Goal: Task Accomplishment & Management: Manage account settings

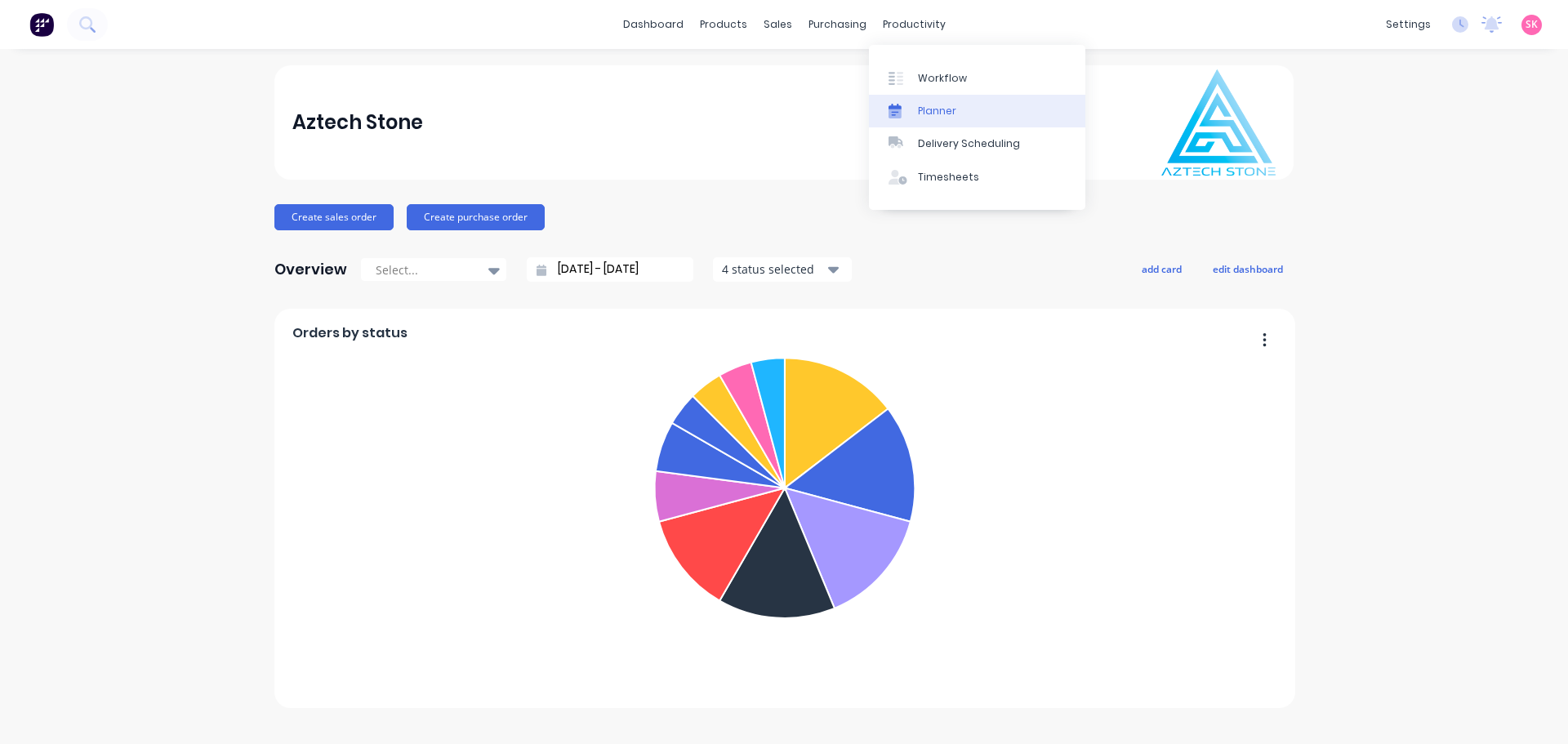
click at [937, 111] on div "Planner" at bounding box center [937, 111] width 38 height 14
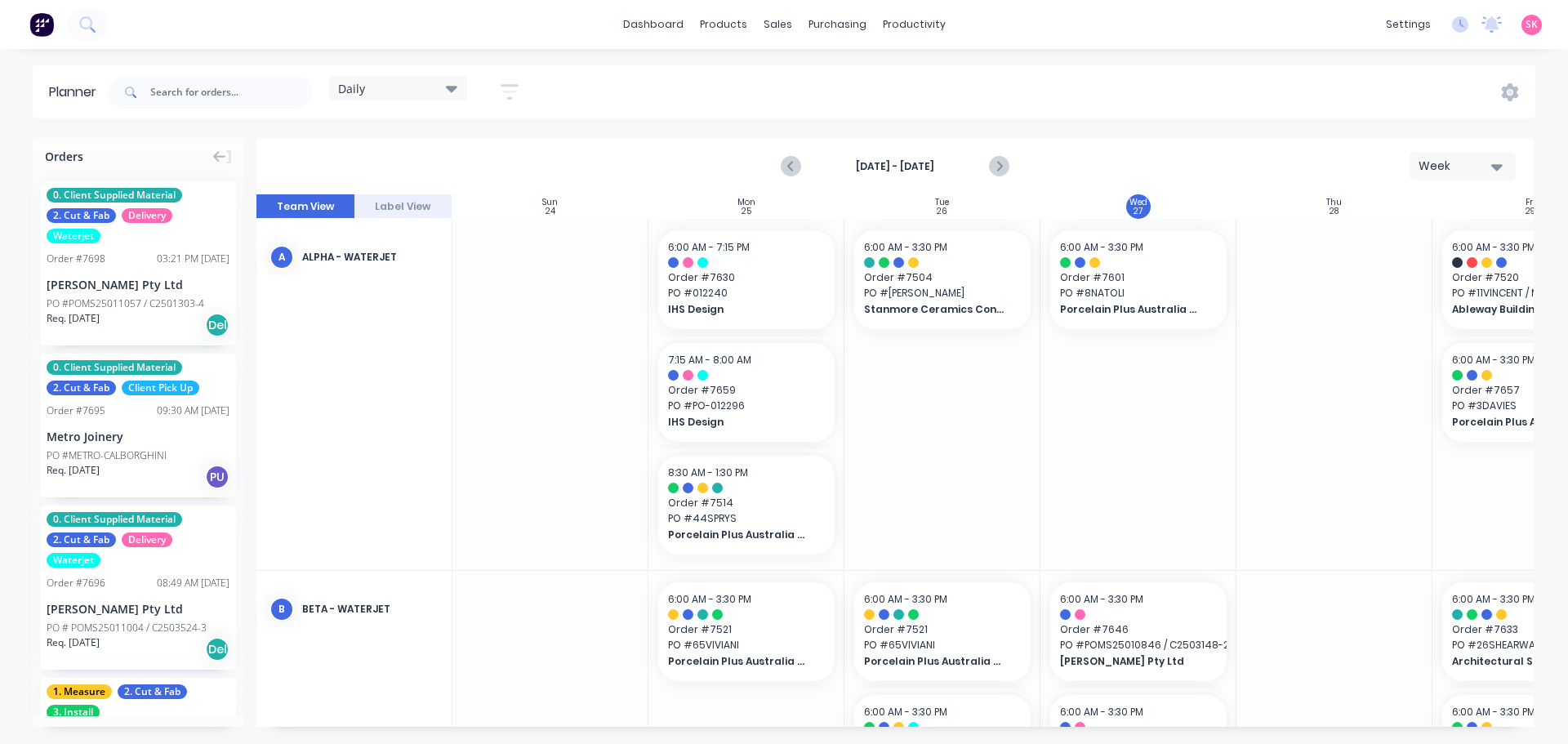
scroll to position [0, 1]
click at [1000, 160] on icon "Next page" at bounding box center [998, 166] width 20 height 20
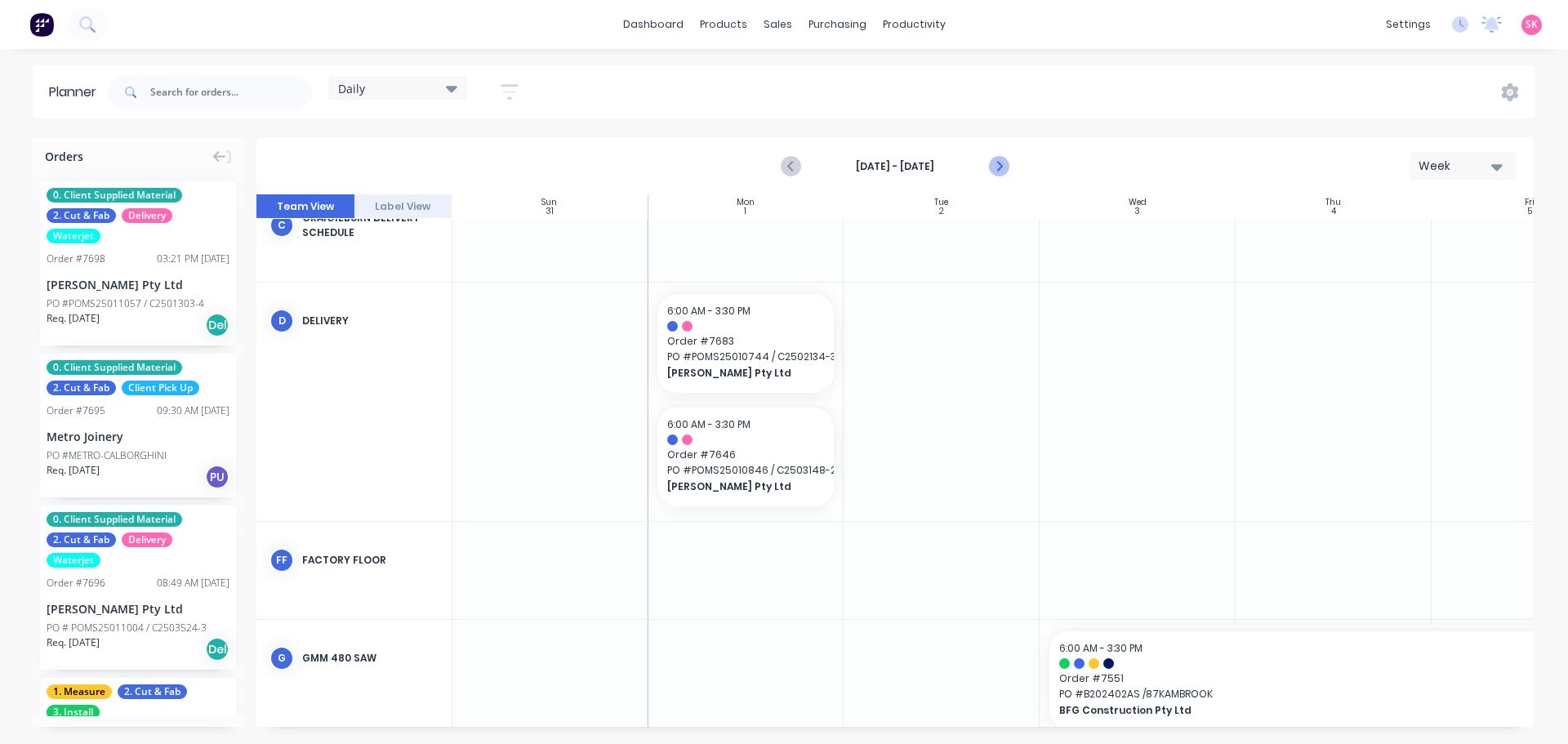
click at [1008, 170] on icon "Next page" at bounding box center [998, 166] width 20 height 20
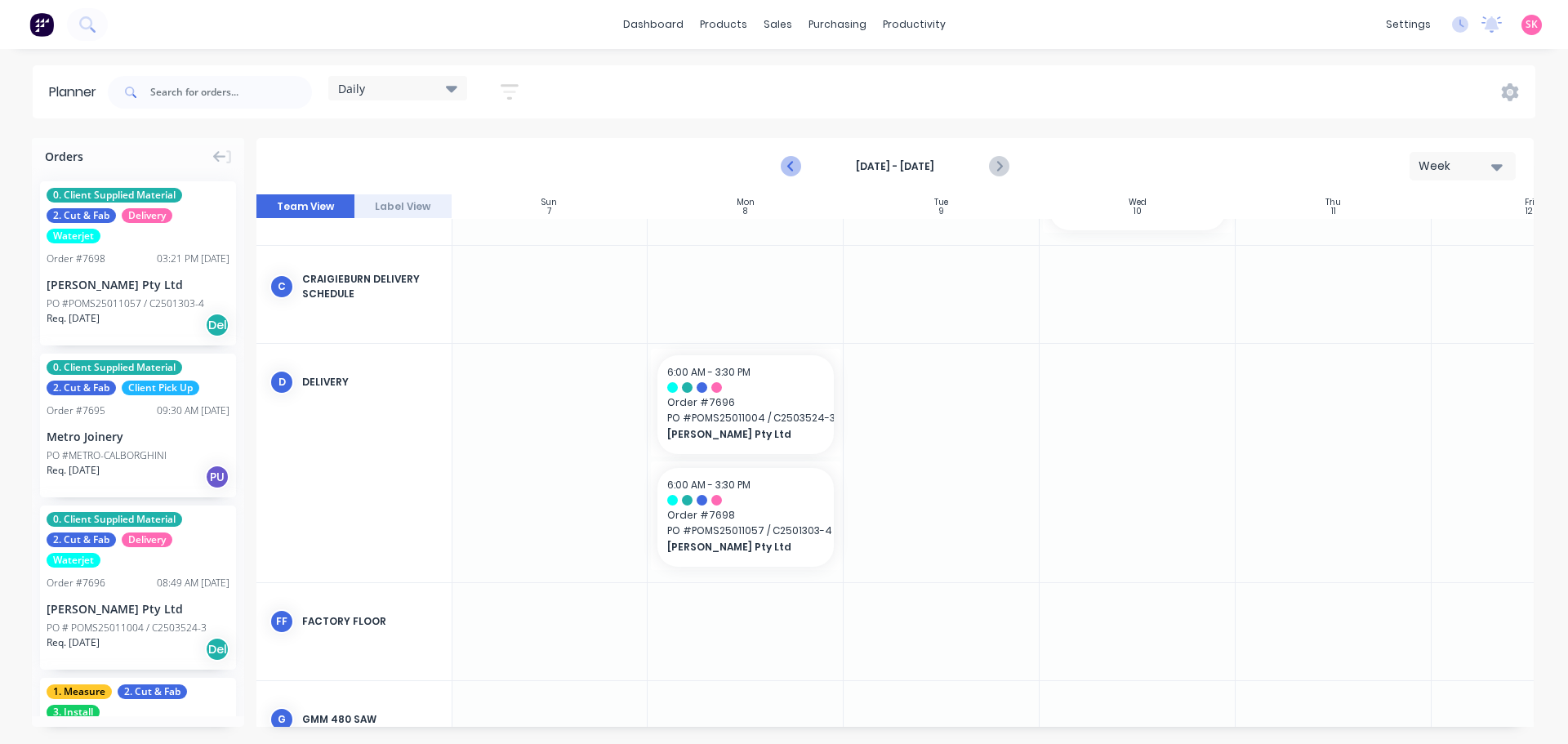
click at [779, 159] on button "Previous page" at bounding box center [791, 166] width 32 height 32
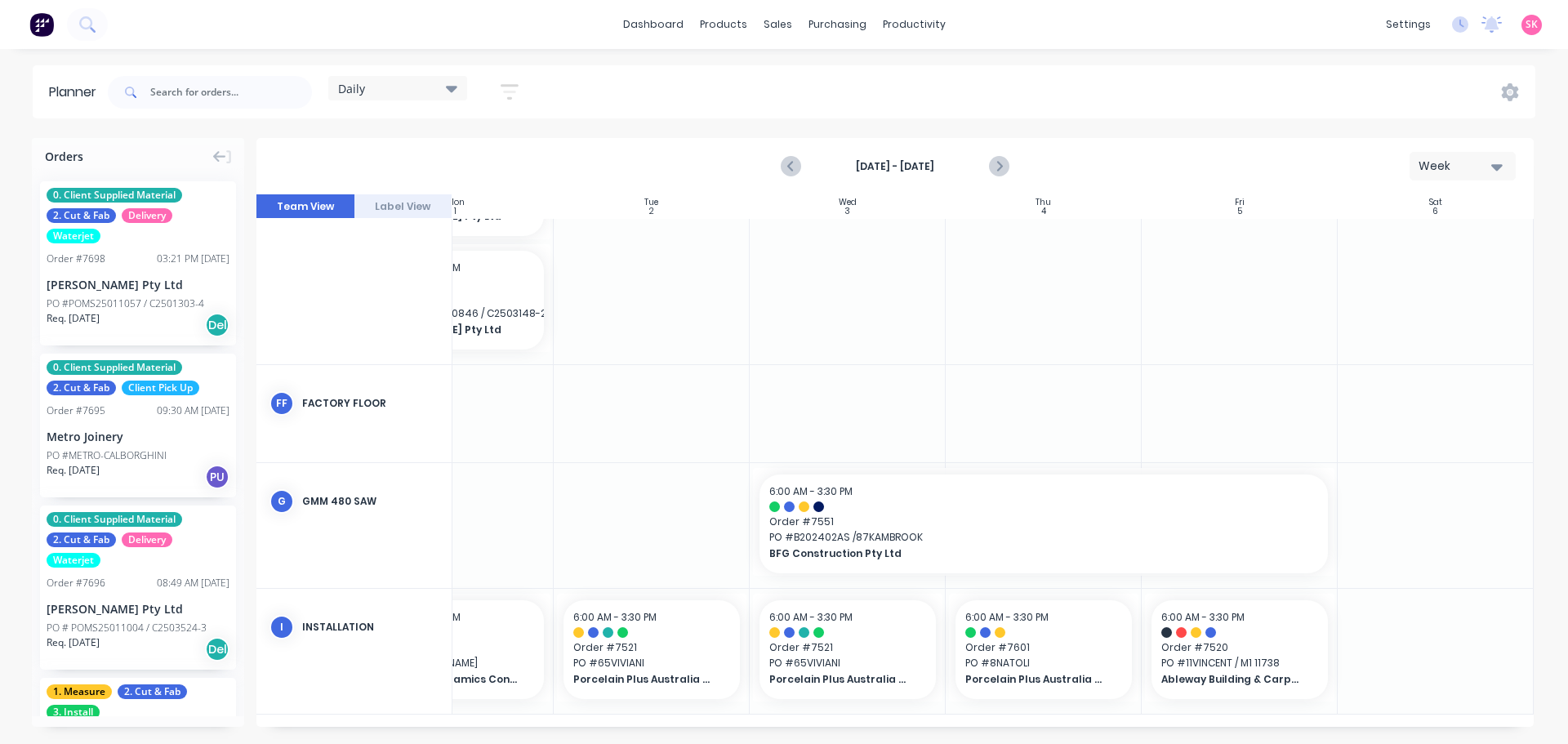
scroll to position [572, 298]
click at [819, 83] on icon at bounding box center [825, 78] width 14 height 14
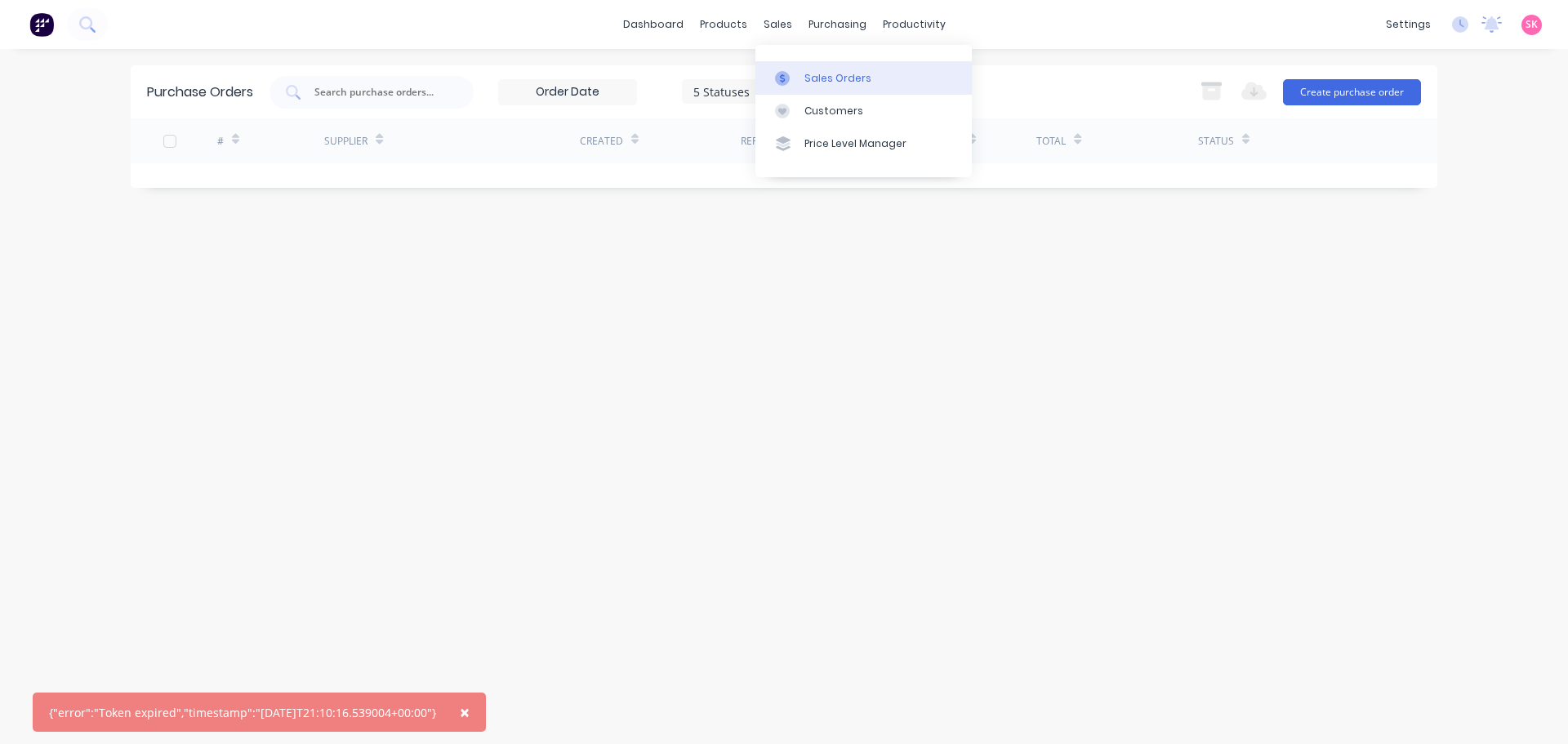
click at [813, 81] on div "Sales Orders" at bounding box center [838, 78] width 67 height 14
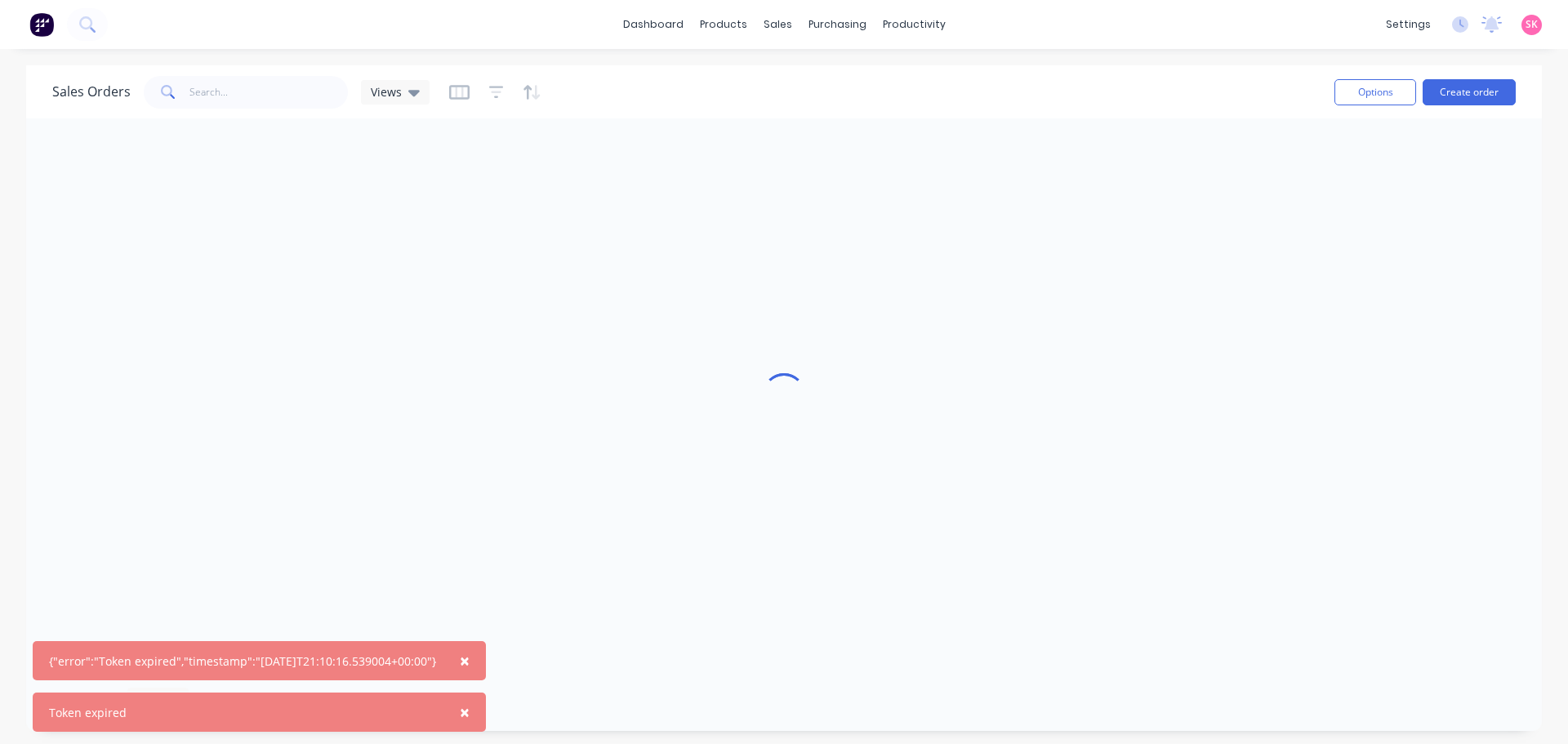
click at [470, 658] on span "×" at bounding box center [464, 660] width 9 height 23
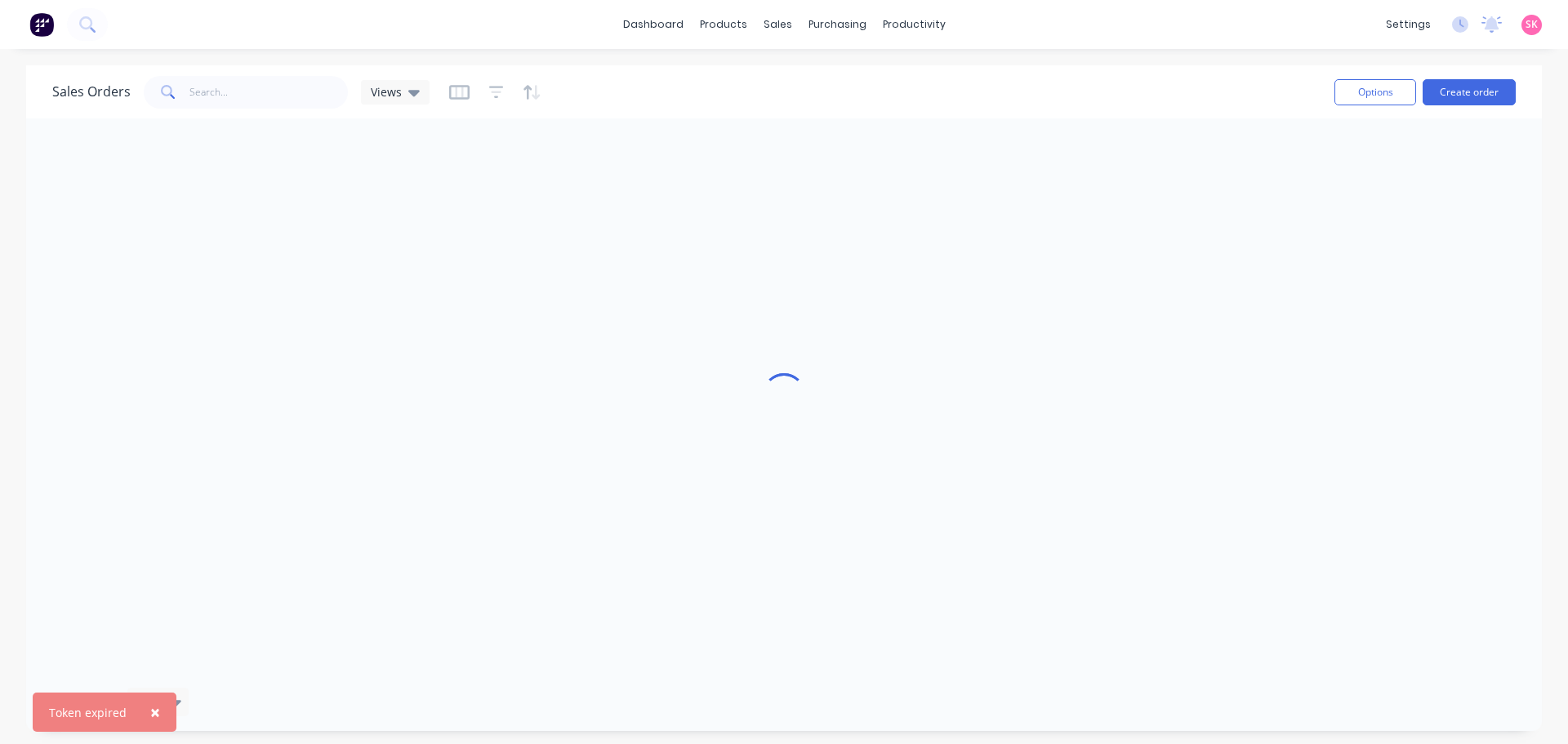
click at [156, 712] on span "×" at bounding box center [154, 712] width 9 height 23
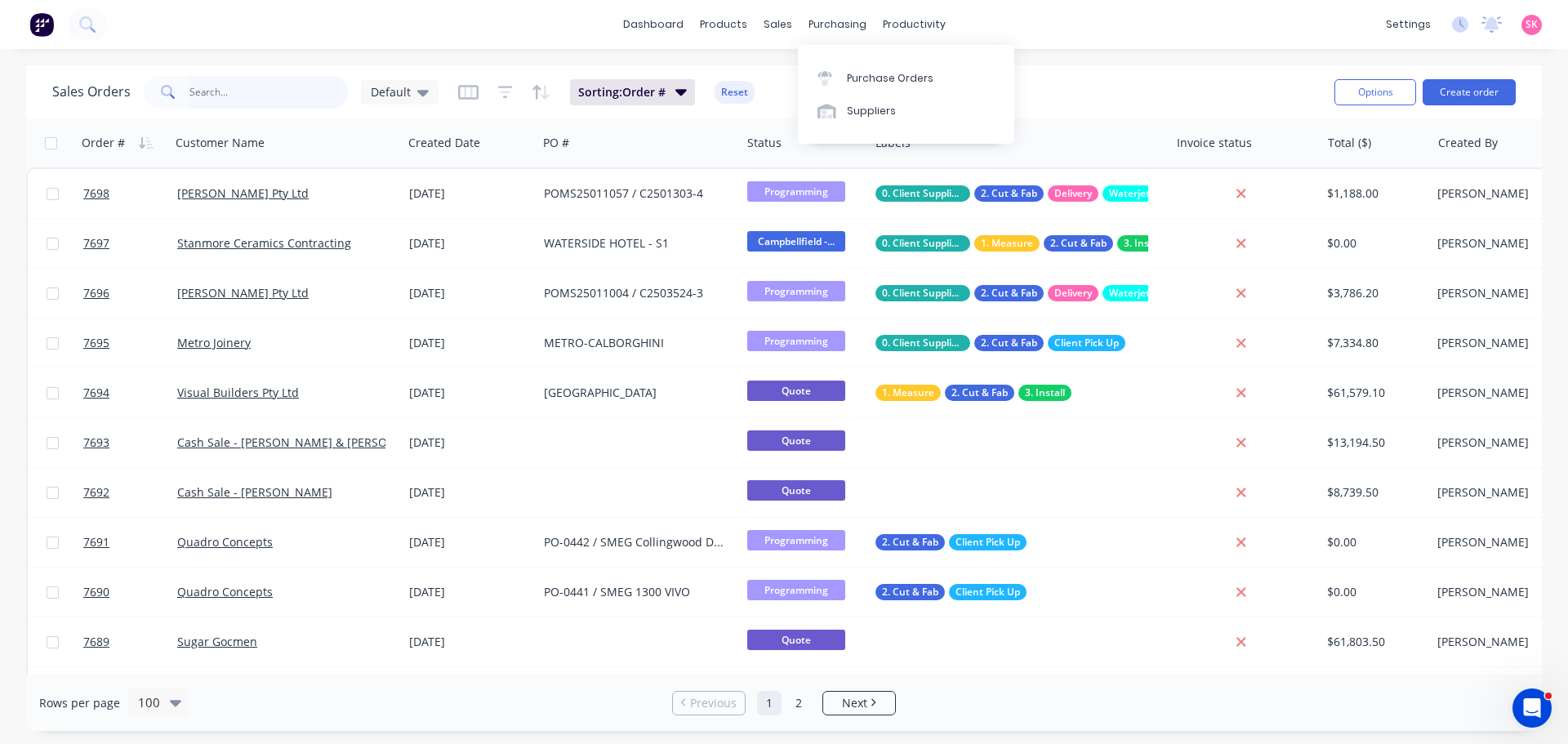
click at [263, 89] on input "text" at bounding box center [269, 92] width 159 height 32
type input "notting hill"
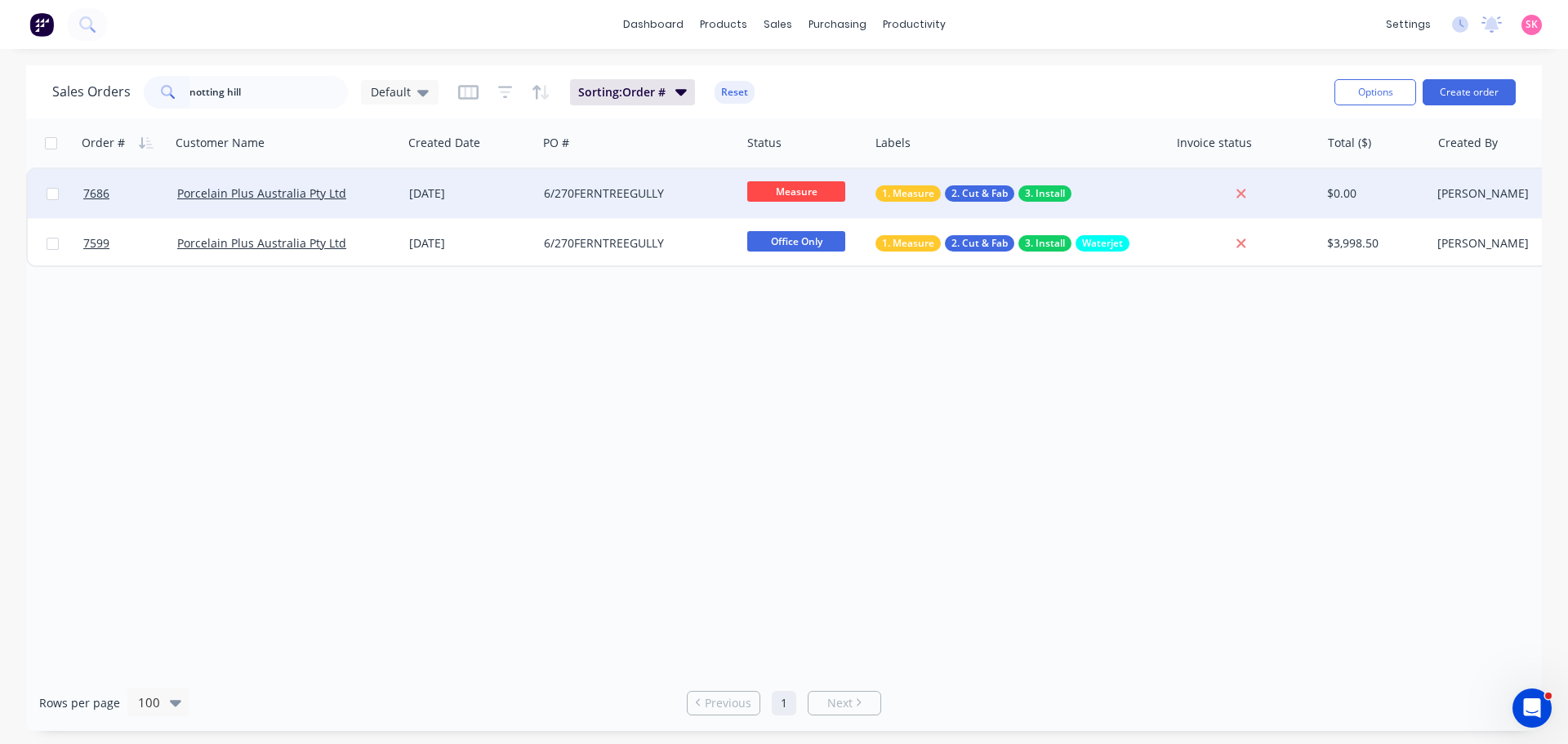
click at [683, 201] on div "6/270FERNTREEGULLY" at bounding box center [634, 193] width 182 height 16
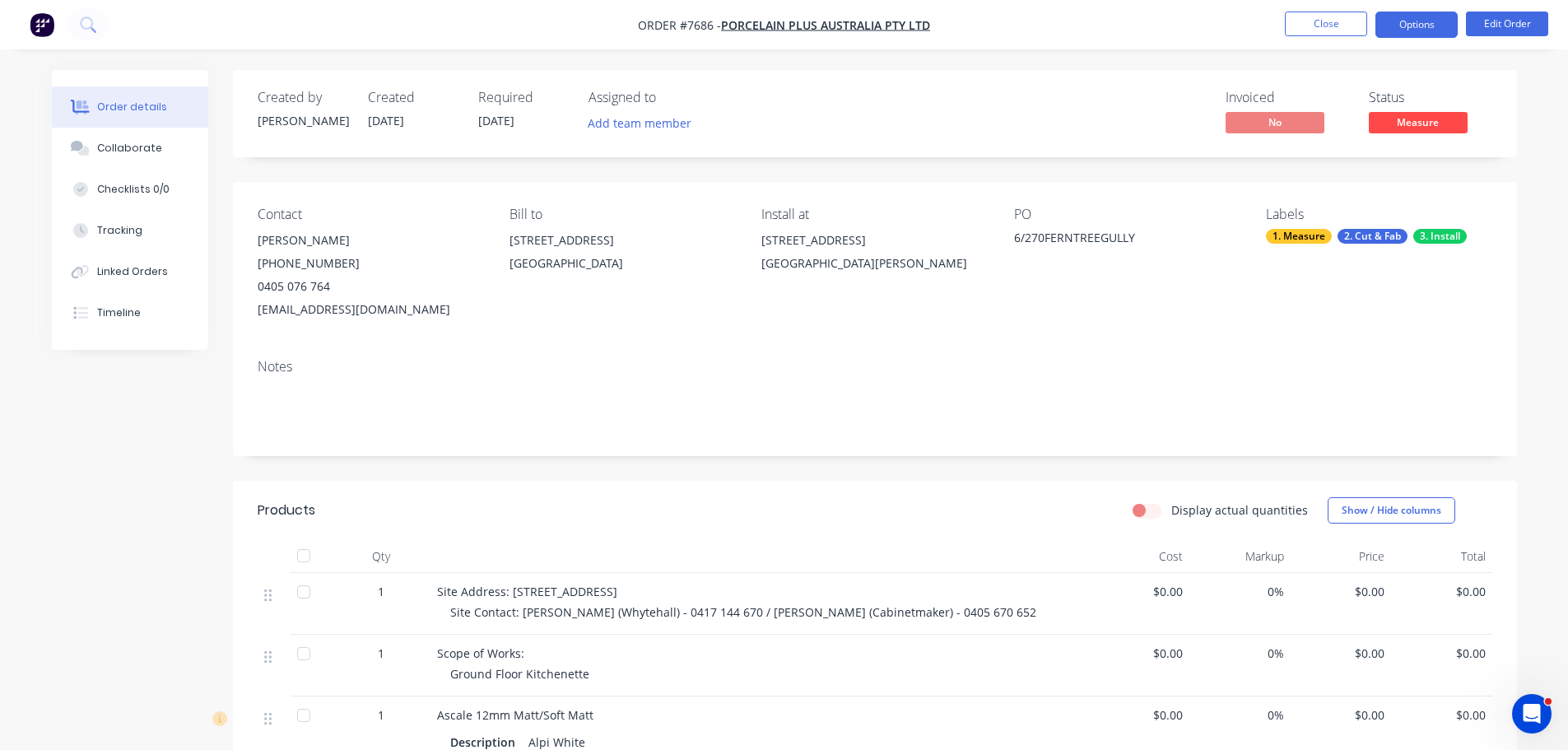
click at [1410, 21] on button "Options" at bounding box center [1417, 24] width 82 height 27
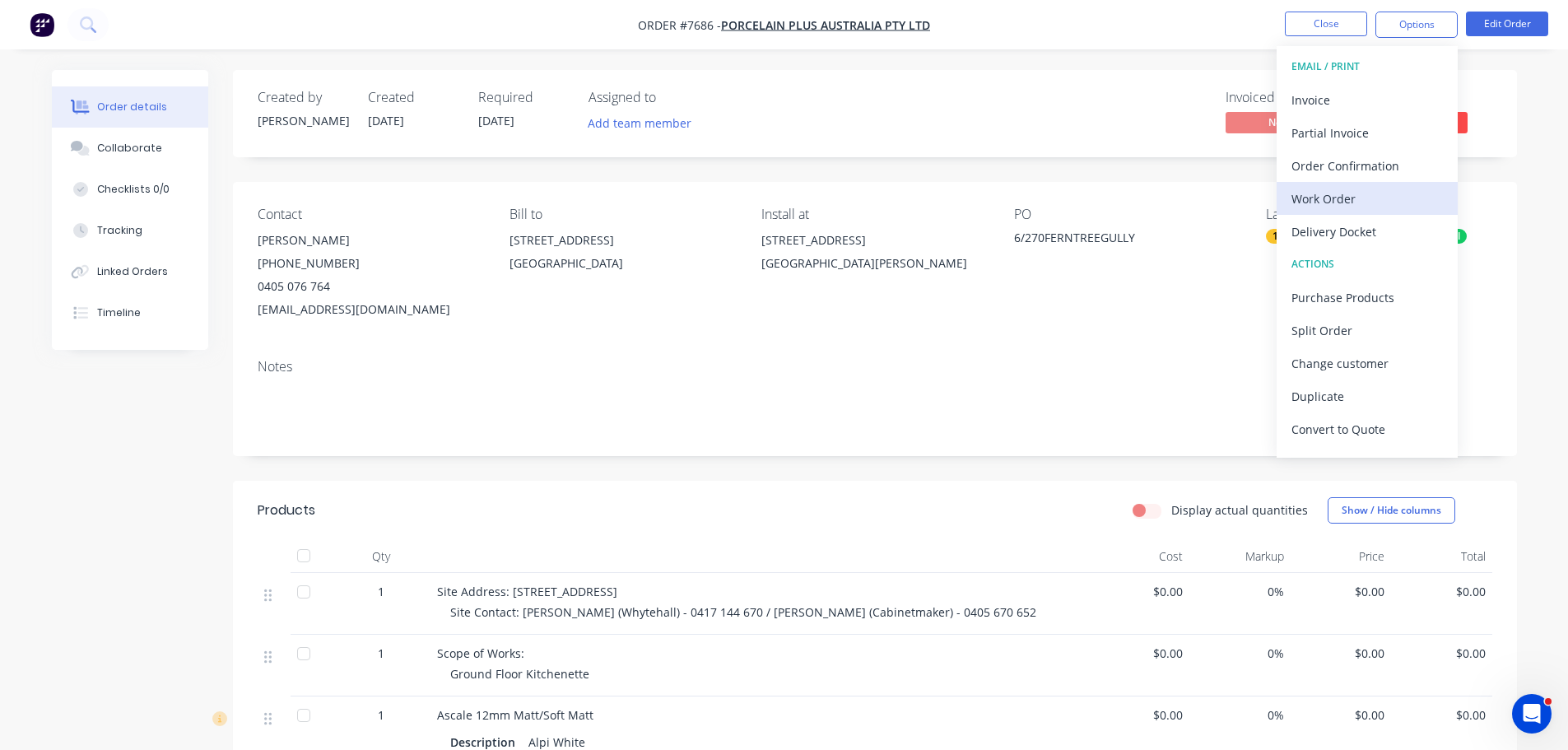
click at [1363, 199] on div "Work Order" at bounding box center [1367, 198] width 151 height 24
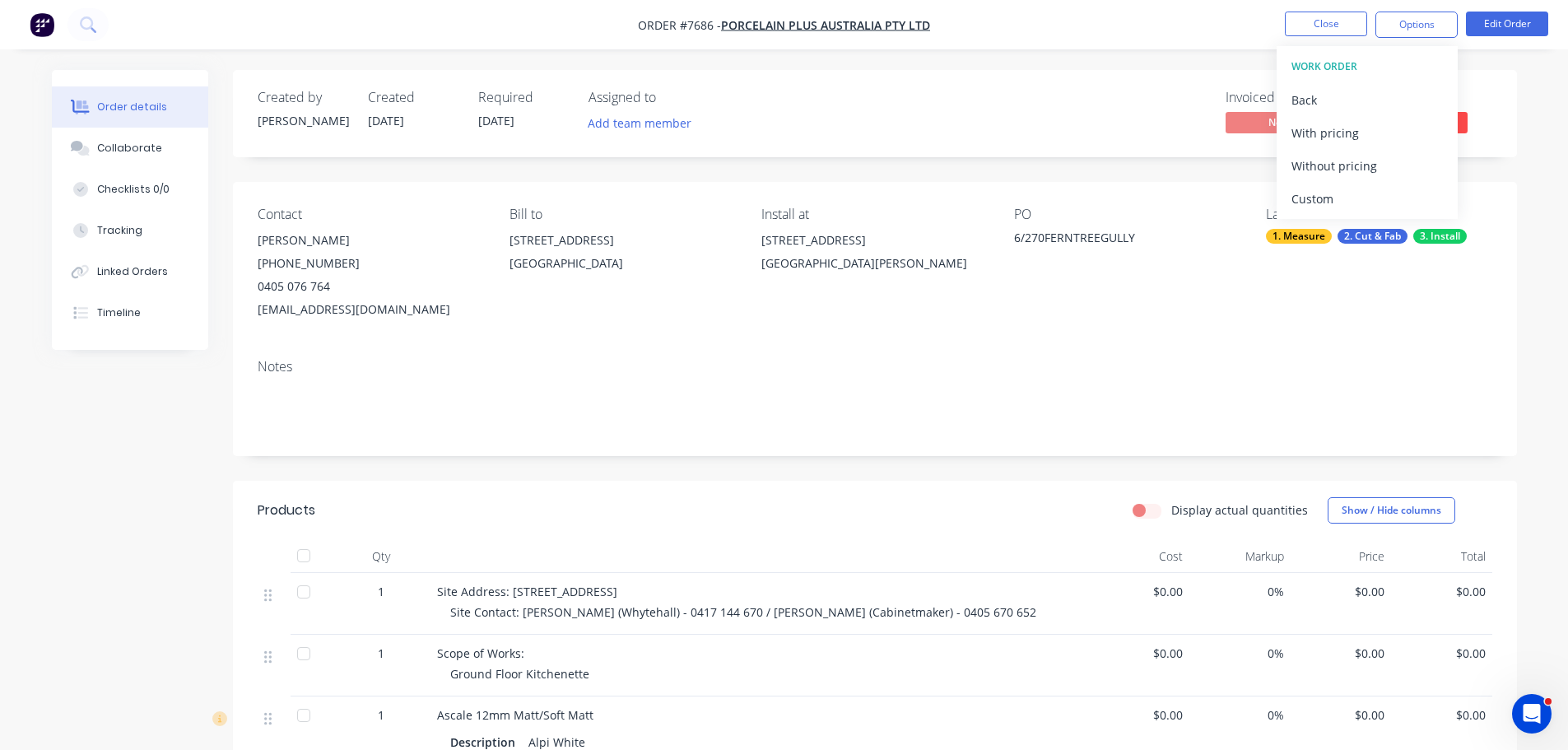
click at [442, 179] on div "Created by Stacey Created 21/08/25 Required 21/08/25 Assigned to Add team membe…" at bounding box center [875, 578] width 1284 height 1017
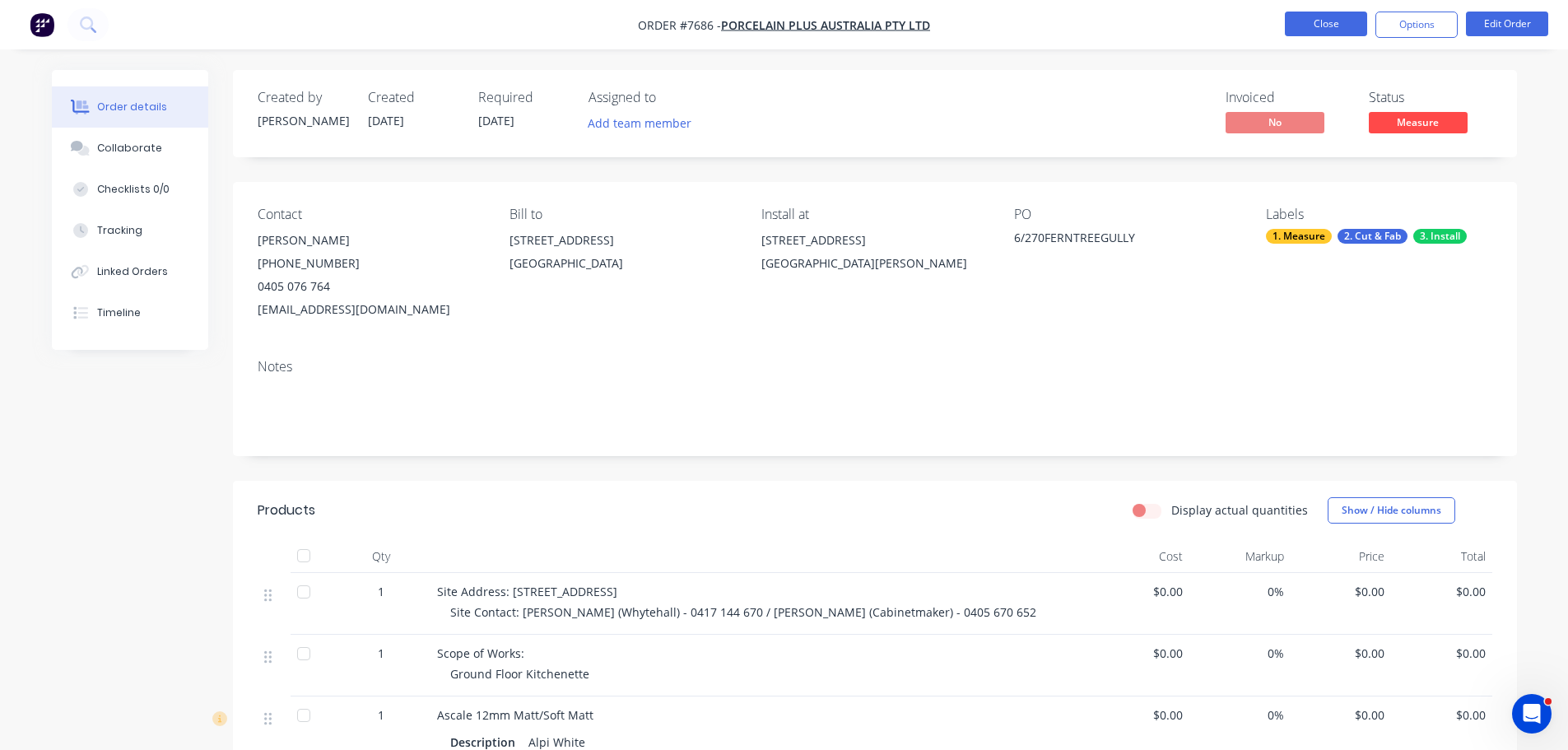
click at [1335, 11] on button "Close" at bounding box center [1326, 23] width 82 height 25
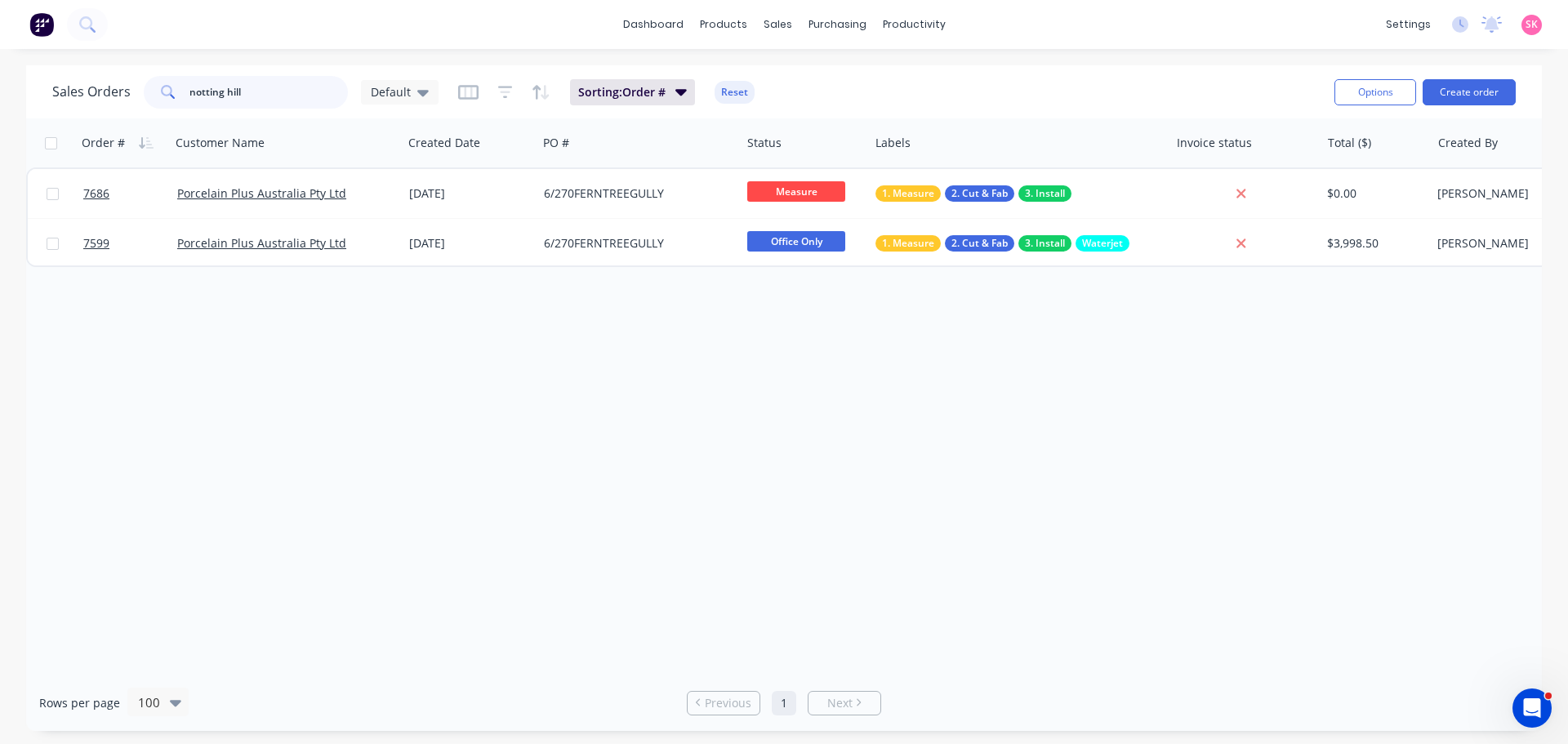
drag, startPoint x: 240, startPoint y: 92, endPoint x: -68, endPoint y: 166, distance: 316.8
click at [0, 166] on html "dashboard products sales purchasing productivity dashboard products Product Cat…" at bounding box center [784, 372] width 1568 height 744
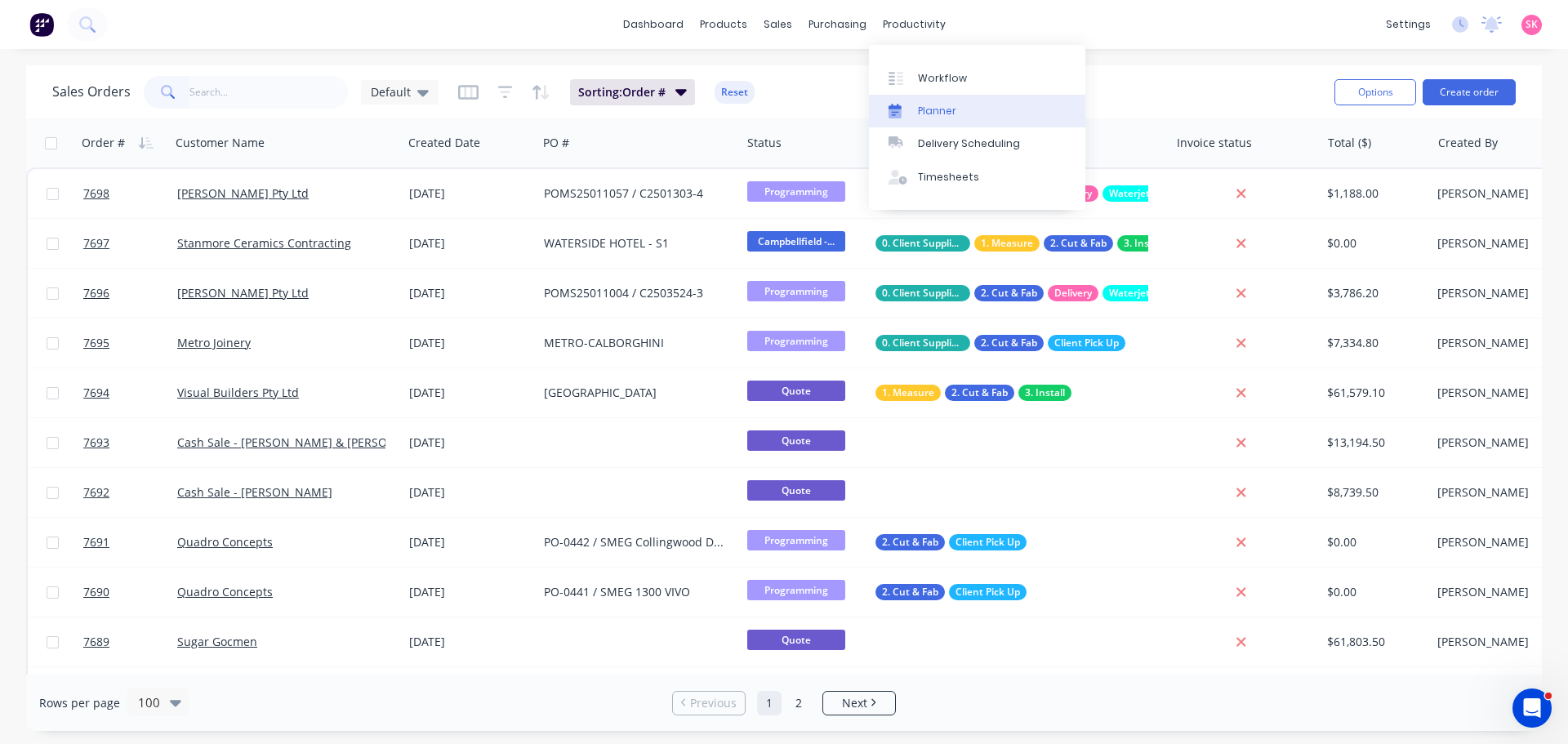
click at [920, 102] on link "Planner" at bounding box center [977, 111] width 217 height 32
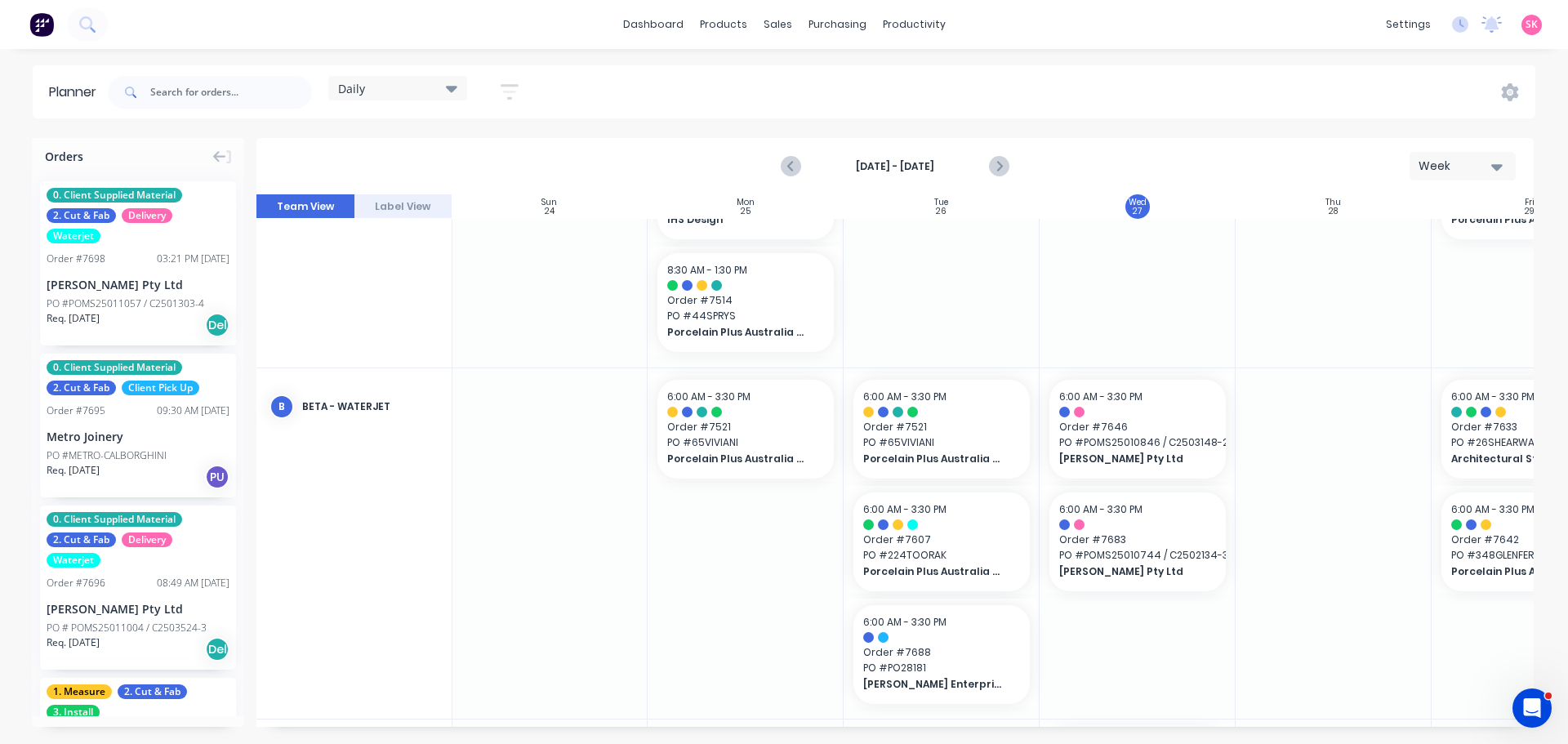
scroll to position [0, 1]
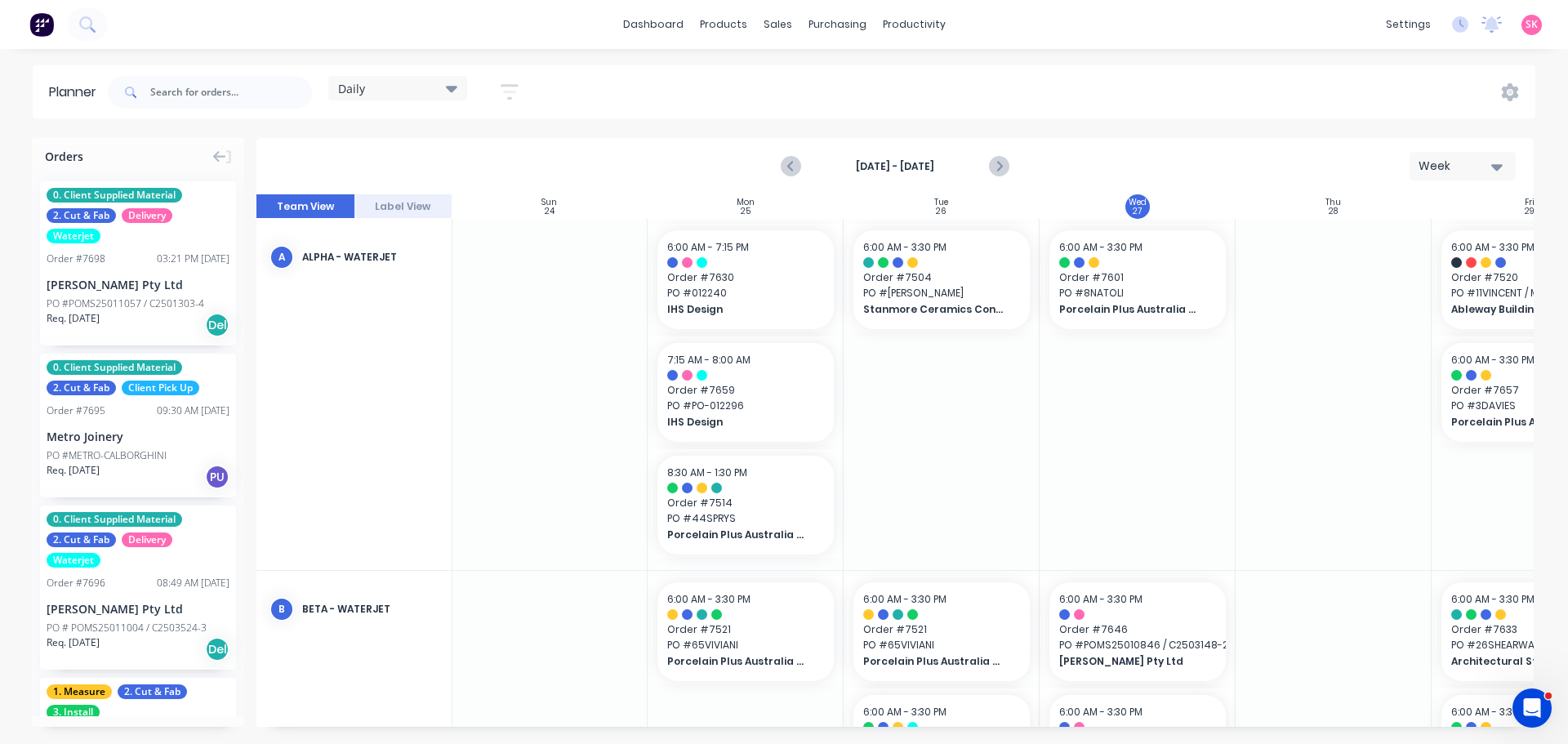
click at [448, 93] on icon at bounding box center [451, 88] width 11 height 18
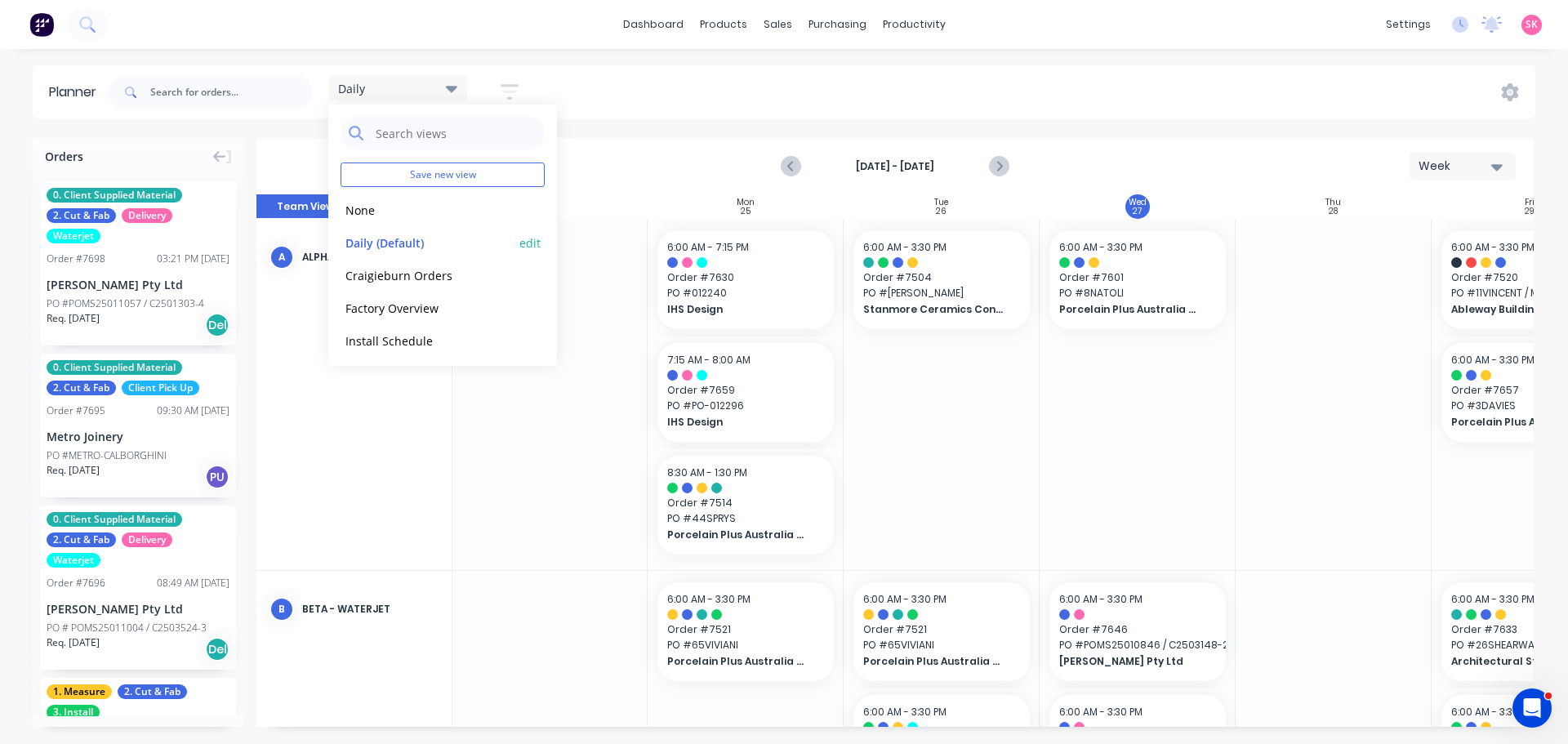
click at [519, 240] on button "edit" at bounding box center [529, 242] width 21 height 17
click at [514, 81] on button "button" at bounding box center [509, 91] width 52 height 32
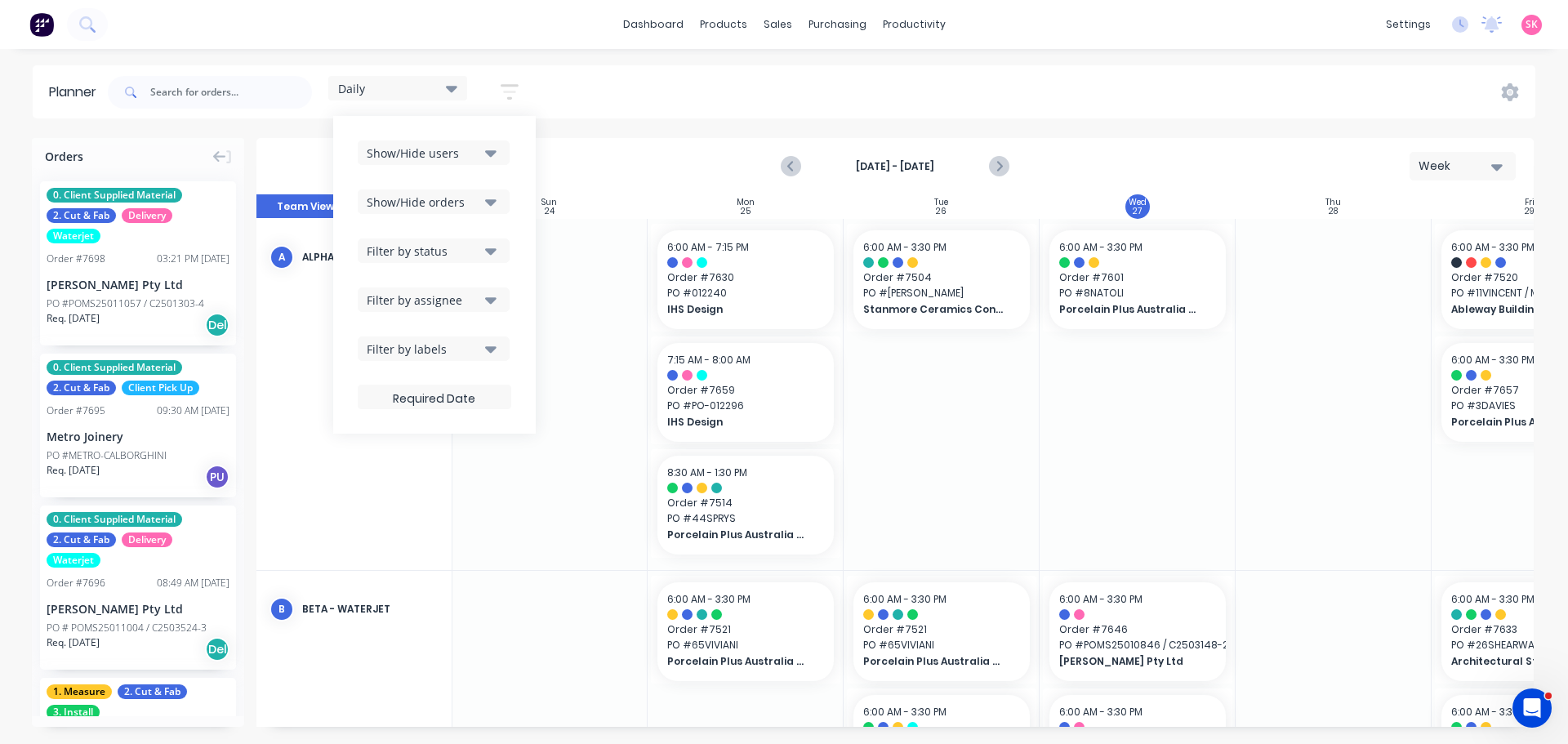
click at [471, 256] on div "Filter by status" at bounding box center [423, 251] width 113 height 17
click at [471, 255] on div "Filter by status" at bounding box center [423, 251] width 113 height 17
click at [460, 317] on div "Show/Hide users Show/Hide orders Filter by status Filter by assignee Filter by …" at bounding box center [435, 274] width 153 height 268
click at [461, 303] on div "Filter by assignee" at bounding box center [423, 300] width 113 height 17
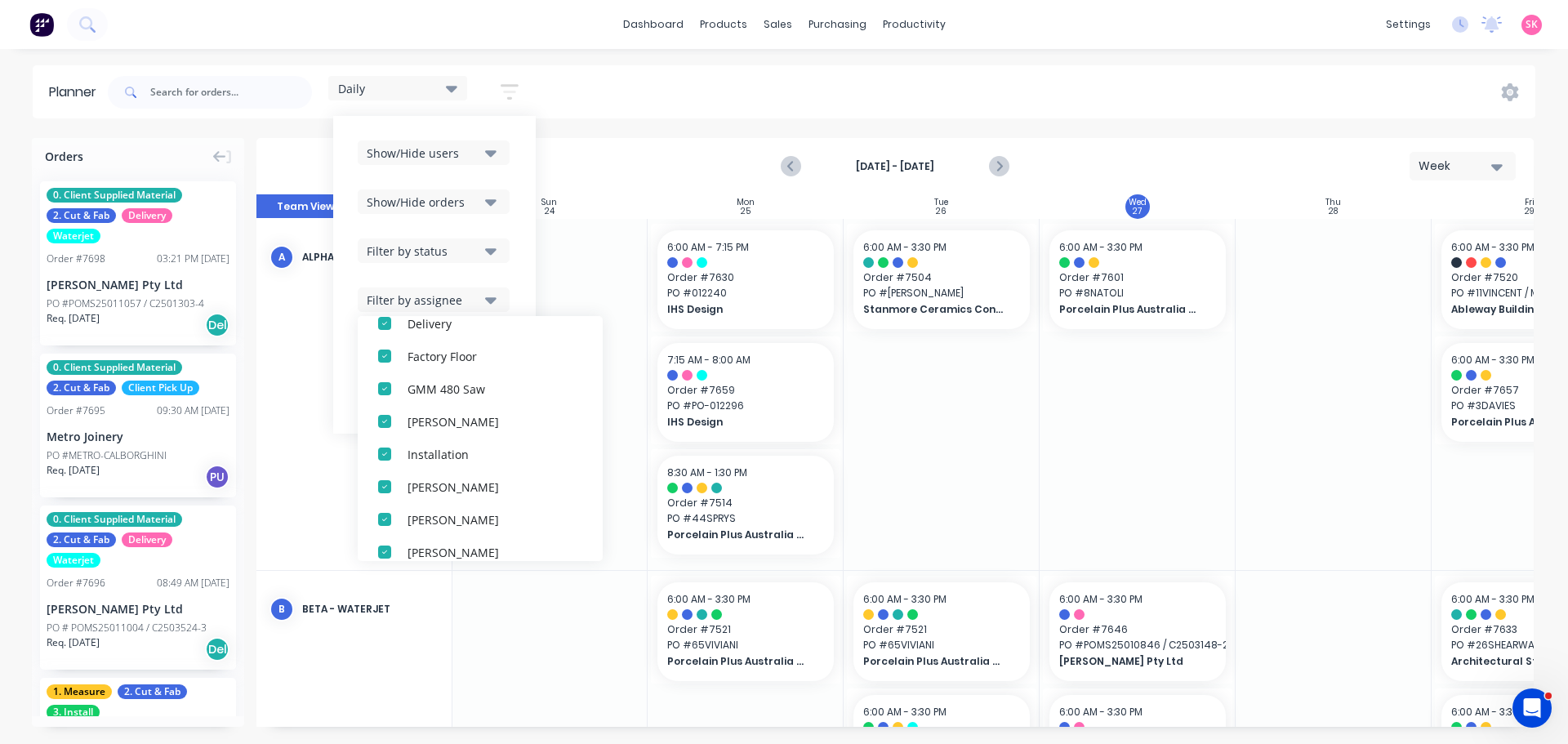
scroll to position [326, 0]
click at [459, 302] on div "Filter by assignee" at bounding box center [423, 300] width 113 height 17
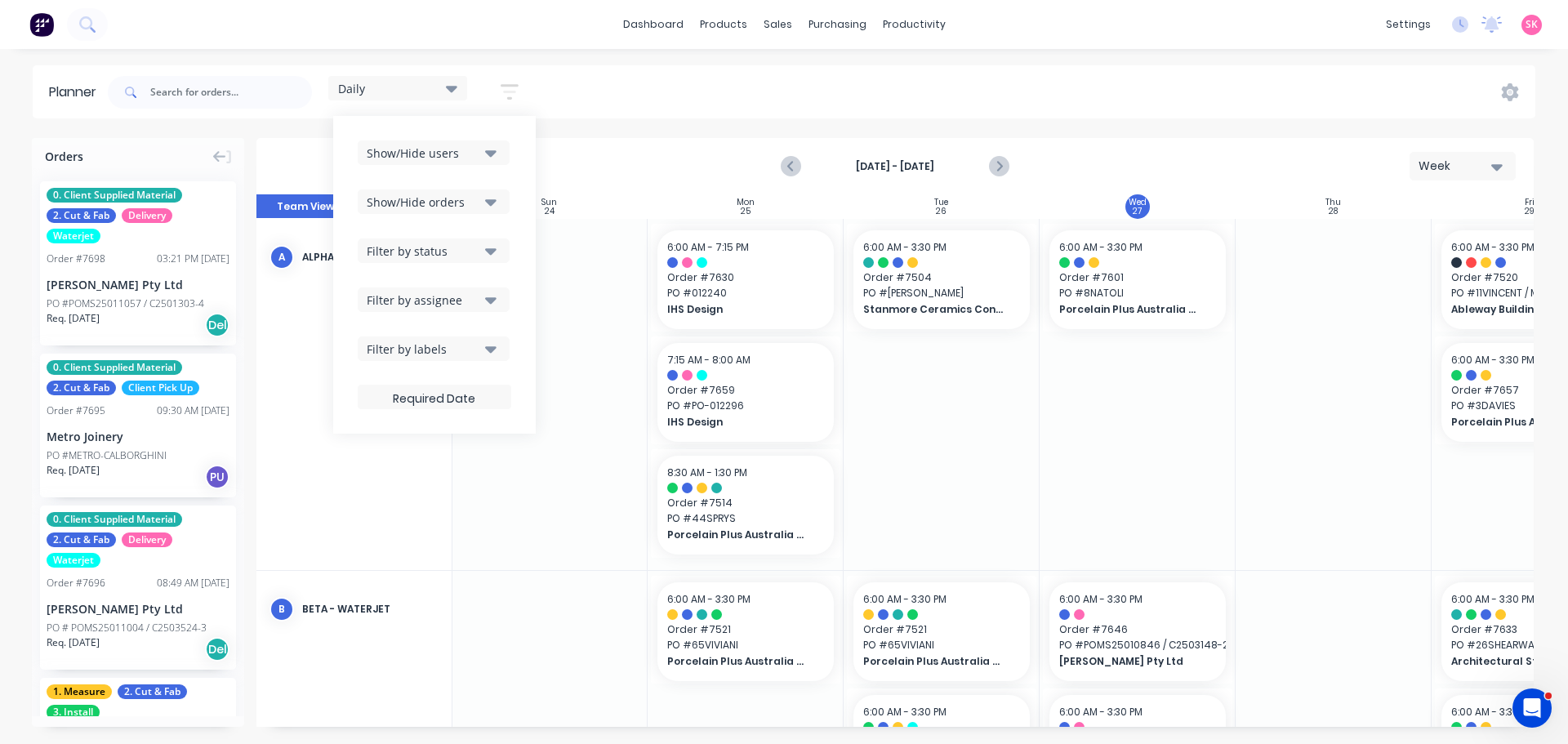
click at [472, 149] on div "Show/Hide users" at bounding box center [423, 153] width 113 height 17
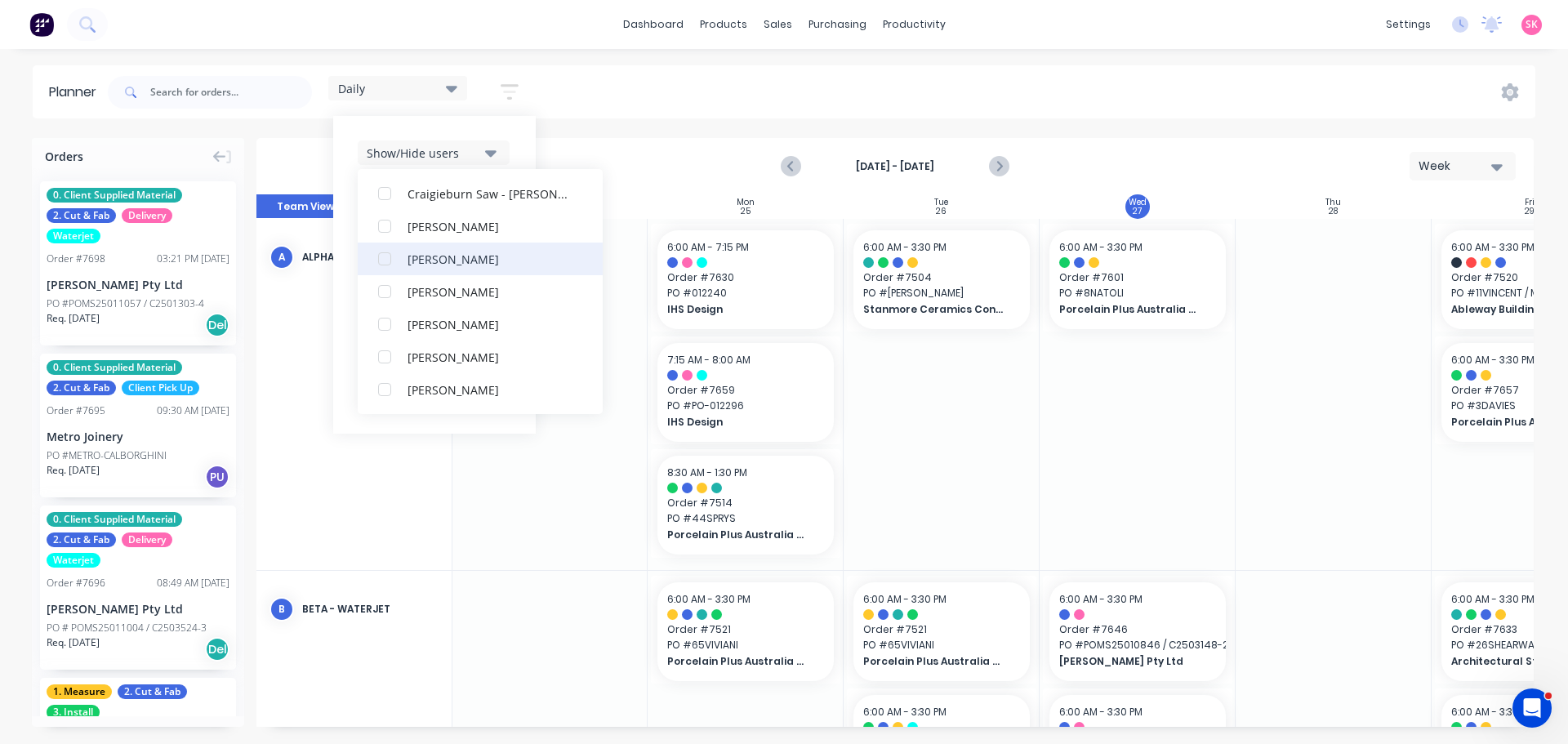
click at [390, 257] on div "button" at bounding box center [385, 259] width 32 height 32
click at [457, 86] on icon at bounding box center [451, 88] width 11 height 18
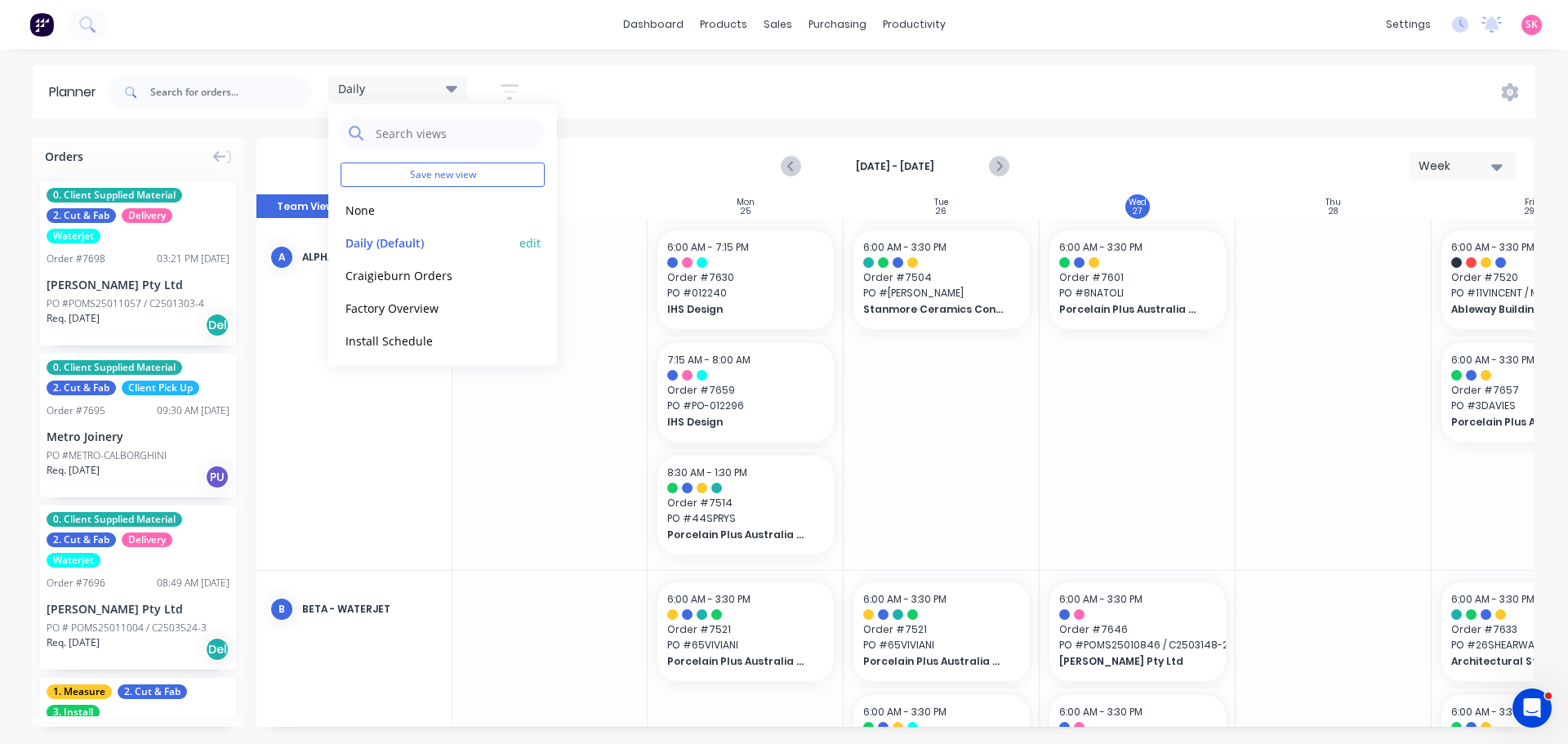
click at [519, 243] on button "edit" at bounding box center [529, 242] width 21 height 17
click at [651, 198] on button "Update" at bounding box center [630, 205] width 98 height 29
click at [597, 68] on div "Daily Save new view None edit Daily (Default) edit Craigieburn Orders edit Fact…" at bounding box center [820, 92] width 1431 height 49
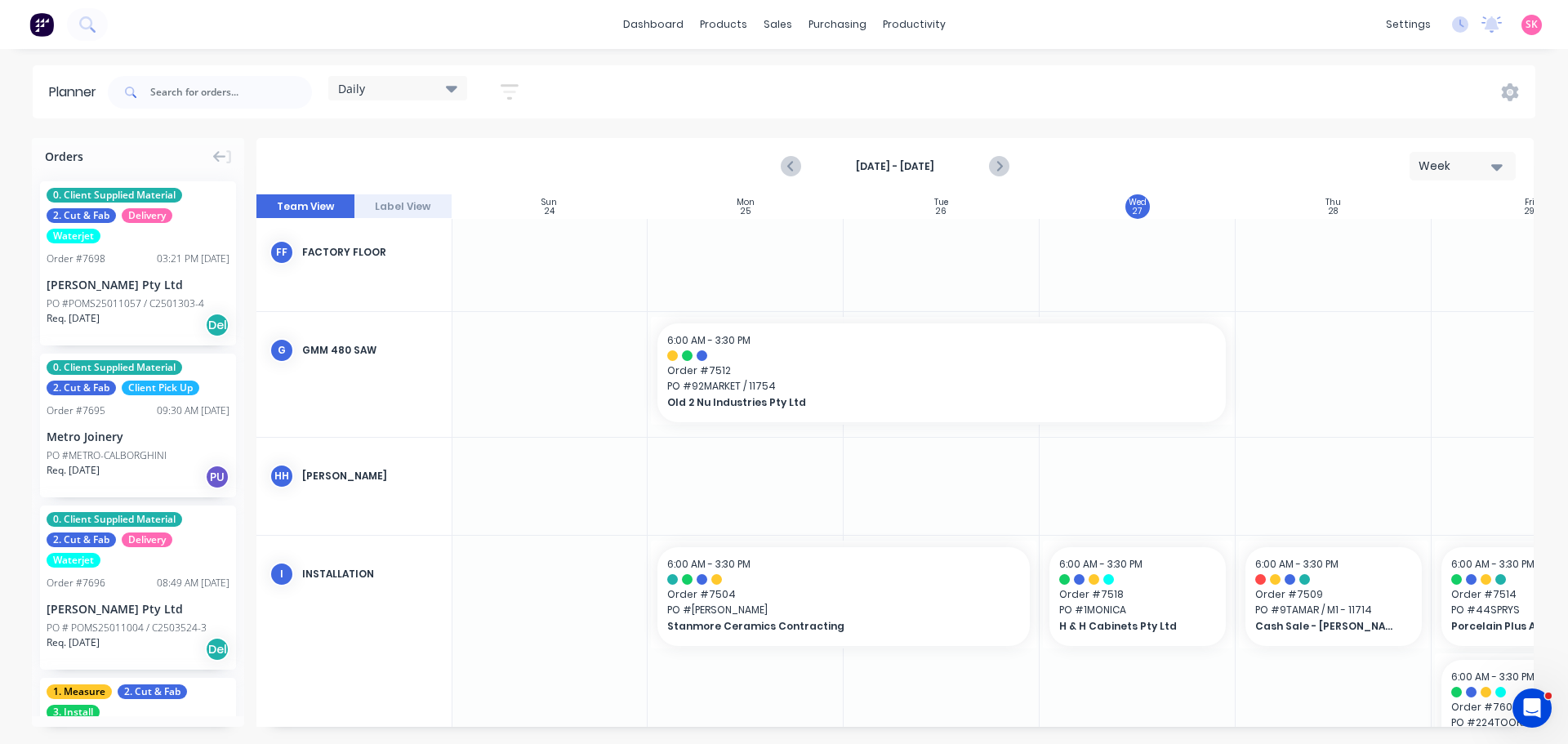
scroll to position [1816, 1]
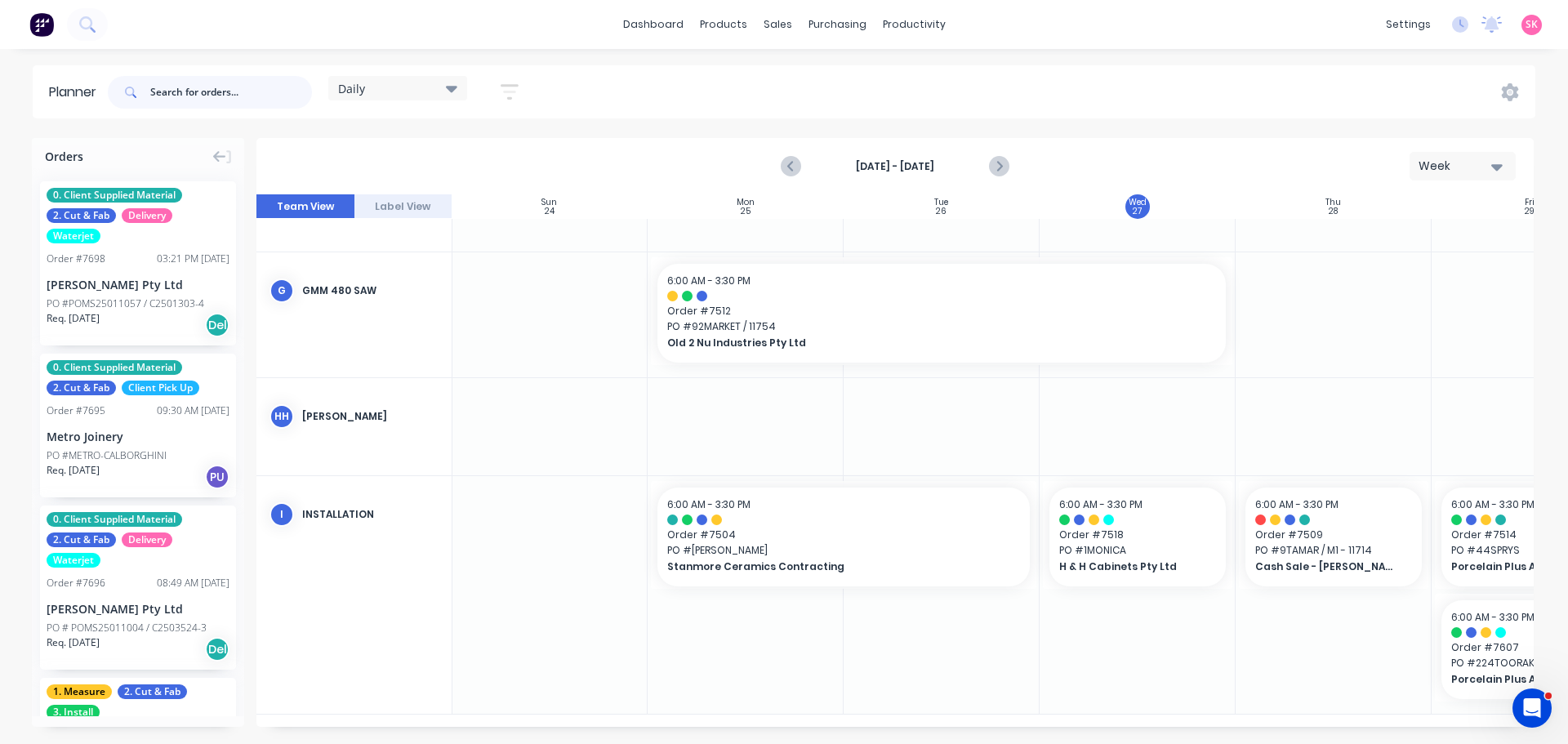
click at [189, 87] on input "text" at bounding box center [231, 92] width 162 height 32
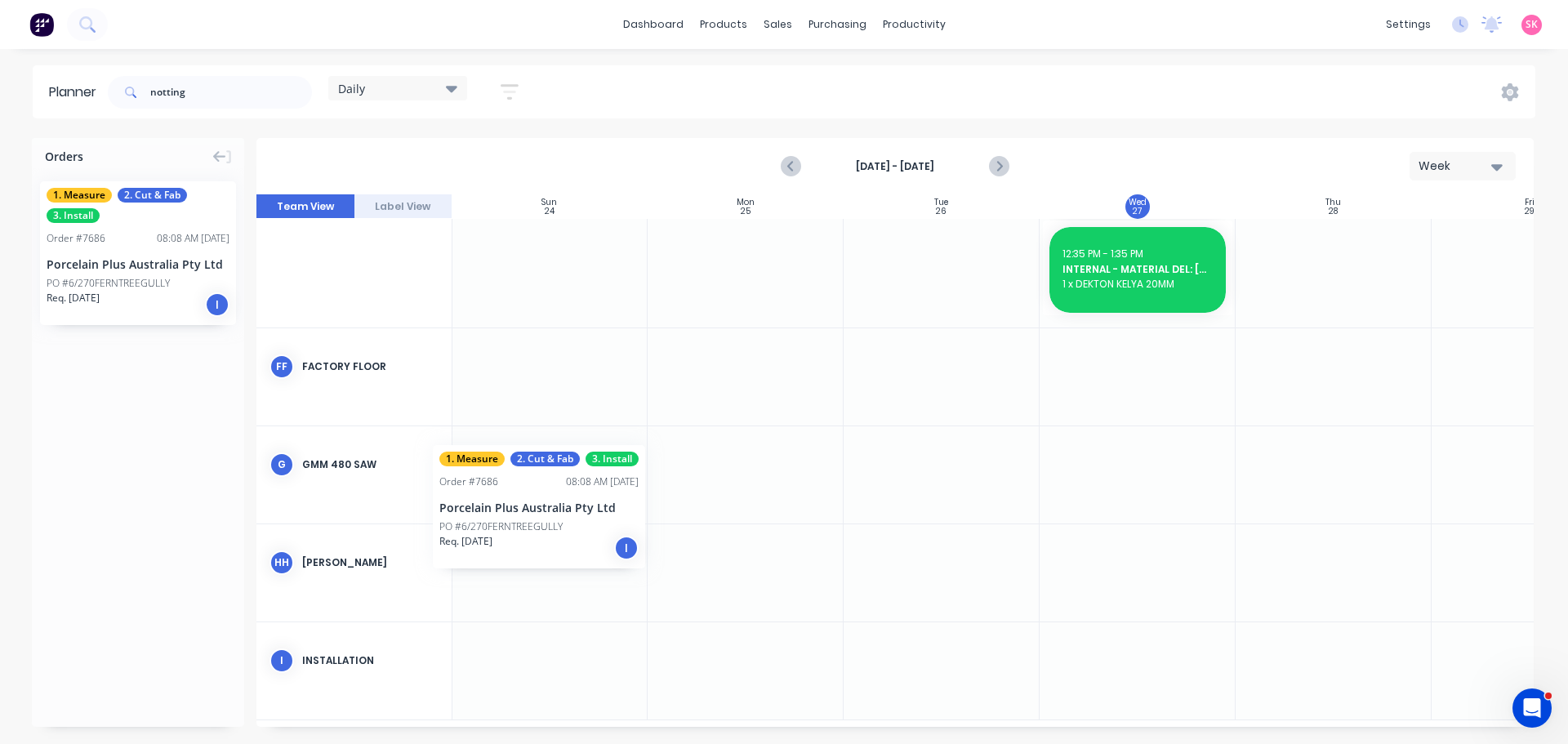
scroll to position [848, 0]
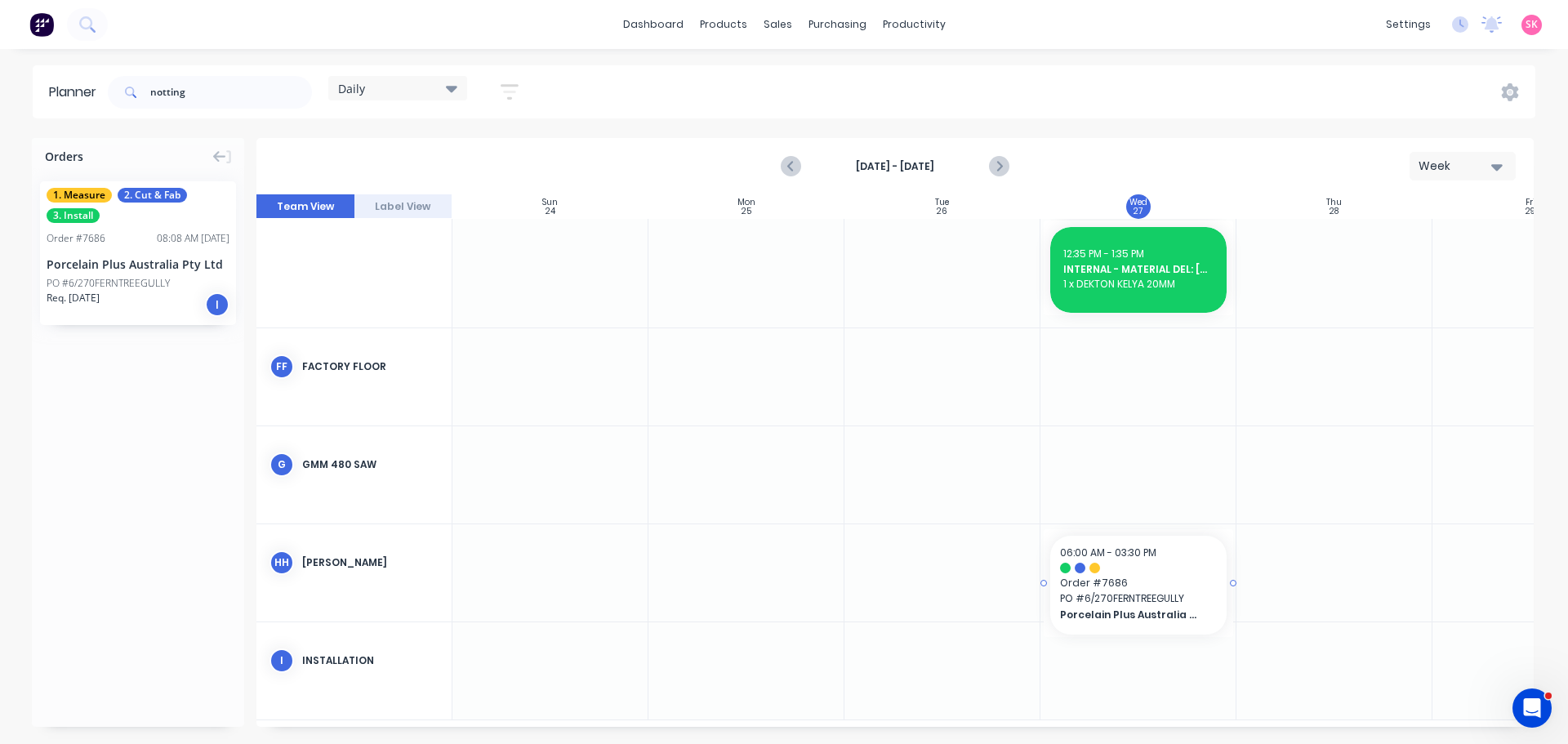
drag, startPoint x: 122, startPoint y: 262, endPoint x: 1056, endPoint y: 559, distance: 980.1
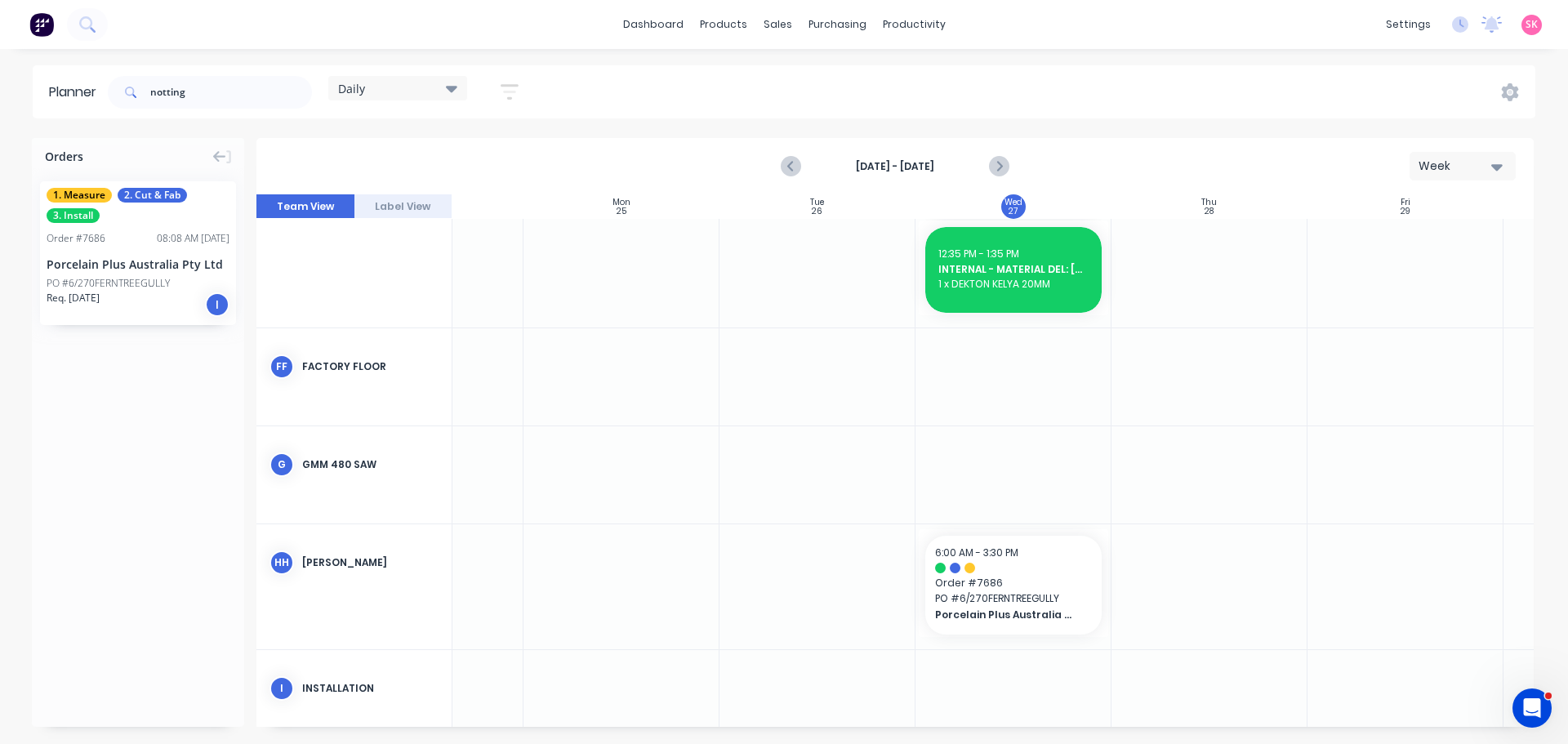
scroll to position [848, 149]
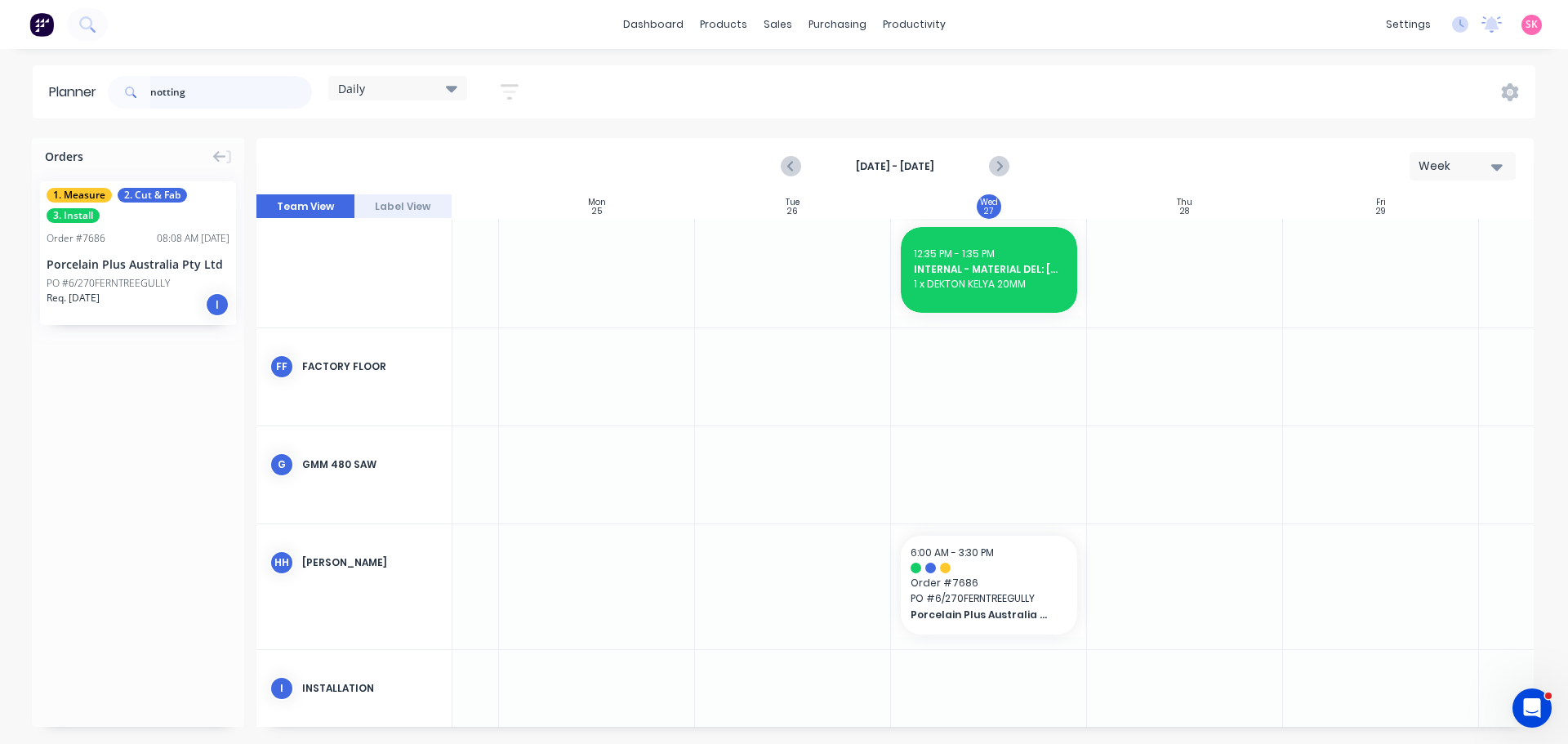
drag, startPoint x: 178, startPoint y: 95, endPoint x: -68, endPoint y: 107, distance: 246.3
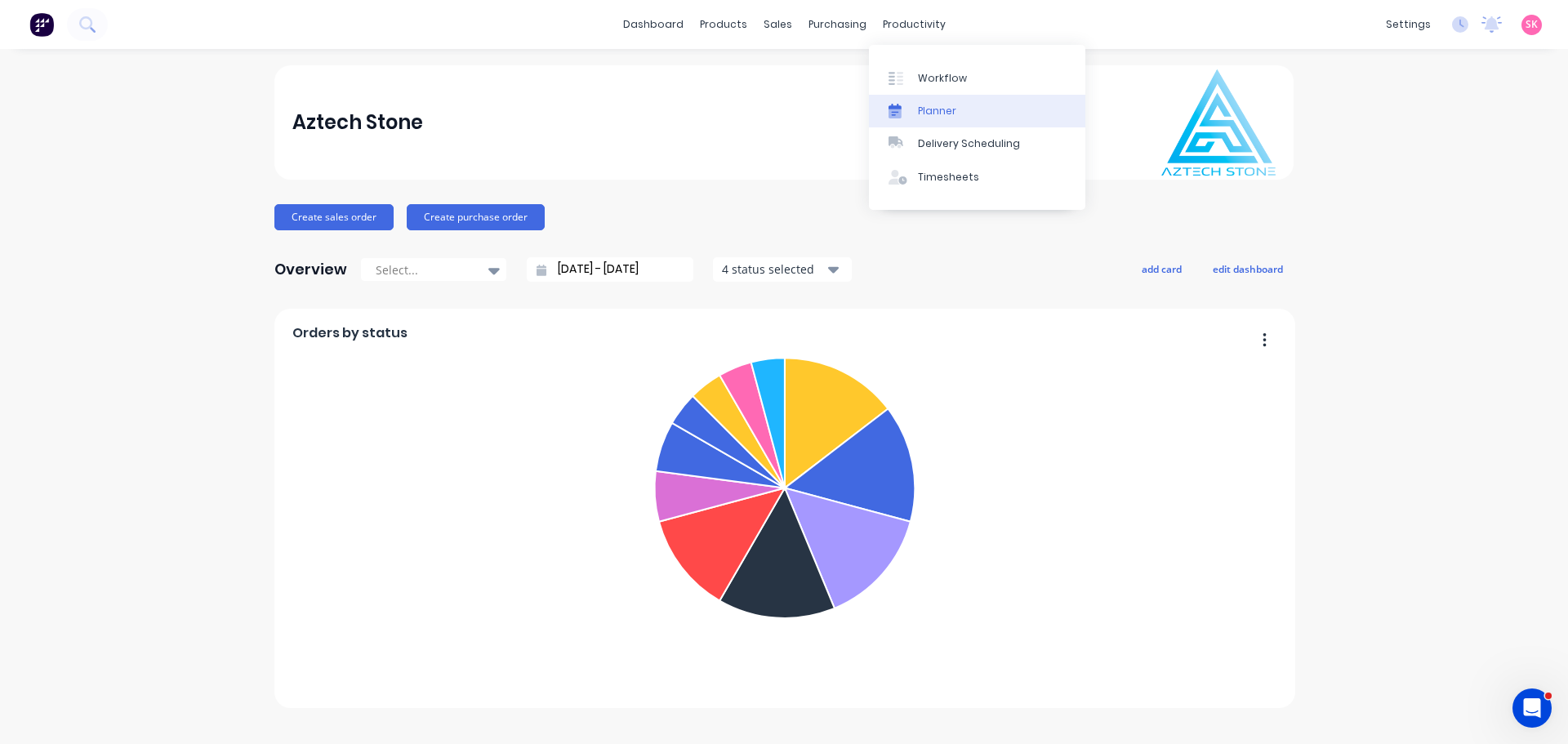
click at [908, 112] on div at bounding box center [900, 111] width 25 height 14
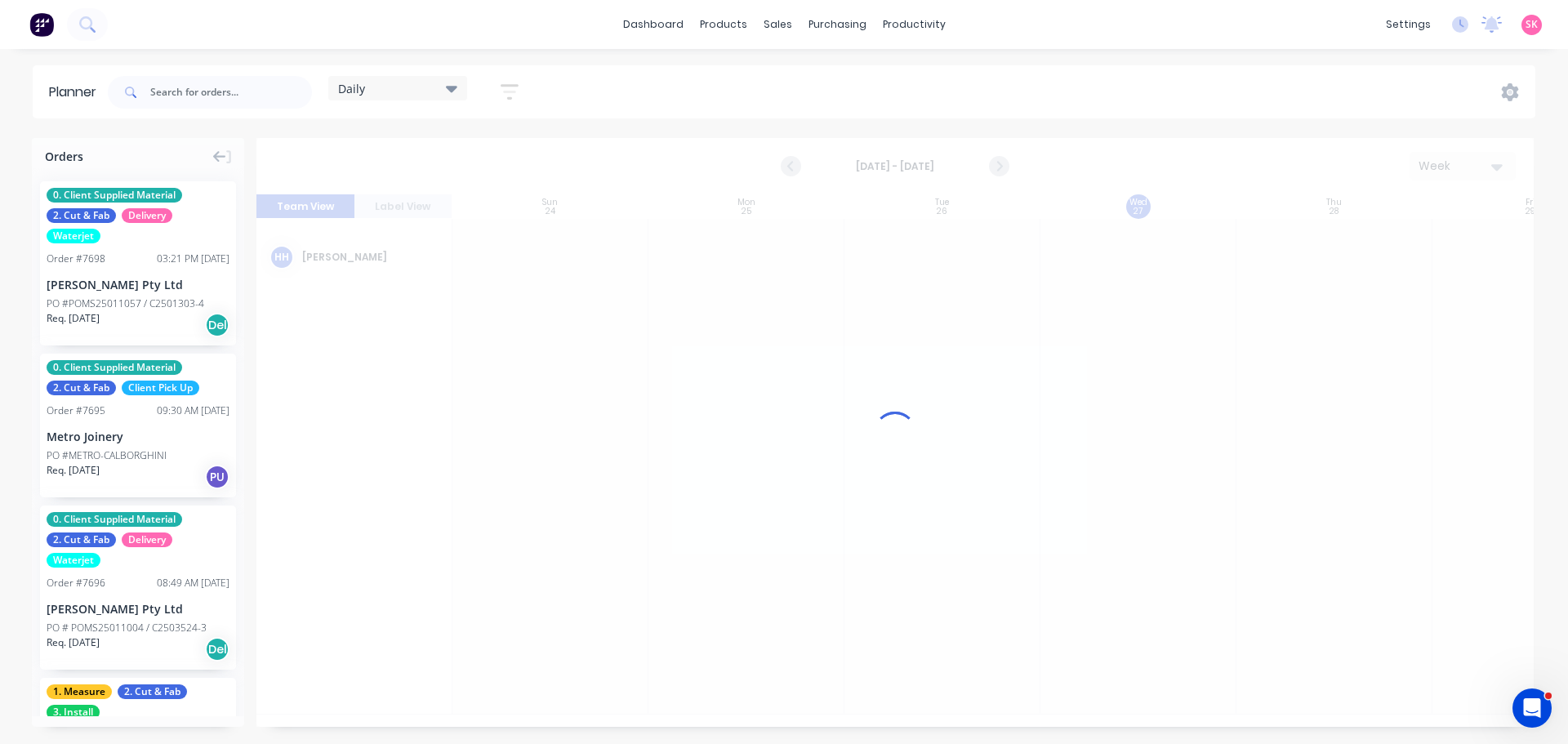
scroll to position [0, 1]
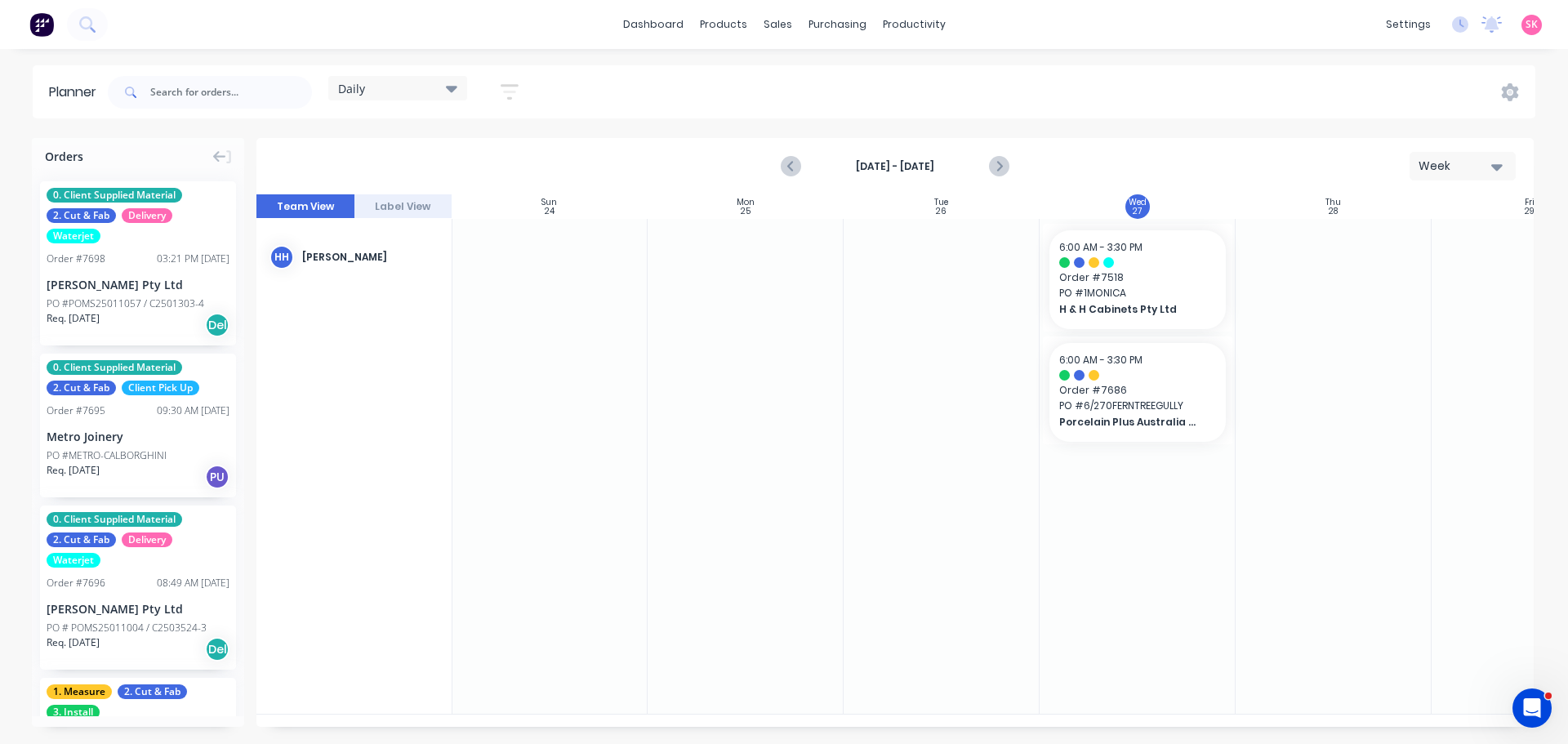
click at [429, 100] on div "Daily" at bounding box center [397, 88] width 139 height 25
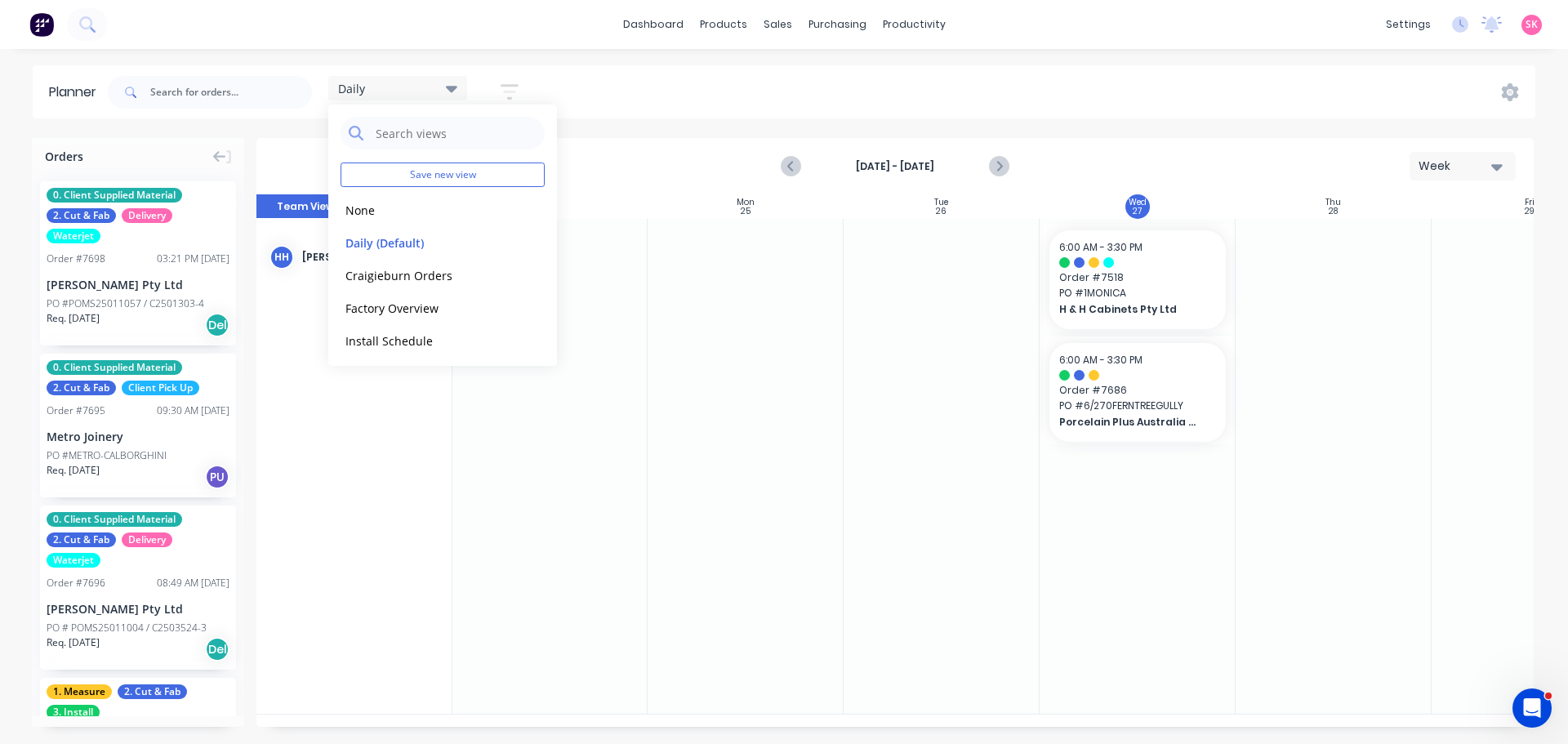
click at [516, 91] on icon "button" at bounding box center [509, 91] width 13 height 3
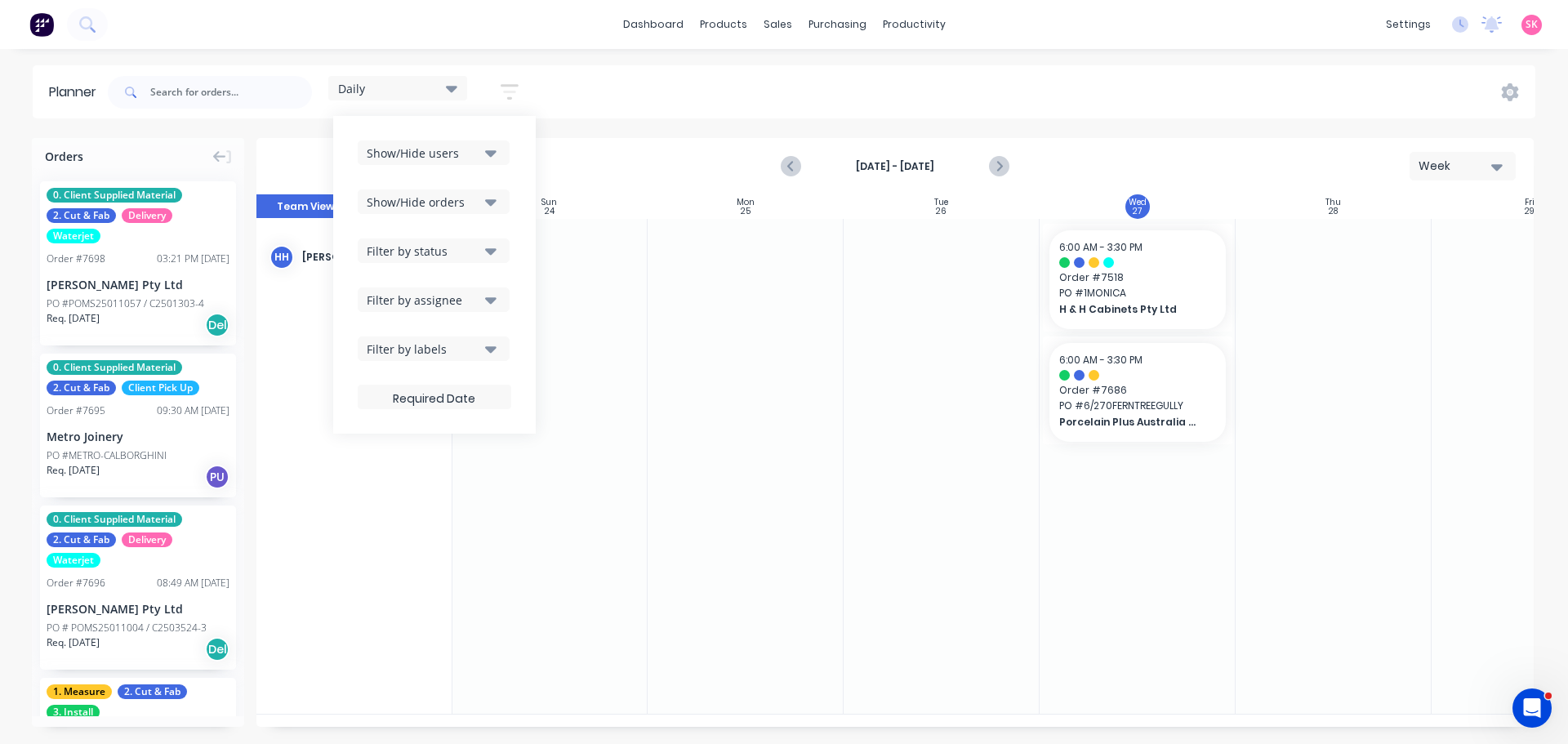
click at [491, 156] on icon "button" at bounding box center [490, 153] width 11 height 18
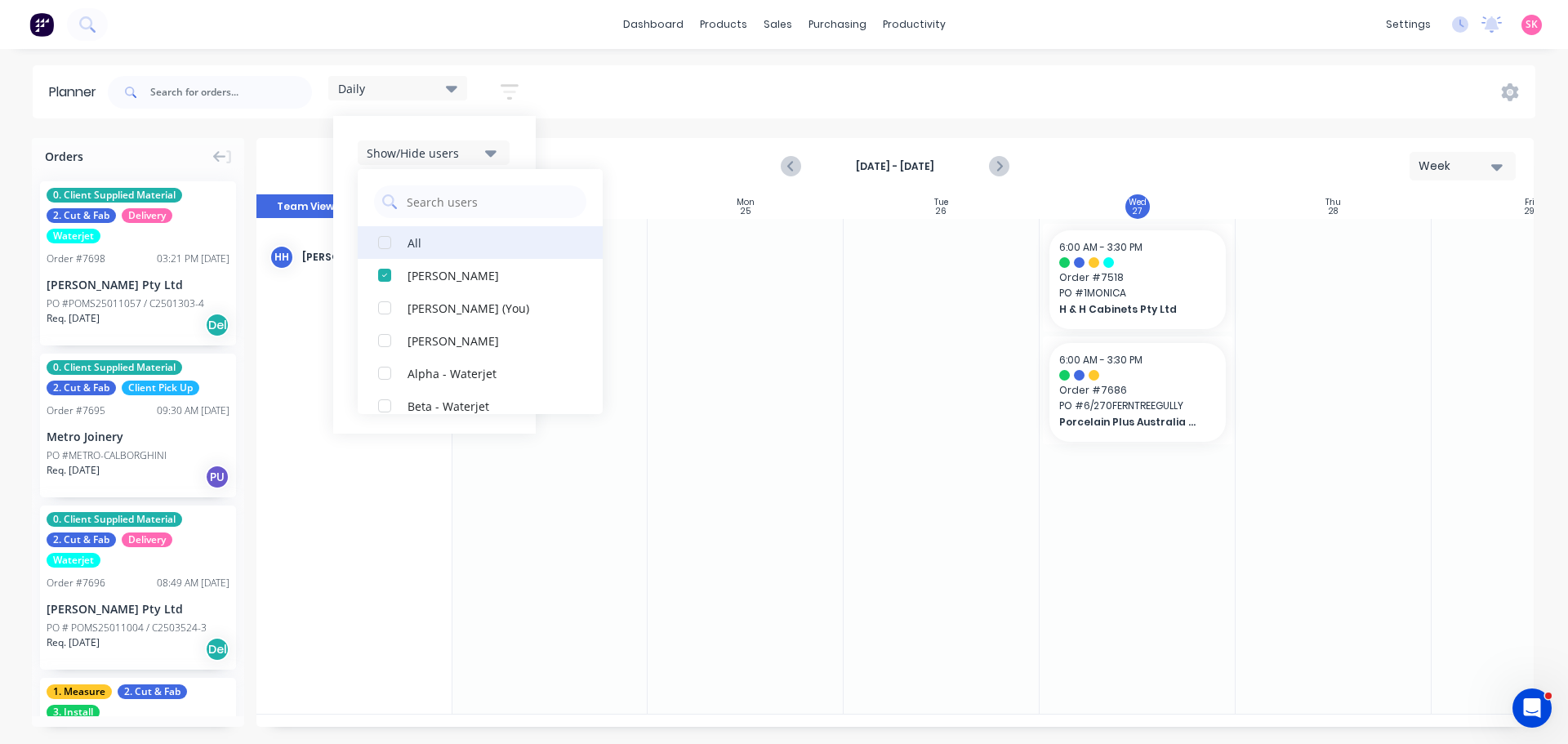
click at [393, 244] on div "button" at bounding box center [385, 242] width 32 height 32
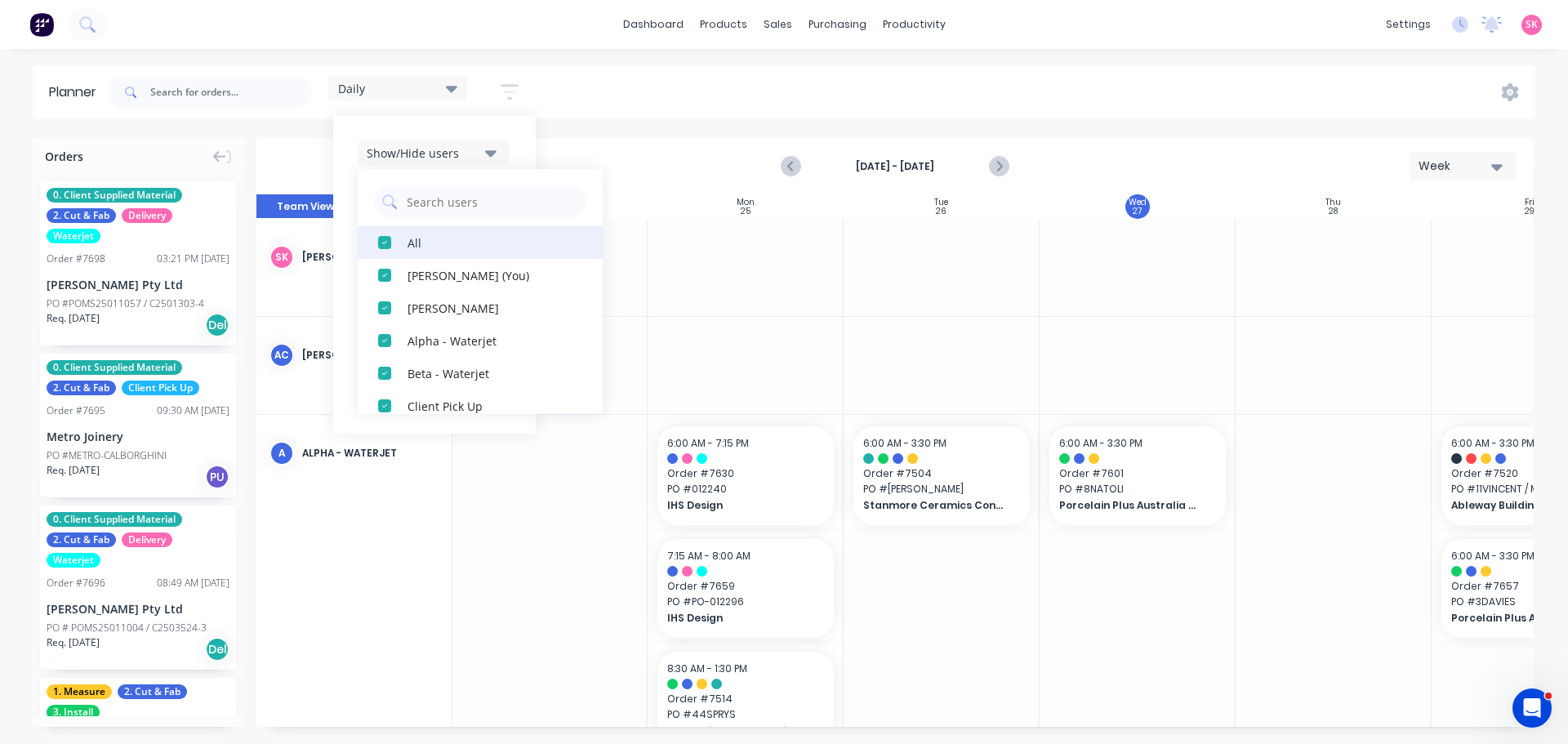
click at [393, 244] on div "button" at bounding box center [385, 242] width 32 height 32
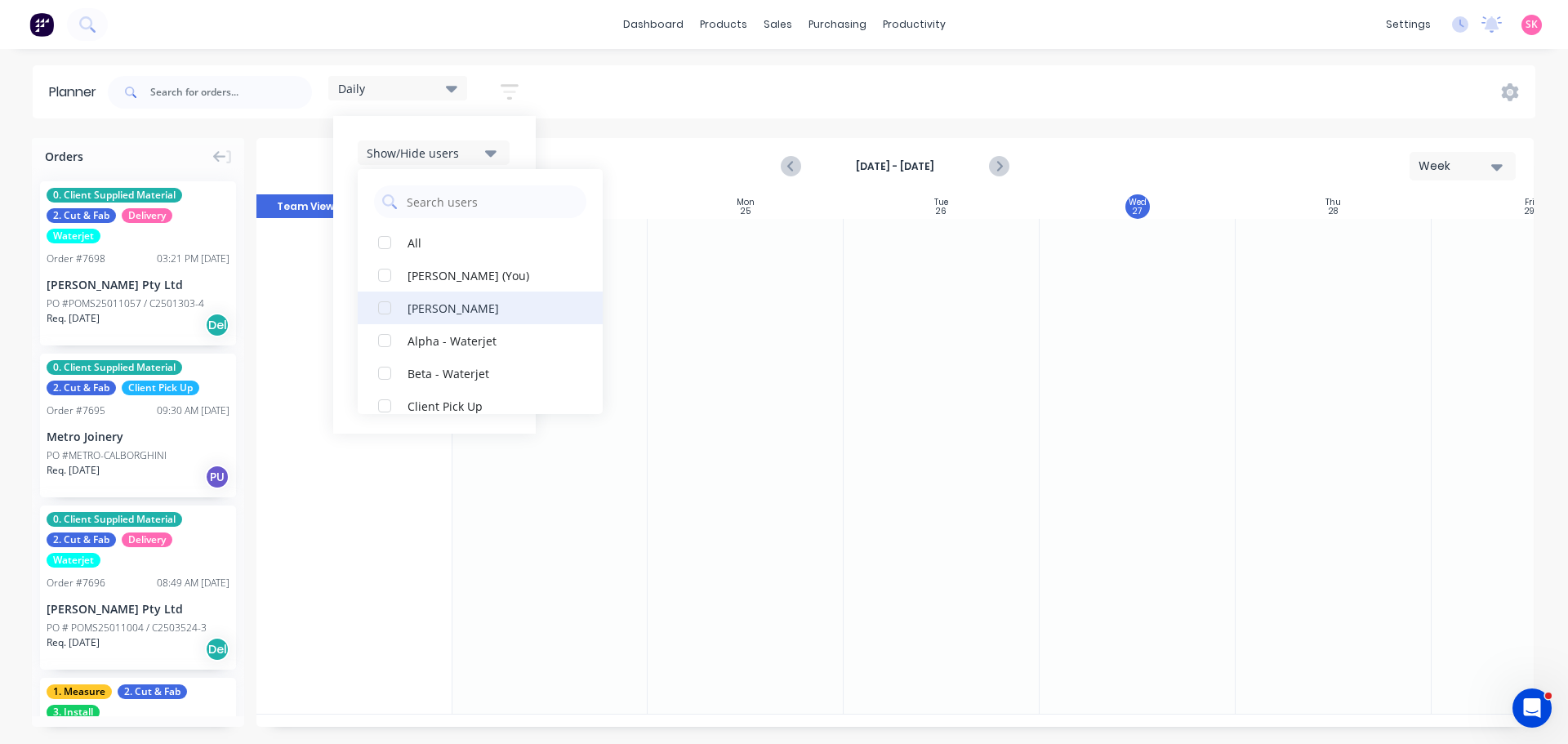
scroll to position [82, 0]
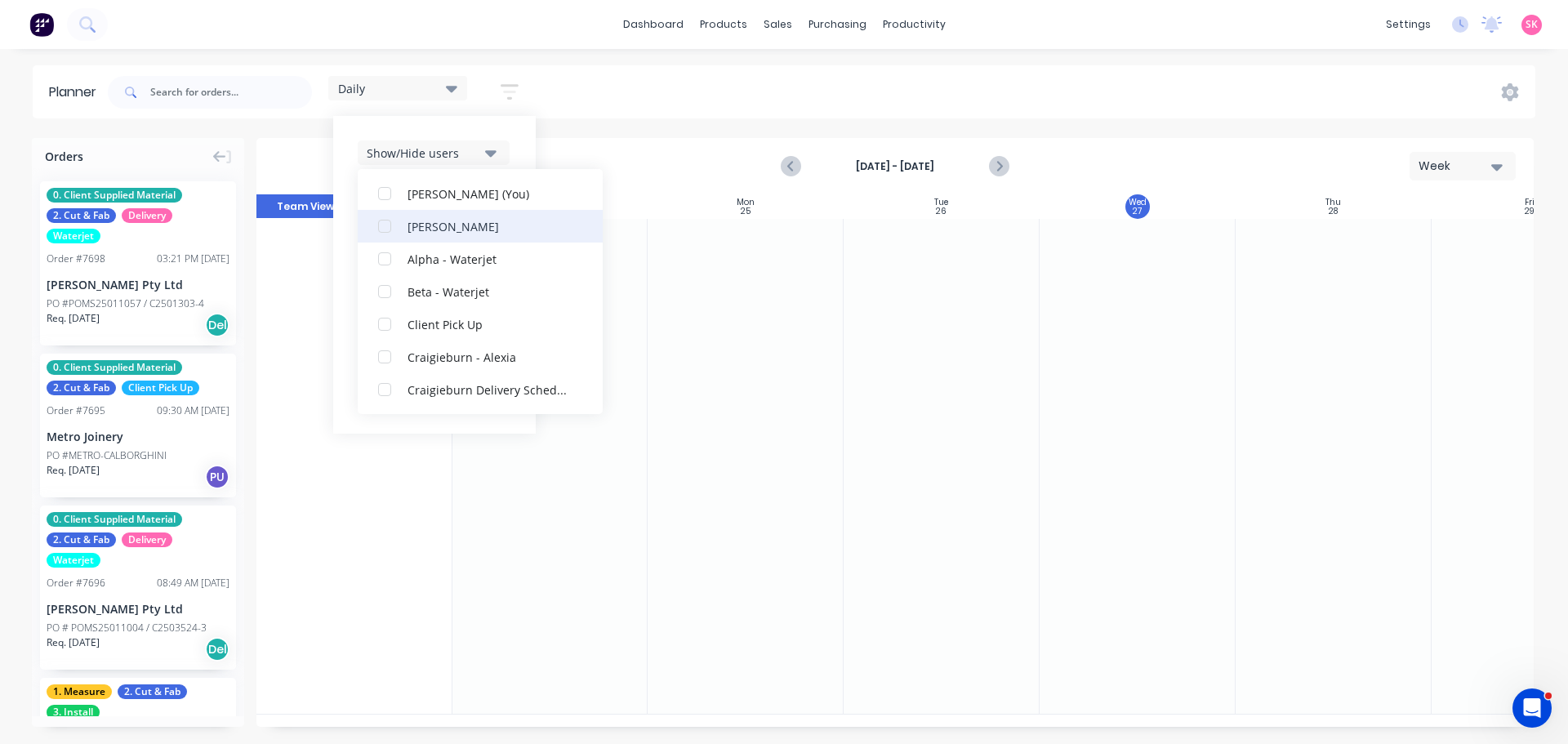
click at [386, 262] on div "button" at bounding box center [385, 259] width 32 height 32
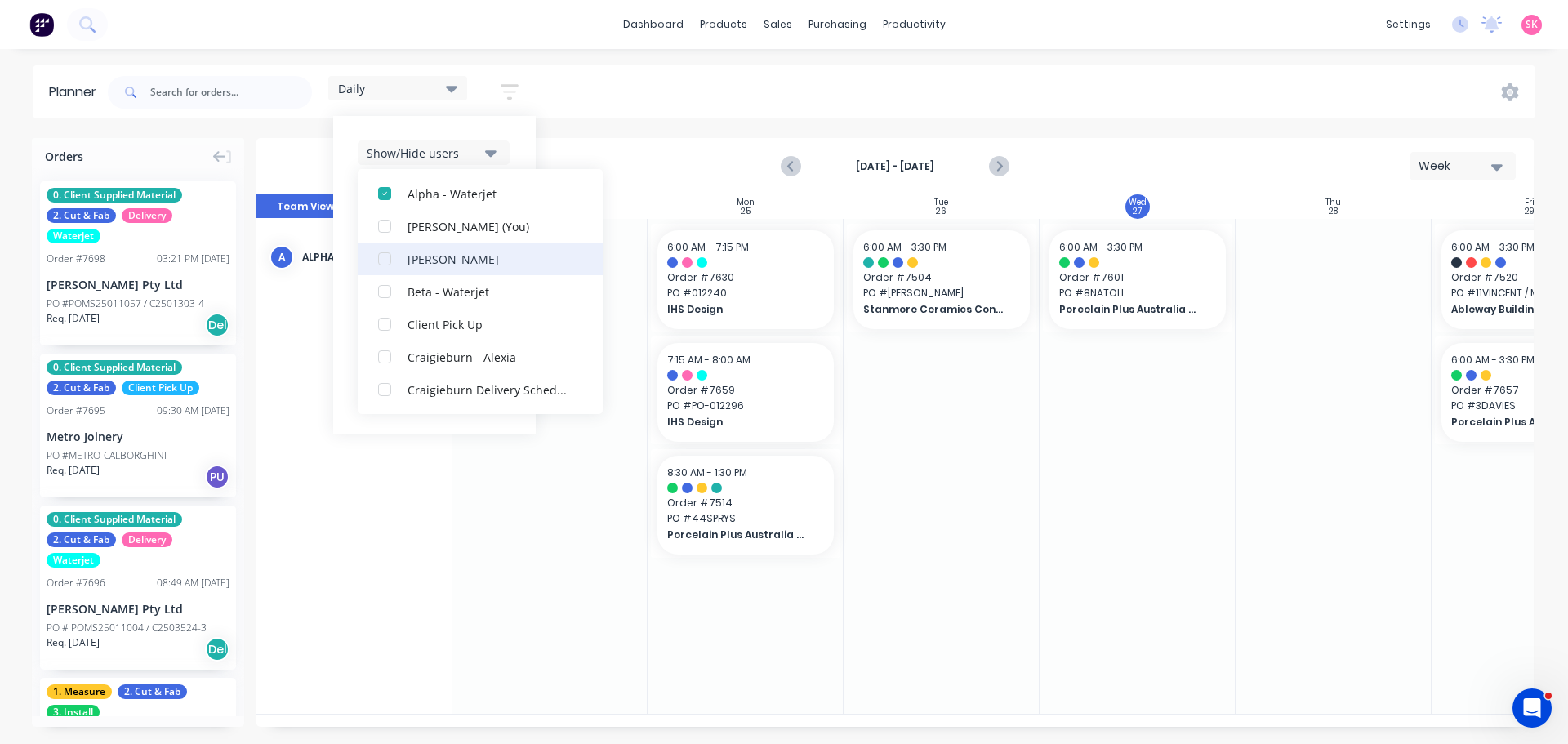
click at [387, 295] on div "button" at bounding box center [385, 291] width 32 height 32
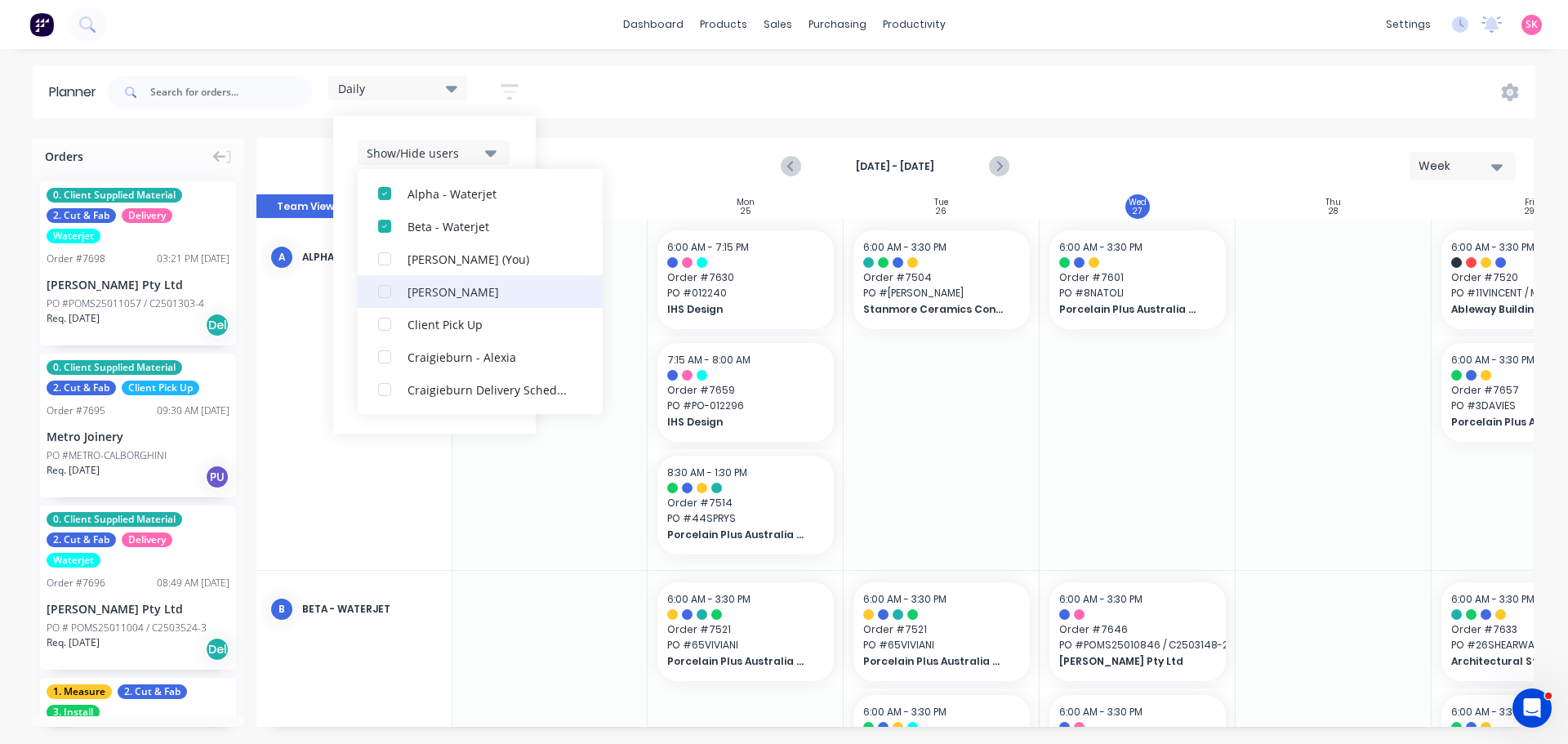
scroll to position [164, 0]
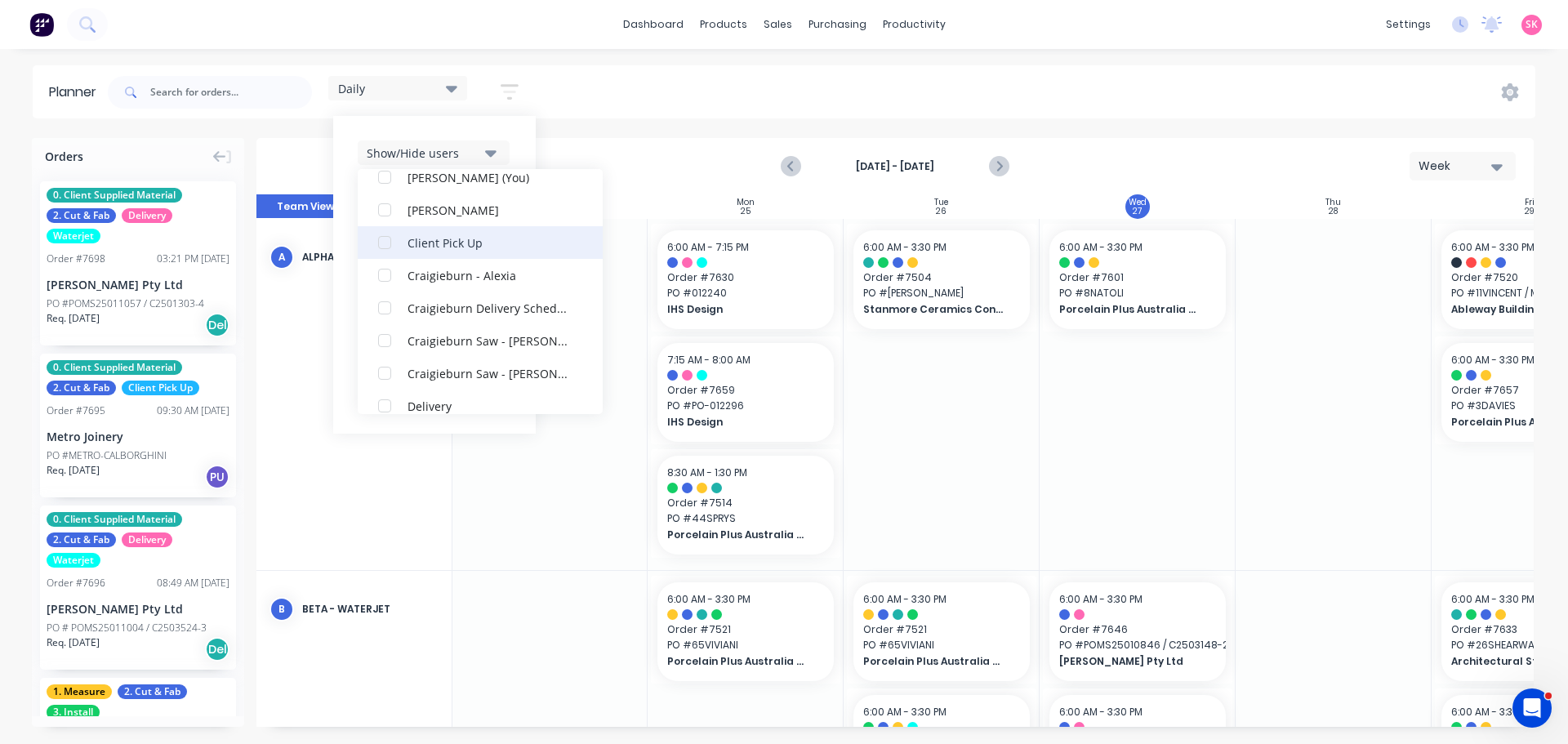
click at [393, 251] on div "button" at bounding box center [385, 242] width 32 height 32
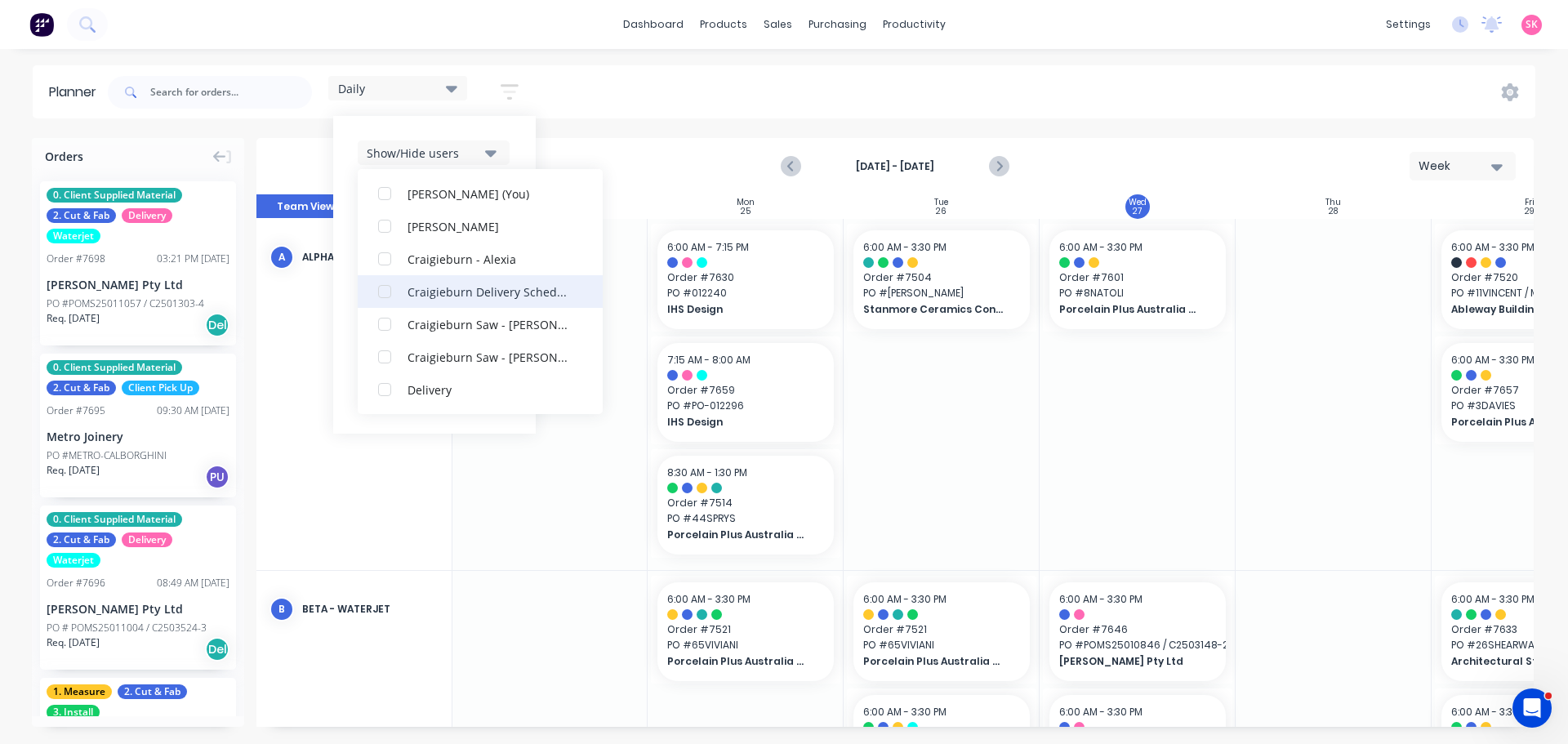
click at [389, 288] on div "button" at bounding box center [385, 291] width 32 height 32
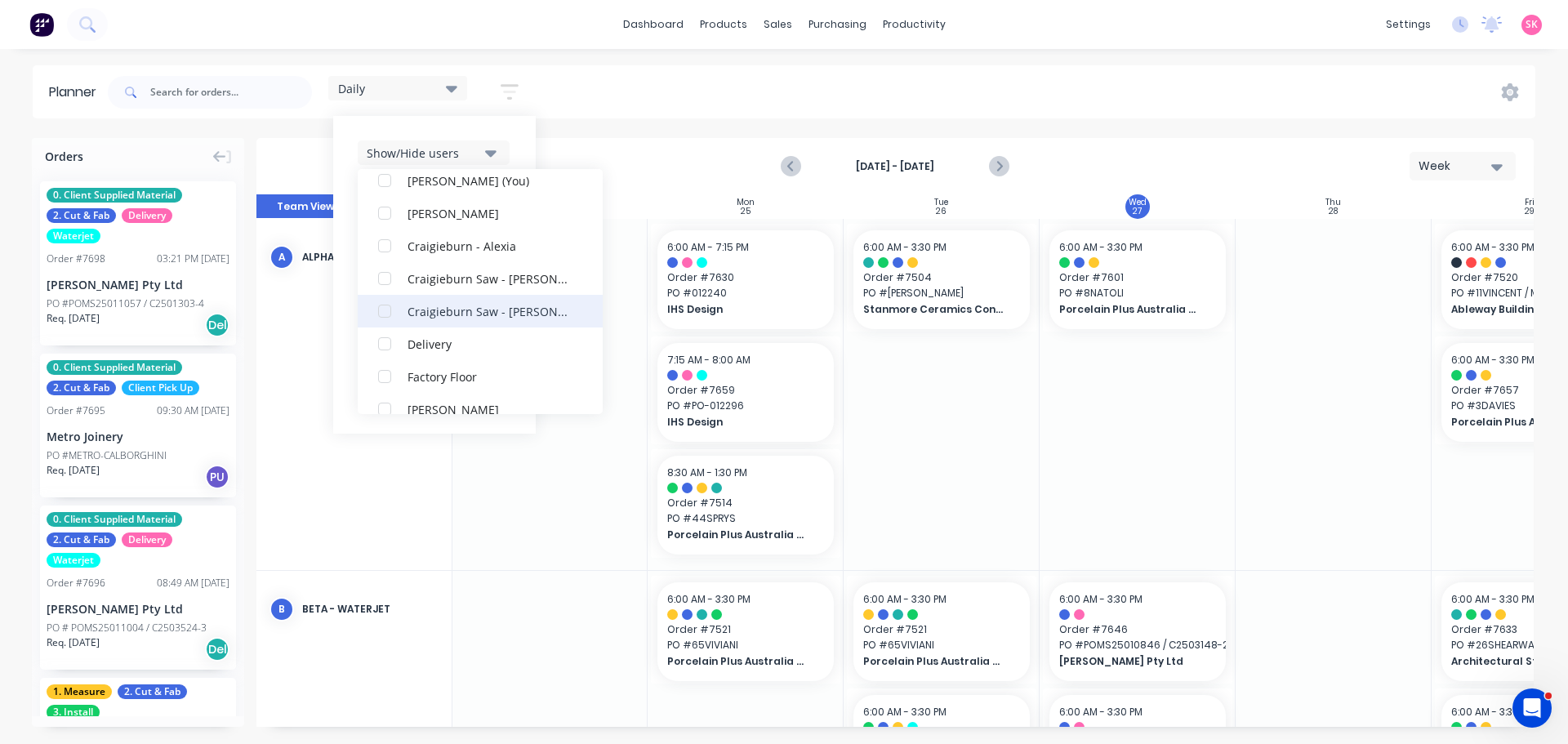
scroll to position [262, 0]
click at [387, 314] on div "button" at bounding box center [385, 308] width 32 height 32
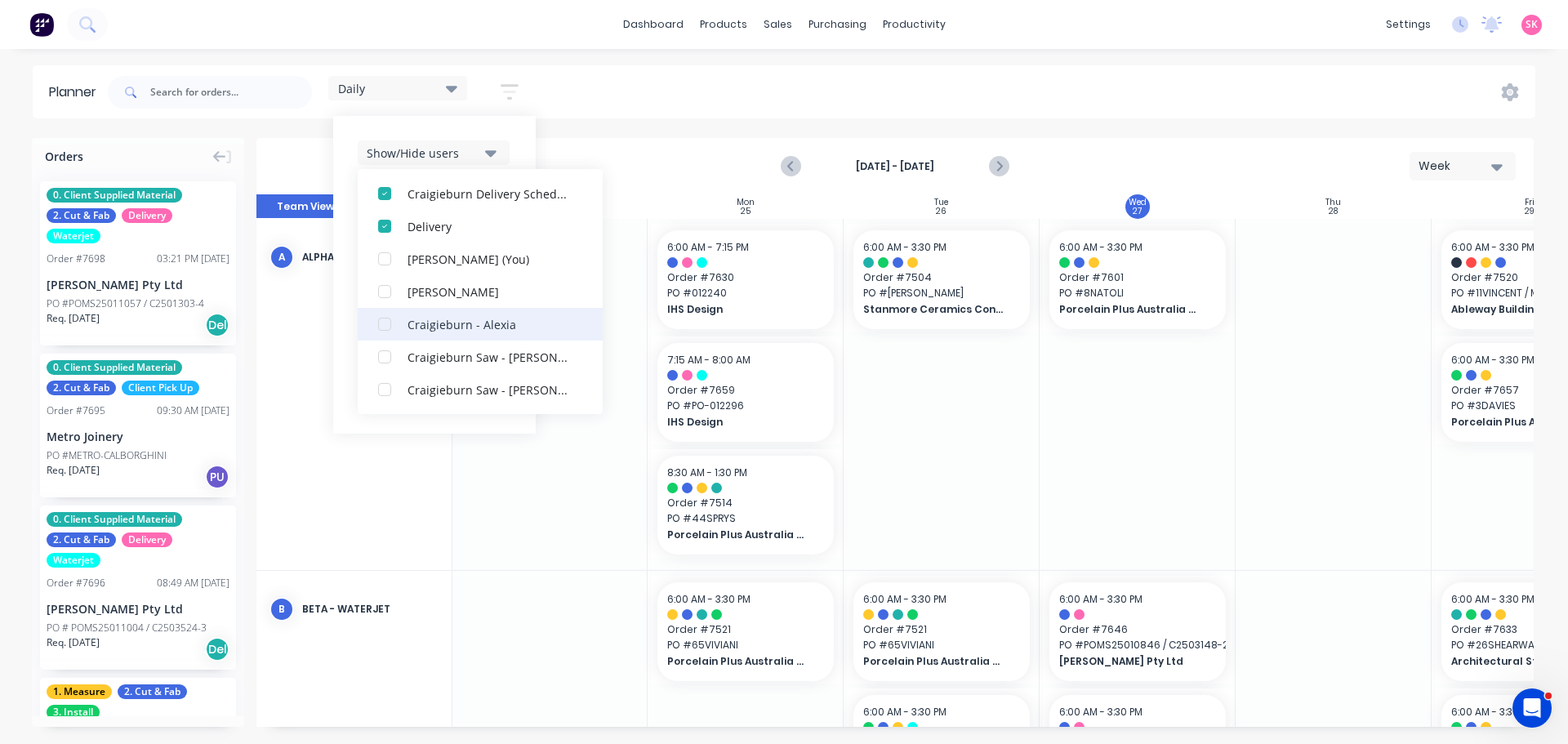
scroll to position [343, 0]
click at [381, 326] on div "button" at bounding box center [385, 324] width 32 height 32
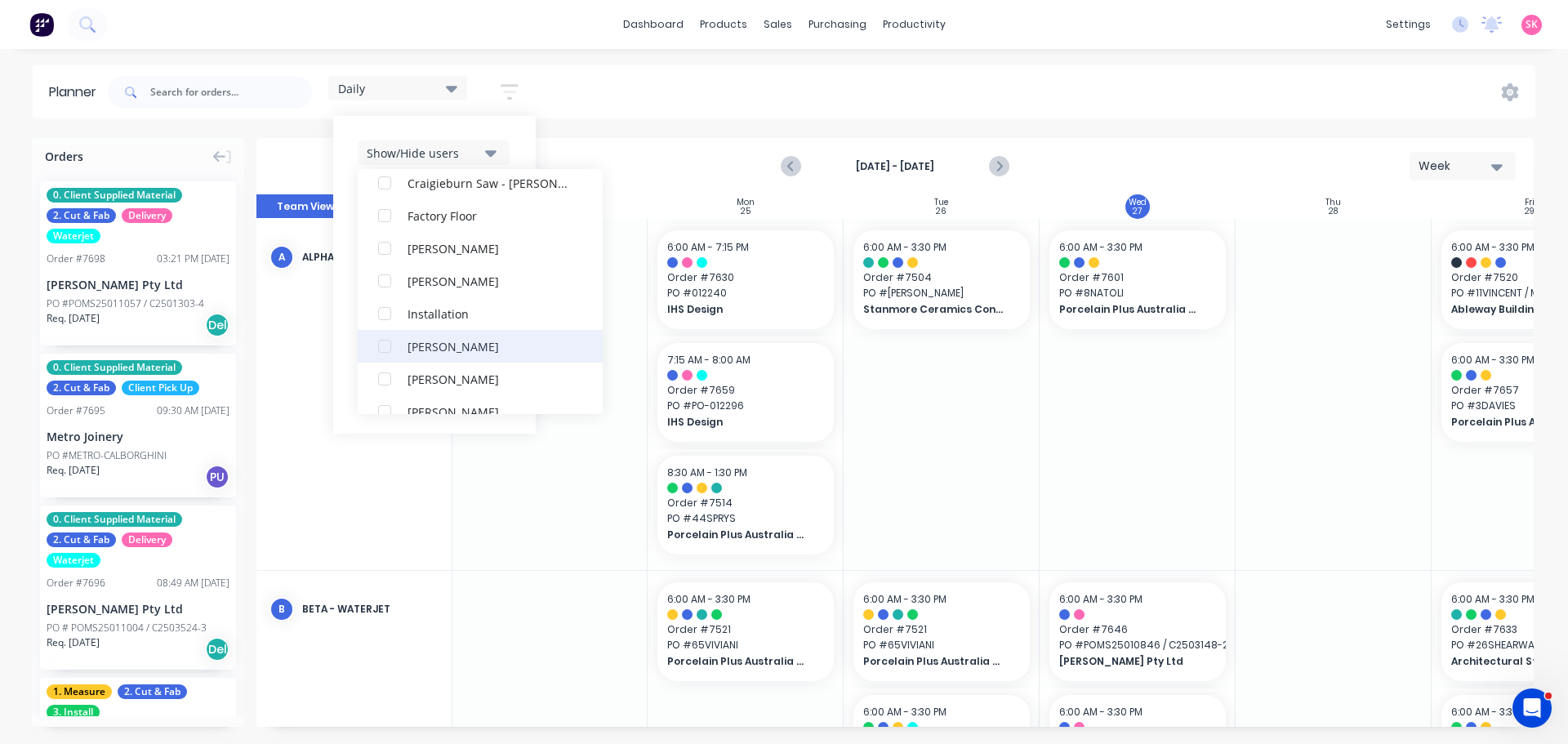
scroll to position [441, 0]
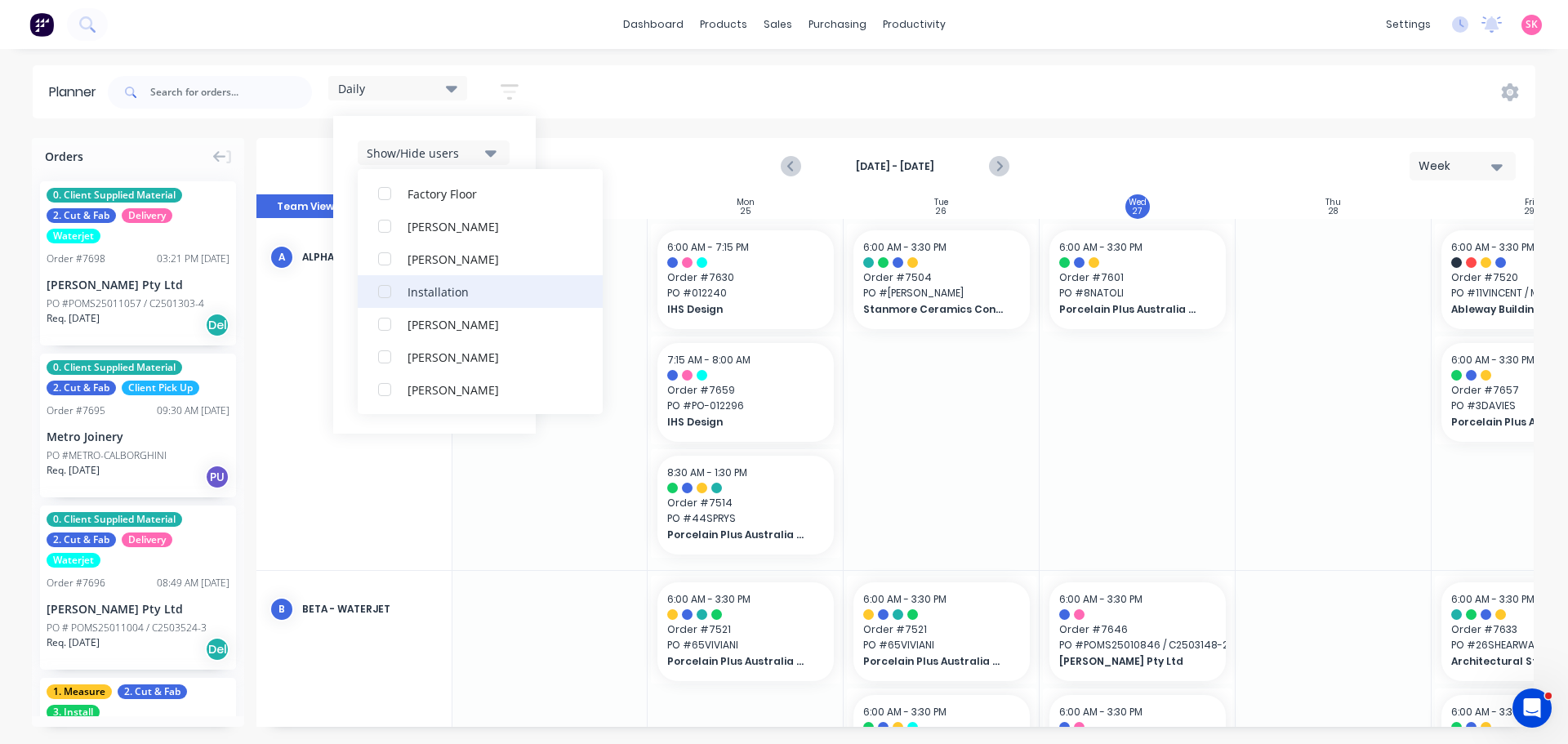
click at [384, 296] on div "button" at bounding box center [385, 291] width 32 height 32
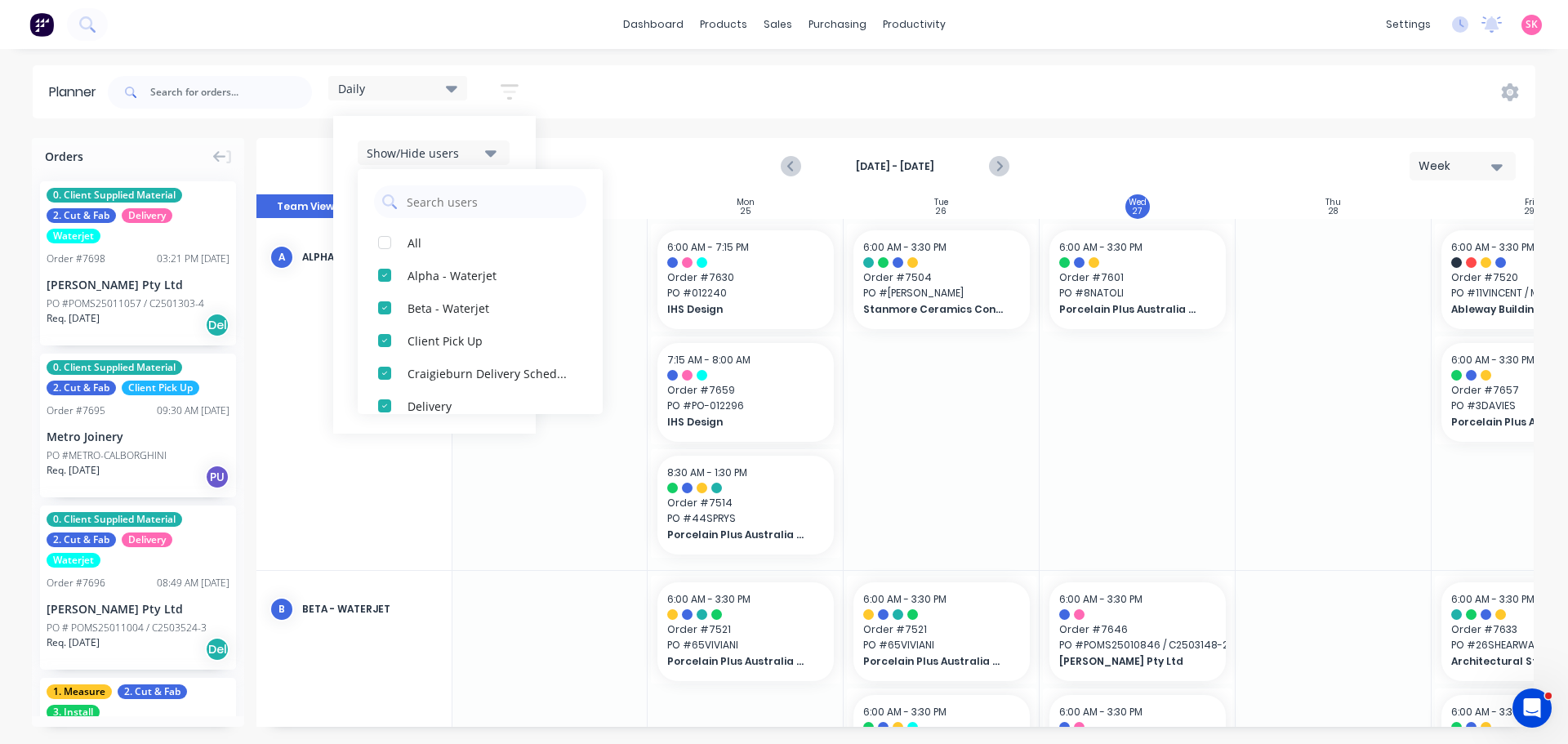
click at [480, 155] on div "Show/Hide users" at bounding box center [423, 153] width 113 height 17
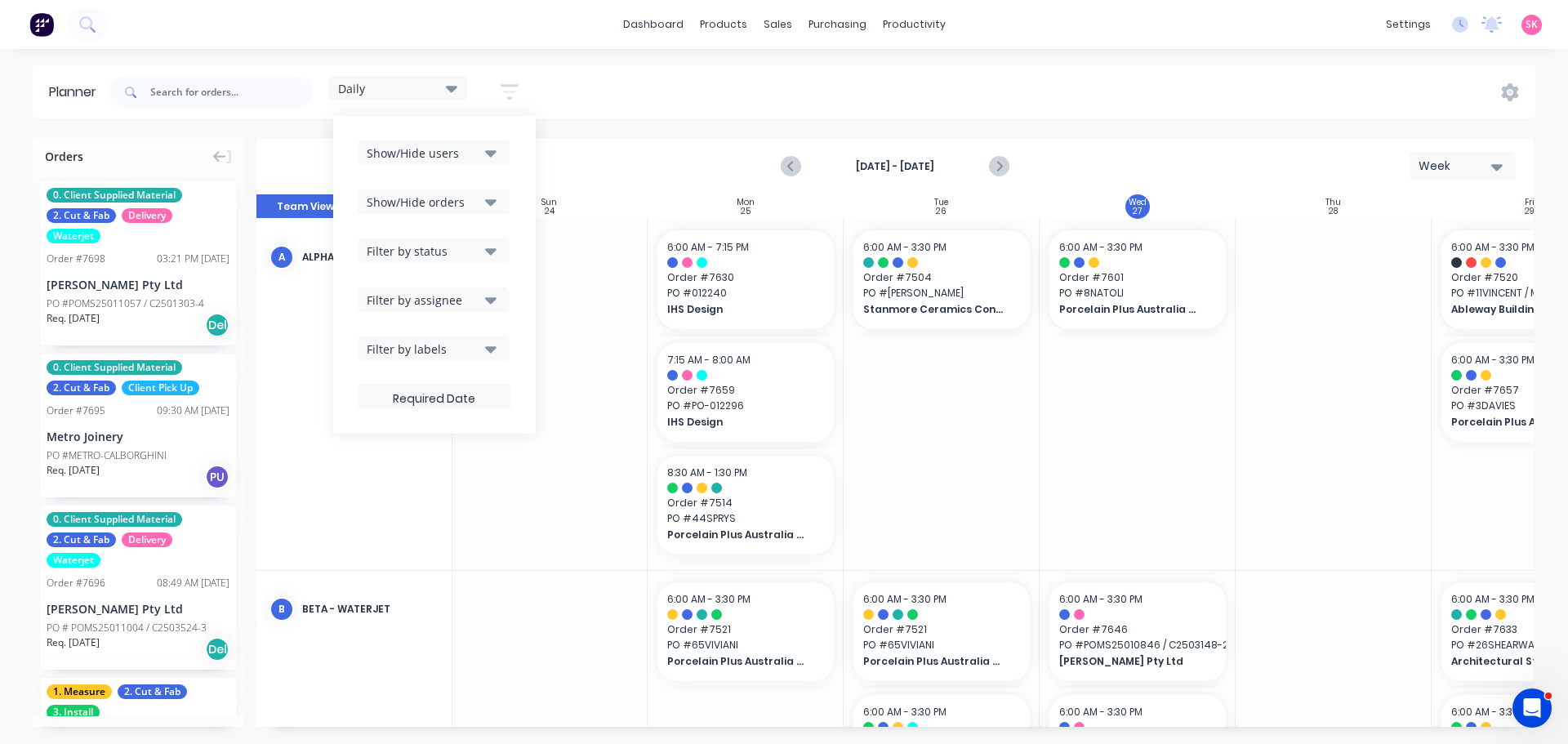
click at [431, 99] on div "Daily" at bounding box center [397, 88] width 139 height 25
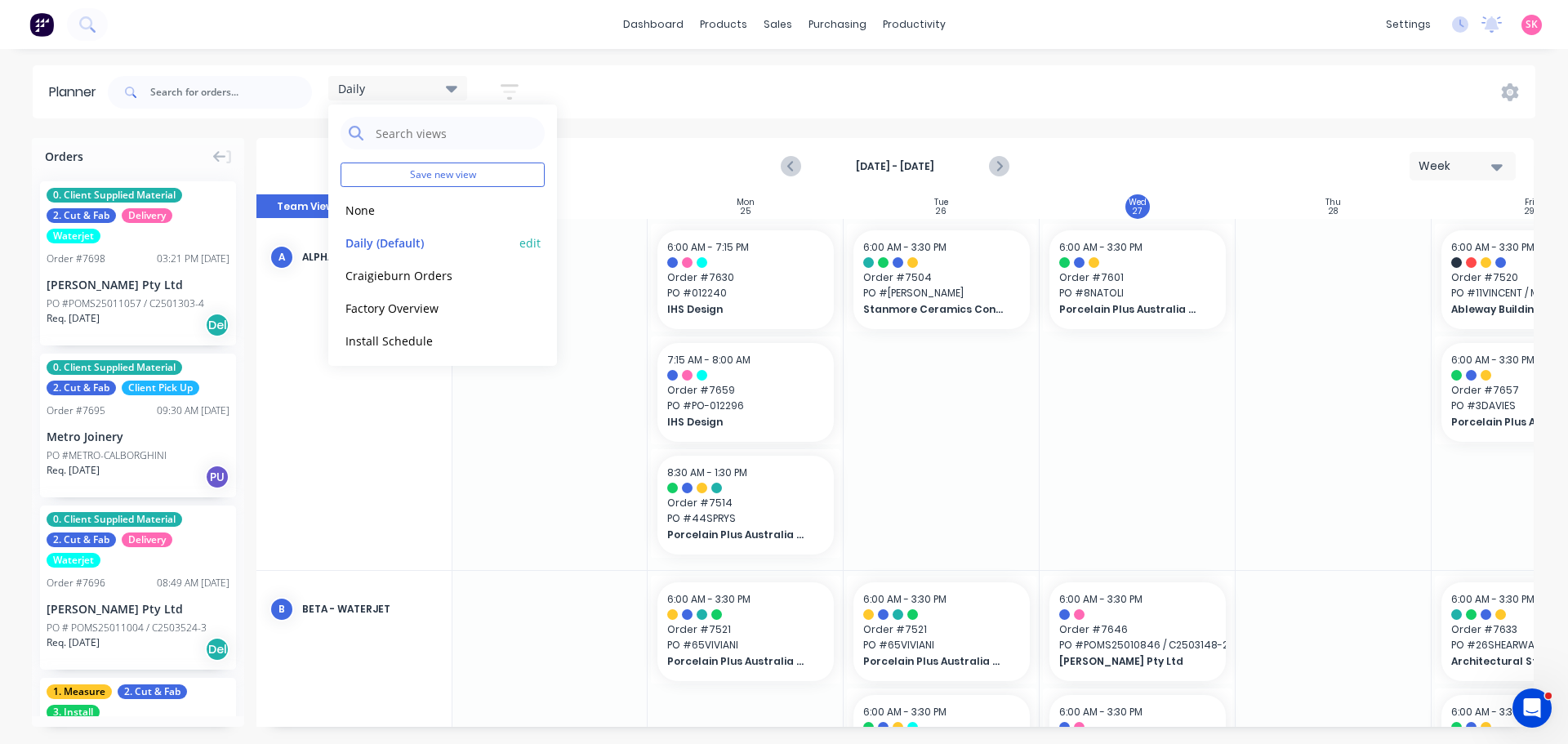
click at [519, 243] on button "edit" at bounding box center [529, 242] width 21 height 17
click at [625, 200] on button "Update" at bounding box center [630, 205] width 98 height 29
click at [637, 155] on div "Aug 24th - Aug 30th Week" at bounding box center [895, 166] width 1275 height 53
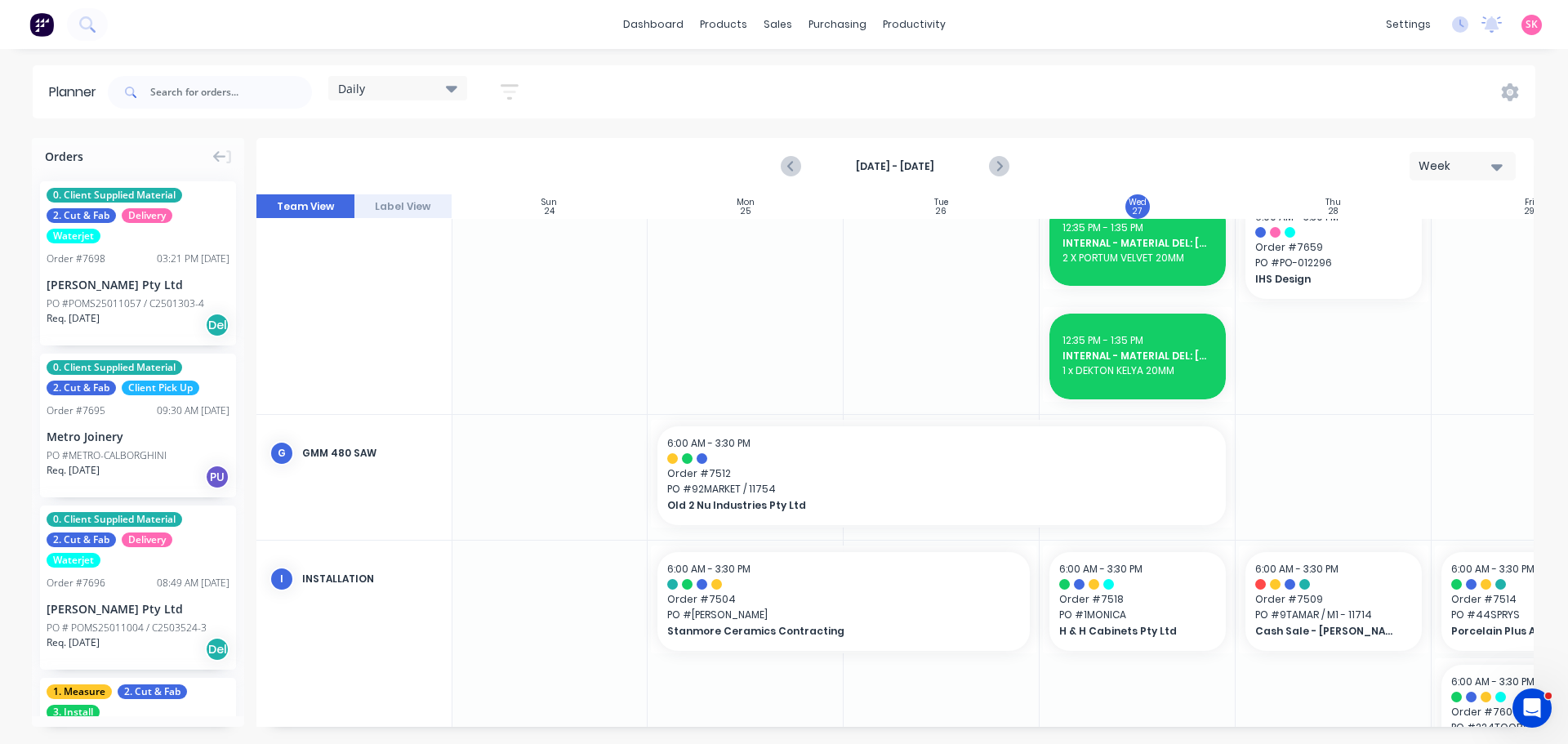
scroll to position [1620, 1]
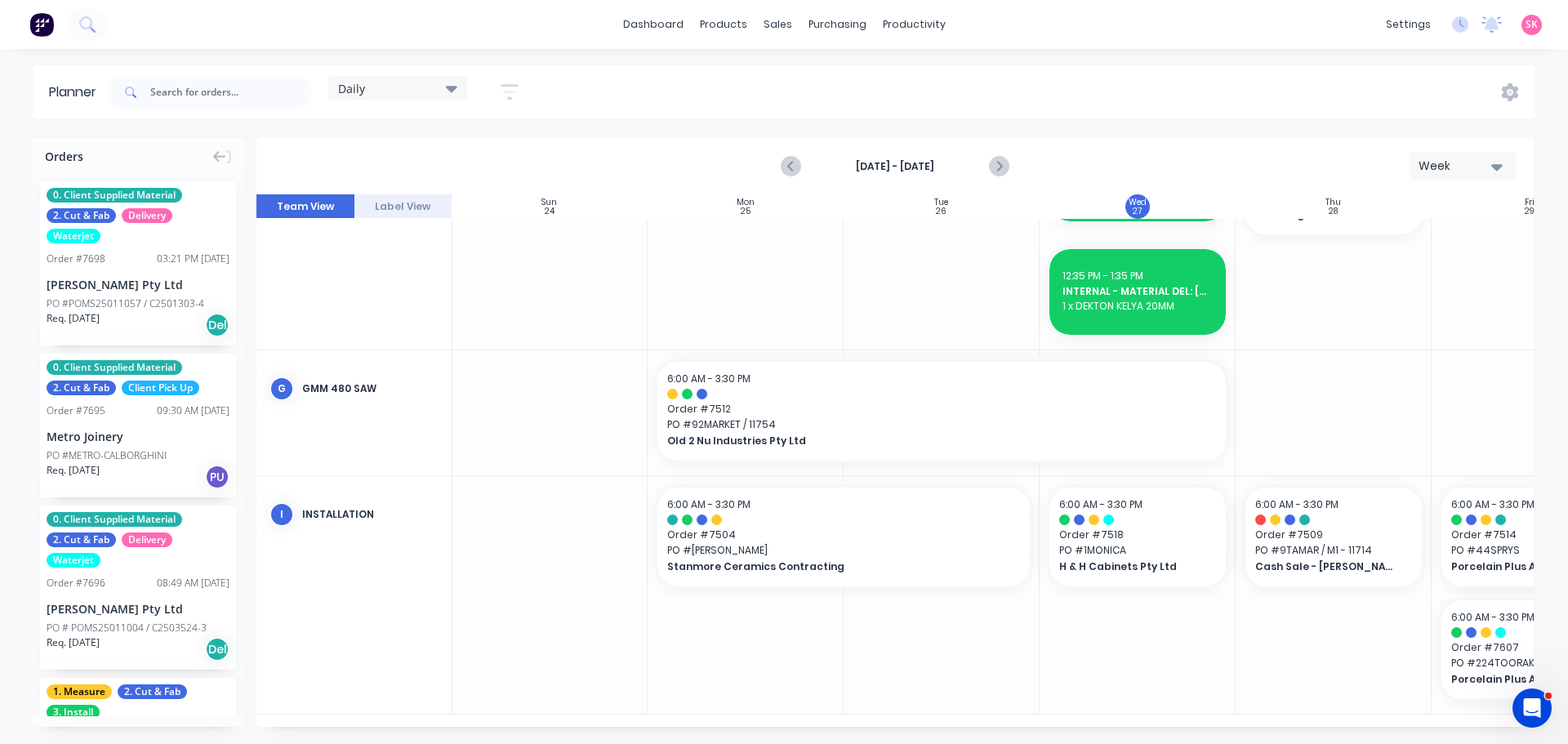
click at [454, 92] on icon at bounding box center [451, 89] width 11 height 7
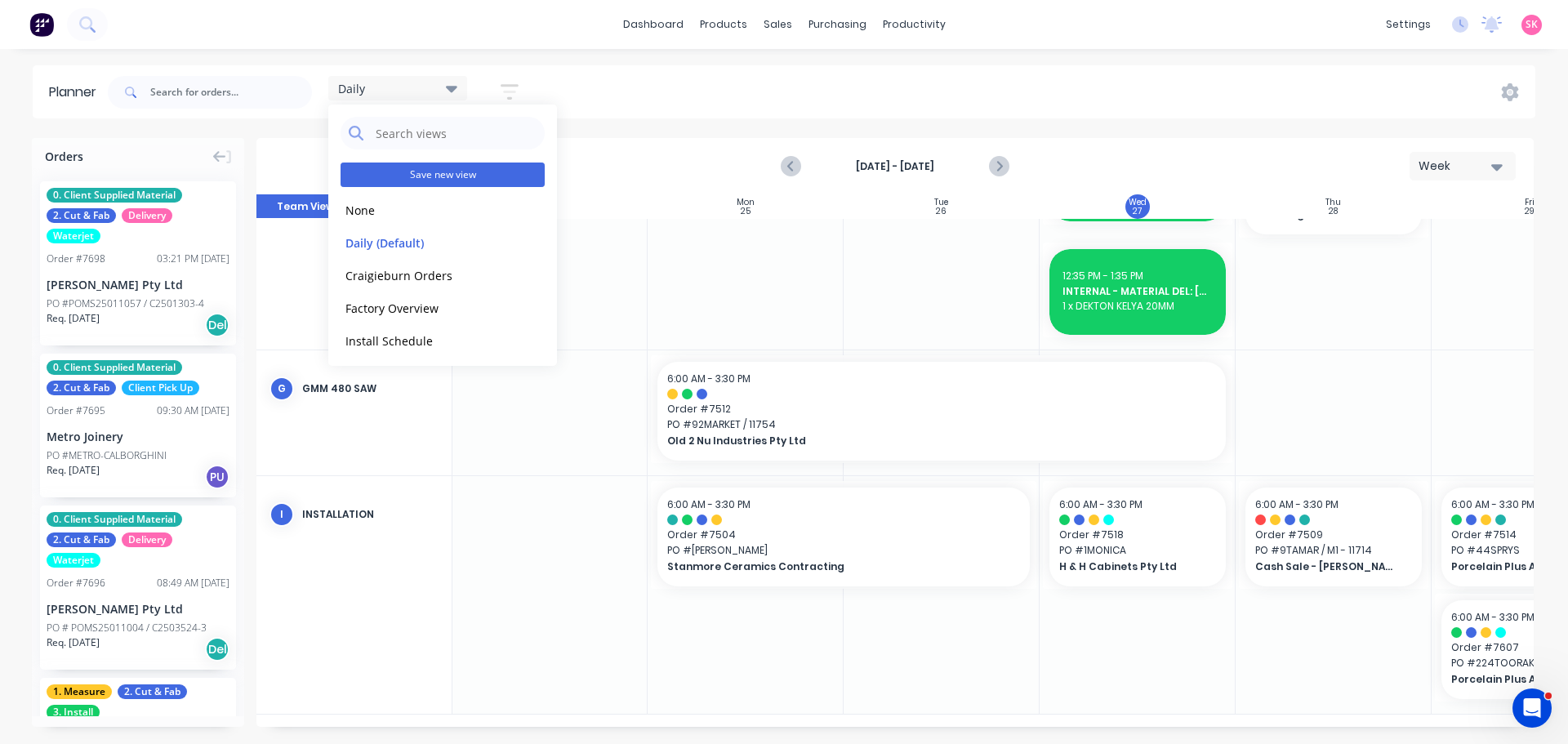
click at [483, 172] on button "Save new view" at bounding box center [443, 175] width 205 height 25
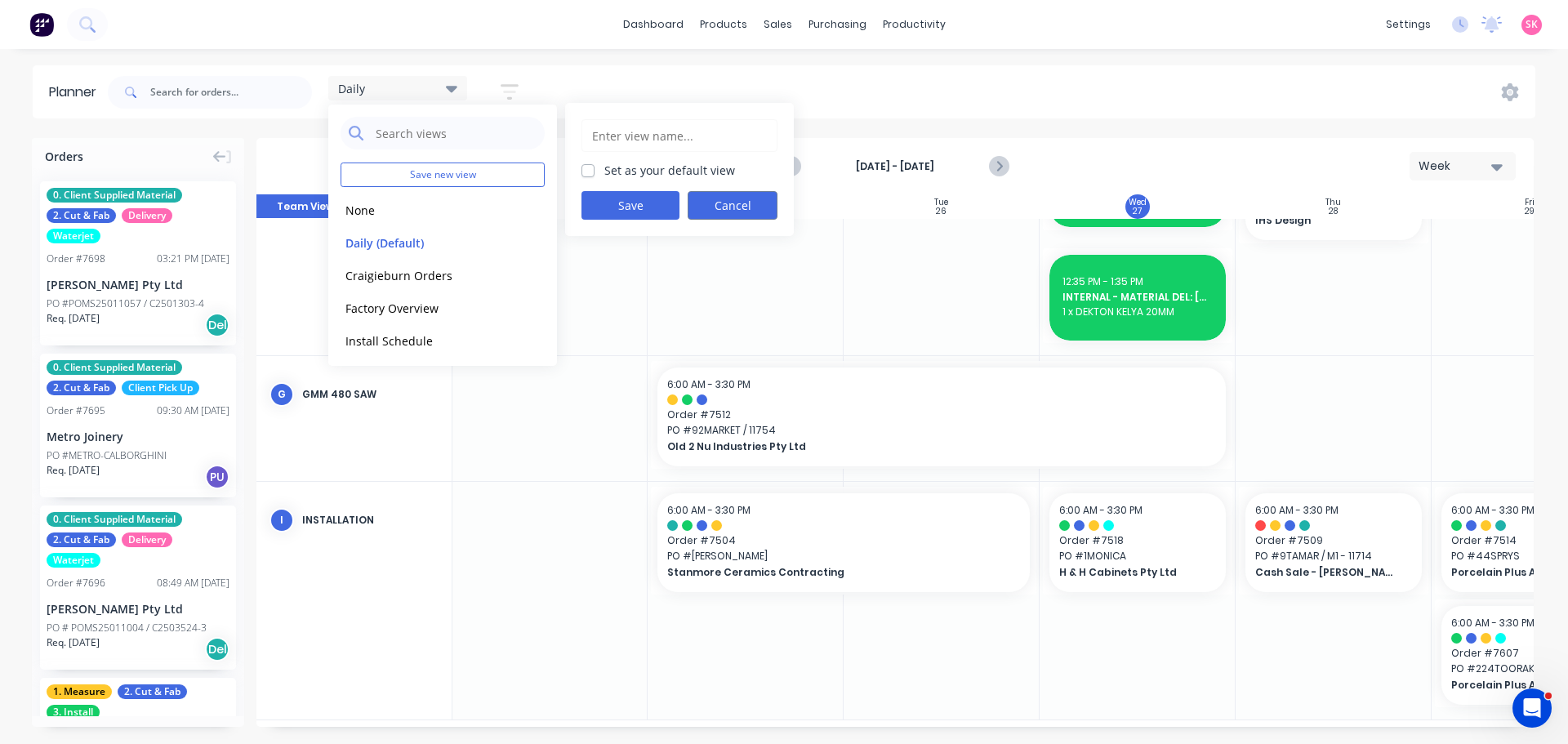
click at [730, 196] on button "Cancel" at bounding box center [732, 205] width 90 height 29
click at [424, 200] on button "None" at bounding box center [427, 210] width 174 height 19
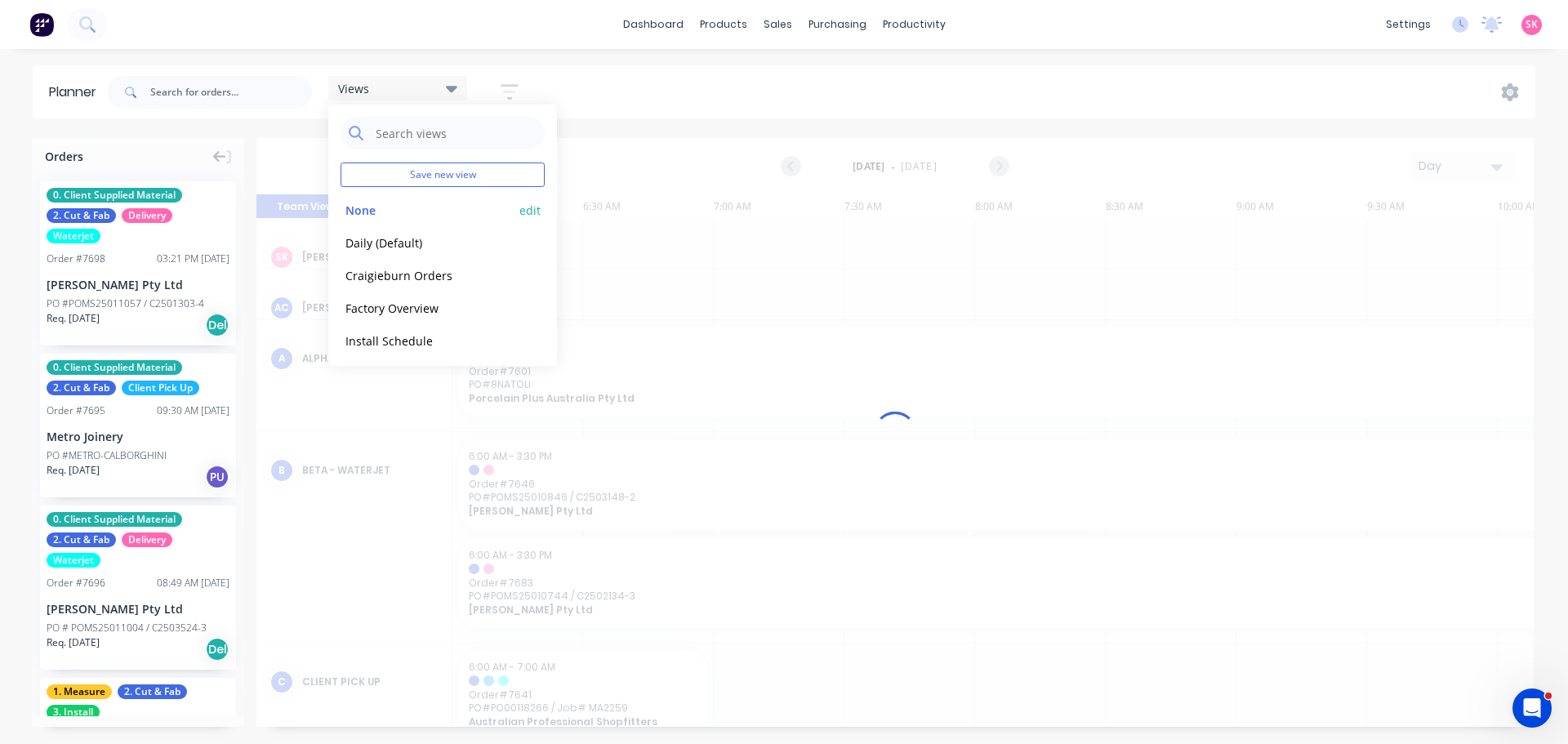
scroll to position [0, 263]
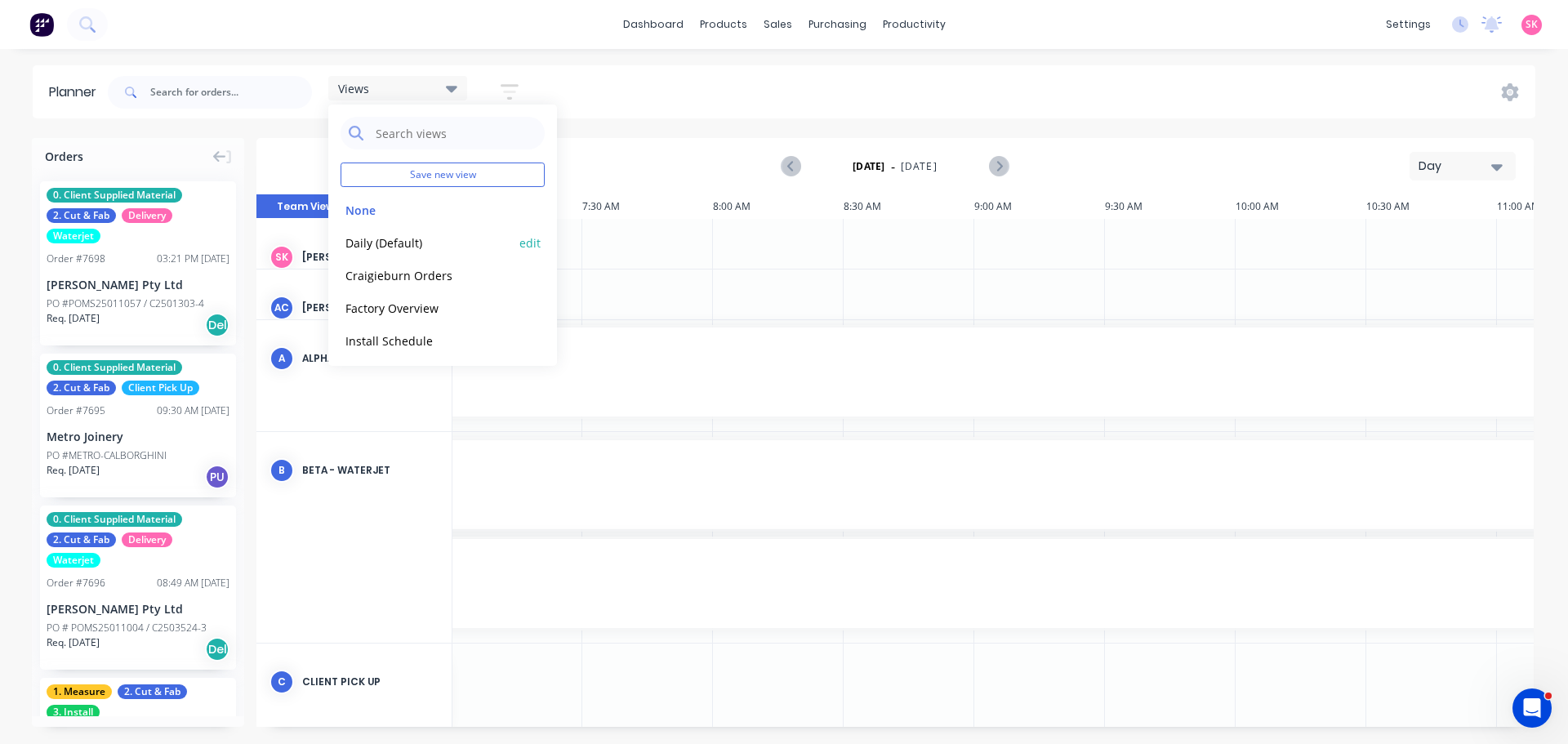
click at [431, 244] on button "Daily (Default)" at bounding box center [427, 242] width 174 height 19
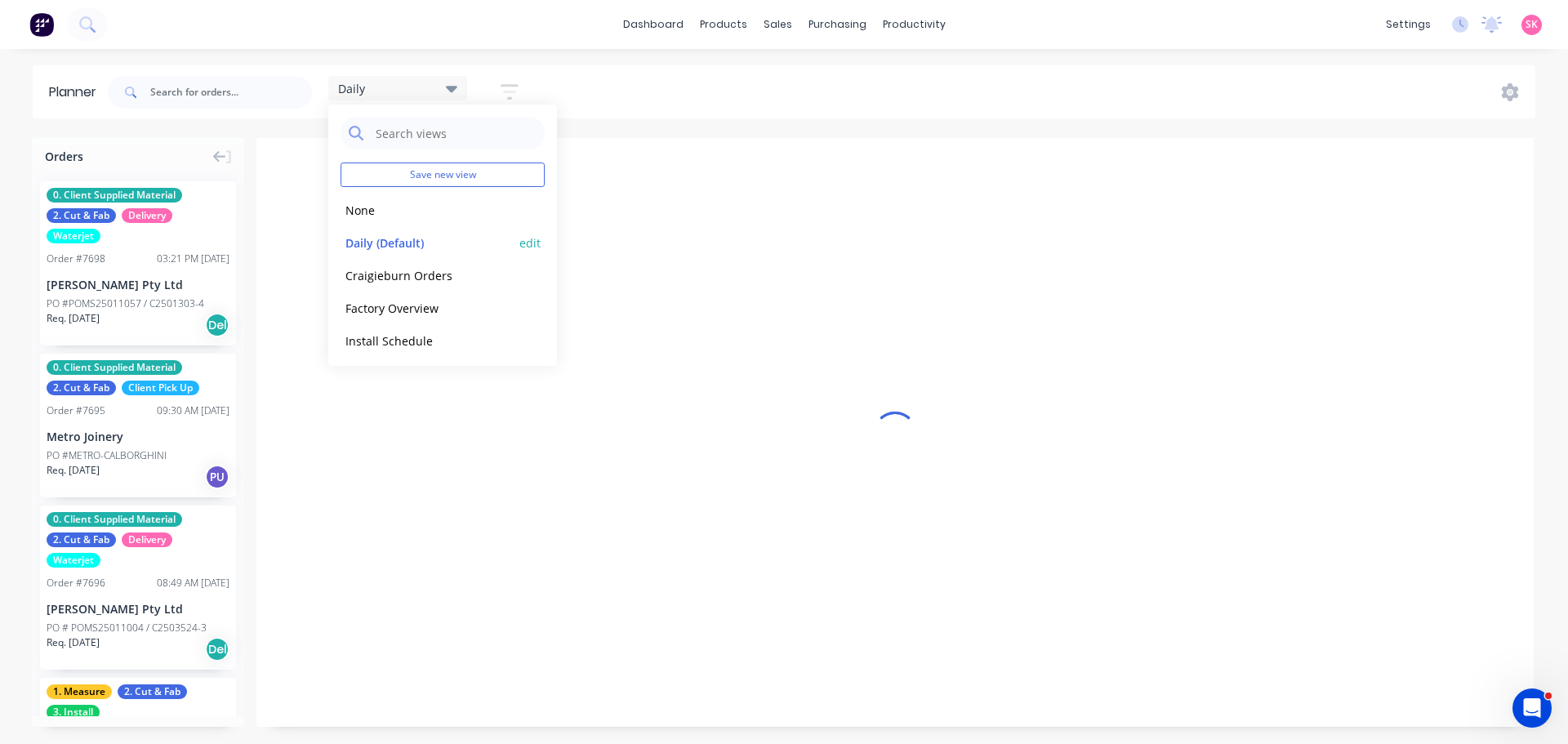
scroll to position [0, 1]
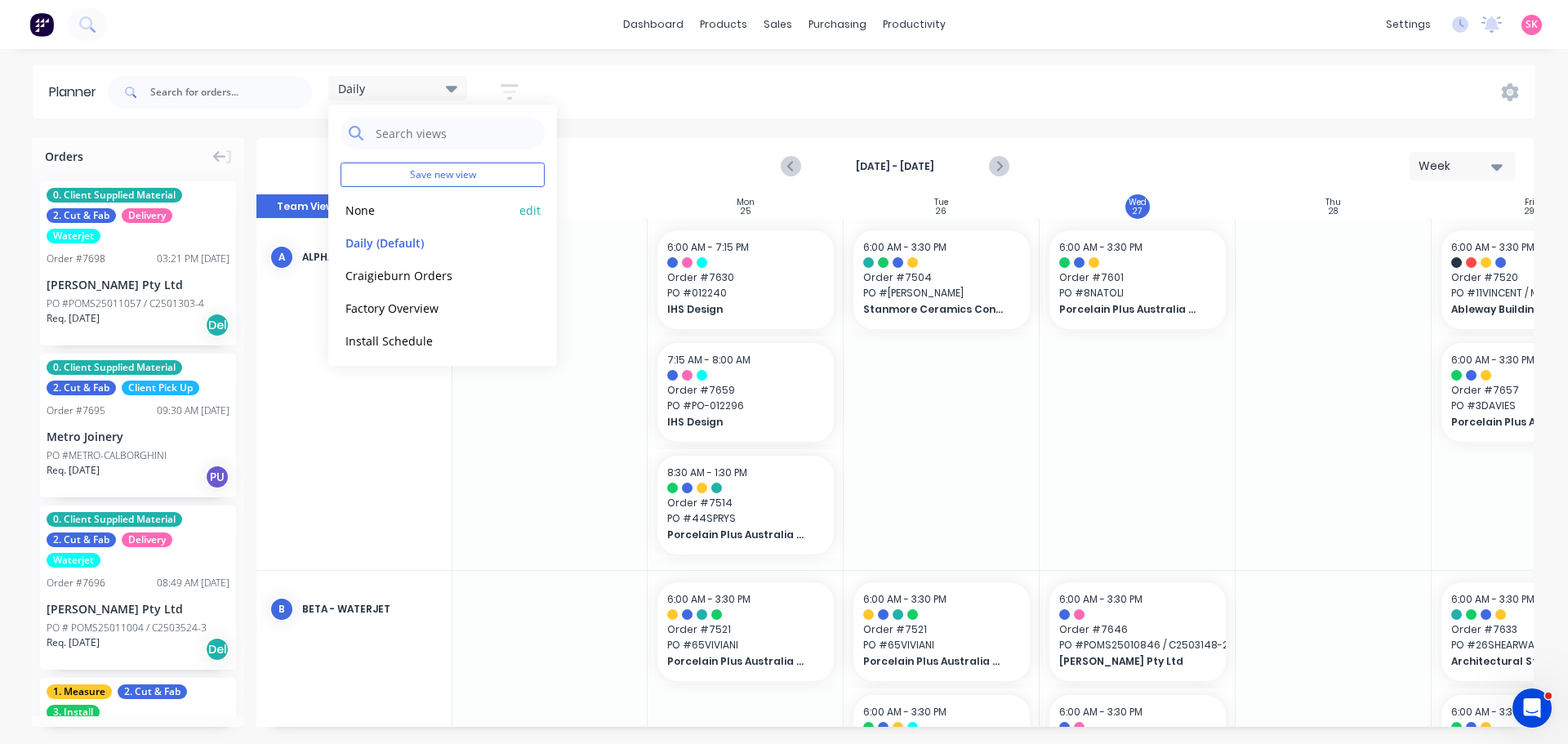
click at [443, 216] on button "None" at bounding box center [427, 210] width 174 height 19
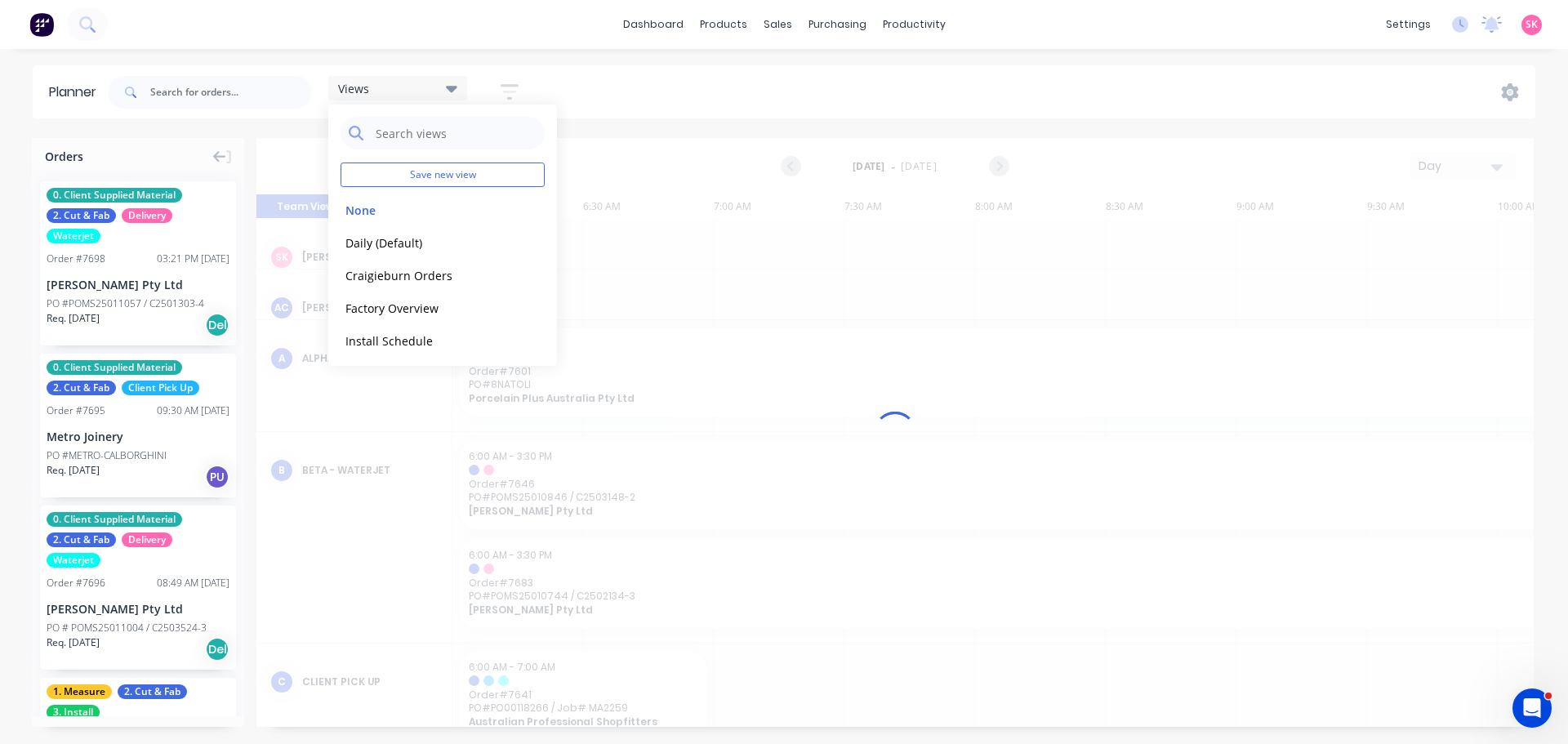
scroll to position [0, 263]
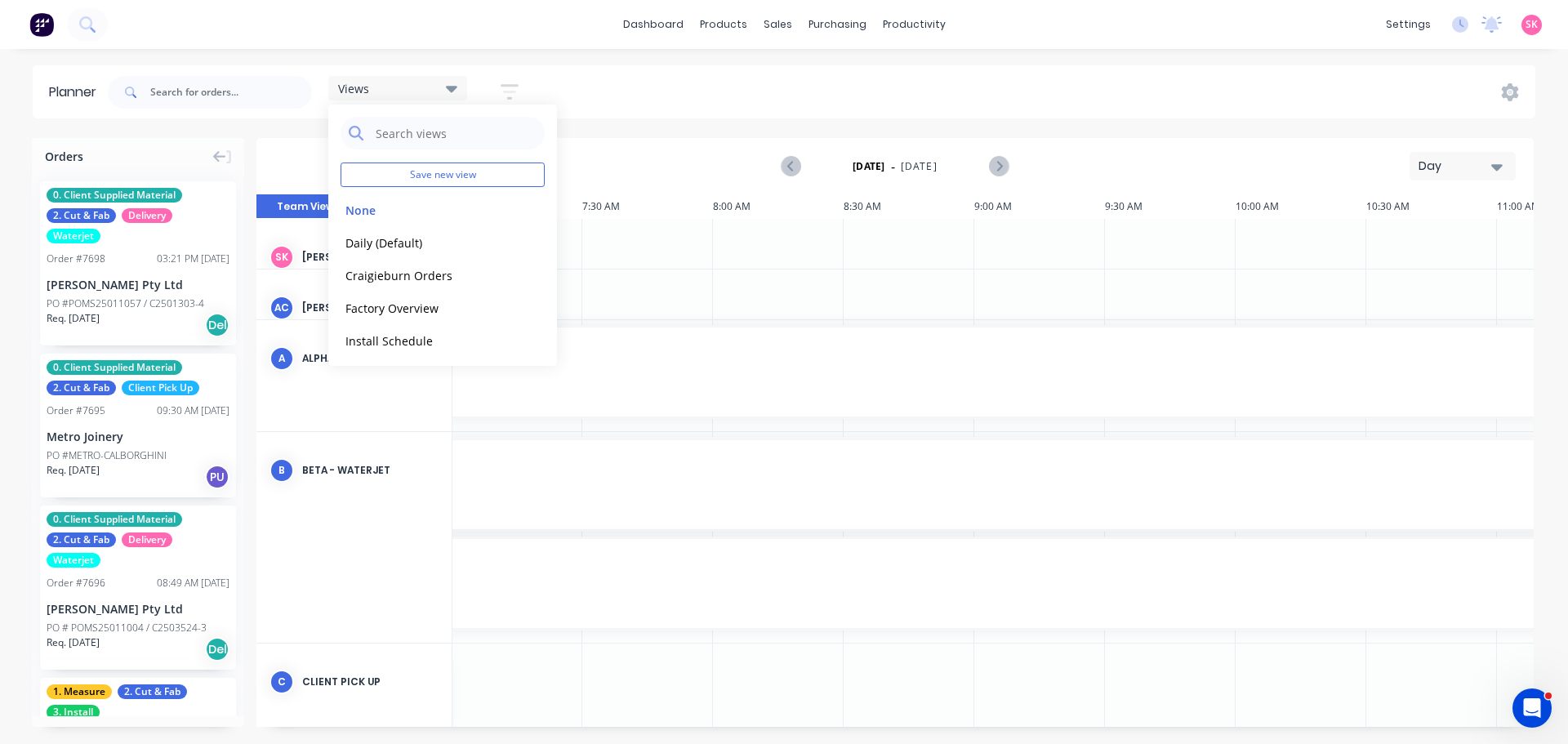
click at [500, 89] on button "button" at bounding box center [509, 91] width 52 height 32
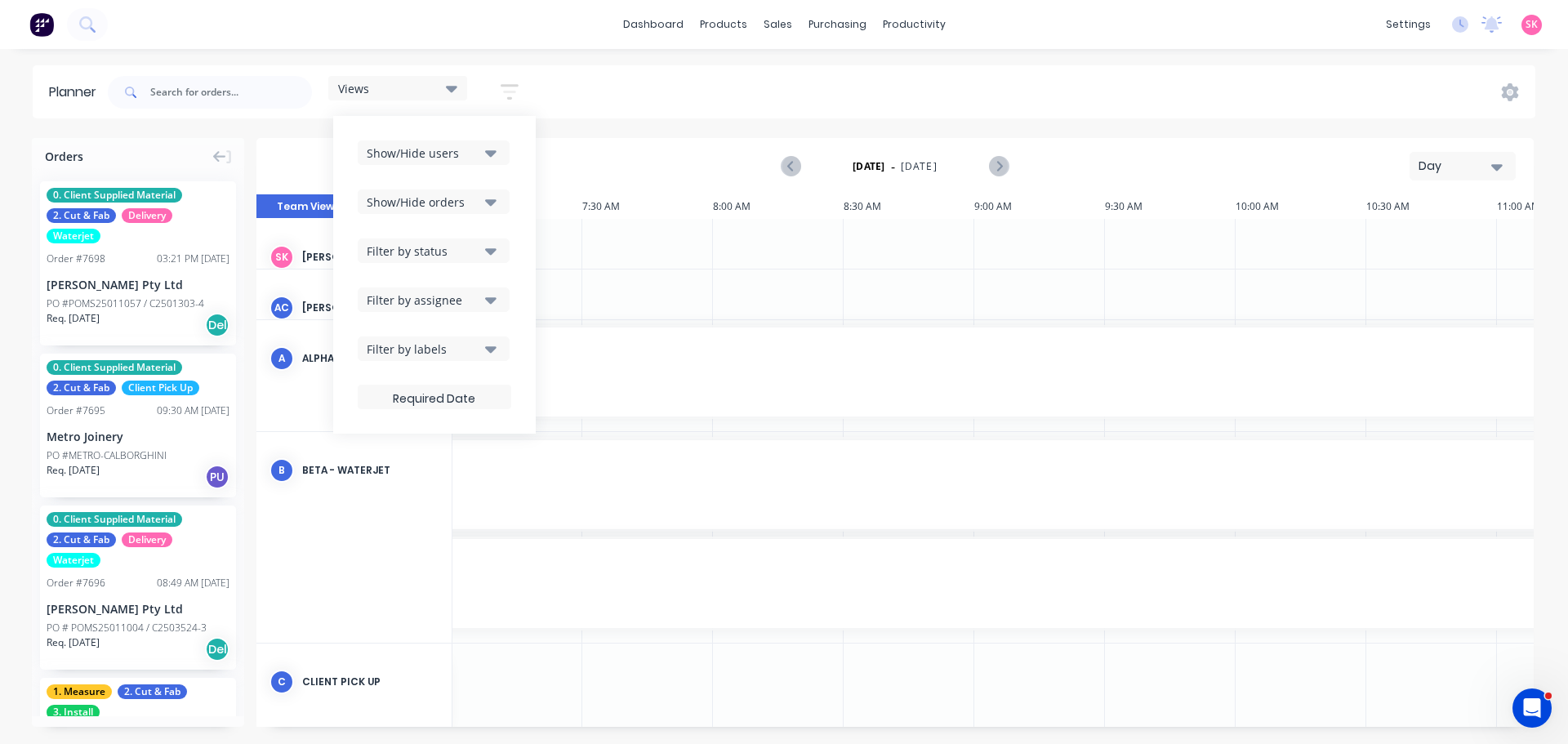
click at [476, 154] on div "Show/Hide users" at bounding box center [423, 153] width 113 height 17
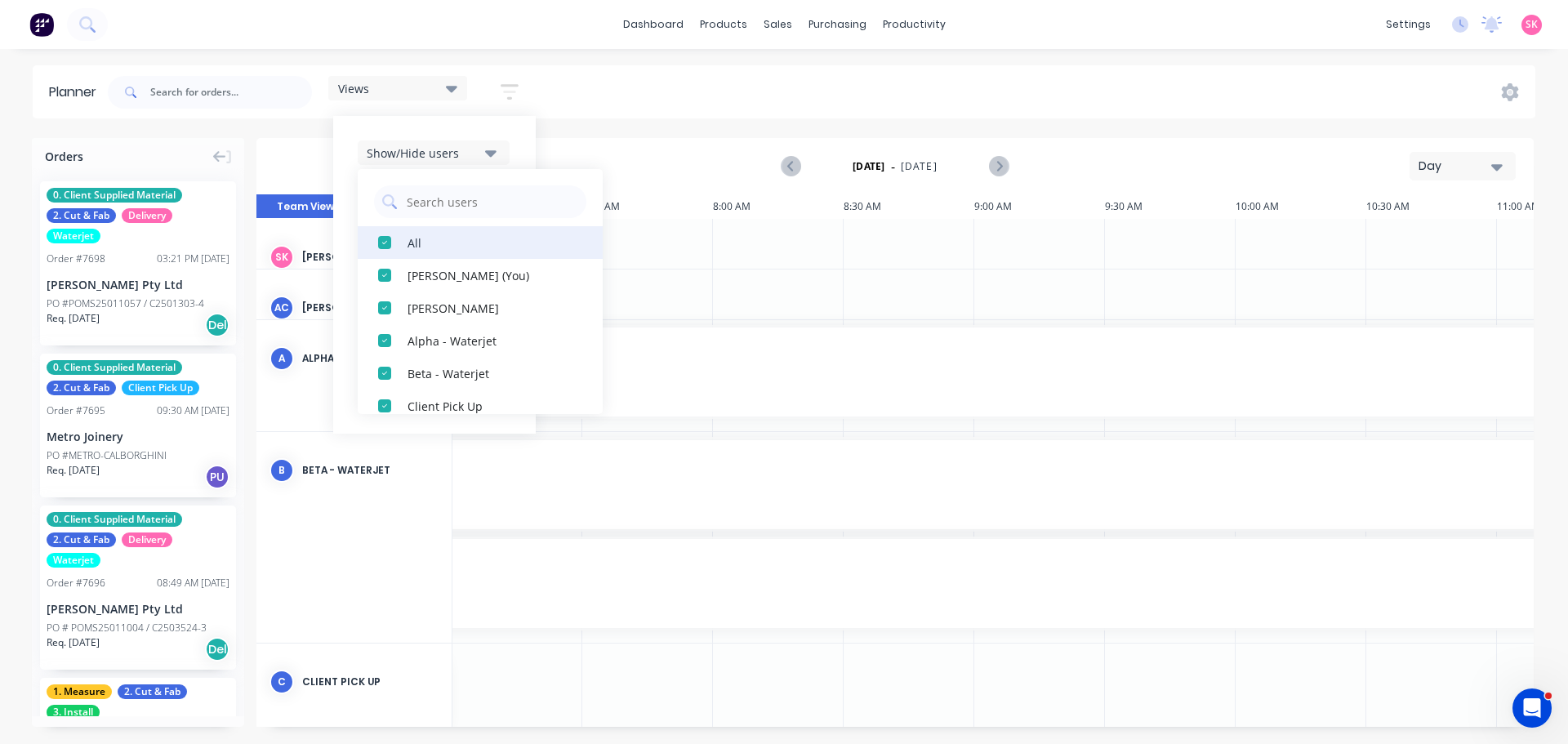
click at [391, 237] on div "button" at bounding box center [385, 242] width 32 height 32
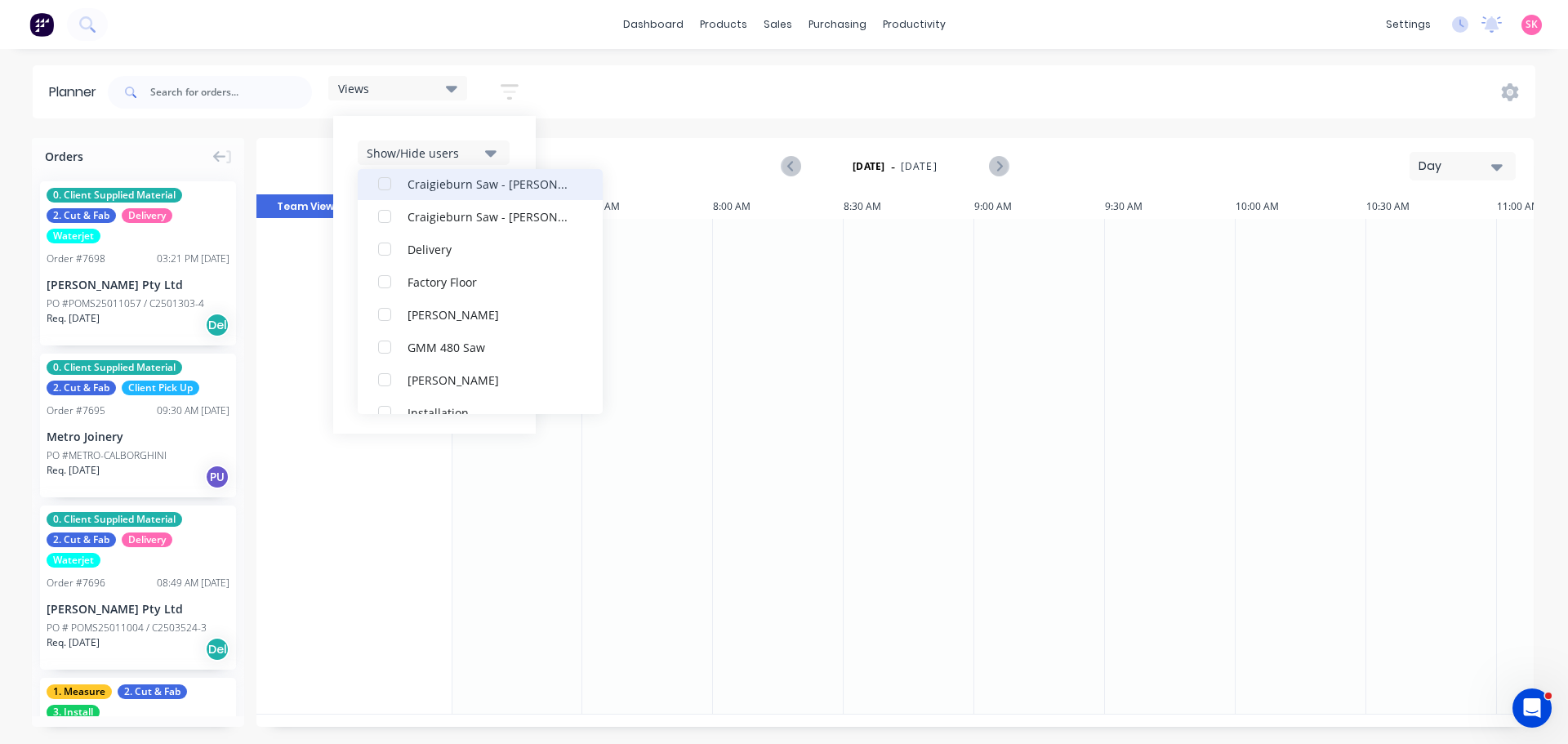
scroll to position [326, 0]
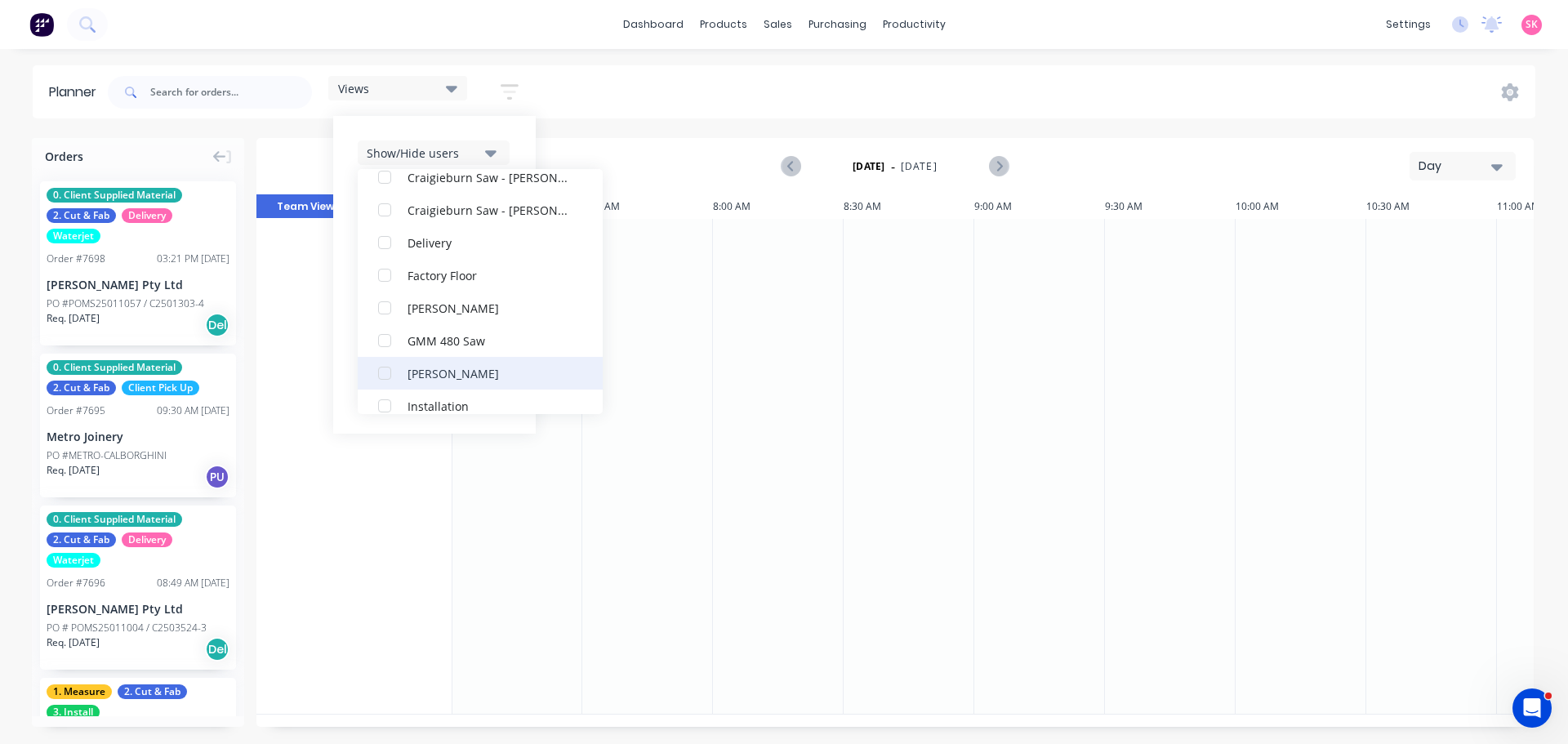
click at [393, 372] on div "button" at bounding box center [385, 373] width 32 height 32
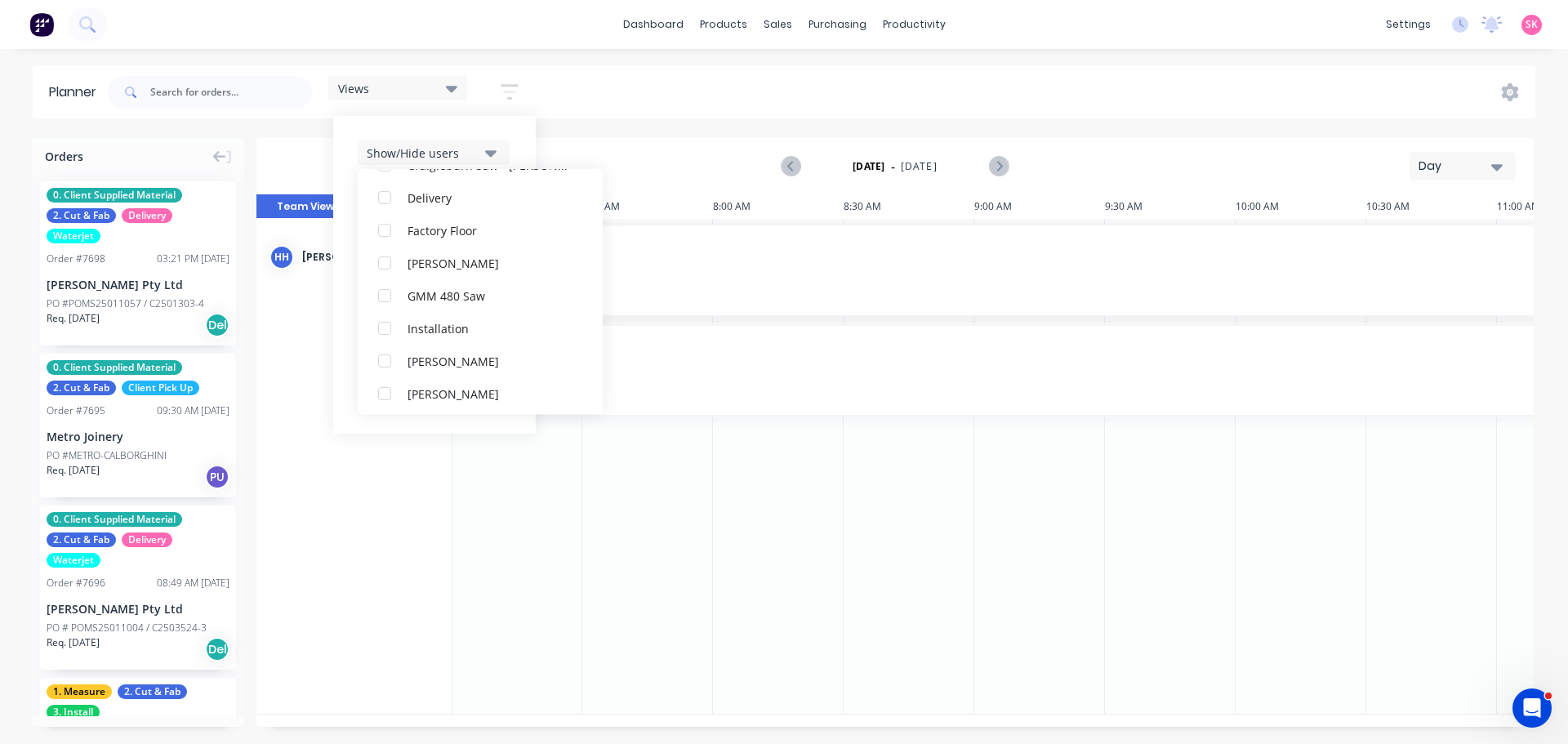
scroll to position [408, 0]
click at [387, 384] on div "button" at bounding box center [385, 389] width 32 height 32
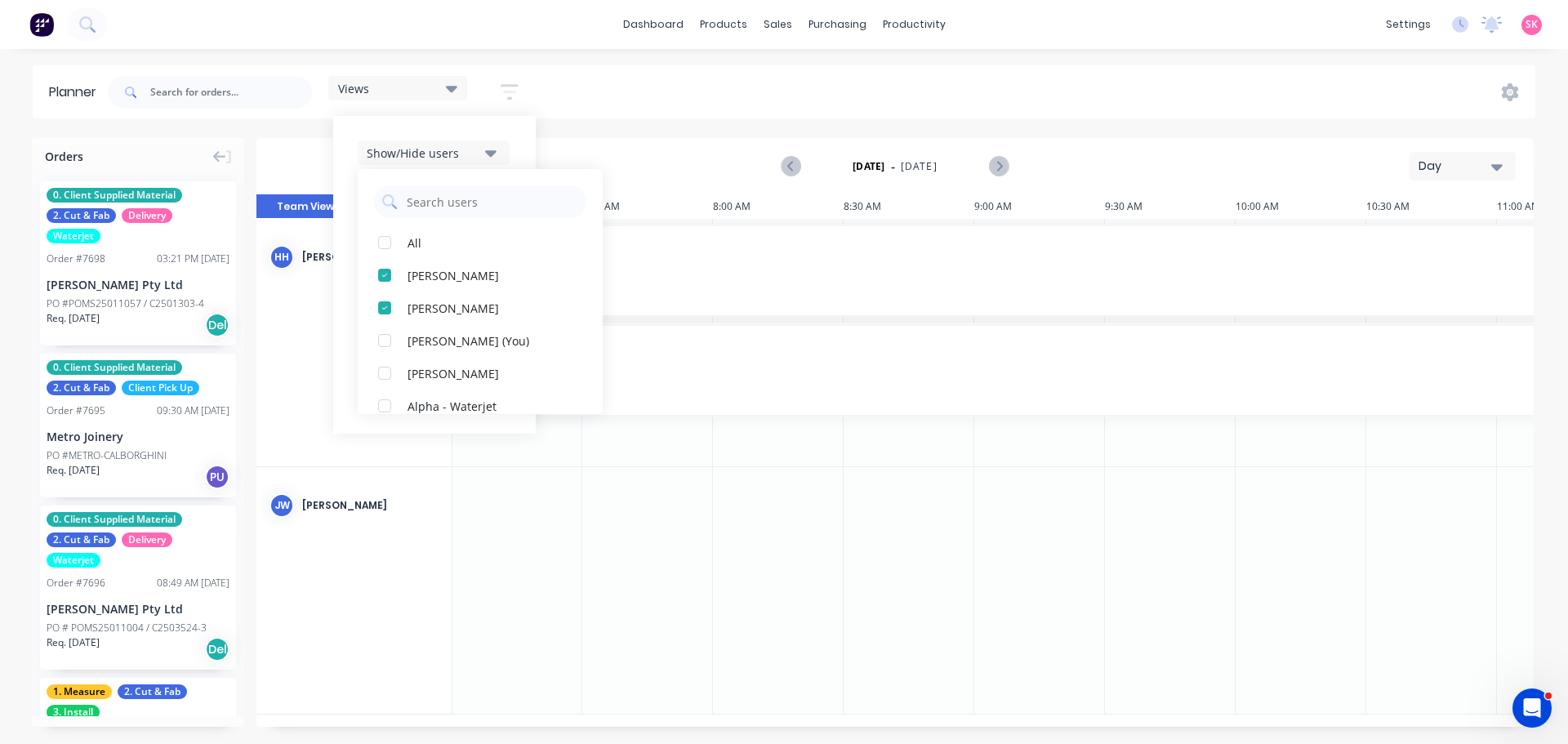
click at [474, 147] on div "Show/Hide users" at bounding box center [423, 153] width 113 height 17
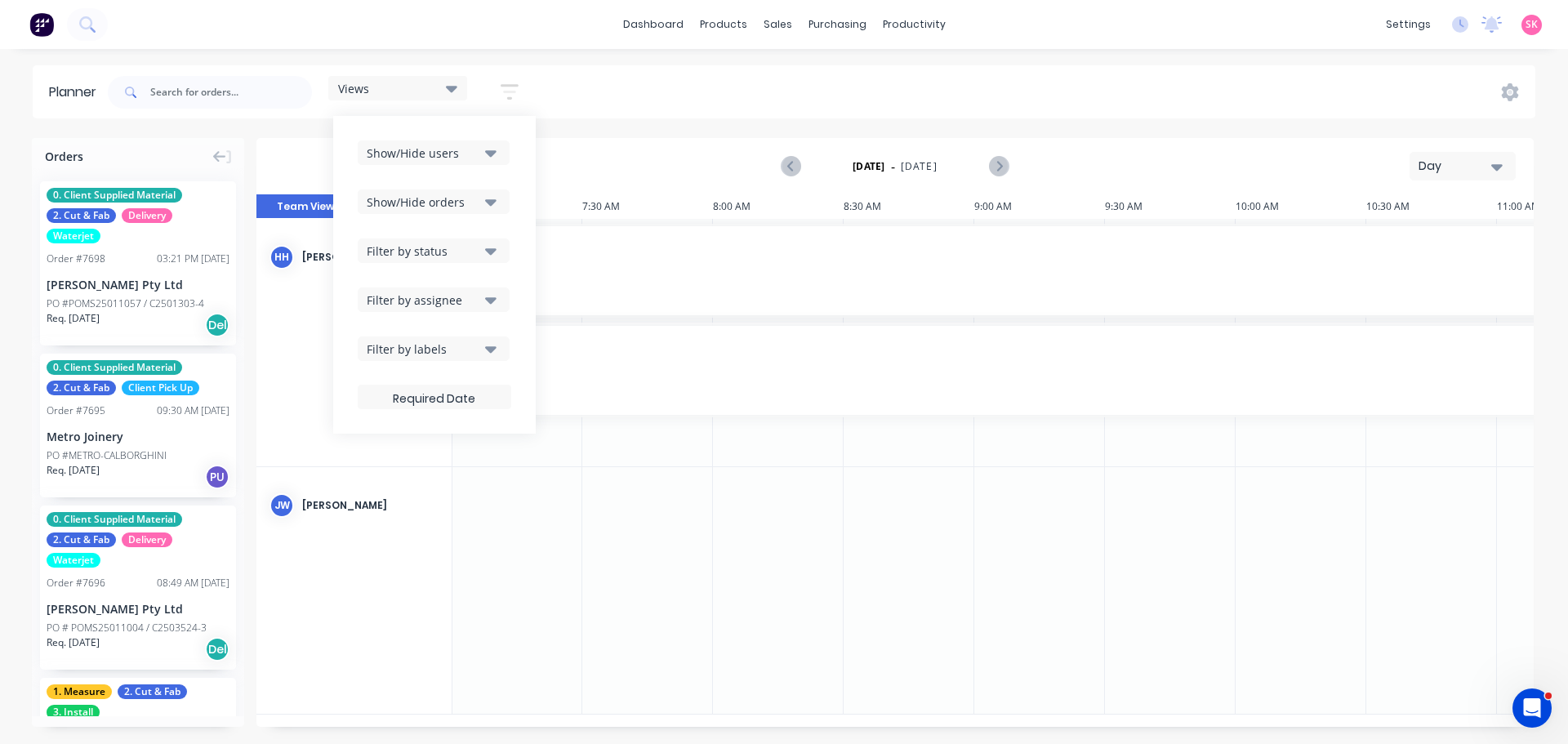
click at [495, 188] on div "Show/Hide users Show/Hide orders Filter by status Filter by assignee Filter by …" at bounding box center [435, 274] width 153 height 268
click at [495, 194] on icon "button" at bounding box center [490, 201] width 11 height 18
click at [480, 205] on div "Show/Hide orders" at bounding box center [423, 202] width 113 height 17
click at [477, 259] on div "Filter by status" at bounding box center [423, 251] width 113 height 17
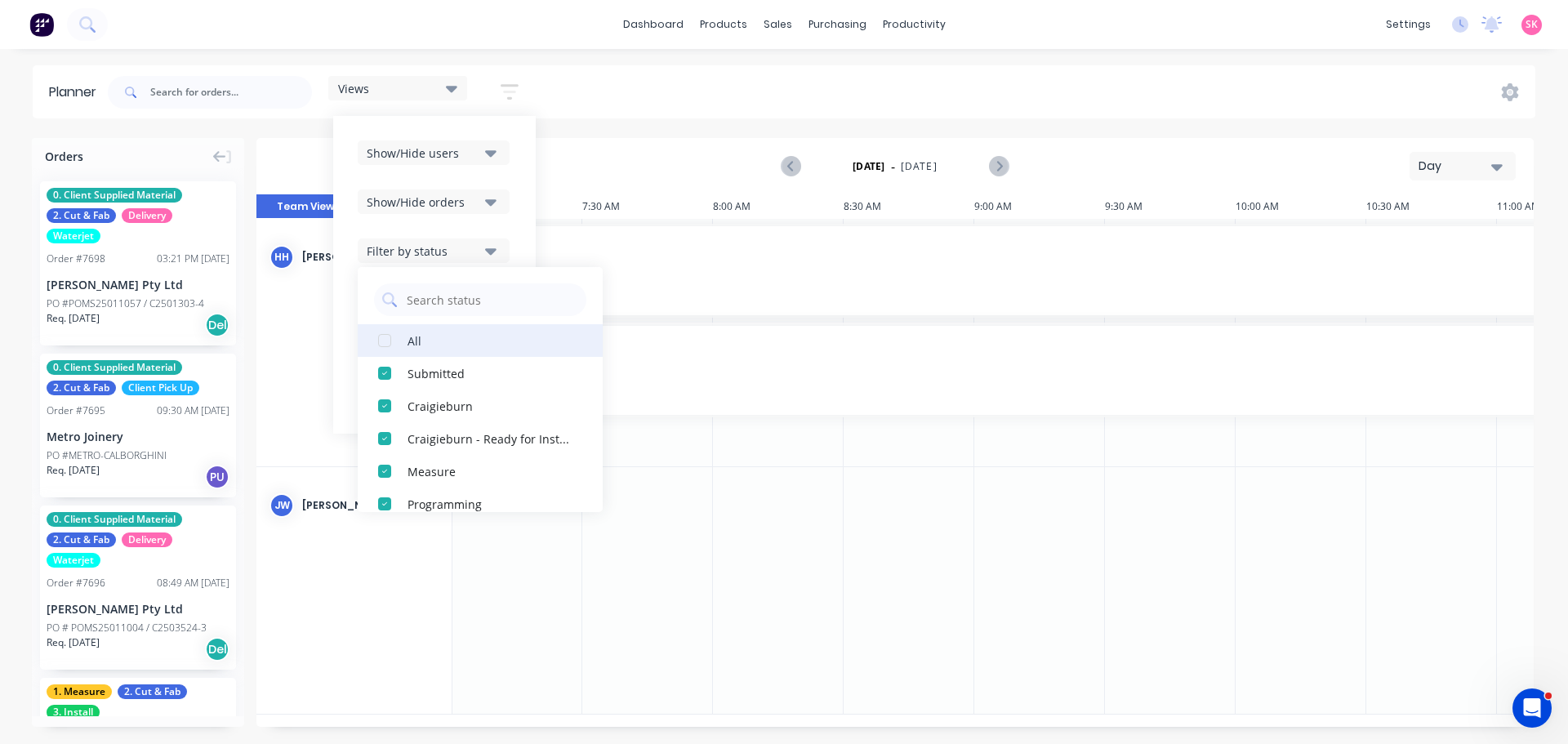
click at [388, 343] on div "button" at bounding box center [385, 340] width 32 height 32
click at [480, 246] on div "Filter by status" at bounding box center [423, 251] width 113 height 17
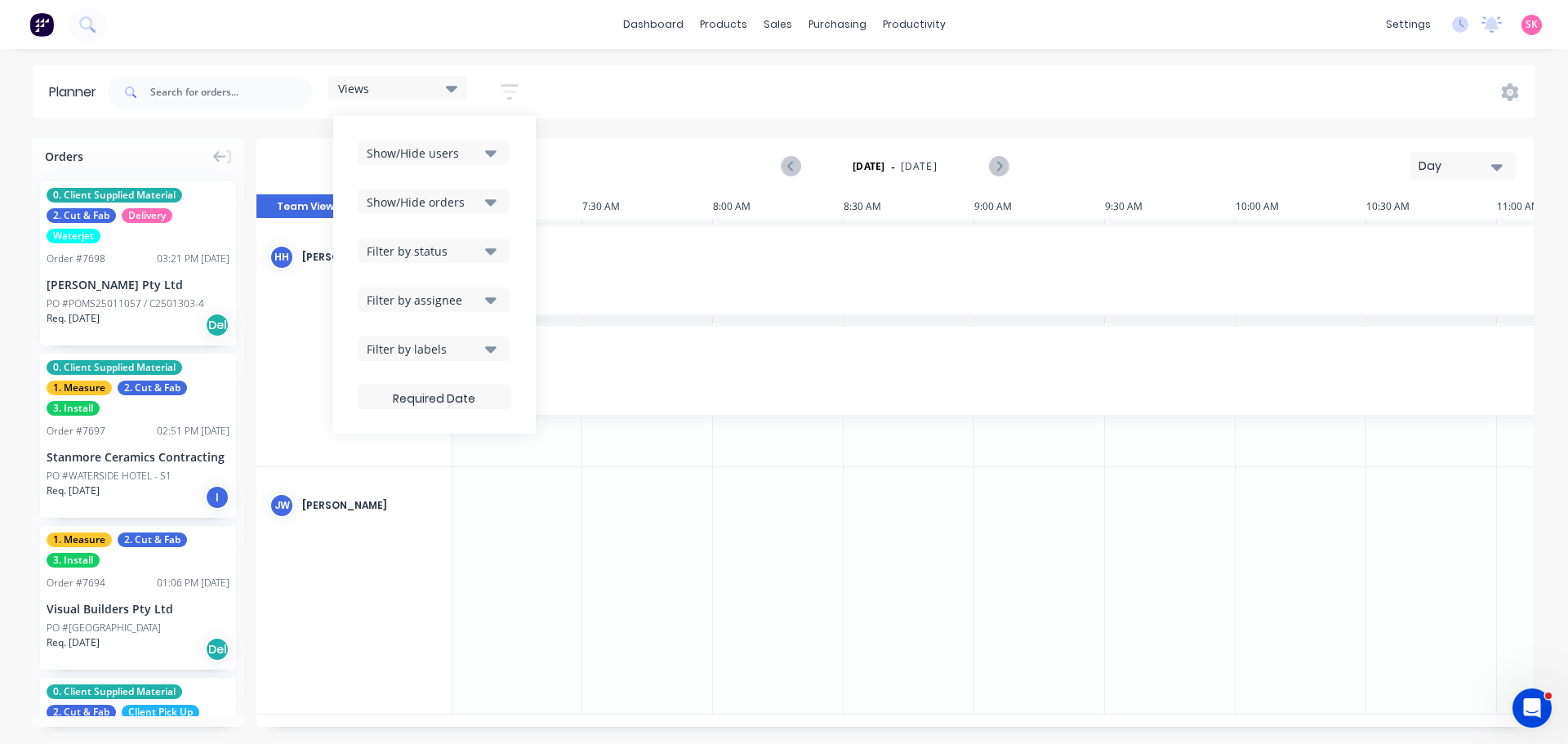
click at [480, 249] on div "Filter by status" at bounding box center [423, 251] width 113 height 17
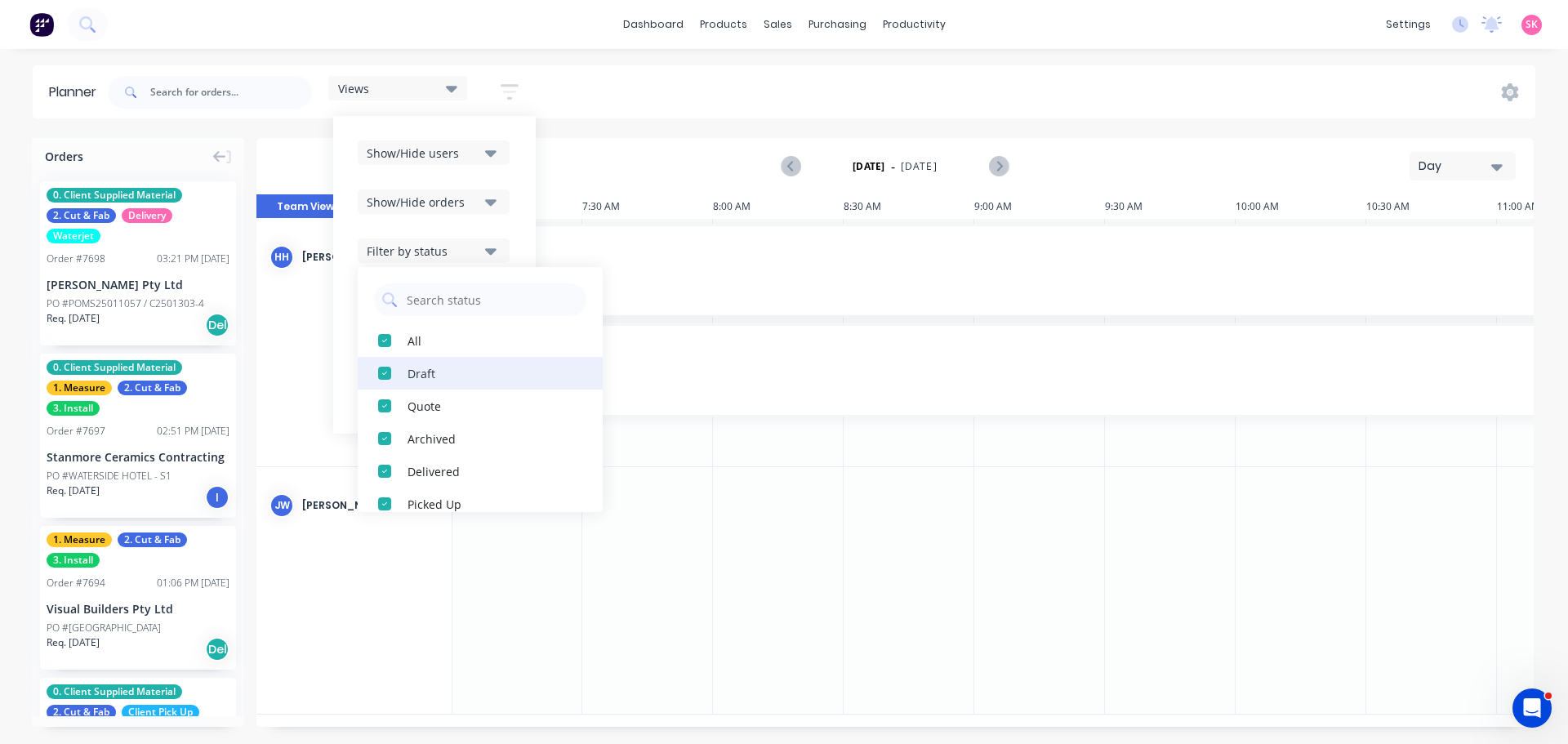
drag, startPoint x: 391, startPoint y: 375, endPoint x: 392, endPoint y: 395, distance: 20.0
click at [391, 376] on div "button" at bounding box center [385, 373] width 32 height 32
click at [382, 368] on div "button" at bounding box center [385, 373] width 32 height 32
click at [381, 383] on div "button" at bounding box center [385, 373] width 32 height 32
click at [385, 384] on div "button" at bounding box center [385, 373] width 32 height 32
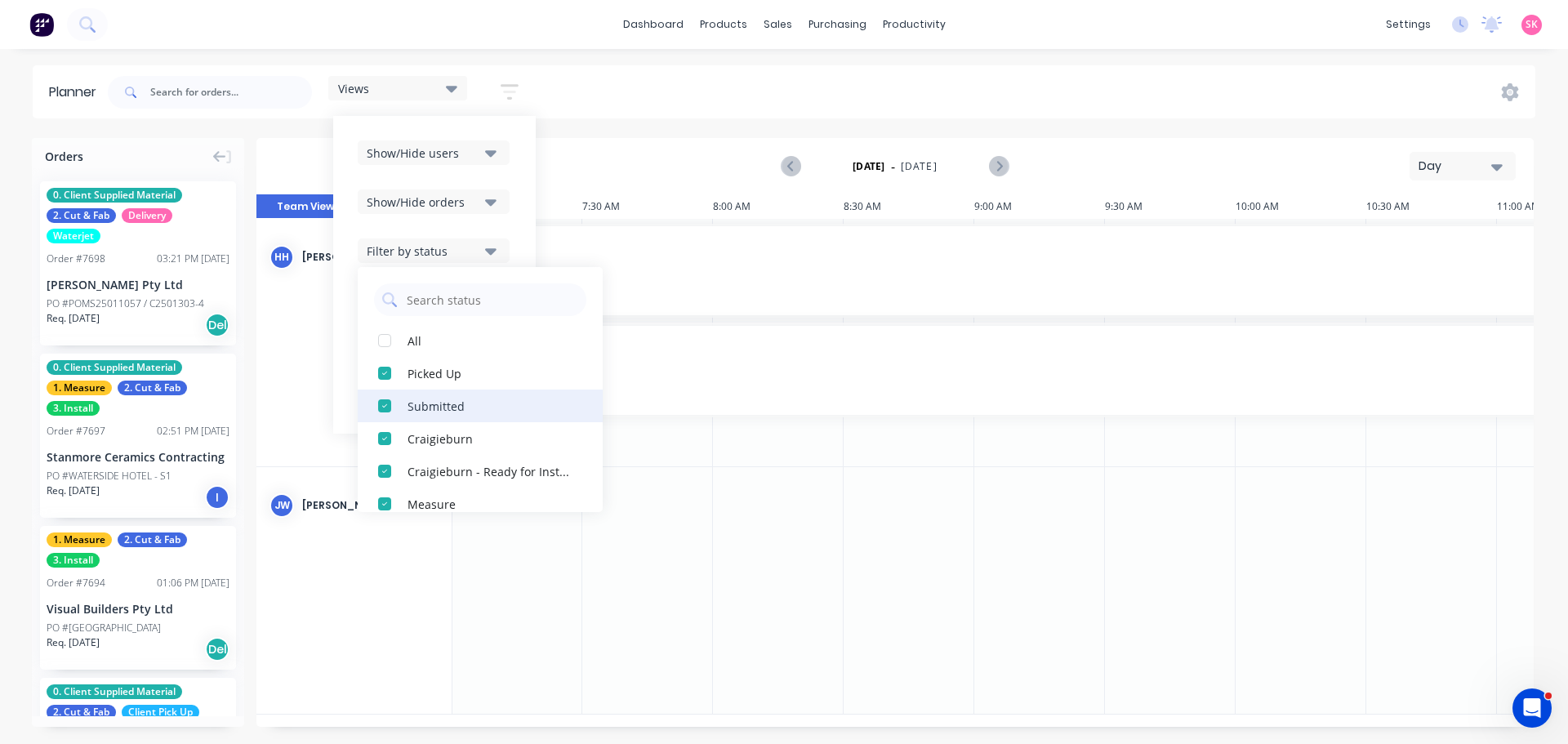
click at [388, 383] on div "button" at bounding box center [385, 373] width 32 height 32
click at [382, 407] on div "button" at bounding box center [385, 406] width 32 height 32
click at [385, 410] on div "button" at bounding box center [385, 406] width 32 height 32
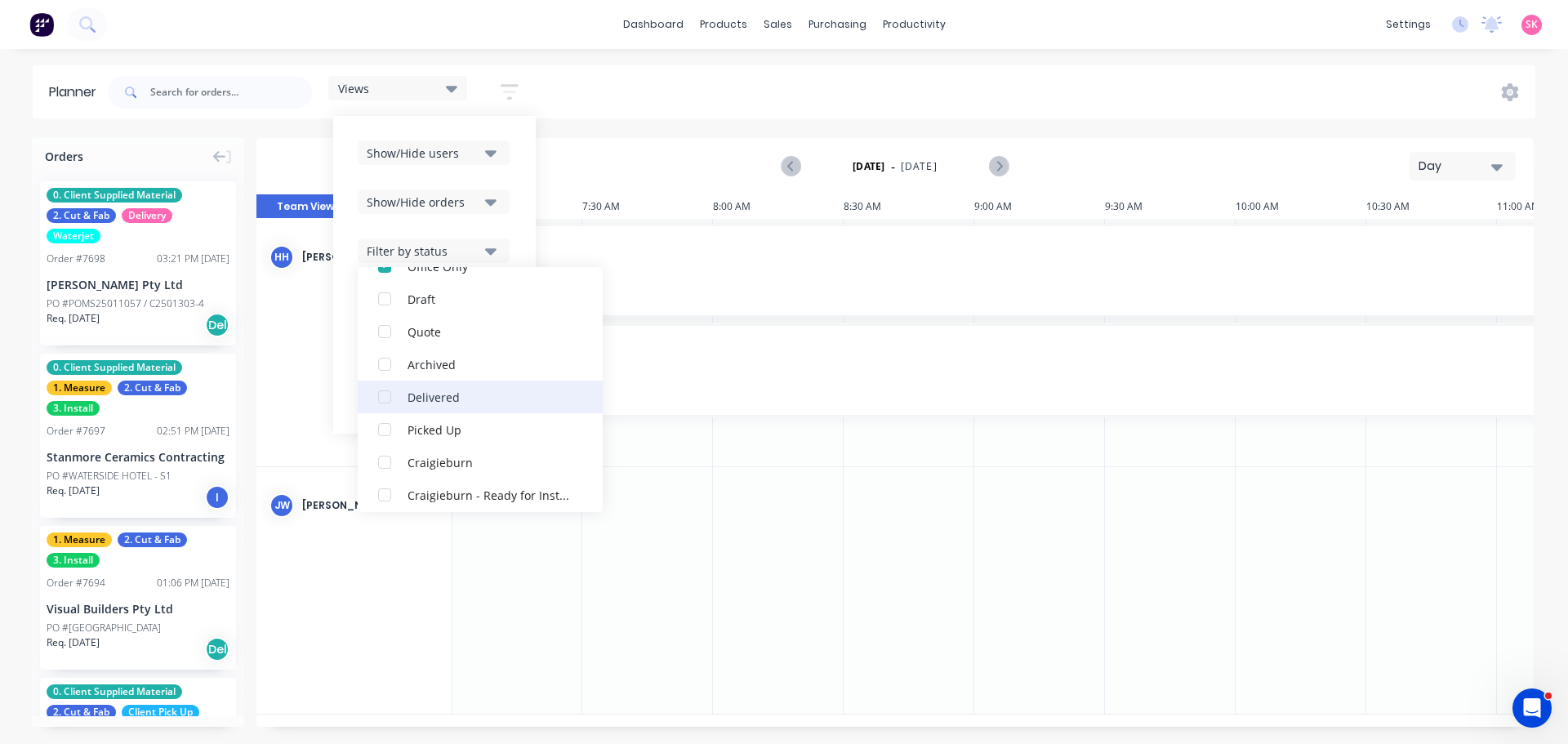
scroll to position [408, 0]
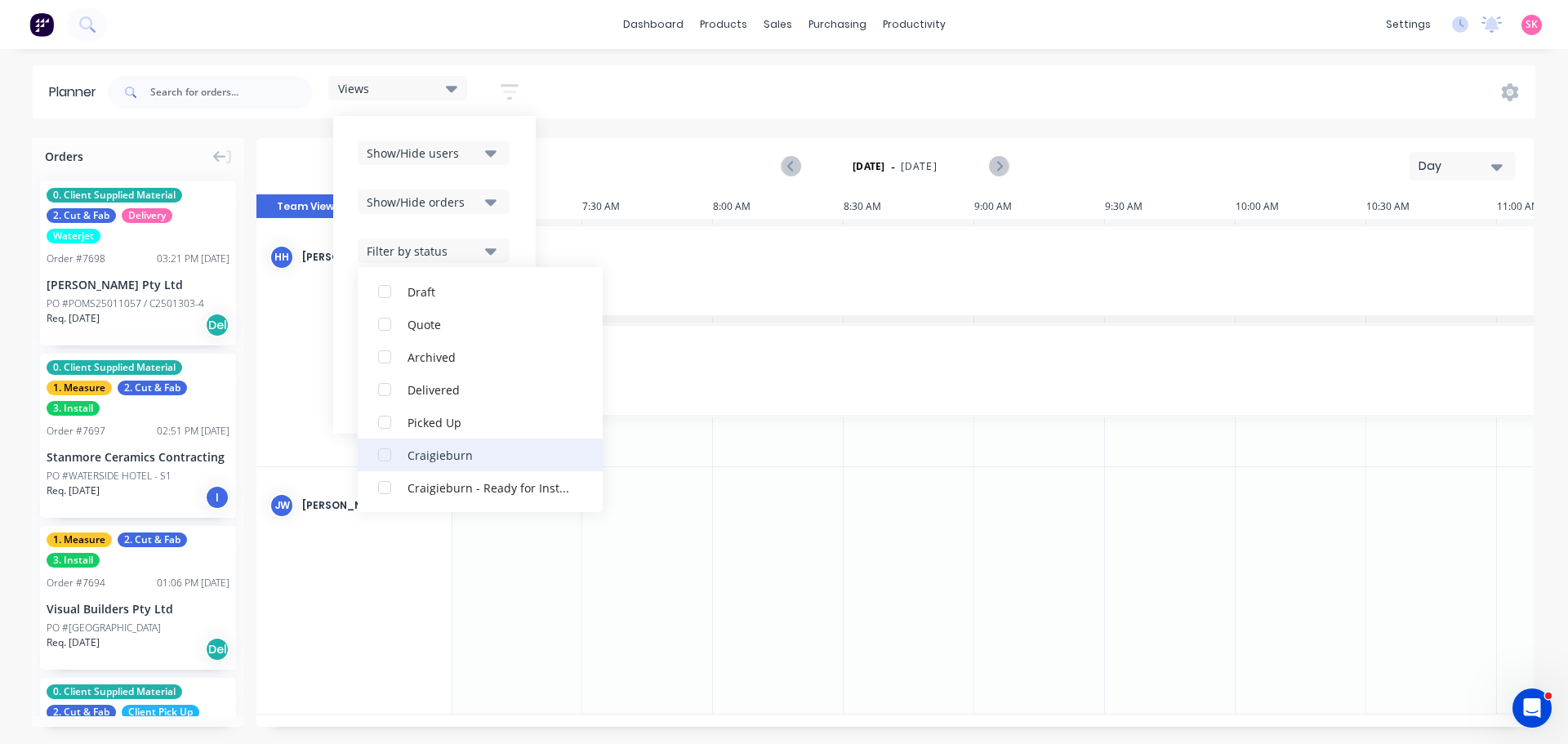
click at [385, 454] on div "button" at bounding box center [385, 454] width 32 height 32
click at [391, 493] on div "button" at bounding box center [385, 487] width 32 height 32
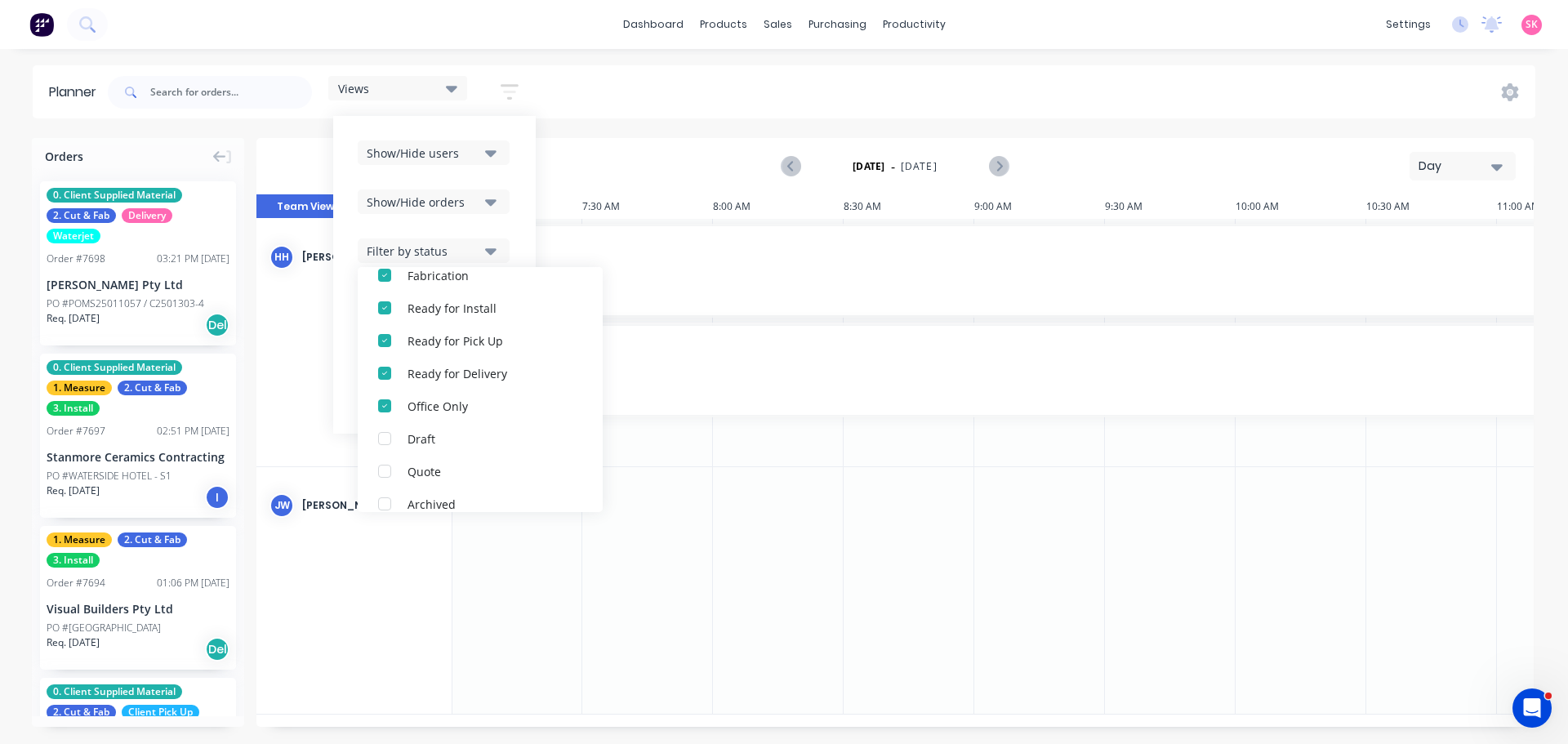
click at [430, 256] on div "Filter by status" at bounding box center [423, 251] width 113 height 17
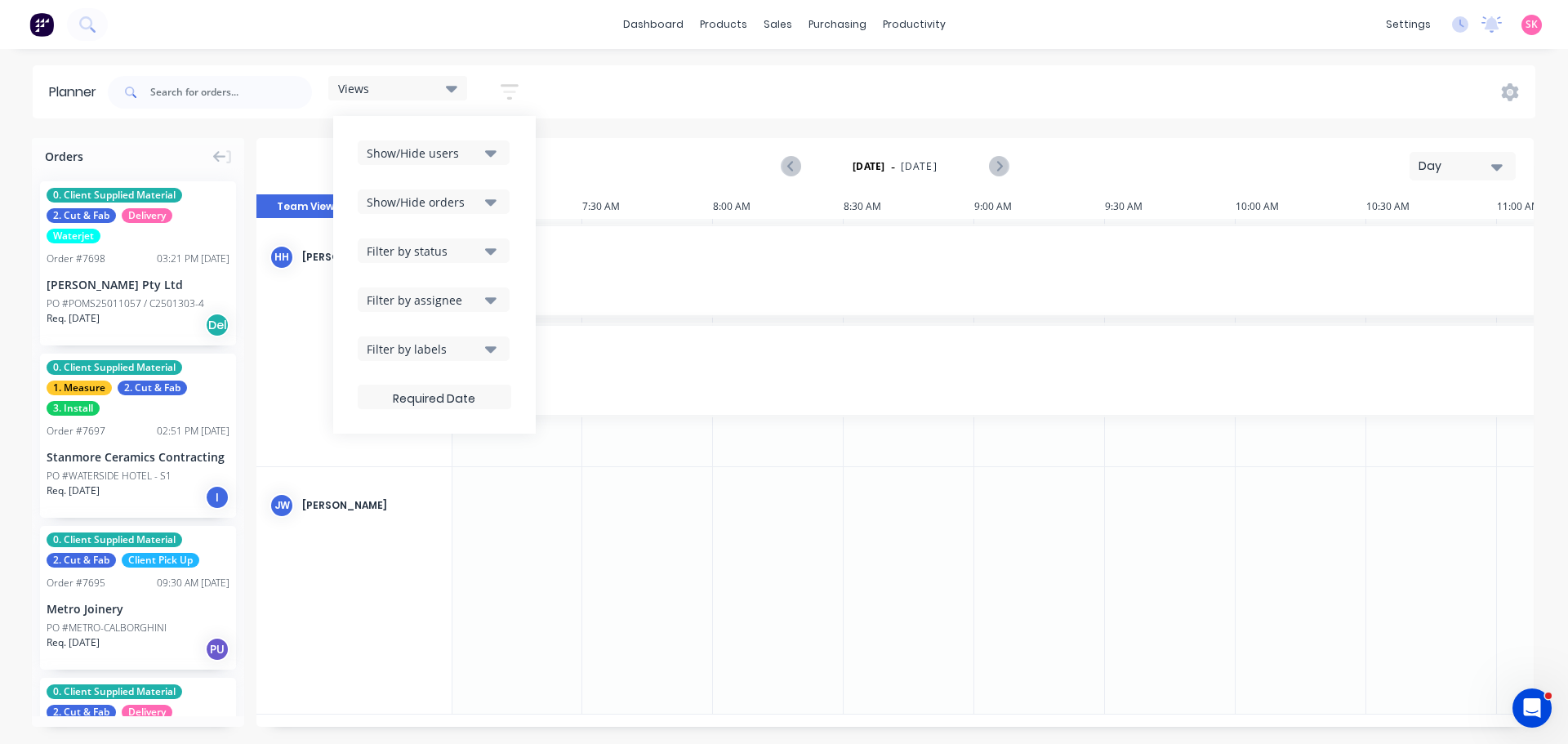
click at [456, 299] on div "Filter by assignee" at bounding box center [423, 300] width 113 height 17
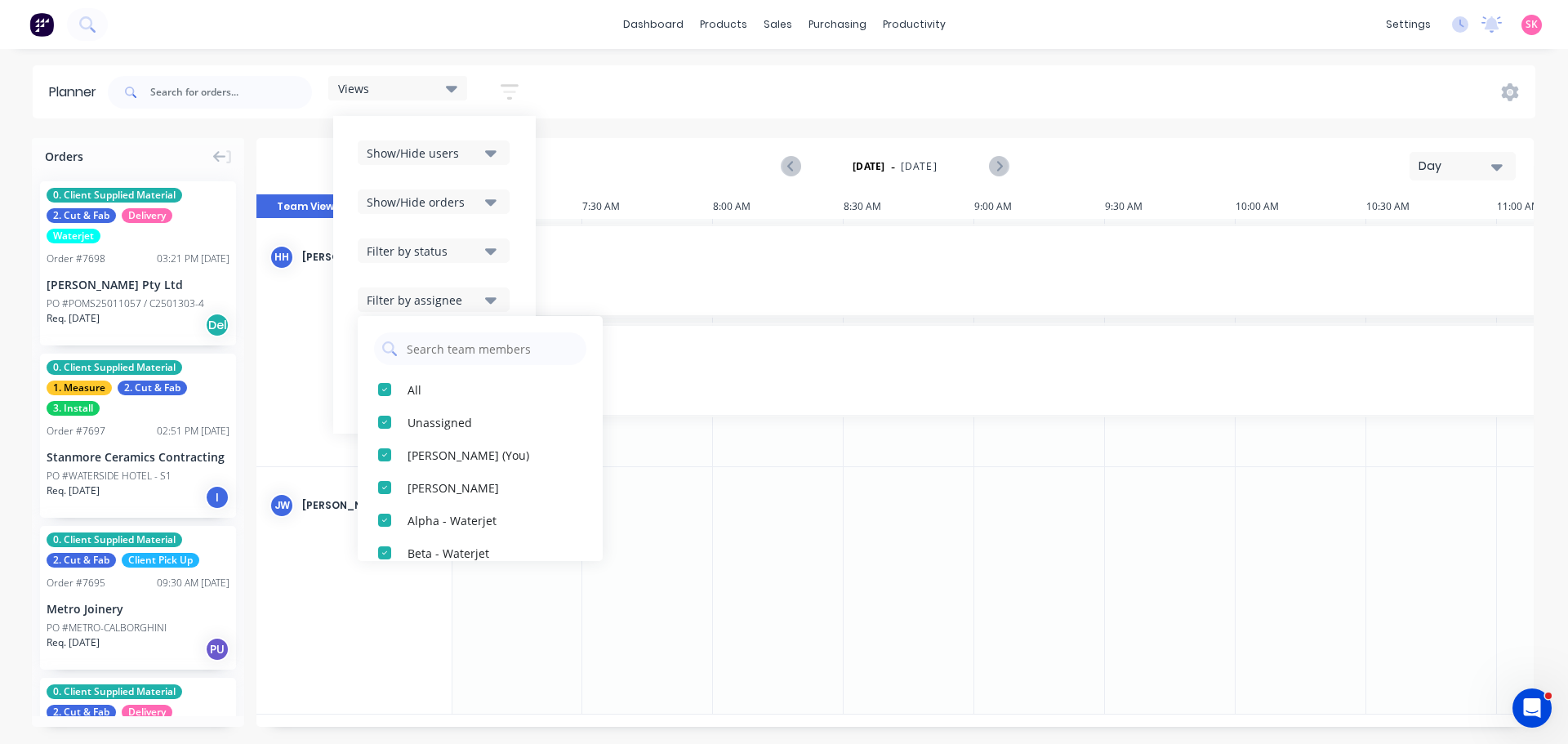
click at [456, 299] on div "Filter by assignee" at bounding box center [423, 300] width 113 height 17
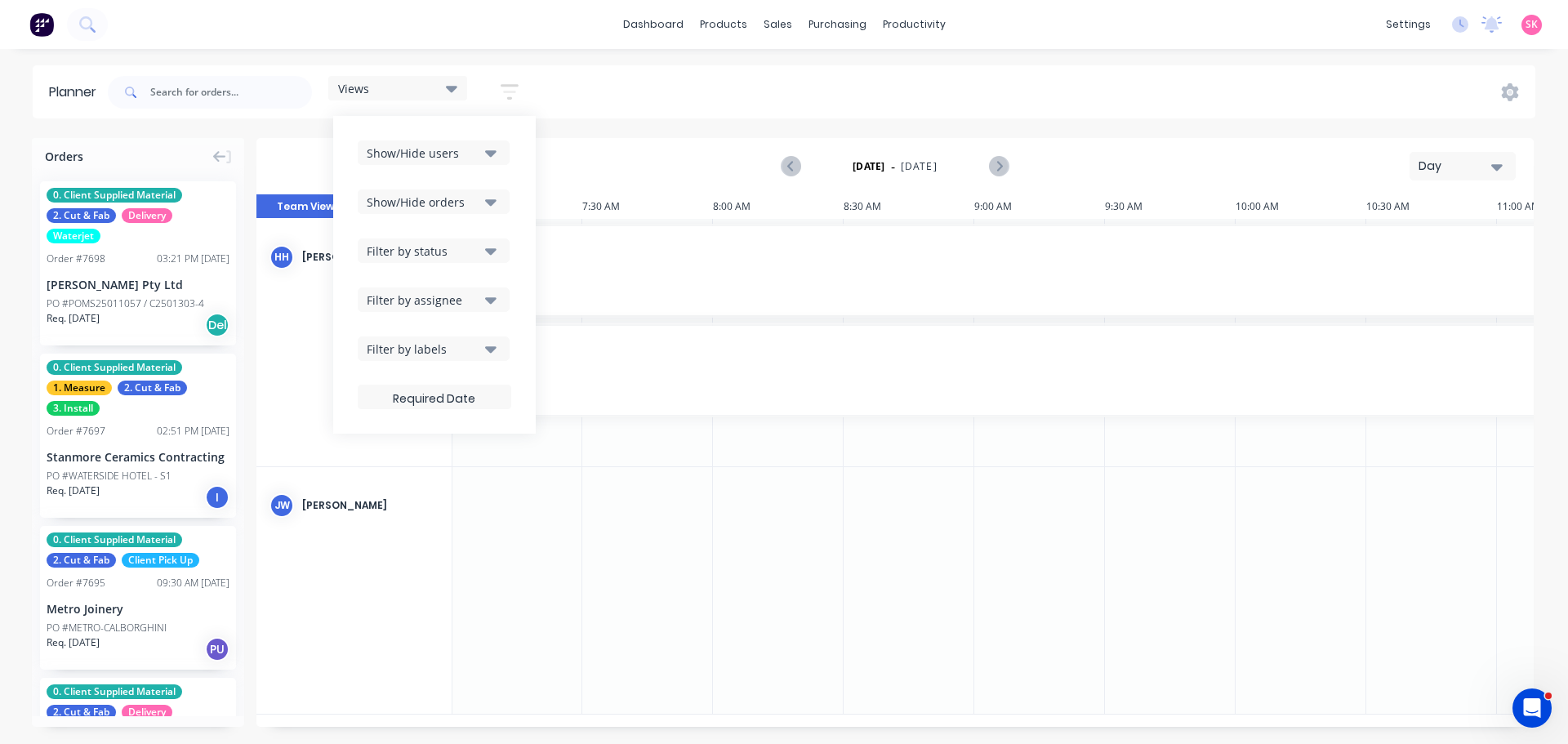
click at [458, 301] on div "Filter by assignee" at bounding box center [423, 300] width 113 height 17
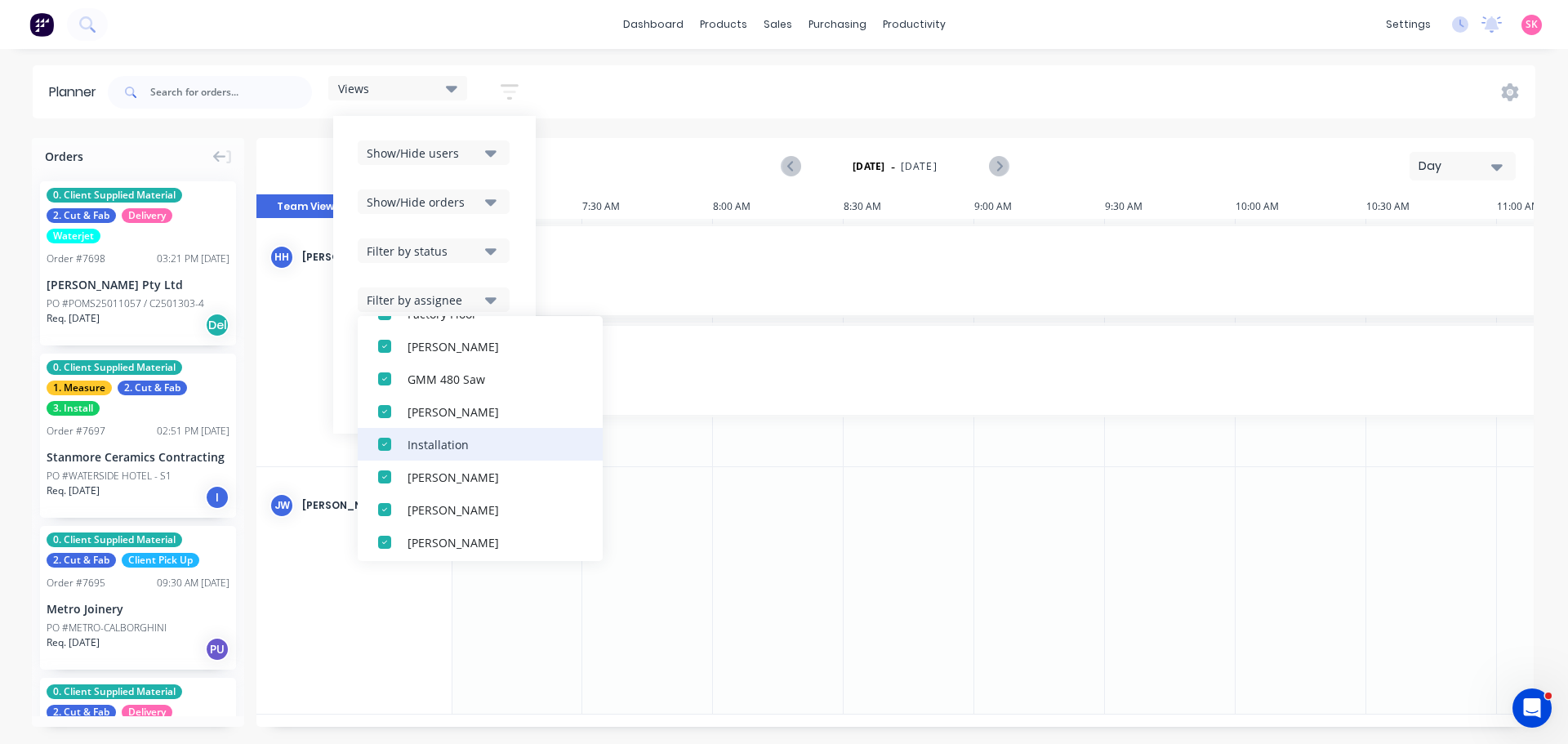
scroll to position [506, 0]
click at [437, 309] on button "Filter by assignee" at bounding box center [434, 299] width 152 height 25
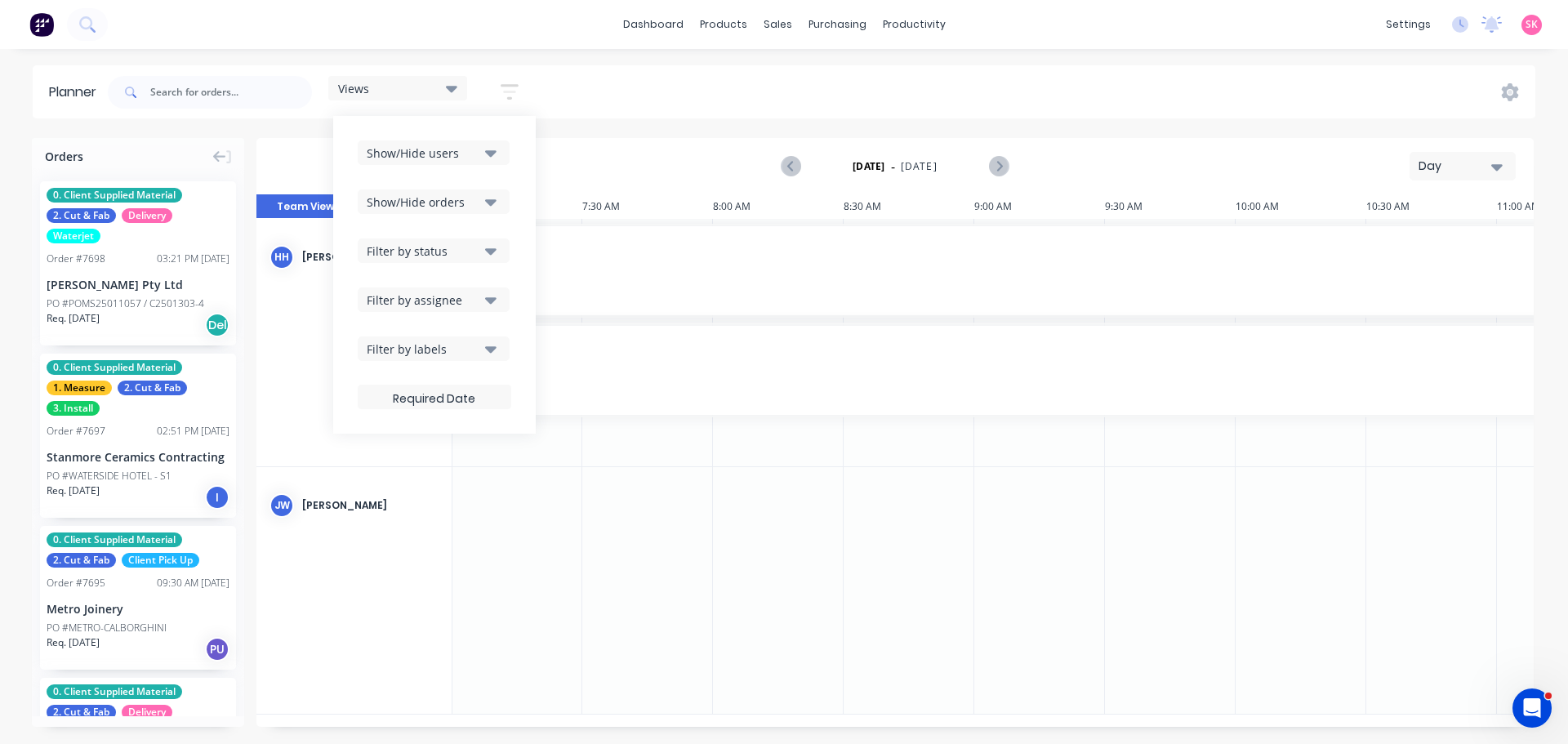
click at [437, 348] on div "Filter by labels" at bounding box center [423, 349] width 113 height 17
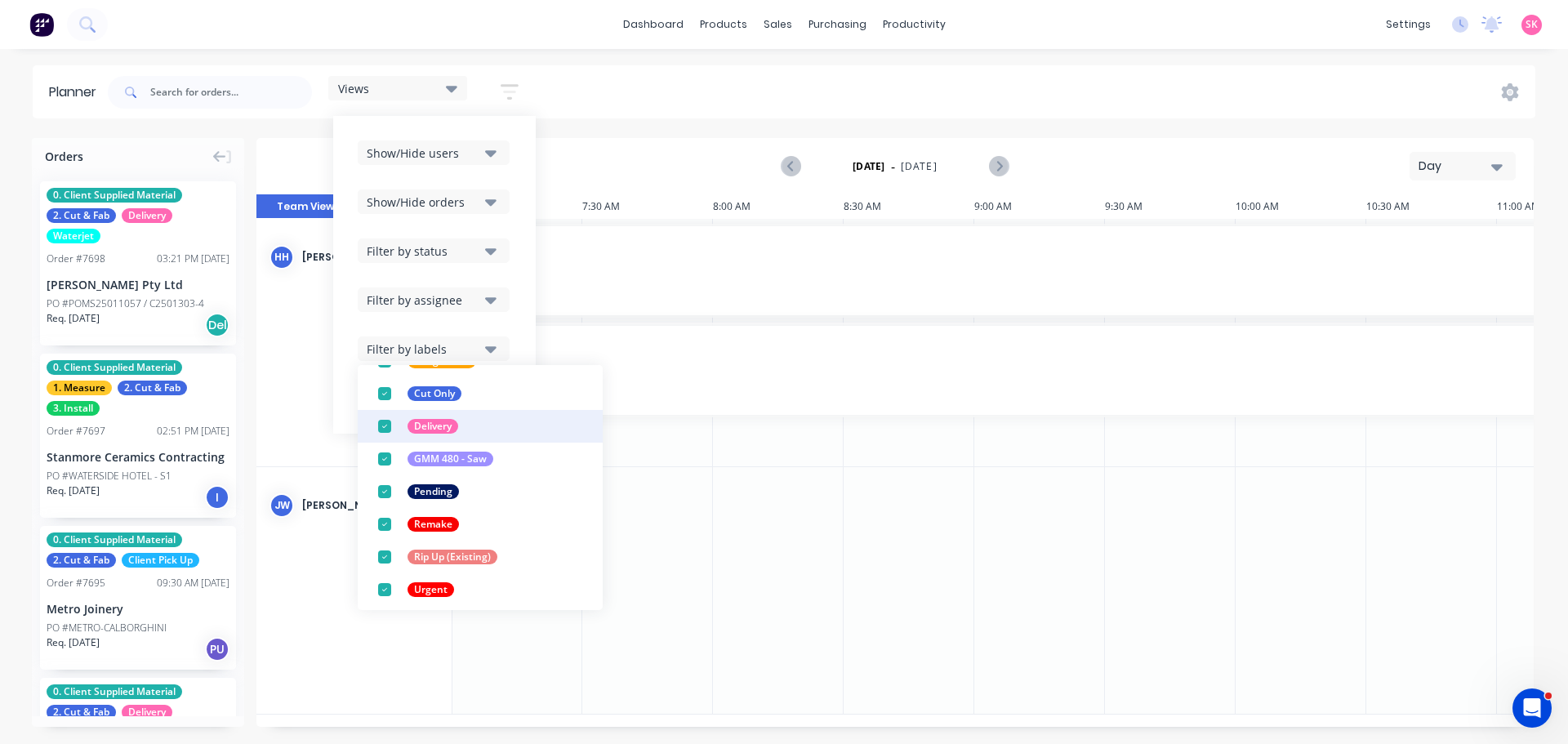
scroll to position [441, 0]
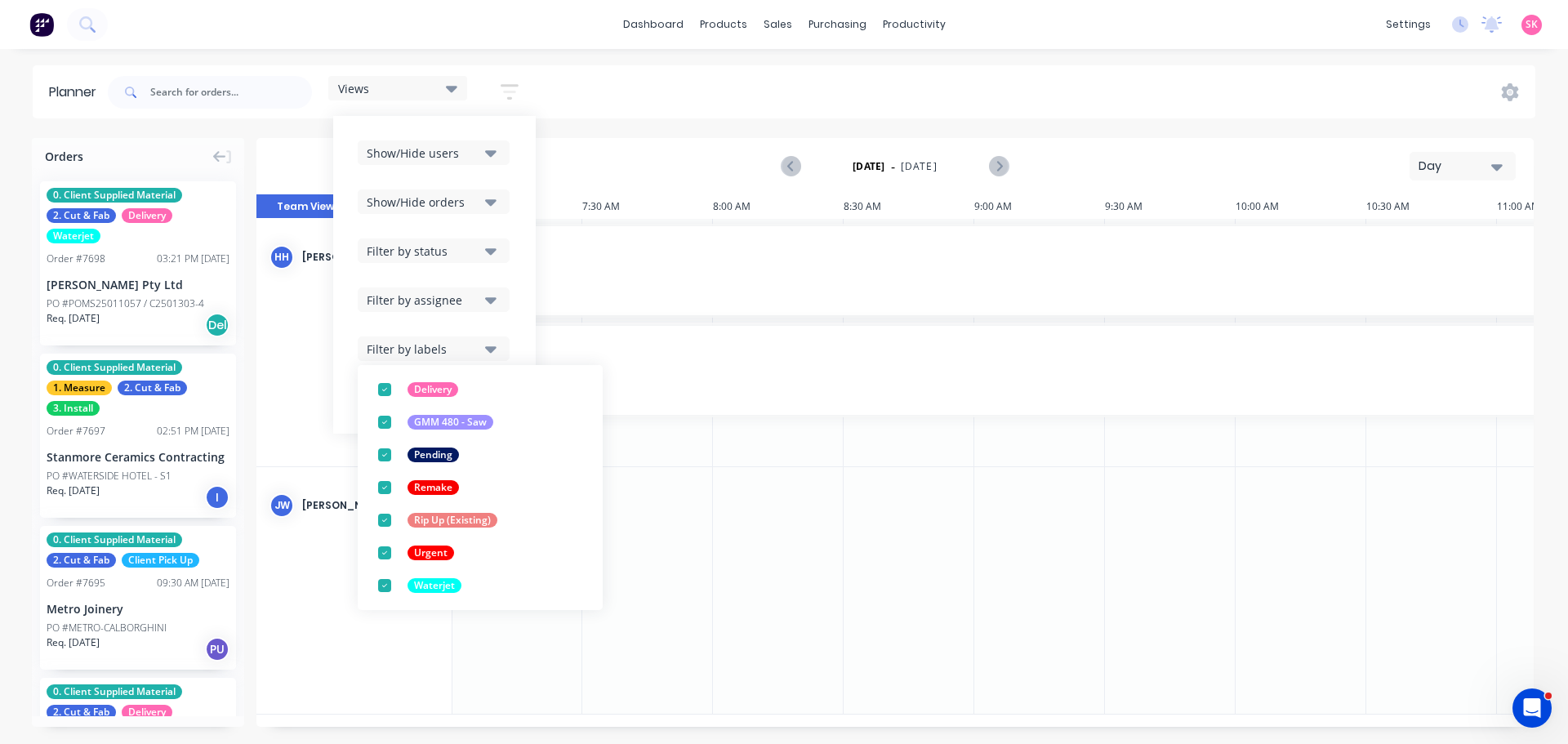
click at [440, 349] on div "Filter by labels" at bounding box center [423, 349] width 113 height 17
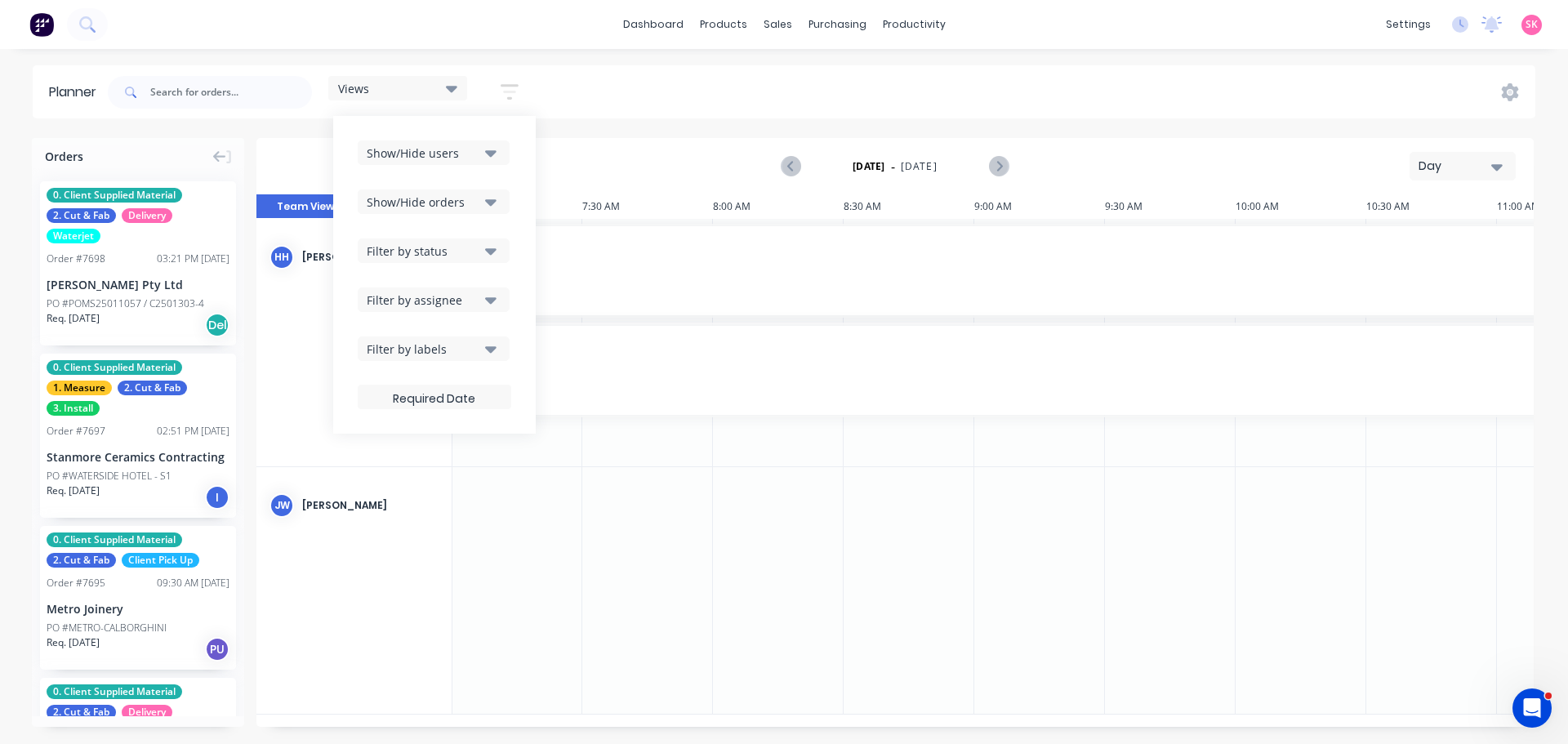
click at [453, 84] on icon at bounding box center [451, 88] width 11 height 18
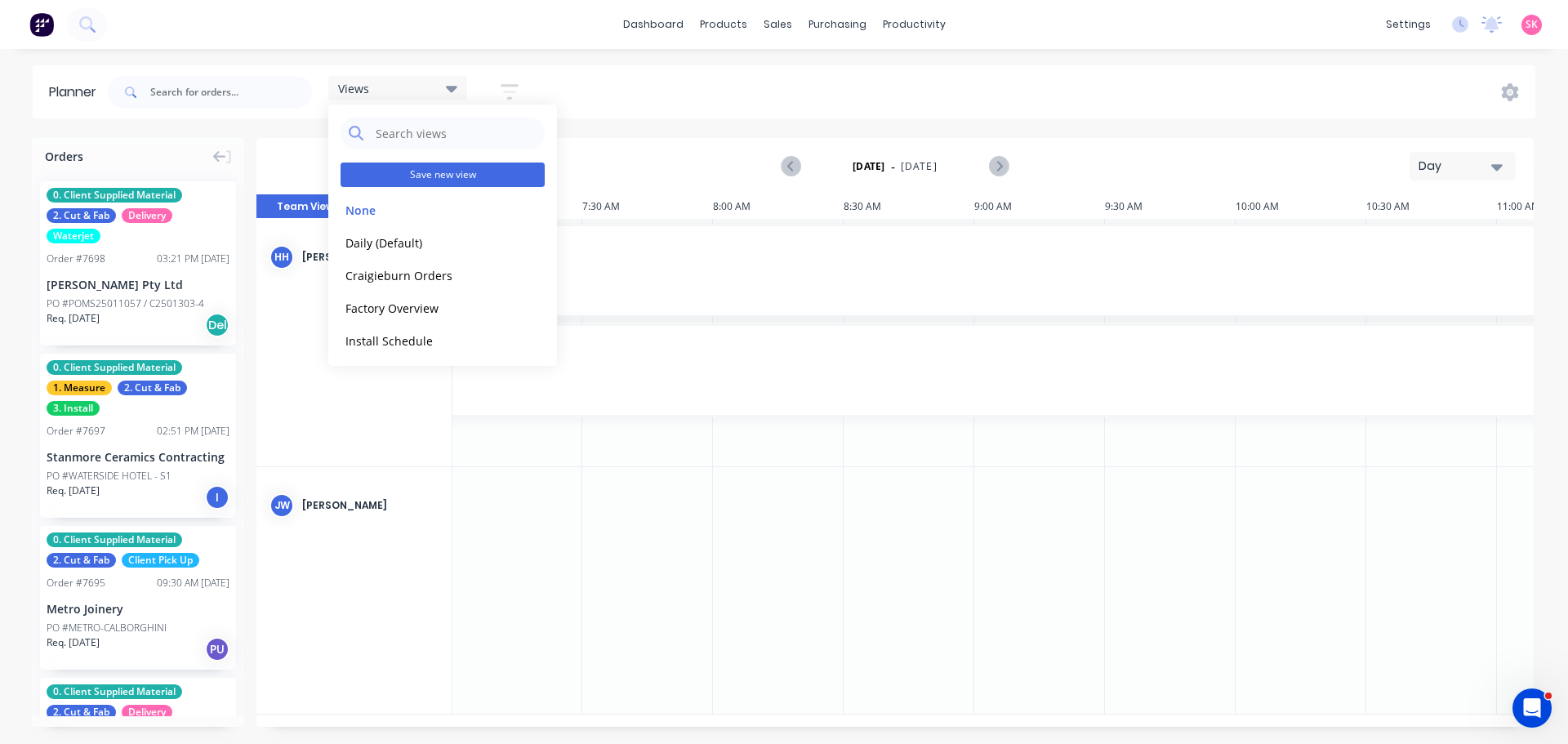
click at [463, 172] on button "Save new view" at bounding box center [443, 175] width 205 height 25
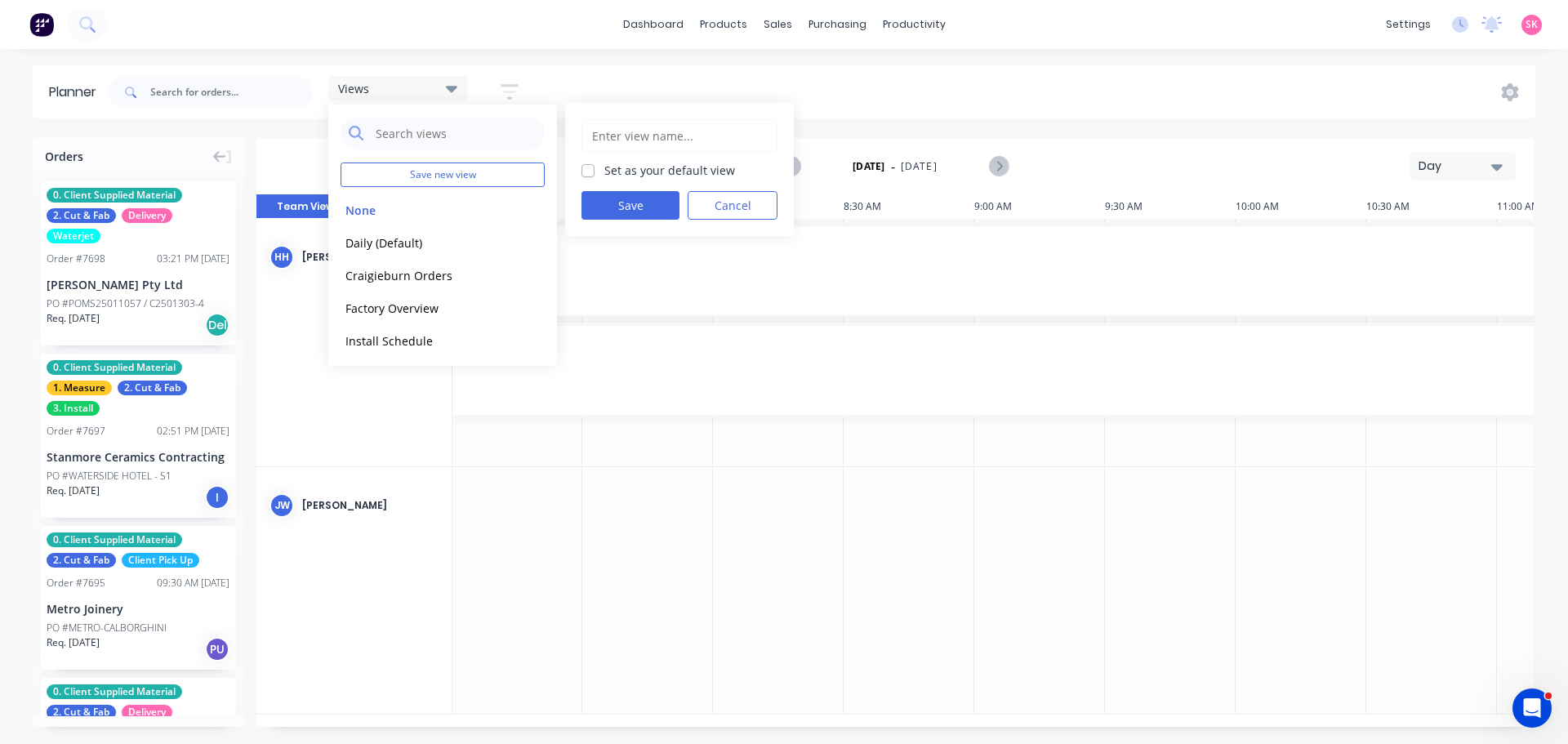
click at [619, 170] on label "Set as your default view" at bounding box center [669, 170] width 130 height 17
click at [594, 170] on input "Set as your default view" at bounding box center [587, 170] width 13 height 15
click at [619, 170] on label "Set as your default view" at bounding box center [669, 170] width 130 height 17
click at [594, 170] on input "Set as your default view" at bounding box center [587, 170] width 13 height 15
checkbox input "false"
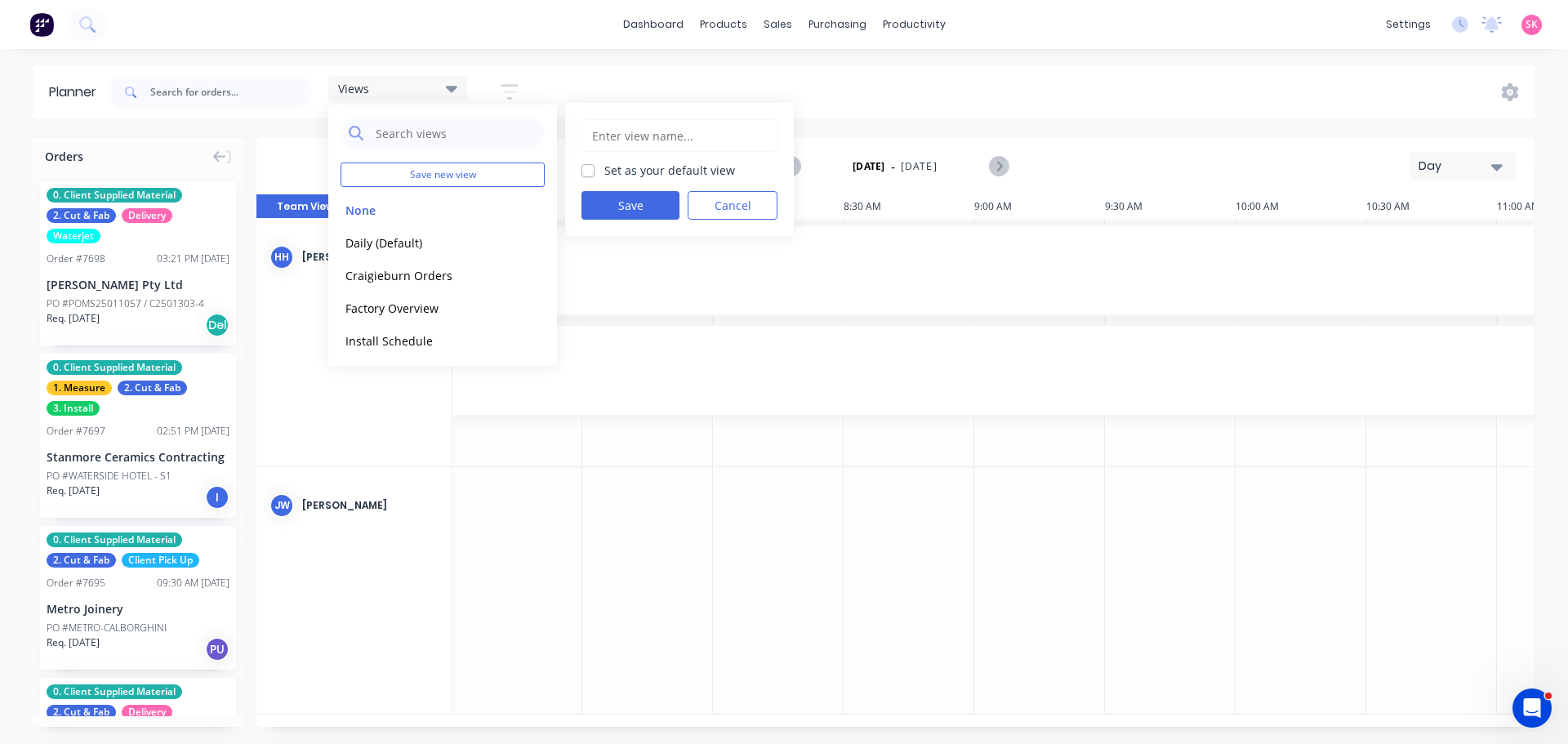
click at [633, 133] on input "text" at bounding box center [680, 136] width 178 height 31
type input "Programming"
click at [636, 195] on button "Save" at bounding box center [630, 205] width 98 height 29
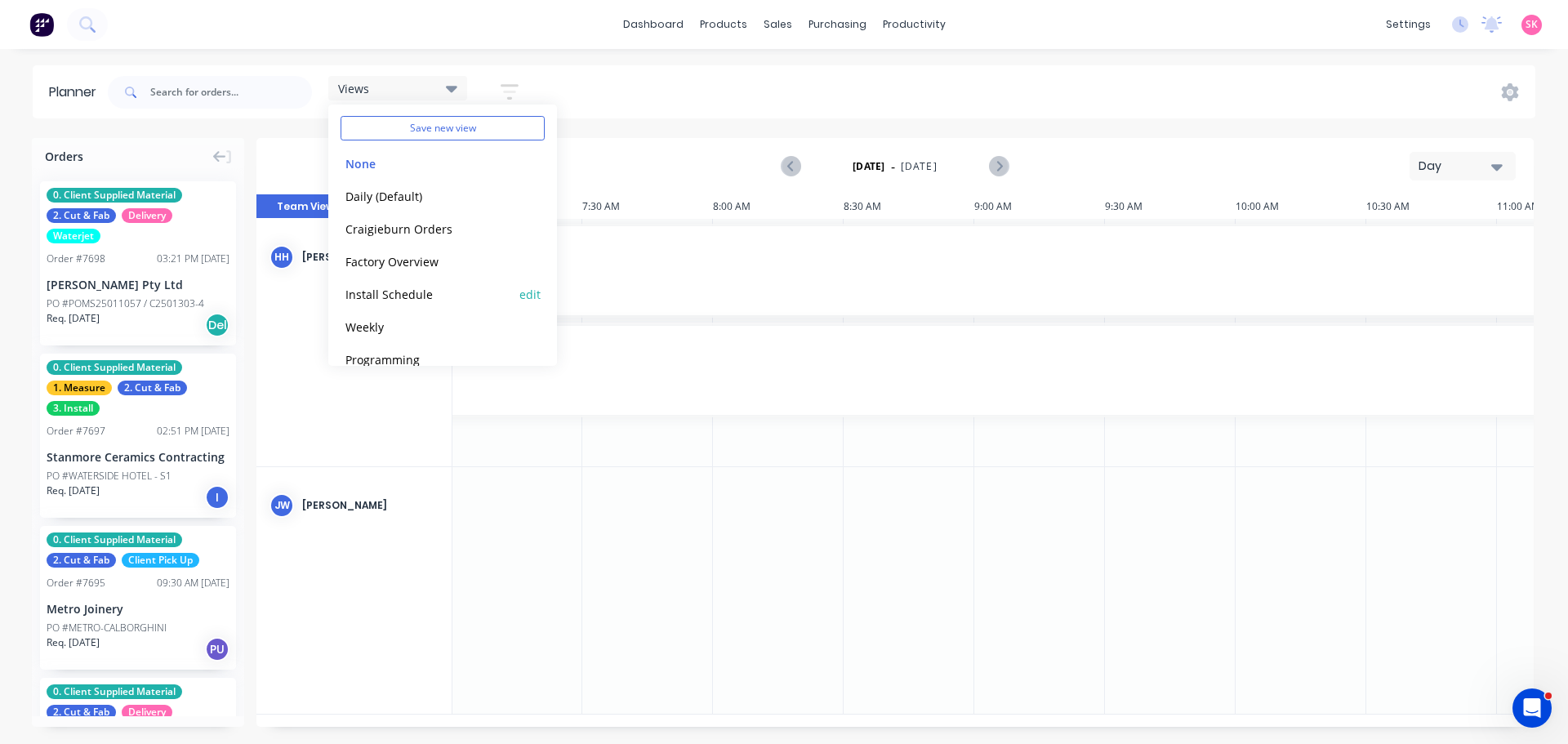
scroll to position [68, 0]
click at [414, 339] on button "Programming" at bounding box center [427, 337] width 174 height 19
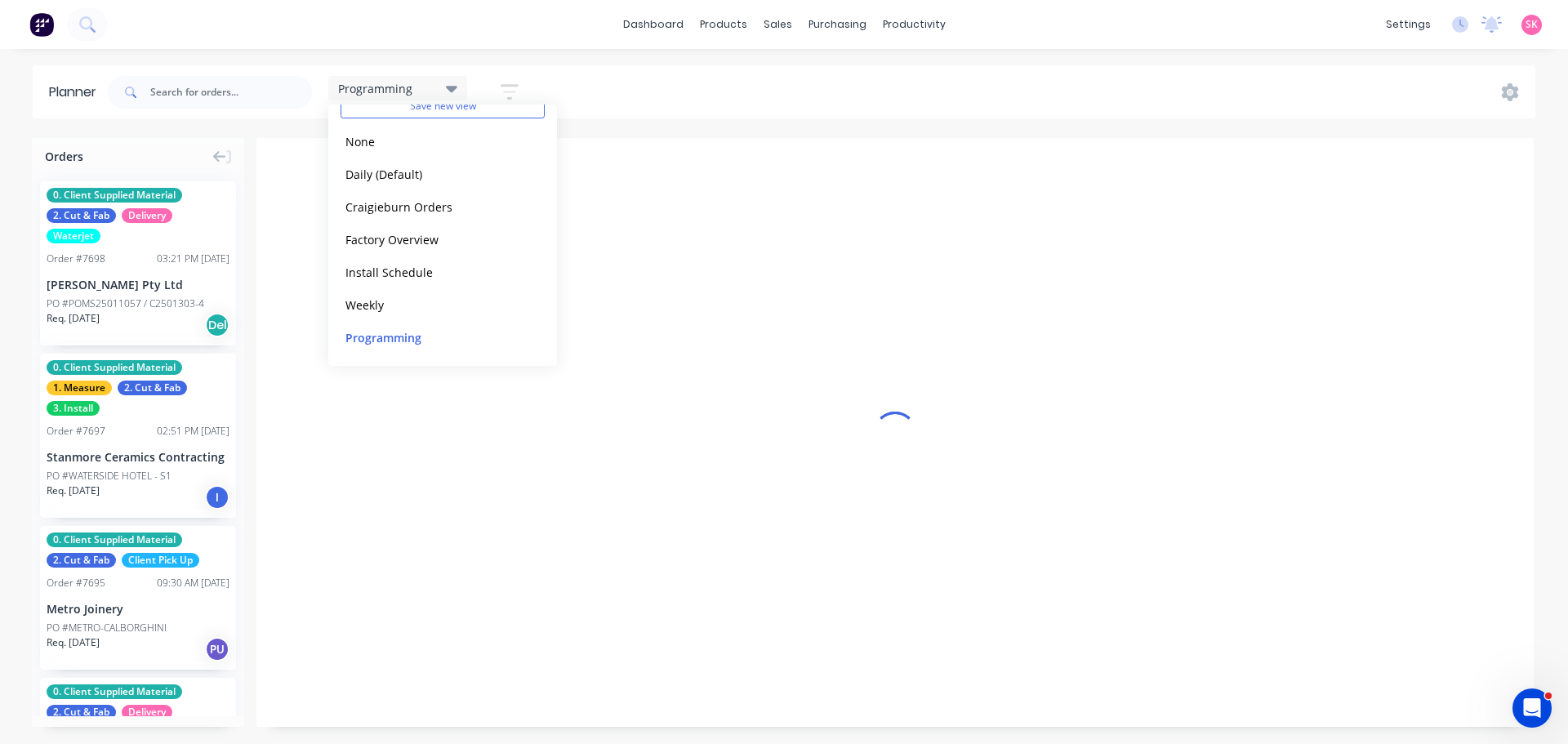
scroll to position [0, 263]
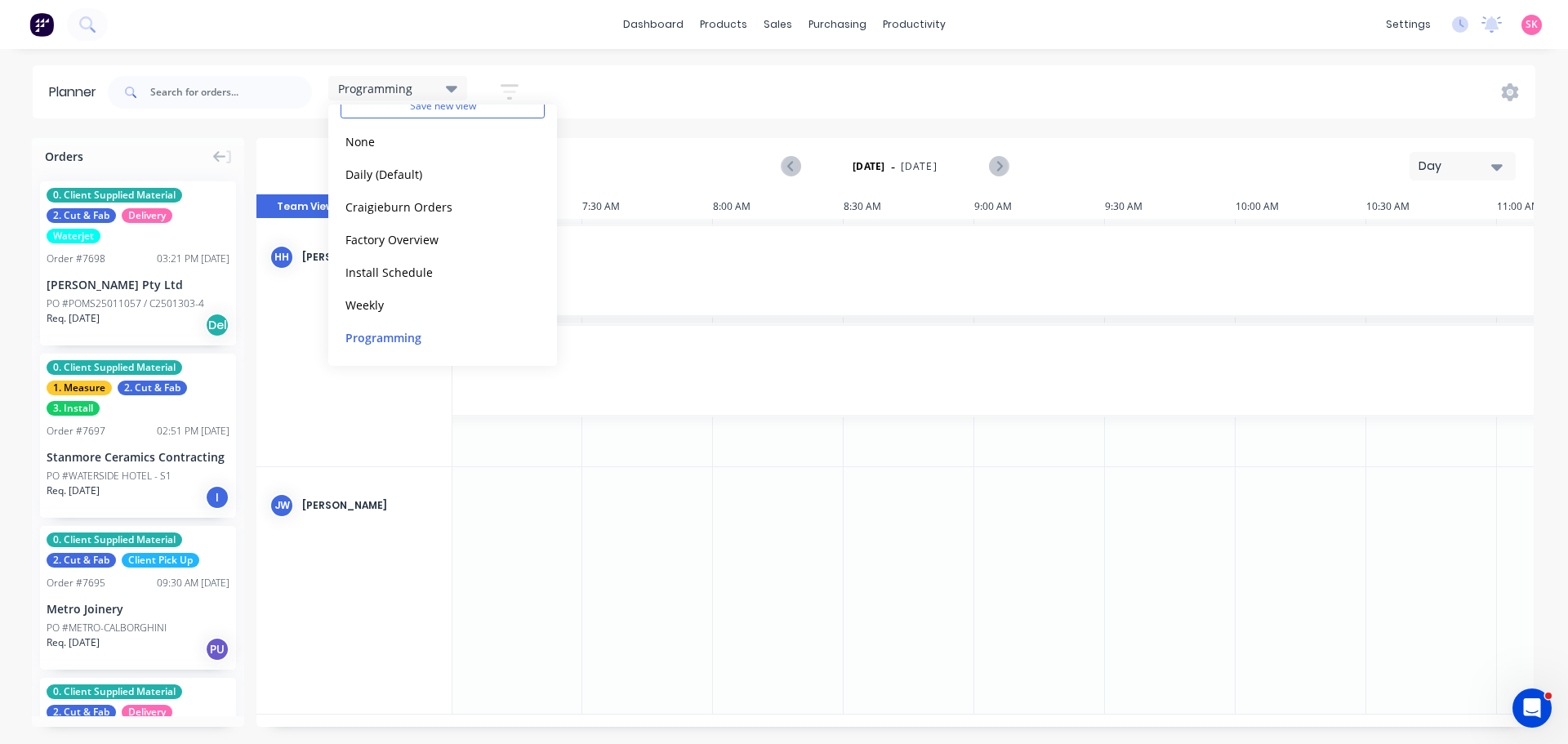
click at [787, 103] on div "Programming Save new view None edit Daily (Default) edit Craigieburn Orders edi…" at bounding box center [820, 92] width 1431 height 49
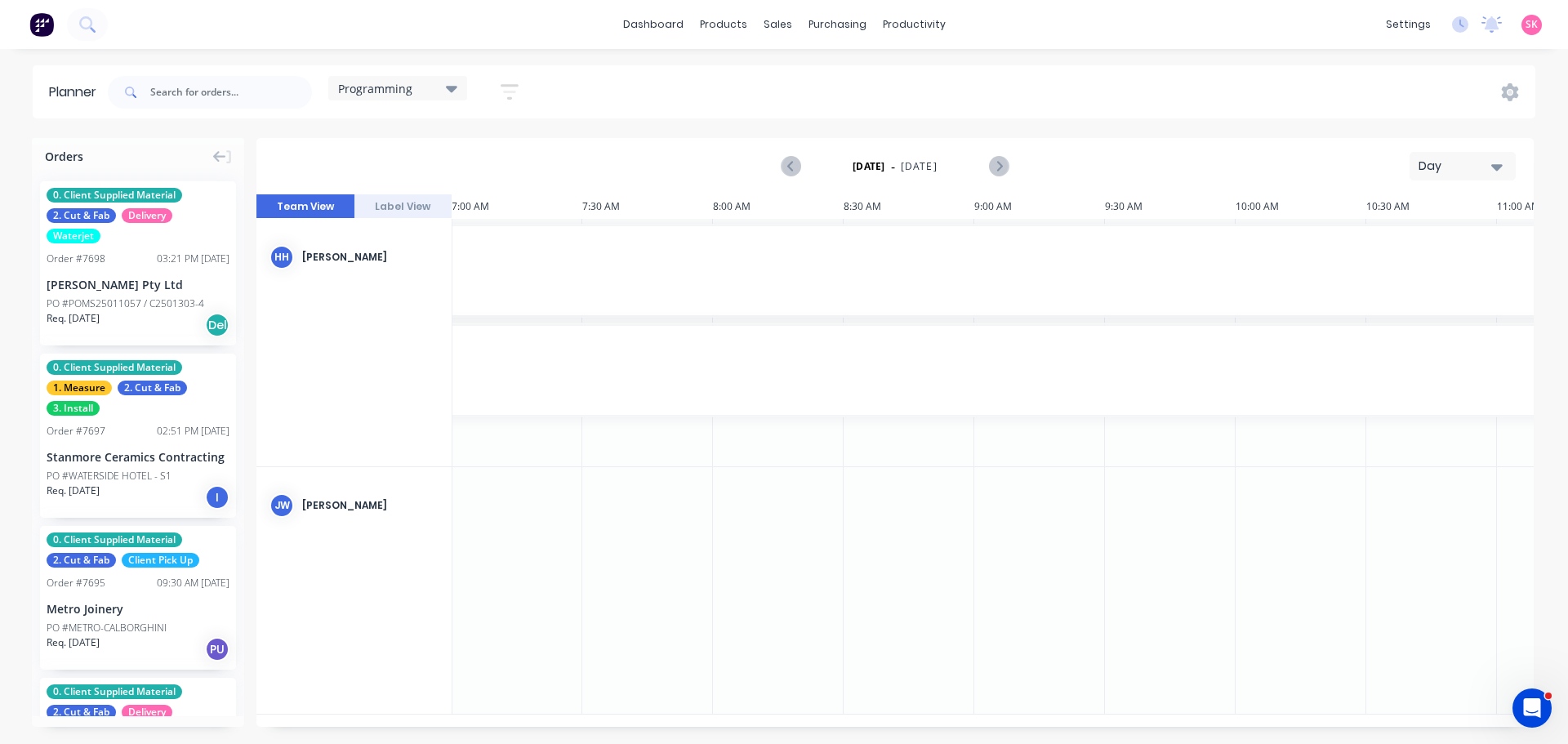
click at [1410, 169] on button "Day" at bounding box center [1463, 166] width 107 height 29
click at [1426, 234] on div "Week" at bounding box center [1433, 242] width 162 height 32
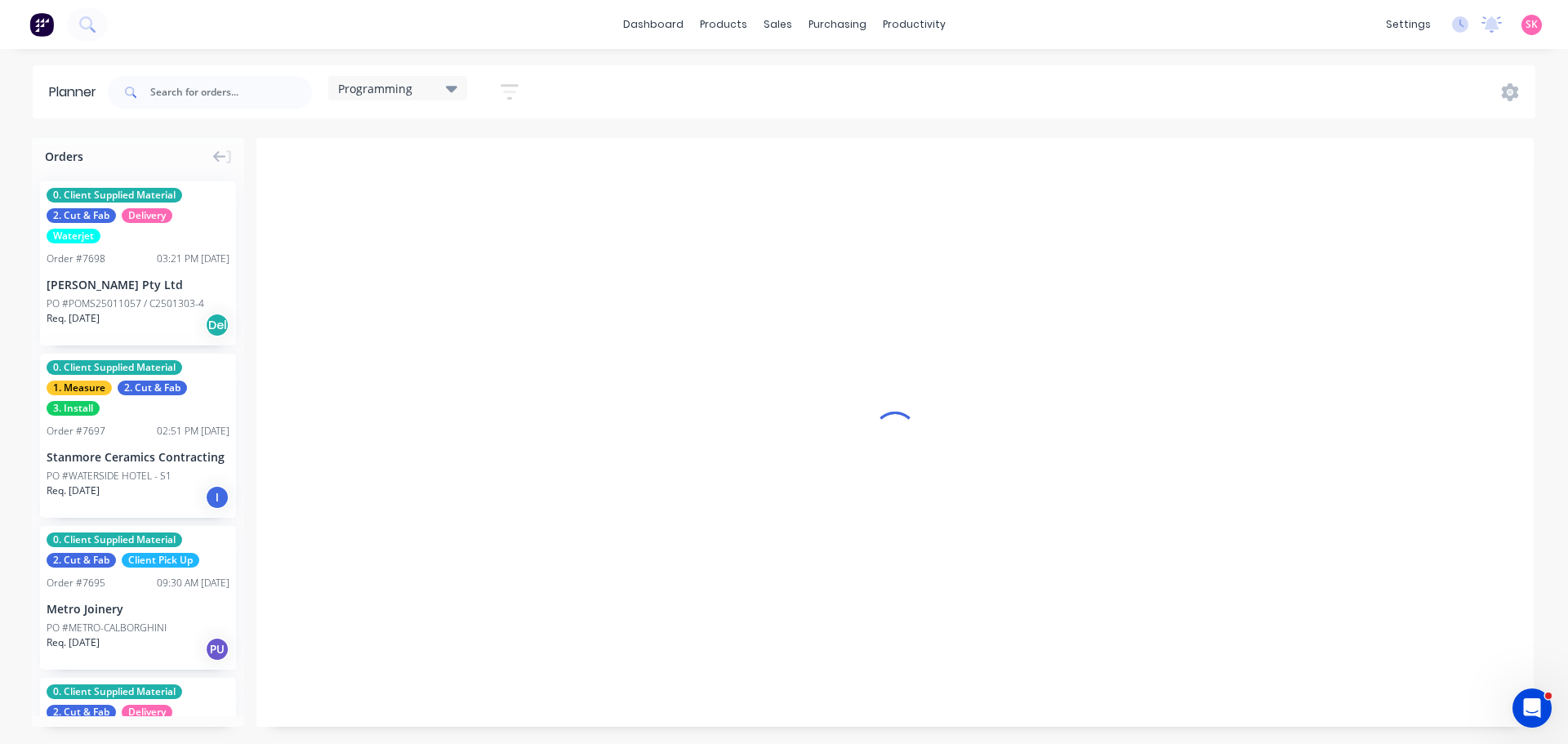
scroll to position [0, 1]
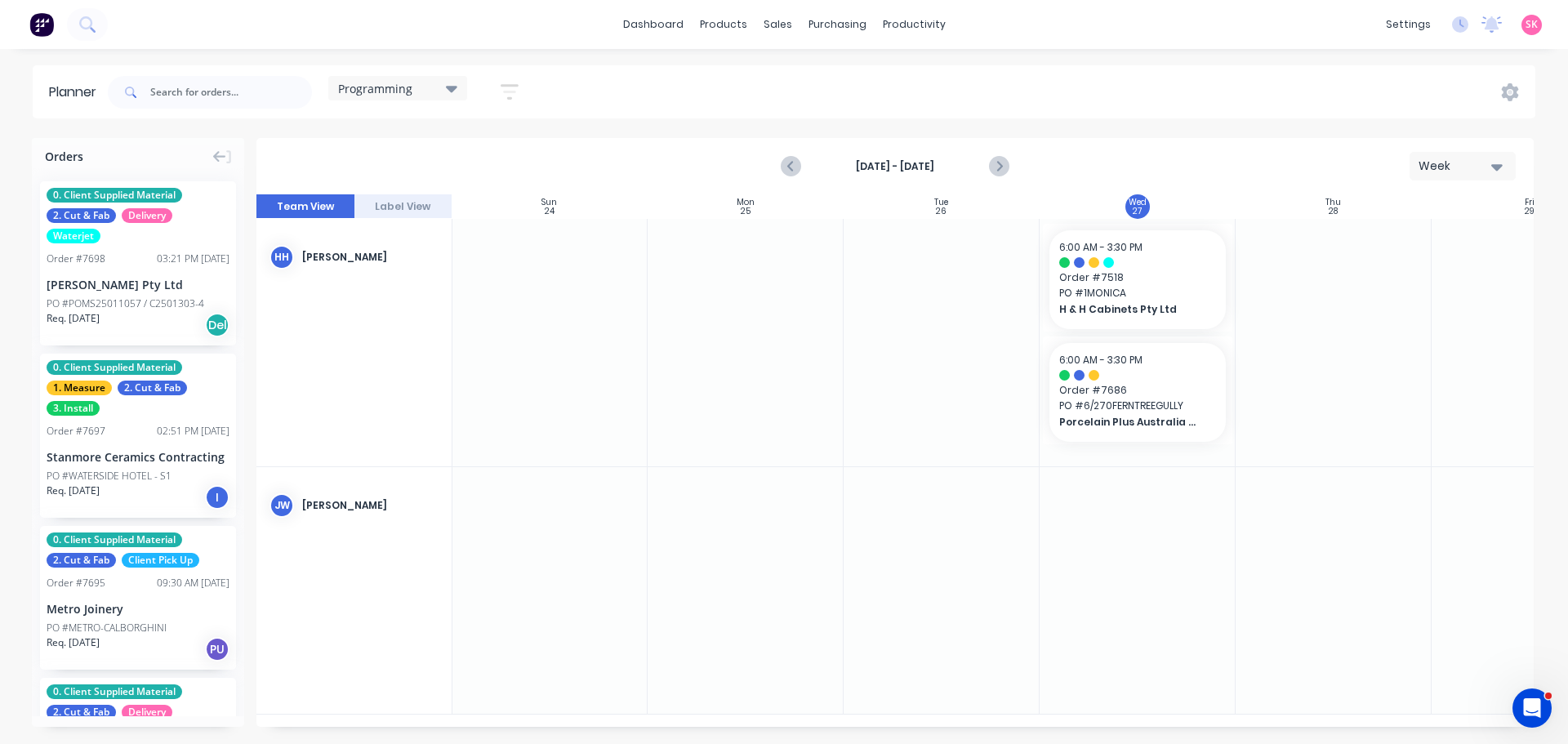
click at [517, 87] on icon "button" at bounding box center [509, 92] width 18 height 15
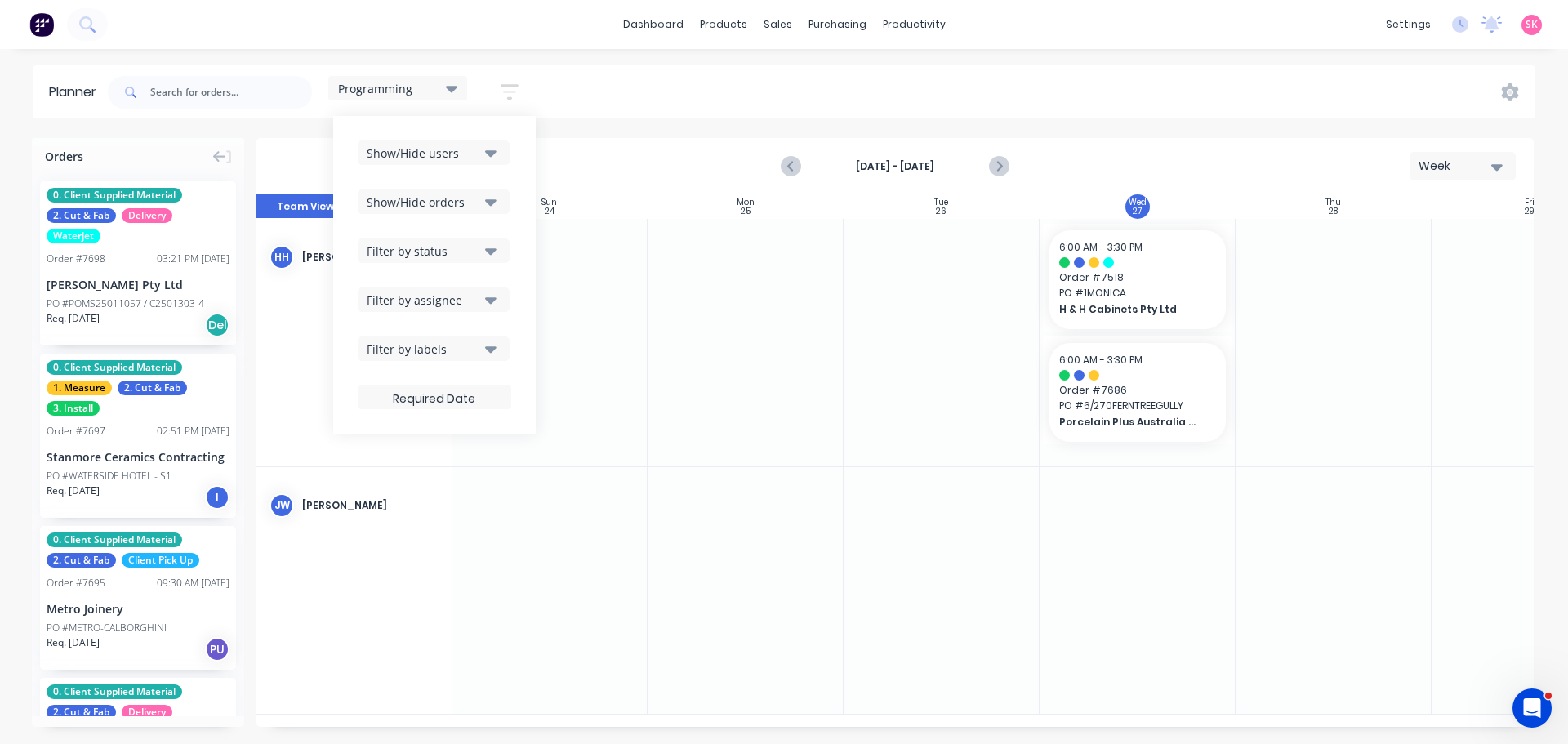
click at [417, 82] on div "Programming" at bounding box center [397, 88] width 139 height 25
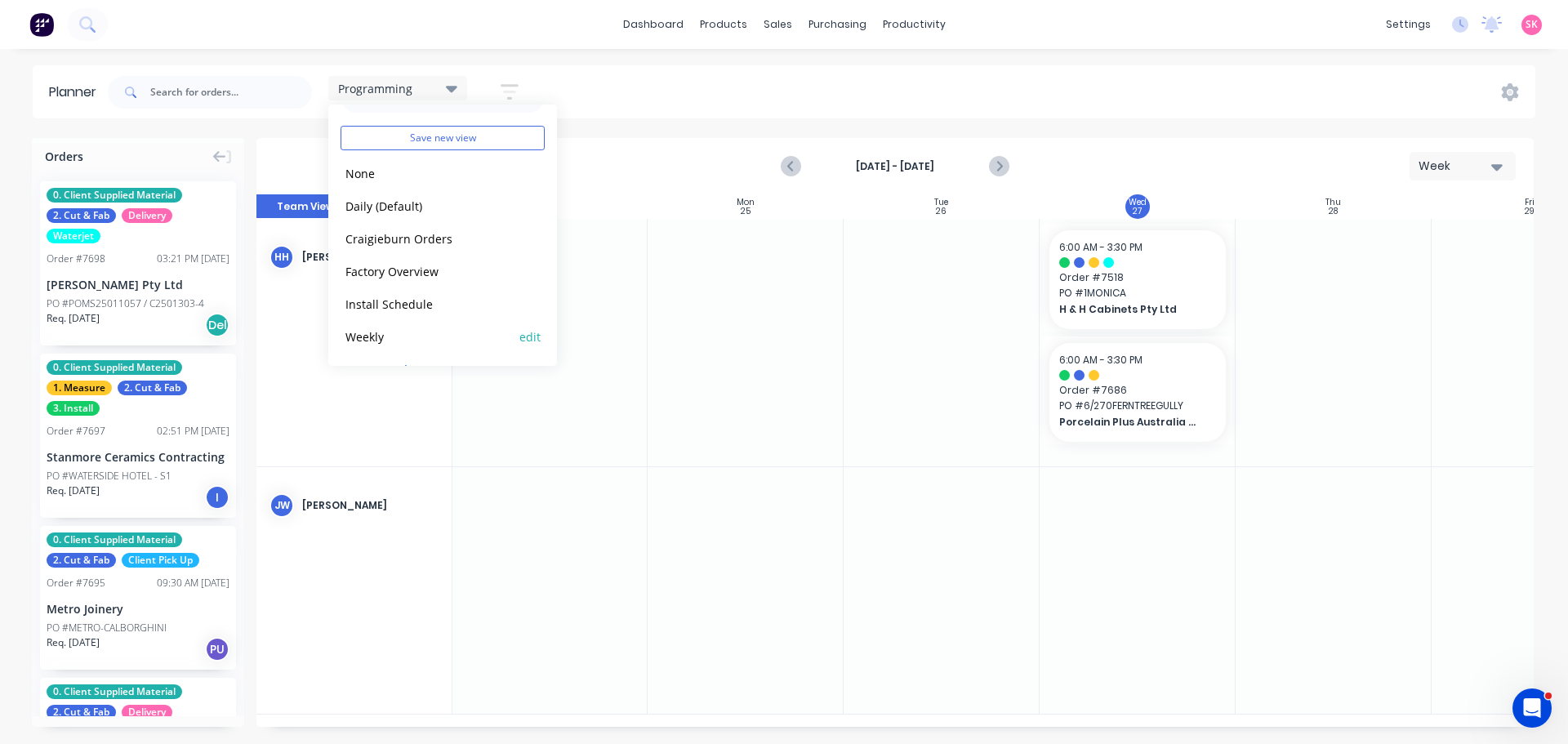
scroll to position [68, 0]
click at [525, 336] on button "edit" at bounding box center [529, 337] width 21 height 17
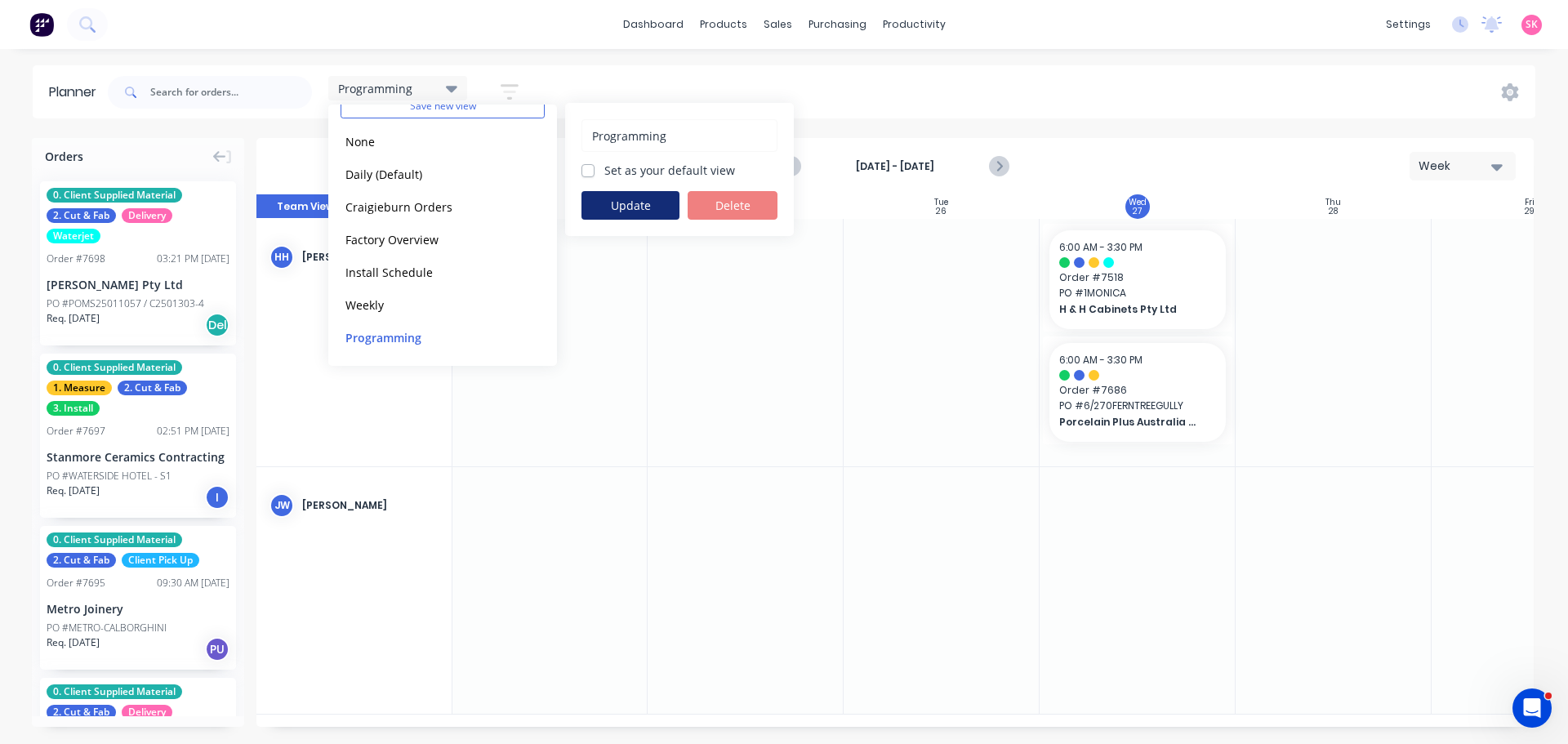
click at [625, 210] on button "Update" at bounding box center [630, 205] width 98 height 29
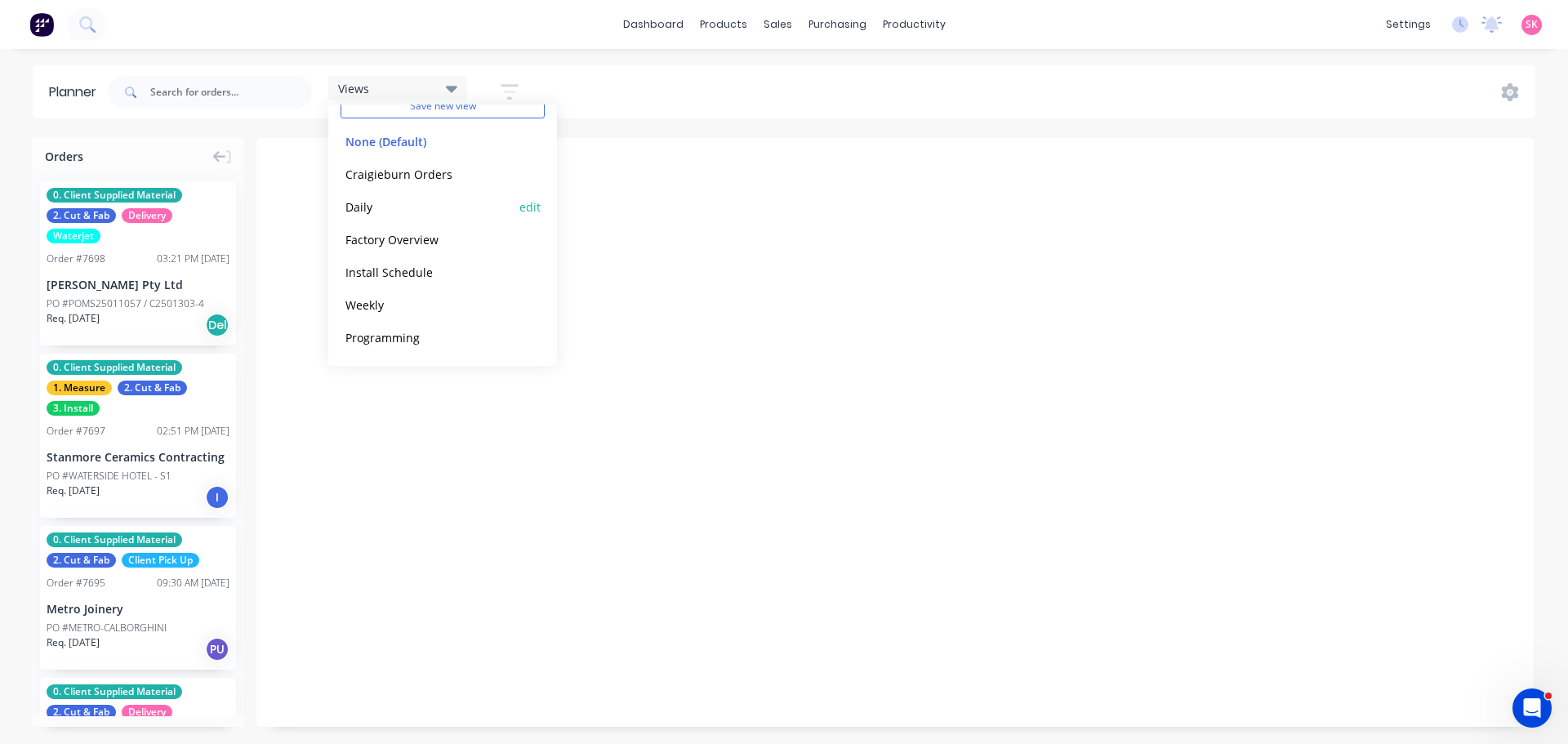
click at [519, 207] on button "edit" at bounding box center [529, 206] width 21 height 17
click at [614, 176] on label "Set as your default view" at bounding box center [669, 170] width 130 height 17
click at [594, 176] on input "Set as your default view" at bounding box center [587, 170] width 13 height 15
checkbox input "true"
click at [614, 199] on button "Update" at bounding box center [630, 205] width 98 height 29
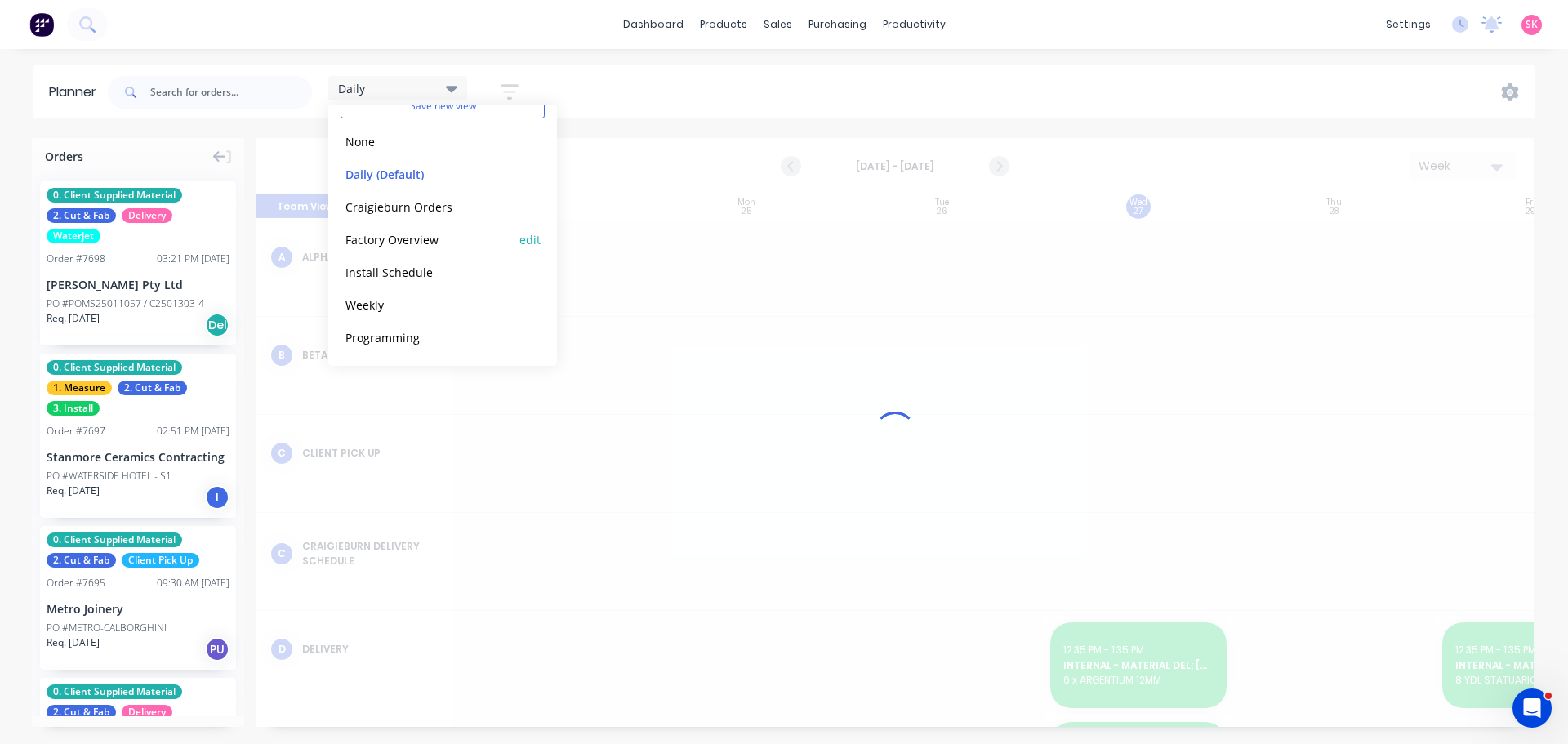
scroll to position [0, 1]
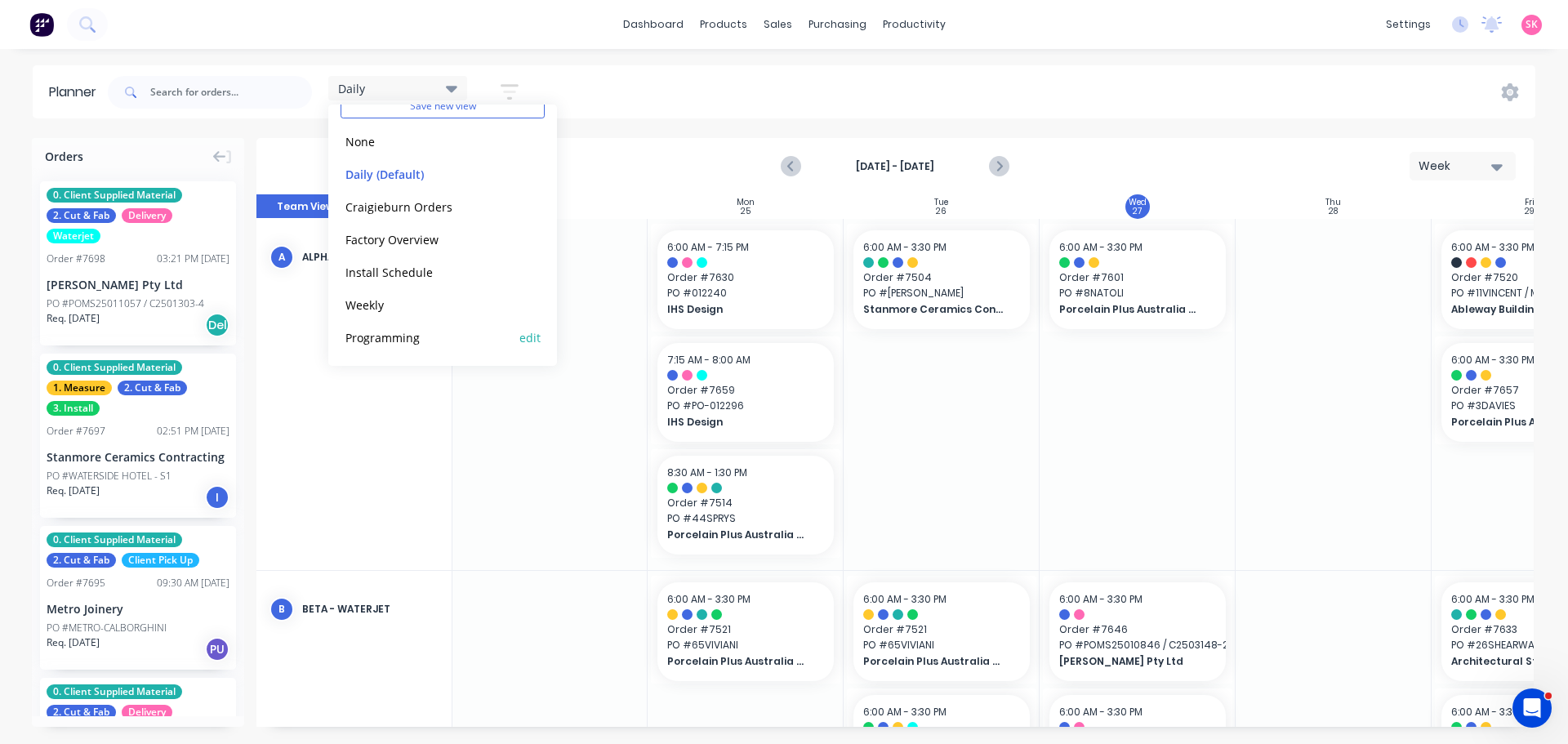
click at [407, 337] on button "Programming" at bounding box center [427, 337] width 174 height 19
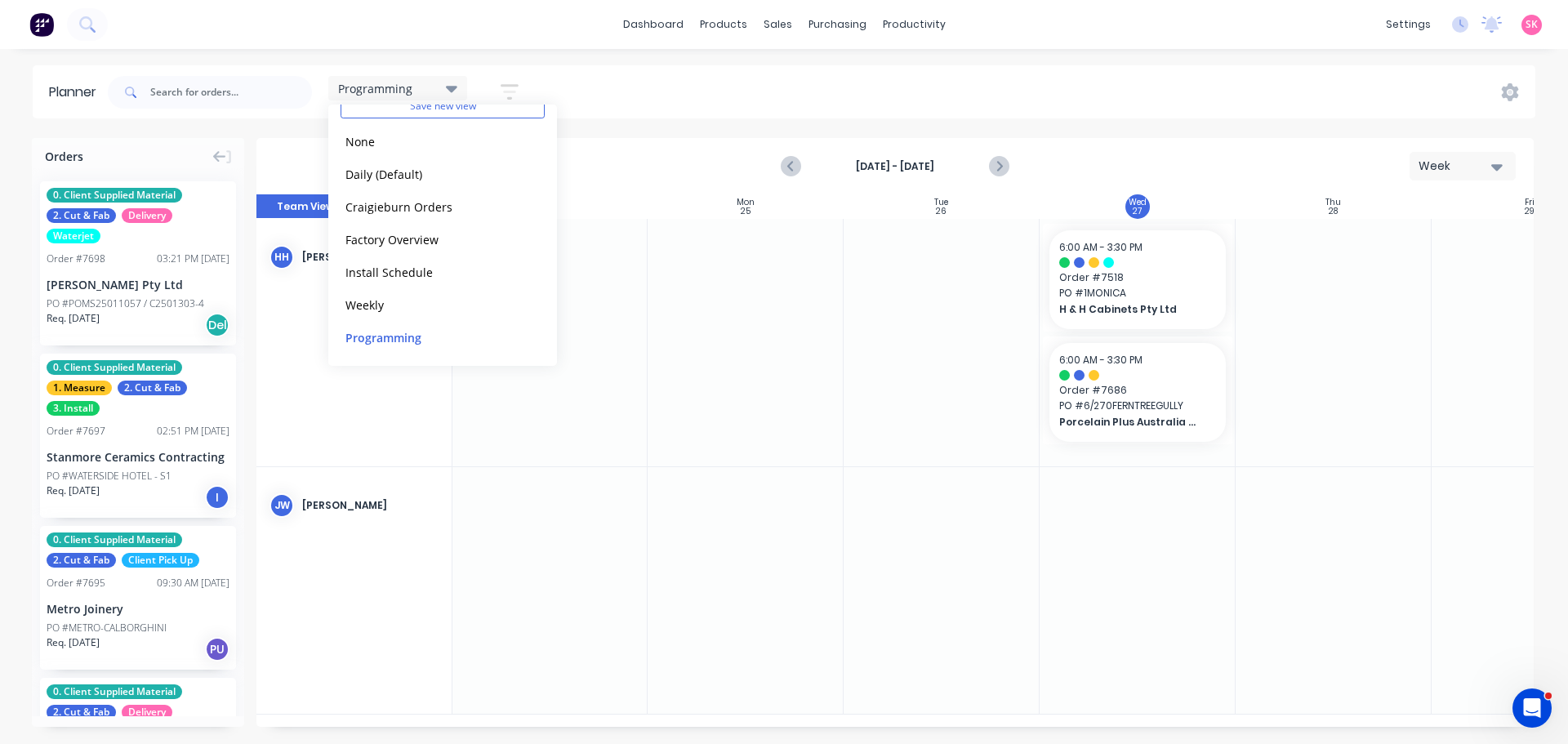
click at [915, 60] on div "dashboard products sales purchasing productivity dashboard products Product Cat…" at bounding box center [784, 372] width 1568 height 744
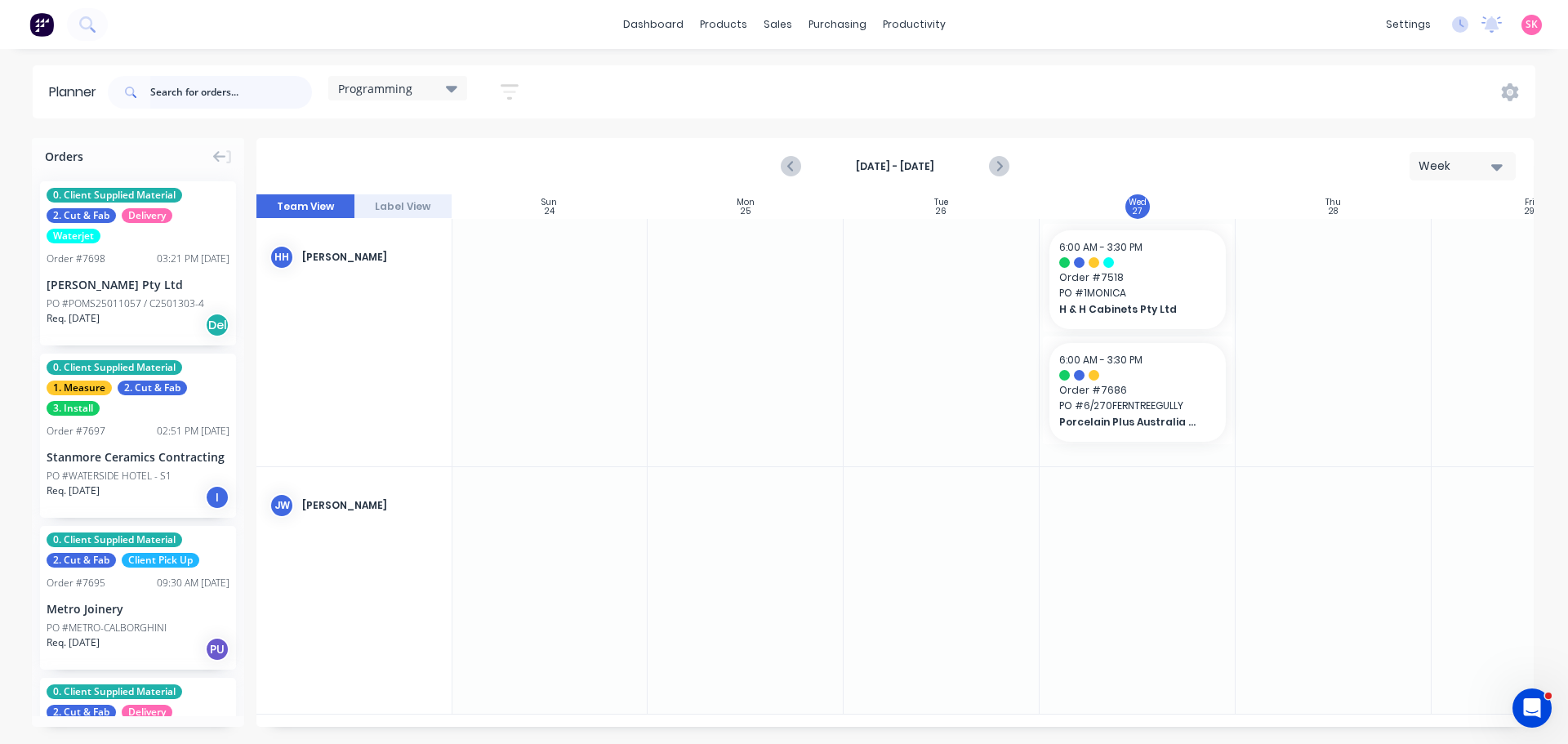
click at [215, 98] on input "text" at bounding box center [231, 92] width 162 height 32
click at [176, 95] on input "text" at bounding box center [231, 92] width 162 height 32
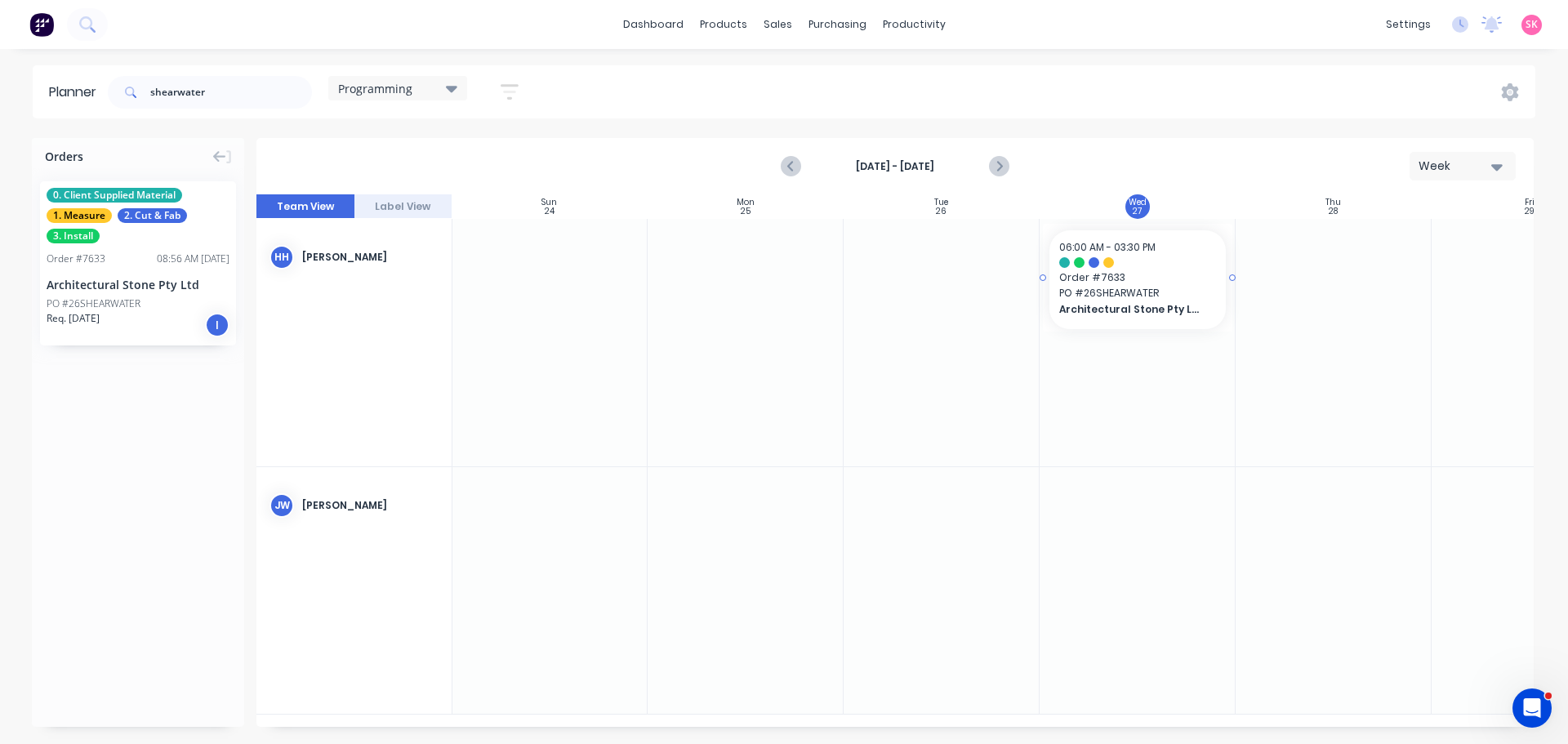
drag, startPoint x: 128, startPoint y: 286, endPoint x: 1222, endPoint y: 349, distance: 1095.8
drag, startPoint x: 233, startPoint y: 88, endPoint x: 79, endPoint y: 102, distance: 154.6
click at [79, 102] on header "Planner shearwater Programming Save new view None edit Daily (Default) edit Cra…" at bounding box center [784, 92] width 1503 height 53
drag, startPoint x: 125, startPoint y: 282, endPoint x: 1087, endPoint y: 288, distance: 962.0
drag, startPoint x: 221, startPoint y: 83, endPoint x: 0, endPoint y: 88, distance: 221.1
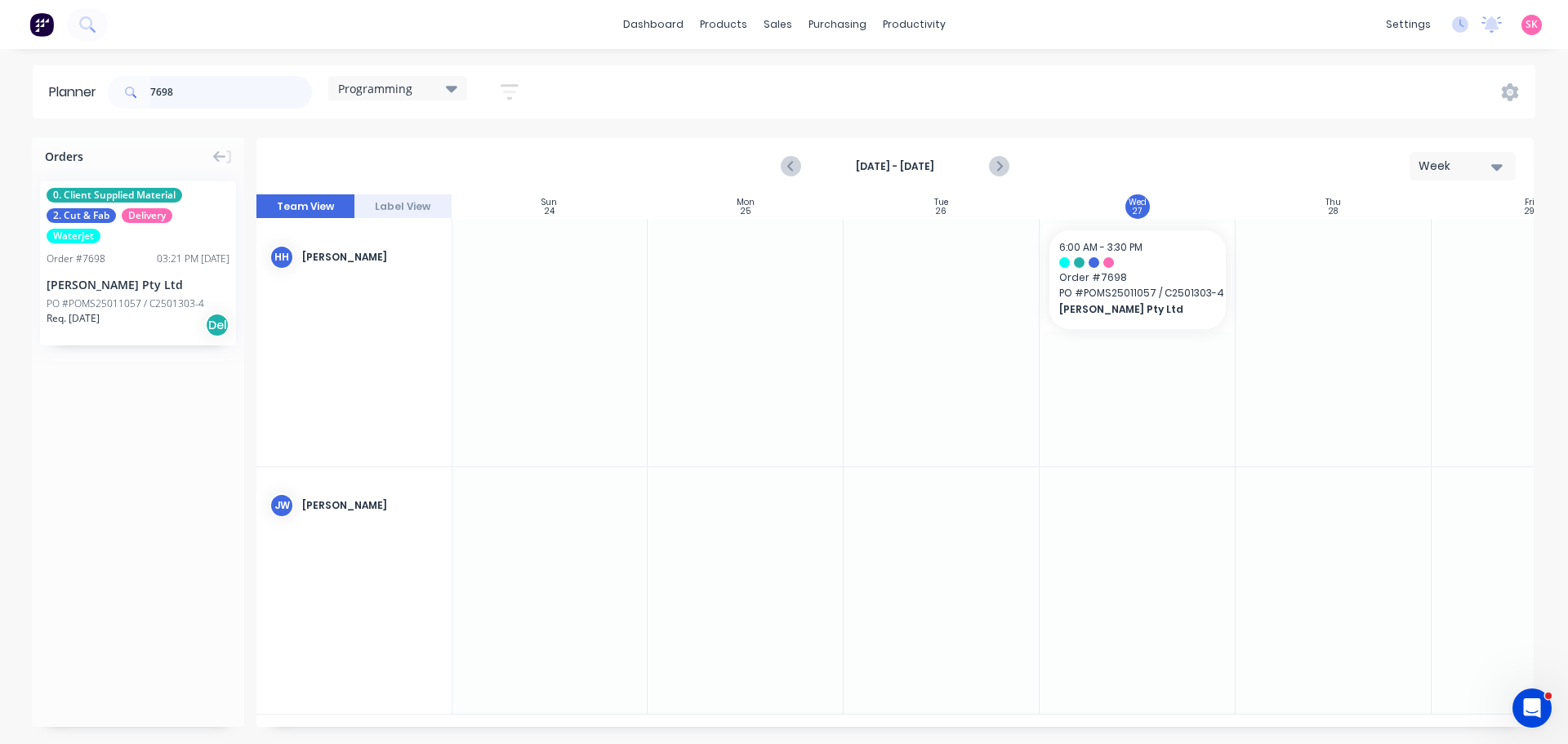
click at [0, 88] on div "Planner 7698 Programming Save new view None edit Daily (Default) edit Craigiebu…" at bounding box center [784, 92] width 1568 height 53
type input "7695"
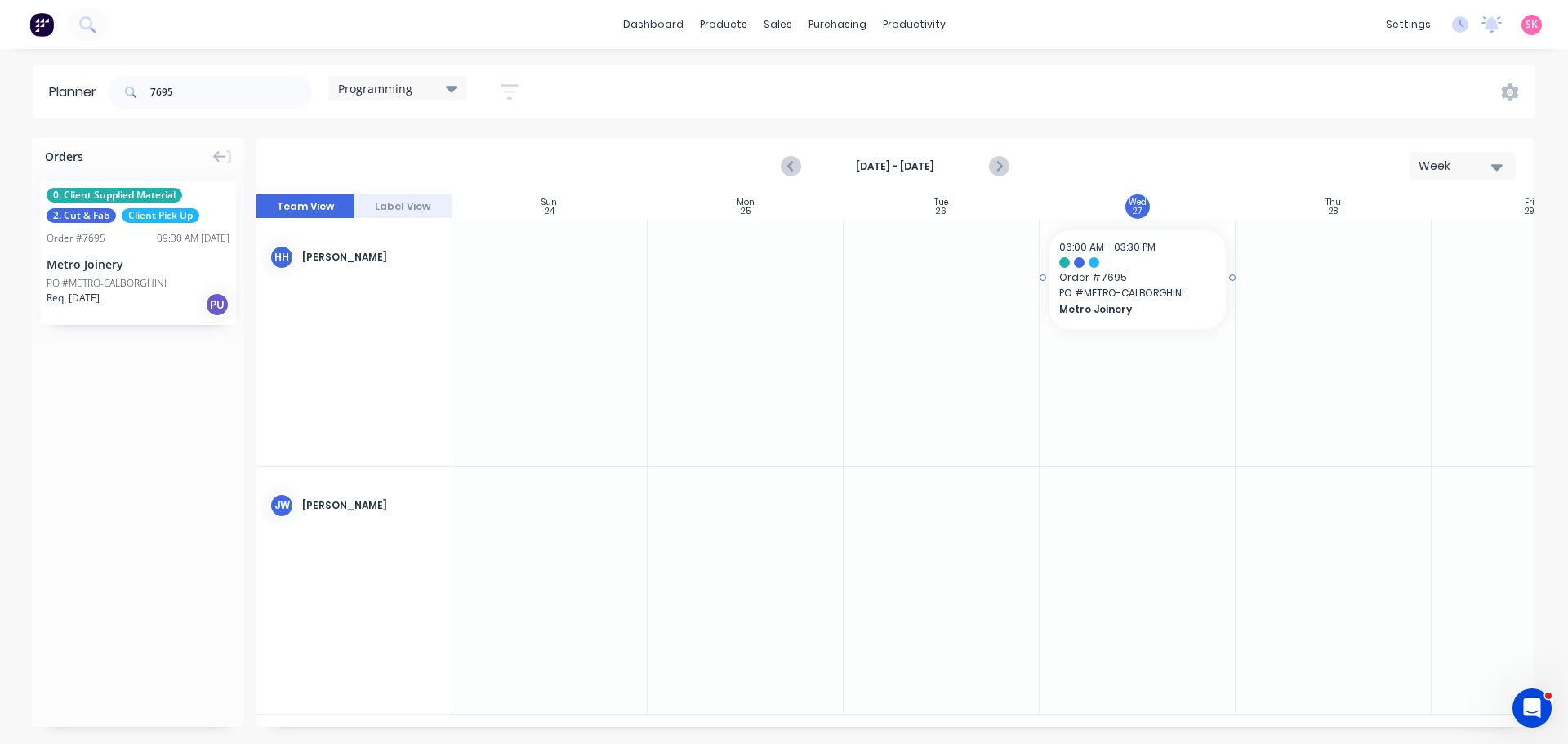
drag, startPoint x: 88, startPoint y: 262, endPoint x: 1055, endPoint y: 279, distance: 967.1
drag, startPoint x: 235, startPoint y: 97, endPoint x: 32, endPoint y: 100, distance: 203.0
click at [58, 101] on header "Planner 7695 Programming Save new view None edit Daily (Default) edit Craigiebu…" at bounding box center [784, 92] width 1503 height 53
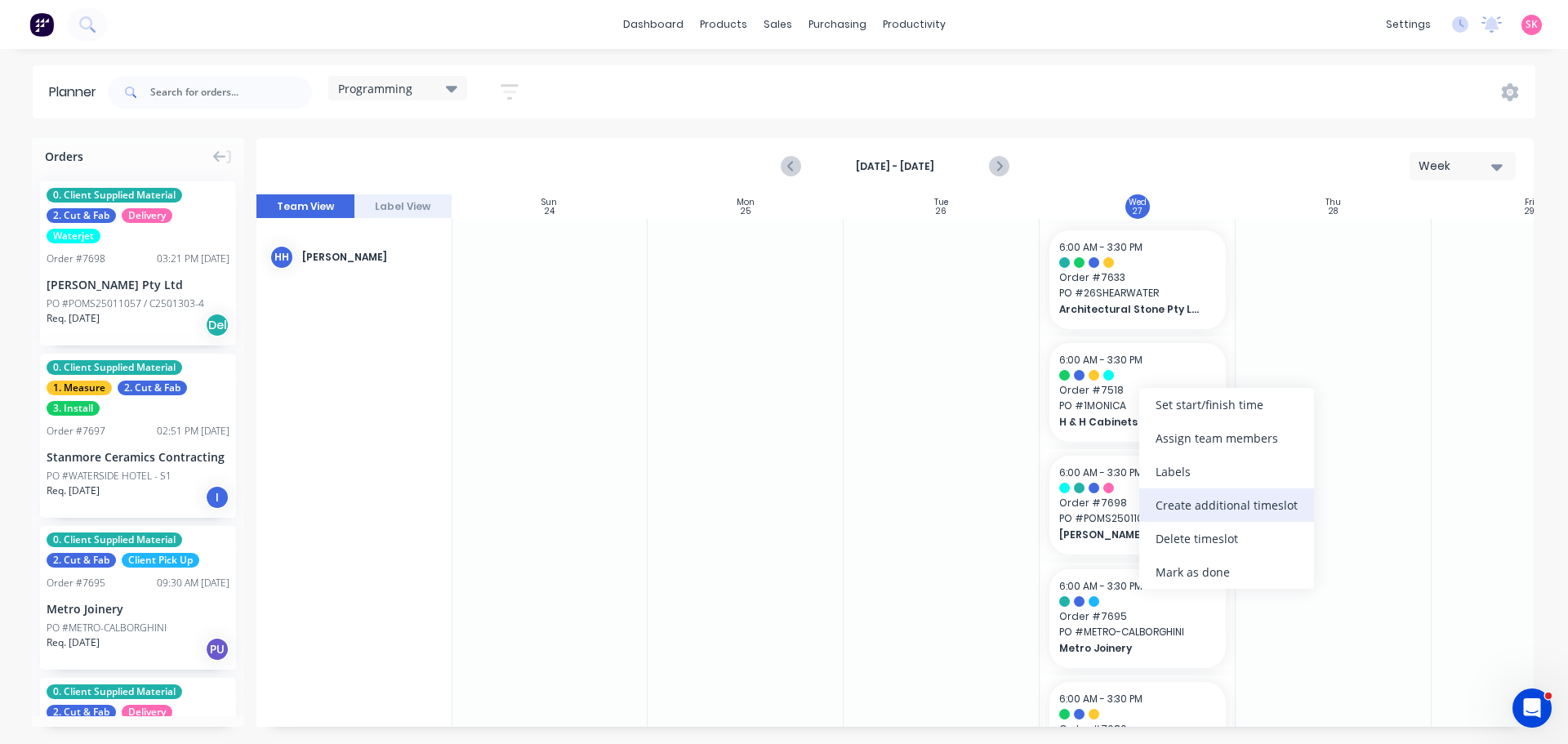
click at [1204, 505] on div "Create additional timeslot" at bounding box center [1226, 505] width 175 height 33
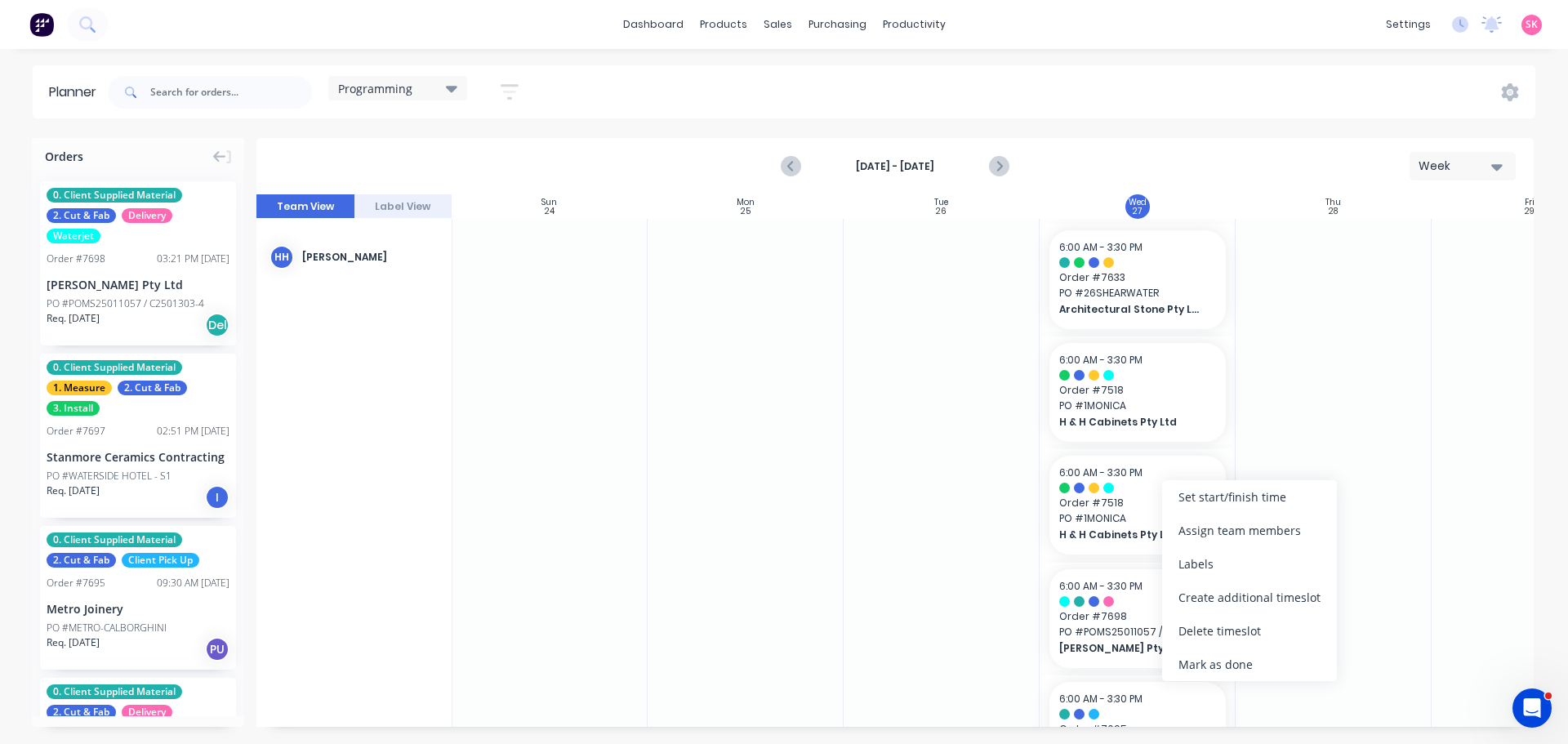
drag, startPoint x: 1206, startPoint y: 631, endPoint x: 1203, endPoint y: 622, distance: 9.5
click at [1206, 631] on div "Delete timeslot" at bounding box center [1249, 630] width 175 height 33
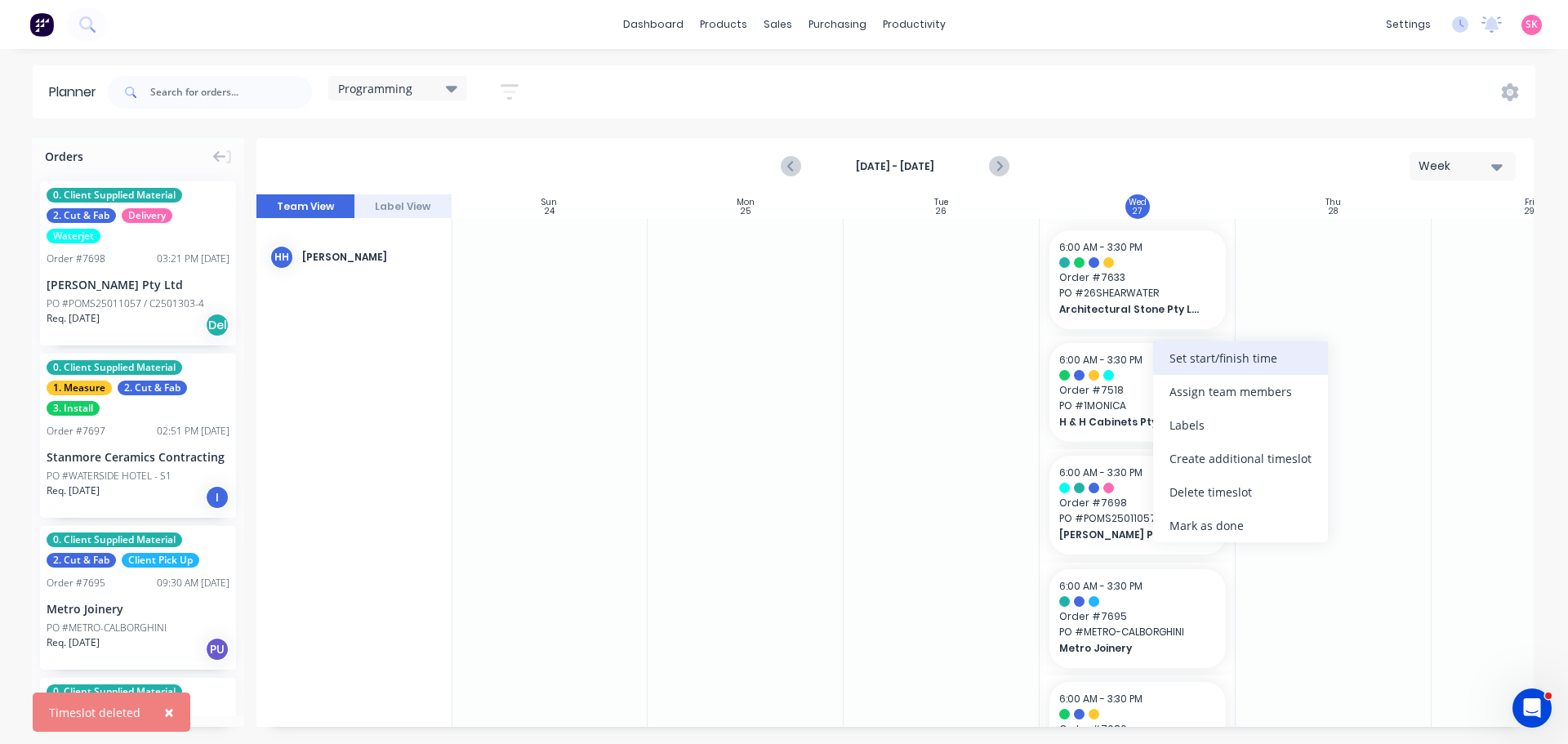
click at [1213, 364] on div "Set start/finish time" at bounding box center [1241, 357] width 175 height 33
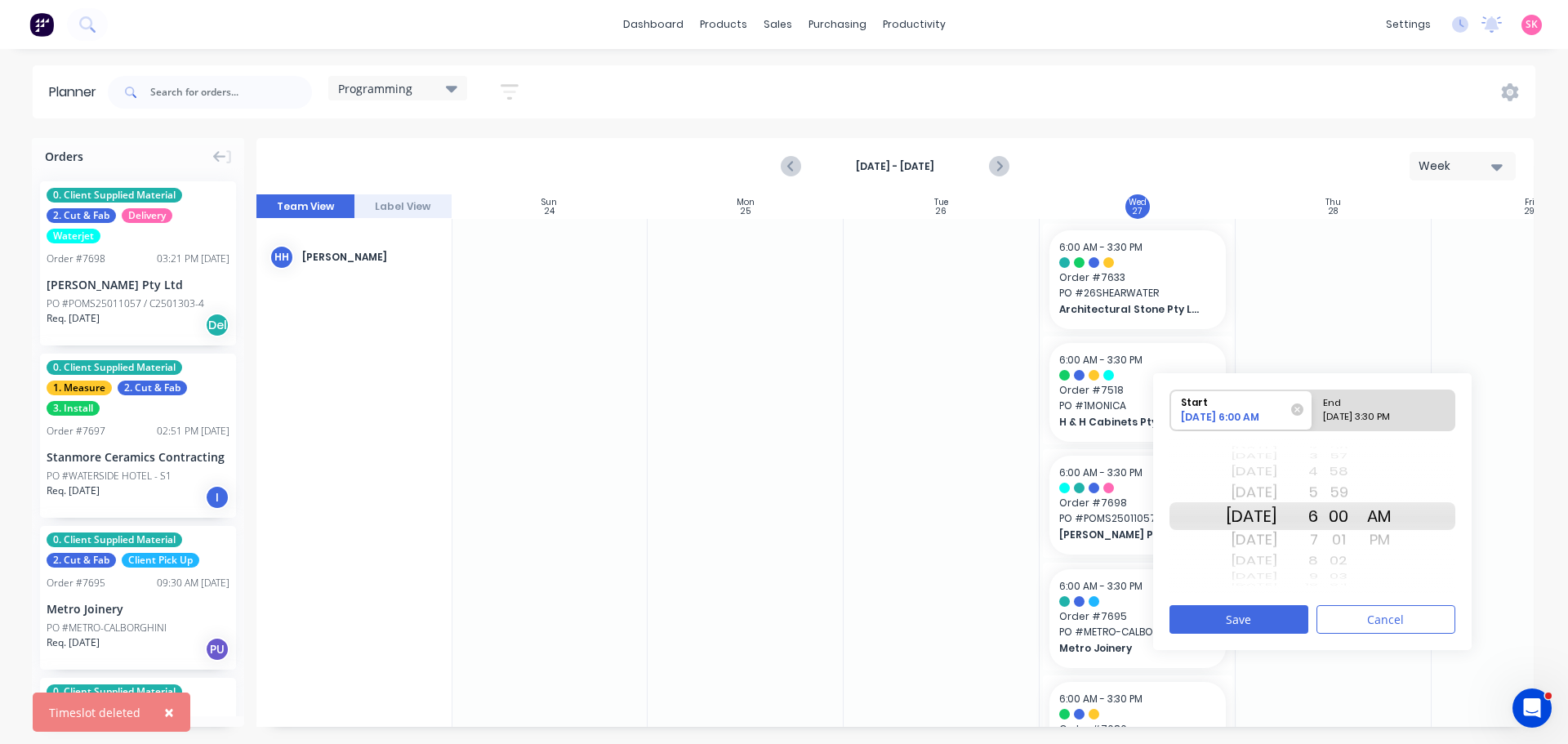
click at [1318, 557] on div "8" at bounding box center [1298, 561] width 41 height 21
click at [1318, 538] on div "9" at bounding box center [1298, 539] width 41 height 26
click at [1372, 386] on div "Start 08/27/2025 9:00 AM End 08/27/2025 3:30 PM Fri Jul 18 Sat Jul 19 Sun Jul 2…" at bounding box center [1313, 511] width 319 height 277
click at [1359, 414] on div "08/27/2025 3:30 PM" at bounding box center [1376, 420] width 119 height 20
click at [1313, 414] on input "End 08/27/2025 3:30 PM" at bounding box center [1313, 410] width 1 height 40
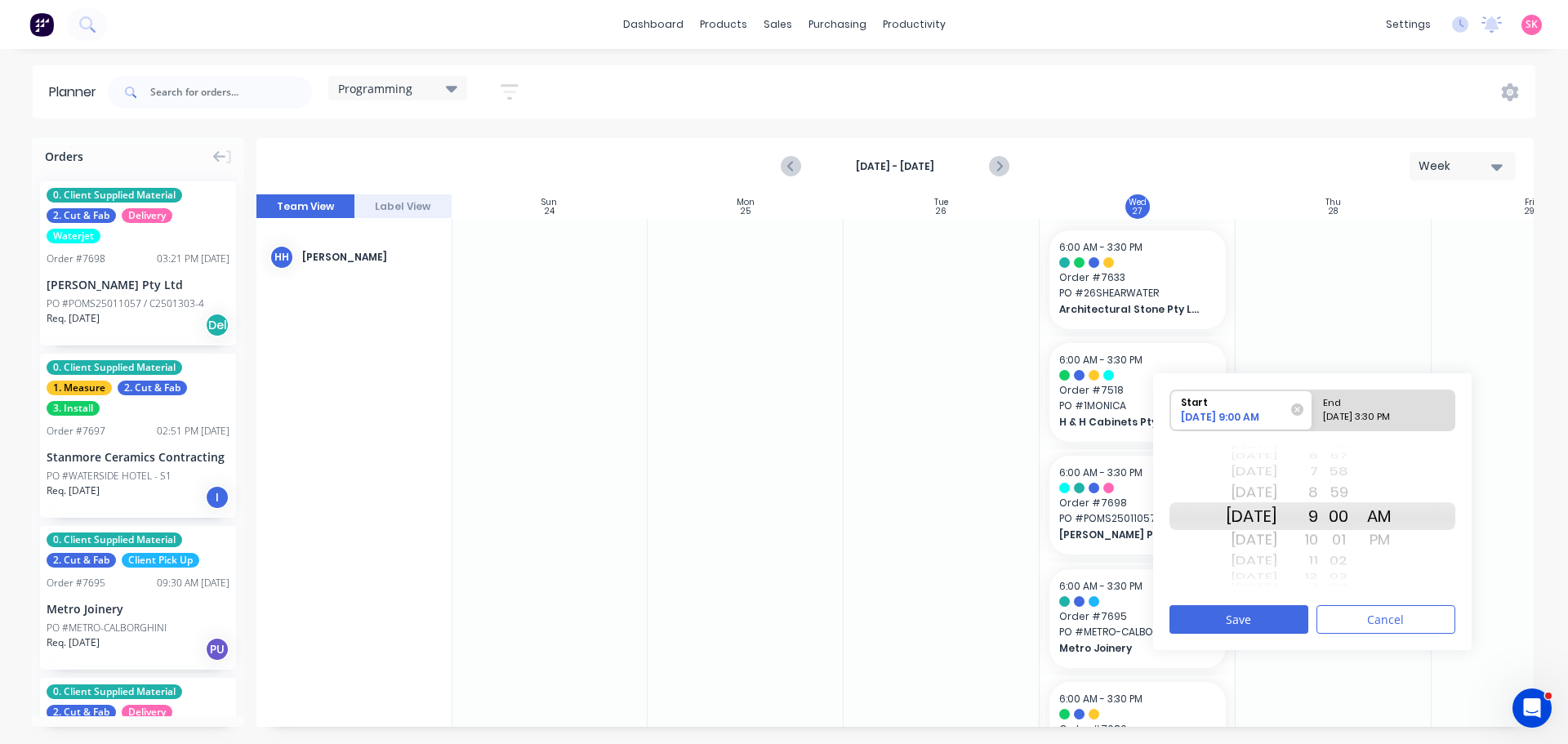
radio input "true"
click at [1318, 479] on div "2" at bounding box center [1298, 492] width 41 height 26
click at [1318, 475] on div "12" at bounding box center [1298, 471] width 41 height 21
click at [1318, 475] on div "10" at bounding box center [1298, 471] width 41 height 21
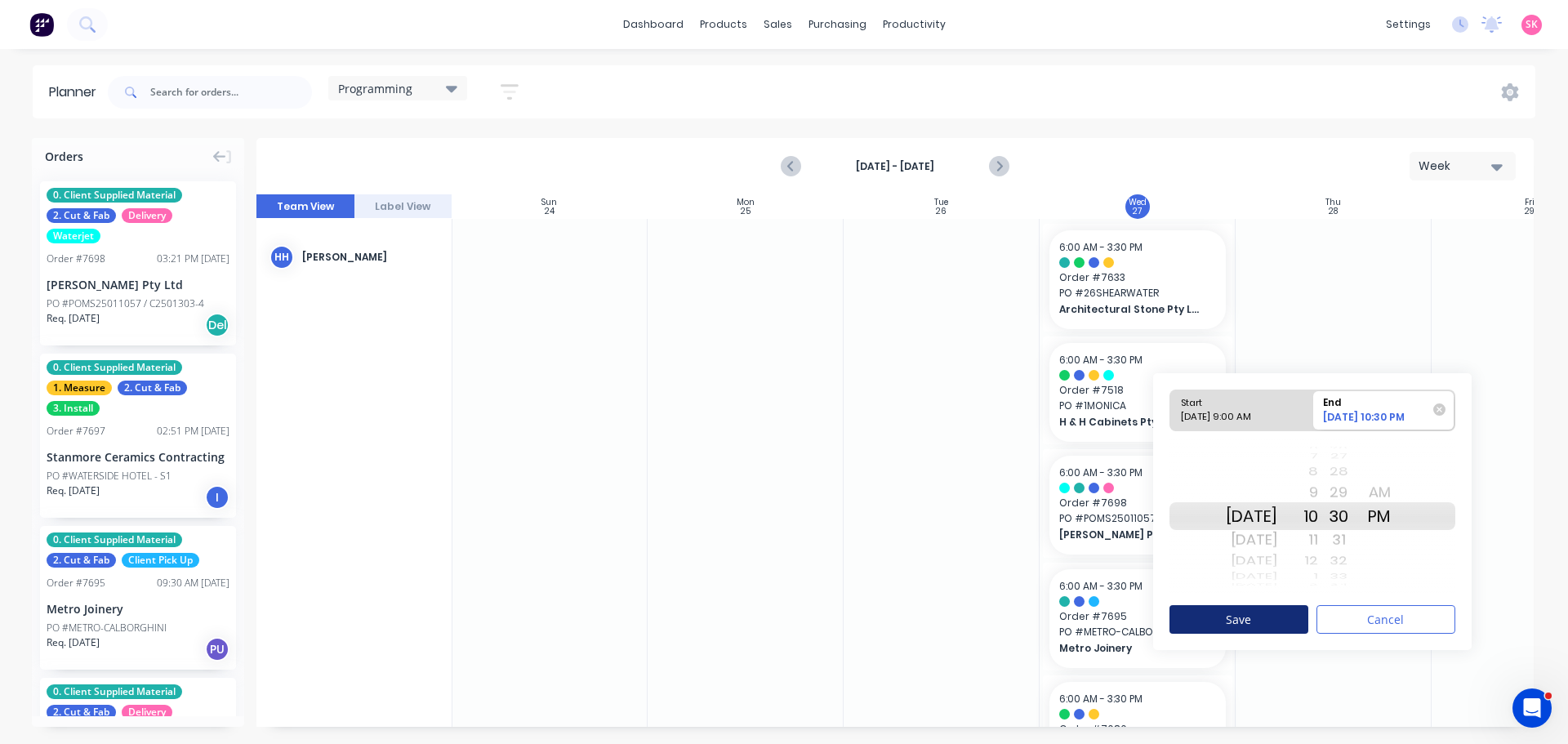
click at [1262, 623] on button "Save" at bounding box center [1239, 620] width 139 height 29
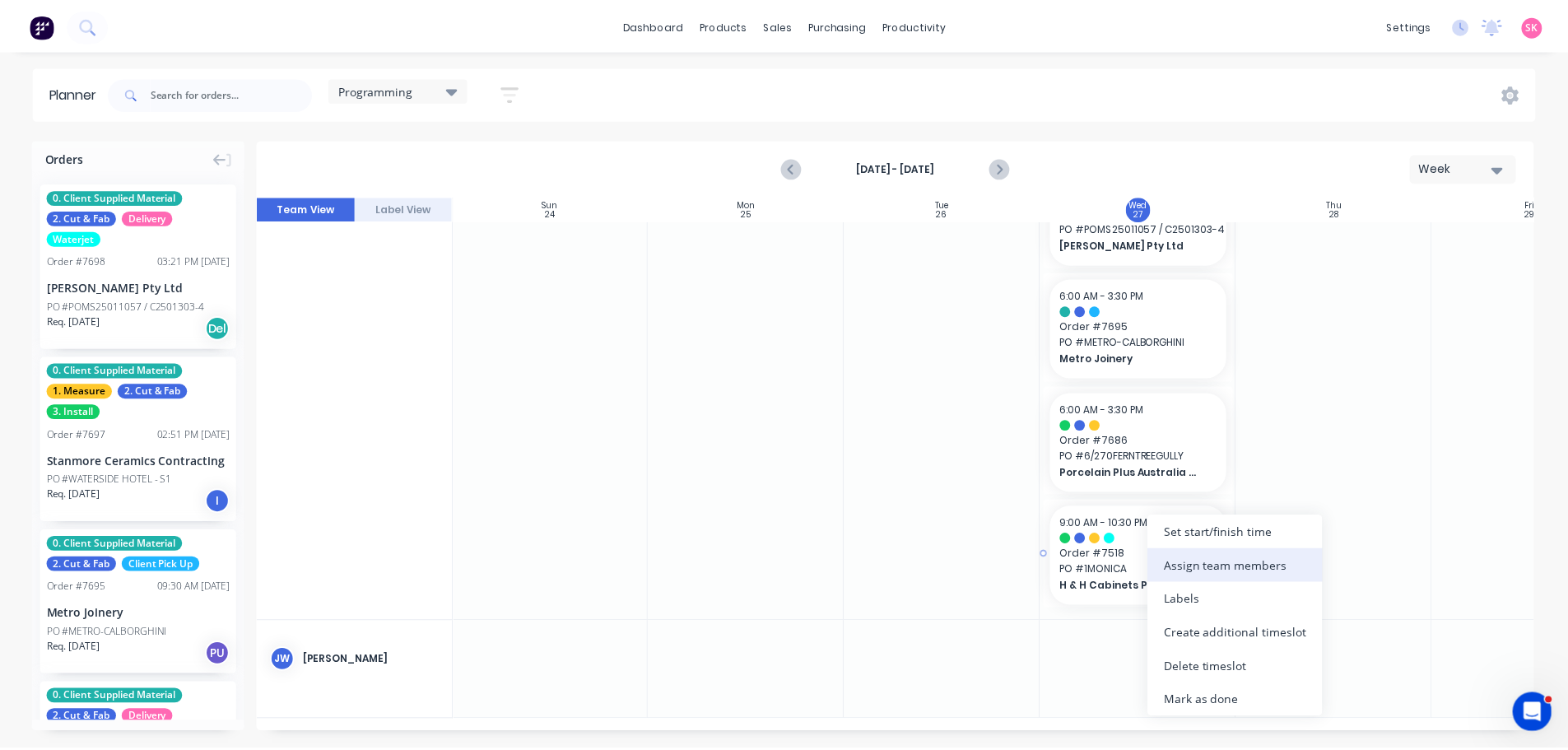
scroll to position [175, 1]
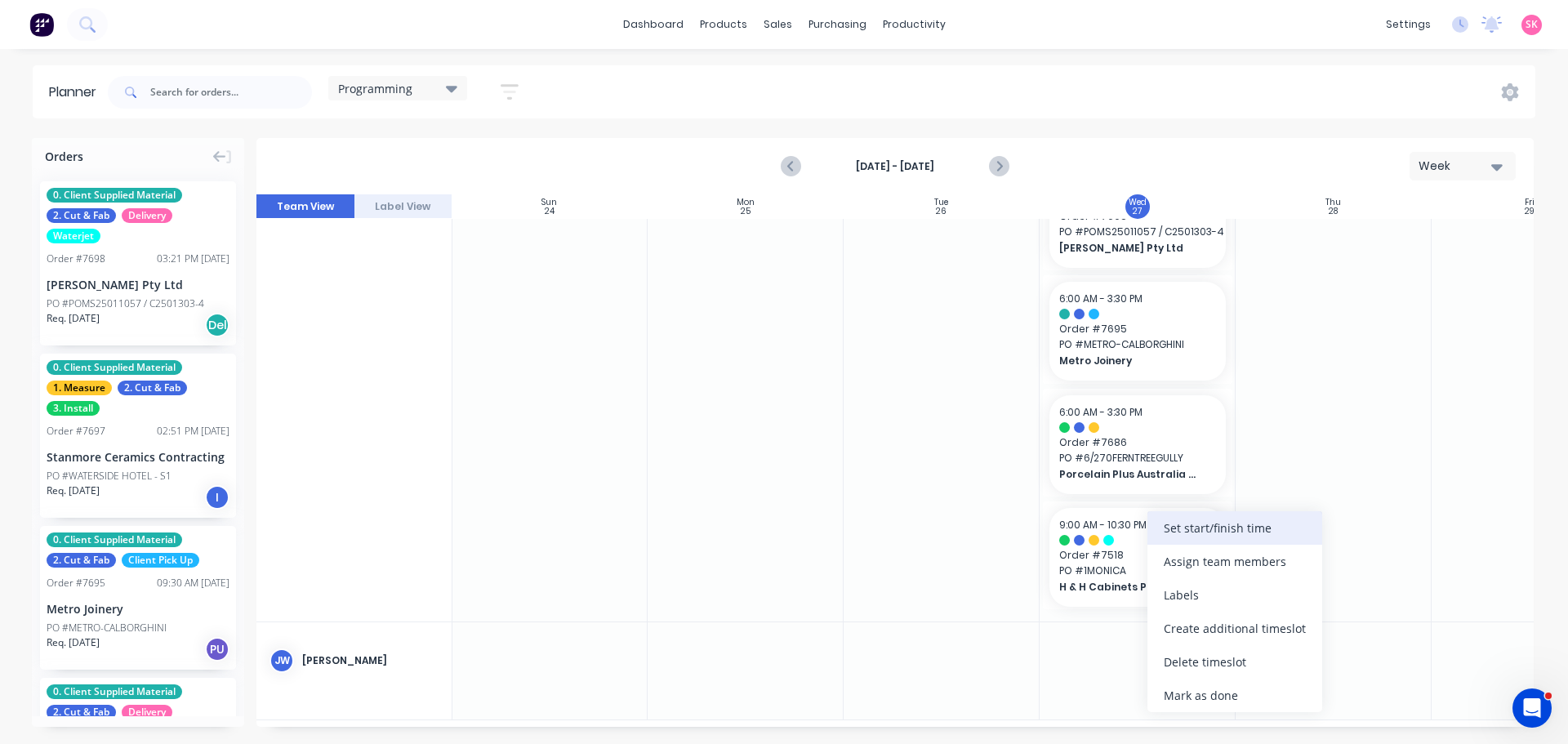
click at [1255, 533] on div "Set start/finish time" at bounding box center [1235, 528] width 175 height 33
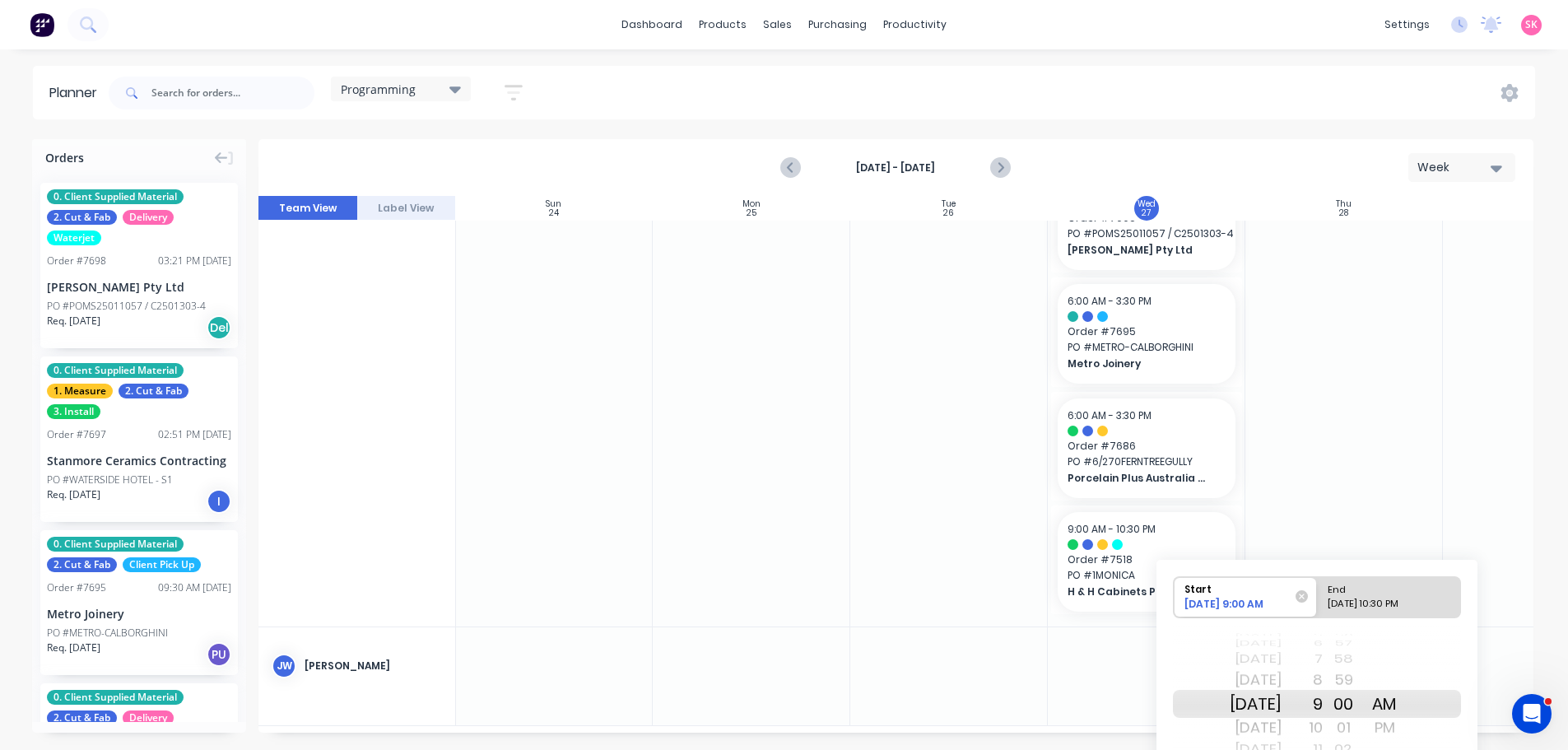
click at [1399, 598] on div "08/27/2025 10:30 PM" at bounding box center [1382, 607] width 119 height 21
click at [1318, 598] on input "End 08/27/2025 10:30 PM" at bounding box center [1317, 597] width 1 height 40
radio input "true"
click at [1405, 679] on div "AM" at bounding box center [1384, 680] width 41 height 27
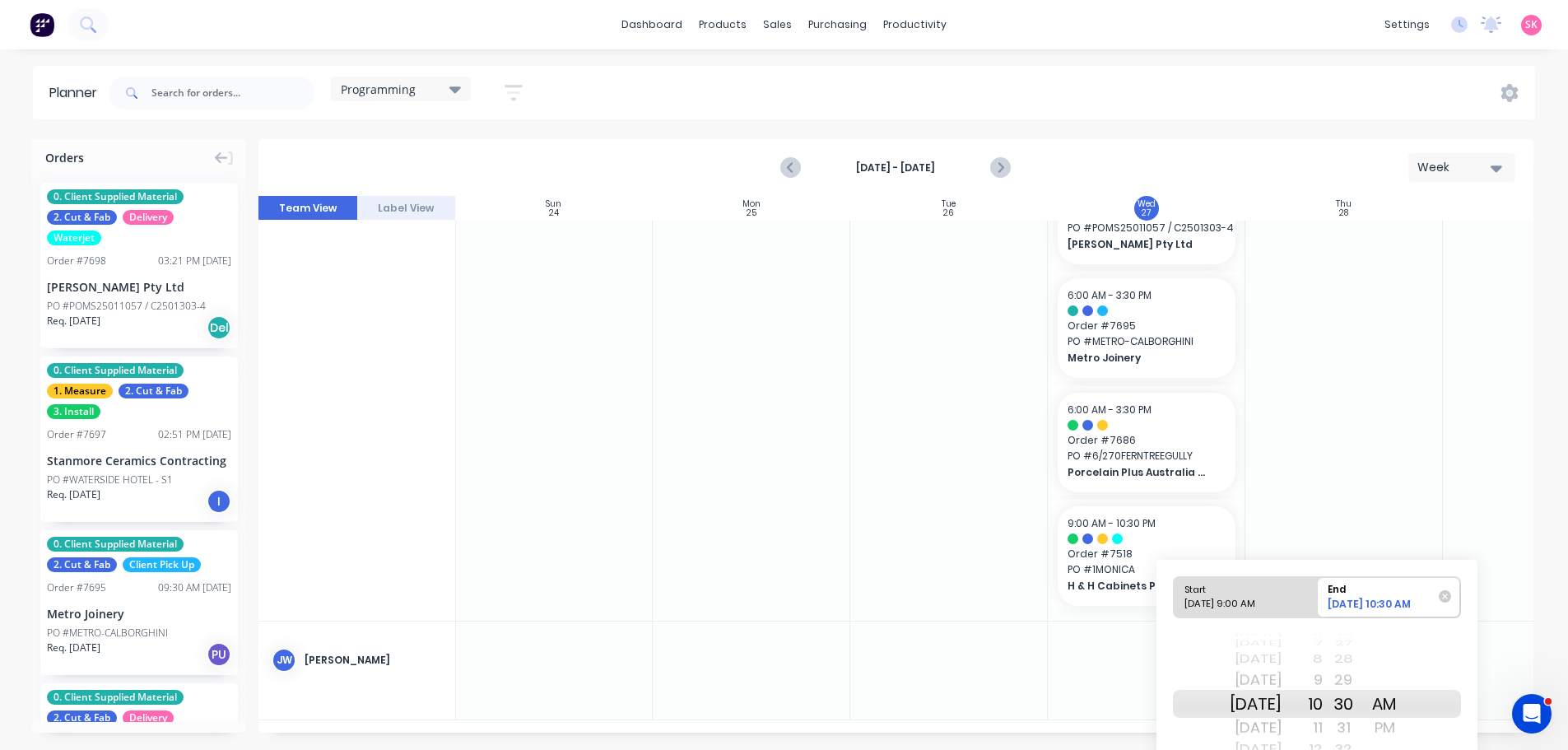
scroll to position [187, 1]
click at [1282, 665] on div "Today" at bounding box center [1255, 659] width 52 height 21
click at [1398, 509] on div at bounding box center [1344, 330] width 198 height 581
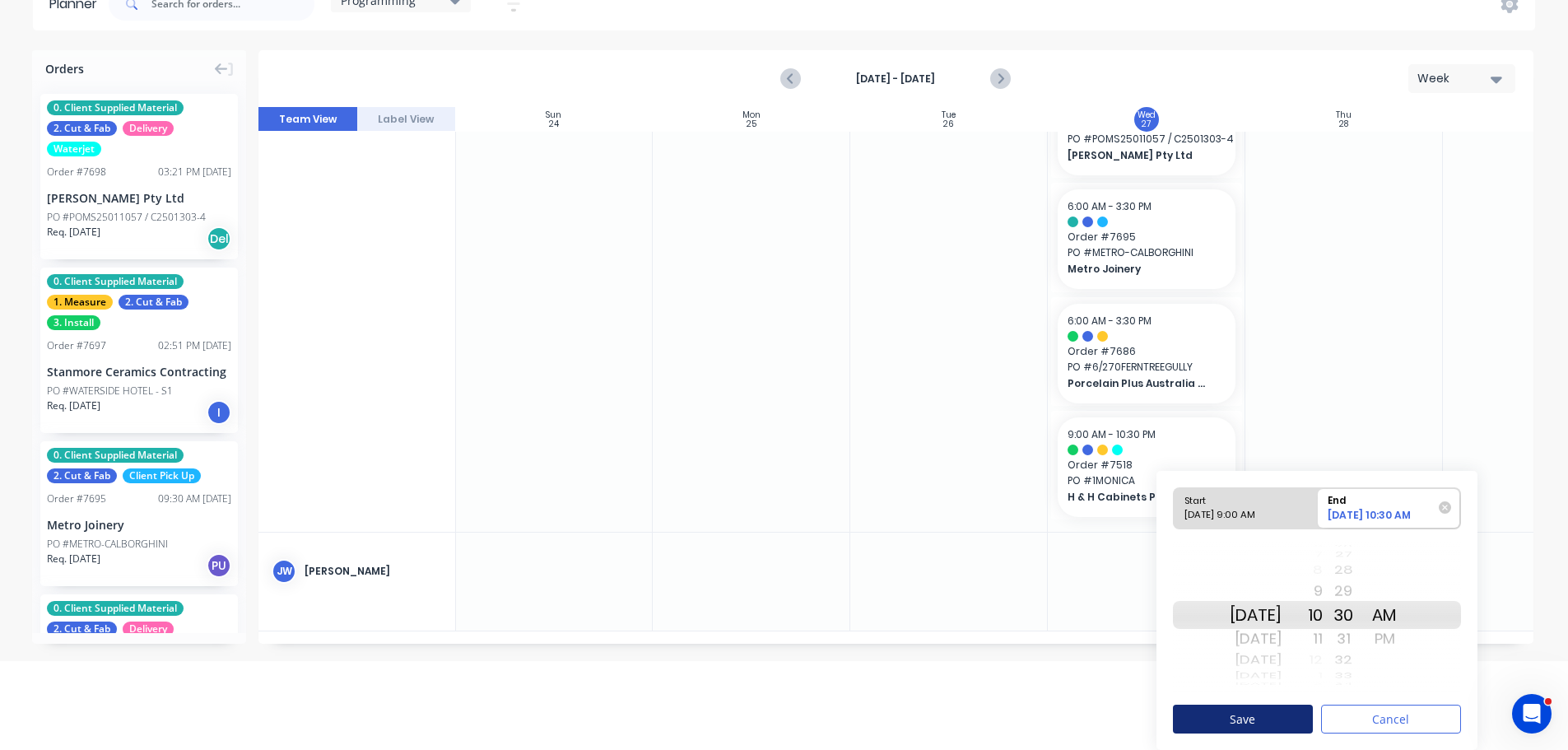
click at [1273, 724] on button "Save" at bounding box center [1242, 719] width 140 height 29
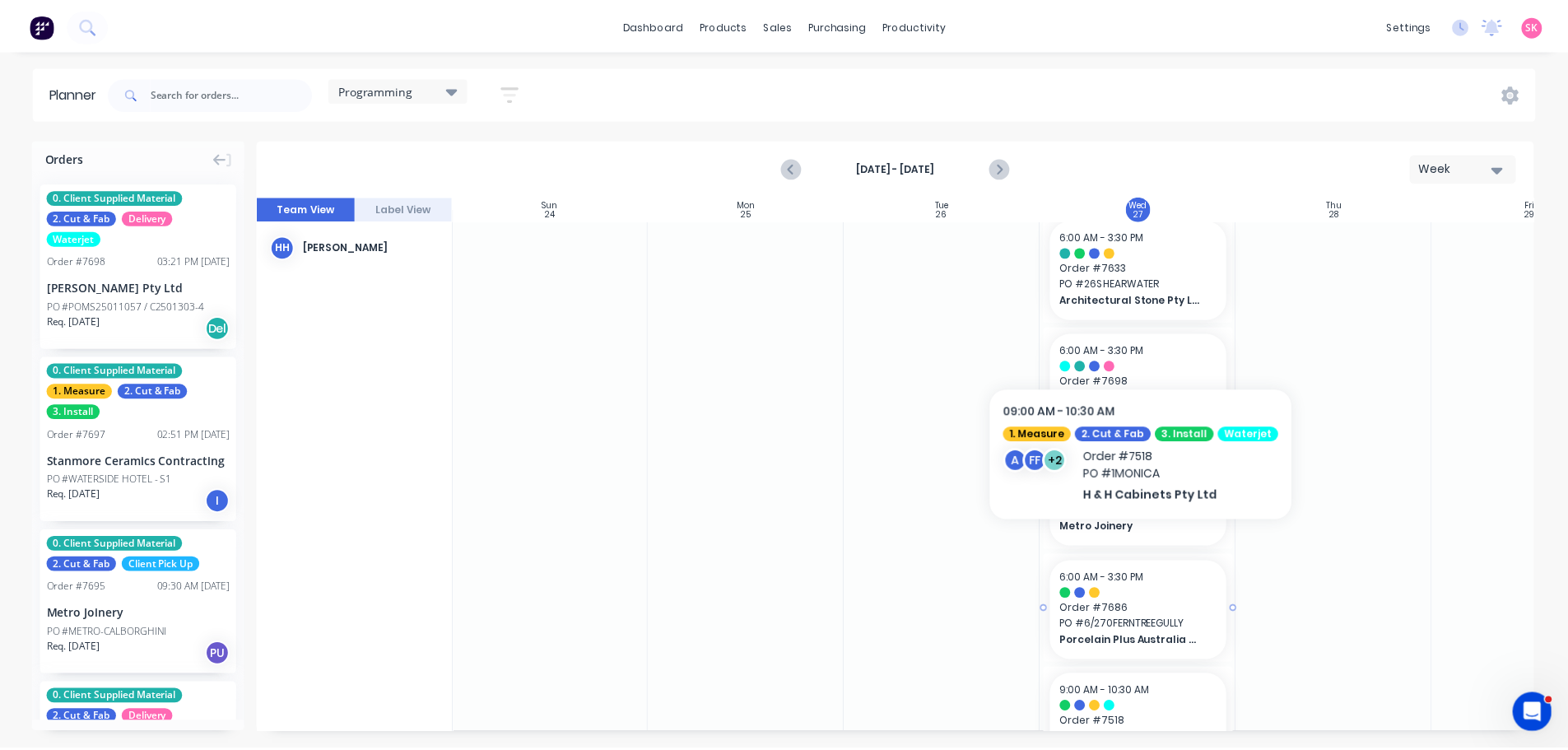
scroll to position [10, 1]
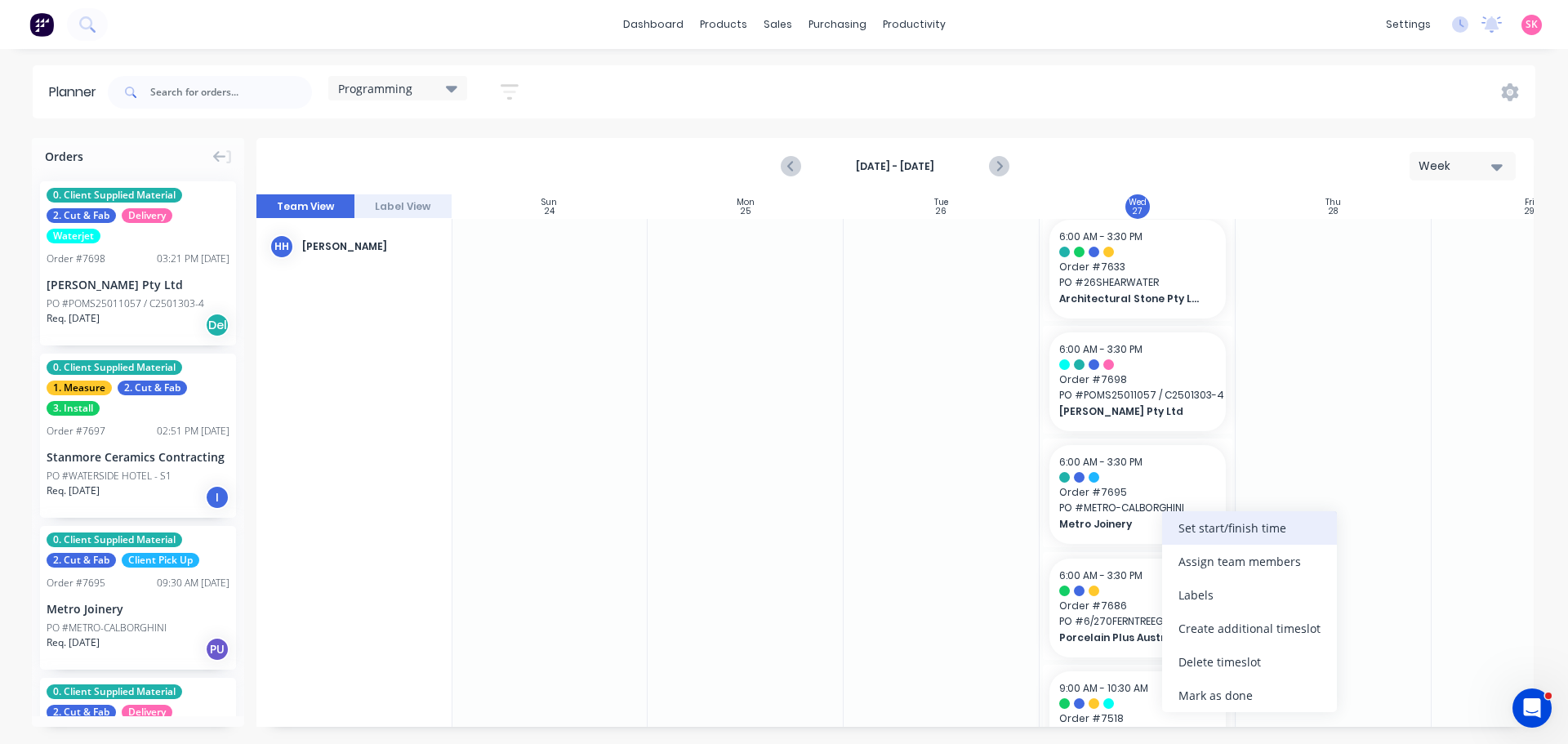
click at [1250, 521] on div "Set start/finish time" at bounding box center [1249, 528] width 175 height 33
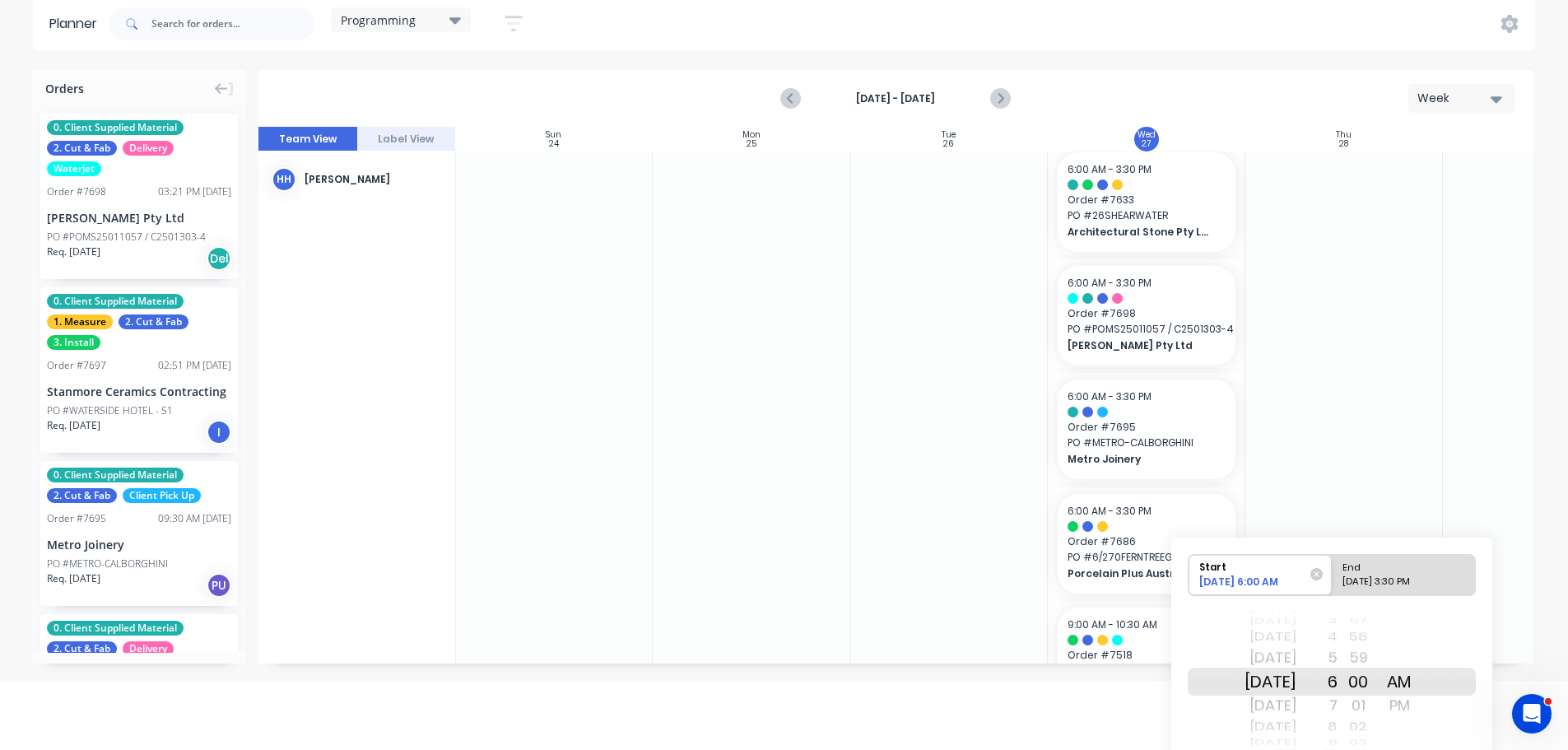
scroll to position [136, 0]
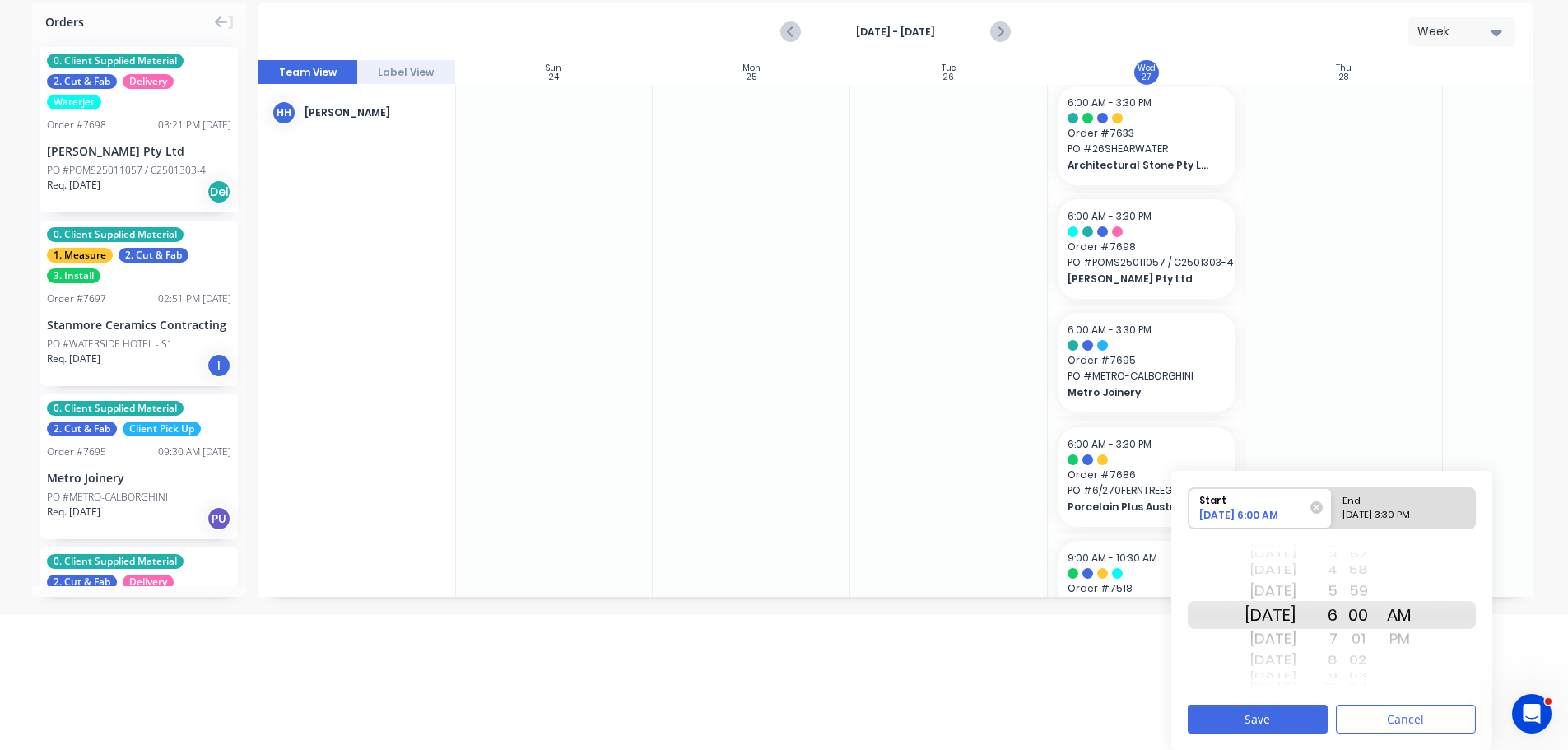
click at [1338, 654] on div "8" at bounding box center [1317, 660] width 41 height 21
click at [1338, 660] on div "10" at bounding box center [1317, 660] width 41 height 21
click at [1338, 634] on div "11" at bounding box center [1317, 638] width 41 height 27
click at [1382, 523] on div "08/27/2025 3:30 PM" at bounding box center [1396, 518] width 119 height 21
click at [1333, 523] on input "End 08/27/2025 3:30 PM" at bounding box center [1332, 508] width 1 height 40
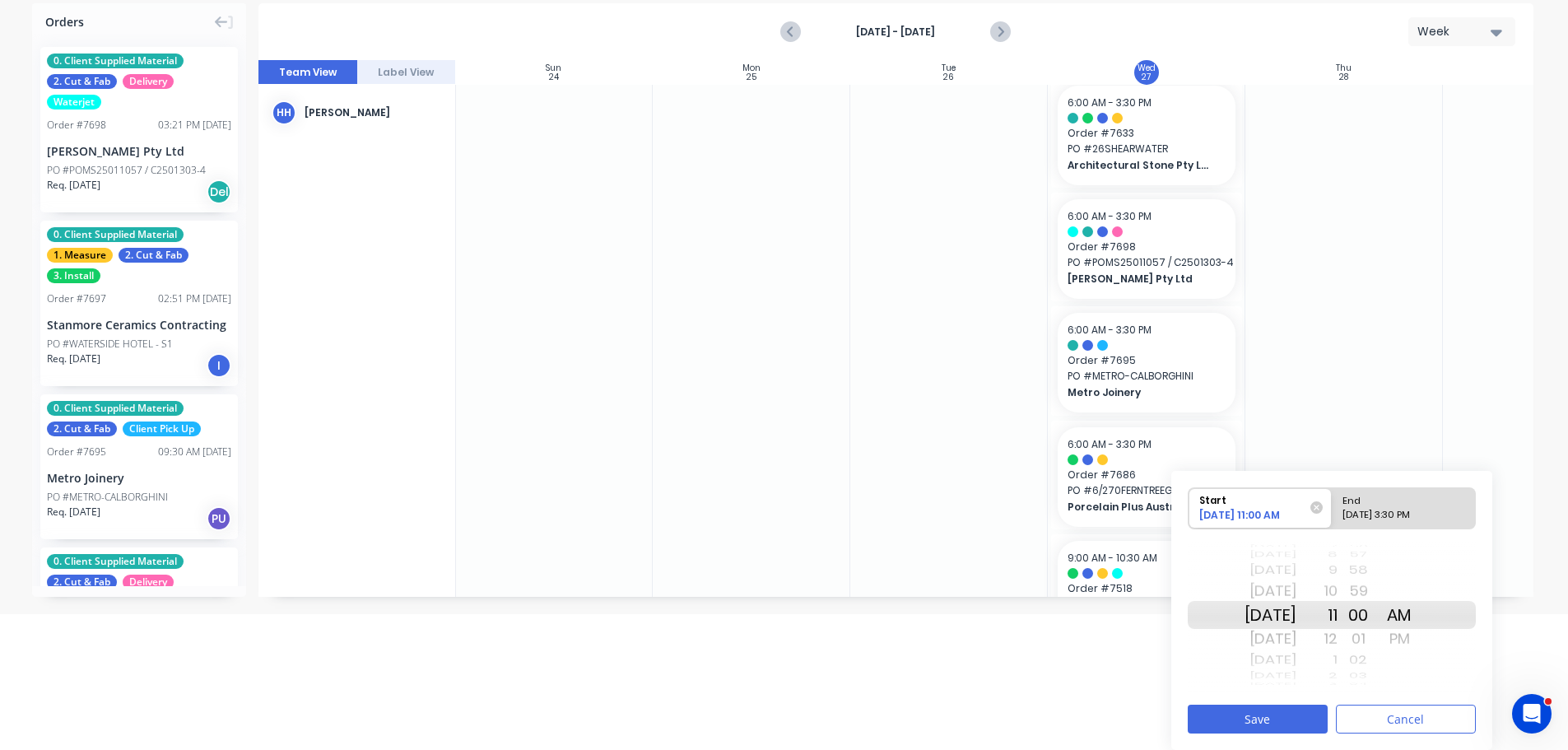
radio input "true"
click at [1363, 578] on div "29" at bounding box center [1358, 591] width 41 height 27
click at [1363, 604] on div "20 21 22 23 24 25 26 27 28 29 30 31 32 33 34 35 36 37 38" at bounding box center [1358, 614] width 41 height 21
click at [1338, 578] on div "11 12 1 2 3 4 5 6 7 8 9 10 11 12 1 2 3 4 5 6 7 8 9 10 11 12 1 2 3 4 5 6 7 8 9 1…" at bounding box center [1317, 615] width 41 height 156
click at [1338, 574] on div "1" at bounding box center [1317, 570] width 41 height 21
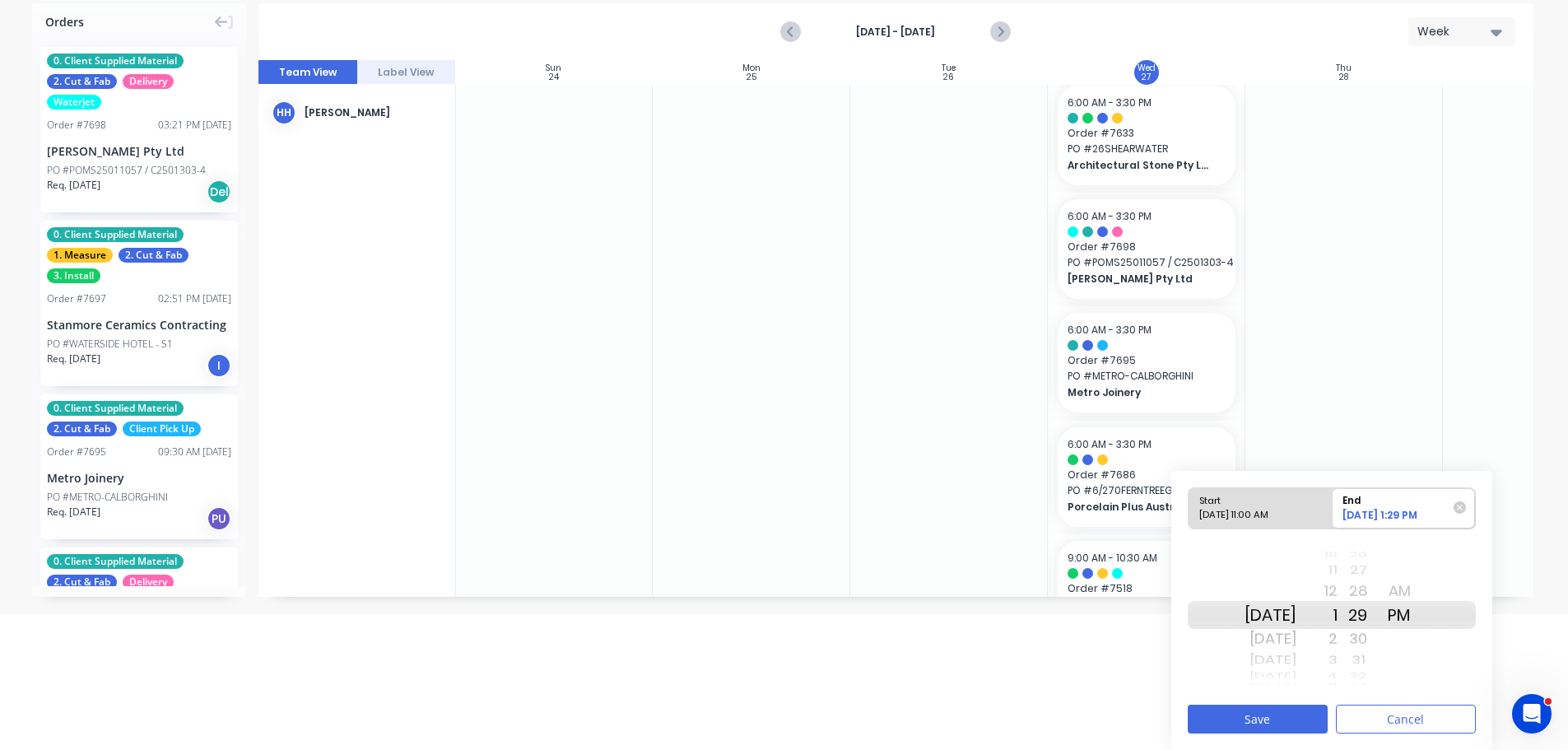
click at [1338, 593] on div "12" at bounding box center [1317, 591] width 41 height 27
click at [1270, 716] on button "Save" at bounding box center [1257, 719] width 140 height 29
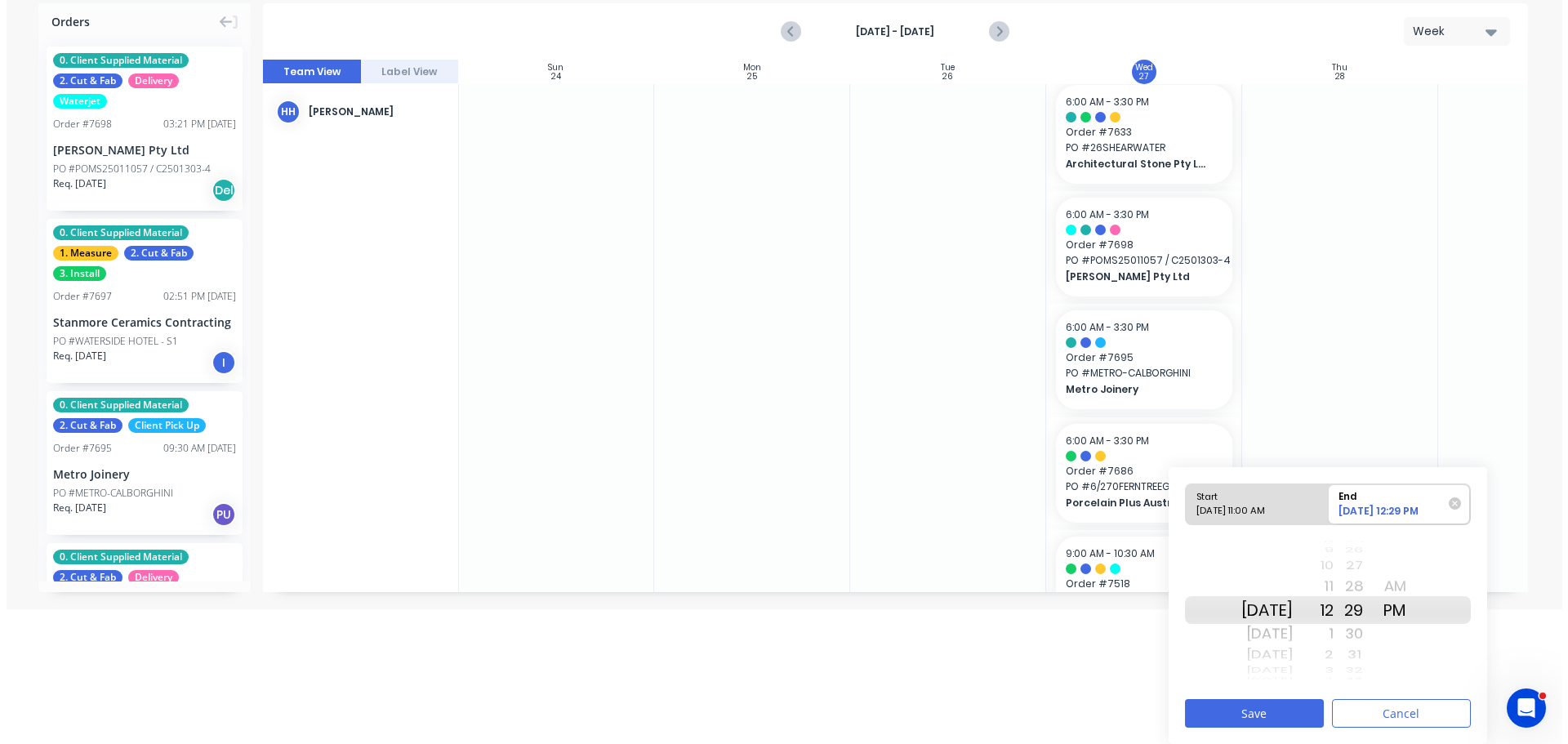
scroll to position [0, 0]
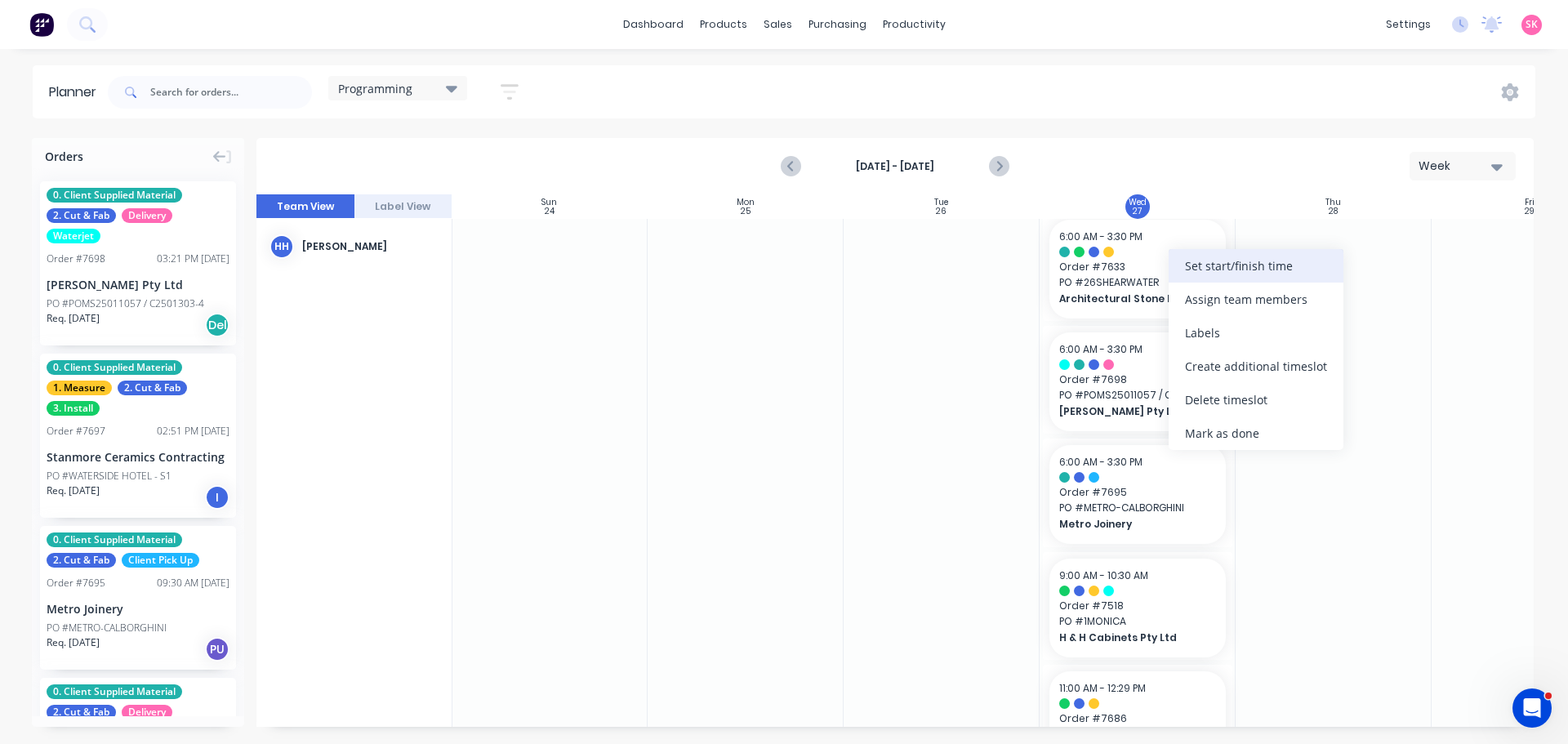
click at [1250, 262] on div "Set start/finish time" at bounding box center [1256, 265] width 175 height 33
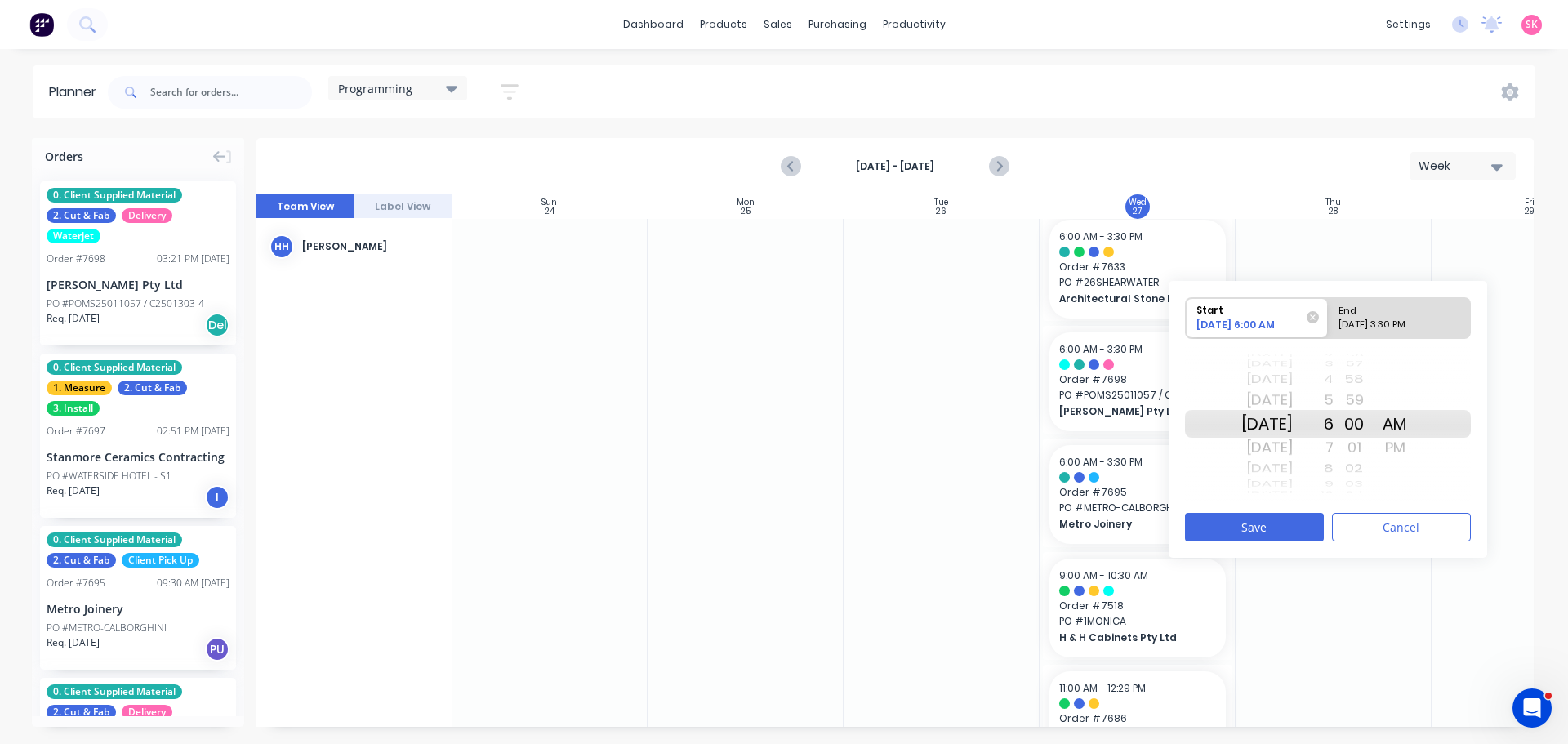
click at [1334, 473] on div "8" at bounding box center [1314, 468] width 41 height 21
click at [1334, 473] on div "10" at bounding box center [1314, 468] width 41 height 21
click at [1334, 473] on div "12" at bounding box center [1314, 468] width 41 height 21
drag, startPoint x: 1382, startPoint y: 533, endPoint x: 1365, endPoint y: 532, distance: 17.0
click at [1381, 533] on button "Cancel" at bounding box center [1402, 528] width 139 height 29
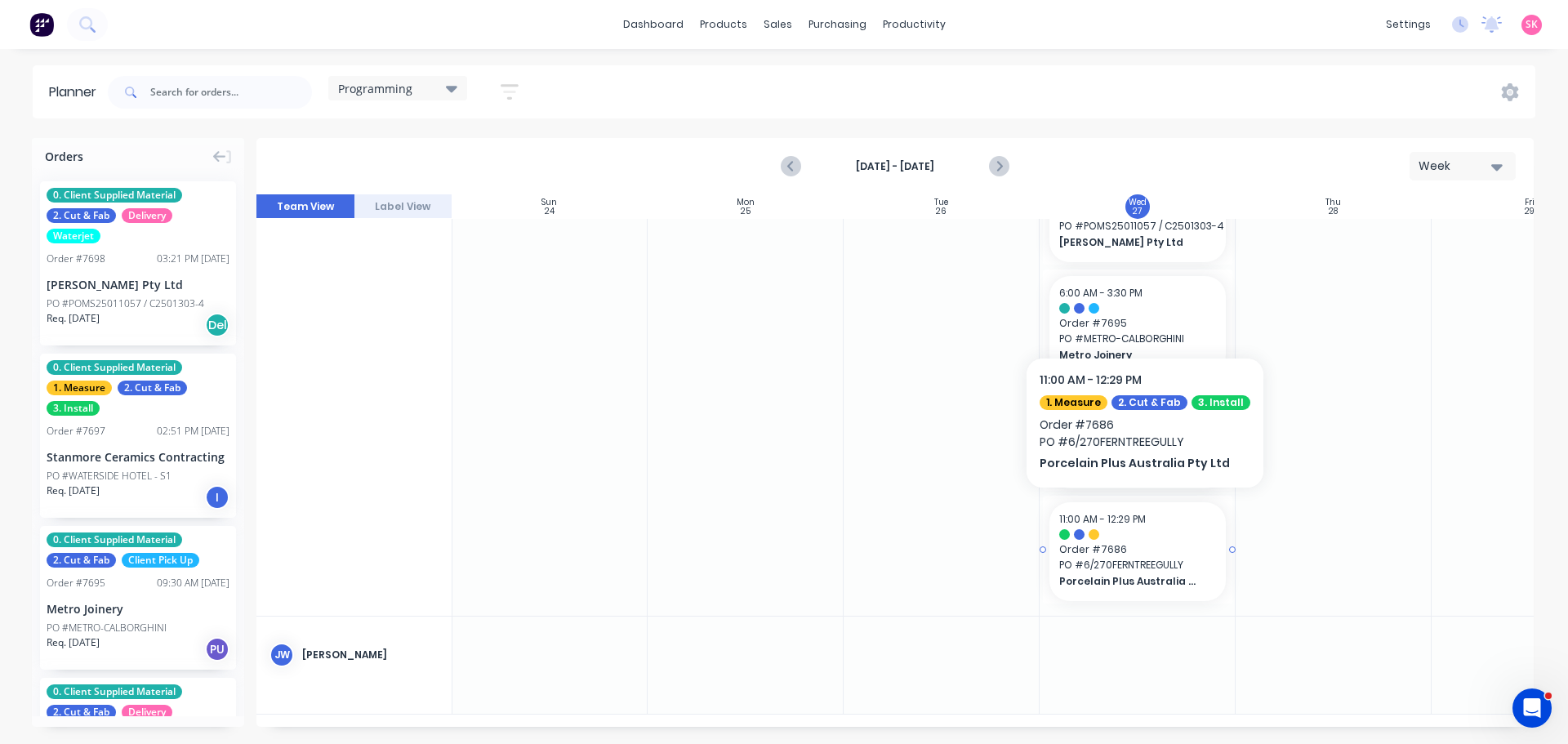
scroll to position [0, 1]
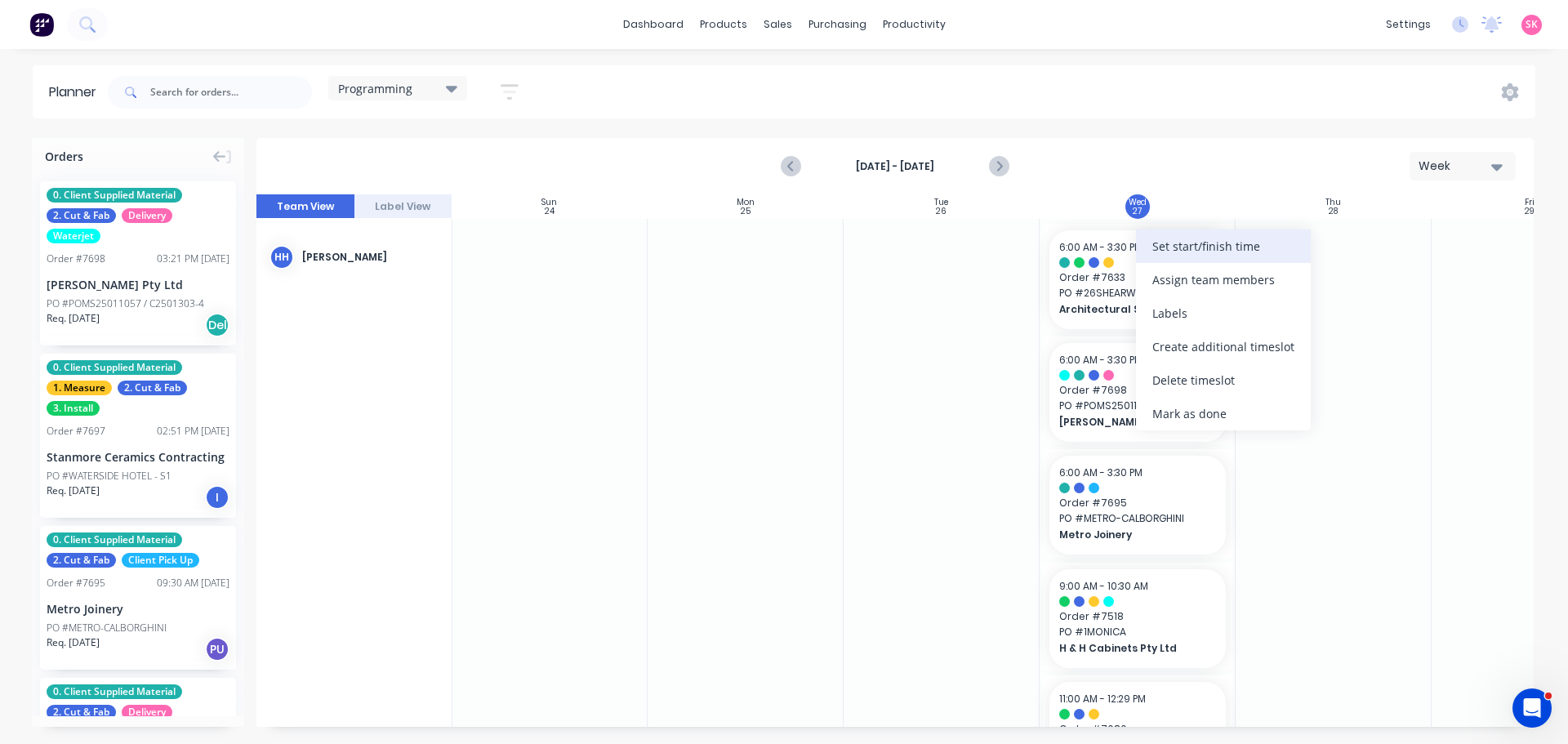
click at [1257, 248] on div "Set start/finish time" at bounding box center [1224, 245] width 175 height 33
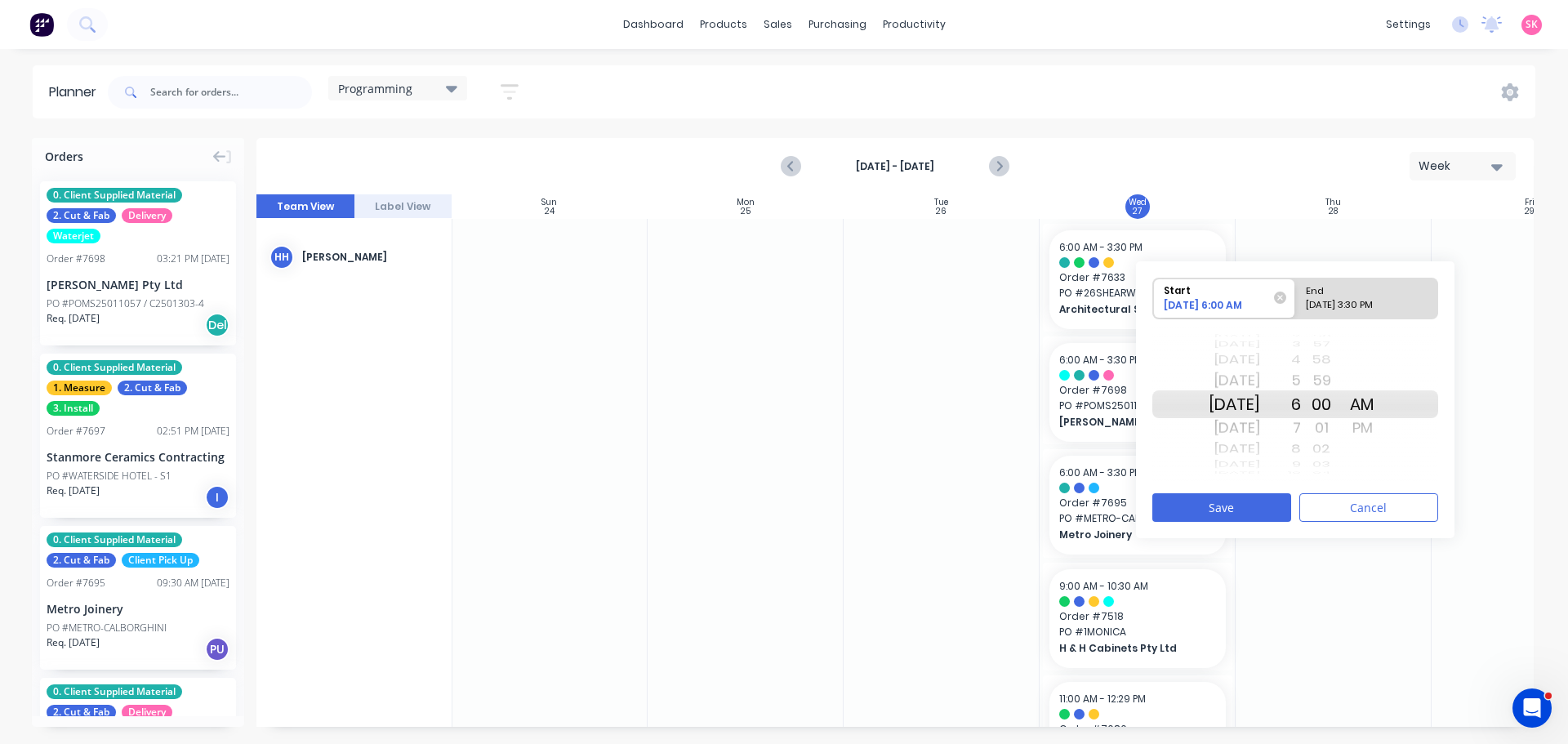
click at [1301, 443] on div "8" at bounding box center [1281, 448] width 41 height 21
click at [1301, 453] on div "10" at bounding box center [1281, 448] width 41 height 21
click at [1301, 407] on div "11 12 1 2 3 4 5 6 7 8 9 10 11 12 1 2 3 4 5" at bounding box center [1281, 404] width 41 height 5
click at [1301, 448] on div "12" at bounding box center [1281, 448] width 41 height 21
click at [1301, 426] on div "1" at bounding box center [1281, 428] width 41 height 26
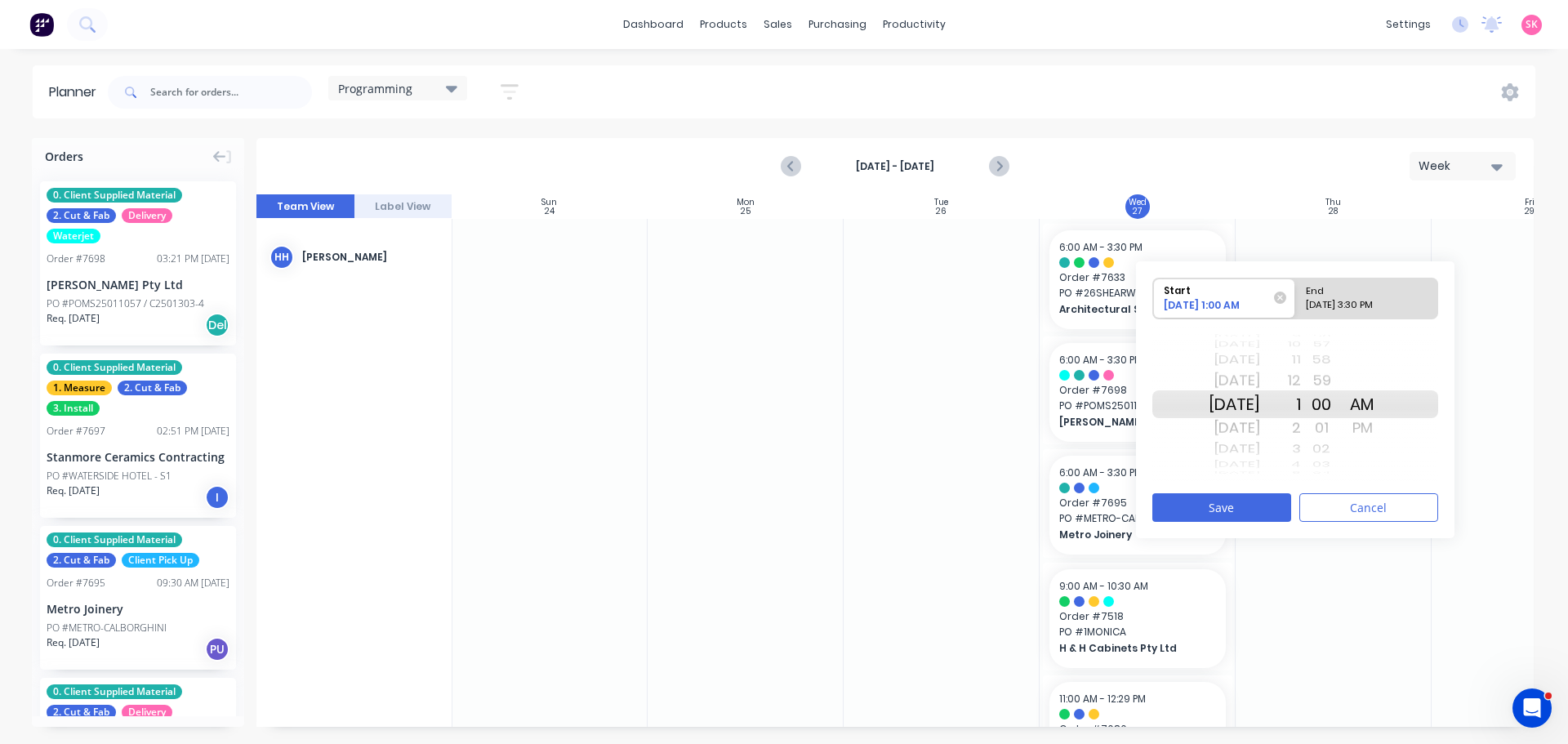
click at [1380, 424] on div "PM" at bounding box center [1363, 428] width 41 height 26
click at [1349, 291] on div "End" at bounding box center [1359, 289] width 119 height 20
click at [1296, 291] on input "End 08/27/2025 3:30 PM" at bounding box center [1295, 298] width 1 height 40
radio input "true"
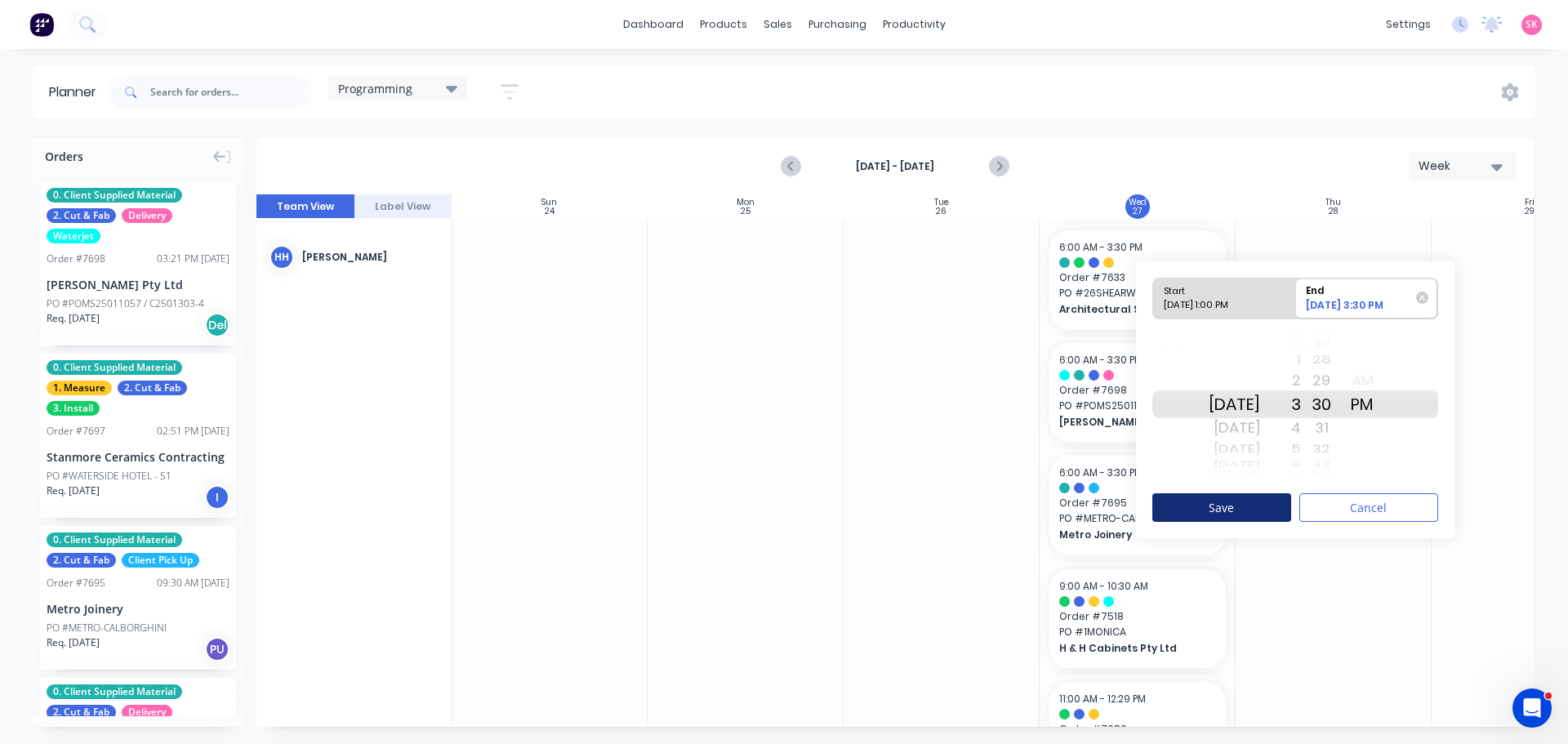
click at [1274, 503] on button "Save" at bounding box center [1222, 508] width 139 height 29
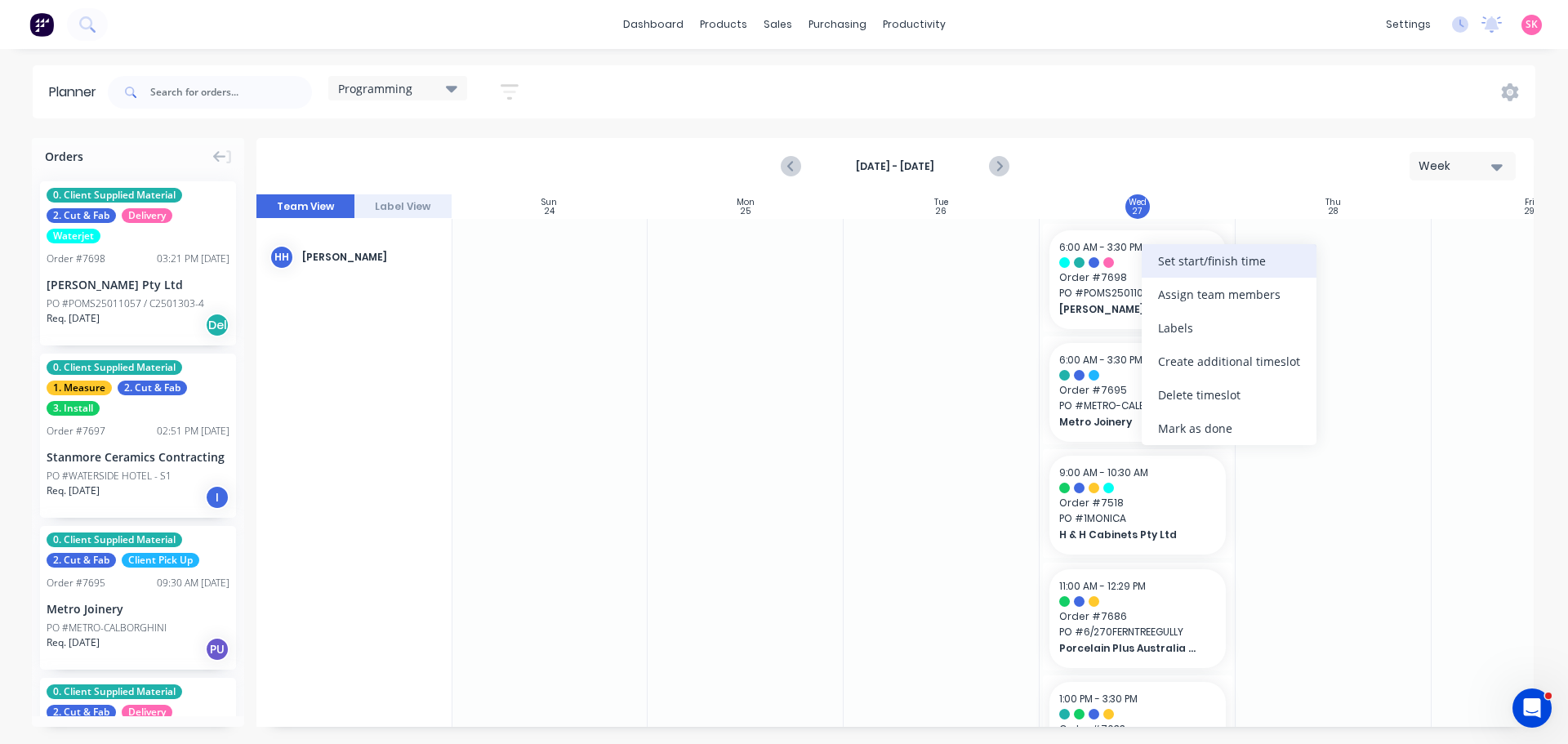
click at [1258, 259] on div "Set start/finish time" at bounding box center [1229, 260] width 175 height 33
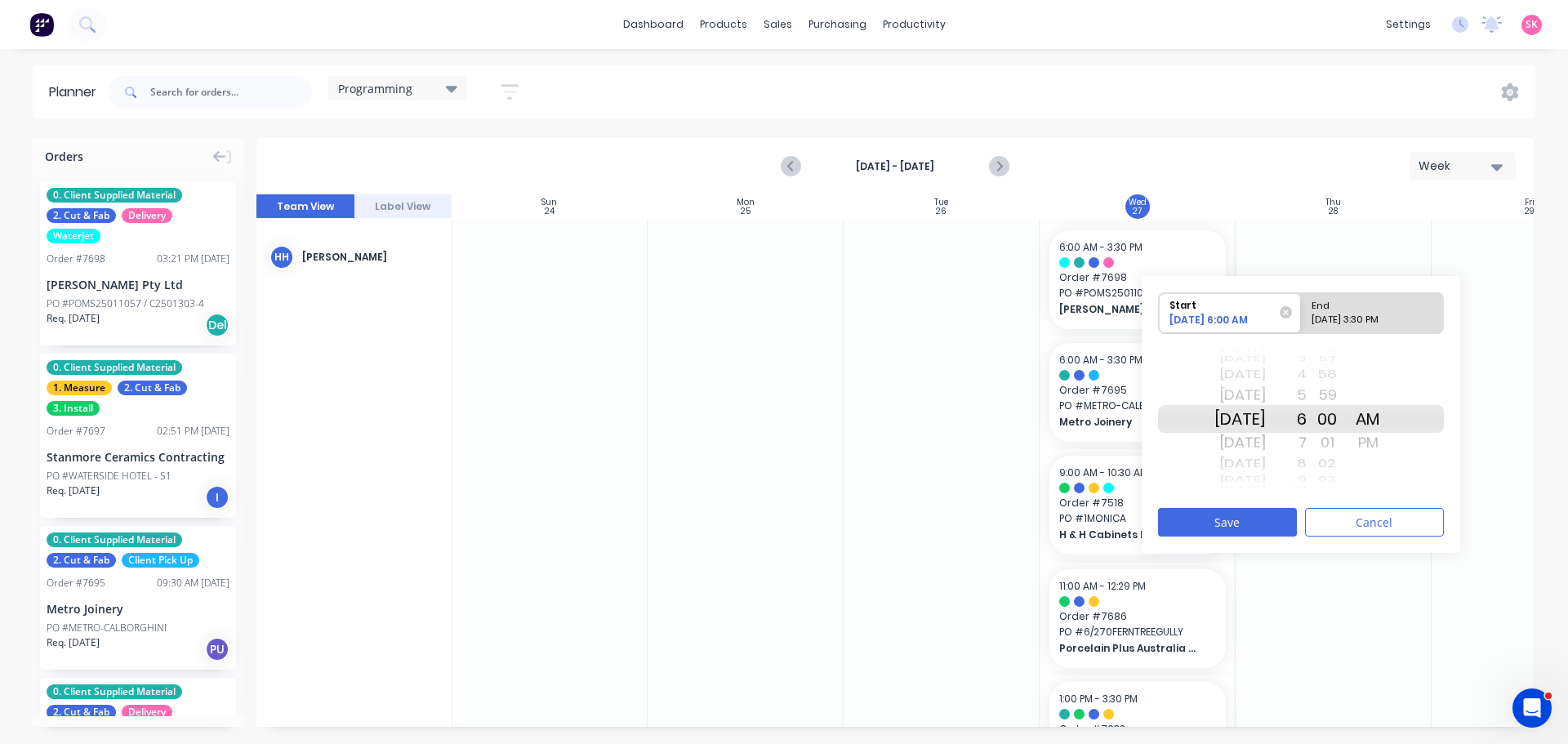
click at [1307, 464] on div "8" at bounding box center [1287, 464] width 41 height 21
click at [1307, 430] on div "9 10 11 12 1 2 3 4 5 6 7 8 9 10 11 12 1 2 3" at bounding box center [1287, 418] width 41 height 21
click at [1307, 464] on div "10" at bounding box center [1287, 464] width 41 height 21
click at [1307, 456] on div "11" at bounding box center [1287, 442] width 41 height 26
click at [1307, 421] on div "2 3 4 5 6 7 8 9 10 11 12 1 2 3 4 5 6 7 8" at bounding box center [1287, 419] width 41 height 5
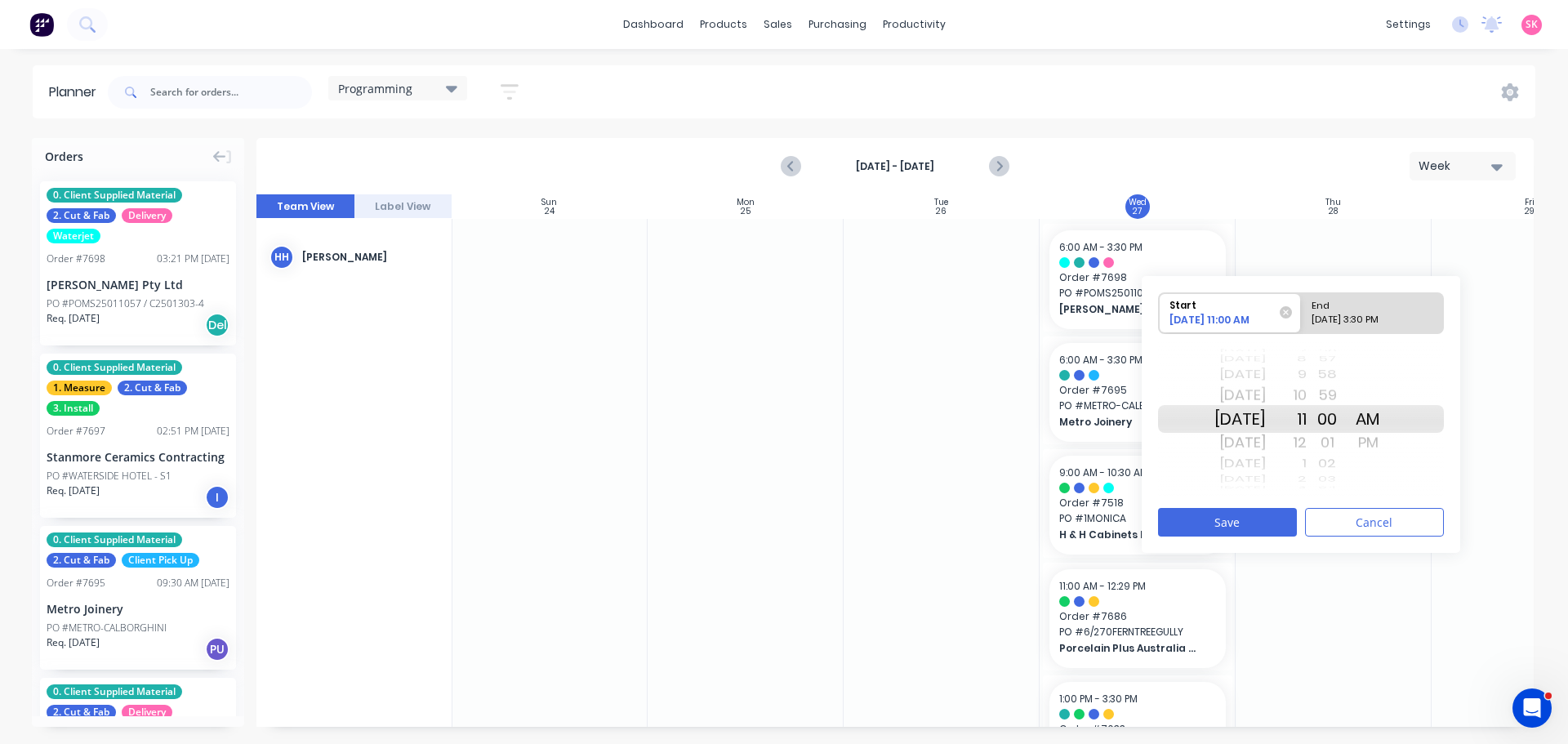
click at [1307, 441] on div "12" at bounding box center [1287, 442] width 41 height 26
click at [1385, 444] on div "PM" at bounding box center [1368, 442] width 41 height 26
click at [1232, 523] on button "Save" at bounding box center [1227, 522] width 139 height 29
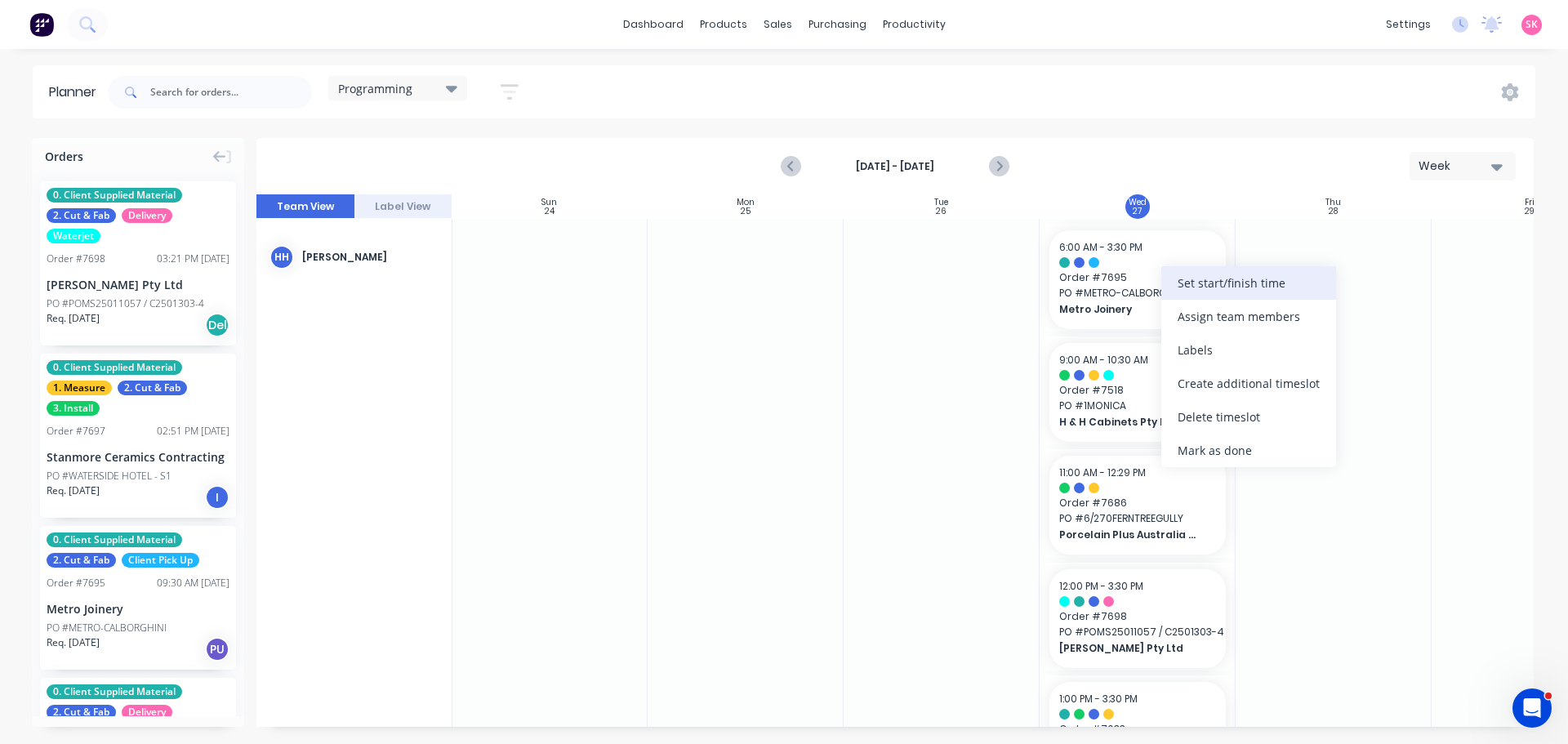
click at [1259, 275] on div "Set start/finish time" at bounding box center [1248, 282] width 175 height 33
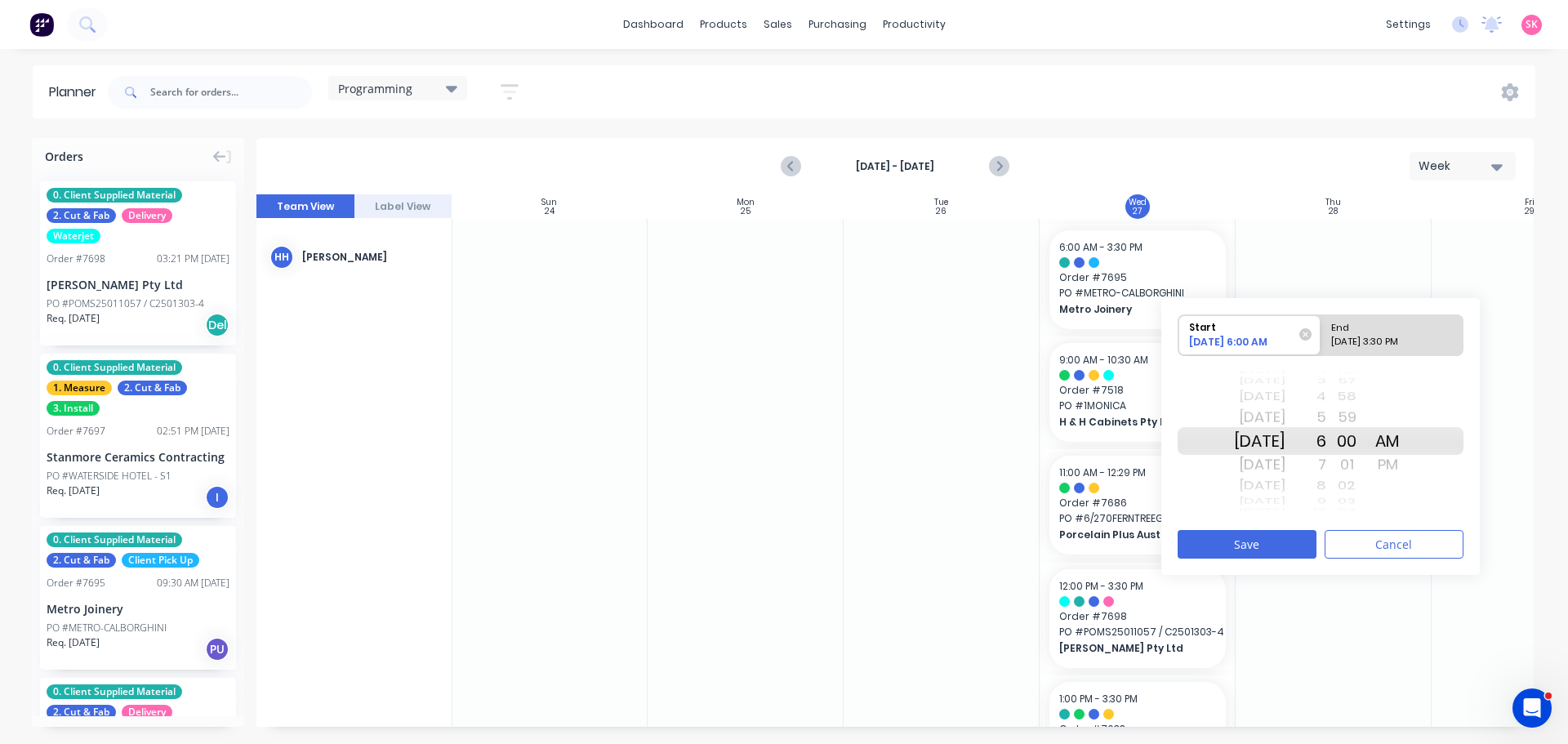
click at [1327, 493] on div "8" at bounding box center [1306, 486] width 41 height 21
click at [1327, 492] on div "10" at bounding box center [1306, 486] width 41 height 21
click at [1327, 443] on div "11 12 1 2 3 4 5 6 7 8 9 10 11 12 1 2 3 4 5" at bounding box center [1306, 441] width 41 height 5
click at [1327, 491] on div "12" at bounding box center [1306, 486] width 41 height 21
click at [1388, 303] on div "Start 08/27/2025 12:00 AM End 08/27/2025 3:30 PM Fri Jul 18 Sat Jul 19 Sun Jul …" at bounding box center [1321, 436] width 319 height 277
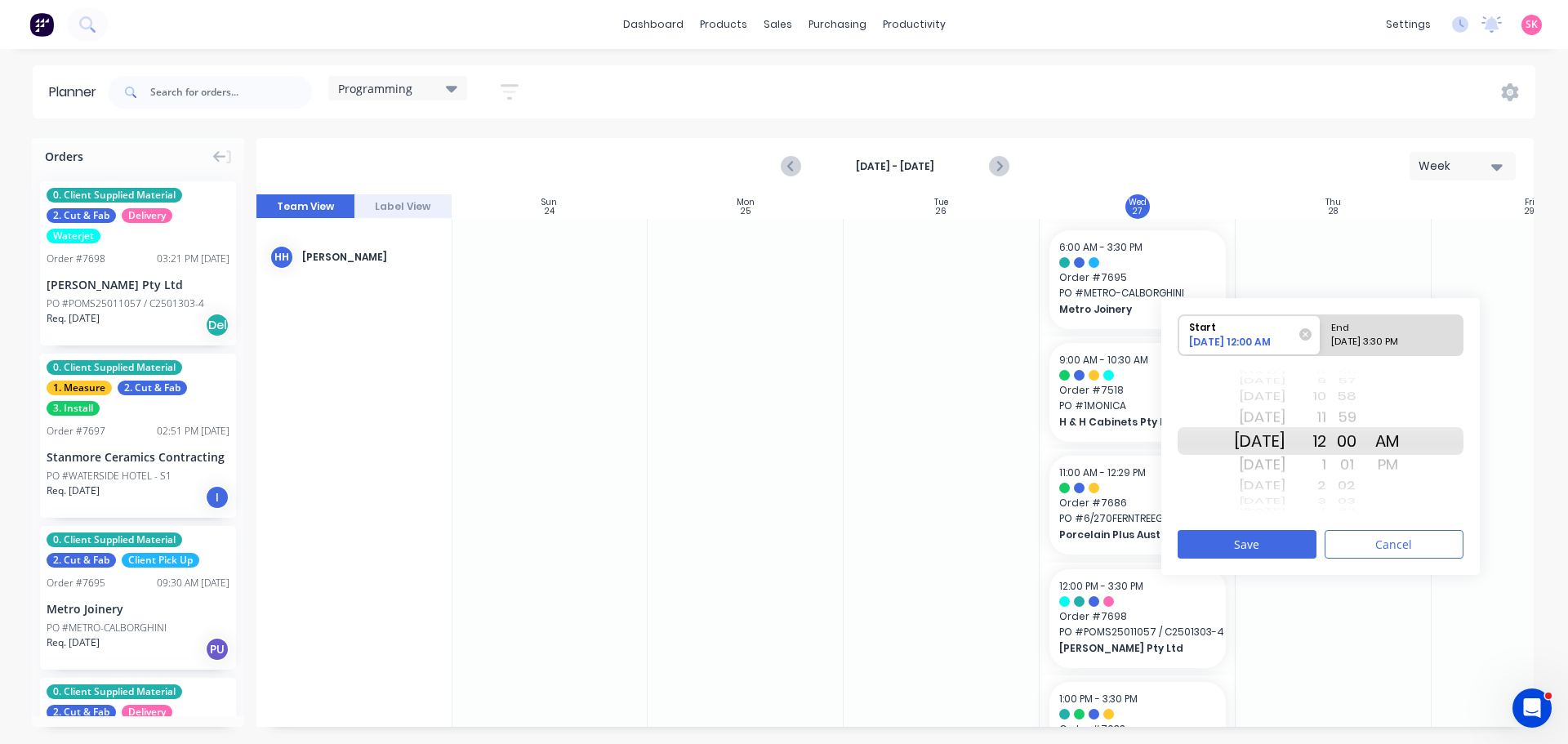
click at [1388, 349] on div "08/27/2025 3:30 PM" at bounding box center [1385, 345] width 119 height 20
click at [1322, 349] on input "End 08/27/2025 3:30 PM" at bounding box center [1321, 335] width 1 height 40
radio input "true"
click at [1213, 315] on div "Start" at bounding box center [1242, 326] width 119 height 20
click at [1179, 315] on input "Start 08/27/2025 12:00 AM" at bounding box center [1178, 335] width 1 height 40
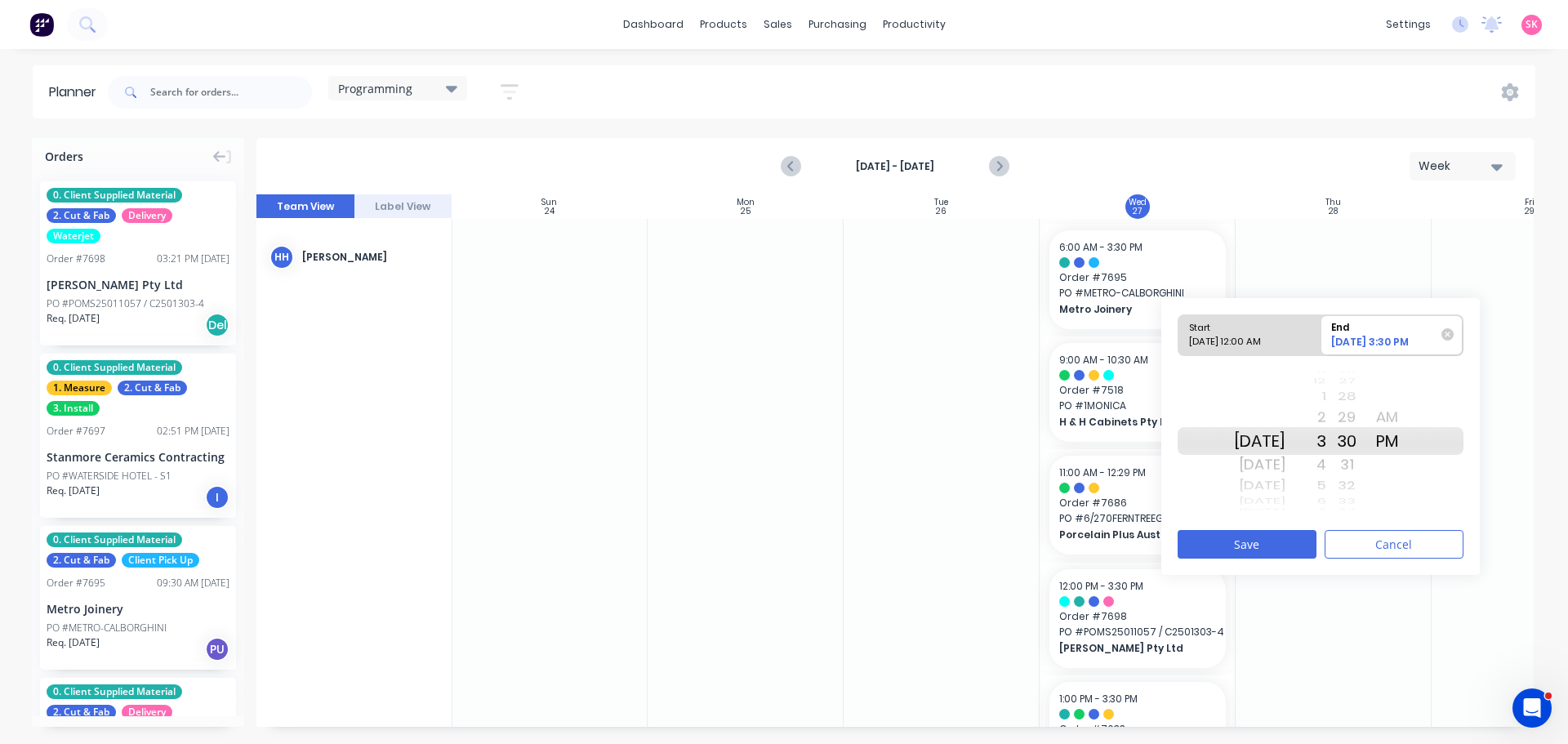
radio input "true"
click at [1409, 457] on div "PM" at bounding box center [1388, 464] width 41 height 26
click at [1362, 331] on div "End" at bounding box center [1385, 326] width 119 height 20
click at [1322, 331] on input "End 08/27/2025 3:30 PM" at bounding box center [1321, 335] width 1 height 40
radio input "true"
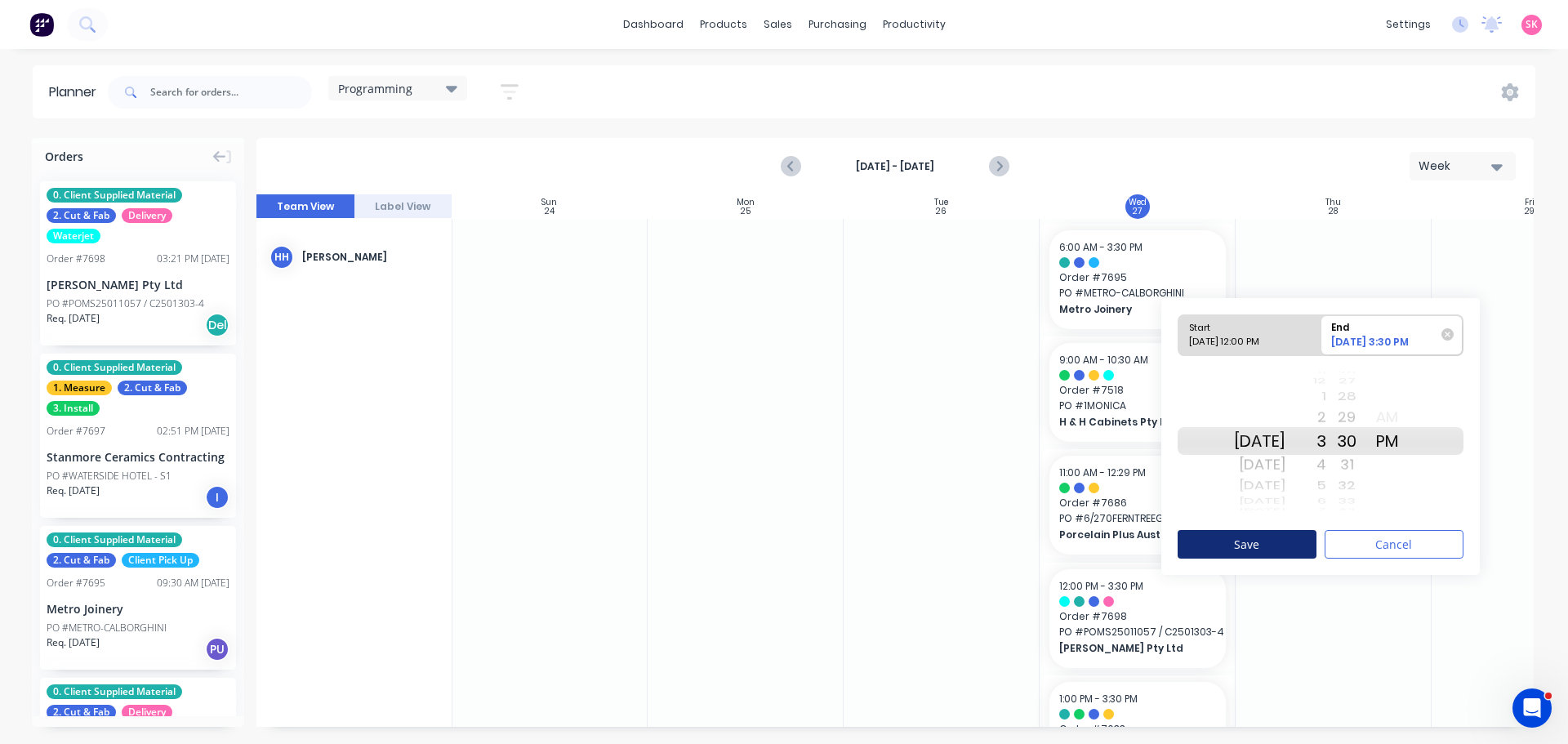
click at [1273, 558] on button "Save" at bounding box center [1247, 545] width 139 height 29
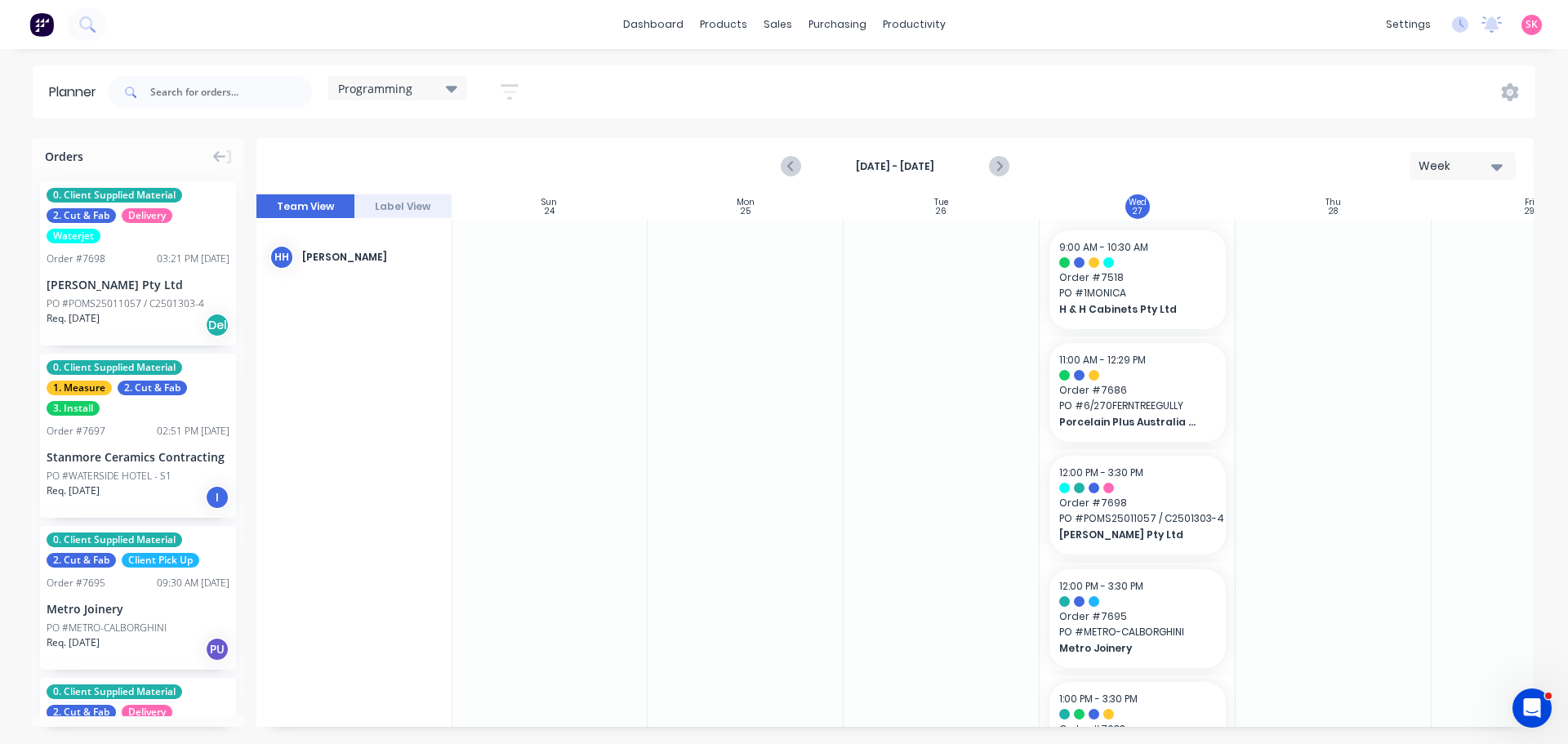
scroll to position [186, 1]
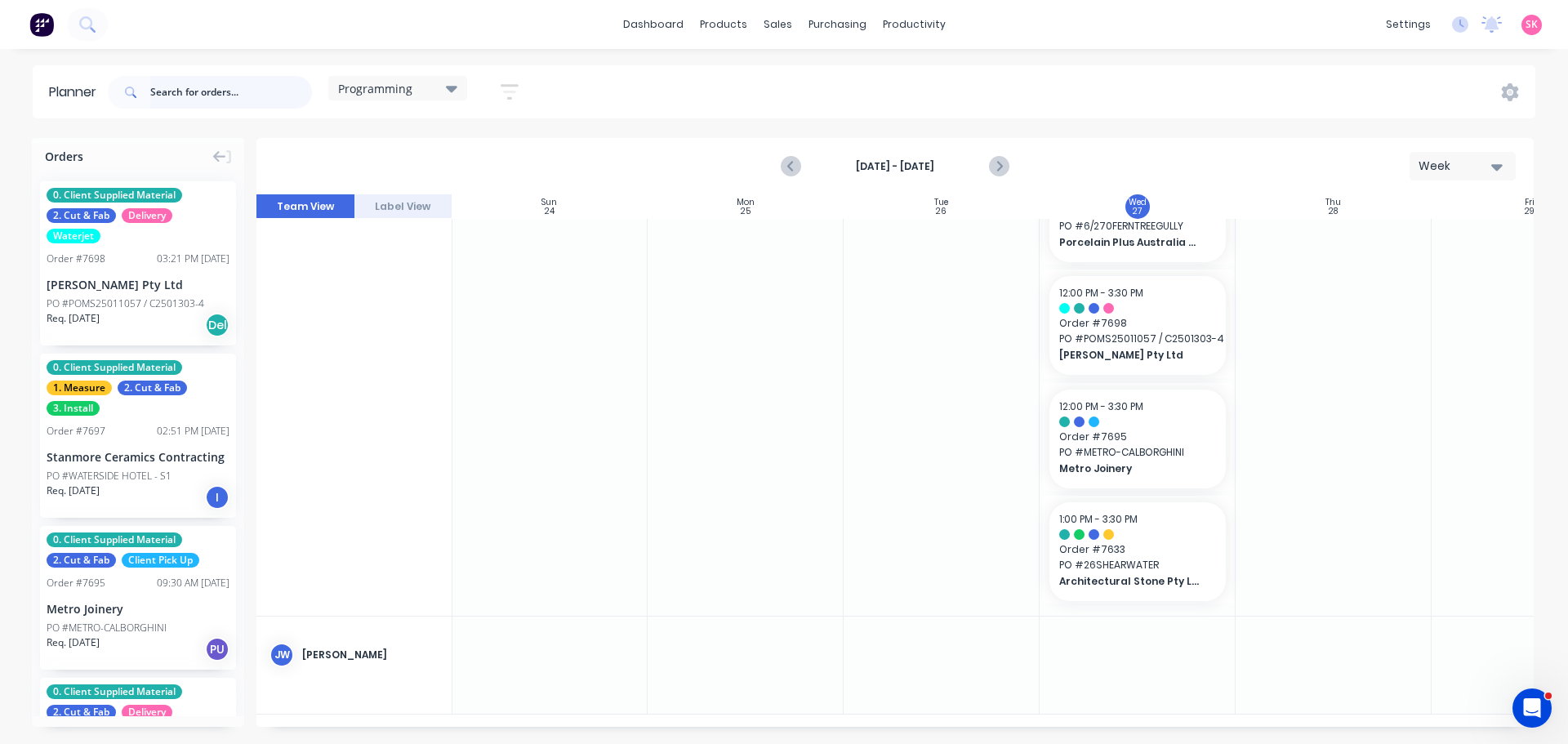
click at [252, 92] on input "text" at bounding box center [231, 92] width 162 height 32
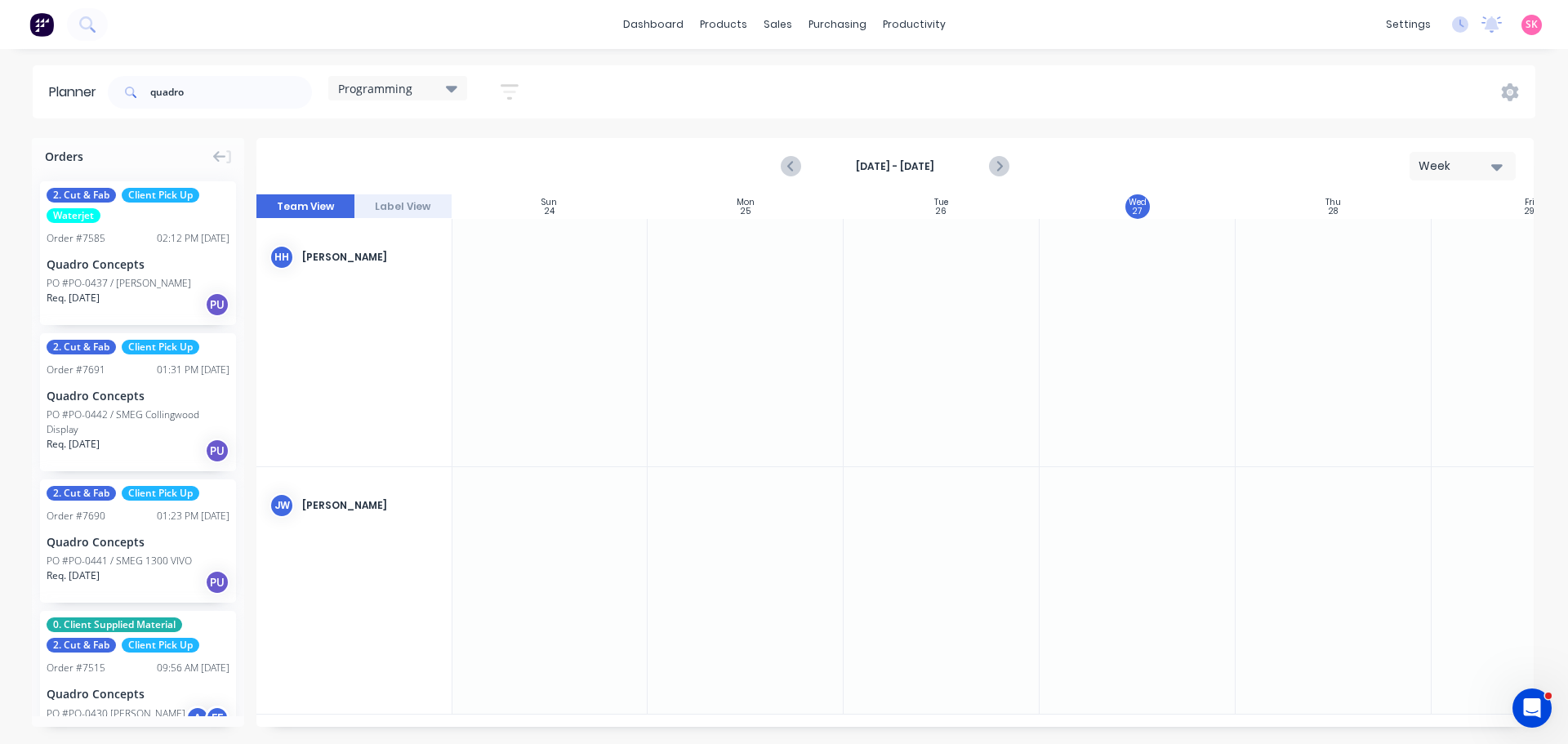
scroll to position [0, 0]
drag, startPoint x: 124, startPoint y: 243, endPoint x: 1130, endPoint y: 525, distance: 1044.8
drag, startPoint x: 124, startPoint y: 388, endPoint x: 1105, endPoint y: 608, distance: 1005.4
drag, startPoint x: 119, startPoint y: 547, endPoint x: 1207, endPoint y: 617, distance: 1090.2
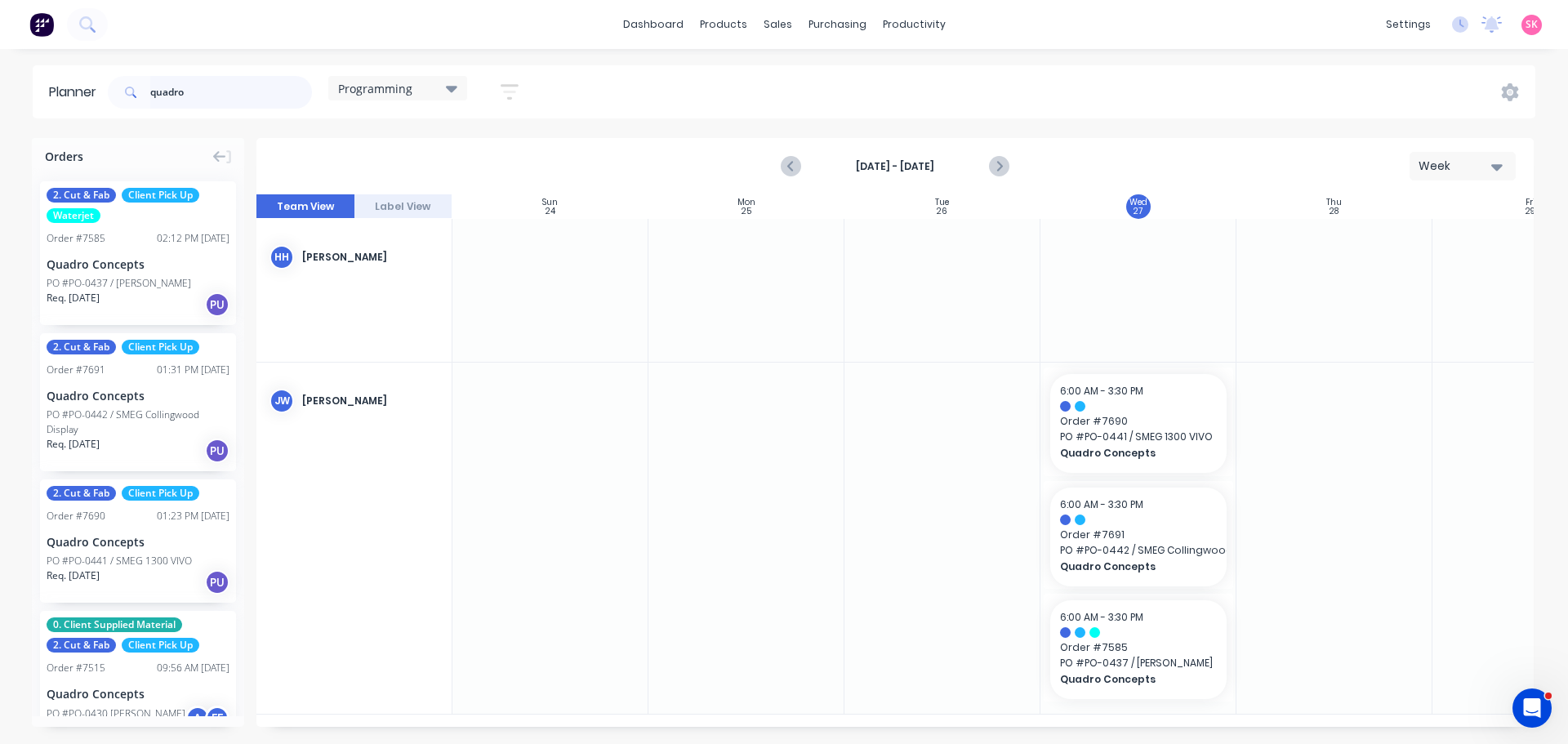
drag, startPoint x: 206, startPoint y: 100, endPoint x: 0, endPoint y: 89, distance: 206.3
click at [0, 89] on div "Planner quadro Programming Save new view None edit Daily (Default) edit Craigie…" at bounding box center [784, 92] width 1568 height 53
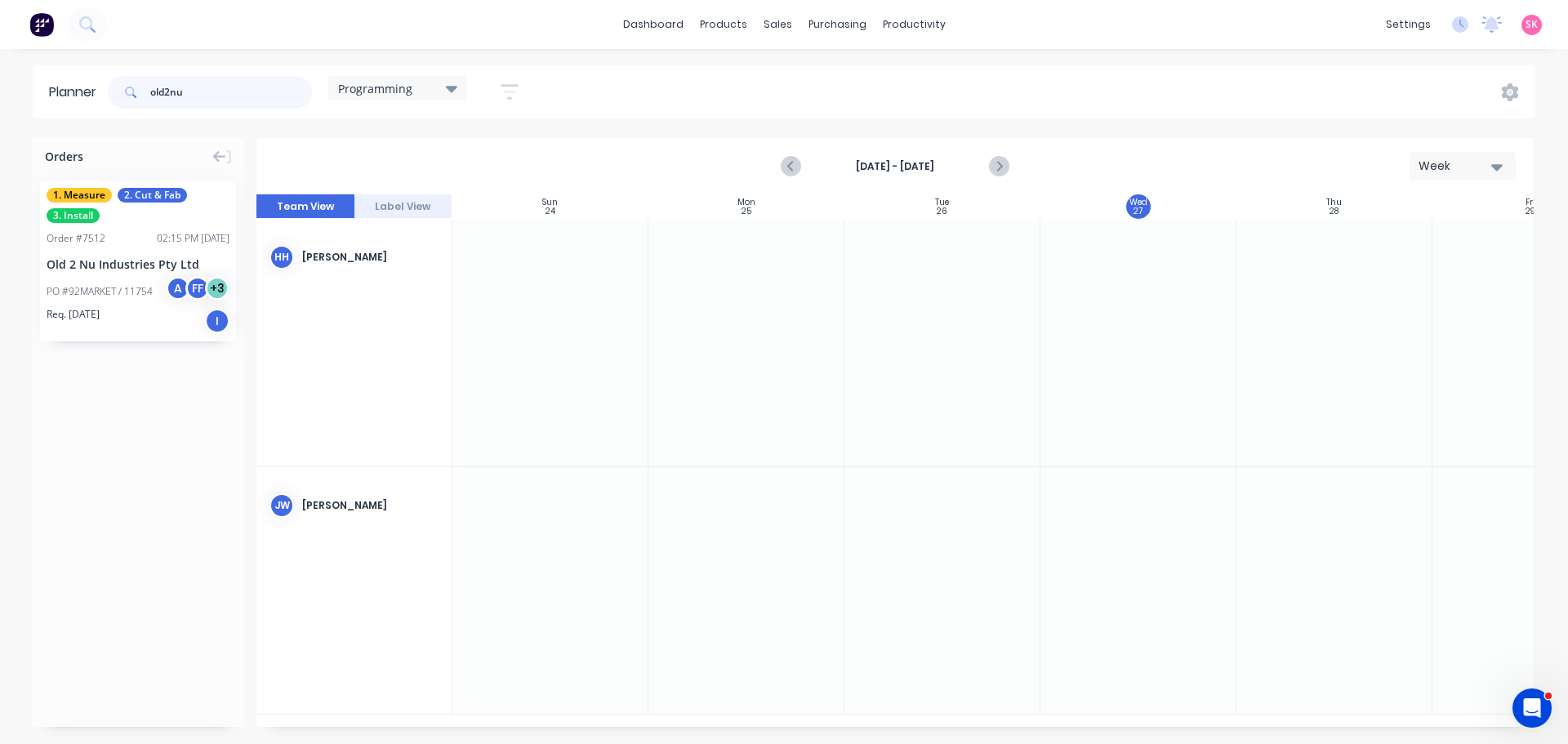
type input "old2nu"
drag, startPoint x: 111, startPoint y: 256, endPoint x: 1208, endPoint y: 595, distance: 1148.2
drag, startPoint x: 186, startPoint y: 87, endPoint x: 123, endPoint y: 86, distance: 63.0
click at [123, 86] on div "old2nu" at bounding box center [210, 92] width 205 height 32
click at [422, 84] on div "Programming" at bounding box center [398, 88] width 119 height 14
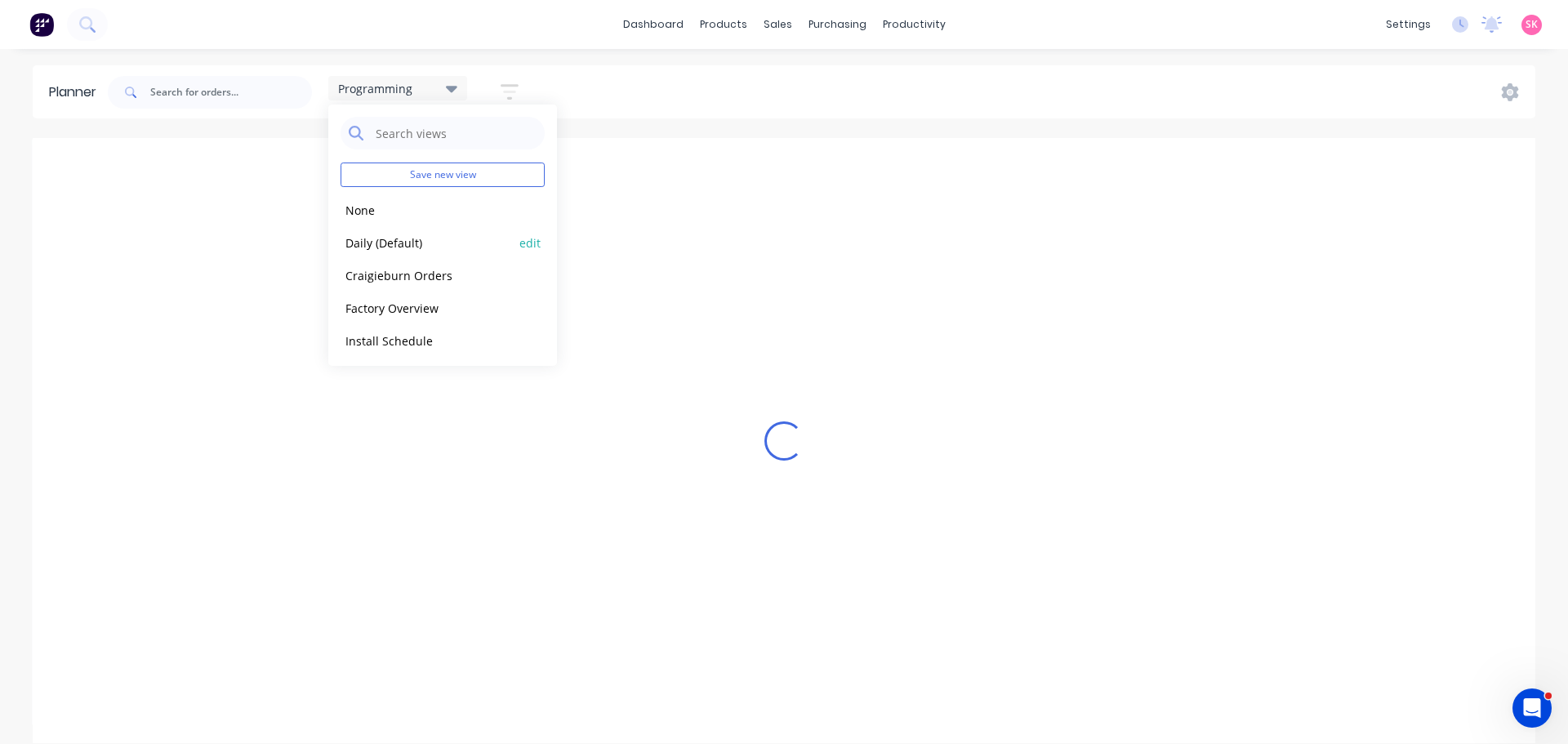
click at [426, 246] on button "Daily (Default)" at bounding box center [427, 242] width 174 height 19
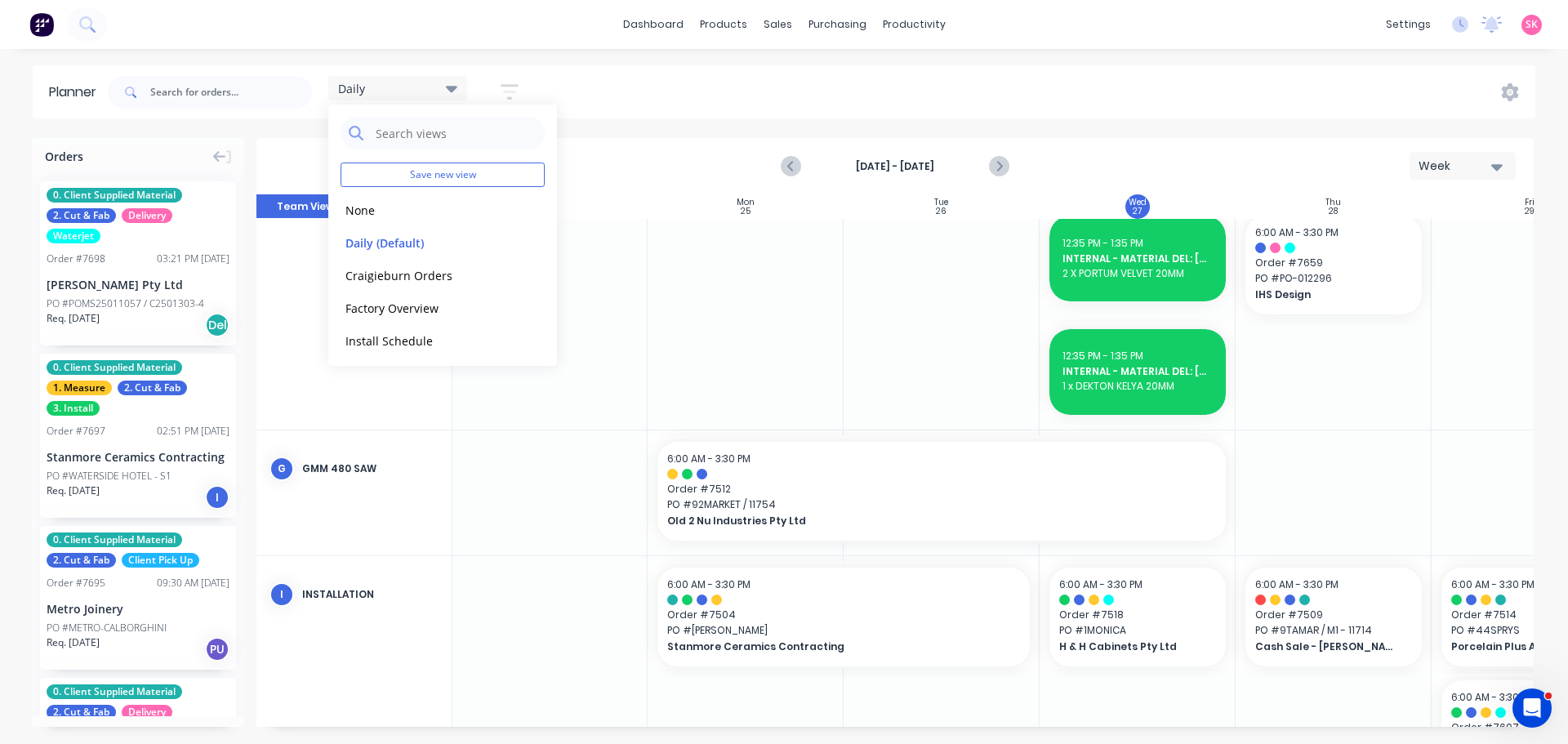
scroll to position [1620, 1]
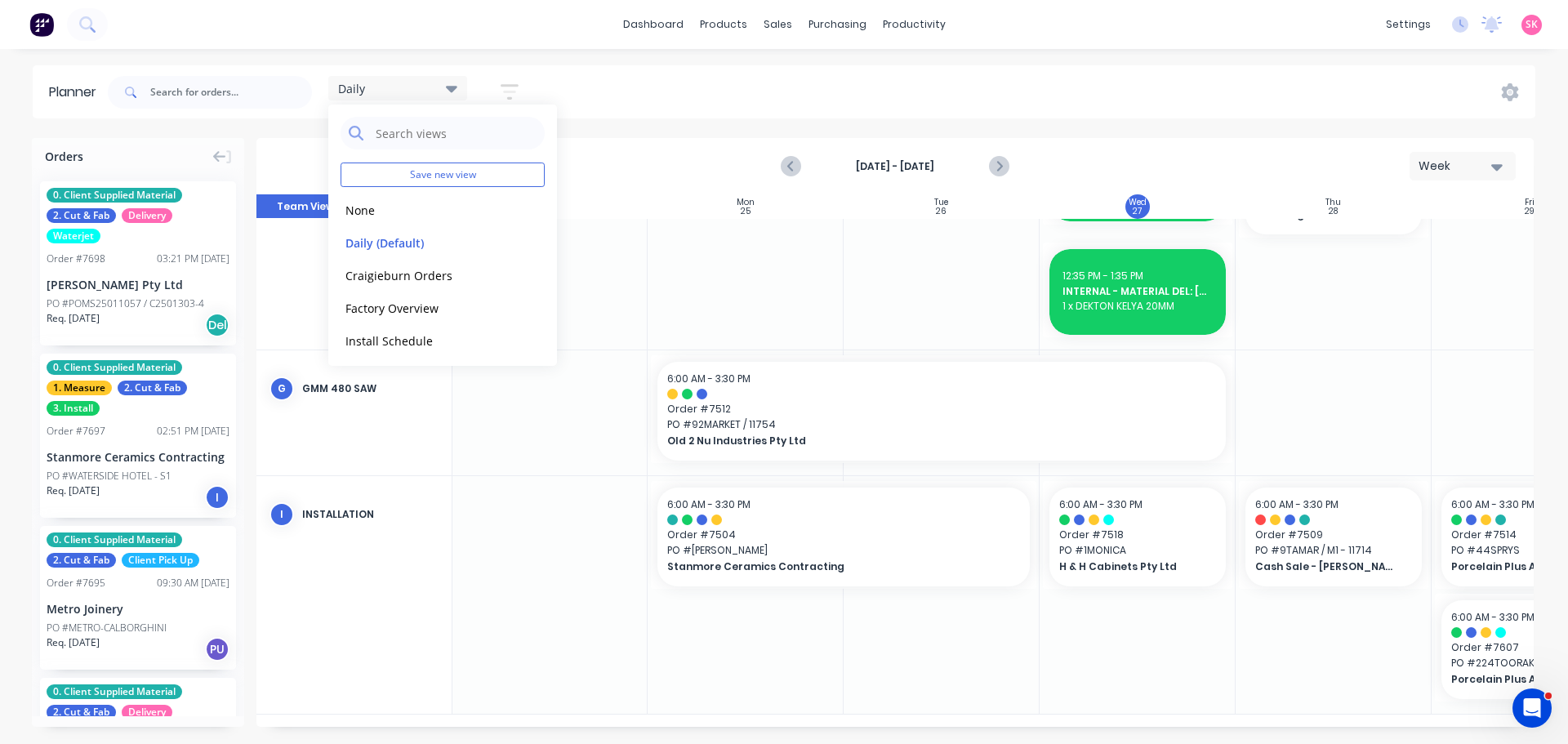
click at [503, 85] on icon "button" at bounding box center [509, 92] width 18 height 15
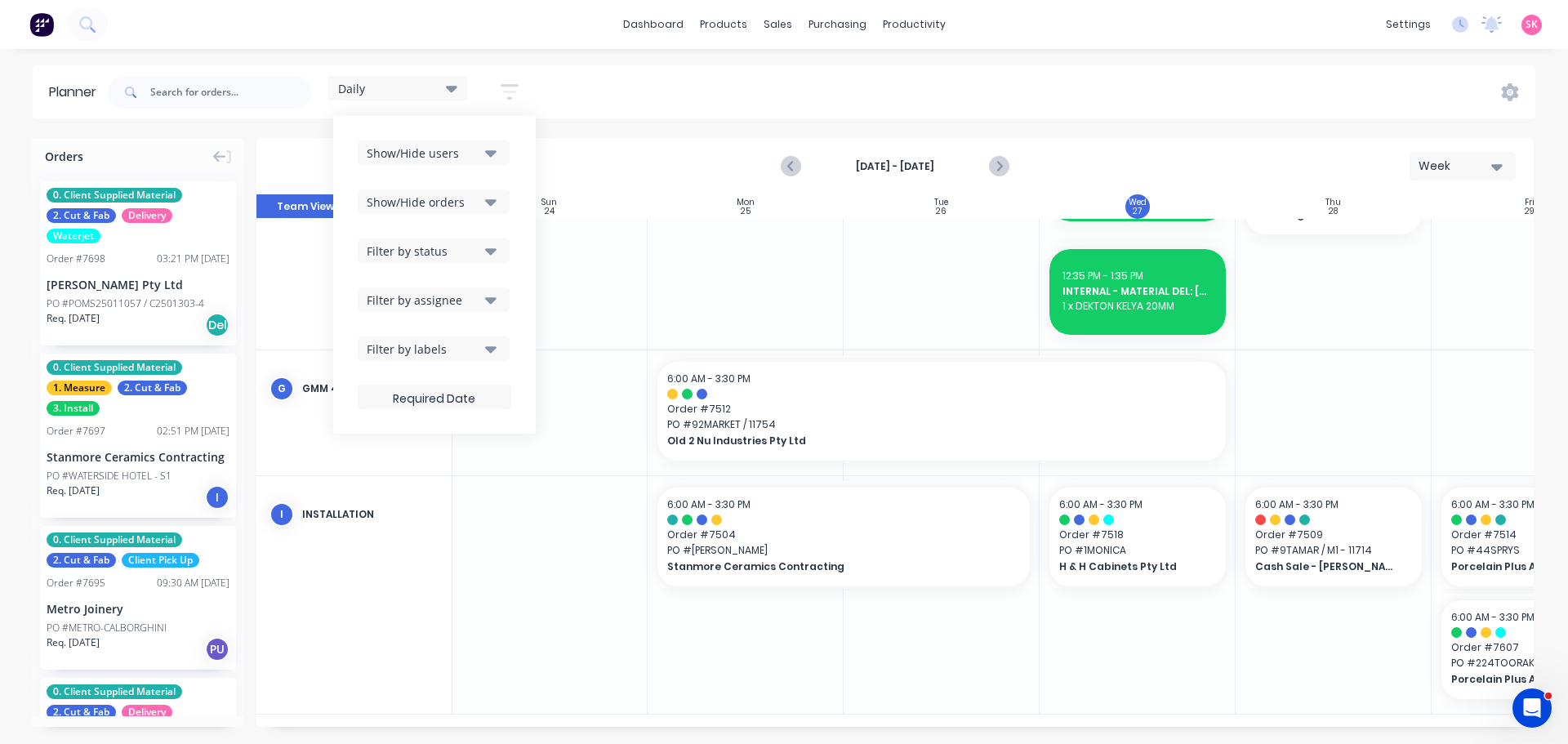
scroll to position [1607, 1]
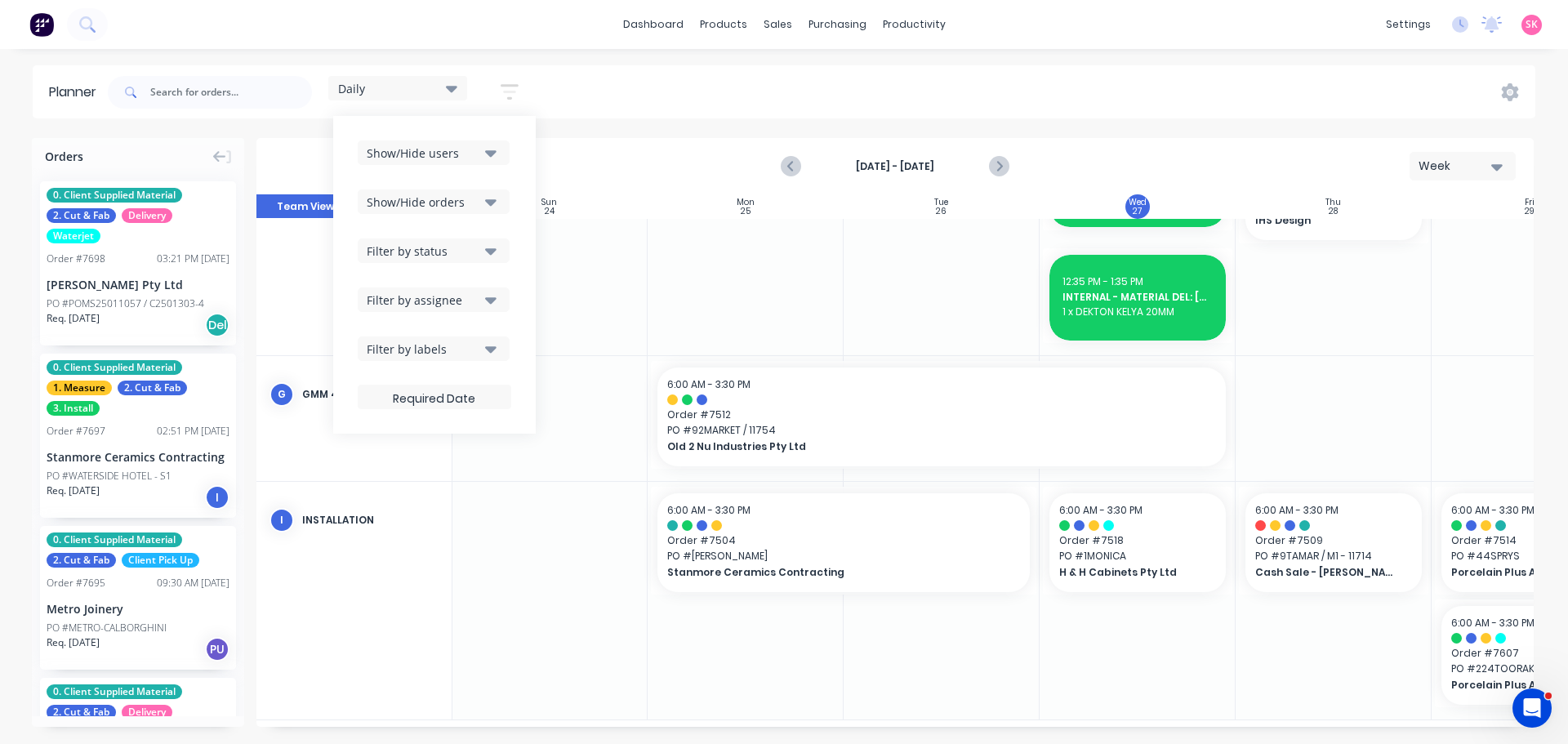
click at [518, 84] on icon "button" at bounding box center [509, 92] width 18 height 20
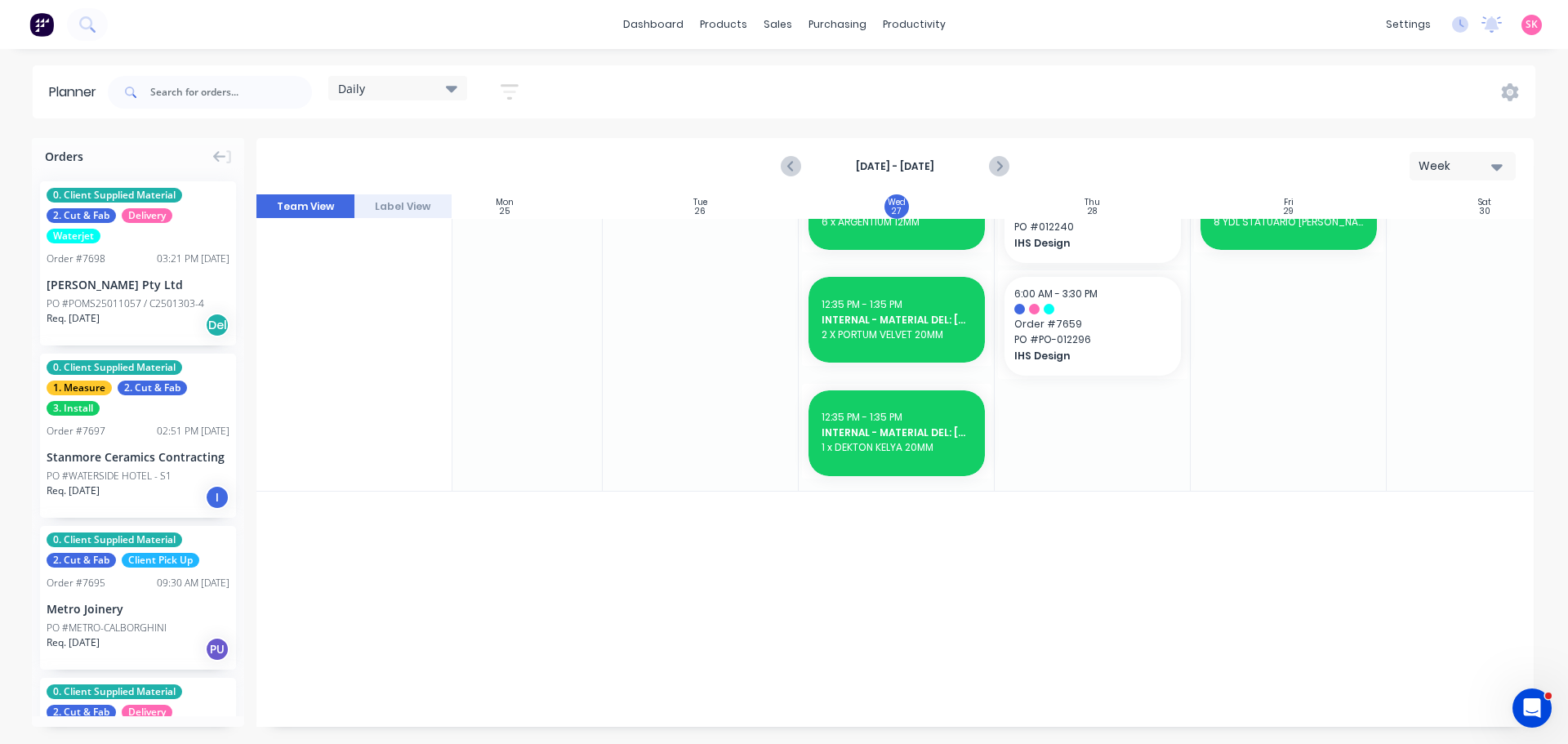
scroll to position [1212, 242]
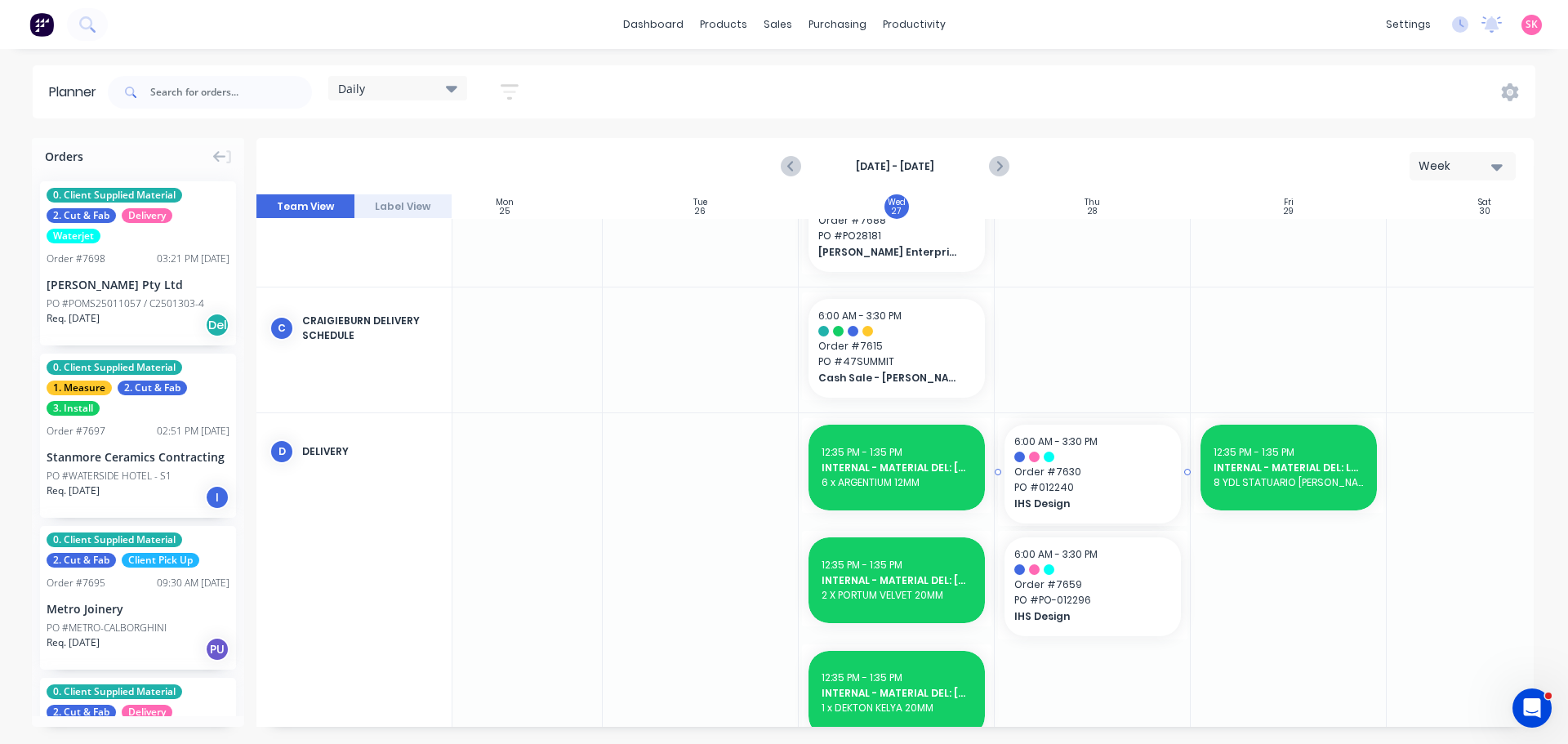
drag, startPoint x: 1085, startPoint y: 459, endPoint x: 1033, endPoint y: 469, distance: 53.0
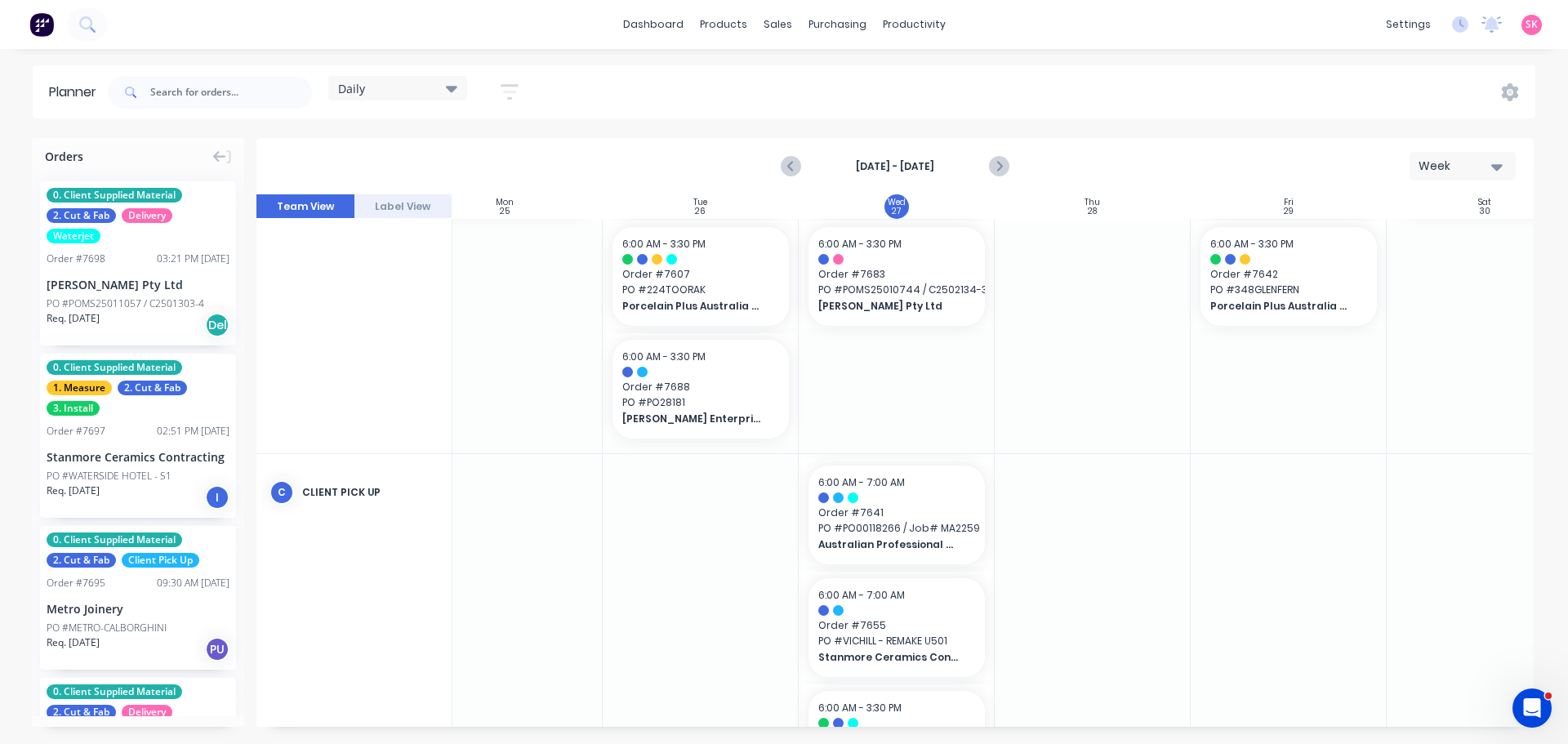
scroll to position [490, 242]
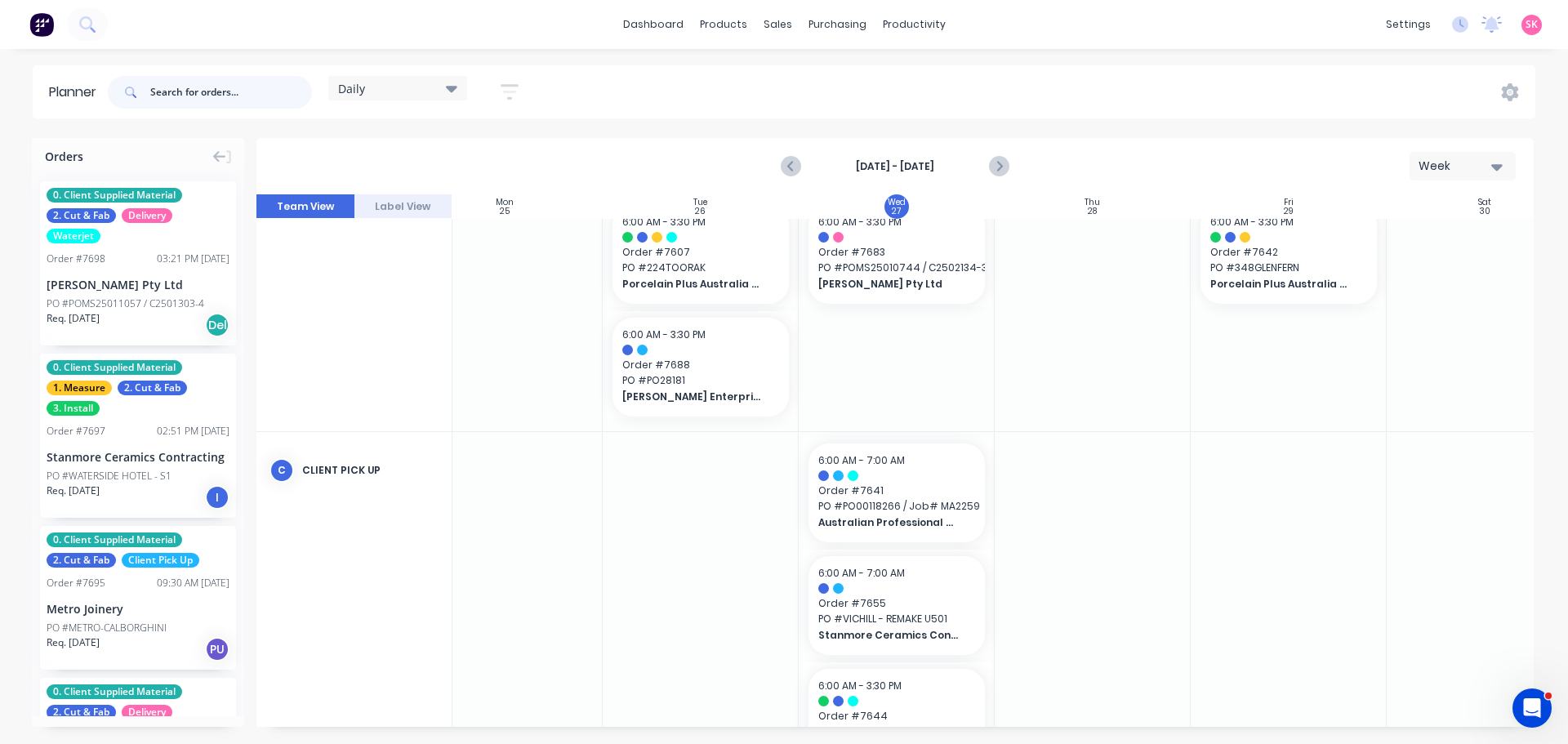
click at [282, 76] on input "text" at bounding box center [231, 92] width 162 height 32
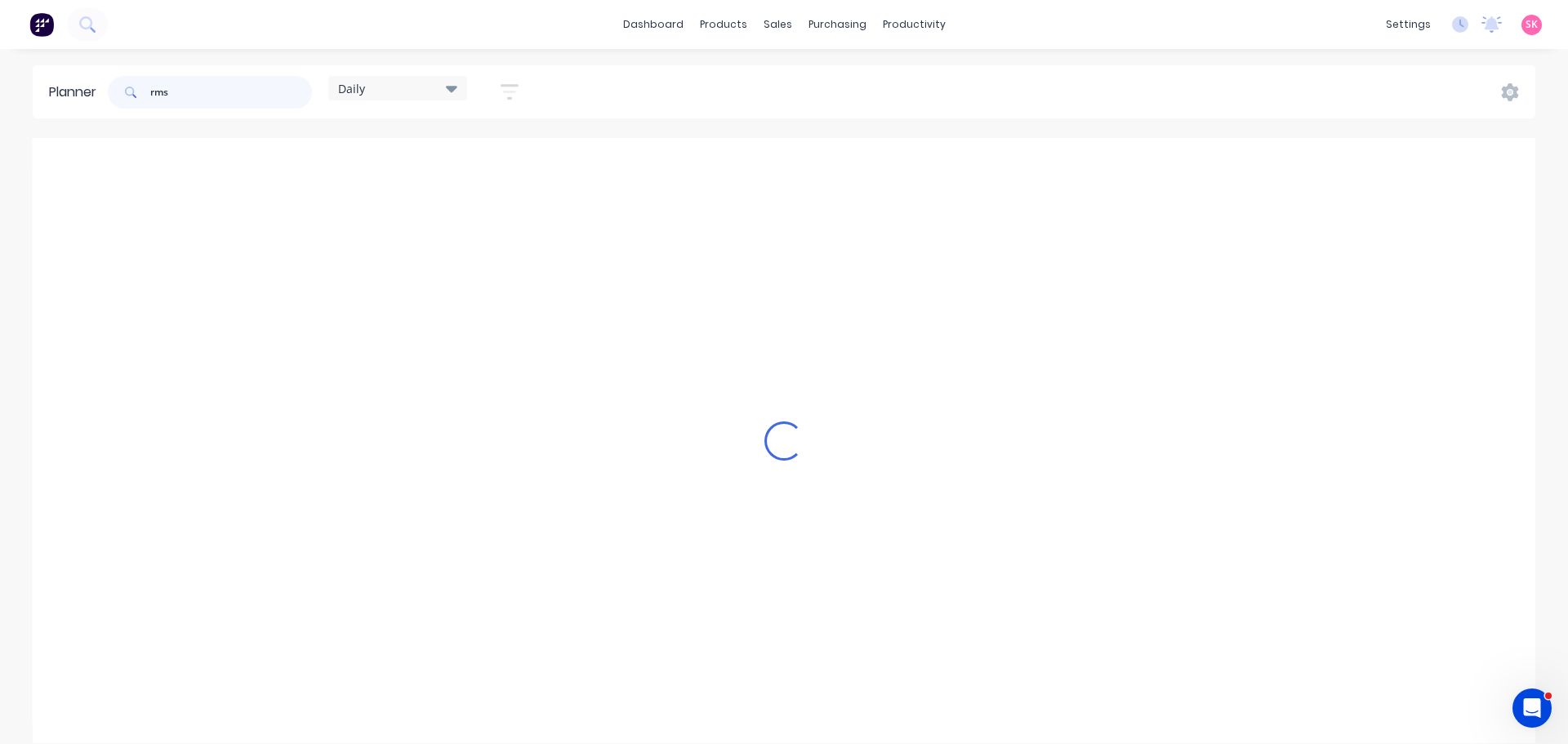
scroll to position [0, 242]
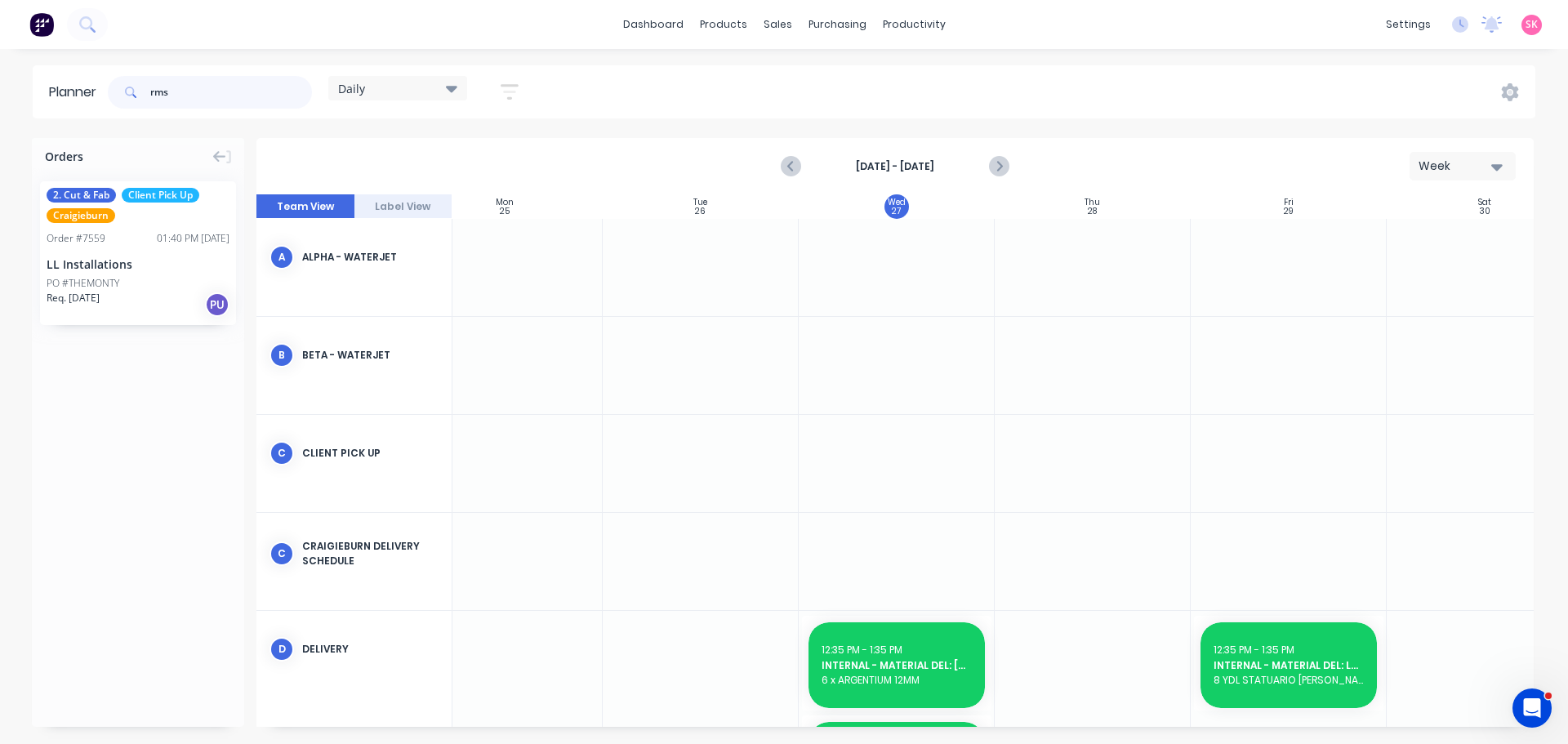
click at [7, 95] on div "Planner rms Daily Save new view None edit Daily (Default) edit Craigieburn Orde…" at bounding box center [784, 92] width 1568 height 53
type input "rms"
click at [509, 85] on icon "button" at bounding box center [509, 92] width 18 height 15
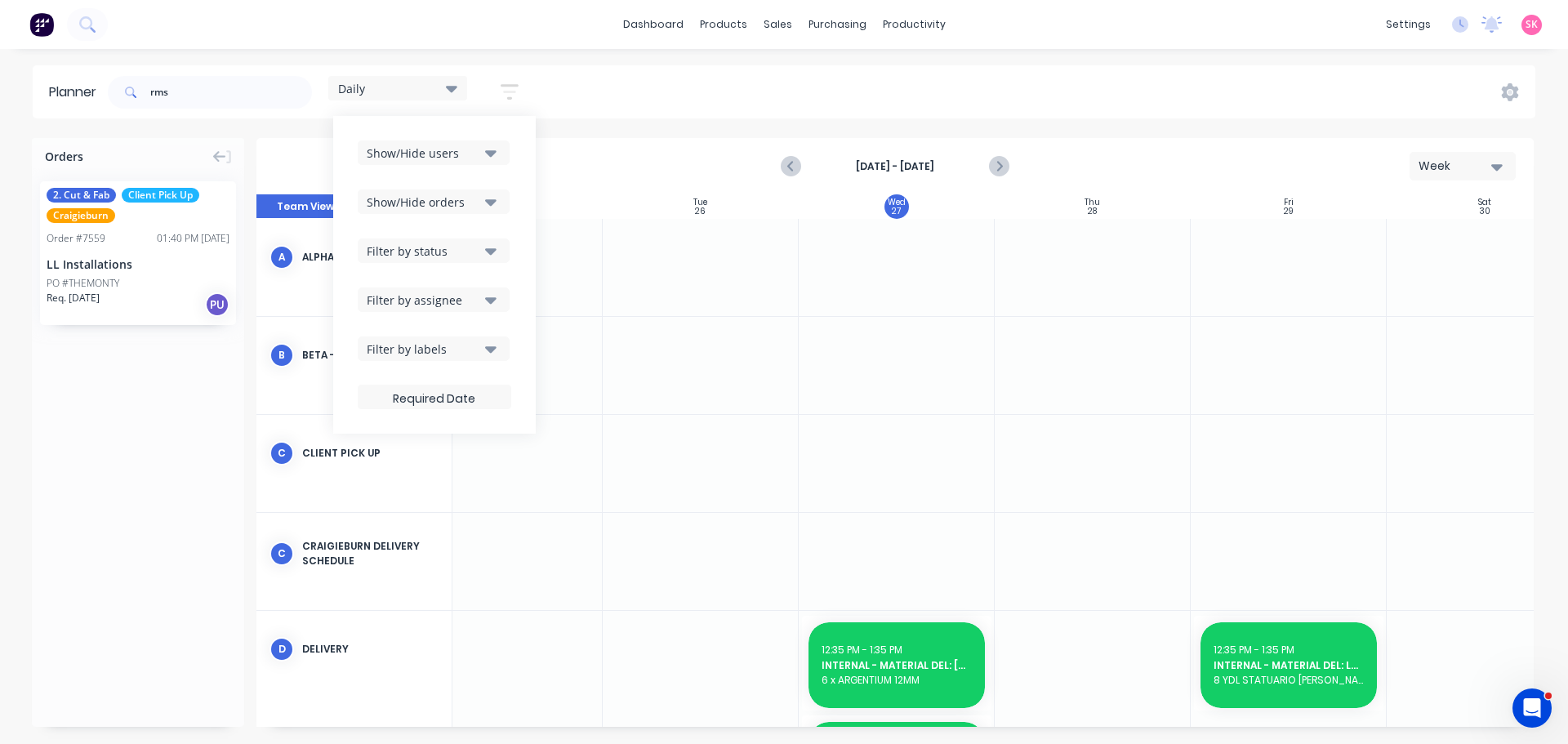
click at [478, 251] on div "Filter by status" at bounding box center [423, 251] width 113 height 17
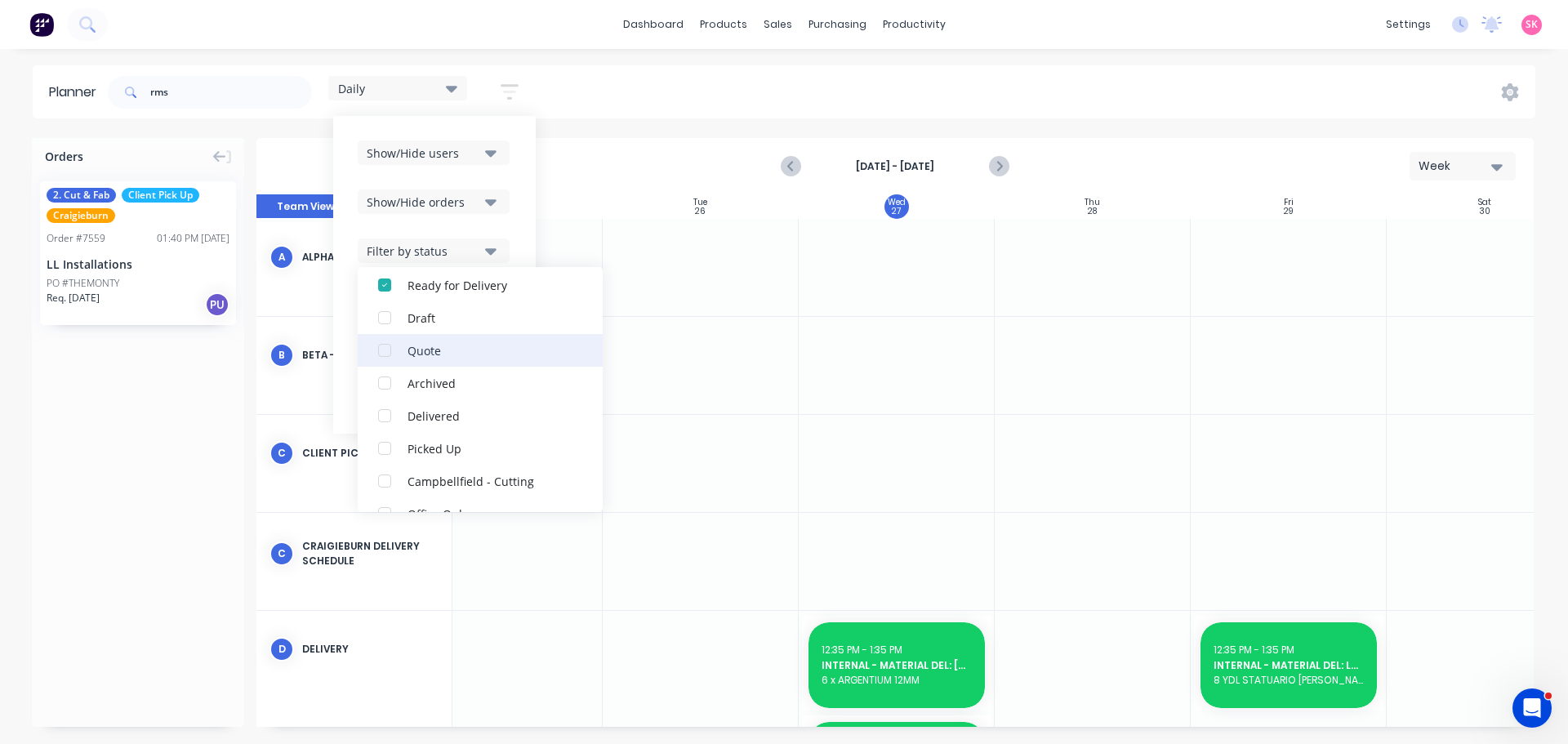
scroll to position [408, 0]
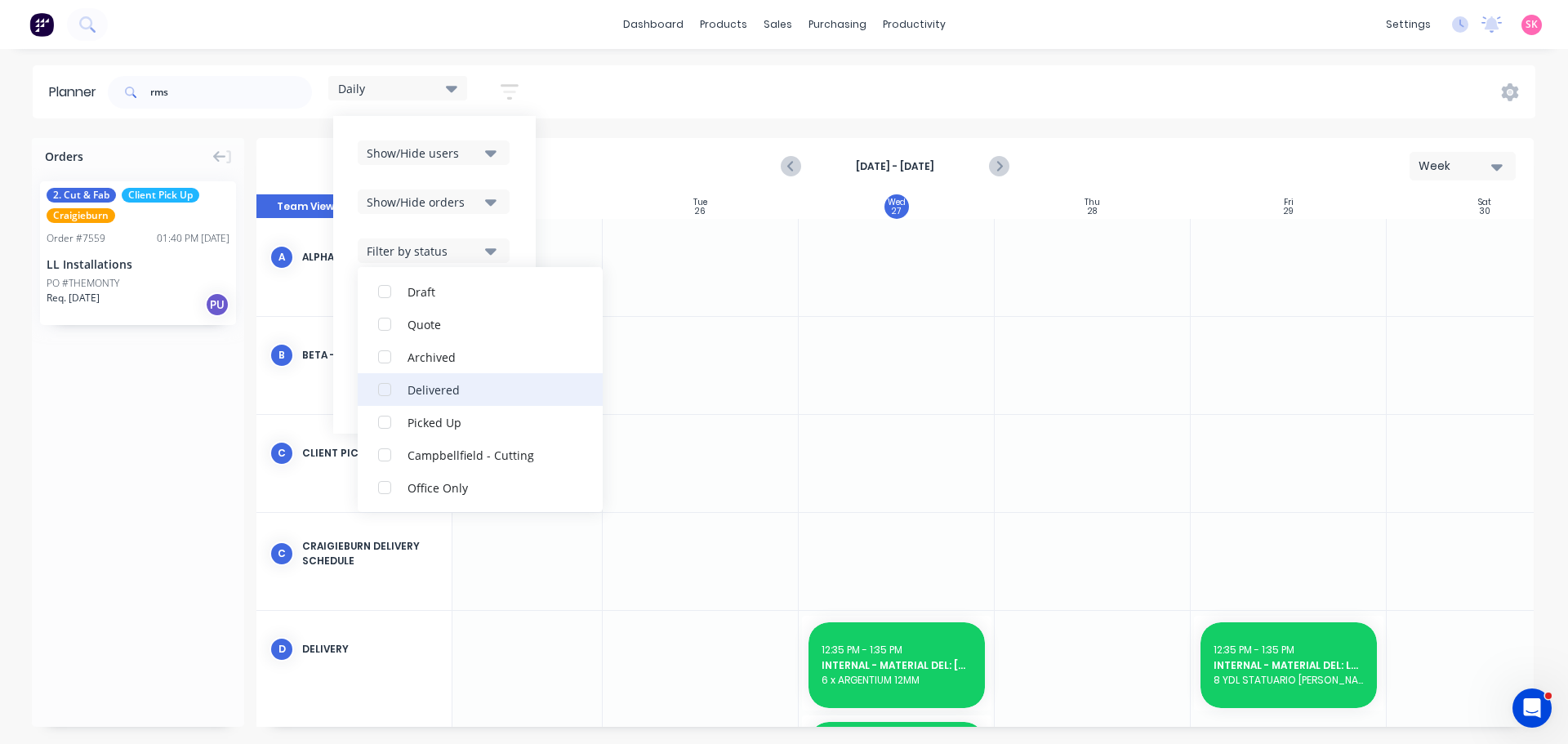
click at [383, 396] on div "button" at bounding box center [385, 389] width 32 height 32
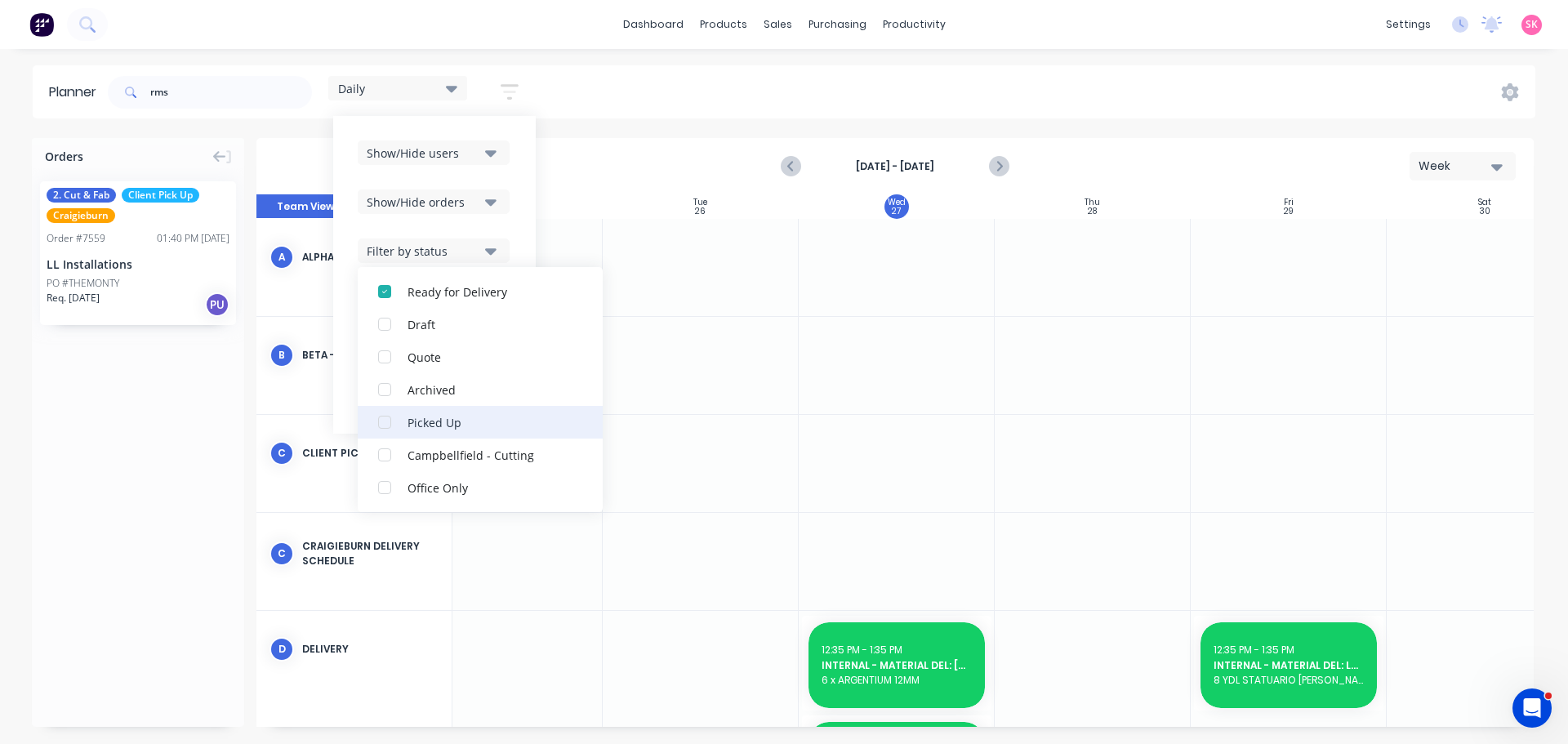
click at [384, 420] on div "button" at bounding box center [385, 422] width 32 height 32
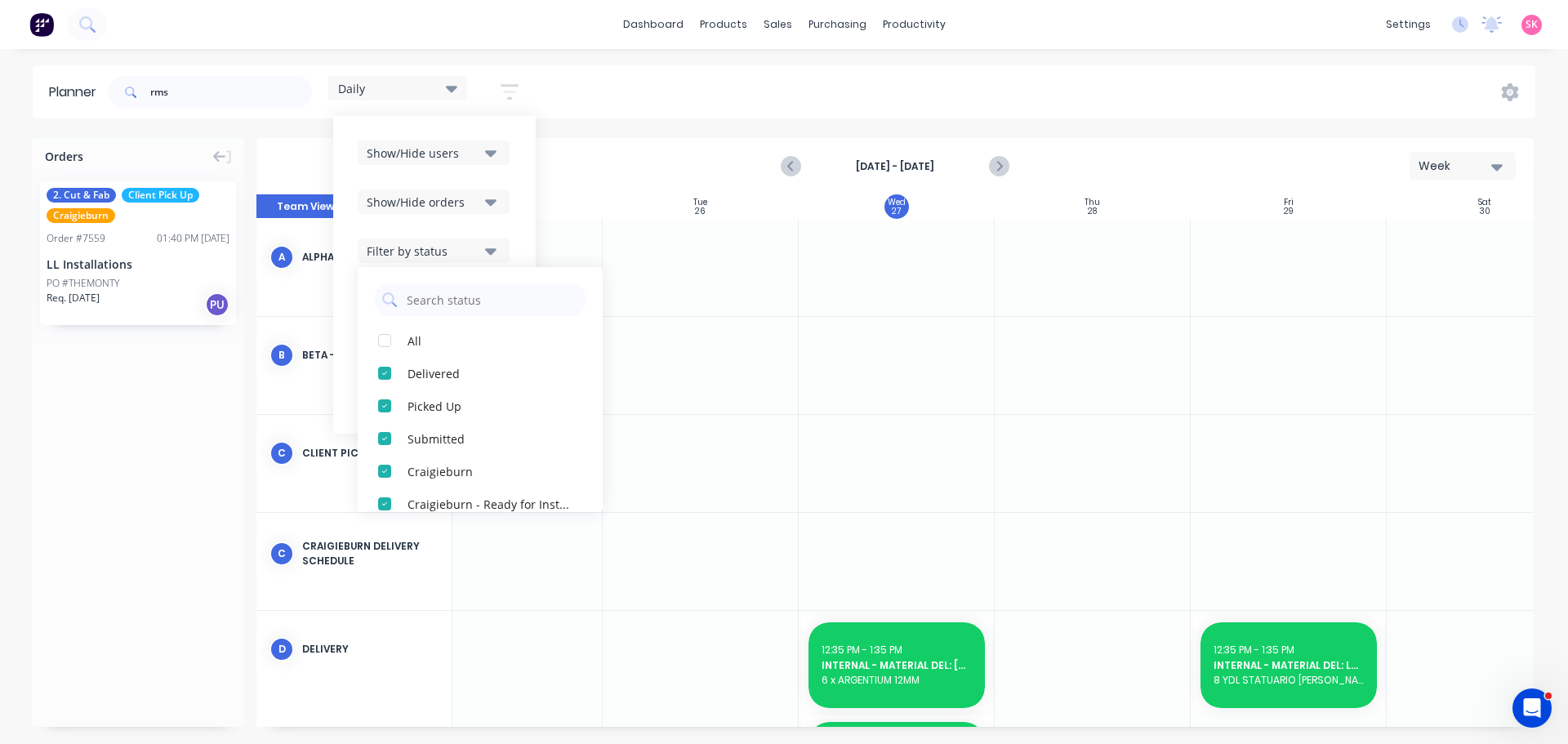
click at [497, 91] on button "button" at bounding box center [509, 91] width 52 height 32
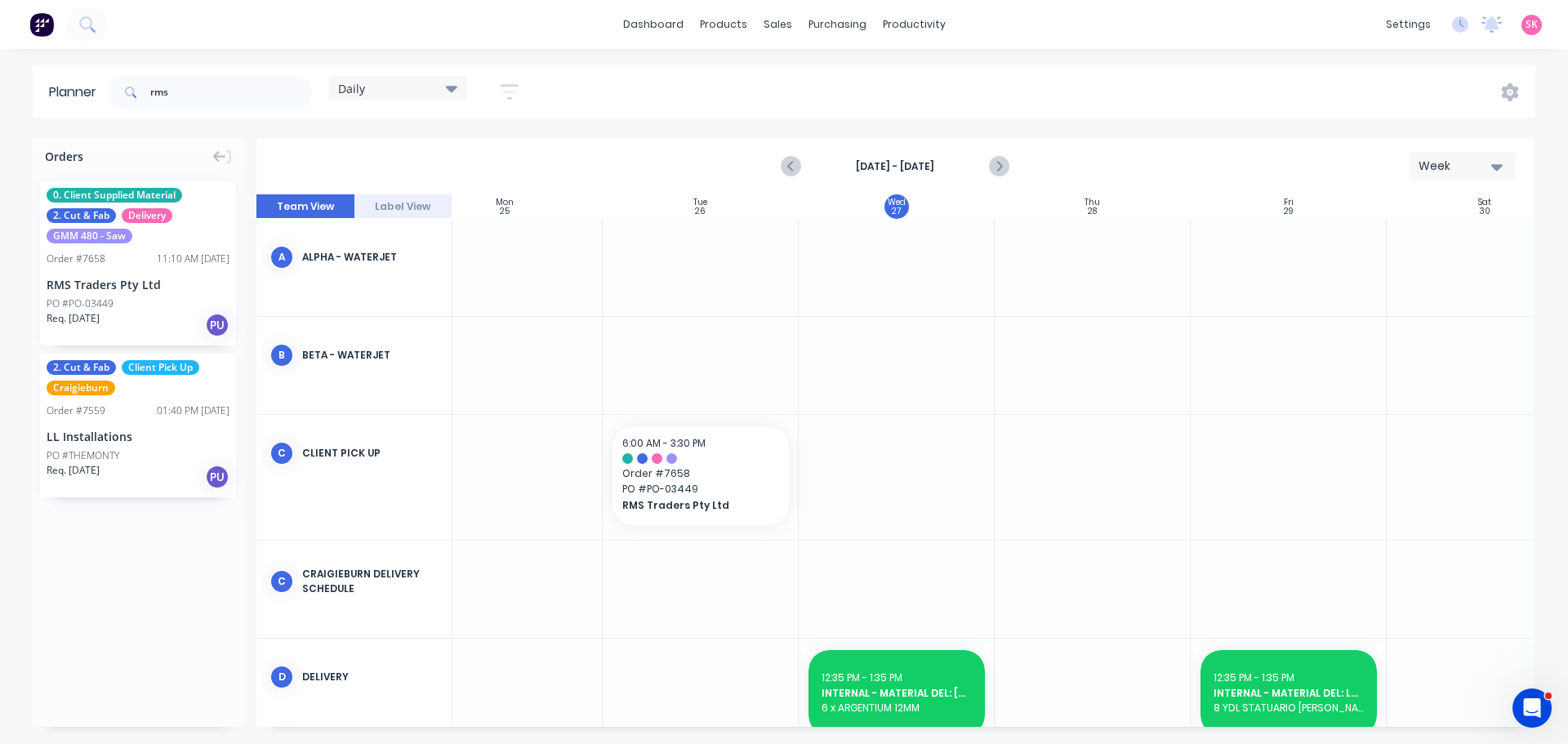
click at [454, 91] on icon at bounding box center [451, 89] width 11 height 7
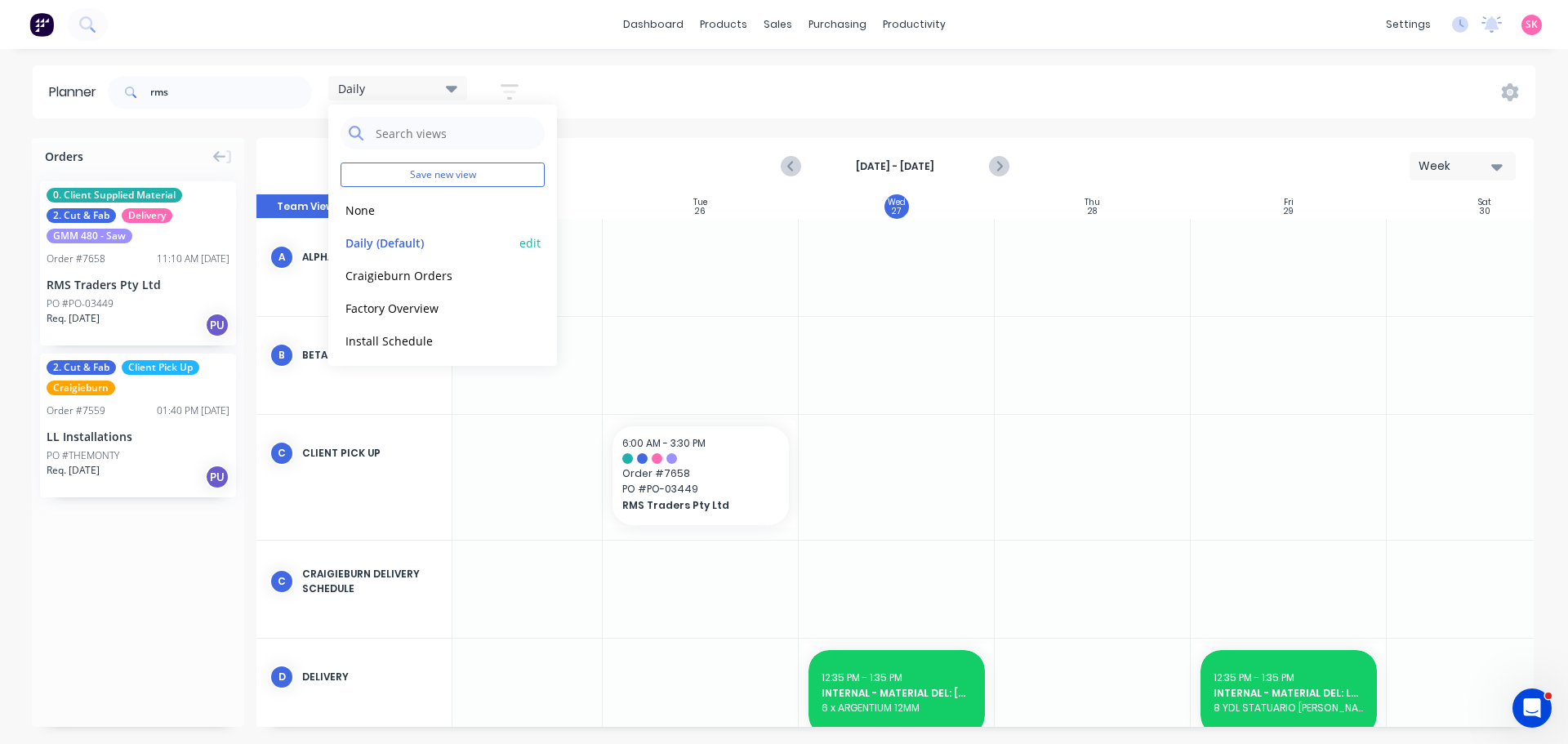
click at [519, 240] on button "edit" at bounding box center [529, 242] width 21 height 17
click at [621, 208] on button "Update" at bounding box center [630, 205] width 98 height 29
click at [631, 97] on div "rms Daily Save new view None edit Daily (Default) edit Craigieburn Orders edit …" at bounding box center [820, 92] width 1431 height 49
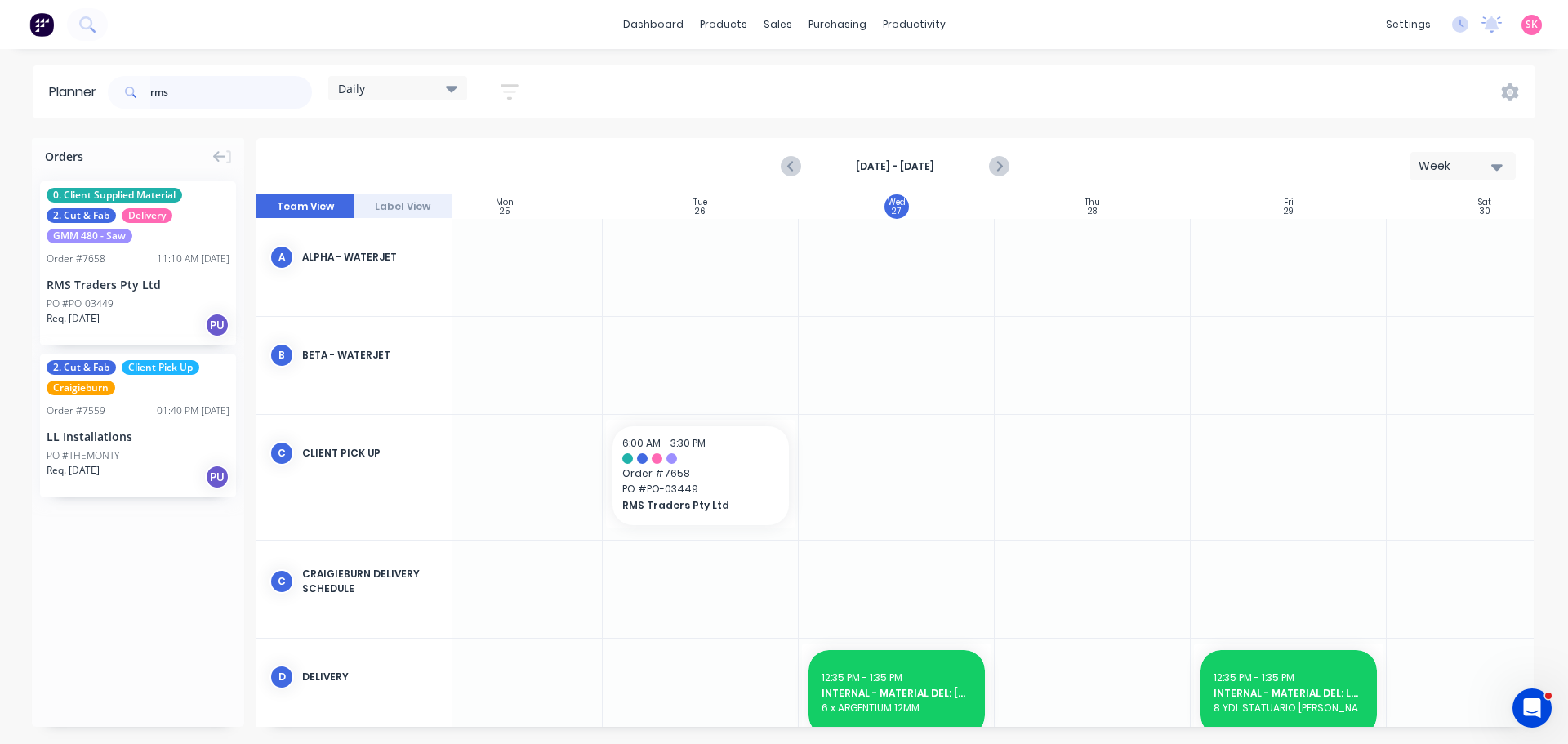
drag, startPoint x: 211, startPoint y: 89, endPoint x: 47, endPoint y: 93, distance: 164.0
click at [49, 92] on header "Planner rms Daily Save new view None edit Daily (Default) edit Craigieburn Orde…" at bounding box center [784, 92] width 1503 height 53
click at [1159, 107] on div "Daily Save new view None edit Daily (Default) edit Craigieburn Orders edit Fact…" at bounding box center [820, 92] width 1431 height 49
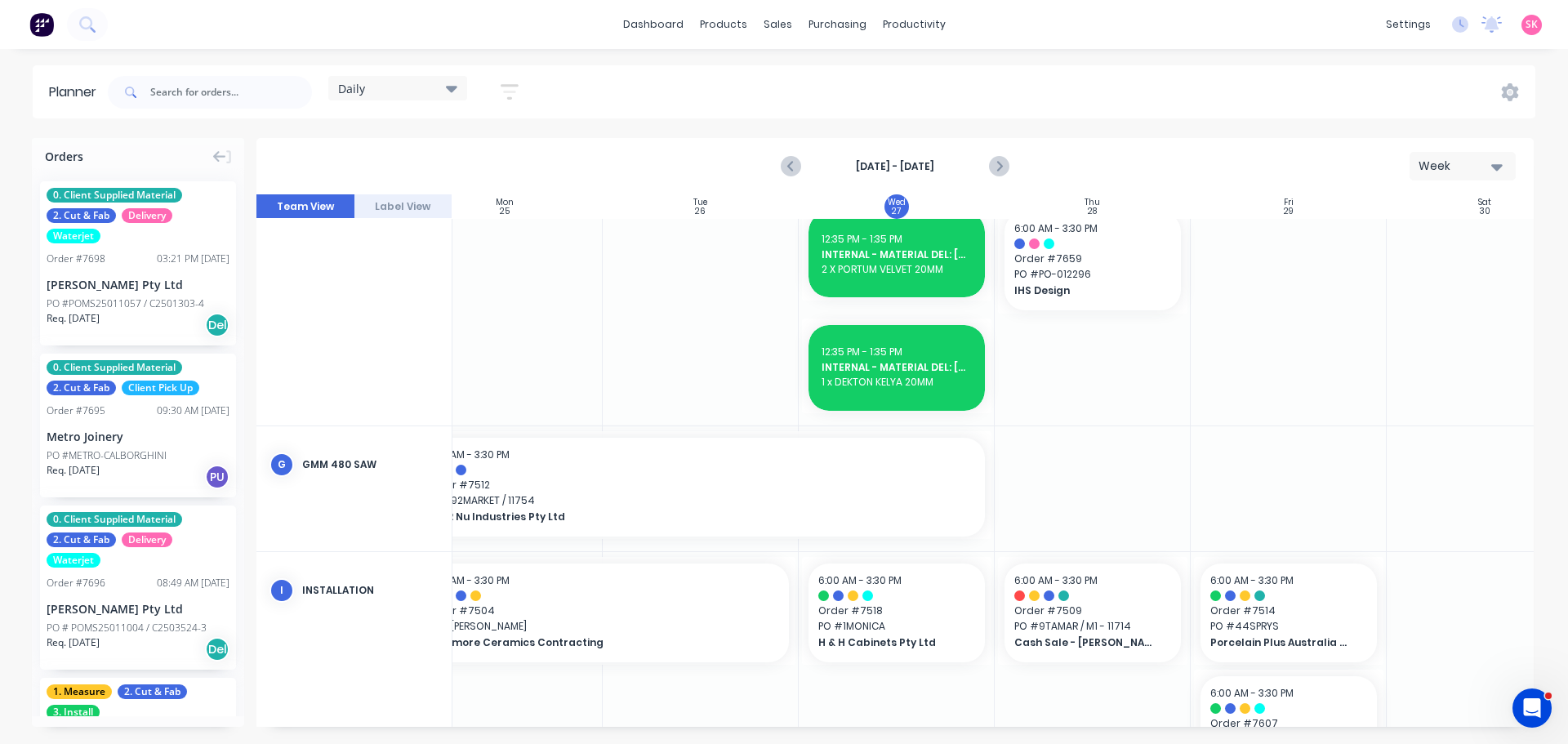
scroll to position [1620, 242]
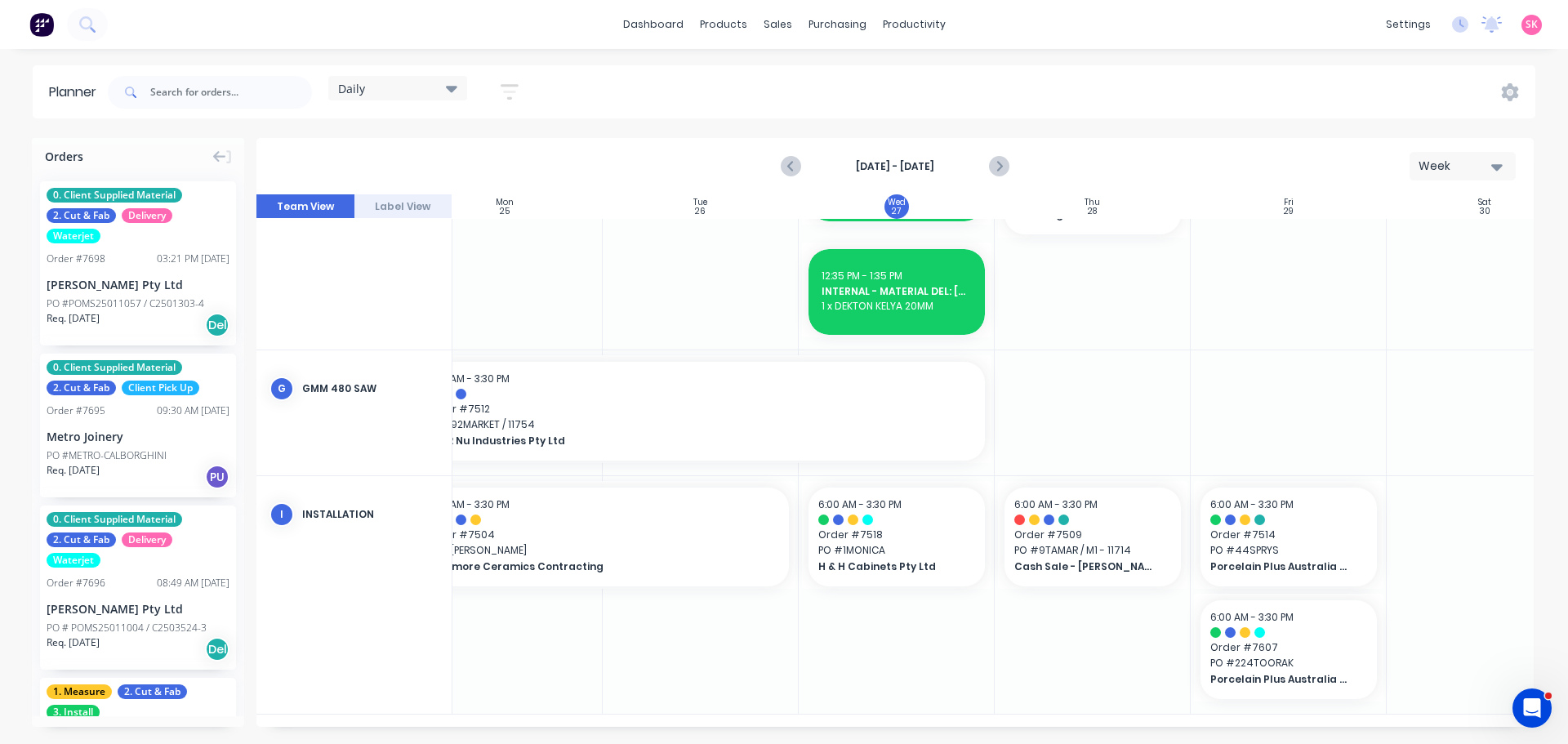
click at [370, 78] on div "Daily" at bounding box center [397, 88] width 139 height 25
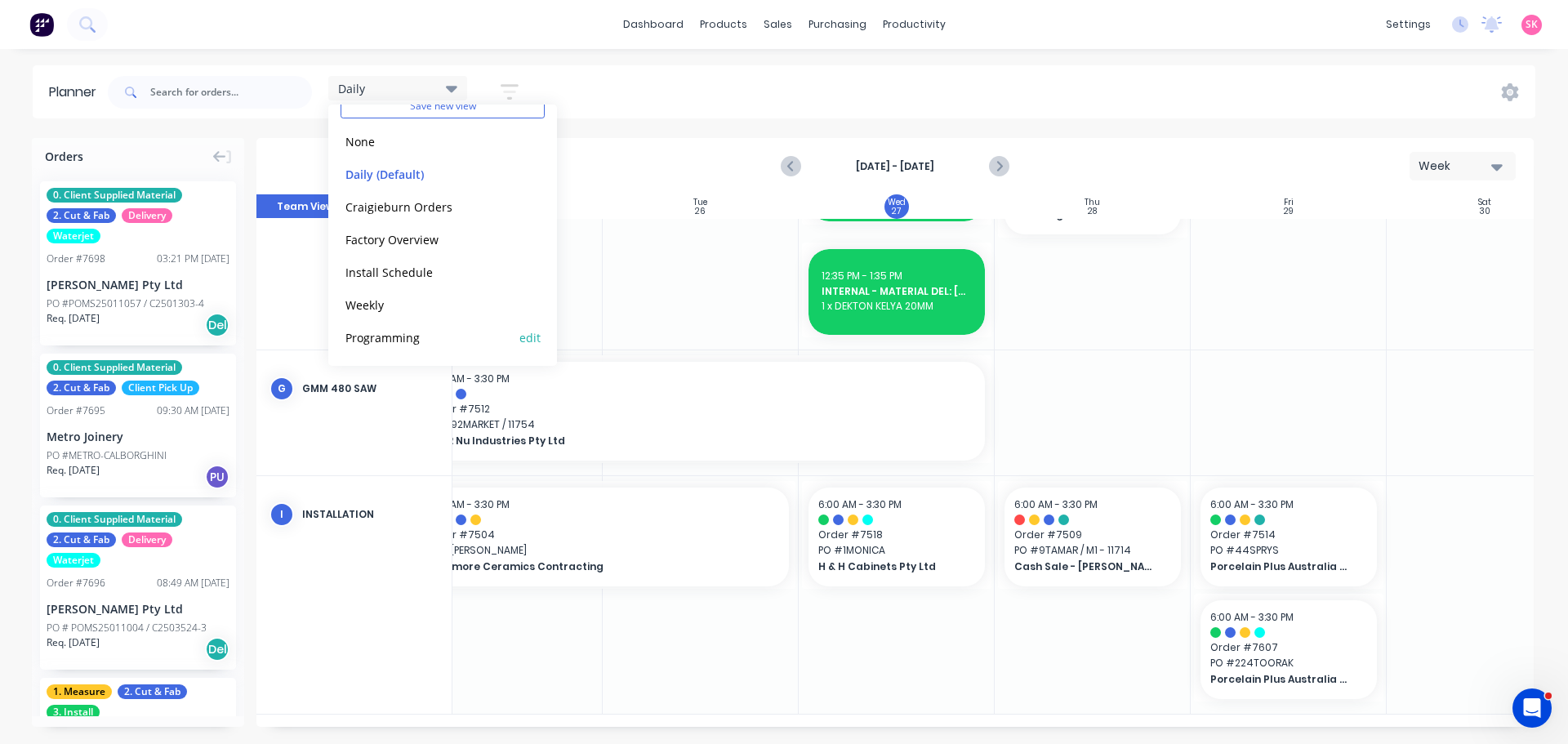
click at [415, 346] on button "Programming" at bounding box center [427, 337] width 174 height 19
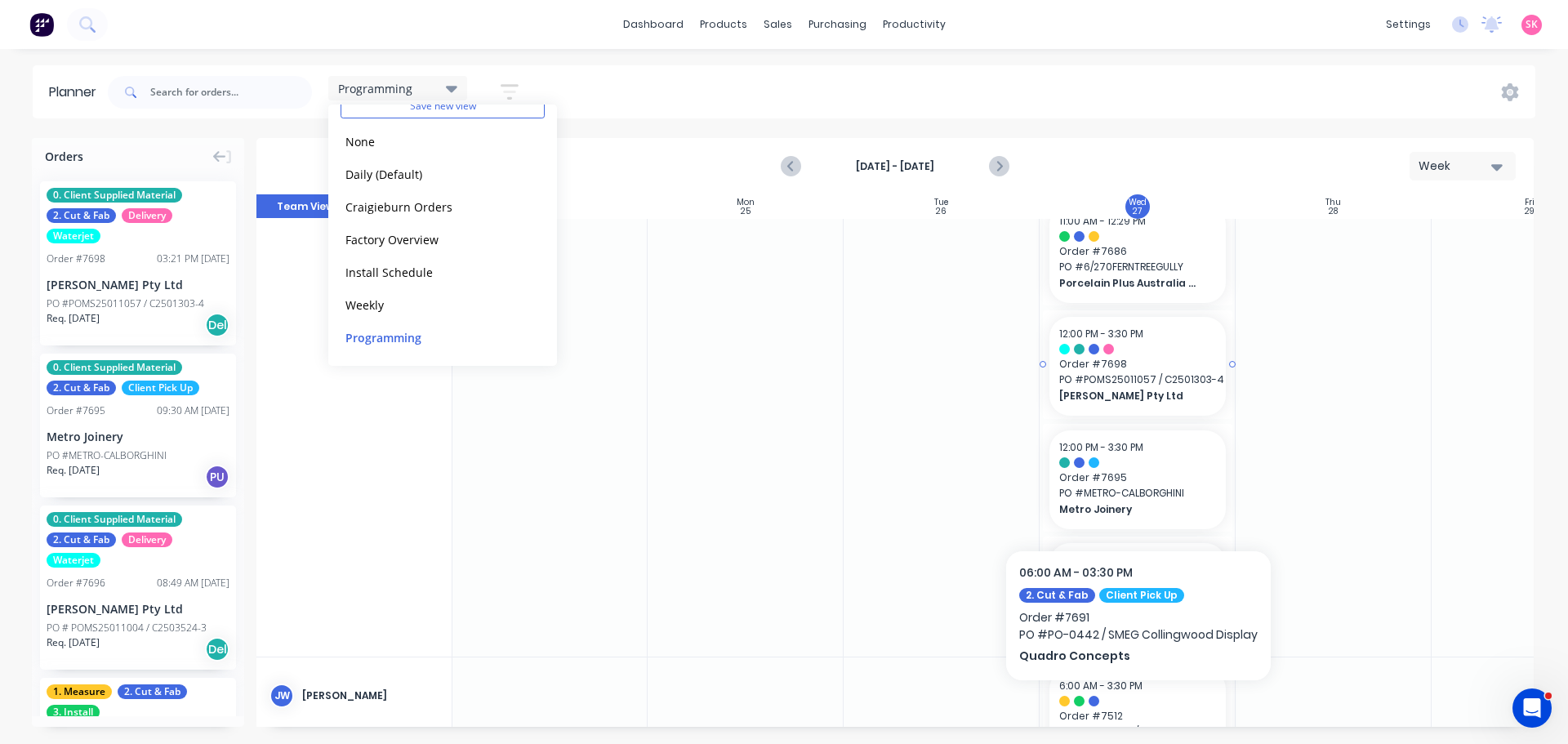
scroll to position [0, 1]
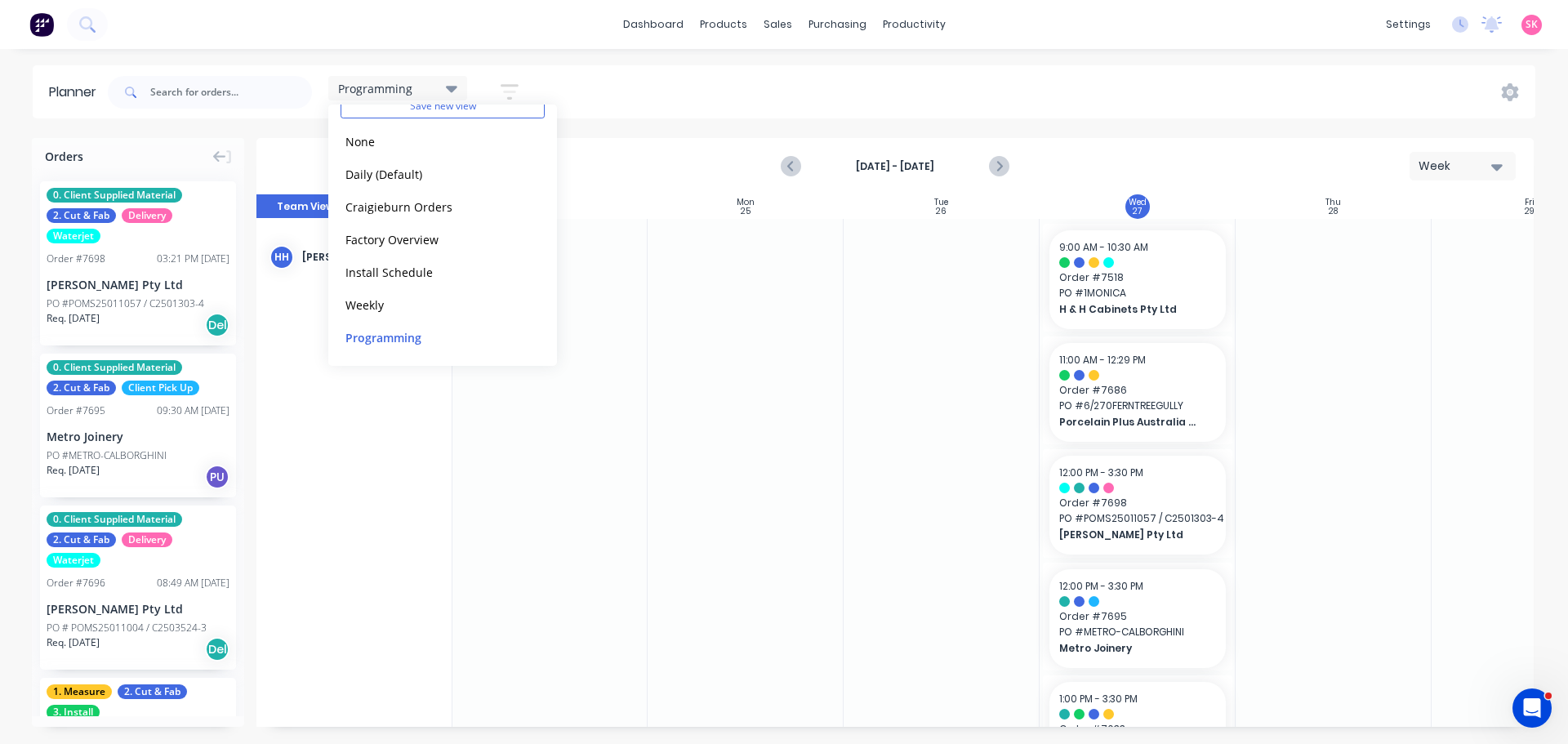
click at [1212, 161] on div "Aug 24th - Aug 30th Week" at bounding box center [895, 166] width 1275 height 53
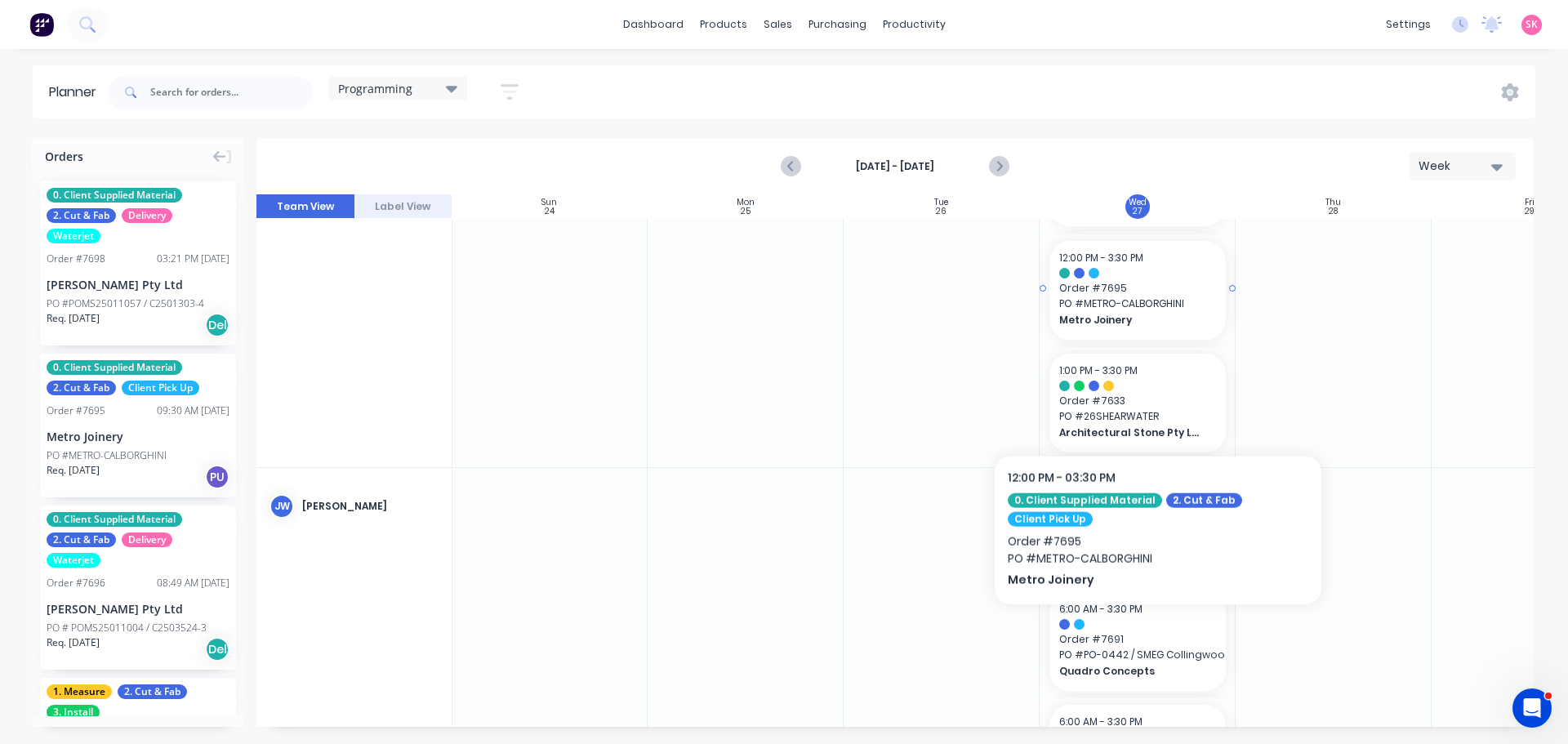
scroll to position [408, 1]
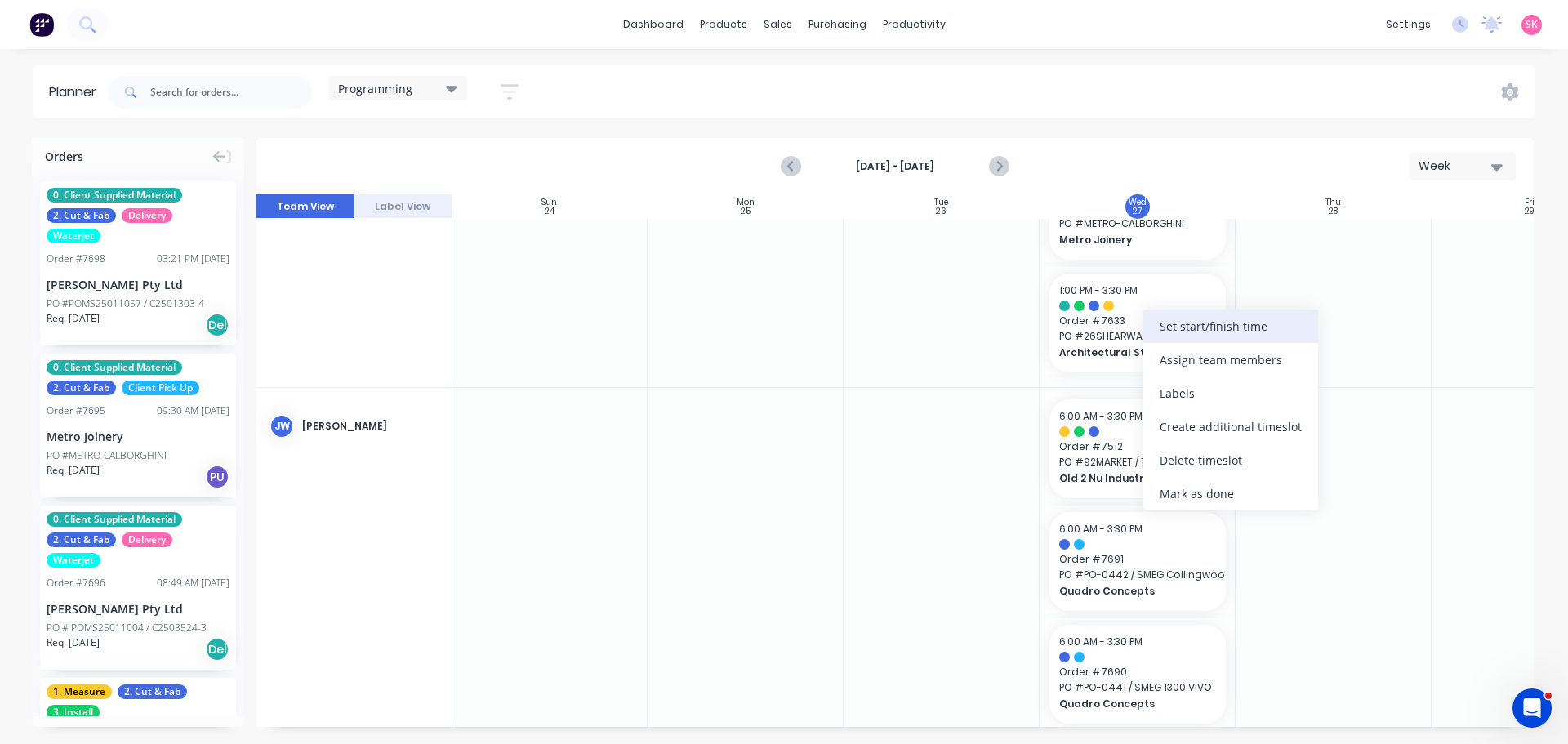
click at [1209, 327] on div "Set start/finish time" at bounding box center [1230, 326] width 175 height 33
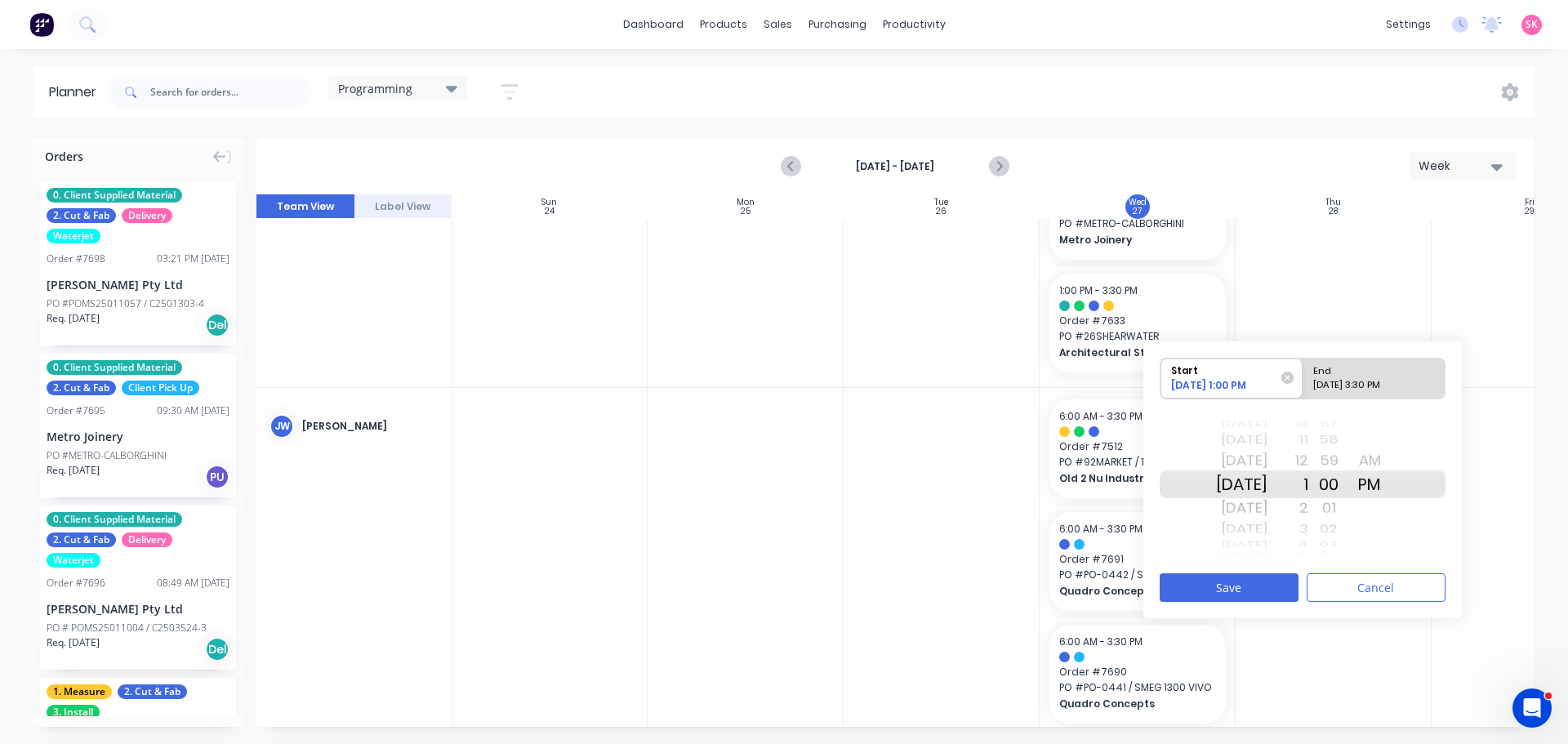
click at [1332, 579] on button "Cancel" at bounding box center [1376, 588] width 139 height 29
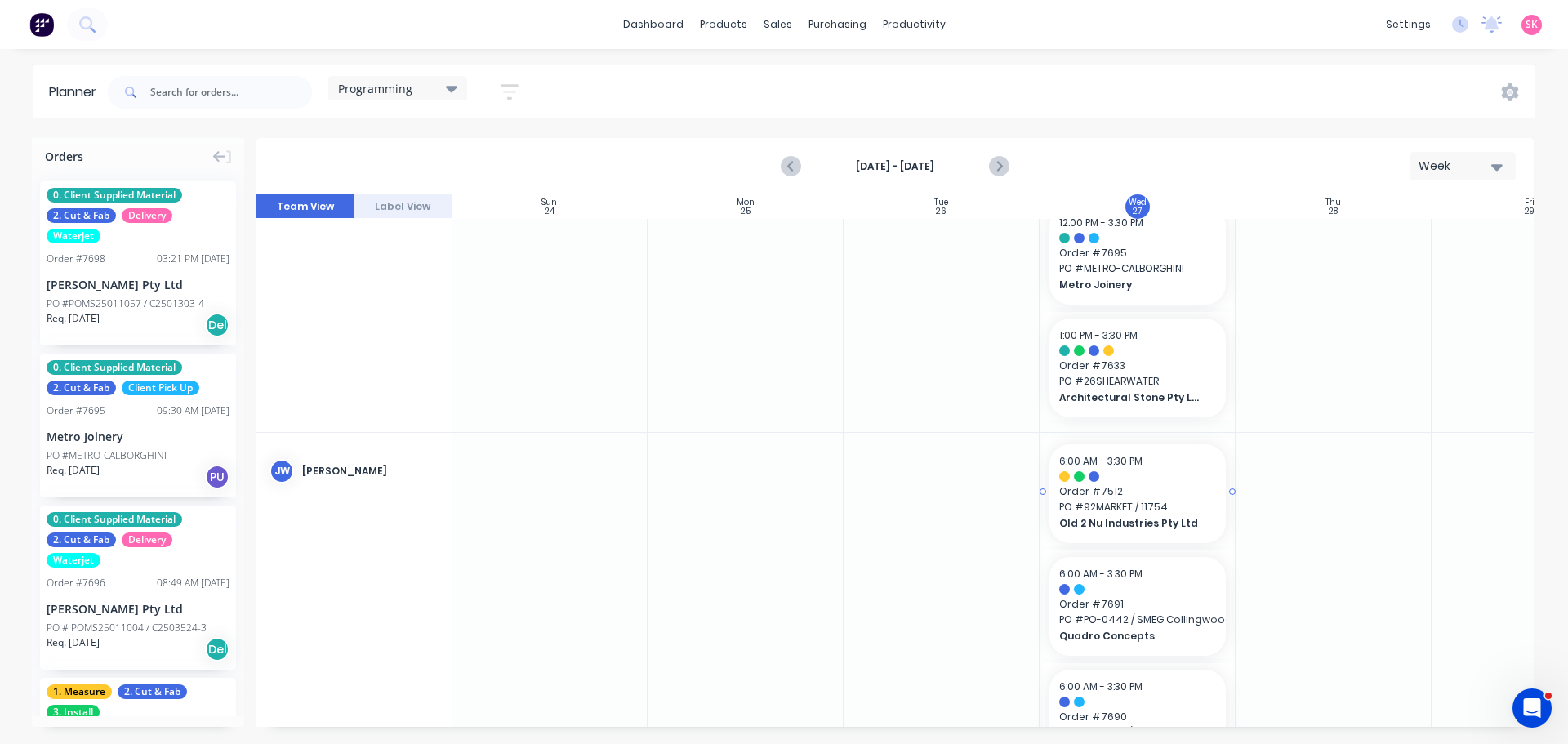
scroll to position [326, 1]
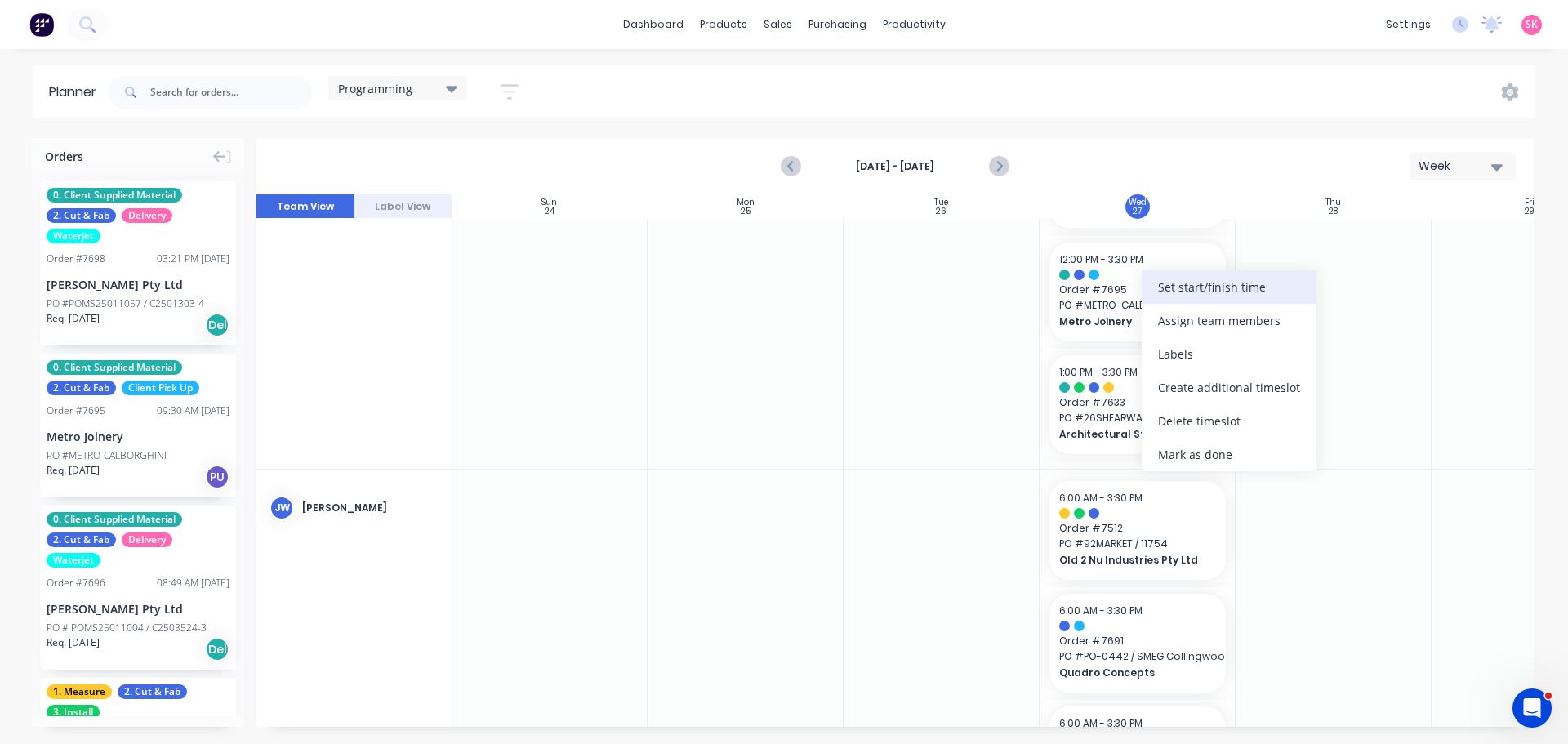
click at [1166, 284] on div "Set start/finish time" at bounding box center [1229, 286] width 175 height 33
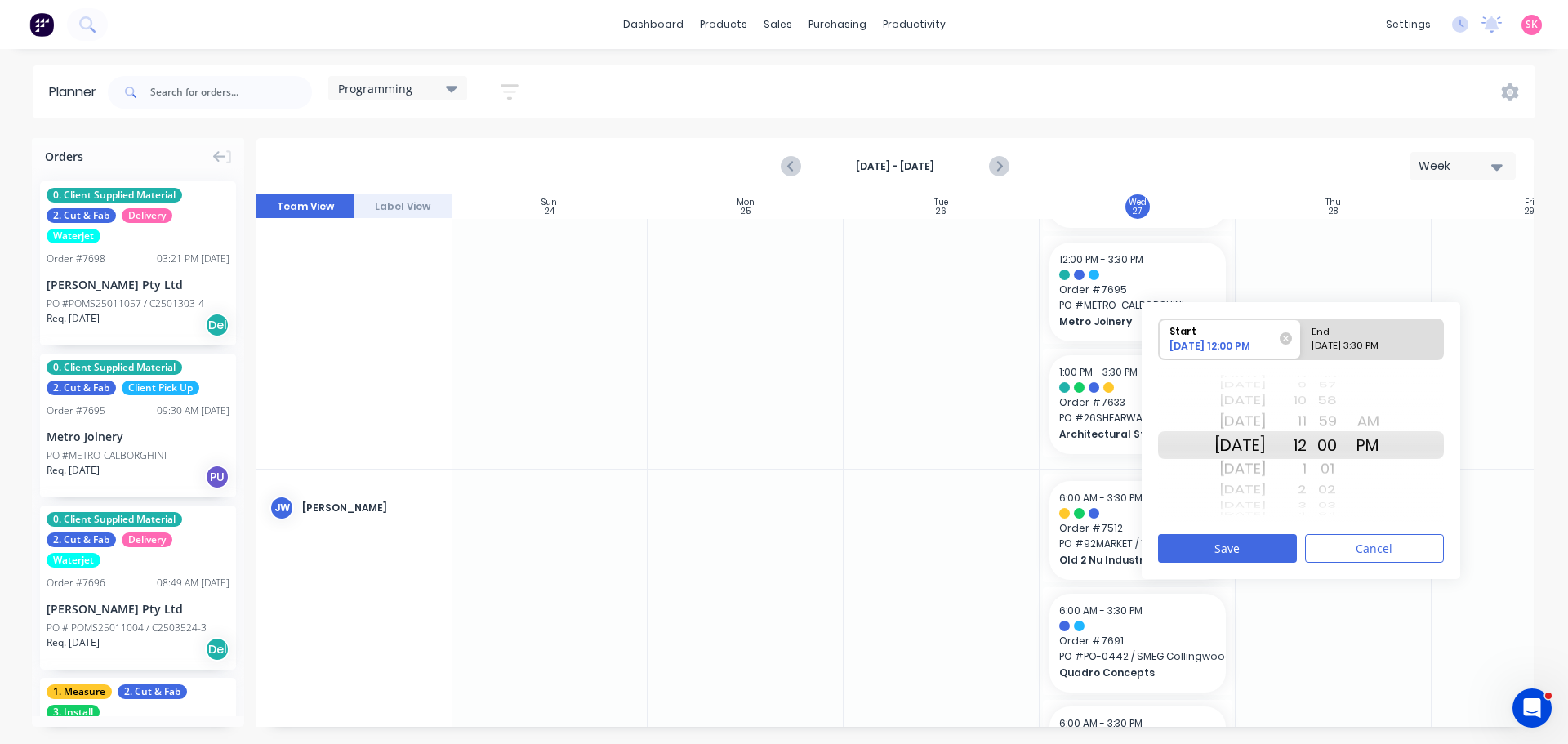
click at [1307, 487] on div "2" at bounding box center [1287, 489] width 41 height 21
click at [1275, 537] on button "Save" at bounding box center [1227, 549] width 139 height 29
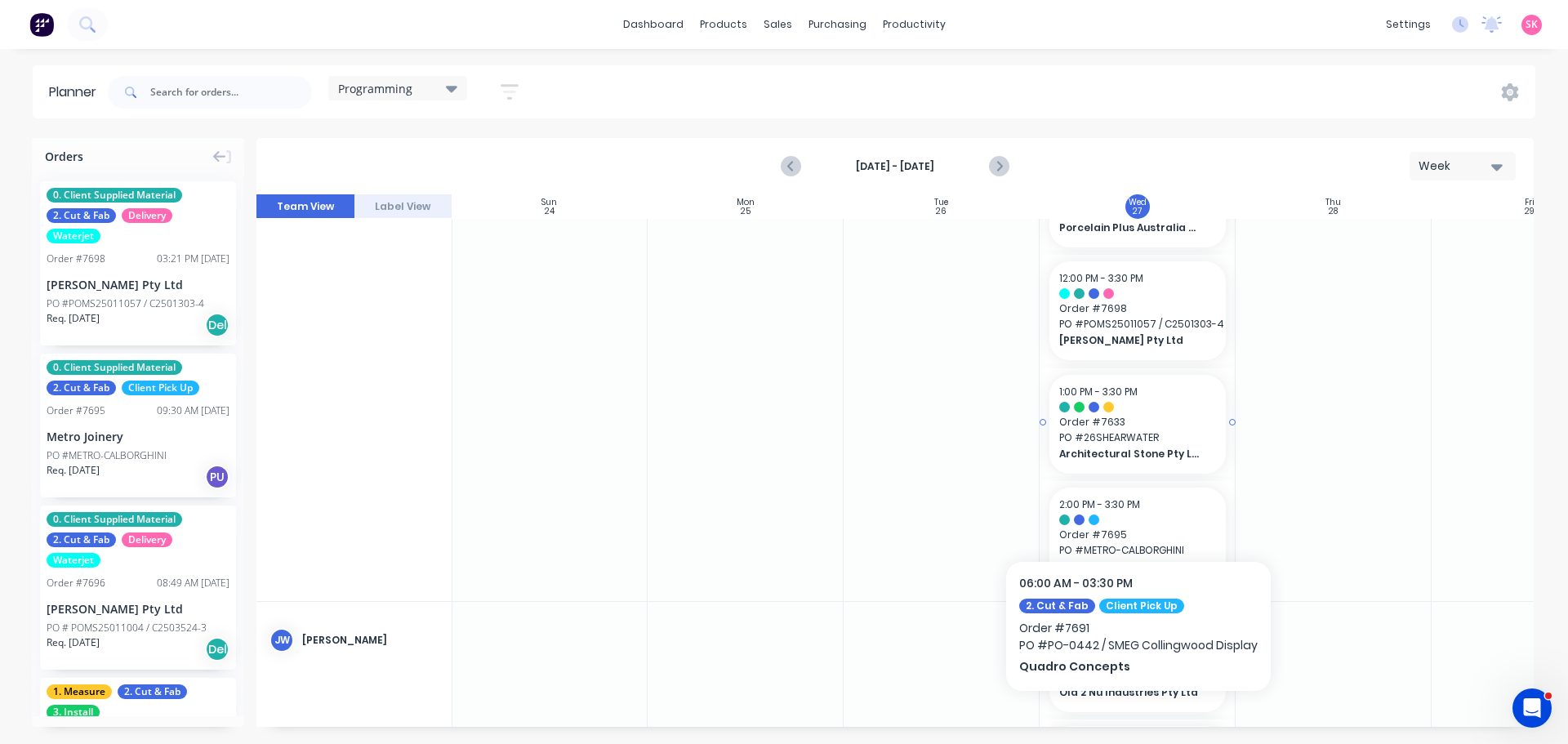
scroll to position [164, 1]
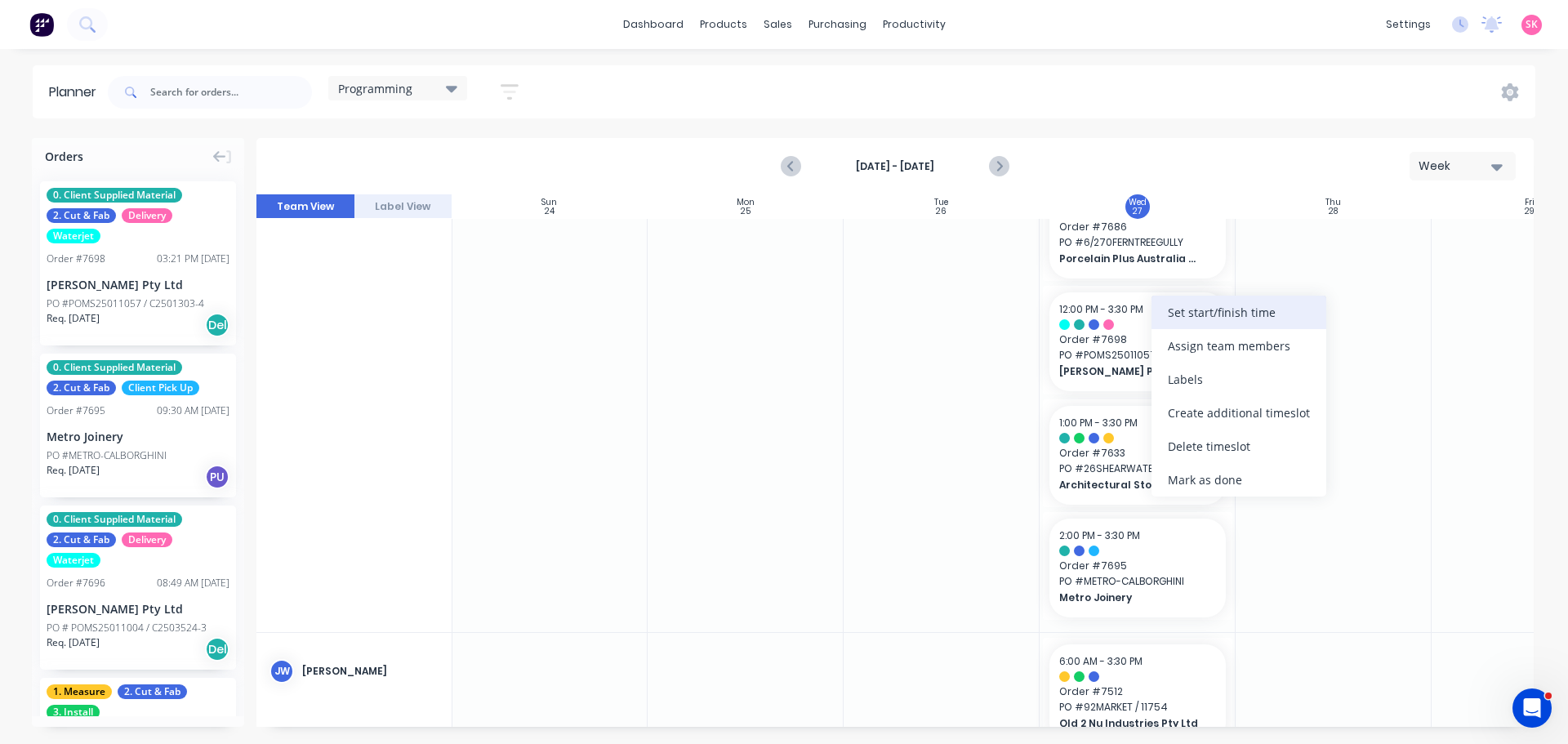
click at [1258, 314] on div "Set start/finish time" at bounding box center [1239, 312] width 175 height 33
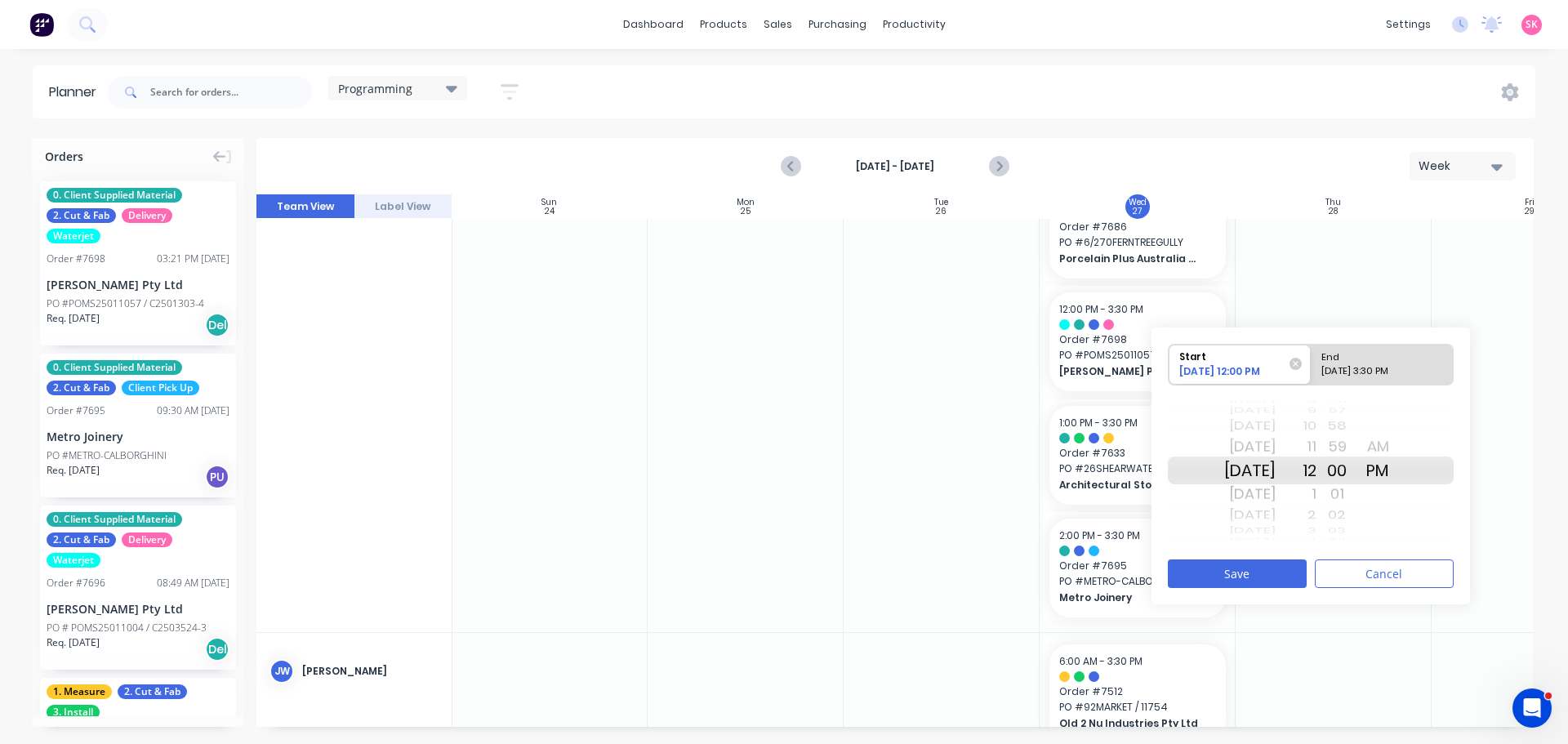
click at [1316, 520] on div "2" at bounding box center [1296, 515] width 41 height 21
click at [1266, 574] on button "Save" at bounding box center [1237, 574] width 139 height 29
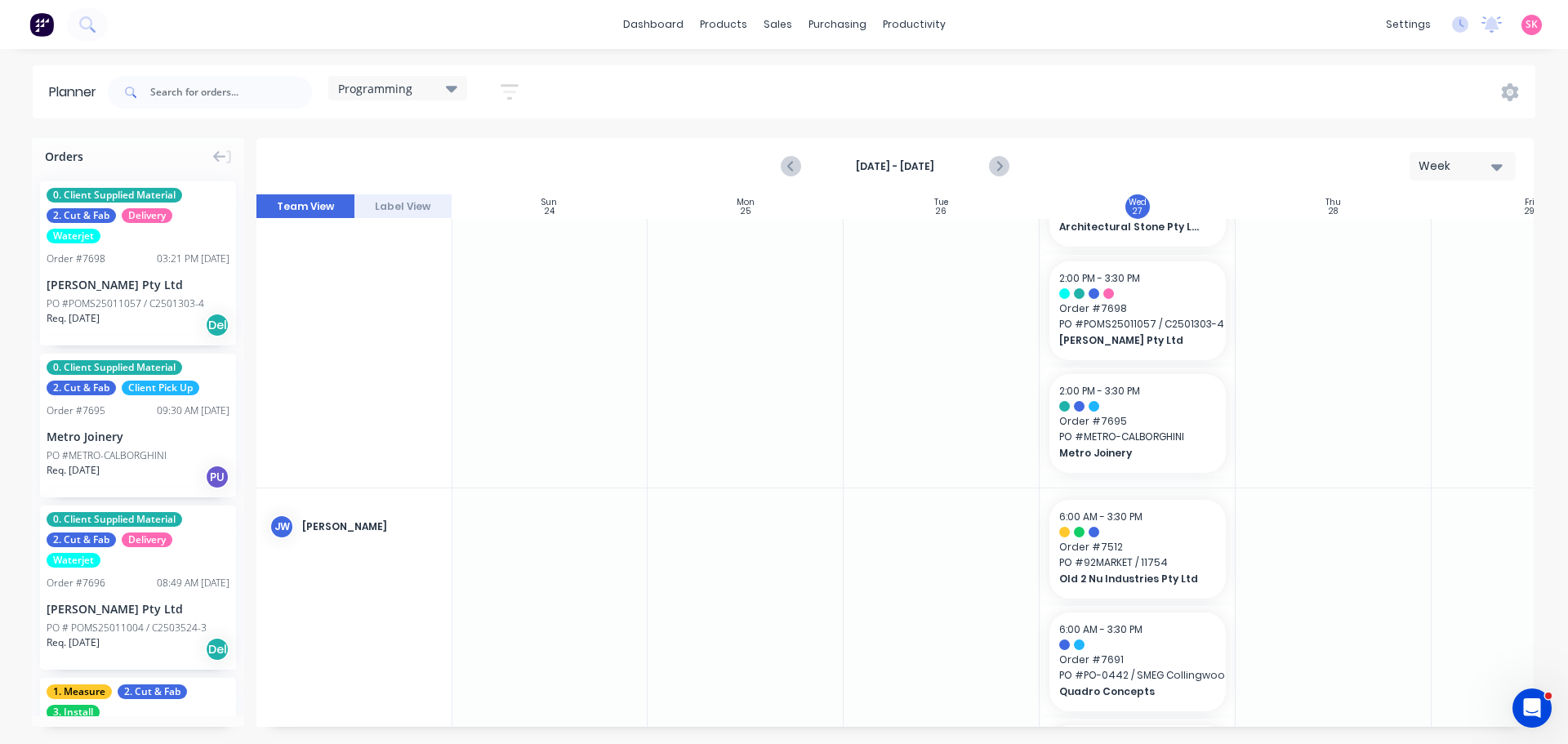
scroll to position [553, 1]
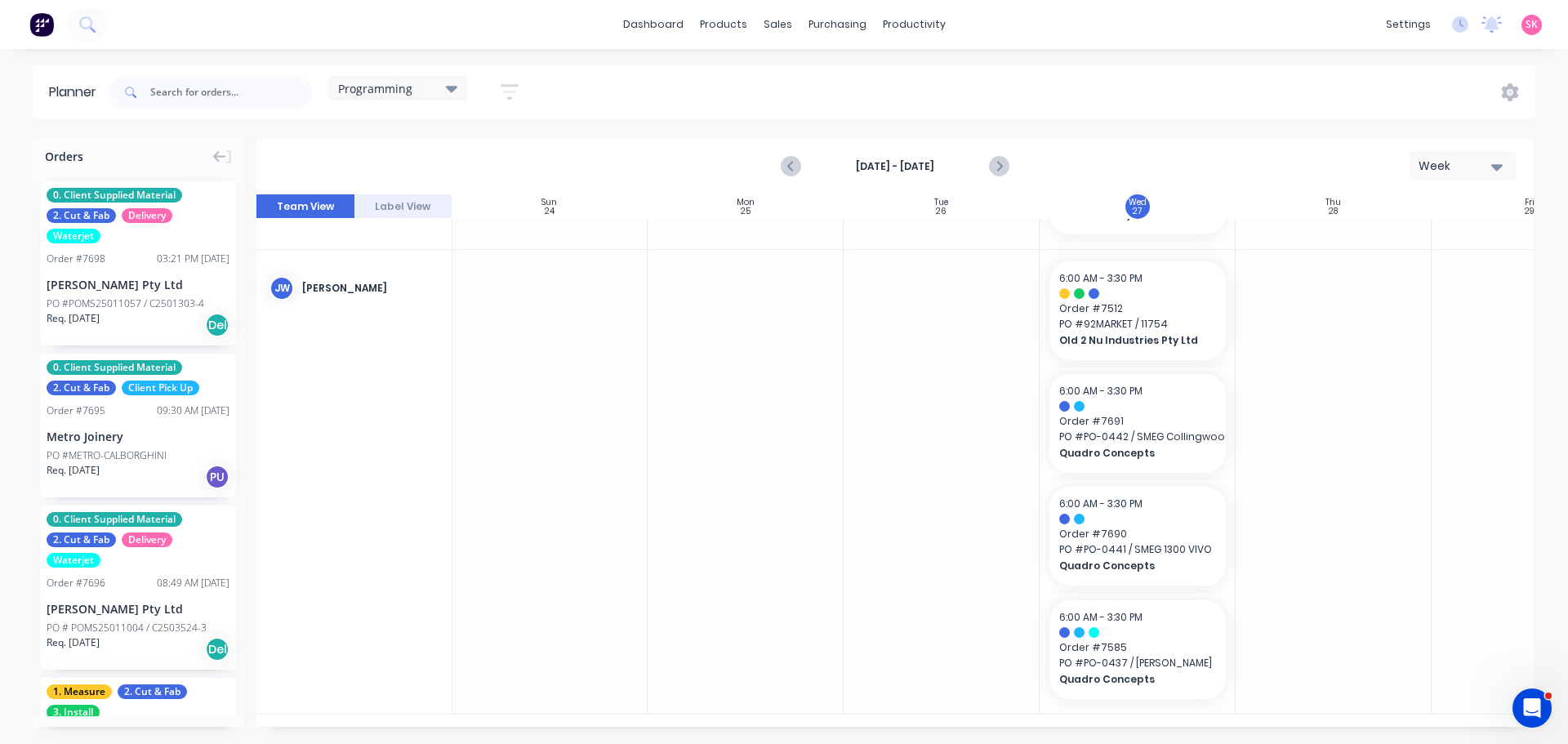
drag, startPoint x: 443, startPoint y: 115, endPoint x: 443, endPoint y: 100, distance: 15.0
click at [443, 113] on div "Programming Save new view None edit Daily (Default) edit Craigieburn Orders edi…" at bounding box center [321, 92] width 431 height 49
click at [443, 90] on div "Programming" at bounding box center [398, 88] width 119 height 14
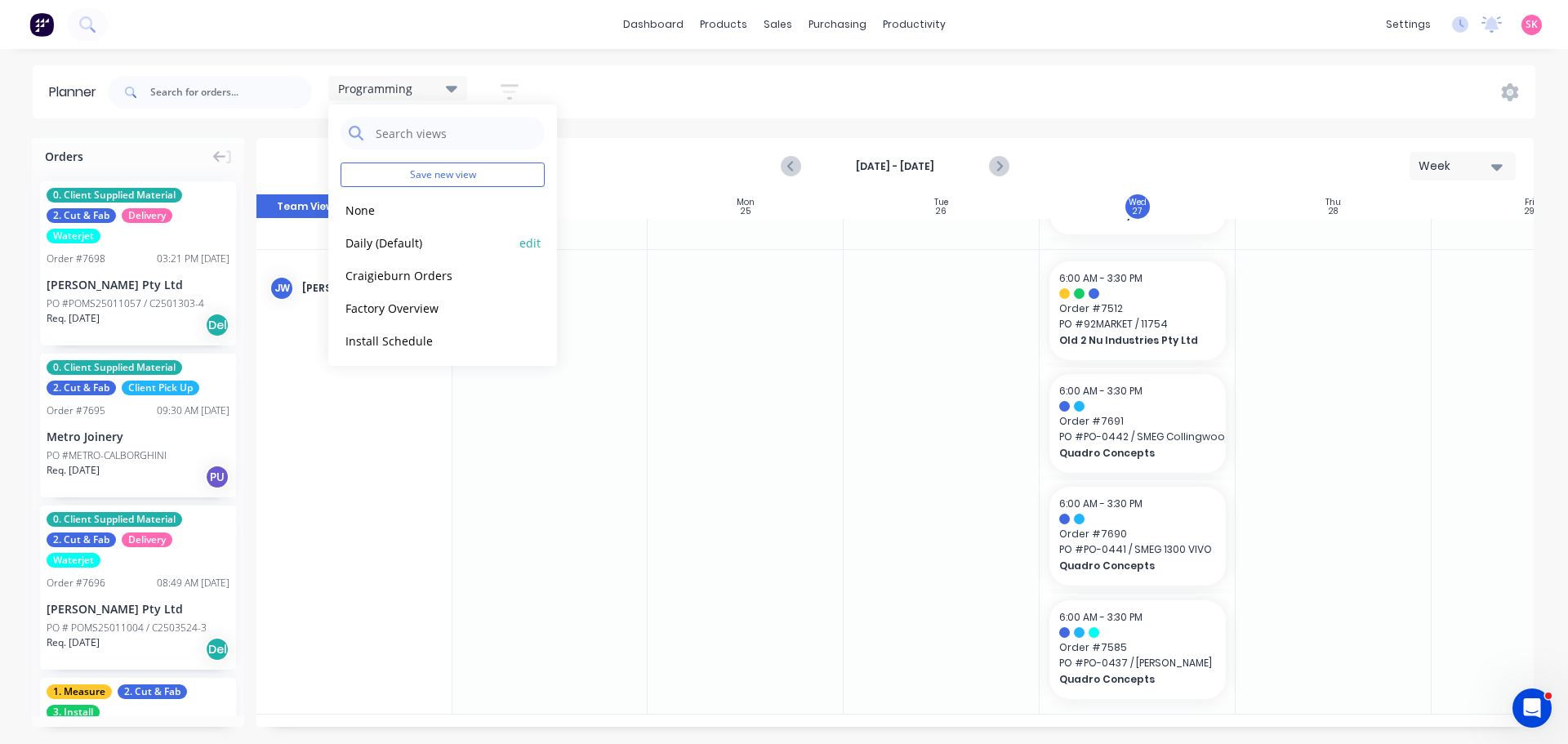
click at [434, 238] on button "Daily (Default)" at bounding box center [427, 242] width 174 height 19
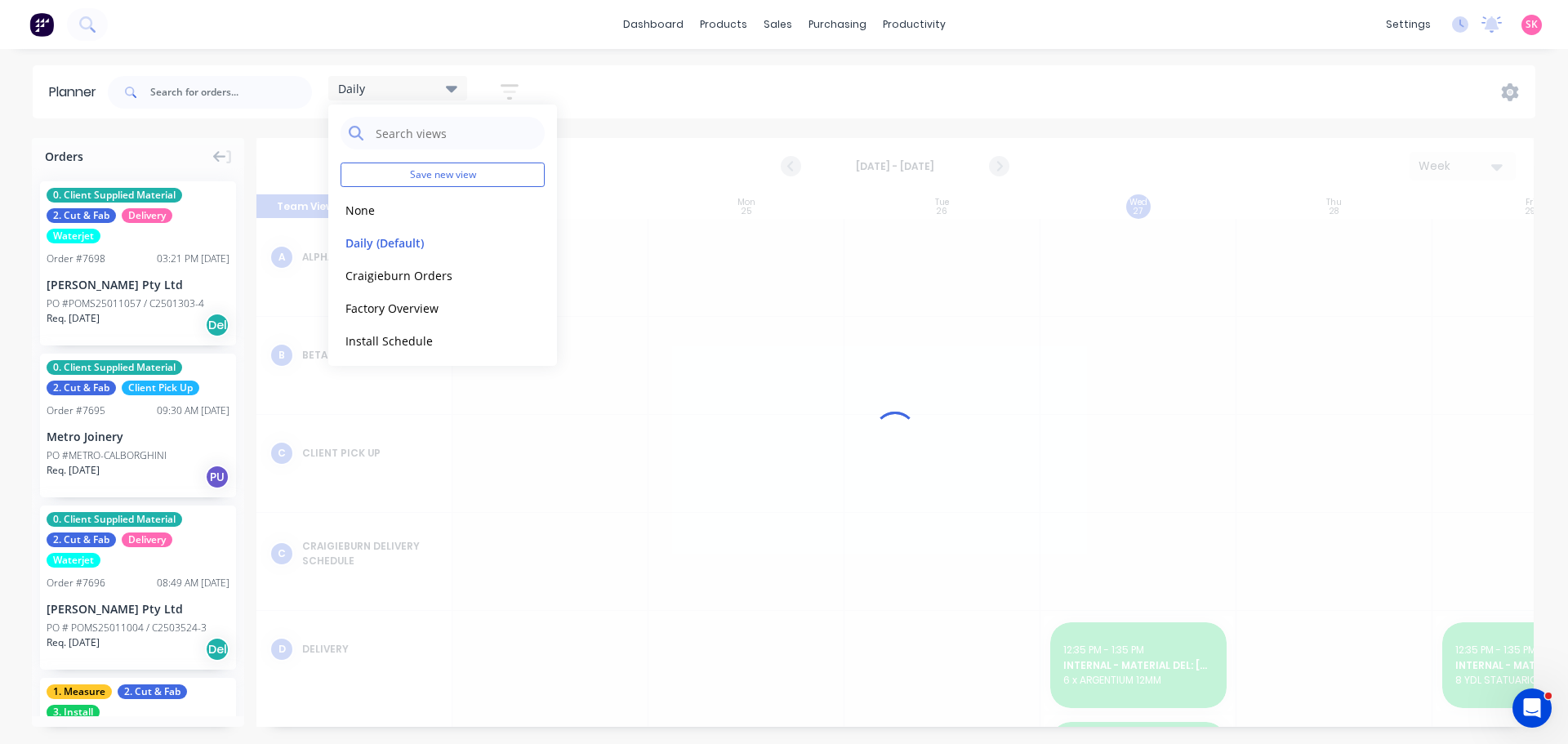
scroll to position [0, 1]
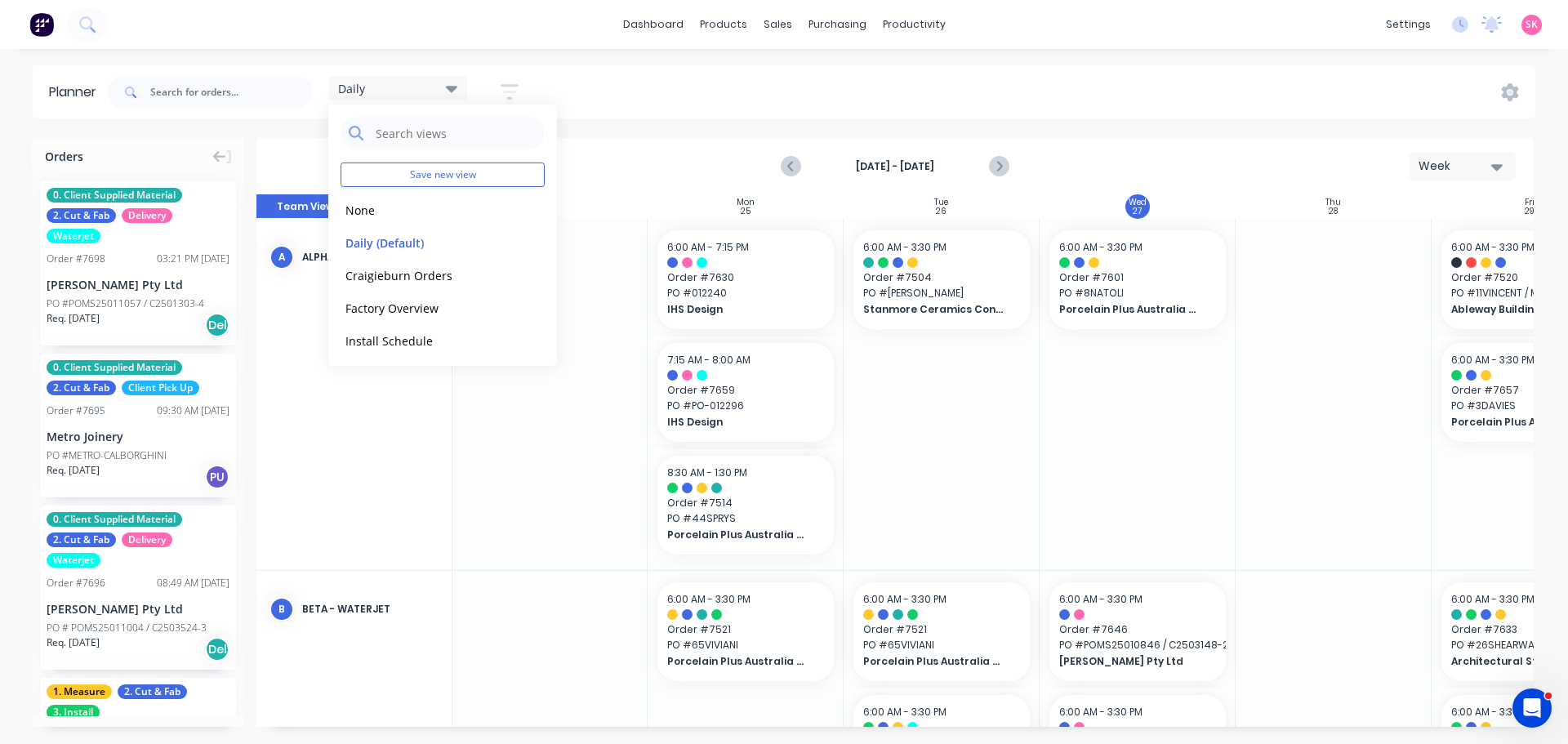
click at [1064, 101] on div "Daily Save new view None edit Daily (Default) edit Craigieburn Orders edit Fact…" at bounding box center [820, 92] width 1431 height 49
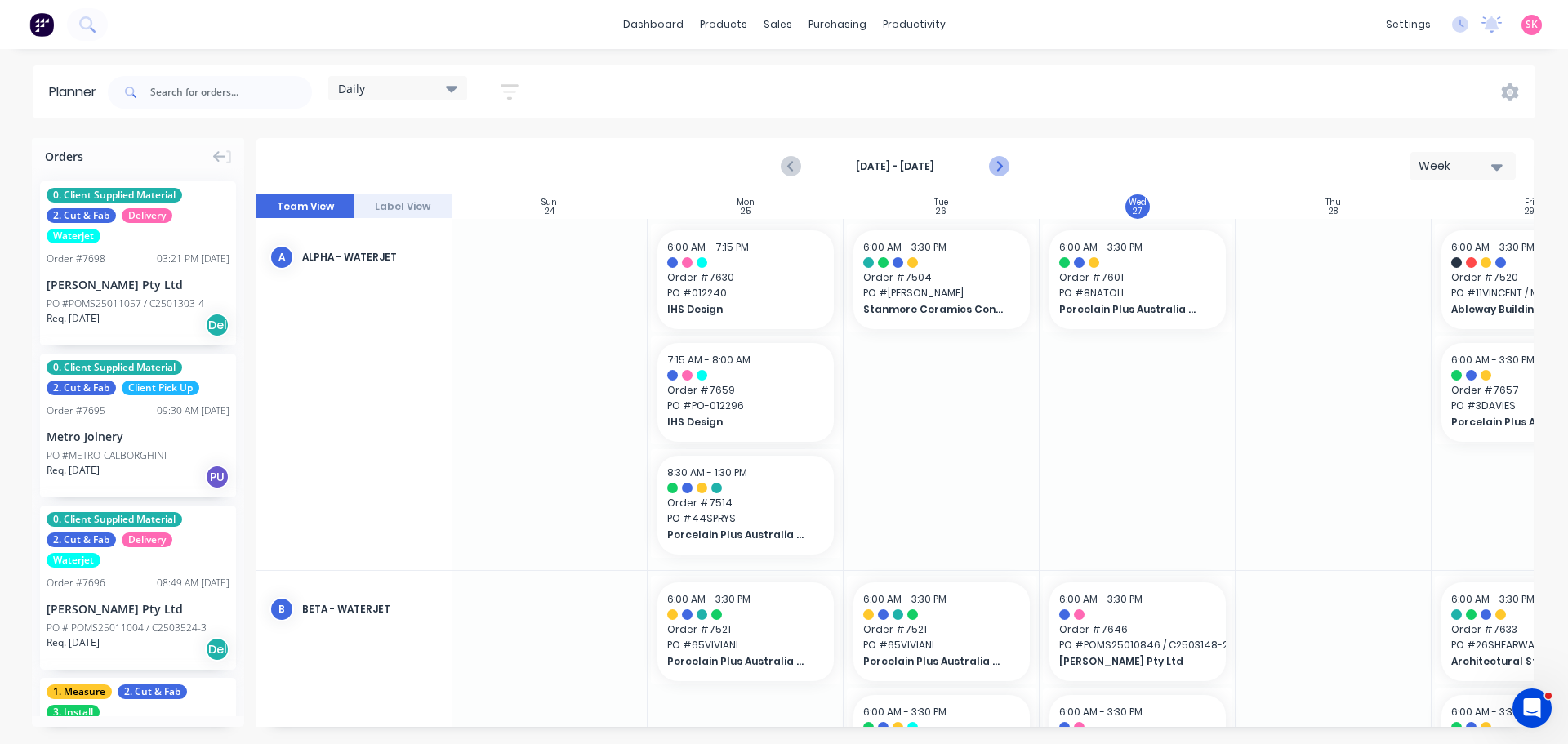
click at [1006, 160] on icon "Next page" at bounding box center [998, 166] width 20 height 20
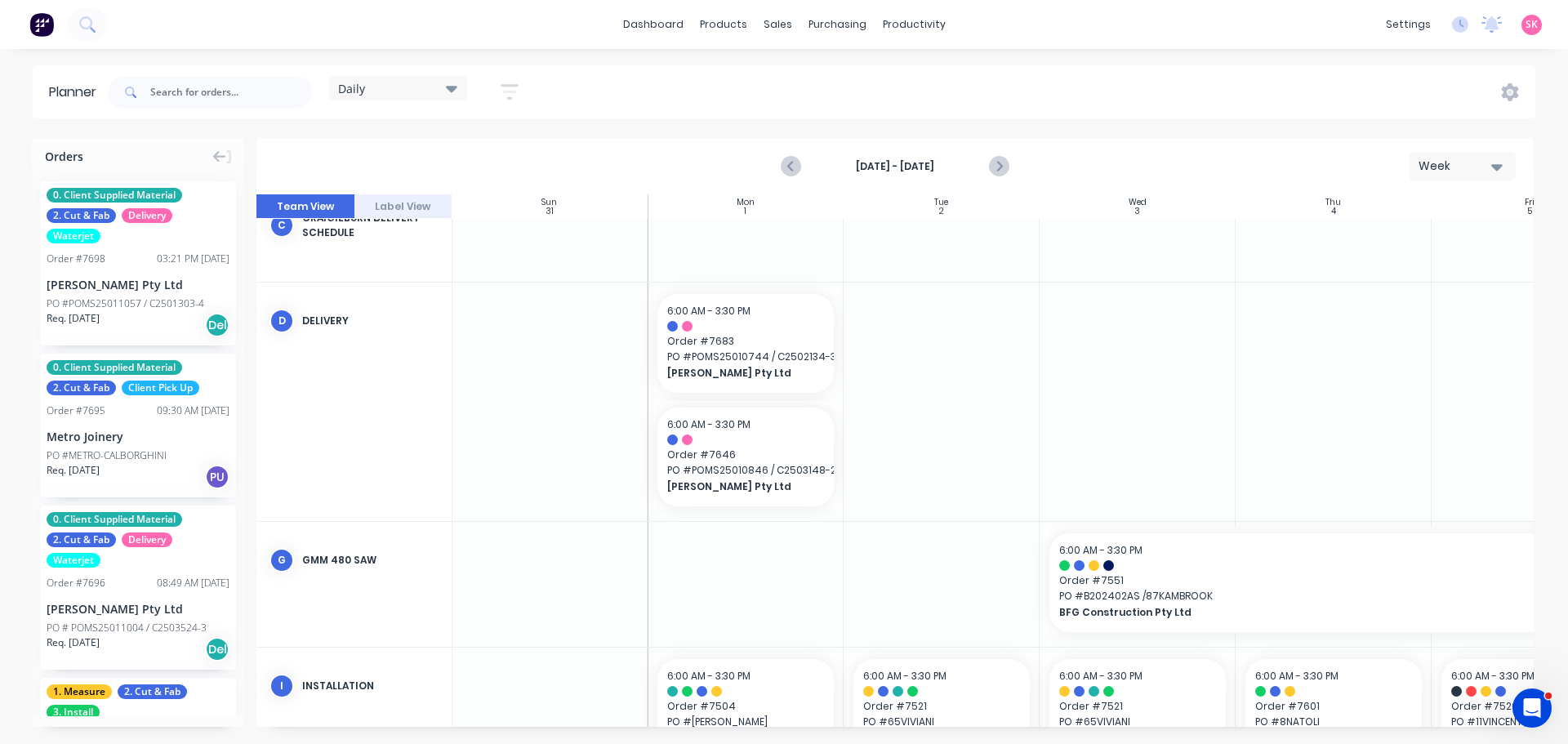
scroll to position [474, 1]
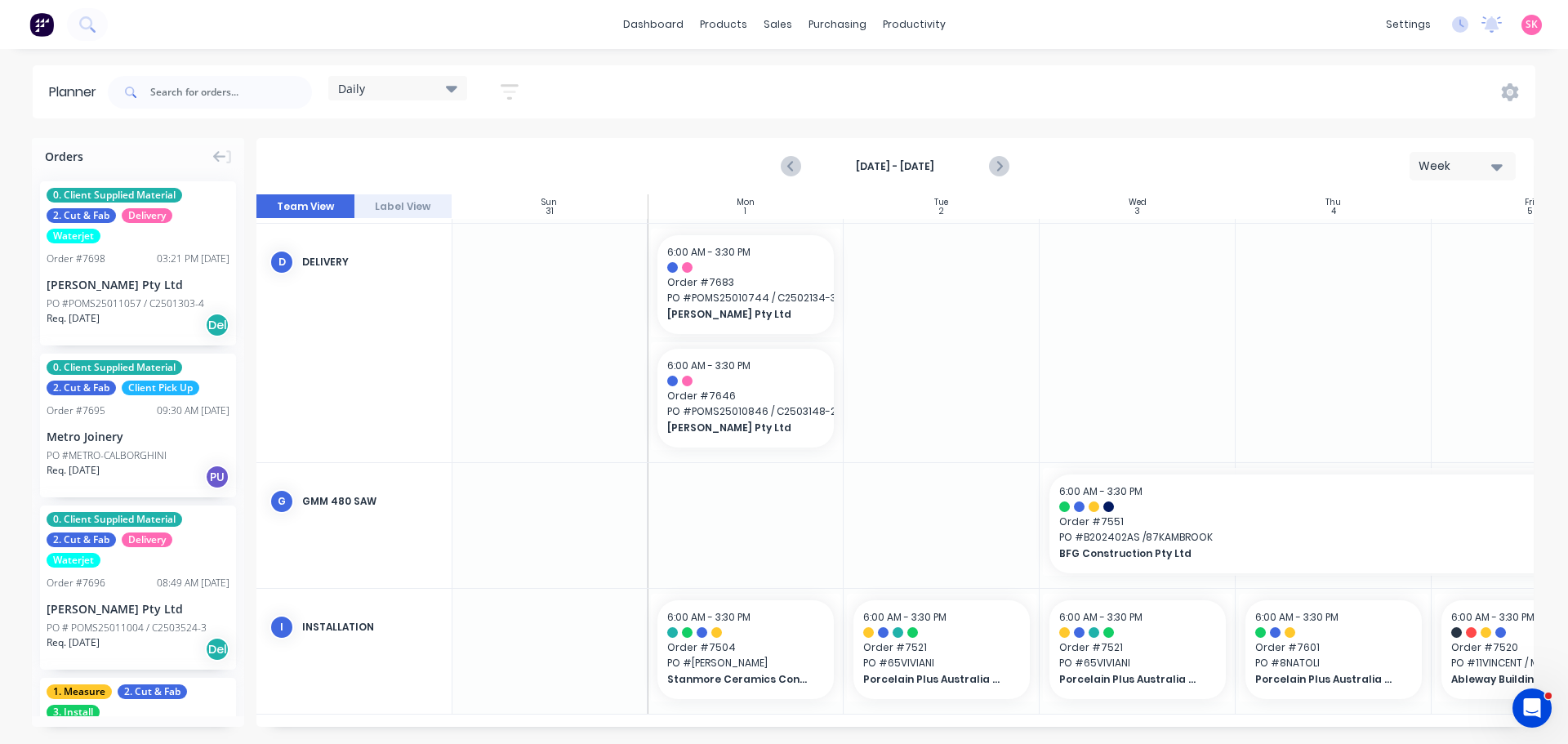
drag, startPoint x: 1013, startPoint y: 718, endPoint x: 1030, endPoint y: 719, distance: 17.0
click at [1029, 719] on div "Sun 31 Sunday, August 31, 2025 Mon 1 Monday, September 1, 2025 Tue 2 Tuesday, S…" at bounding box center [895, 460] width 1277 height 533
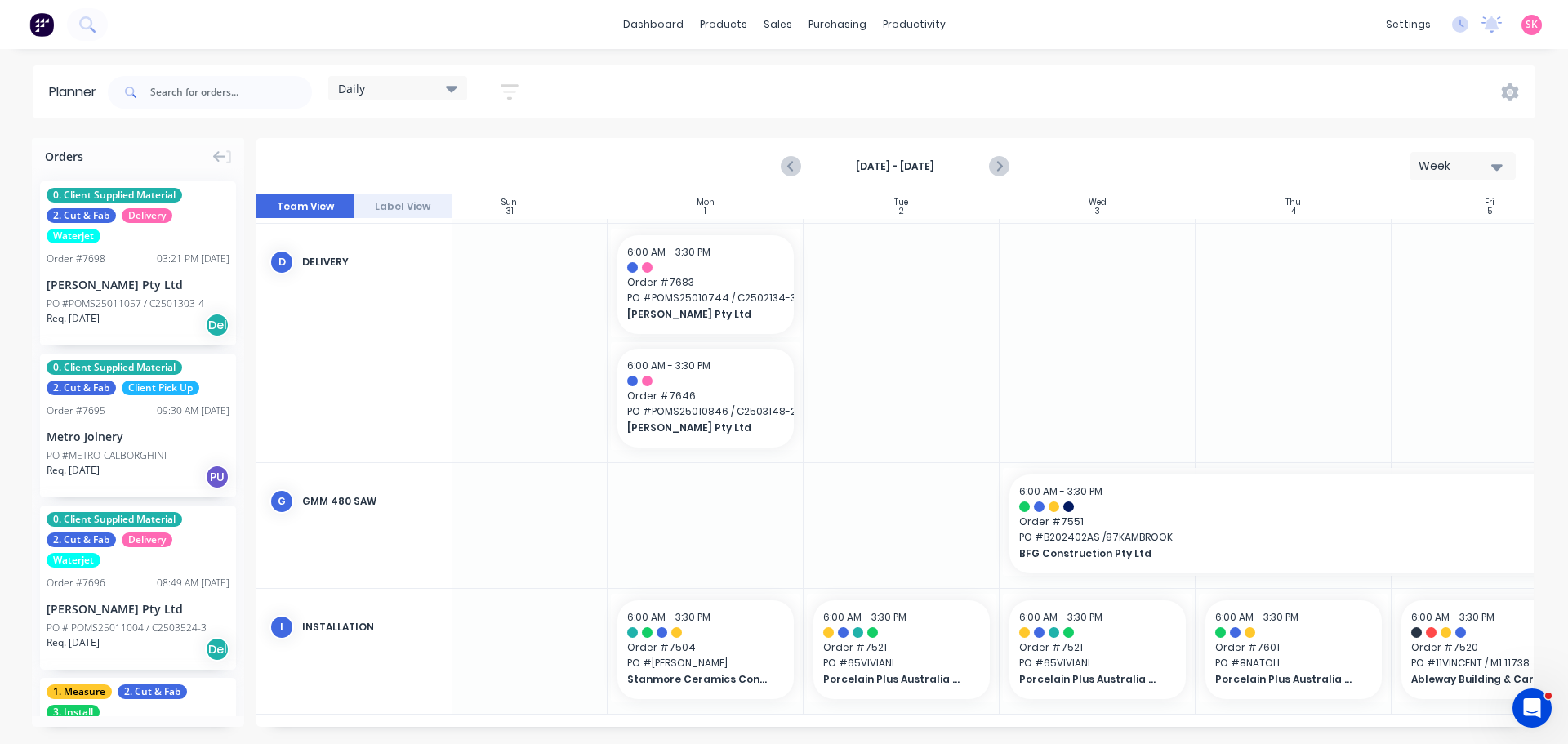
scroll to position [474, 0]
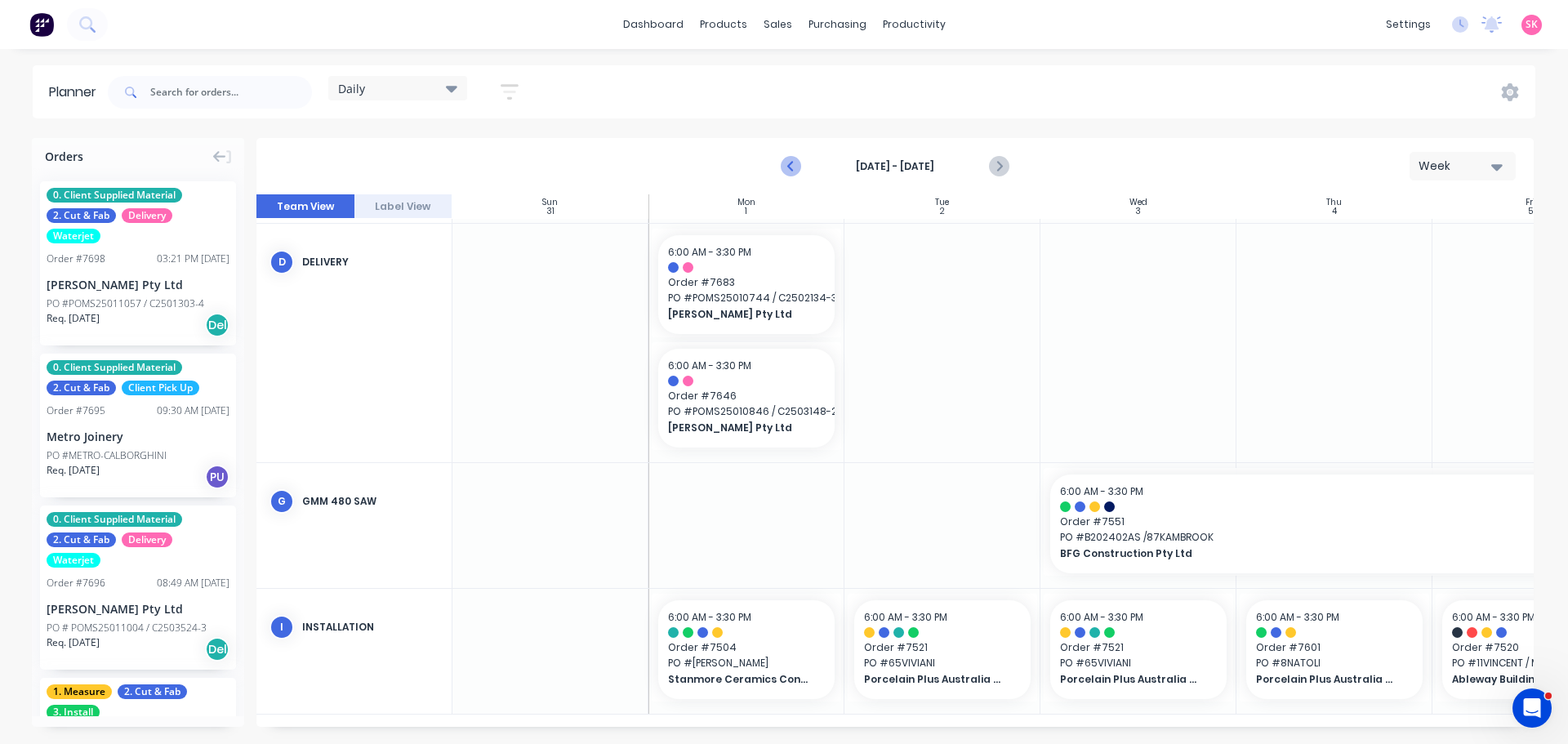
click at [789, 167] on icon "Previous page" at bounding box center [791, 166] width 20 height 20
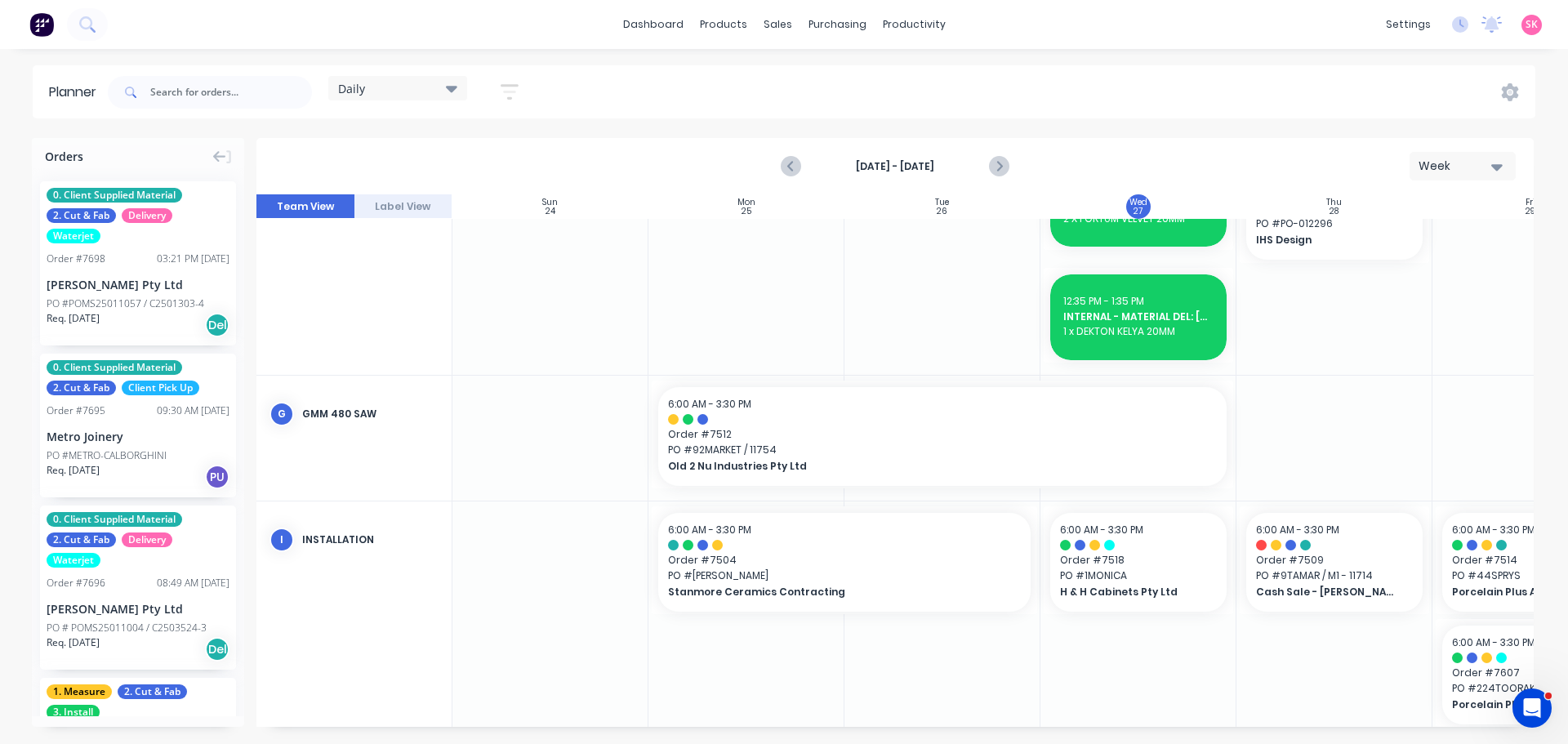
scroll to position [1620, 0]
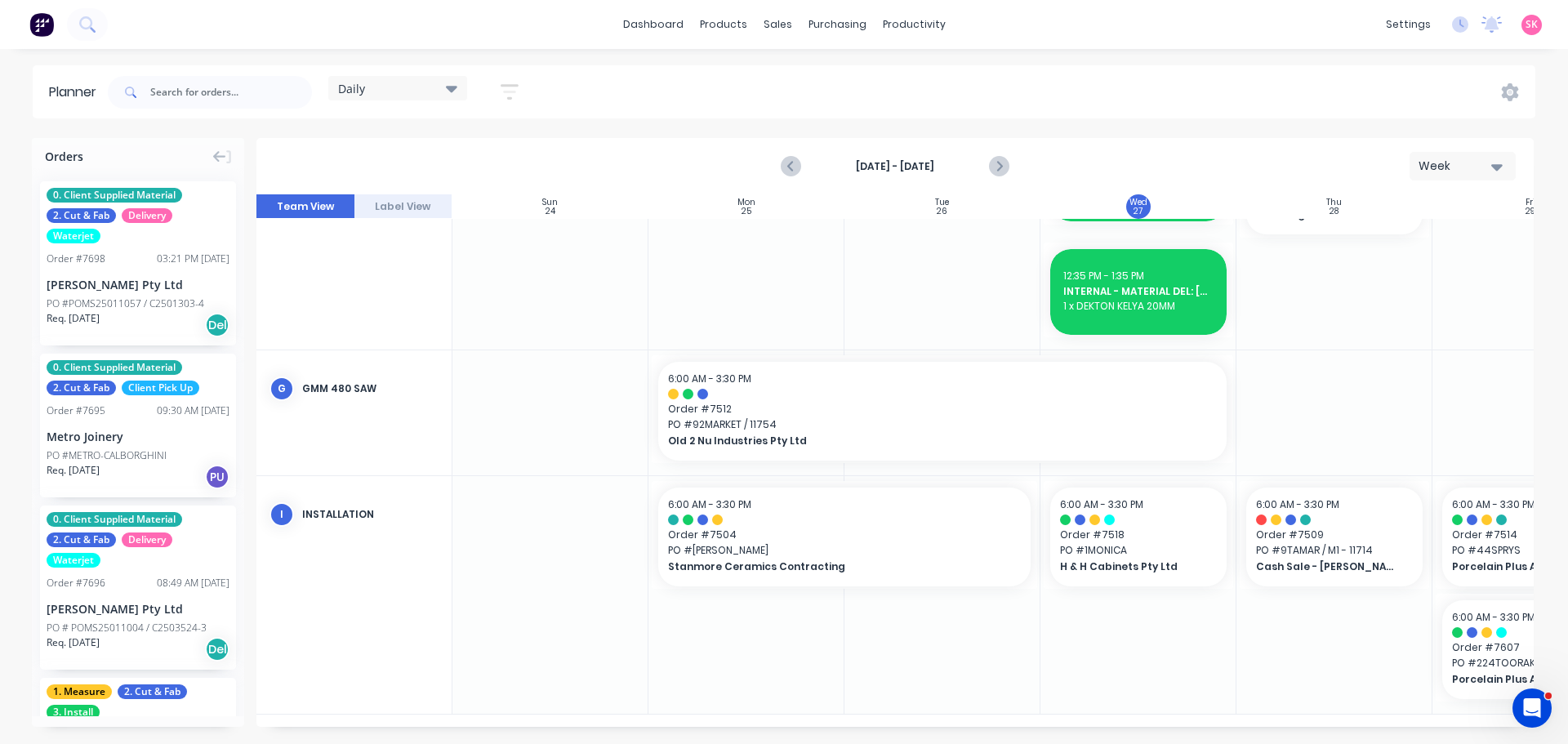
drag, startPoint x: 1188, startPoint y: 718, endPoint x: 1310, endPoint y: 718, distance: 122.0
click at [1310, 718] on div "Sun 24 Sunday, August 24, 2025 Mon 25 Monday, August 25, 2025 Tue 26 Tuesday, A…" at bounding box center [895, 460] width 1277 height 533
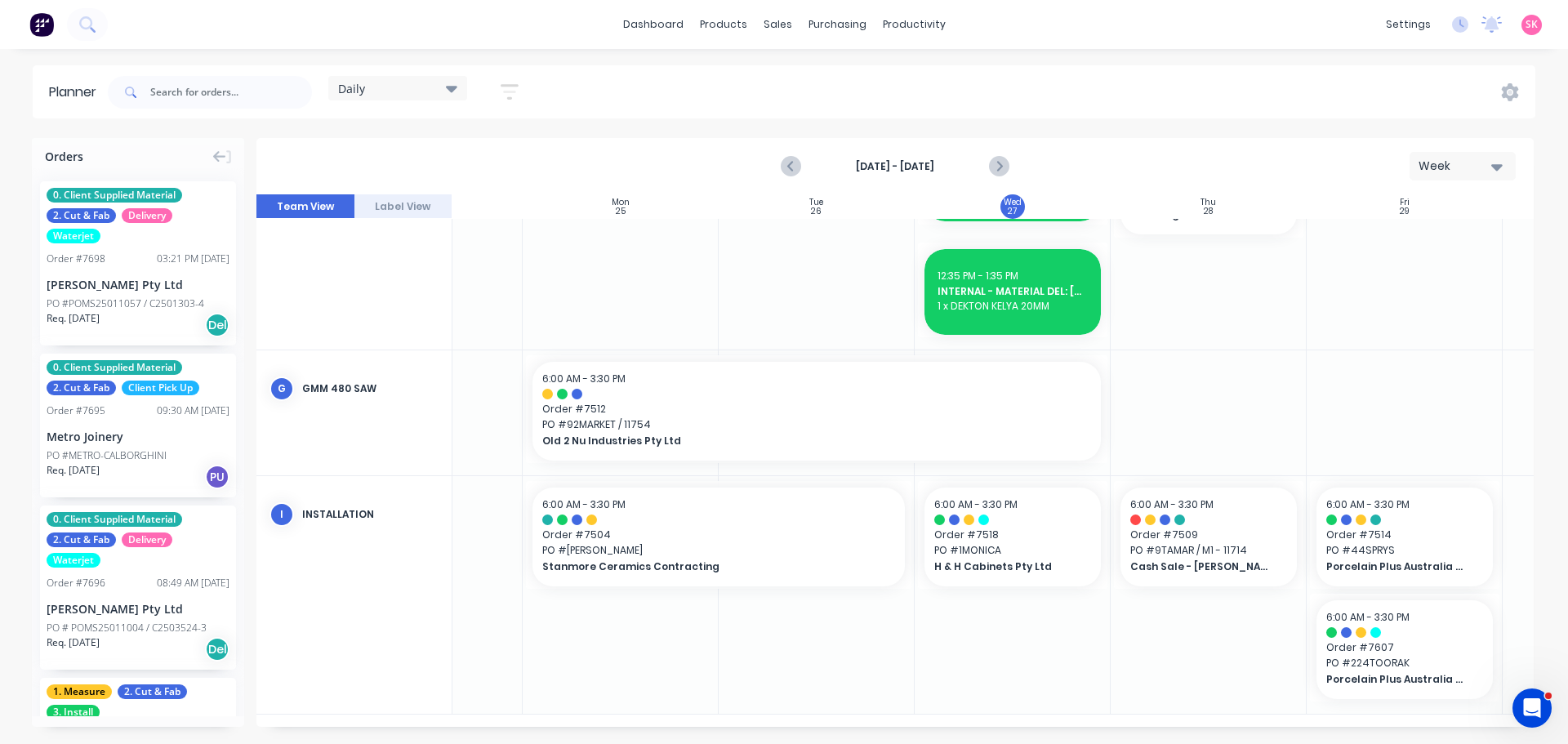
scroll to position [1620, 127]
click at [419, 84] on div "Daily" at bounding box center [398, 88] width 119 height 14
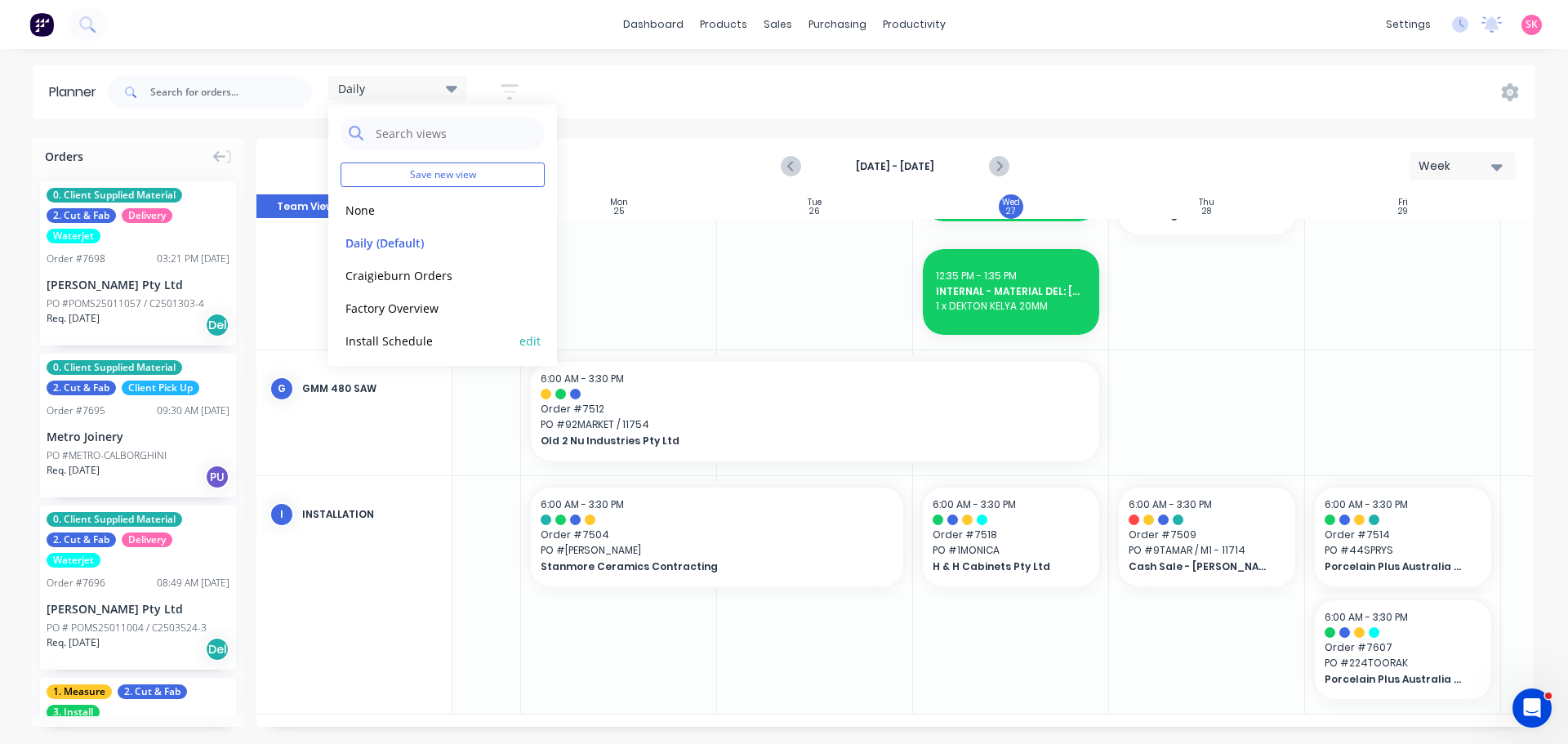
click at [448, 348] on button "Install Schedule" at bounding box center [427, 340] width 174 height 19
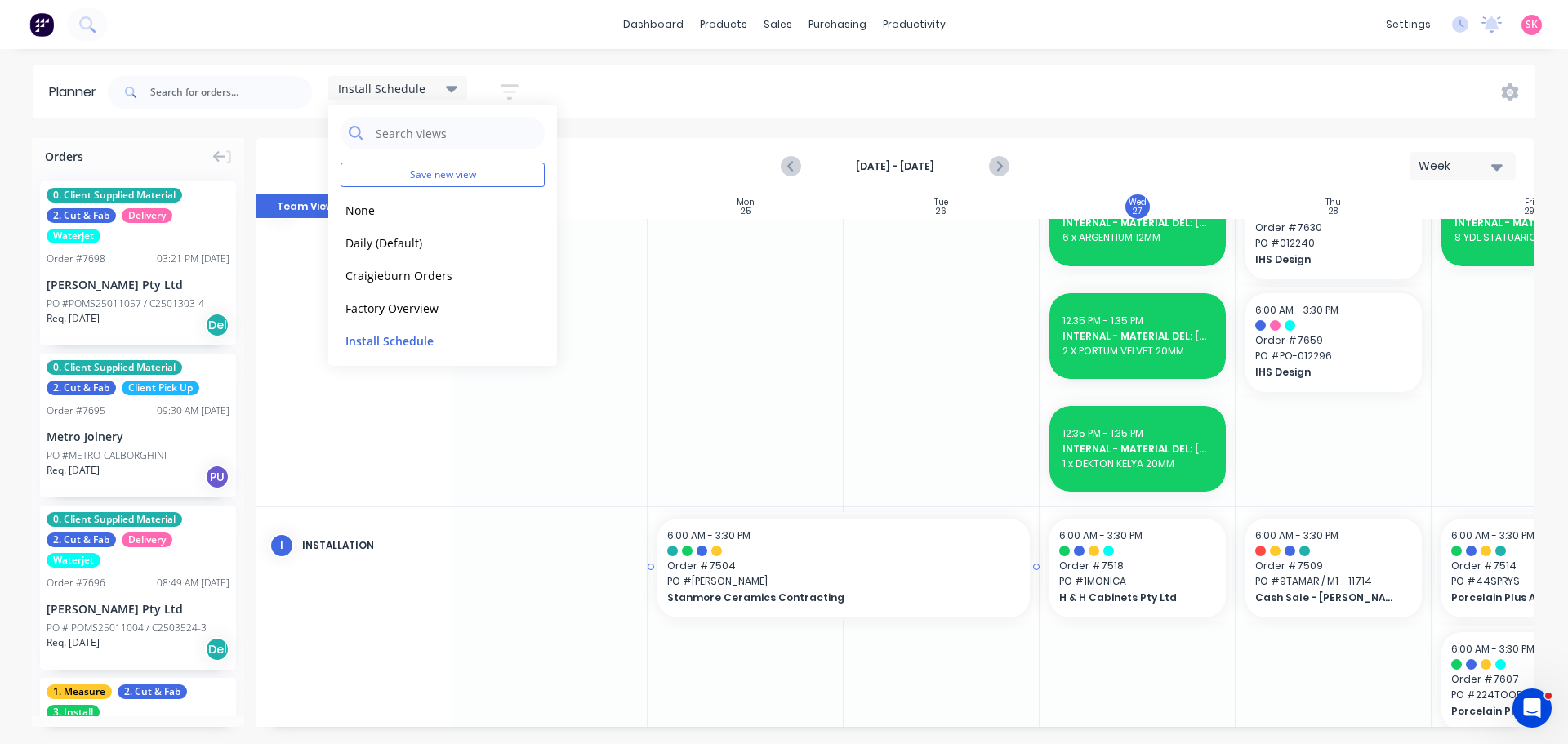
scroll to position [666, 1]
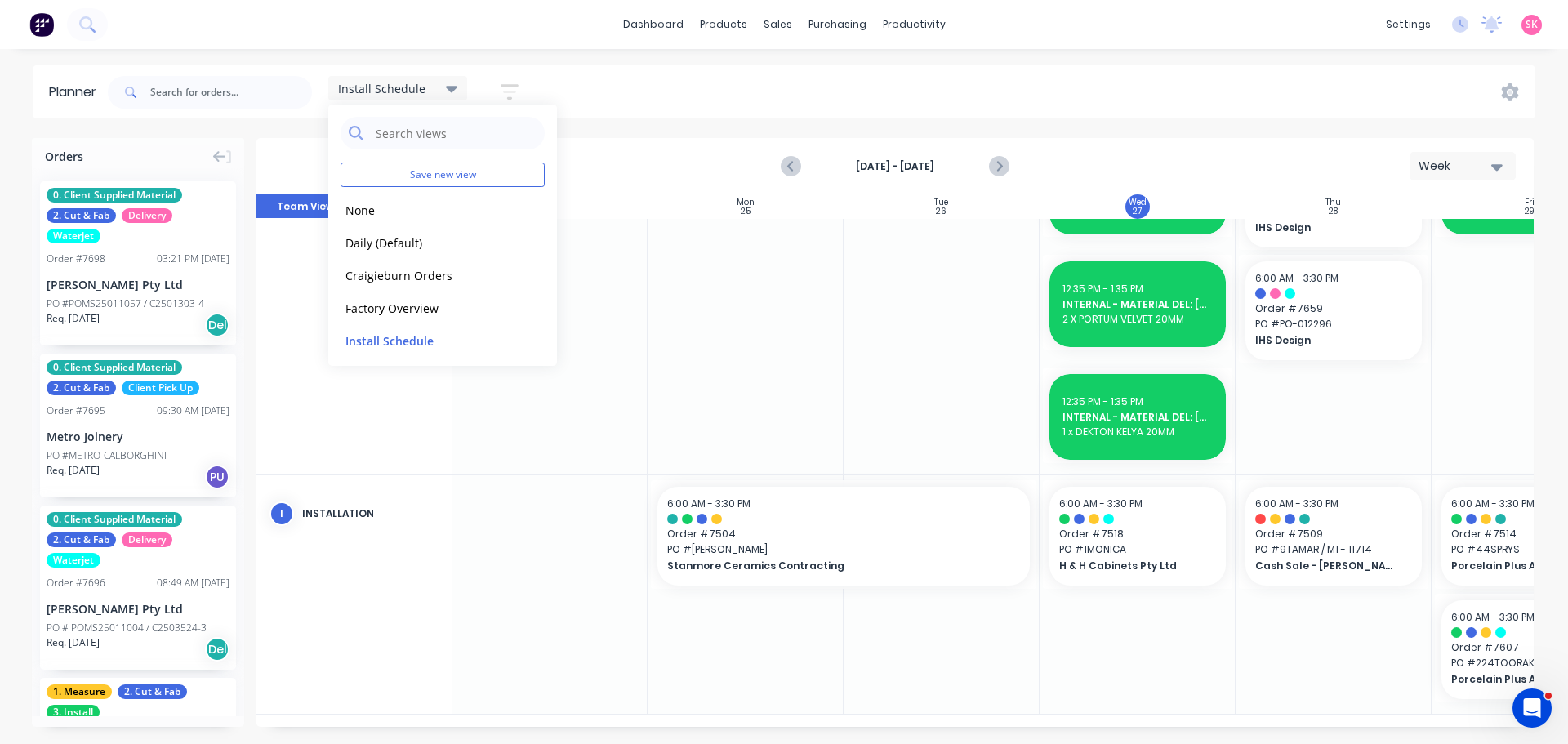
click at [603, 96] on div "Install Schedule Save new view None edit Daily (Default) edit Craigieburn Order…" at bounding box center [820, 92] width 1431 height 49
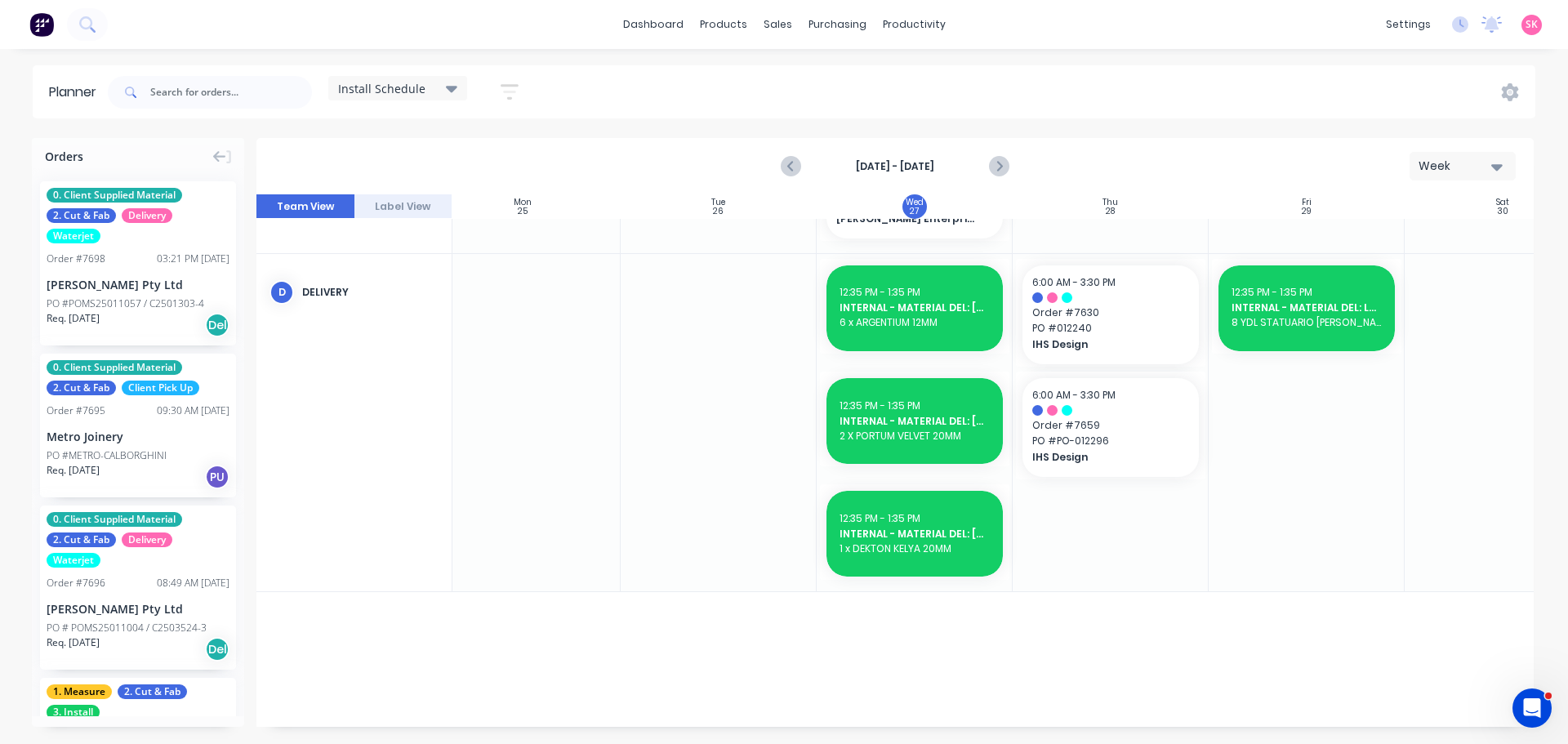
scroll to position [502, 223]
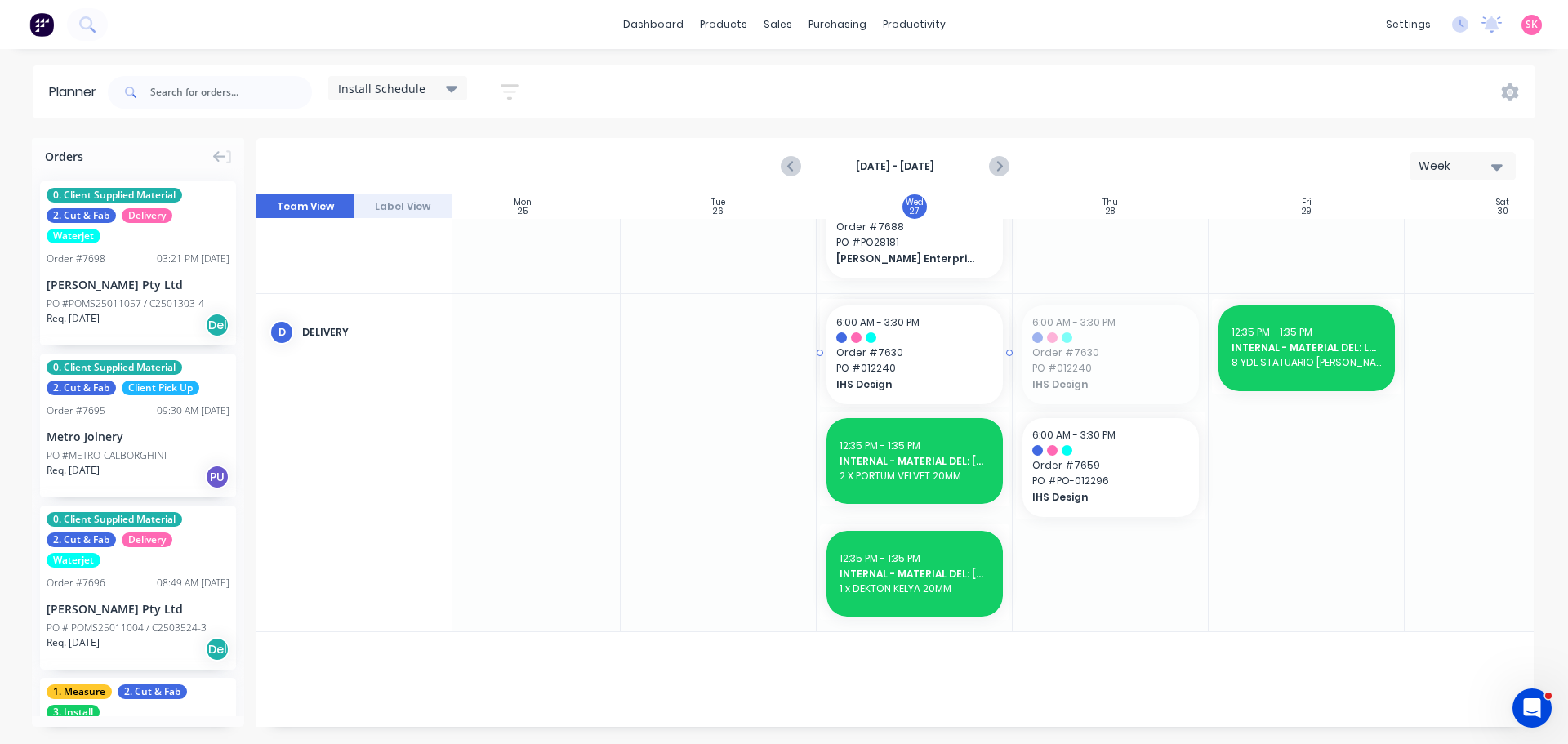
drag, startPoint x: 1121, startPoint y: 358, endPoint x: 963, endPoint y: 358, distance: 158.0
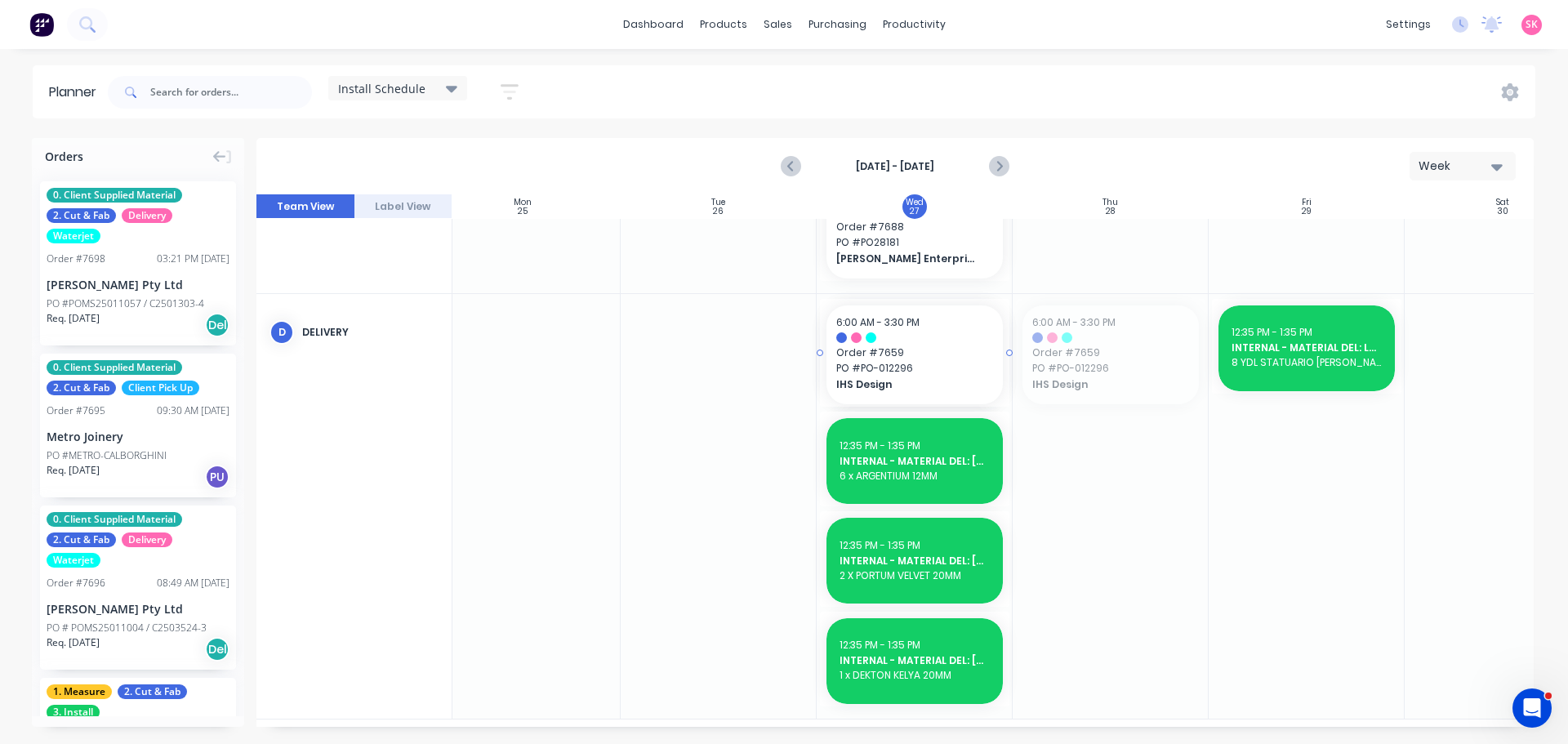
drag, startPoint x: 1090, startPoint y: 368, endPoint x: 969, endPoint y: 366, distance: 121.0
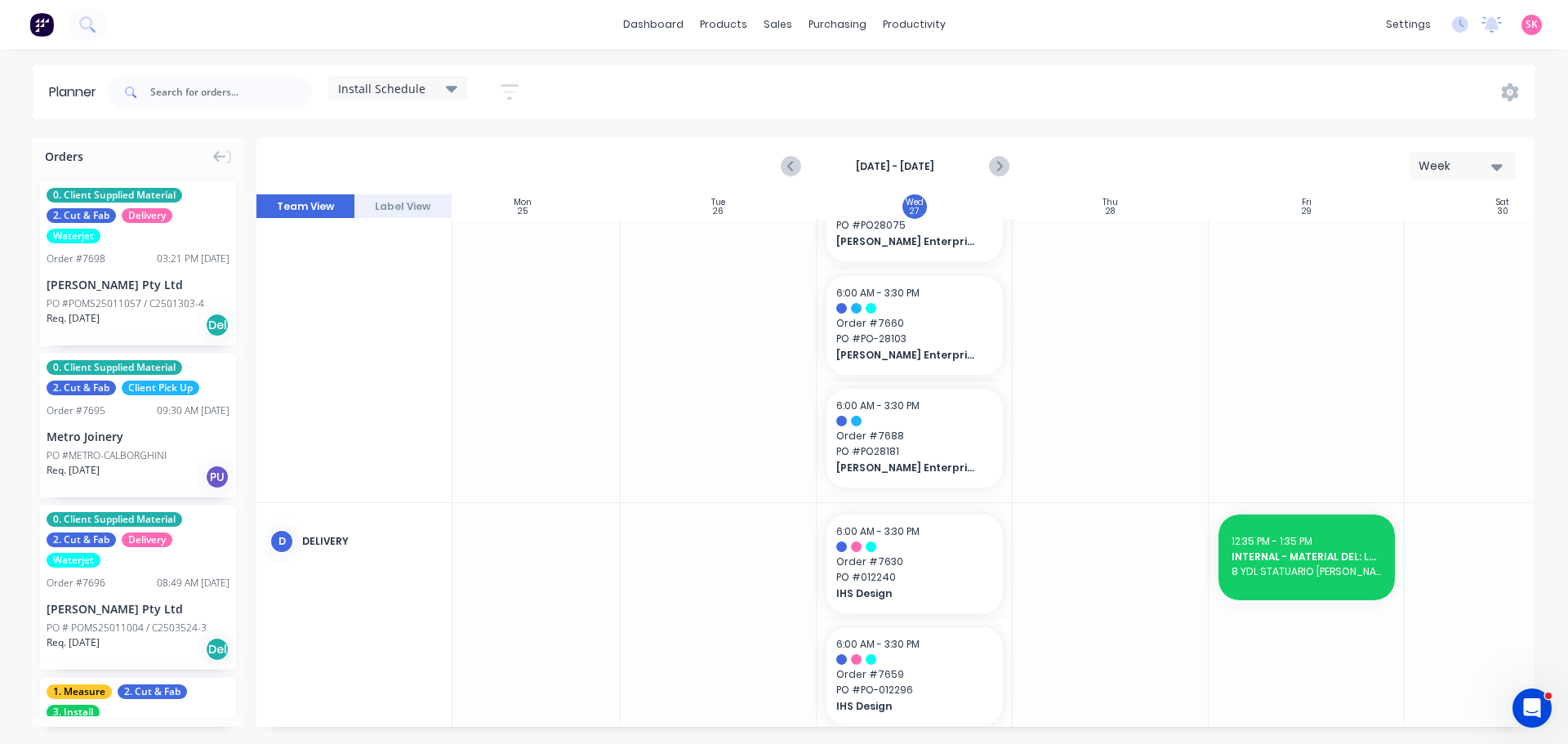
scroll to position [0, 223]
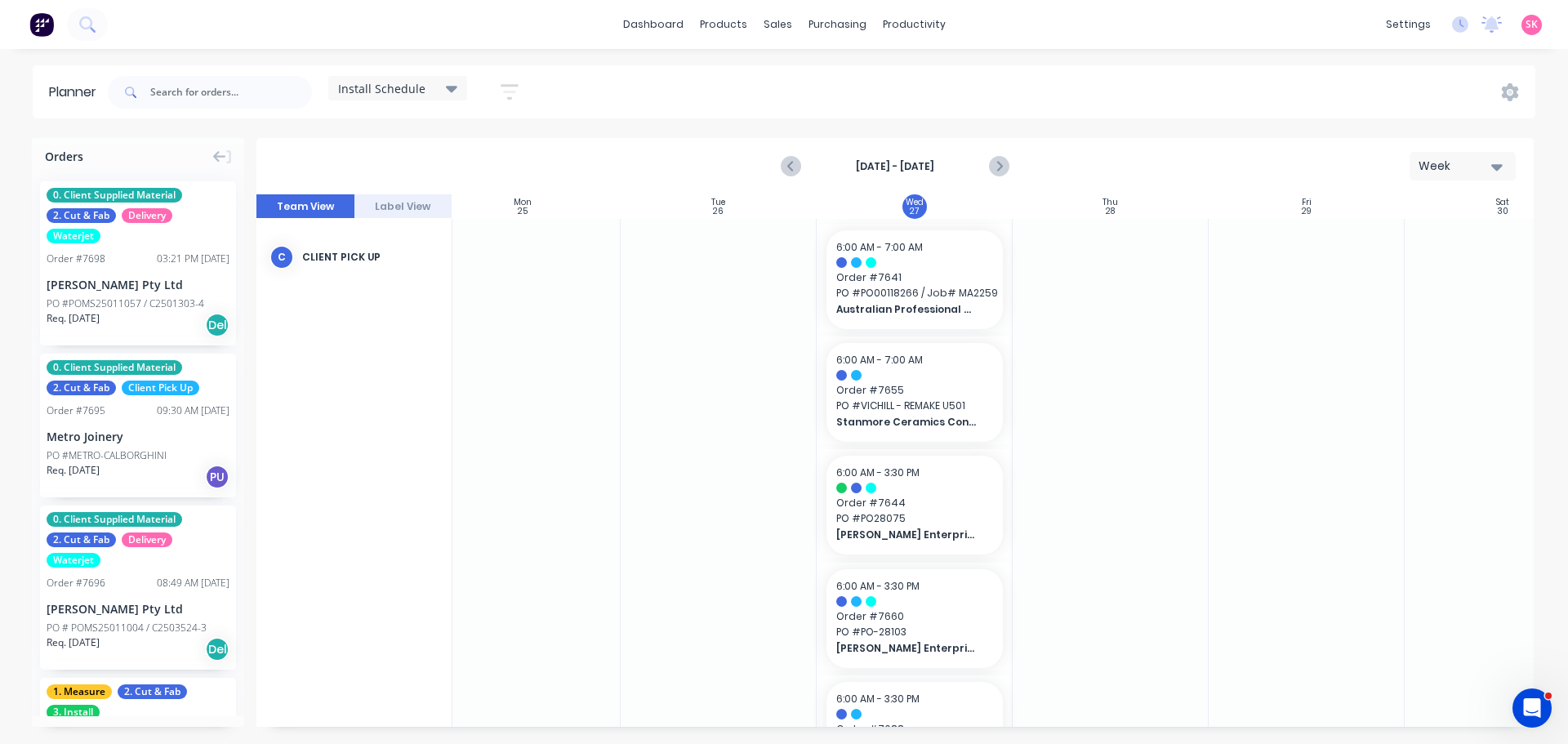
click at [428, 89] on div "Install Schedule" at bounding box center [398, 88] width 119 height 14
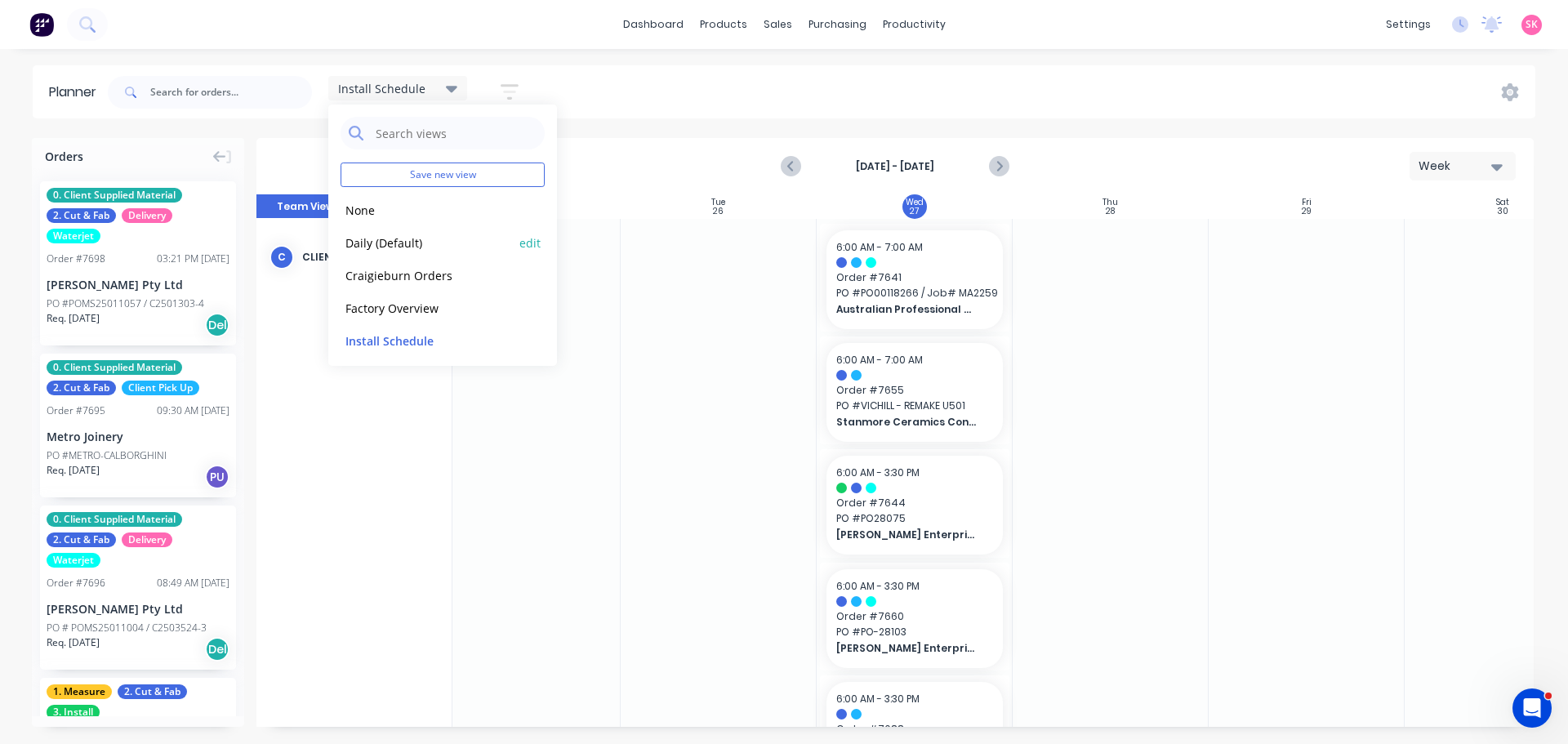
click at [450, 245] on button "Daily (Default)" at bounding box center [427, 242] width 174 height 19
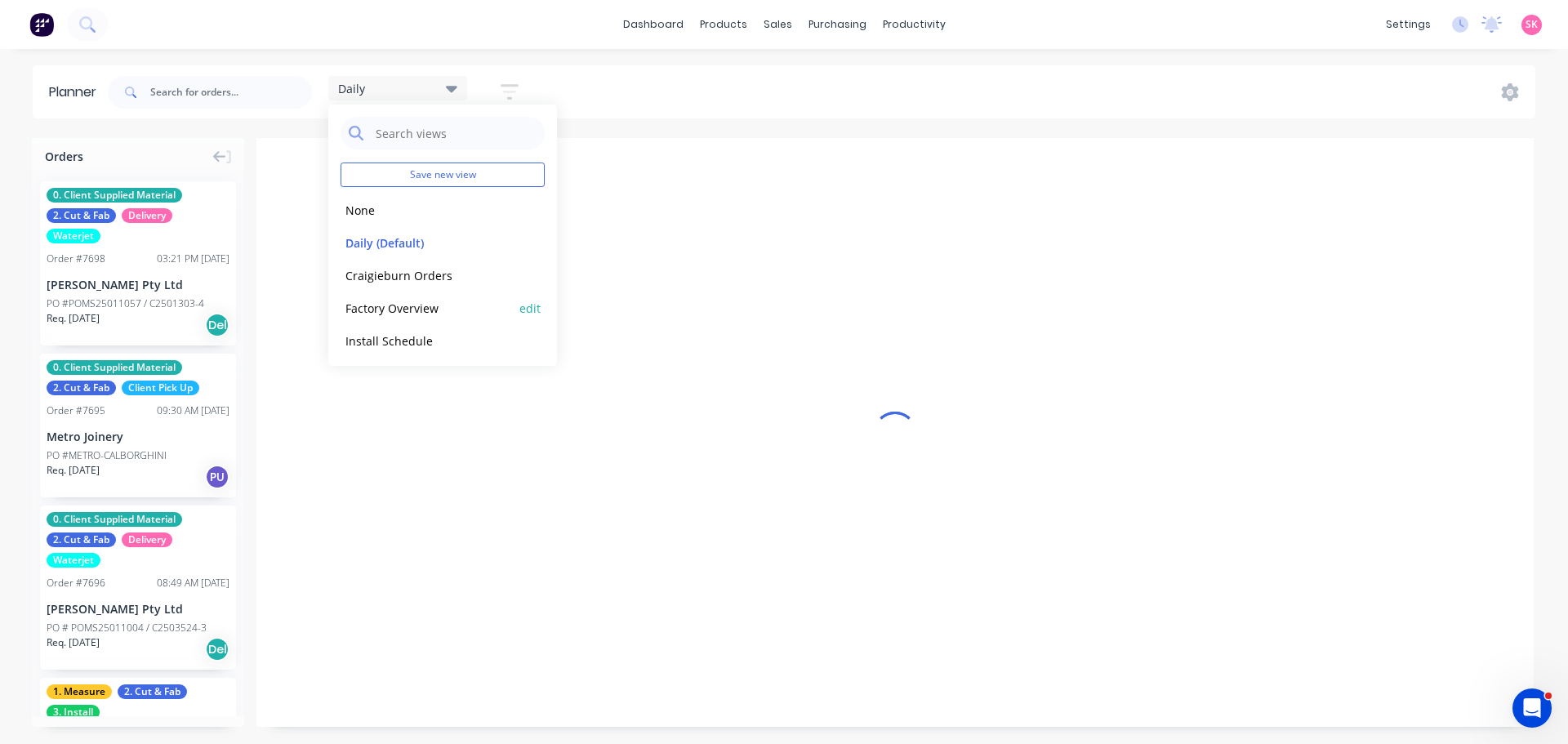
scroll to position [0, 1]
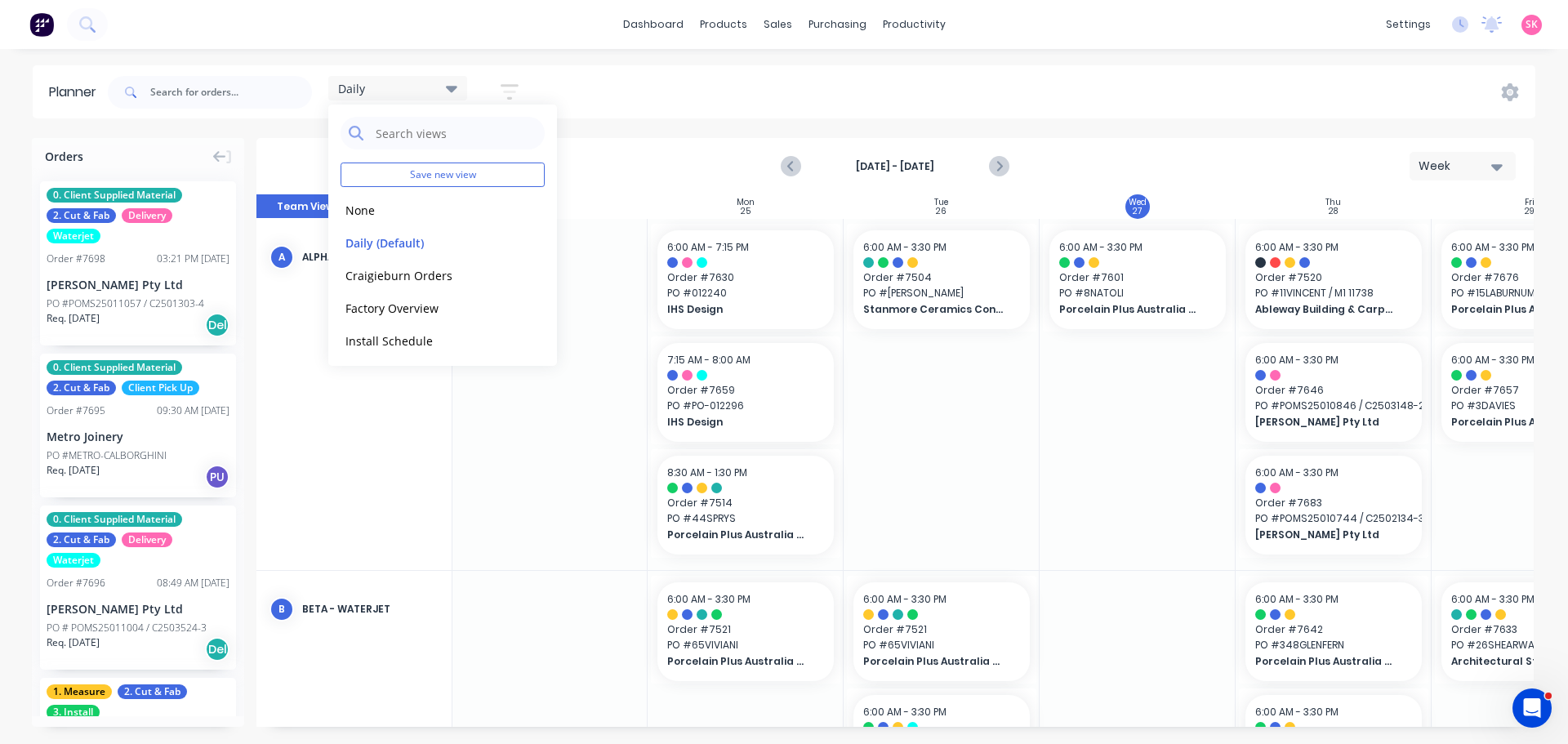
click at [1126, 101] on div "Daily Save new view None edit Daily (Default) edit Craigieburn Orders edit Fact…" at bounding box center [820, 92] width 1431 height 49
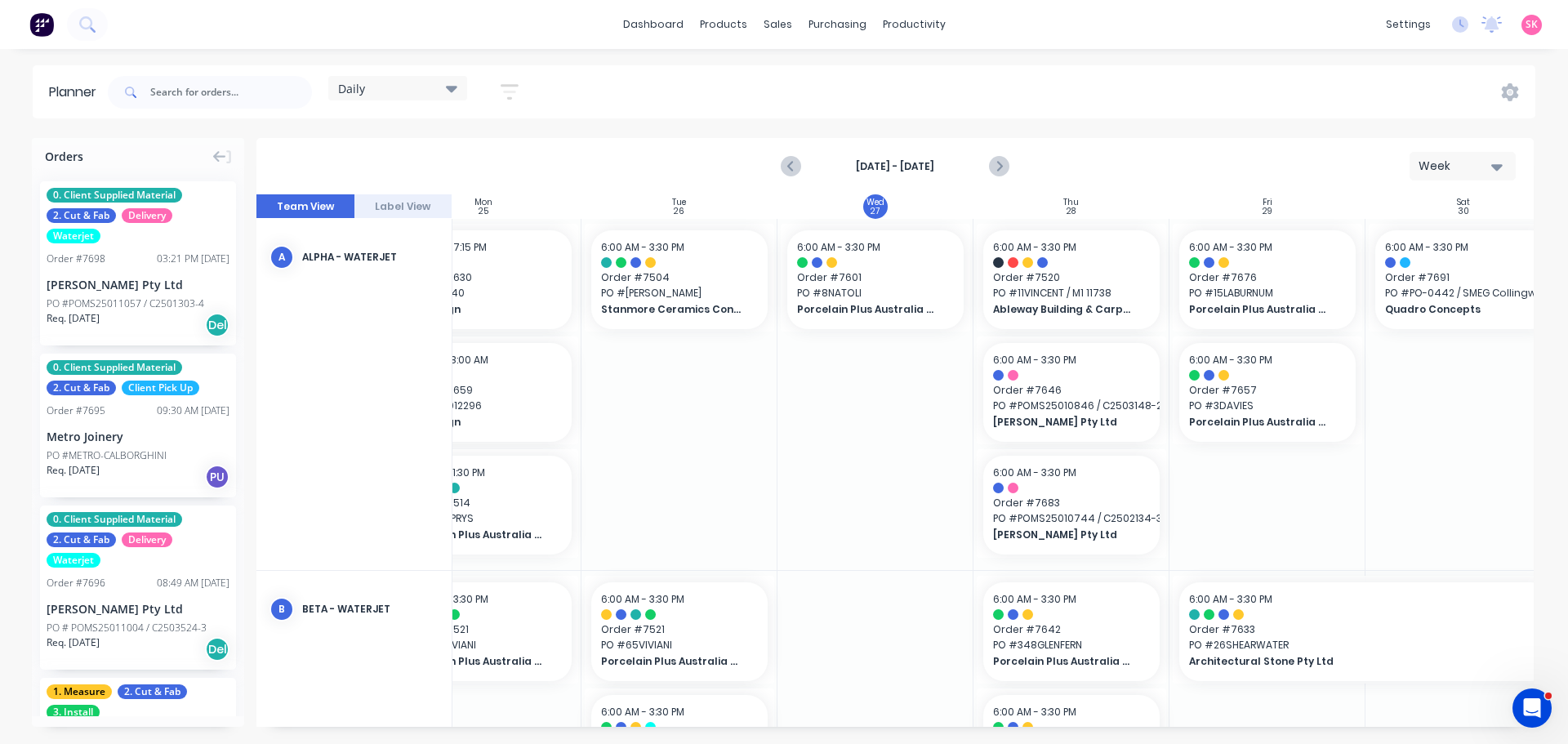
scroll to position [0, 298]
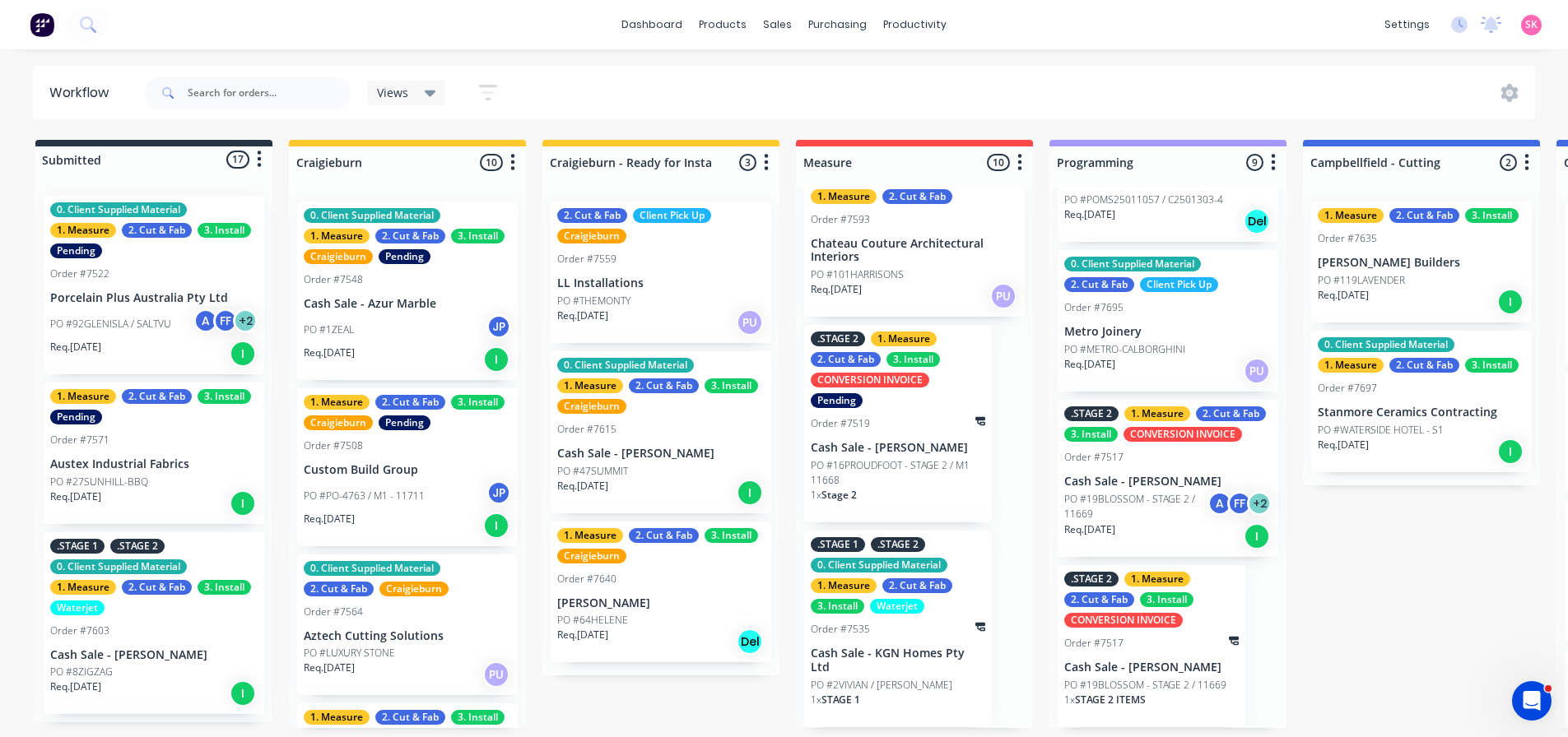
scroll to position [3, 0]
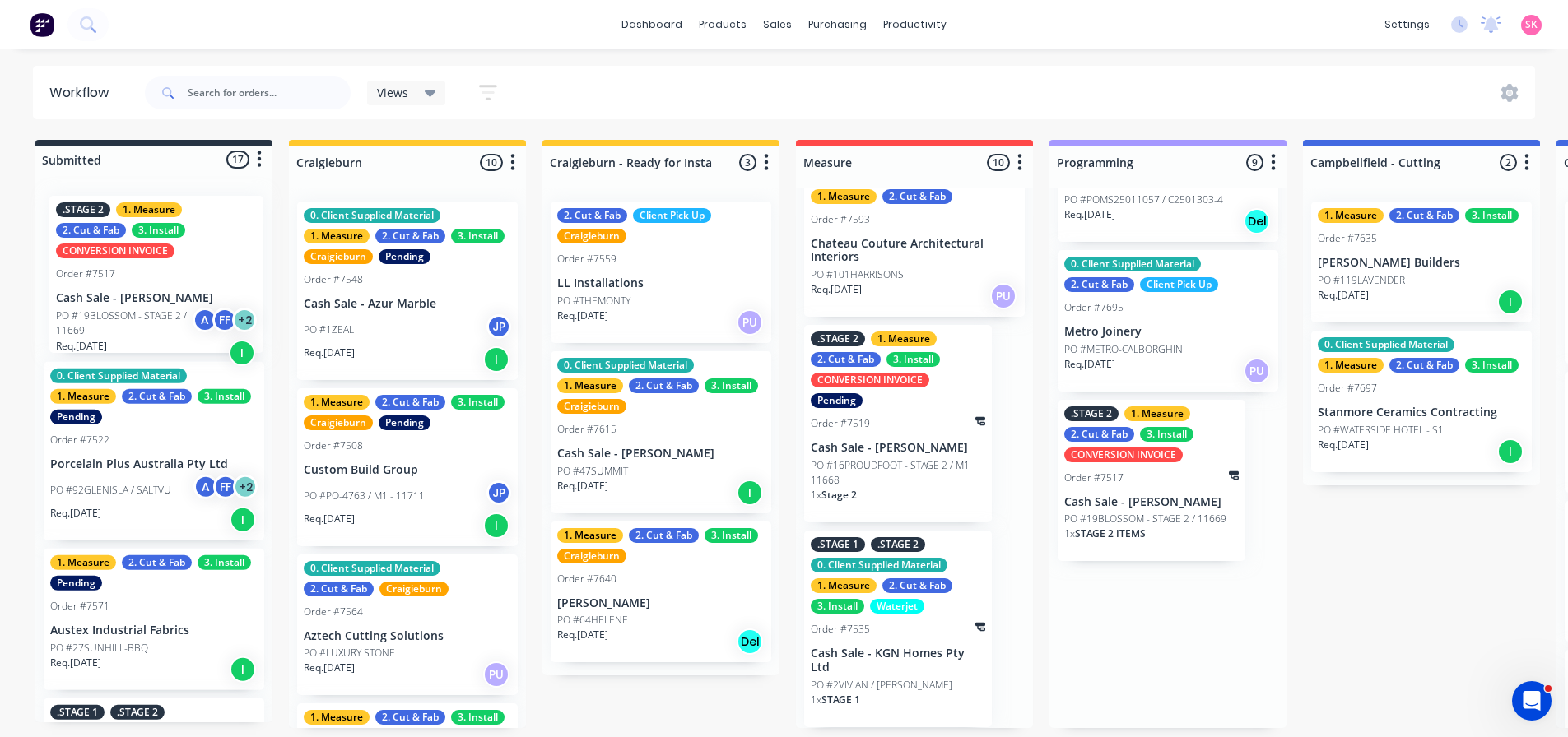
drag, startPoint x: 1153, startPoint y: 509, endPoint x: 131, endPoint y: 307, distance: 1041.8
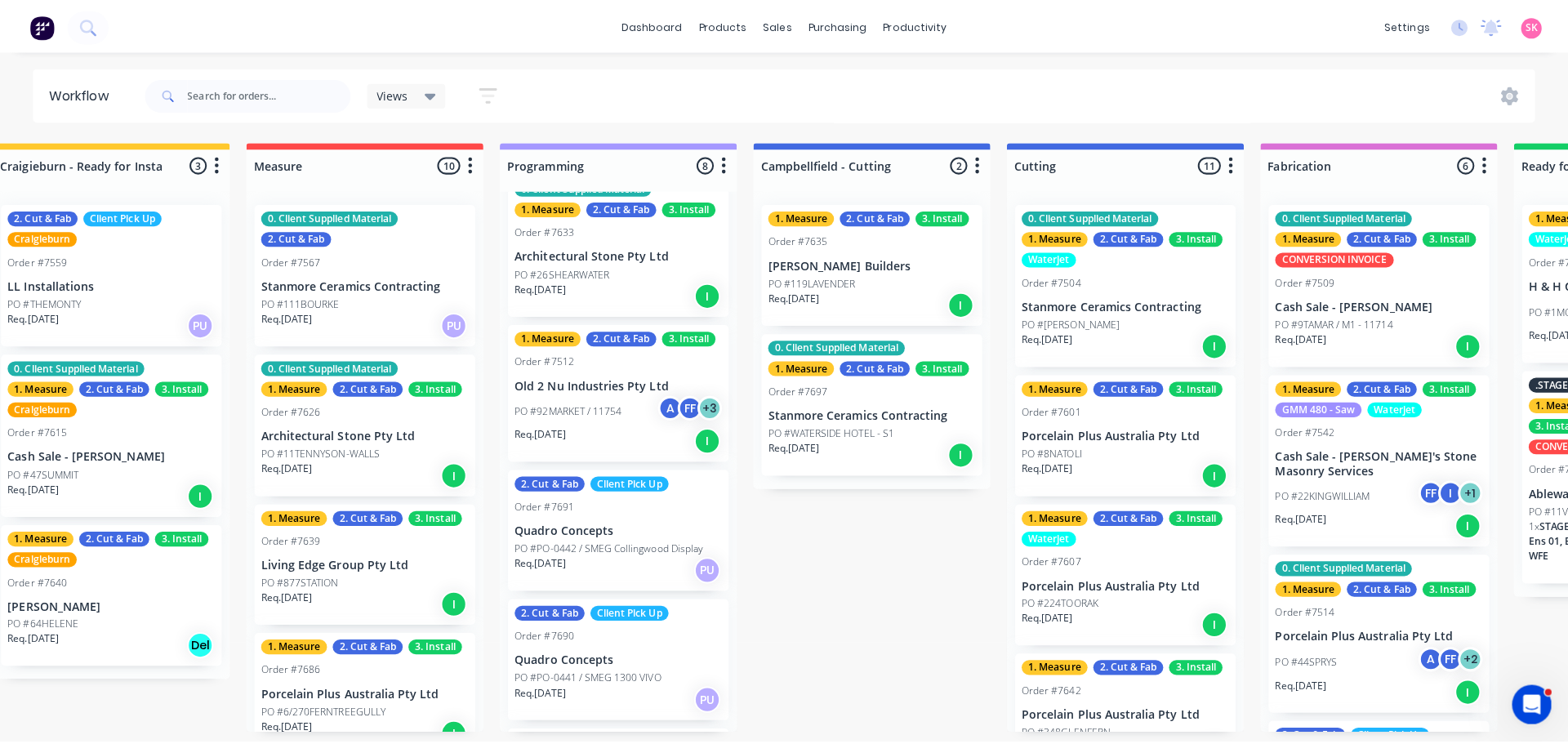
scroll to position [0, 0]
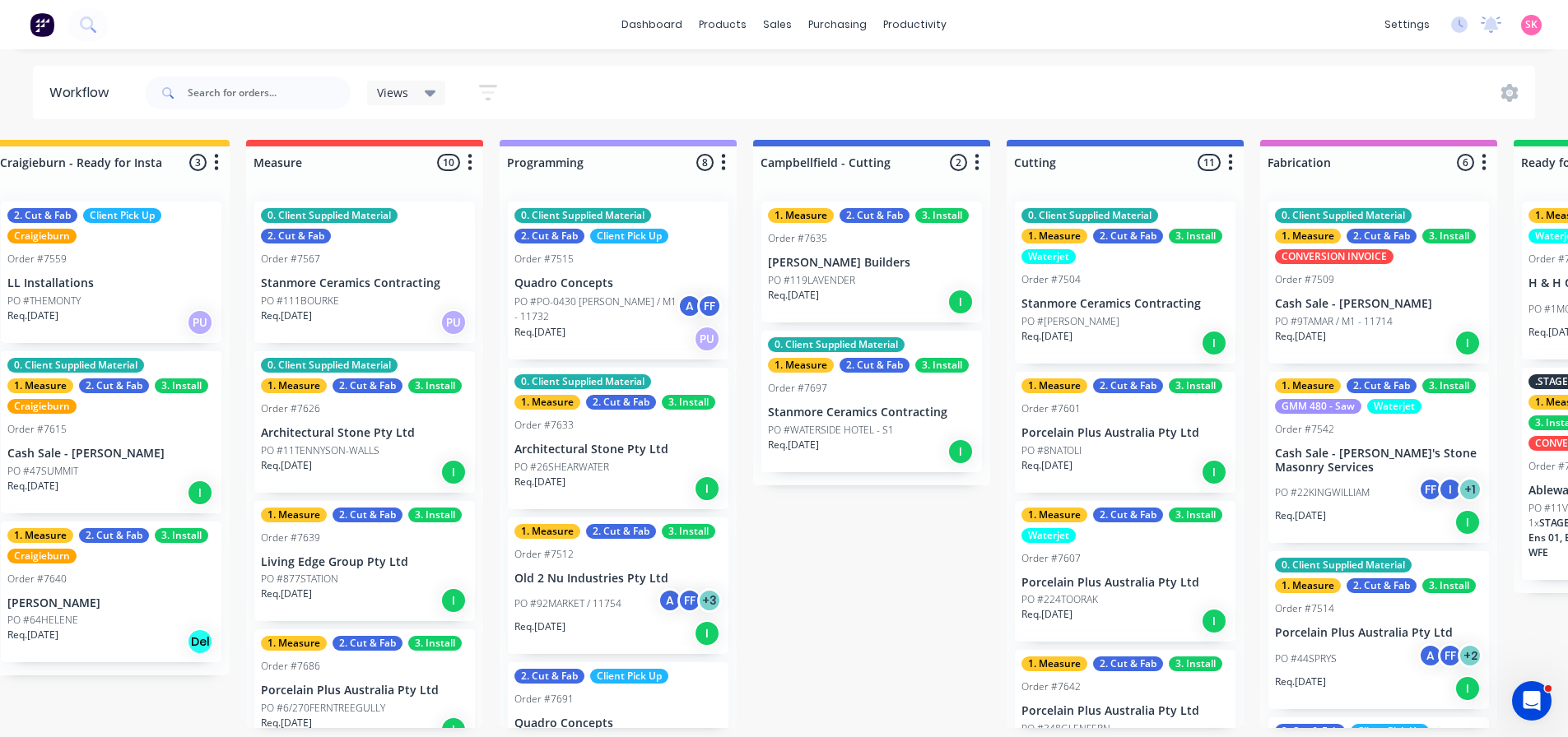
click at [626, 418] on div "Order #7633" at bounding box center [618, 425] width 207 height 15
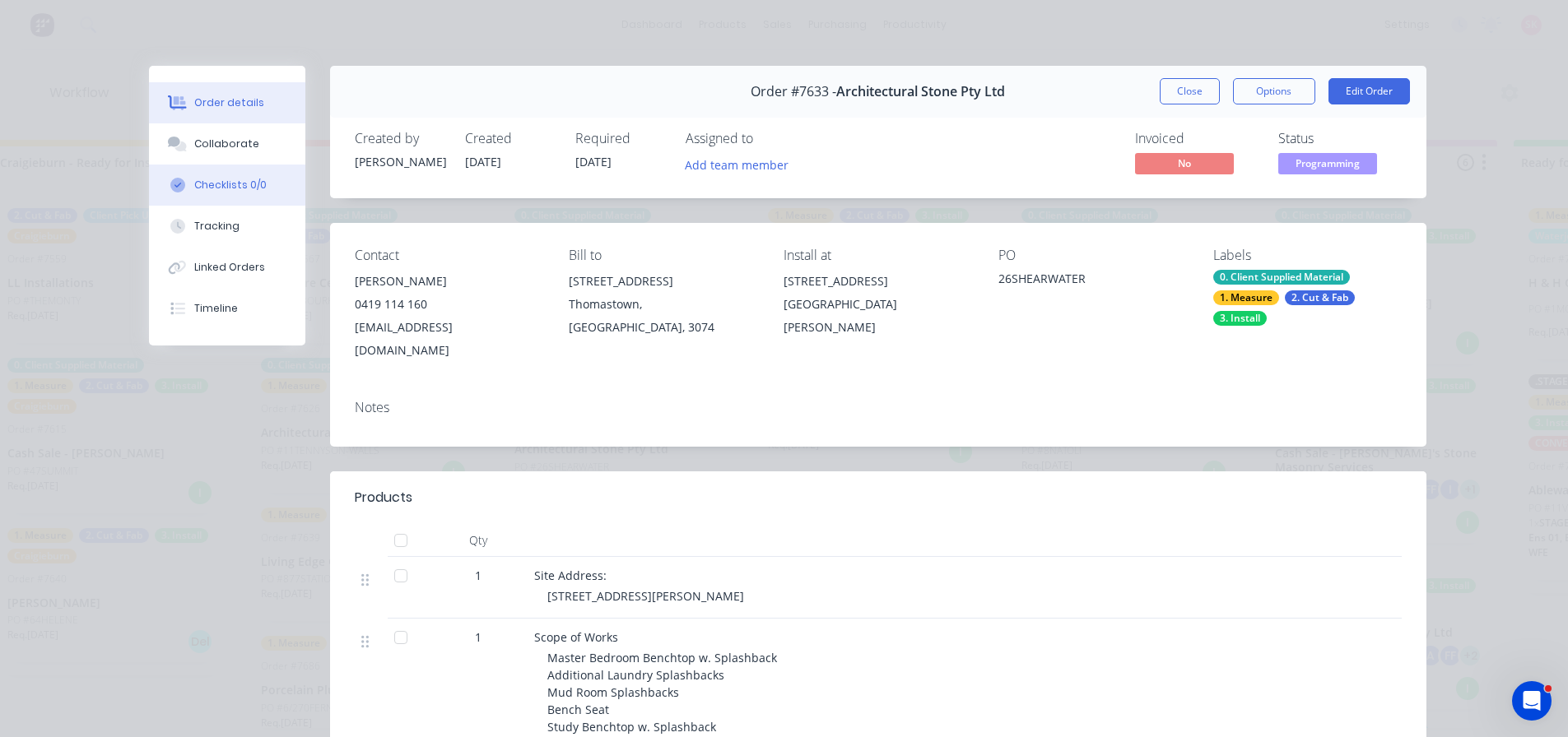
click at [199, 169] on button "Checklists 0/0" at bounding box center [227, 186] width 156 height 41
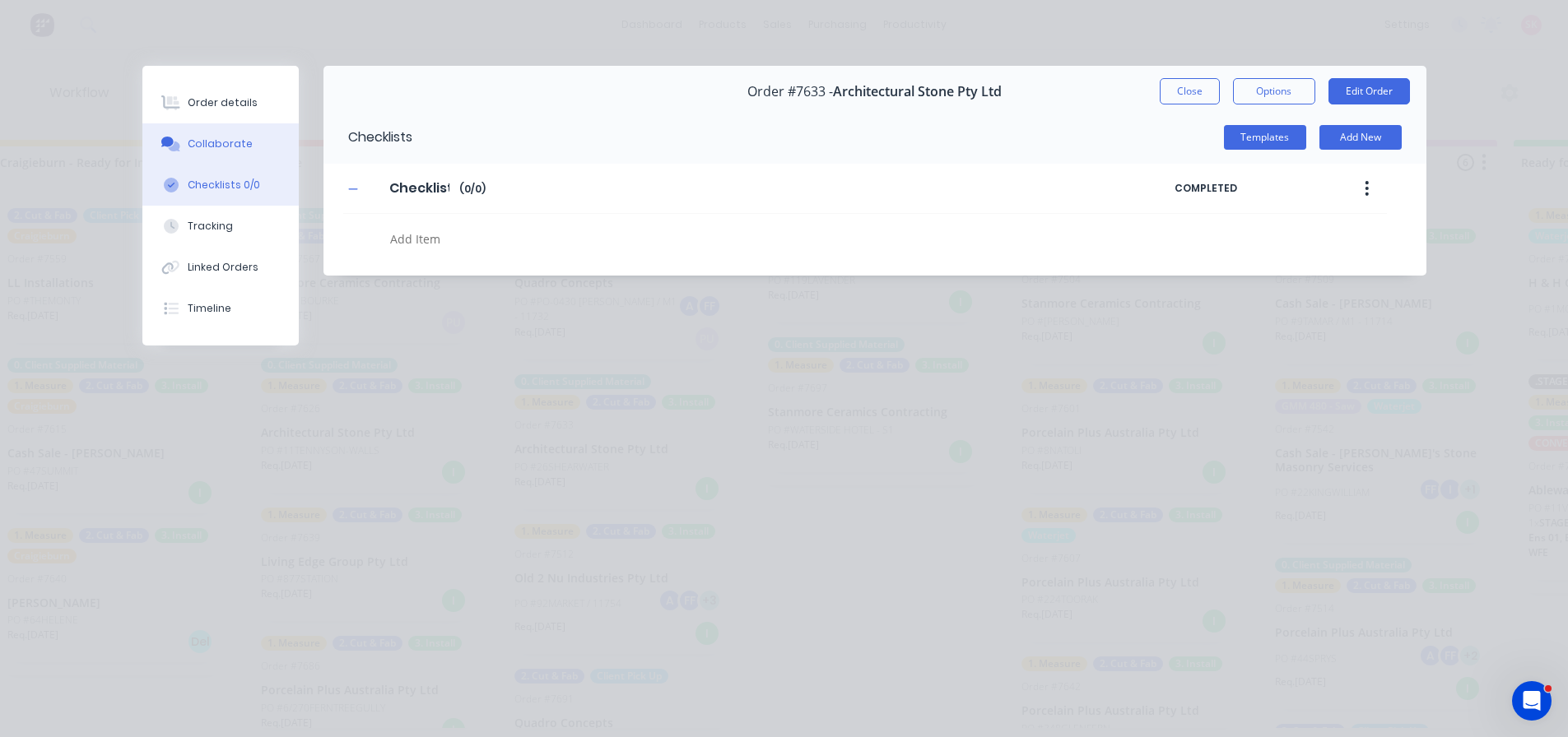
click at [204, 148] on div "Collaborate" at bounding box center [220, 143] width 65 height 15
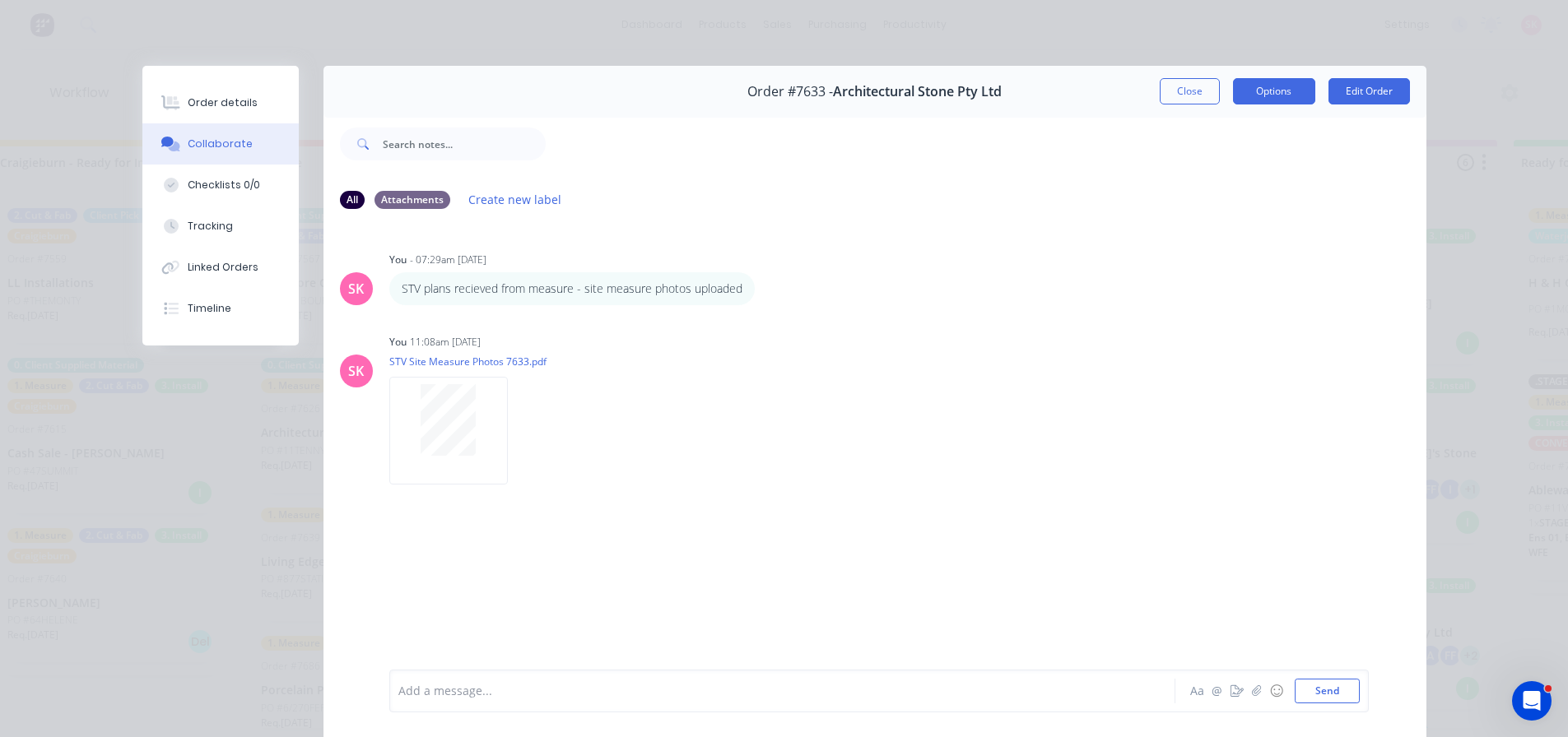
click at [1300, 97] on button "Options" at bounding box center [1274, 91] width 82 height 27
click at [1257, 167] on div "Work Order" at bounding box center [1229, 167] width 143 height 24
click at [1250, 227] on div "Custom" at bounding box center [1229, 233] width 143 height 24
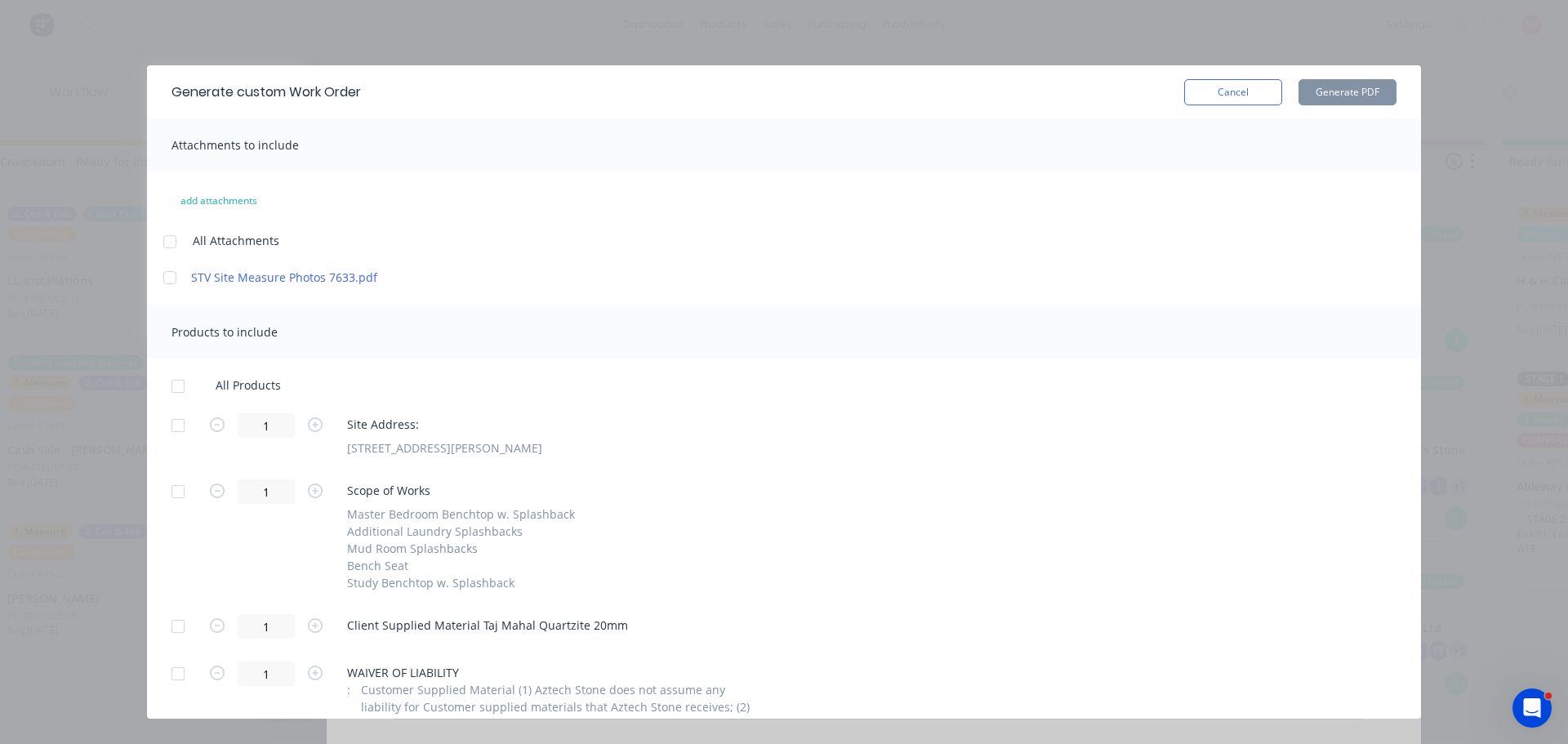
click at [187, 378] on div at bounding box center [178, 386] width 32 height 32
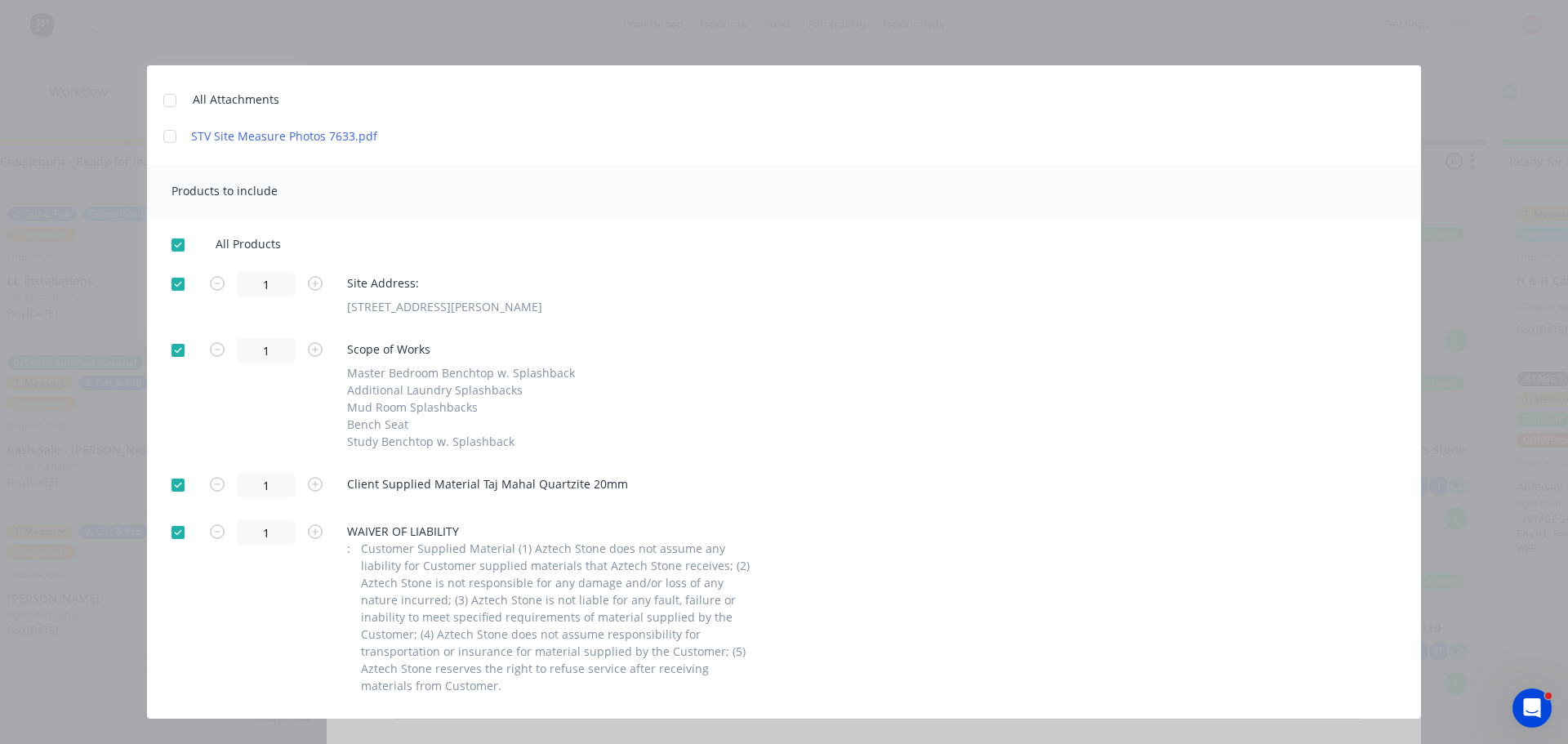
drag, startPoint x: 180, startPoint y: 535, endPoint x: 188, endPoint y: 508, distance: 28.2
click at [180, 534] on div at bounding box center [178, 532] width 32 height 32
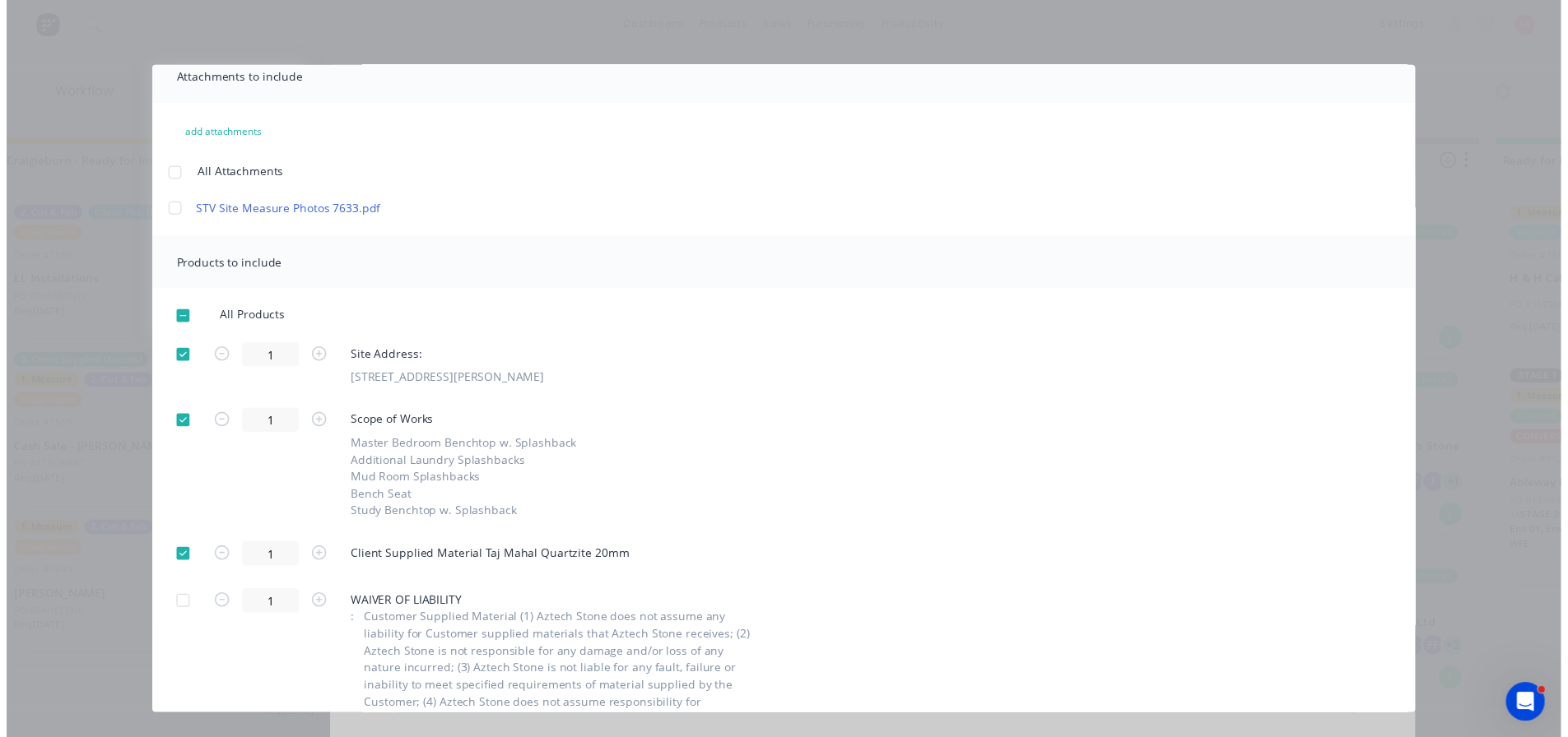
scroll to position [0, 0]
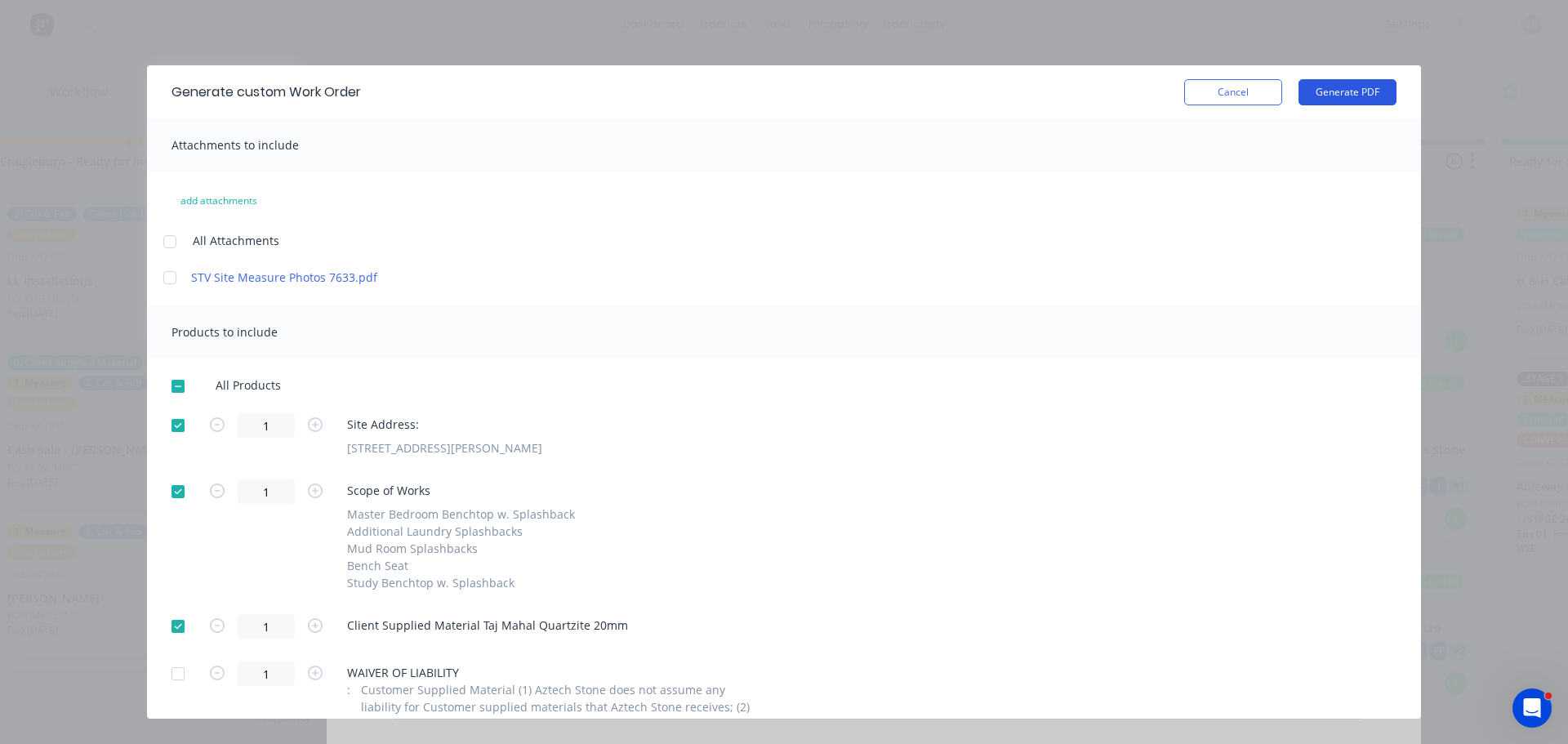
click at [1352, 96] on button "Generate PDF" at bounding box center [1347, 92] width 98 height 26
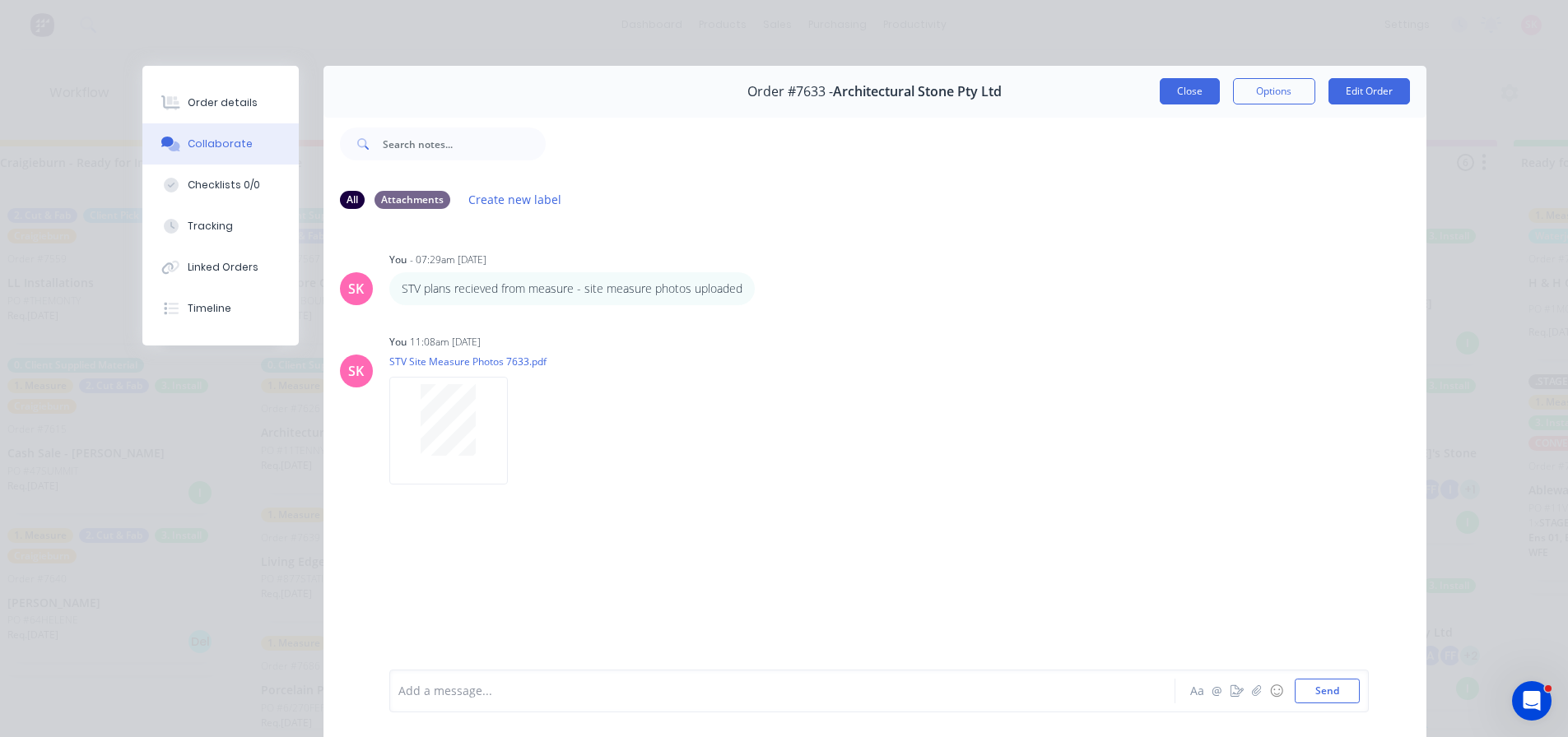
click at [1166, 81] on button "Close" at bounding box center [1190, 91] width 60 height 27
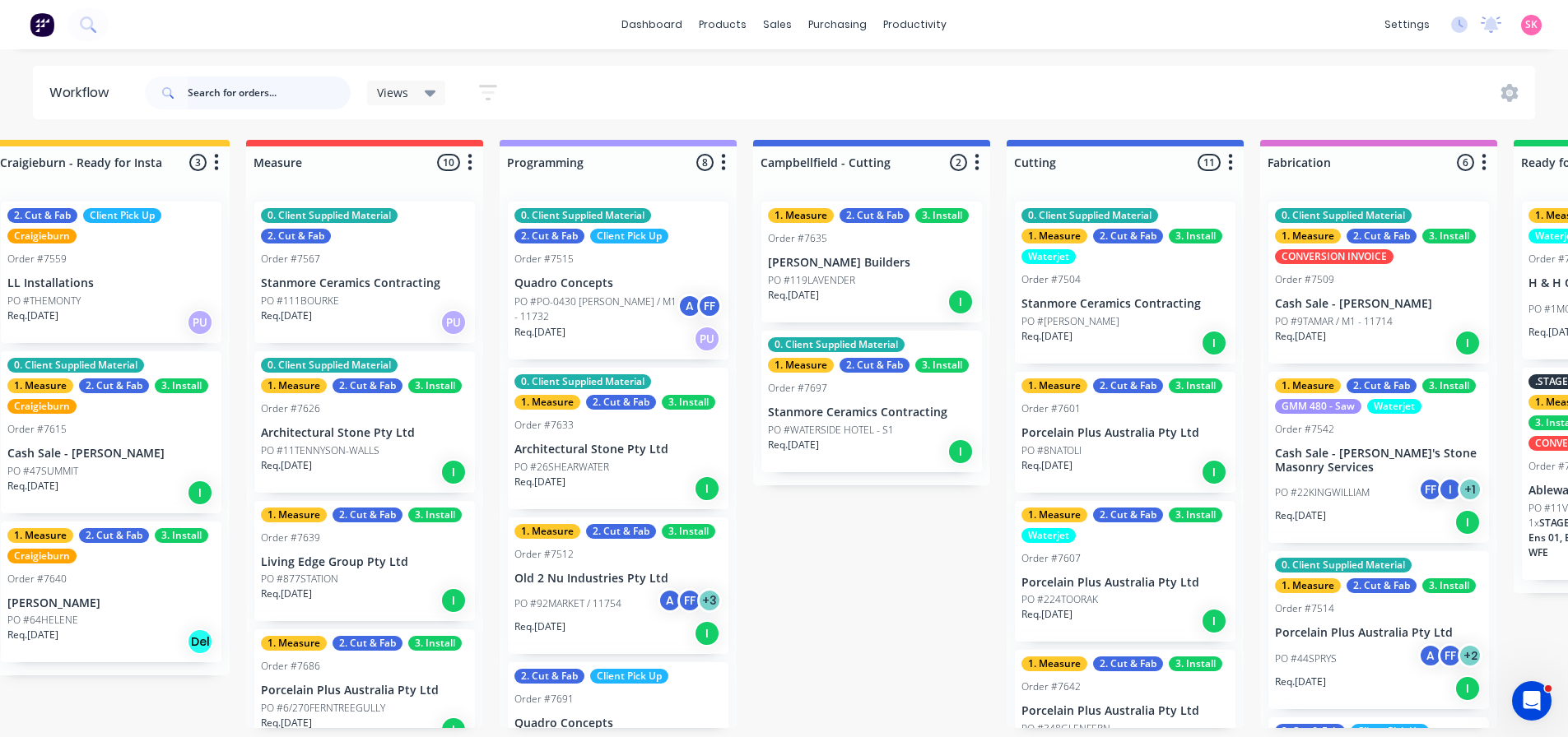
click at [288, 90] on input "text" at bounding box center [269, 93] width 163 height 33
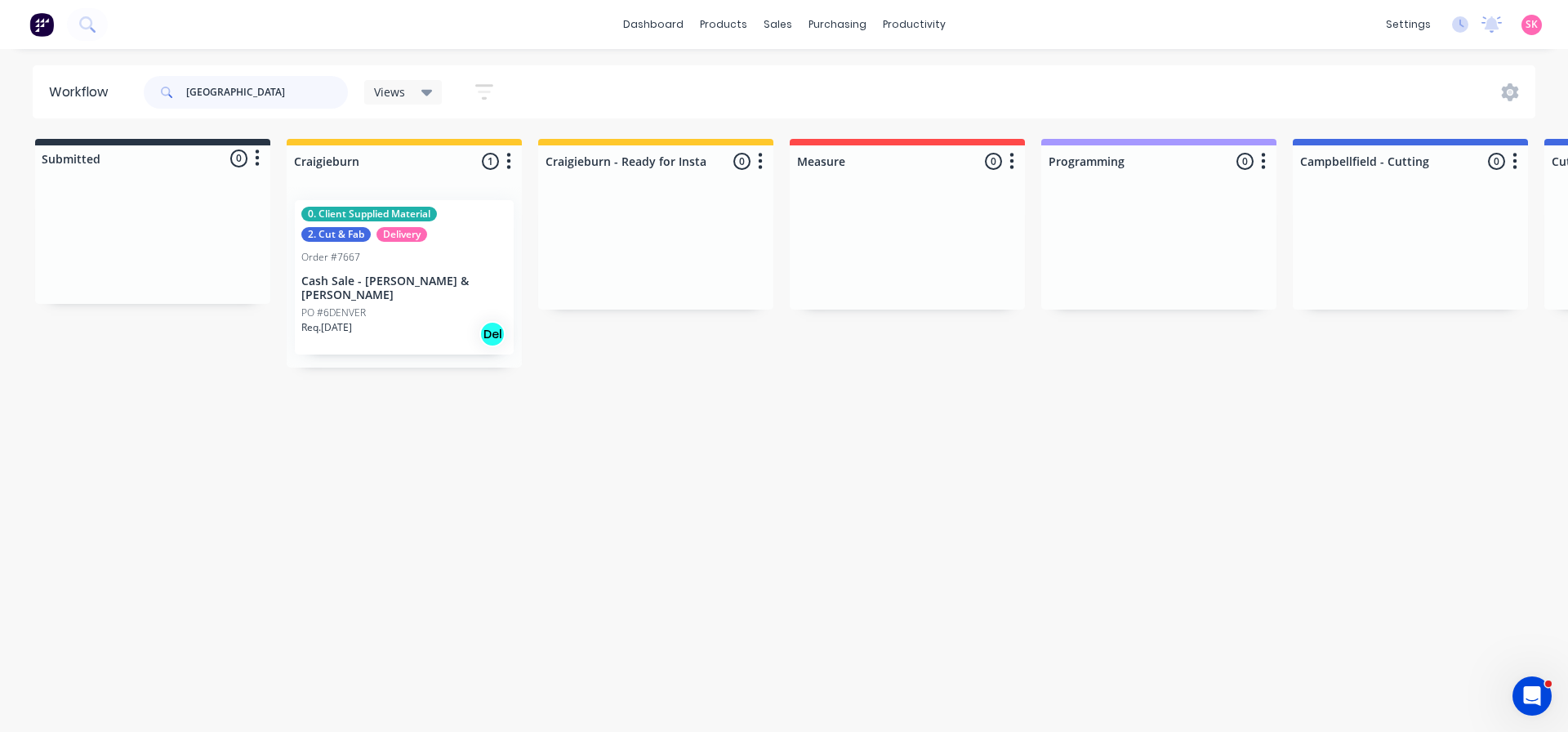
type input "denver"
drag, startPoint x: 254, startPoint y: 96, endPoint x: 46, endPoint y: 129, distance: 210.6
click at [106, 122] on div "Workflow denver Views Save new view None (Default) edit Value edit Show/Hide st…" at bounding box center [784, 382] width 1568 height 634
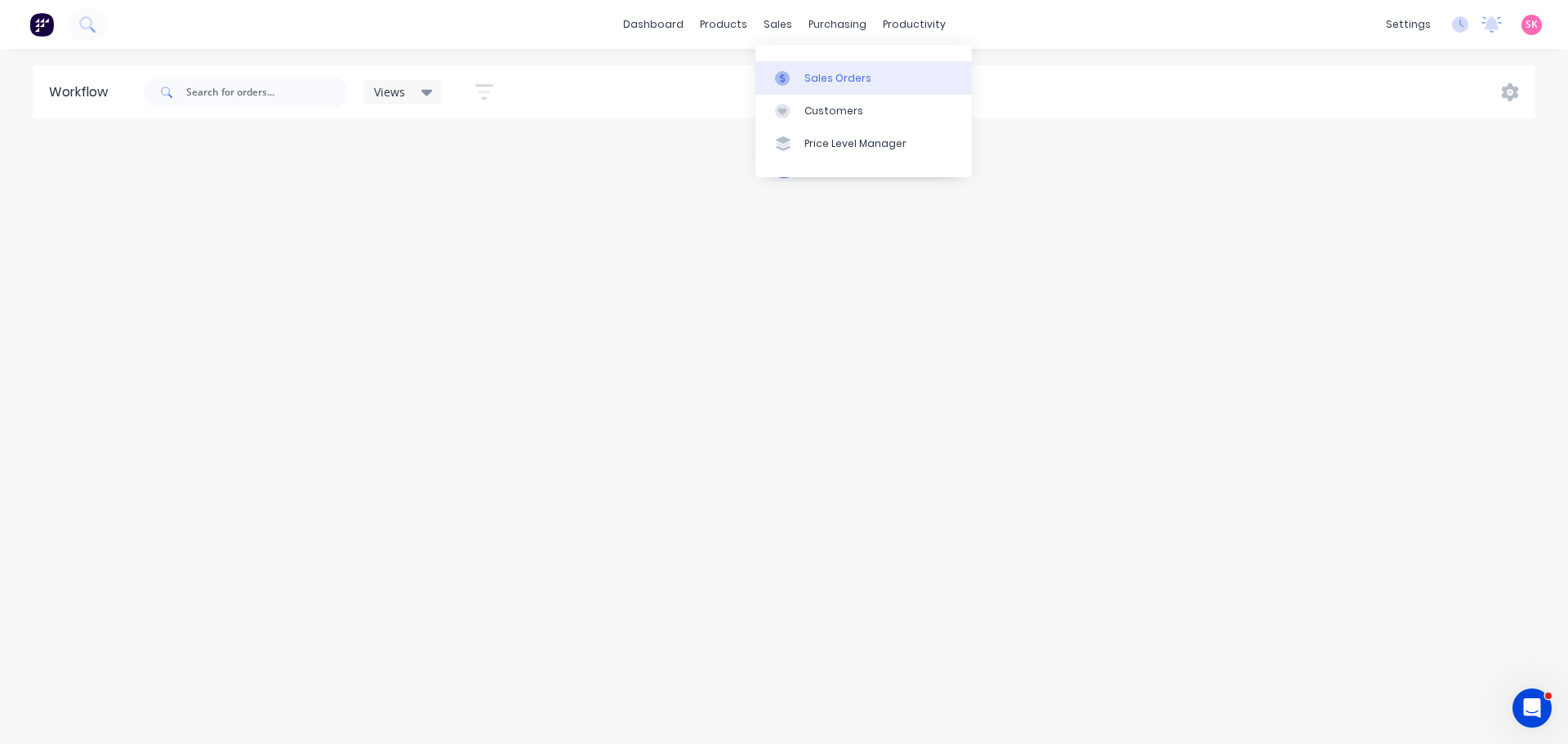
click at [799, 79] on div at bounding box center [787, 78] width 25 height 14
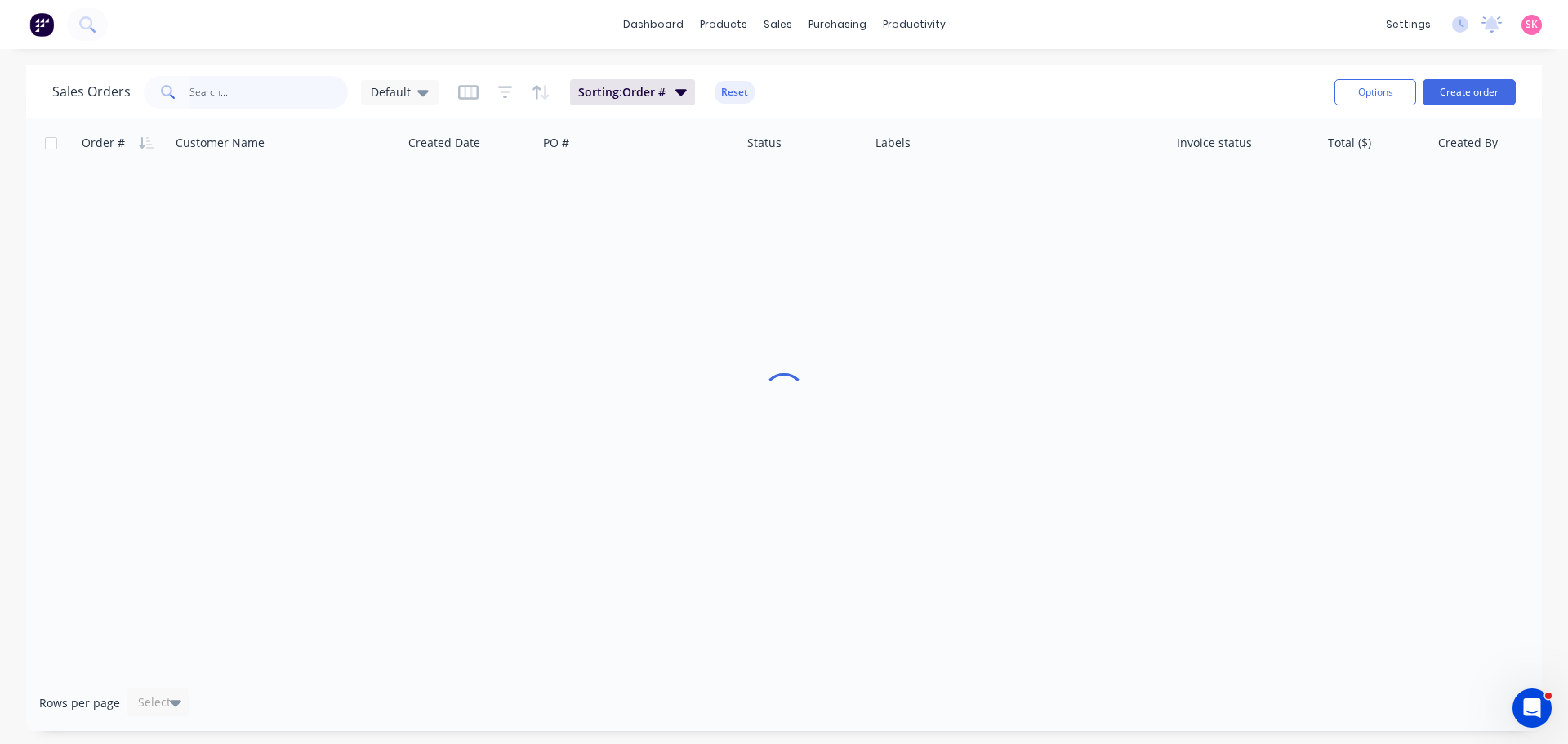
click at [239, 77] on input "text" at bounding box center [269, 92] width 159 height 32
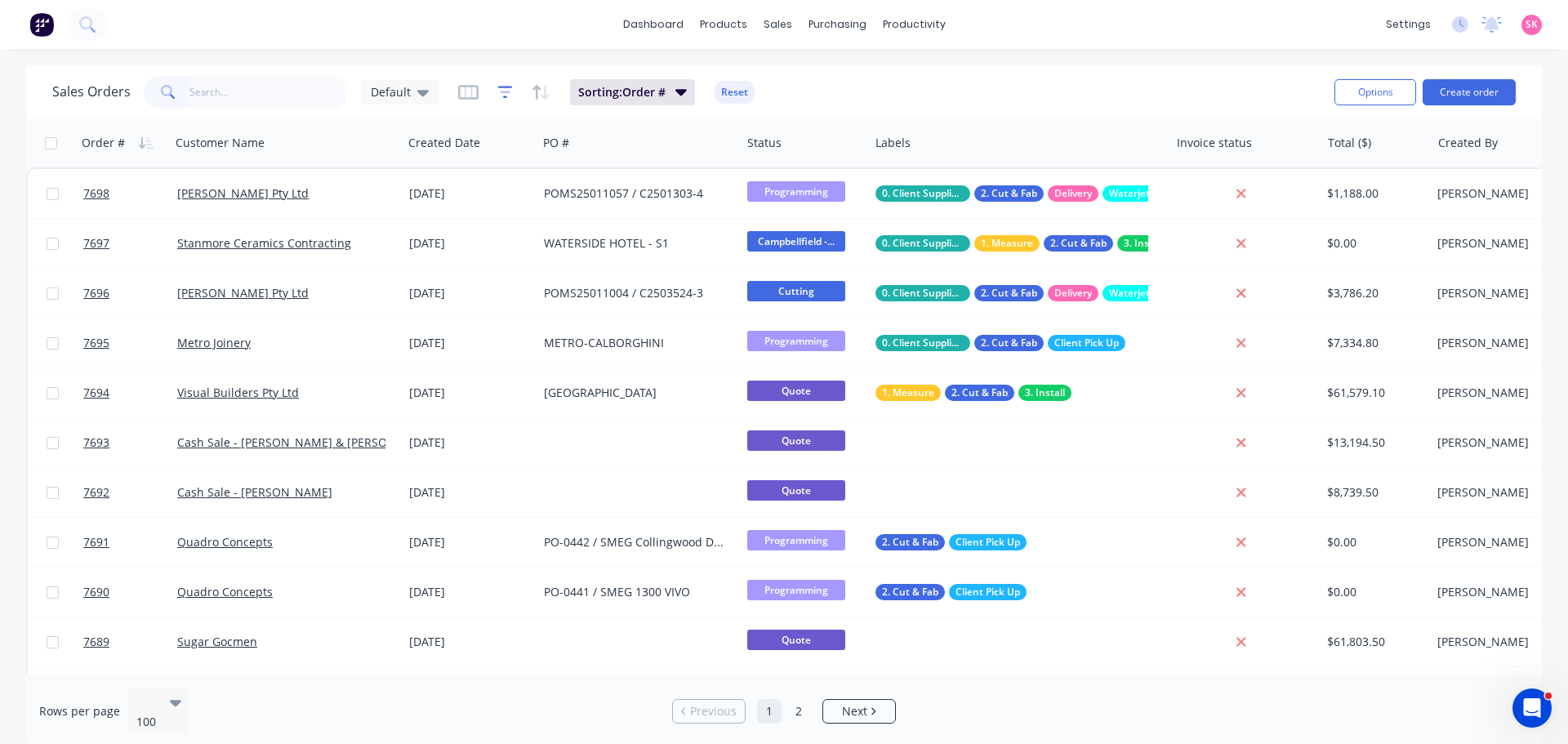
click at [503, 89] on icon "button" at bounding box center [505, 92] width 14 height 16
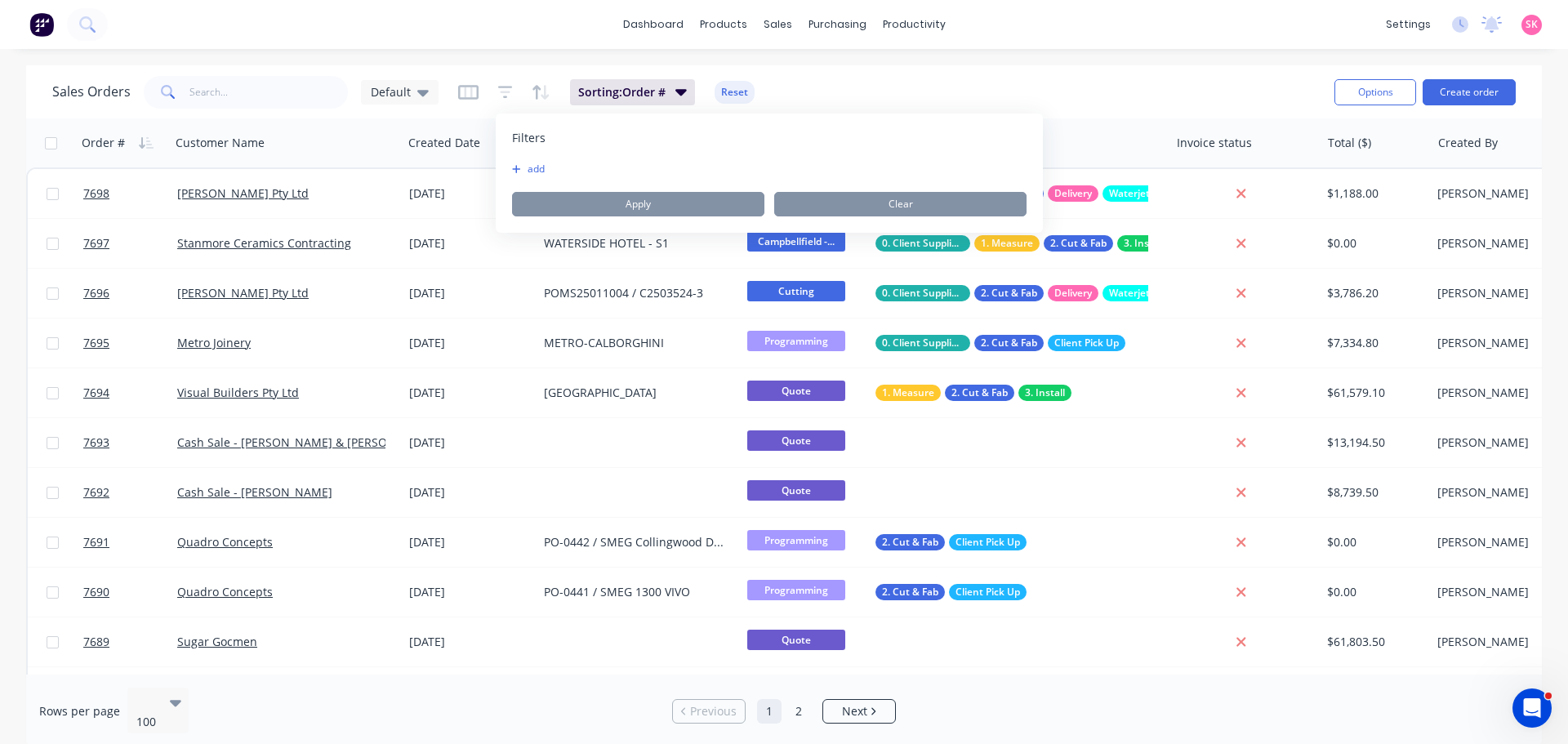
click at [523, 182] on div "add Apply Clear" at bounding box center [770, 189] width 515 height 54
click at [523, 170] on button "add" at bounding box center [533, 169] width 41 height 13
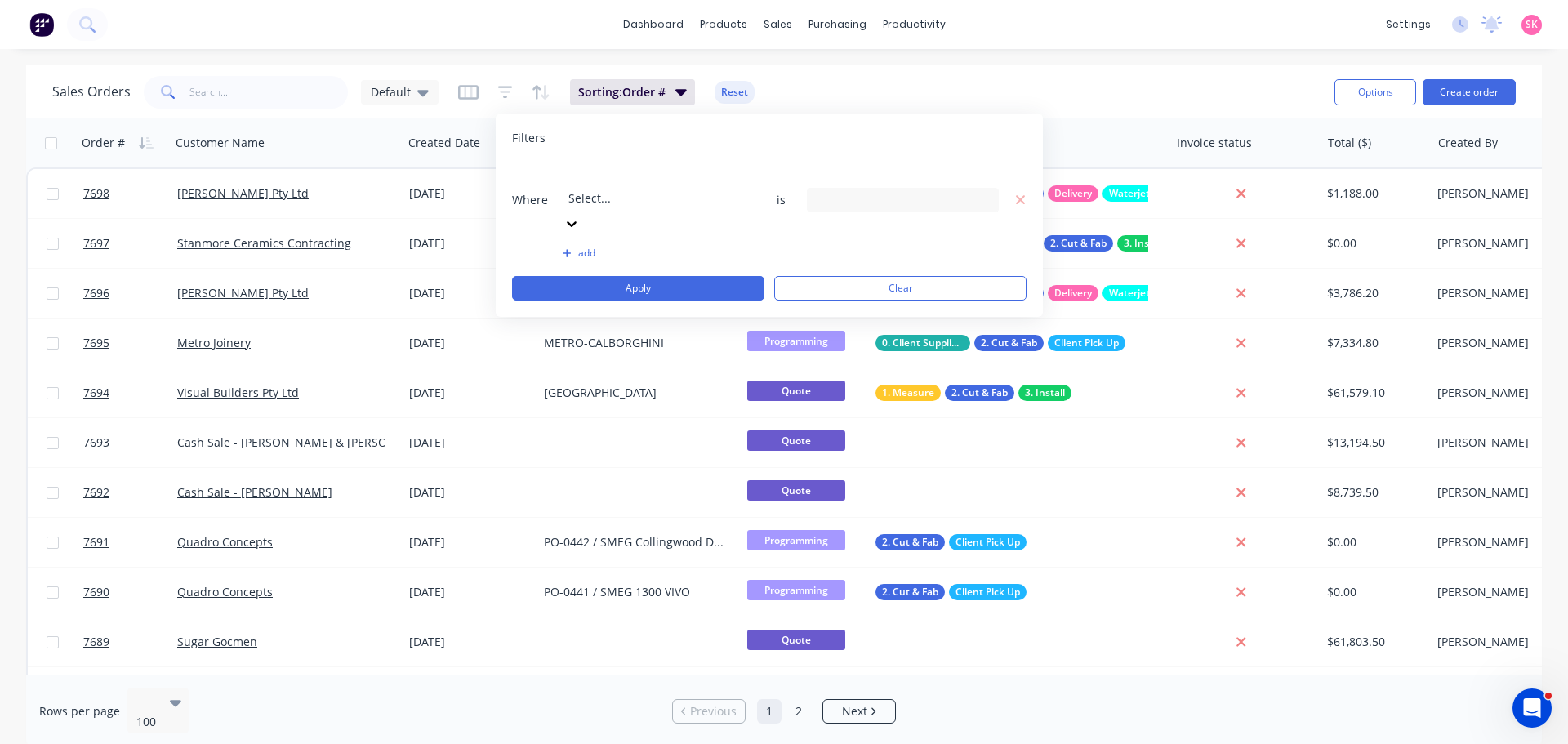
click at [606, 170] on div at bounding box center [686, 176] width 235 height 20
click at [889, 191] on div "19 Assigned To selected" at bounding box center [889, 199] width 148 height 17
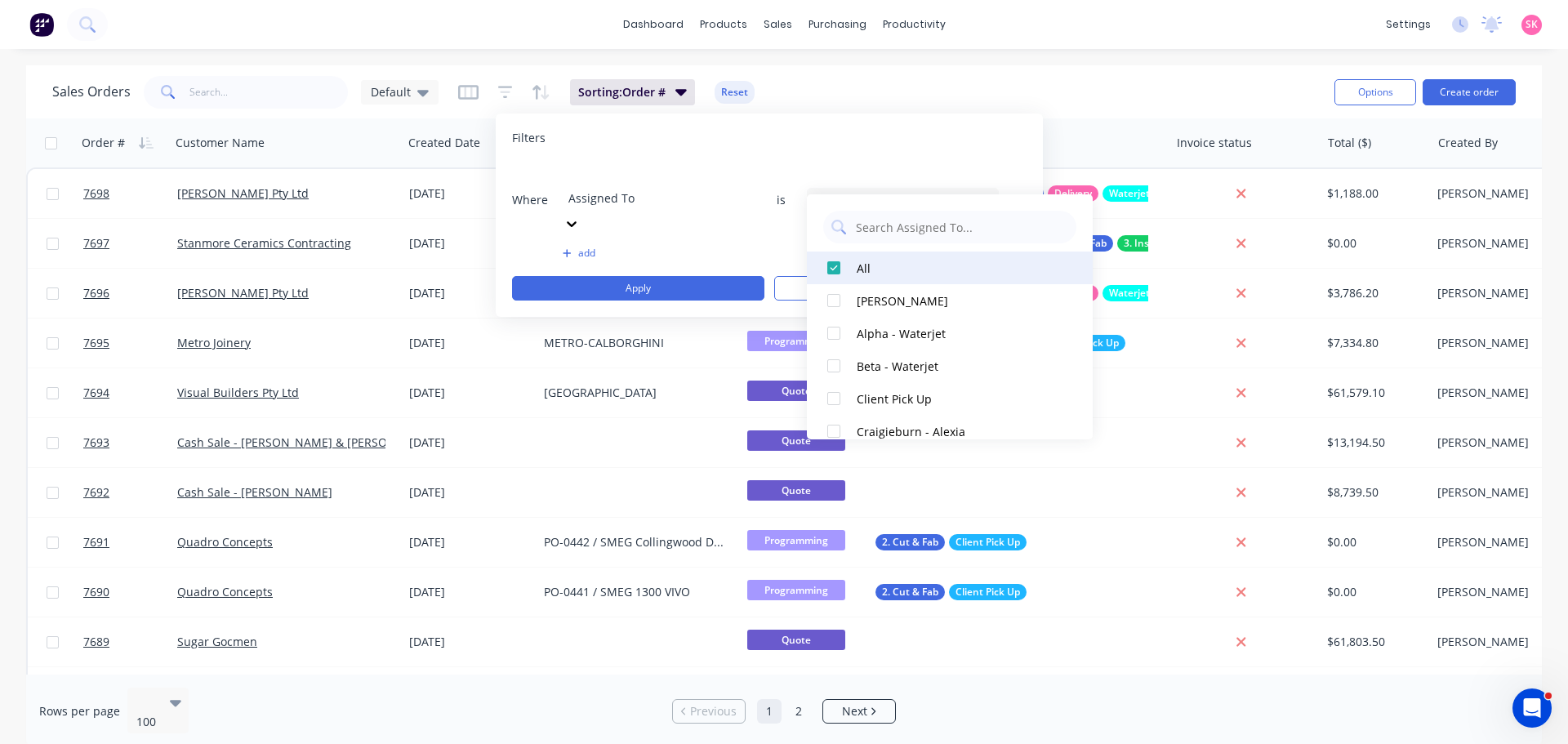
click at [835, 268] on div at bounding box center [834, 268] width 32 height 32
click at [576, 222] on icon at bounding box center [571, 224] width 9 height 6
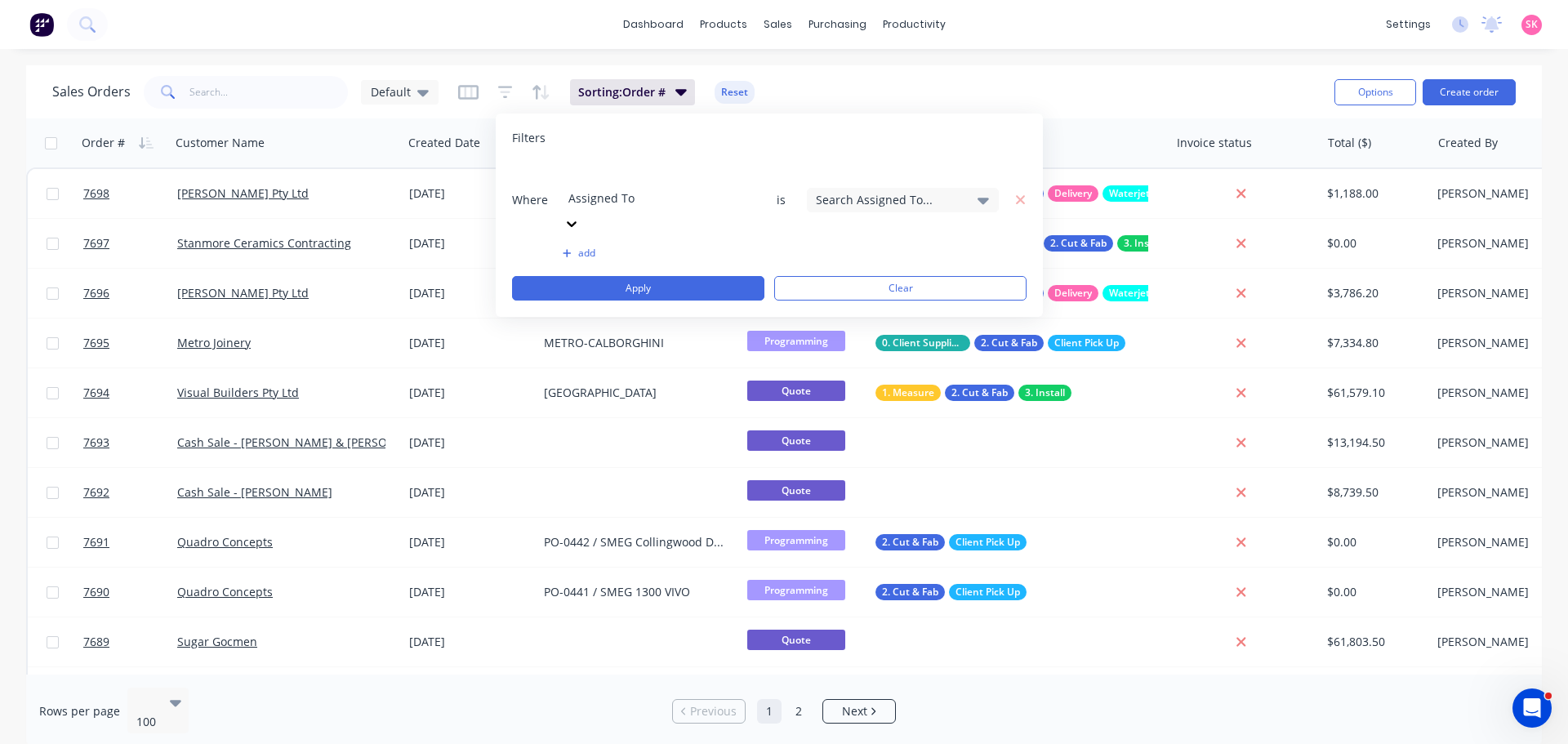
scroll to position [396, 0]
click at [853, 191] on div "Search Assigned To..." at bounding box center [889, 199] width 148 height 17
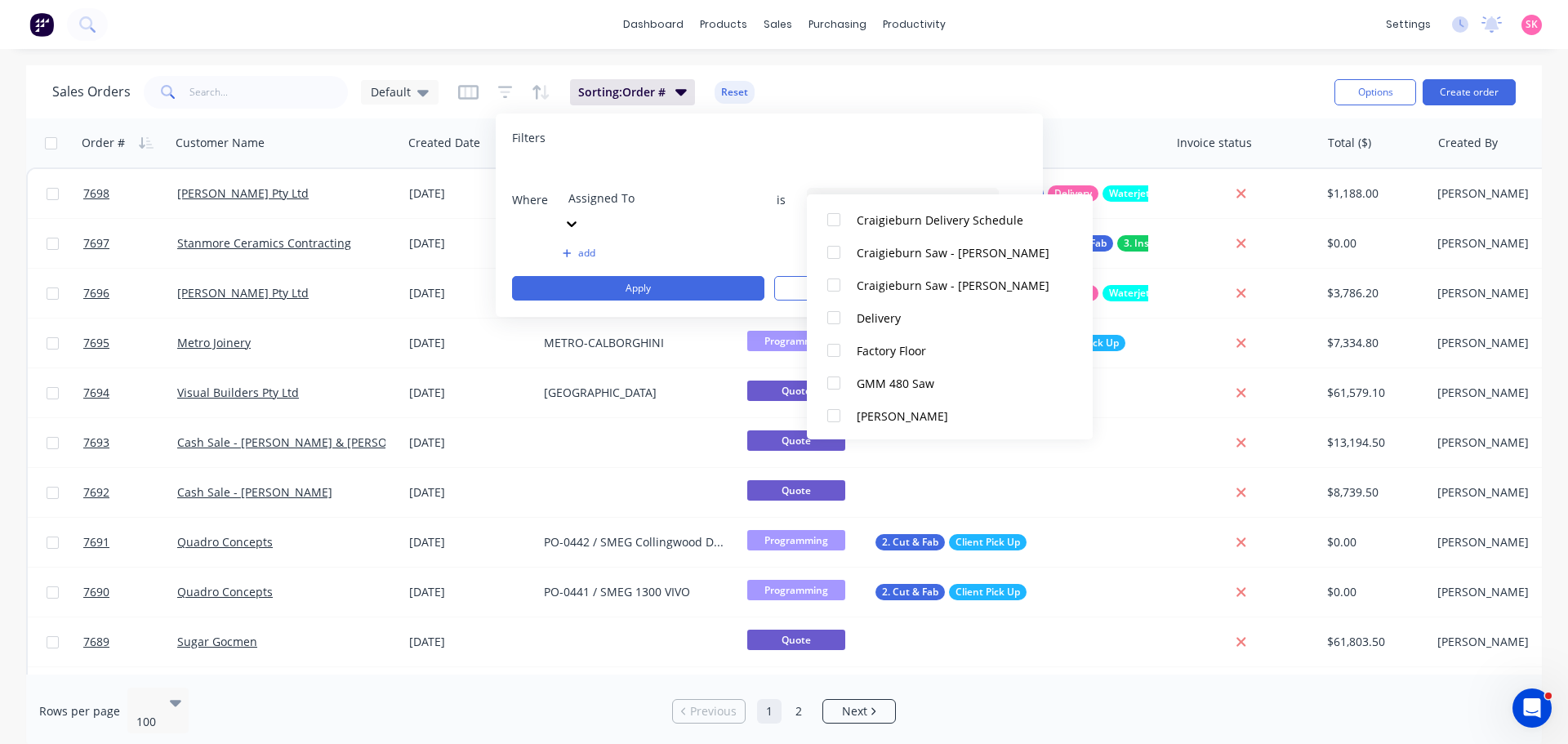
scroll to position [245, 0]
click at [627, 182] on div at bounding box center [686, 176] width 235 height 20
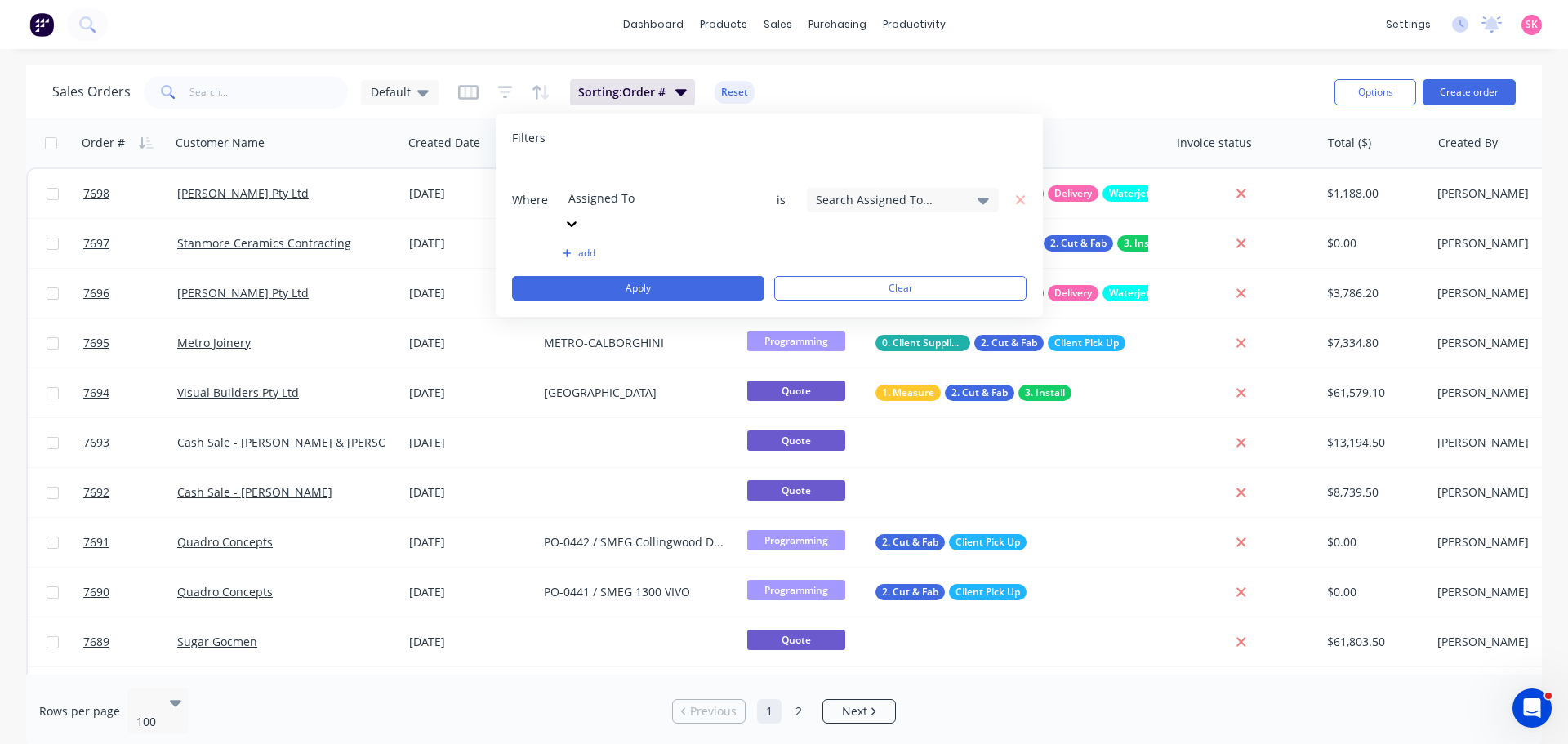
scroll to position [326, 0]
click at [850, 191] on div "Search Labels..." at bounding box center [889, 199] width 148 height 17
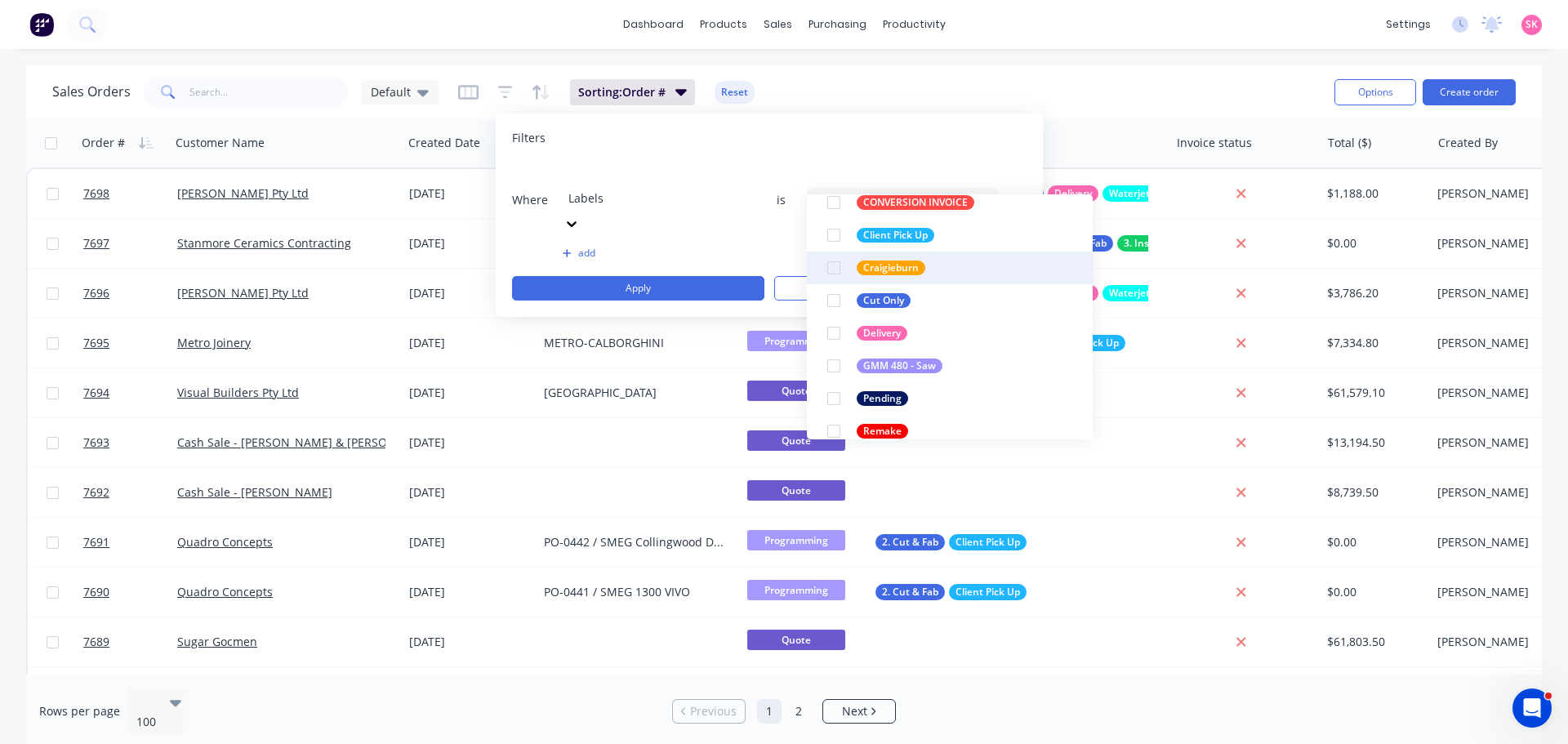
click at [836, 265] on div at bounding box center [834, 268] width 32 height 32
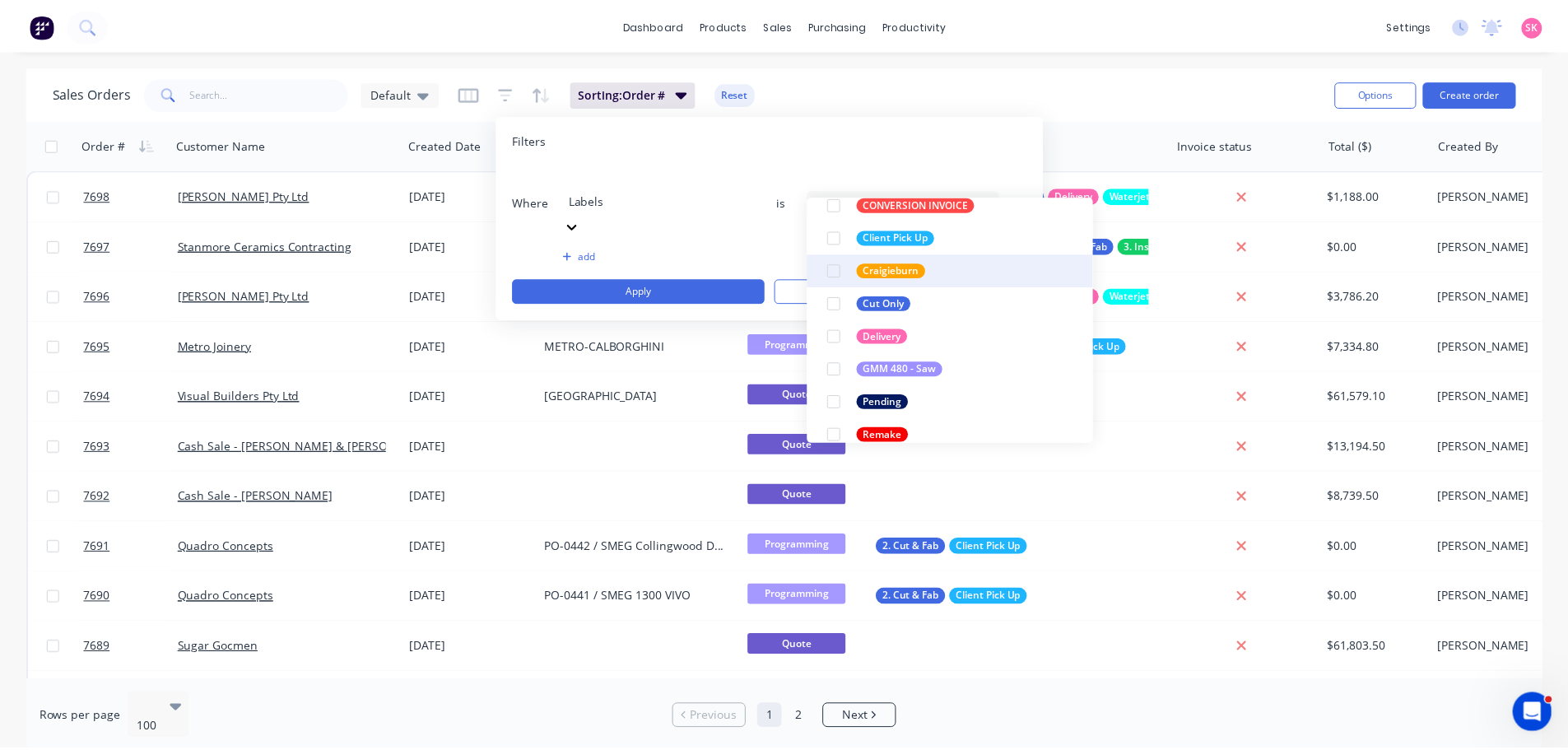
scroll to position [66, 0]
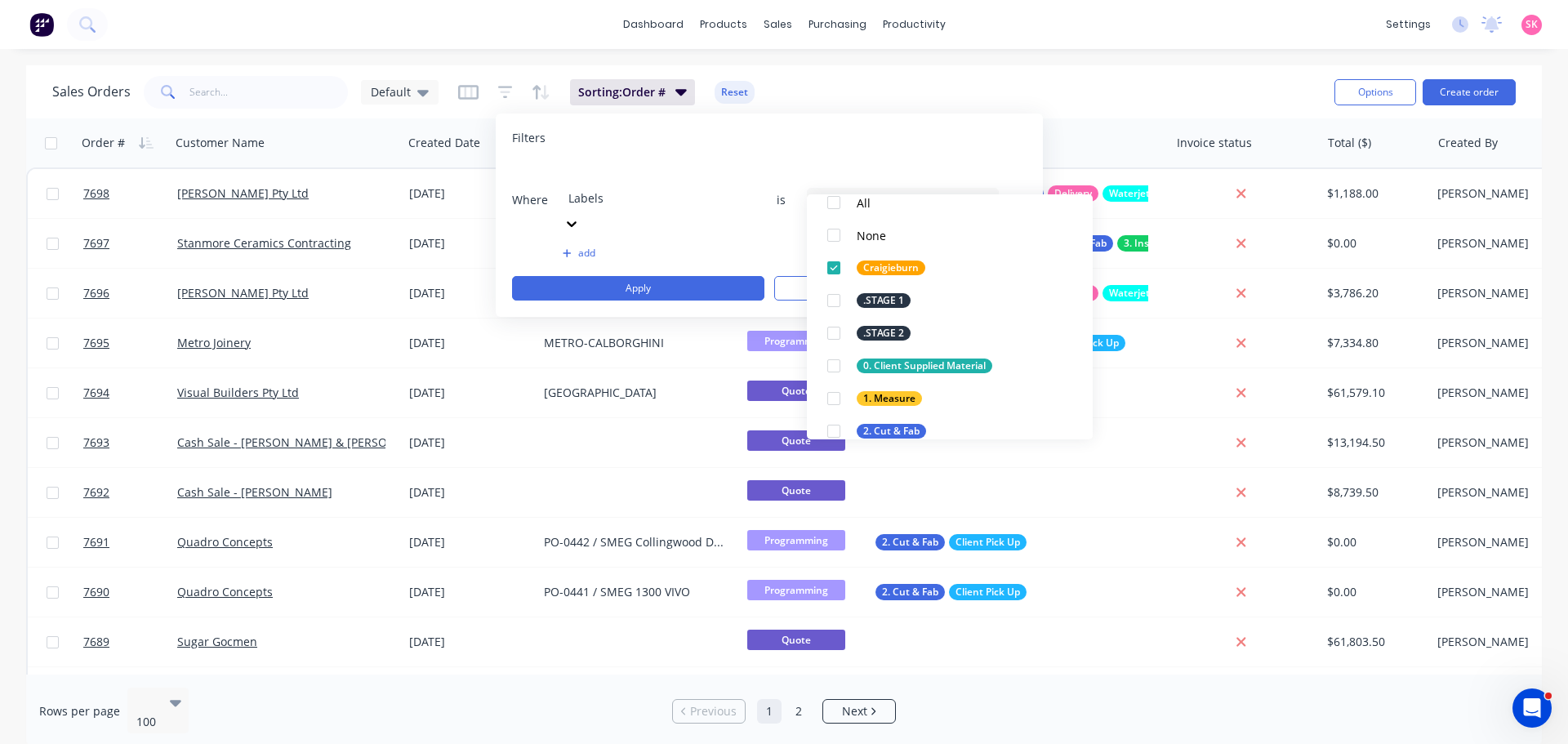
click at [875, 126] on div "Filters Where Labels is 1 Labels selected add Apply Clear" at bounding box center [770, 215] width 547 height 204
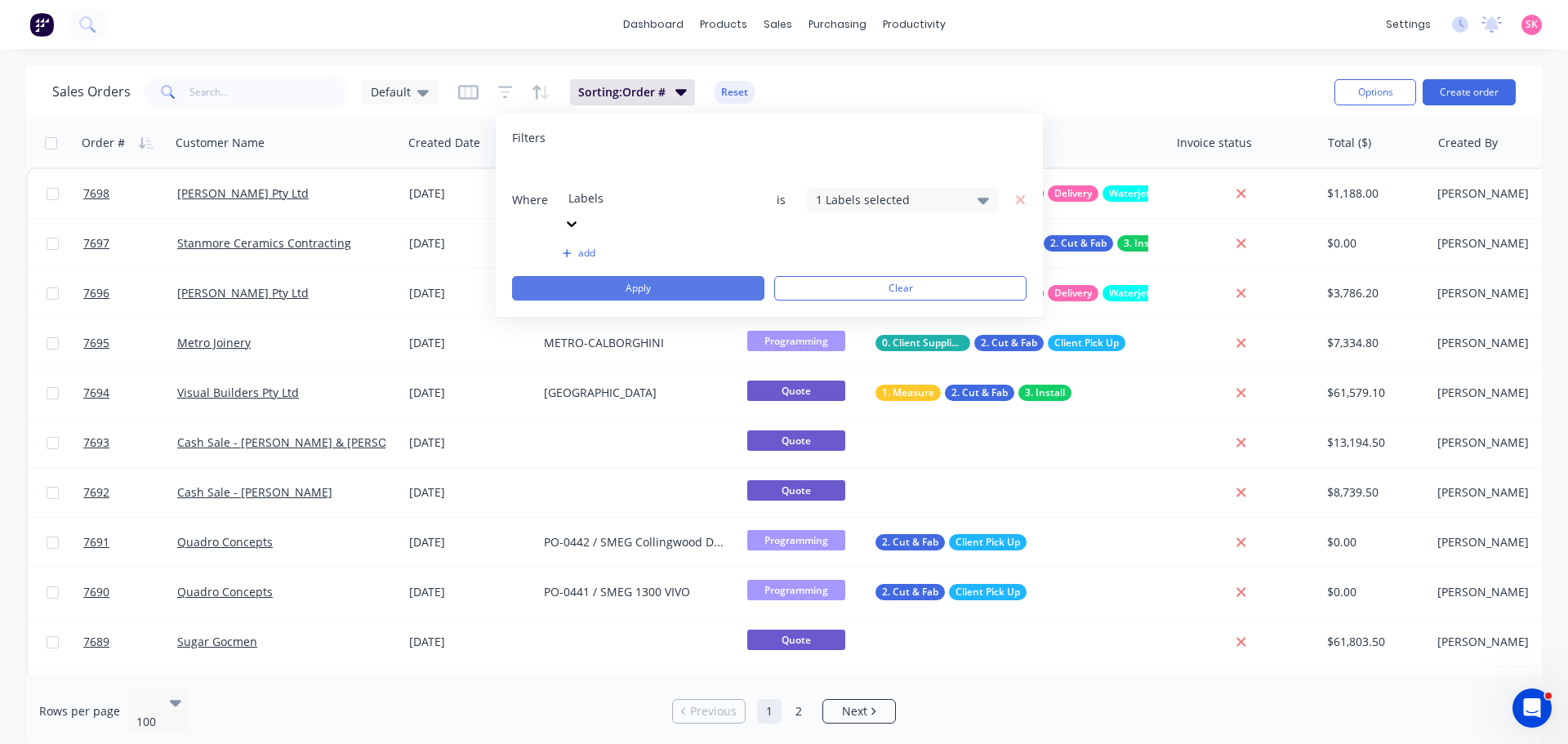
click at [657, 276] on button "Apply" at bounding box center [639, 288] width 252 height 25
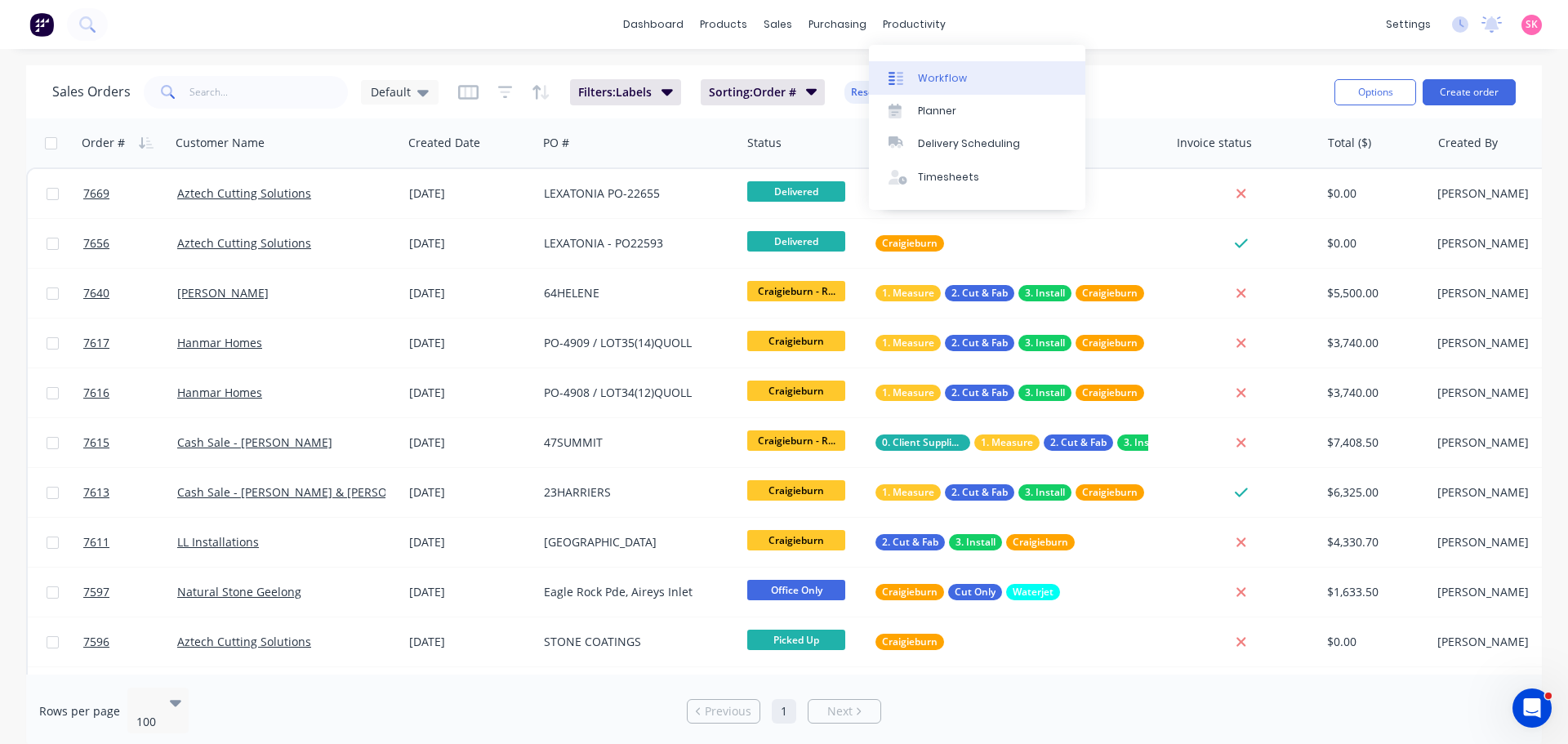
click at [908, 84] on div at bounding box center [900, 78] width 25 height 14
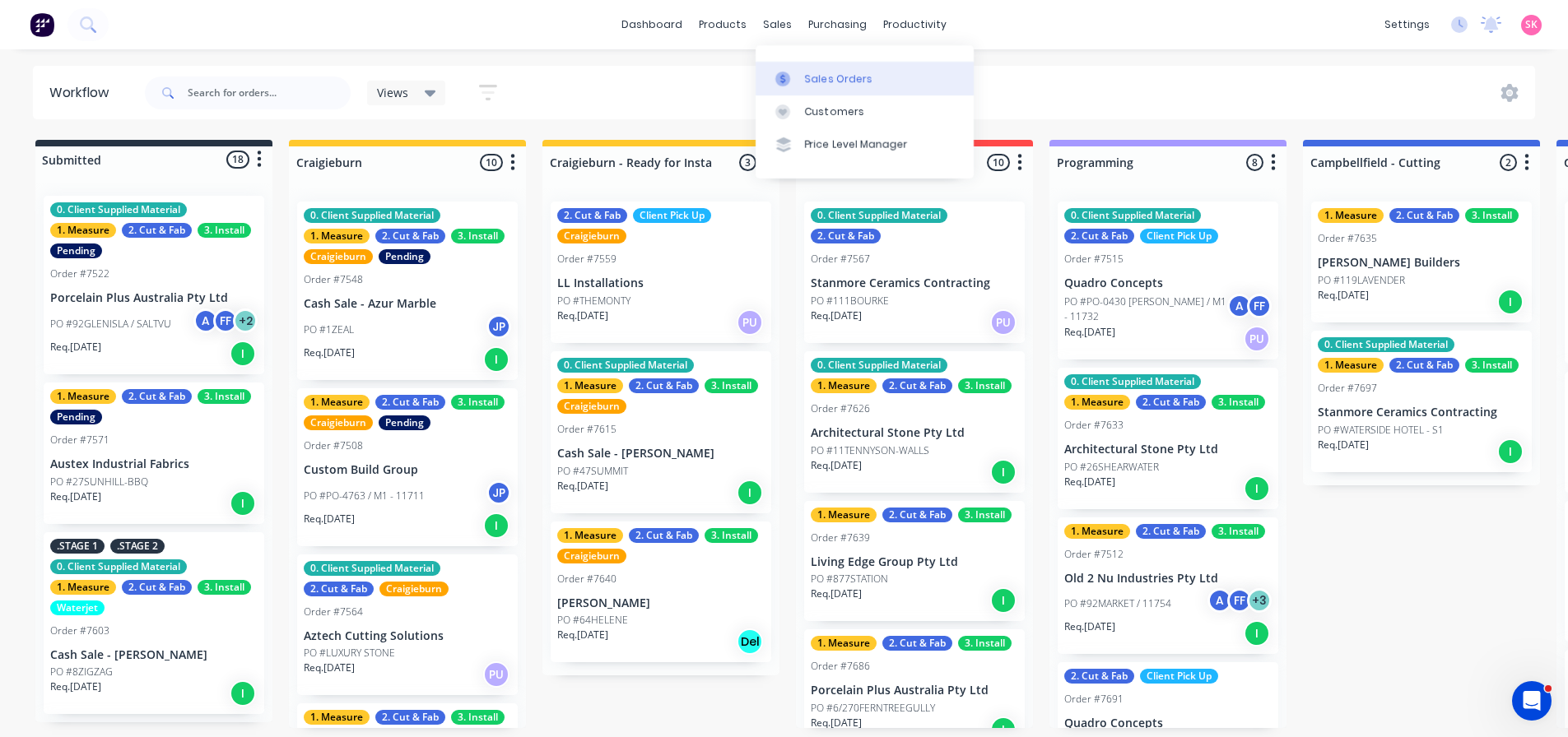
click at [789, 71] on icon at bounding box center [782, 78] width 15 height 15
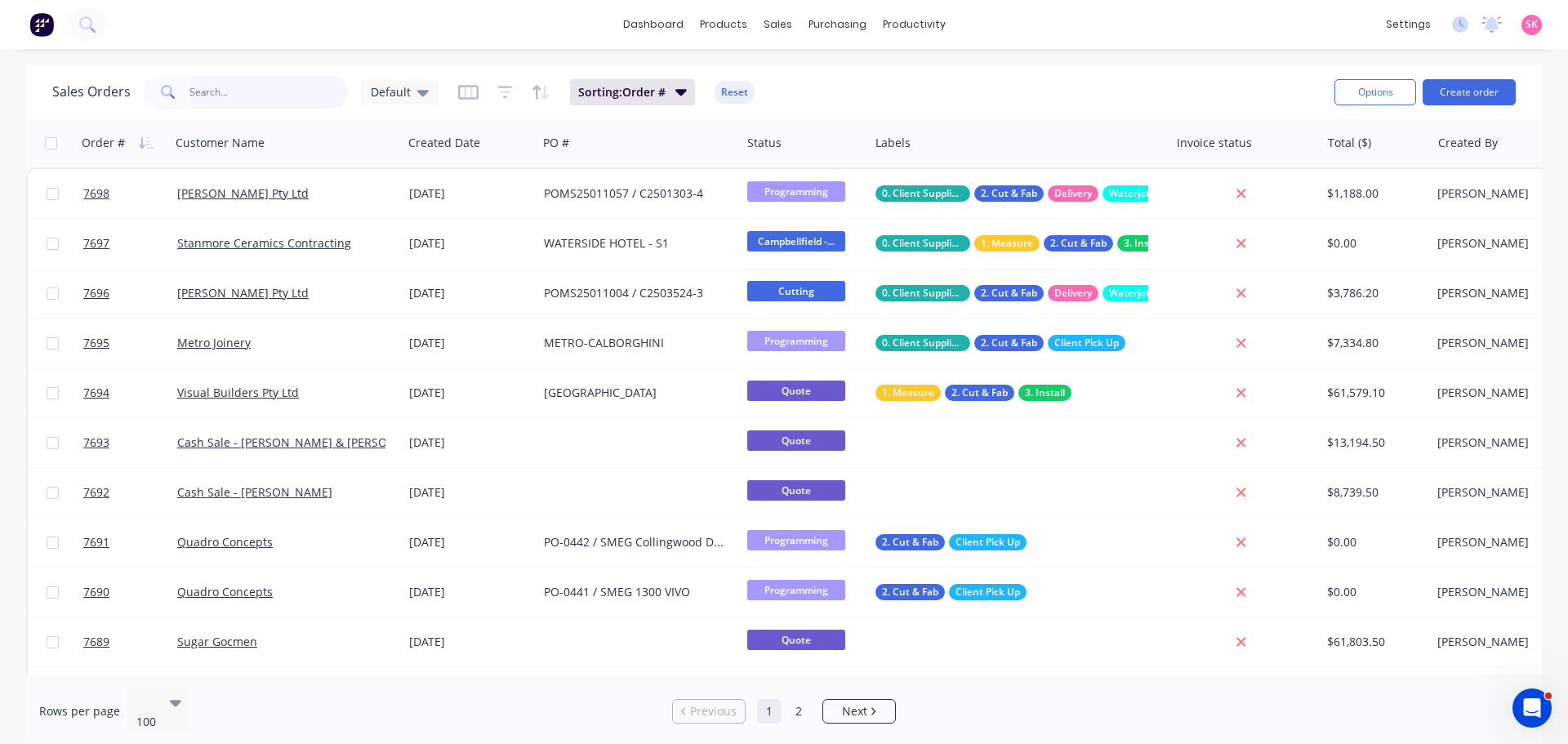
click at [219, 98] on input "text" at bounding box center [269, 92] width 159 height 32
click at [223, 91] on input "text" at bounding box center [269, 92] width 159 height 32
type input "sugar"
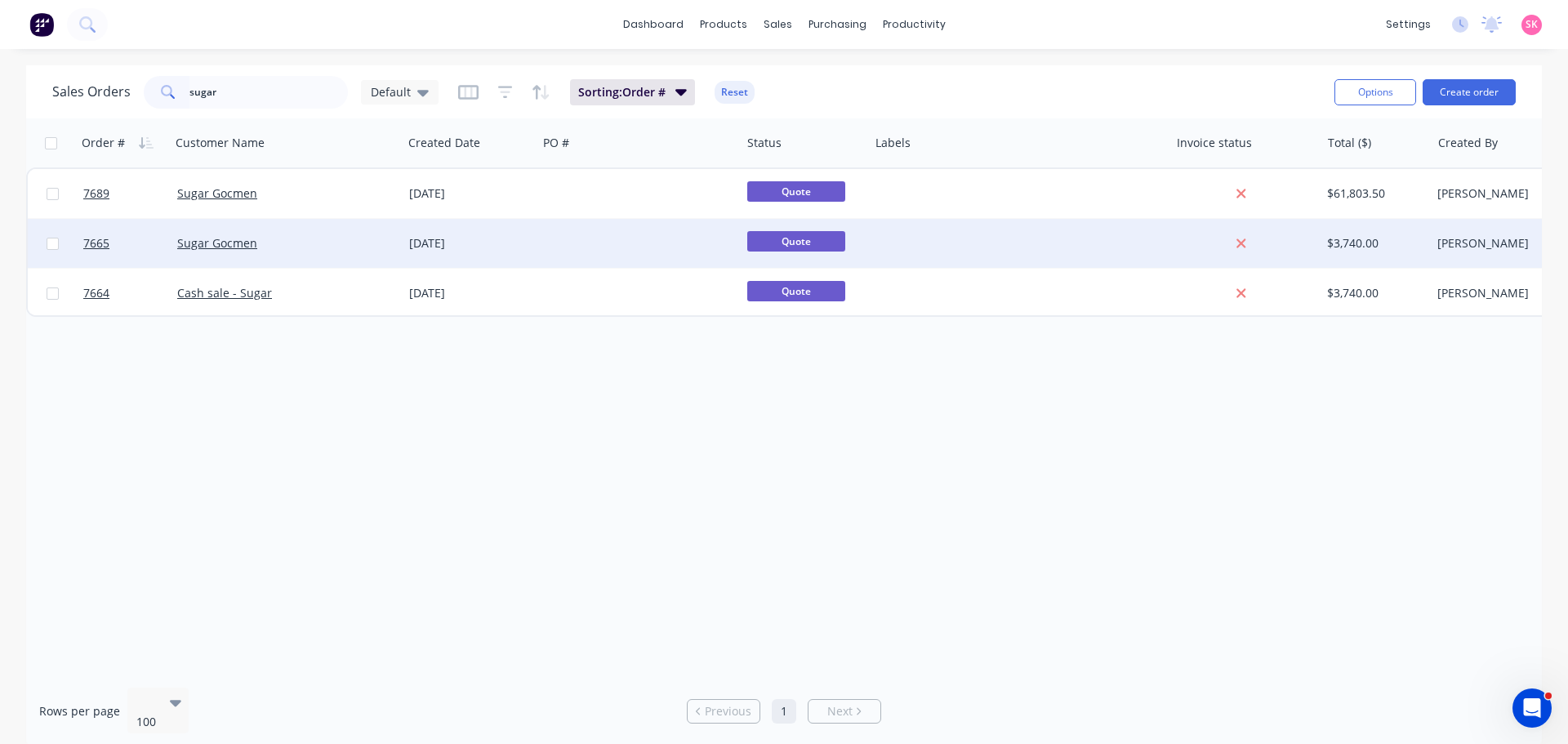
click at [554, 255] on div at bounding box center [639, 243] width 204 height 49
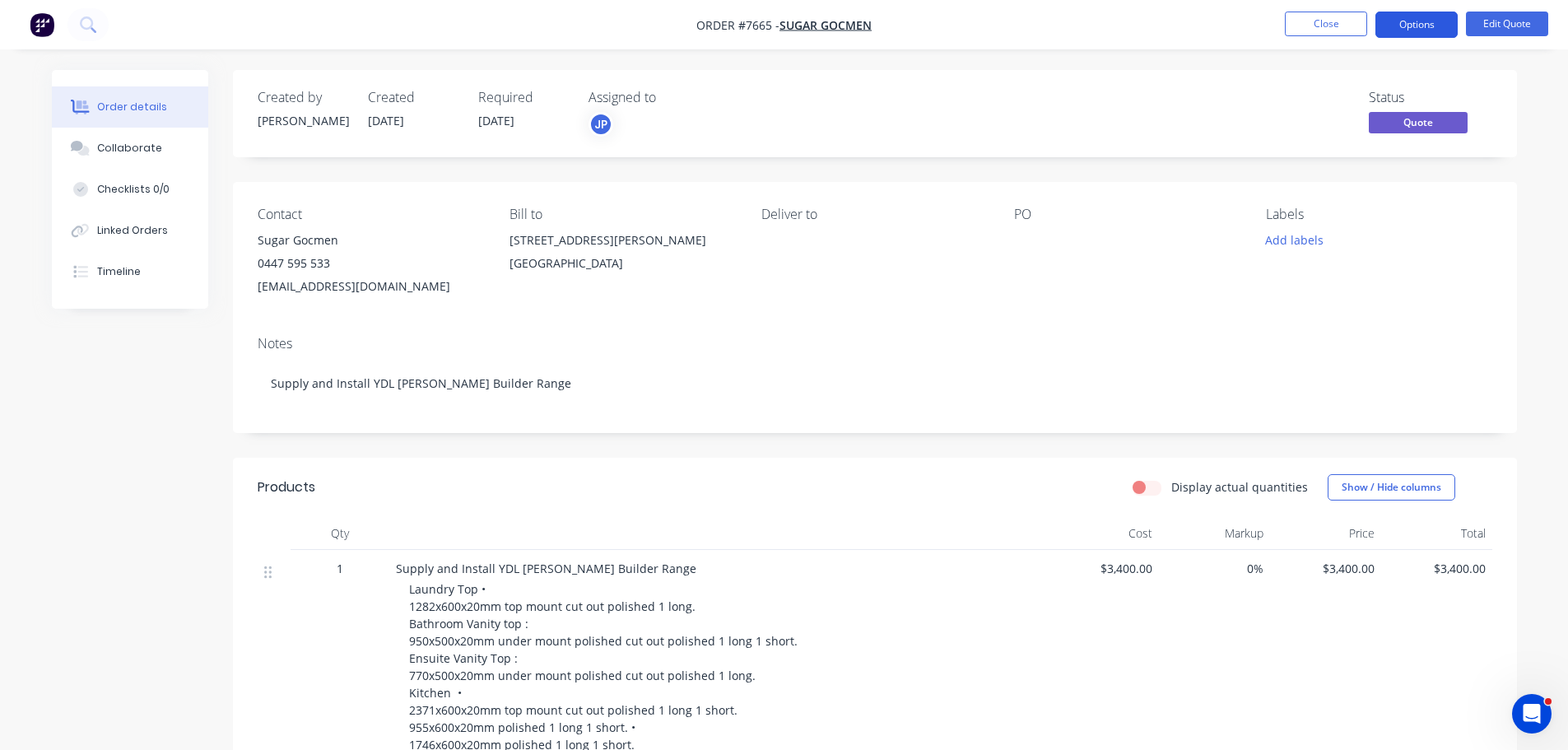
click at [1421, 16] on button "Options" at bounding box center [1417, 24] width 82 height 27
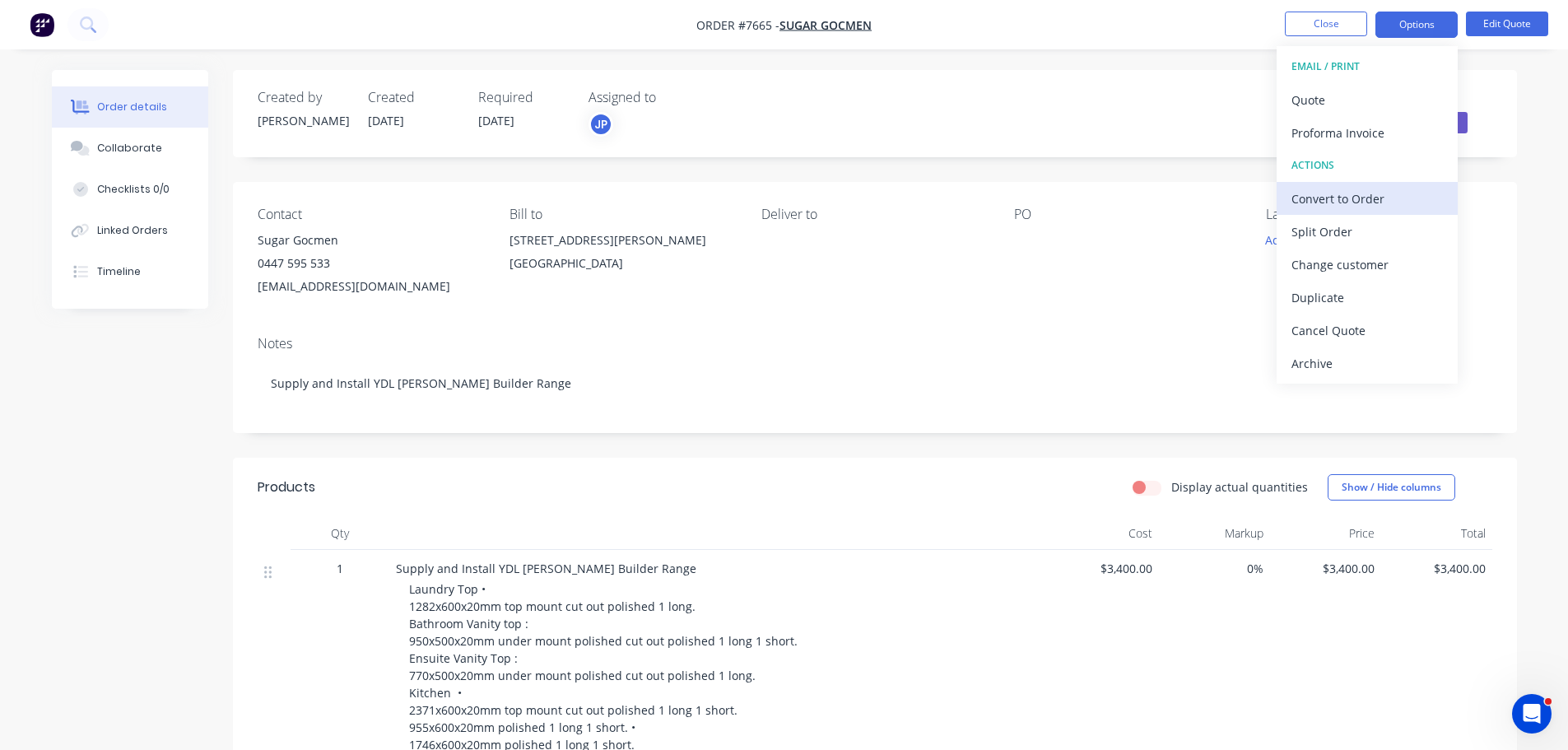
click at [1367, 191] on div "Convert to Order" at bounding box center [1367, 198] width 151 height 24
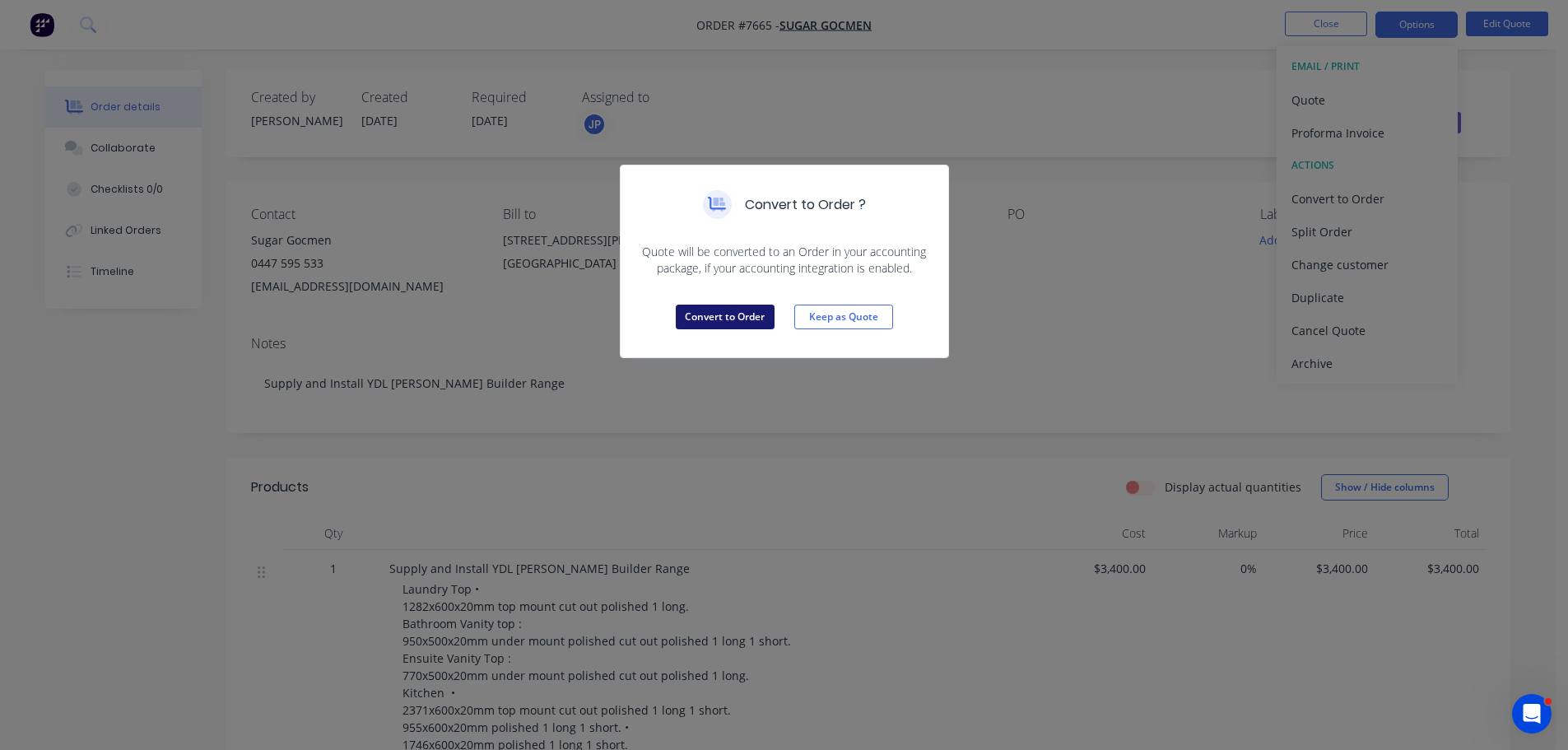
click at [735, 309] on button "Convert to Order" at bounding box center [725, 316] width 99 height 25
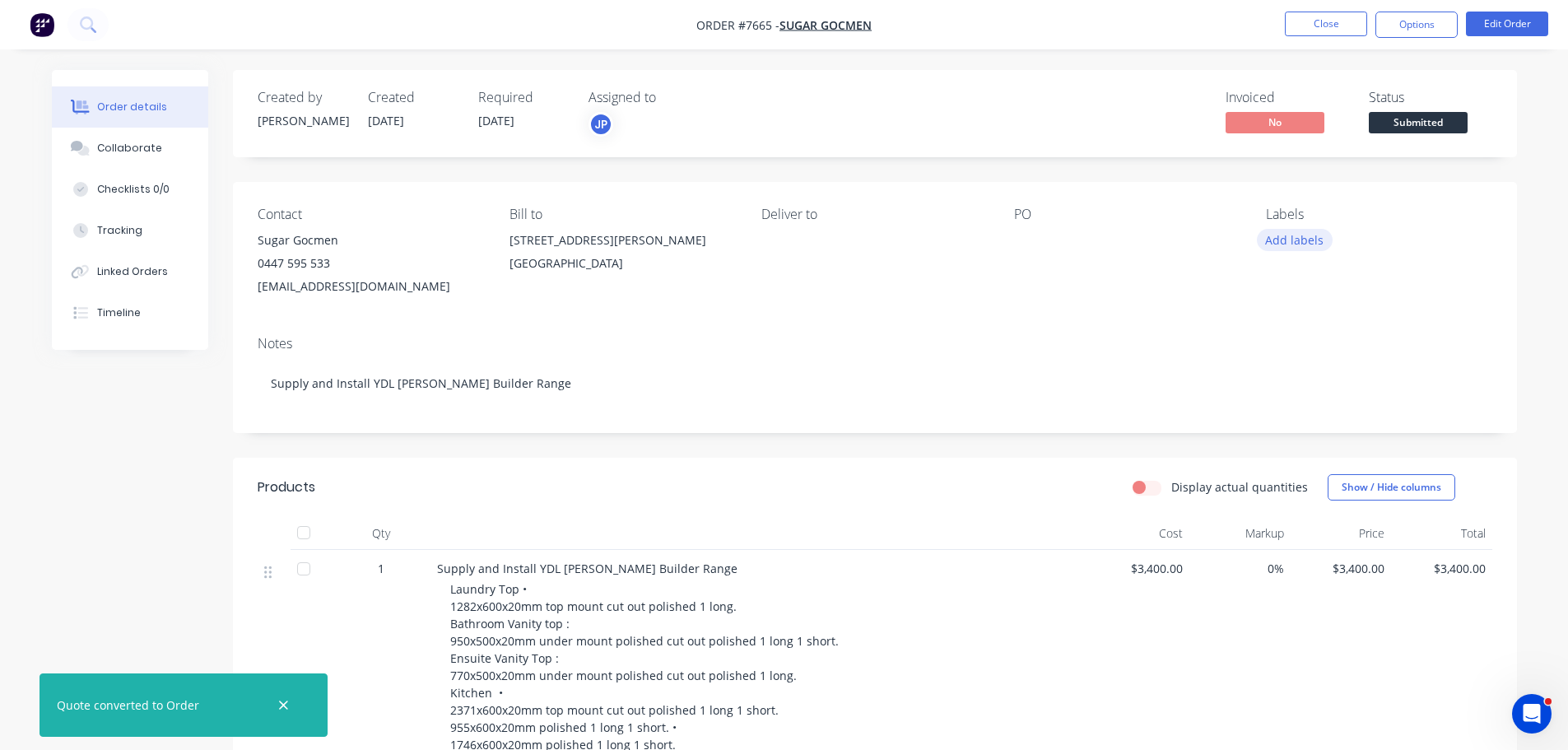
click at [1320, 248] on button "Add labels" at bounding box center [1295, 240] width 76 height 22
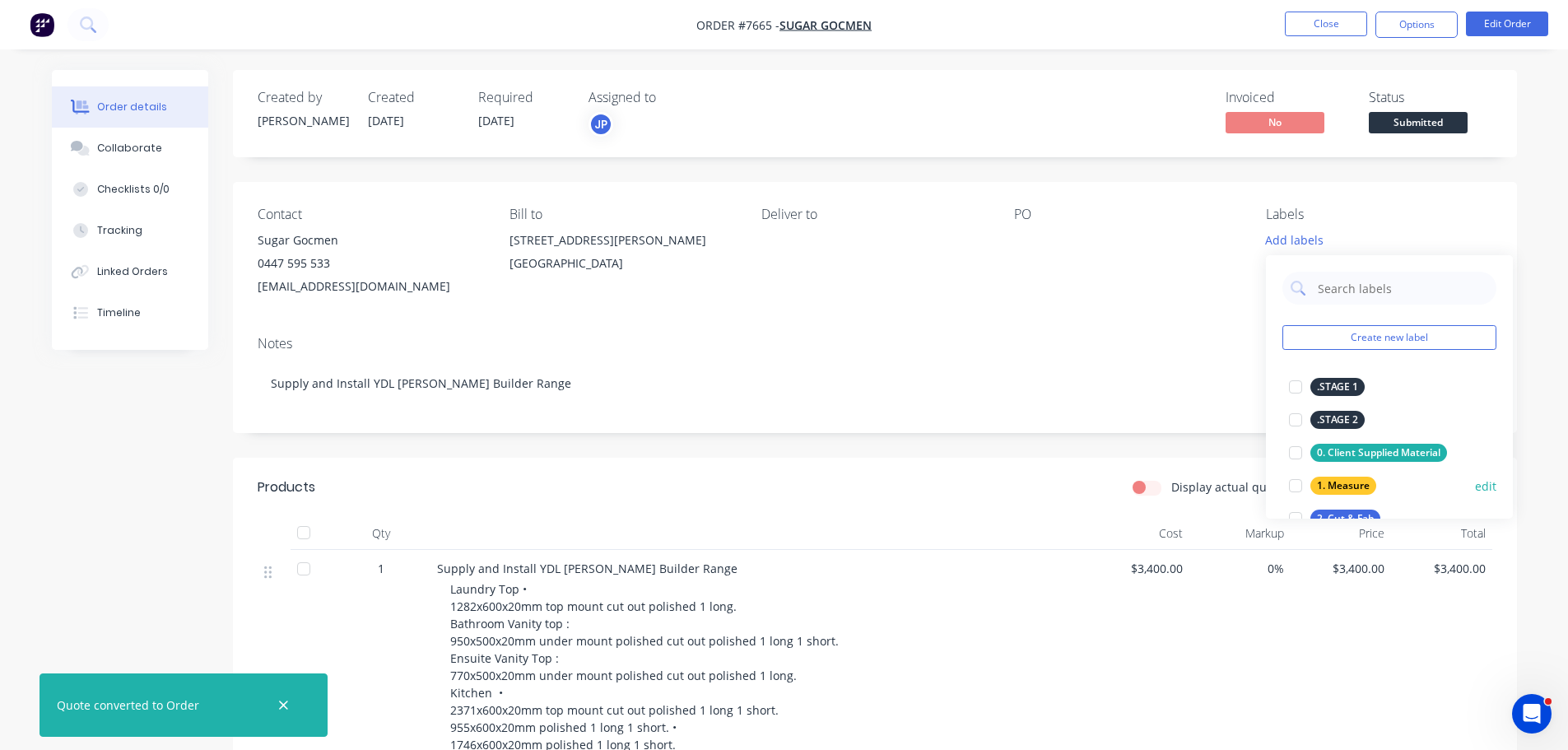
click at [1293, 490] on div at bounding box center [1296, 485] width 33 height 33
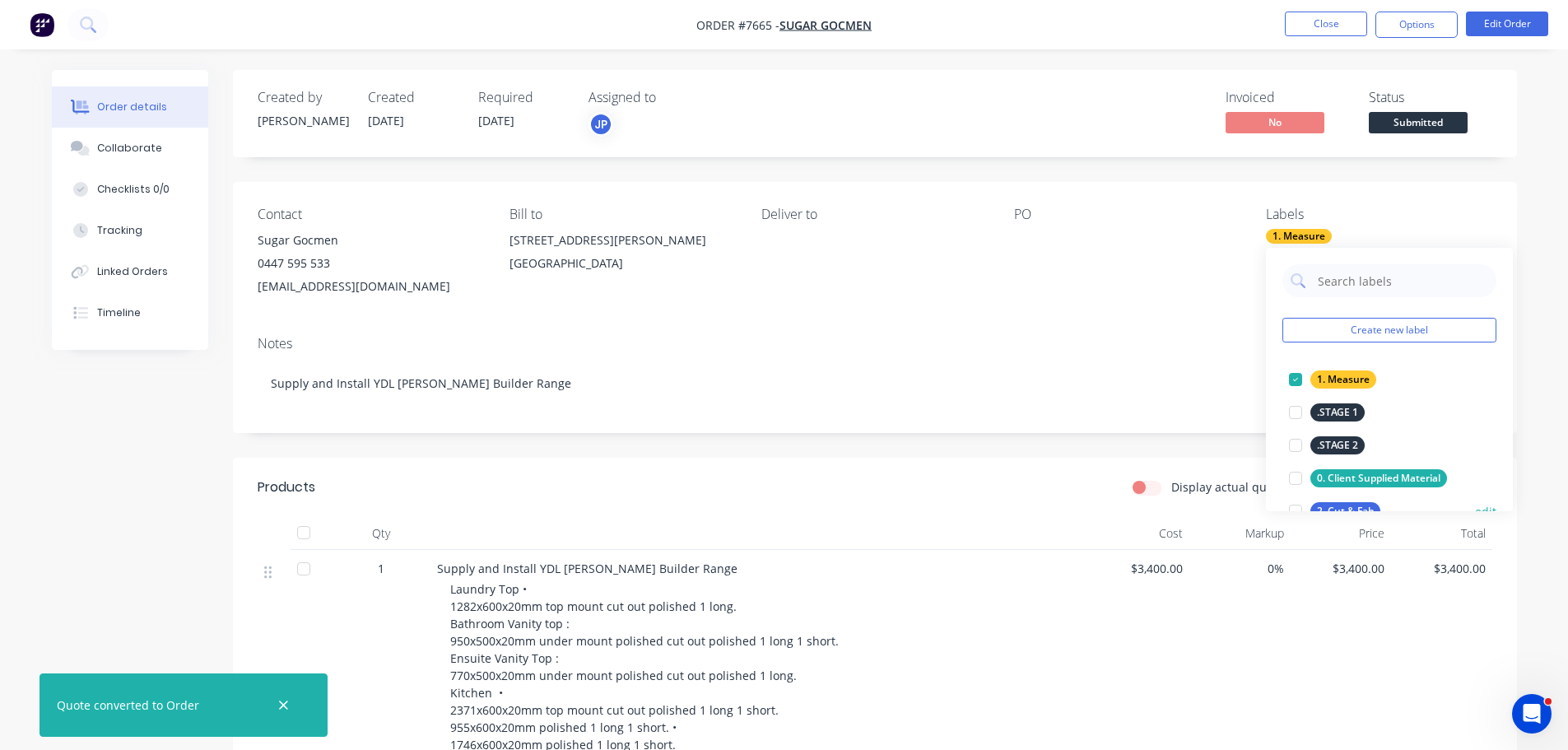
click at [1293, 507] on div at bounding box center [1296, 511] width 33 height 33
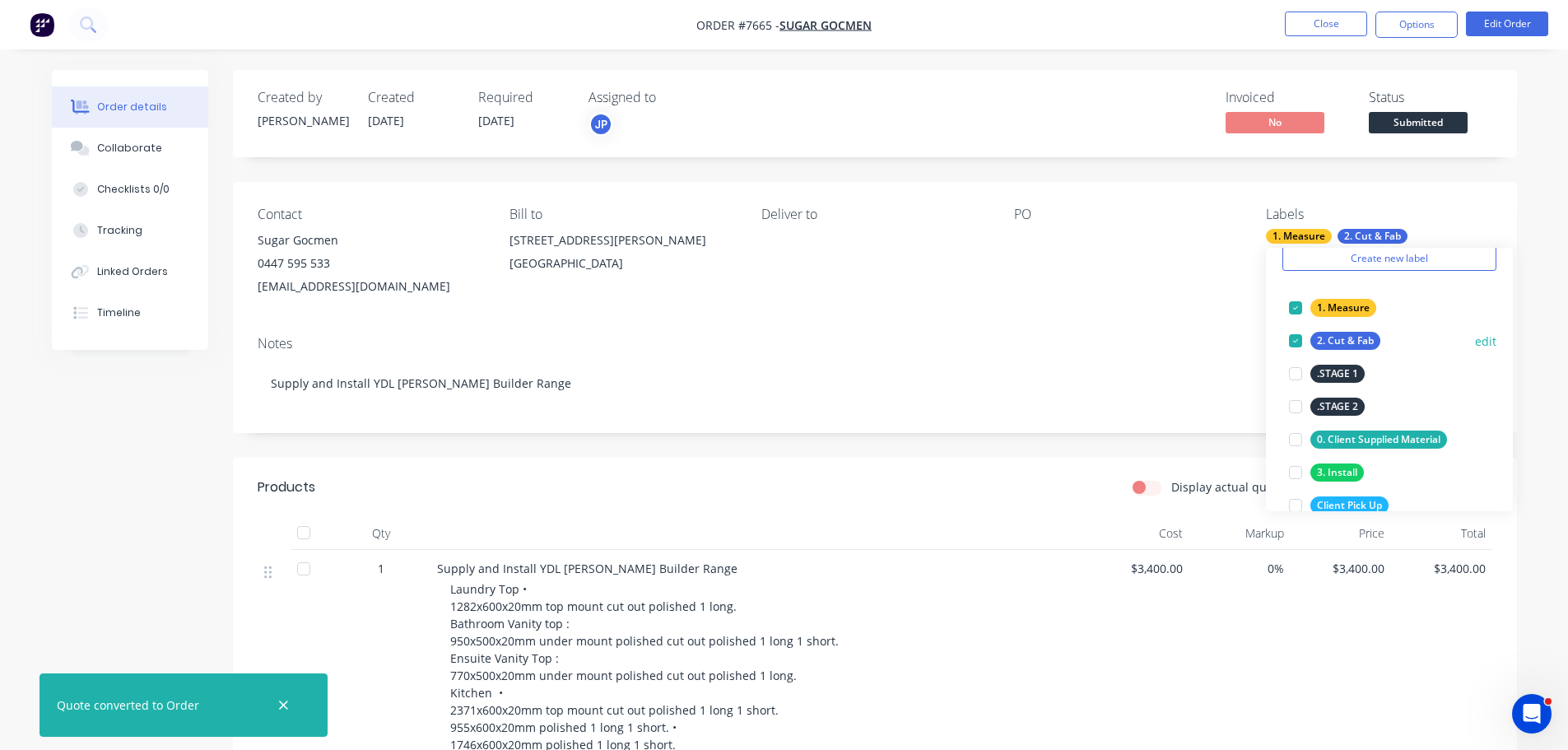
scroll to position [165, 0]
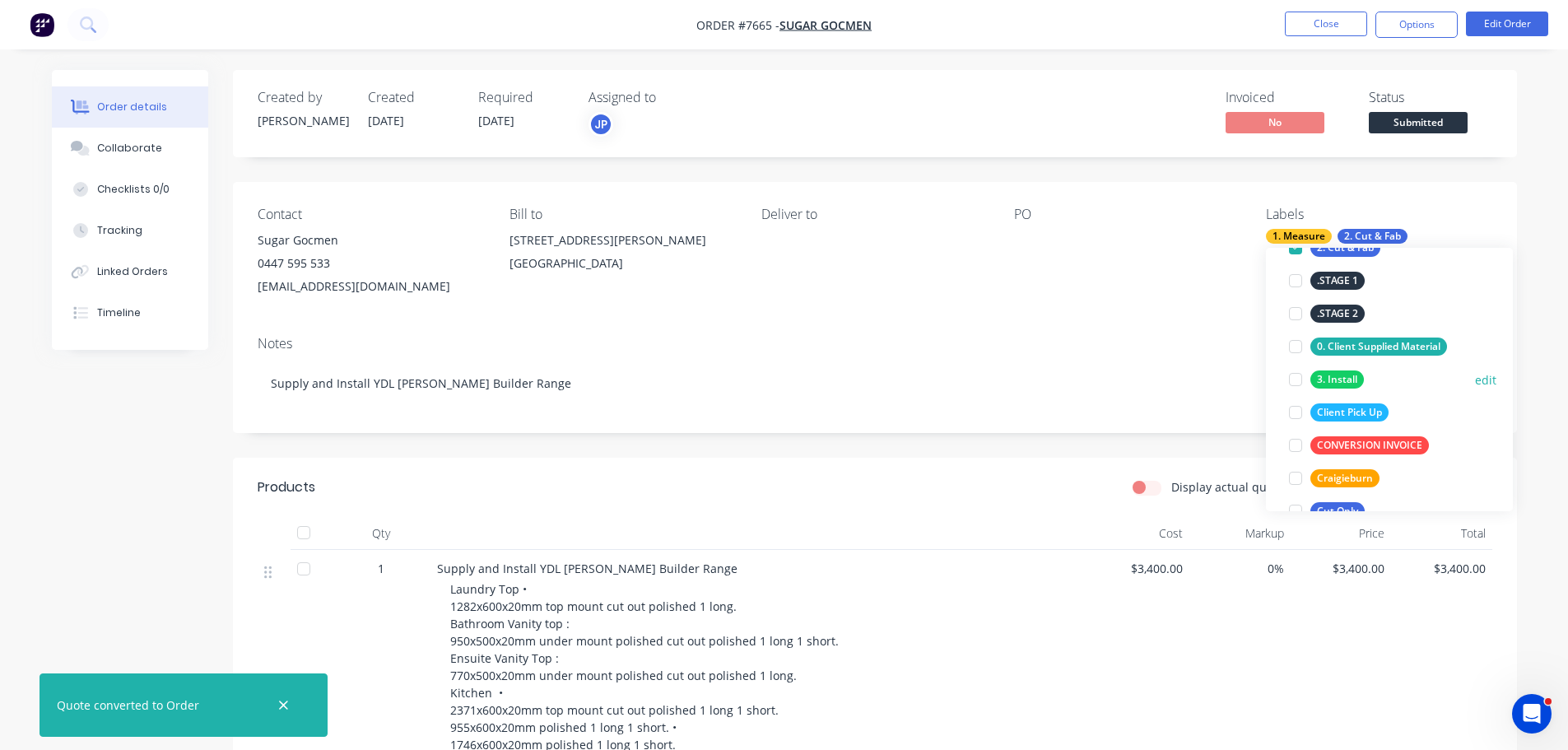
click at [1297, 375] on div at bounding box center [1296, 379] width 33 height 33
click at [1013, 422] on div "Notes Supply and Install YDL Stone Jasmine Builder Range" at bounding box center [875, 378] width 1284 height 110
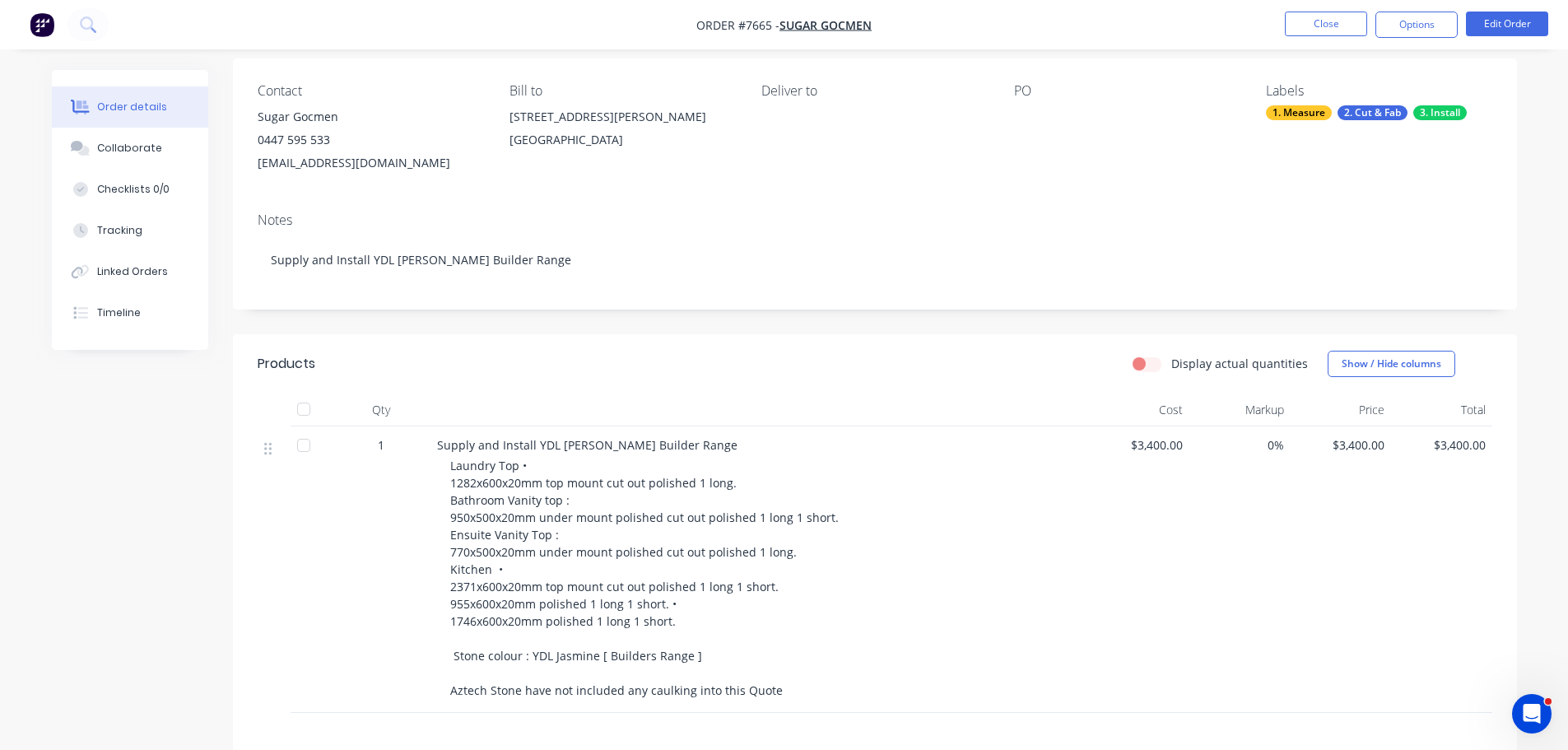
scroll to position [0, 0]
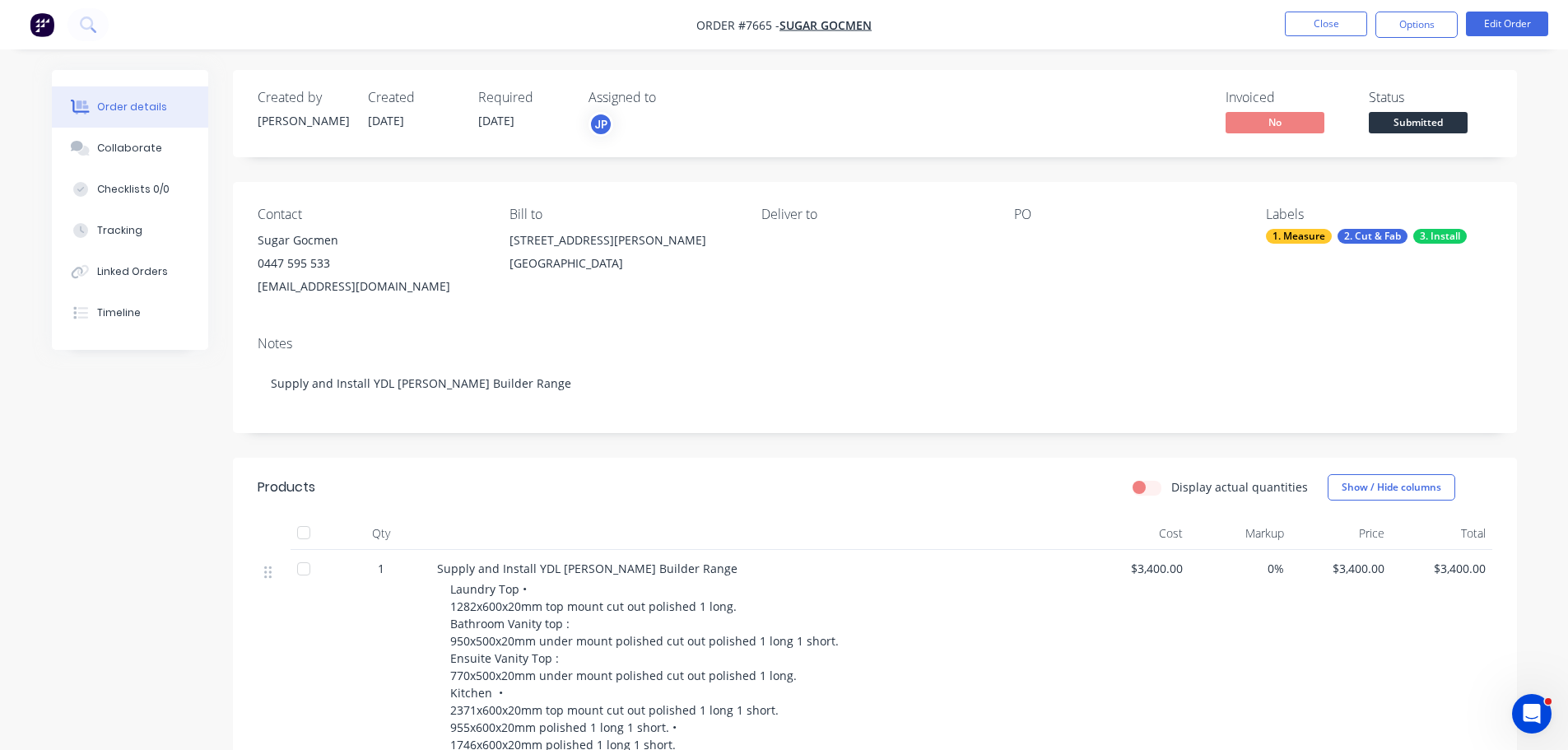
click at [808, 241] on div "Deliver to" at bounding box center [874, 252] width 225 height 91
click at [1481, 23] on button "Edit Order" at bounding box center [1507, 23] width 82 height 25
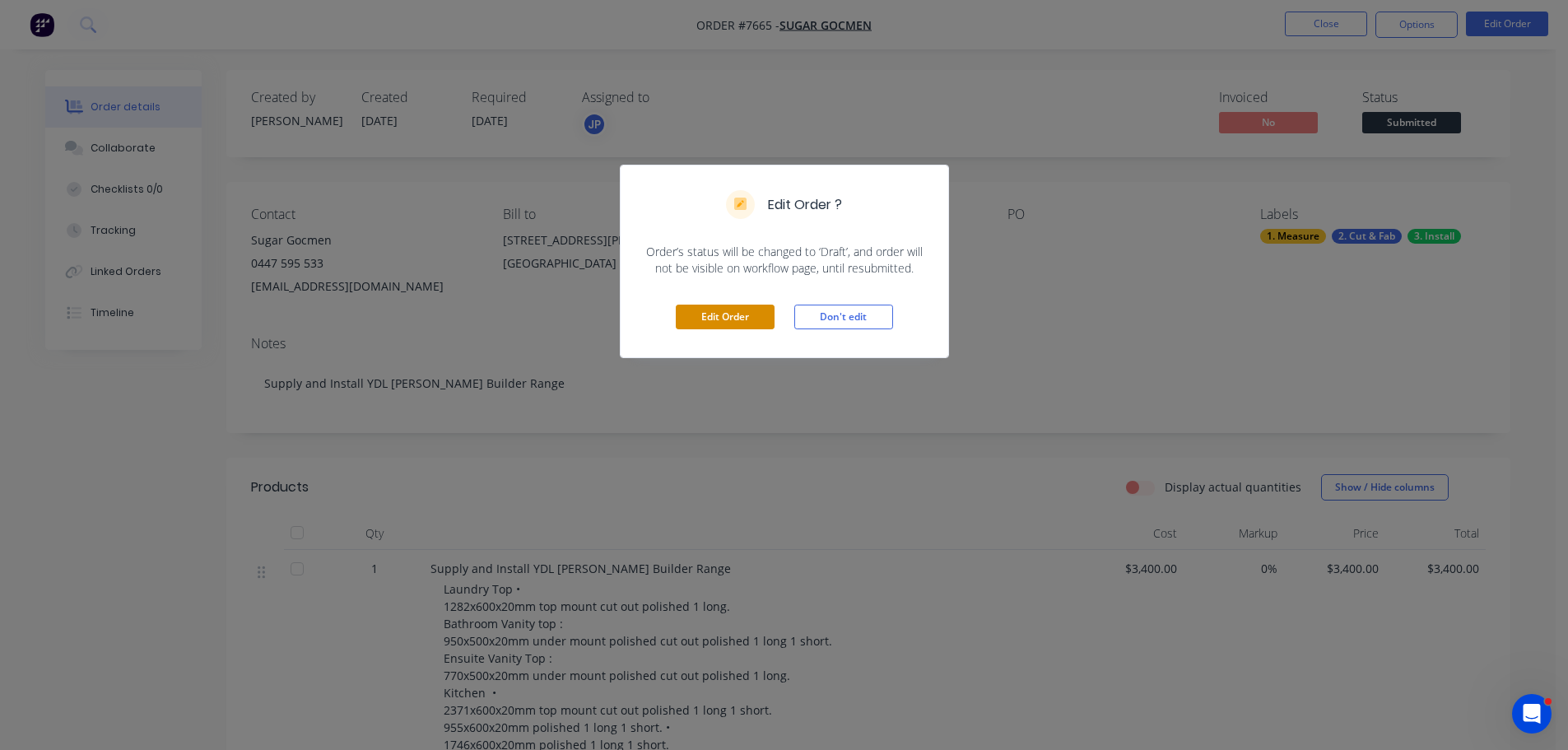
click at [697, 307] on button "Edit Order" at bounding box center [725, 316] width 99 height 25
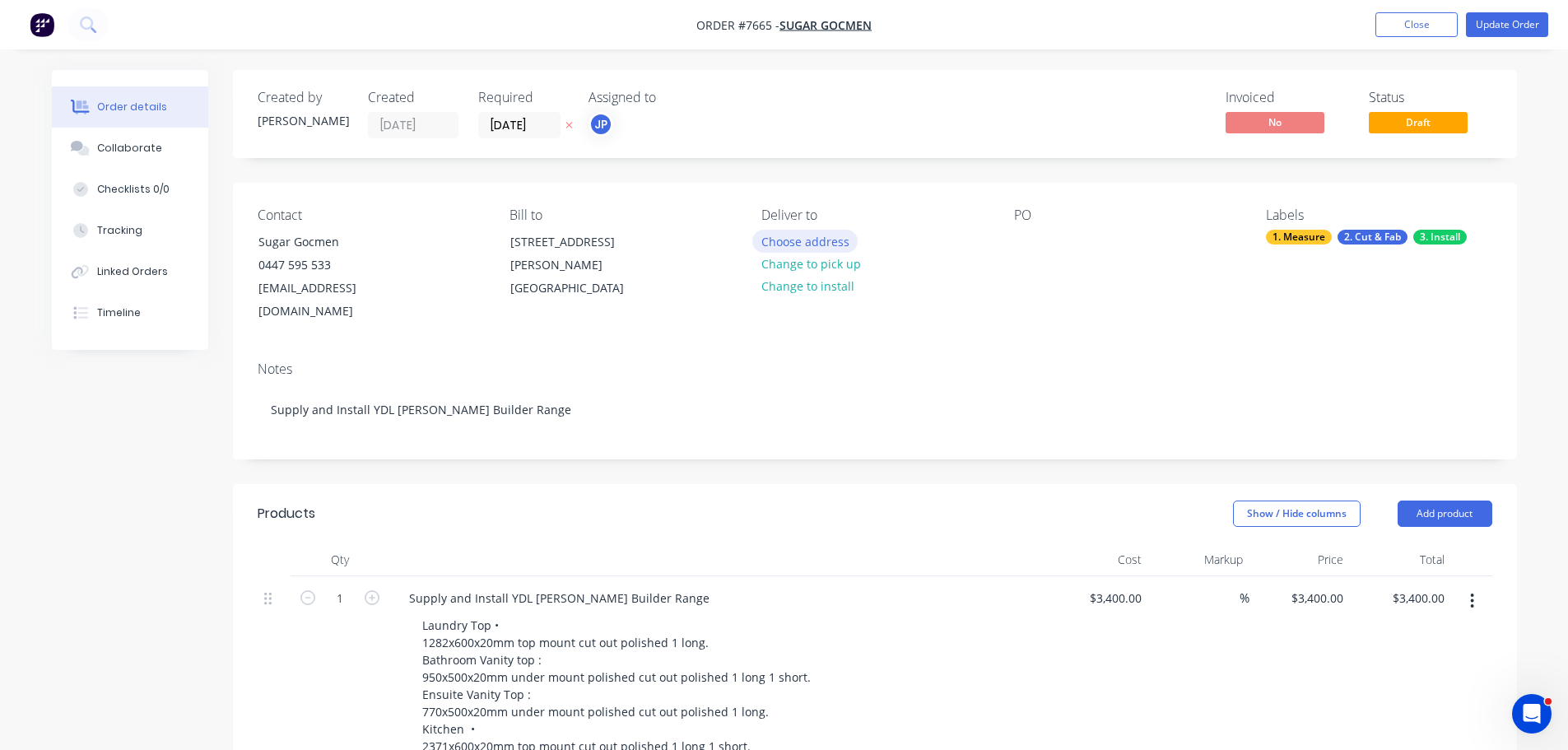
click at [805, 248] on button "Choose address" at bounding box center [805, 241] width 106 height 22
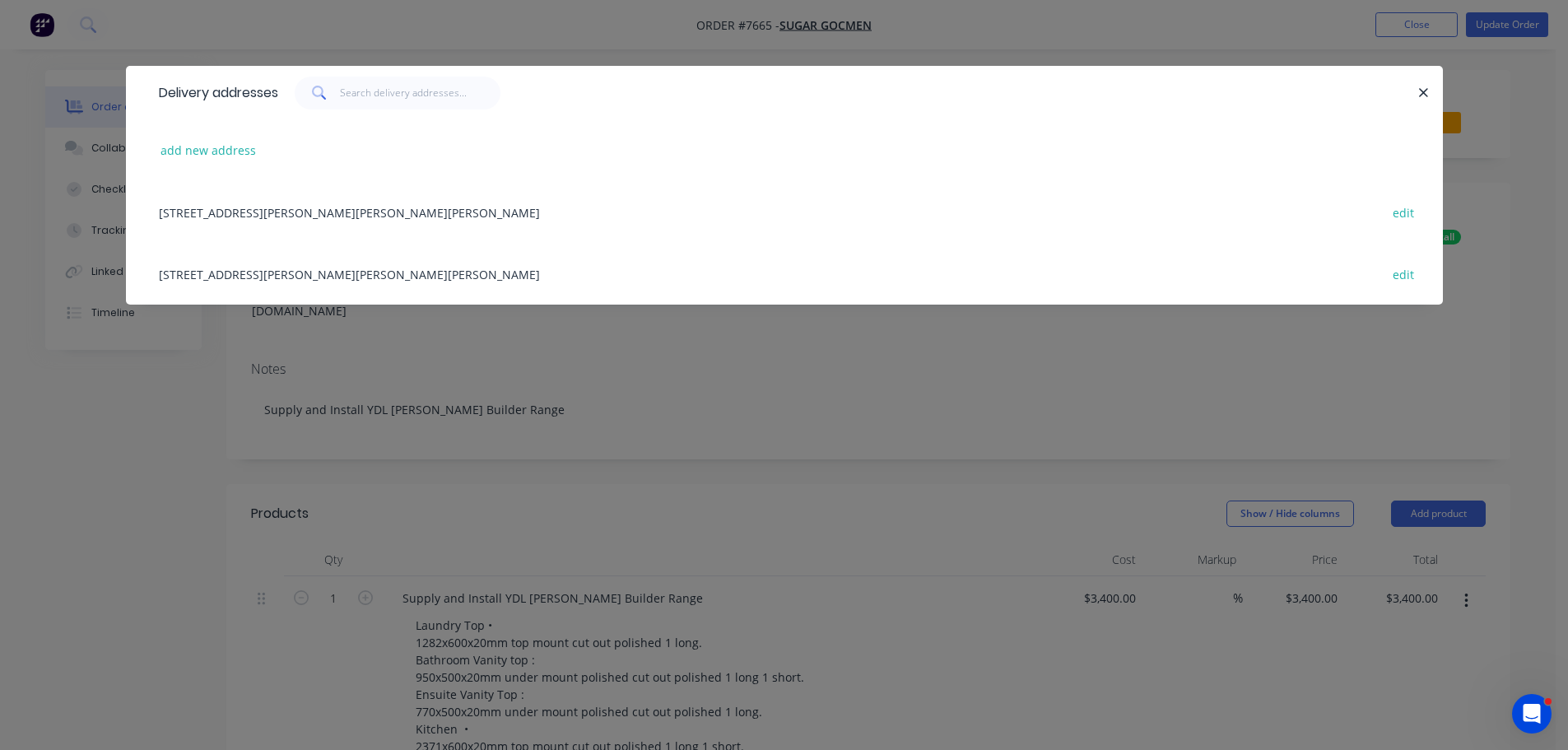
click at [335, 219] on div "2 Naomi Court , NOBLE PARK, Victoria, Australia, 3174 edit" at bounding box center [784, 212] width 1267 height 62
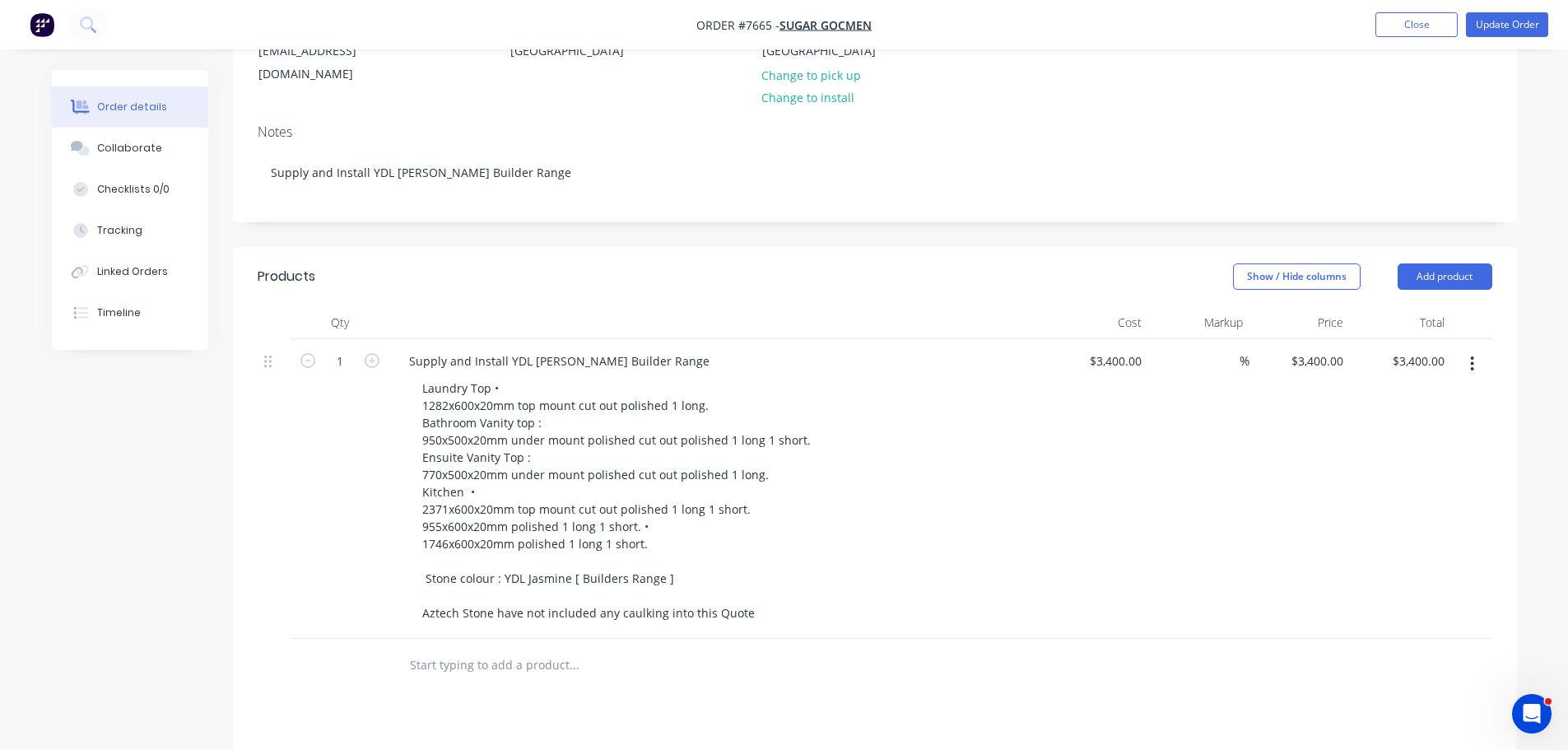
scroll to position [412, 0]
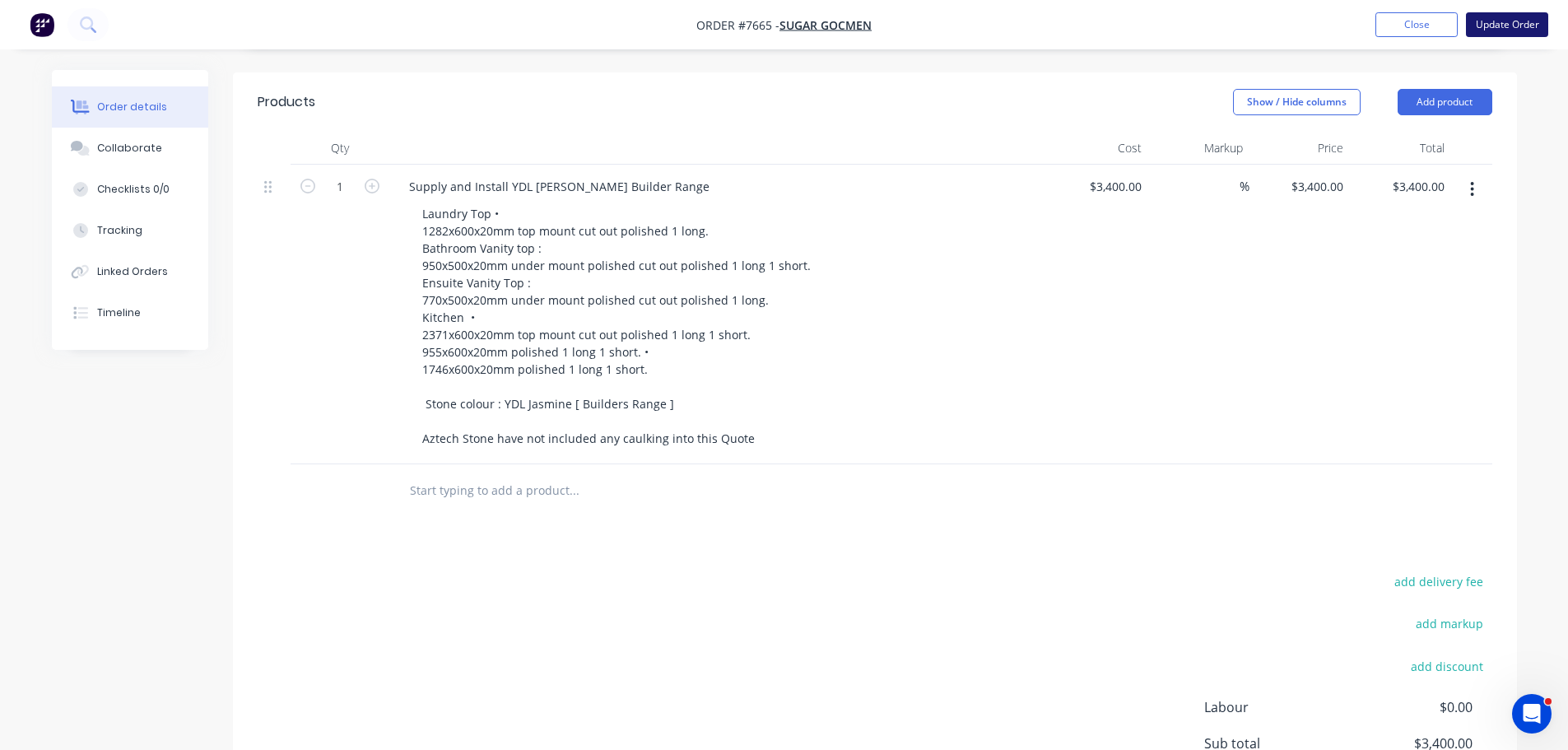
click at [1485, 29] on button "Update Order" at bounding box center [1507, 24] width 82 height 25
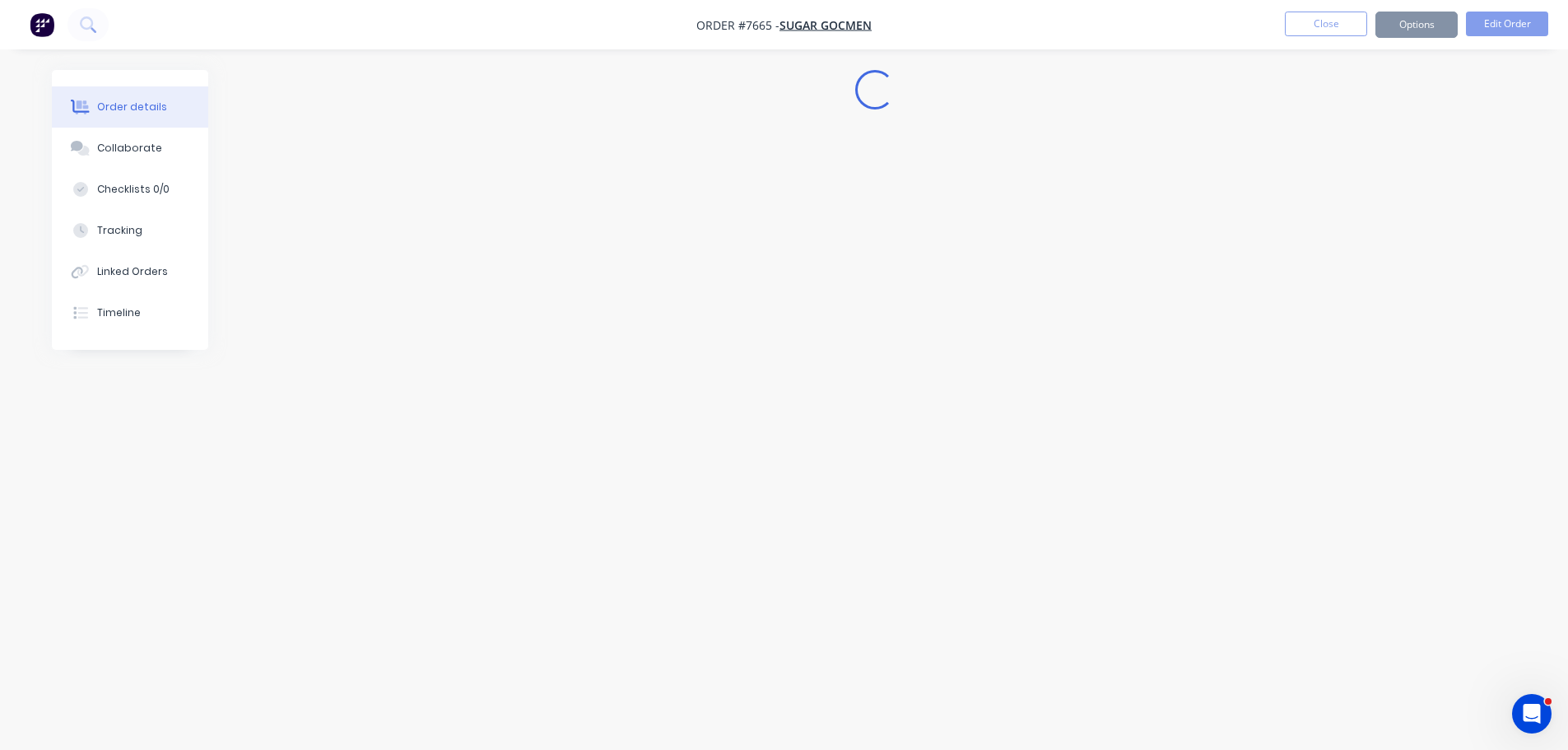
scroll to position [0, 0]
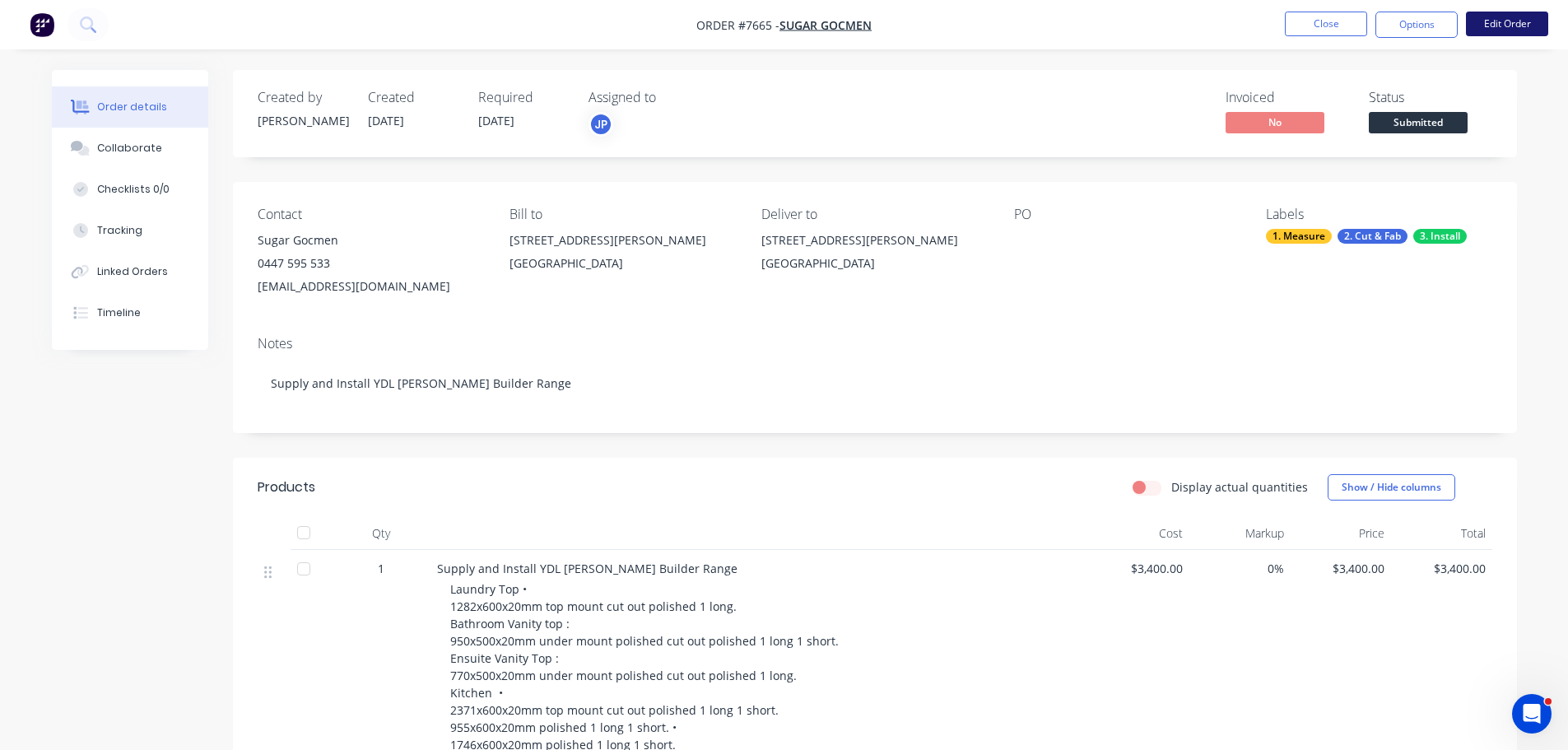
click at [1496, 22] on button "Edit Order" at bounding box center [1507, 23] width 82 height 25
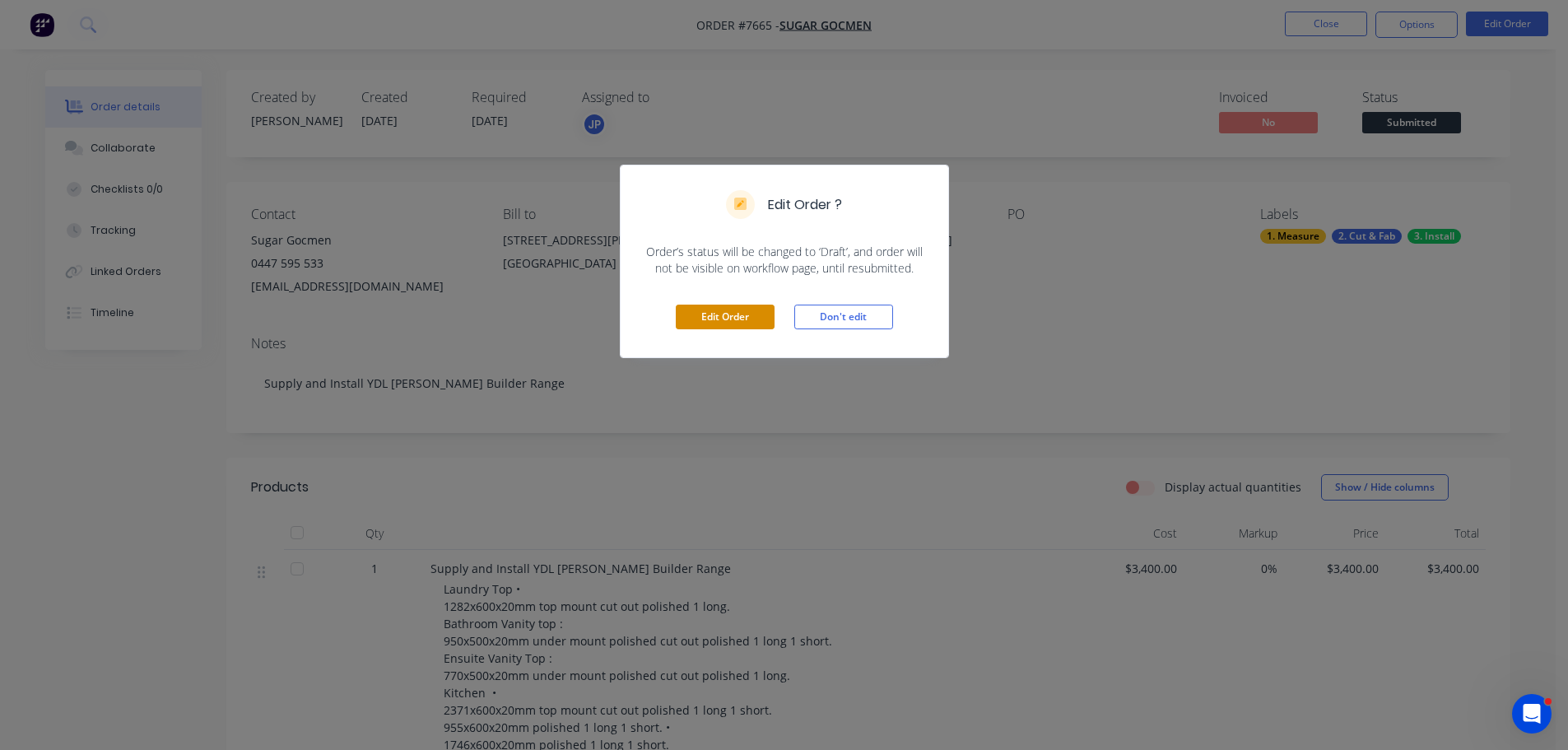
click at [711, 320] on button "Edit Order" at bounding box center [725, 316] width 99 height 25
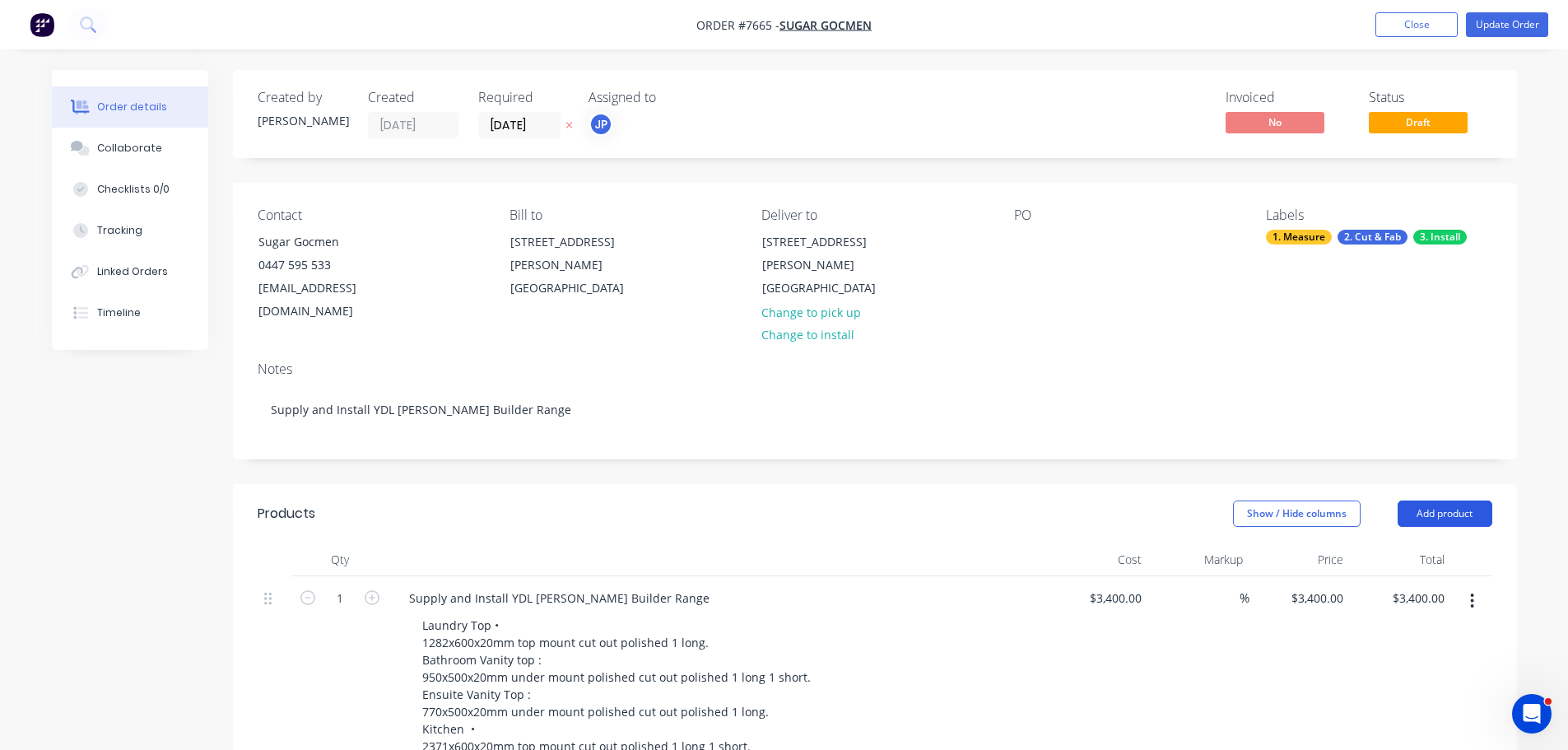
click at [1454, 500] on button "Add product" at bounding box center [1445, 513] width 95 height 27
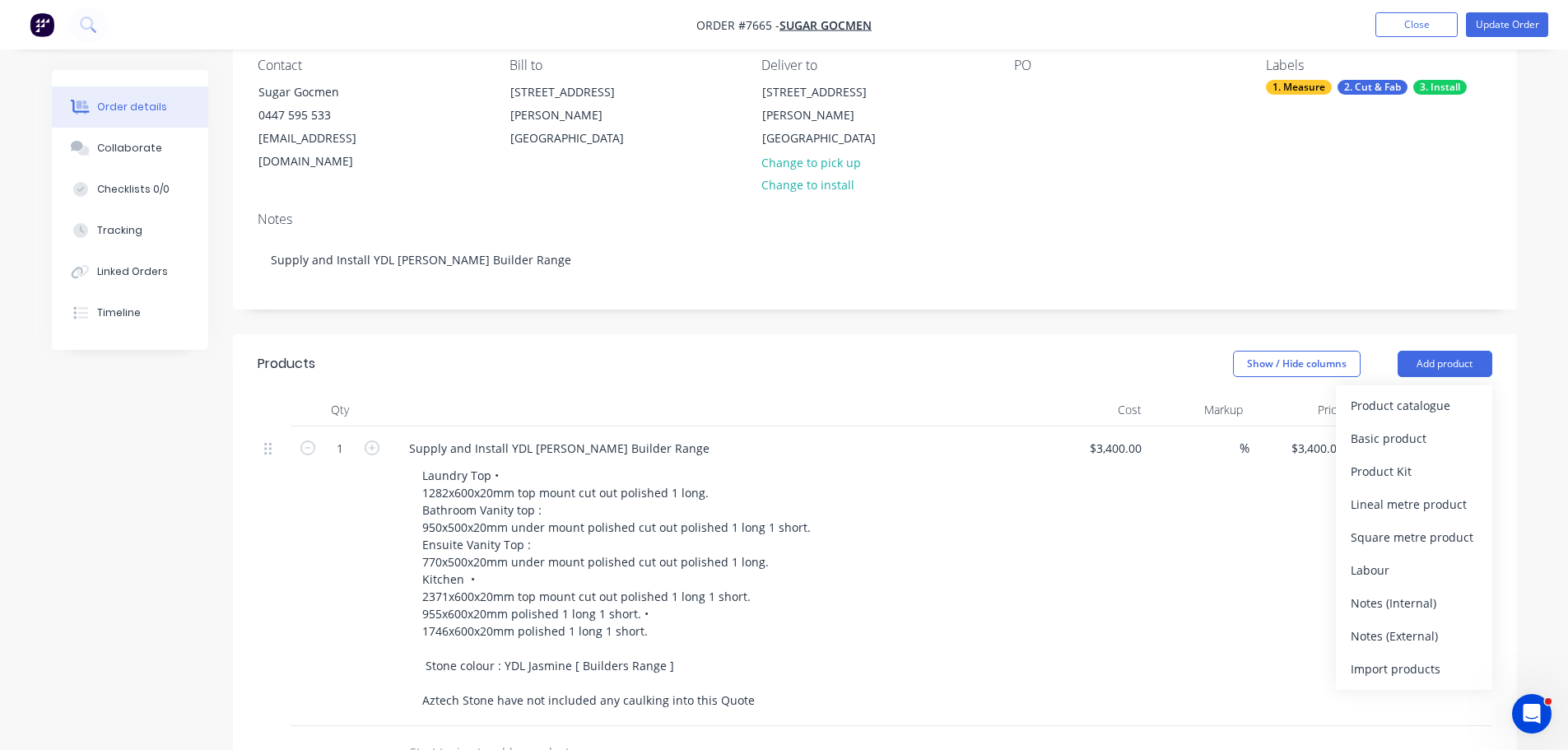
scroll to position [329, 0]
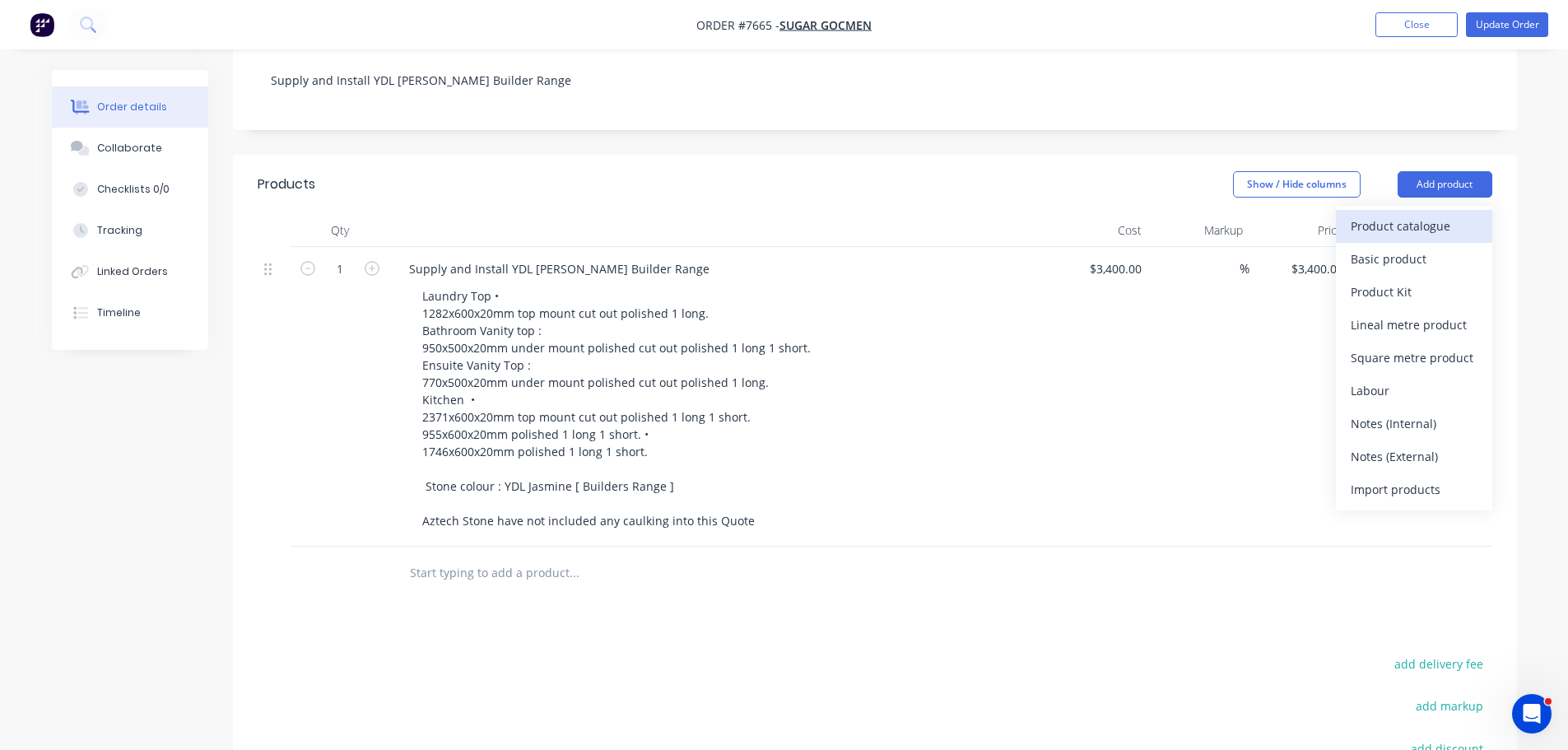
click at [1403, 214] on div "Product catalogue" at bounding box center [1414, 226] width 127 height 24
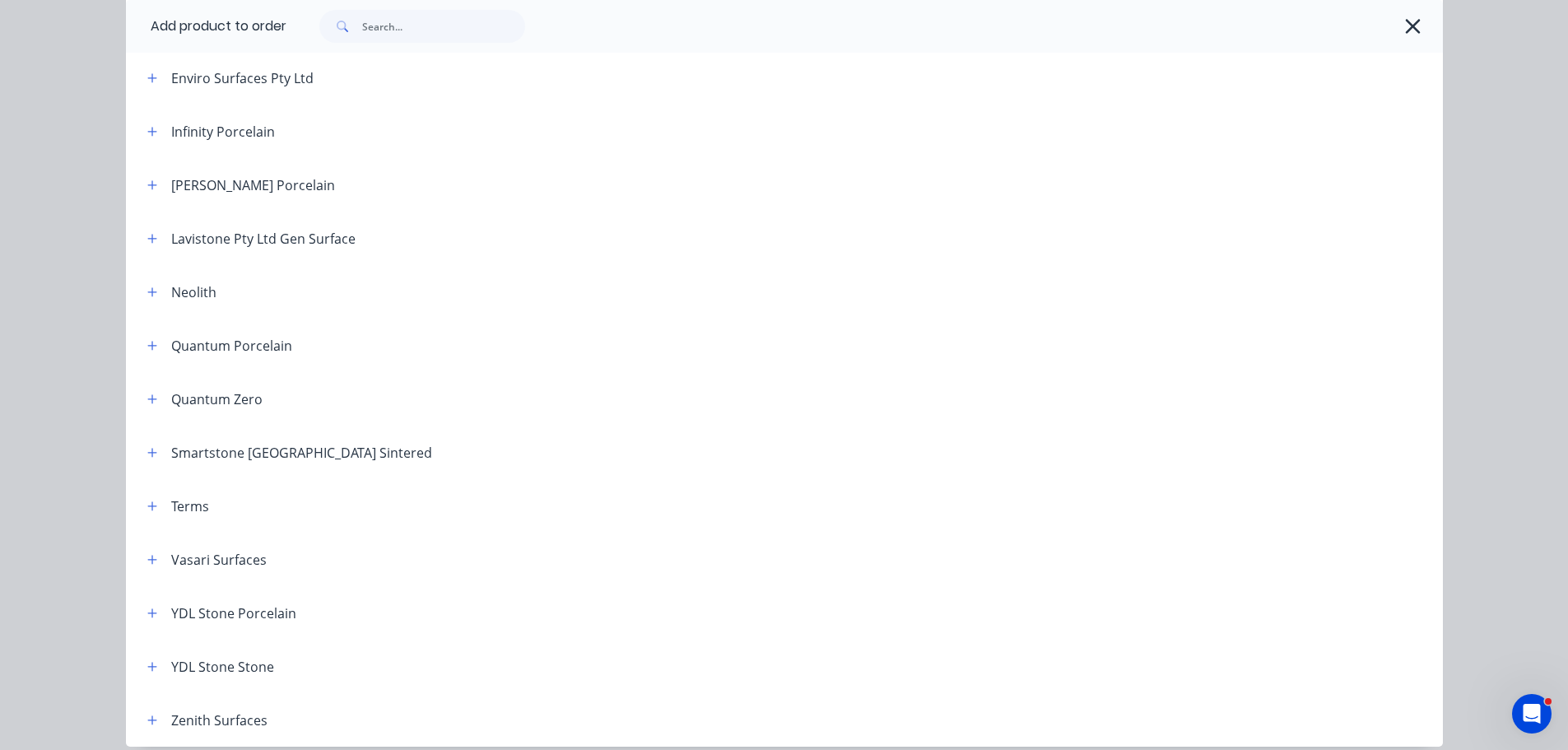
scroll to position [734, 0]
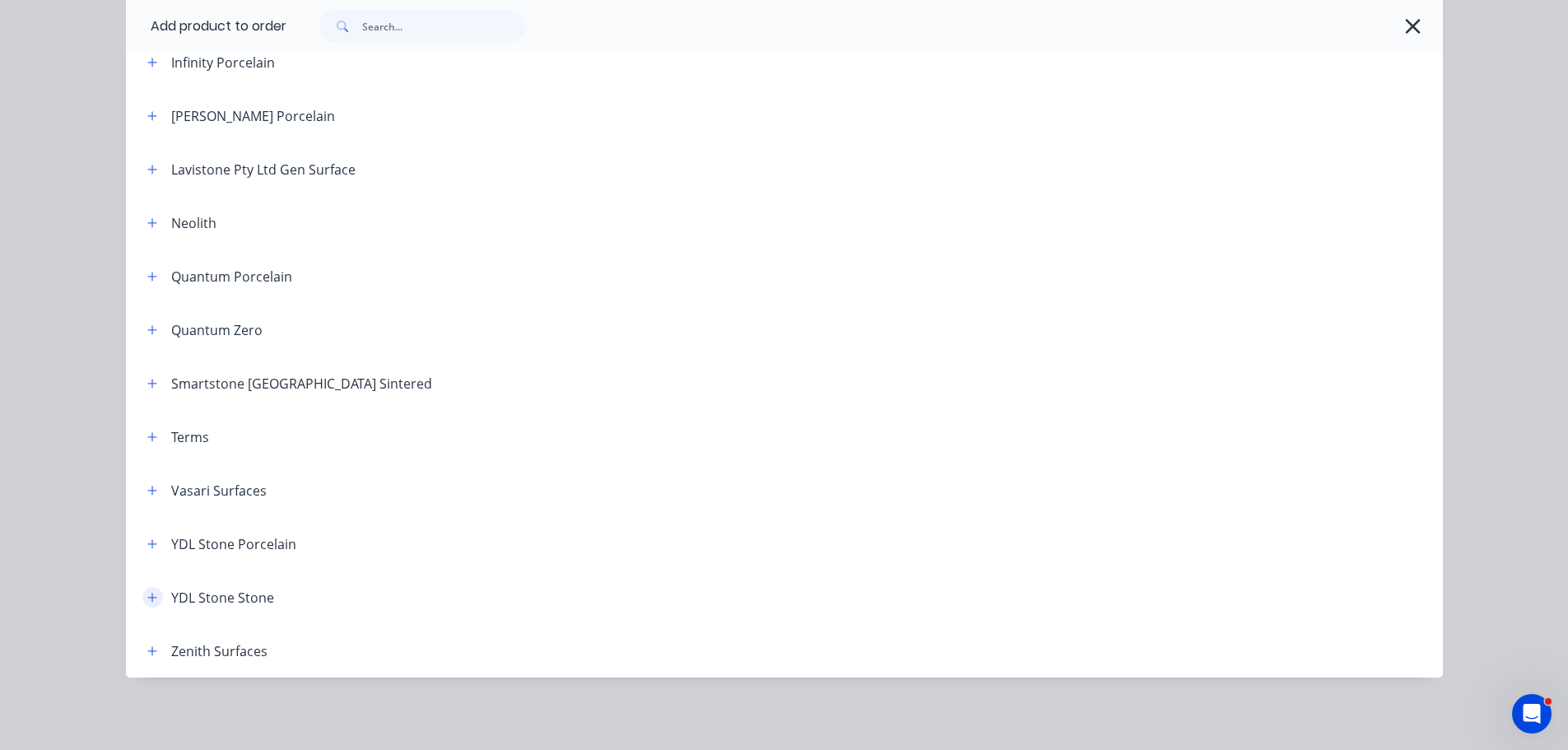
click at [140, 607] on header "YDL Stone Stone" at bounding box center [784, 597] width 1317 height 53
click at [143, 605] on button "button" at bounding box center [153, 597] width 21 height 21
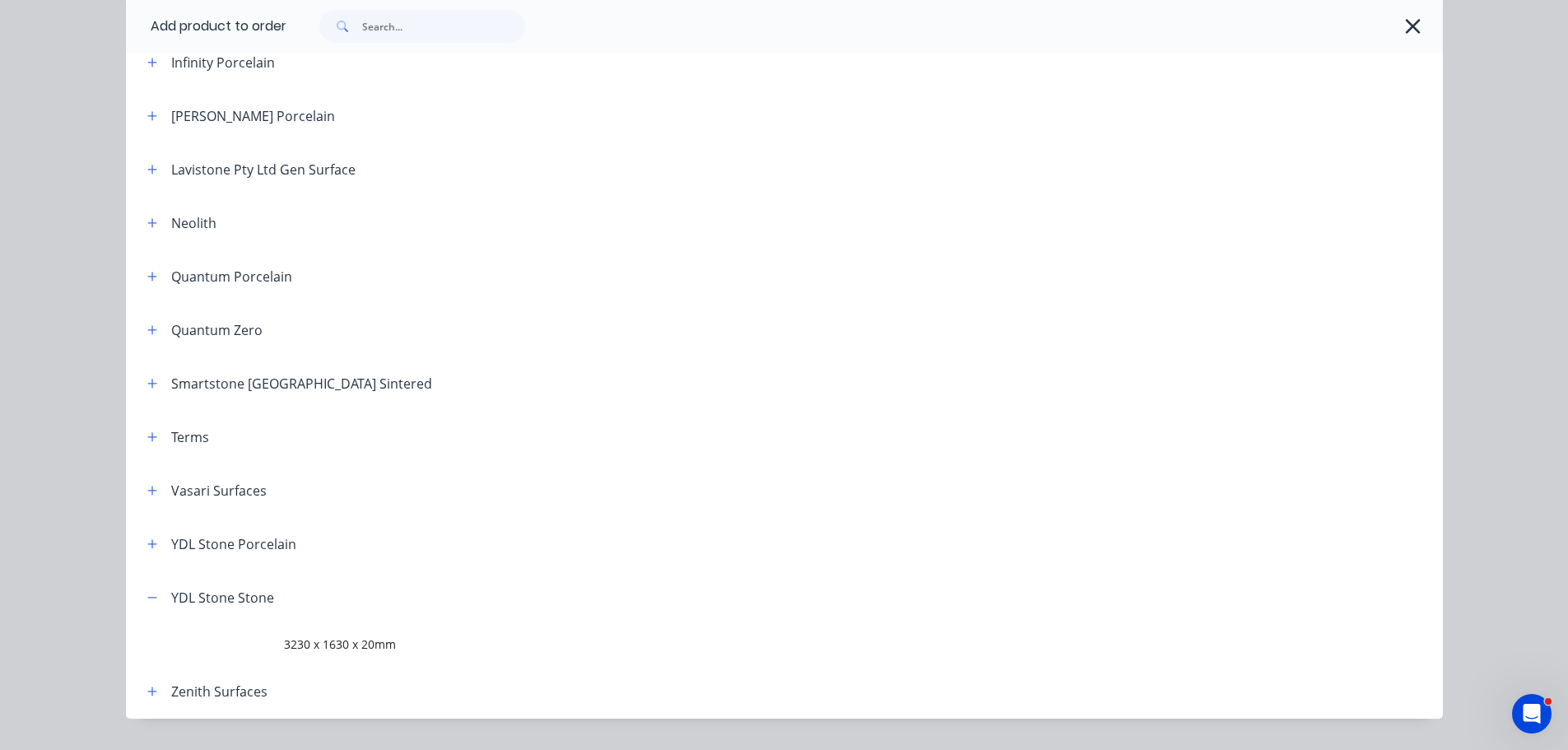
click at [331, 655] on td "3230 x 1630 x 20mm" at bounding box center [863, 644] width 1159 height 41
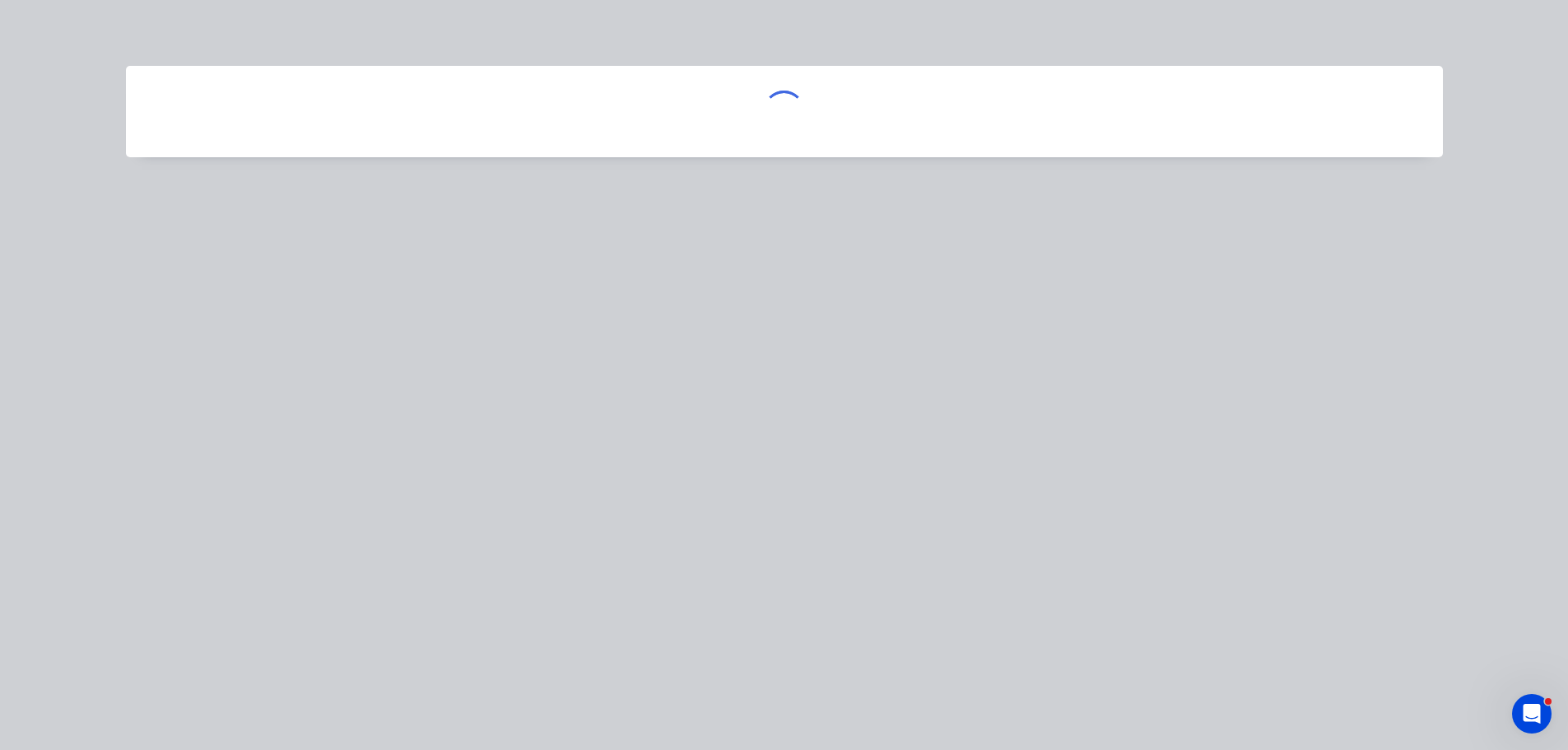
scroll to position [0, 0]
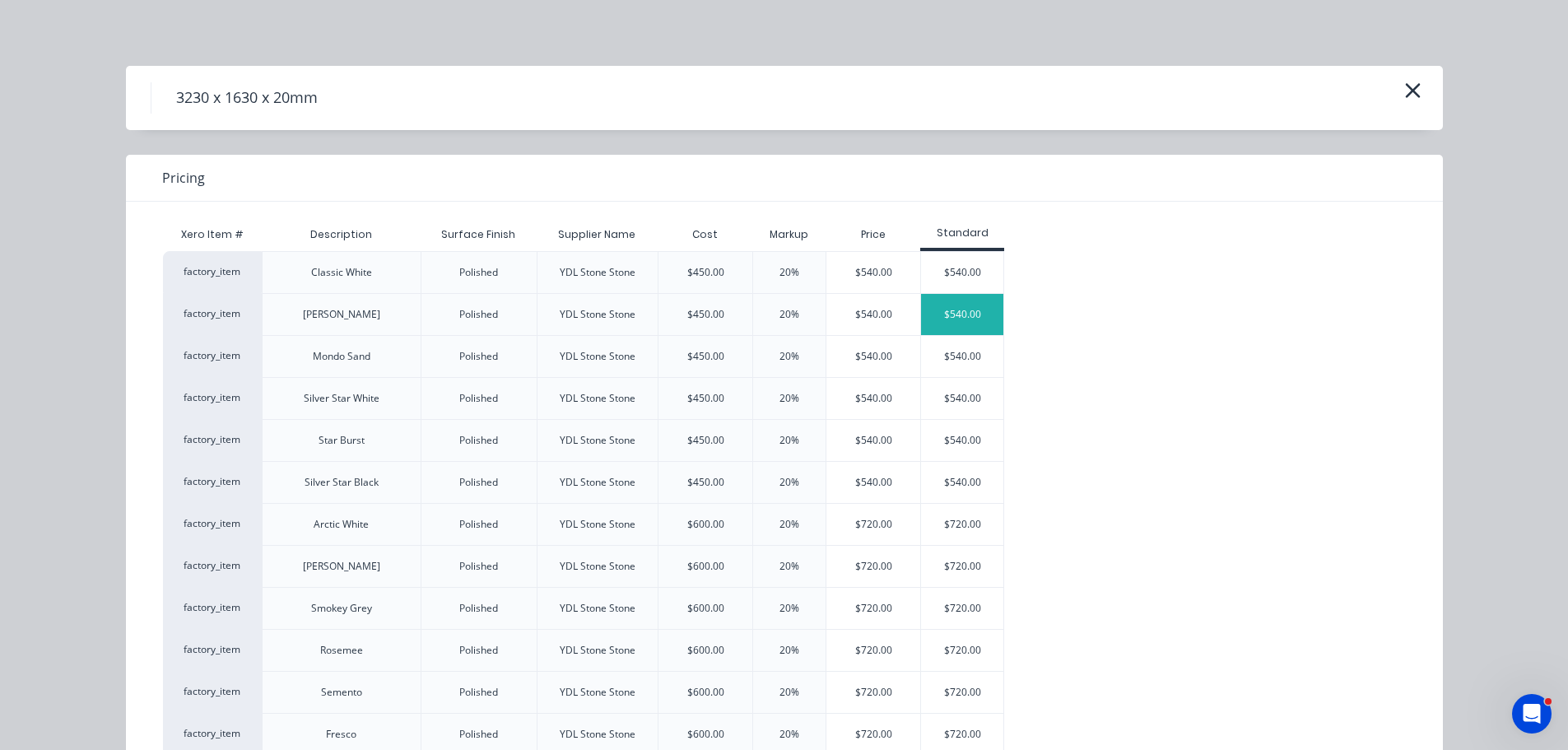
click at [934, 315] on div "$540.00" at bounding box center [962, 314] width 82 height 41
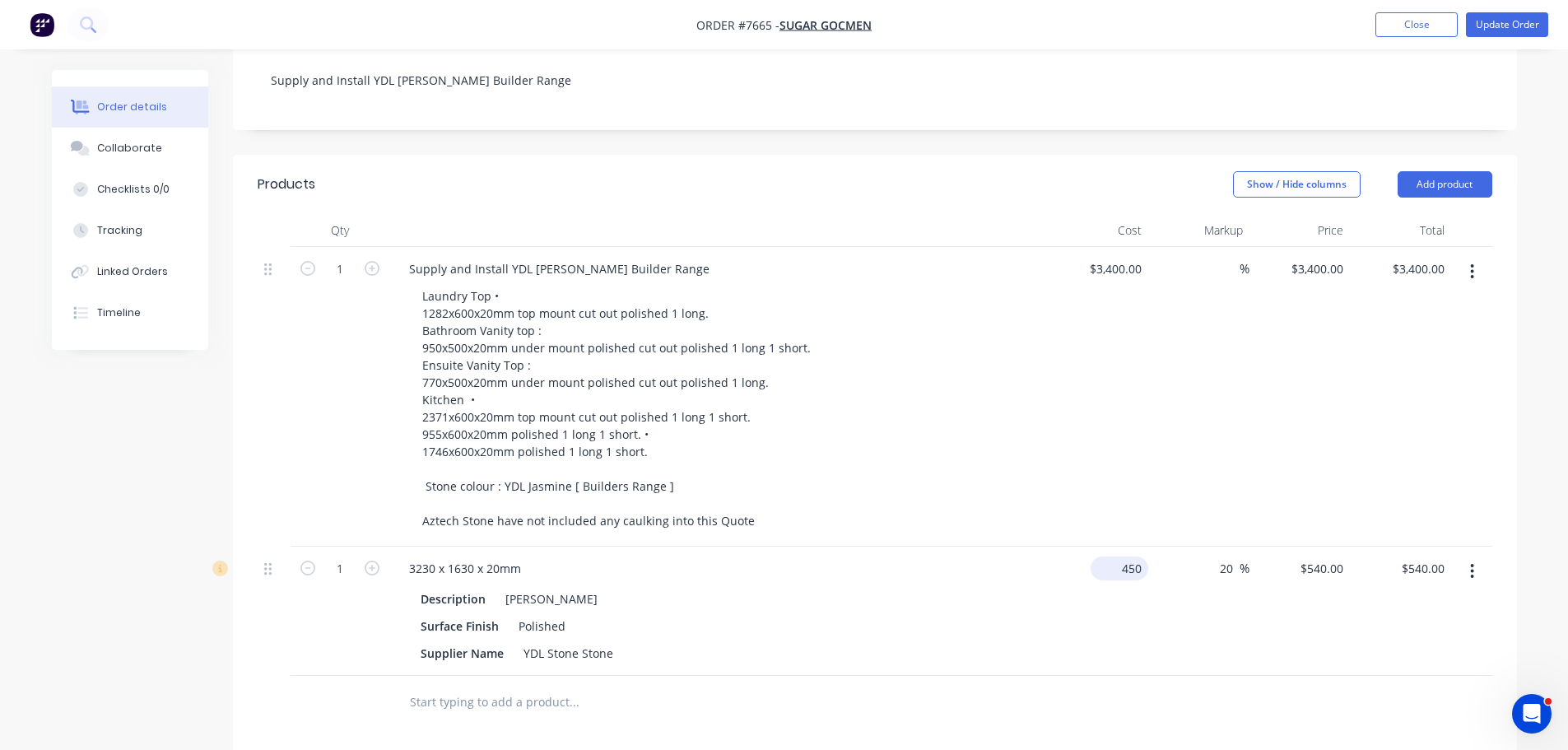
click at [1105, 546] on div "450 $450.00" at bounding box center [1099, 611] width 101 height 129
type input "$0.00"
type input "0"
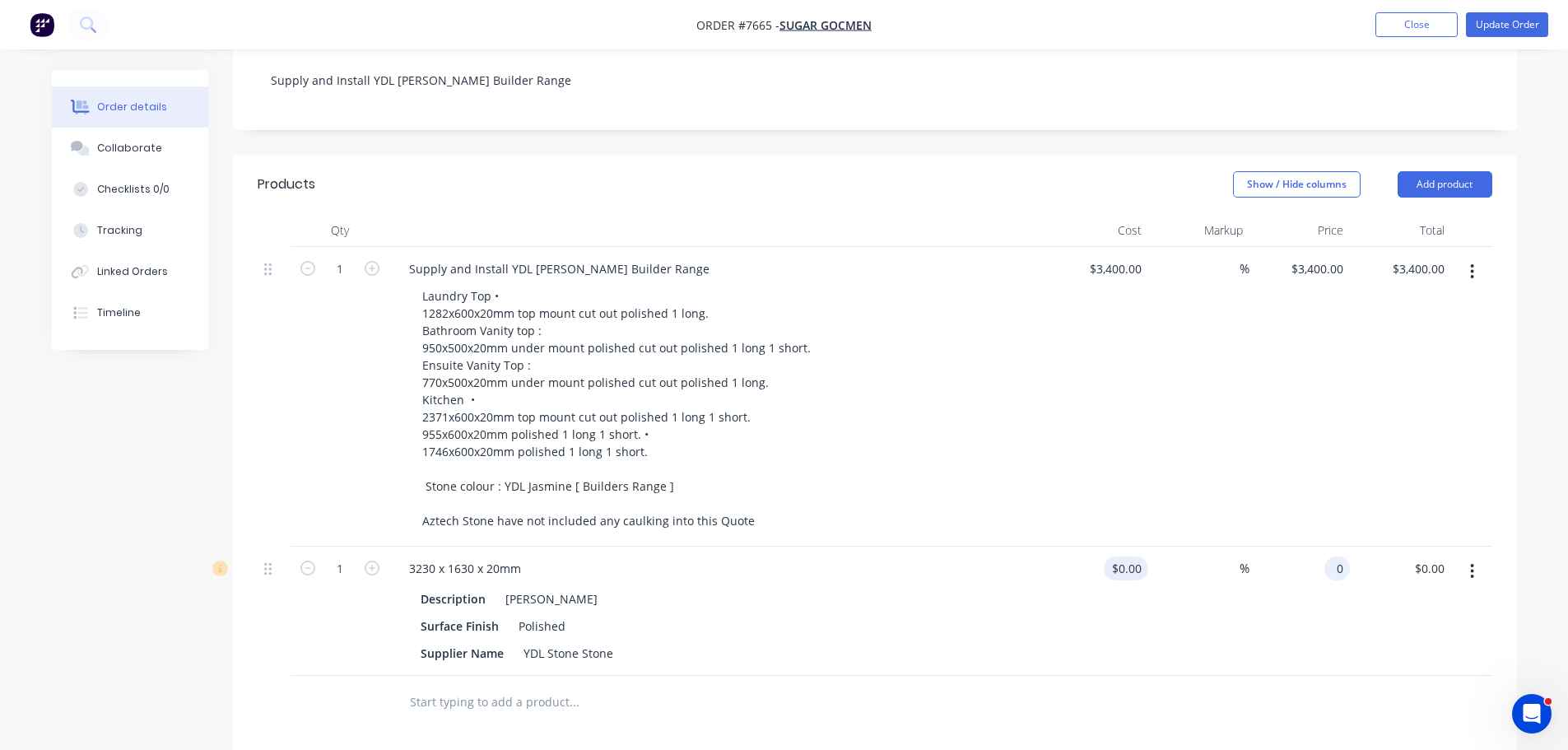
type input "$0.00"
click at [708, 641] on div "Supplier Name YDL Stone Stone" at bounding box center [715, 653] width 602 height 24
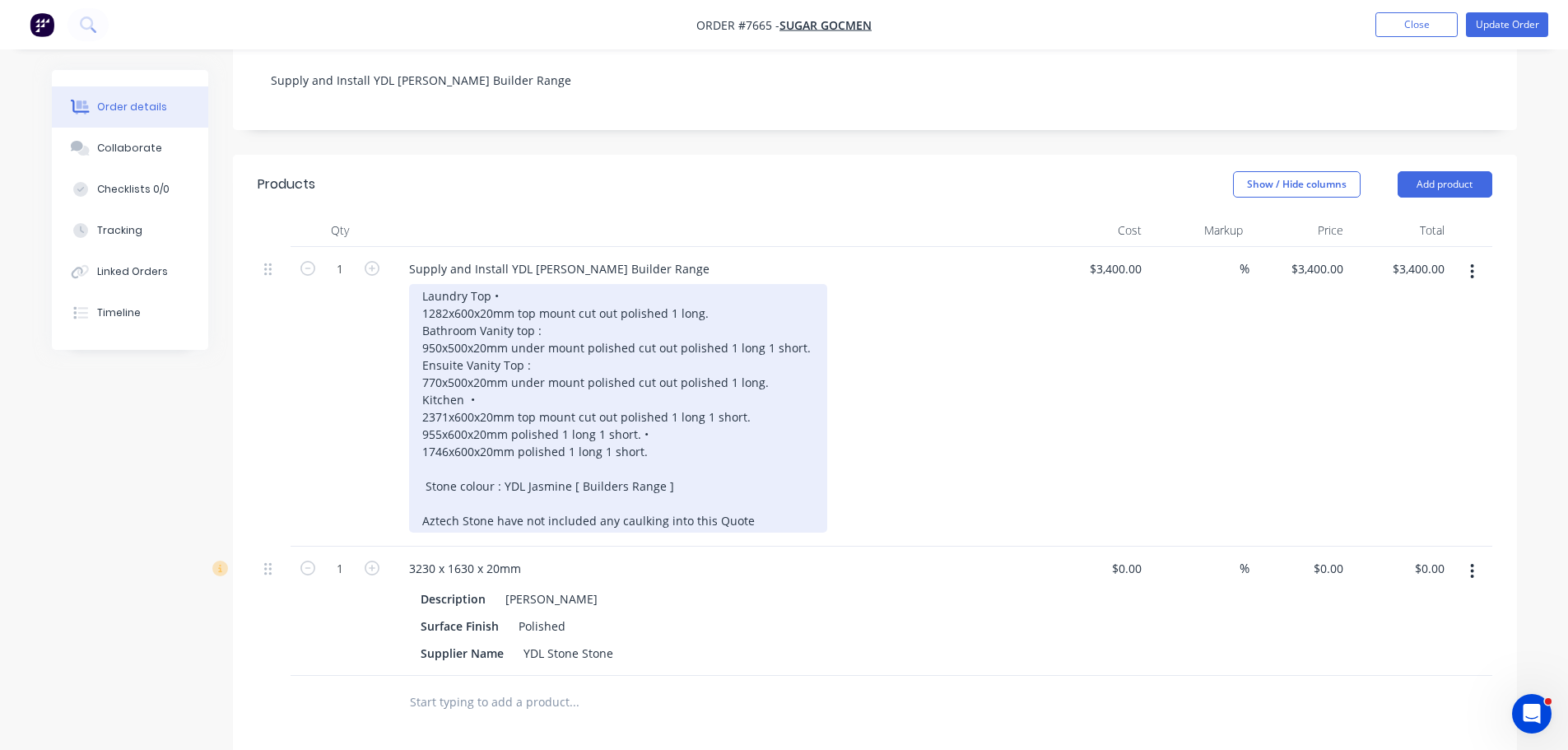
click at [525, 284] on div "Laundry Top • 1282x600x20mm top mount cut out polished 1 long. Bathroom Vanity …" at bounding box center [618, 408] width 418 height 248
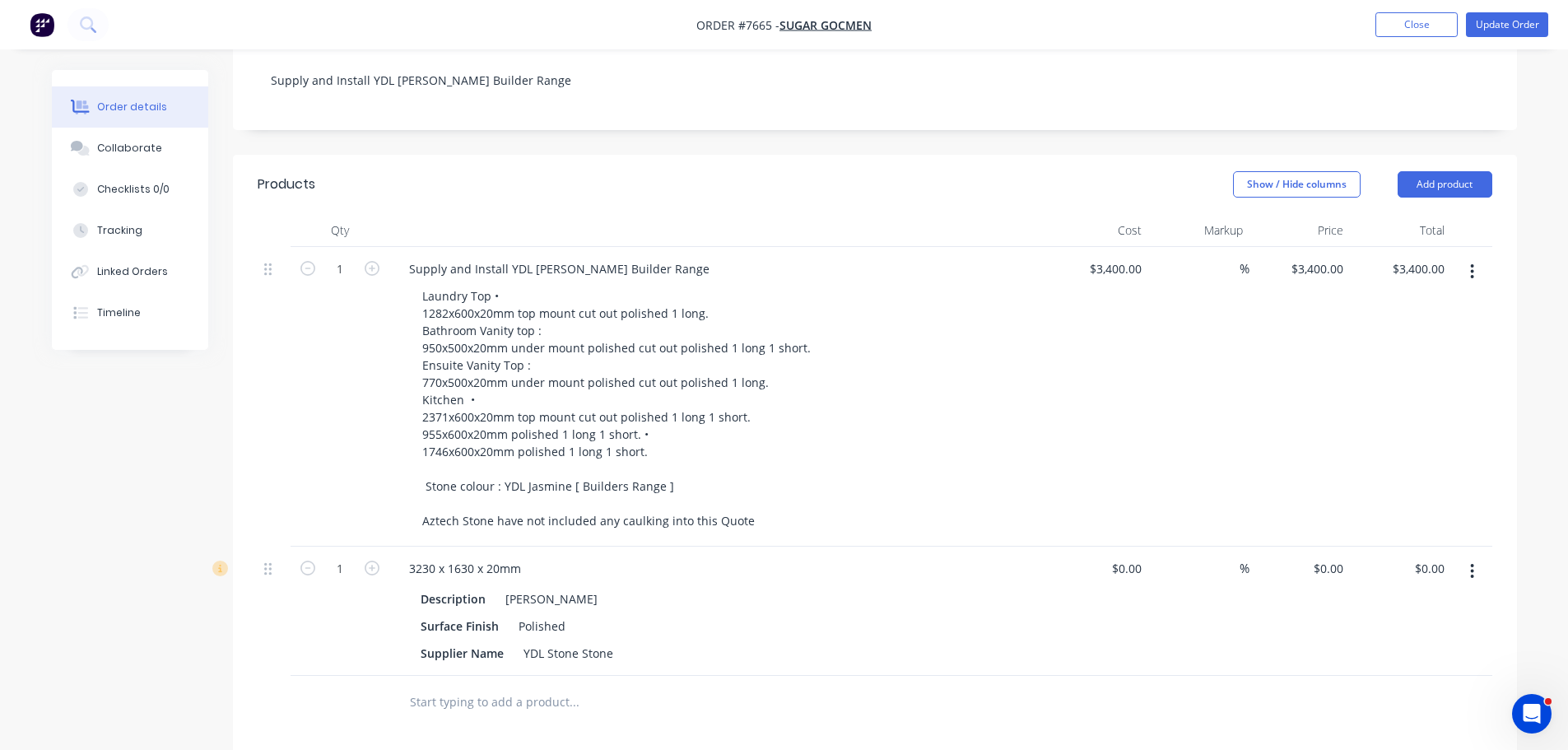
click at [491, 686] on input "text" at bounding box center [573, 702] width 329 height 33
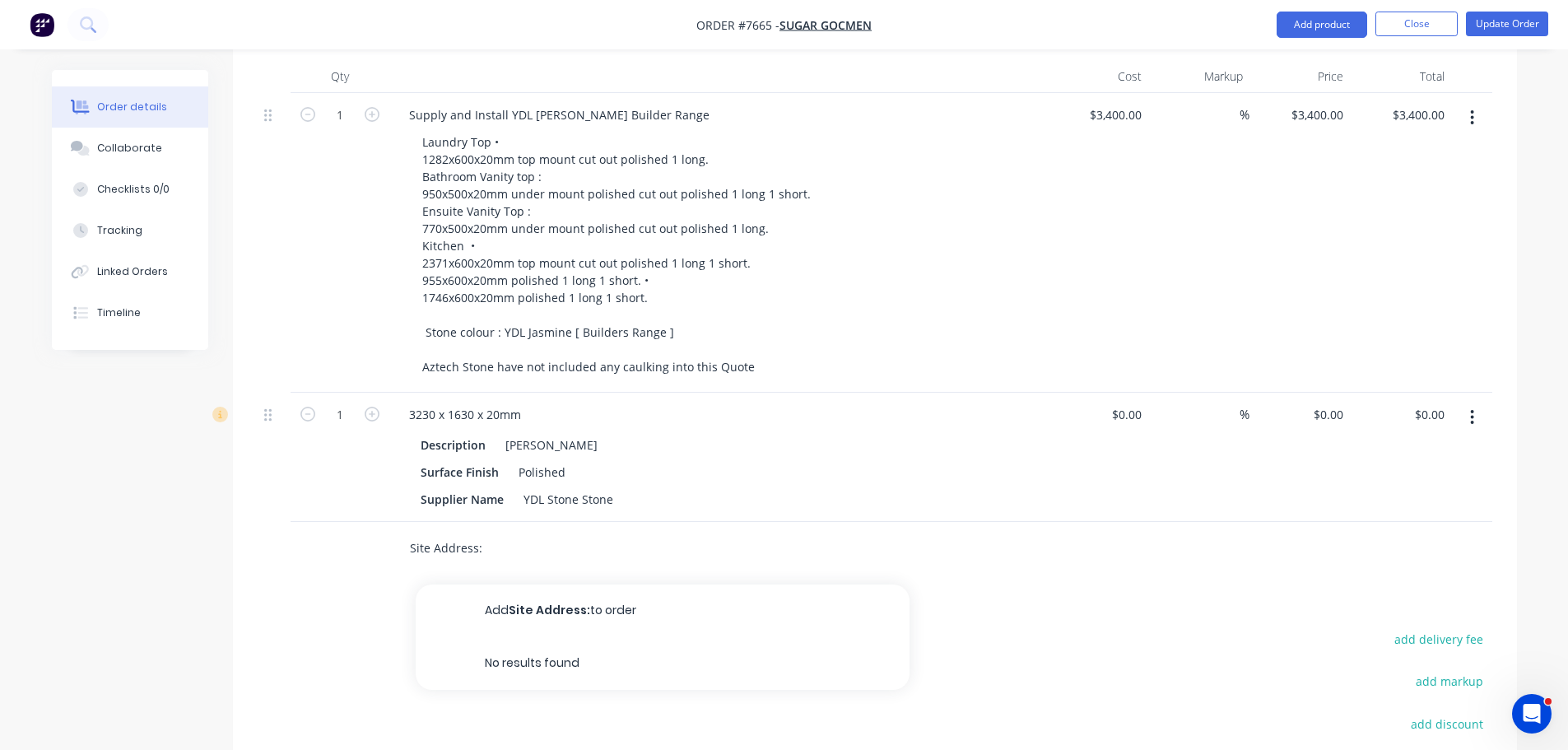
scroll to position [705, 0]
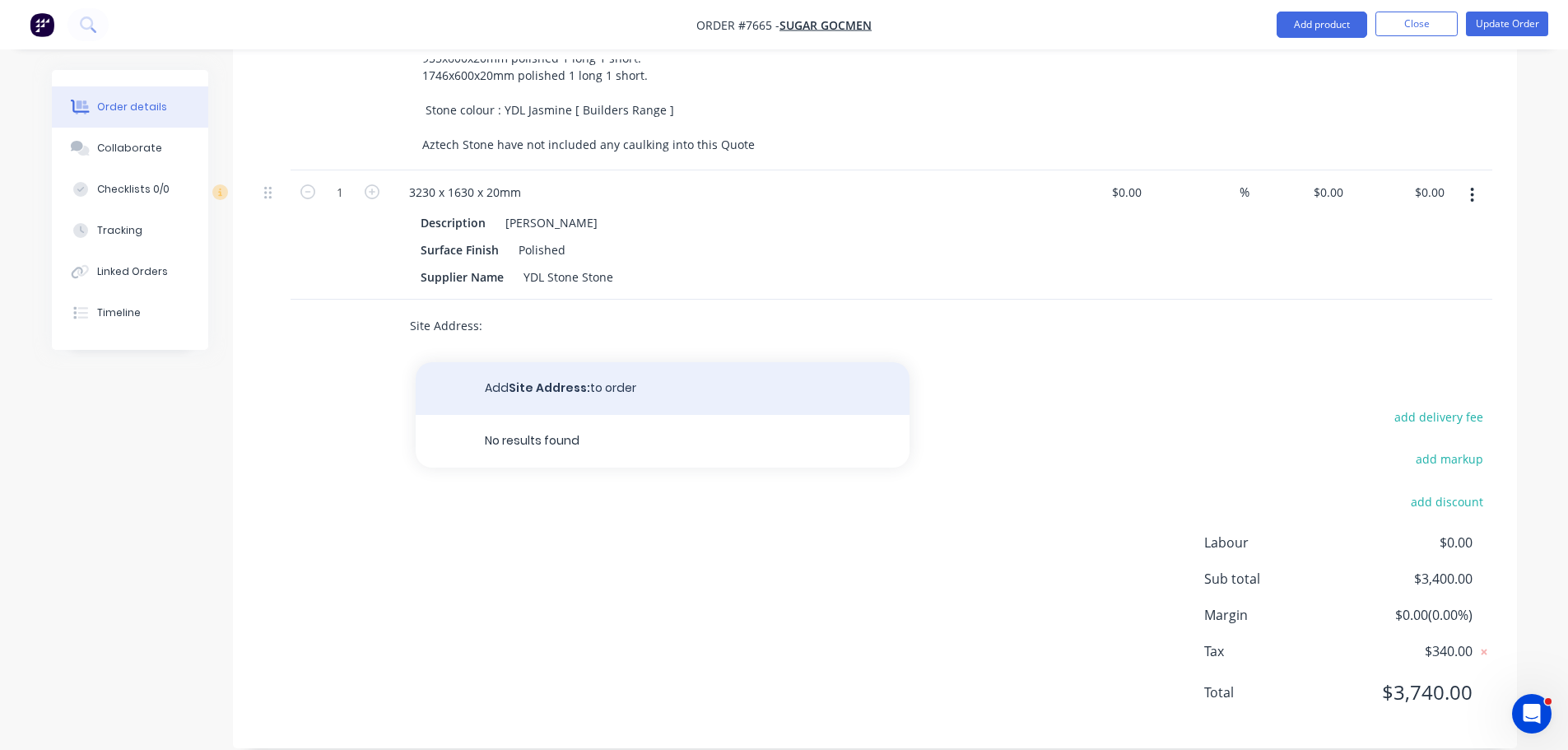
type input "Site Address:"
click at [652, 376] on button "Add Site Address: to order" at bounding box center [662, 388] width 494 height 52
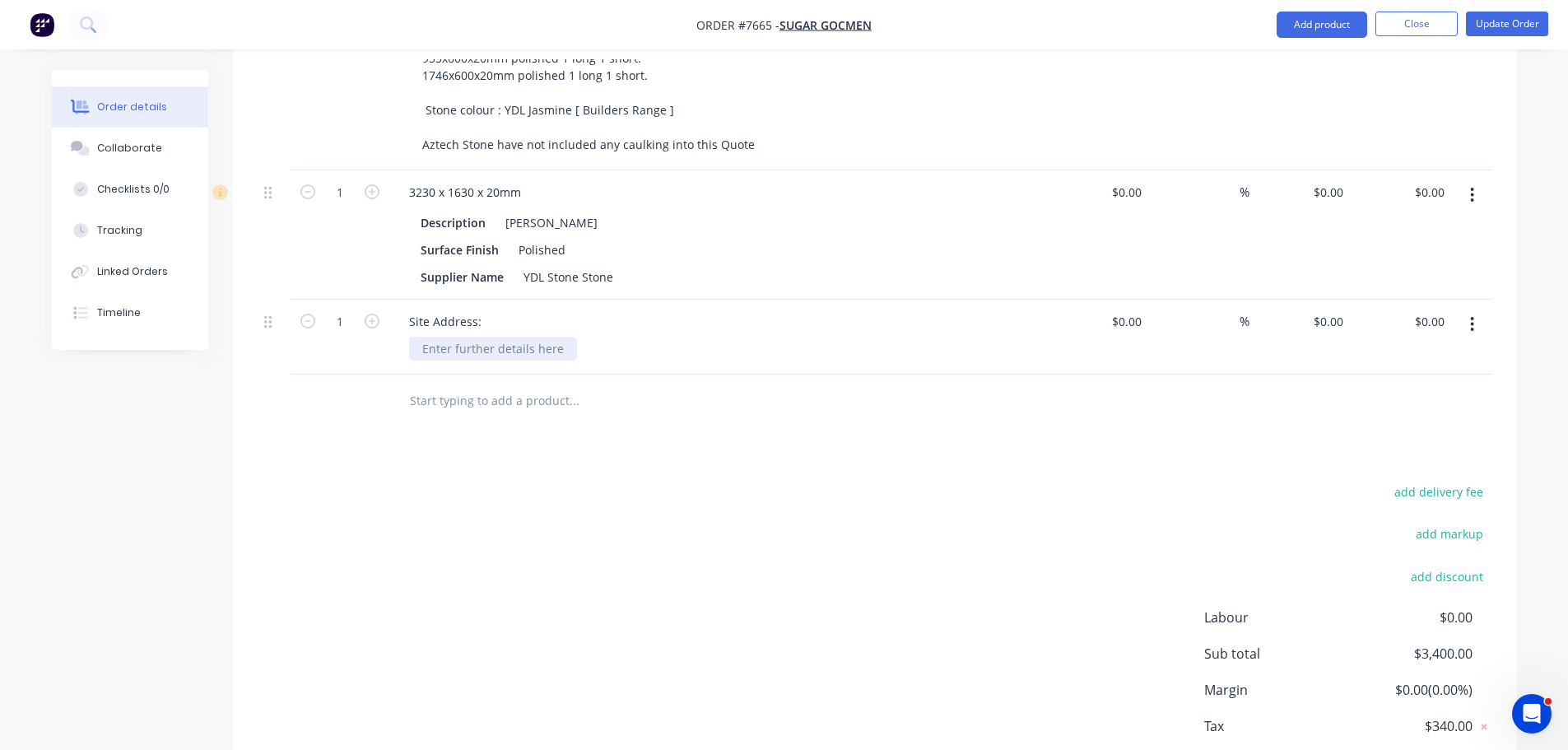
click at [524, 337] on div at bounding box center [492, 349] width 168 height 24
click at [534, 480] on div "add delivery fee add markup add discount Labour $0.00 Sub total $3,400.00 Margi…" at bounding box center [875, 639] width 1235 height 318
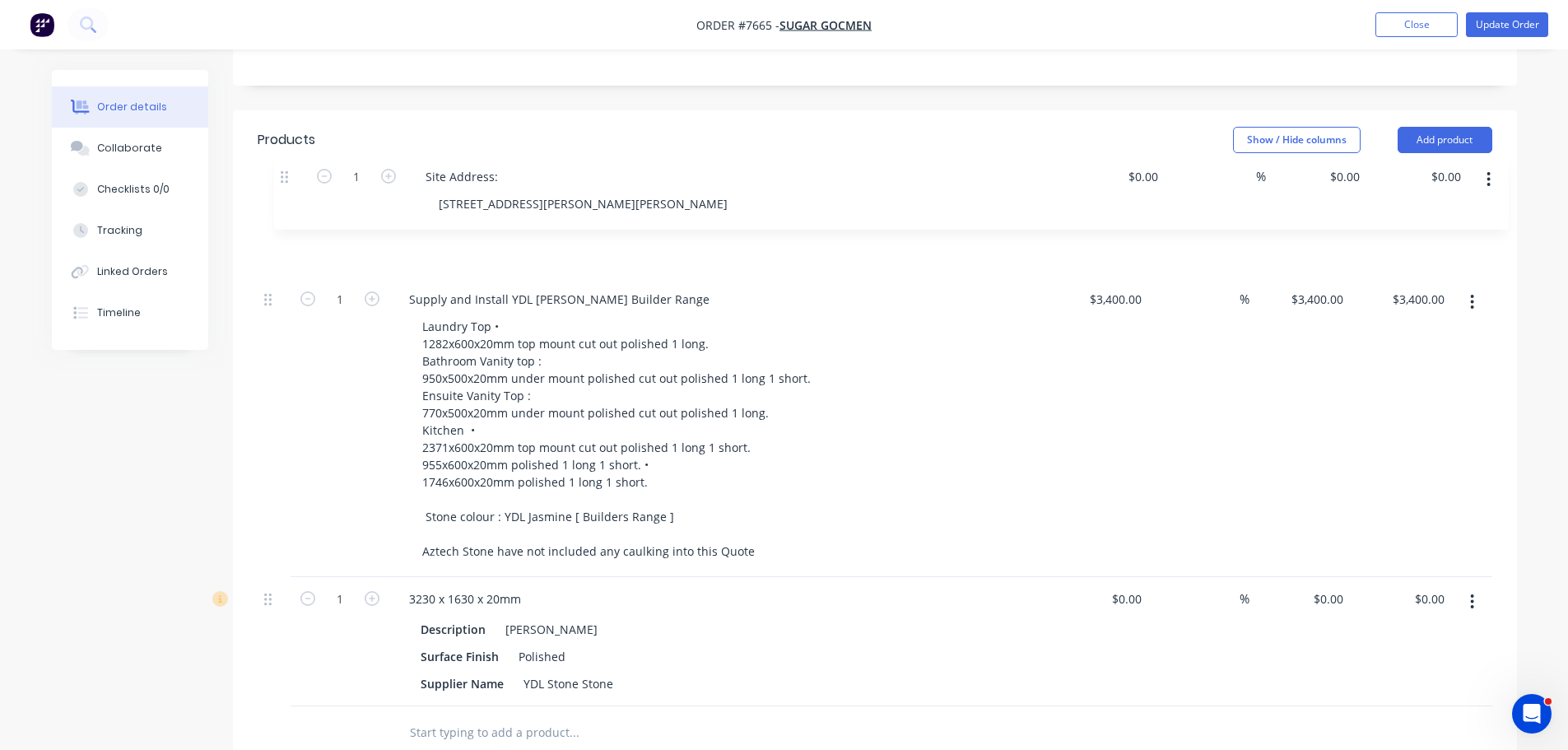
scroll to position [364, 0]
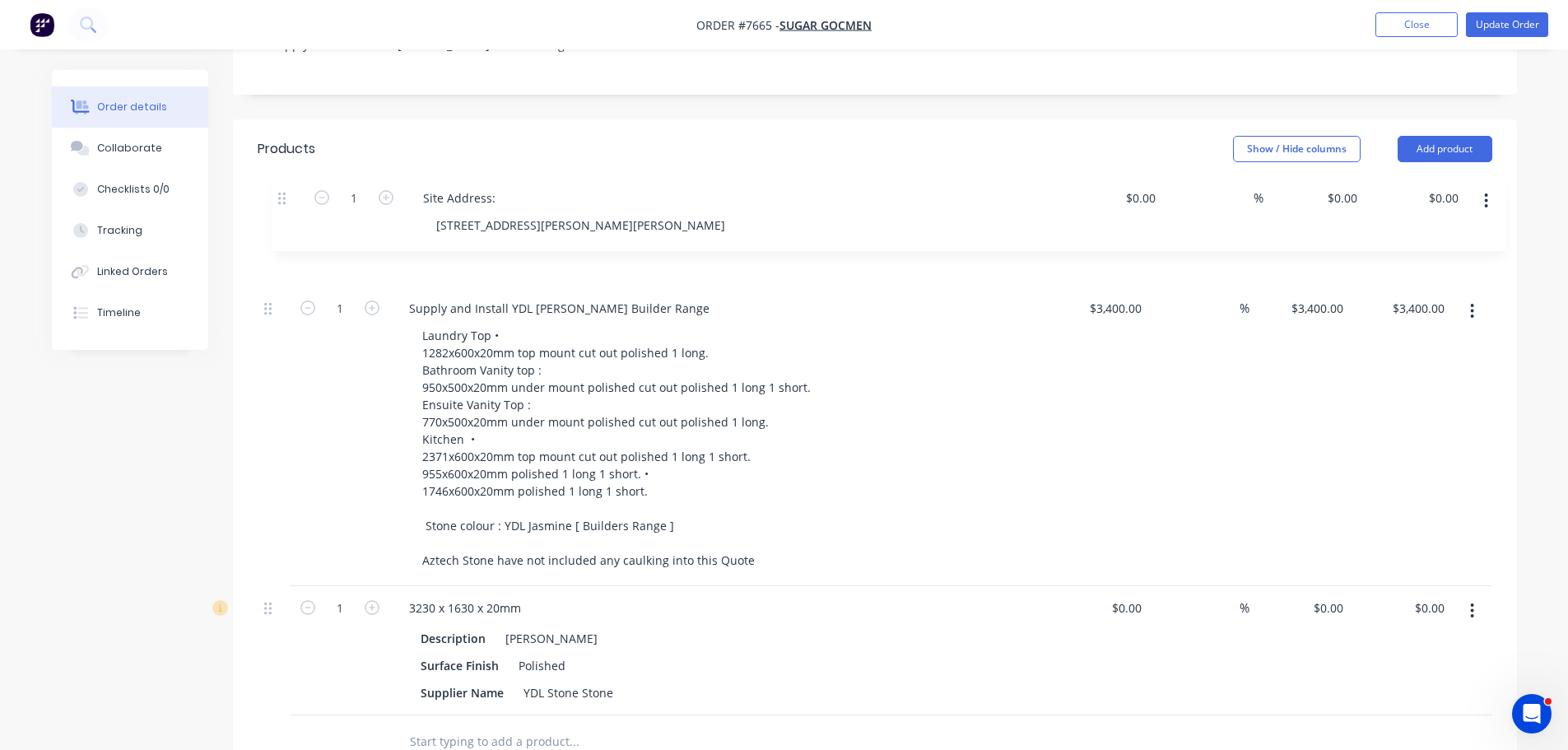
drag, startPoint x: 269, startPoint y: 546, endPoint x: 283, endPoint y: 194, distance: 352.3
click at [283, 211] on div "1 Supply and Install YDL Stone Jasmine Builder Range Laundry Top • 1282x600x20m…" at bounding box center [875, 463] width 1235 height 503
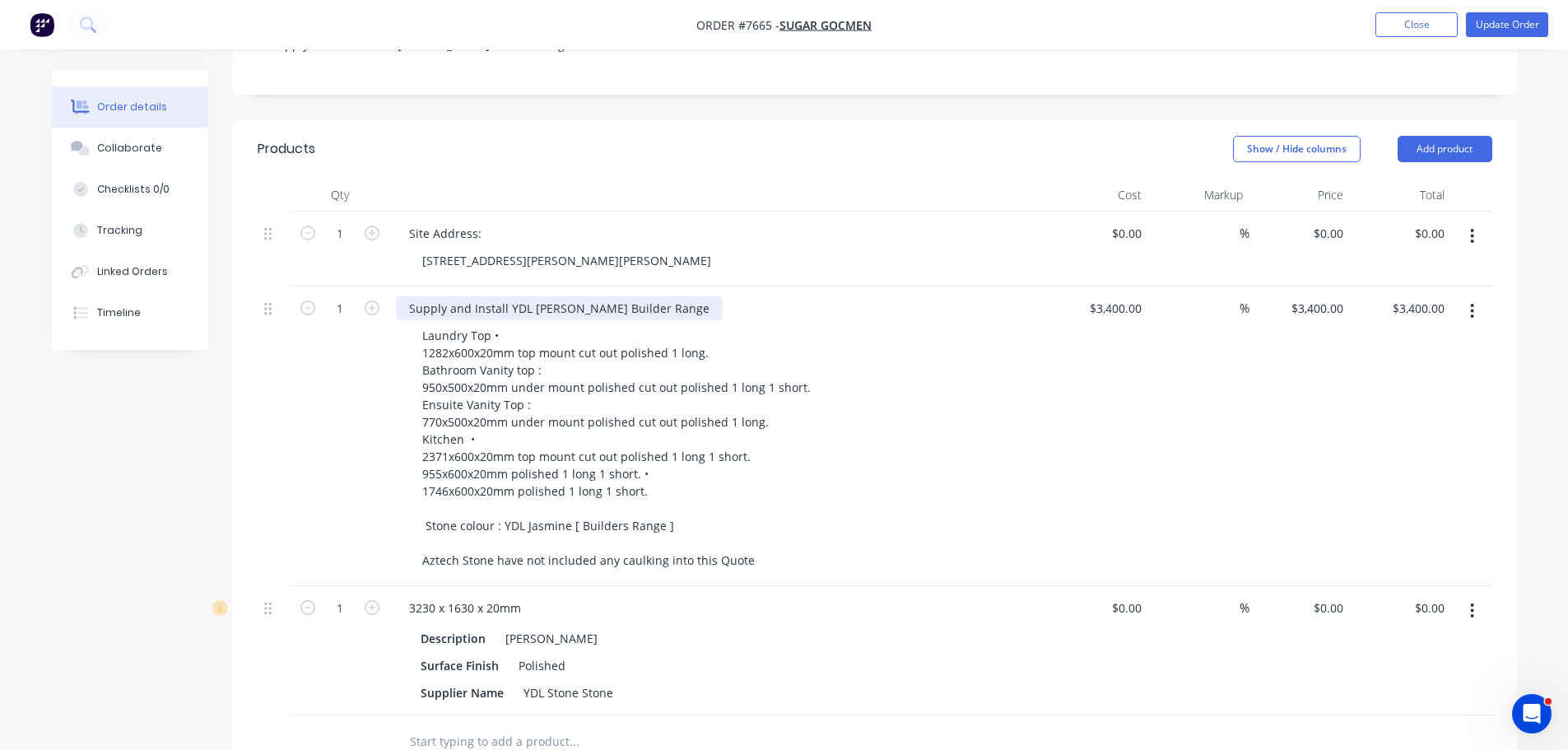
click at [601, 296] on div "Supply and Install YDL Stone Jasmine Builder Range" at bounding box center [559, 308] width 326 height 24
drag, startPoint x: 692, startPoint y: 283, endPoint x: 396, endPoint y: 282, distance: 296.0
click at [397, 296] on div "Supply and Install YDL Stone Jasmine Builder Range" at bounding box center [559, 308] width 326 height 24
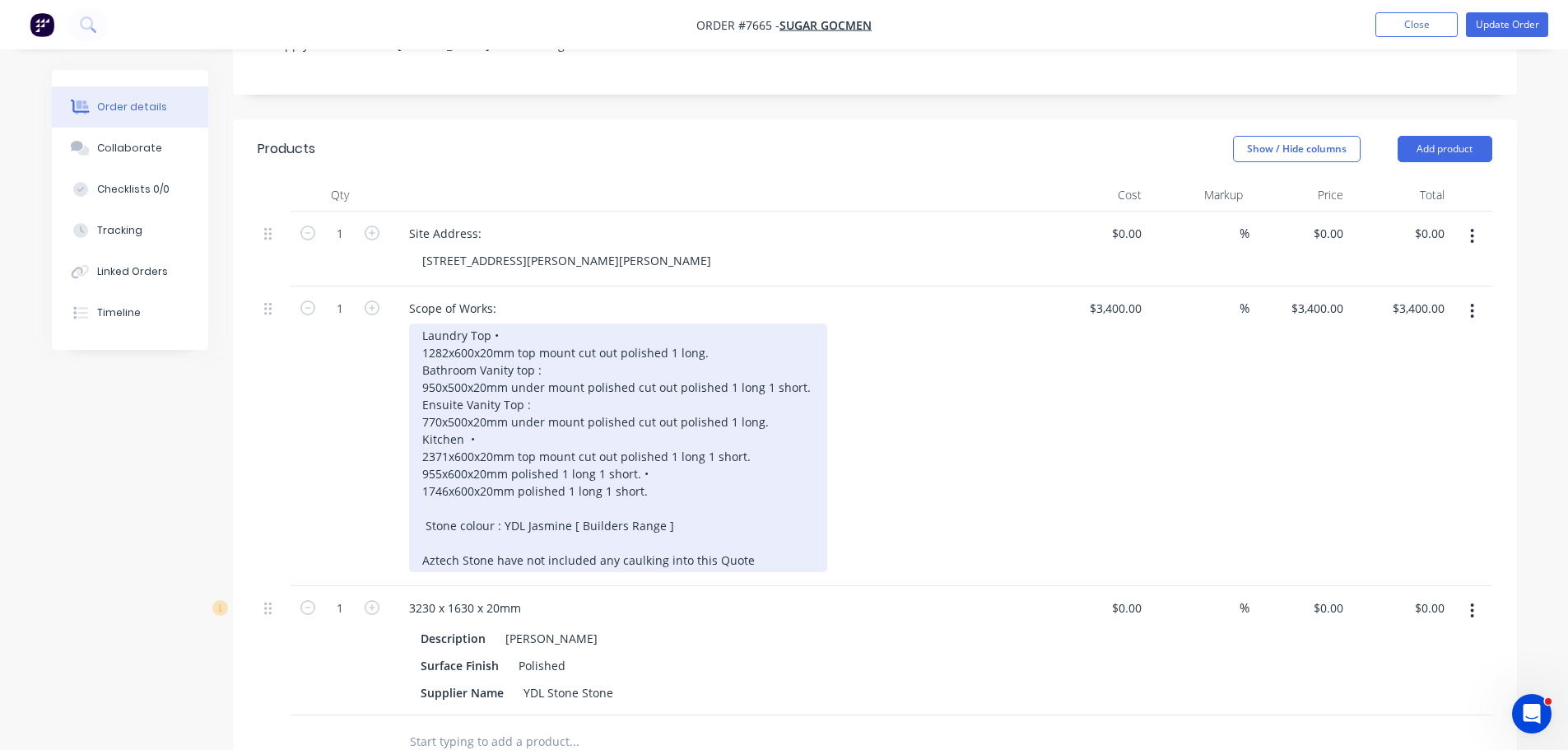
click at [592, 487] on div "Laundry Top • 1282x600x20mm top mount cut out polished 1 long. Bathroom Vanity …" at bounding box center [618, 447] width 418 height 248
drag, startPoint x: 570, startPoint y: 505, endPoint x: 416, endPoint y: 495, distance: 154.3
click at [416, 495] on div "Laundry Top • 1282x600x20mm top mount cut out polished 1 long. Bathroom Vanity …" at bounding box center [618, 447] width 418 height 248
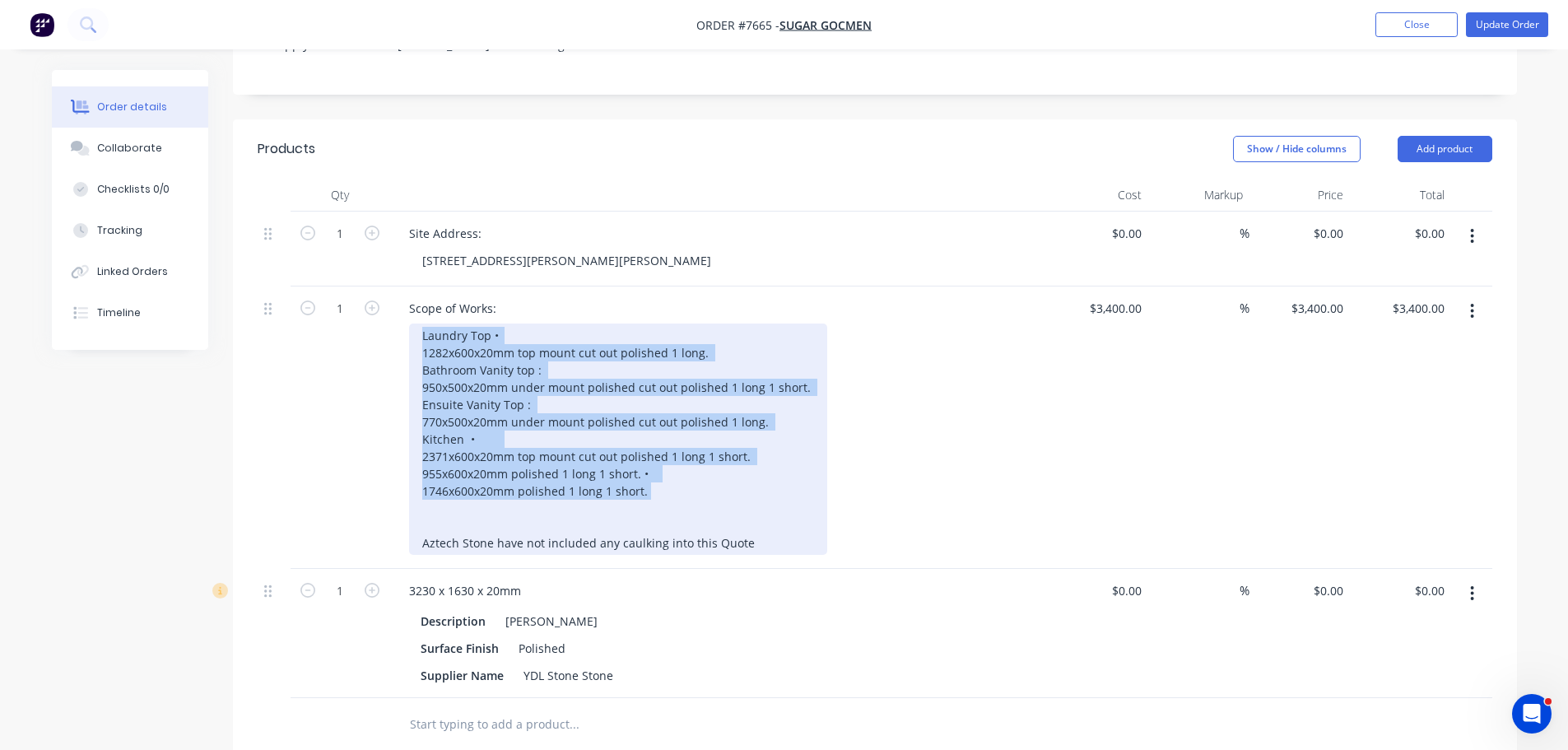
drag, startPoint x: 678, startPoint y: 447, endPoint x: 308, endPoint y: 298, distance: 398.9
click at [308, 298] on div "1 Scope of Works: Laundry Top • 1282x600x20mm top mount cut out polished 1 long…" at bounding box center [875, 427] width 1235 height 283
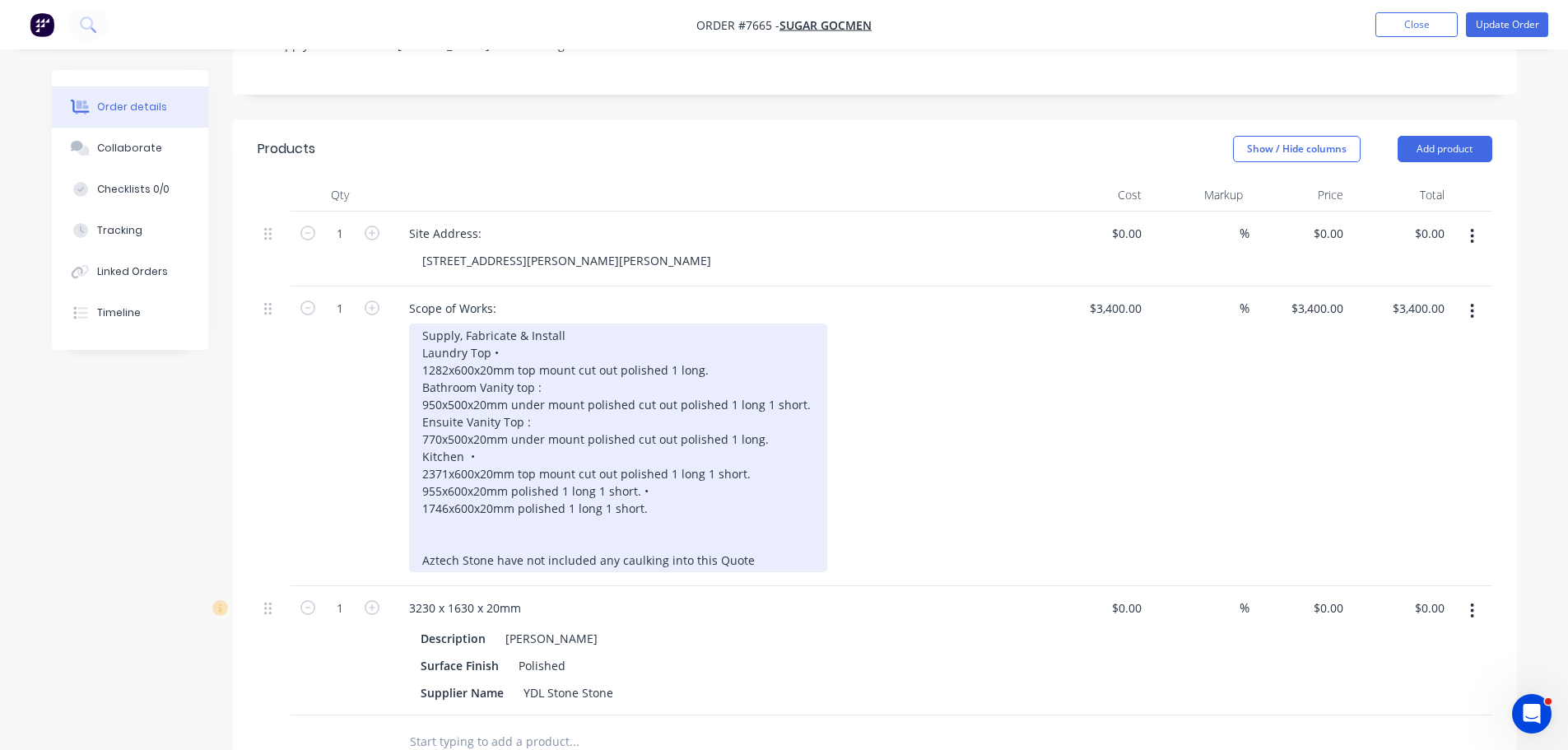
click at [653, 546] on div "Supply, Fabricate & Install Laundry Top • 1282x600x20mm top mount cut out polis…" at bounding box center [618, 447] width 418 height 248
click at [743, 551] on div "Supply, Fabricate & Install Laundry Top • 1282x600x20mm top mount cut out polis…" at bounding box center [618, 447] width 418 height 248
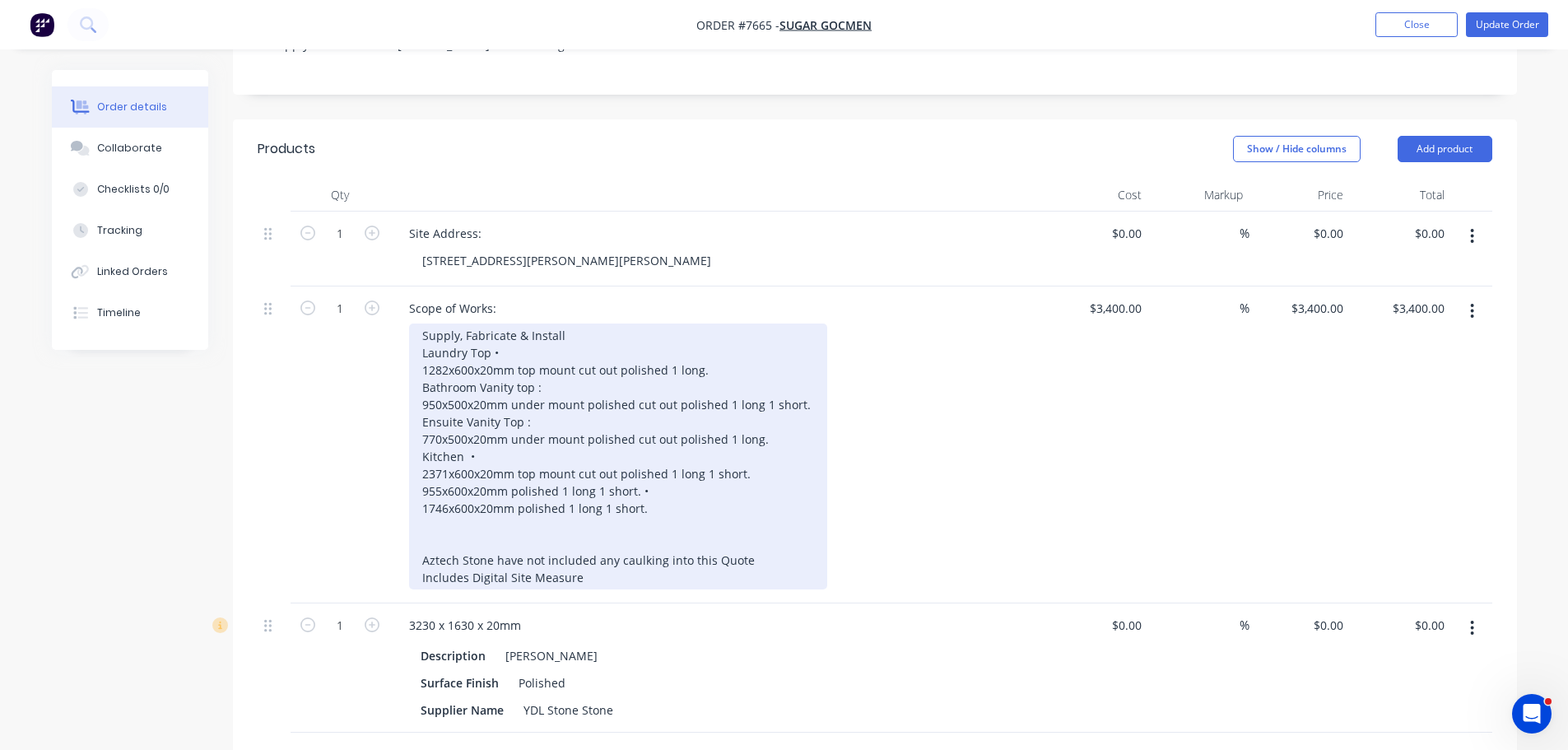
click at [511, 368] on div "Supply, Fabricate & Install Laundry Top • 1282x600x20mm top mount cut out polis…" at bounding box center [618, 455] width 418 height 265
click at [584, 374] on div "Supply, Fabricate & Install Laundry Top • 1282x600x20mm top mount cut out polis…" at bounding box center [618, 455] width 418 height 265
click at [745, 358] on div "Supply, Fabricate & Install Laundry Top • 1282x600x20mm top mount cut out polis…" at bounding box center [618, 455] width 418 height 265
click at [746, 429] on div "Supply, Fabricate & Install Laundry Top • 1282x600x20mm top mount cut out polis…" at bounding box center [618, 455] width 418 height 265
click at [808, 414] on div "Supply, Fabricate & Install Laundry Top • 1282x600x20mm top mount cut out polis…" at bounding box center [618, 455] width 418 height 265
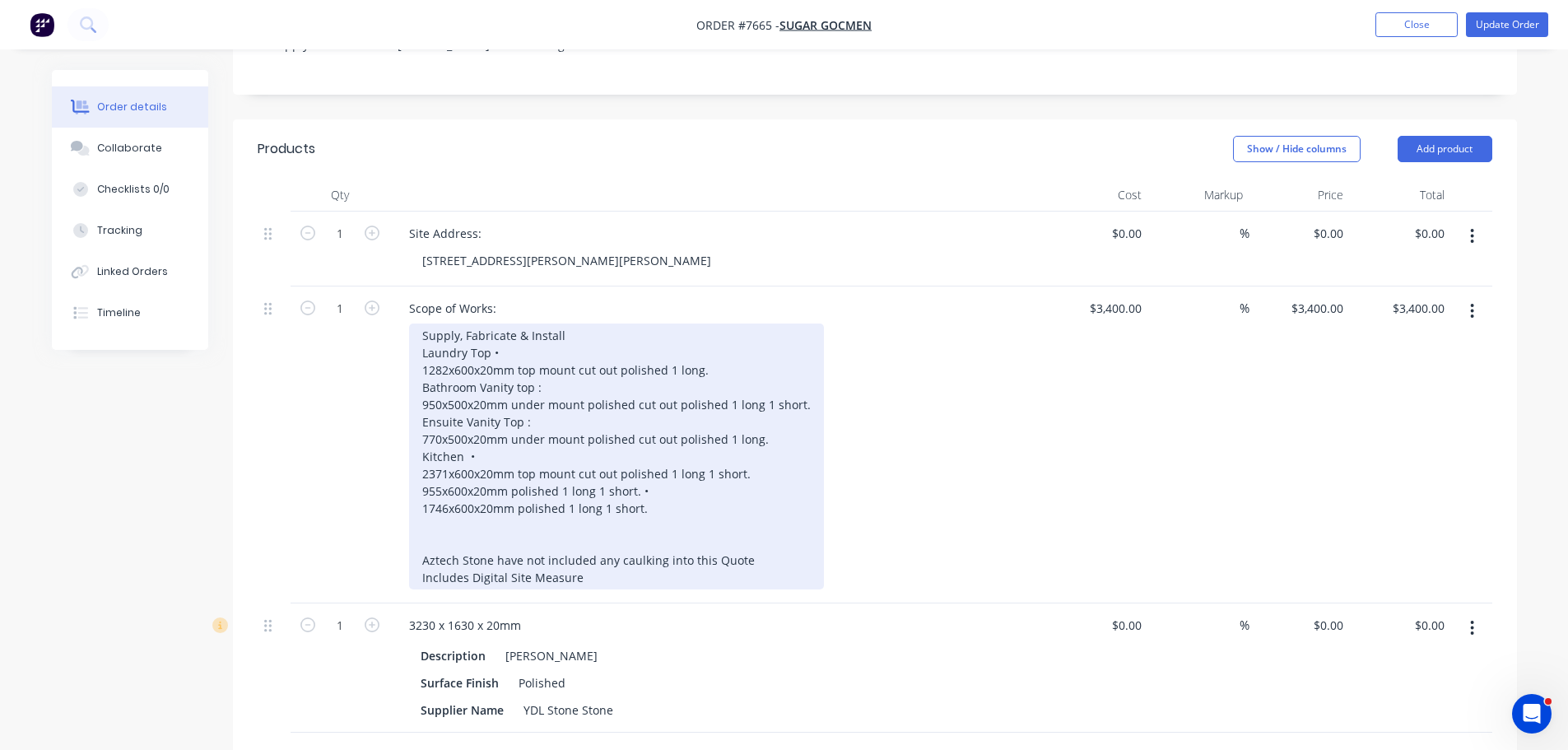
click at [763, 474] on div "Supply, Fabricate & Install Laundry Top • 1282x600x20mm top mount cut out polis…" at bounding box center [616, 455] width 415 height 265
click at [790, 465] on div "Supply, Fabricate & Install Laundry Top • 1282x600x20mm top mount cut out polis…" at bounding box center [616, 455] width 415 height 265
click at [786, 514] on div "Supply, Fabricate & Install Laundry Top • 1282x600x20mm top mount cut out polis…" at bounding box center [616, 455] width 415 height 265
click at [786, 536] on div "Supply, Fabricate & Install Laundry Top • 1282x600x20mm top mount cut out polis…" at bounding box center [616, 455] width 415 height 265
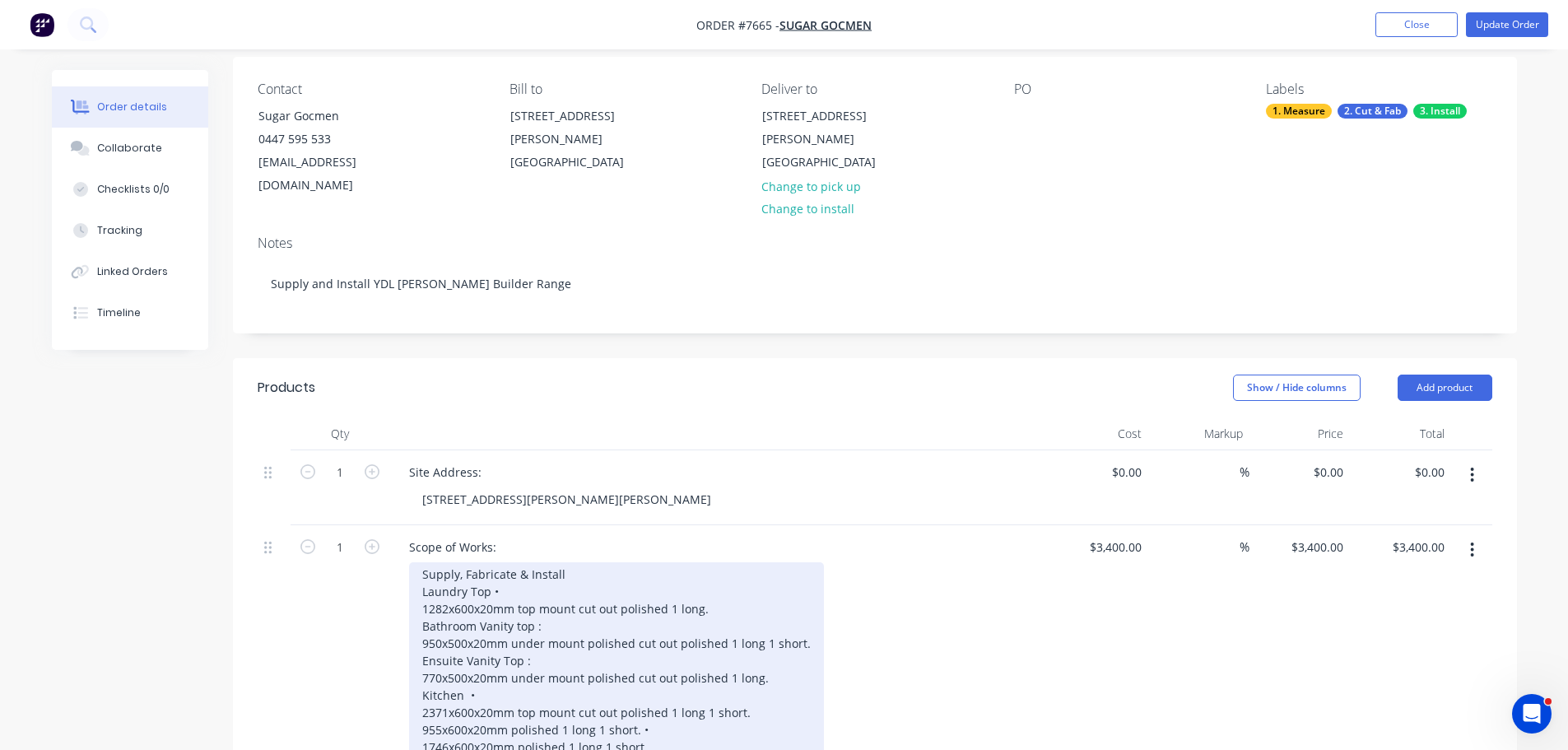
scroll to position [0, 0]
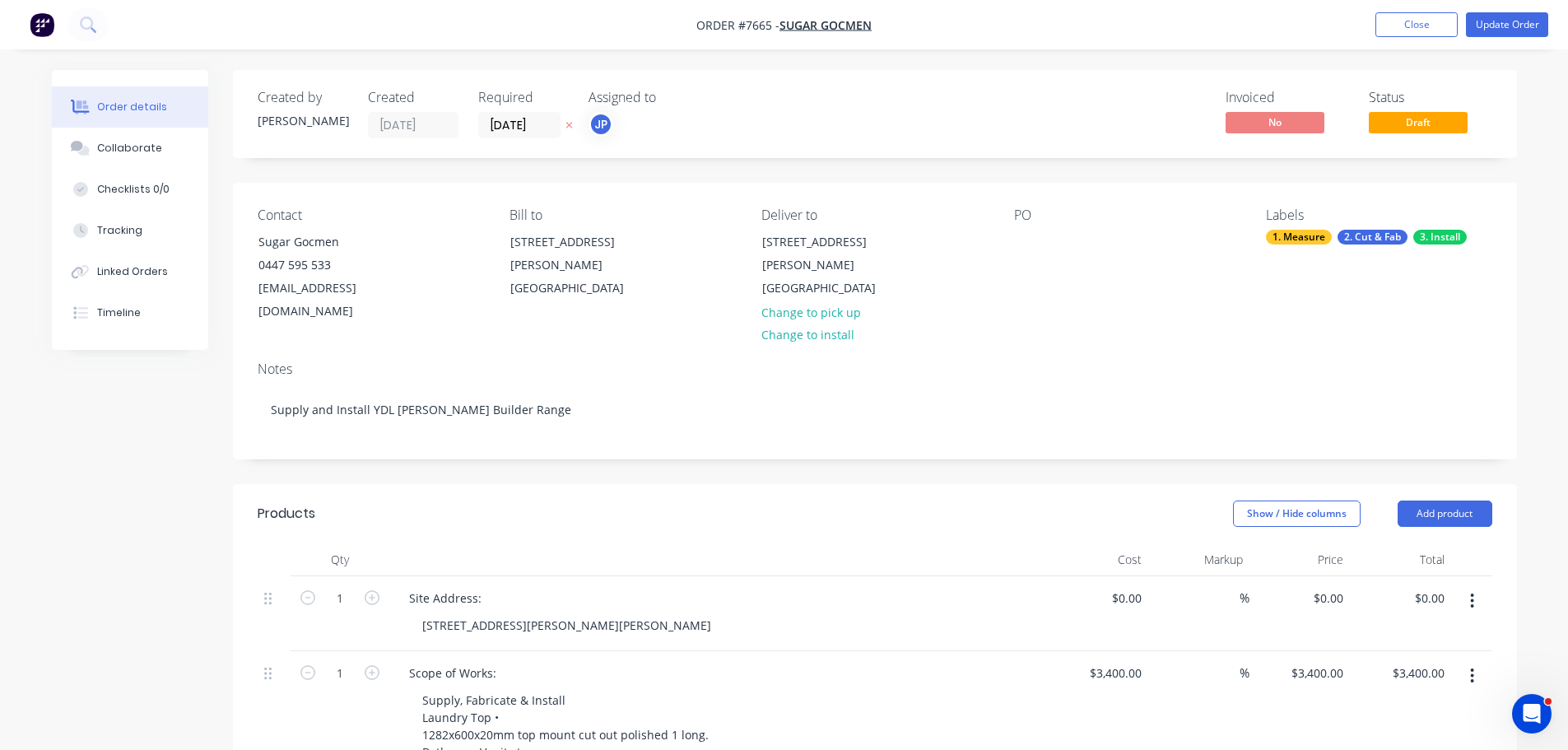
click at [1006, 257] on div "Contact Sugar Gocmen 0447 595 533 sgocmen@claytonsgroup.com.au Bill to 2 Naomi …" at bounding box center [875, 265] width 1284 height 166
click at [1016, 246] on div at bounding box center [1027, 241] width 27 height 24
click at [1376, 241] on div "2. Cut & Fab" at bounding box center [1372, 236] width 70 height 15
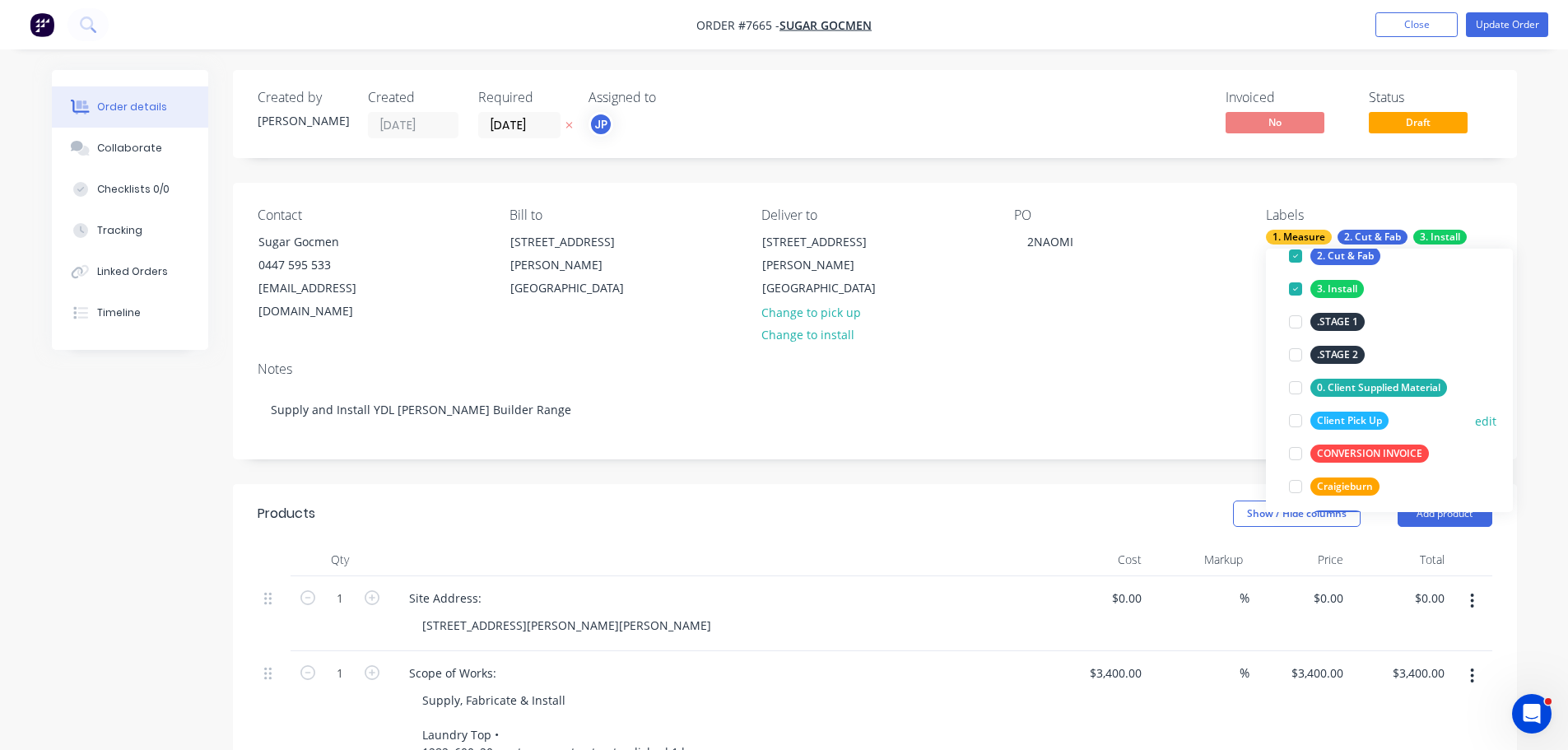
scroll to position [165, 0]
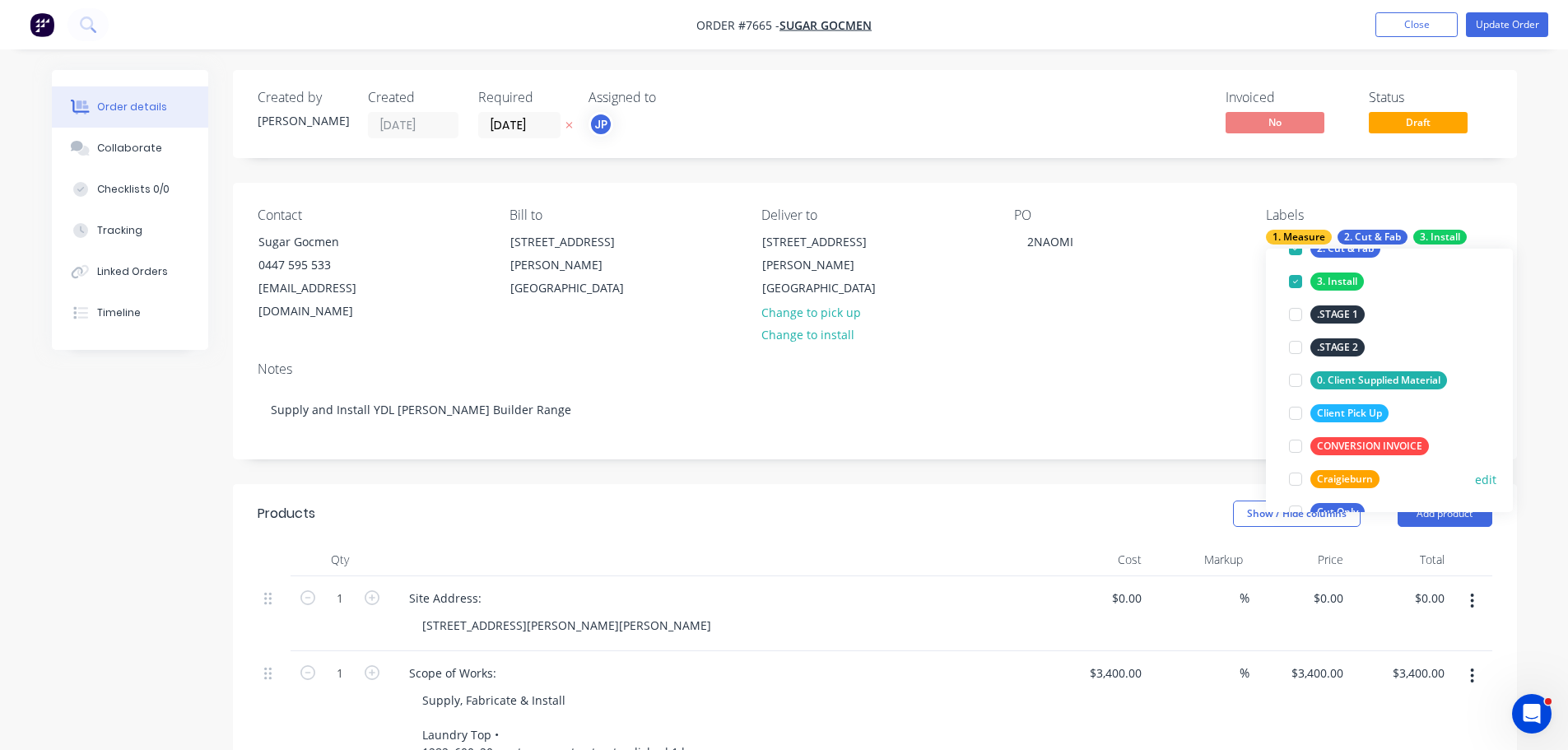
drag, startPoint x: 1297, startPoint y: 480, endPoint x: 1256, endPoint y: 473, distance: 41.6
click at [1296, 480] on div at bounding box center [1296, 479] width 33 height 33
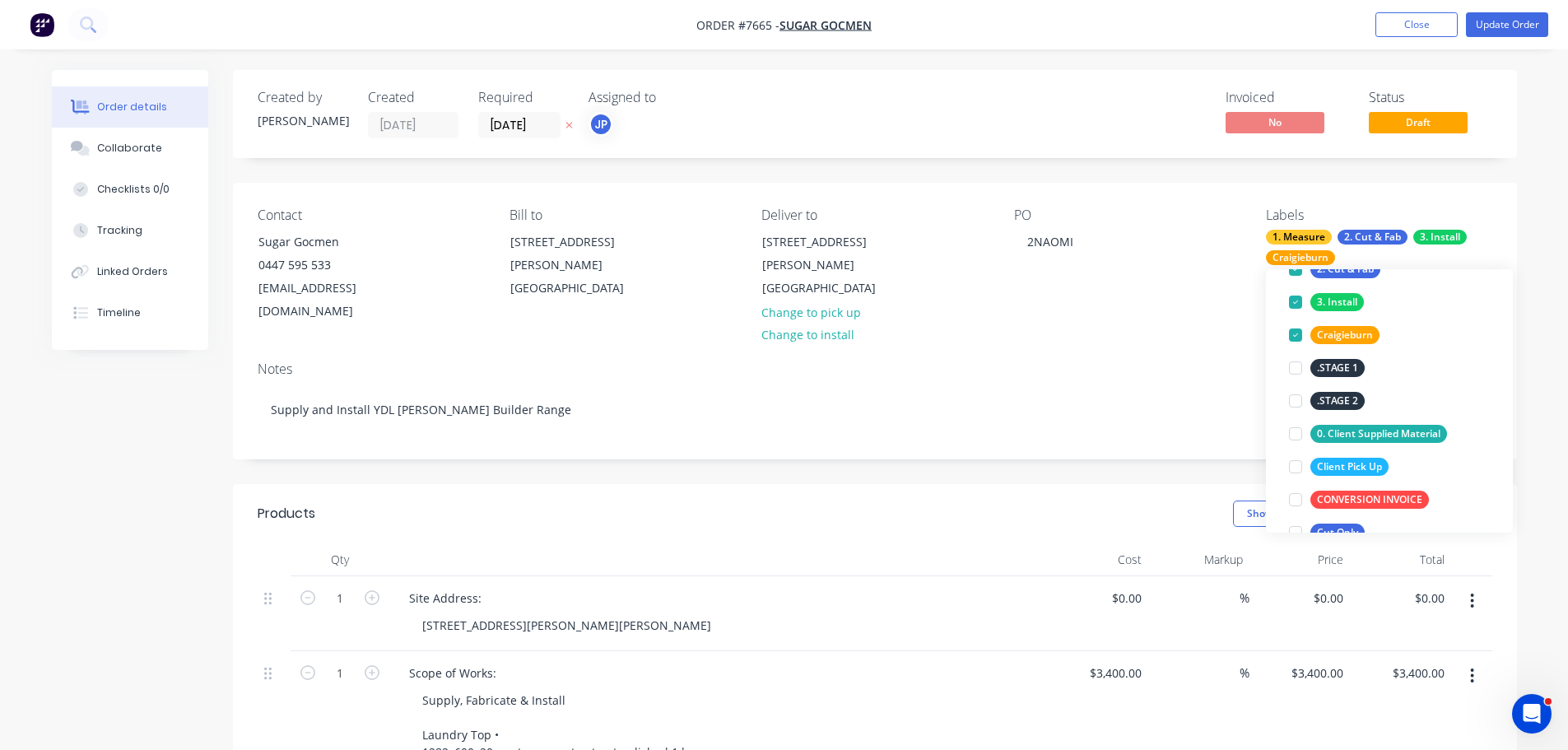
drag, startPoint x: 1156, startPoint y: 450, endPoint x: 1040, endPoint y: 448, distance: 116.0
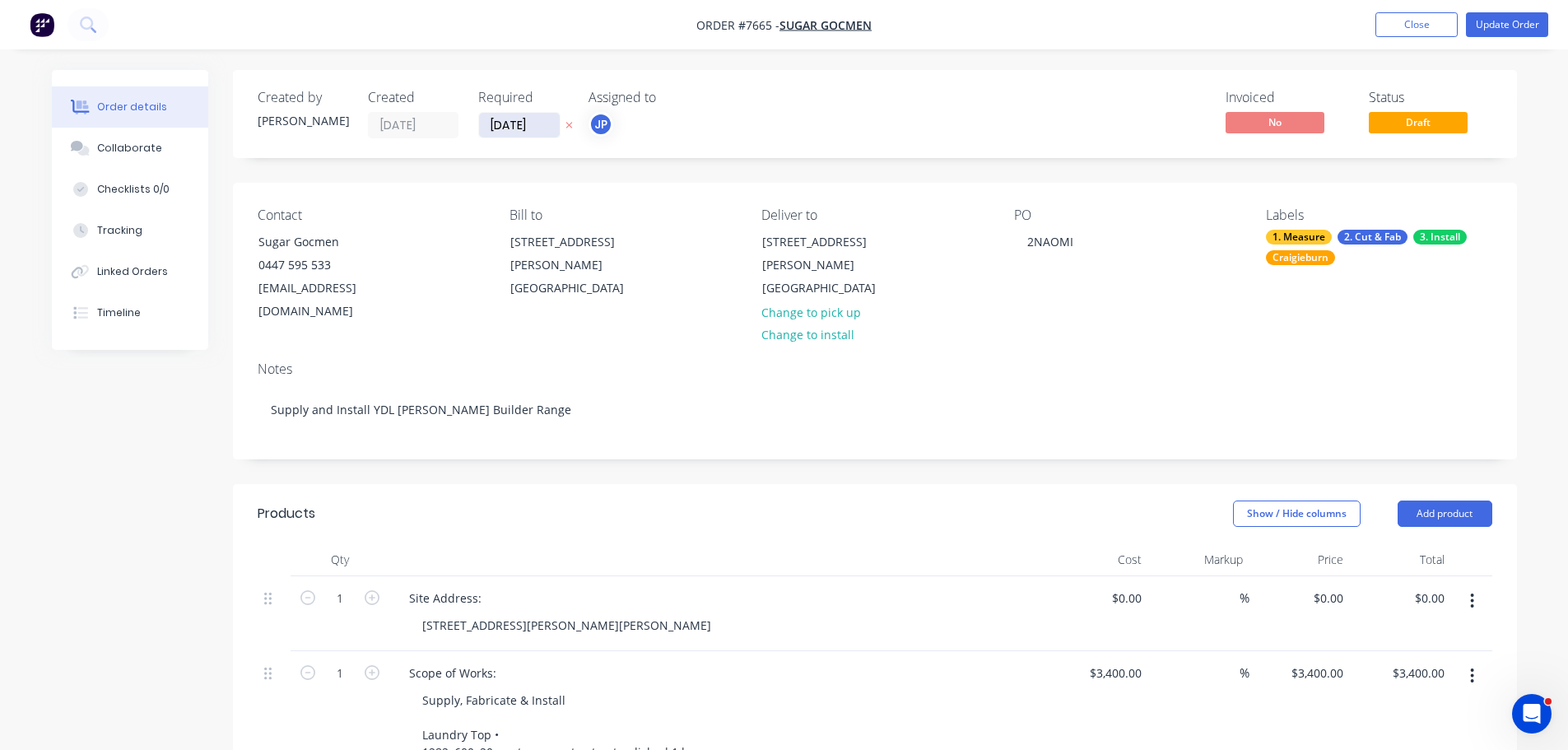
click at [512, 131] on input "15/08/25" at bounding box center [520, 125] width 81 height 25
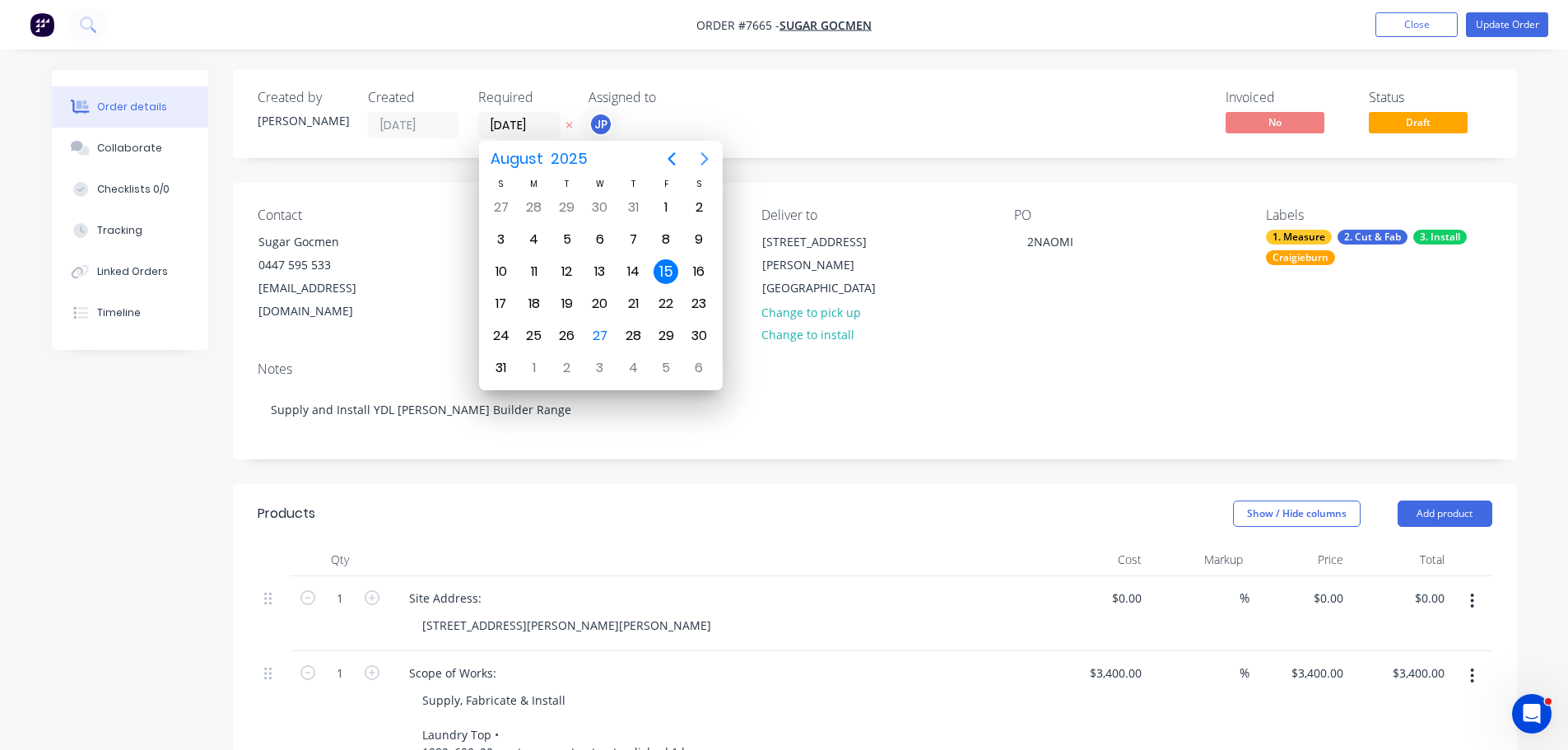
click at [703, 166] on icon "Next page" at bounding box center [705, 158] width 20 height 20
click at [659, 159] on button "Previous page" at bounding box center [672, 159] width 33 height 33
click at [606, 334] on div "27" at bounding box center [600, 335] width 25 height 25
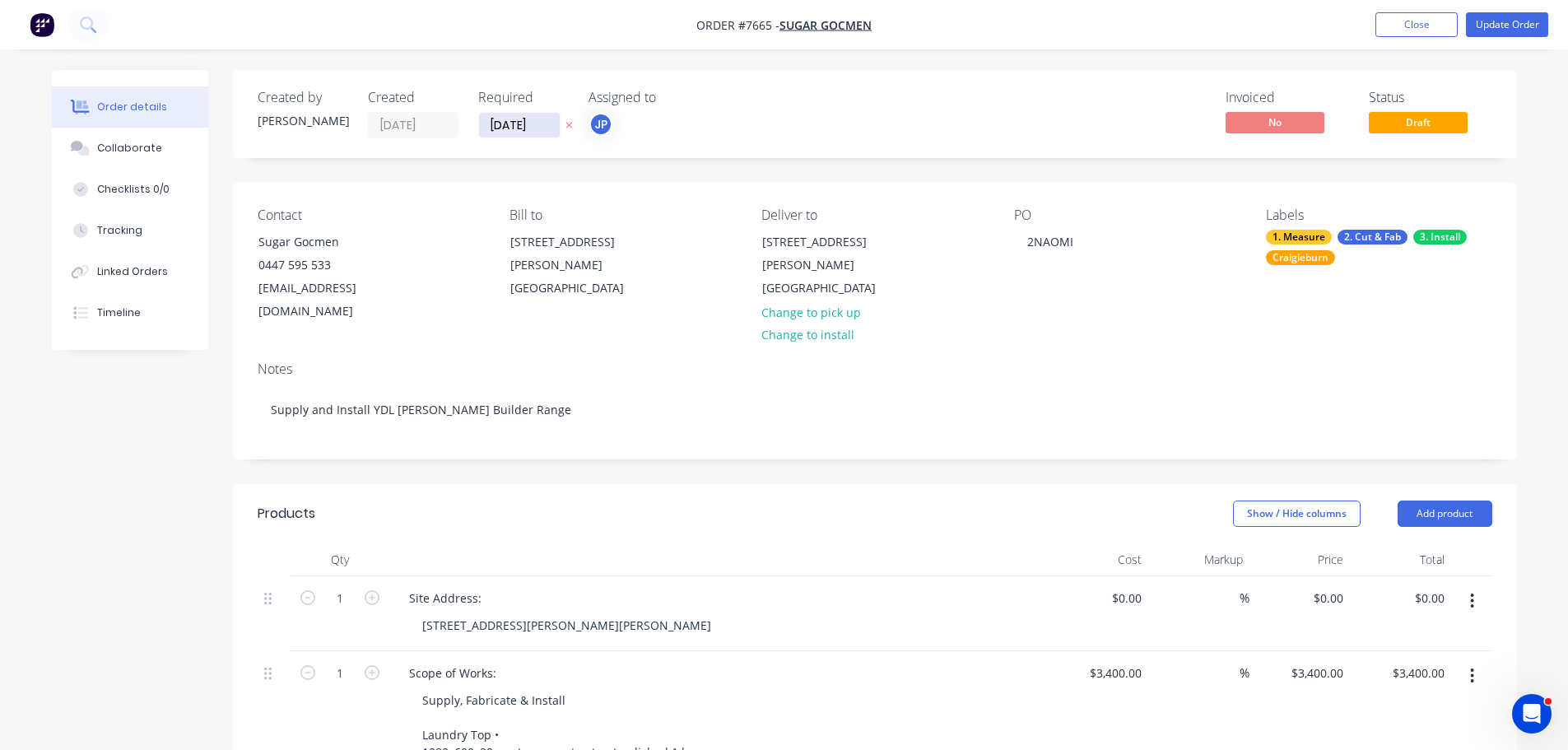
click at [548, 121] on input "27/08/25" at bounding box center [520, 125] width 81 height 25
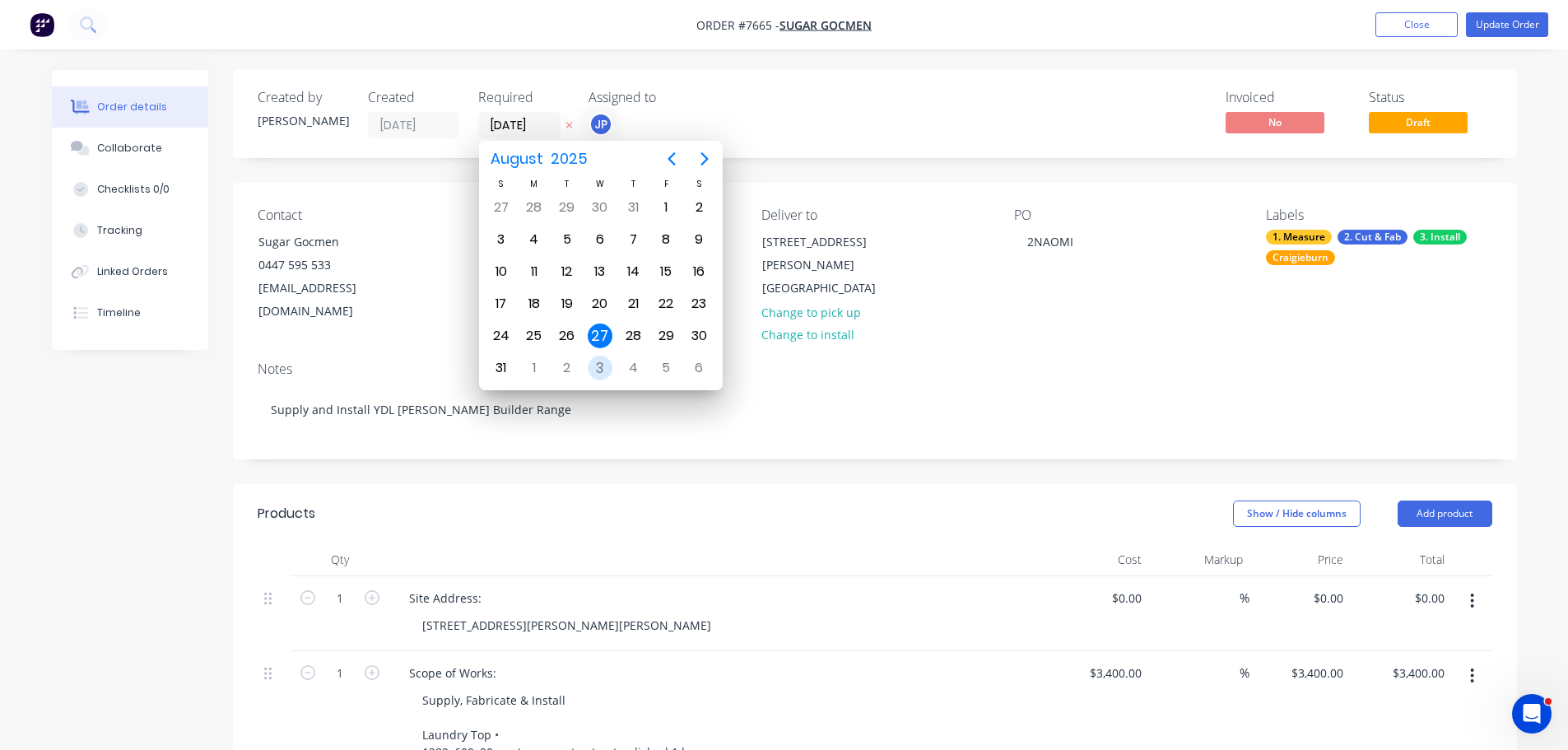
drag, startPoint x: 604, startPoint y: 363, endPoint x: 580, endPoint y: 241, distance: 124.3
click at [603, 363] on div "3" at bounding box center [600, 368] width 25 height 25
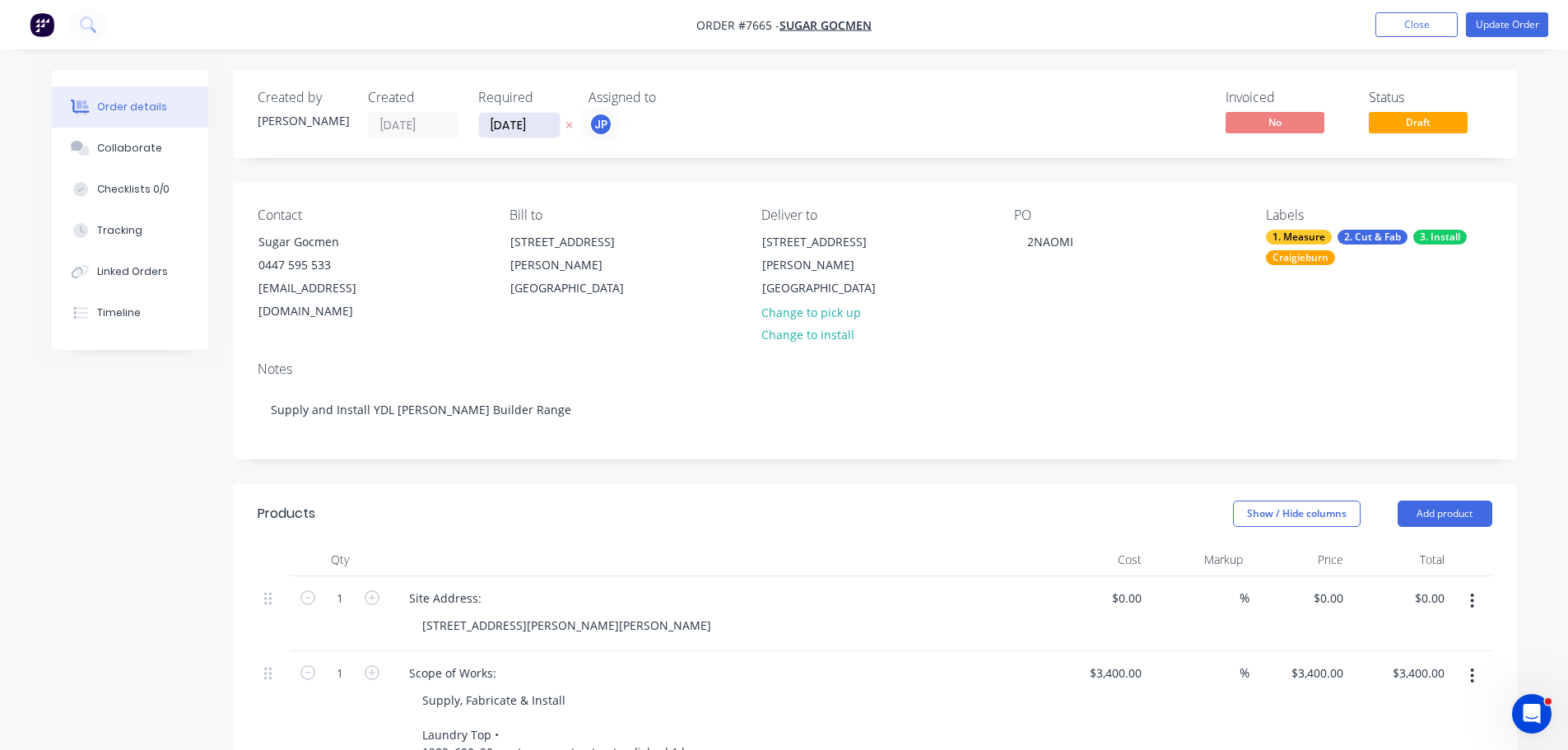
click at [540, 132] on input "[DATE]" at bounding box center [520, 125] width 81 height 25
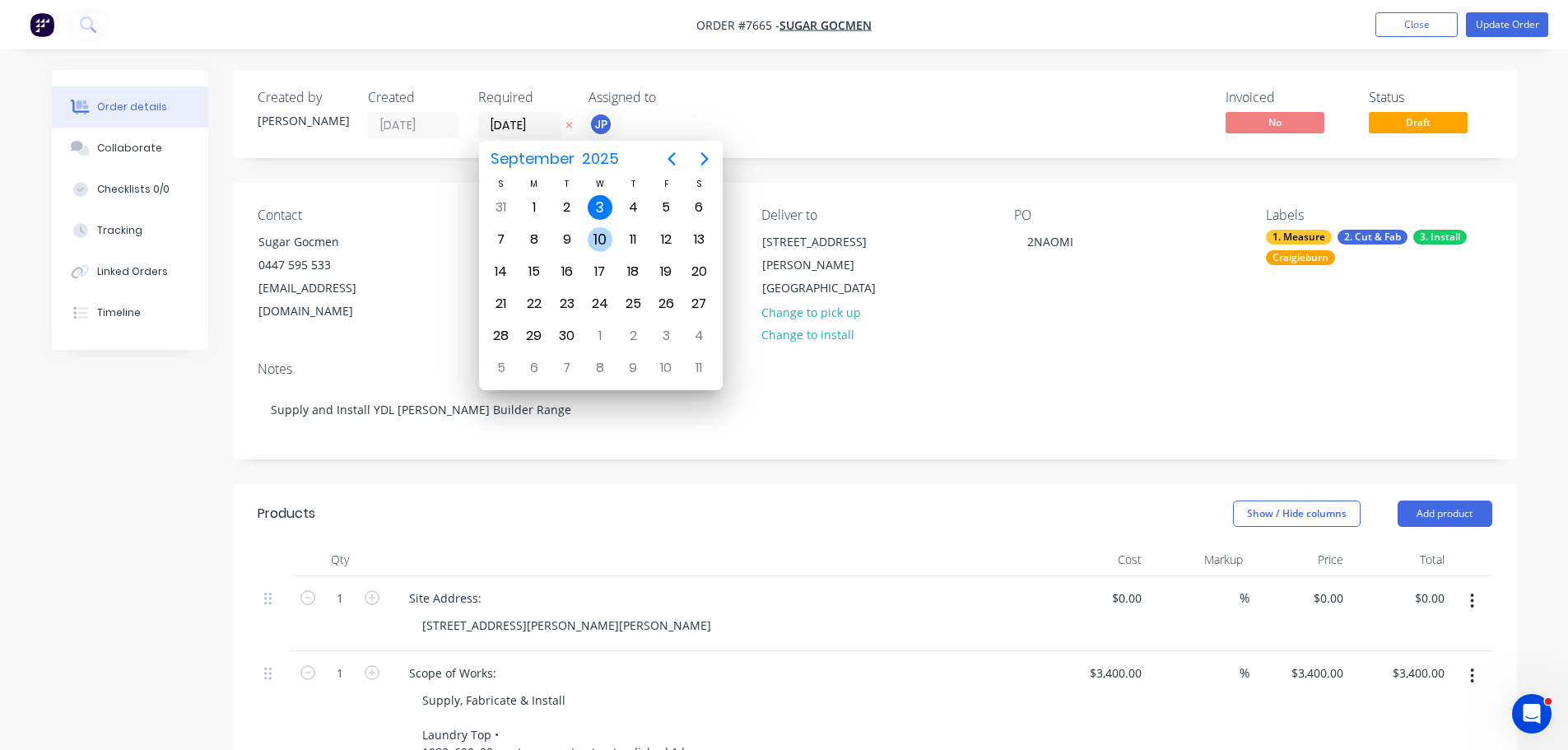
drag, startPoint x: 601, startPoint y: 243, endPoint x: 600, endPoint y: 258, distance: 15.0
click at [600, 243] on div "10" at bounding box center [600, 239] width 25 height 25
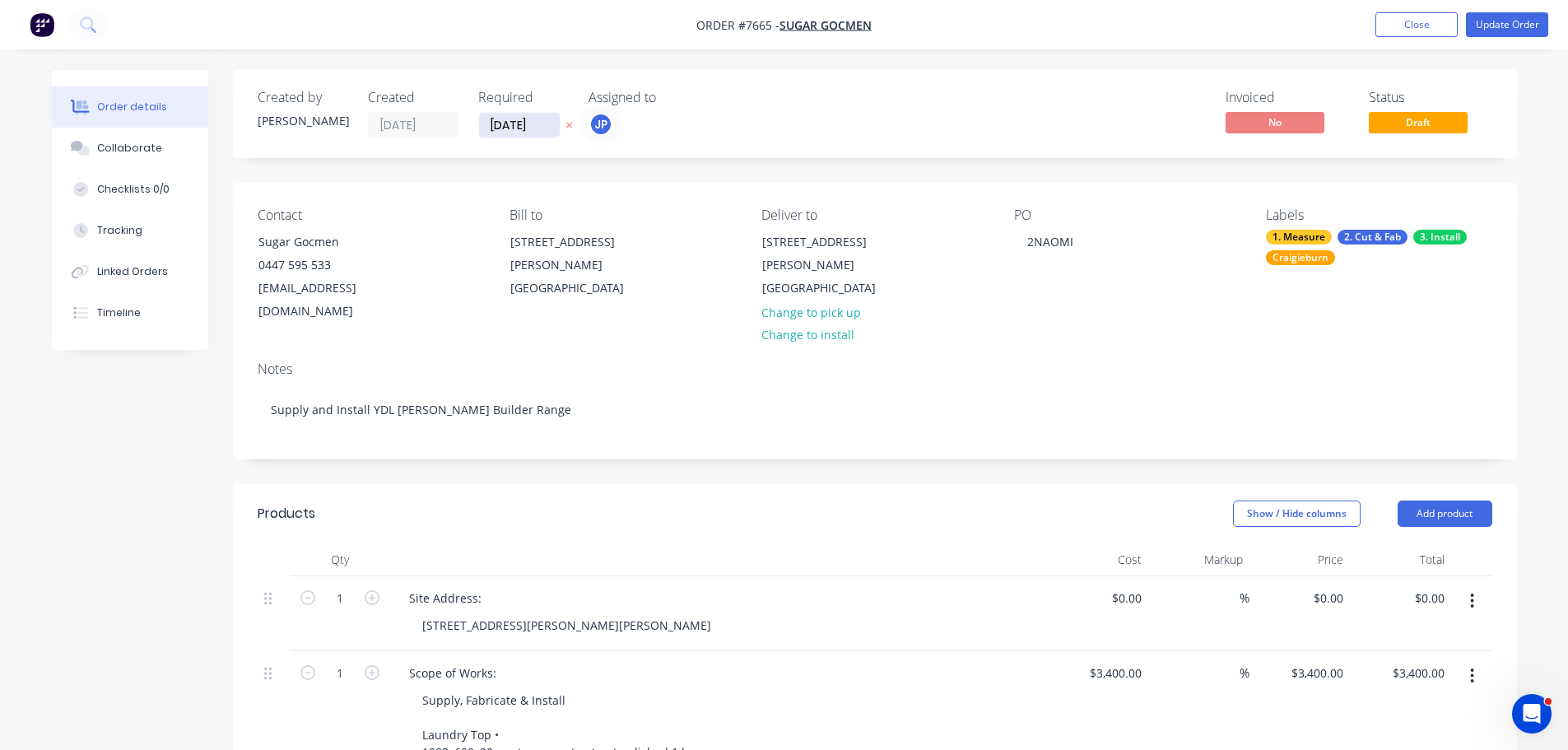
click at [538, 118] on input "10/09/25" at bounding box center [520, 125] width 81 height 25
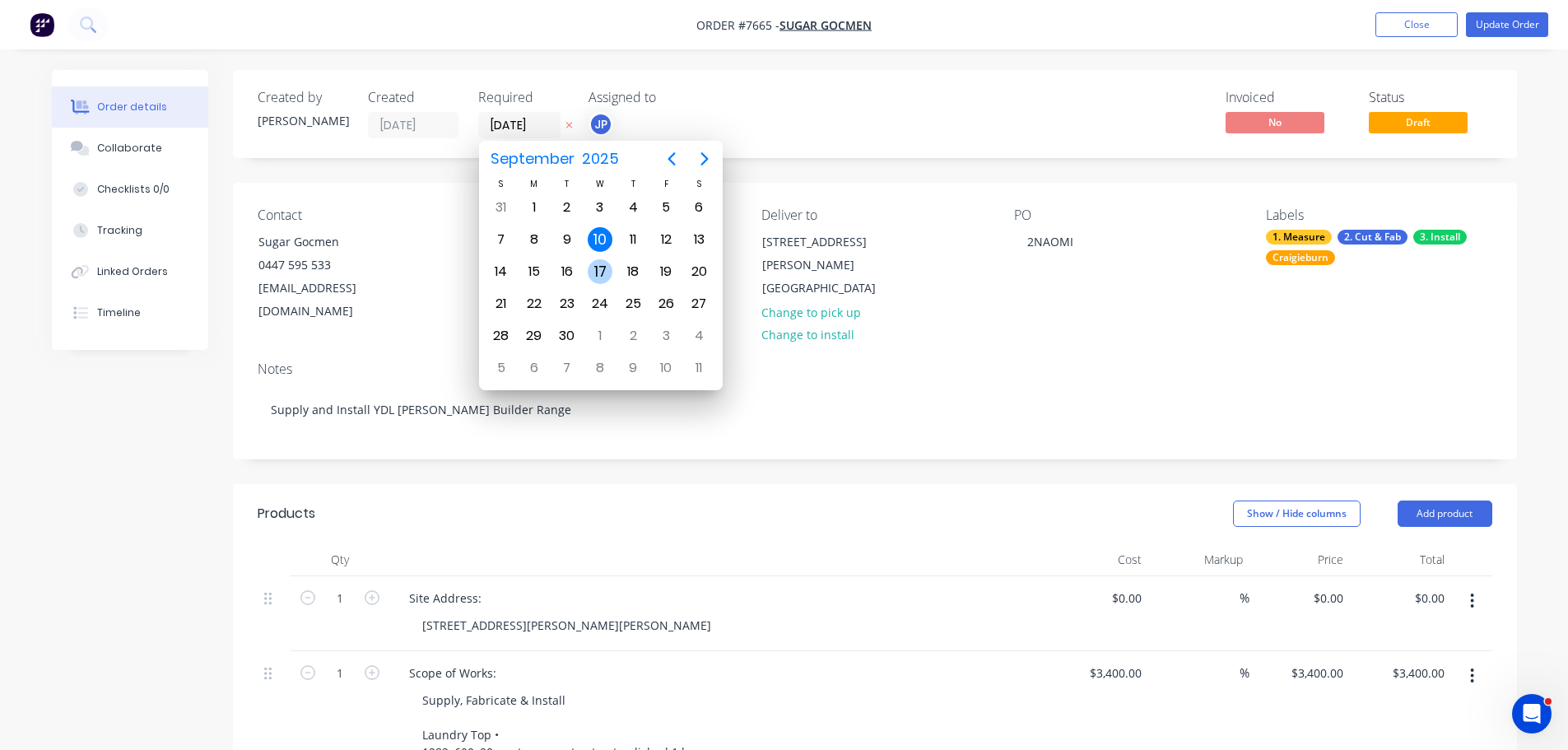
click at [601, 266] on div "17" at bounding box center [600, 271] width 25 height 25
type input "[DATE]"
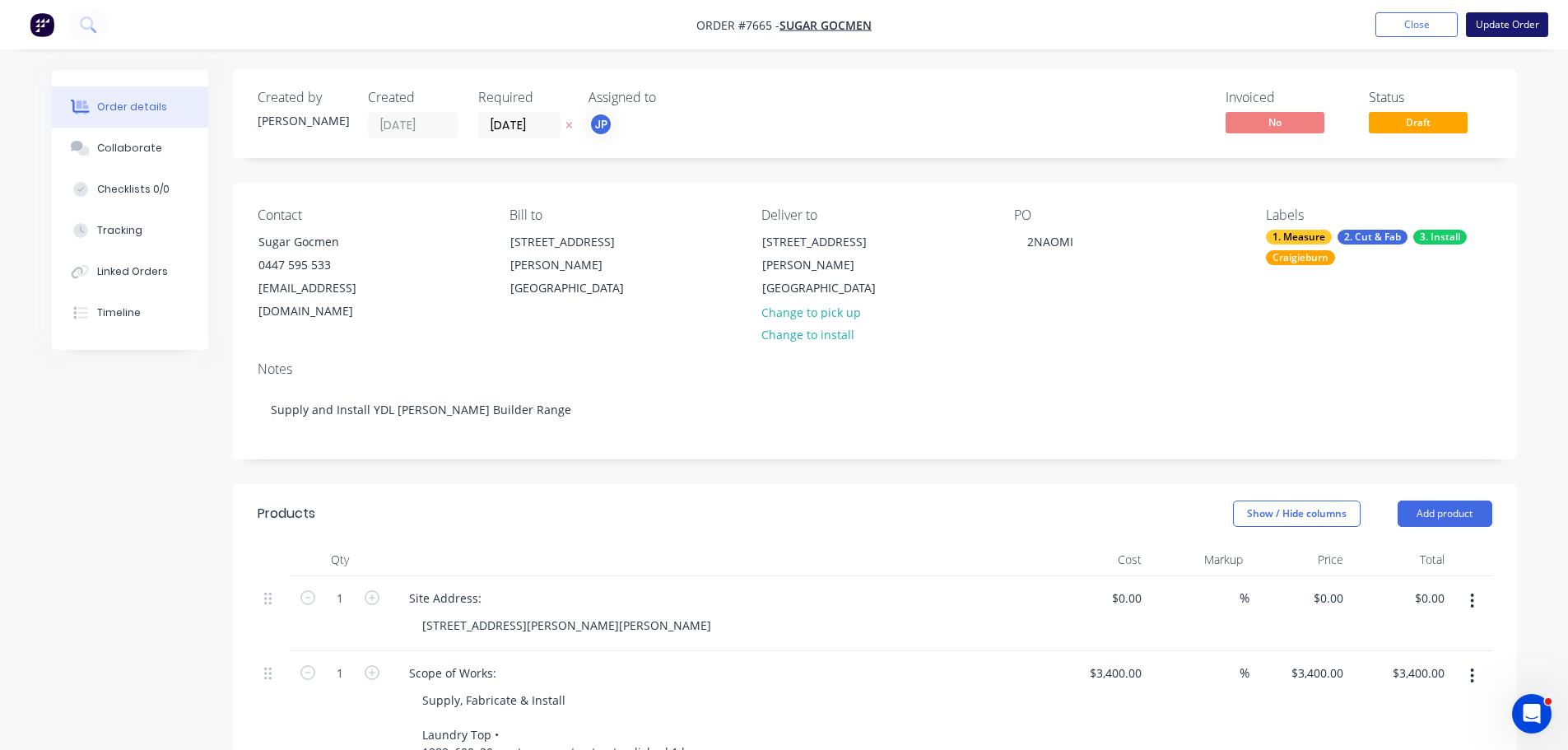
click at [1520, 23] on button "Update Order" at bounding box center [1507, 24] width 82 height 25
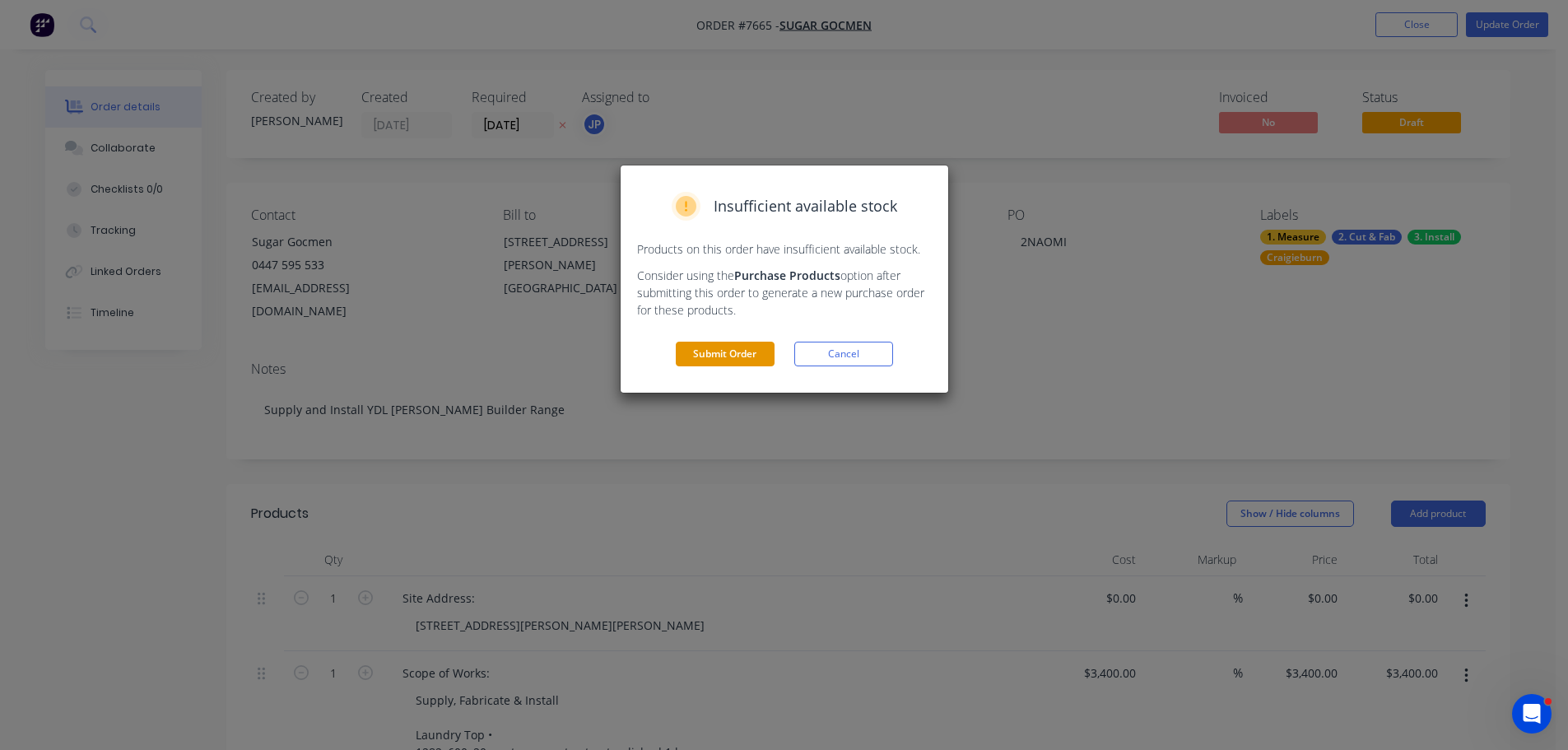
click at [768, 350] on button "Submit Order" at bounding box center [725, 354] width 99 height 25
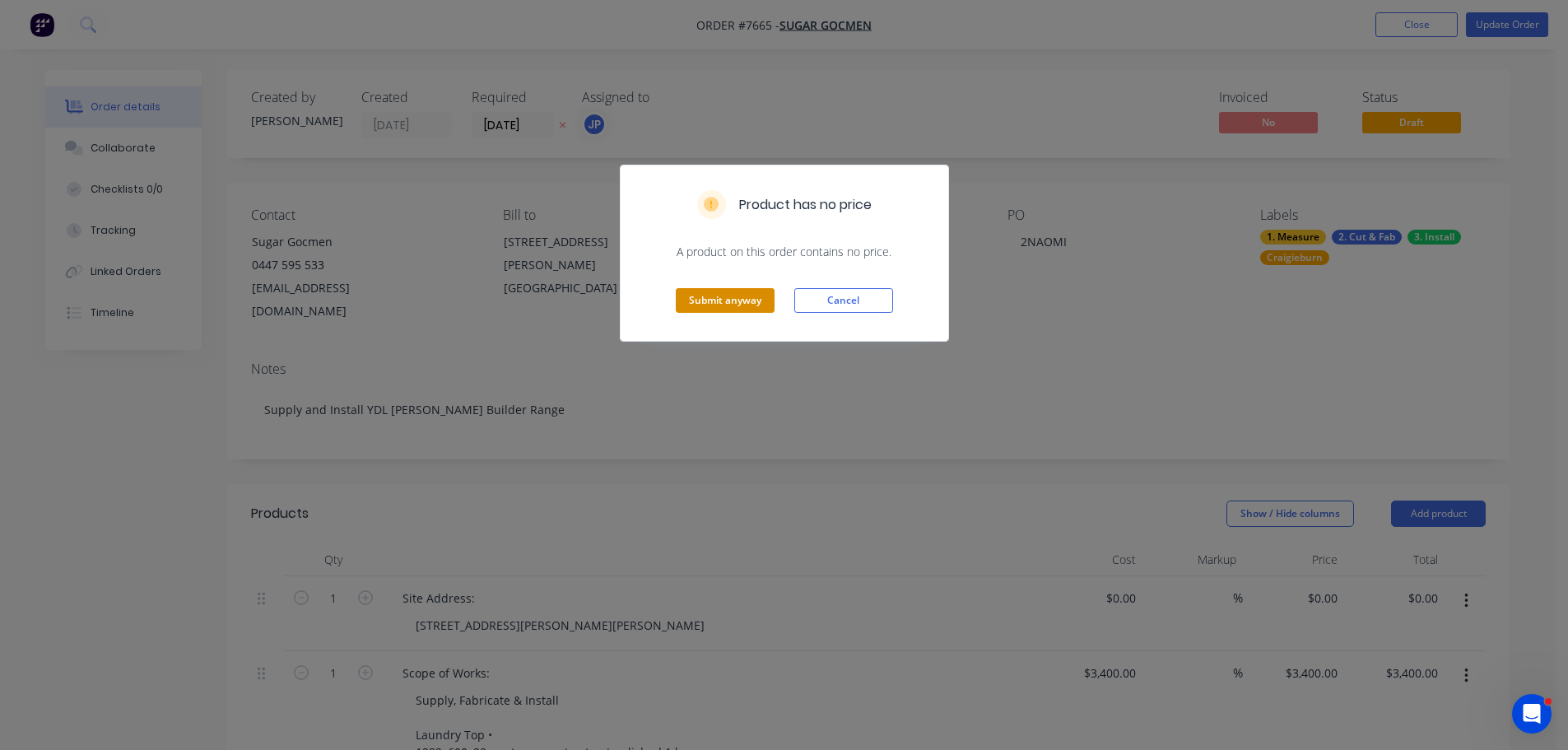
click at [725, 308] on button "Submit anyway" at bounding box center [725, 300] width 99 height 25
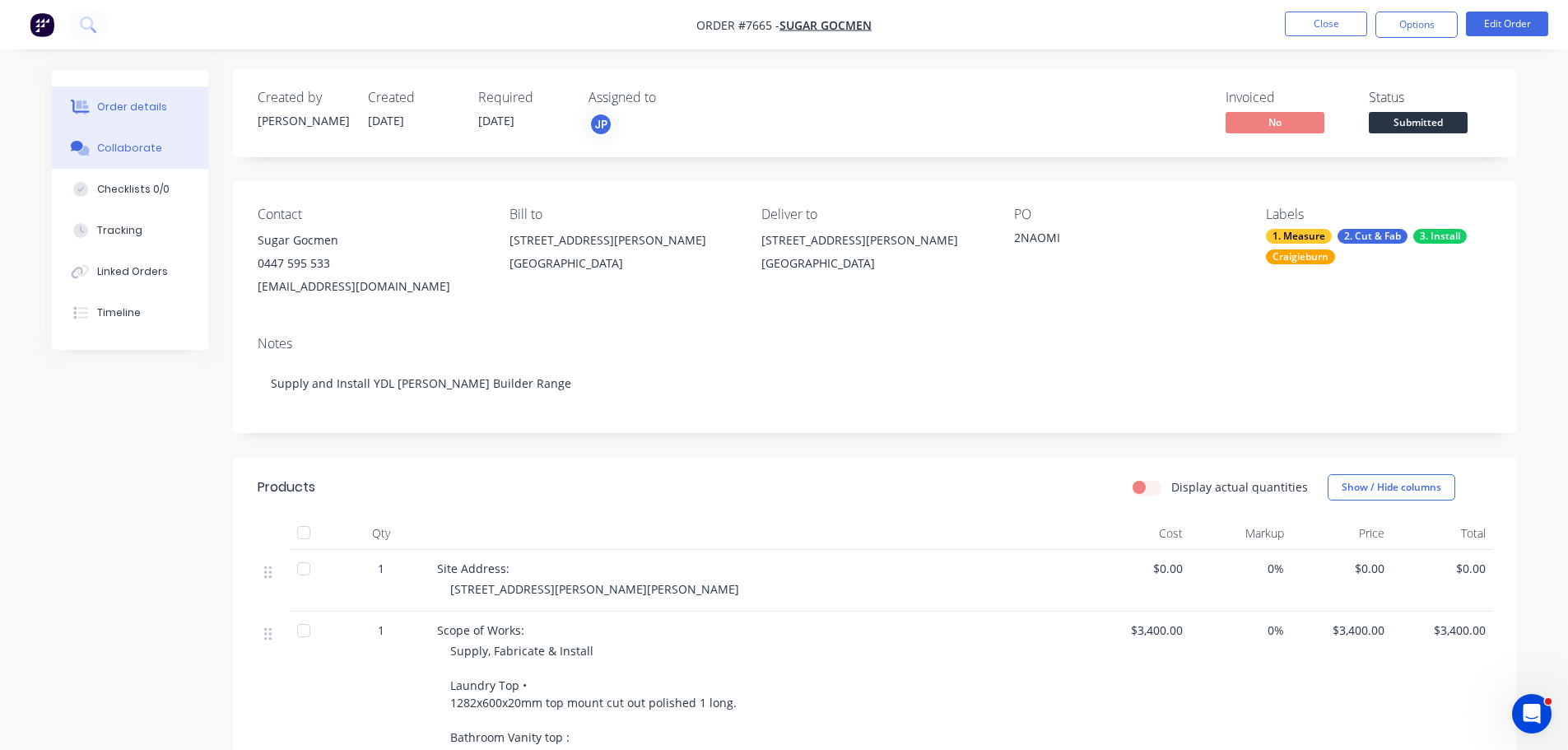
click at [161, 146] on button "Collaborate" at bounding box center [130, 148] width 156 height 41
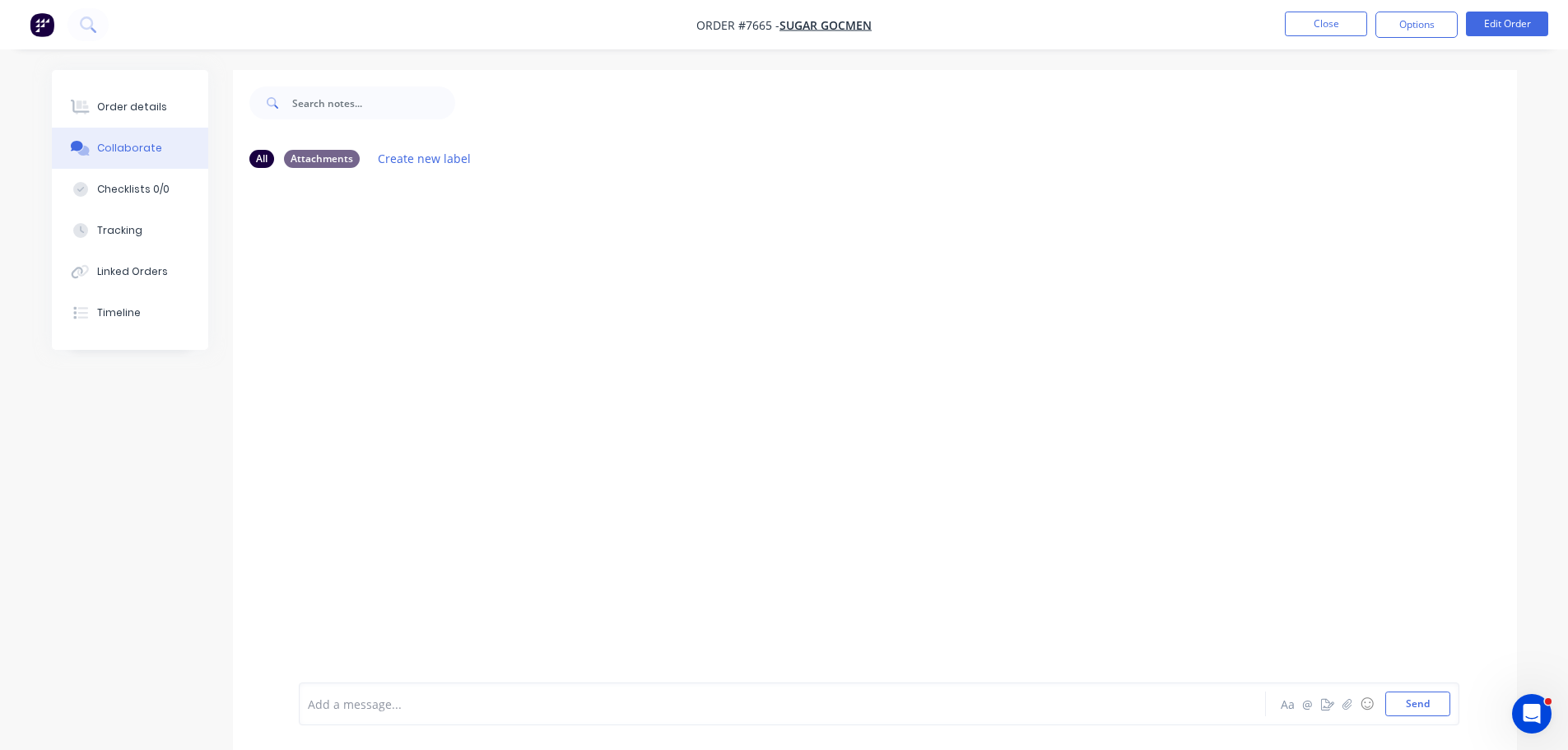
click at [448, 680] on div "Add a message... Aa @ ☺ Send" at bounding box center [875, 703] width 1284 height 92
click at [451, 704] on div at bounding box center [736, 704] width 856 height 17
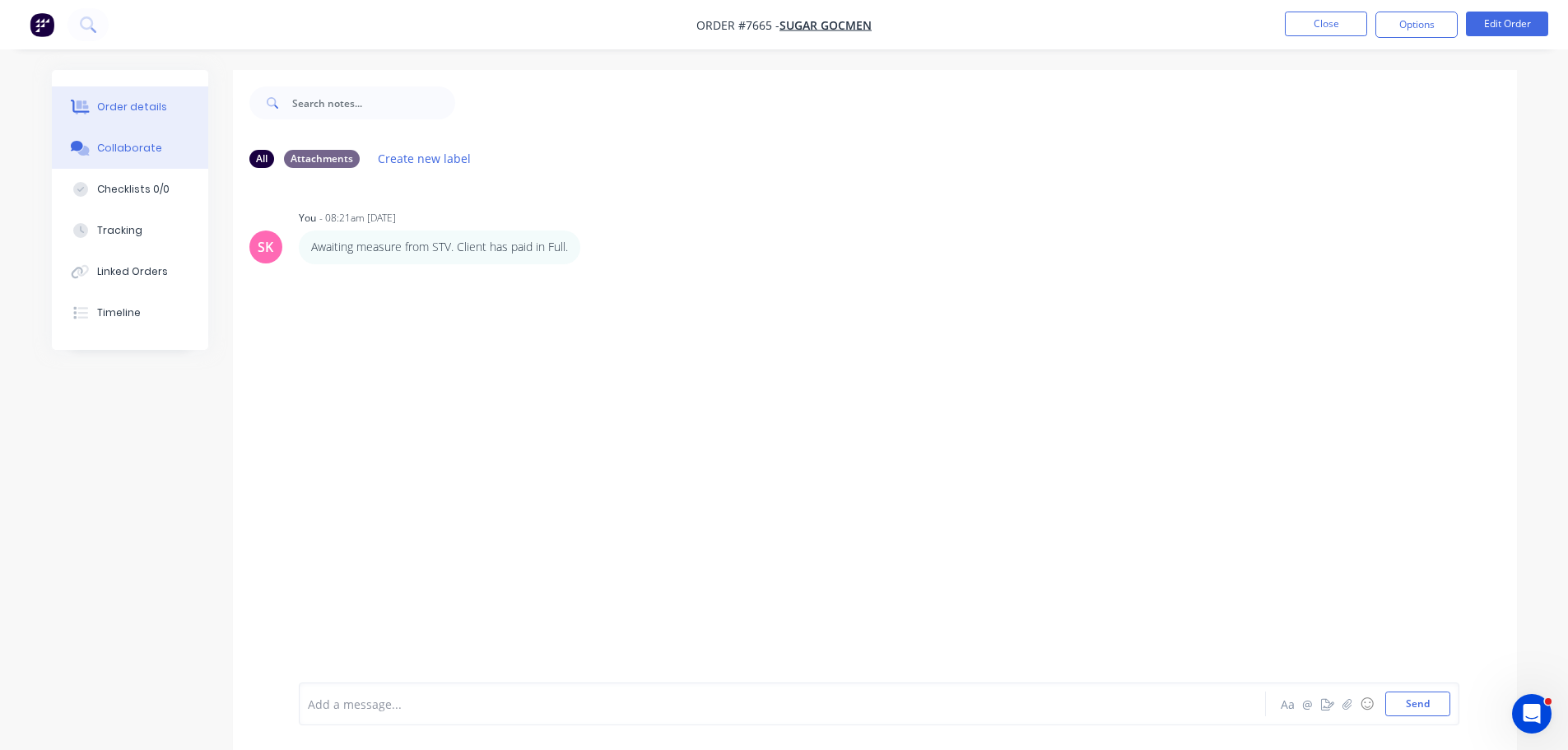
click at [151, 113] on div "Order details" at bounding box center [131, 107] width 70 height 15
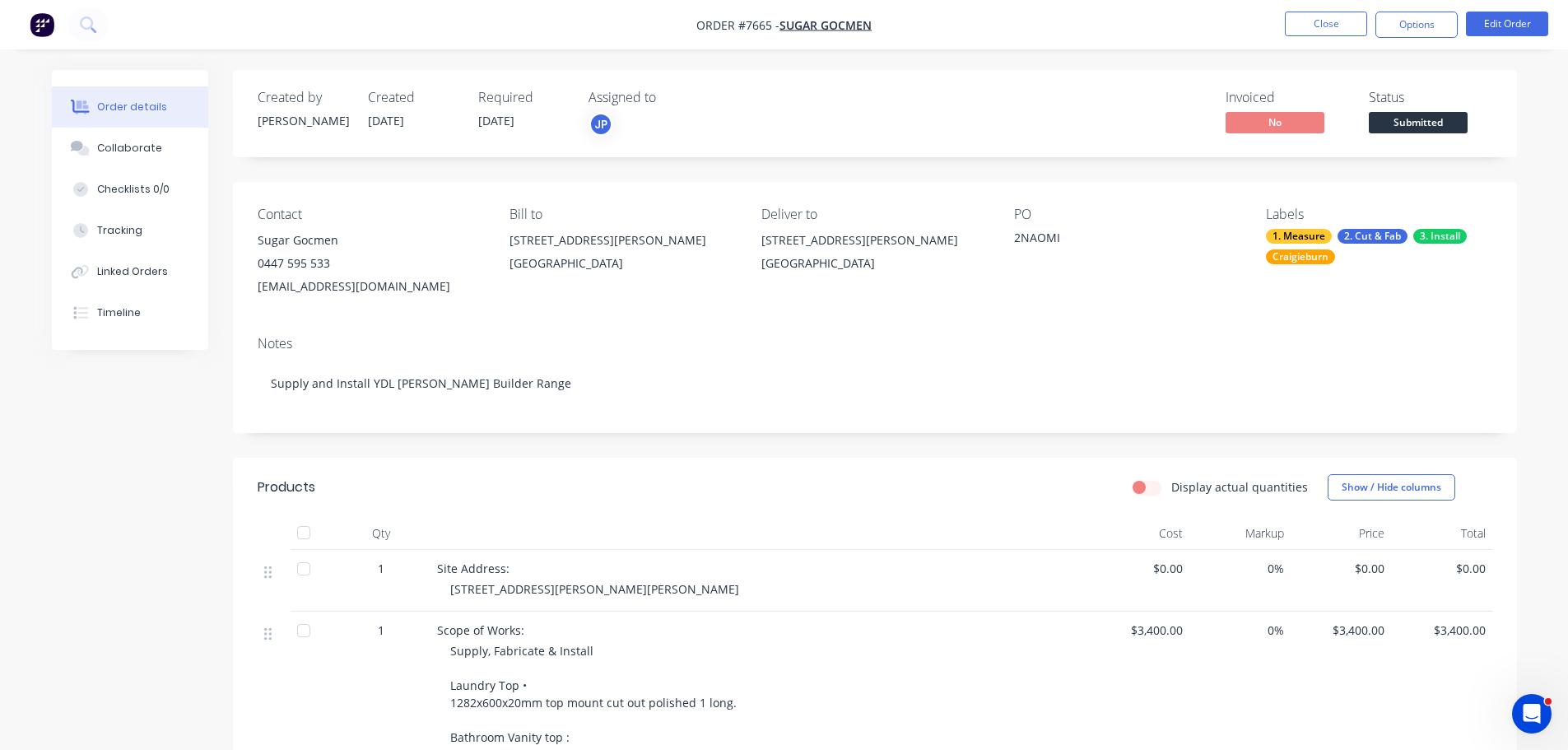
click at [902, 491] on div "Display actual quantities Show / Hide columns" at bounding box center [1005, 487] width 972 height 27
click at [1422, 113] on span "Submitted" at bounding box center [1418, 122] width 99 height 21
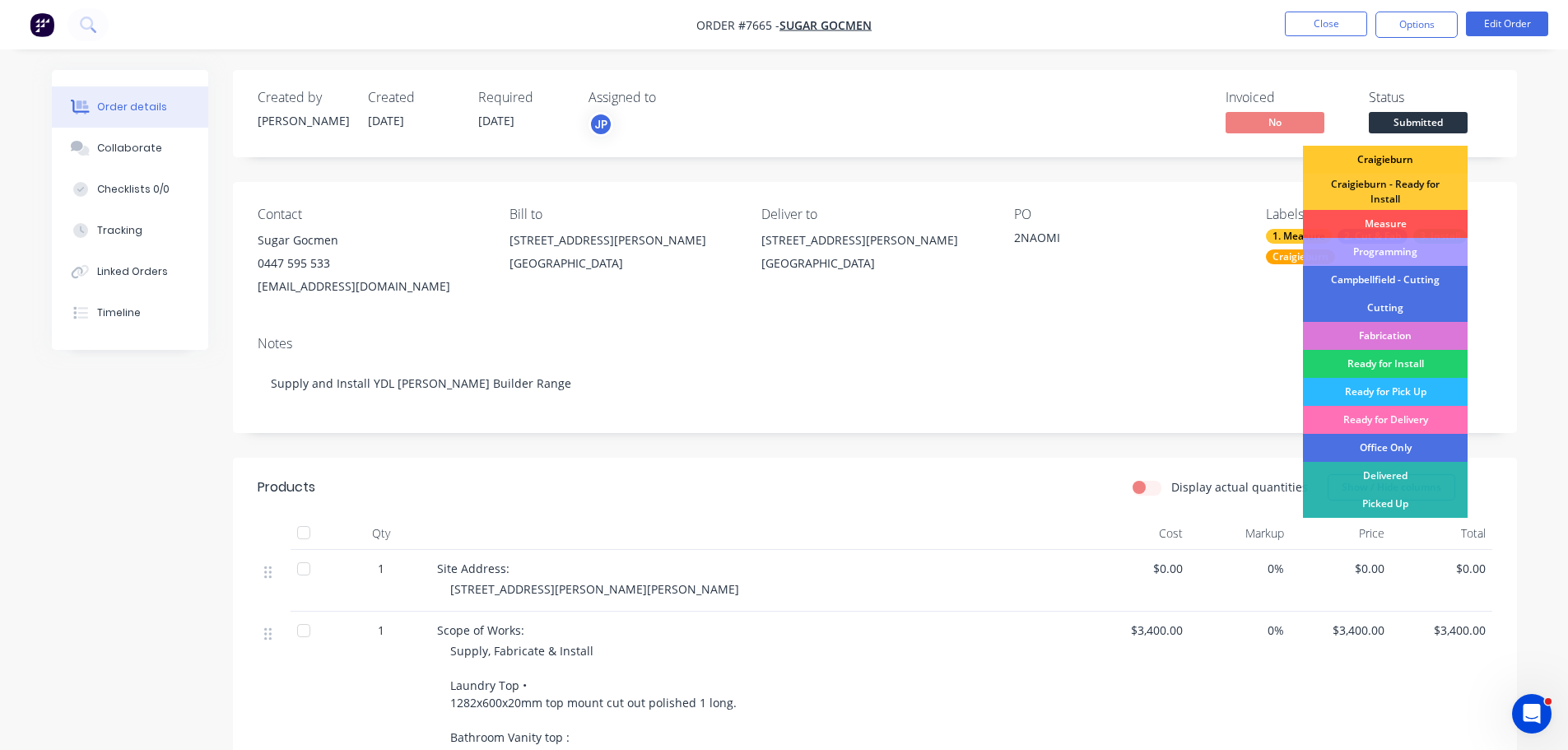
click at [1412, 150] on div "Craigieburn" at bounding box center [1386, 160] width 165 height 28
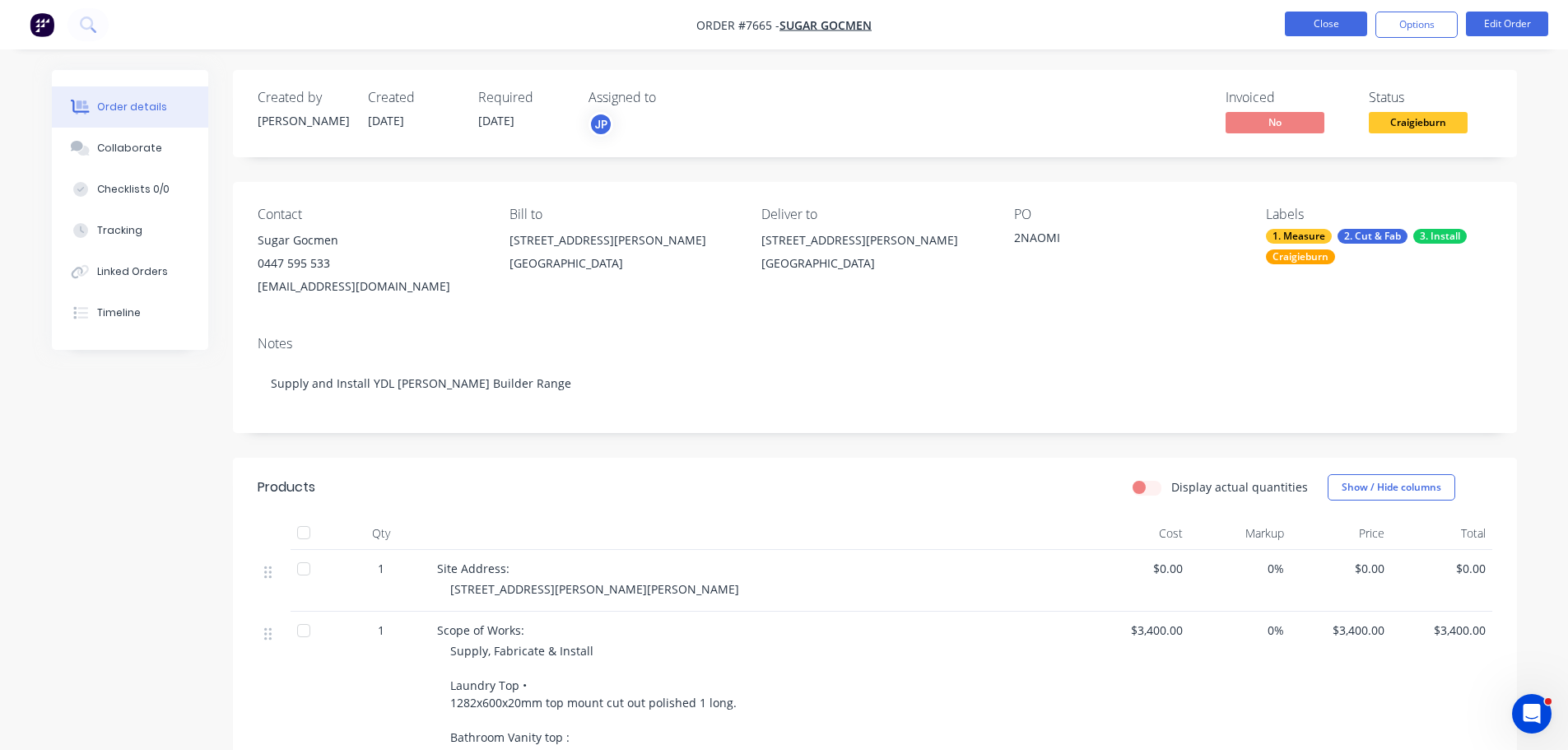
click at [1351, 27] on button "Close" at bounding box center [1326, 23] width 82 height 25
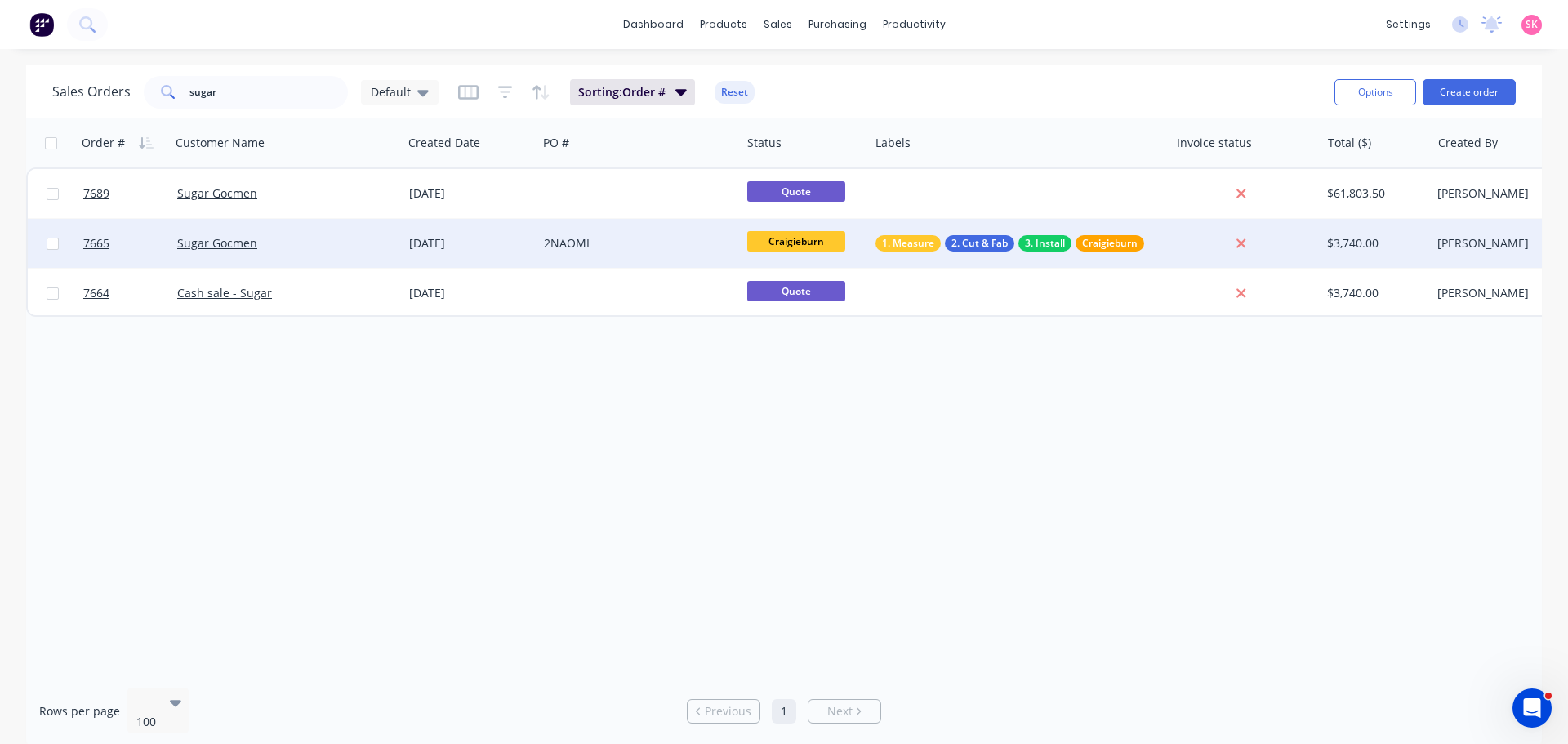
click at [674, 245] on div "2NAOMI" at bounding box center [634, 243] width 182 height 16
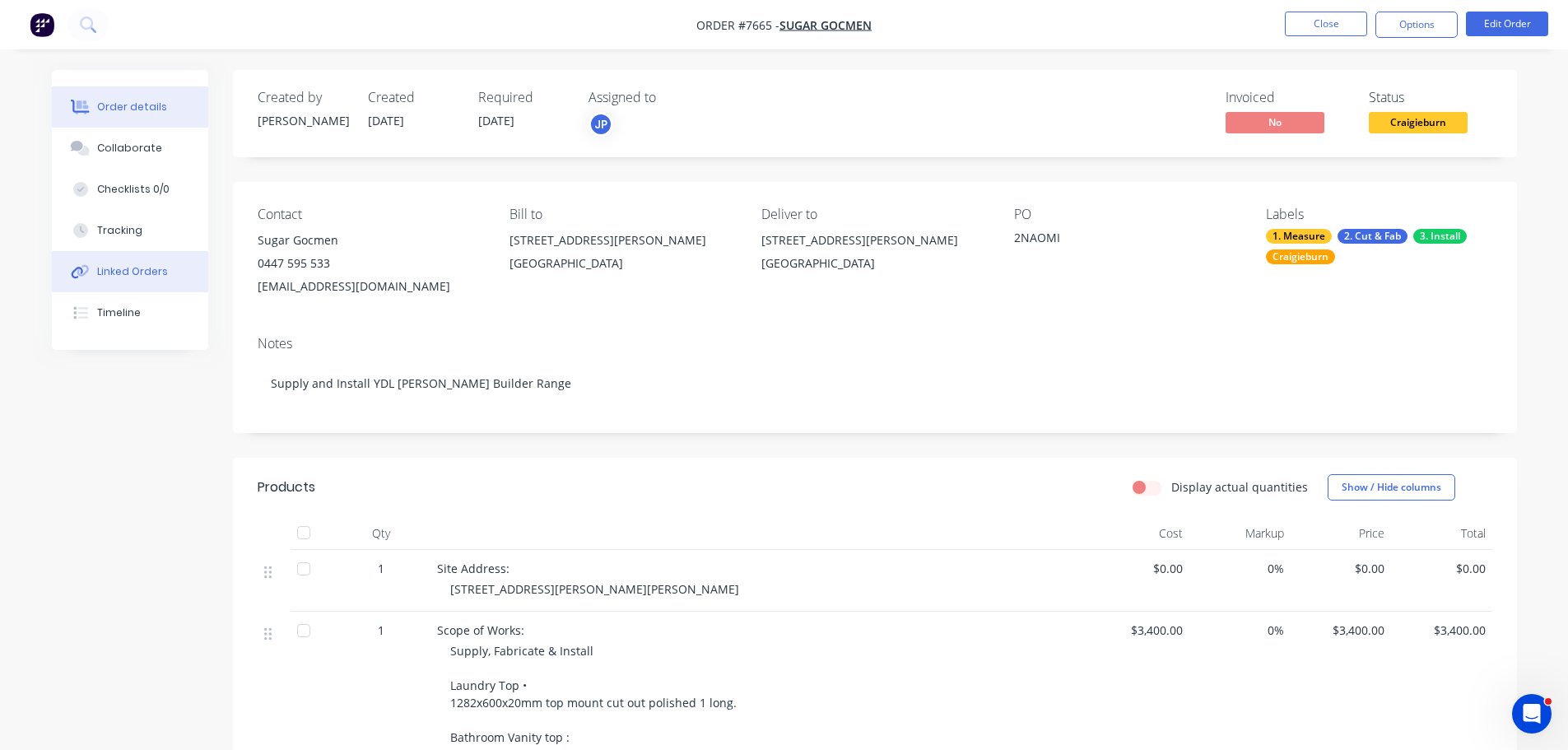
click at [116, 281] on button "Linked Orders" at bounding box center [130, 271] width 156 height 41
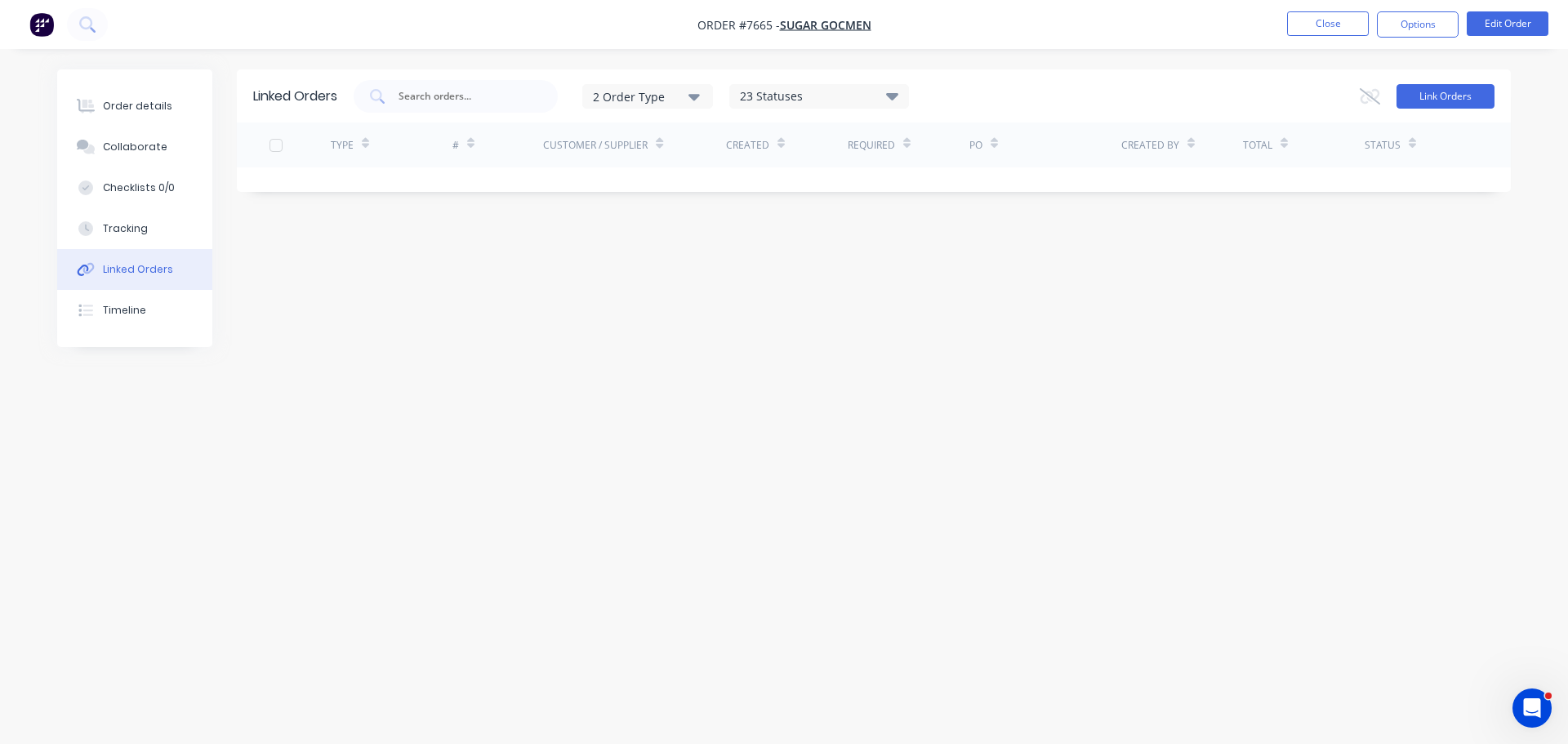
click at [1463, 98] on button "Link Orders" at bounding box center [1445, 96] width 98 height 25
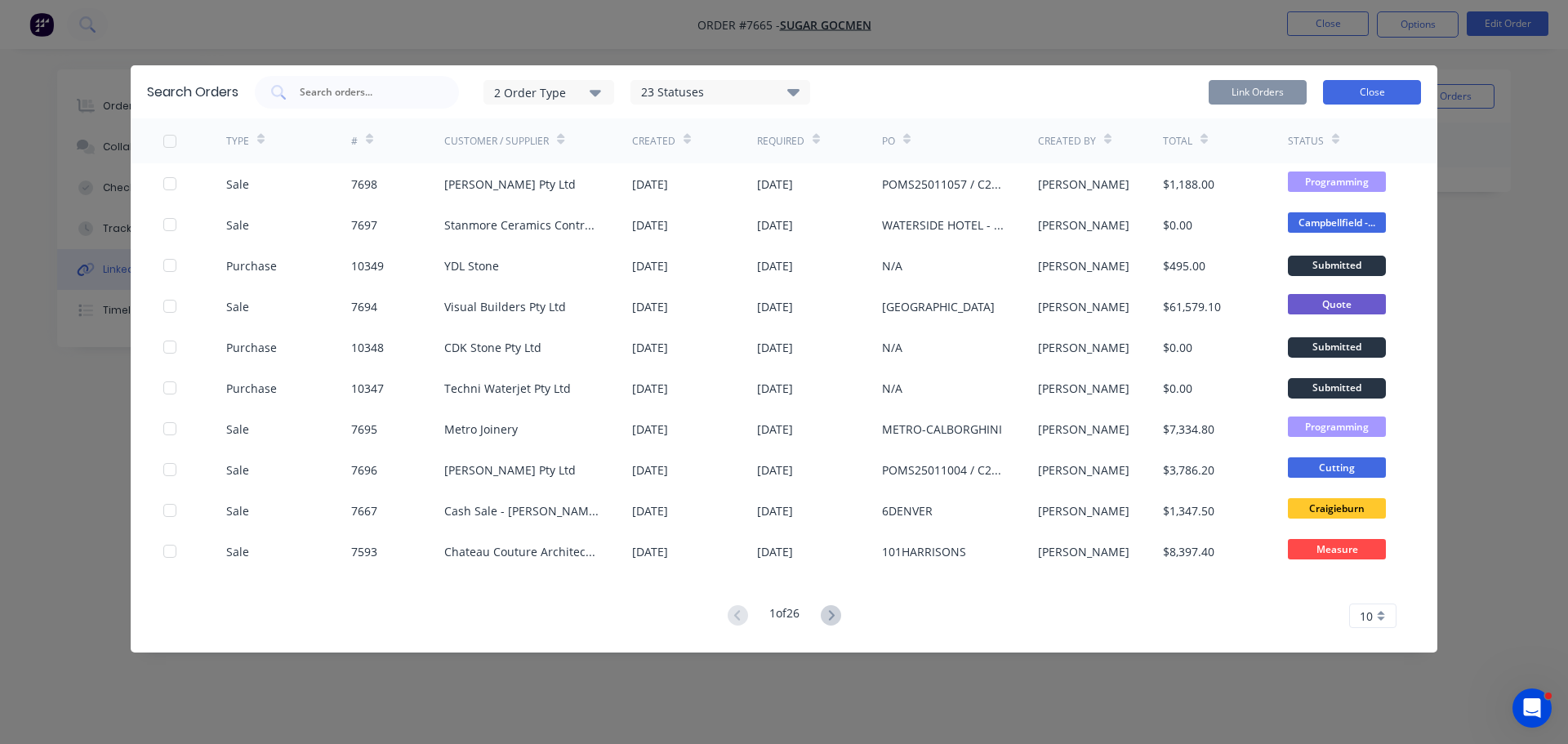
click at [1414, 94] on button "Close" at bounding box center [1372, 92] width 98 height 25
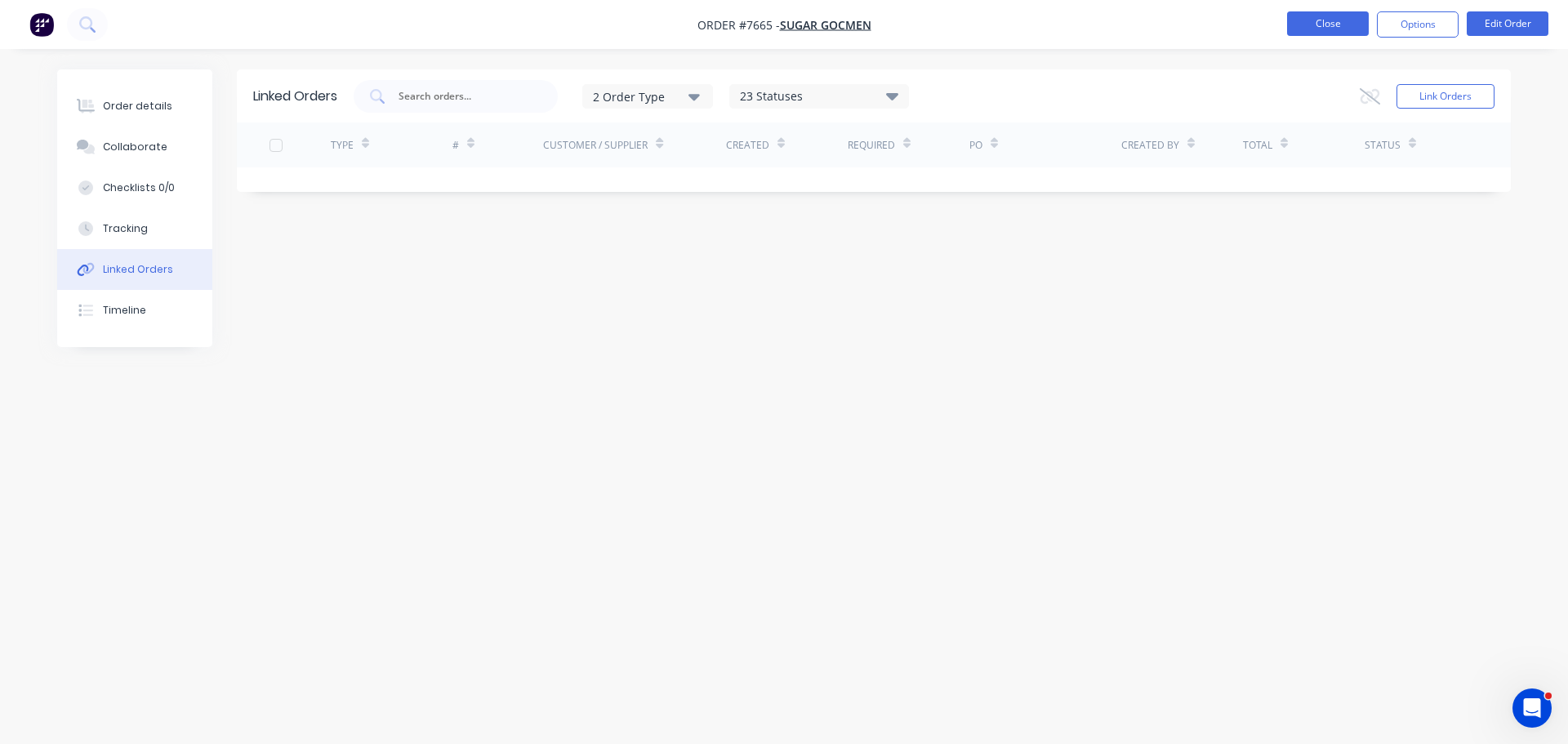
click at [1312, 17] on button "Close" at bounding box center [1328, 23] width 82 height 25
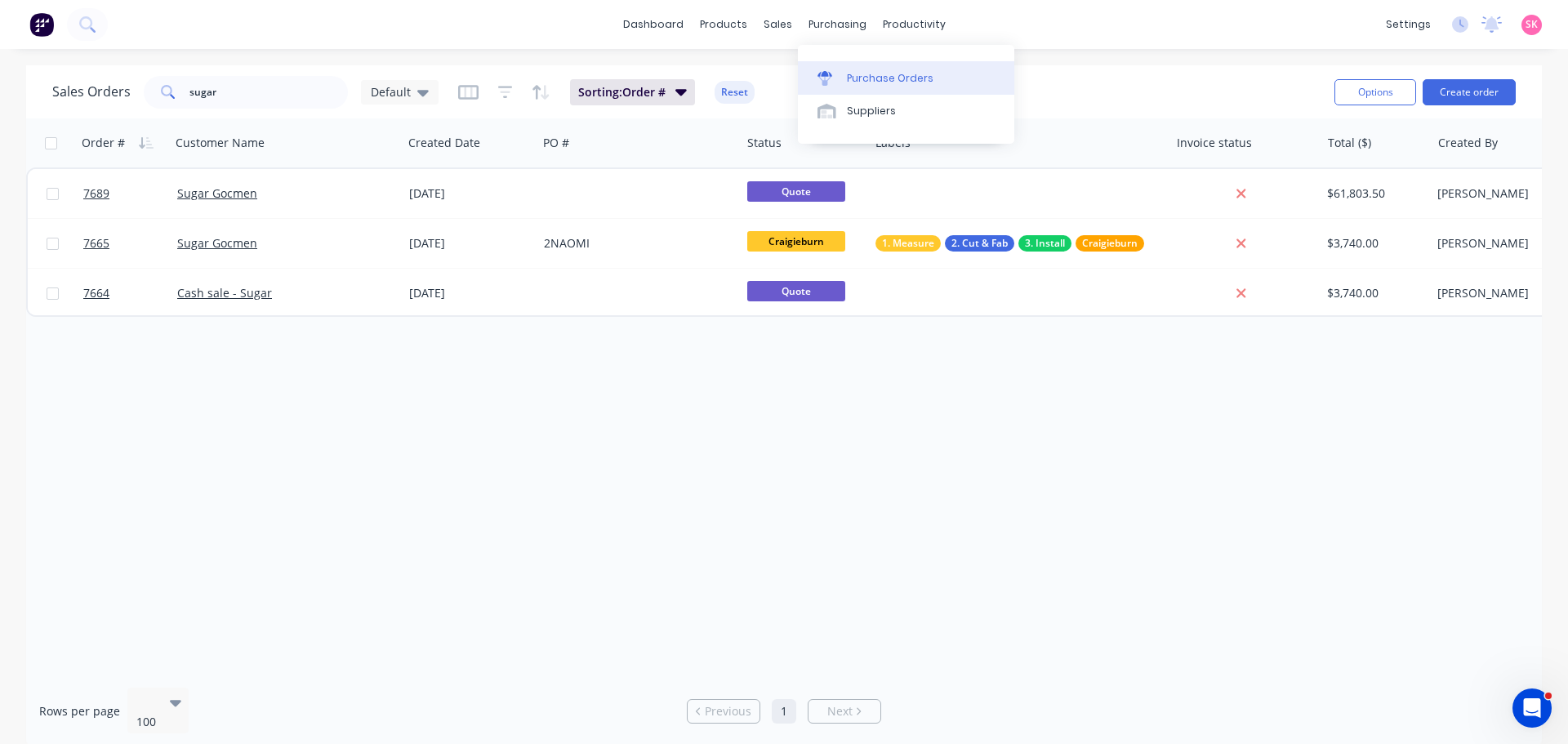
click at [865, 84] on div "Purchase Orders" at bounding box center [890, 78] width 87 height 14
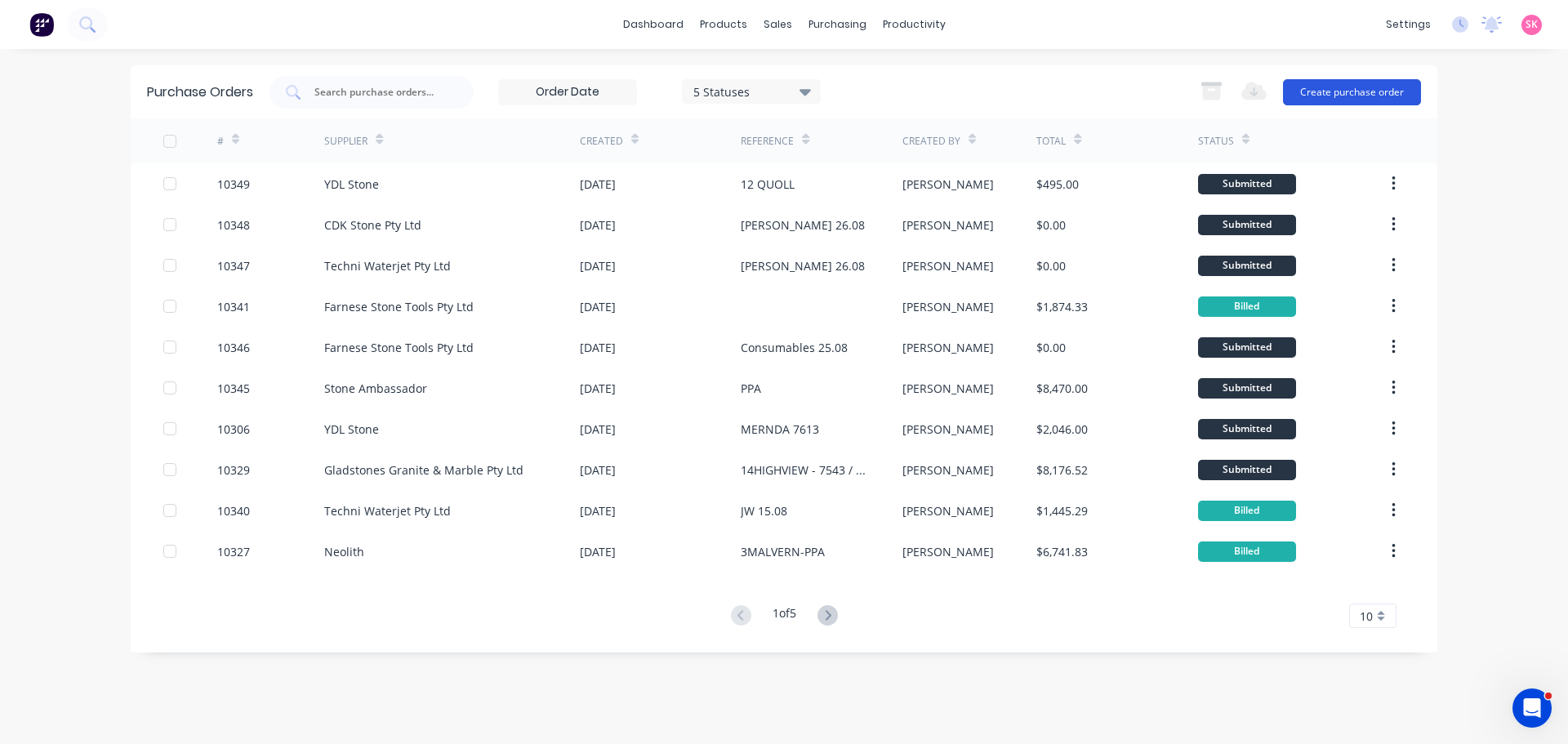
click at [1355, 96] on button "Create purchase order" at bounding box center [1352, 92] width 138 height 26
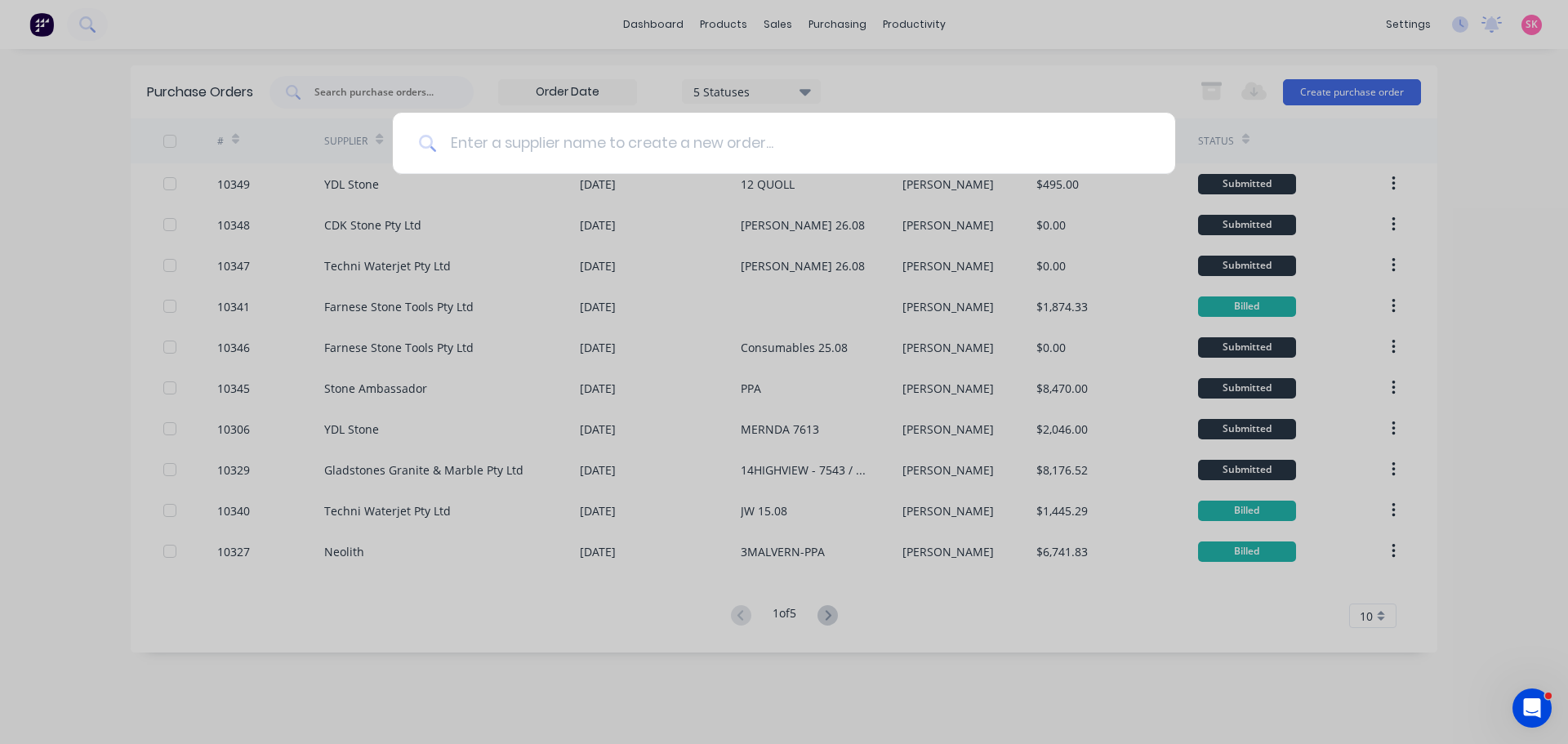
click at [615, 146] on input at bounding box center [793, 143] width 712 height 61
type input "YDL"
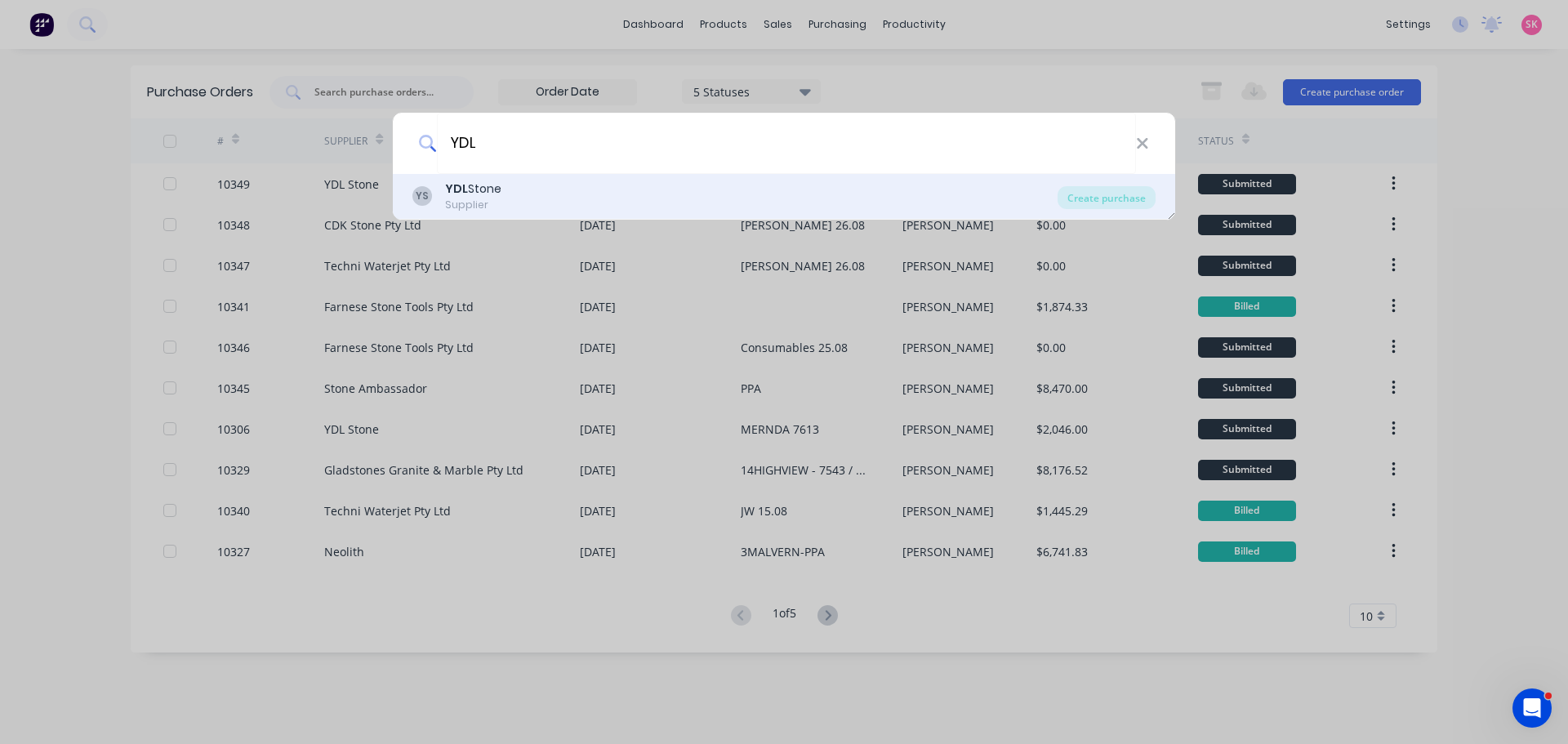
click at [588, 193] on div "YS YDL Stone Supplier" at bounding box center [735, 196] width 645 height 32
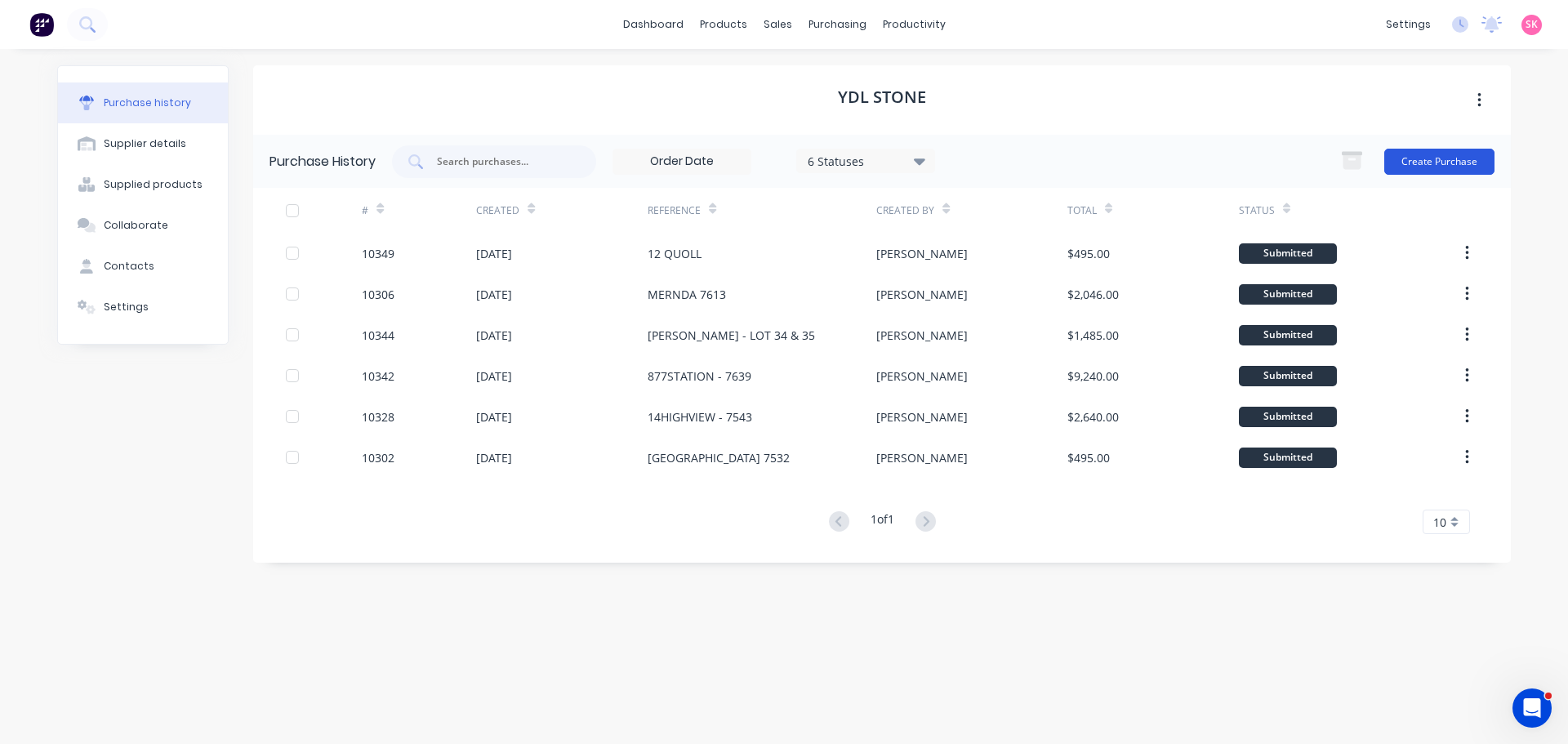
click at [1476, 164] on button "Create Purchase" at bounding box center [1439, 161] width 110 height 26
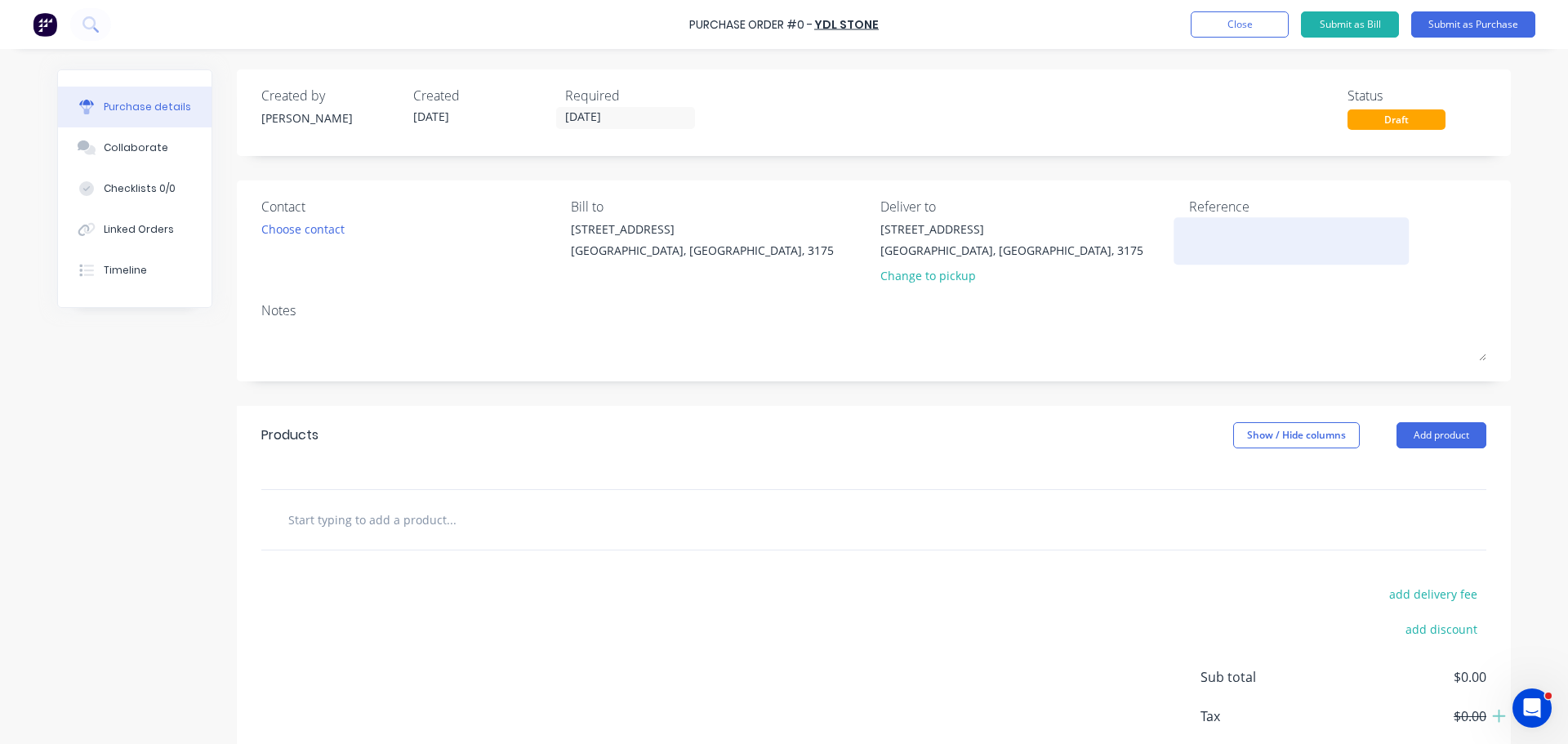
click at [1253, 224] on textarea at bounding box center [1292, 239] width 205 height 37
click at [1231, 233] on textarea at bounding box center [1292, 239] width 205 height 37
click at [1216, 234] on textarea at bounding box center [1292, 239] width 205 height 37
click at [1232, 242] on textarea at bounding box center [1292, 239] width 205 height 37
type textarea "N"
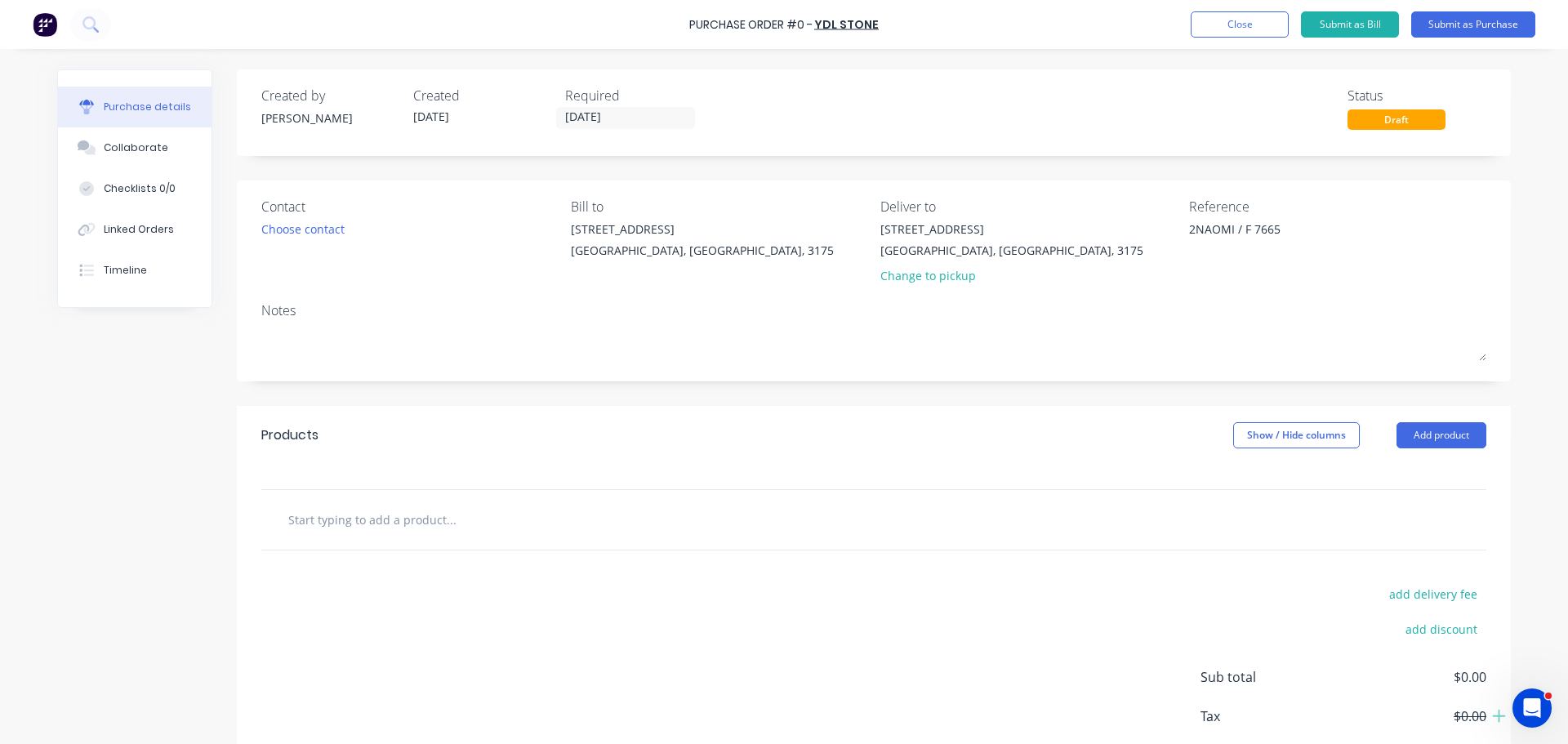
type textarea "2NAOMI / F 7665"
click at [422, 521] on input "text" at bounding box center [450, 519] width 327 height 32
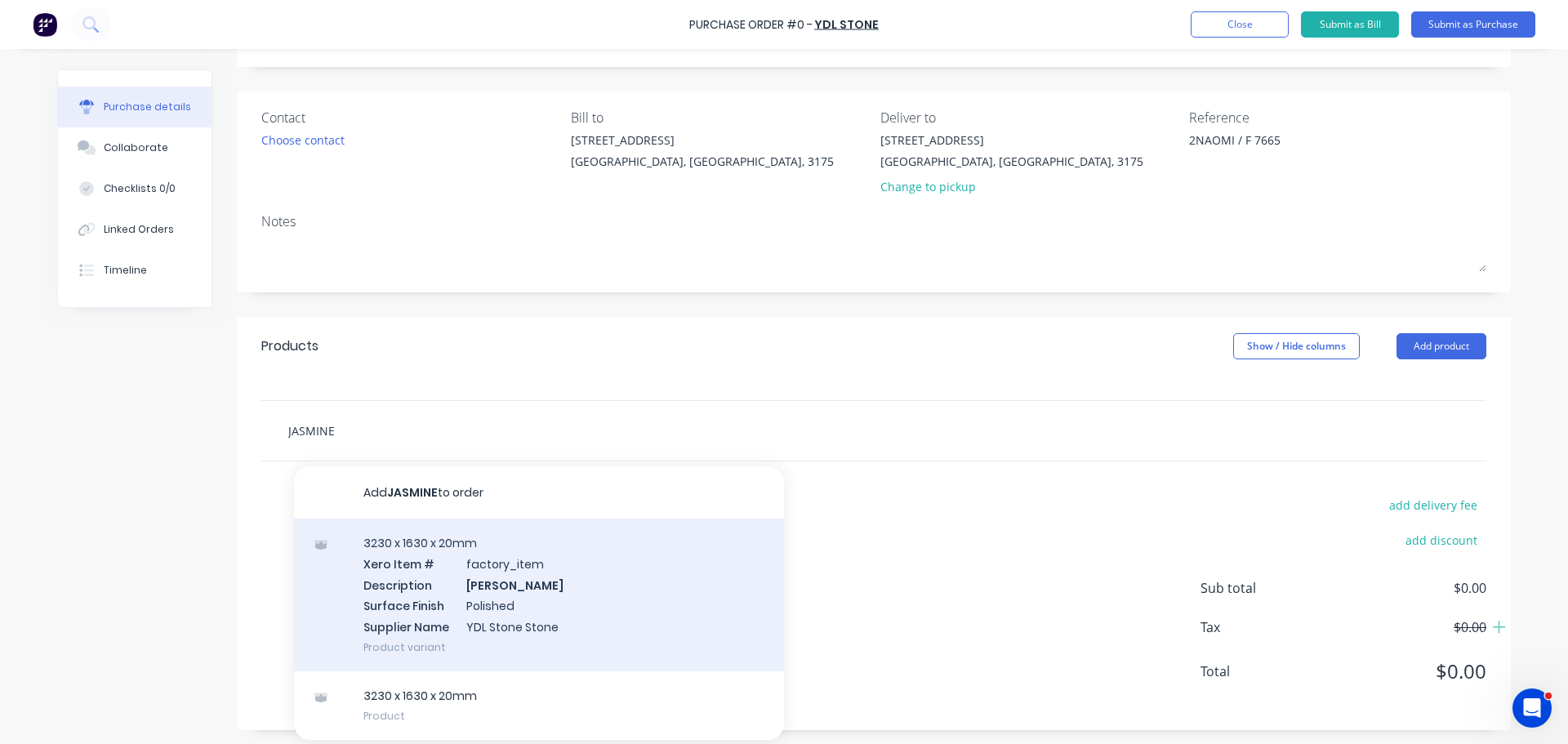
scroll to position [91, 0]
type input "JASMINE"
click at [496, 616] on div "3230 x 1630 x 20mm Xero Item # factory_item Description Jasmine Surface Finish …" at bounding box center [539, 591] width 490 height 153
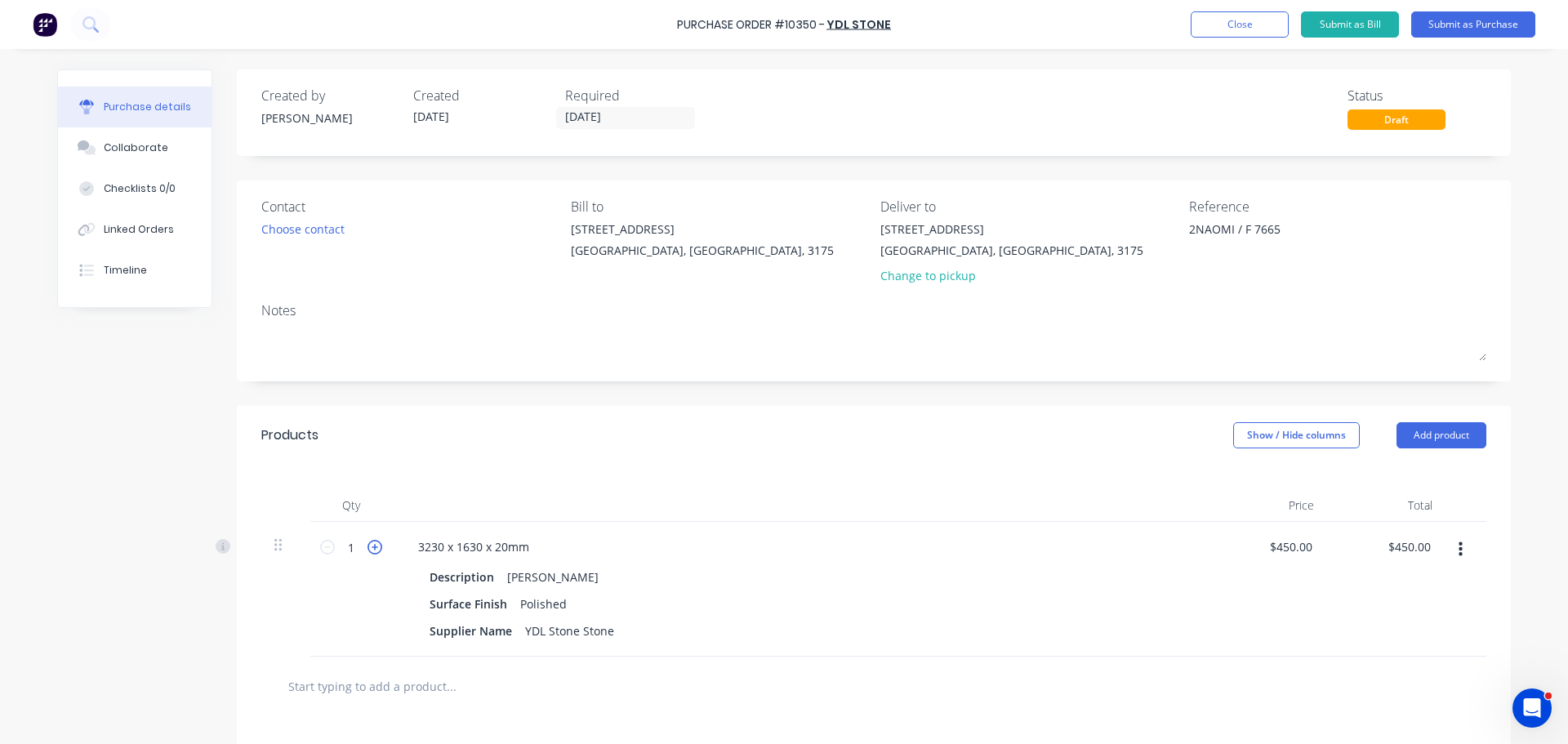
click at [370, 551] on icon at bounding box center [374, 546] width 14 height 14
type input "2"
type input "$900.00"
click at [1477, 26] on button "Submit as Purchase" at bounding box center [1473, 24] width 124 height 26
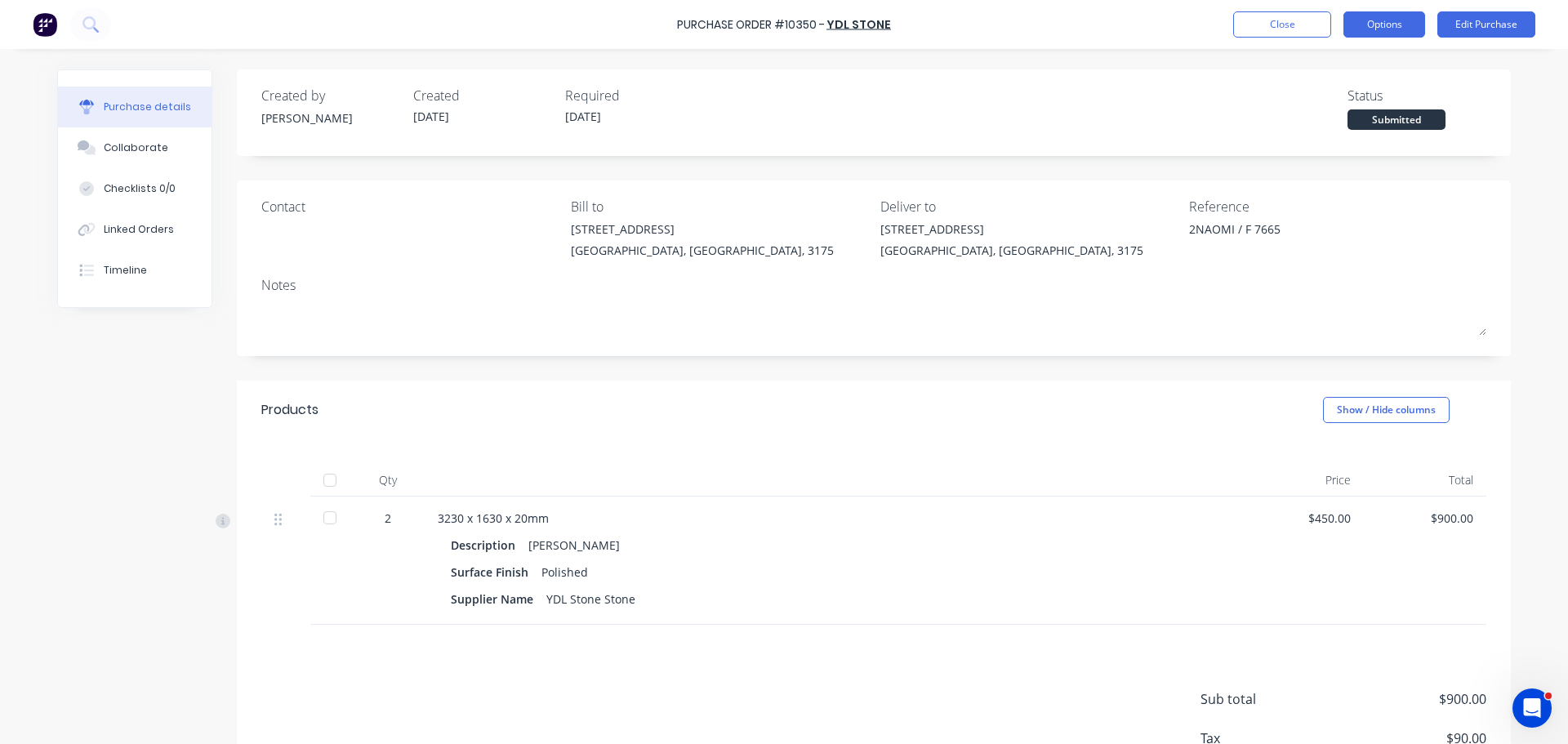
click at [1410, 16] on button "Options" at bounding box center [1385, 24] width 82 height 26
click at [976, 468] on div at bounding box center [833, 480] width 817 height 32
click at [132, 226] on div "Linked Orders" at bounding box center [139, 229] width 70 height 14
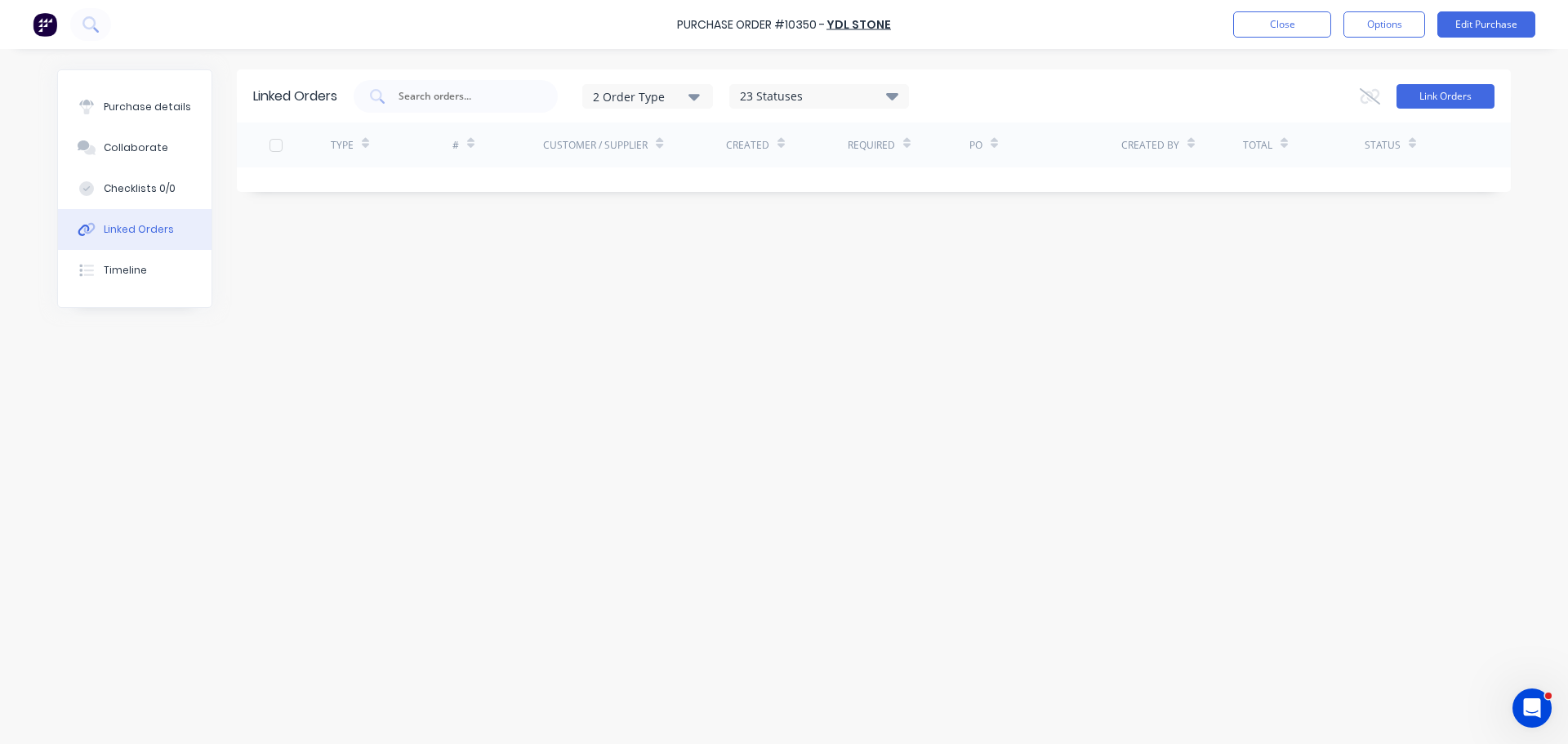
click at [1441, 97] on button "Link Orders" at bounding box center [1445, 96] width 98 height 25
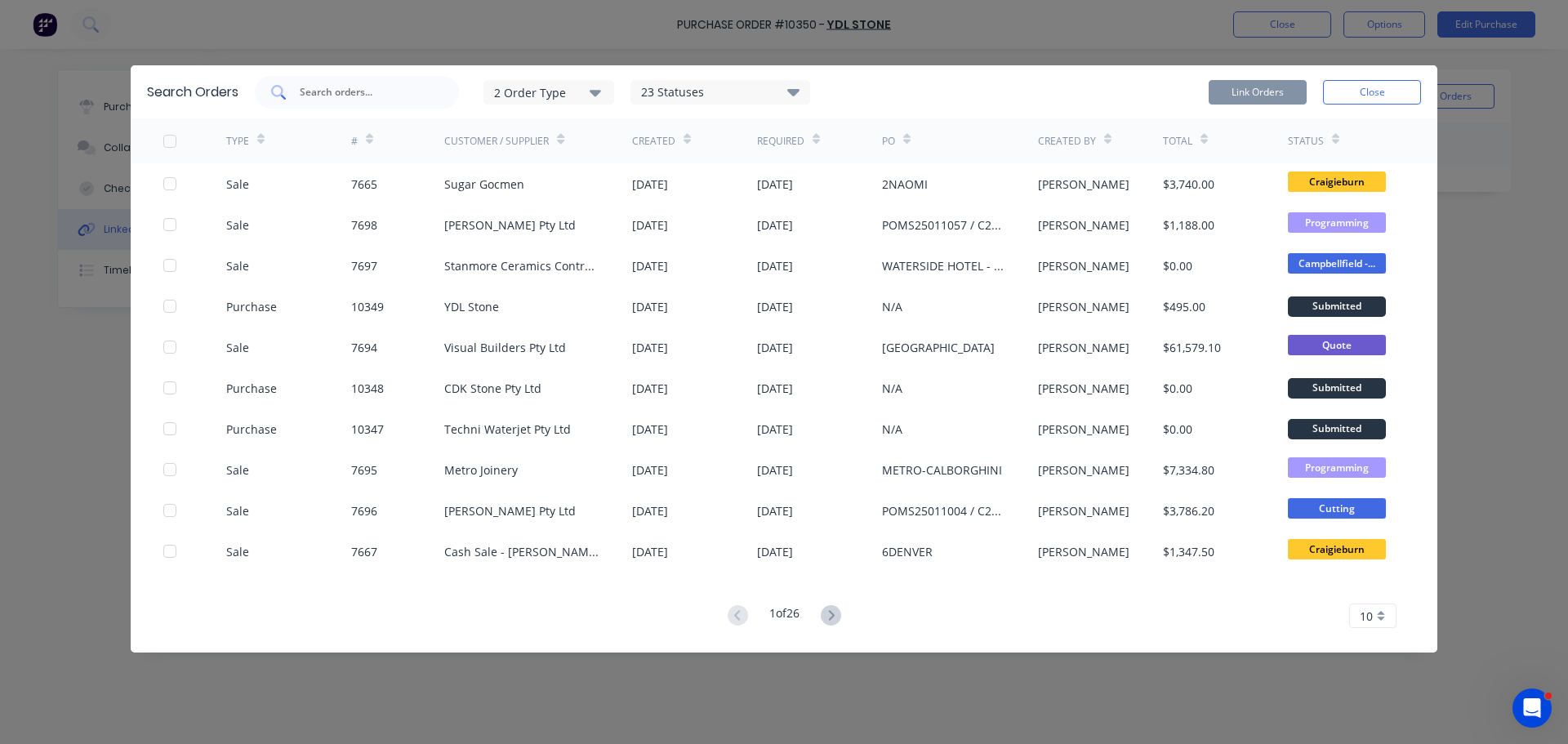
click at [385, 97] on input "text" at bounding box center [366, 92] width 136 height 16
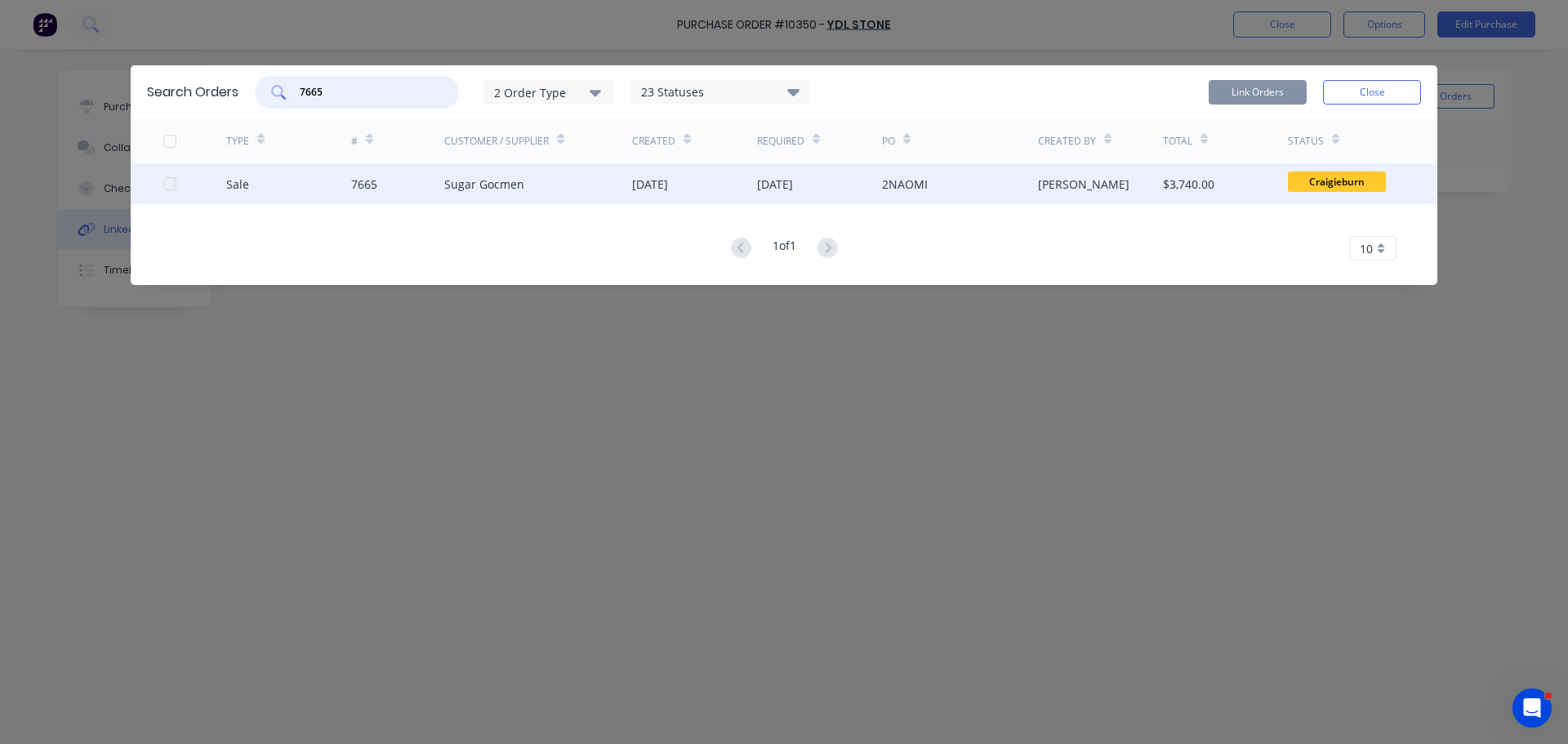
click at [169, 183] on div at bounding box center [170, 183] width 32 height 32
type input "7665"
click at [1282, 89] on button "Link Orders" at bounding box center [1258, 92] width 98 height 25
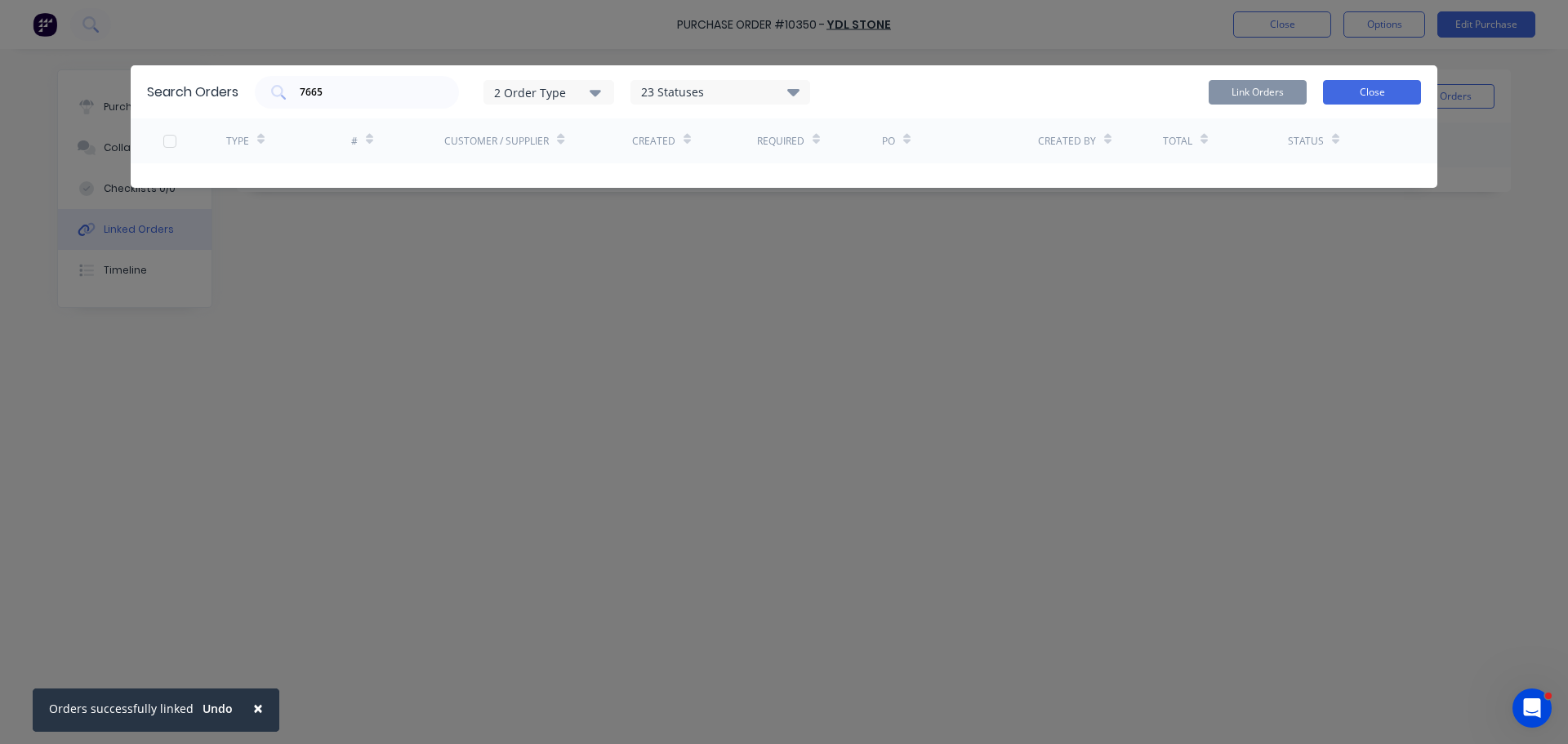
click at [1353, 95] on button "Close" at bounding box center [1372, 92] width 98 height 25
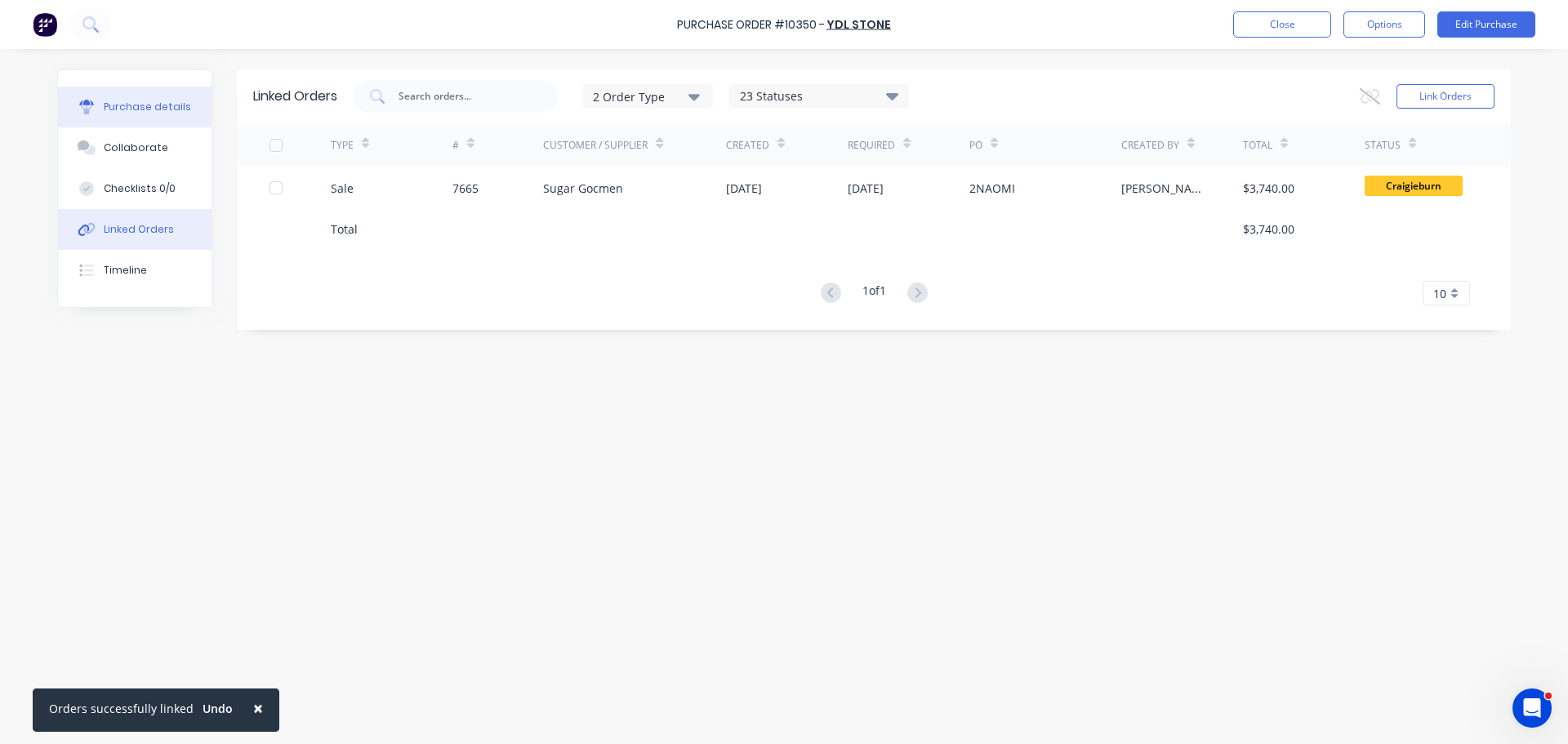
click at [140, 113] on div "Purchase details" at bounding box center [148, 107] width 88 height 14
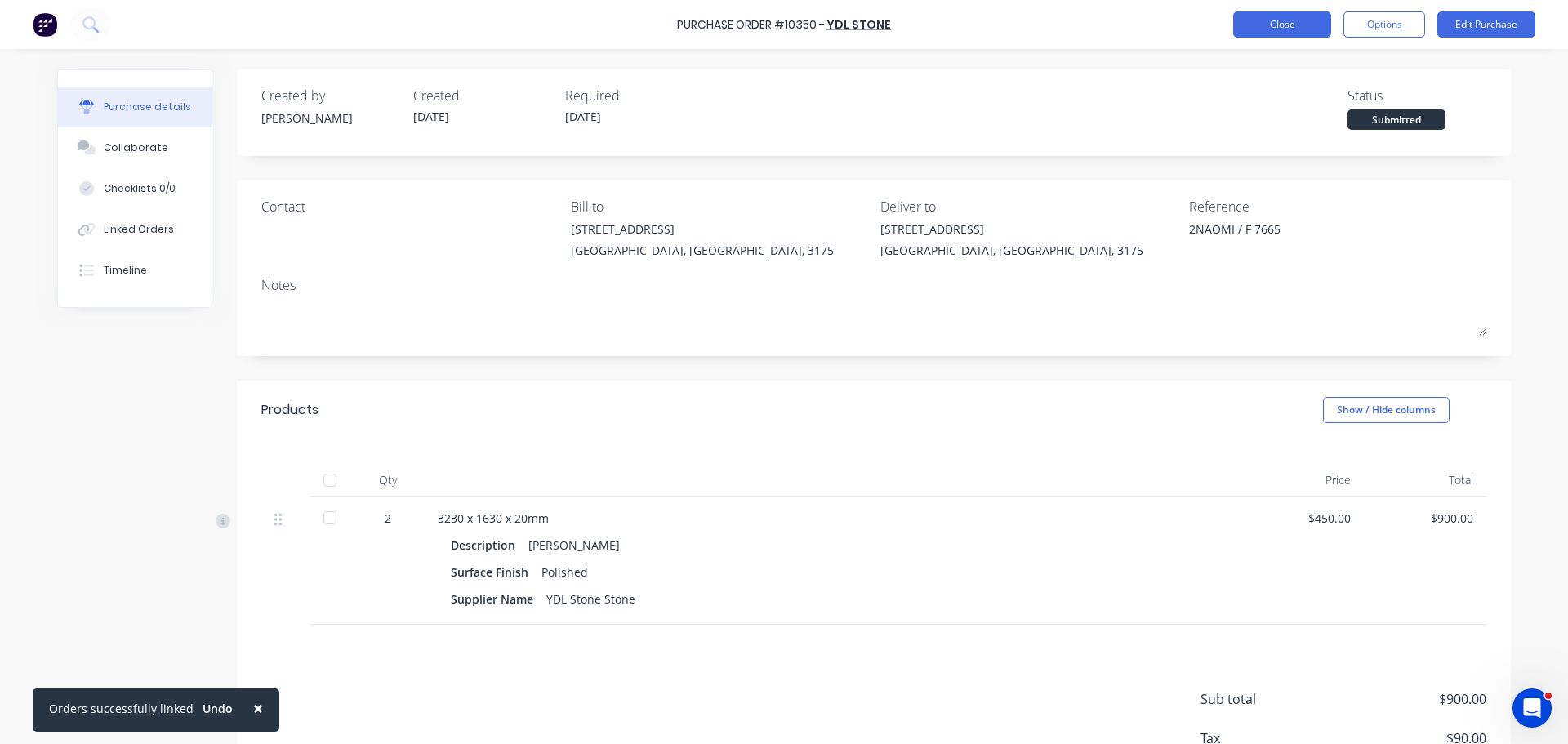
click at [1289, 21] on button "Close" at bounding box center [1282, 24] width 98 height 26
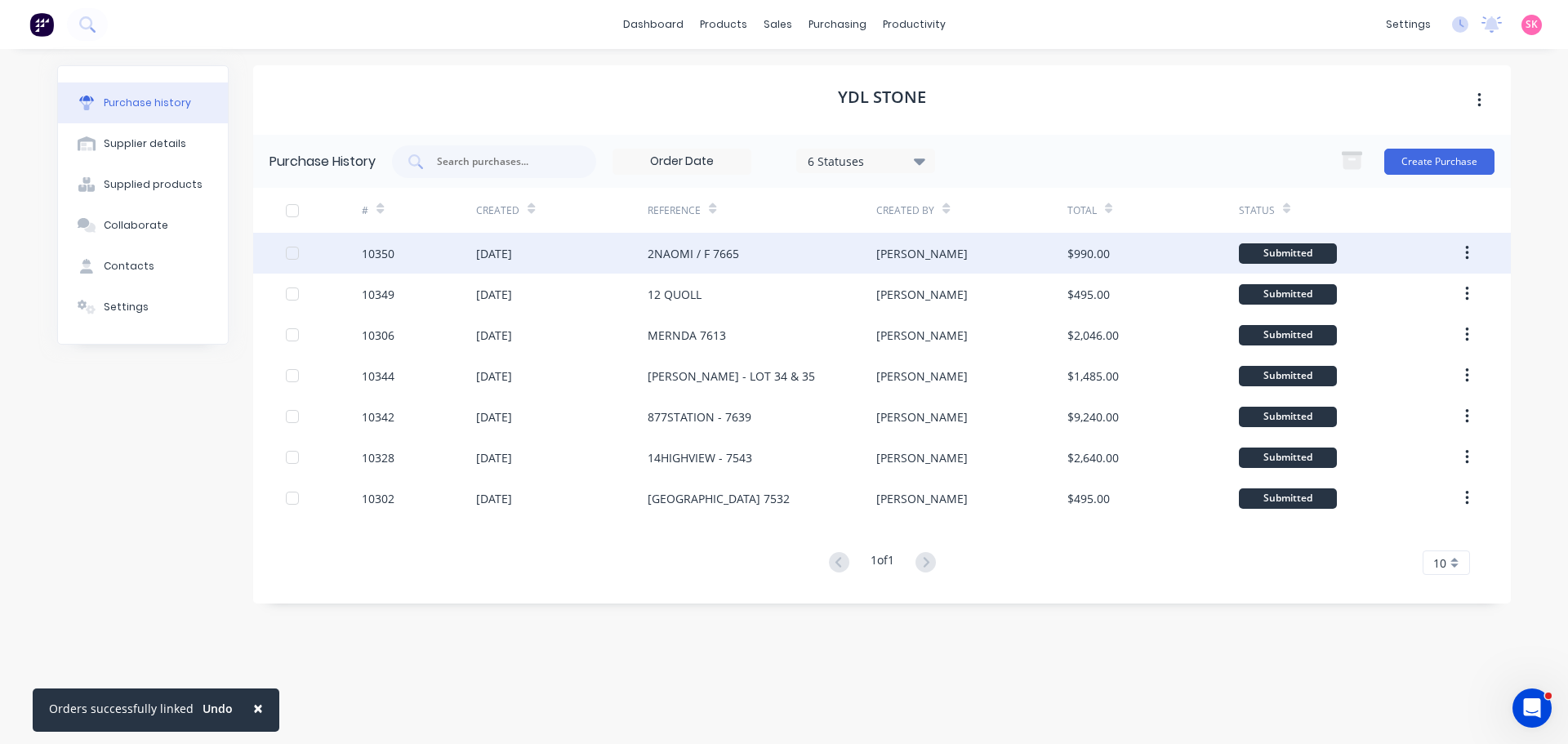
click at [792, 254] on div "2NAOMI / F 7665" at bounding box center [762, 253] width 229 height 41
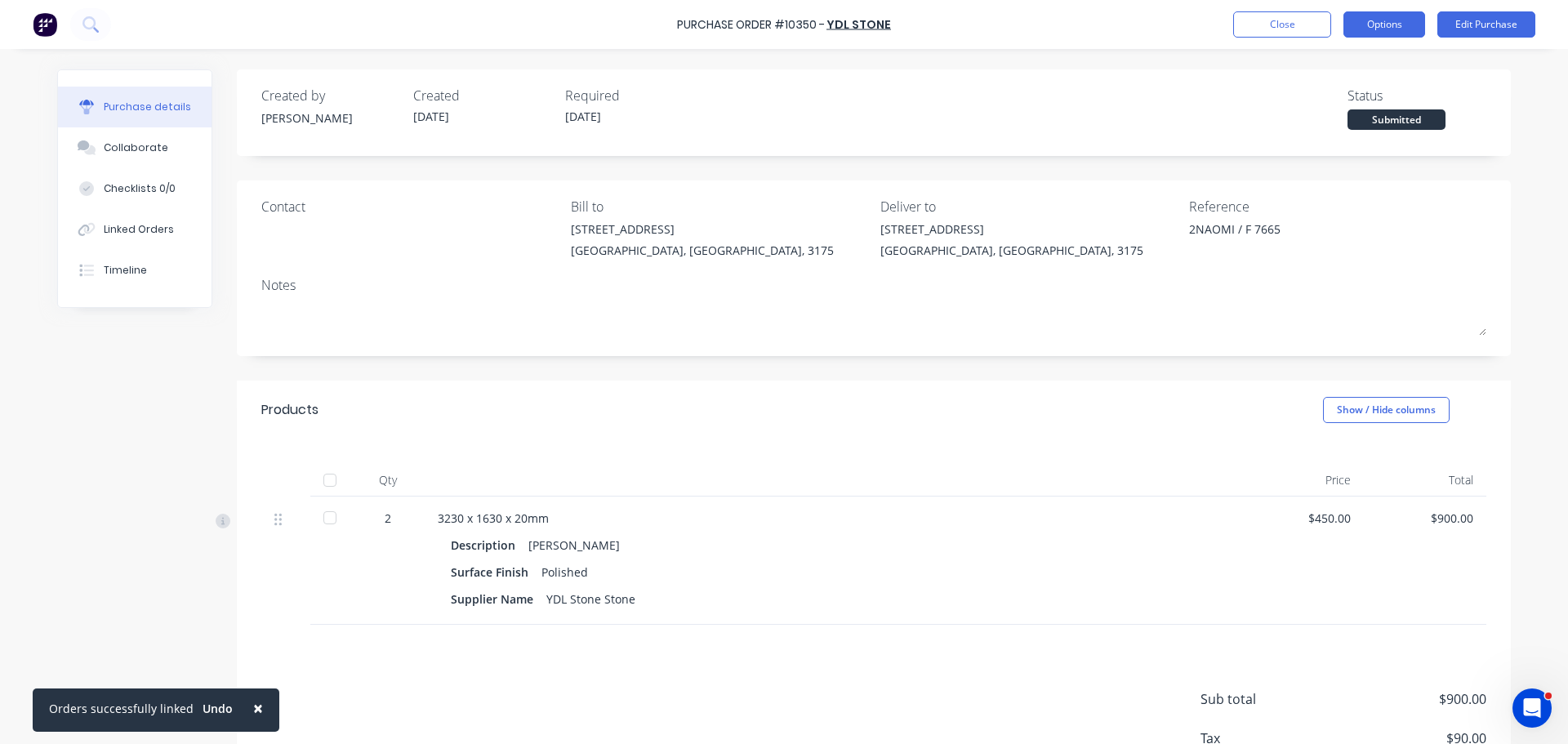
click at [1416, 30] on button "Options" at bounding box center [1385, 24] width 82 height 26
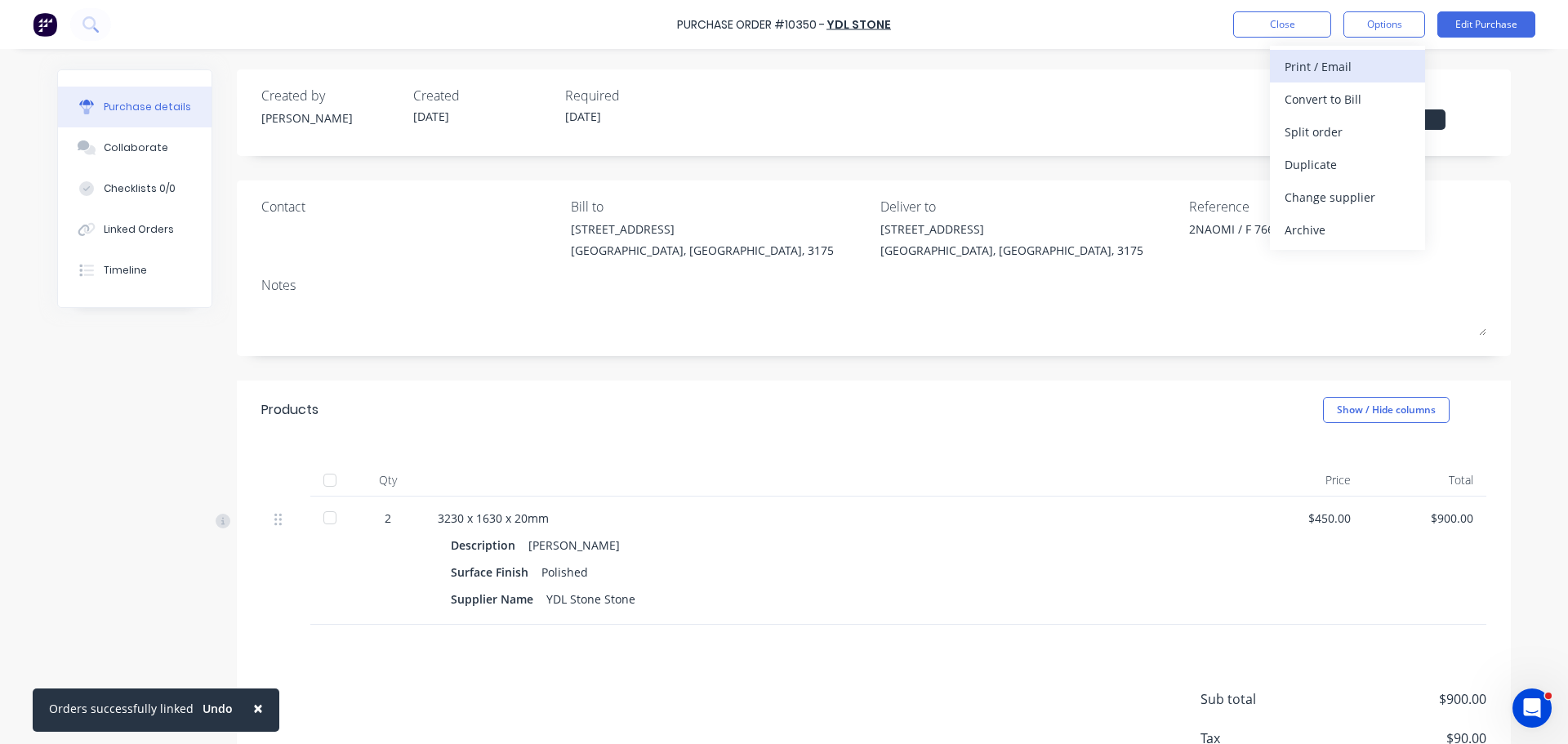
click at [1361, 73] on div "Print / Email" at bounding box center [1348, 66] width 126 height 24
click at [1353, 101] on div "With pricing" at bounding box center [1348, 100] width 126 height 24
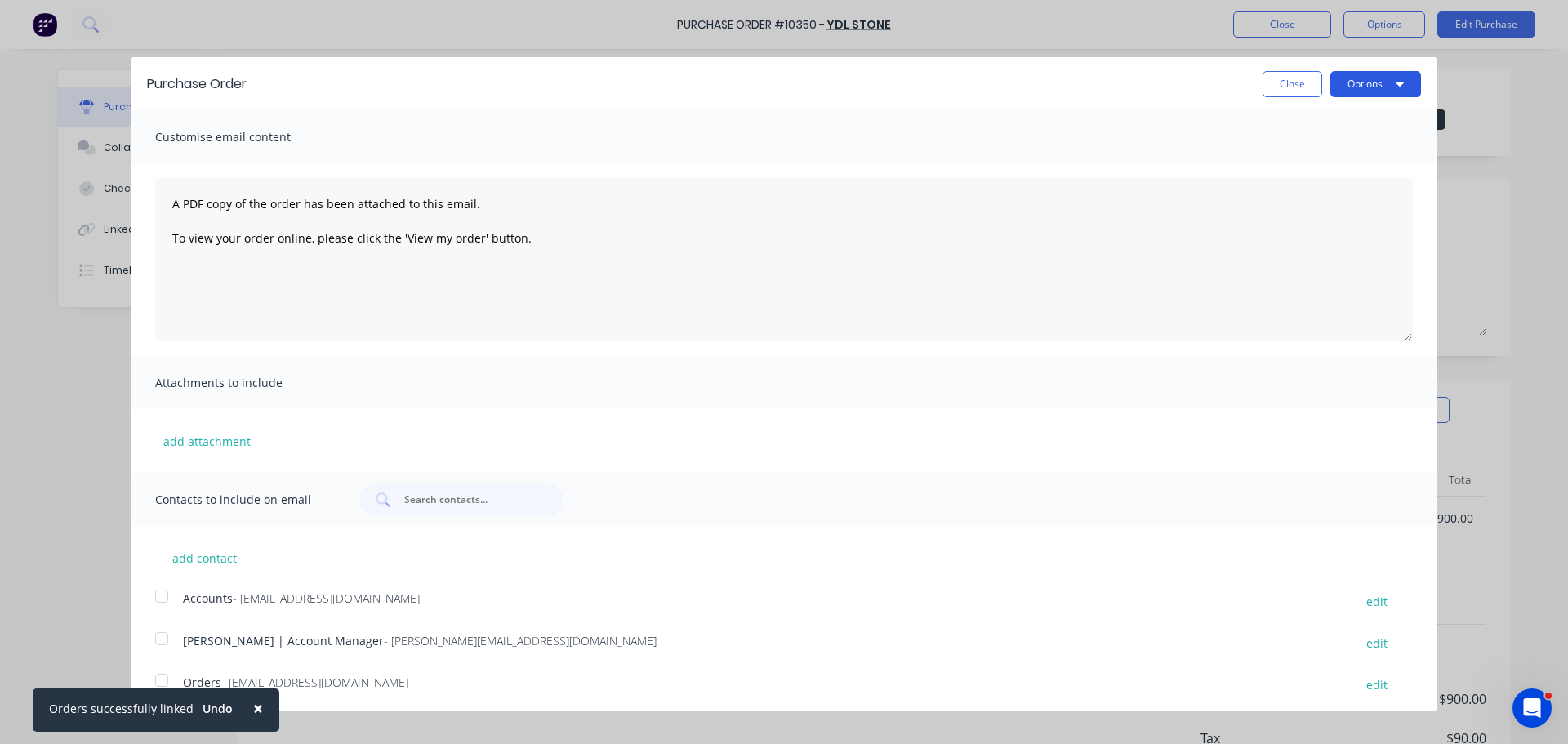
click at [1347, 88] on button "Options" at bounding box center [1376, 84] width 90 height 26
click at [1339, 118] on div "Print" at bounding box center [1344, 125] width 126 height 24
click at [1265, 81] on button "Close" at bounding box center [1293, 84] width 60 height 26
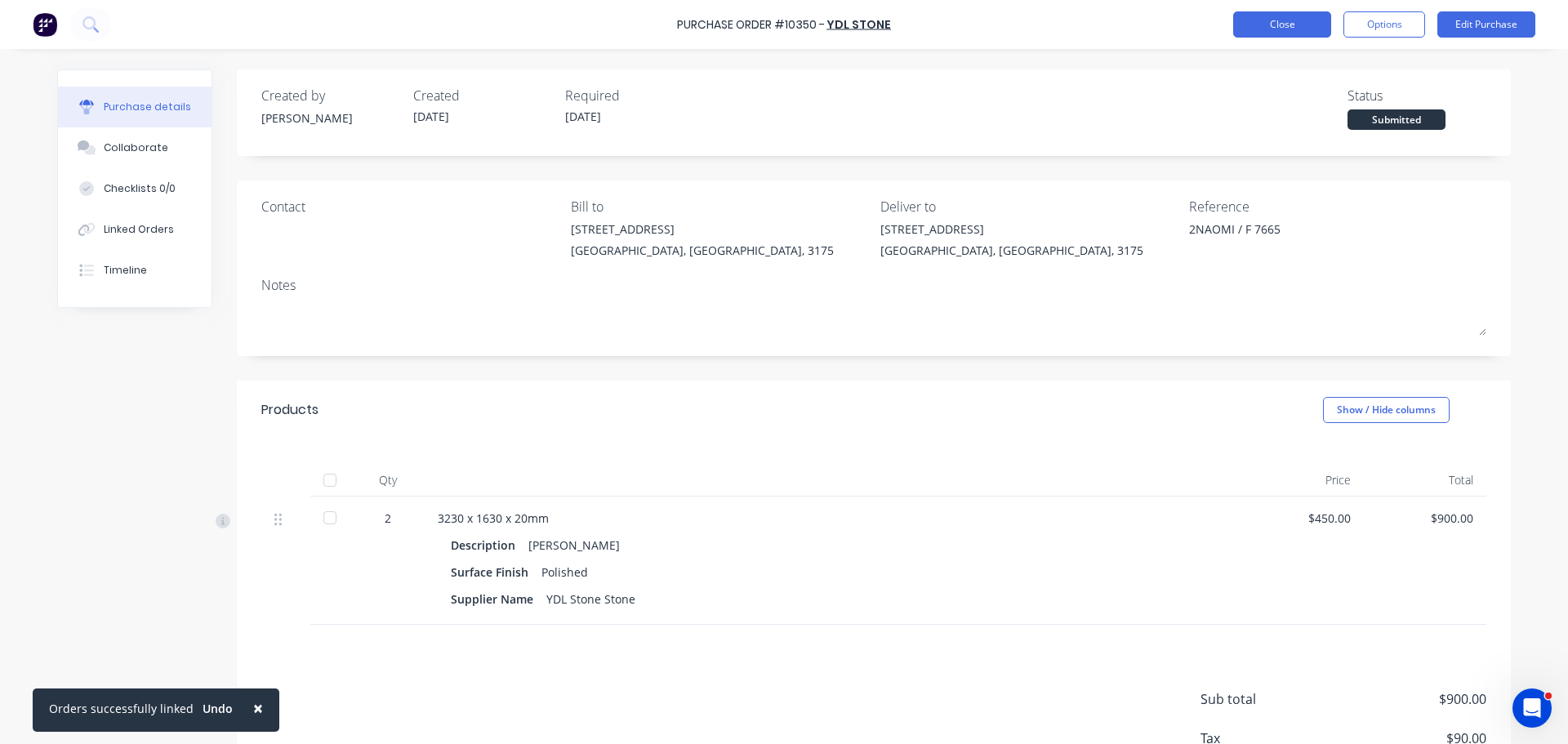
click at [1288, 21] on button "Close" at bounding box center [1282, 24] width 98 height 26
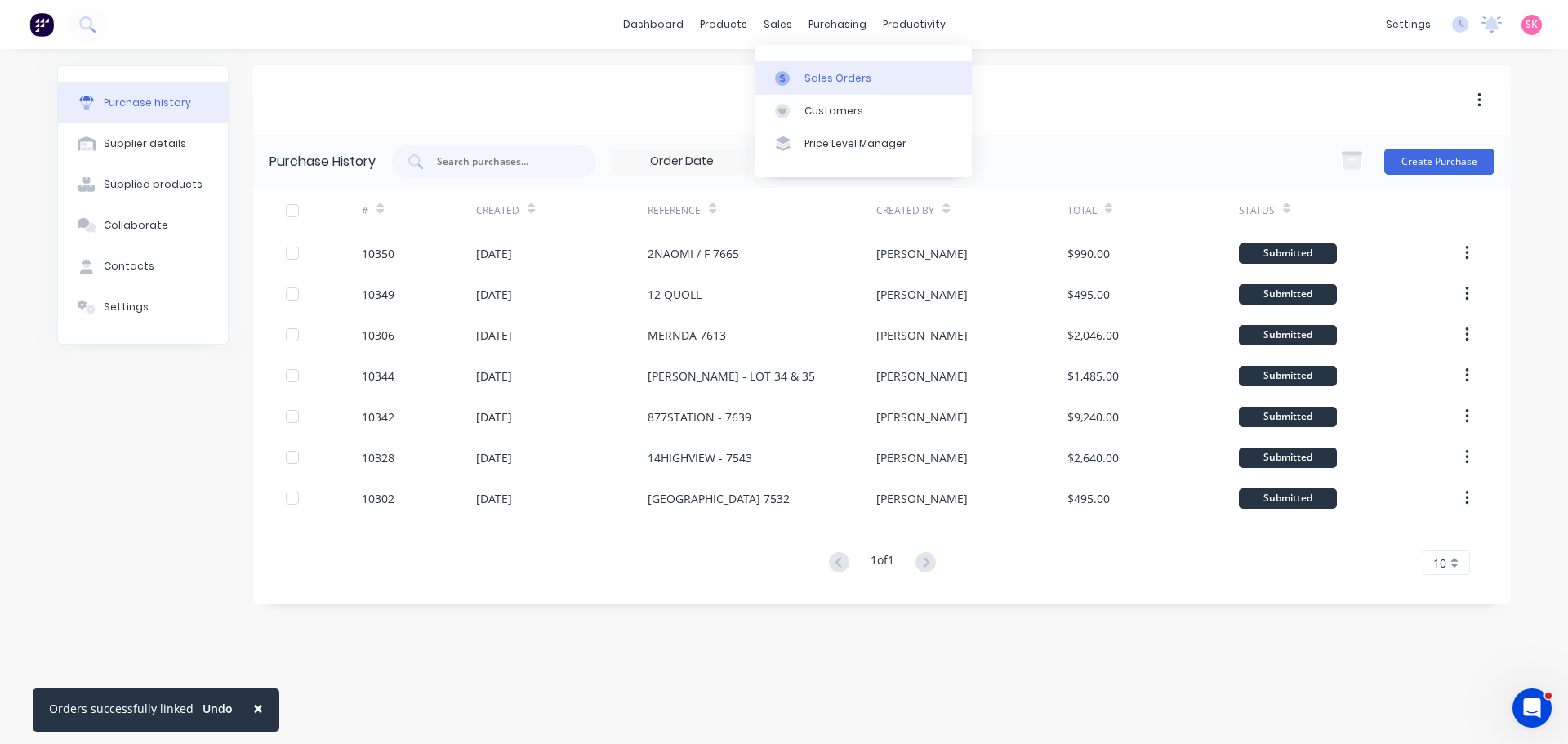
click at [784, 74] on icon at bounding box center [782, 78] width 14 height 14
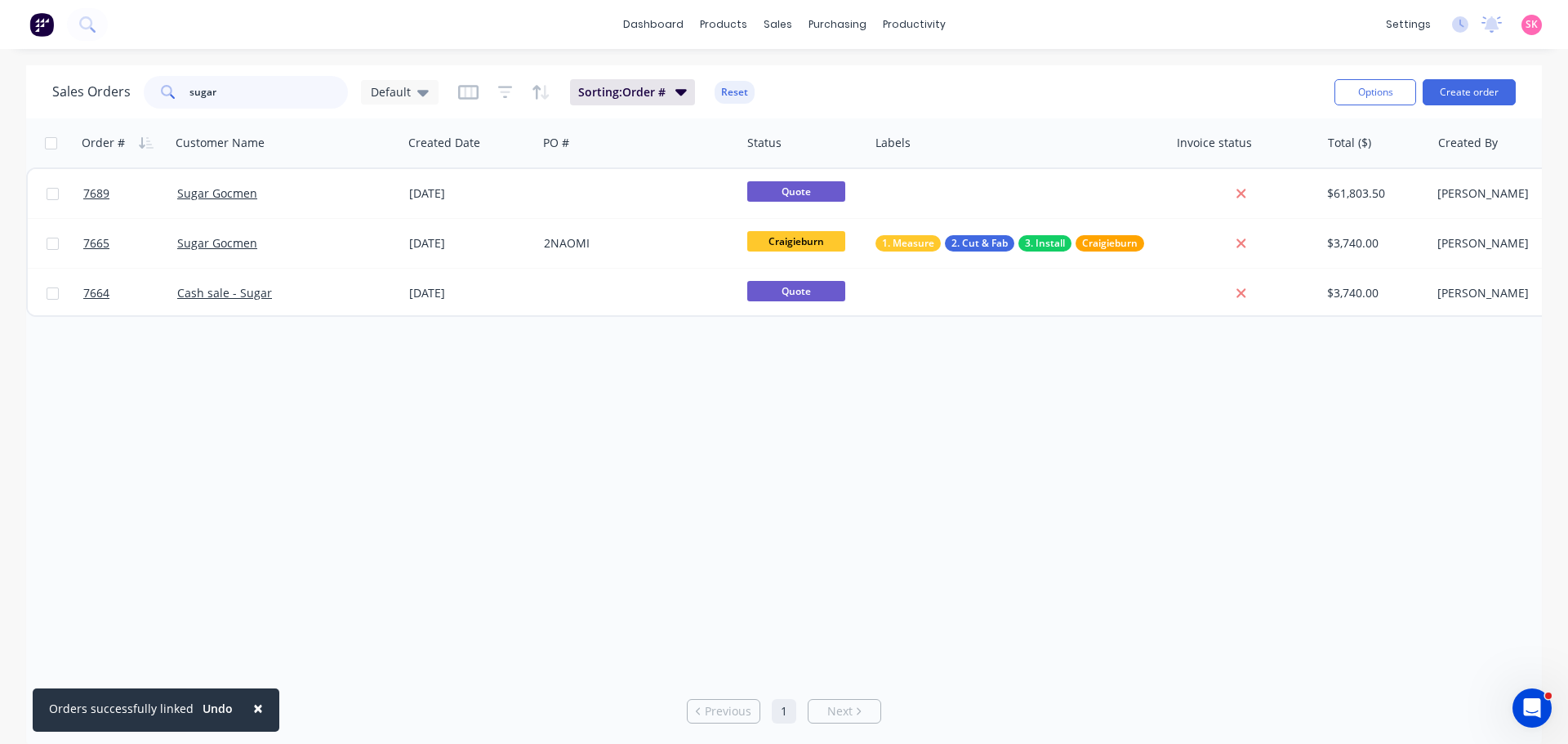
drag, startPoint x: 311, startPoint y: 98, endPoint x: 131, endPoint y: 113, distance: 180.6
click at [153, 110] on div "Sales Orders sugar Default Sorting: Order # Reset" at bounding box center [686, 91] width 1270 height 40
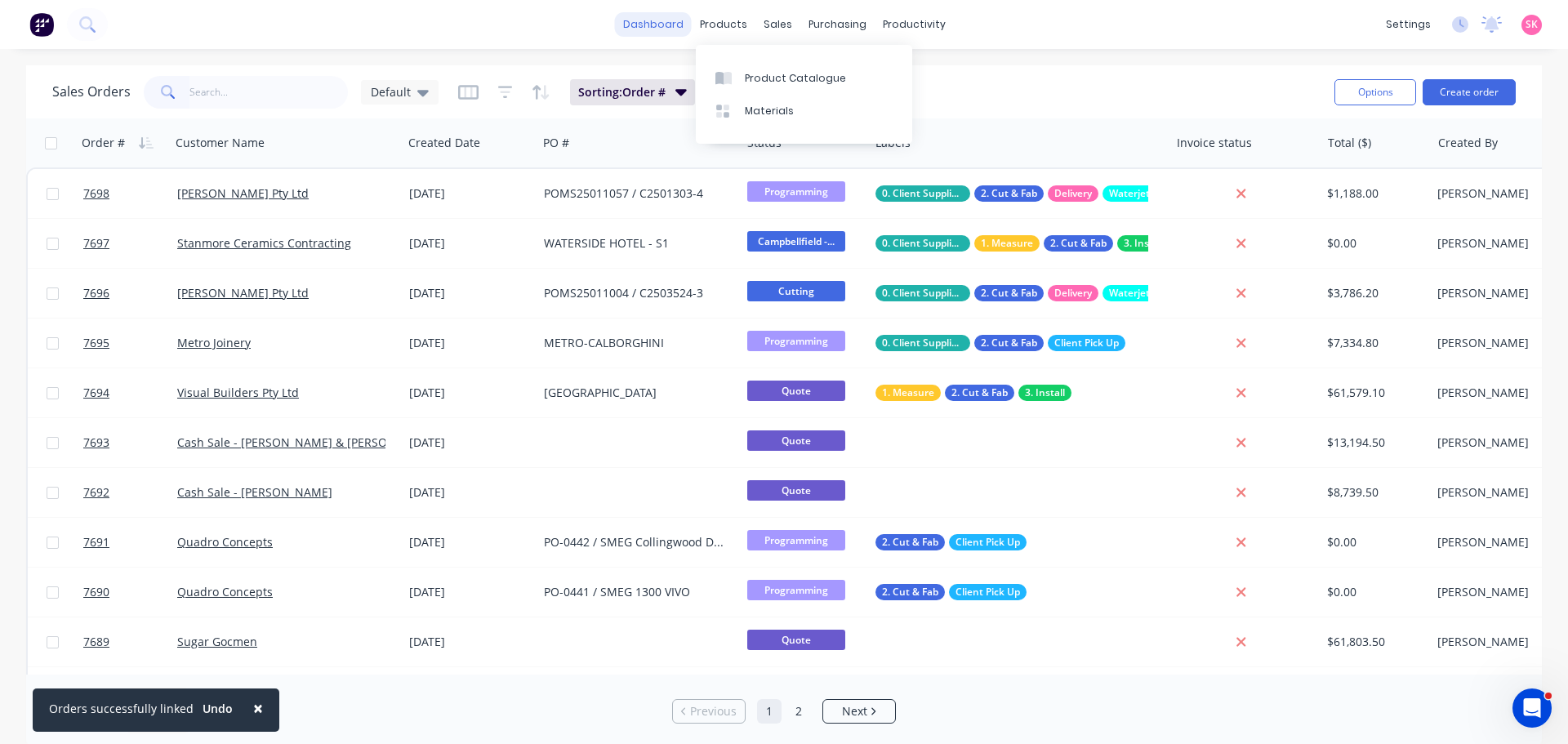
click at [665, 21] on link "dashboard" at bounding box center [653, 24] width 77 height 25
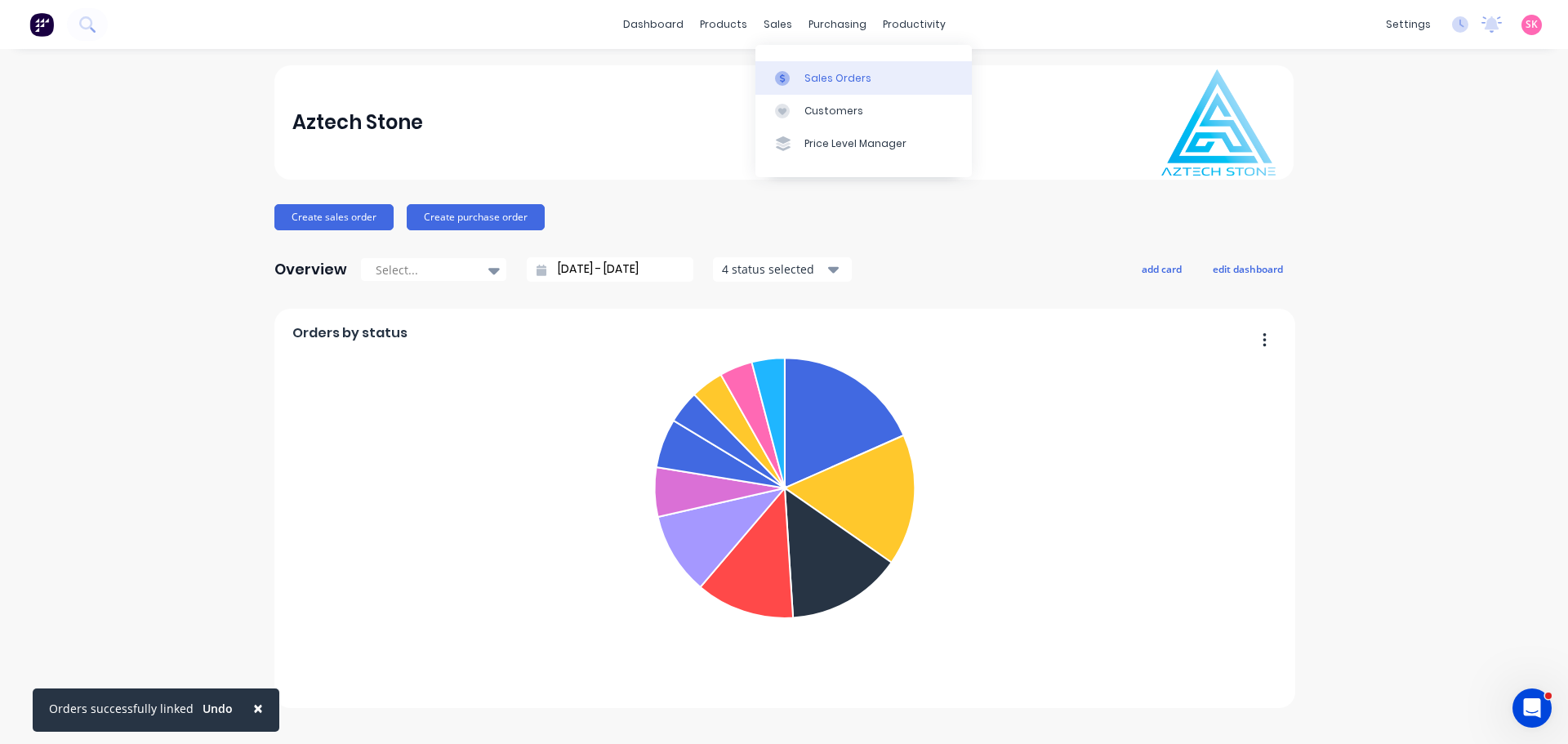
click at [807, 78] on div "Sales Orders" at bounding box center [838, 78] width 67 height 14
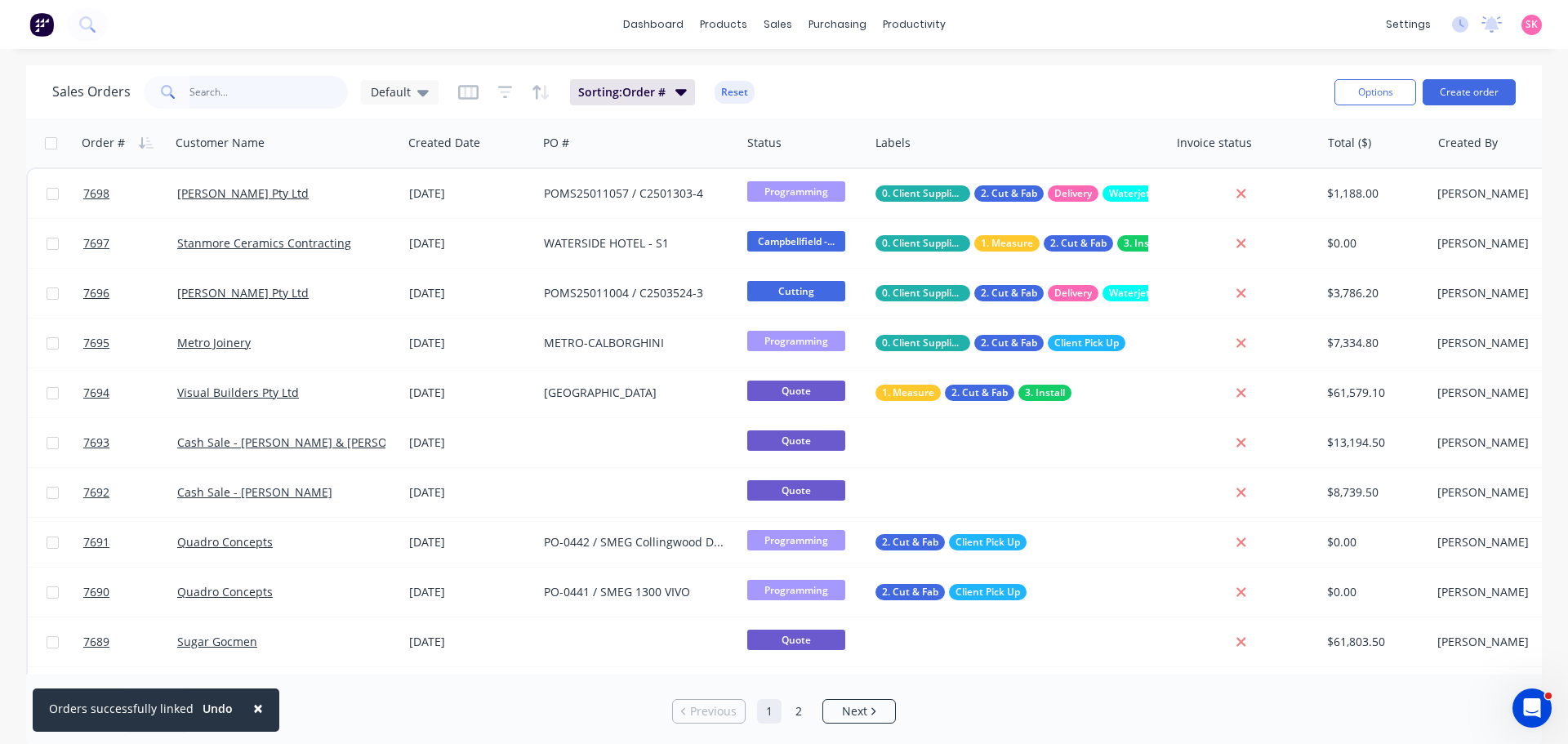
click at [307, 90] on input "text" at bounding box center [269, 92] width 159 height 32
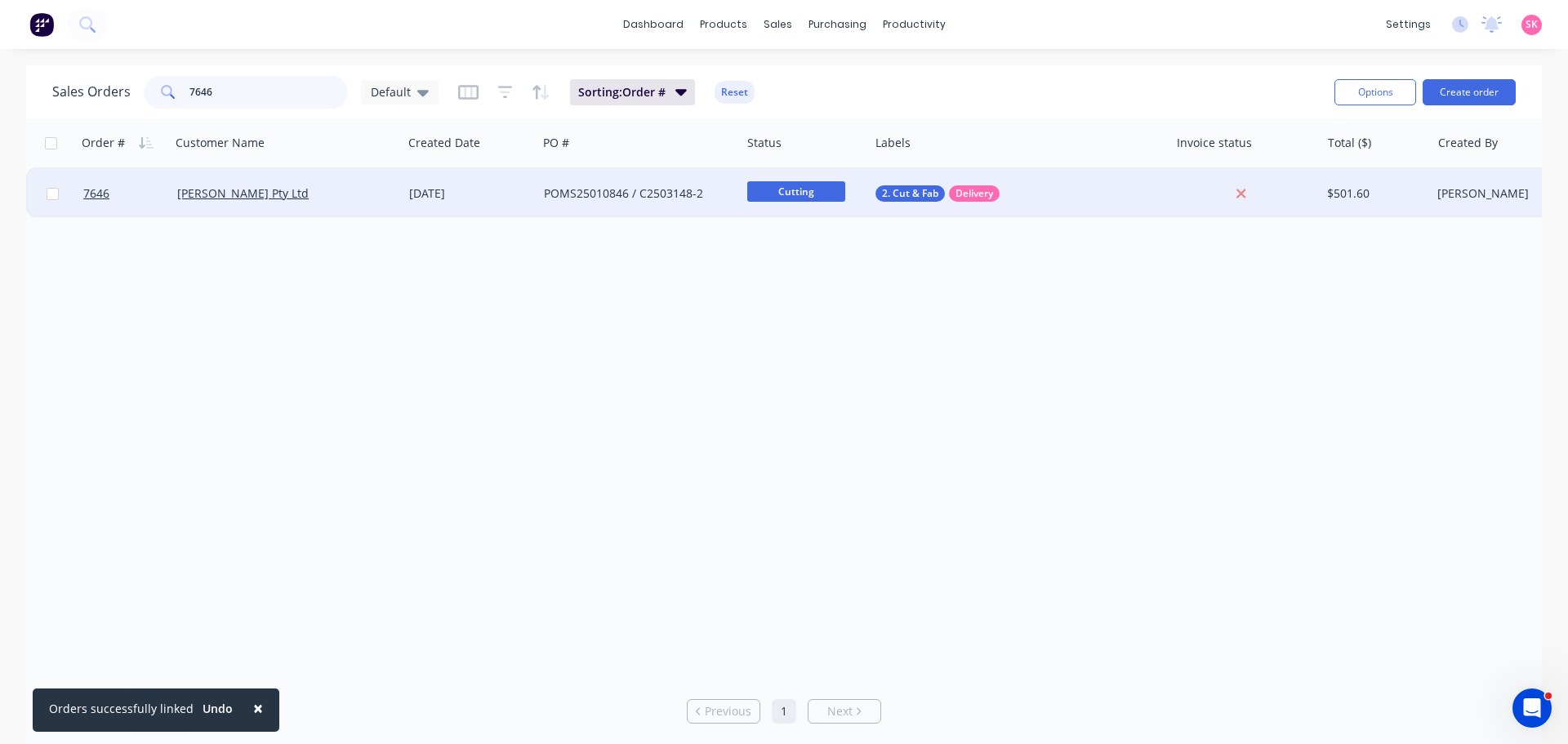
type input "7646"
click at [318, 205] on div "[PERSON_NAME] Pty Ltd" at bounding box center [286, 193] width 232 height 49
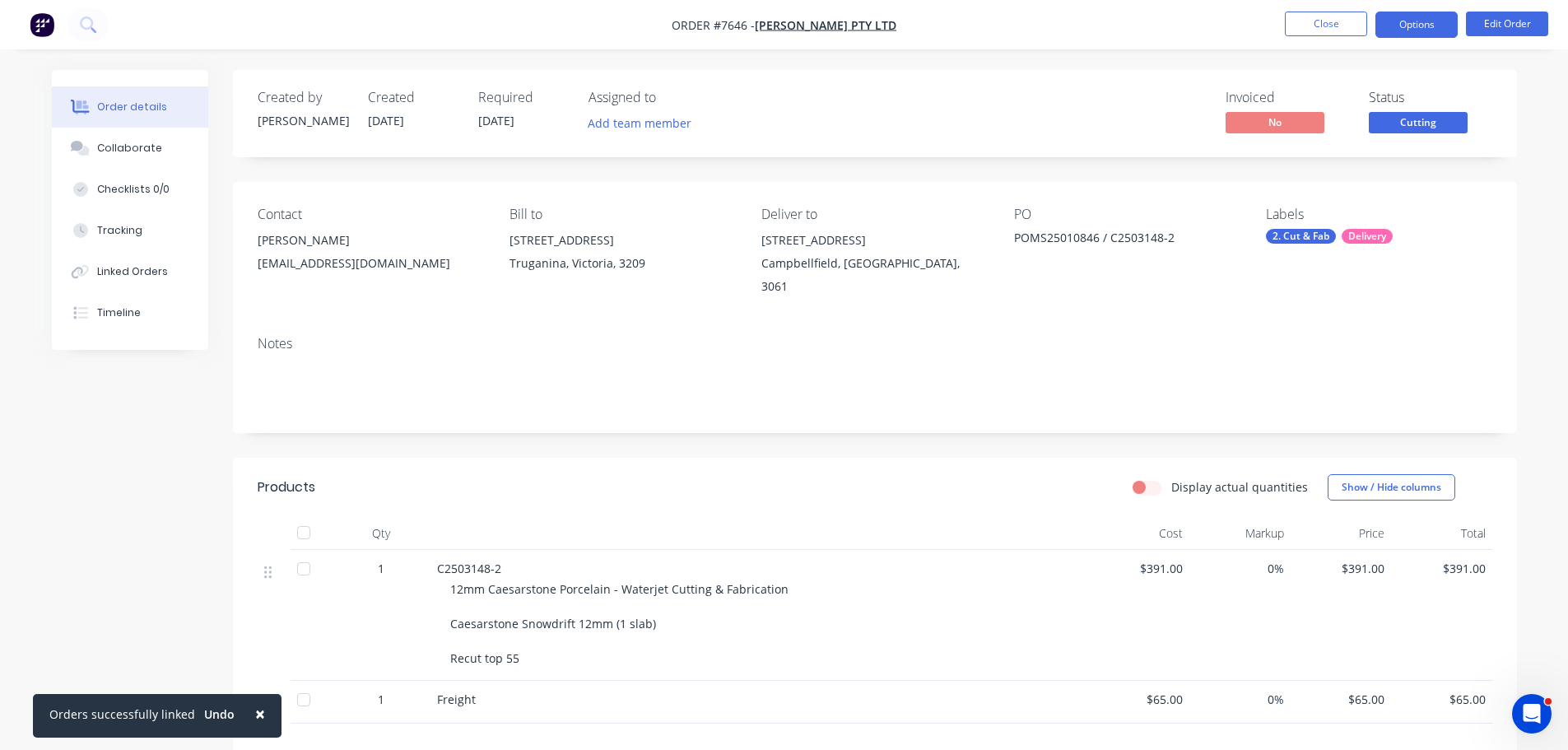
click at [1392, 23] on button "Options" at bounding box center [1417, 24] width 82 height 27
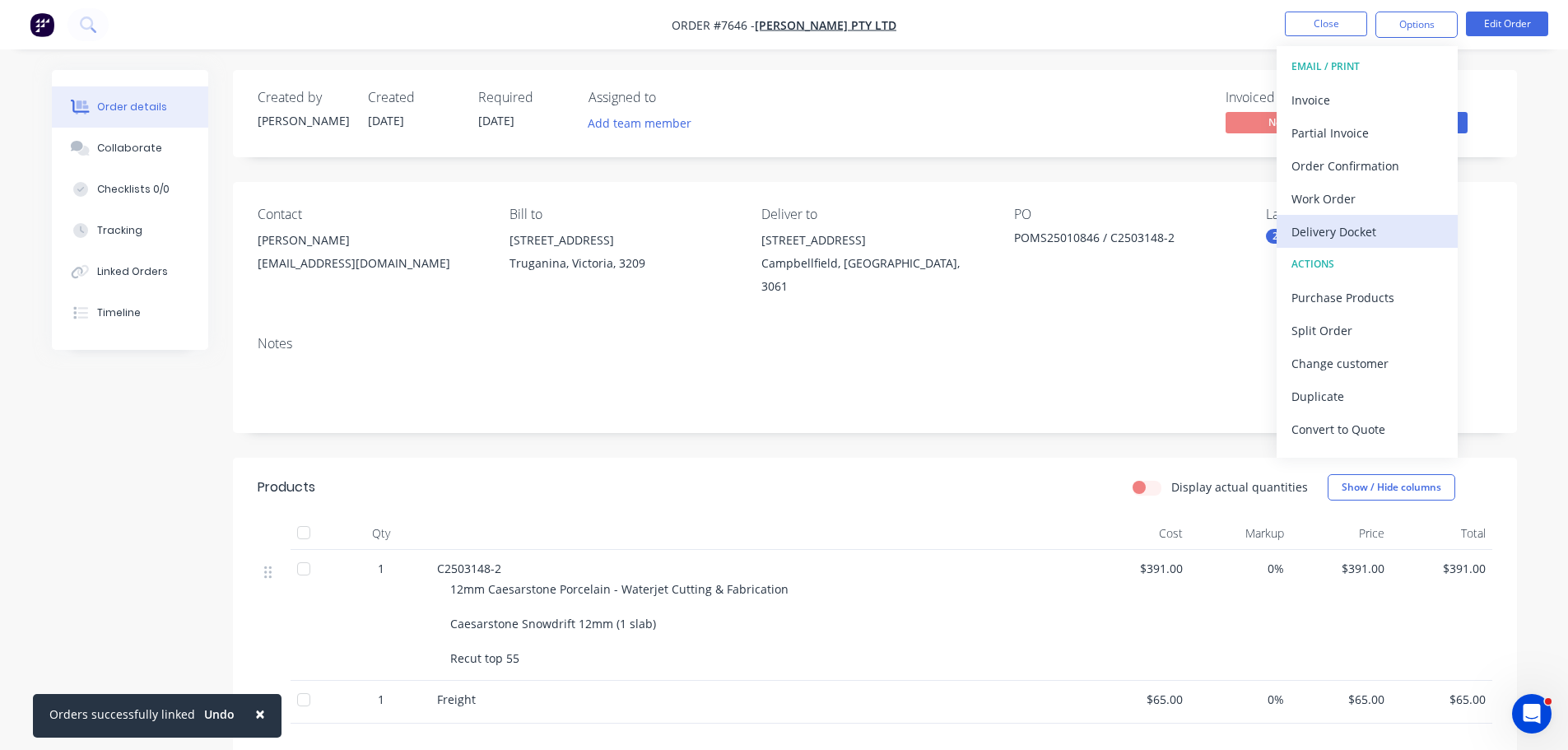
click at [1379, 234] on div "Delivery Docket" at bounding box center [1367, 232] width 151 height 24
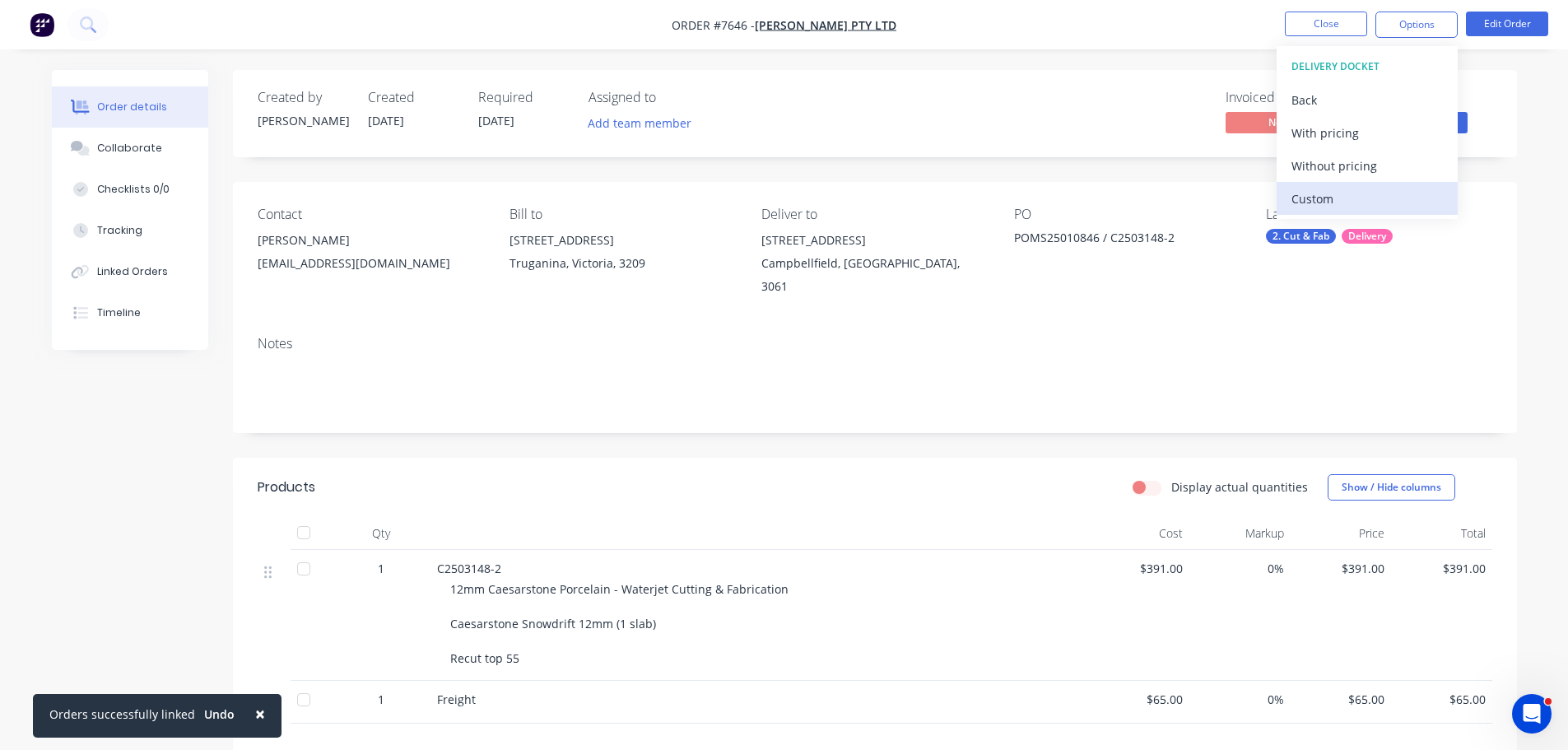
click at [1350, 189] on div "Custom" at bounding box center [1367, 198] width 151 height 24
click at [1346, 170] on div "Without pricing" at bounding box center [1367, 166] width 151 height 24
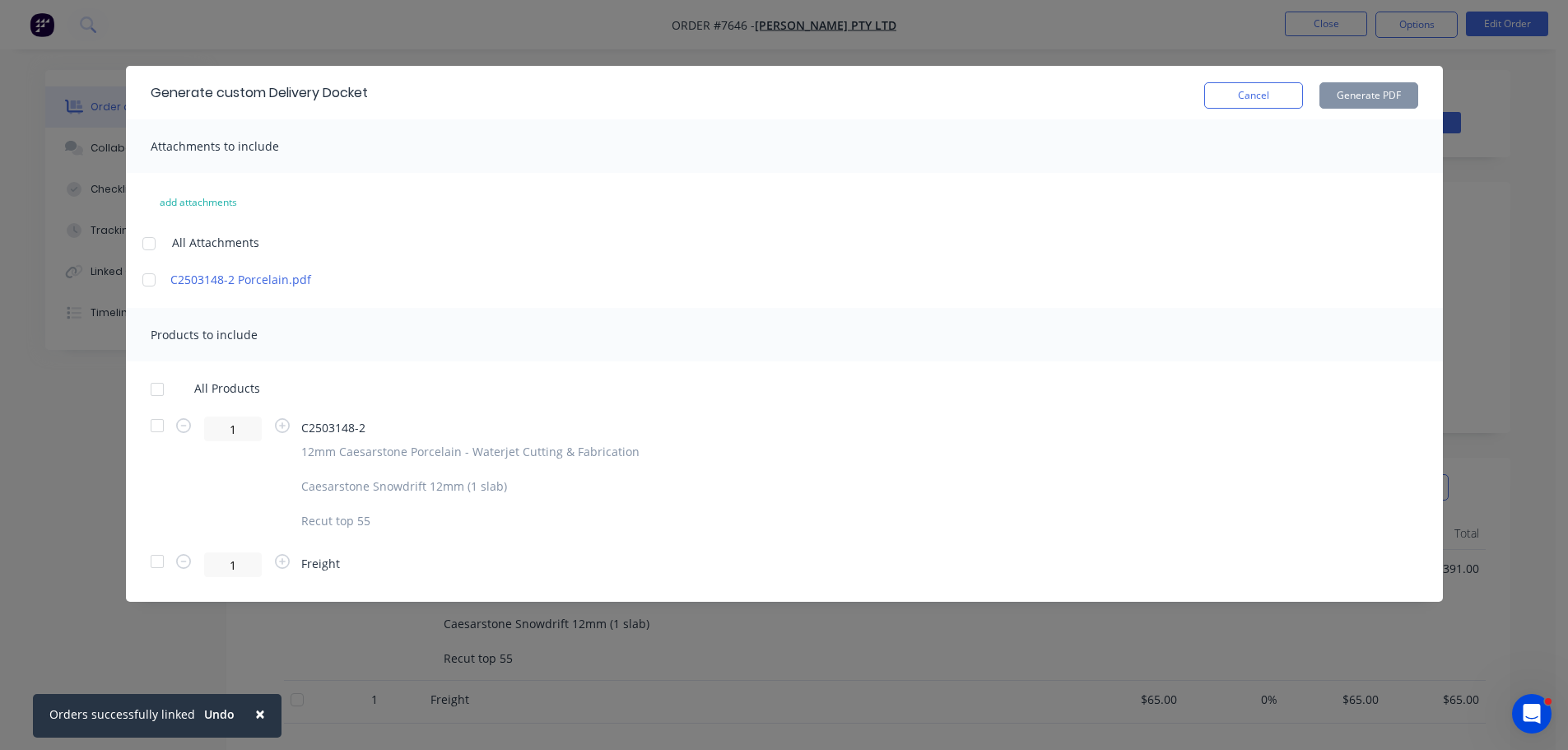
click at [147, 237] on div at bounding box center [149, 243] width 33 height 33
click at [147, 281] on div at bounding box center [149, 280] width 33 height 33
click at [153, 388] on div at bounding box center [157, 389] width 33 height 33
click at [1363, 94] on button "Generate PDF" at bounding box center [1369, 95] width 99 height 27
click at [1241, 101] on button "Cancel" at bounding box center [1254, 95] width 99 height 27
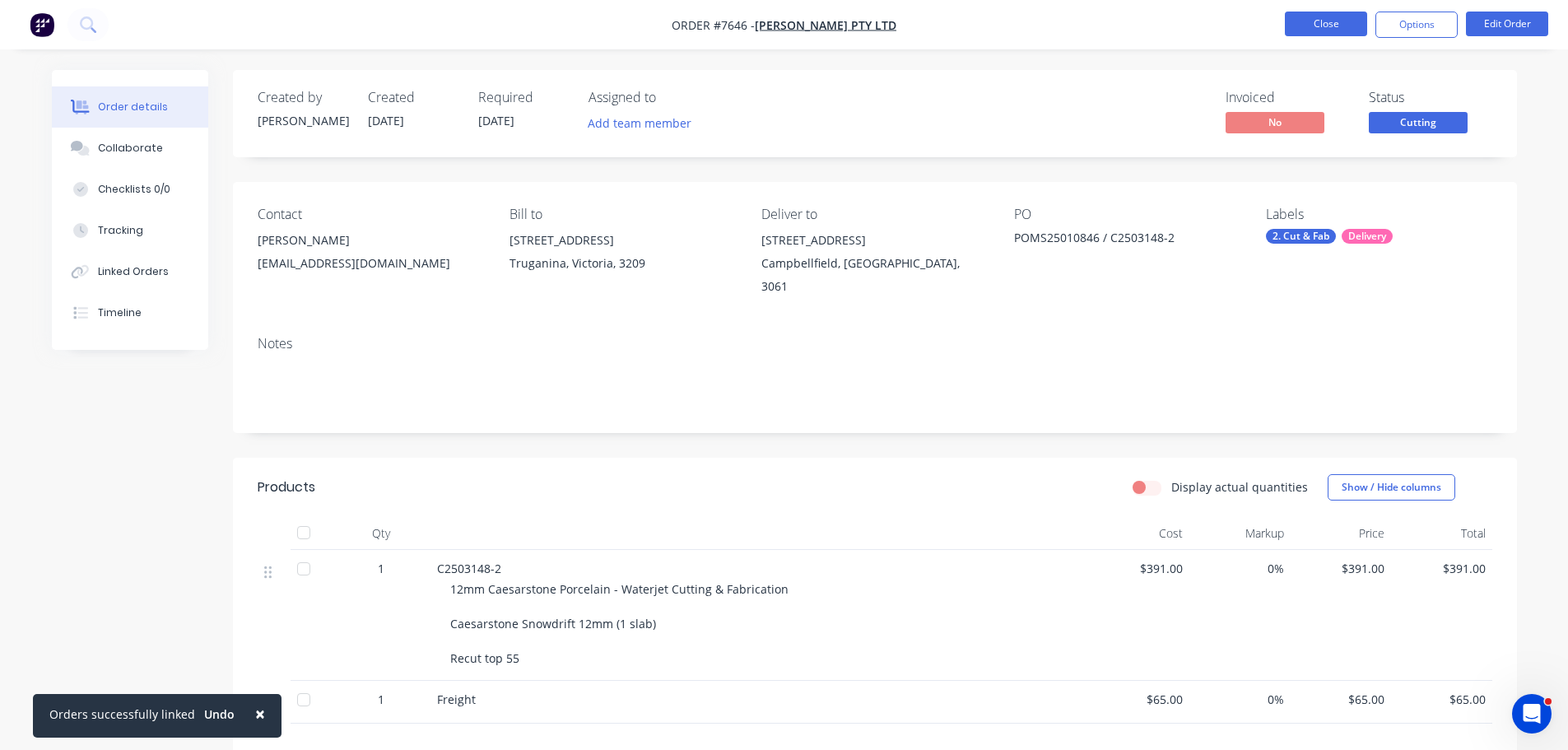
click at [1339, 25] on button "Close" at bounding box center [1326, 23] width 82 height 25
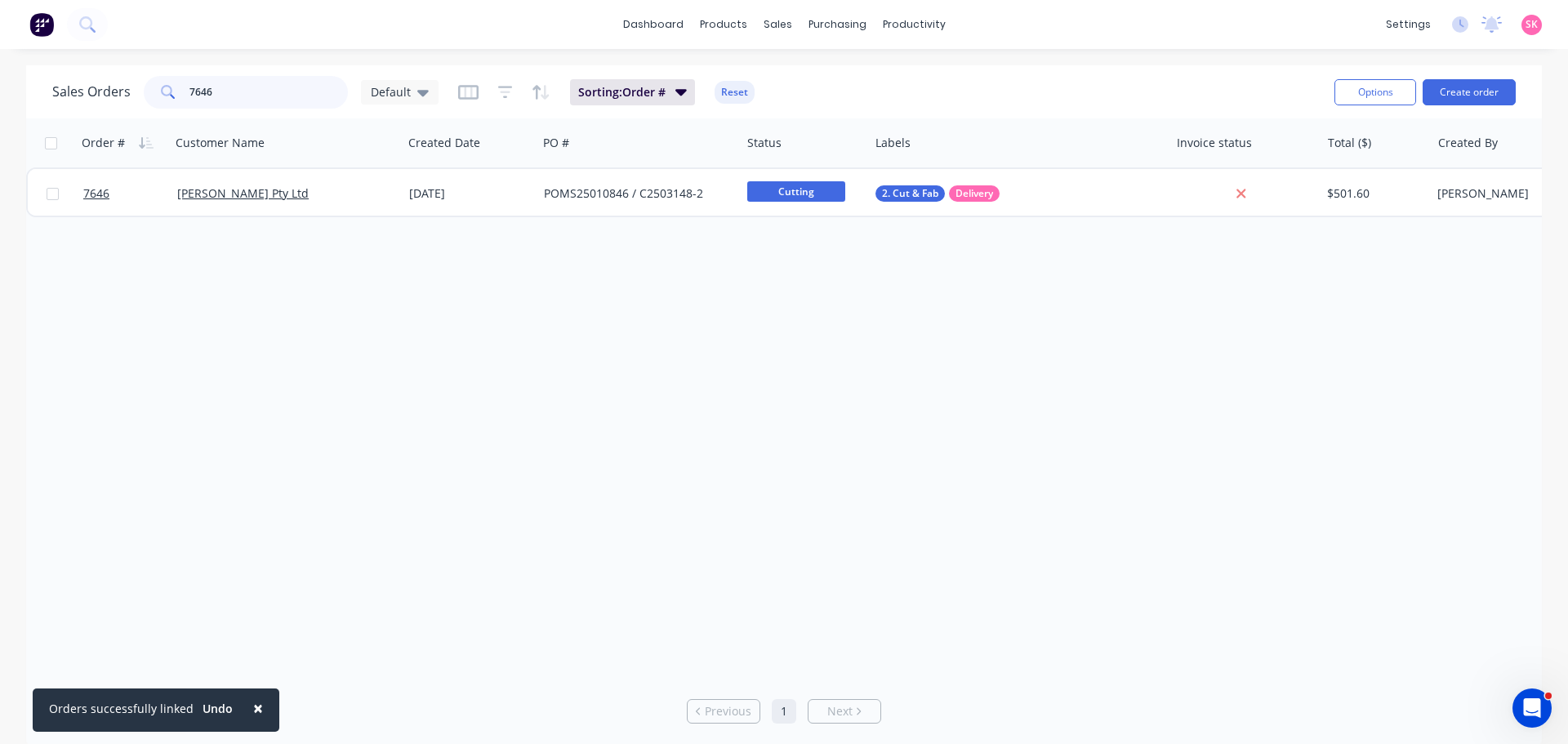
drag, startPoint x: 226, startPoint y: 98, endPoint x: 29, endPoint y: 87, distance: 197.3
click at [29, 86] on div "Sales Orders 7646 Default Sorting: Order # Reset Options Create order" at bounding box center [784, 92] width 1516 height 53
type input "7683"
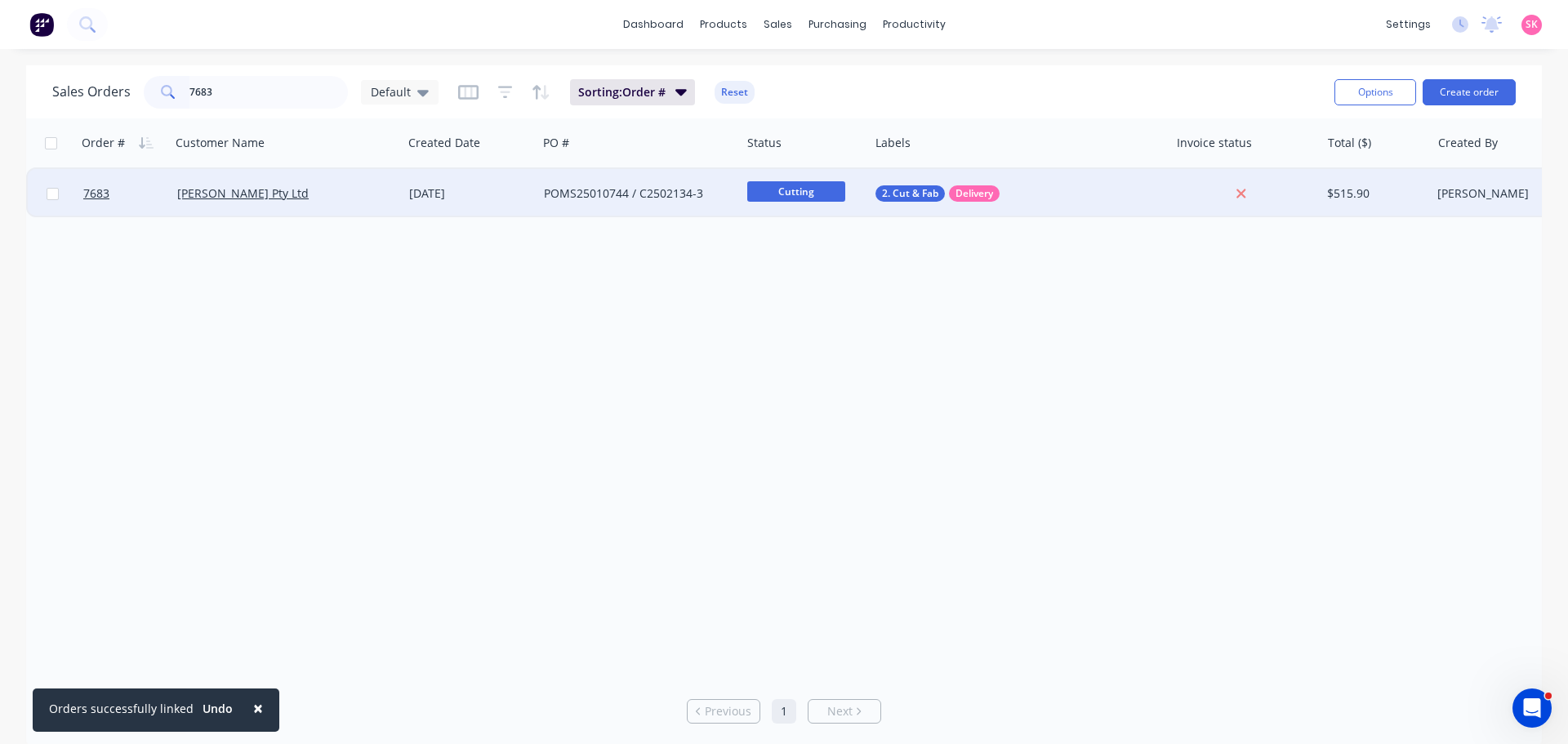
click at [312, 209] on div "[PERSON_NAME] Pty Ltd" at bounding box center [286, 193] width 232 height 49
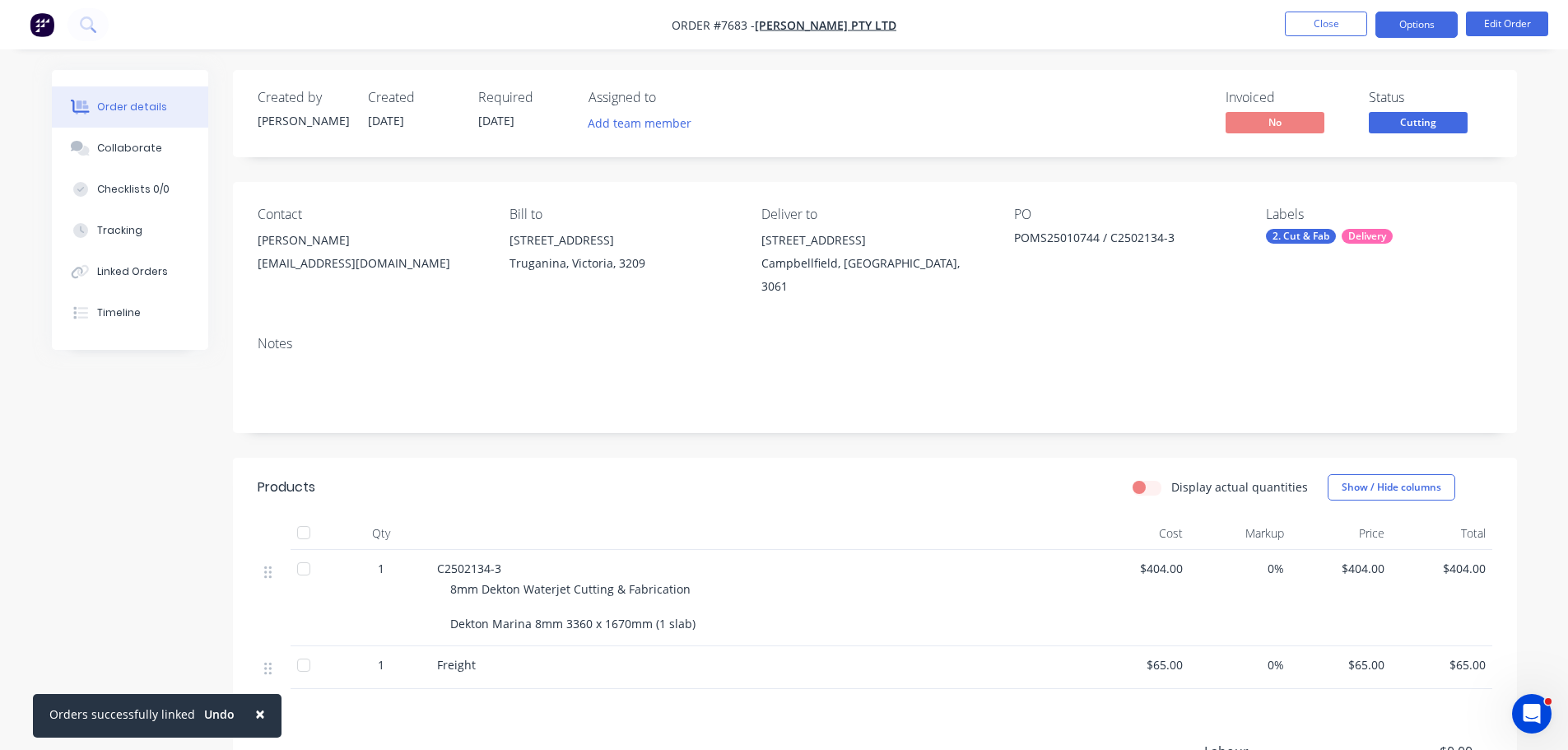
click at [1397, 23] on button "Options" at bounding box center [1417, 24] width 82 height 27
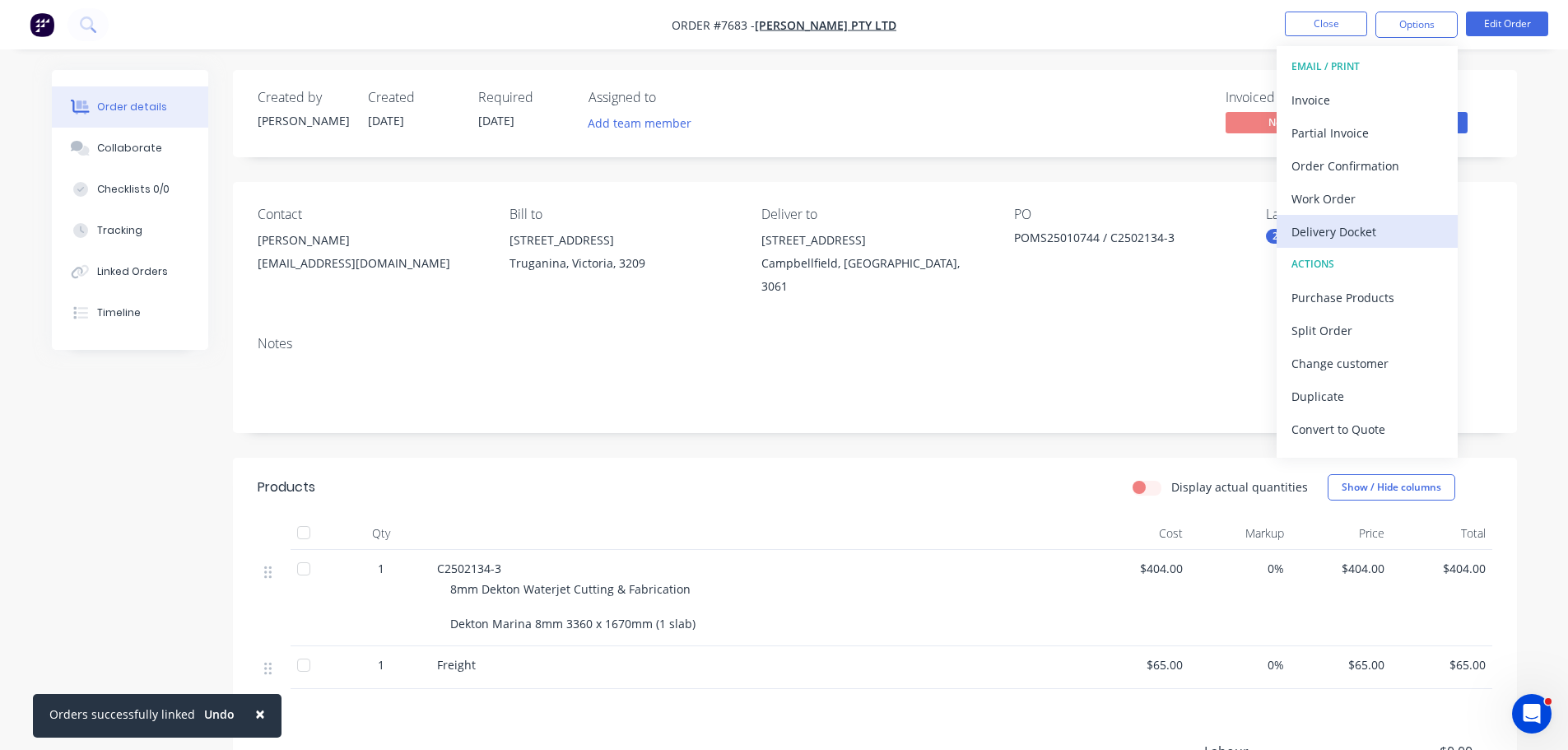
click at [1364, 224] on div "Delivery Docket" at bounding box center [1367, 232] width 151 height 24
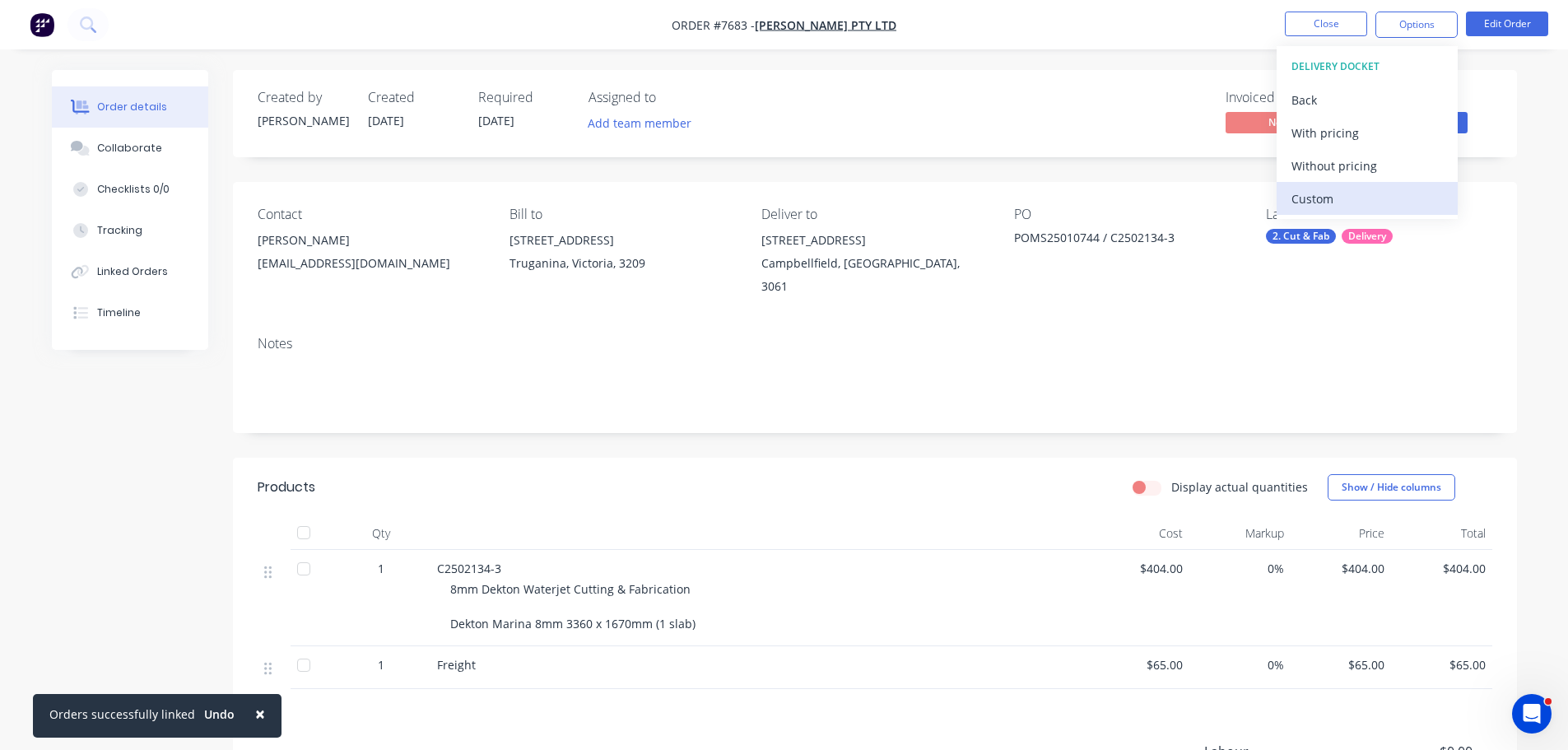
click at [1360, 188] on div "Custom" at bounding box center [1367, 198] width 151 height 24
click at [1368, 166] on div "Without pricing" at bounding box center [1367, 166] width 151 height 24
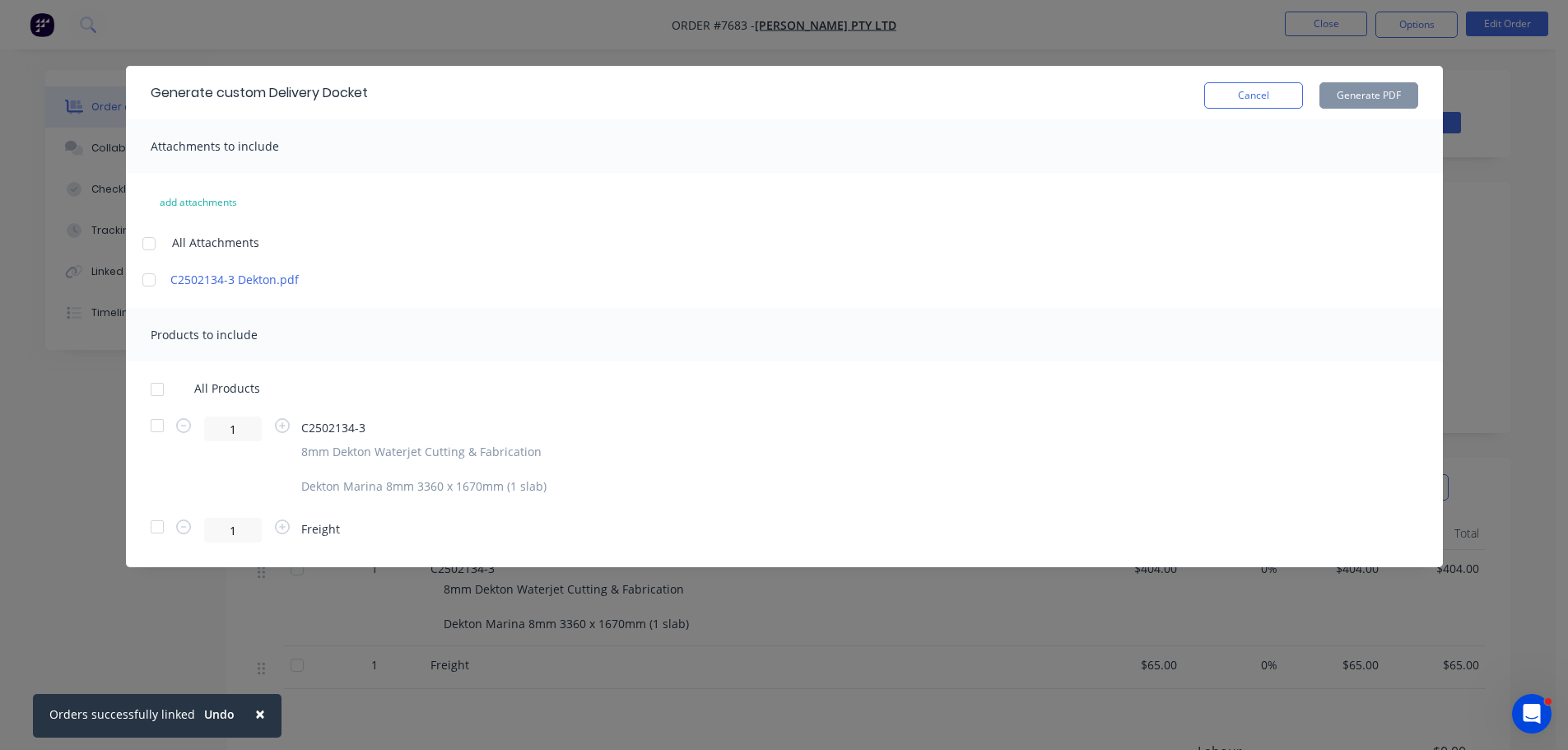
click at [158, 394] on div at bounding box center [157, 389] width 33 height 33
click at [1348, 91] on button "Generate PDF" at bounding box center [1369, 95] width 99 height 27
click at [1277, 91] on button "Cancel" at bounding box center [1254, 95] width 99 height 27
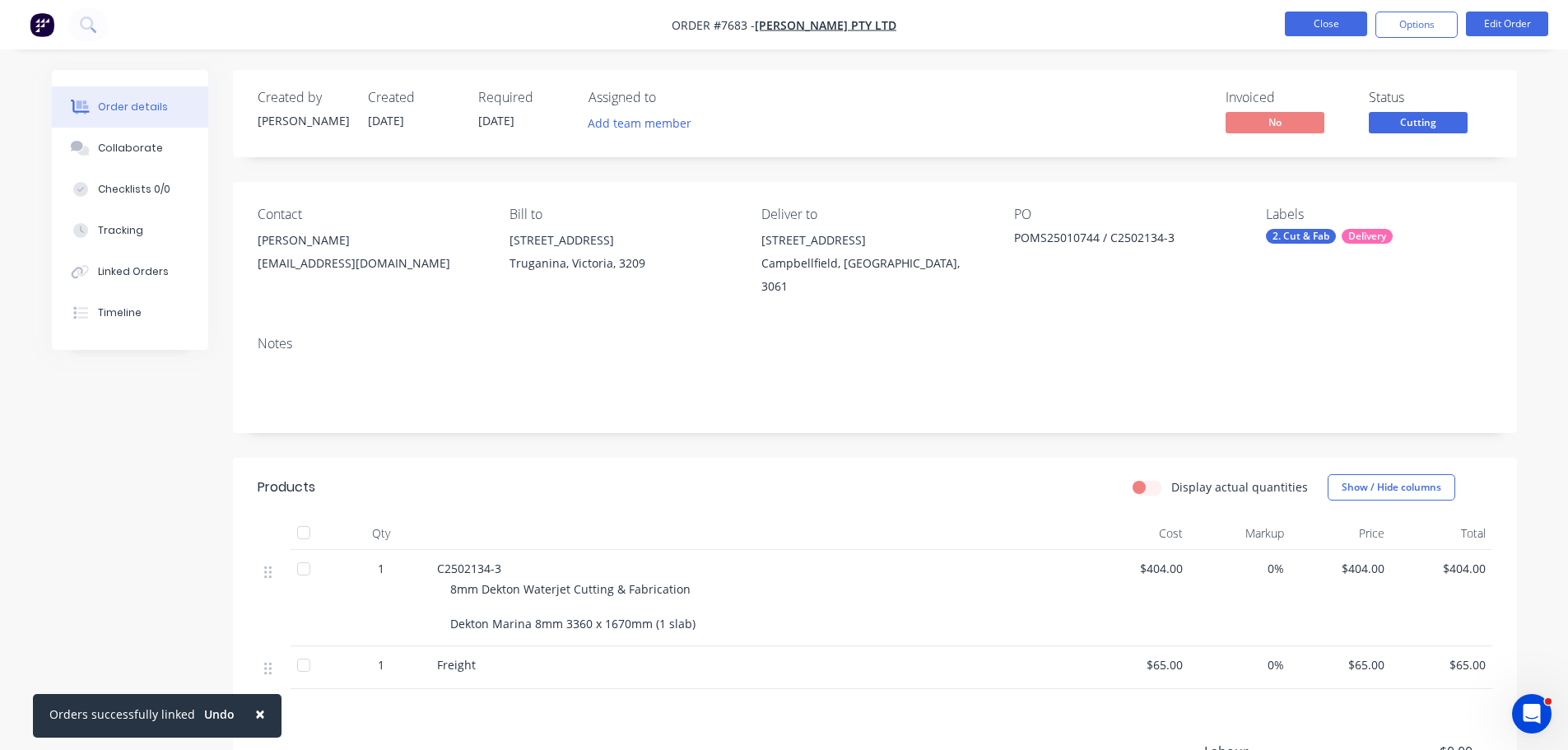
click at [1306, 12] on button "Close" at bounding box center [1326, 23] width 82 height 25
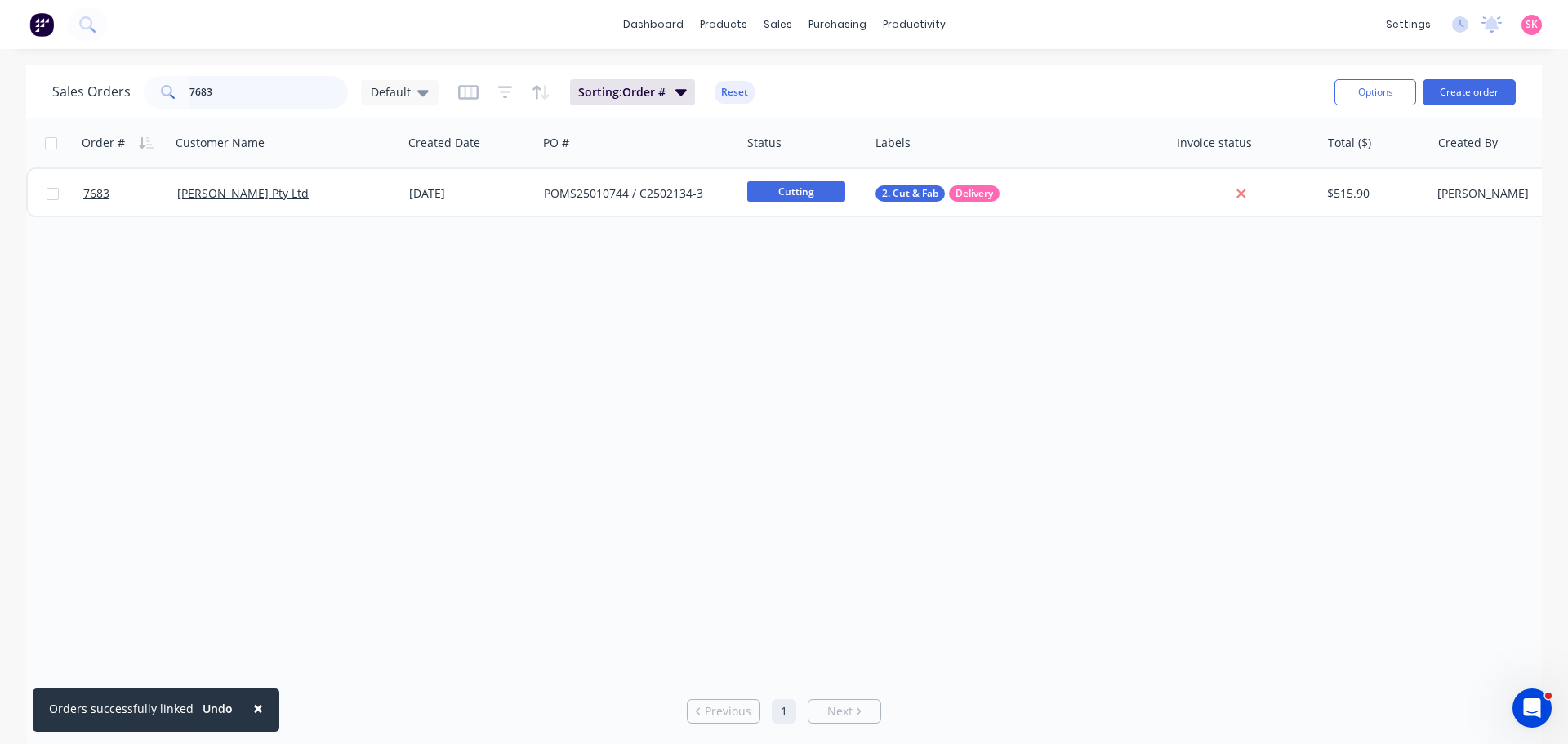
drag, startPoint x: 84, startPoint y: 101, endPoint x: 0, endPoint y: 109, distance: 84.4
click at [10, 106] on div "Sales Orders 7683 Default Sorting: Order # Reset Options Create order Order # C…" at bounding box center [784, 407] width 1568 height 683
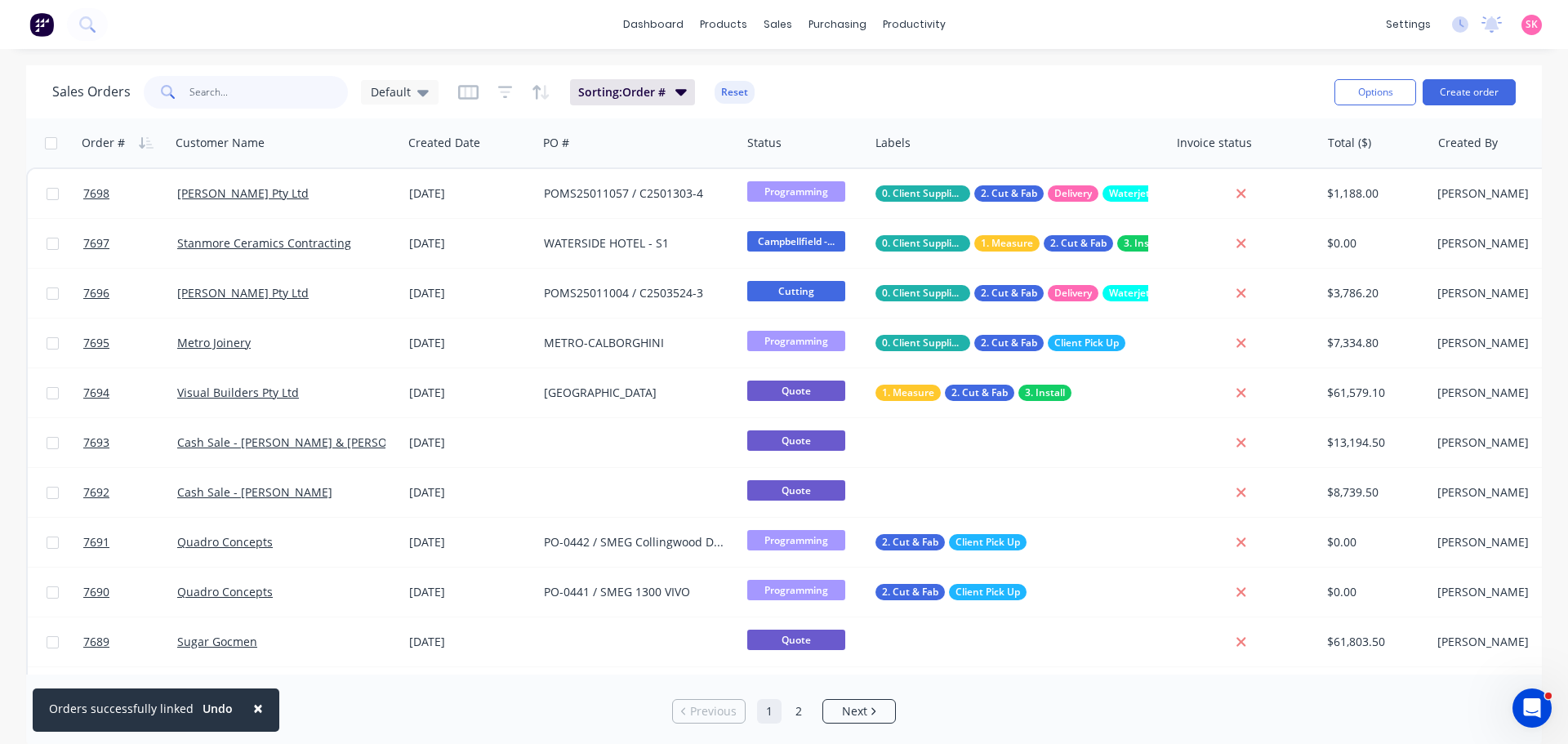
click at [284, 99] on input "text" at bounding box center [269, 92] width 159 height 32
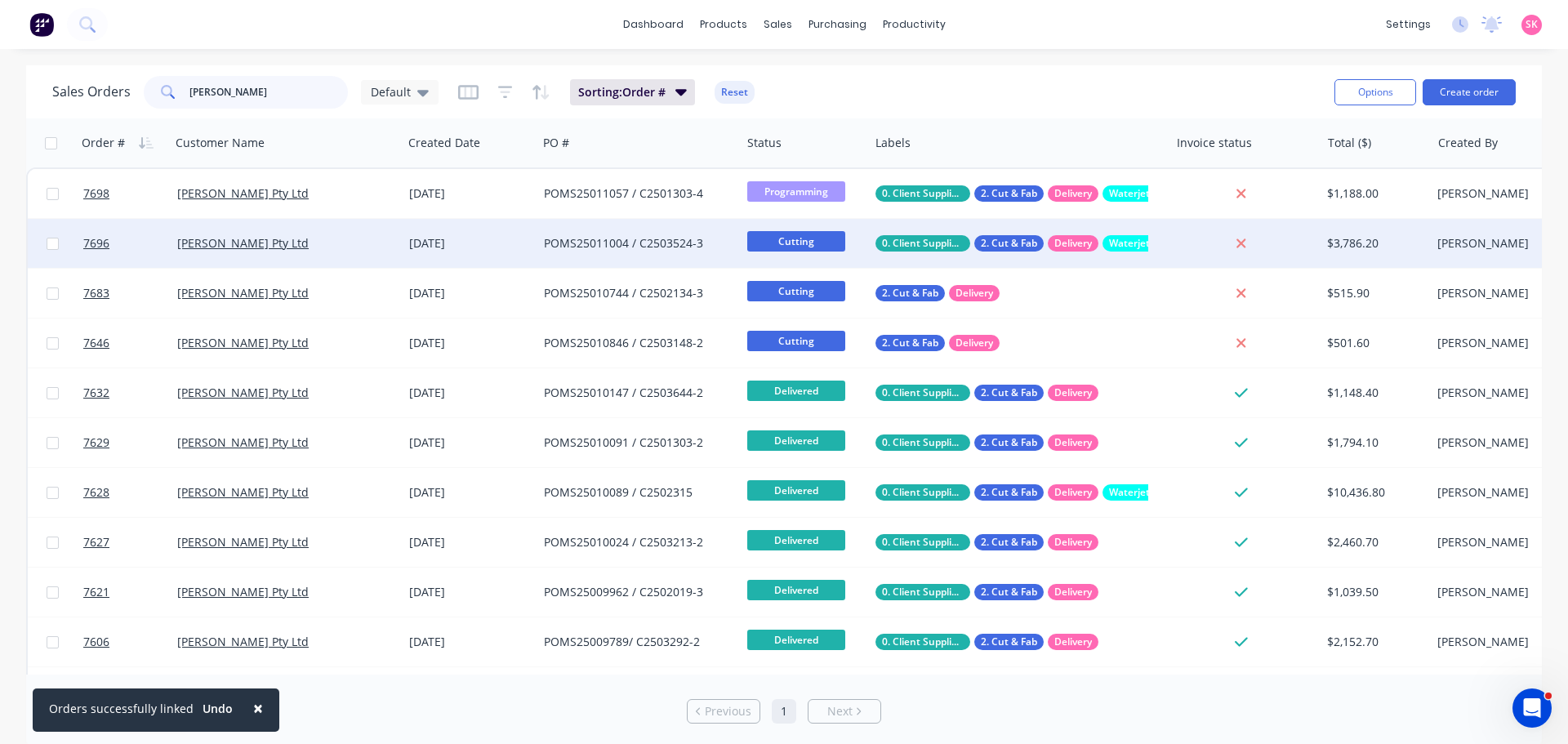
type input "marbut"
click at [601, 230] on div "POMS25011004 / C2503524-3" at bounding box center [639, 243] width 204 height 49
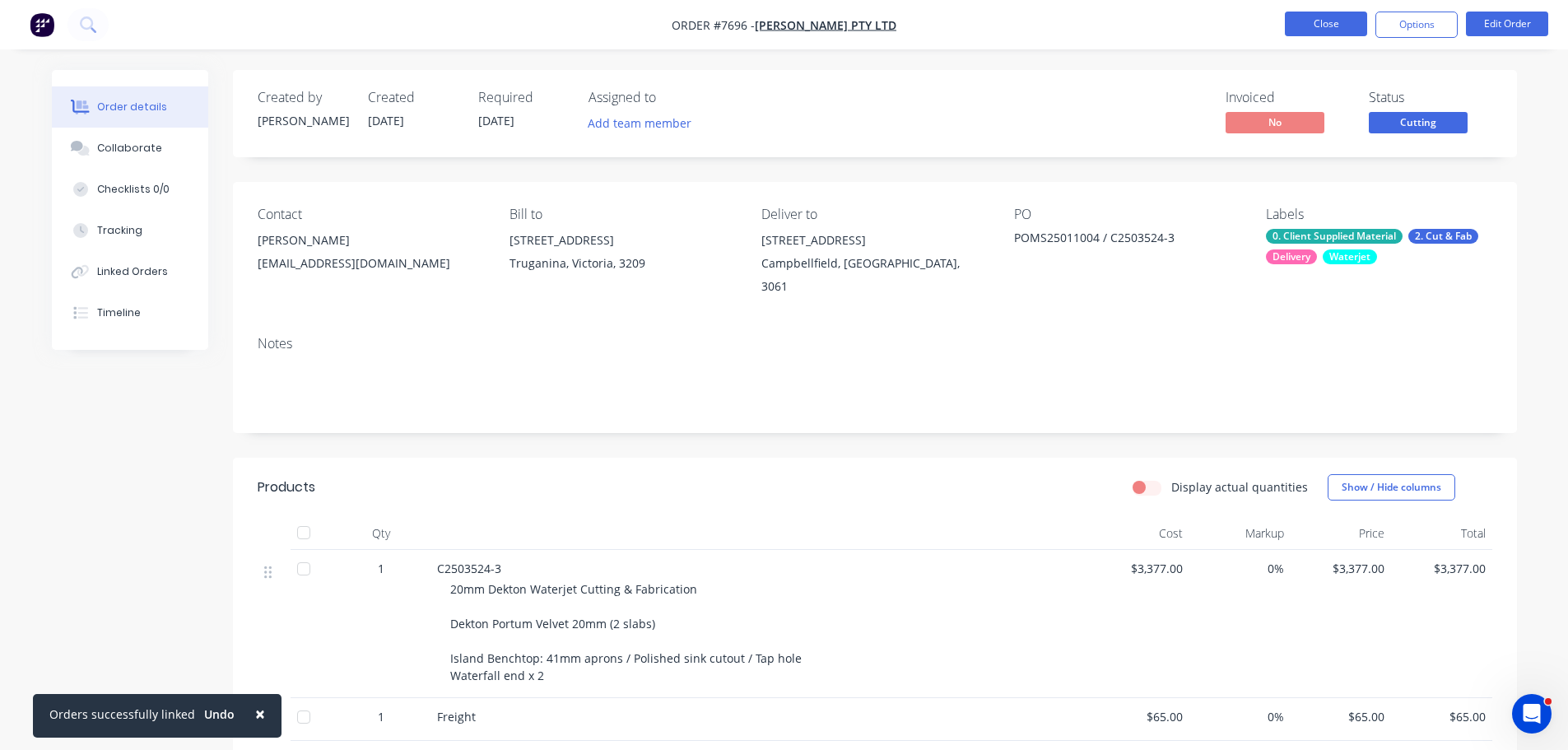
click at [1329, 27] on button "Close" at bounding box center [1326, 23] width 82 height 25
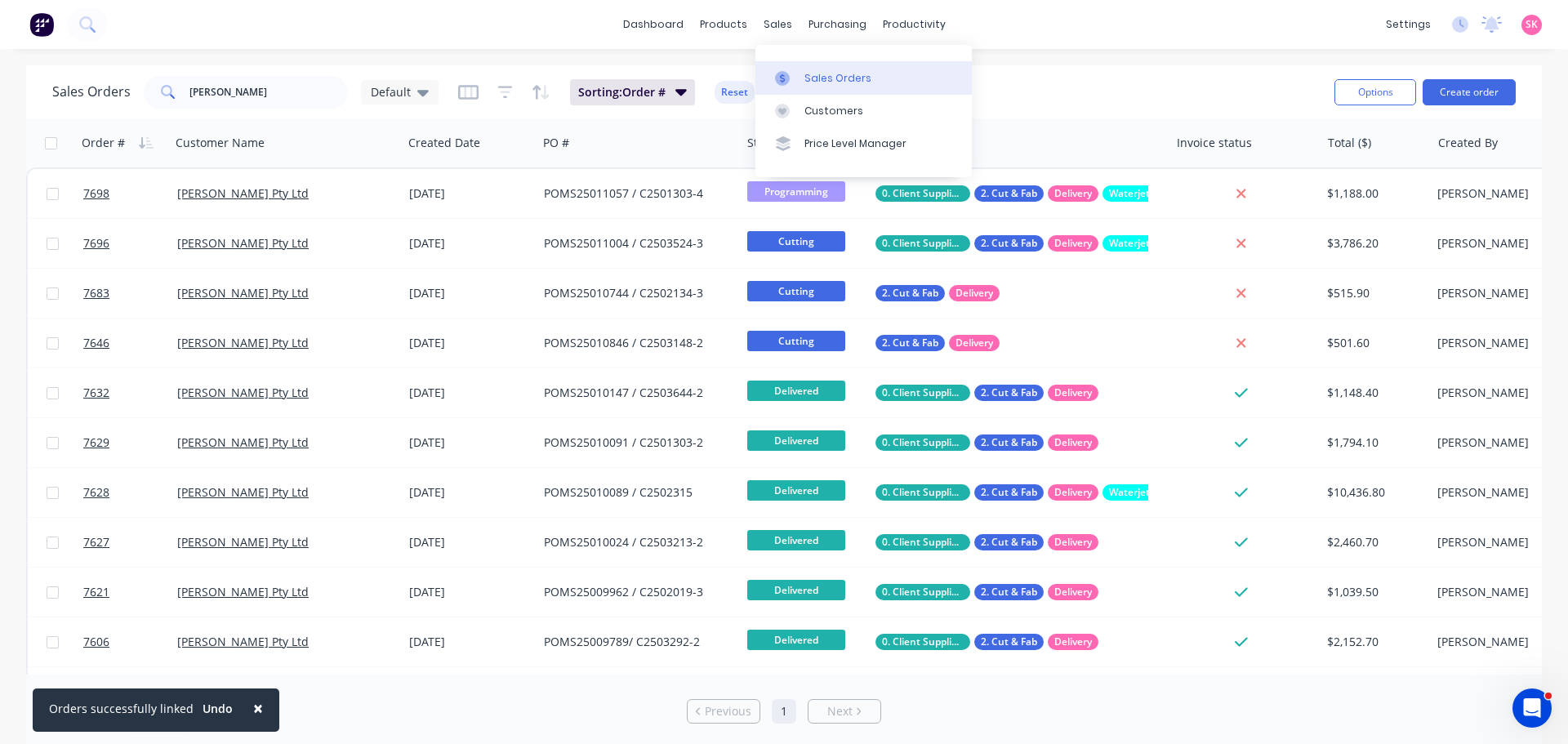
click at [790, 77] on div at bounding box center [787, 78] width 25 height 14
click at [285, 95] on input "marbut" at bounding box center [269, 92] width 159 height 32
drag, startPoint x: 206, startPoint y: 91, endPoint x: 149, endPoint y: 89, distance: 57.0
click at [158, 89] on div "marbut" at bounding box center [246, 92] width 205 height 32
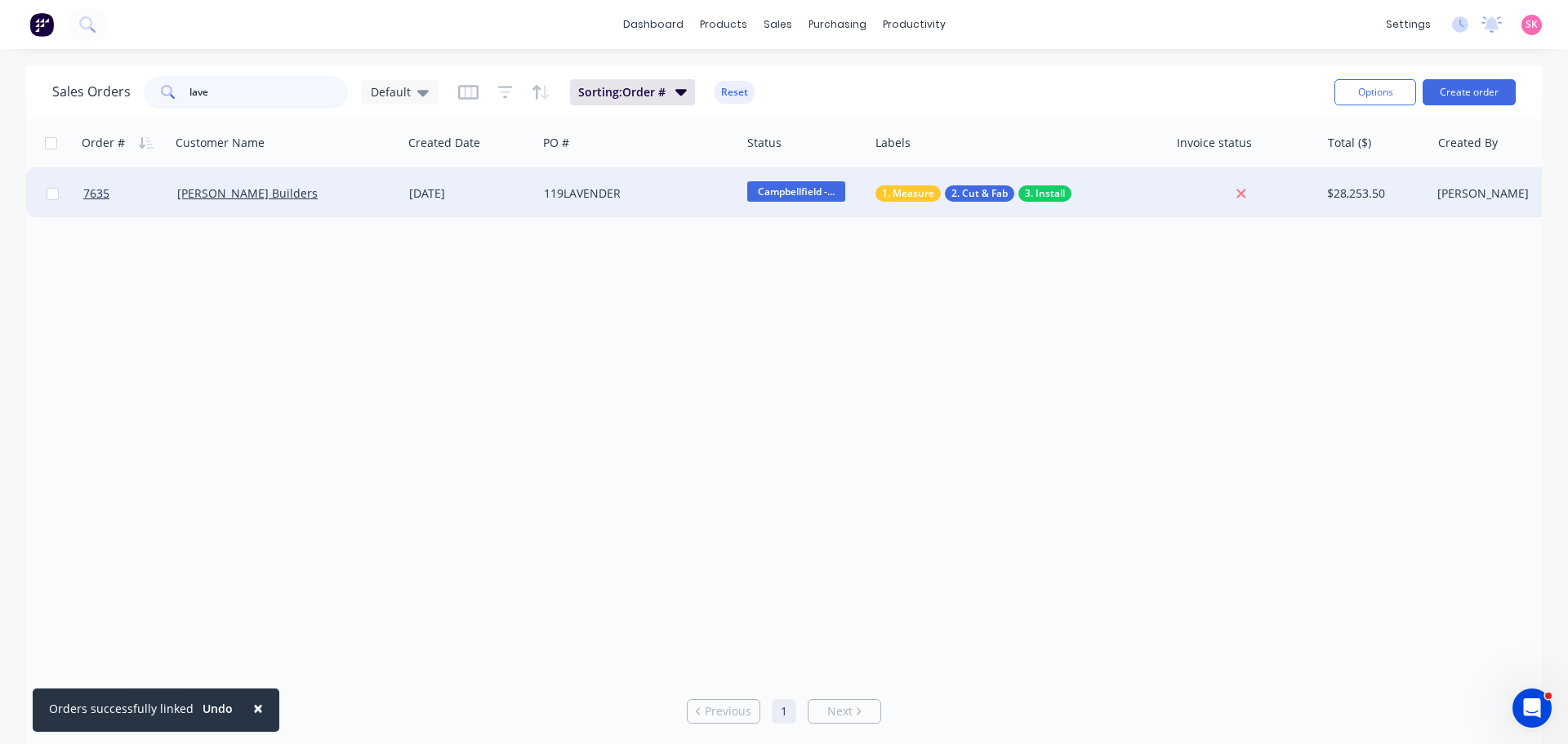
type input "lave"
click at [534, 200] on div "12 Aug 2025" at bounding box center [470, 193] width 135 height 49
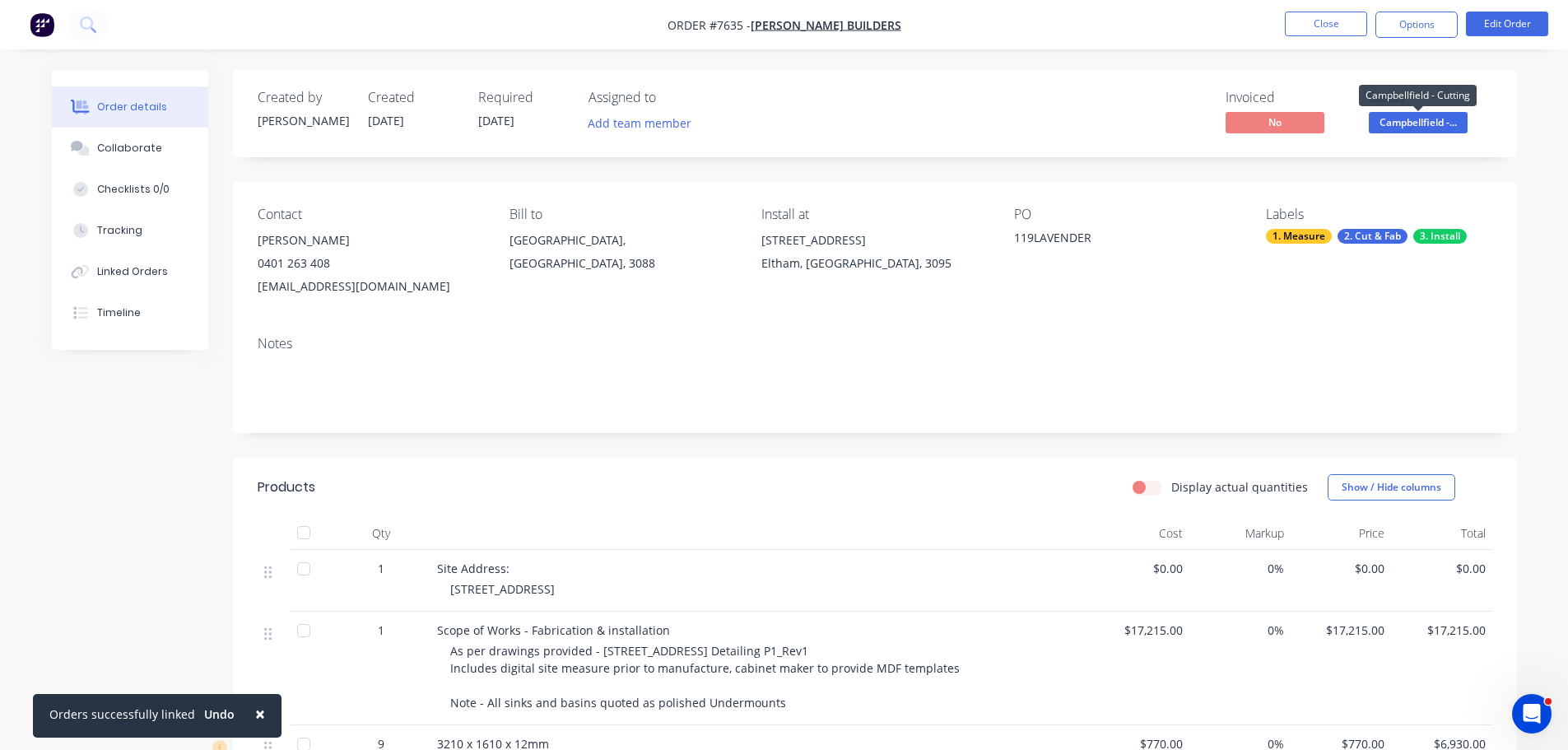
click at [1437, 127] on span "Campbellfield -..." at bounding box center [1418, 122] width 99 height 21
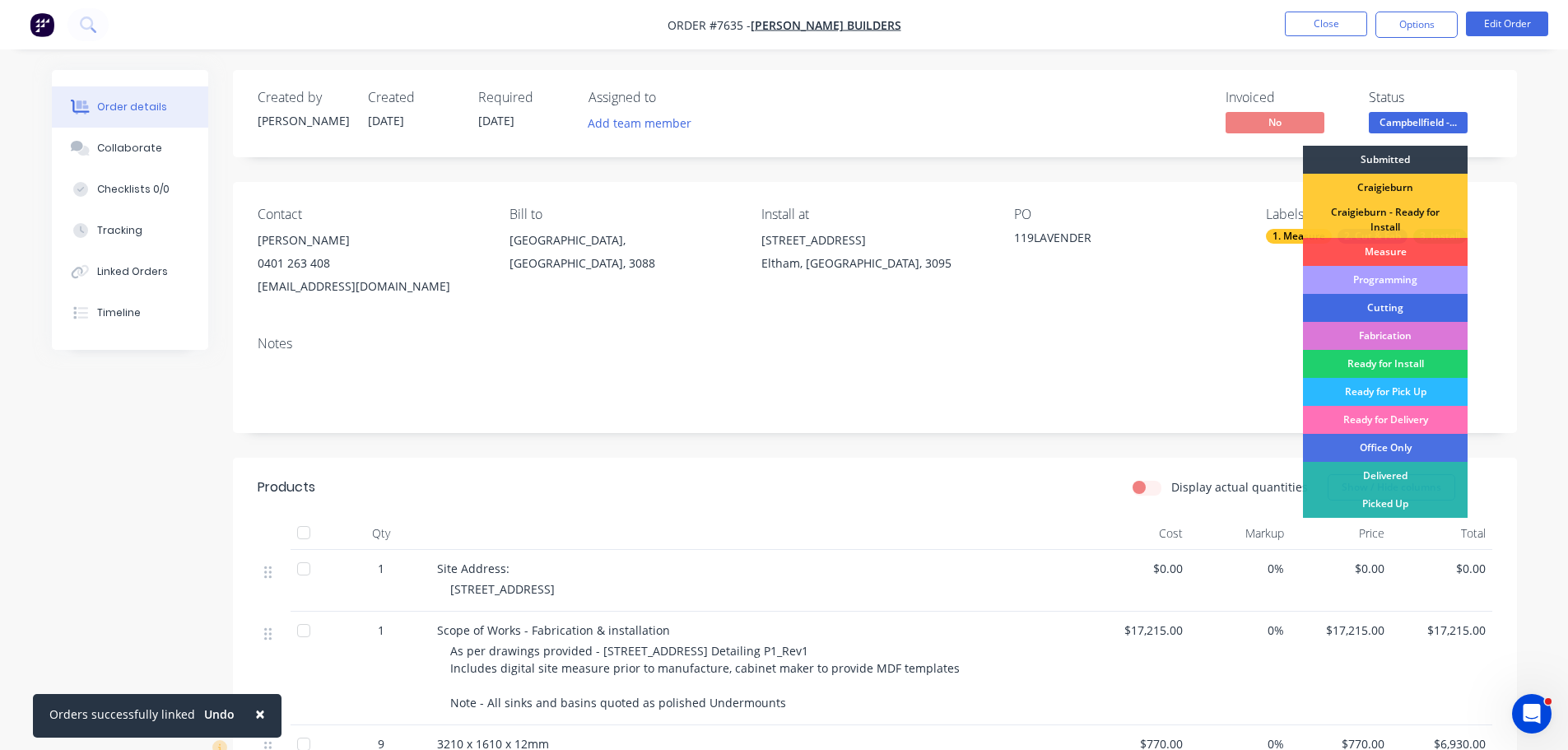
click at [1404, 305] on div "Cutting" at bounding box center [1386, 308] width 165 height 28
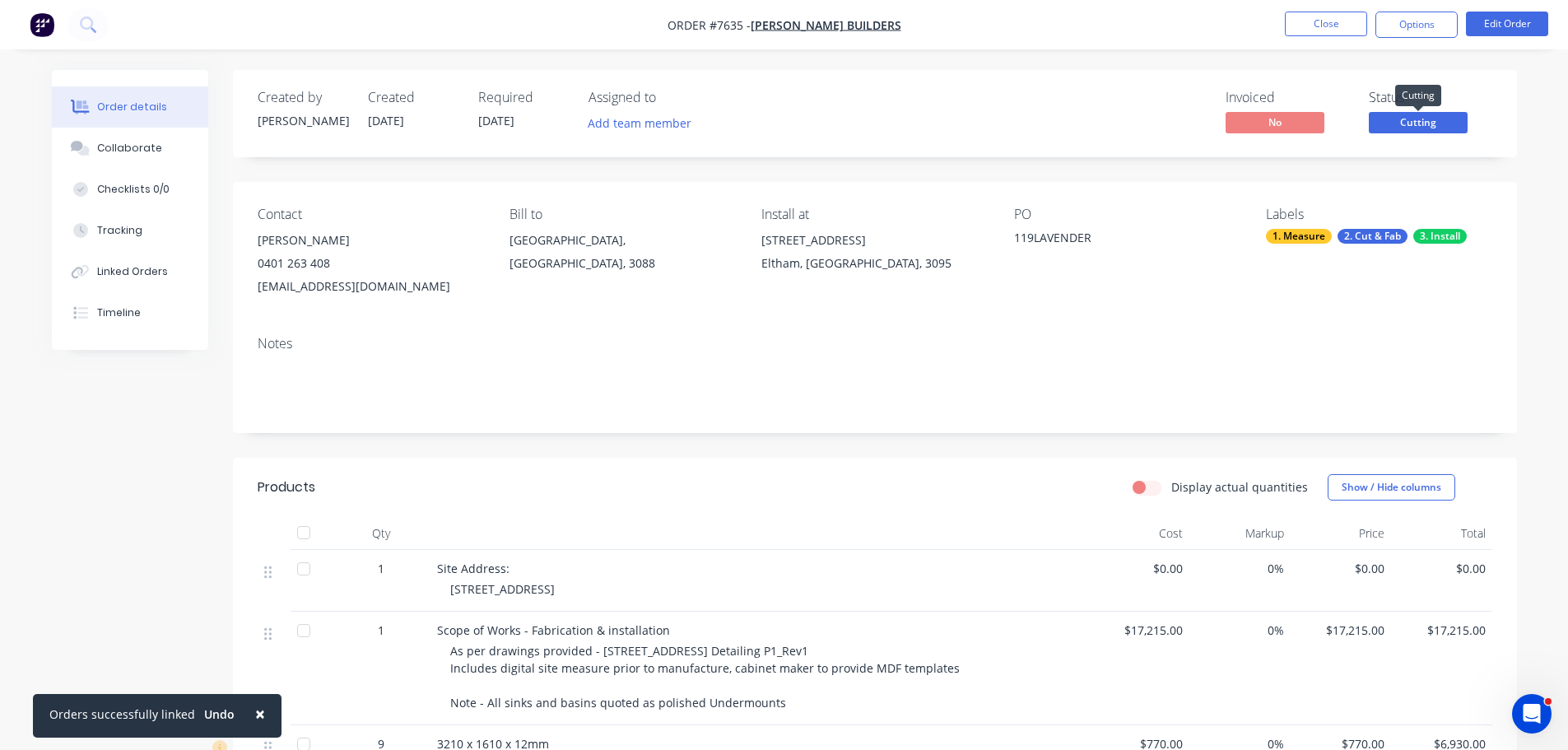
drag, startPoint x: 1386, startPoint y: 113, endPoint x: 1387, endPoint y: 142, distance: 29.0
click at [1386, 113] on span "Cutting" at bounding box center [1418, 122] width 99 height 21
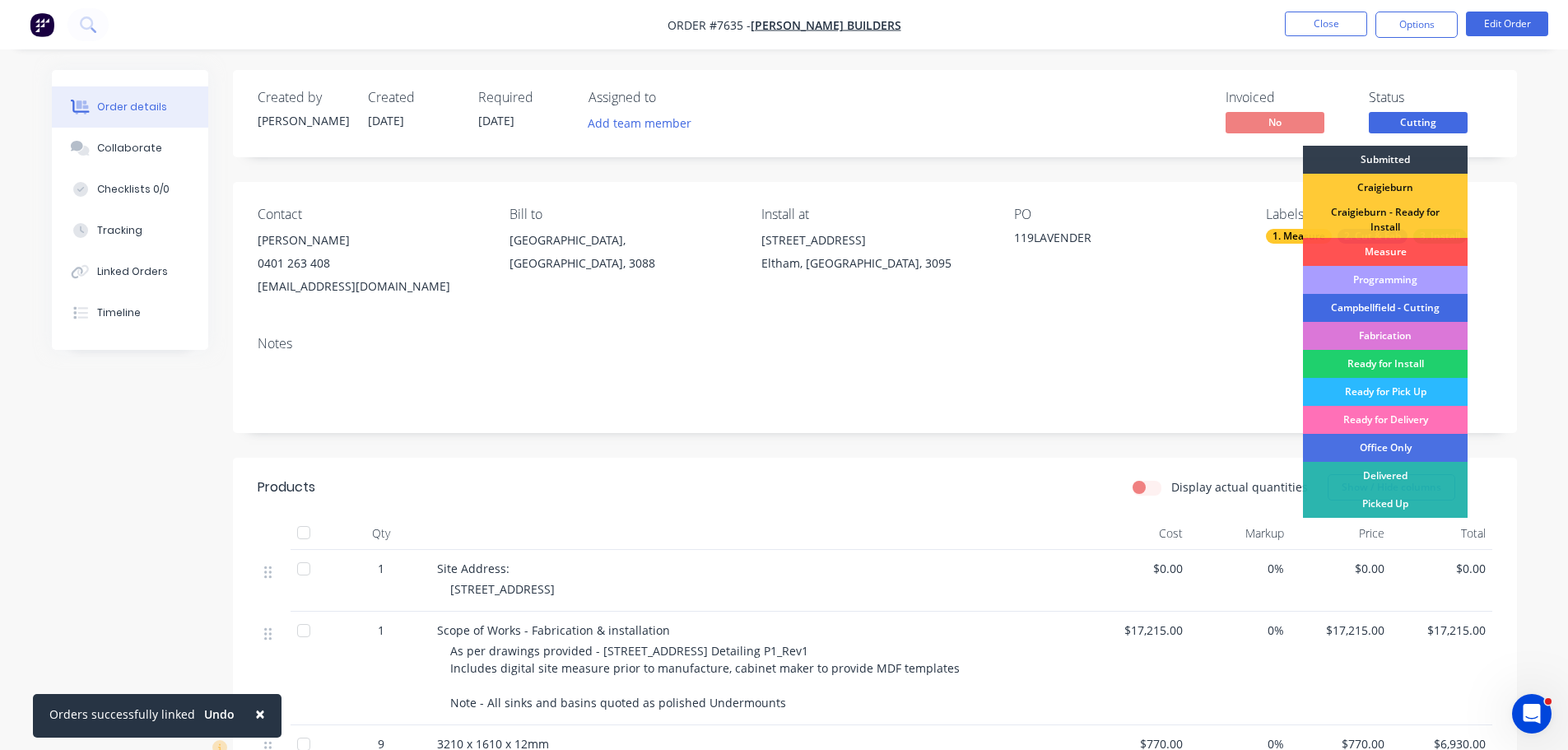
click at [1412, 308] on div "Campbellfield - Cutting" at bounding box center [1386, 308] width 165 height 28
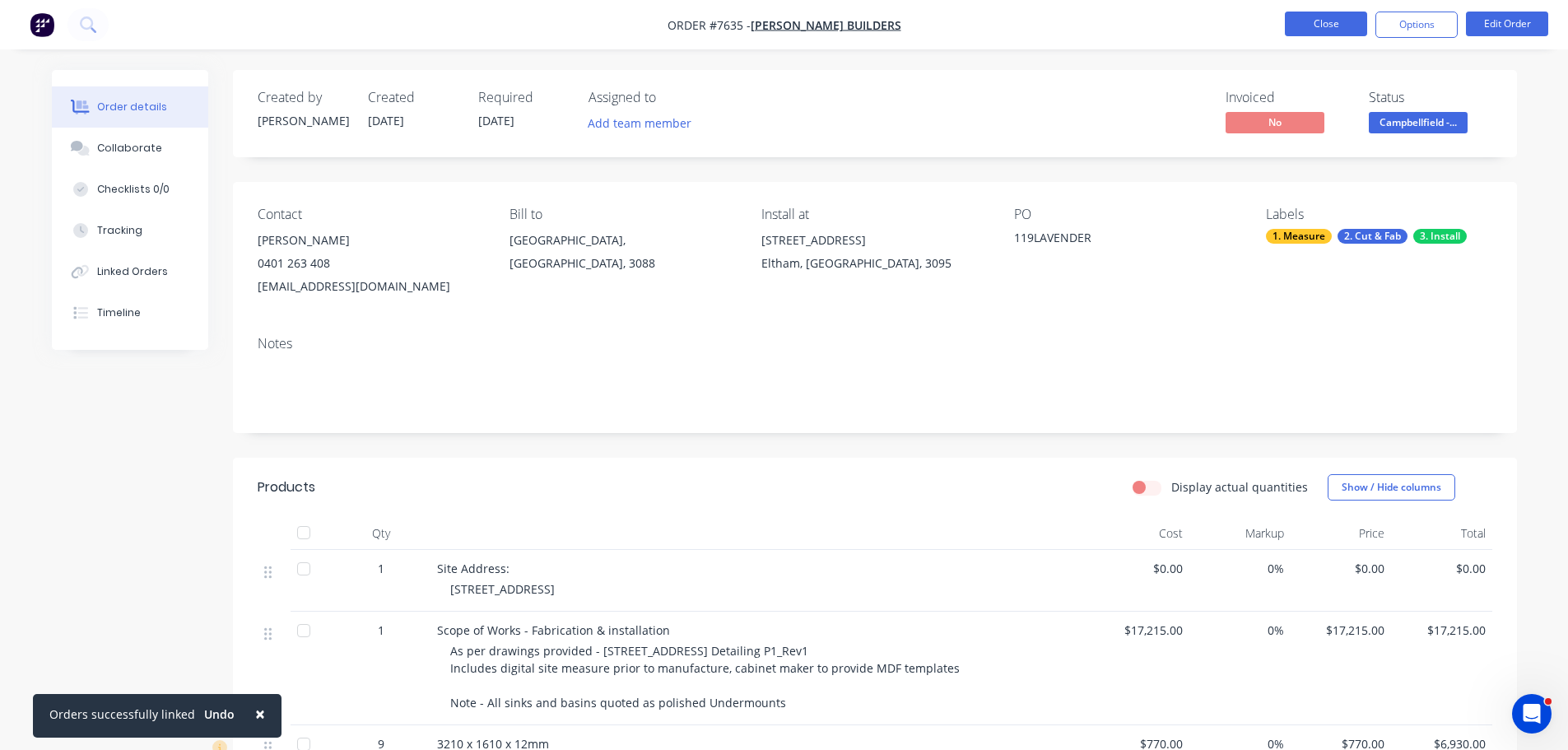
click at [1297, 24] on button "Close" at bounding box center [1326, 23] width 82 height 25
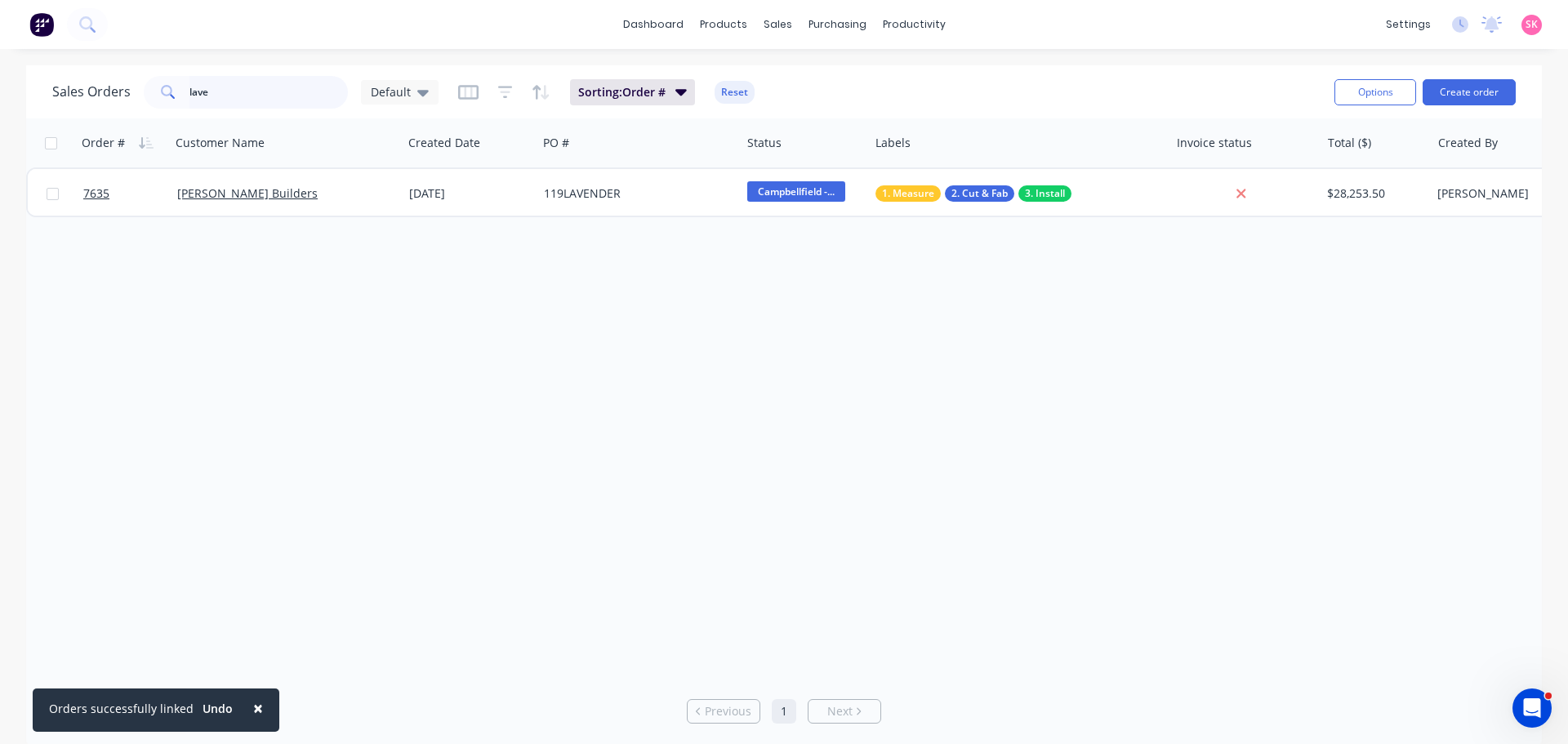
drag, startPoint x: 223, startPoint y: 87, endPoint x: 73, endPoint y: 107, distance: 151.3
click at [84, 104] on div "Sales Orders lave Default" at bounding box center [245, 92] width 386 height 32
type input "PARKDALE"
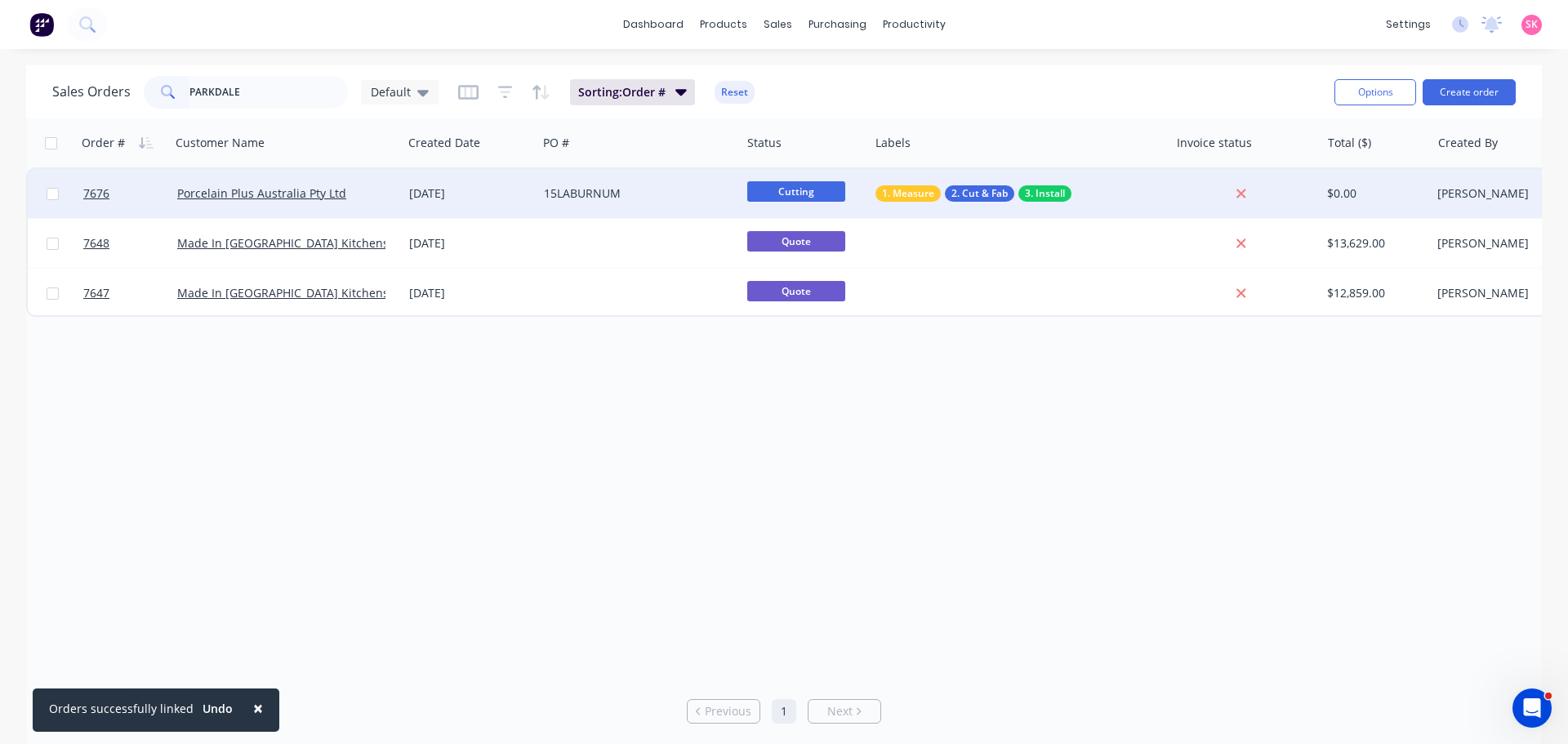
click at [559, 195] on div "15LABURNUM" at bounding box center [634, 193] width 182 height 16
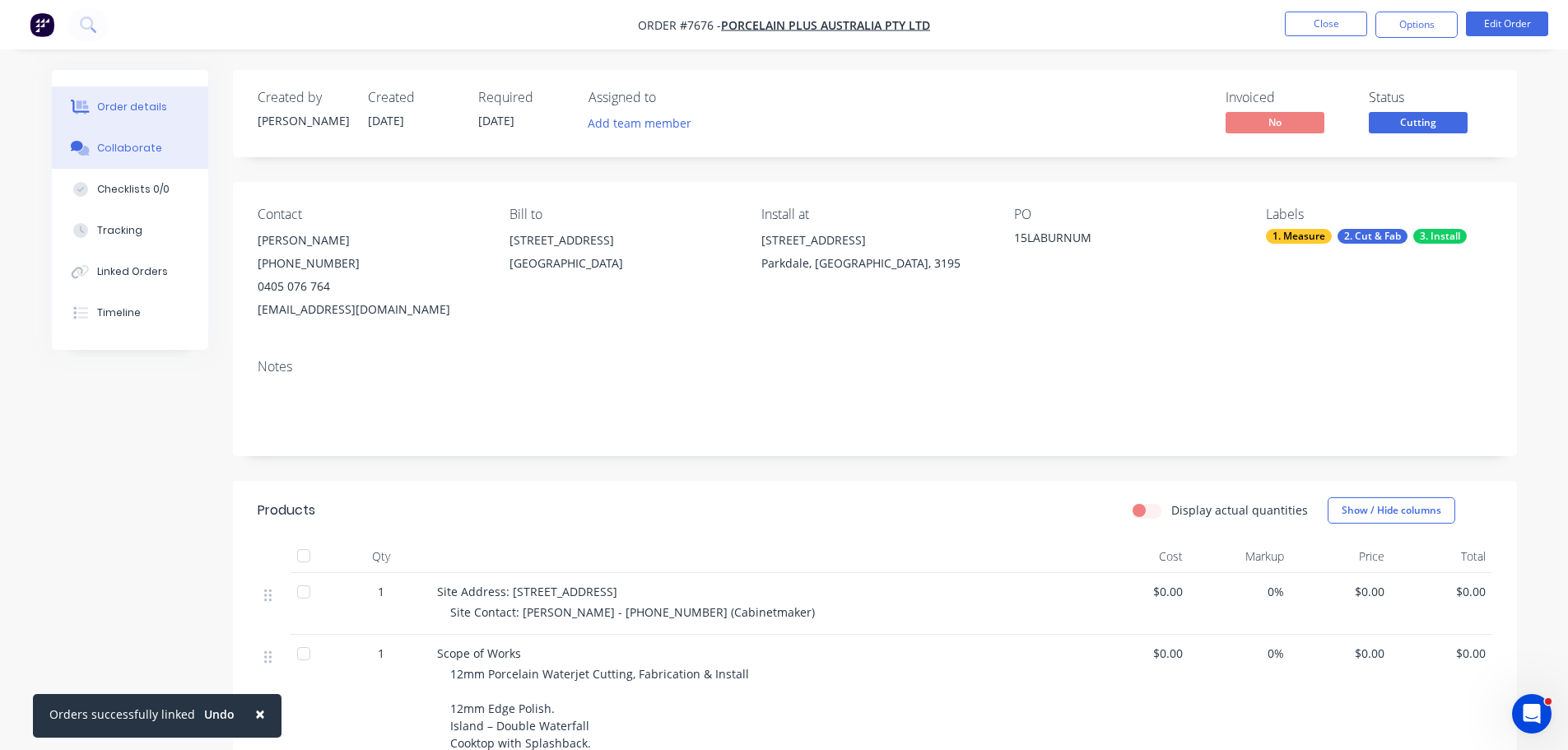
click at [160, 138] on button "Collaborate" at bounding box center [130, 148] width 156 height 41
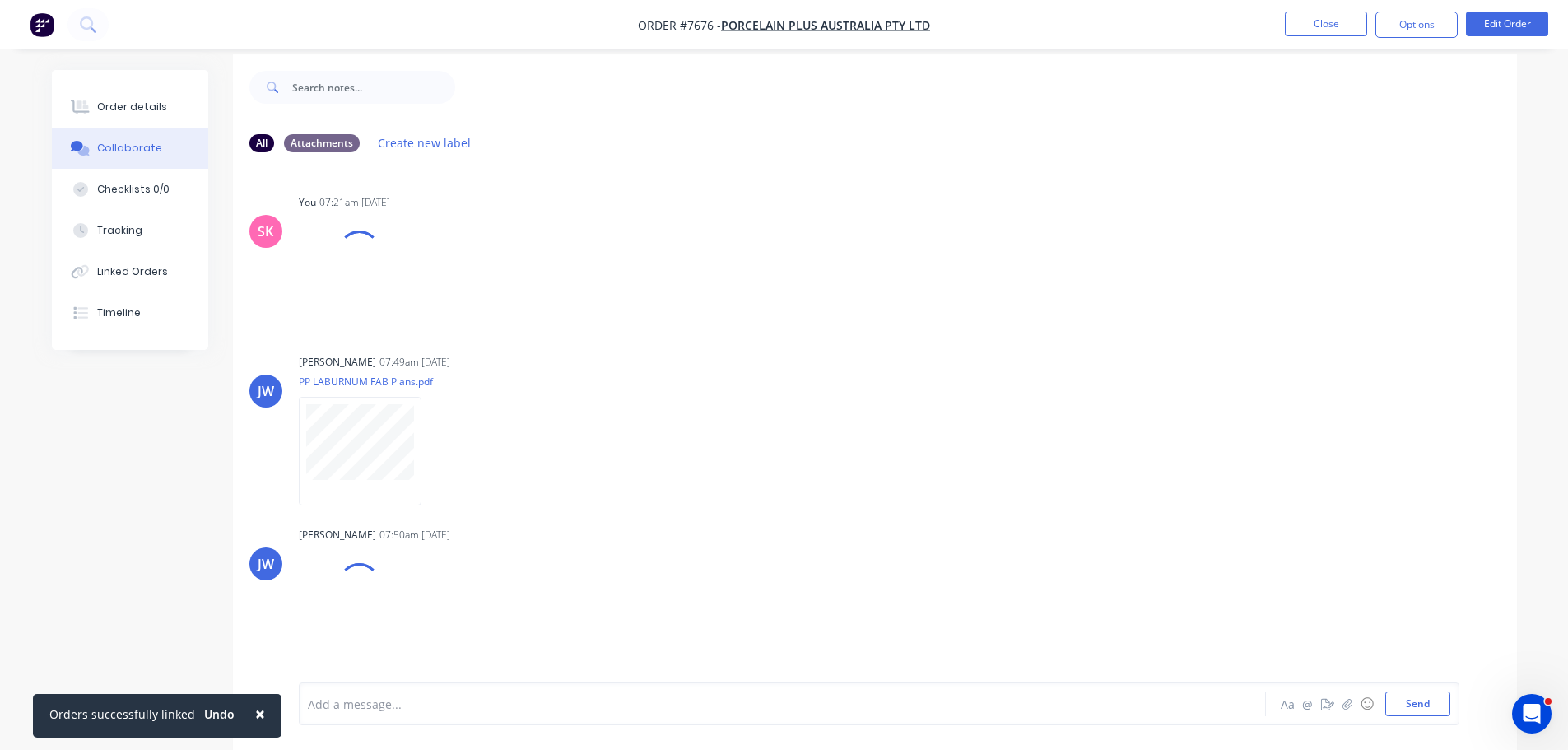
scroll to position [25, 0]
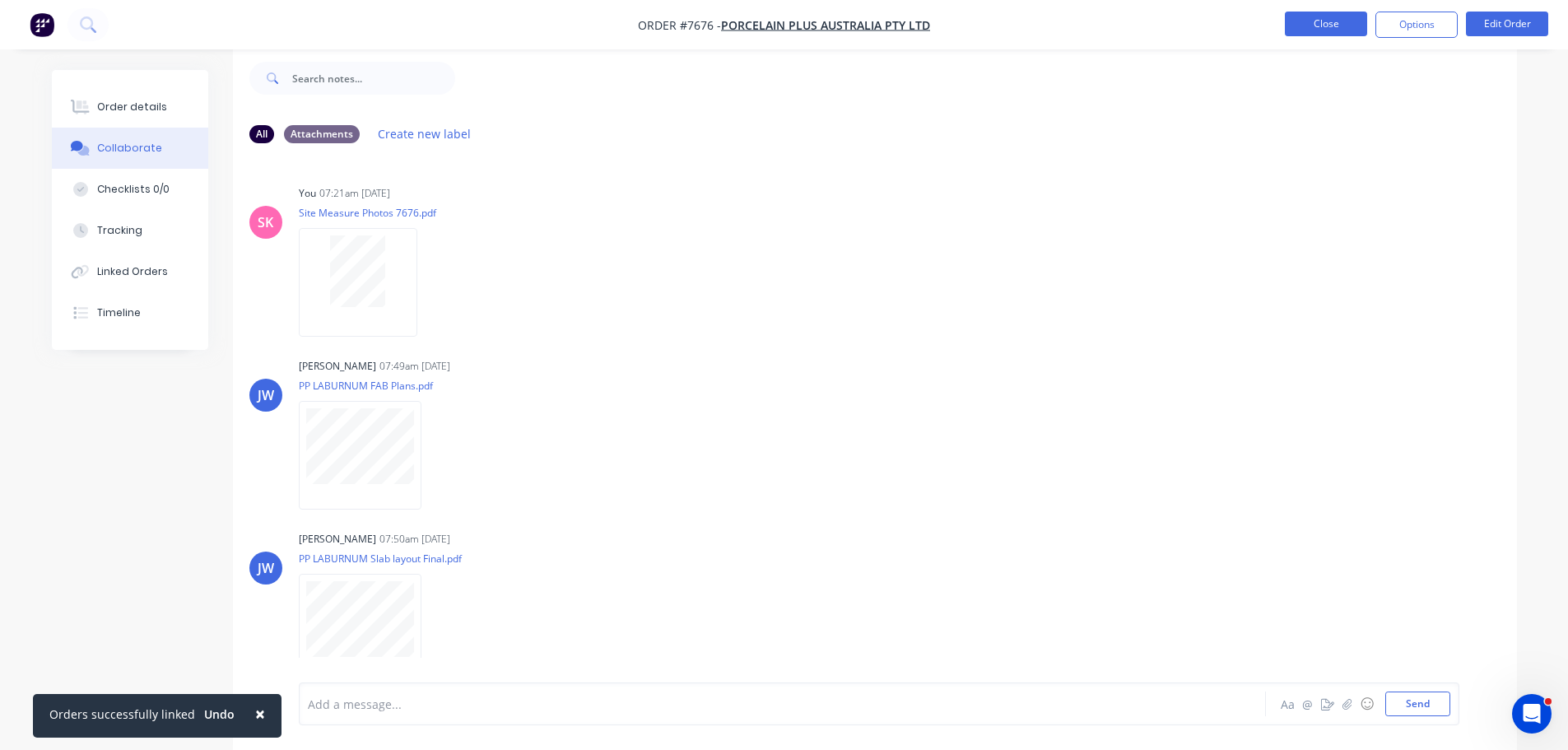
click at [1321, 27] on button "Close" at bounding box center [1326, 23] width 82 height 25
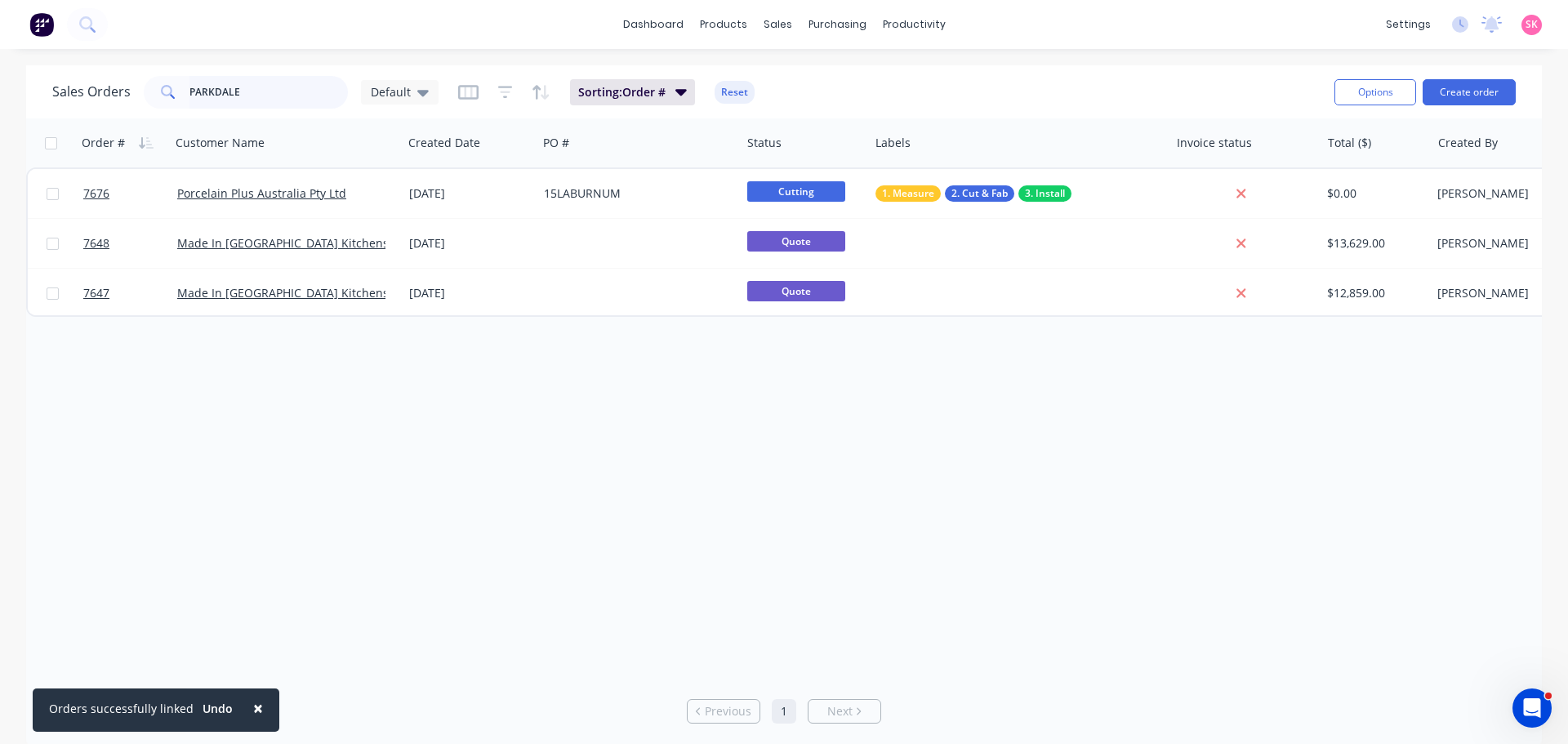
drag, startPoint x: 258, startPoint y: 95, endPoint x: 58, endPoint y: 88, distance: 200.1
click at [150, 88] on div "PARKDALE" at bounding box center [246, 92] width 205 height 32
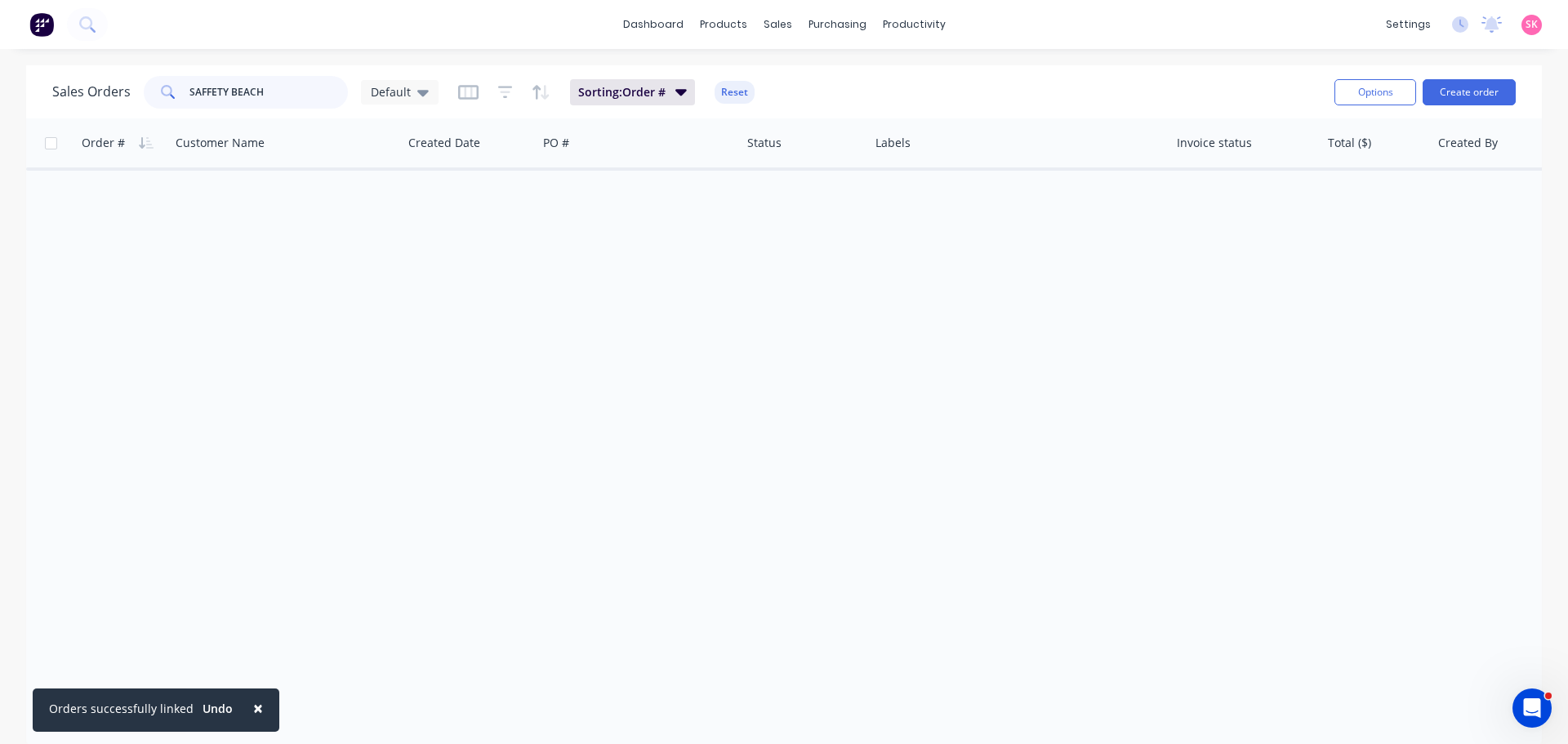
click at [212, 90] on input "SAFFETY BEACH" at bounding box center [269, 92] width 159 height 32
type input "SAFETY BEACH"
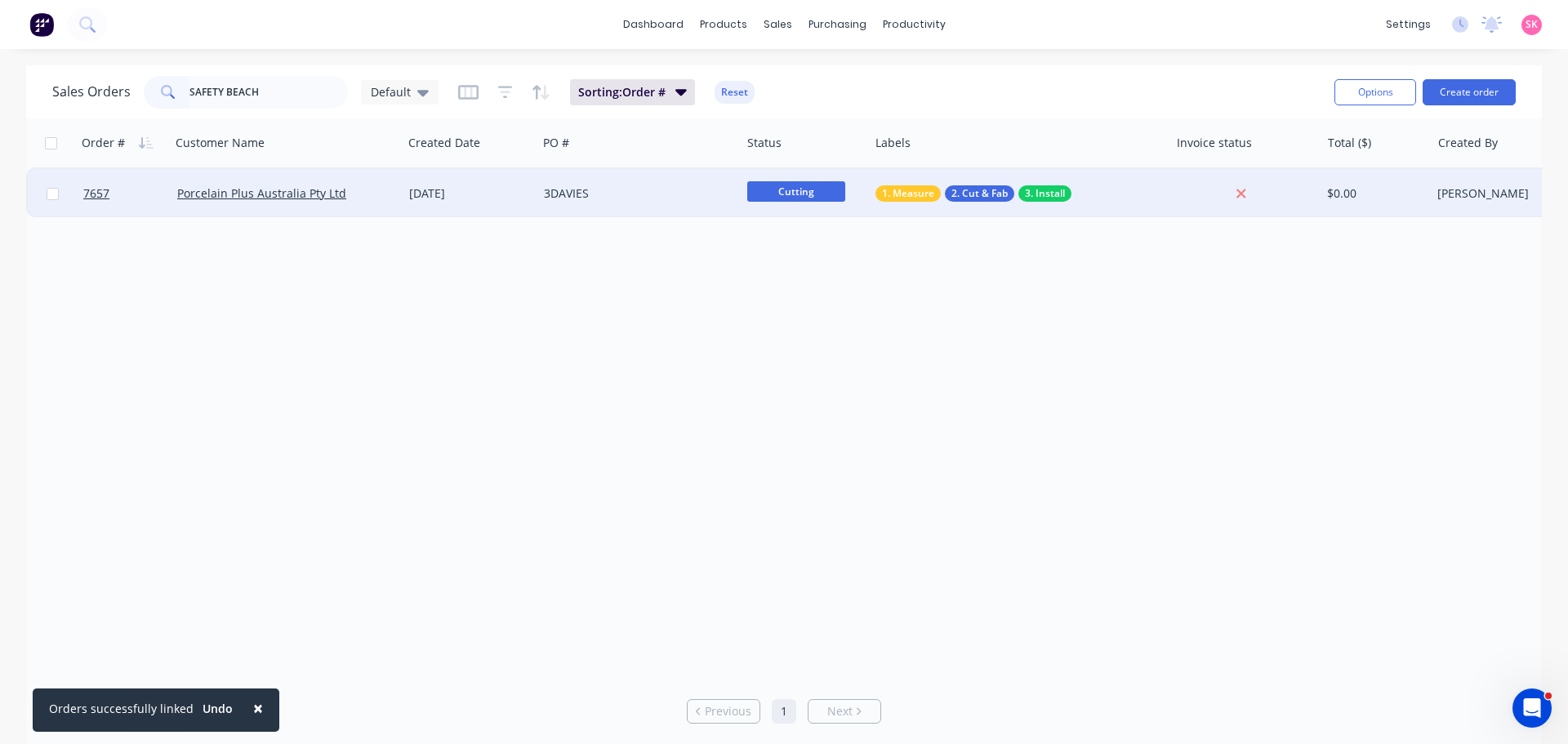
click at [379, 193] on div "Porcelain Plus Australia Pty Ltd" at bounding box center [281, 193] width 208 height 16
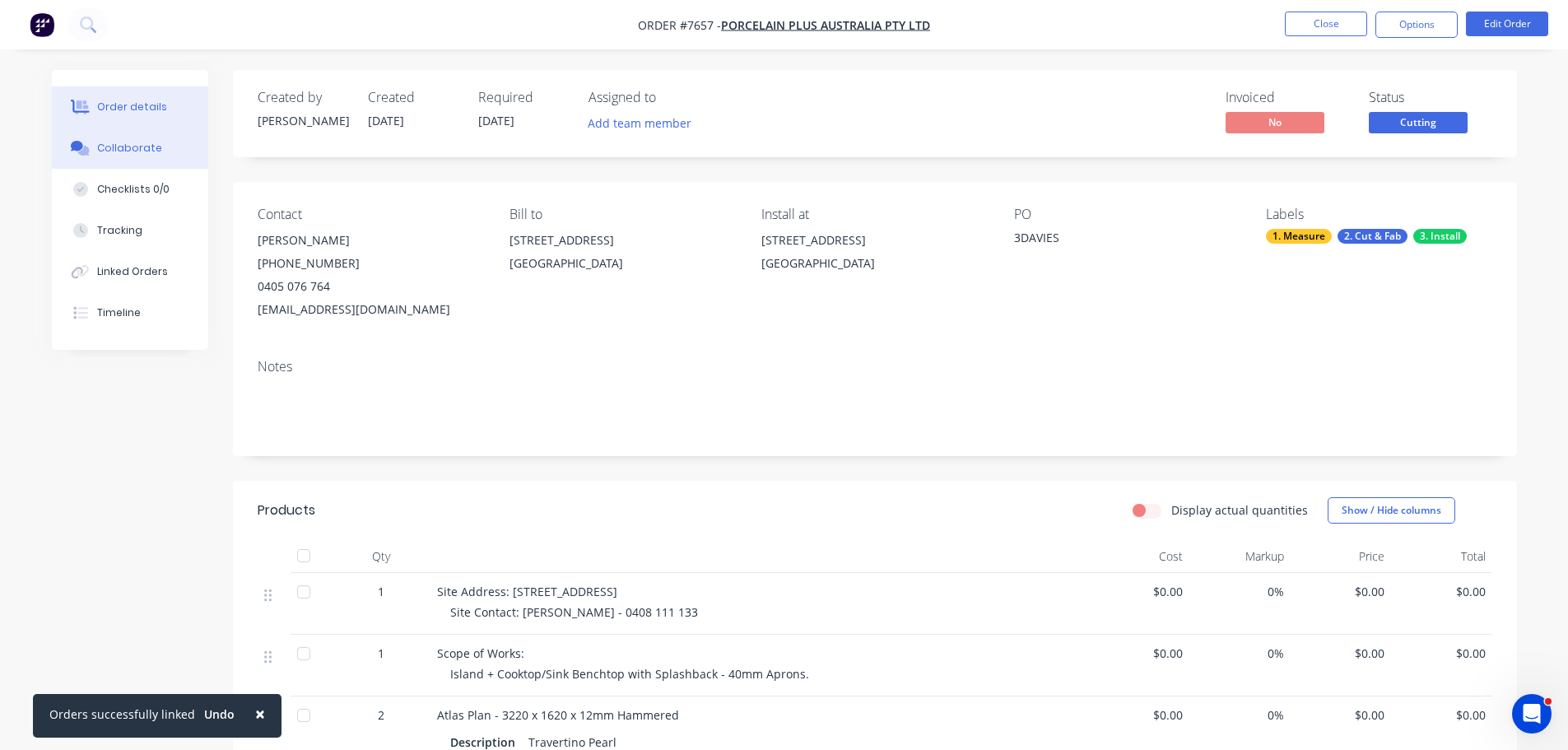
click at [133, 146] on div "Collaborate" at bounding box center [130, 148] width 65 height 15
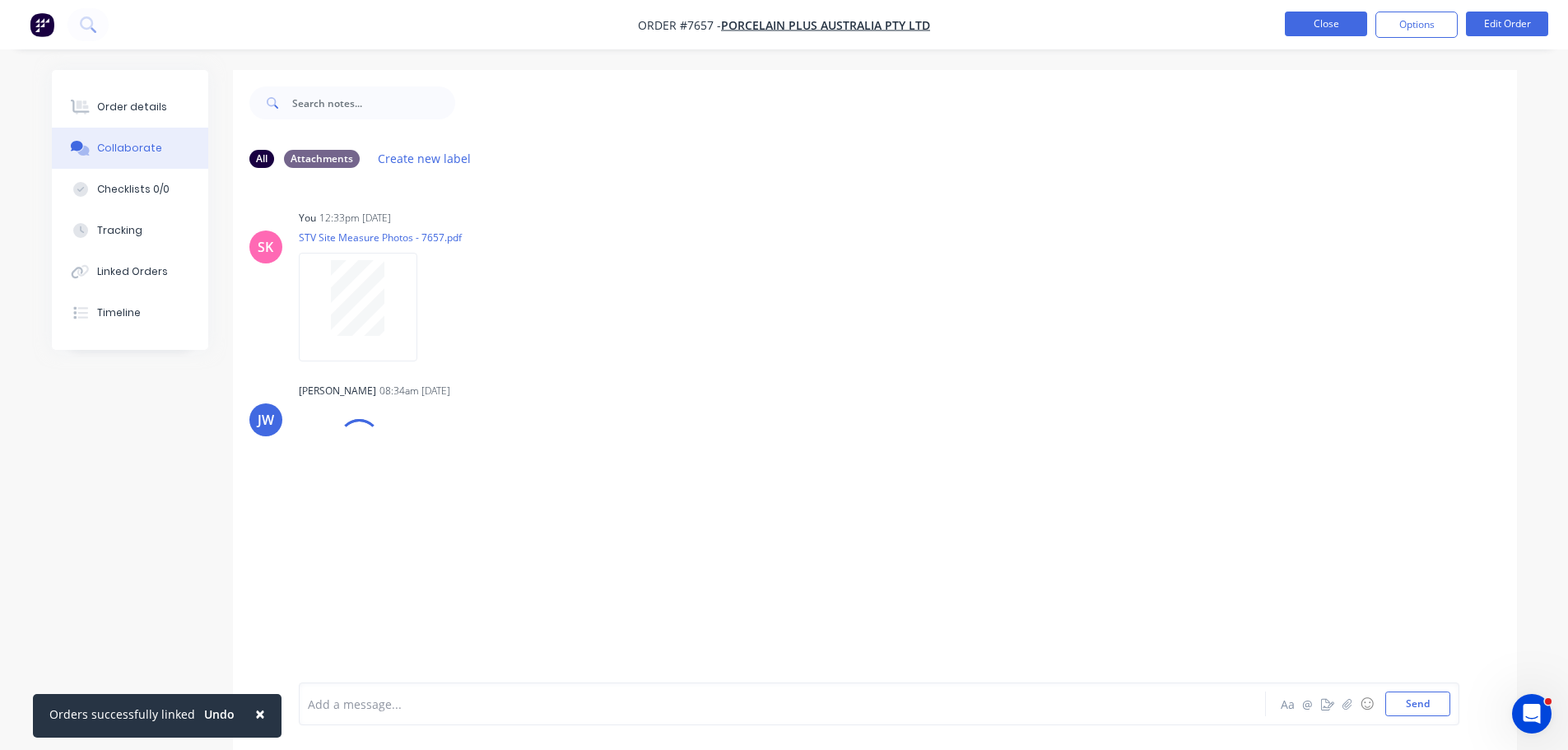
click at [1315, 27] on button "Close" at bounding box center [1326, 23] width 82 height 25
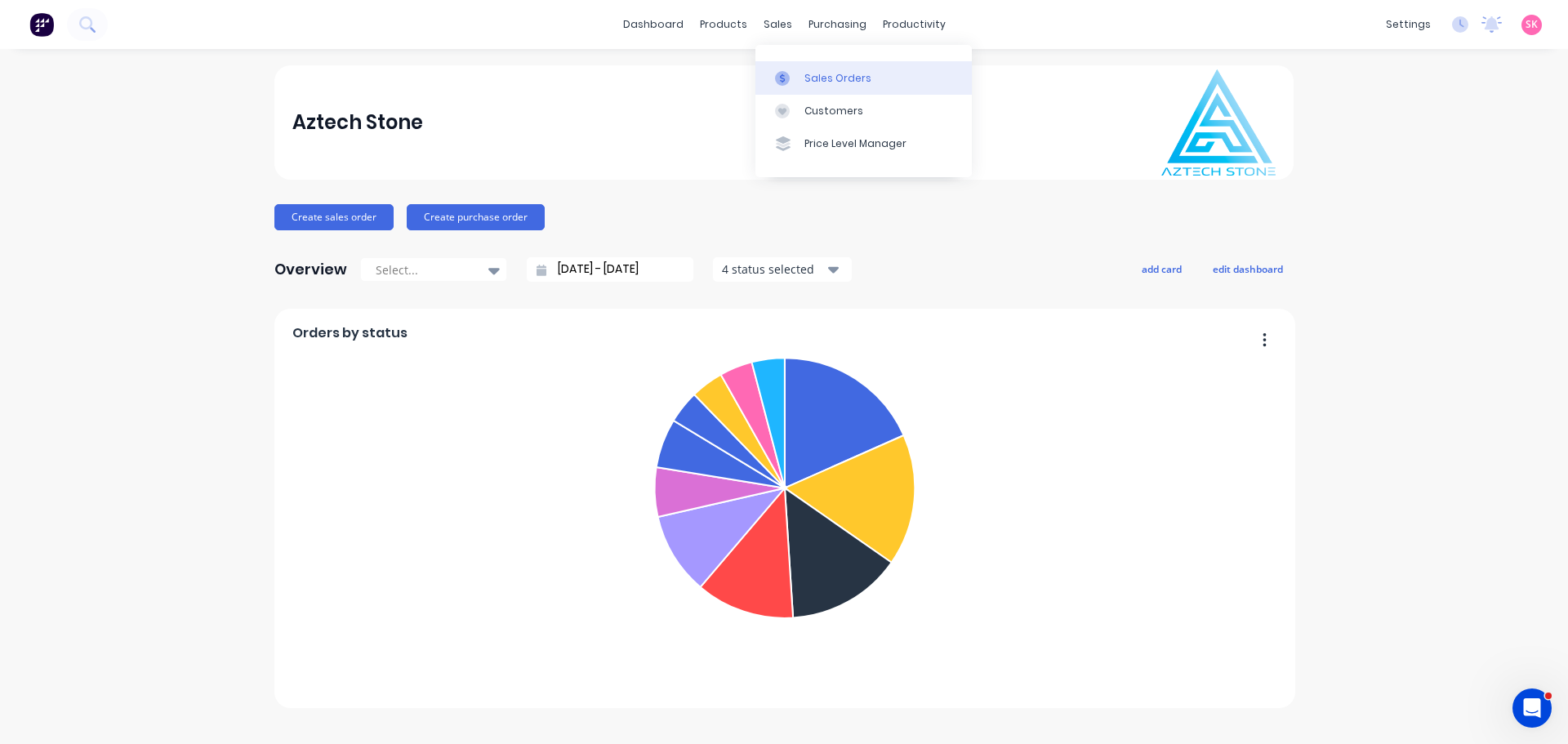
click at [790, 66] on link "Sales Orders" at bounding box center [864, 78] width 217 height 32
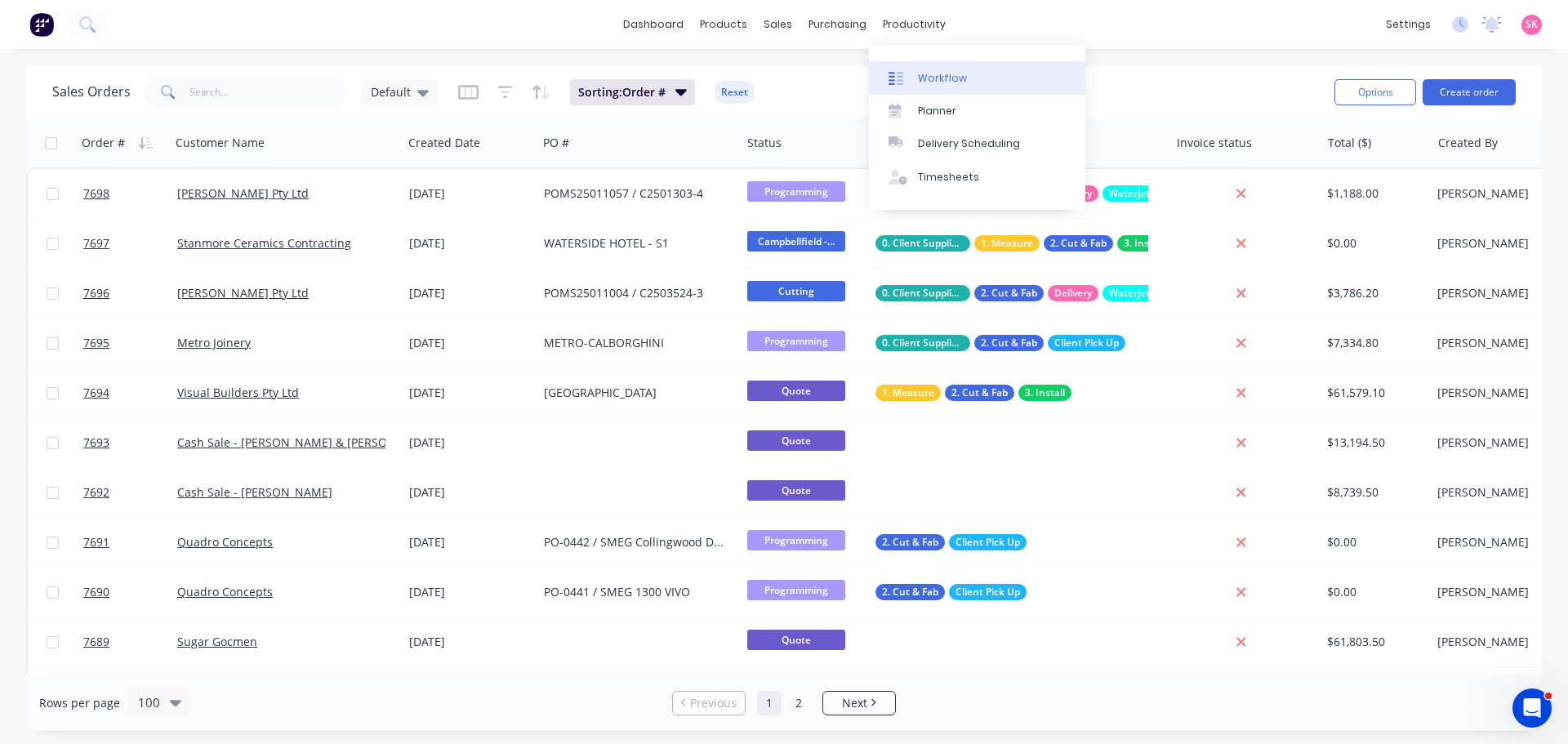
click at [946, 89] on link "Workflow" at bounding box center [977, 78] width 217 height 32
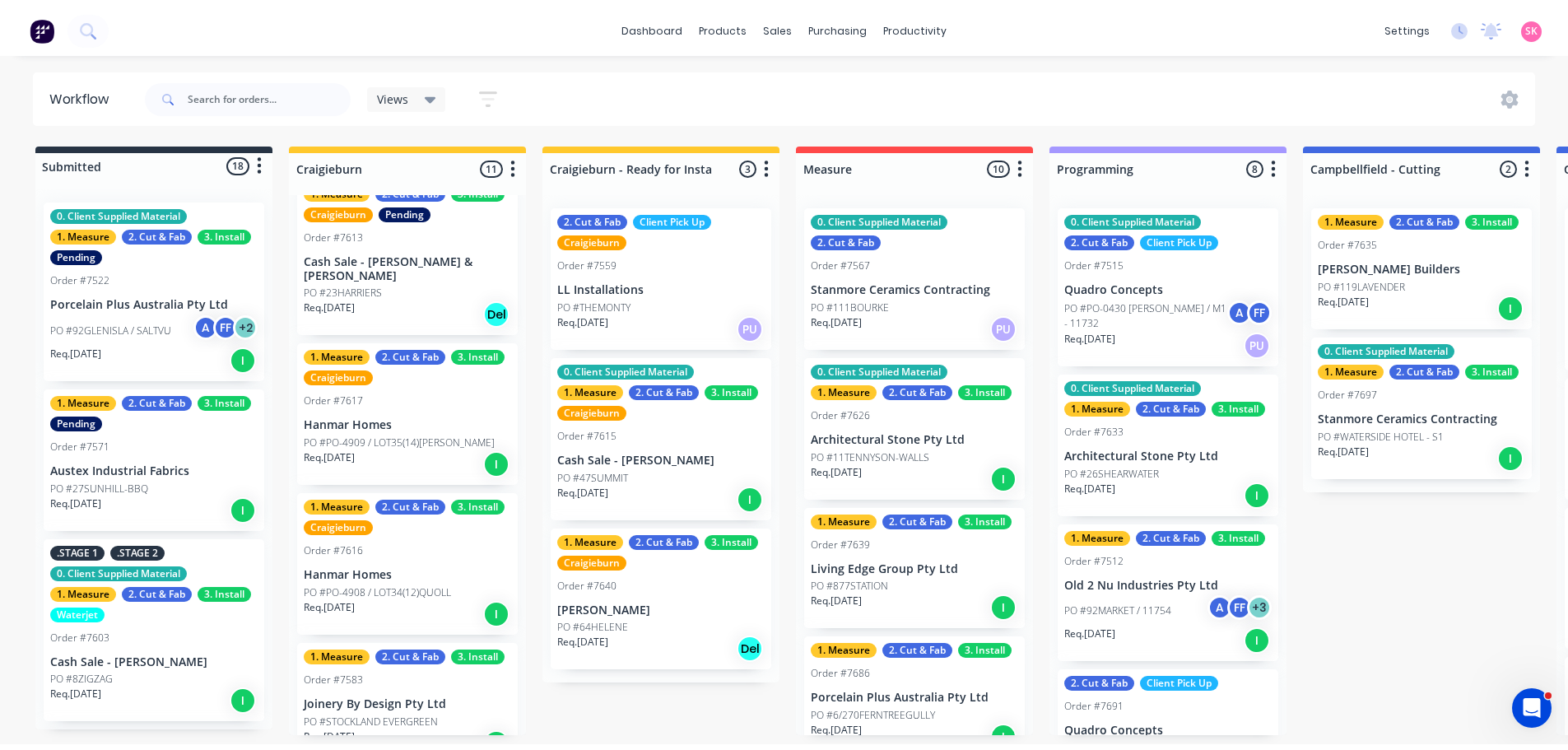
scroll to position [1162, 0]
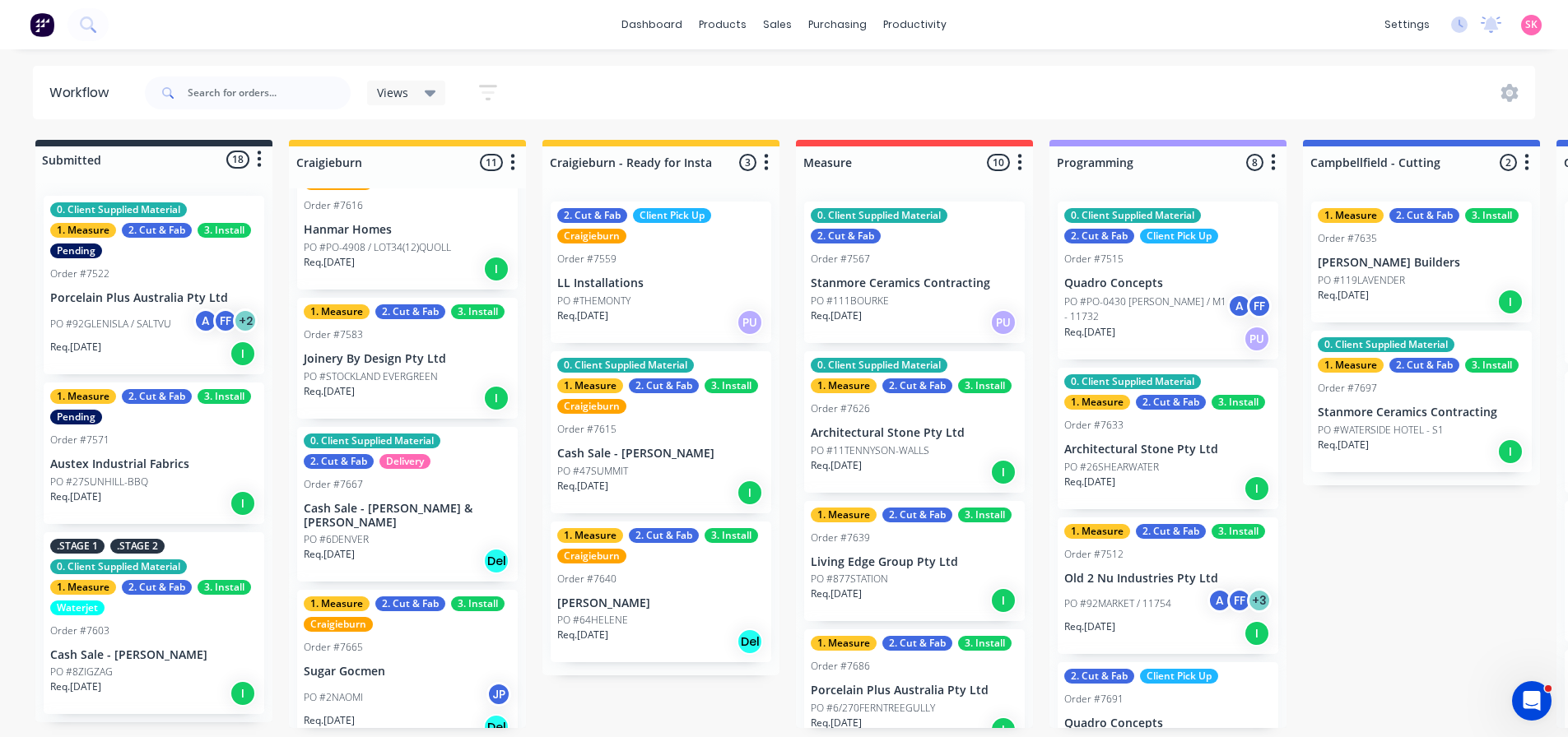
click at [453, 714] on div "Req. [DATE] Del" at bounding box center [407, 728] width 207 height 28
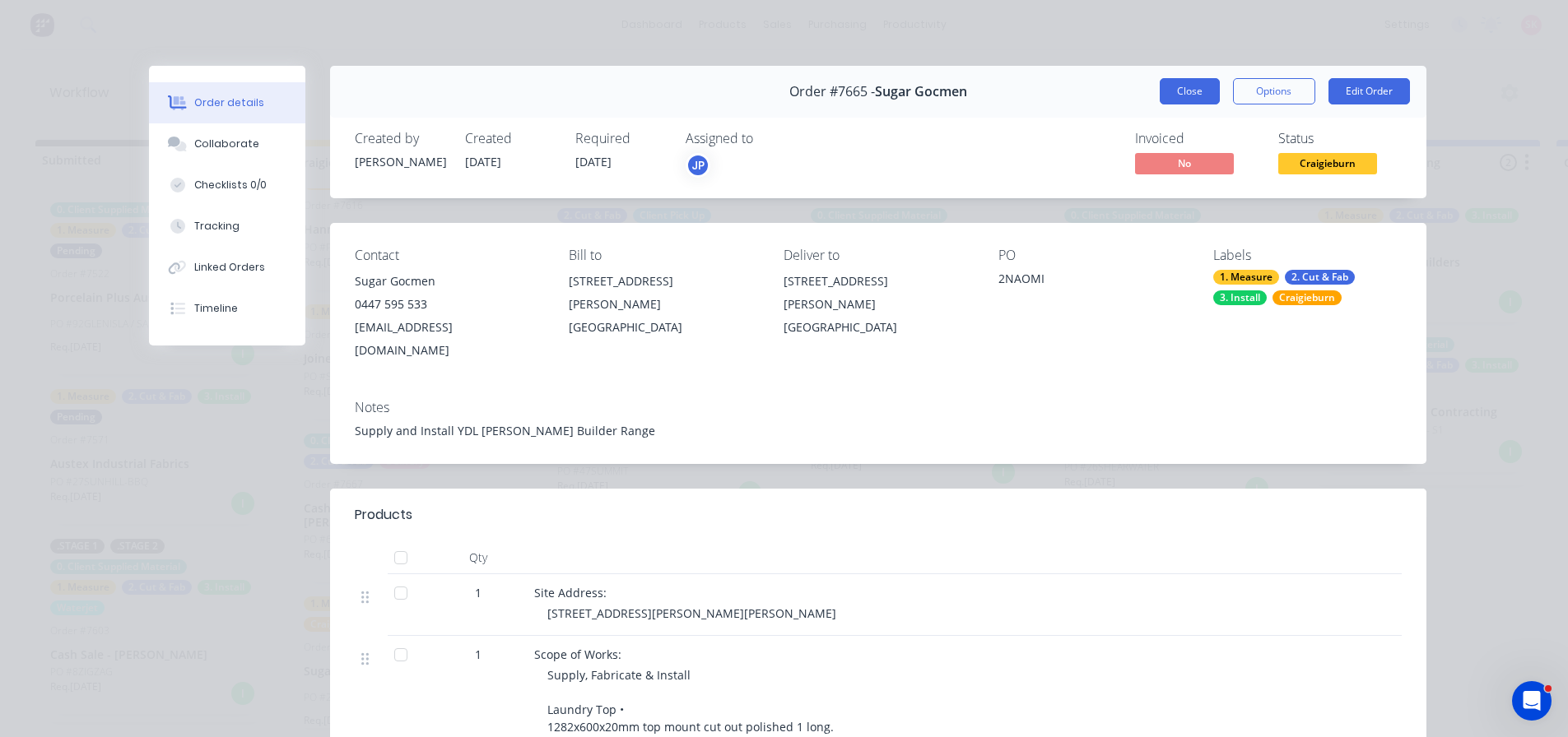
click at [1202, 88] on button "Close" at bounding box center [1190, 91] width 60 height 27
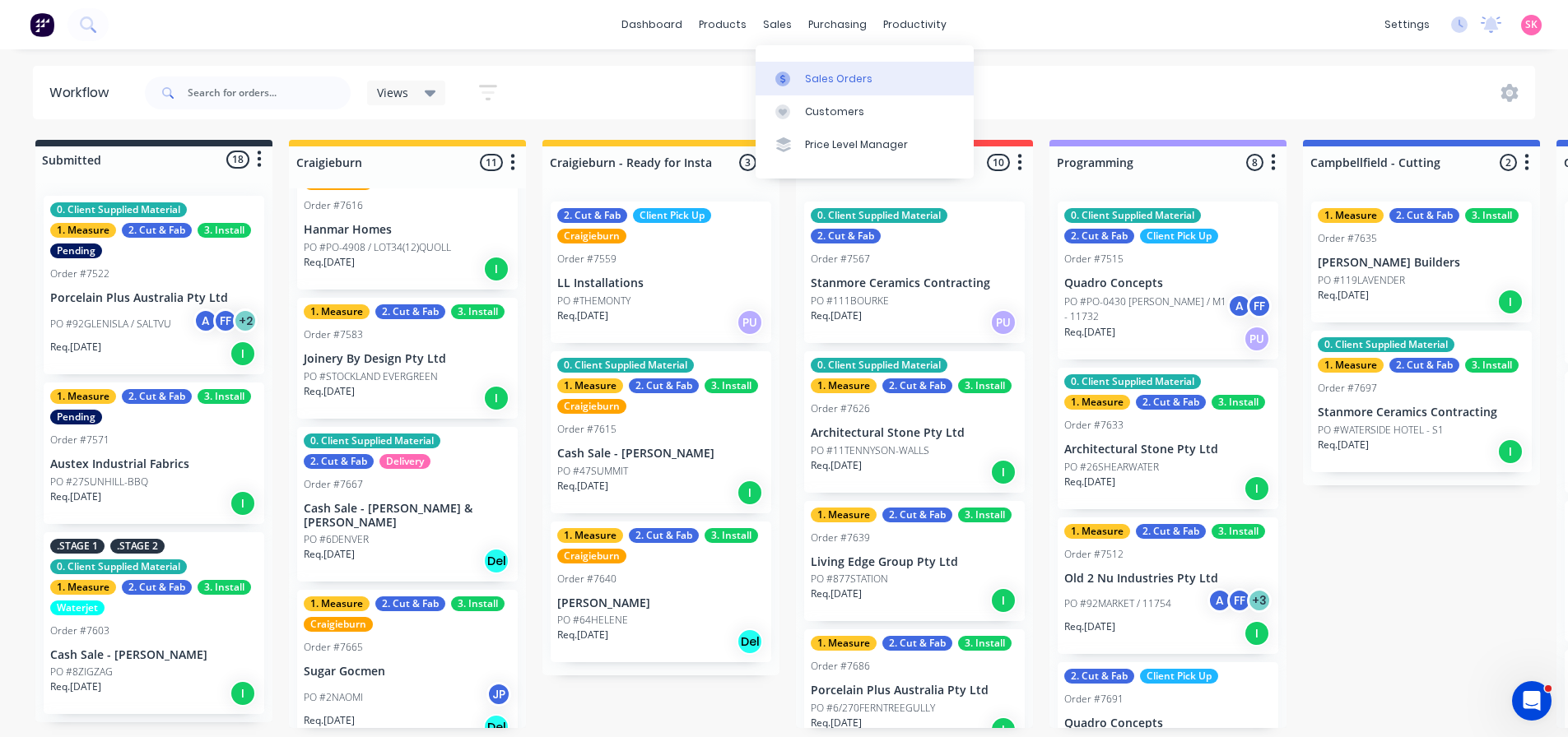
click at [792, 70] on link "Sales Orders" at bounding box center [864, 78] width 218 height 33
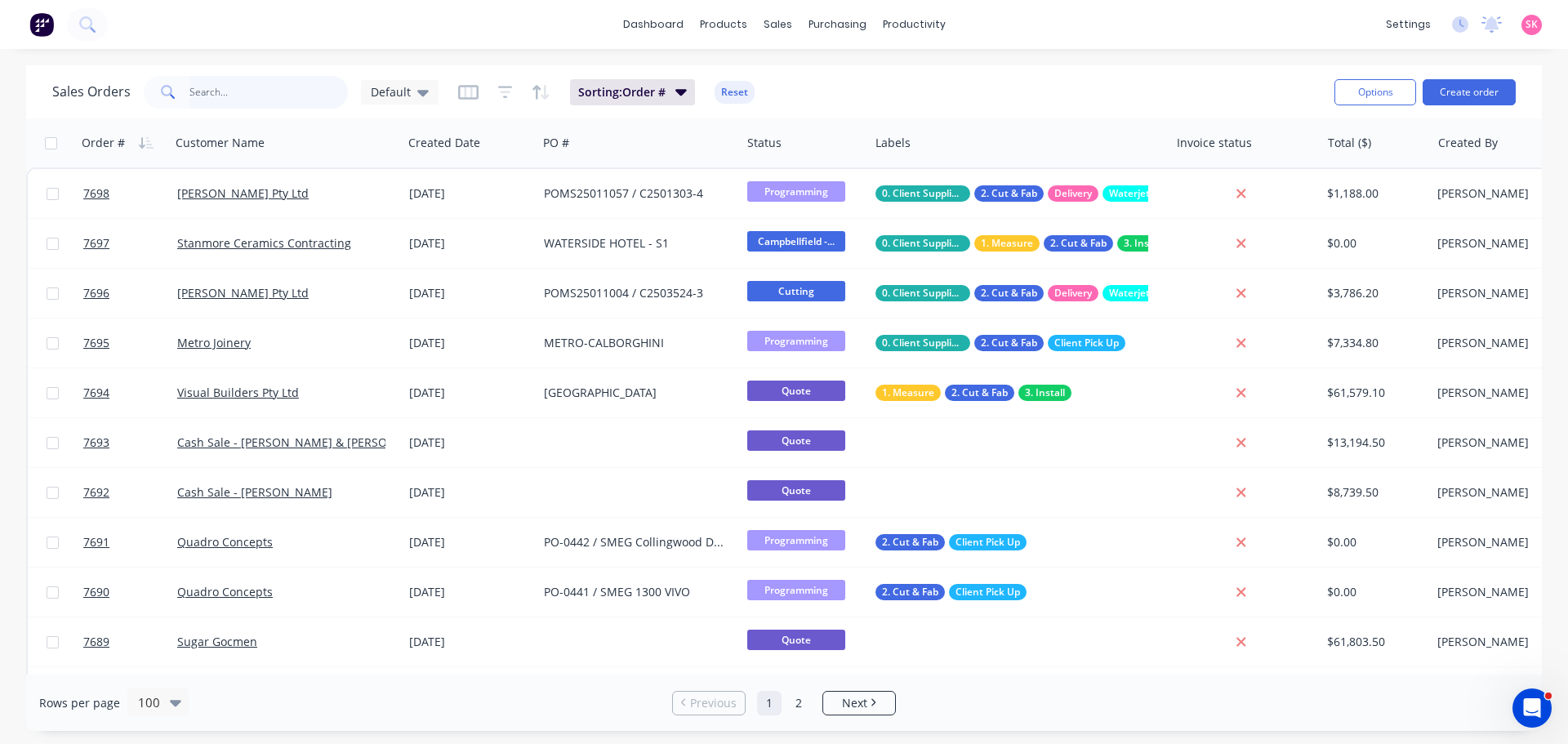
click at [263, 91] on input "text" at bounding box center [269, 92] width 159 height 32
type input "KELYA"
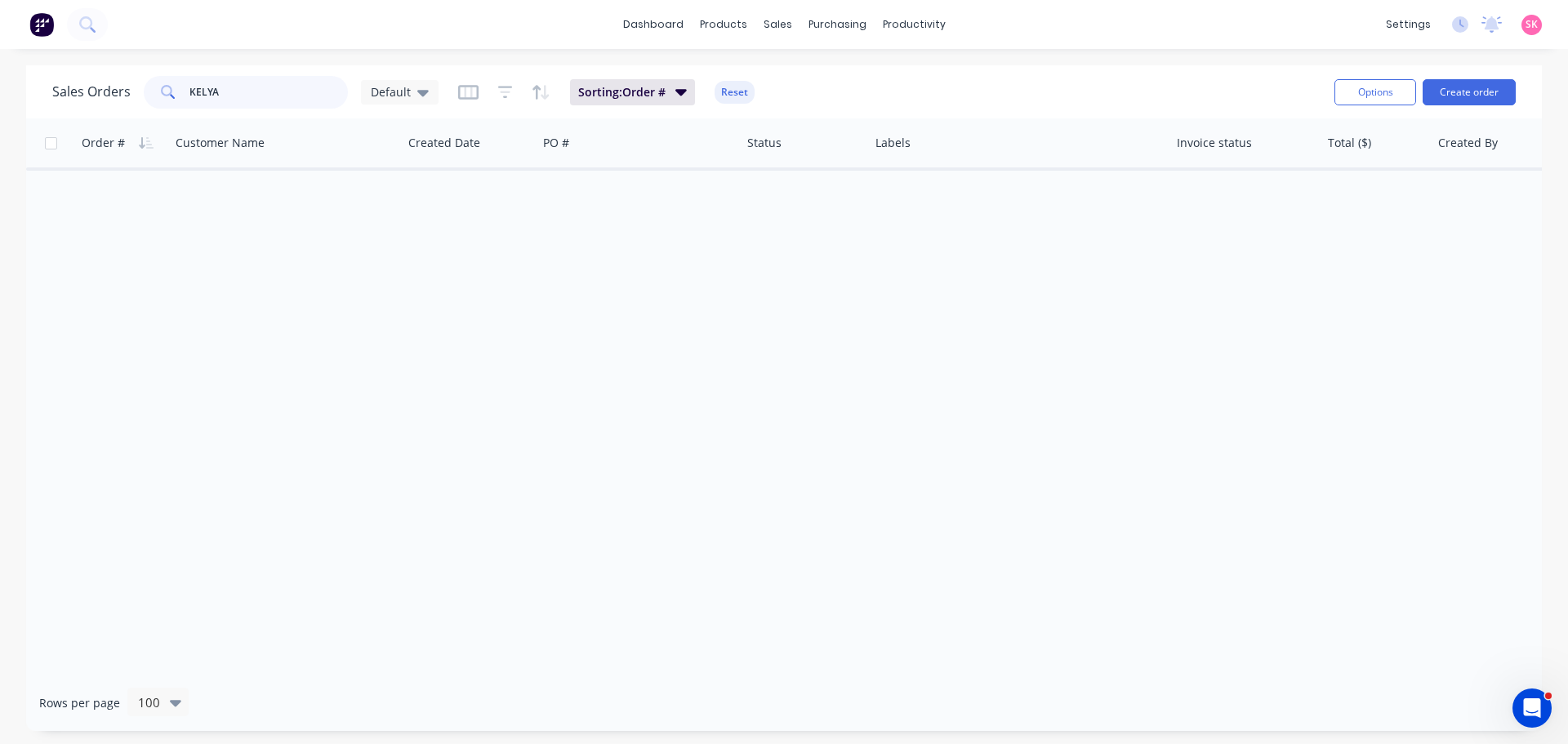
drag, startPoint x: 257, startPoint y: 94, endPoint x: 0, endPoint y: 126, distance: 259.0
click at [0, 124] on div "Sales Orders KELYA Default Sorting: Order # Reset Options Create order Order # …" at bounding box center [784, 398] width 1568 height 666
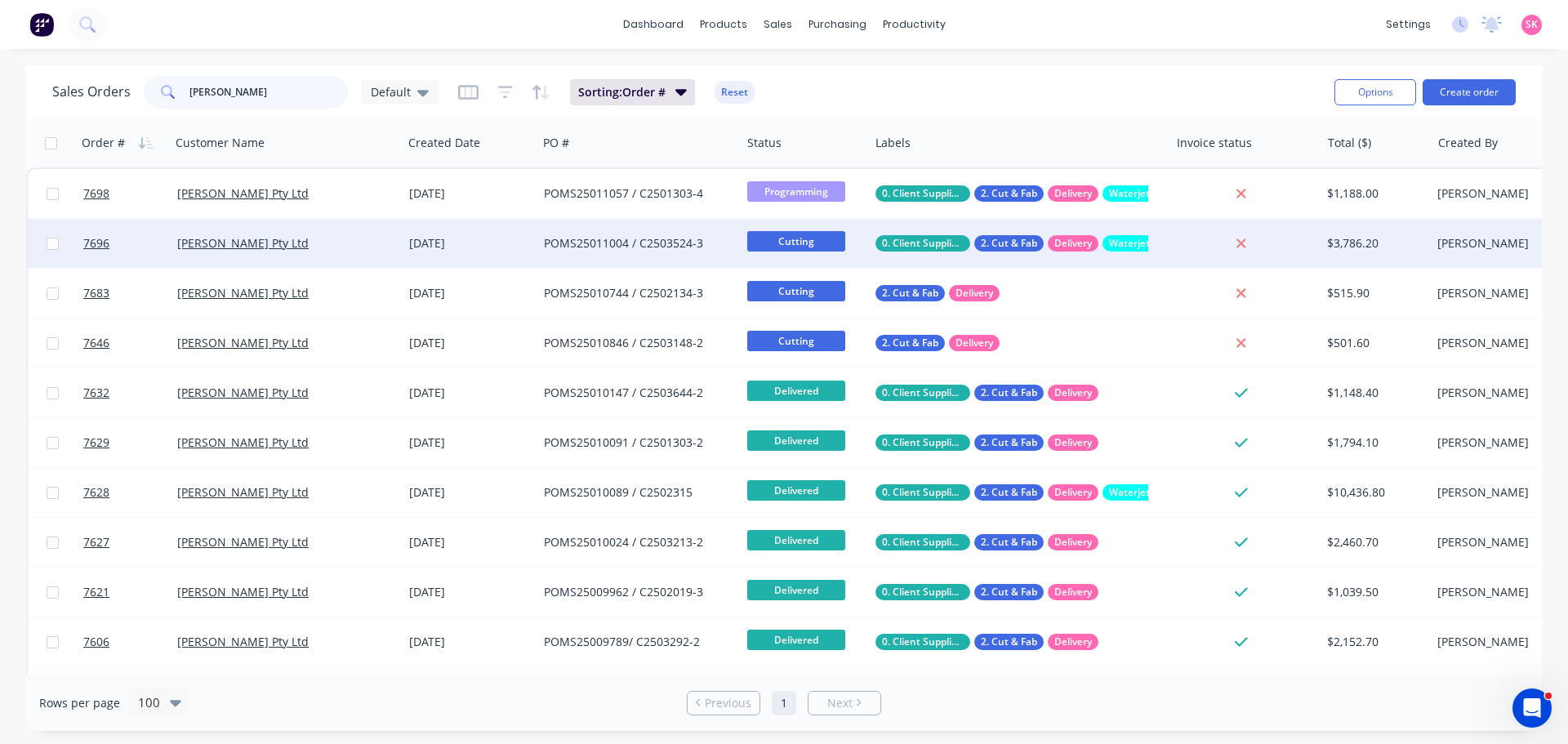
type input "[PERSON_NAME]"
click at [569, 244] on div "POMS25011004 / C2503524-3" at bounding box center [634, 243] width 182 height 16
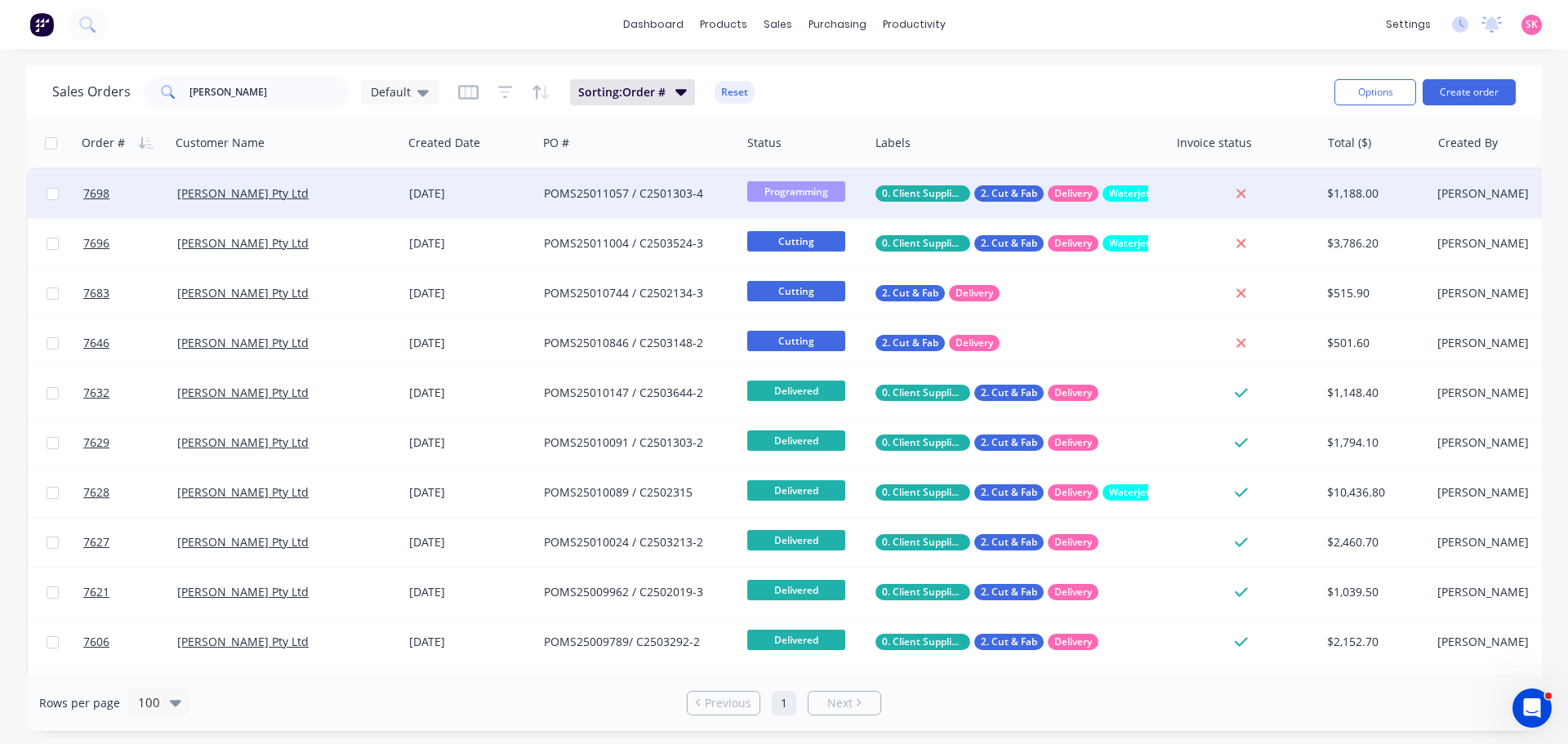
click at [497, 194] on div "[DATE]" at bounding box center [470, 193] width 122 height 16
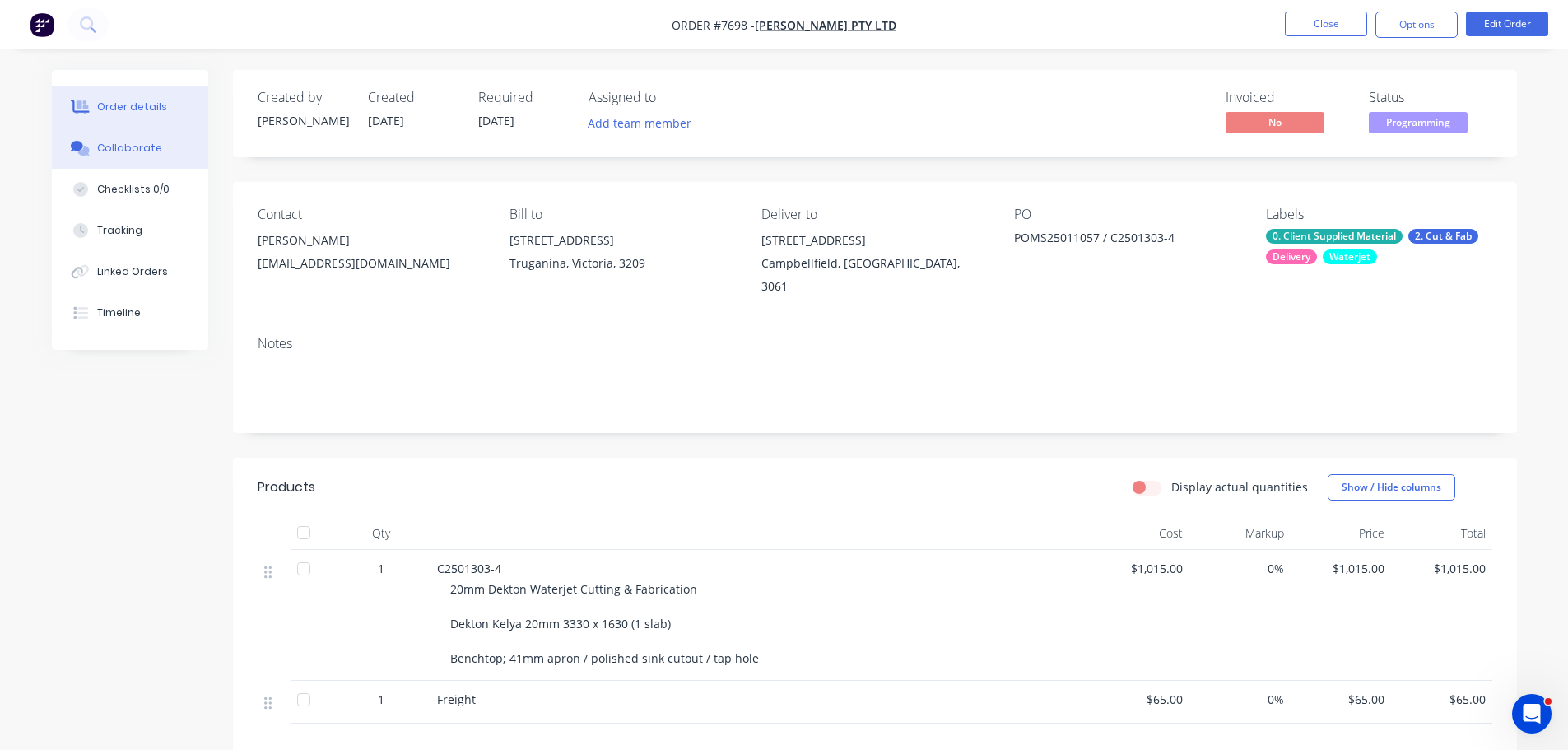
click at [168, 151] on button "Collaborate" at bounding box center [130, 148] width 156 height 41
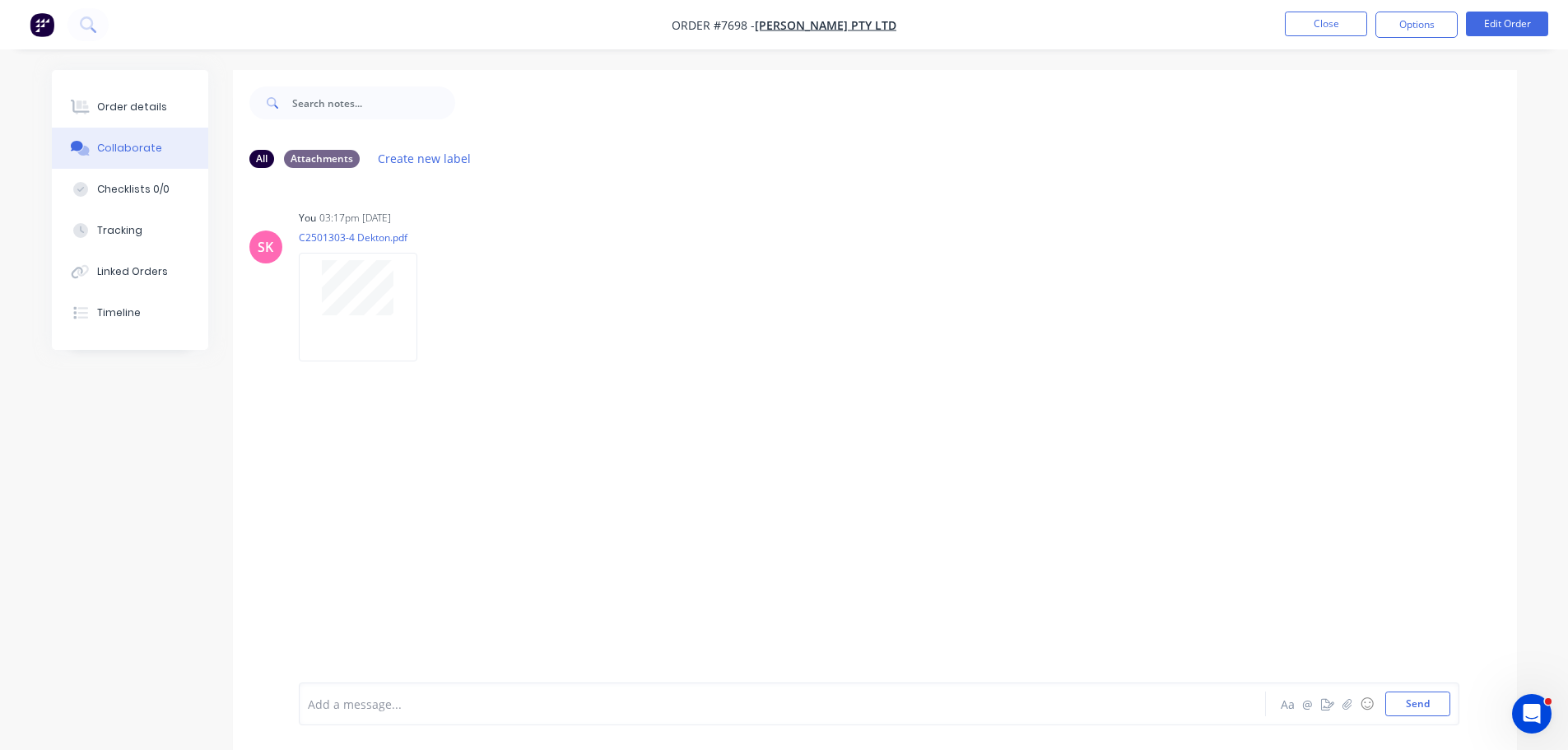
click at [402, 713] on div "Add a message..." at bounding box center [735, 704] width 857 height 25
click at [1352, 18] on button "Close" at bounding box center [1326, 23] width 82 height 25
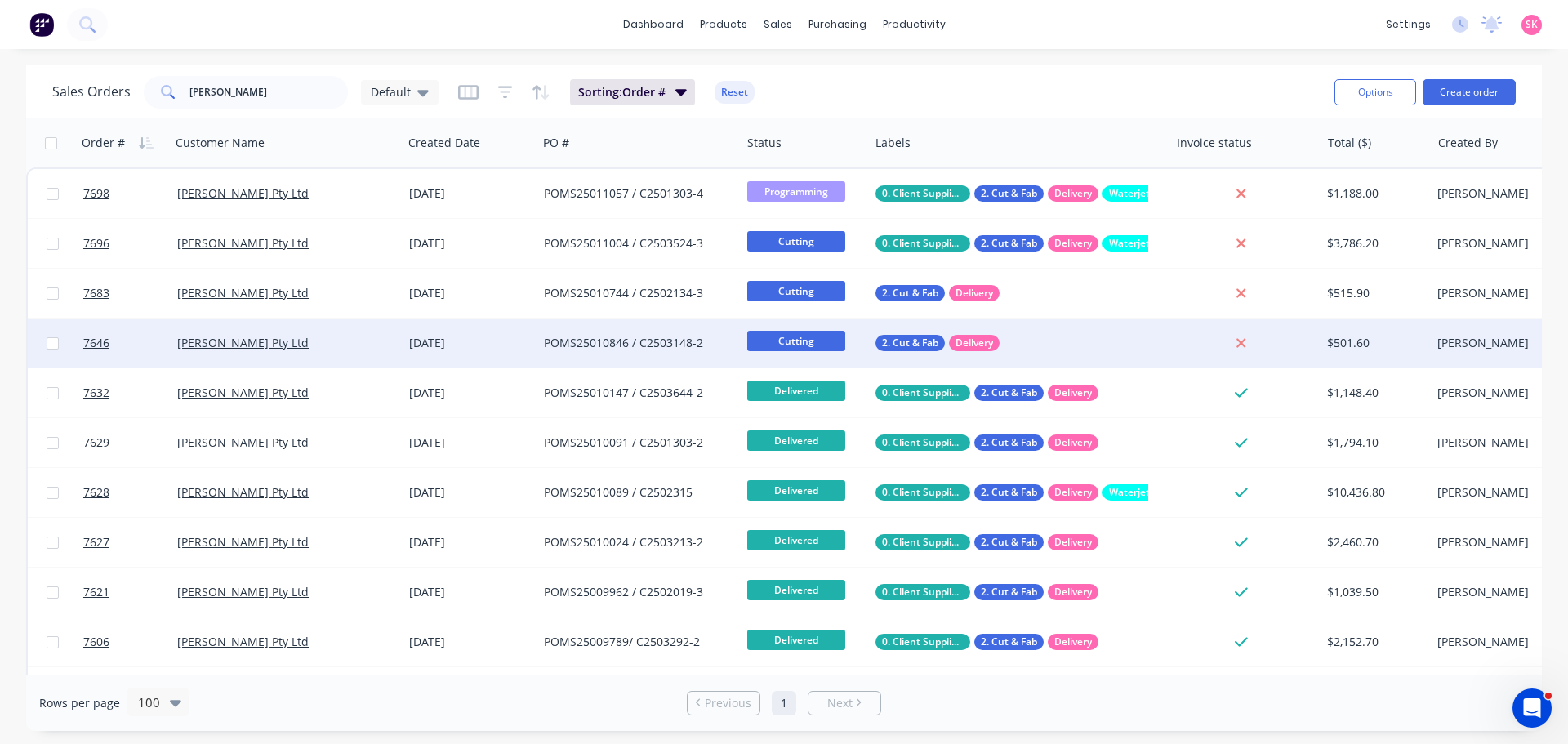
click at [438, 344] on div "[DATE]" at bounding box center [470, 343] width 122 height 16
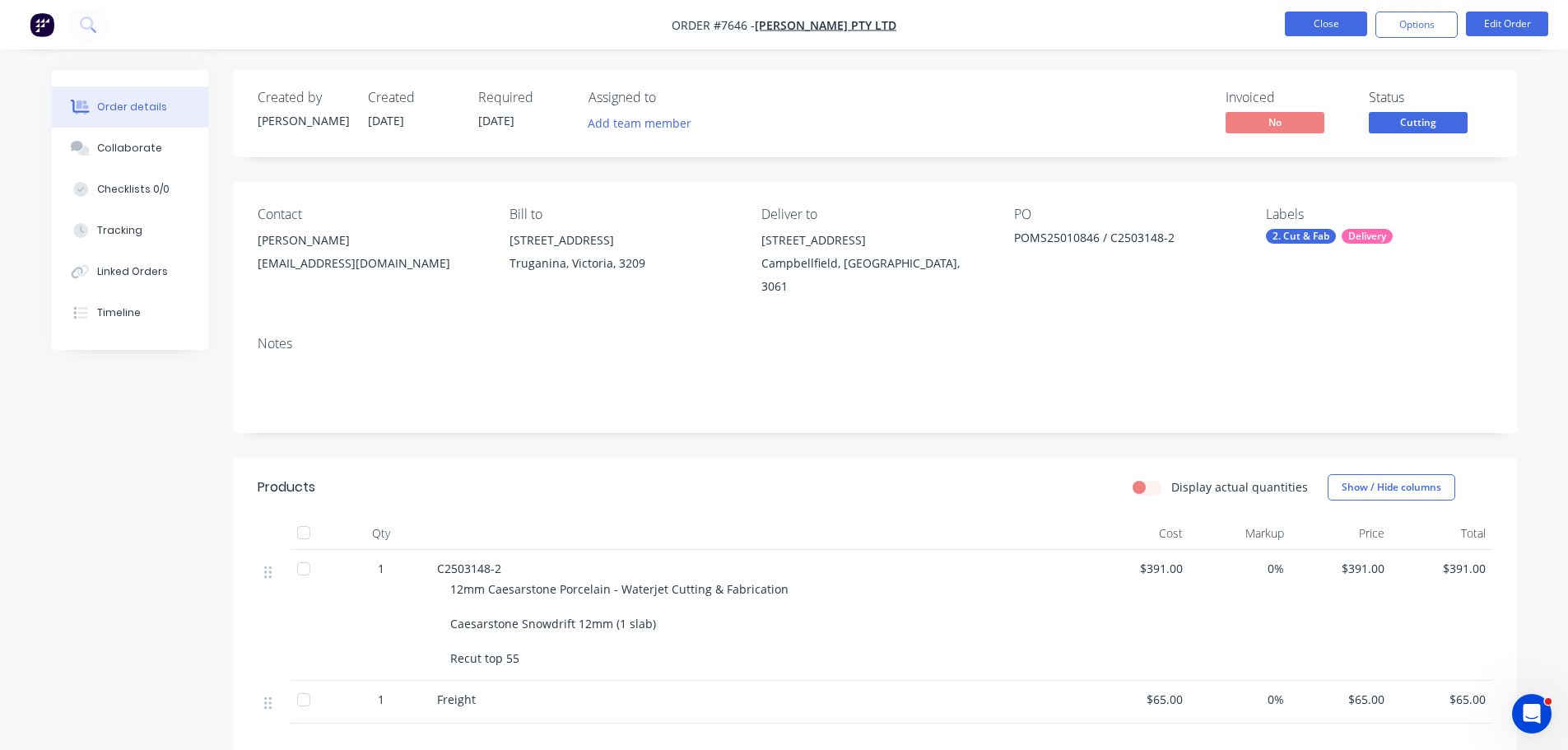
click at [1310, 24] on button "Close" at bounding box center [1326, 23] width 82 height 25
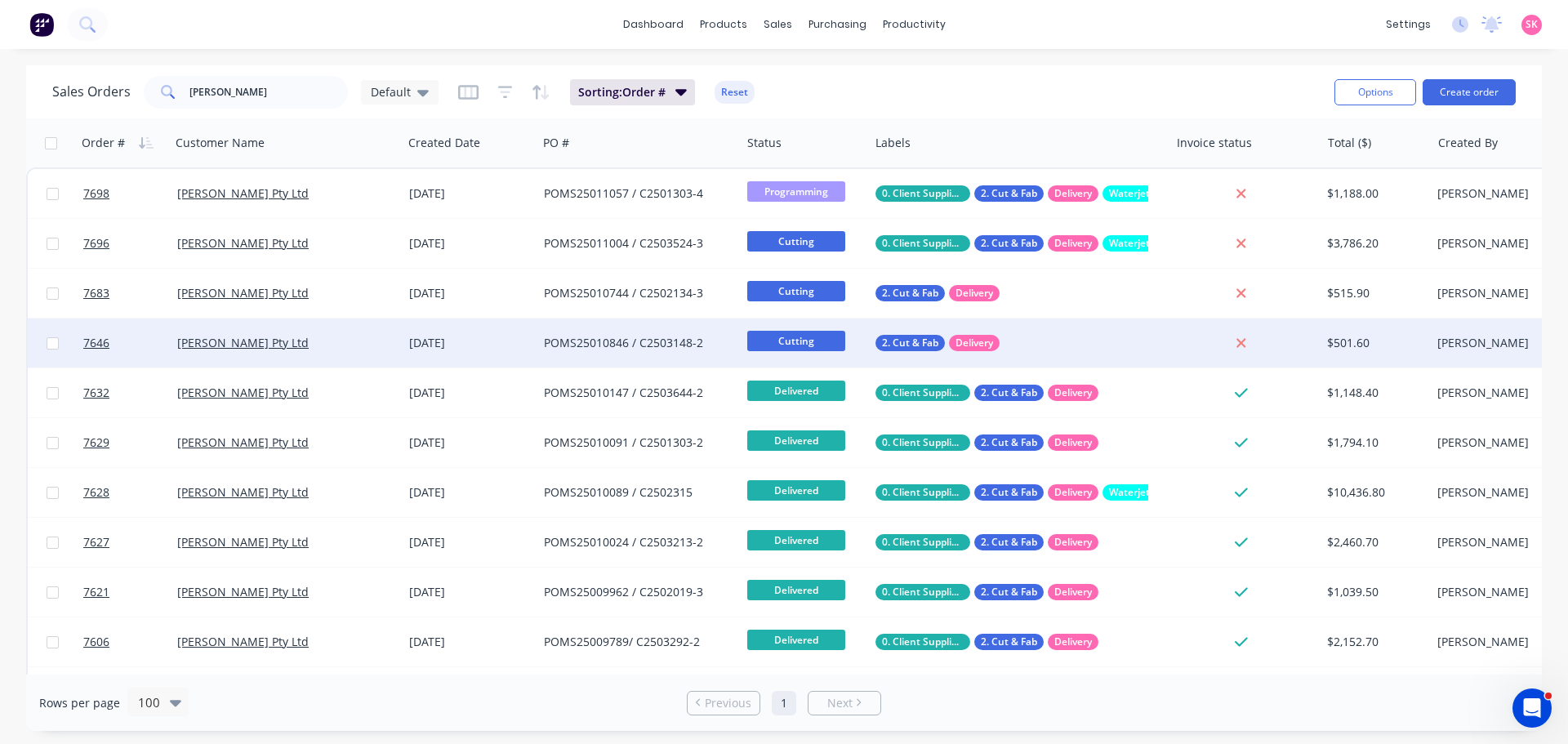
click at [651, 338] on div "POMS25010846 / C2503148-2" at bounding box center [634, 343] width 182 height 16
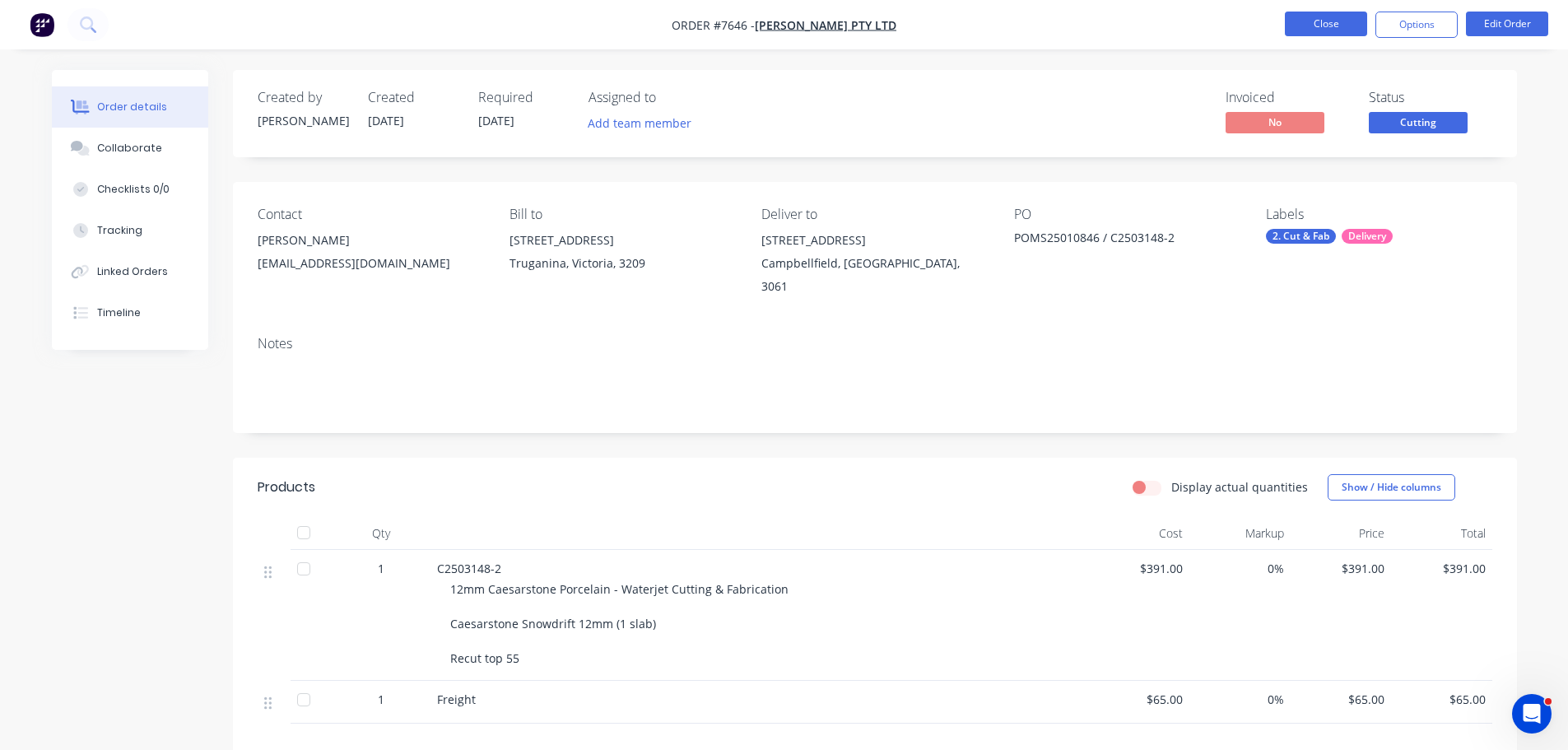
click at [1327, 17] on button "Close" at bounding box center [1326, 23] width 82 height 25
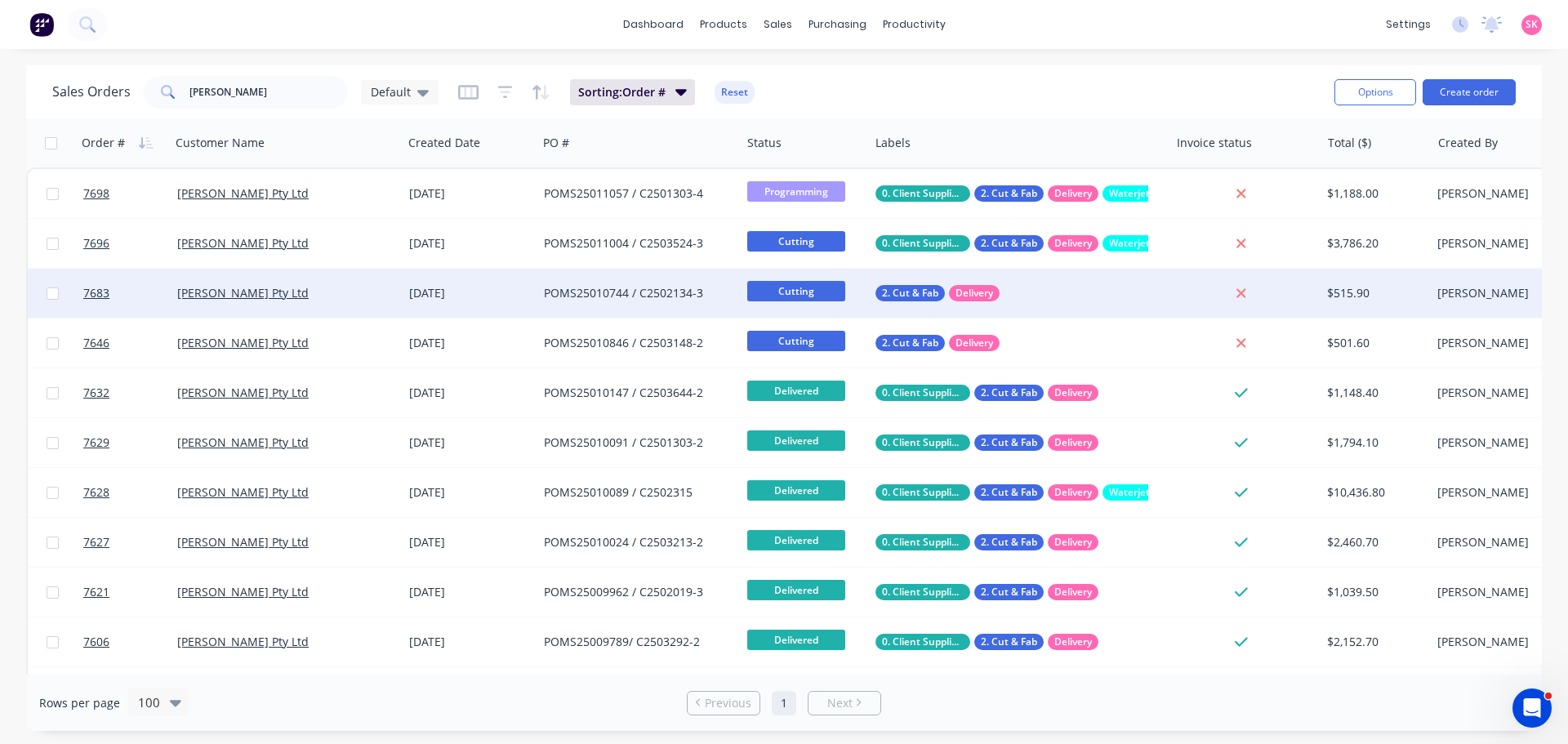
click at [562, 308] on div "POMS25010744 / C2502134-3" at bounding box center [639, 292] width 204 height 49
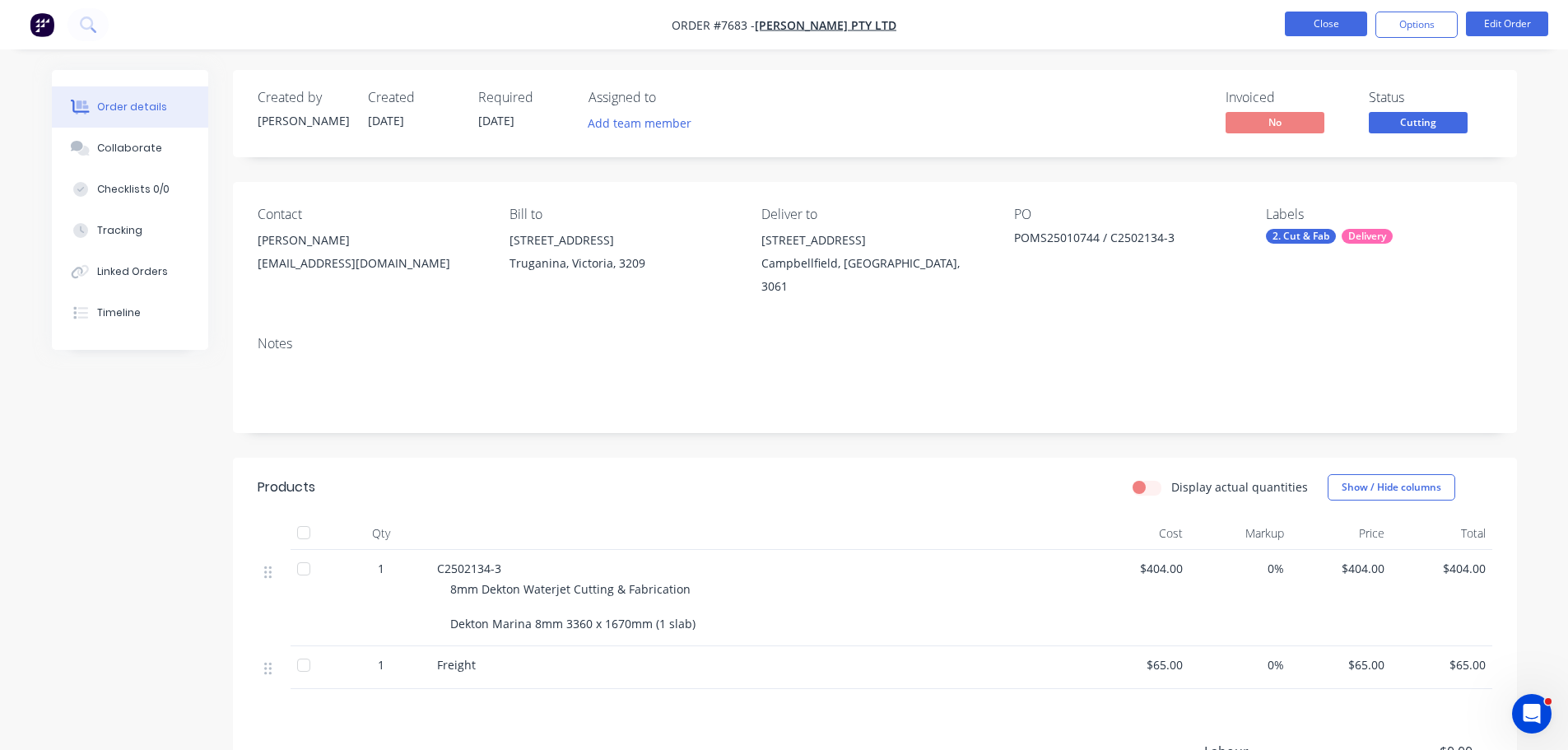
click at [1294, 30] on button "Close" at bounding box center [1326, 23] width 82 height 25
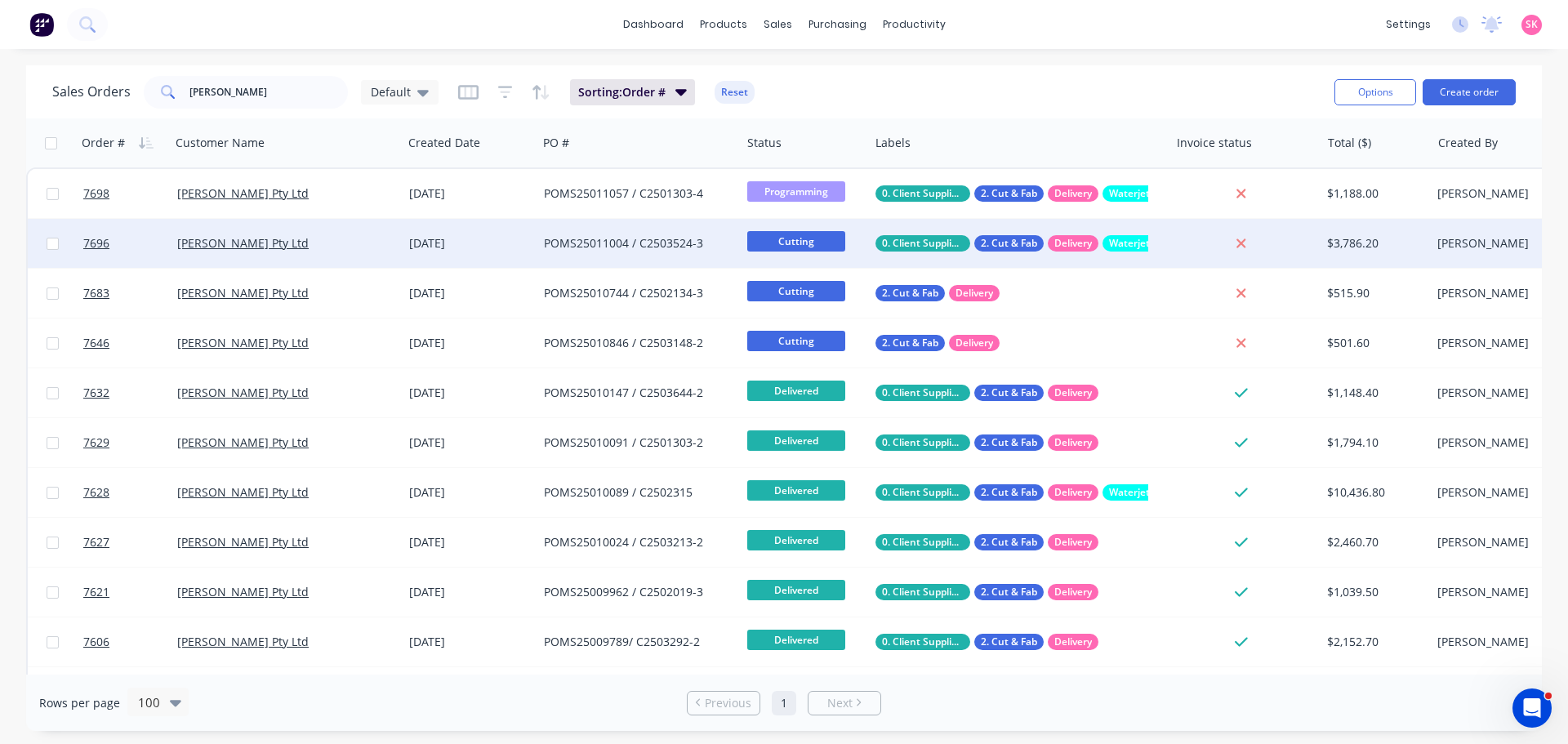
click at [613, 246] on div "POMS25011004 / C2503524-3" at bounding box center [634, 243] width 182 height 16
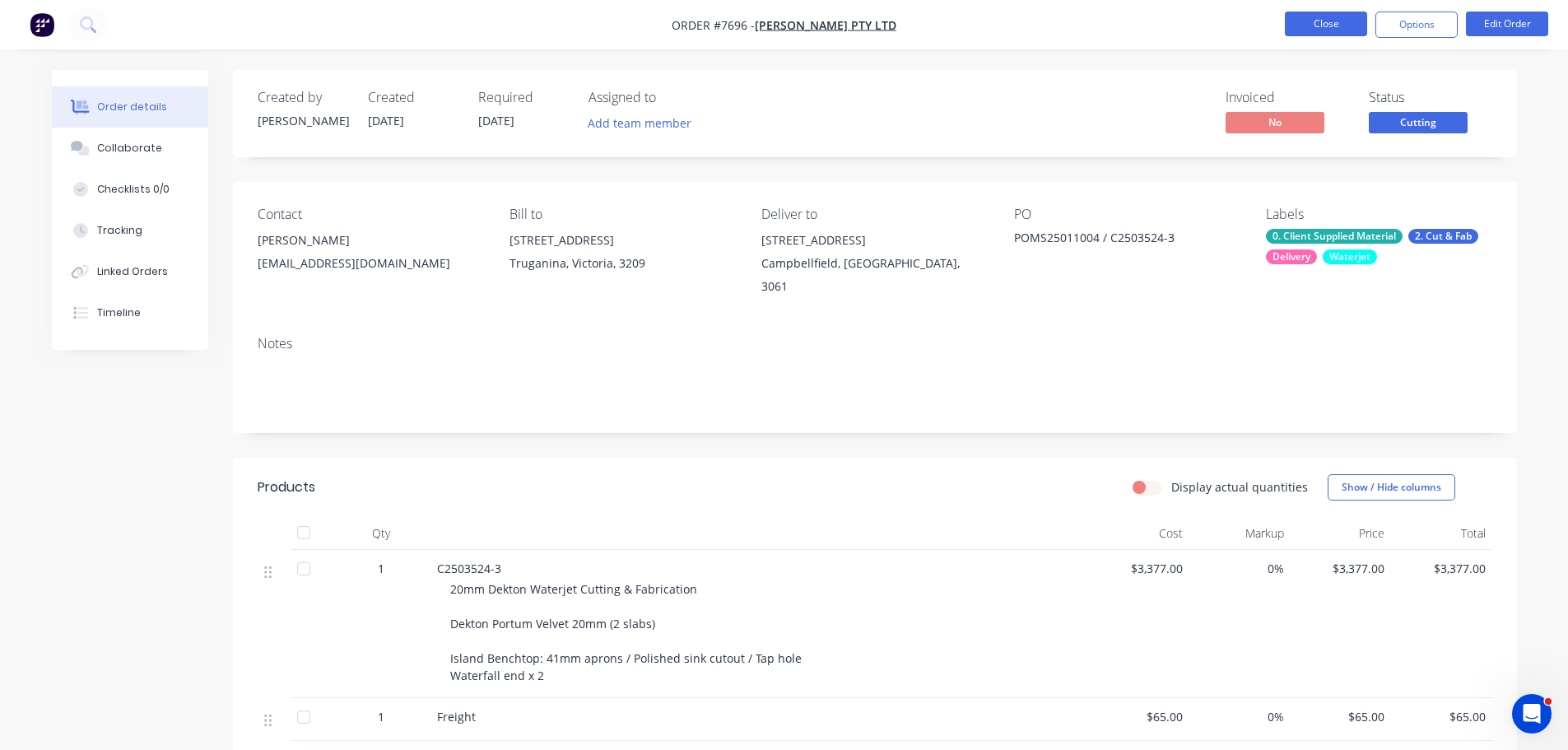
click at [1327, 19] on button "Close" at bounding box center [1326, 23] width 82 height 25
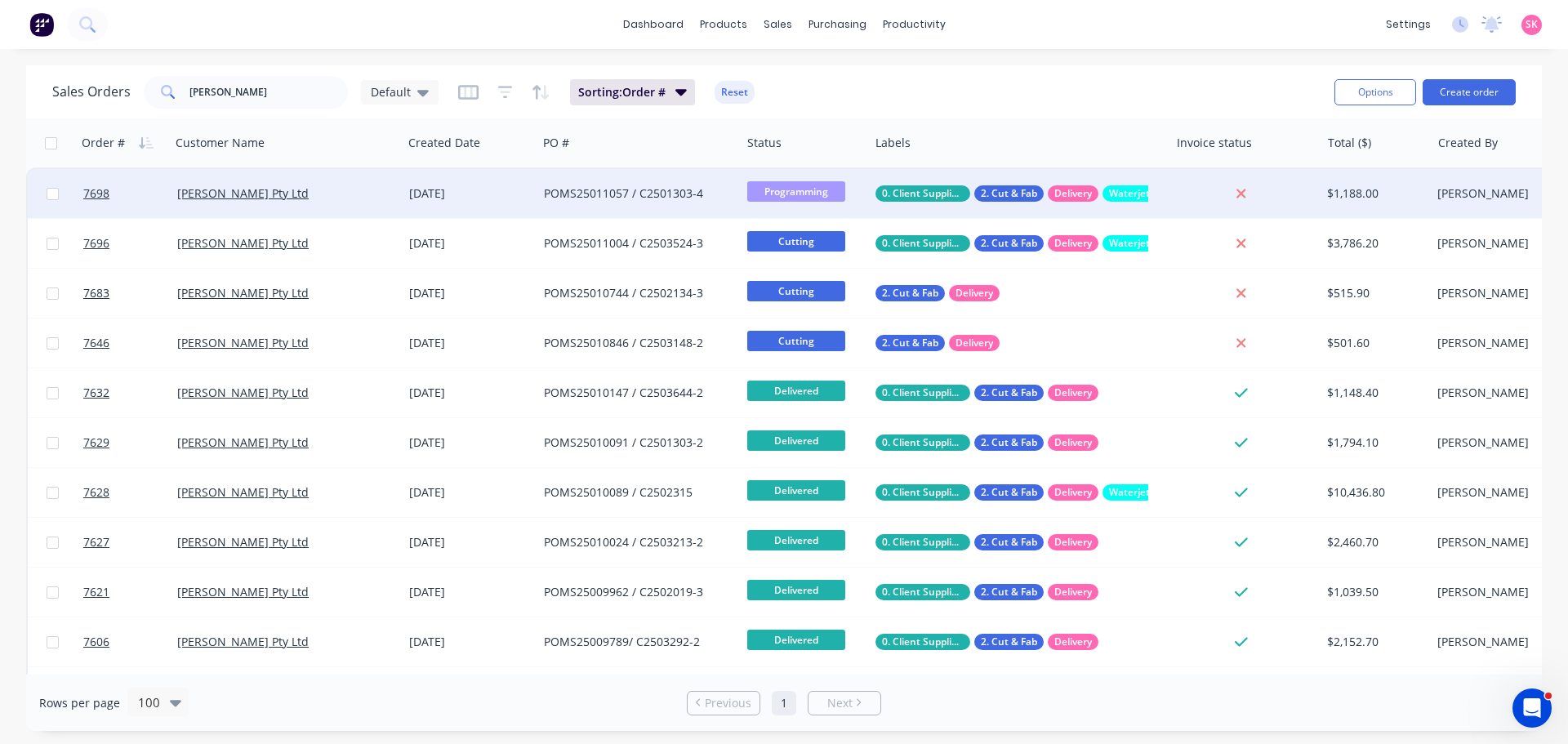
click at [495, 215] on div "[DATE]" at bounding box center [470, 193] width 135 height 49
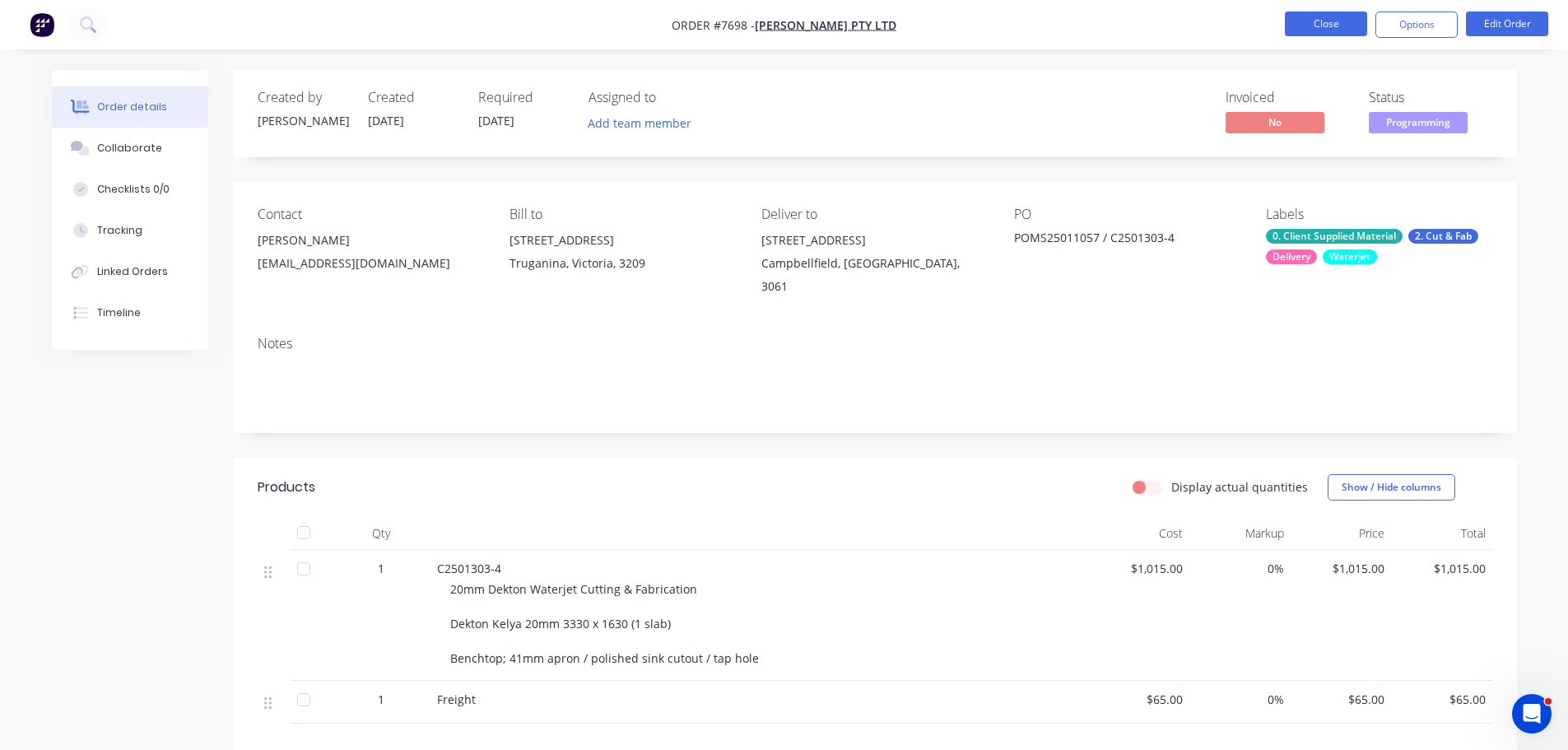
click at [1298, 16] on button "Close" at bounding box center [1326, 23] width 82 height 25
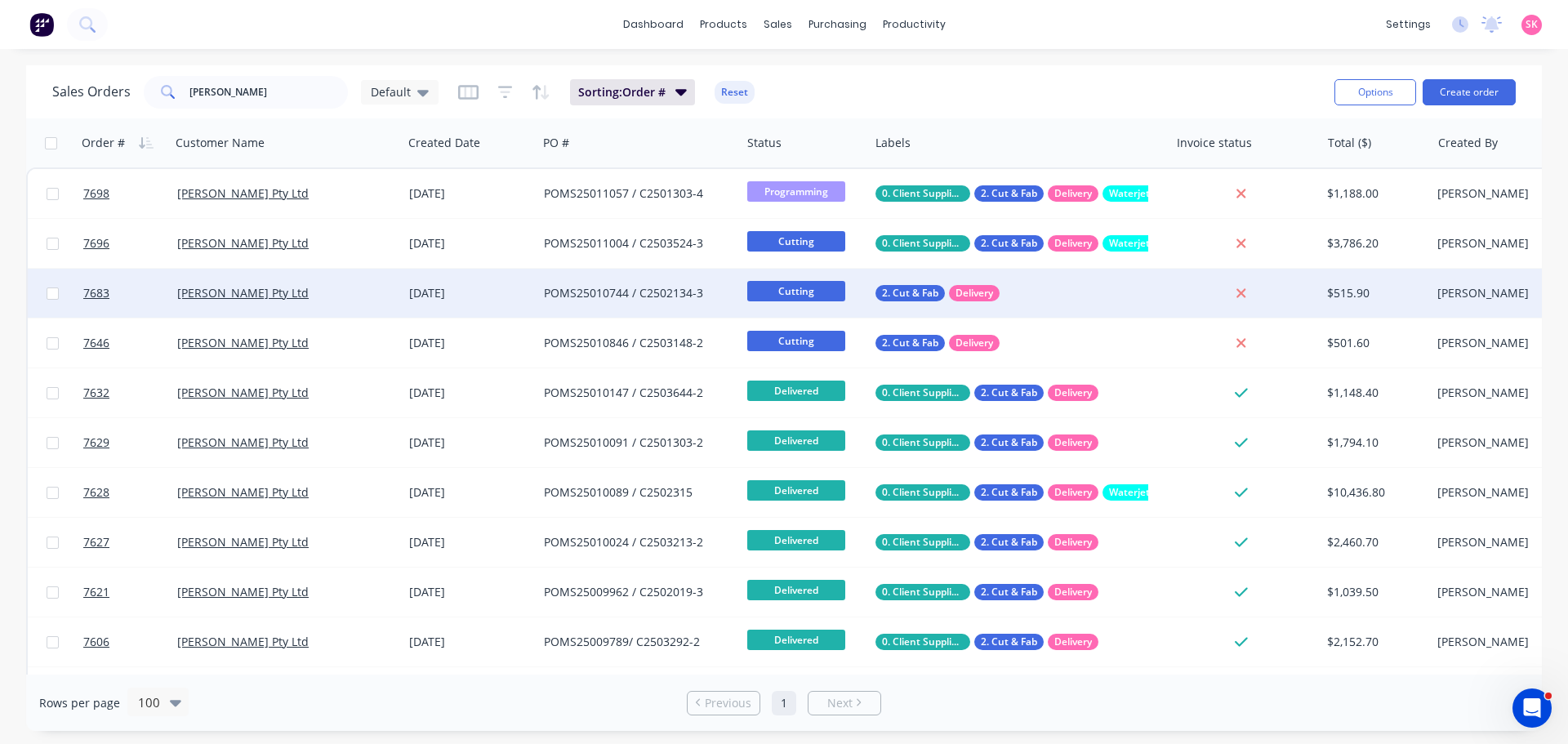
click at [695, 282] on div "POMS25010744 / C2502134-3" at bounding box center [639, 292] width 204 height 49
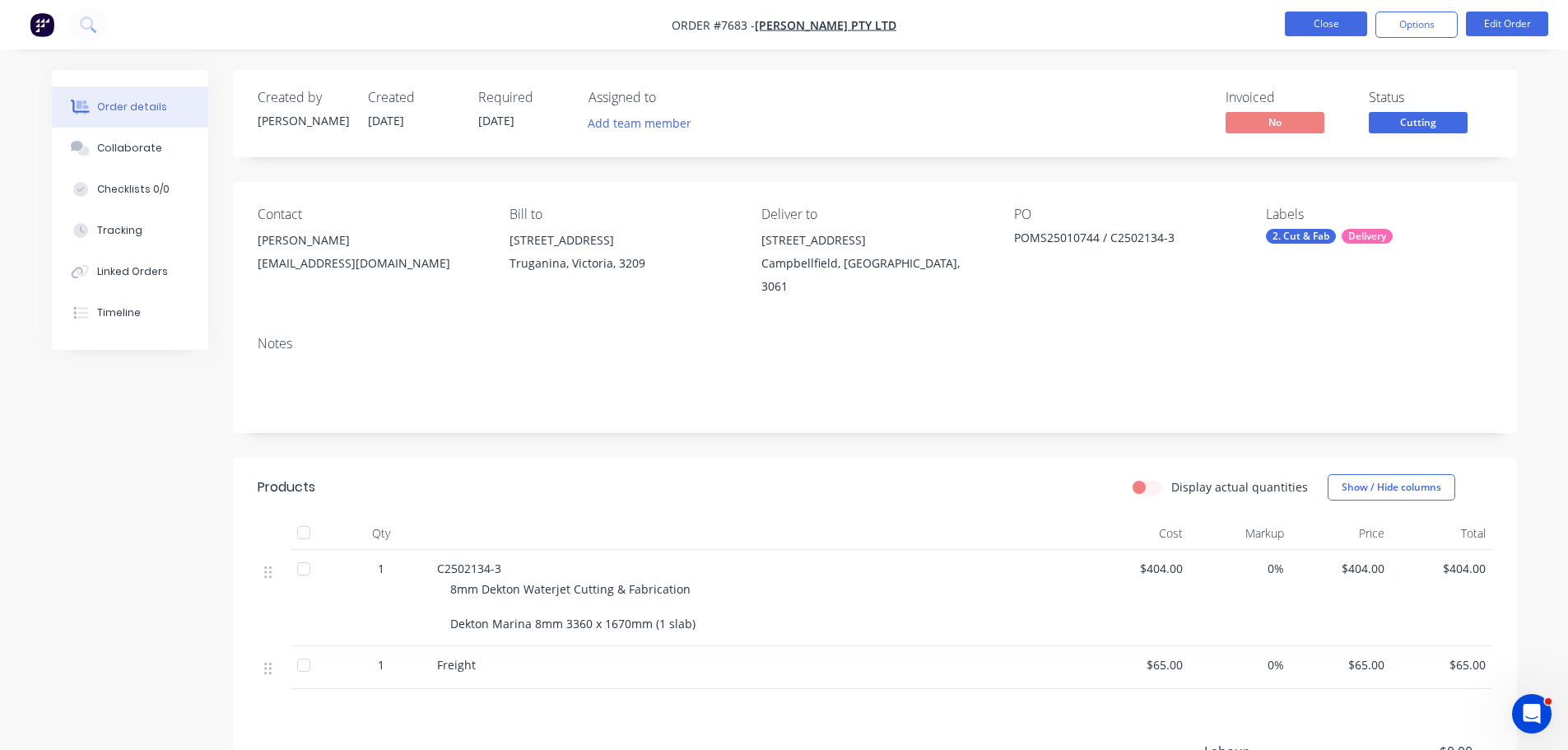
click at [1345, 31] on button "Close" at bounding box center [1326, 23] width 82 height 25
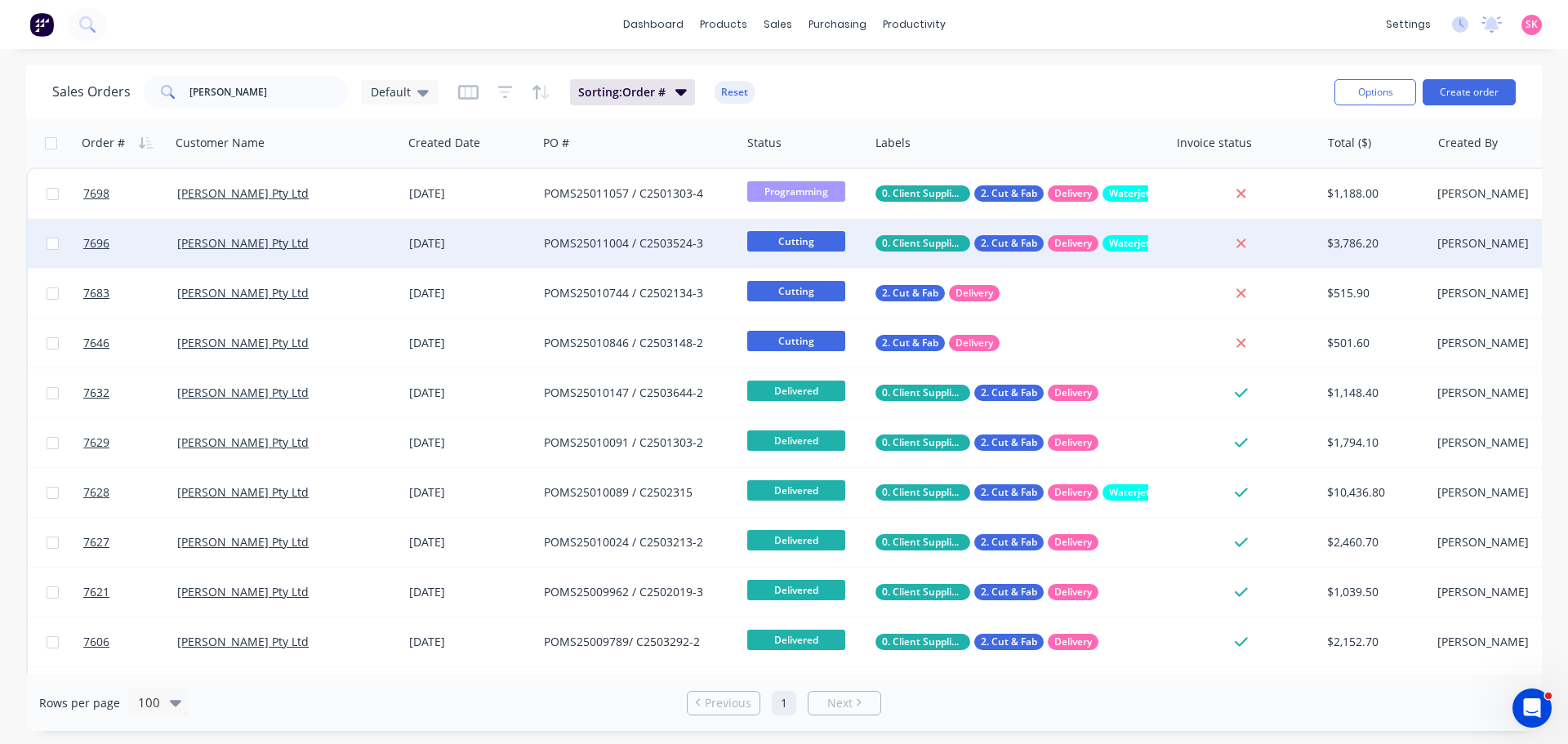
click at [596, 247] on div "POMS25011004 / C2503524-3" at bounding box center [634, 243] width 182 height 16
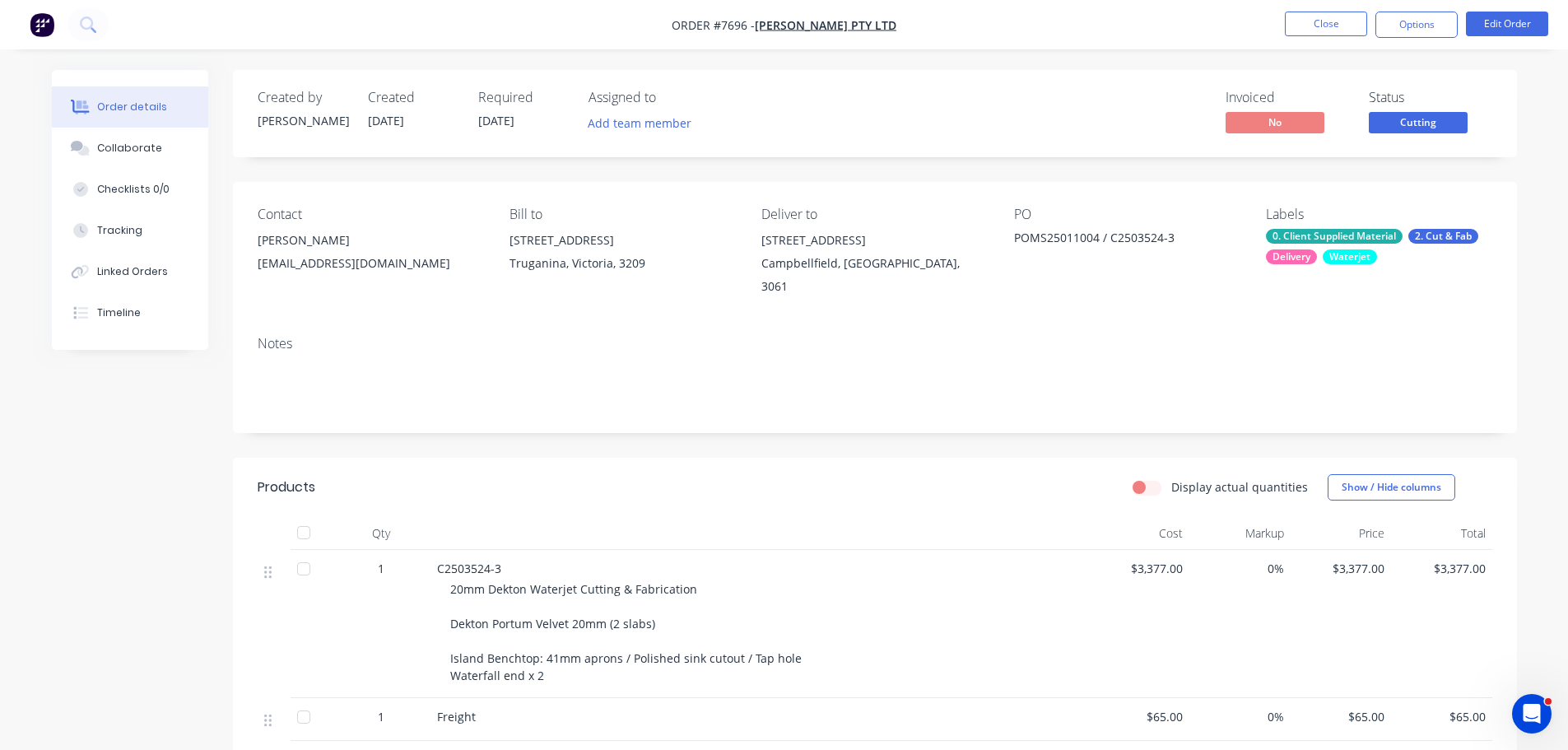
click at [1320, 46] on nav "Order #7696 - [PERSON_NAME] Pty Ltd Close Options Edit Order" at bounding box center [784, 24] width 1568 height 49
click at [1320, 34] on button "Close" at bounding box center [1326, 23] width 82 height 25
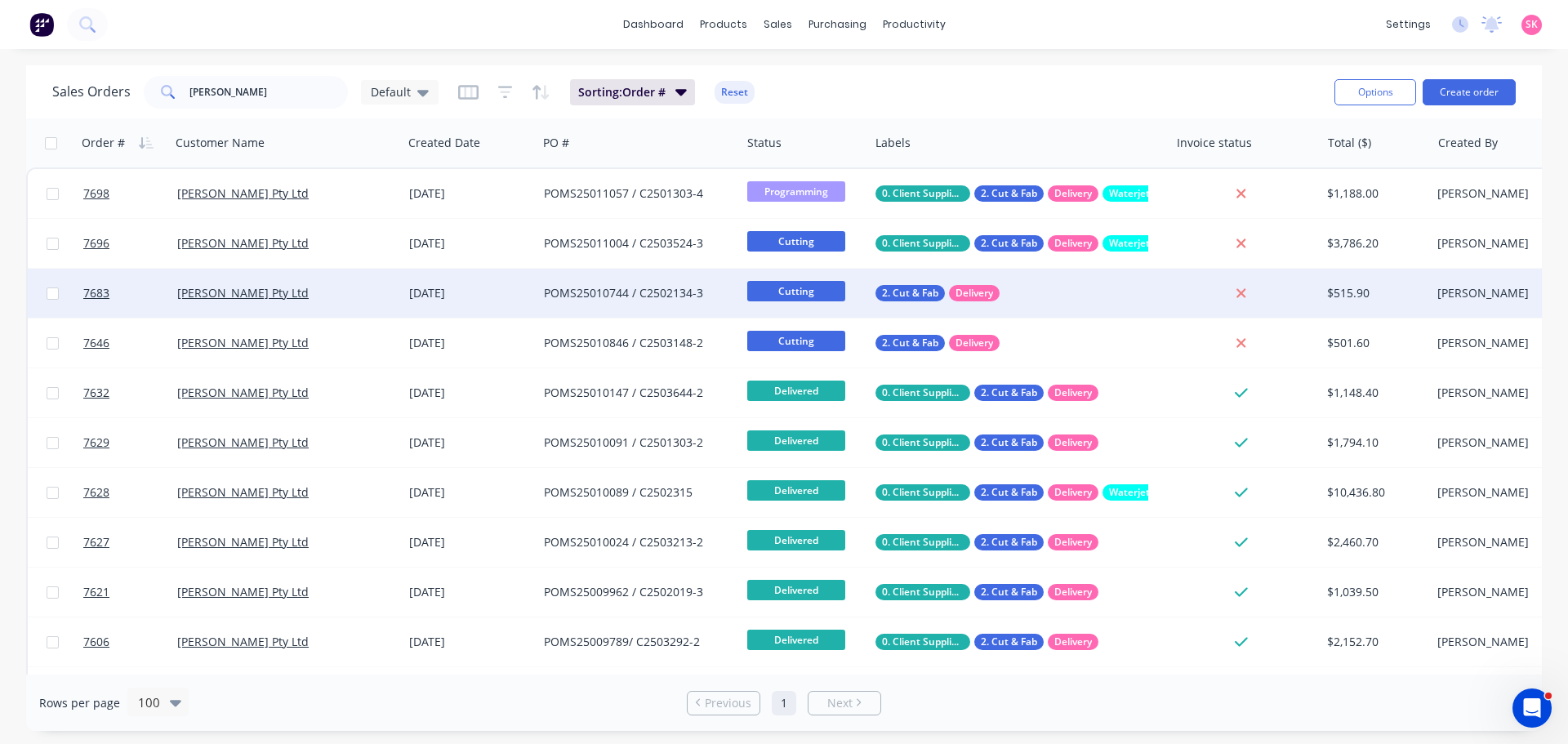
click at [595, 286] on div "POMS25010744 / C2502134-3" at bounding box center [634, 292] width 182 height 16
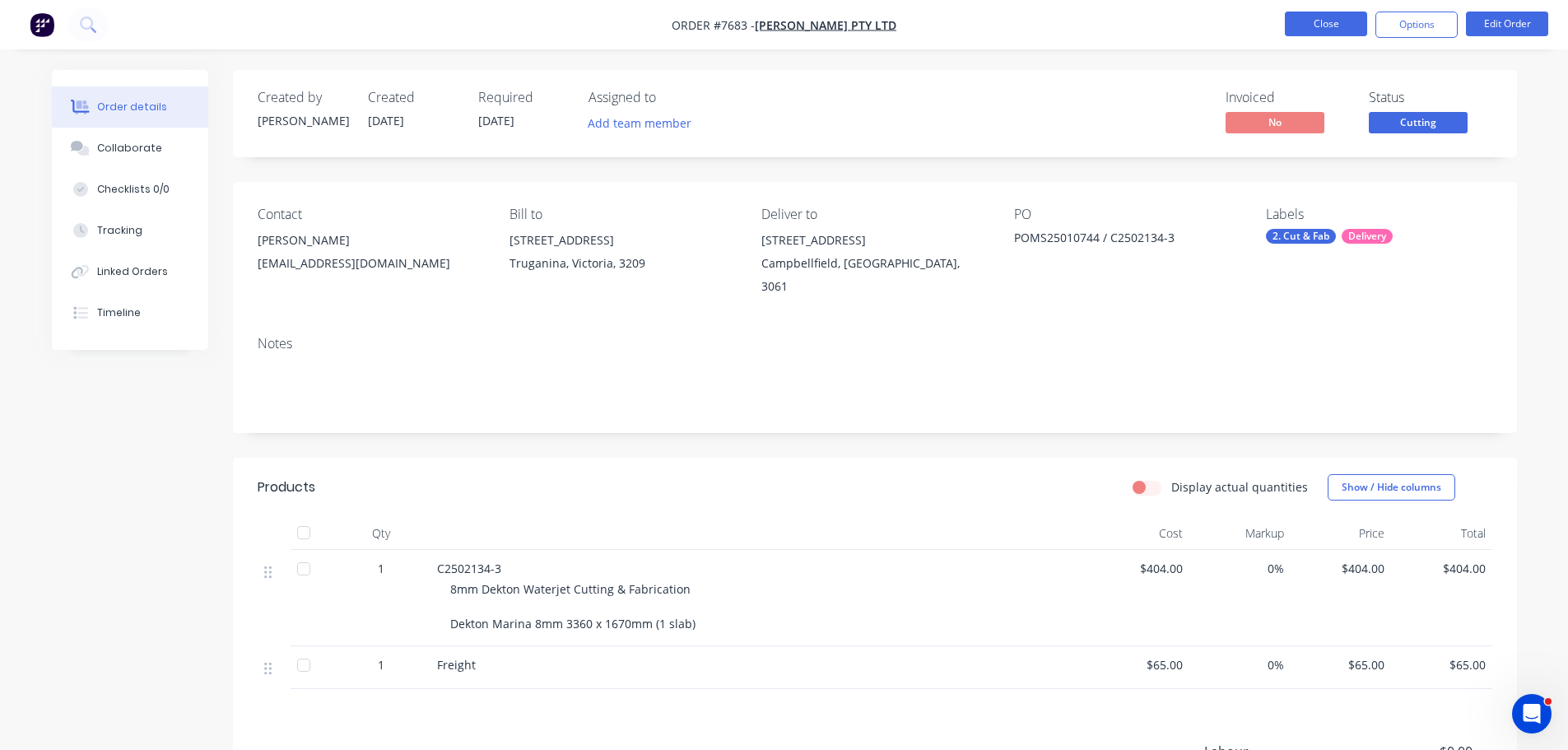
click at [1299, 21] on button "Close" at bounding box center [1326, 23] width 82 height 25
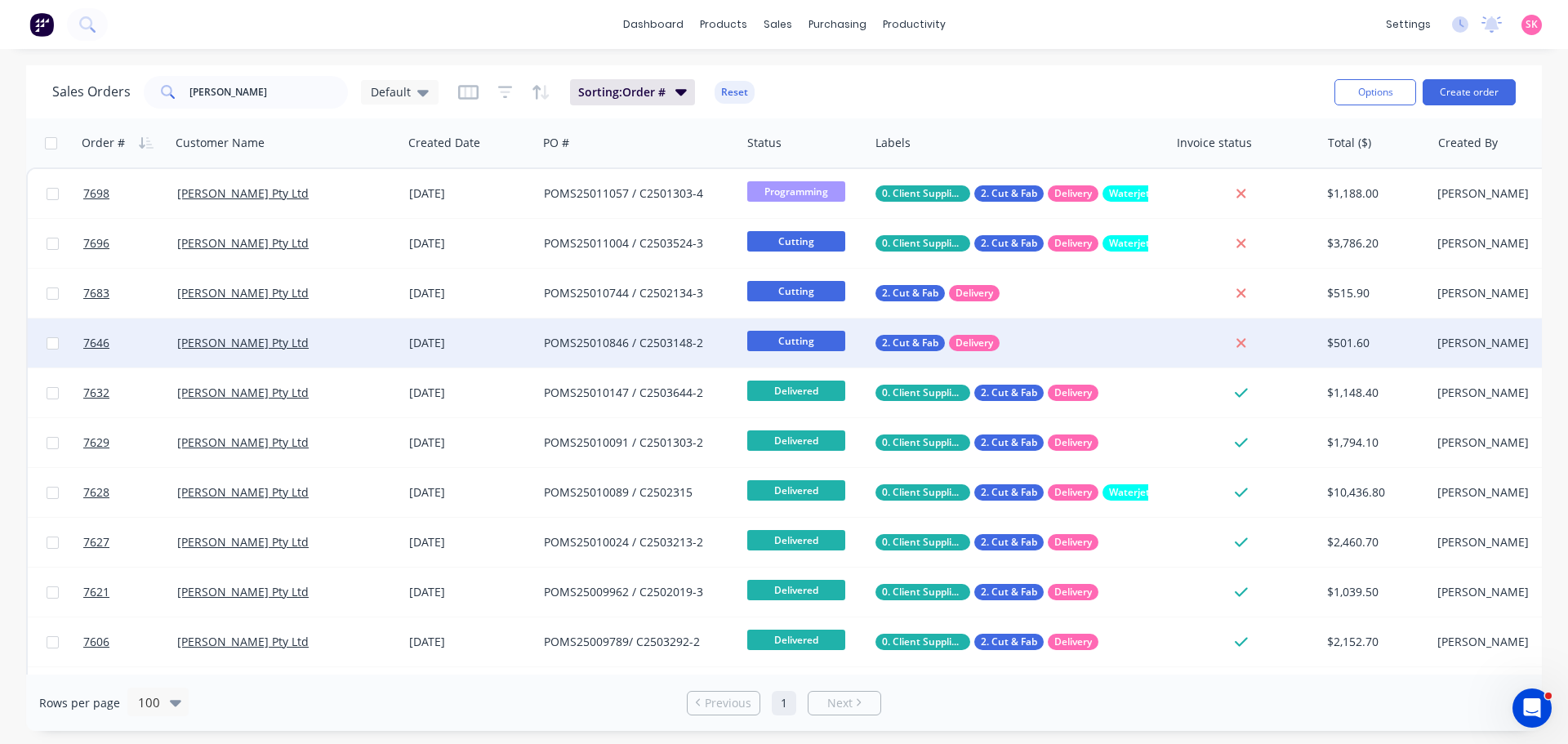
click at [537, 357] on div "POMS25010846 / C2503148-2" at bounding box center [639, 343] width 204 height 49
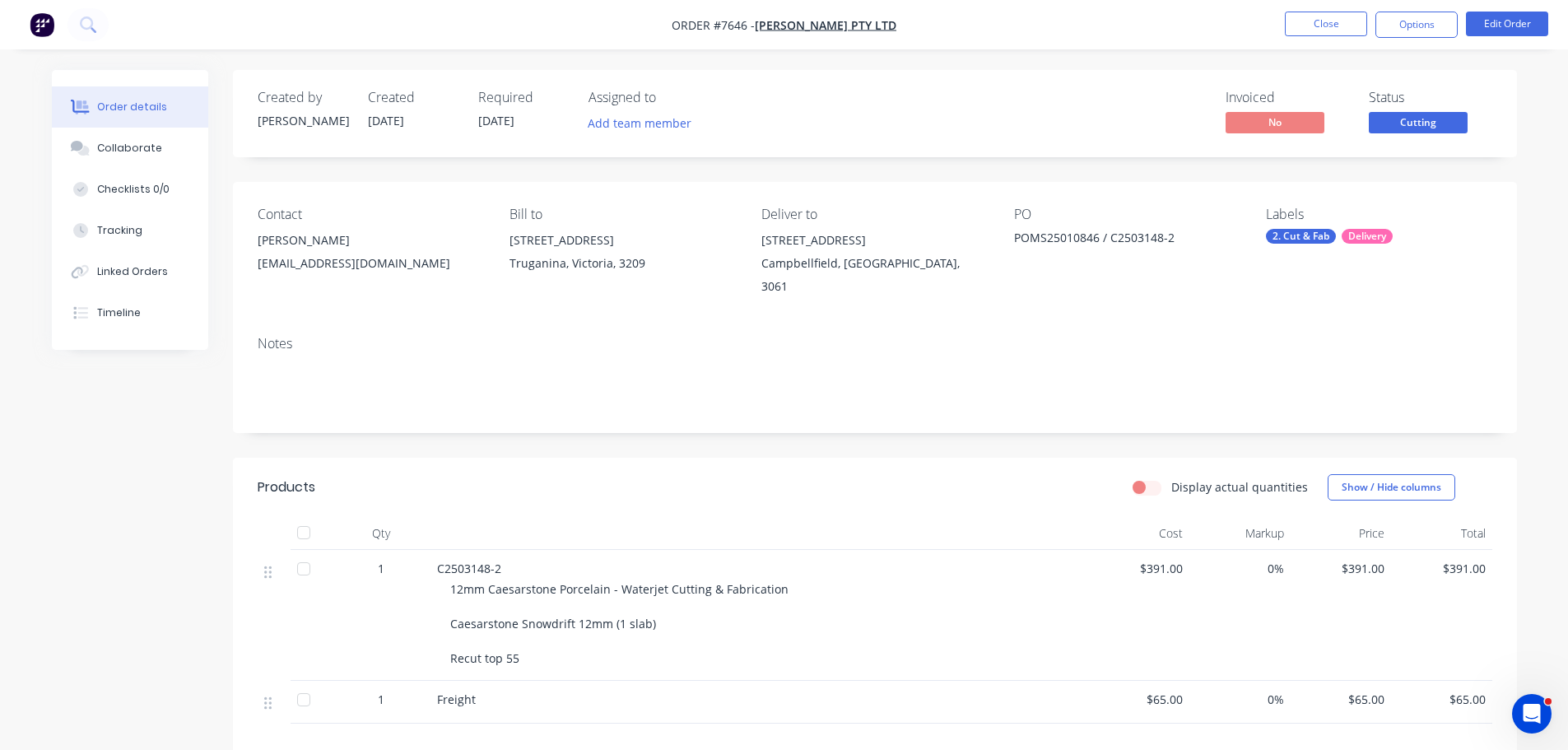
click at [1335, 39] on nav "Order #7646 - [PERSON_NAME] Pty Ltd Close Options Edit Order" at bounding box center [784, 24] width 1568 height 49
click at [1332, 39] on nav "Order #7646 - [PERSON_NAME] Pty Ltd Close Options Edit Order" at bounding box center [784, 24] width 1568 height 49
click at [1331, 27] on button "Close" at bounding box center [1326, 23] width 82 height 25
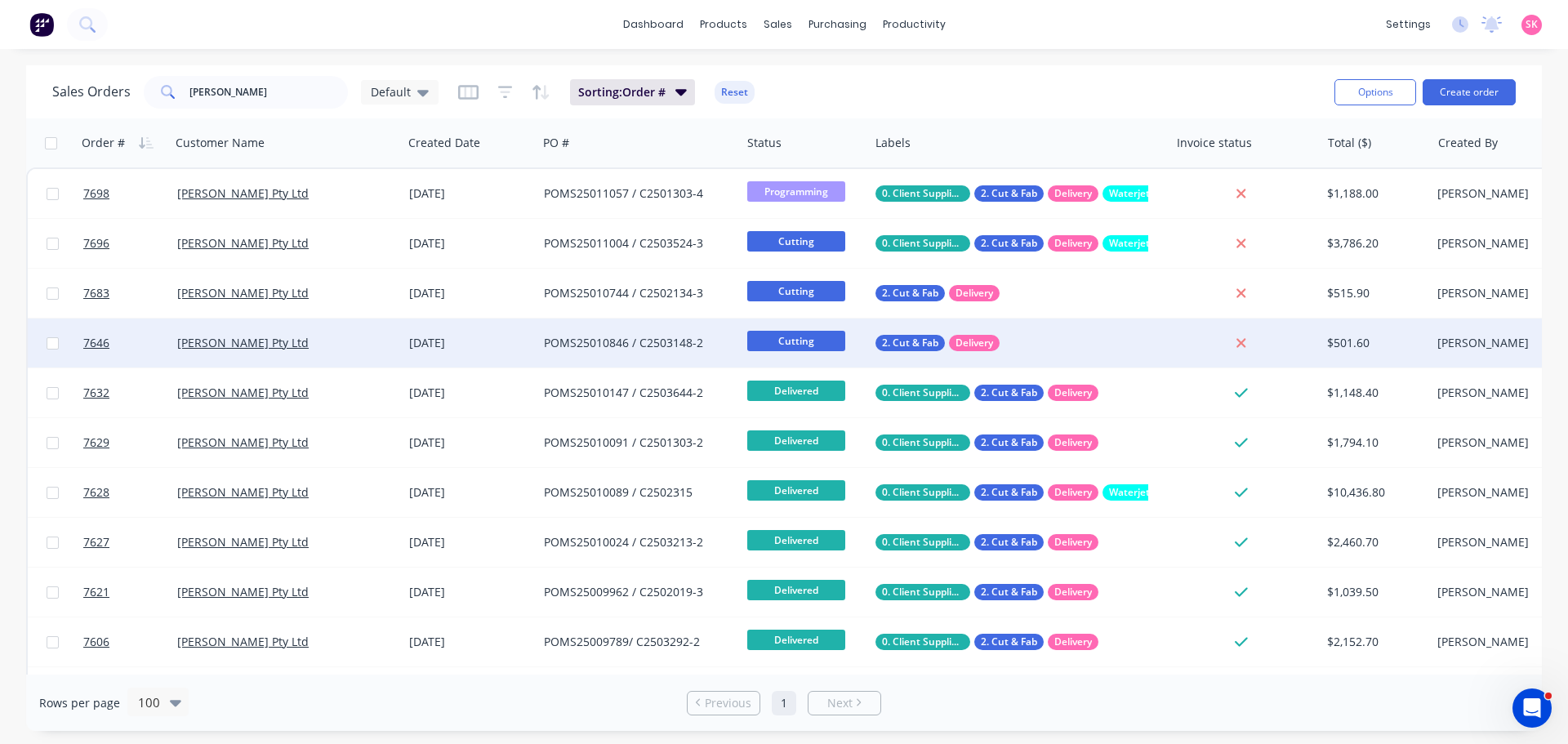
click at [494, 326] on div "[DATE]" at bounding box center [470, 343] width 135 height 49
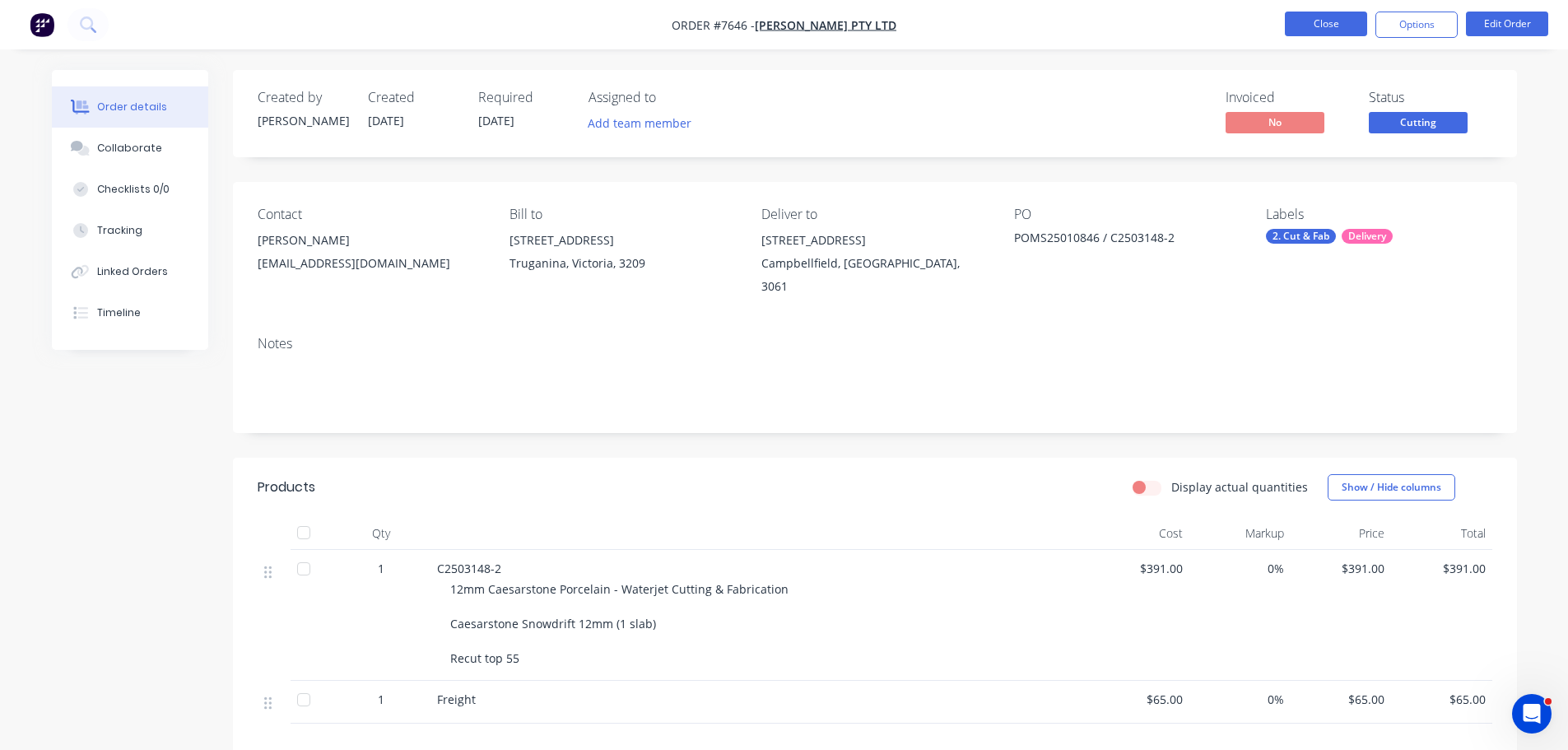
click at [1323, 34] on button "Close" at bounding box center [1326, 23] width 82 height 25
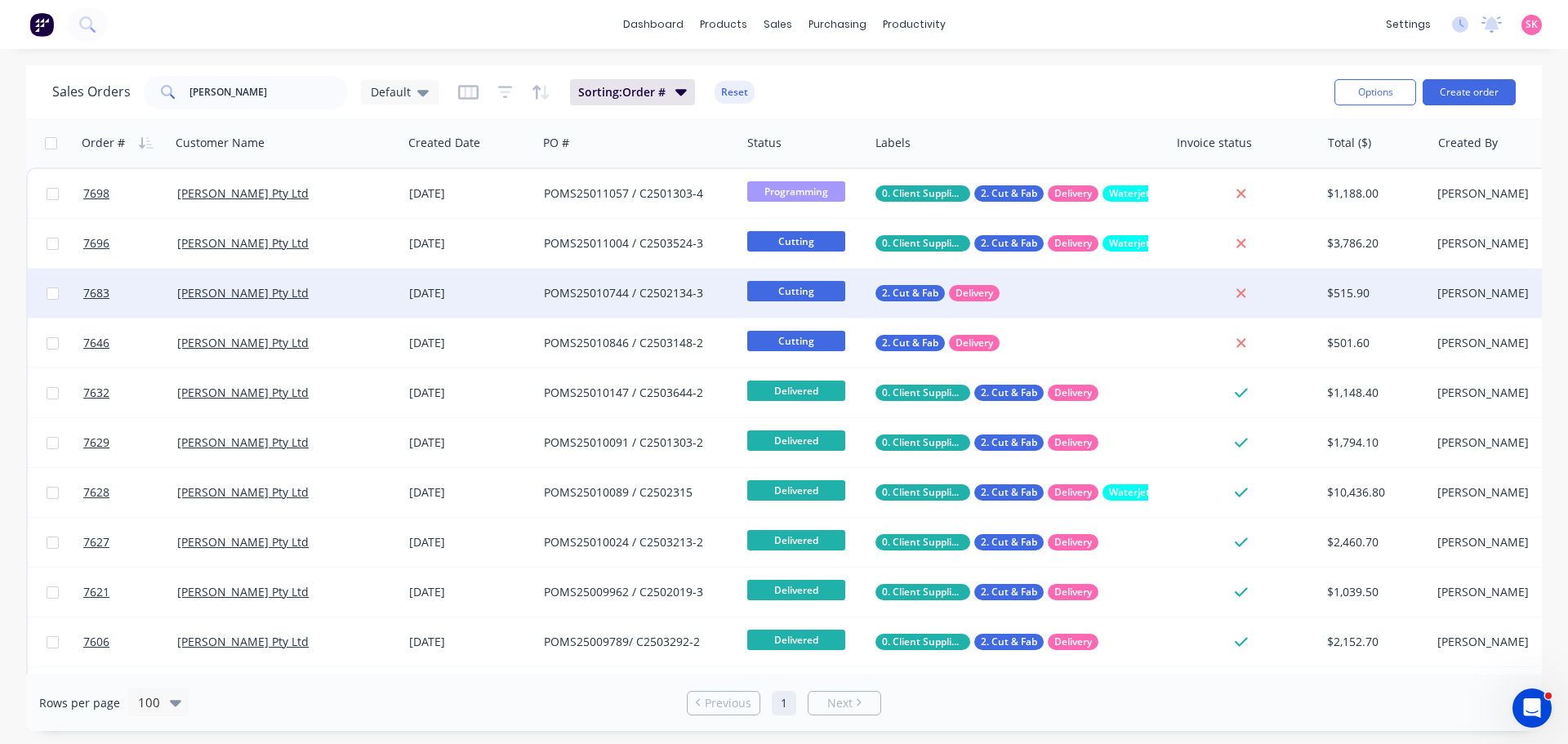
click at [709, 276] on div "POMS25010744 / C2502134-3" at bounding box center [639, 292] width 204 height 49
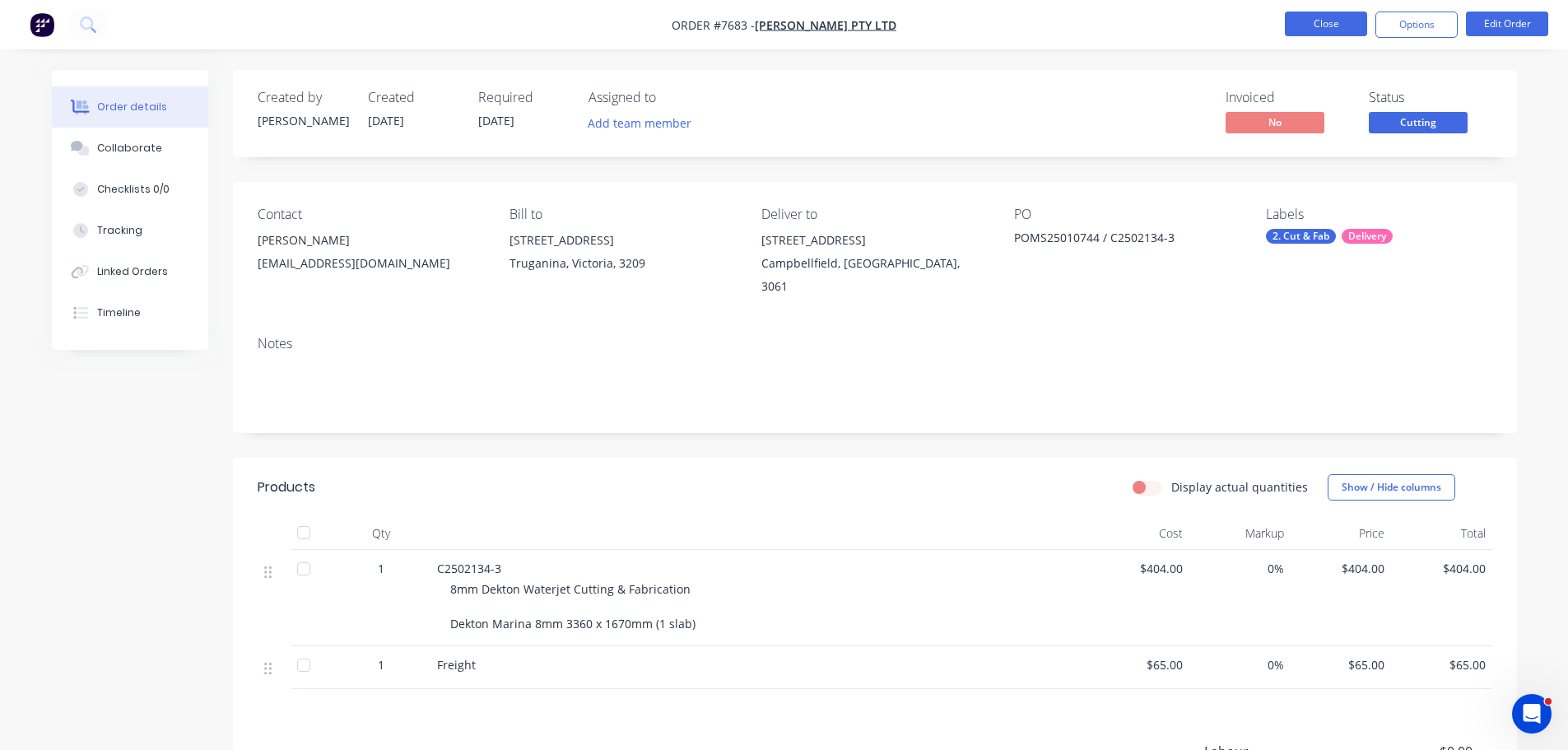
click at [1355, 34] on button "Close" at bounding box center [1326, 23] width 82 height 25
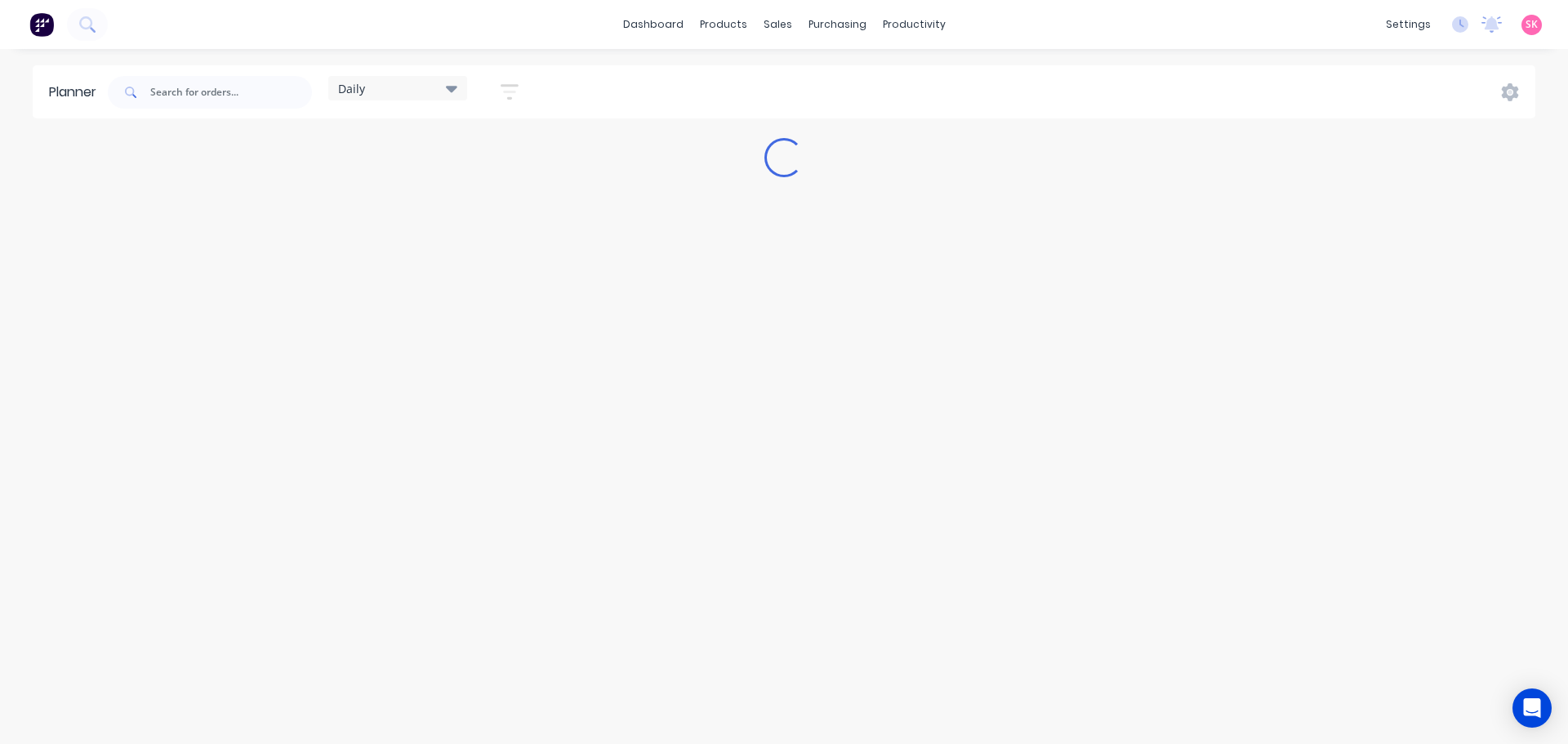
type input "rms"
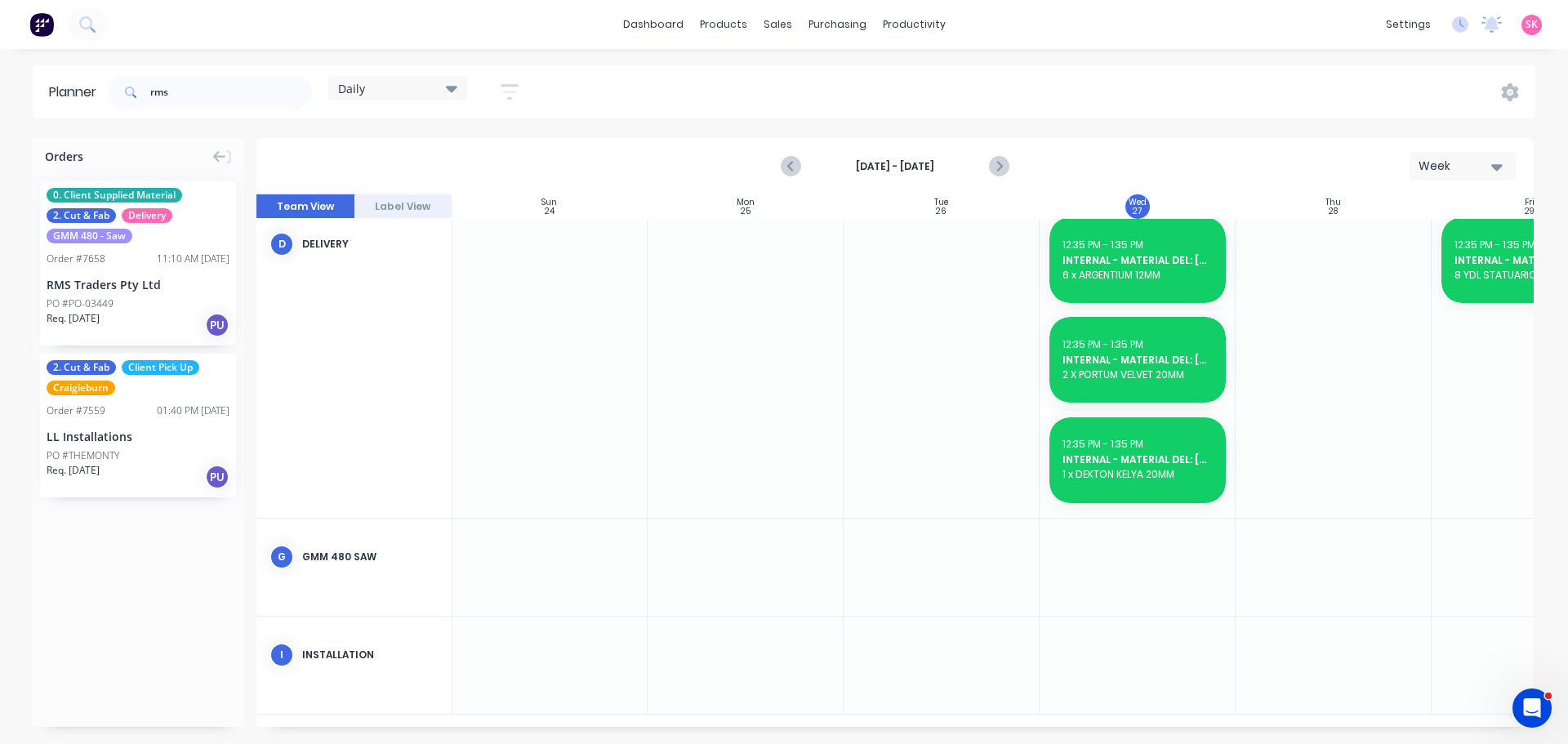
scroll to position [0, 1]
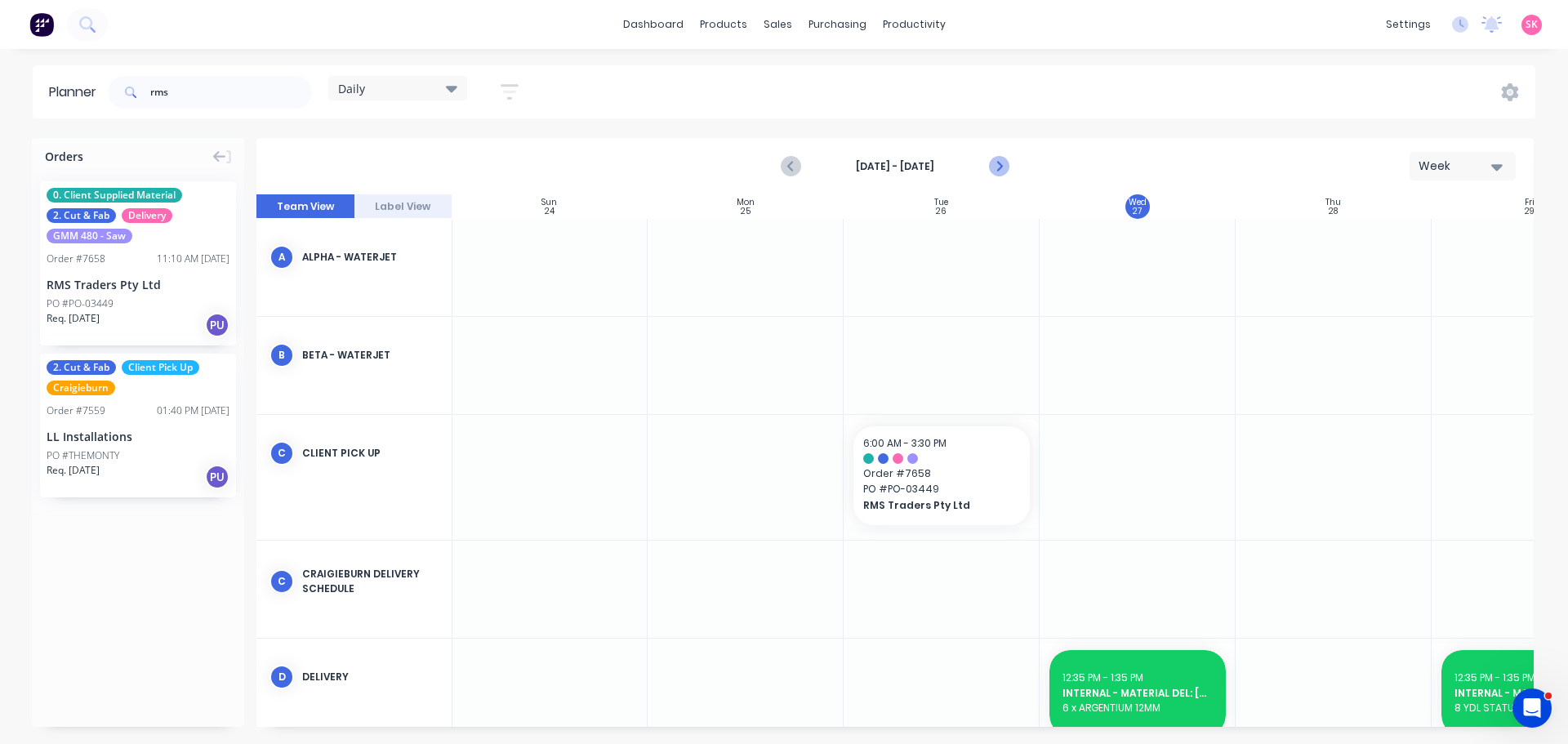
click at [990, 164] on icon "Next page" at bounding box center [998, 166] width 20 height 20
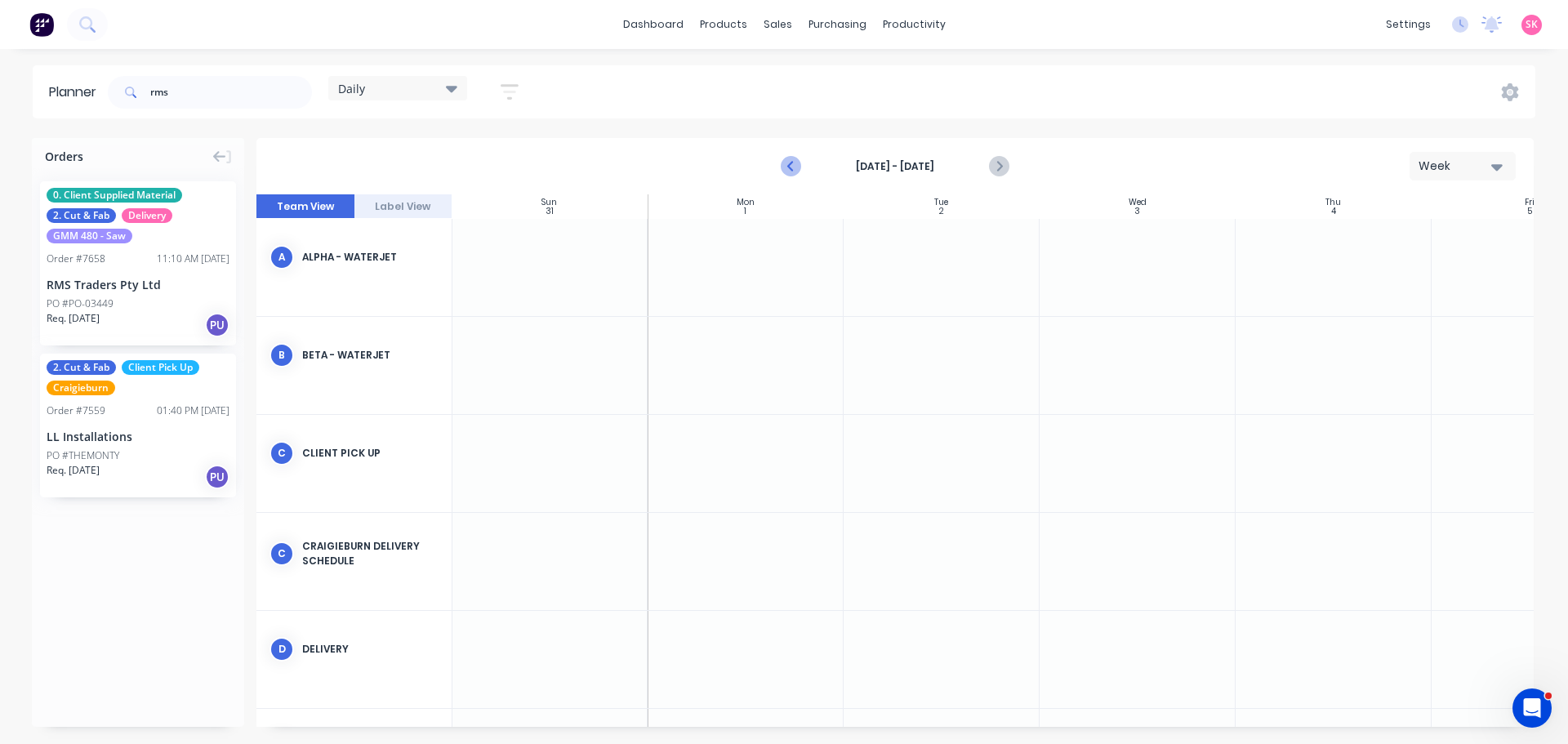
click at [777, 164] on button "Previous page" at bounding box center [791, 166] width 32 height 32
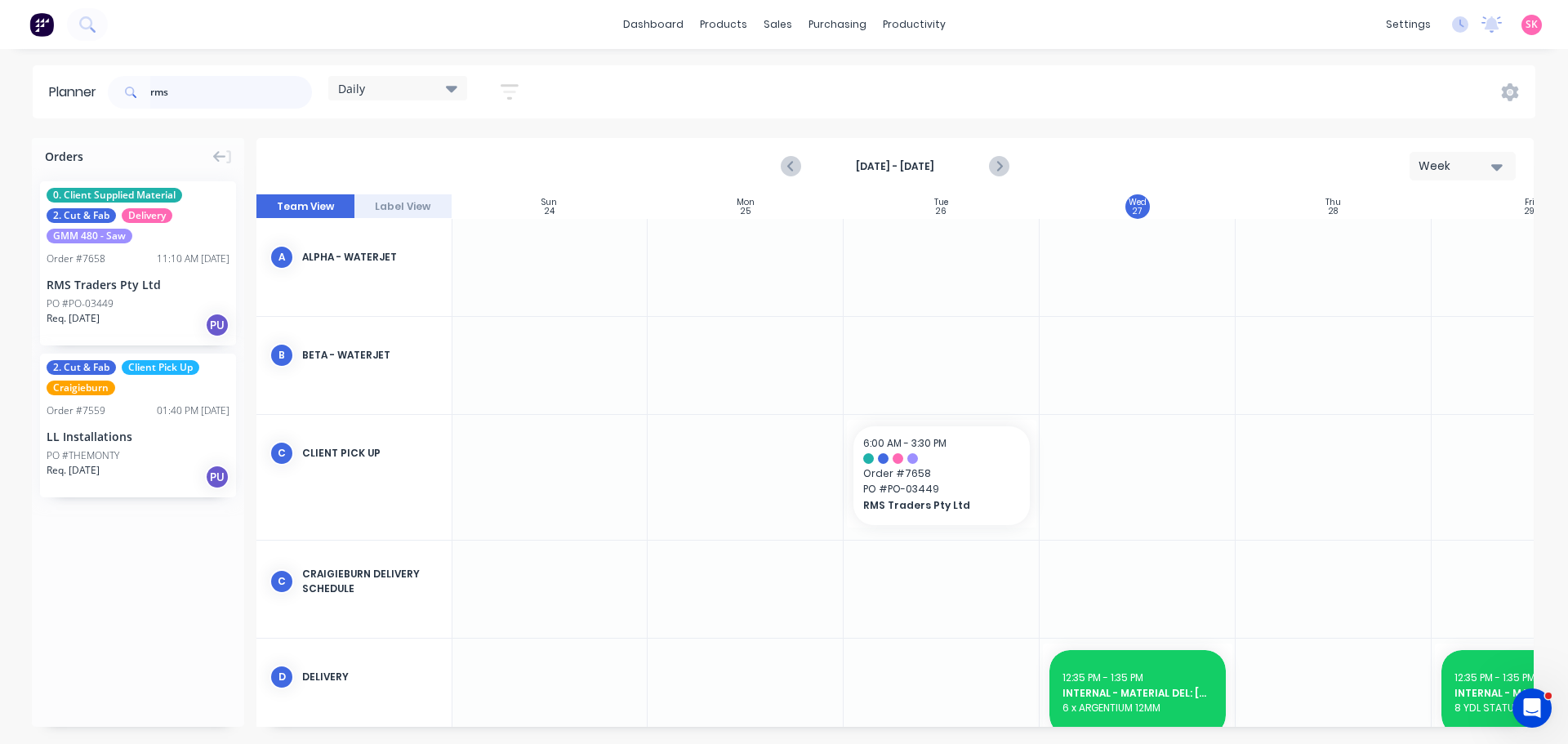
drag, startPoint x: 90, startPoint y: 87, endPoint x: 29, endPoint y: 99, distance: 62.2
click at [46, 95] on header "Planner rms Daily Save new view None edit Daily (Default) edit Craigieburn Orde…" at bounding box center [784, 92] width 1503 height 53
click at [1006, 169] on div "Orders 0. Client Supplied Material 2. Cut & Fab Delivery GMM 480 - Saw Order # …" at bounding box center [784, 441] width 1568 height 605
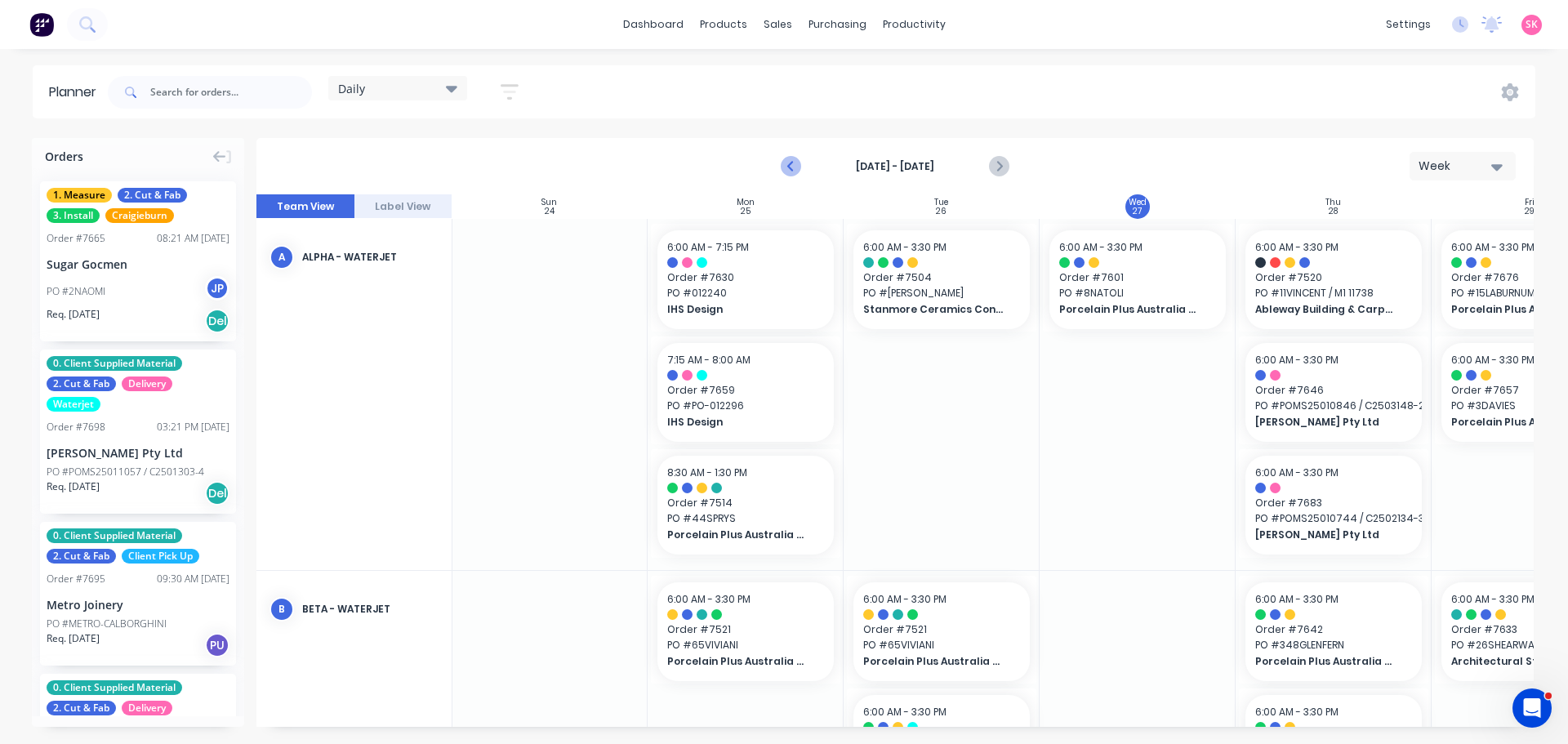
click at [785, 164] on icon "Previous page" at bounding box center [791, 166] width 20 height 20
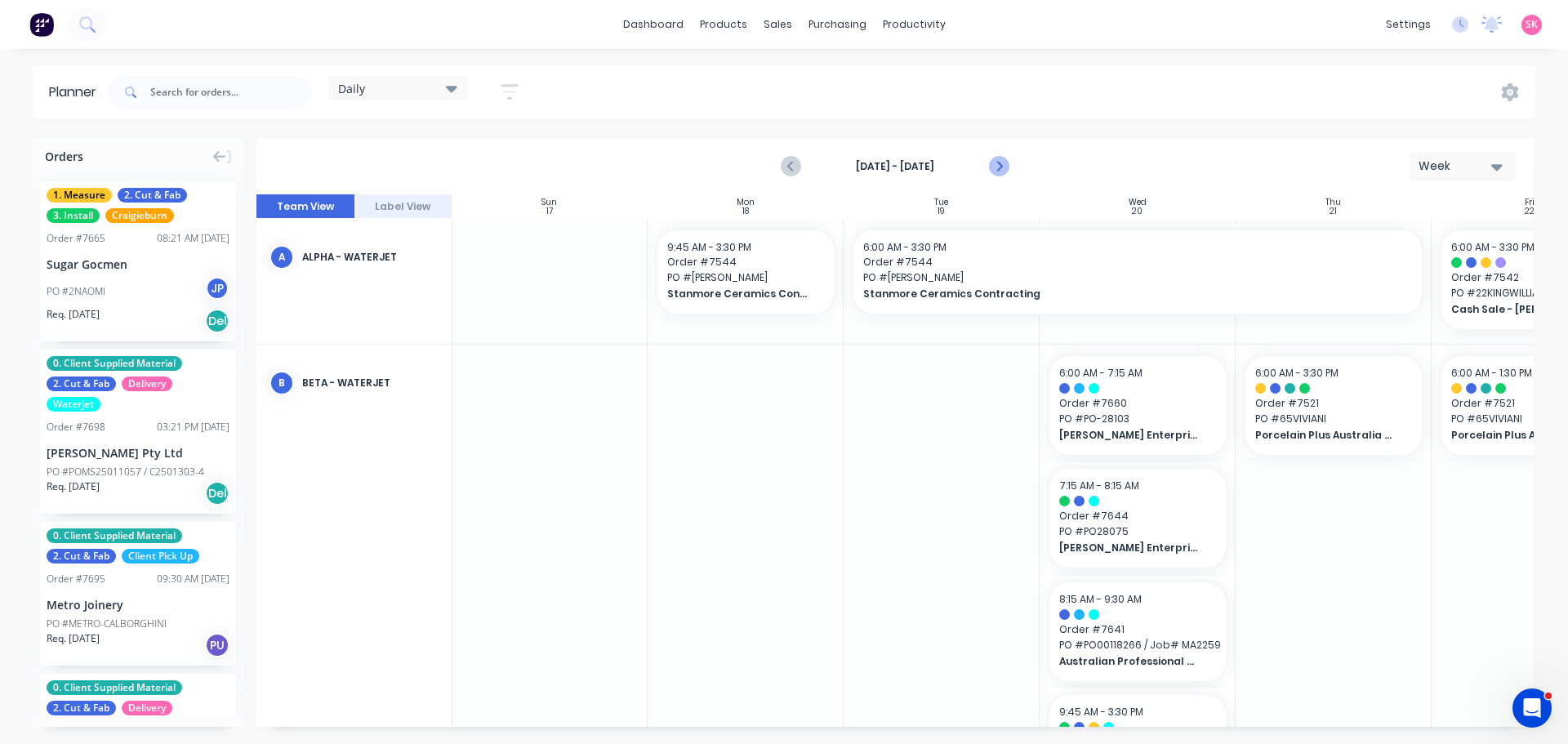
click at [989, 158] on icon "Next page" at bounding box center [998, 166] width 20 height 20
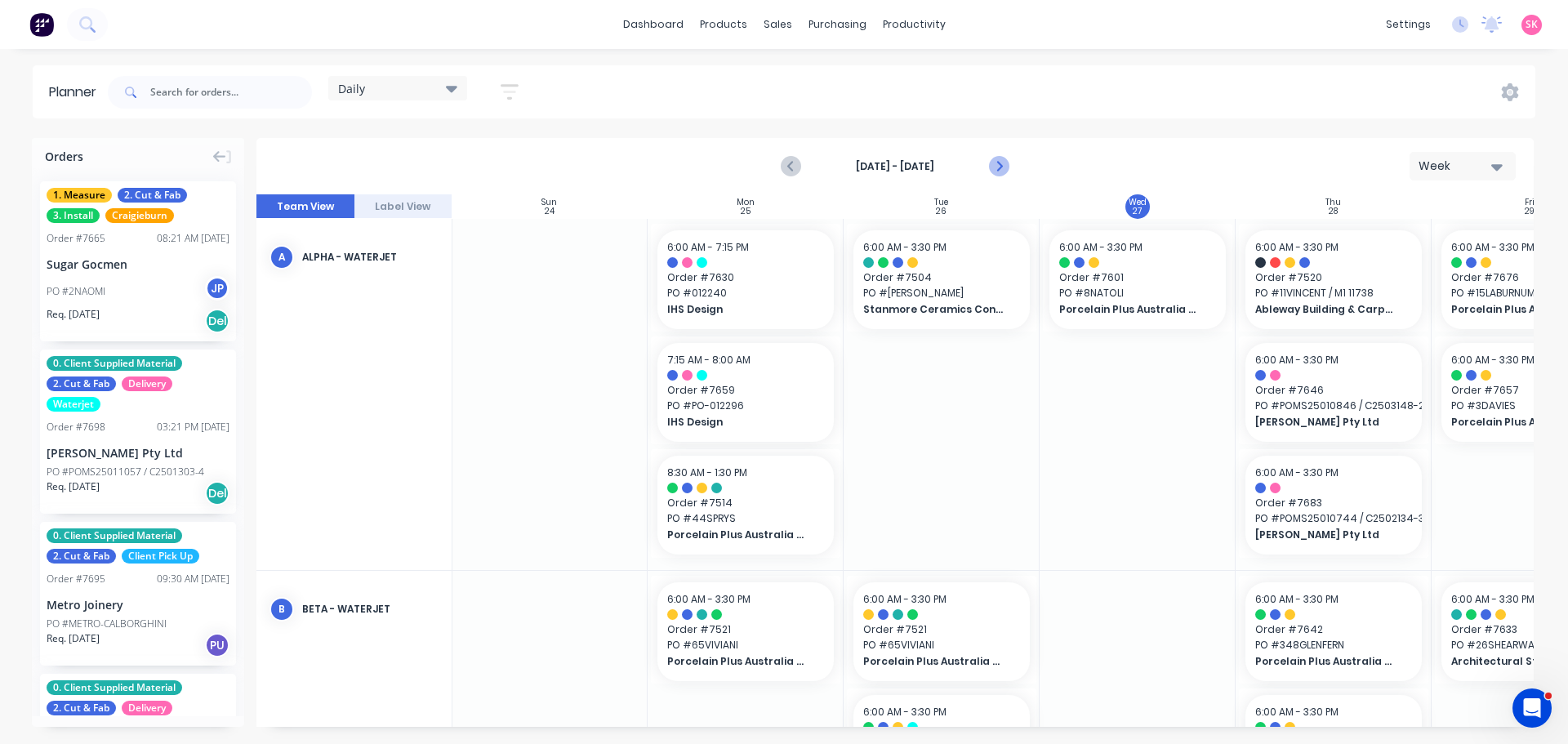
click at [992, 157] on icon "Next page" at bounding box center [998, 166] width 20 height 20
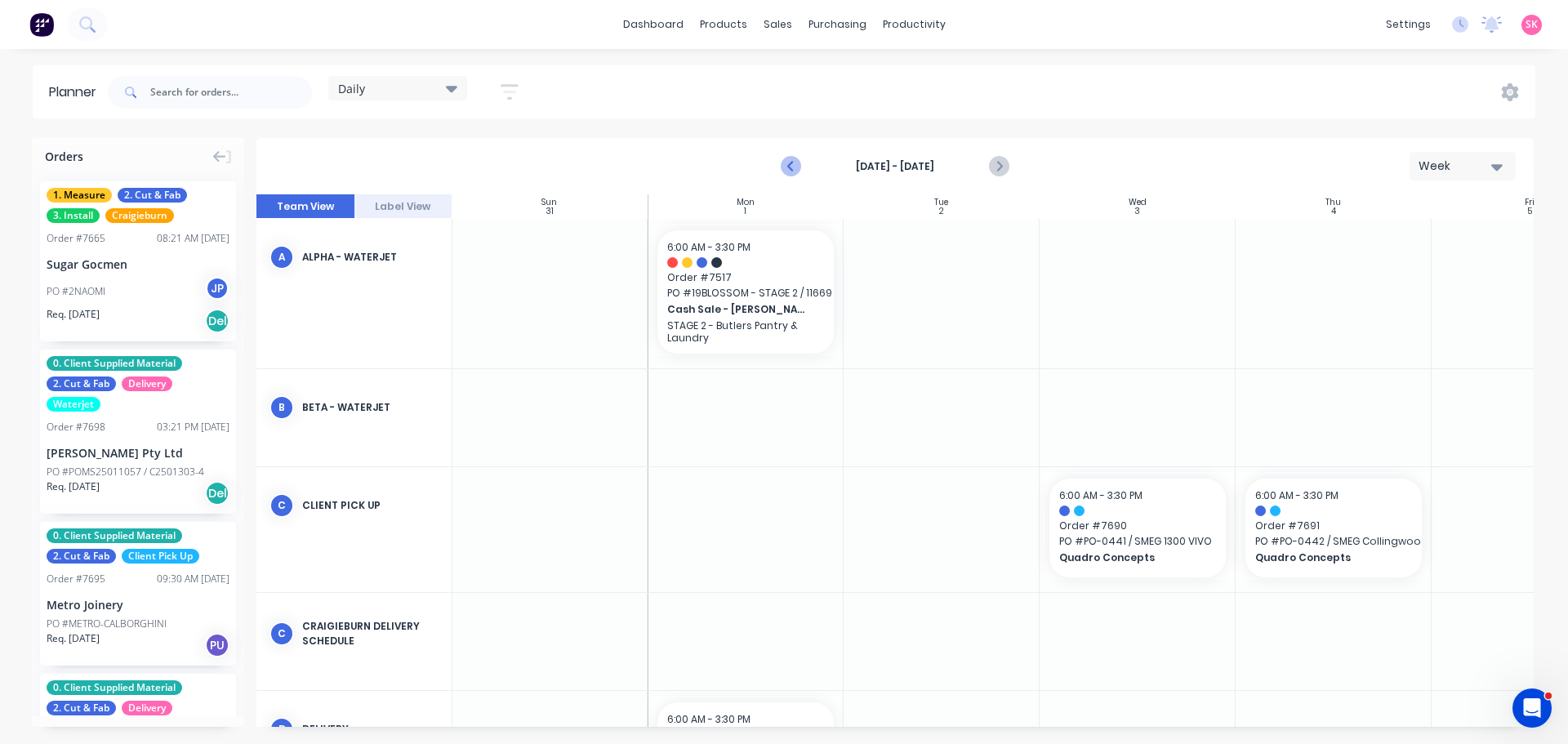
click at [782, 163] on icon "Previous page" at bounding box center [791, 166] width 20 height 20
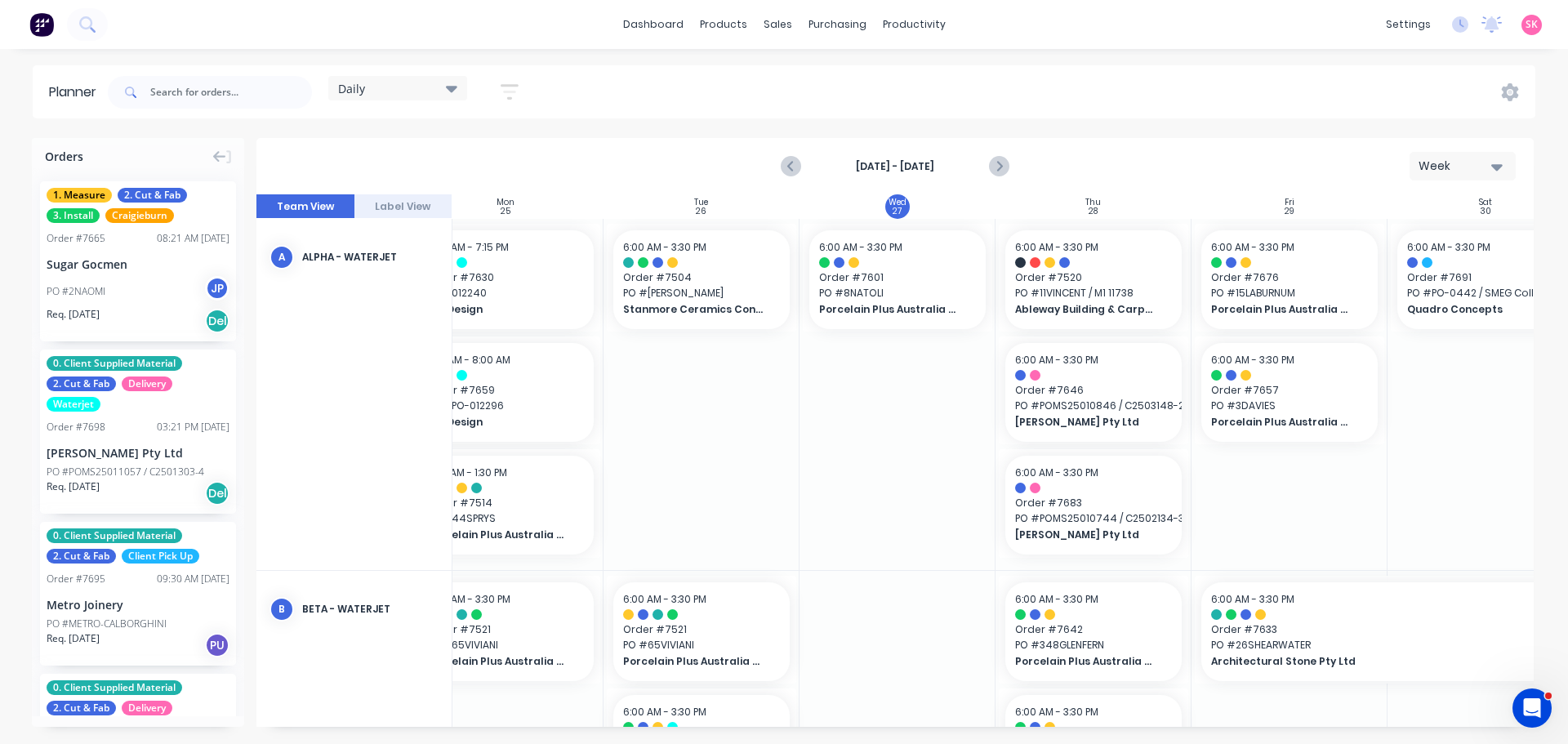
scroll to position [0, 269]
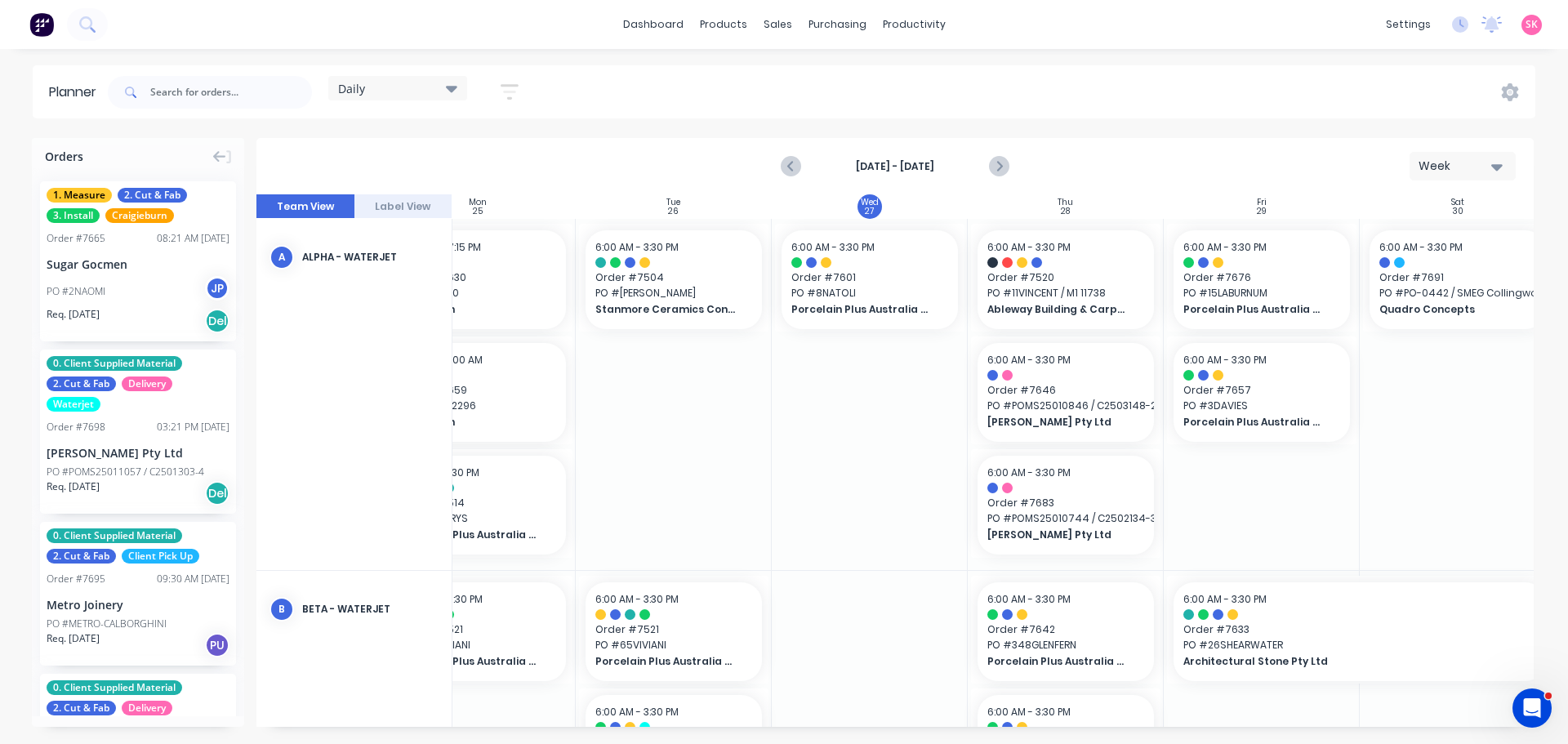
click at [788, 90] on div "Daily Save new view None edit Daily (Default) edit Craigieburn Orders edit Fact…" at bounding box center [820, 92] width 1431 height 49
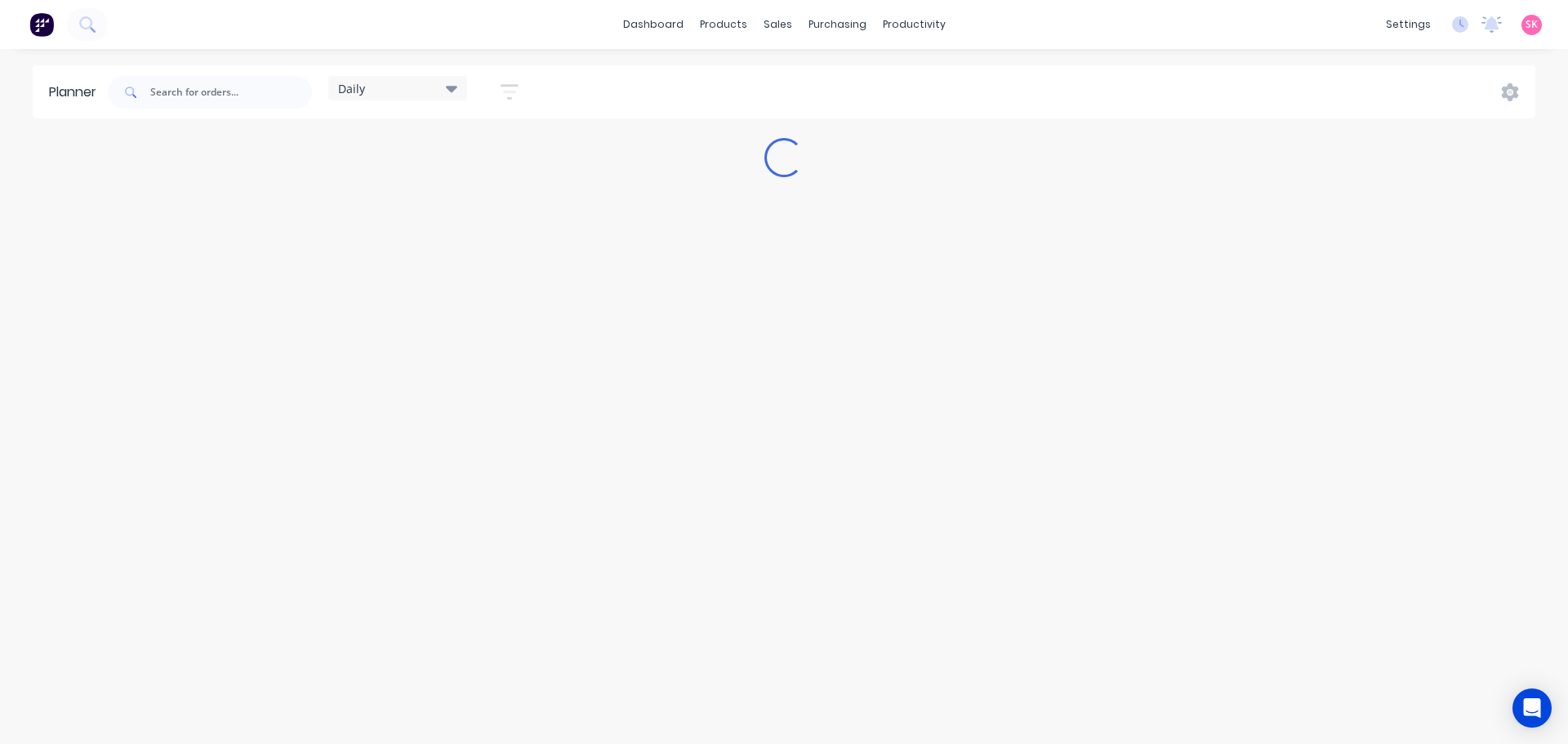
type input "rms"
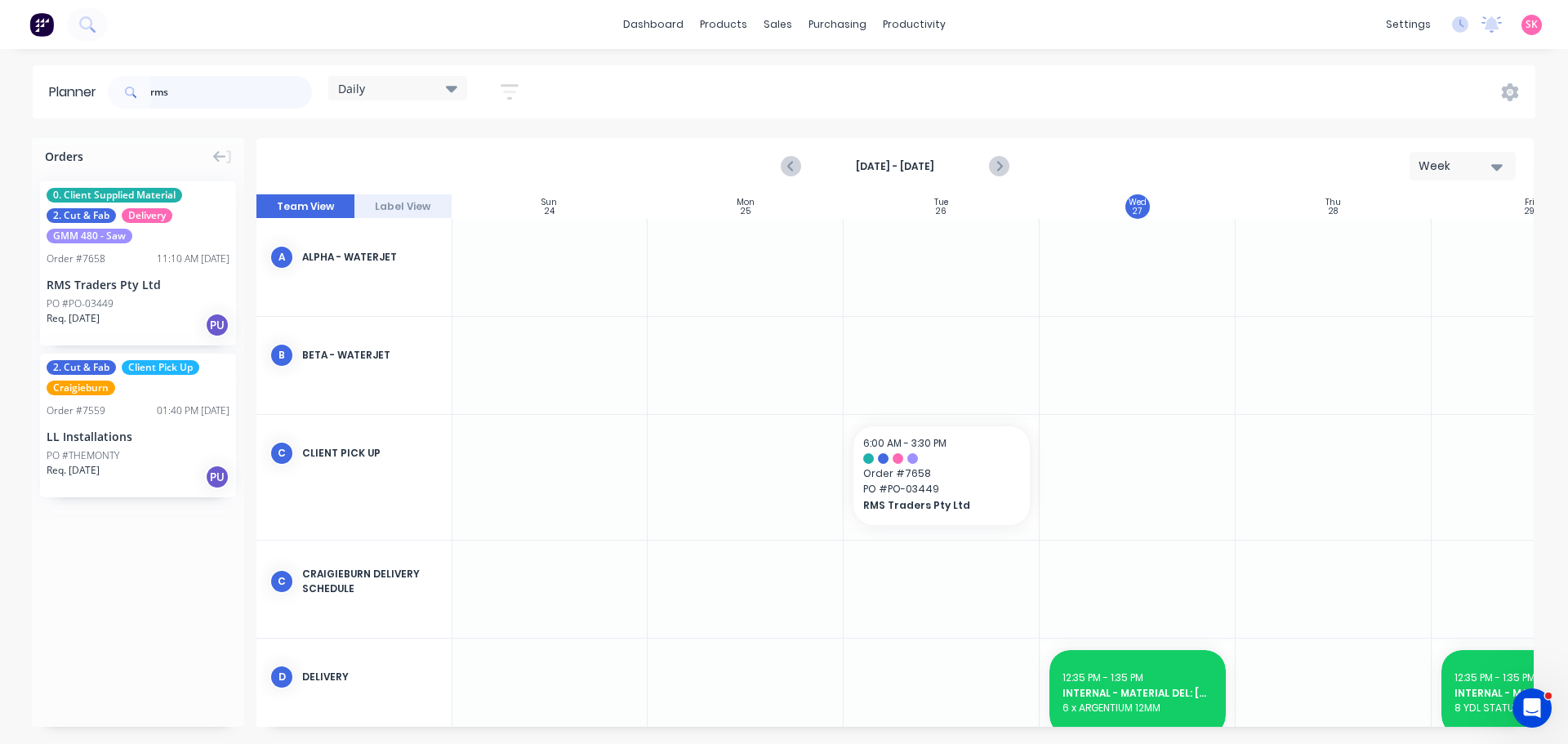
drag, startPoint x: 216, startPoint y: 89, endPoint x: 0, endPoint y: 101, distance: 216.3
click at [0, 101] on div "Planner rms Daily Save new view None edit Daily (Default) edit Craigieburn Orde…" at bounding box center [784, 92] width 1568 height 53
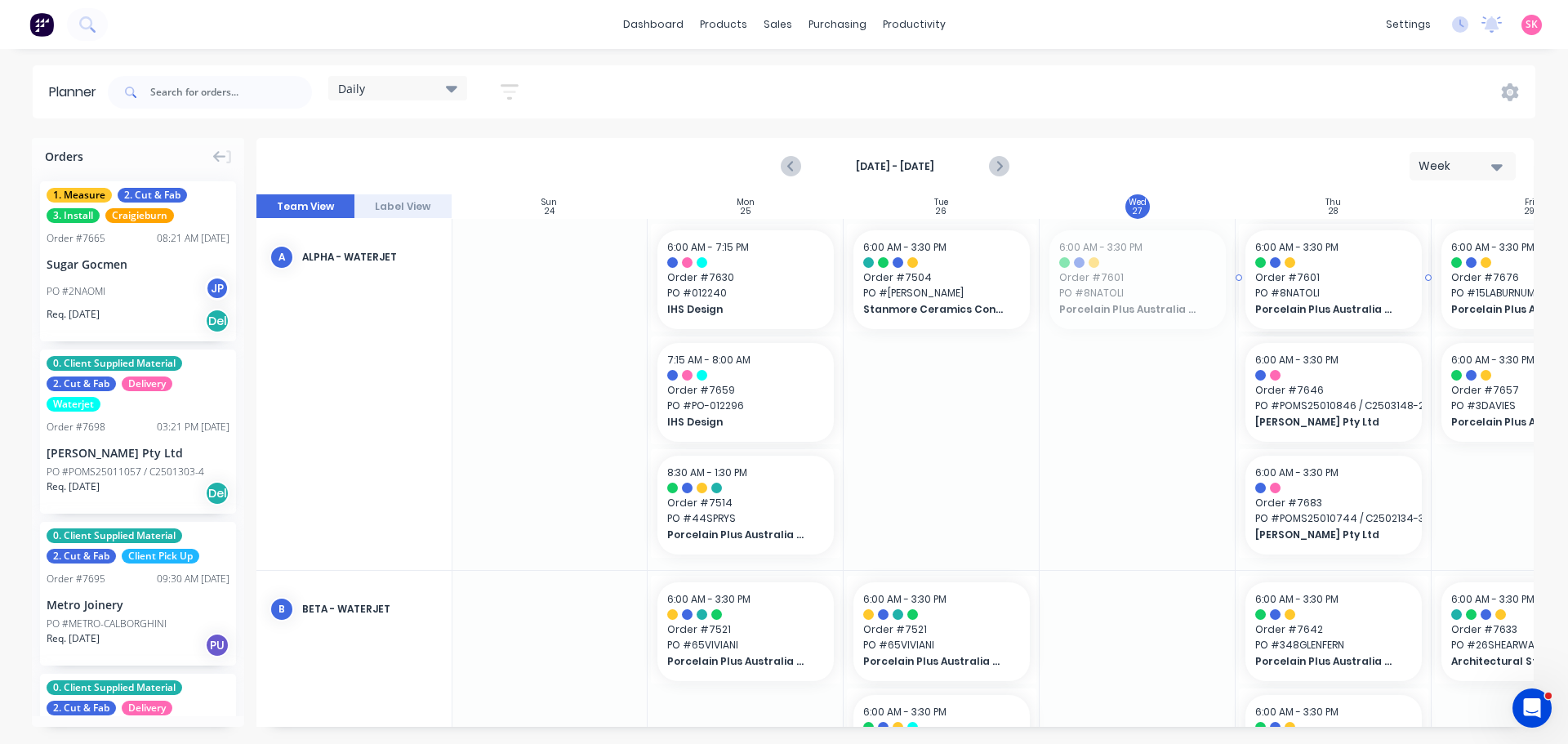
drag, startPoint x: 1139, startPoint y: 287, endPoint x: 1296, endPoint y: 286, distance: 157.0
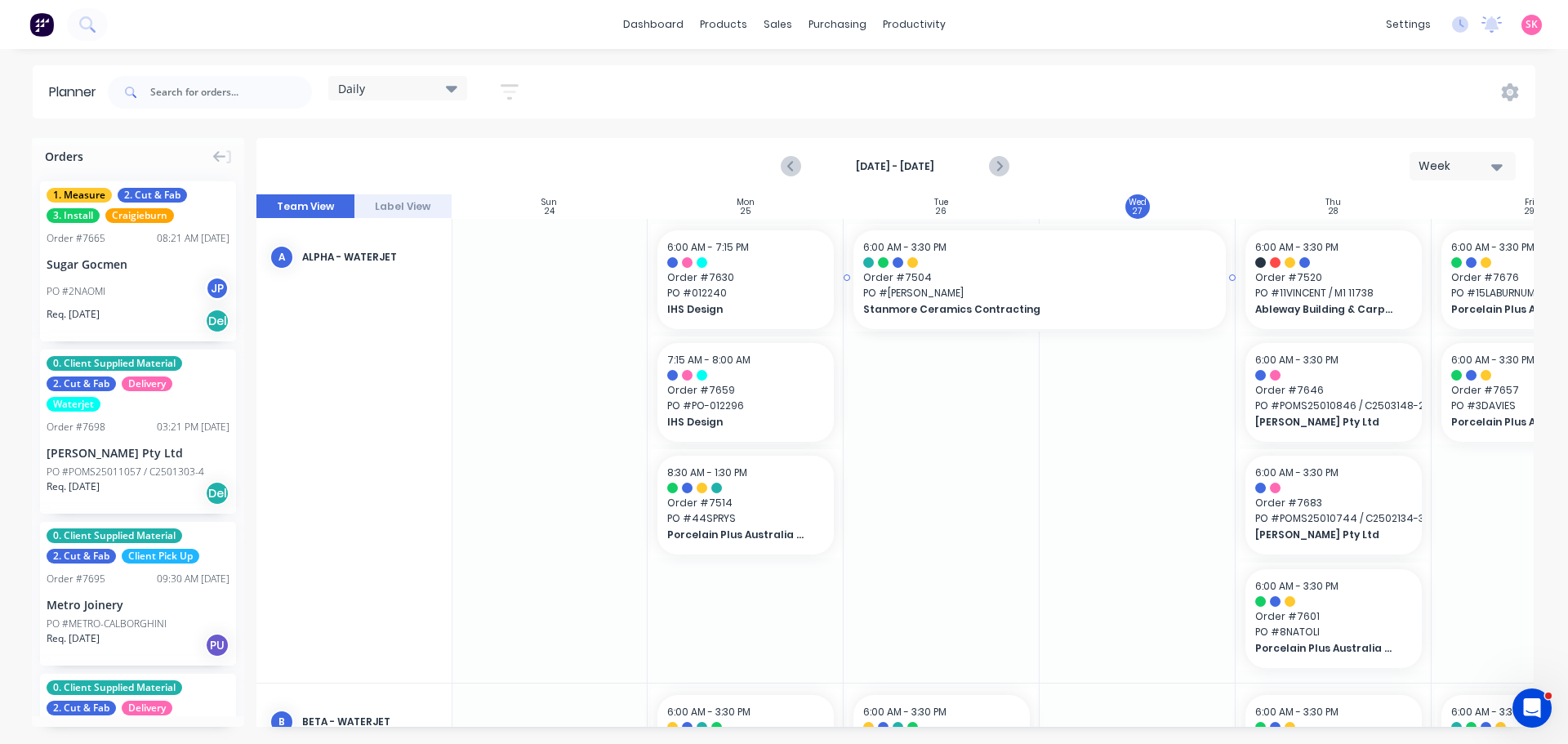
drag, startPoint x: 1039, startPoint y: 277, endPoint x: 1066, endPoint y: 277, distance: 27.0
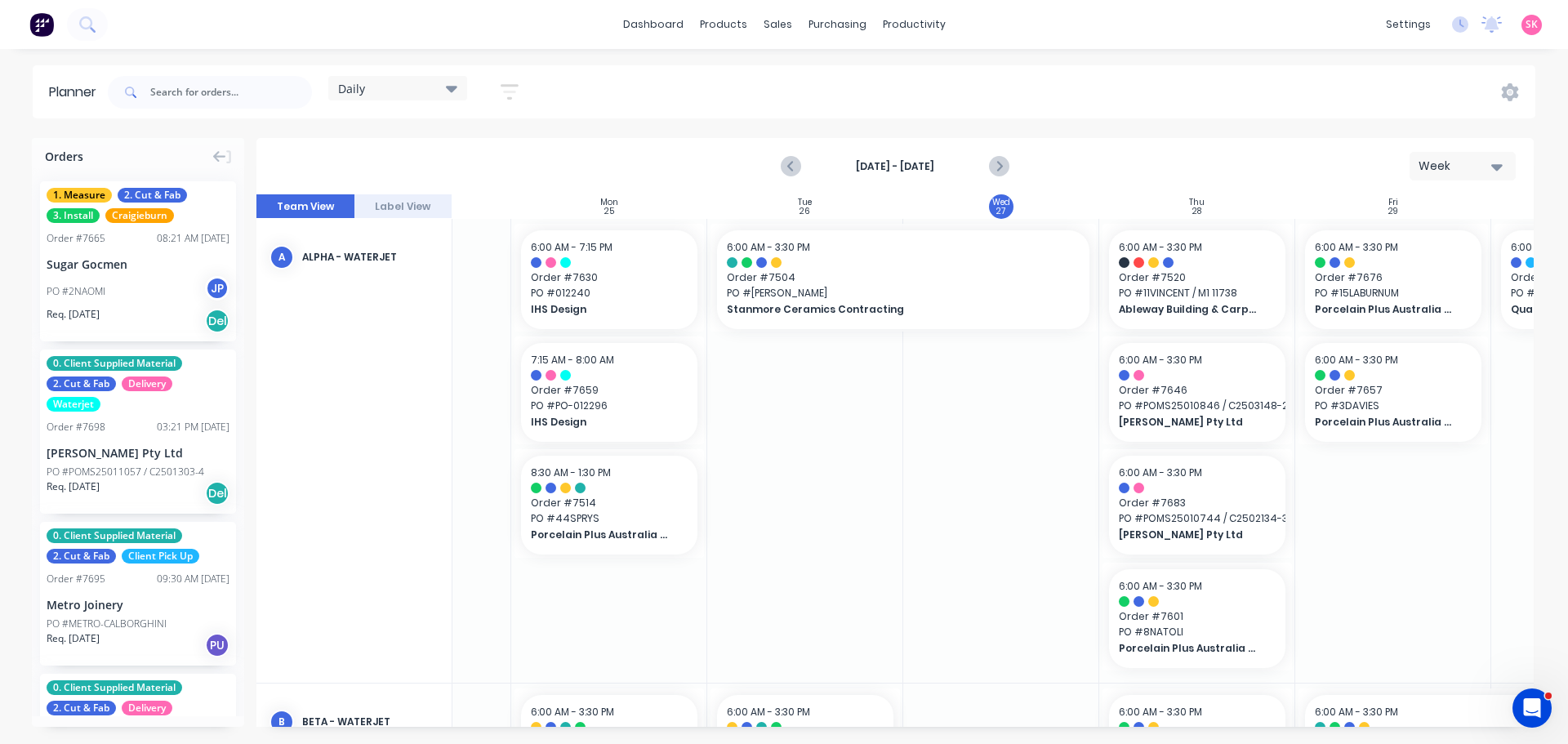
scroll to position [0, 171]
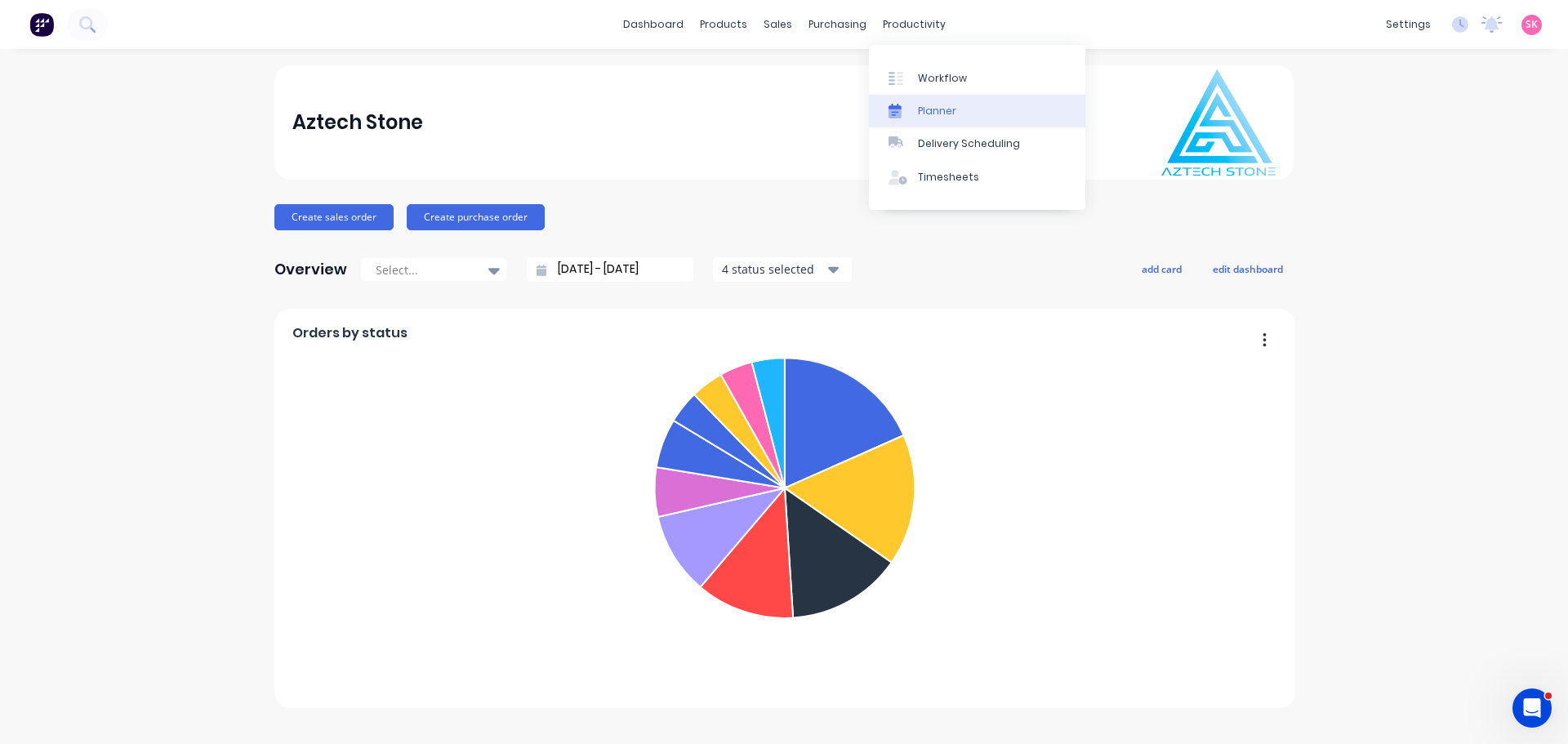
click at [939, 111] on div "Planner" at bounding box center [937, 111] width 38 height 14
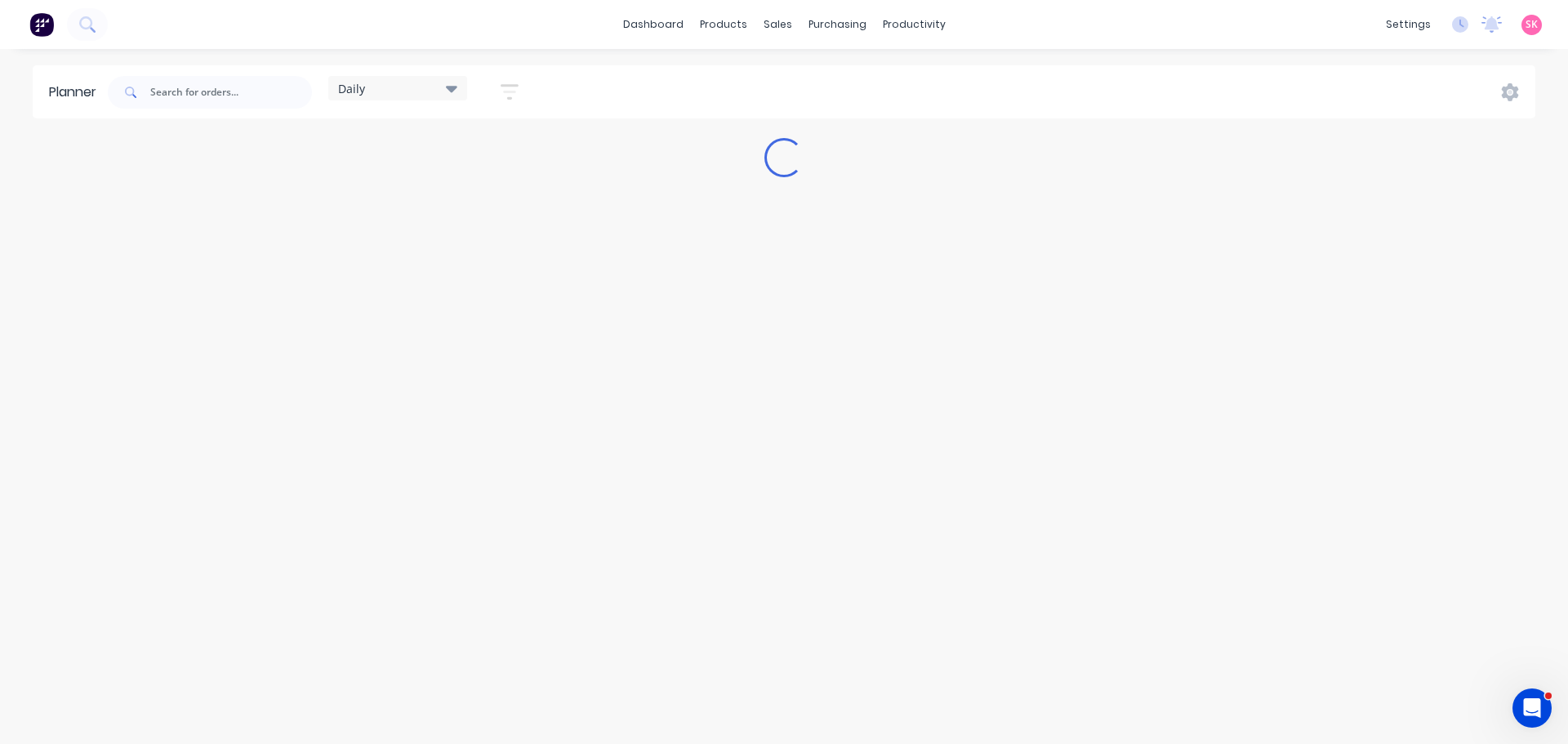
type input "rms"
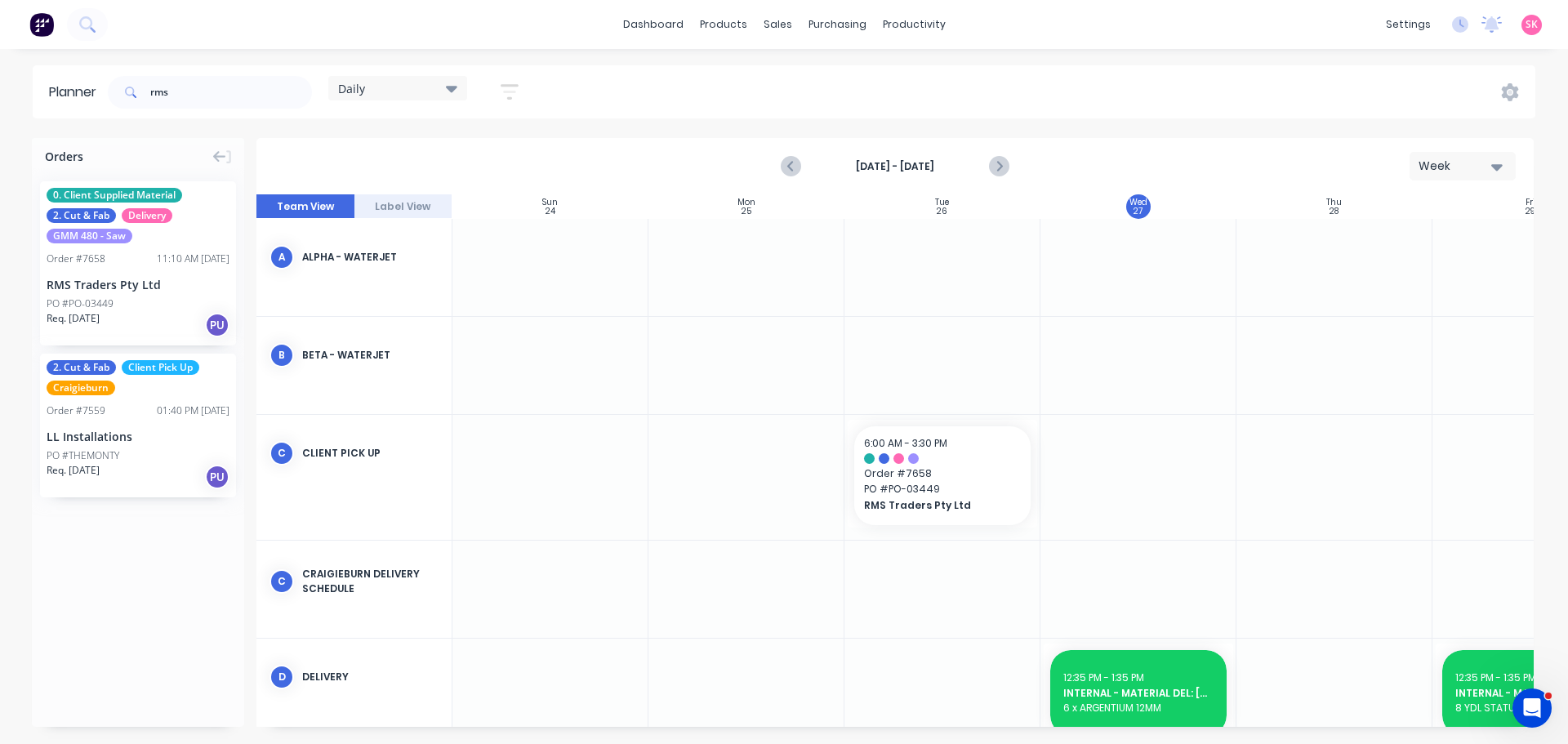
scroll to position [0, 1]
drag, startPoint x: 194, startPoint y: 92, endPoint x: 35, endPoint y: 98, distance: 159.1
click at [38, 98] on header "Planner rms Daily Save new view None edit Daily (Default) edit Craigieburn Orde…" at bounding box center [784, 92] width 1503 height 53
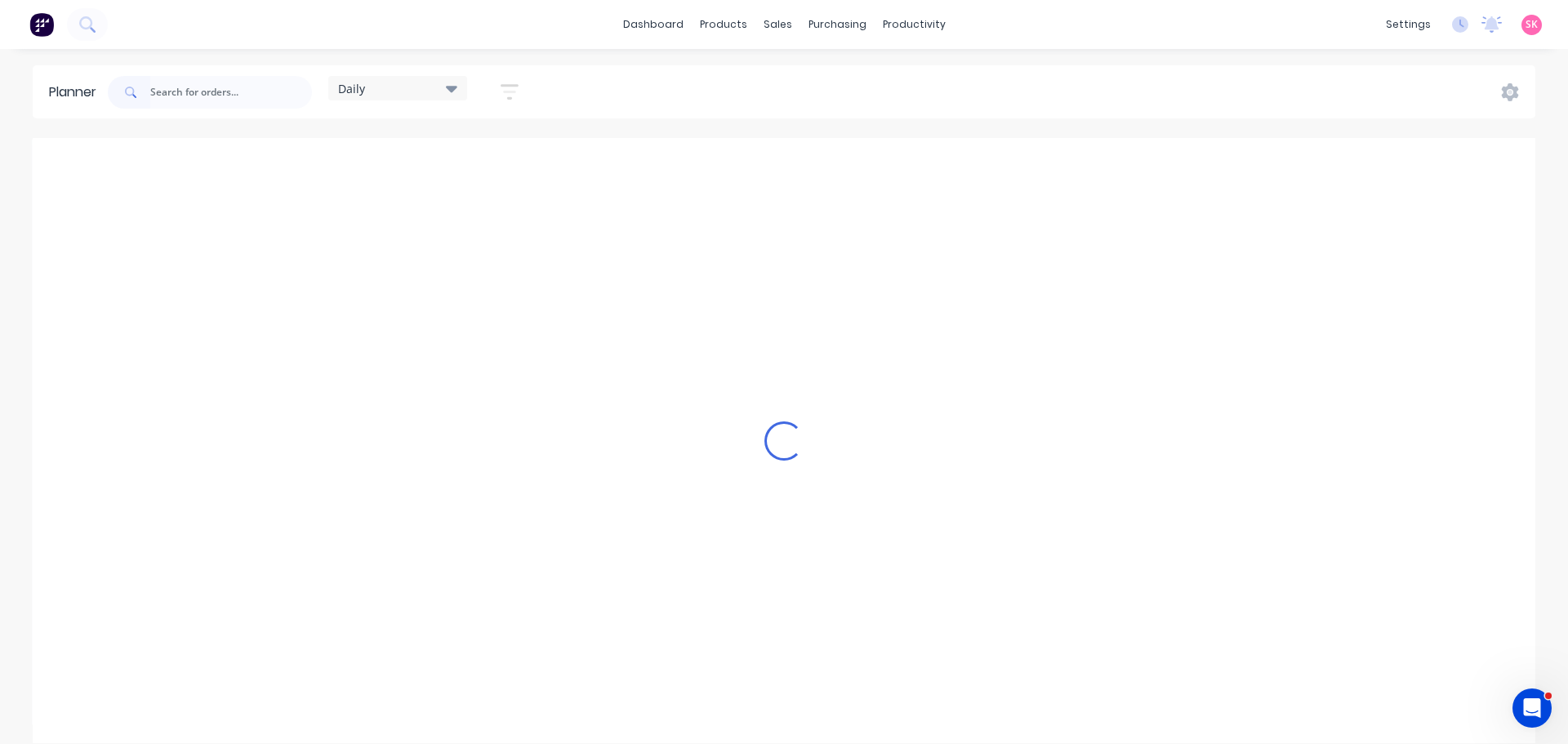
click at [516, 100] on icon "button" at bounding box center [509, 92] width 18 height 20
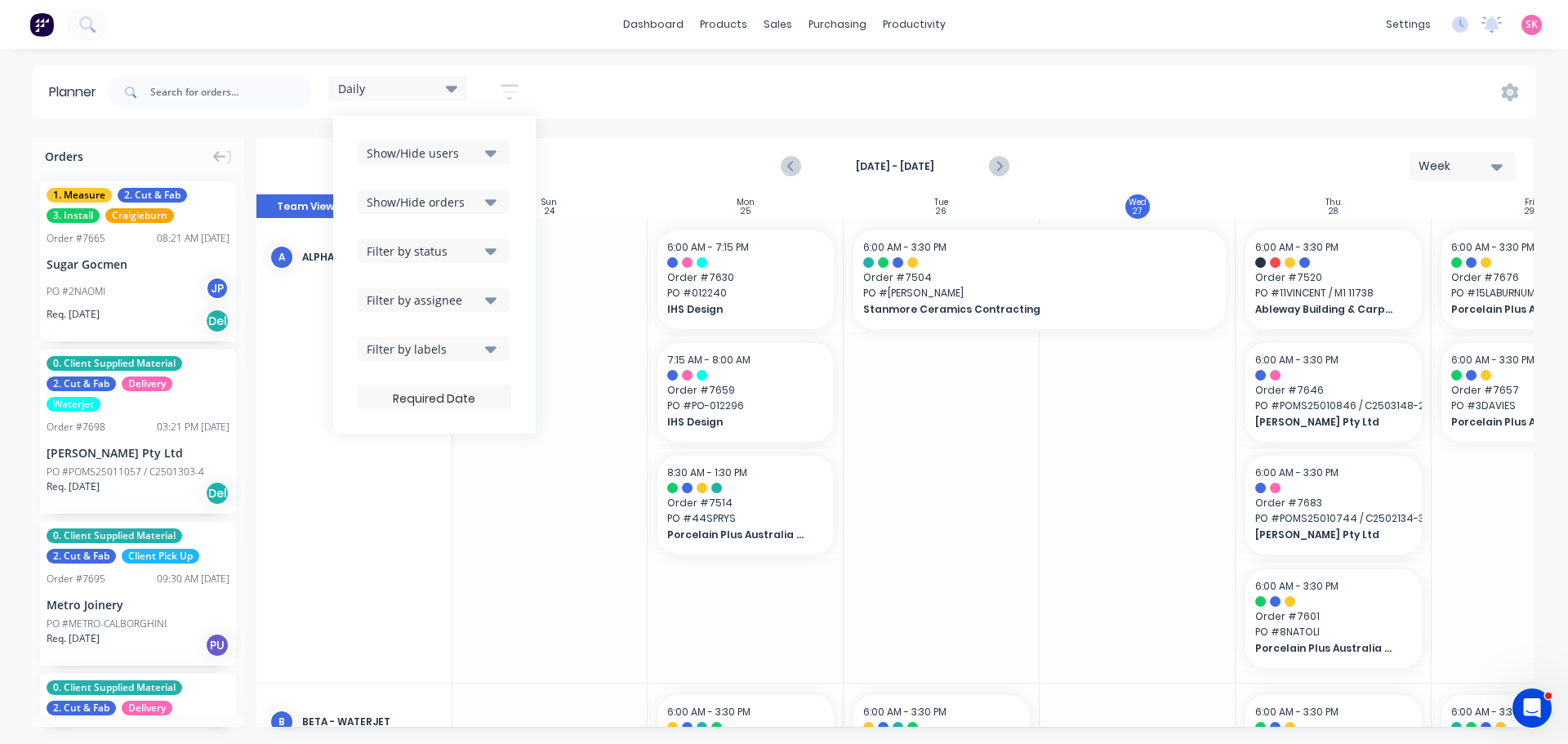
click at [452, 84] on icon at bounding box center [451, 88] width 11 height 18
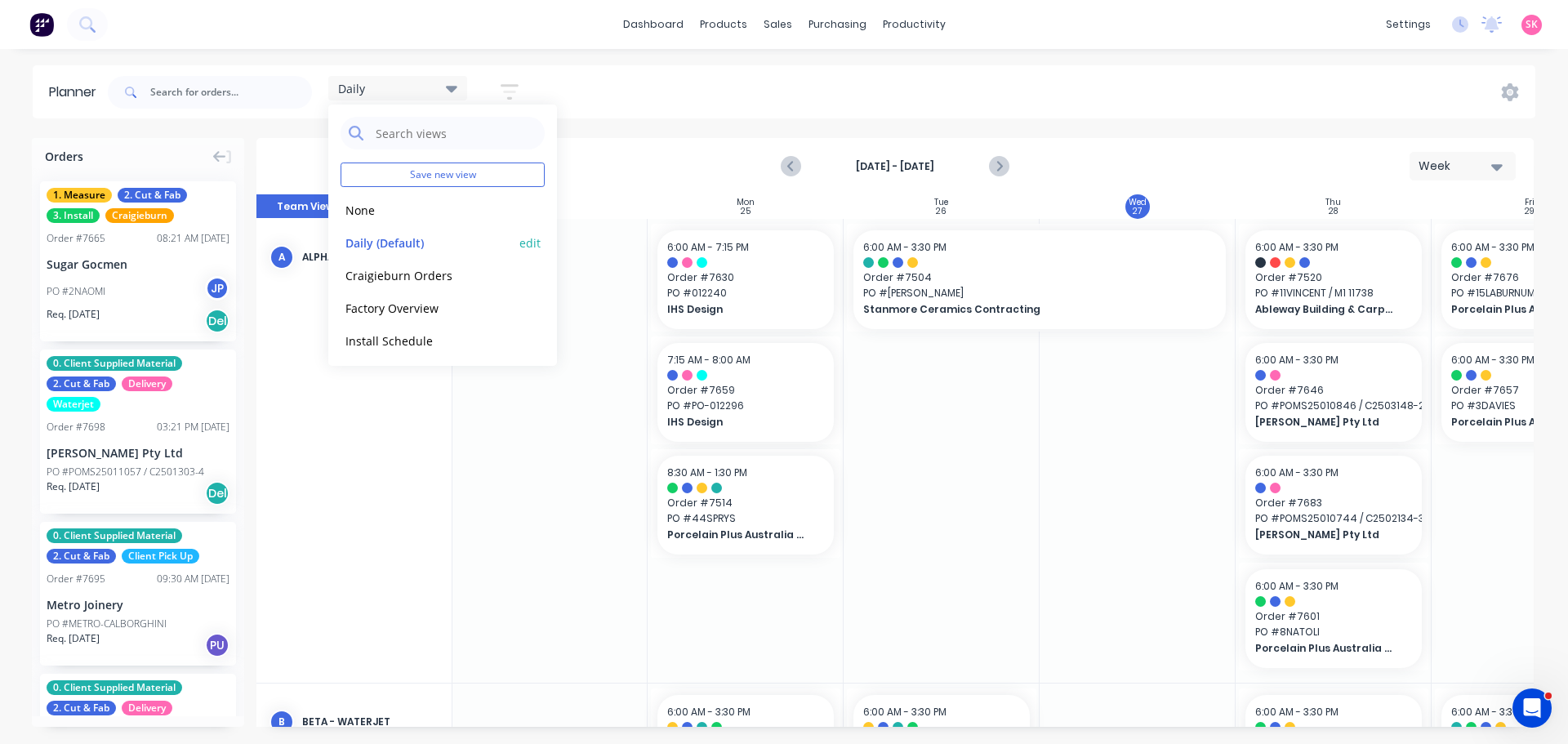
click at [528, 243] on button "edit" at bounding box center [529, 242] width 21 height 17
click at [653, 206] on button "Update" at bounding box center [630, 205] width 98 height 29
click at [593, 73] on div "Daily Save new view None edit Daily (Default) edit Craigieburn Orders edit Fact…" at bounding box center [820, 92] width 1431 height 49
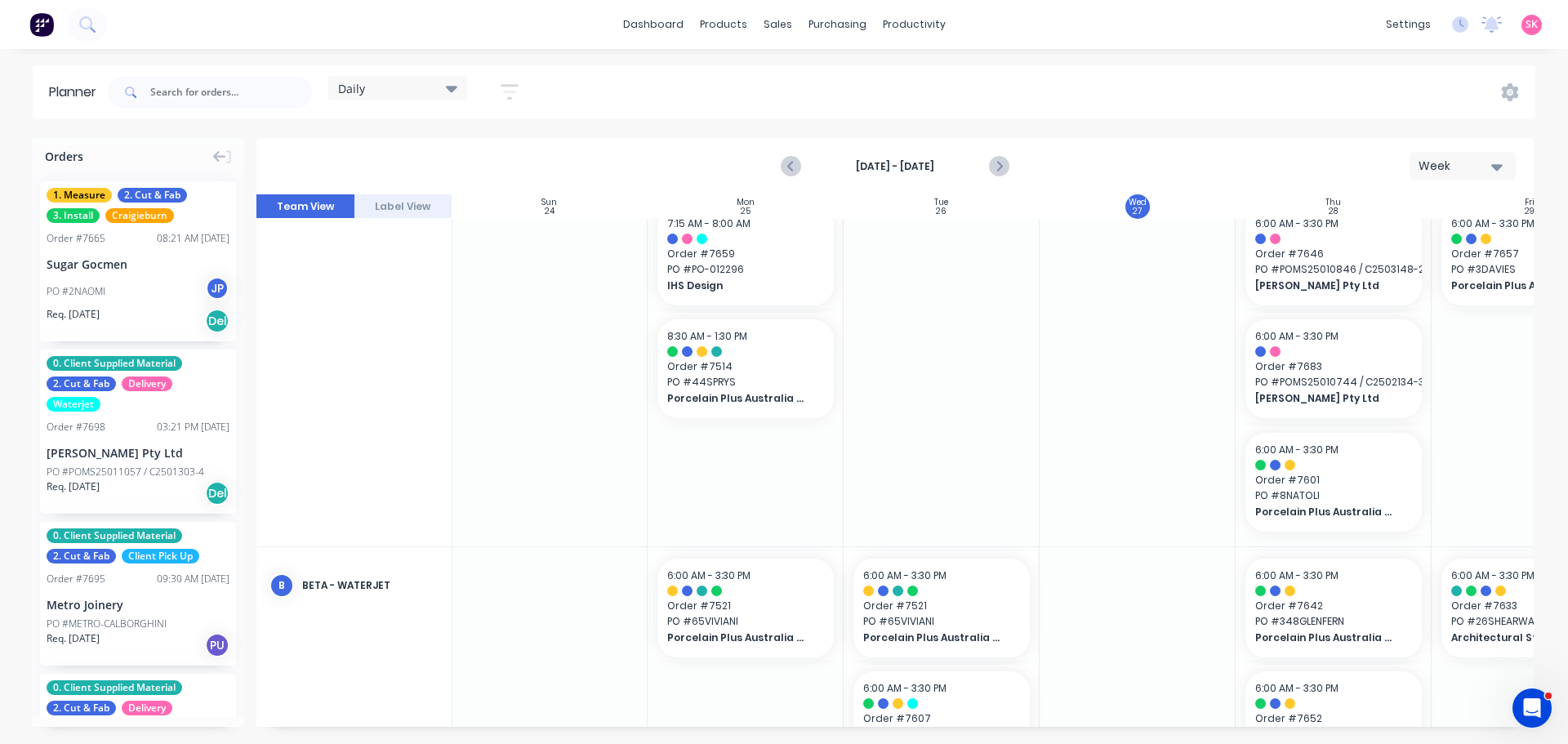
scroll to position [245, 1]
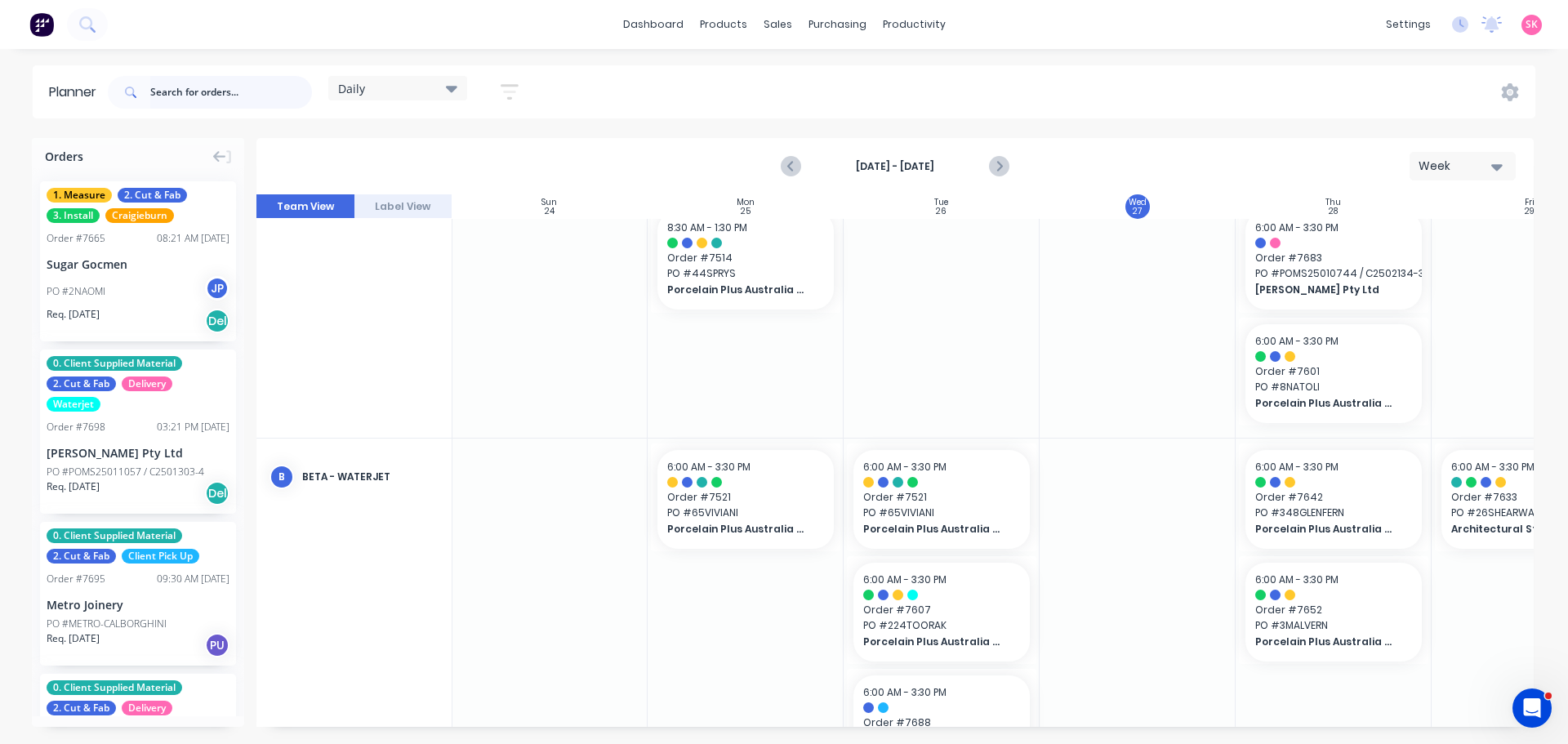
click at [235, 94] on input "text" at bounding box center [231, 92] width 162 height 32
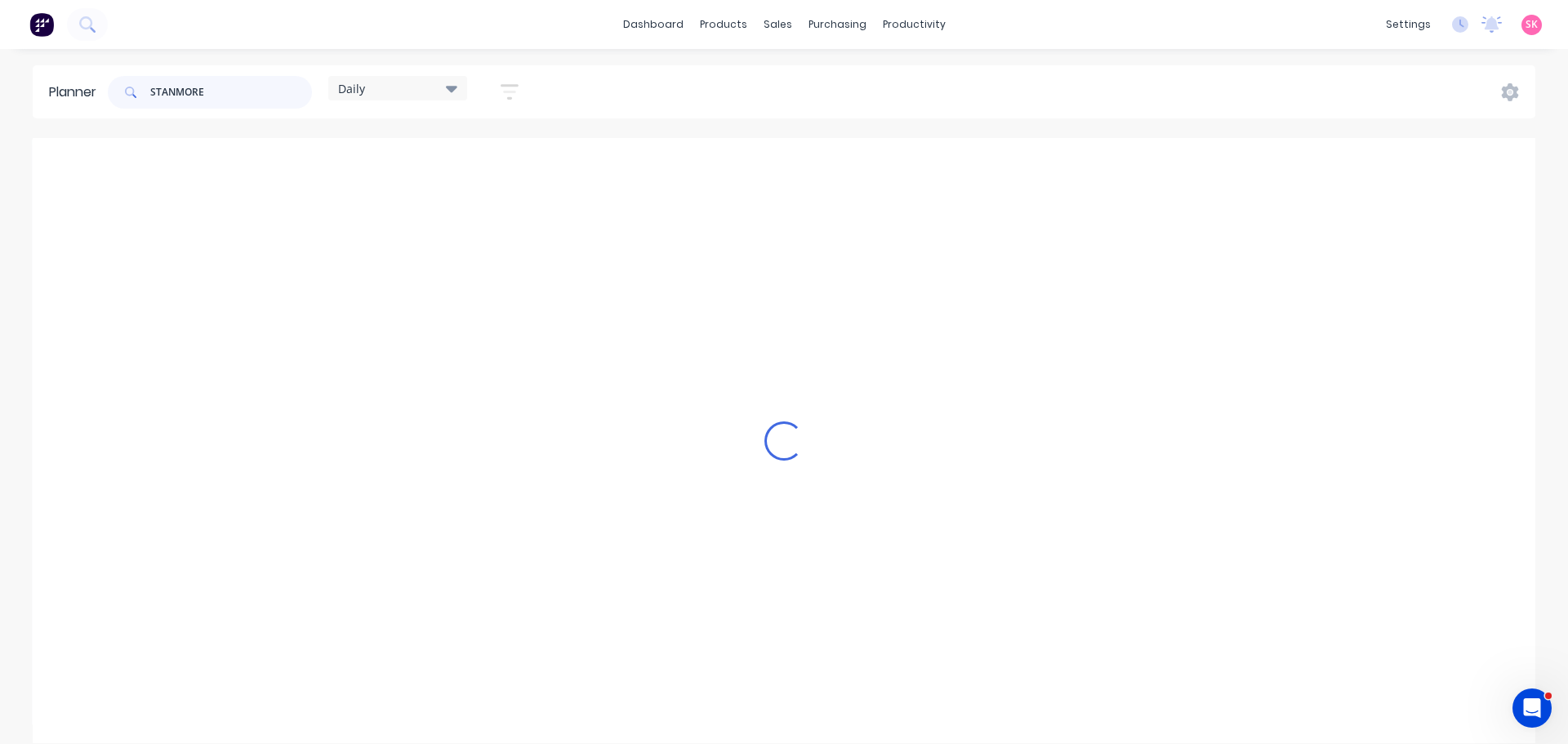
scroll to position [0, 1]
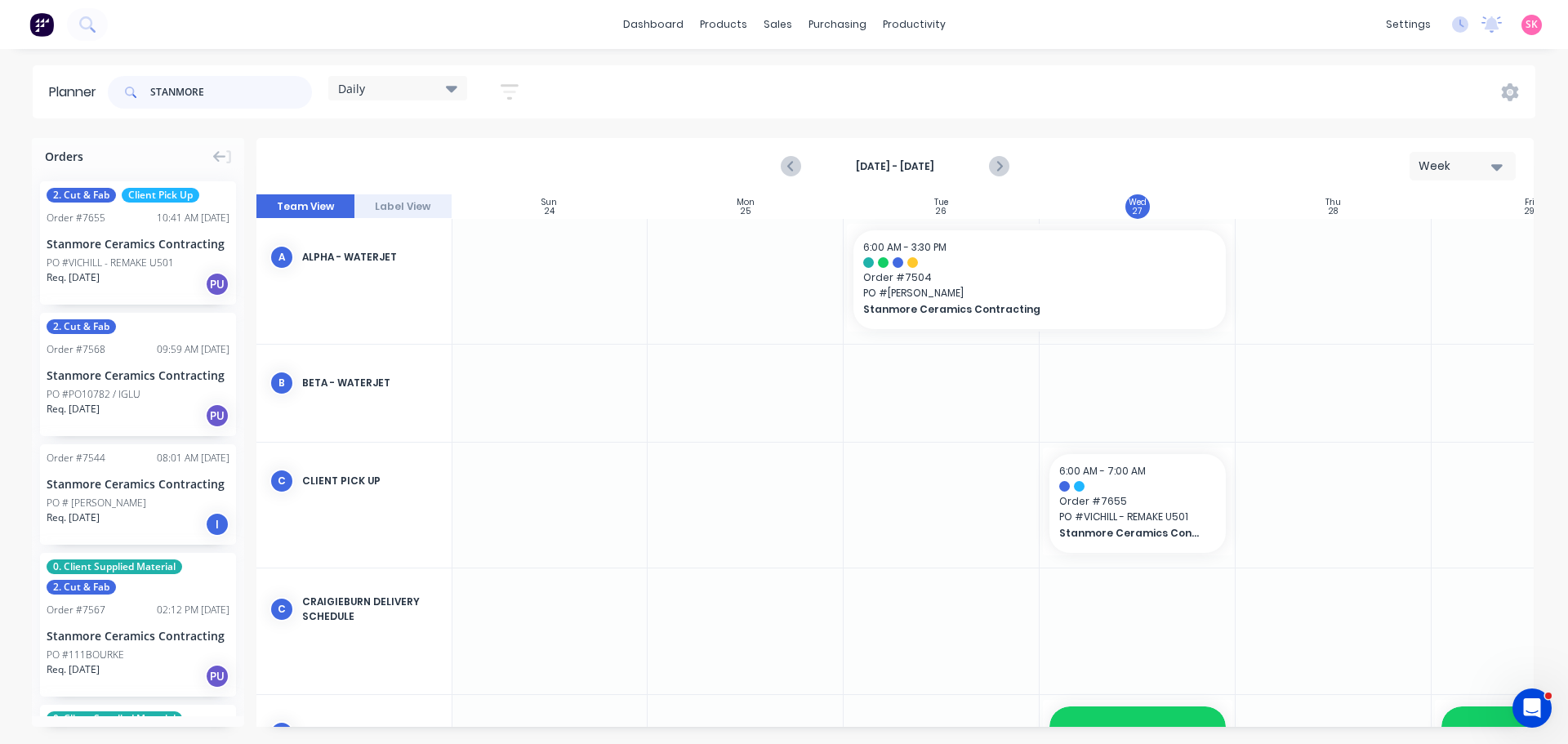
type input "STANMORE"
drag, startPoint x: 109, startPoint y: 497, endPoint x: 1061, endPoint y: 423, distance: 954.9
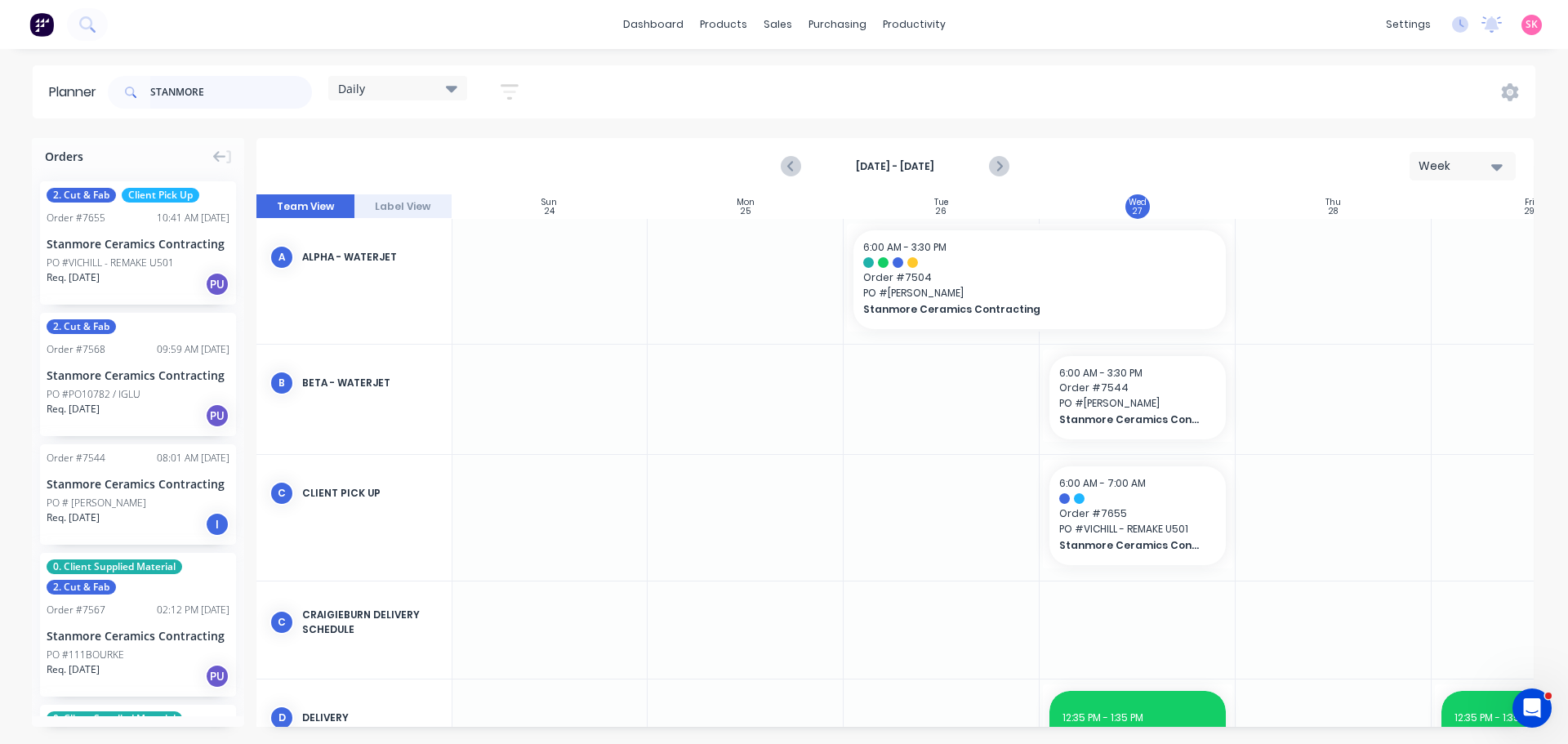
click at [69, 95] on header "Planner STANMORE Daily Save new view None edit Daily (Default) edit Craigieburn…" at bounding box center [784, 92] width 1503 height 53
click at [1148, 136] on div "Planner Daily Save new view None edit Daily (Default) edit Craigieburn Orders e…" at bounding box center [784, 404] width 1568 height 678
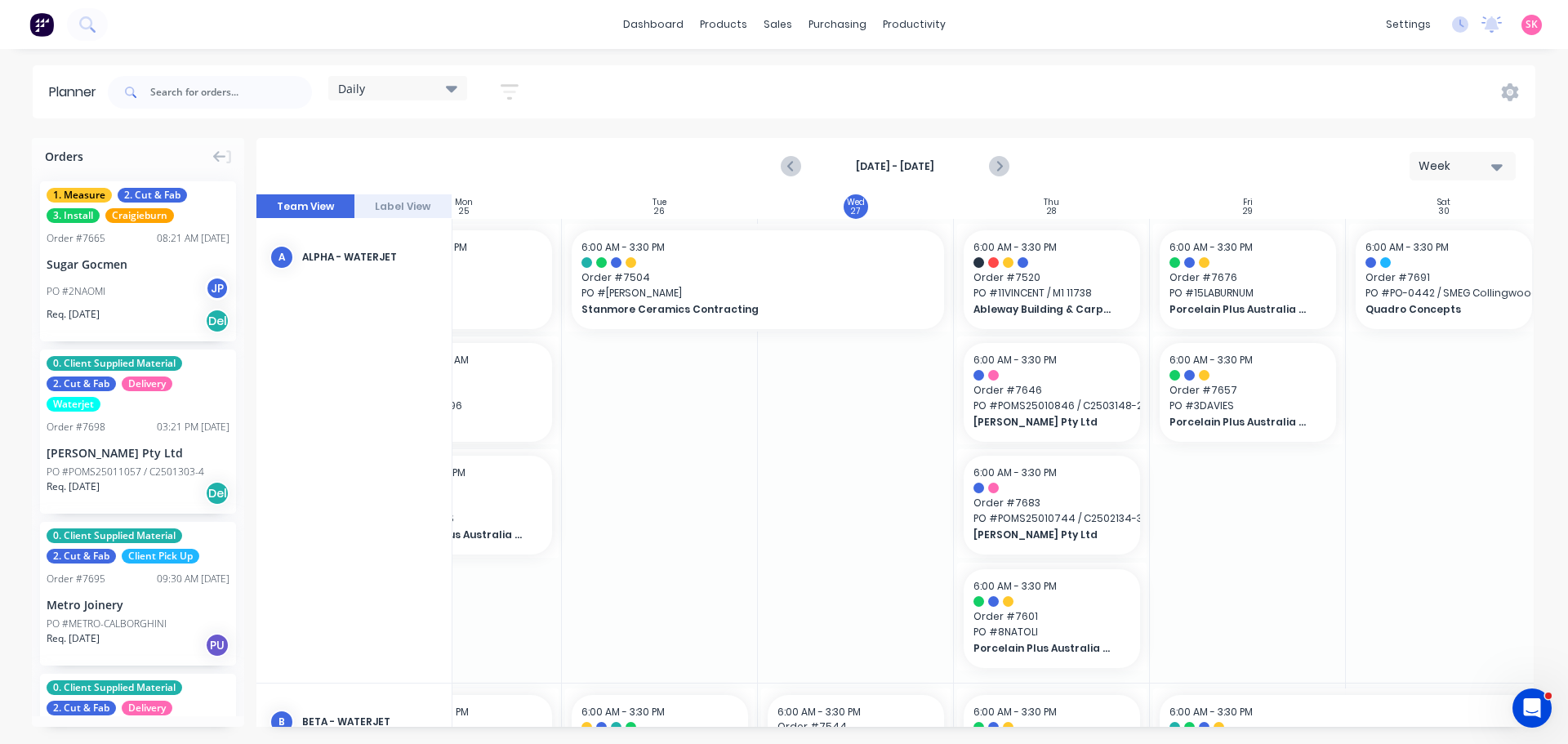
scroll to position [0, 298]
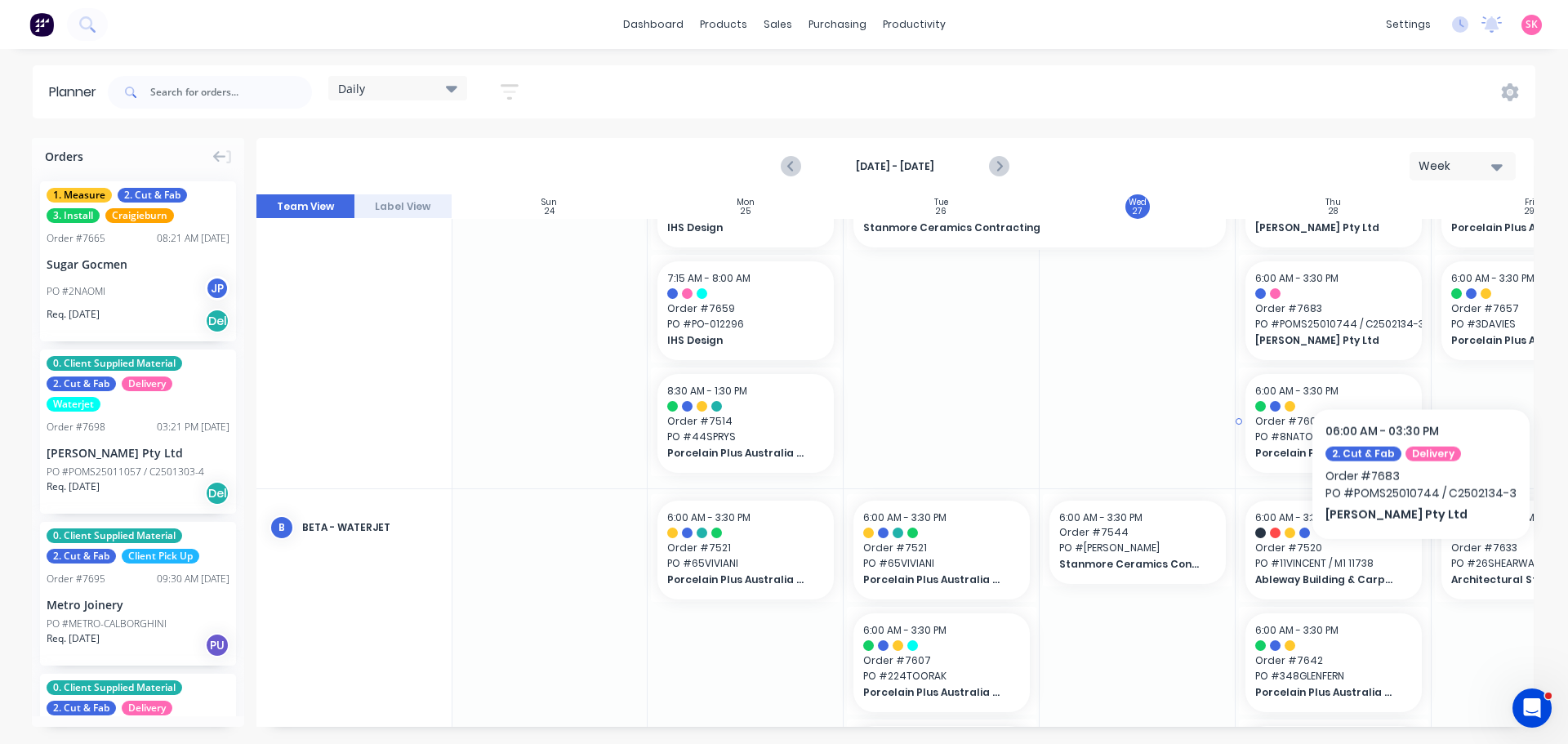
scroll to position [0, 1]
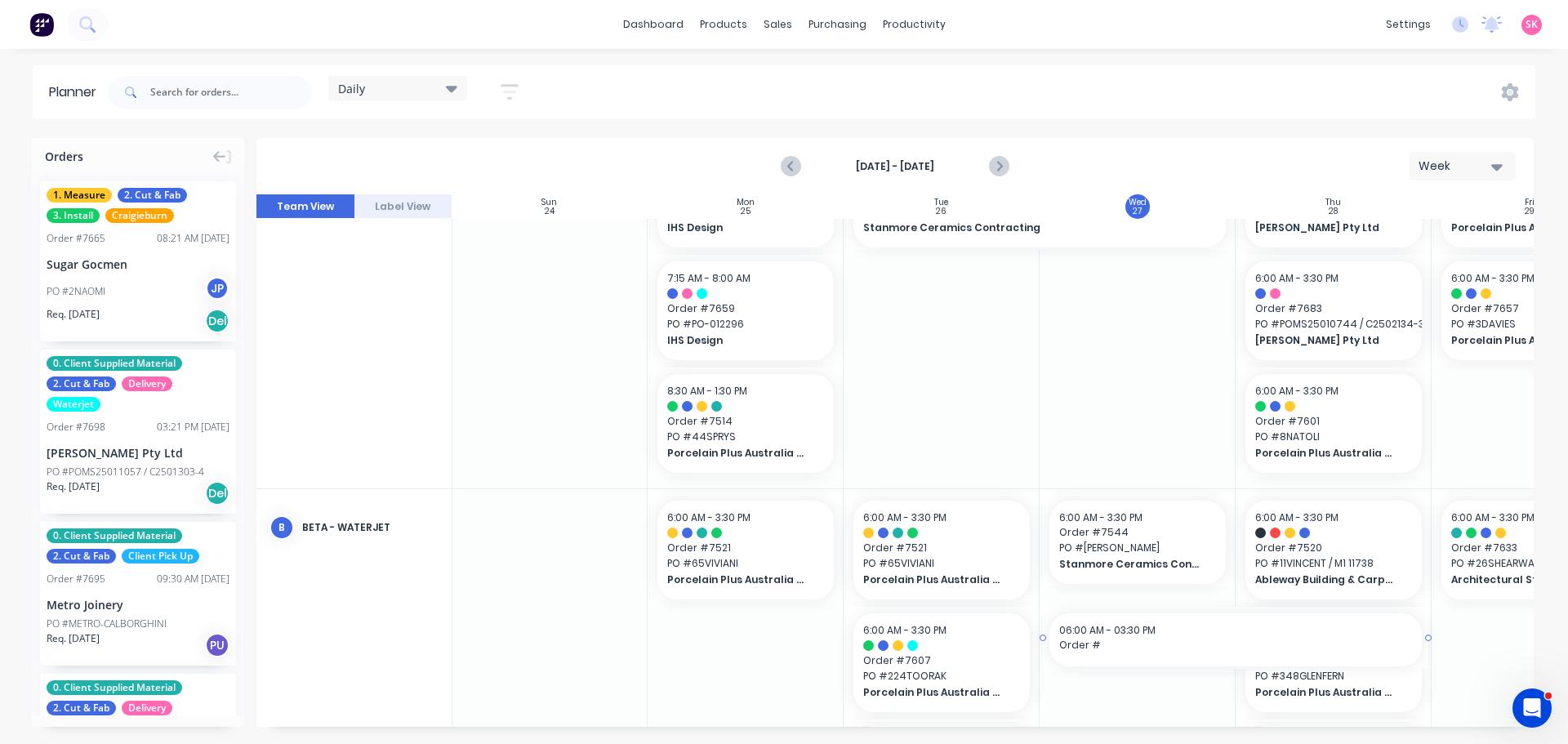
drag, startPoint x: 1209, startPoint y: 719, endPoint x: 1348, endPoint y: 720, distance: 139.0
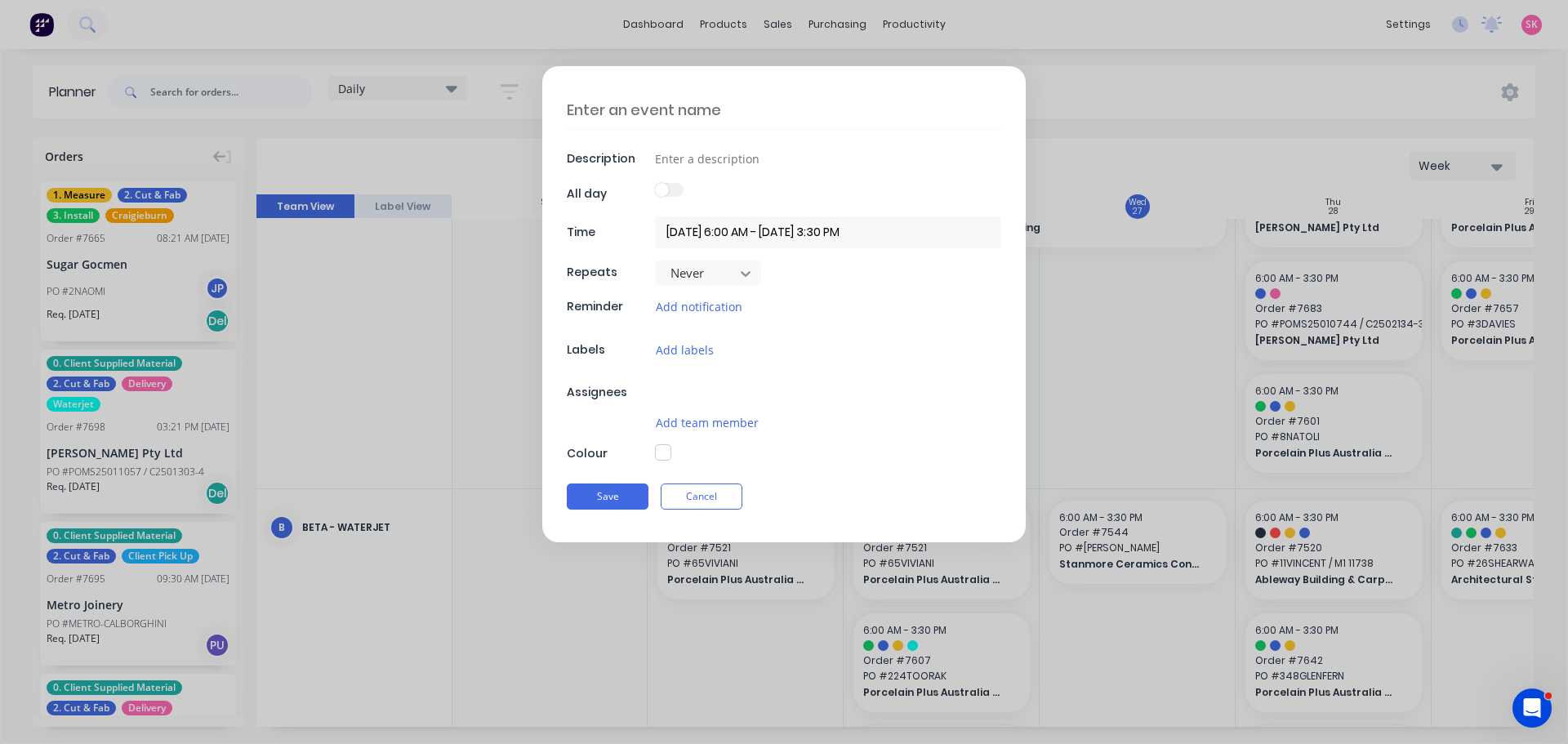
type textarea "x"
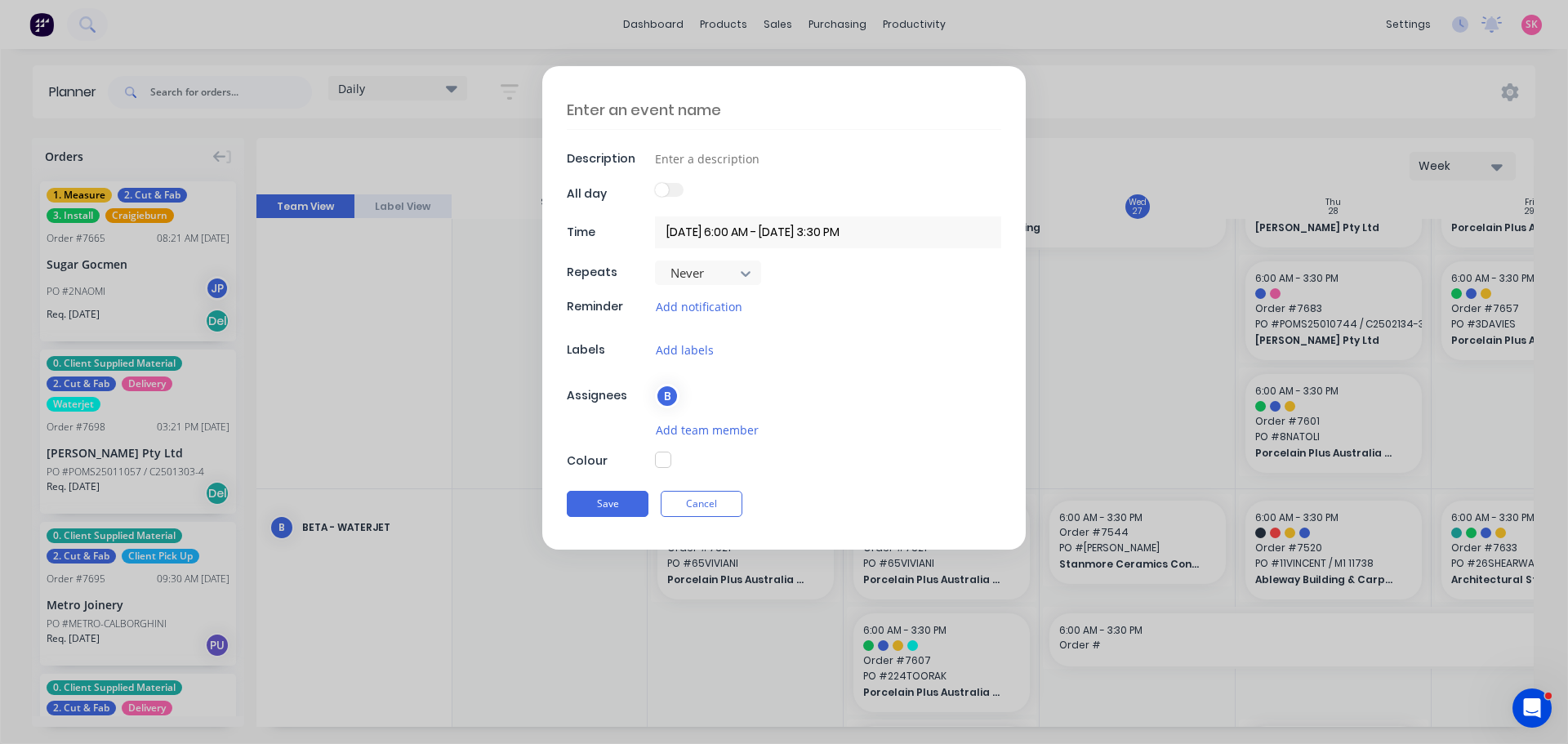
scroll to position [94, 1]
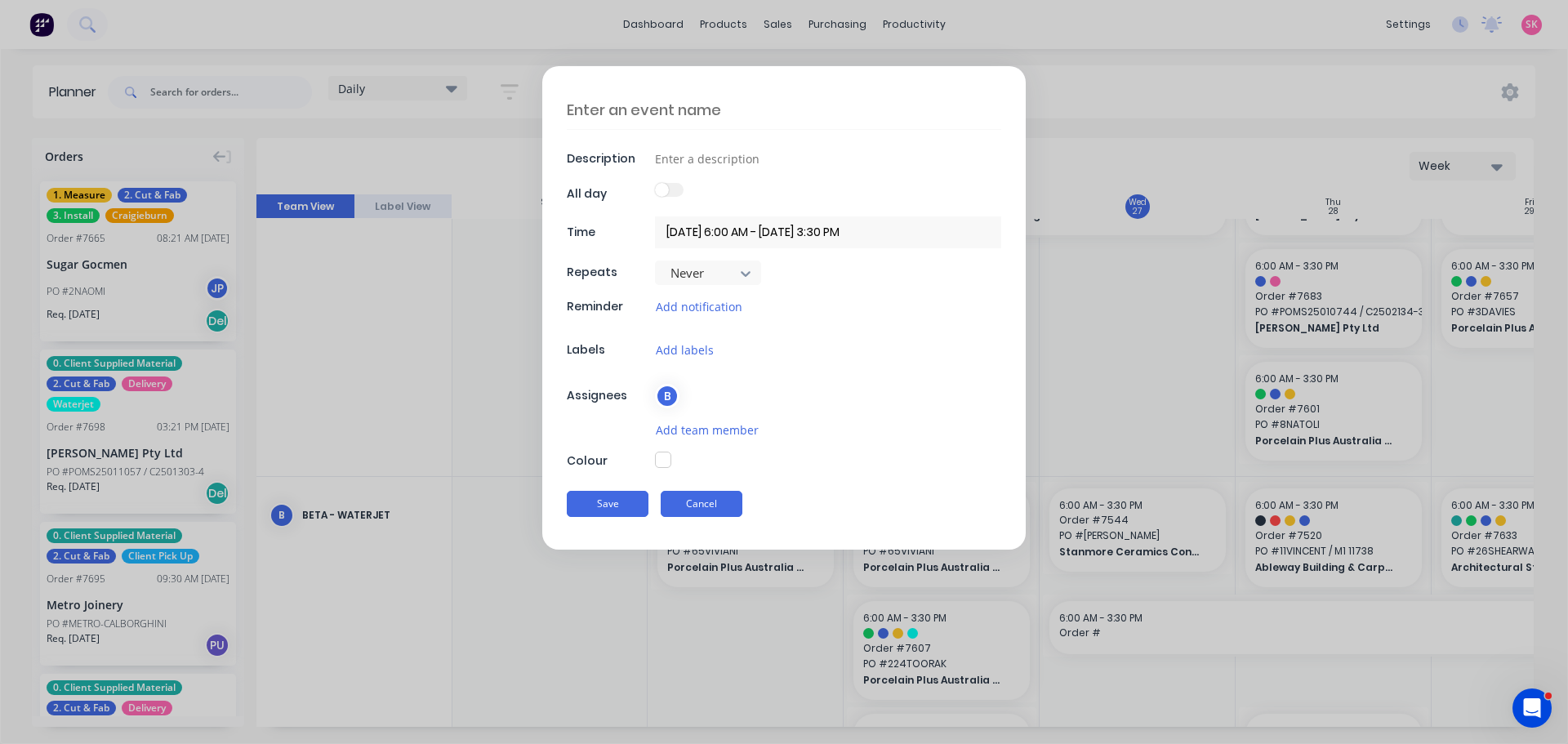
click at [706, 497] on button "Cancel" at bounding box center [702, 504] width 82 height 26
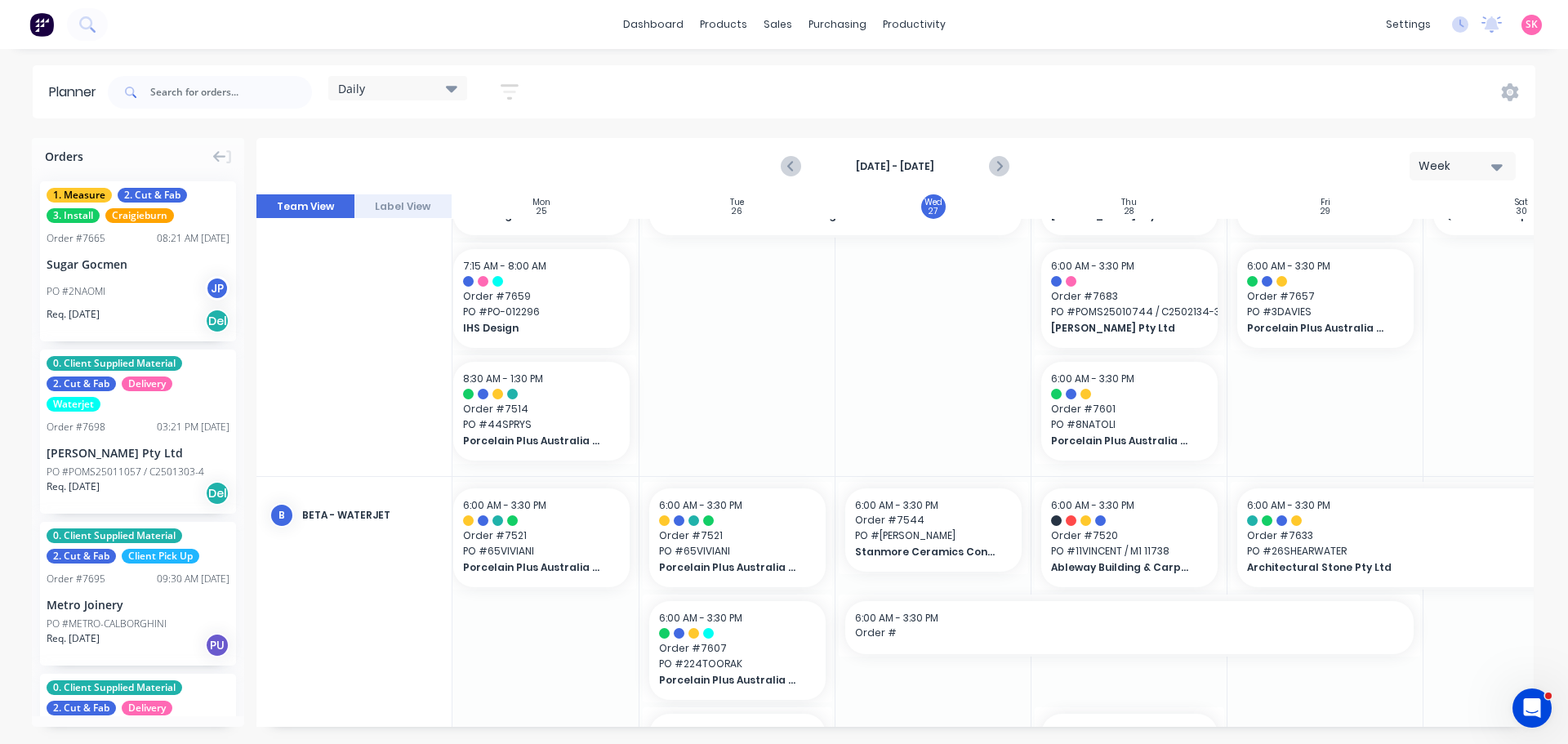
scroll to position [94, 268]
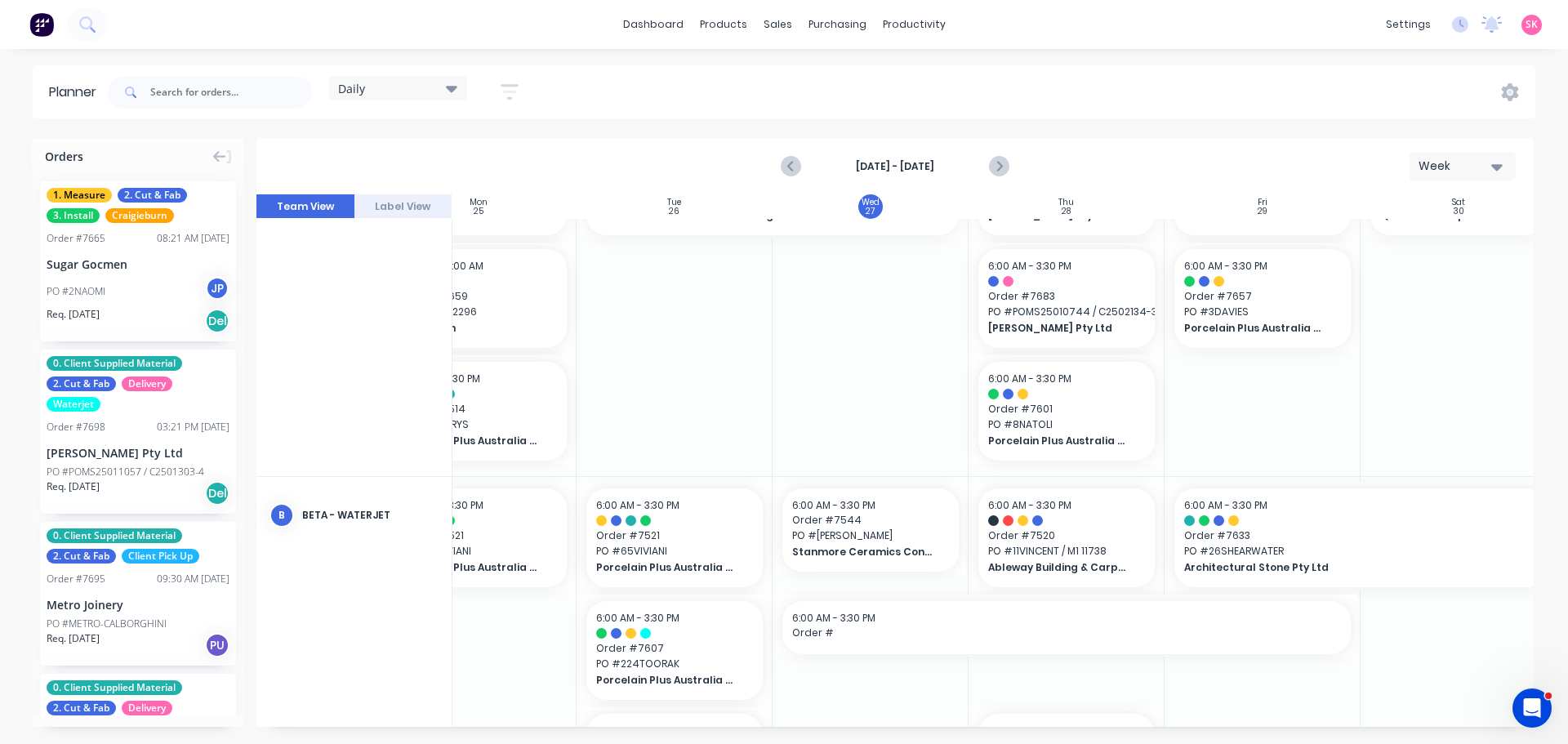
click at [1401, 475] on div at bounding box center [1459, 301] width 196 height 351
click at [1006, 165] on icon "Next page" at bounding box center [998, 166] width 20 height 20
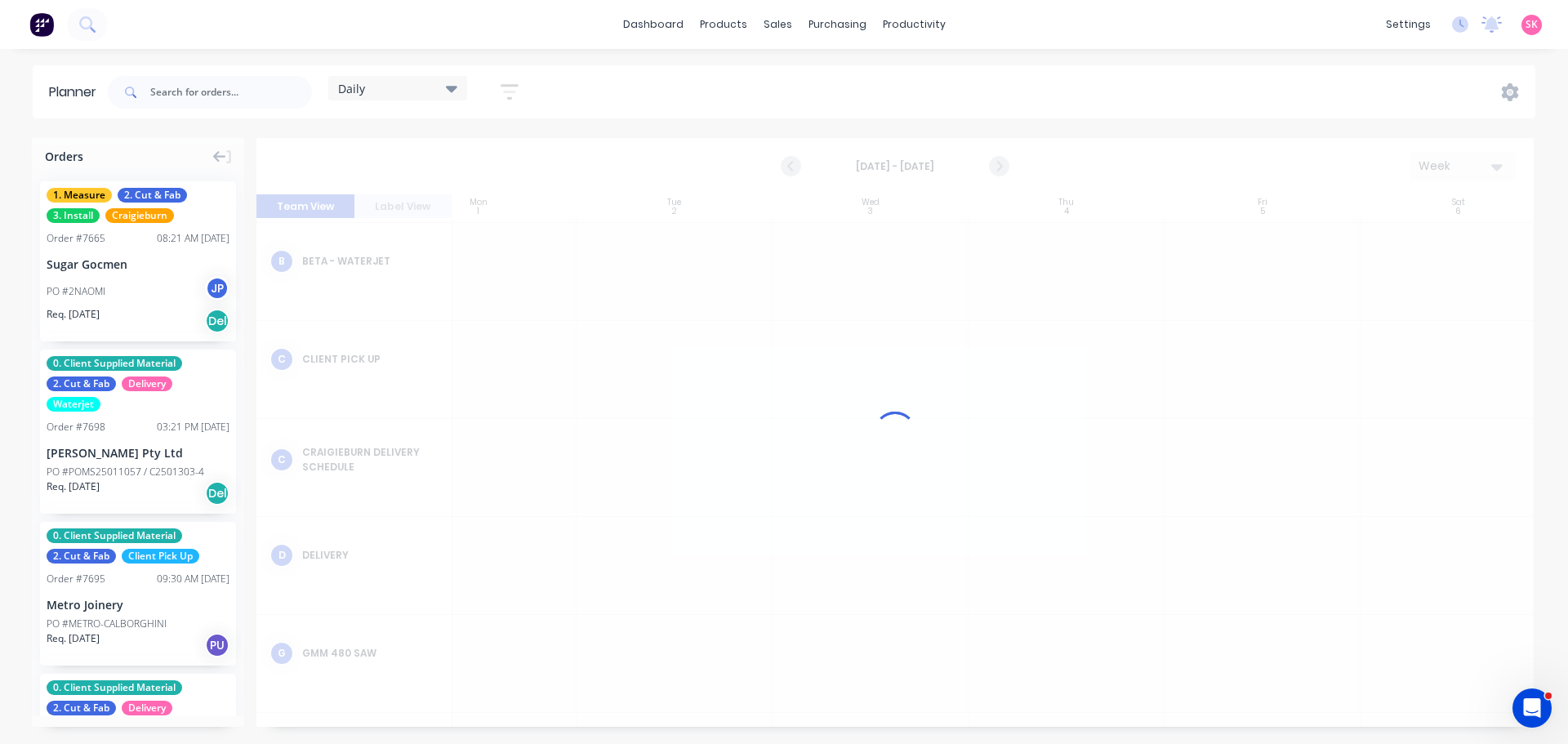
scroll to position [0, 268]
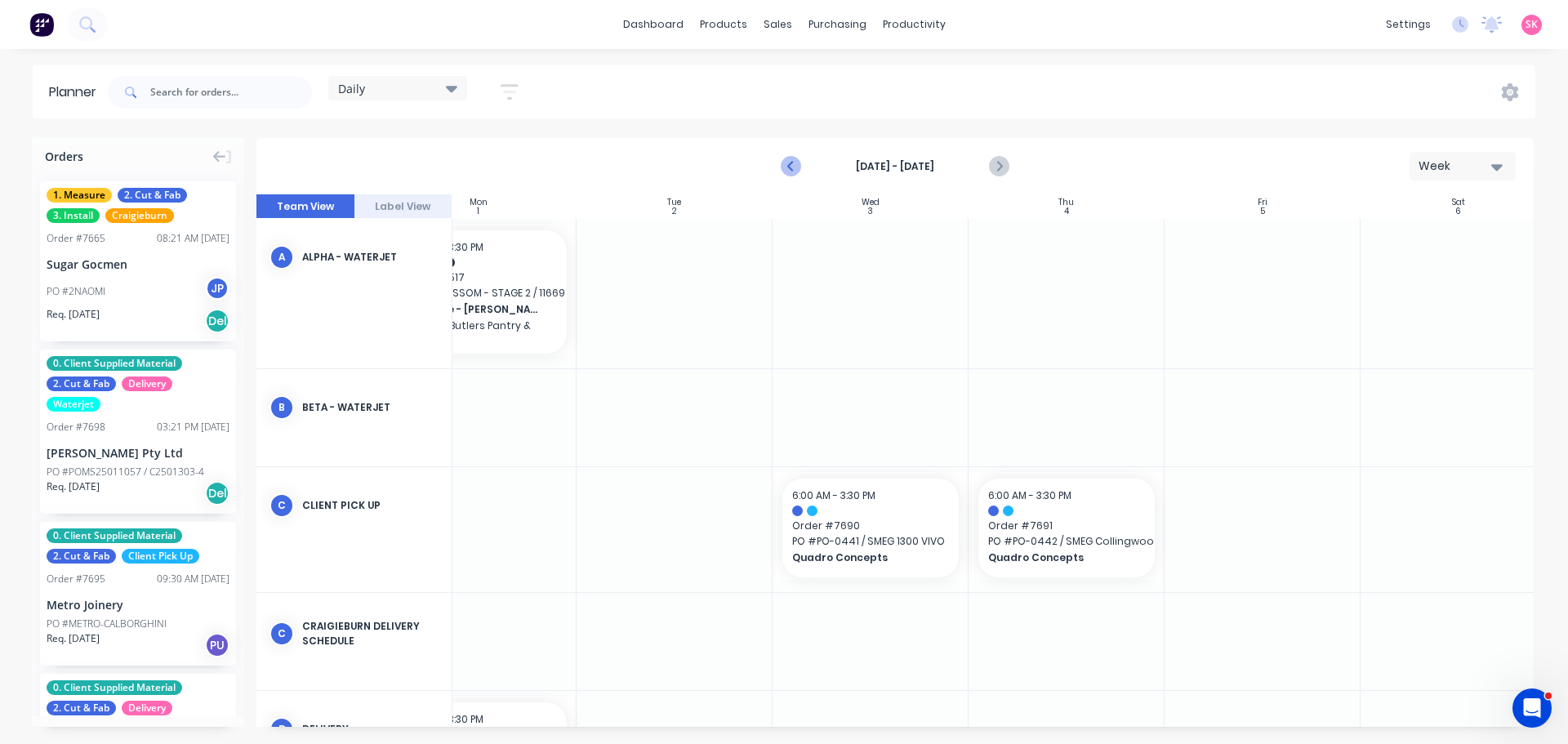
click at [787, 162] on icon "Previous page" at bounding box center [791, 166] width 20 height 20
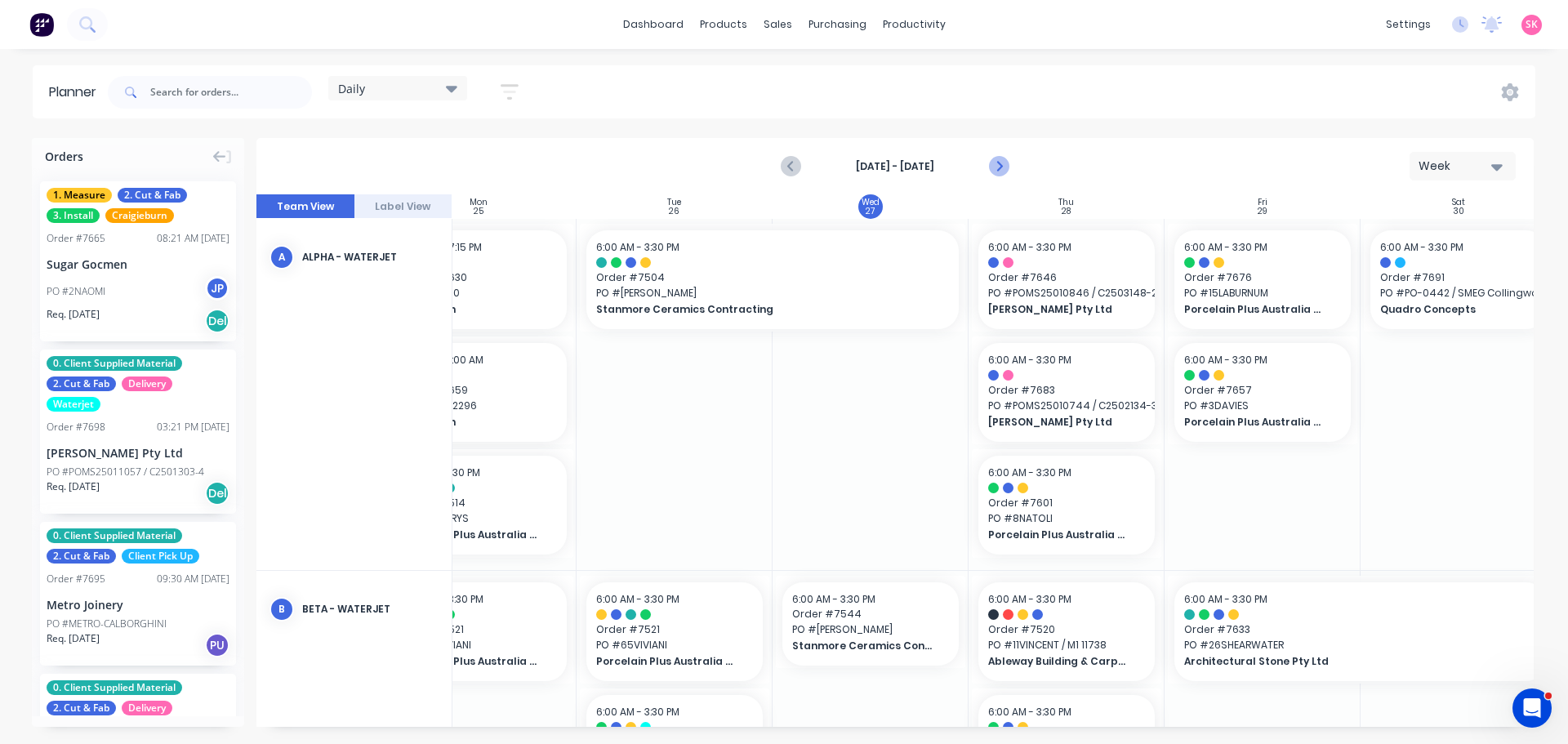
drag, startPoint x: 1002, startPoint y: 167, endPoint x: 1005, endPoint y: 179, distance: 12.4
click at [1002, 167] on icon "Next page" at bounding box center [998, 166] width 20 height 20
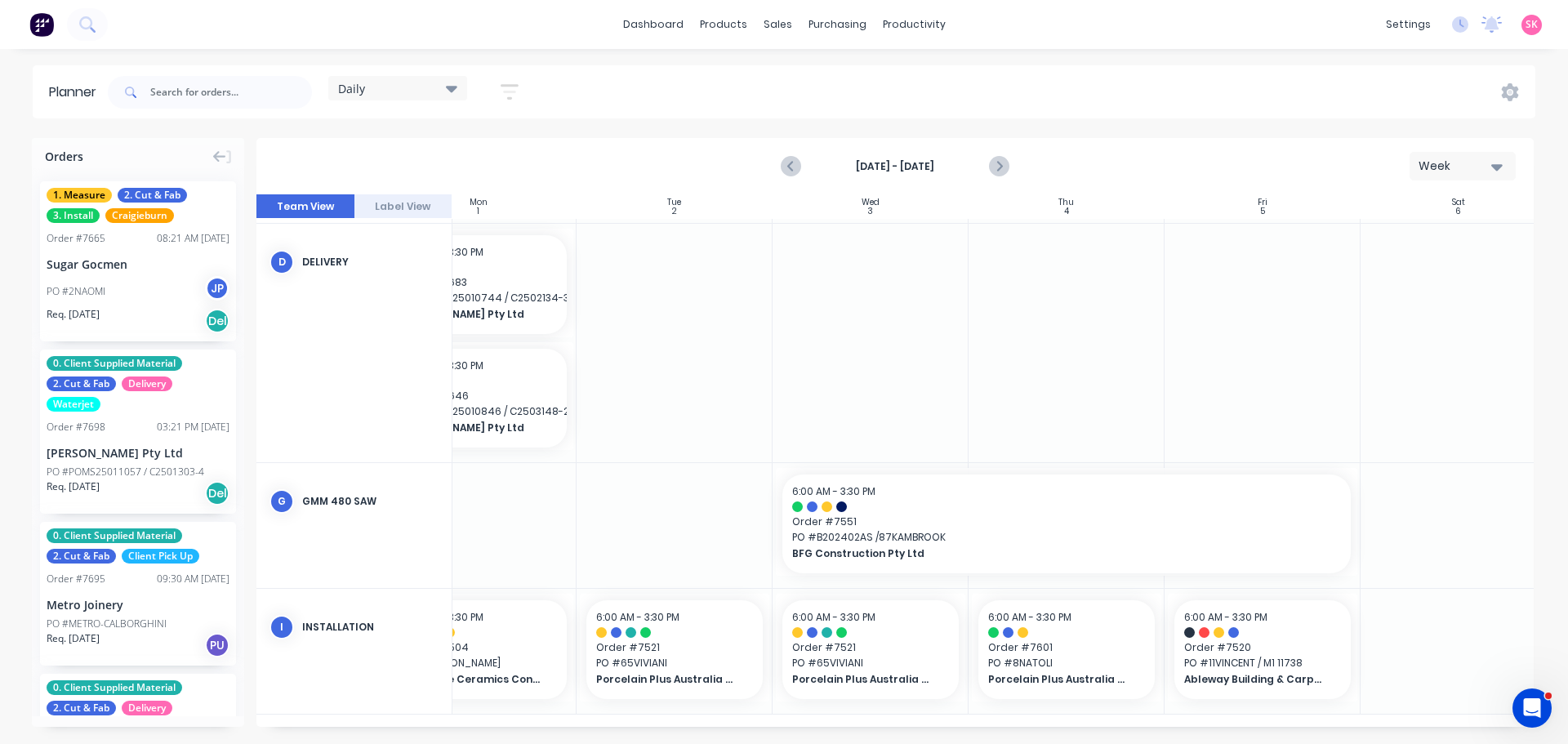
scroll to position [474, 298]
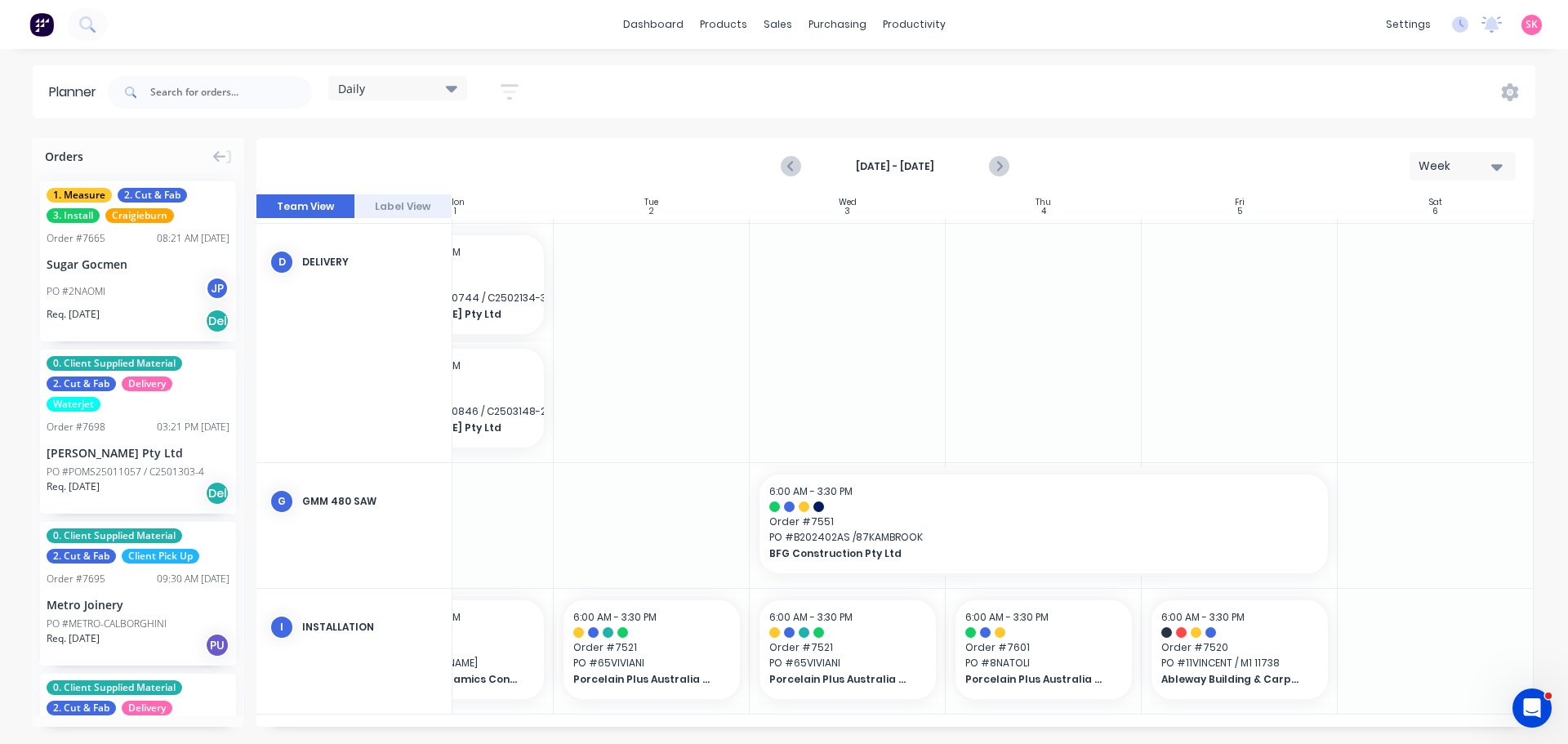
drag, startPoint x: 798, startPoint y: 729, endPoint x: 764, endPoint y: 731, distance: 34.1
click at [760, 731] on div "Orders 1. Measure 2. Cut & Fab 3. Install Craigieburn Order # 7665 08:21 AM [DA…" at bounding box center [784, 441] width 1568 height 605
click at [628, 728] on div "Orders 1. Measure 2. Cut & Fab 3. Install Craigieburn Order # 7665 08:21 AM [DA…" at bounding box center [784, 441] width 1568 height 605
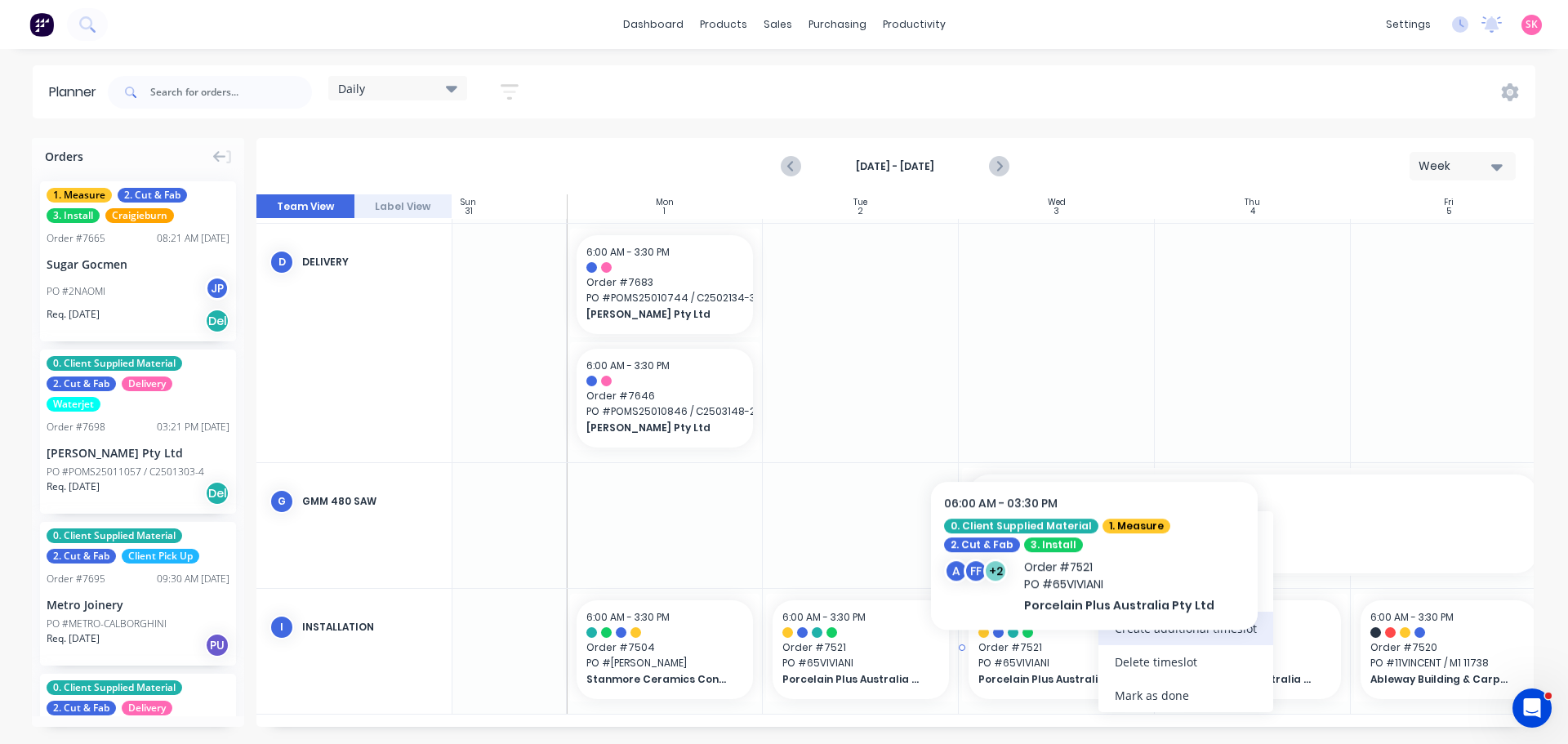
scroll to position [461, 82]
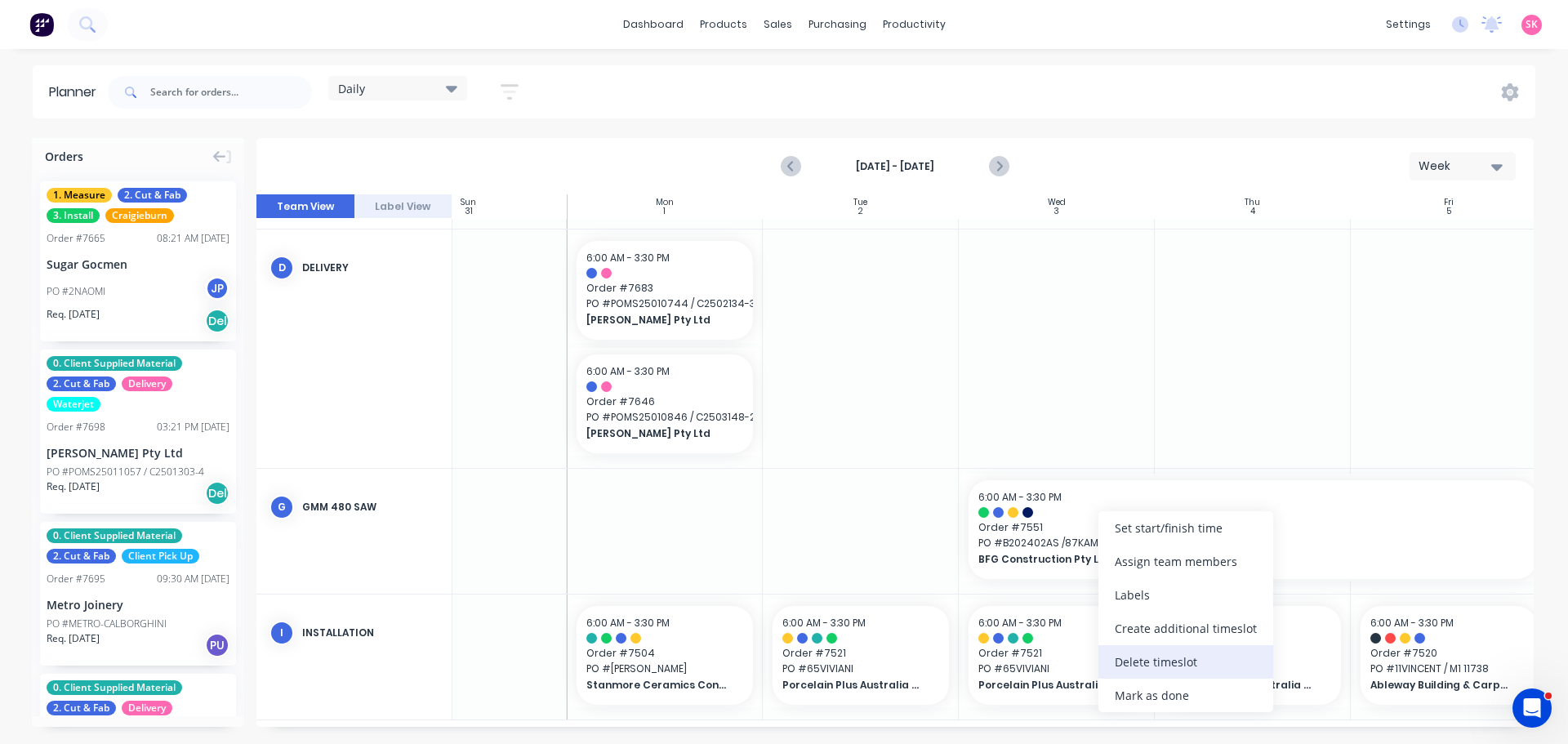
click at [1165, 664] on div "Delete timeslot" at bounding box center [1186, 661] width 175 height 33
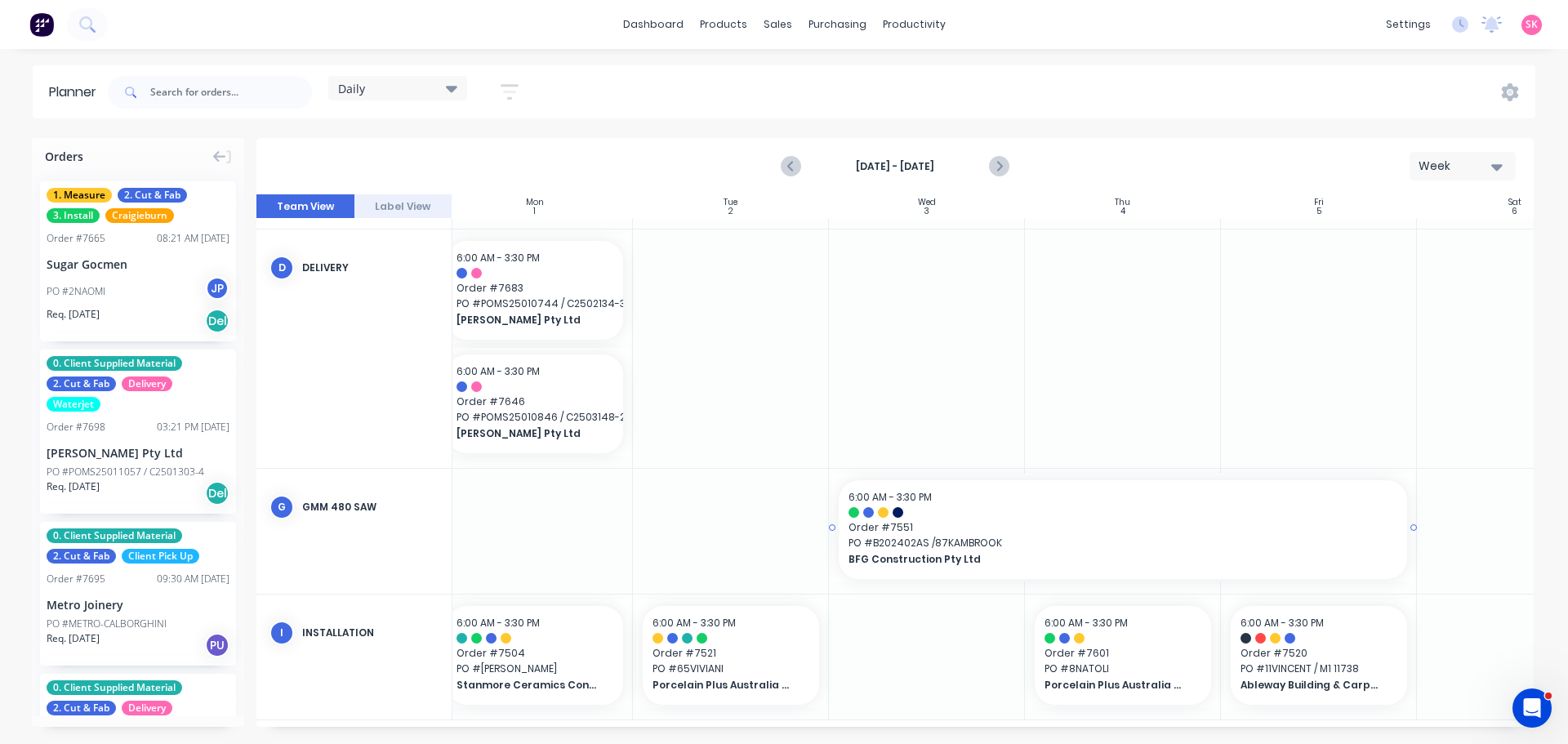
scroll to position [474, 211]
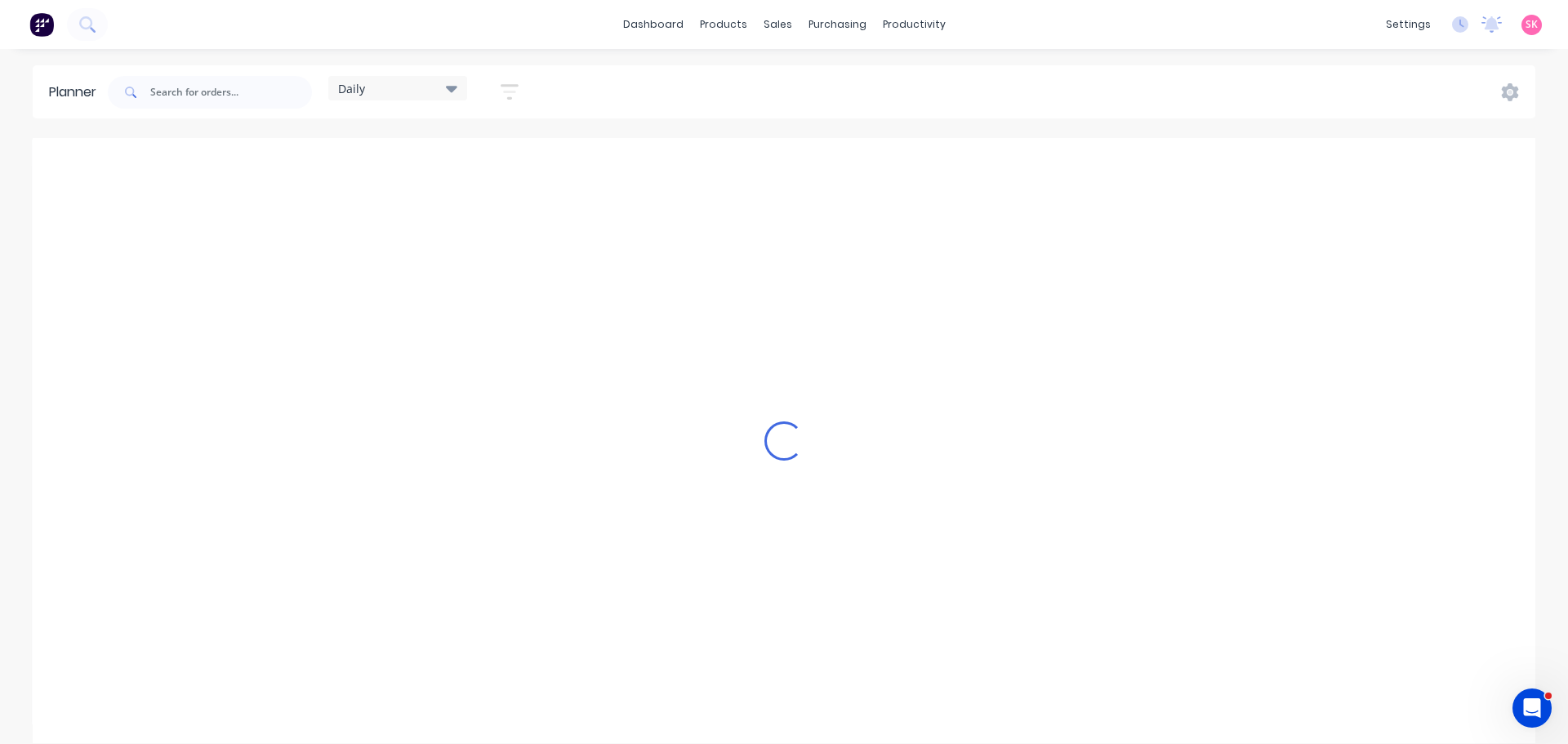
scroll to position [0, 1]
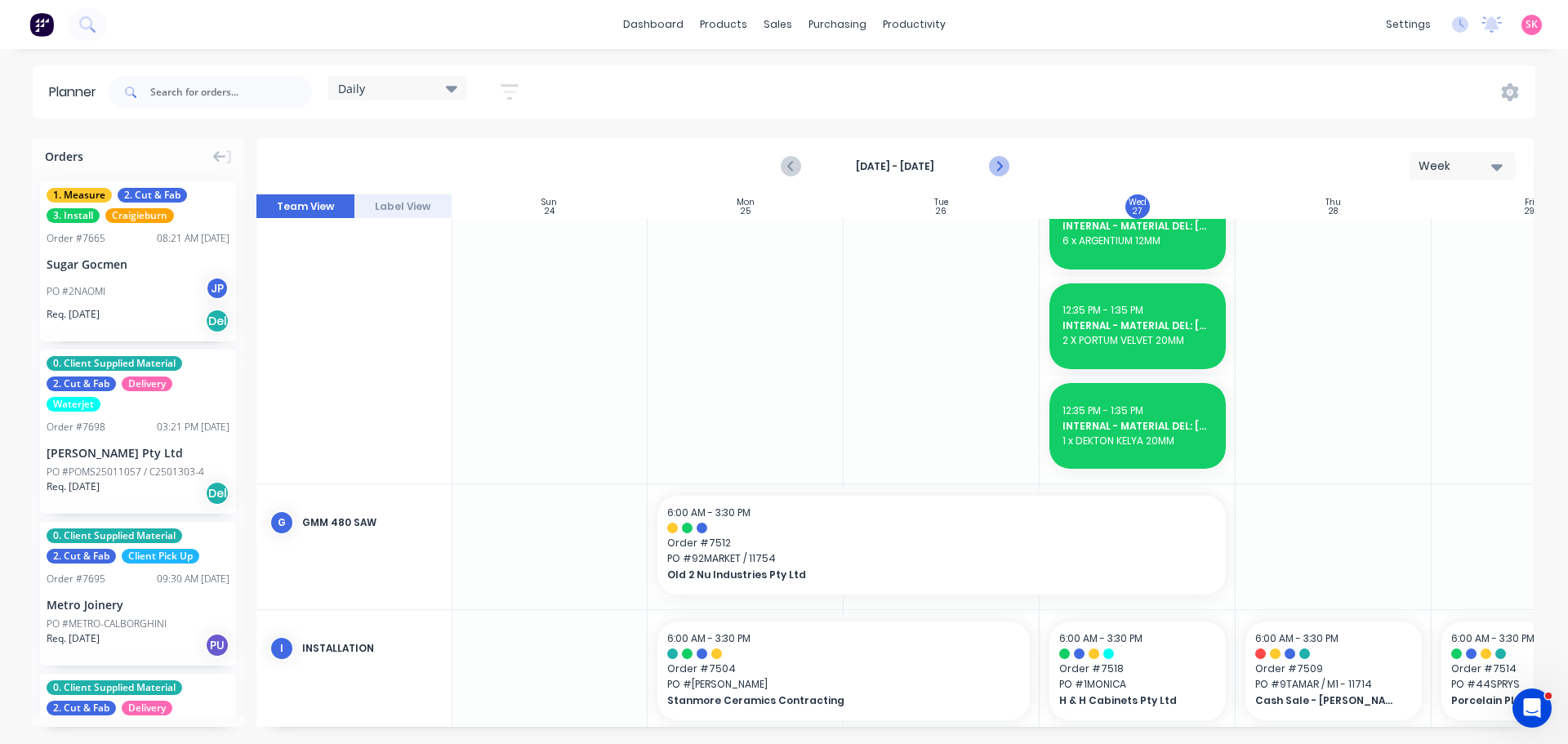
click at [989, 164] on icon "Next page" at bounding box center [998, 166] width 20 height 20
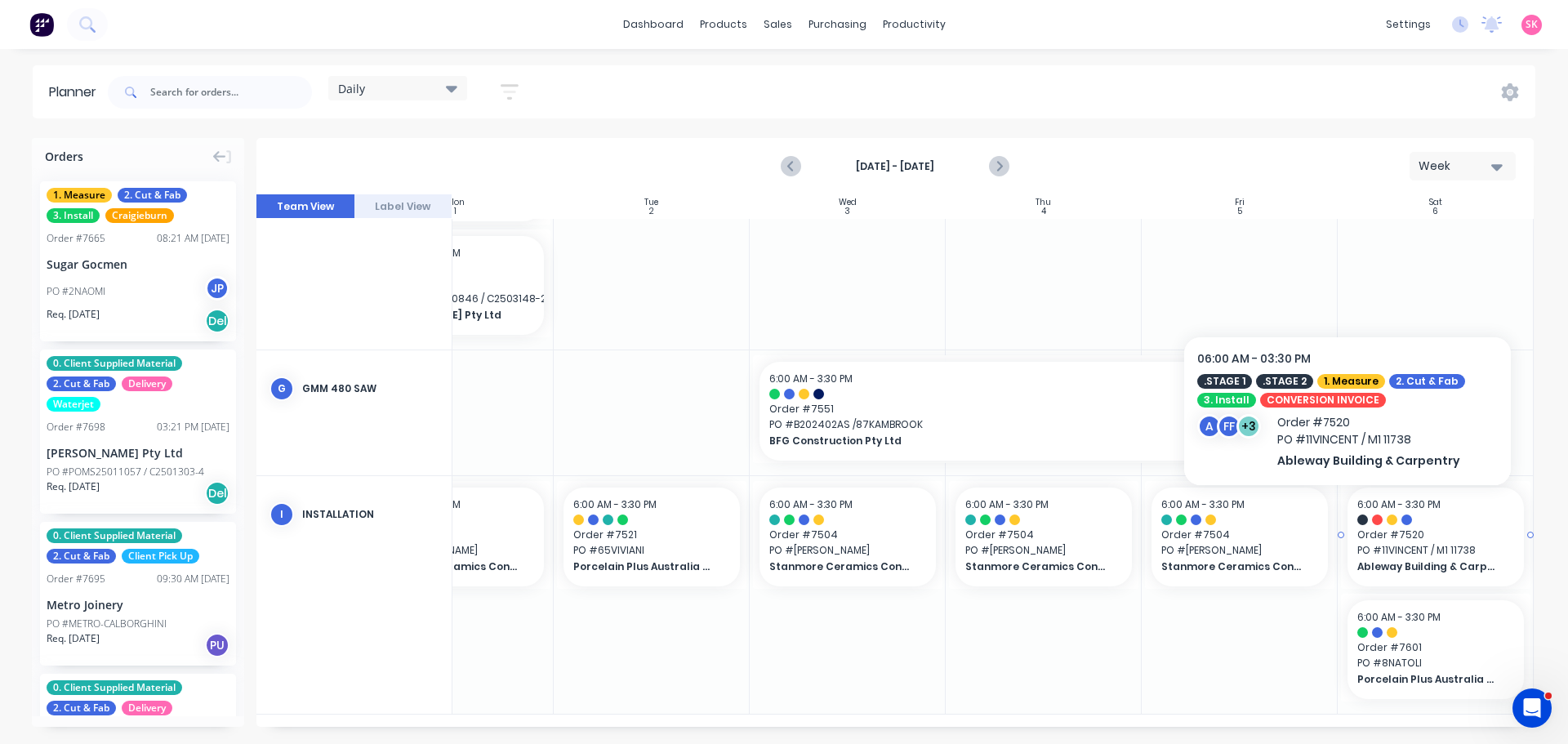
scroll to position [586, 298]
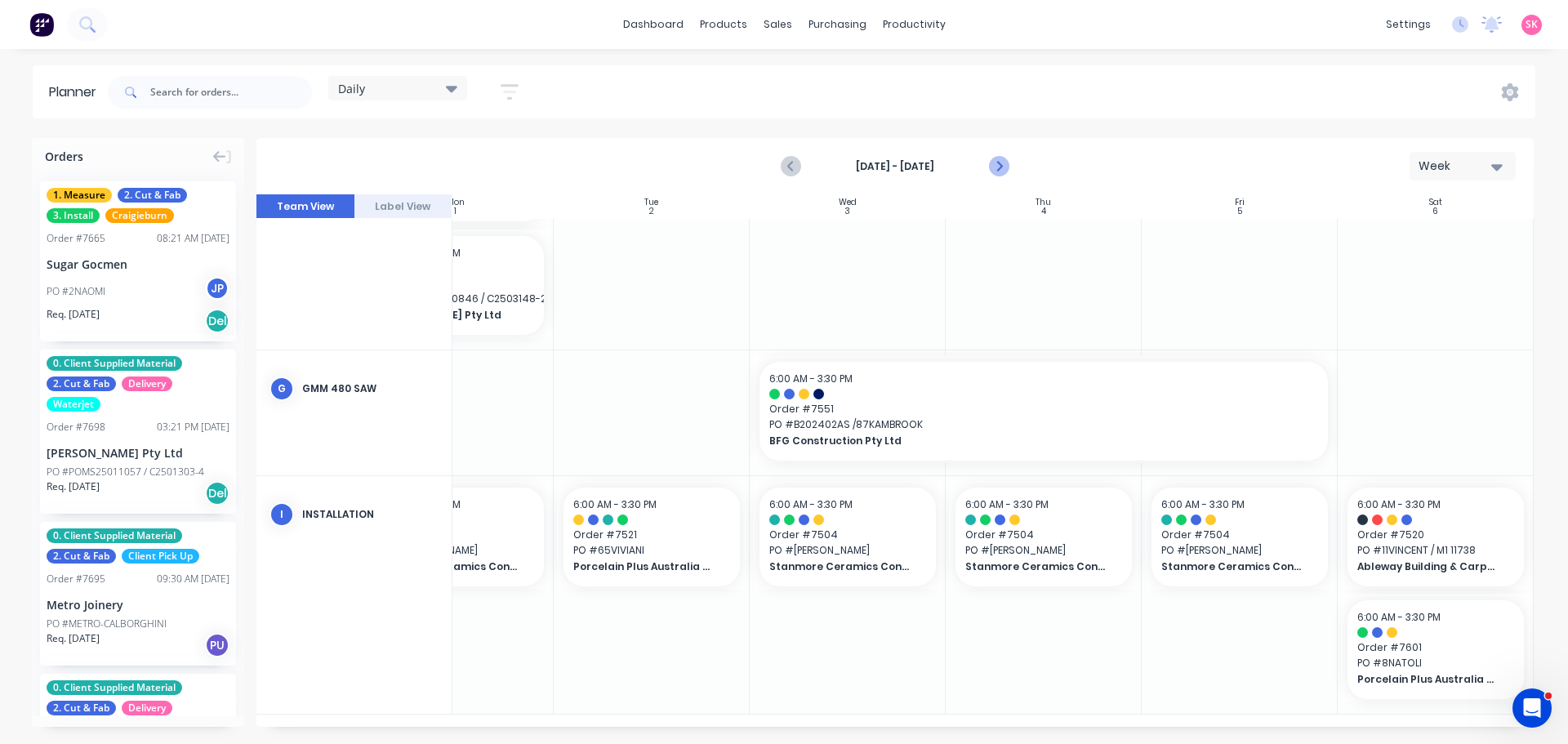
click at [1003, 170] on icon "Next page" at bounding box center [998, 166] width 20 height 20
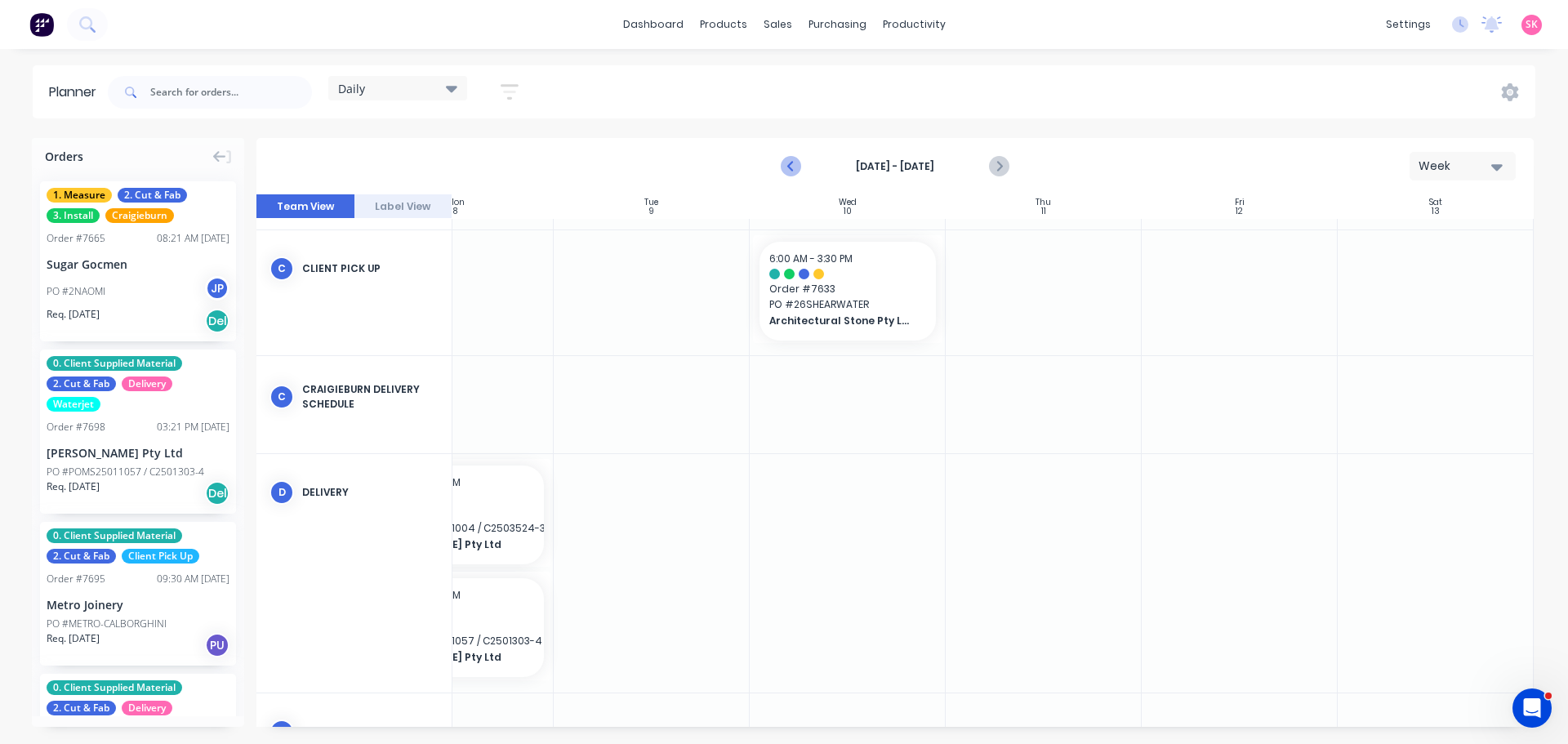
click at [802, 164] on button "Previous page" at bounding box center [791, 166] width 32 height 32
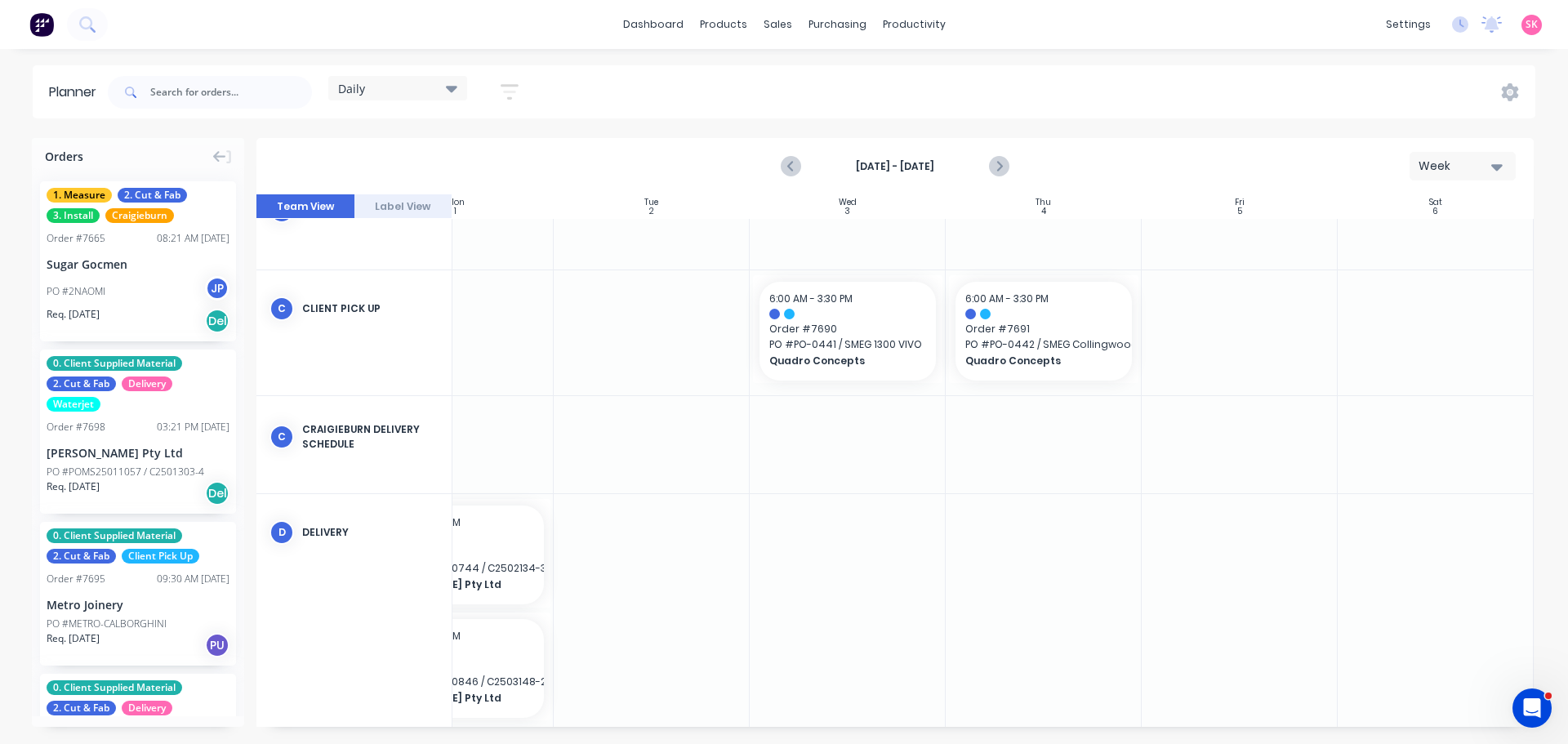
scroll to position [586, 298]
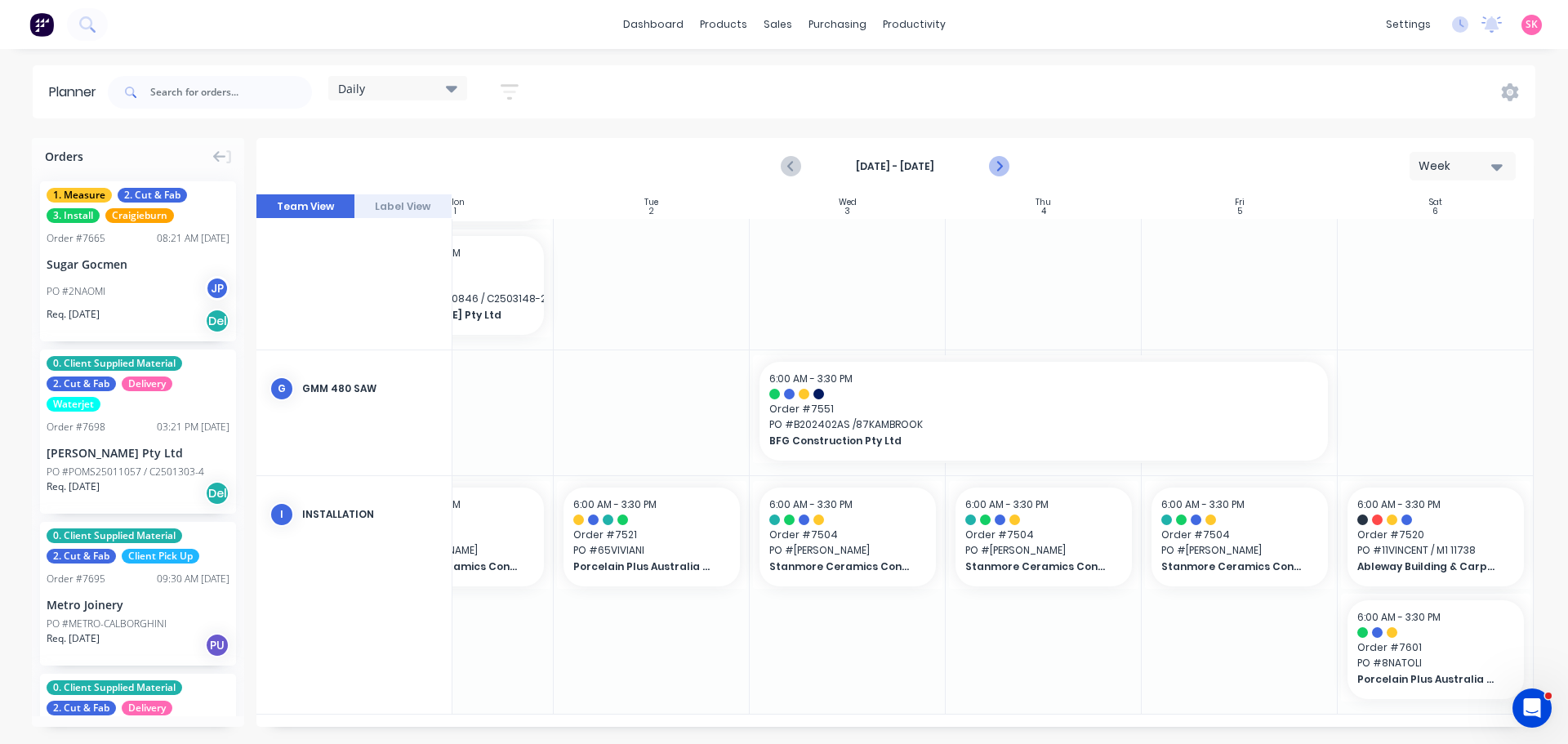
click at [997, 164] on icon "Next page" at bounding box center [998, 166] width 20 height 20
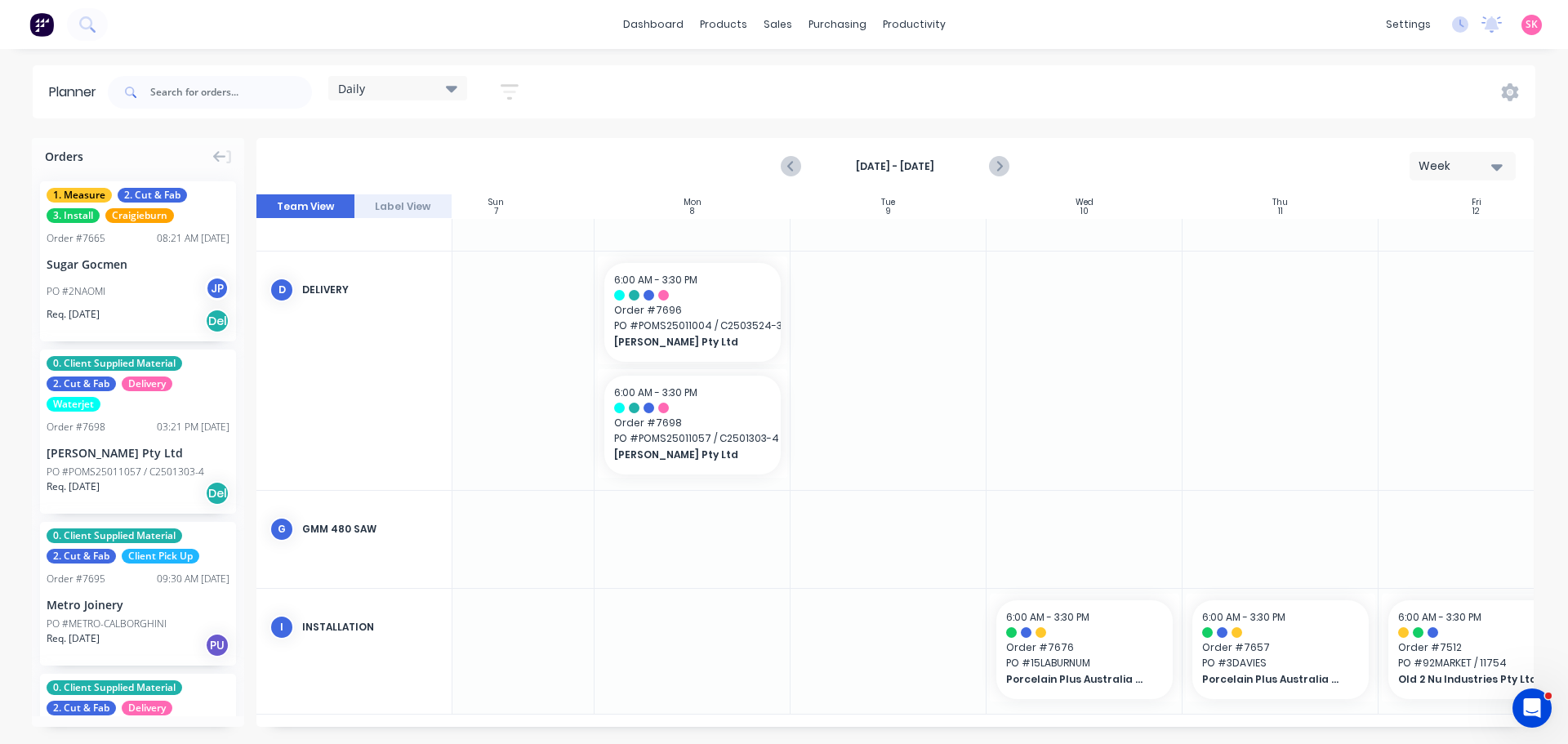
scroll to position [394, 0]
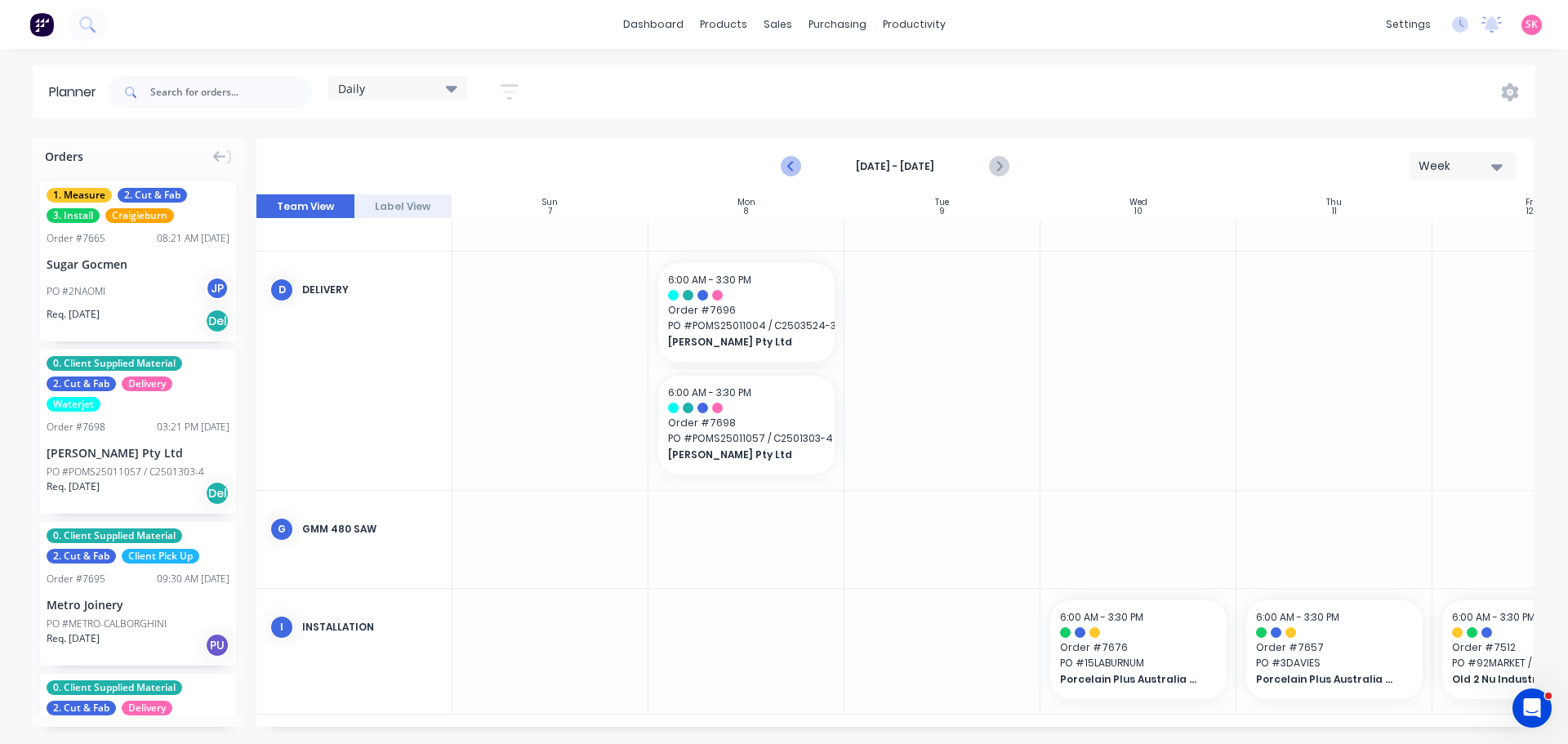
click at [786, 164] on icon "Previous page" at bounding box center [791, 166] width 20 height 20
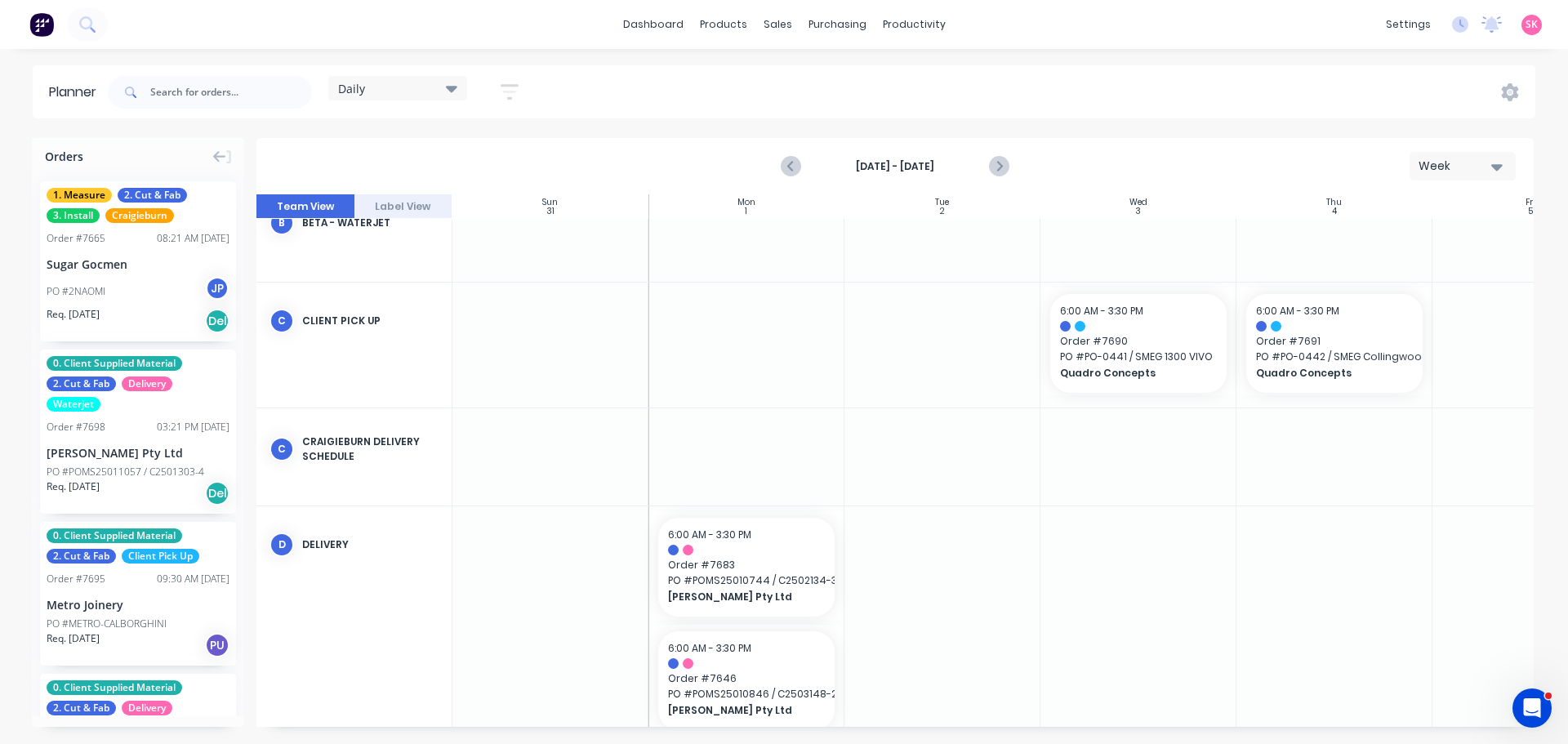
scroll to position [197, 0]
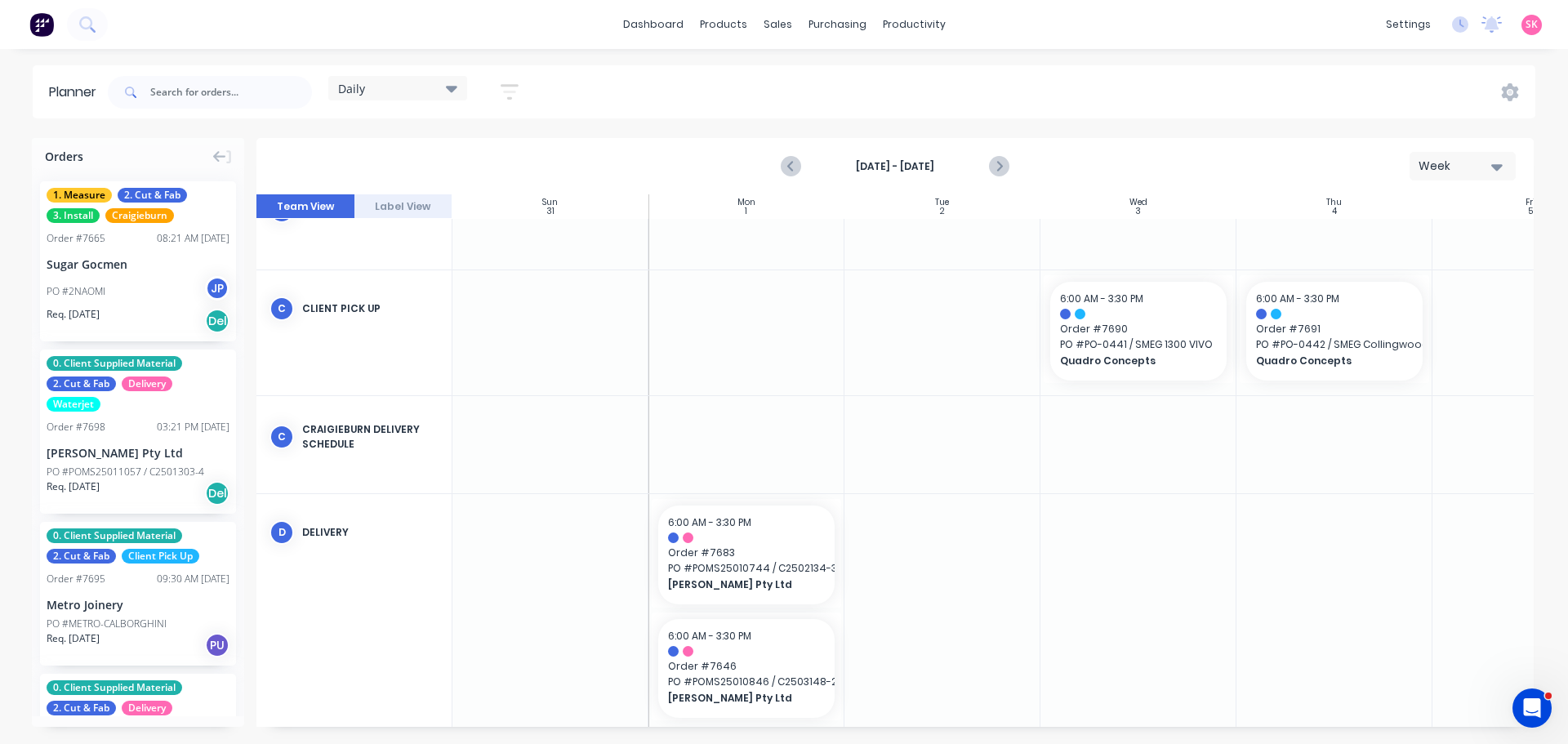
drag, startPoint x: 774, startPoint y: 727, endPoint x: 1021, endPoint y: 727, distance: 247.0
click at [1021, 727] on div "Orders 1. Measure 2. Cut & Fab 3. Install Craigieburn Order # 7665 08:21 AM [DA…" at bounding box center [784, 441] width 1568 height 605
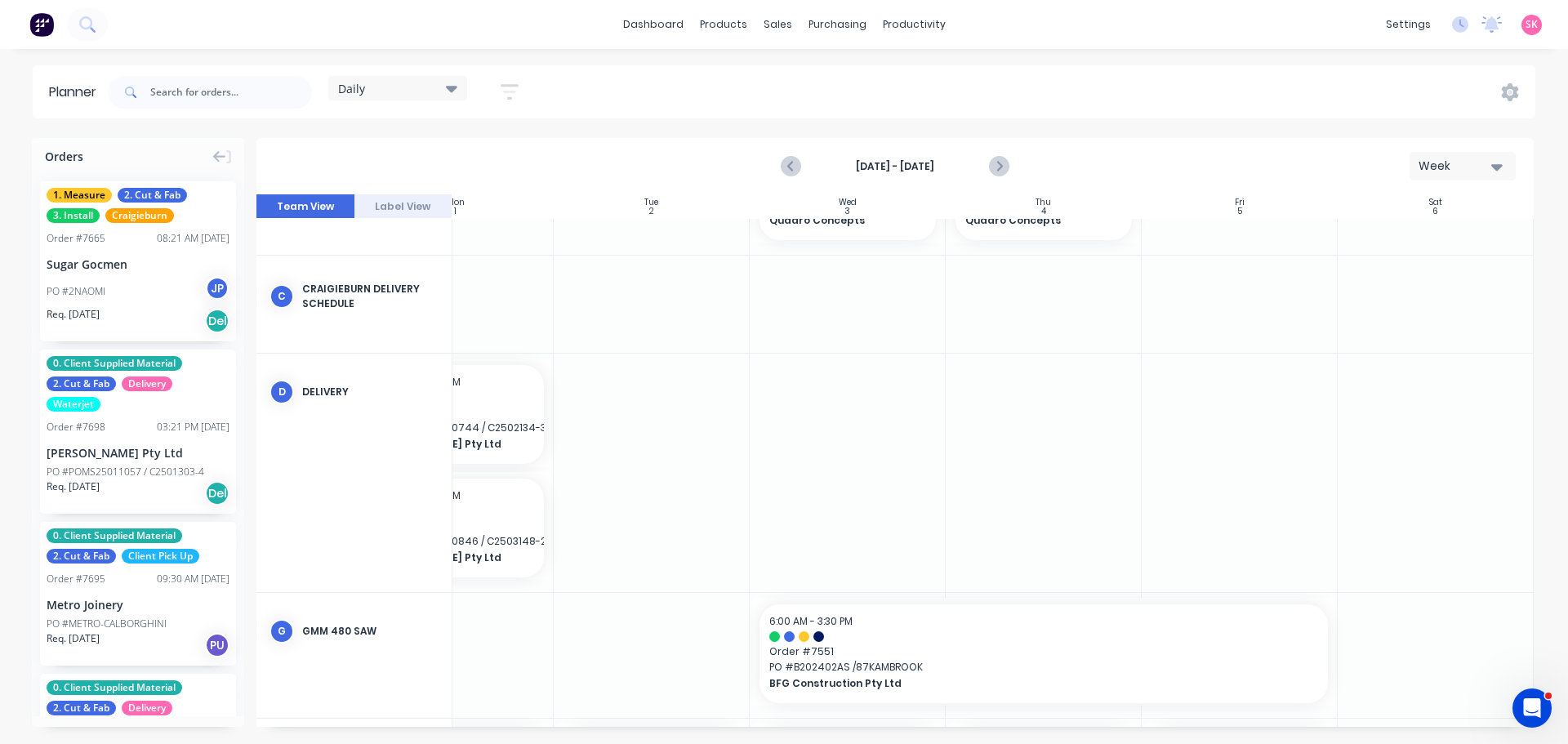
scroll to position [474, 298]
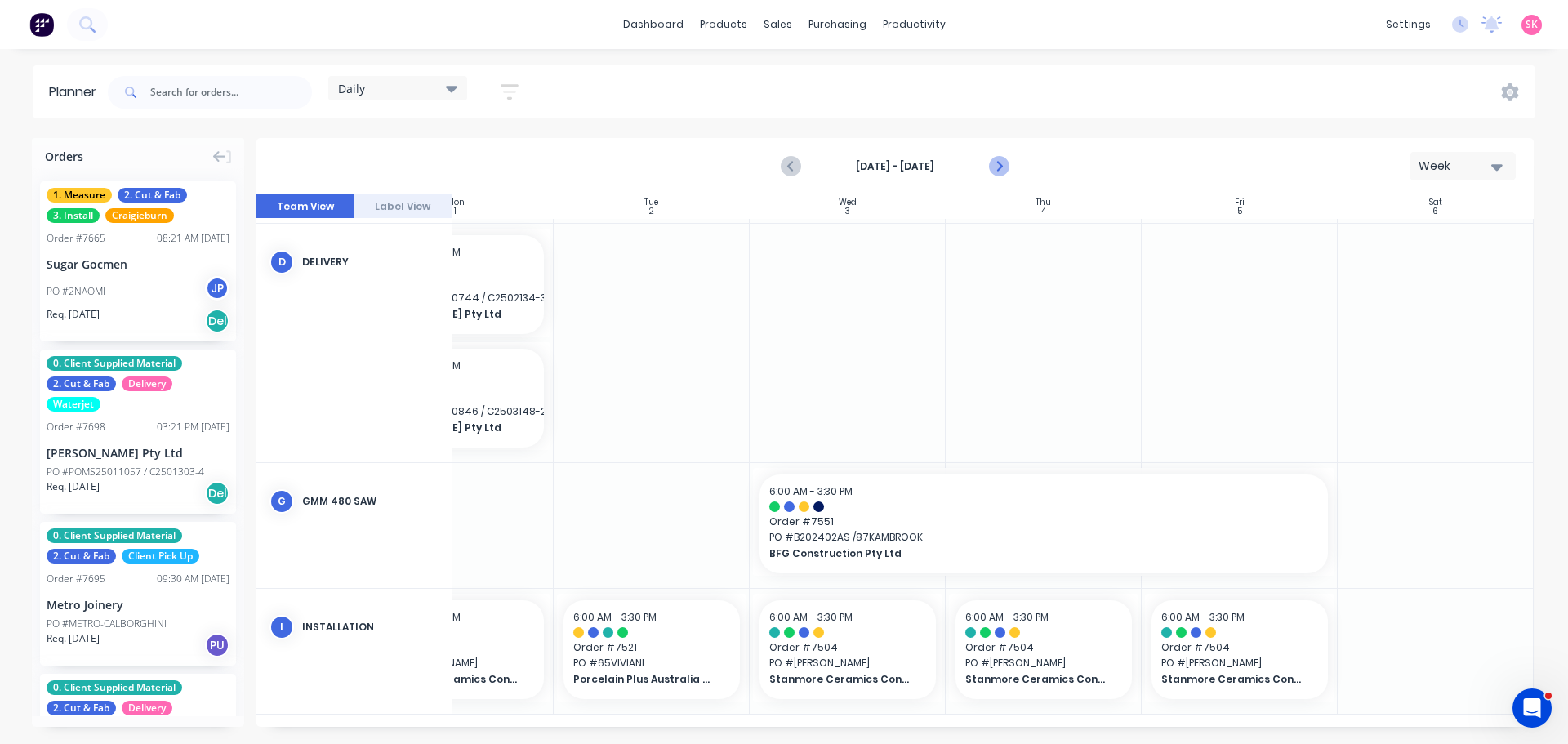
click at [991, 159] on icon "Next page" at bounding box center [998, 166] width 20 height 20
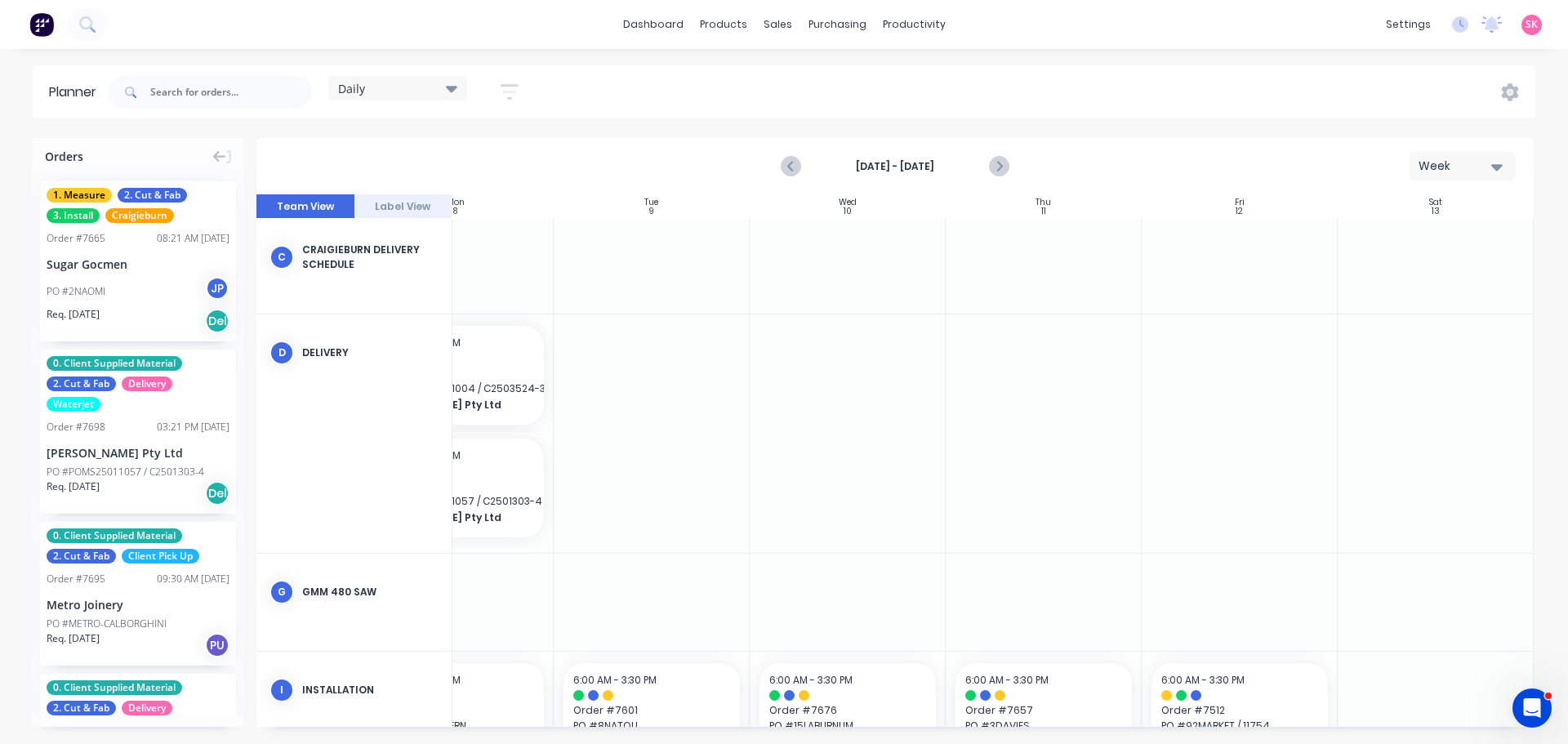
scroll to position [394, 298]
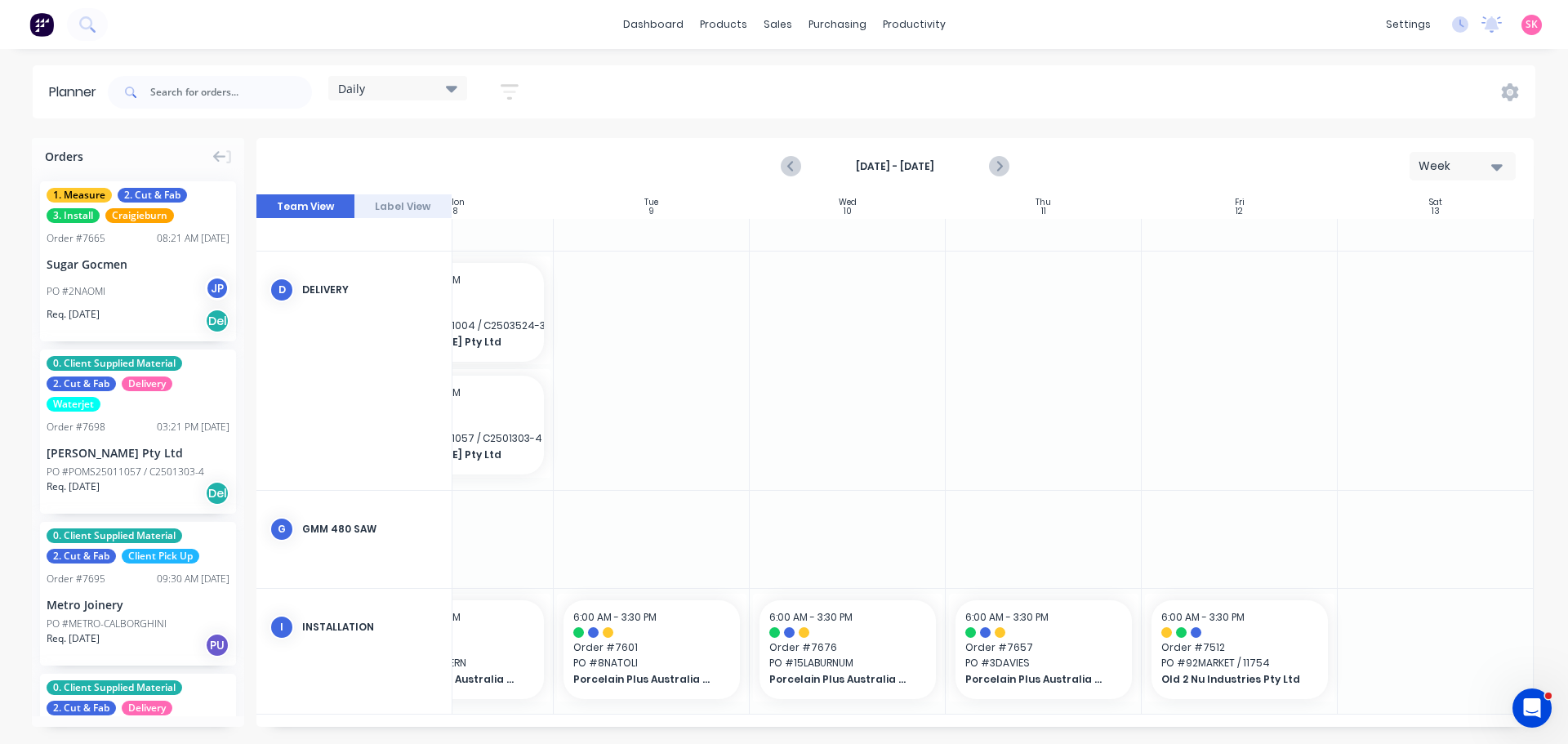
drag, startPoint x: 838, startPoint y: 718, endPoint x: 702, endPoint y: 718, distance: 136.0
click at [702, 718] on div "Sun 7 [DATE] Mon 8 [DATE] Tue 9 [DATE] Wed 10 [DATE] Thu 11 [DATE] Fri 12 [DATE…" at bounding box center [895, 460] width 1277 height 533
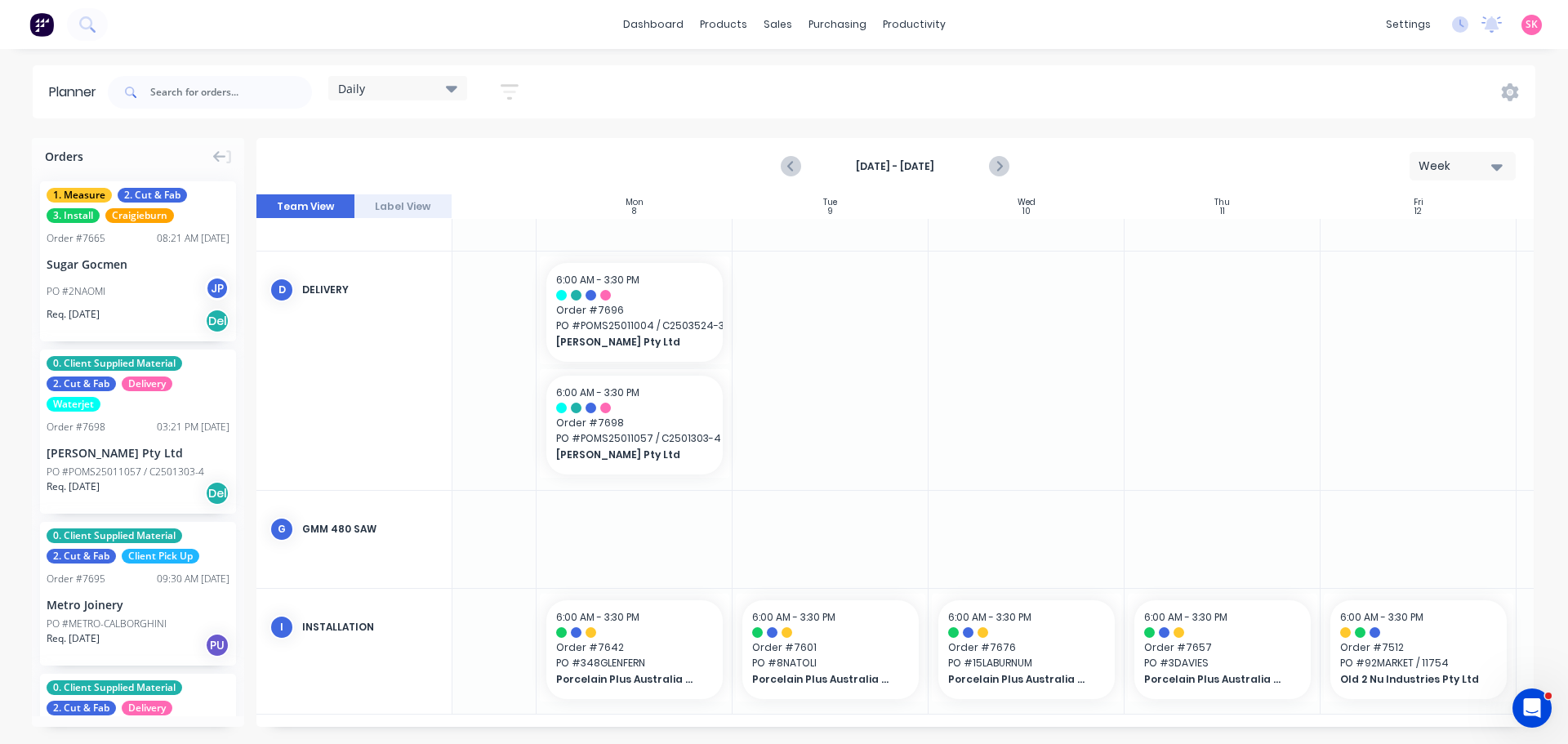
scroll to position [394, 50]
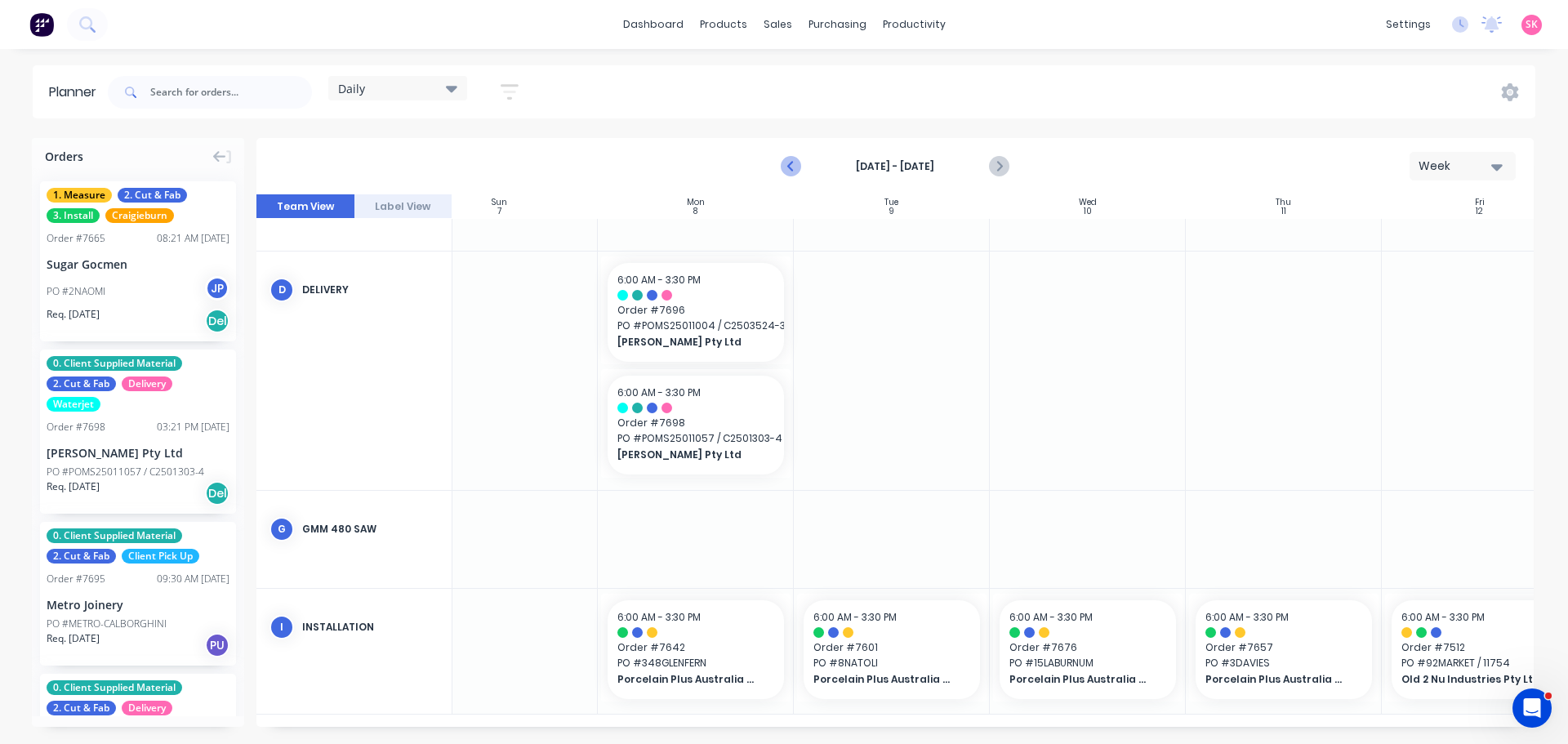
click at [788, 166] on icon "Previous page" at bounding box center [791, 166] width 20 height 20
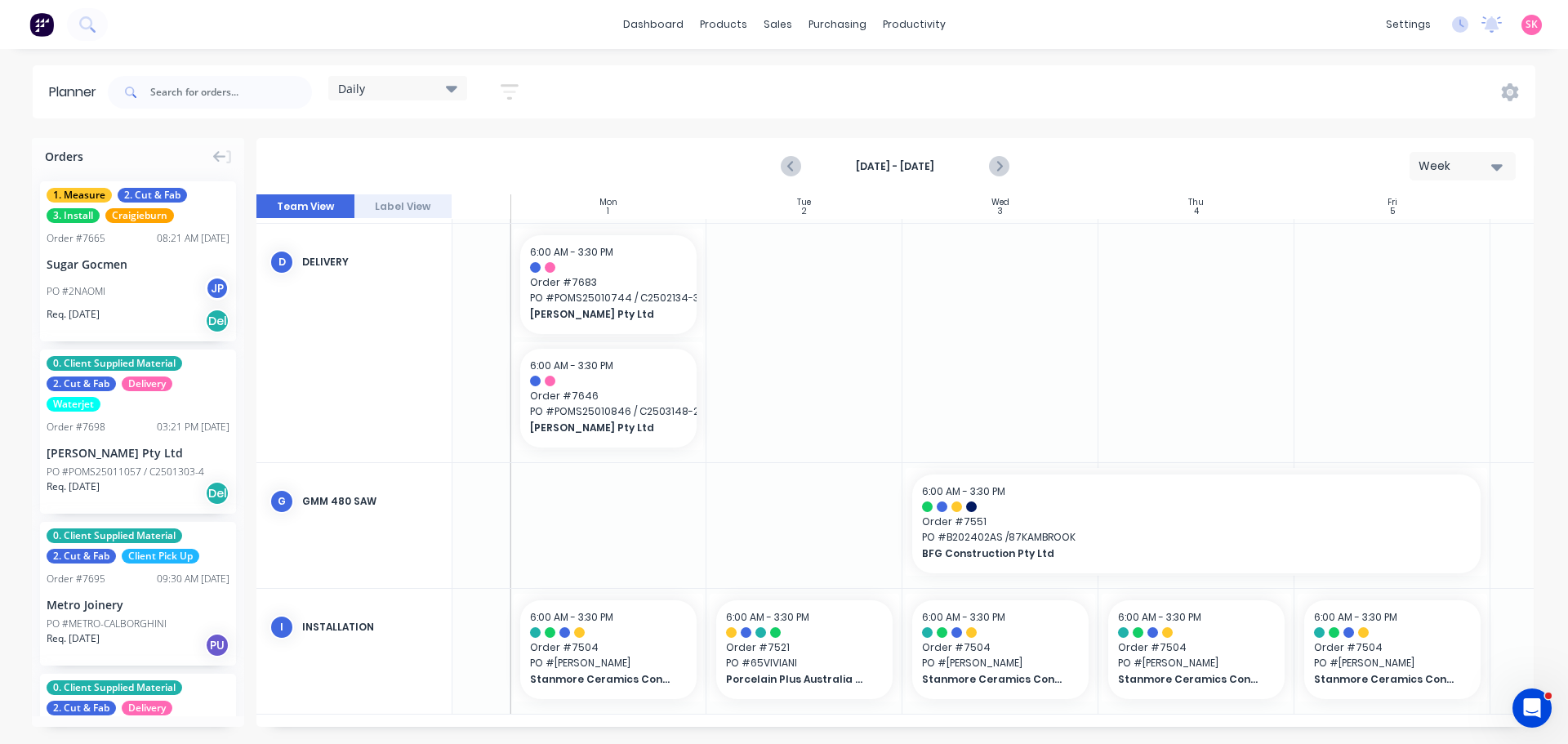
scroll to position [474, 298]
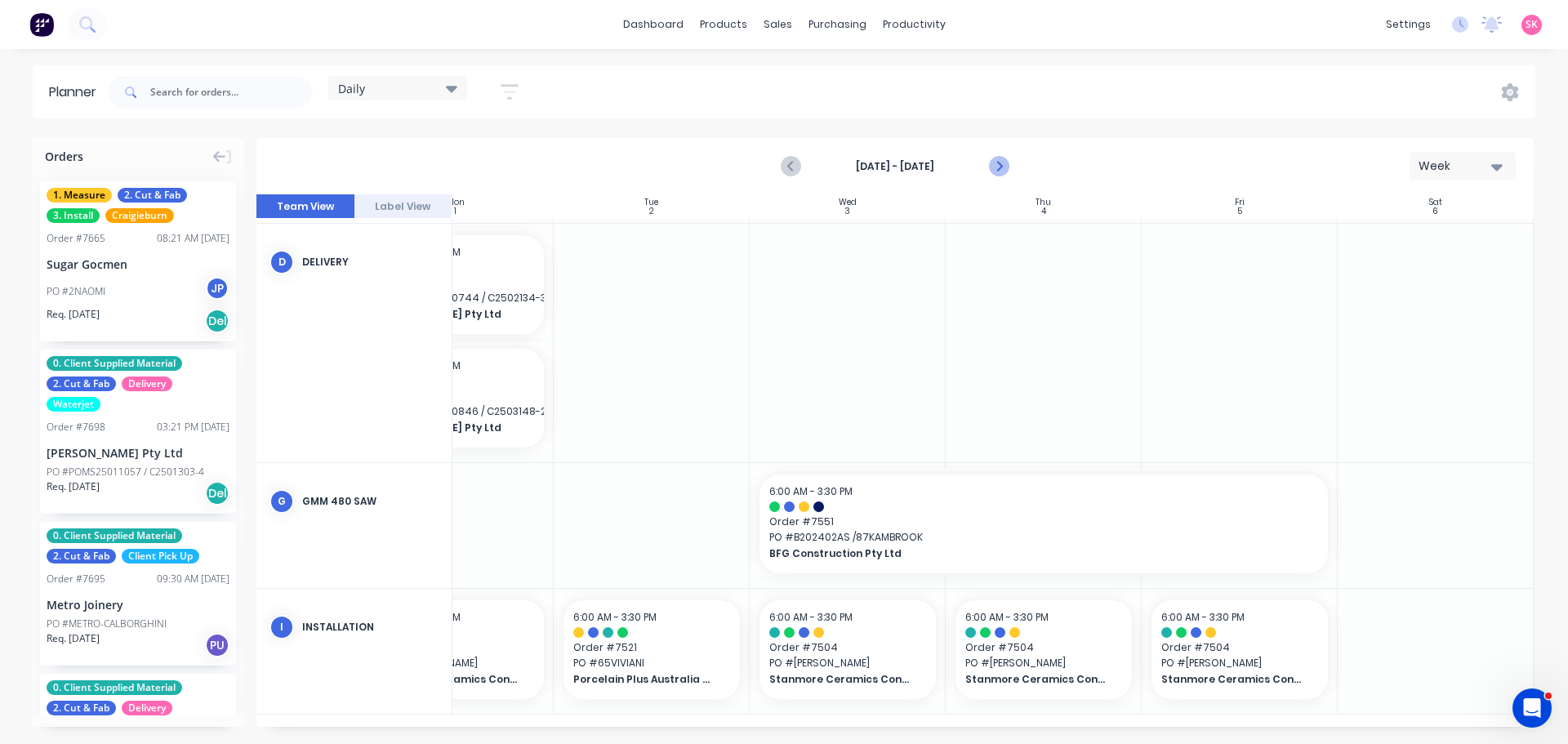
click at [1003, 162] on icon "Next page" at bounding box center [998, 166] width 20 height 20
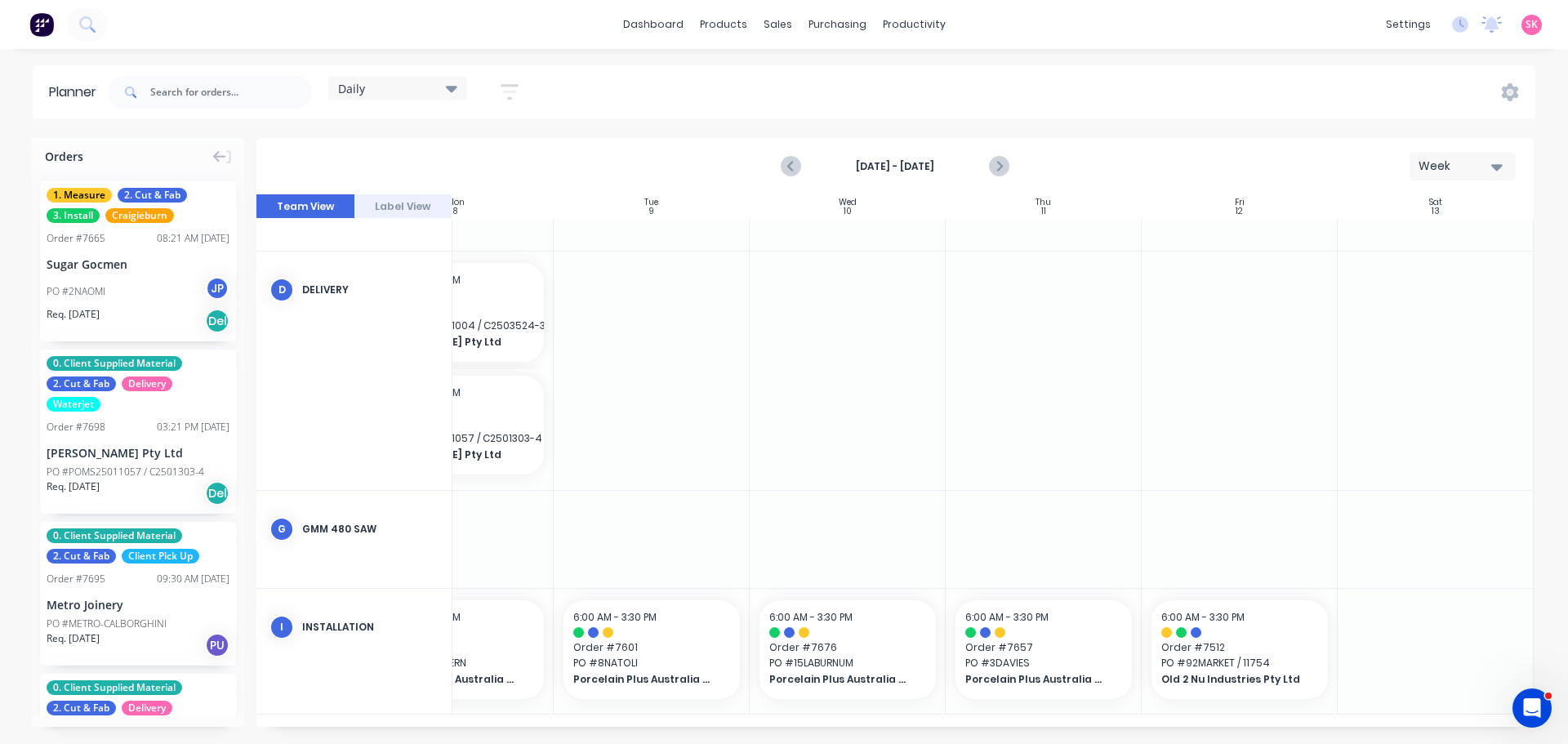
scroll to position [394, 0]
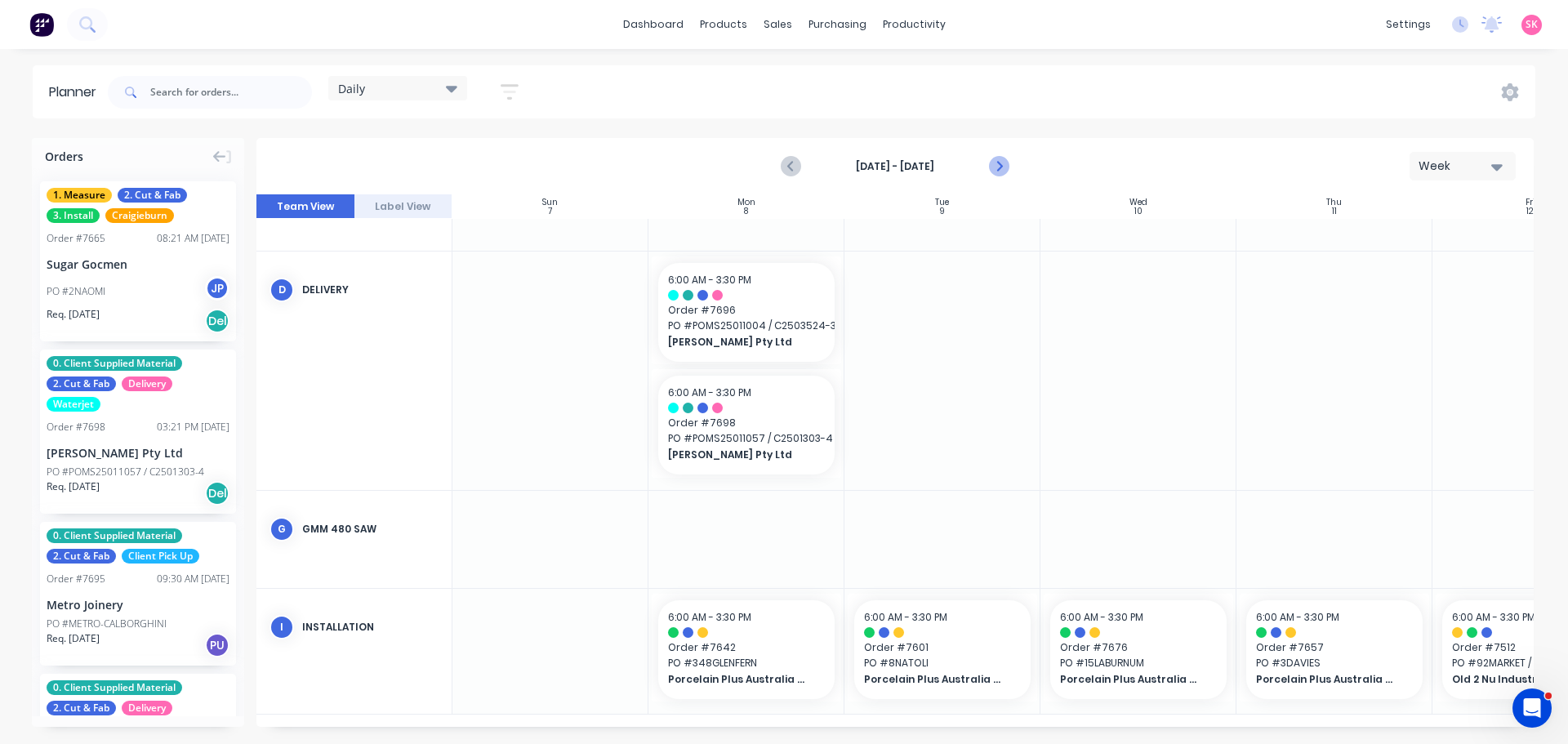
click at [999, 170] on icon "Next page" at bounding box center [998, 166] width 20 height 20
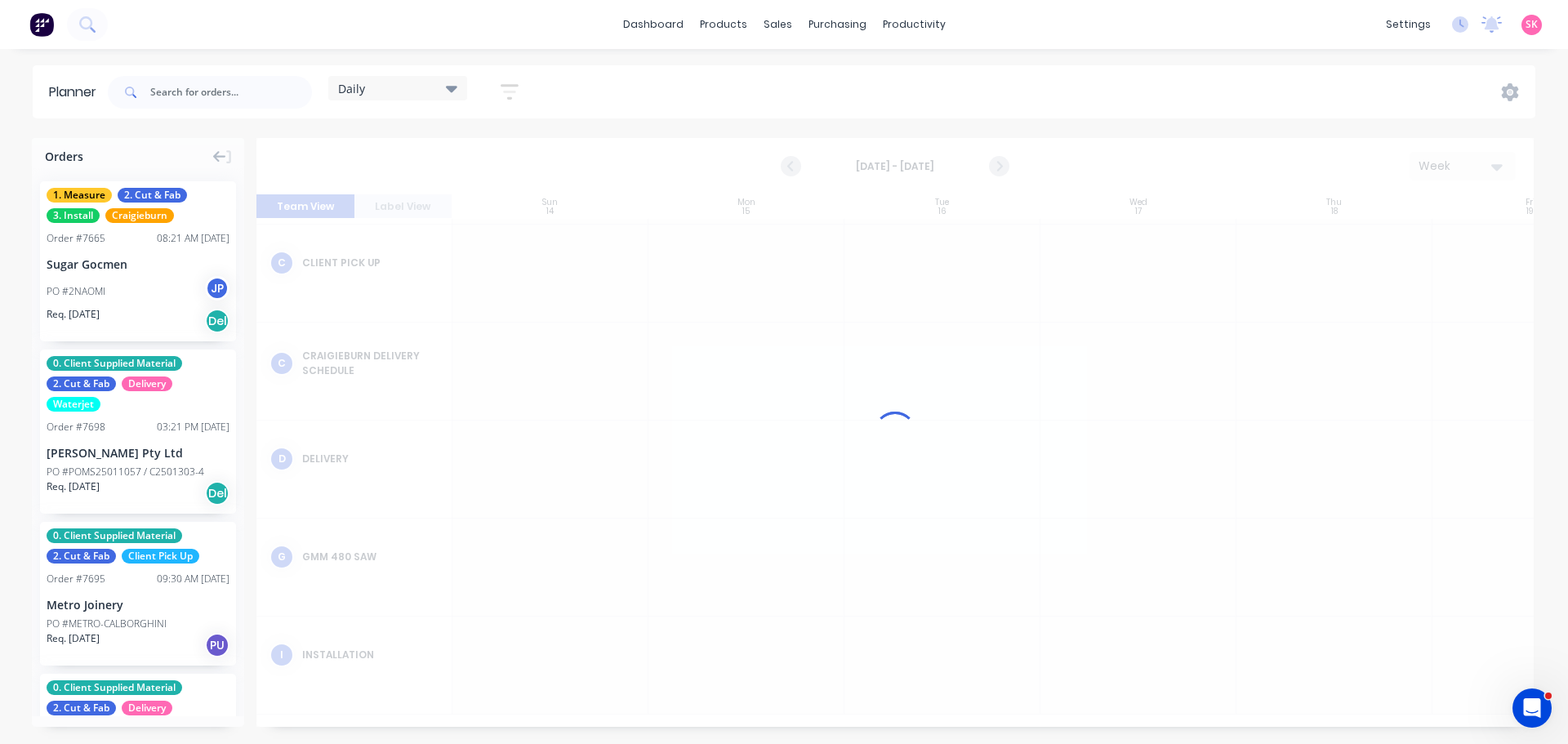
scroll to position [185, 0]
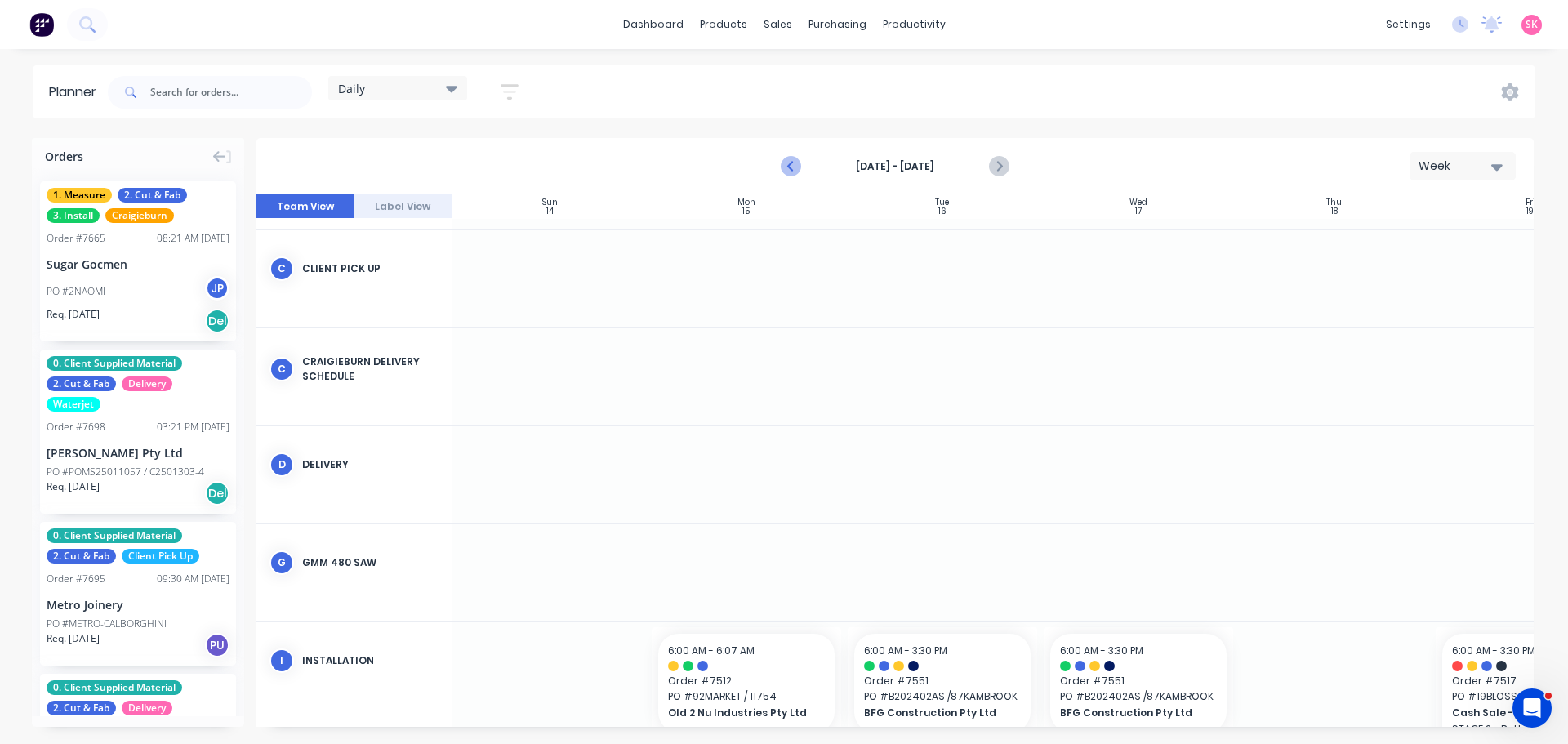
click at [788, 165] on icon "Previous page" at bounding box center [791, 166] width 20 height 20
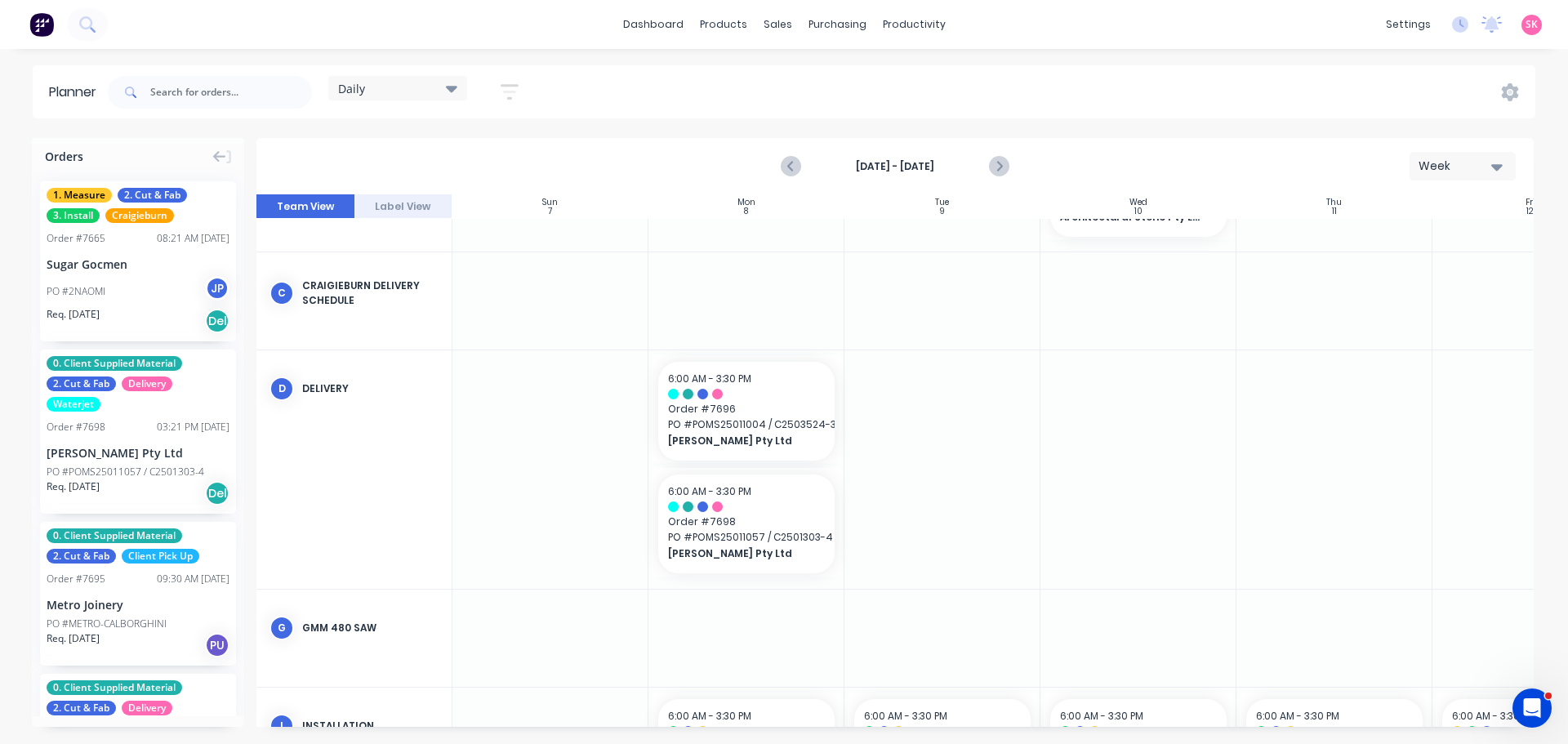
scroll to position [394, 0]
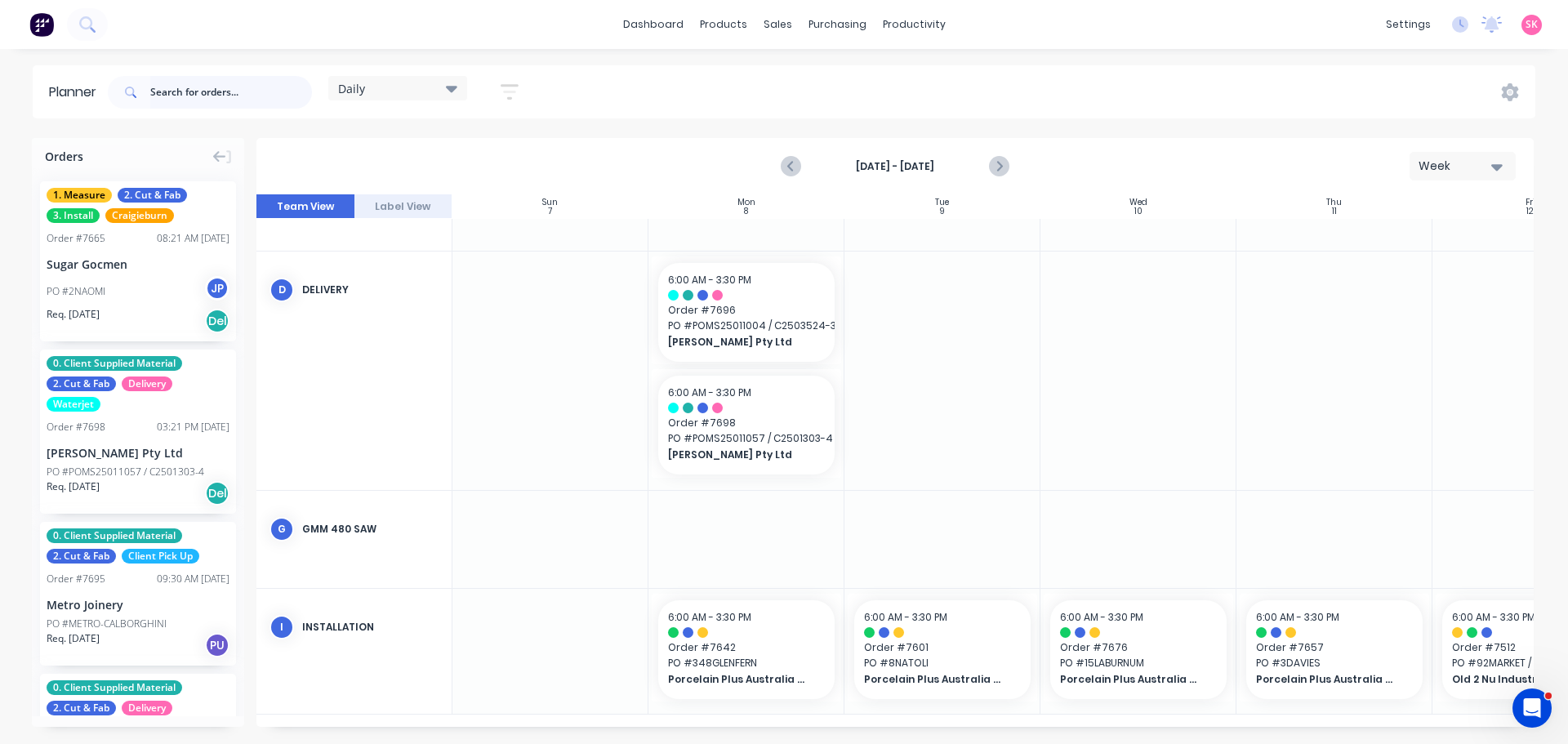
click at [244, 100] on input "text" at bounding box center [231, 92] width 162 height 32
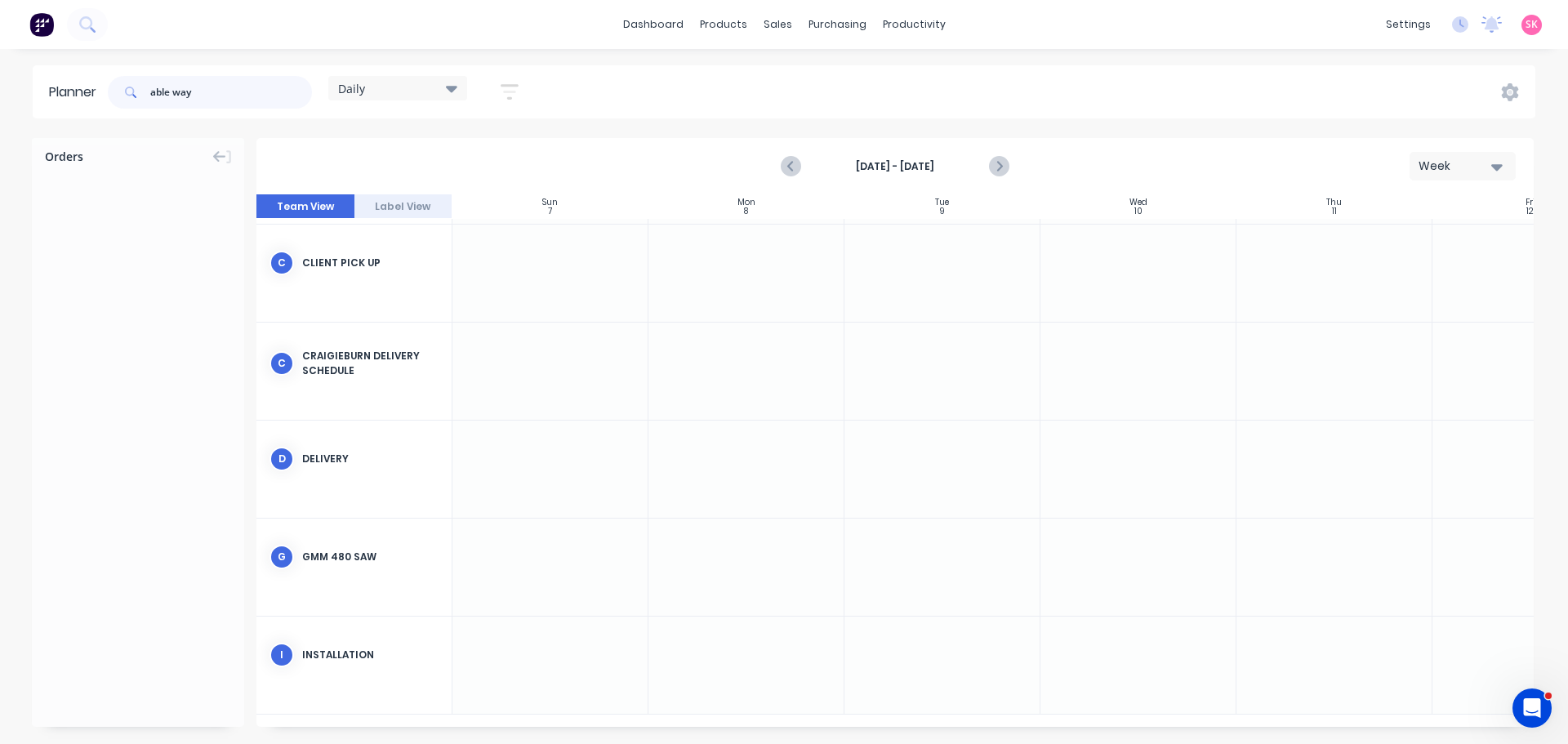
scroll to position [197, 0]
click at [174, 89] on input "able way" at bounding box center [231, 92] width 162 height 32
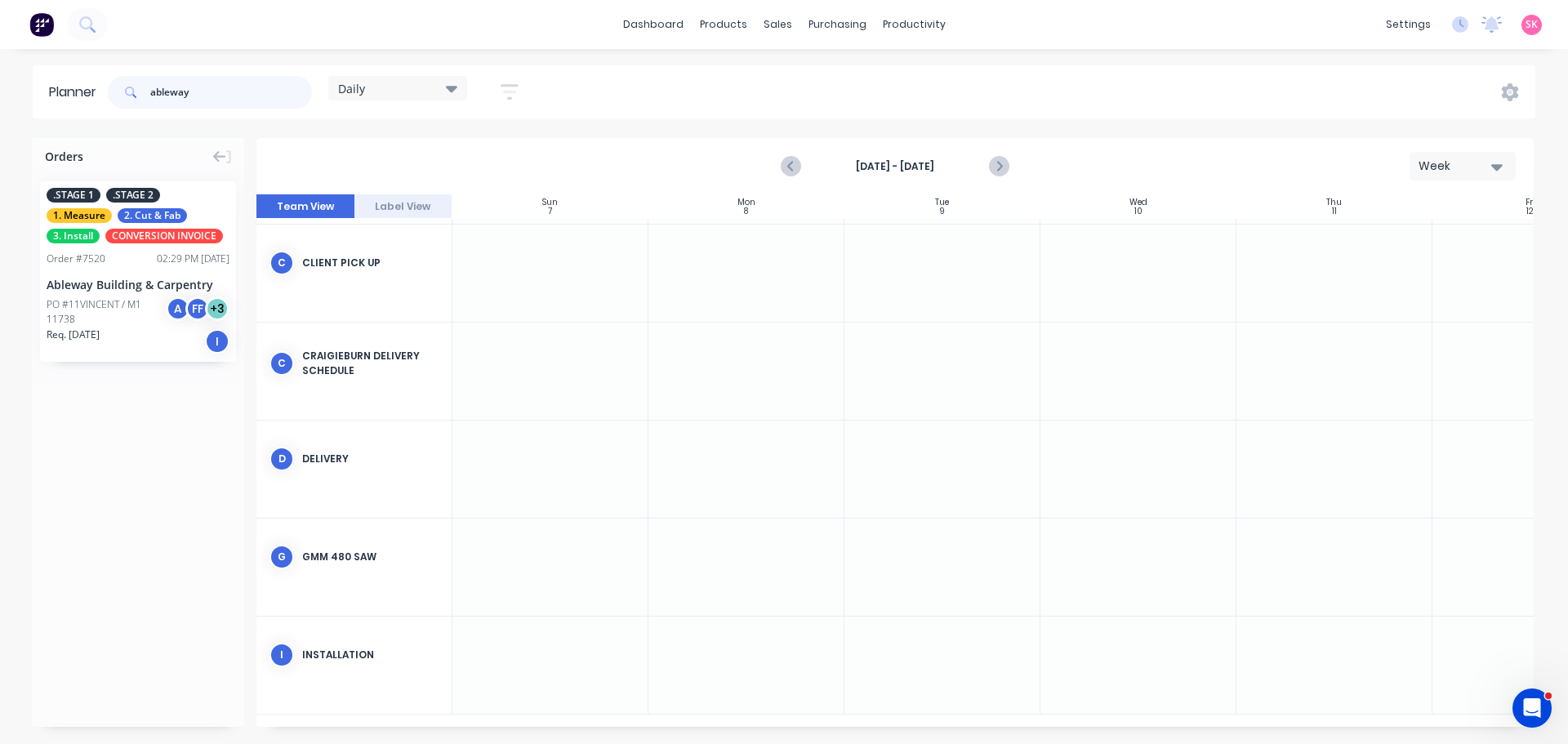
type input "ableway"
drag, startPoint x: 41, startPoint y: 238, endPoint x: 743, endPoint y: 678, distance: 828.5
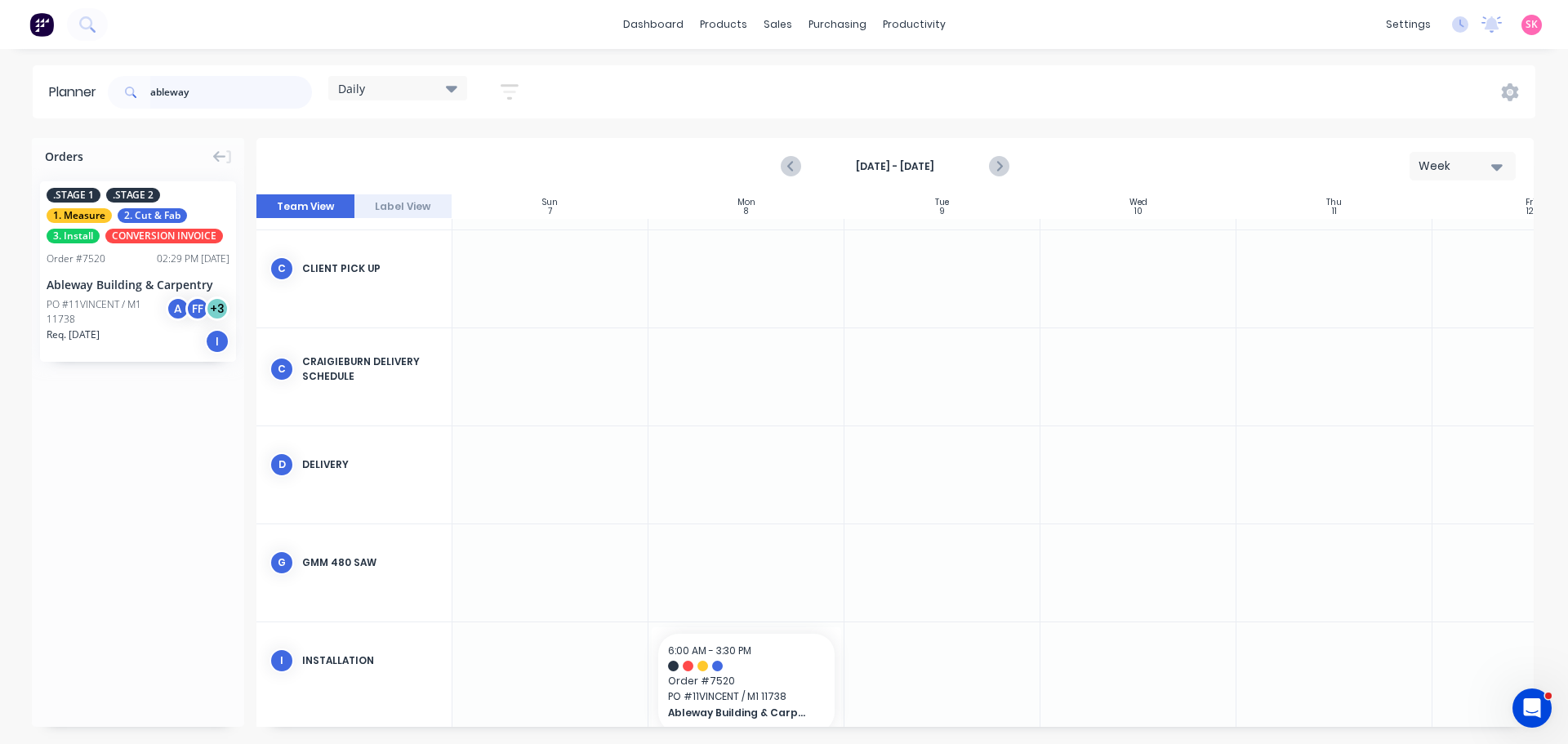
drag, startPoint x: 205, startPoint y: 88, endPoint x: 104, endPoint y: 105, distance: 102.4
click at [104, 105] on header "Planner ableway Daily Save new view None edit Daily (Default) edit Craigieburn …" at bounding box center [784, 92] width 1503 height 53
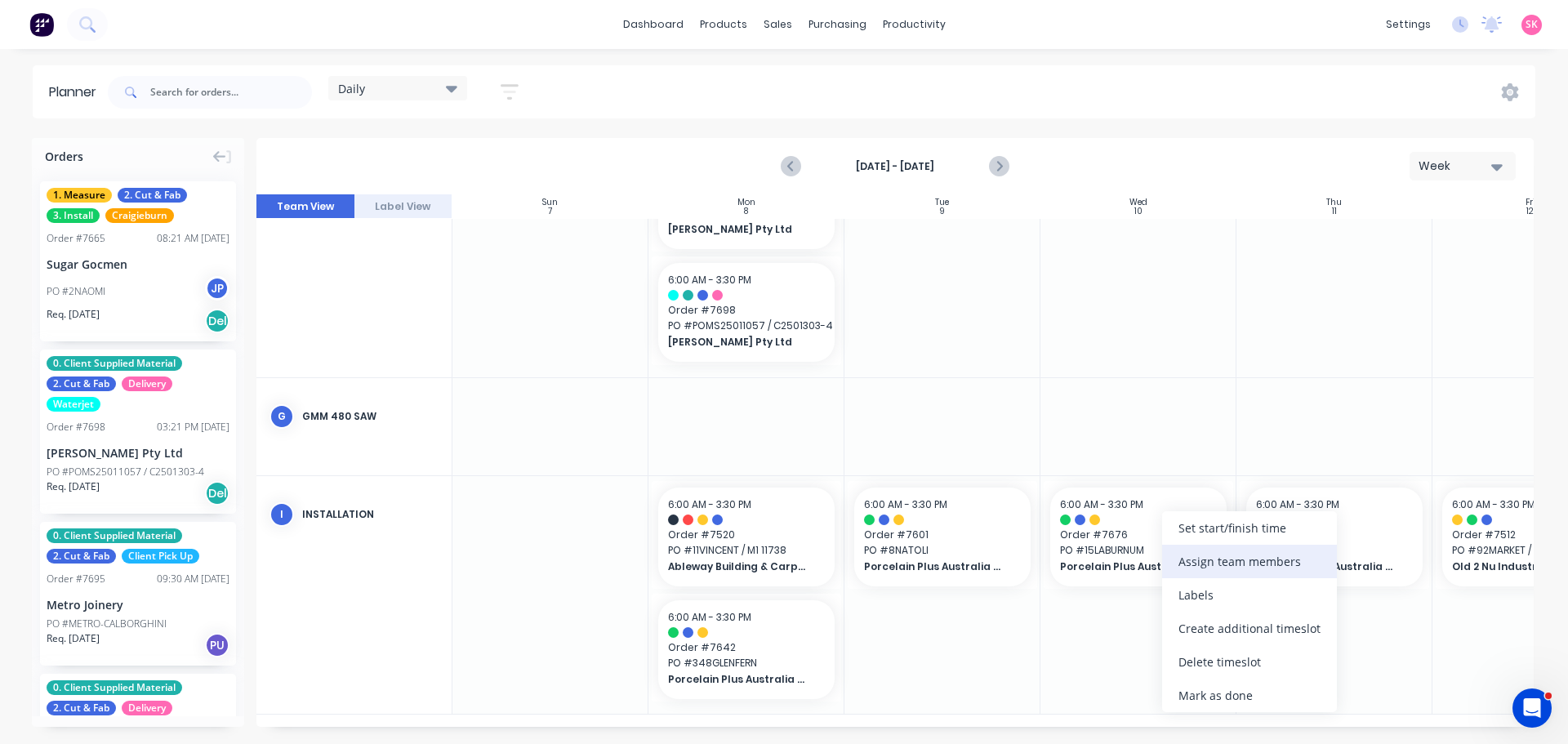
scroll to position [494, 0]
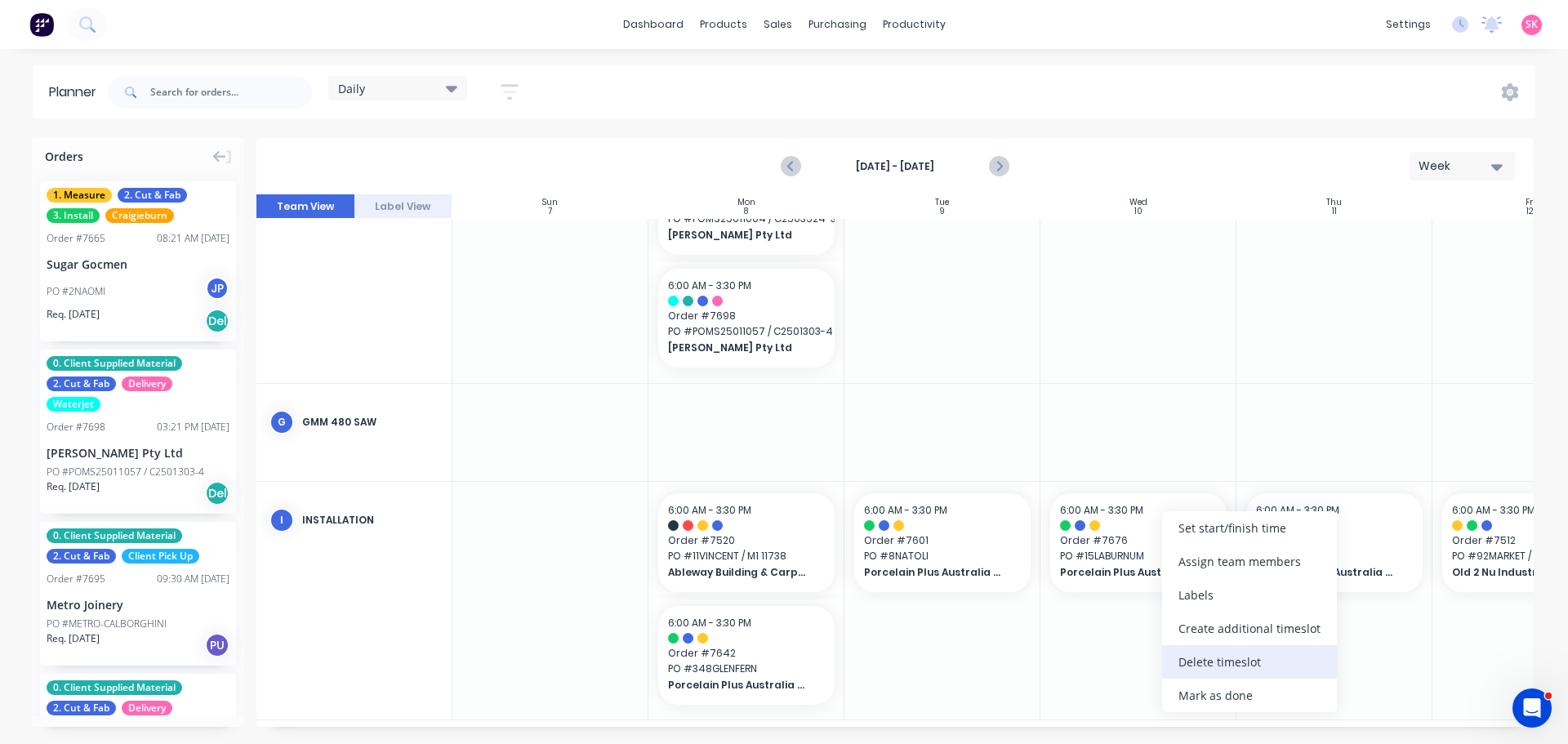
click at [1206, 658] on div "Delete timeslot" at bounding box center [1249, 661] width 175 height 33
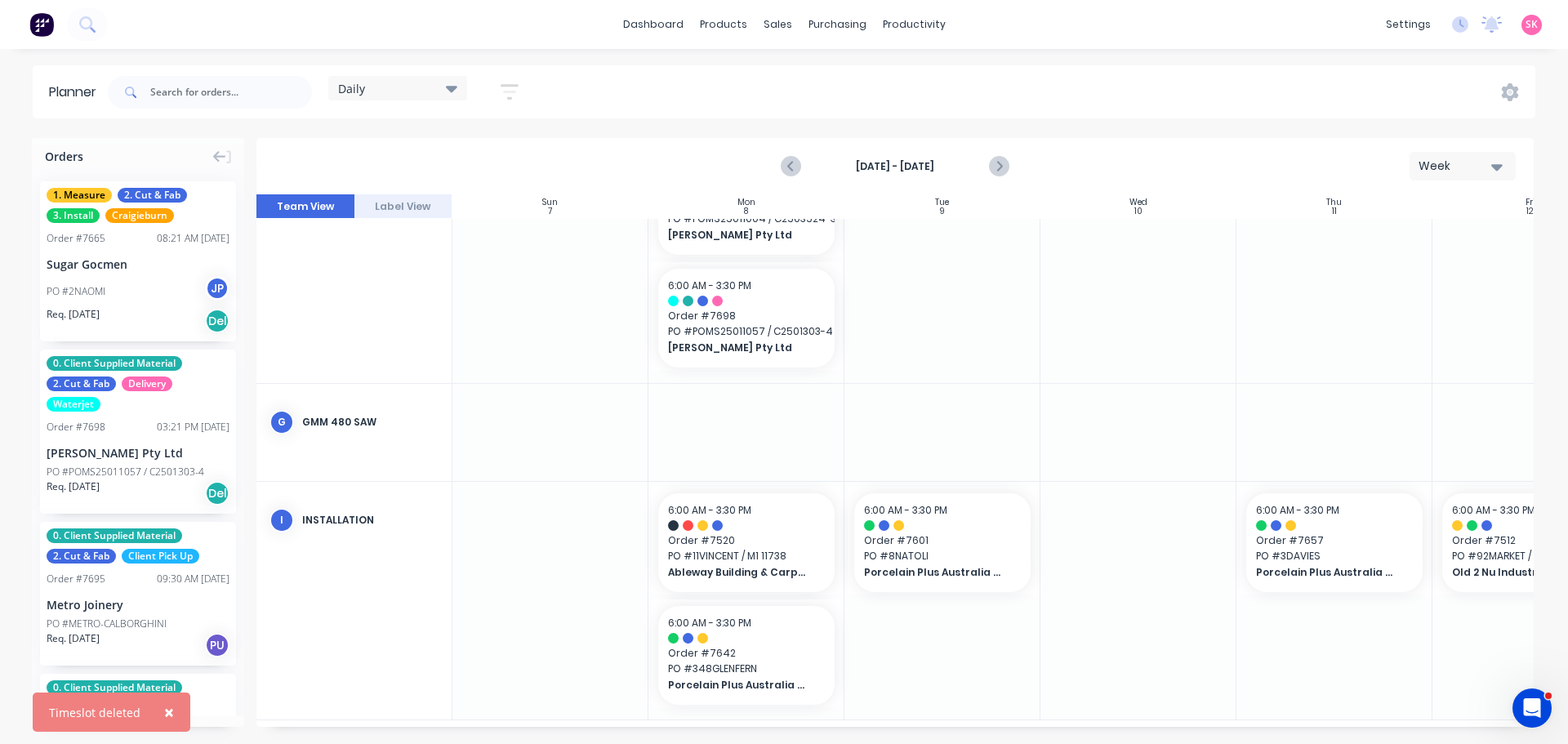
scroll to position [494, 298]
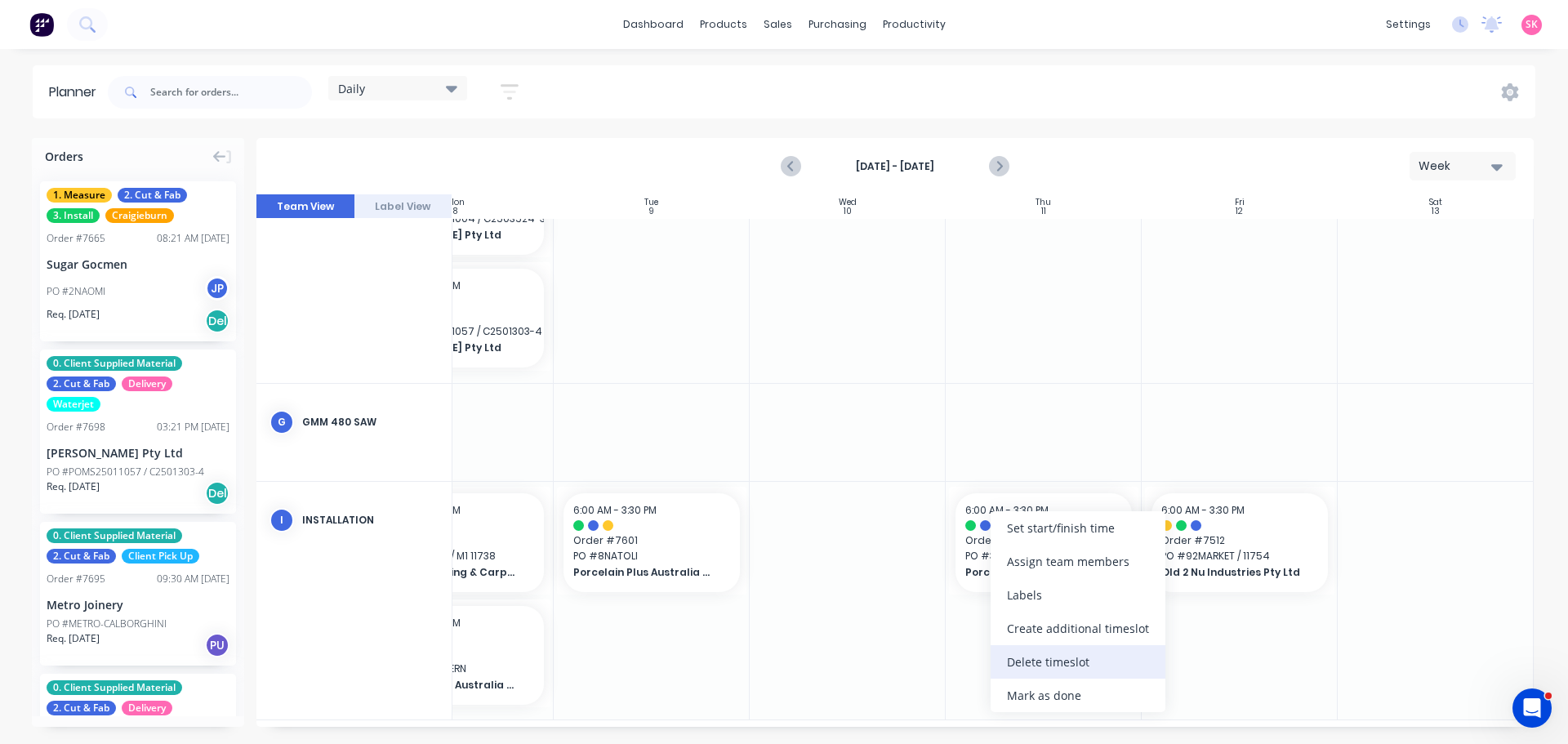
click at [1049, 664] on div "Delete timeslot" at bounding box center [1078, 661] width 175 height 33
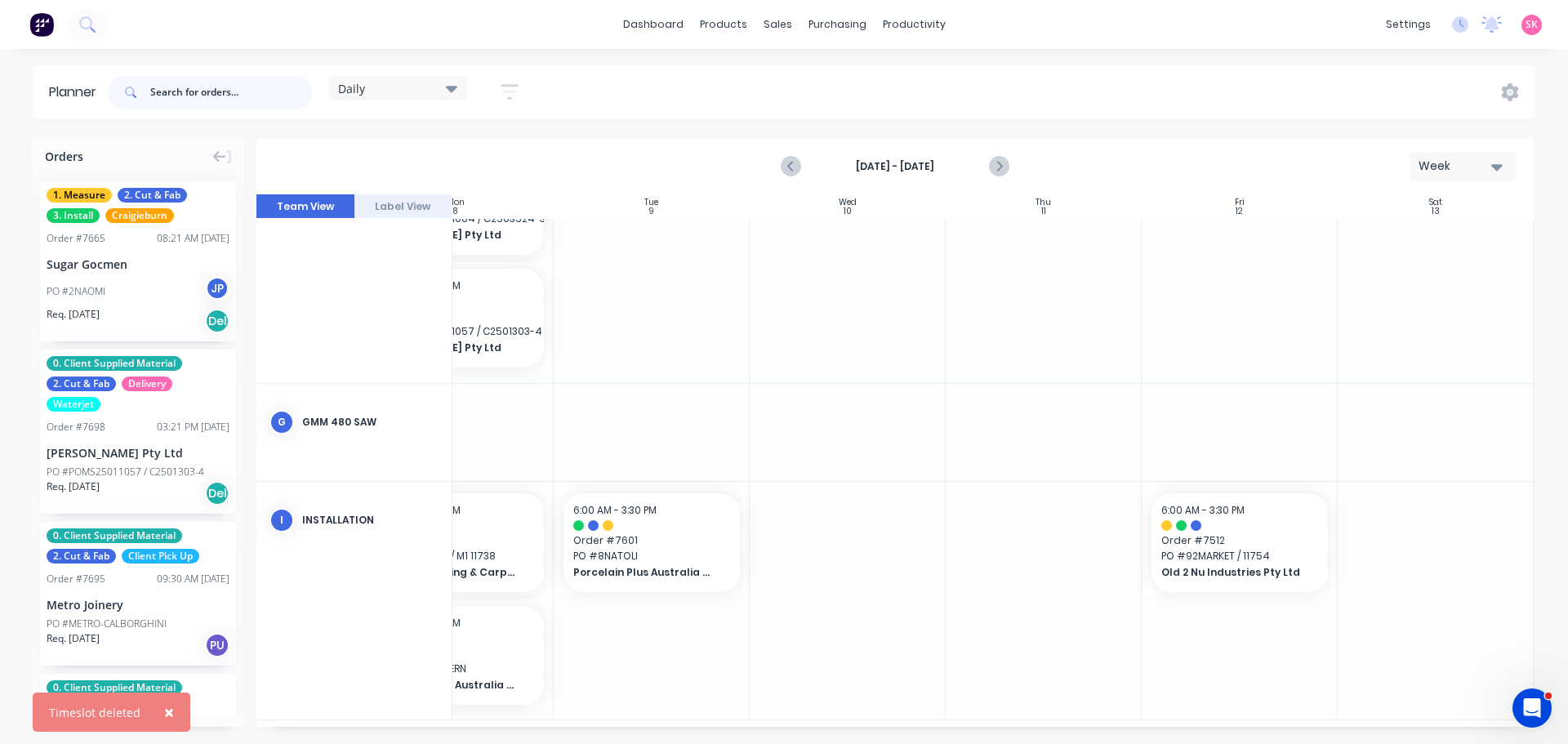
click at [225, 103] on input "text" at bounding box center [231, 92] width 162 height 32
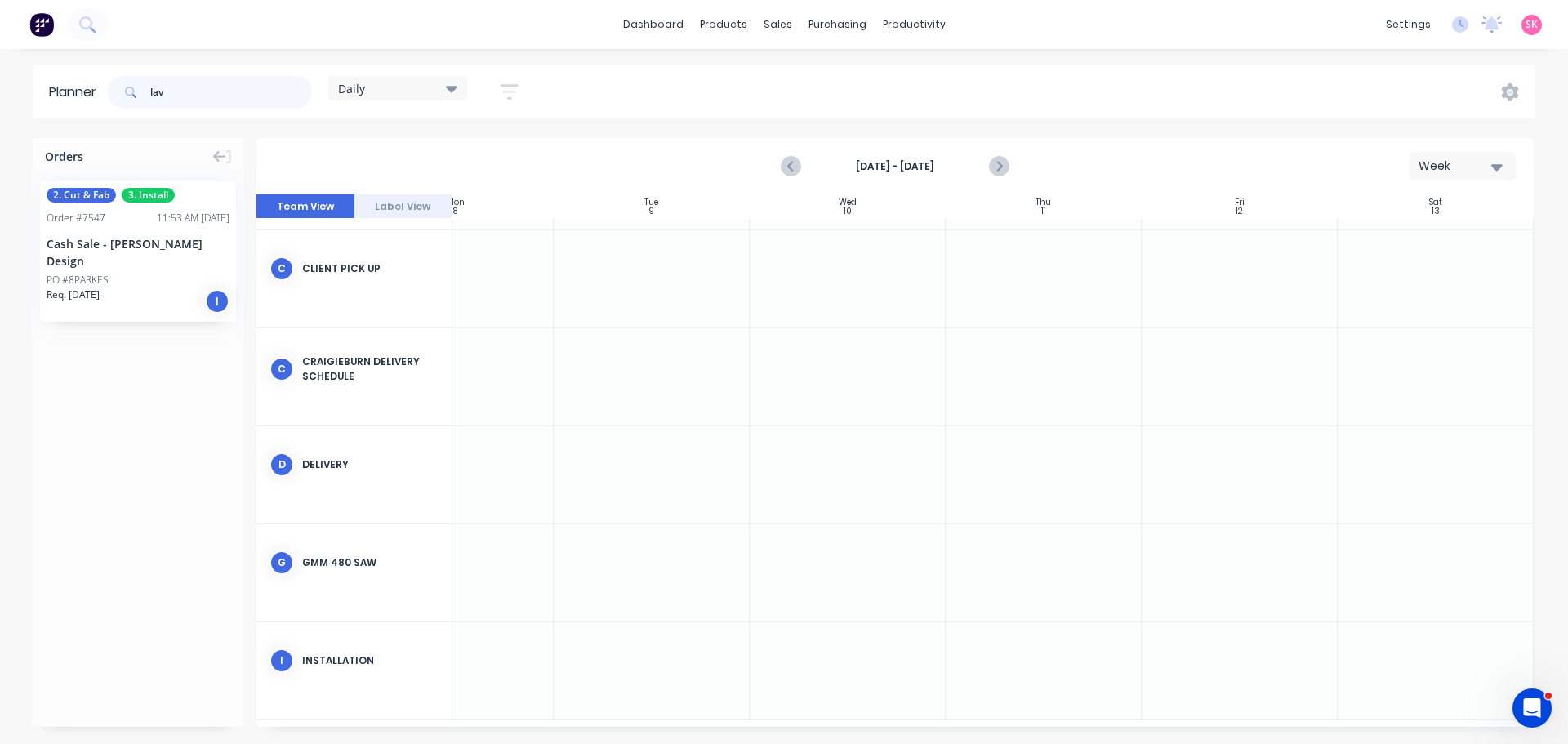
scroll to position [197, 298]
drag, startPoint x: 196, startPoint y: 100, endPoint x: 7, endPoint y: 95, distance: 189.1
click at [9, 95] on div "Planner lav Daily Save new view None edit Daily (Default) edit Craigieburn Orde…" at bounding box center [784, 92] width 1568 height 53
type input "[PERSON_NAME]"
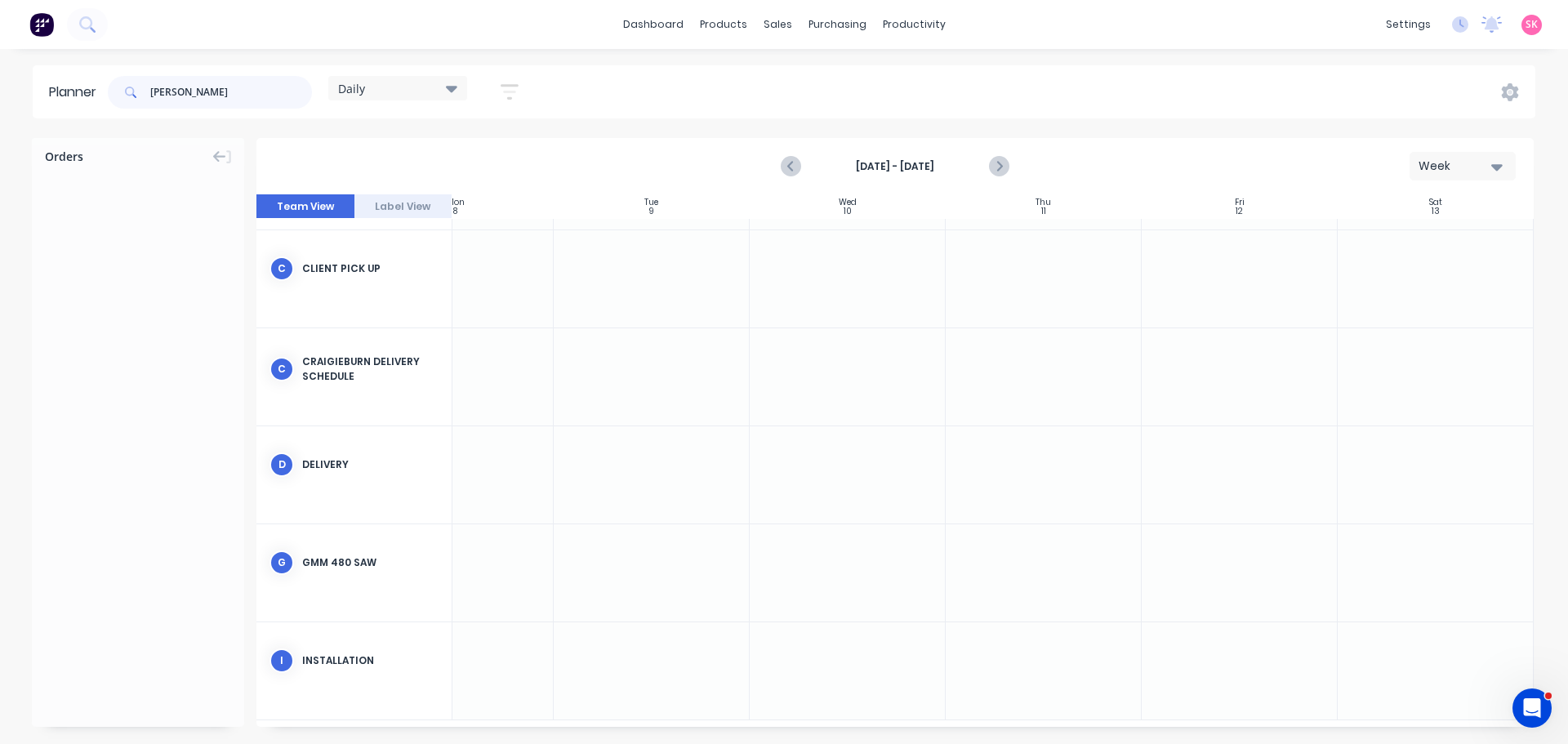
drag, startPoint x: 124, startPoint y: 101, endPoint x: 87, endPoint y: 98, distance: 37.1
click at [88, 99] on header "Planner [PERSON_NAME] Daily Save new view None edit Daily (Default) edit Craigi…" at bounding box center [784, 92] width 1503 height 53
type input "[PERSON_NAME]"
drag, startPoint x: 238, startPoint y: 84, endPoint x: 16, endPoint y: 107, distance: 223.2
click at [20, 107] on div "Planner [PERSON_NAME] Daily Save new view None edit Daily (Default) edit Craigi…" at bounding box center [784, 92] width 1568 height 53
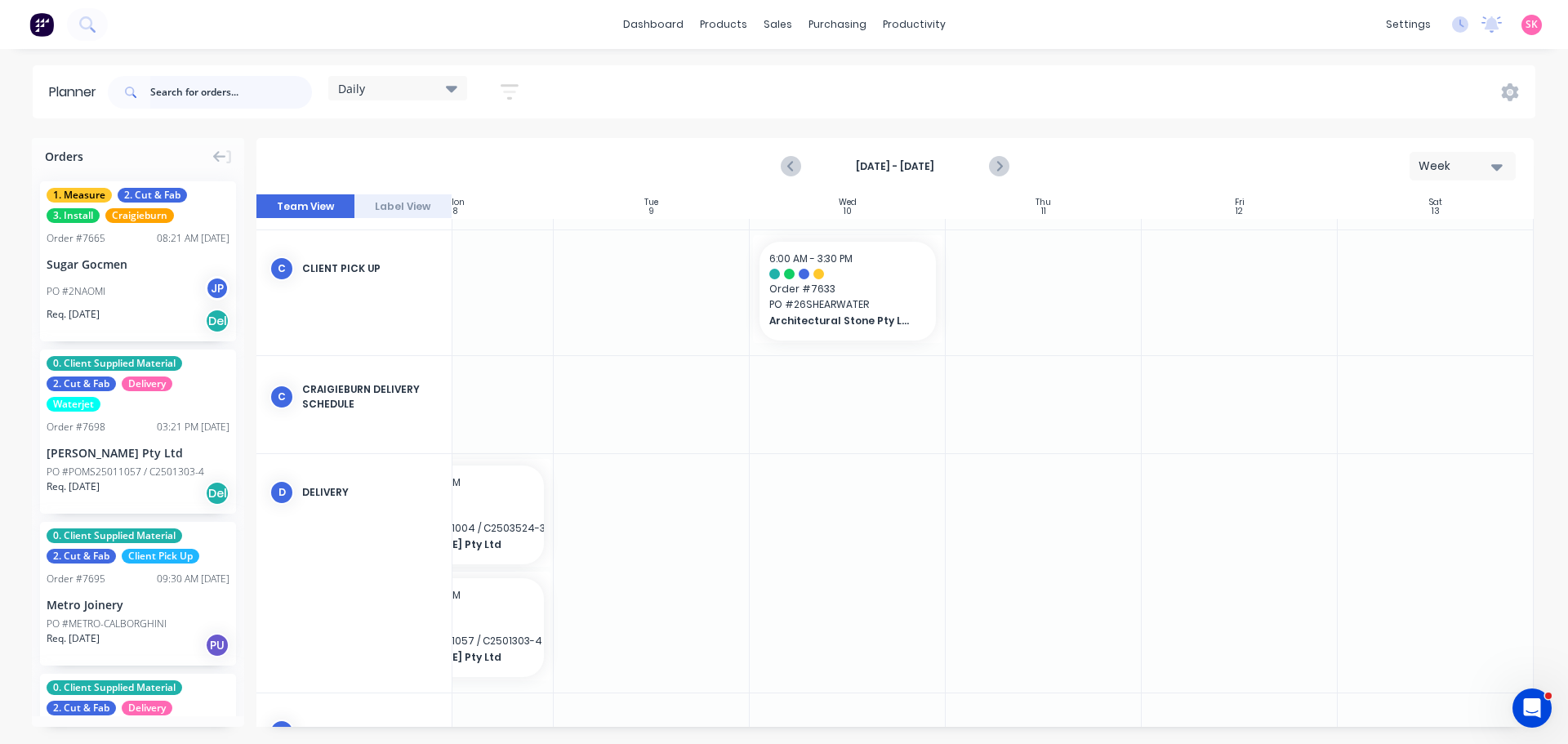
click at [267, 88] on input "text" at bounding box center [231, 92] width 162 height 32
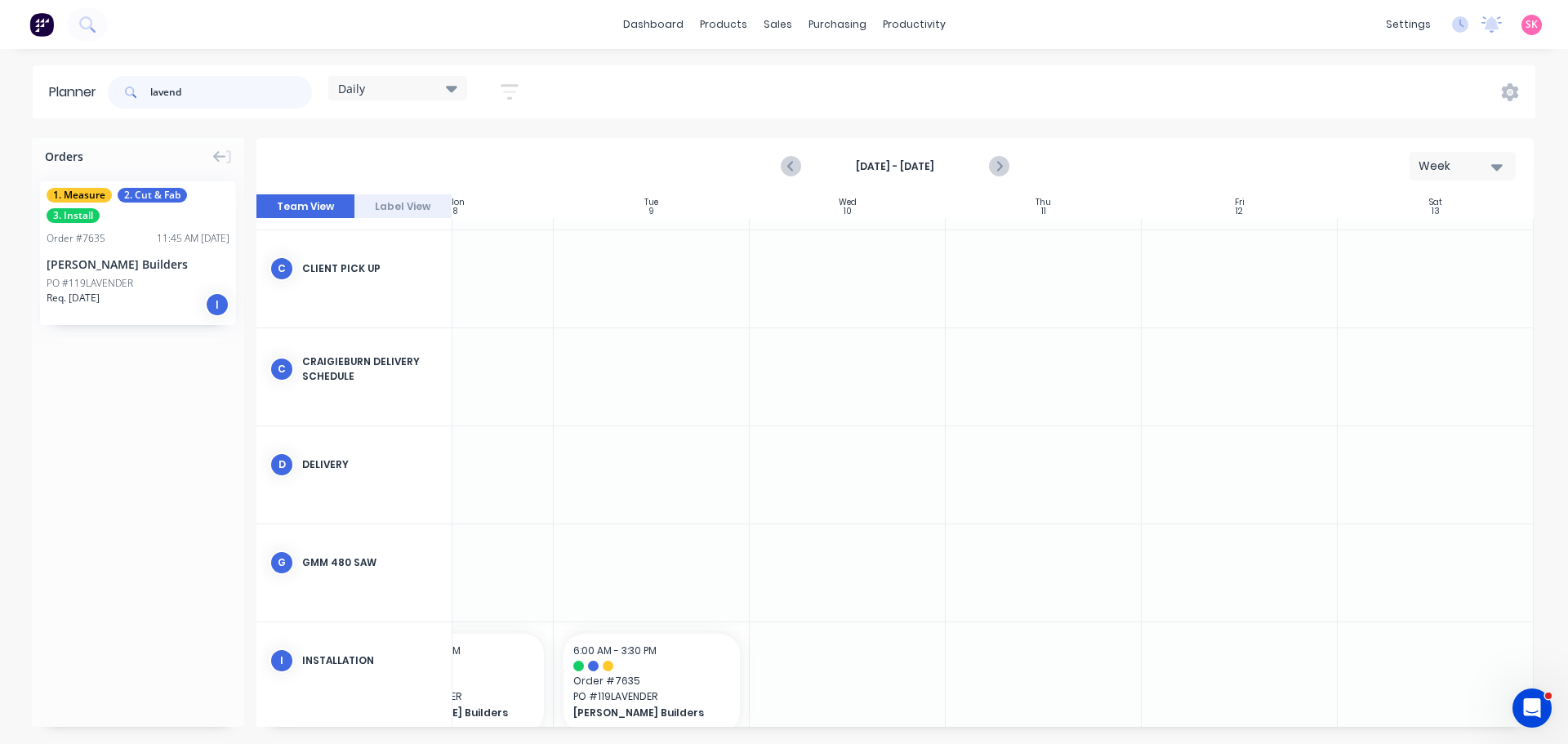
type input "lavend"
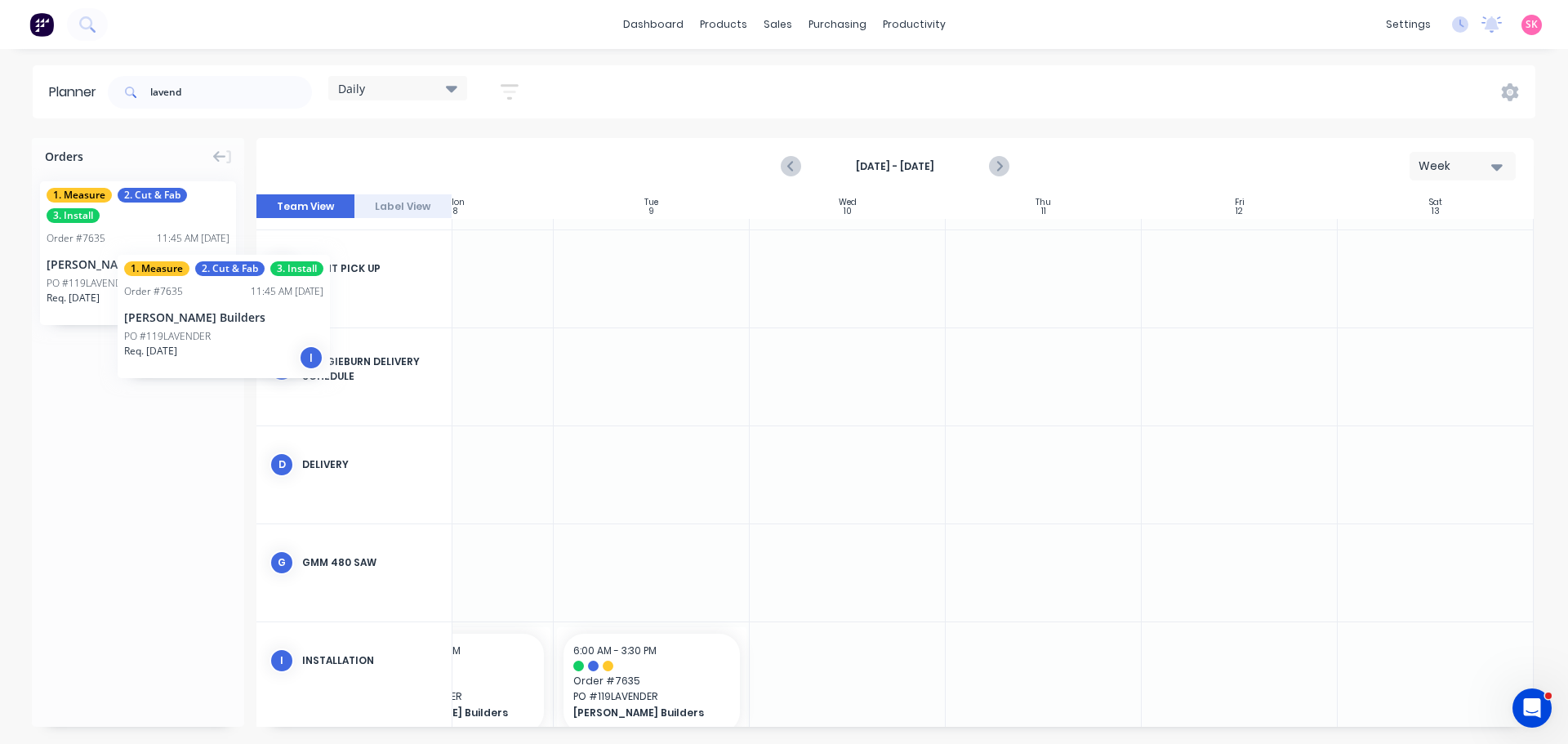
drag, startPoint x: 111, startPoint y: 271, endPoint x: 118, endPoint y: 243, distance: 28.9
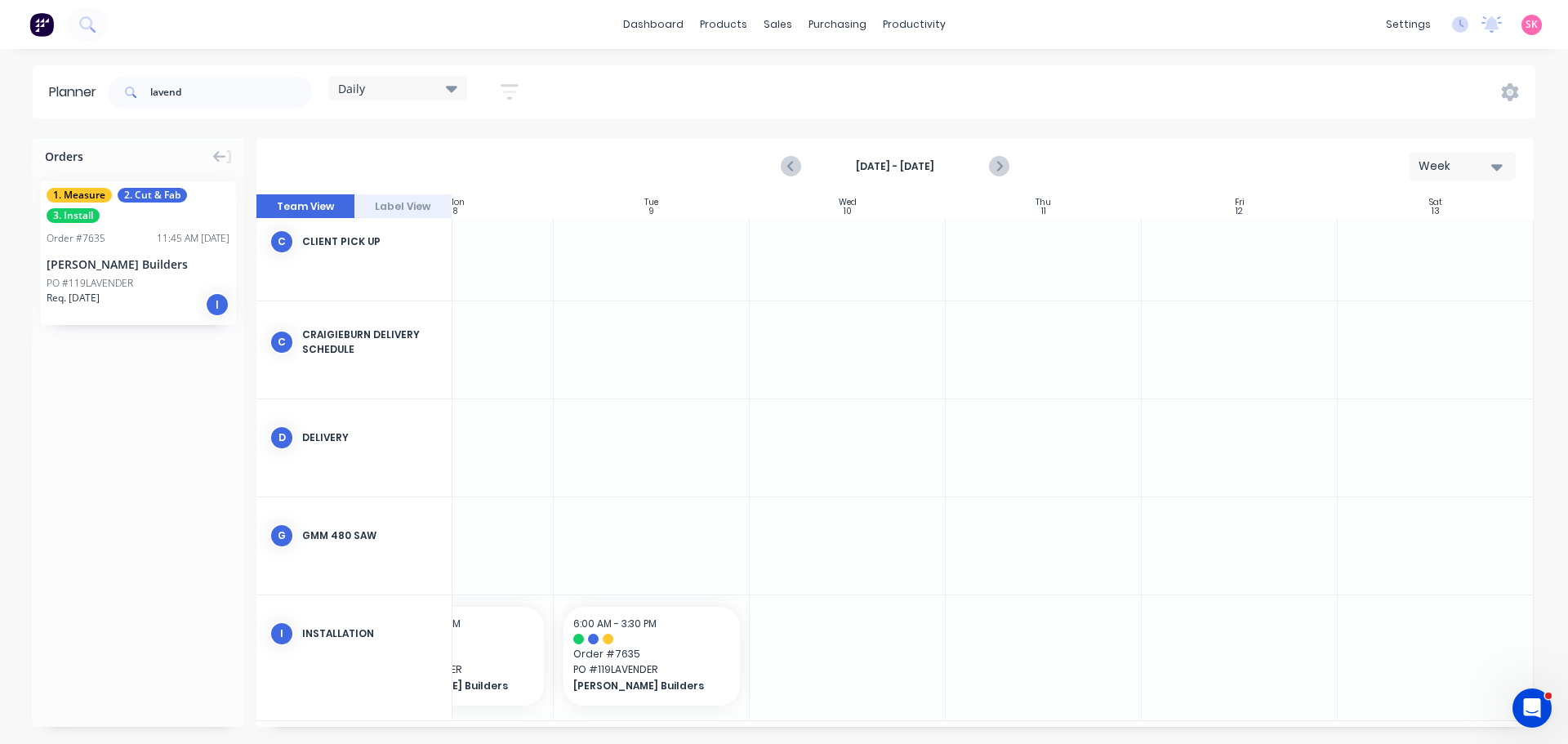
scroll to position [224, 293]
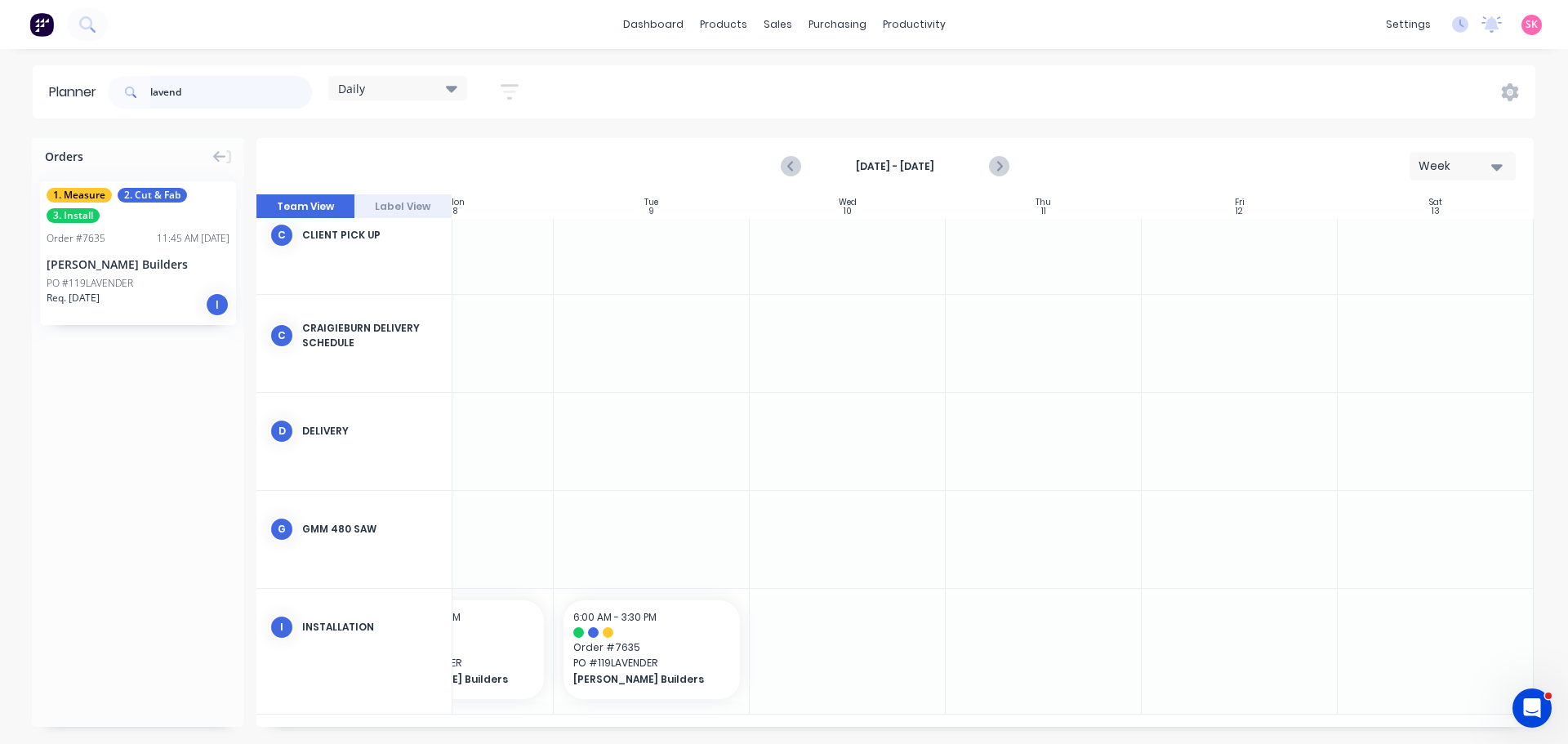
drag, startPoint x: 216, startPoint y: 93, endPoint x: 50, endPoint y: 89, distance: 166.0
click at [68, 88] on header "Planner lavend Daily Save new view None edit Daily (Default) edit Craigieburn O…" at bounding box center [784, 92] width 1503 height 53
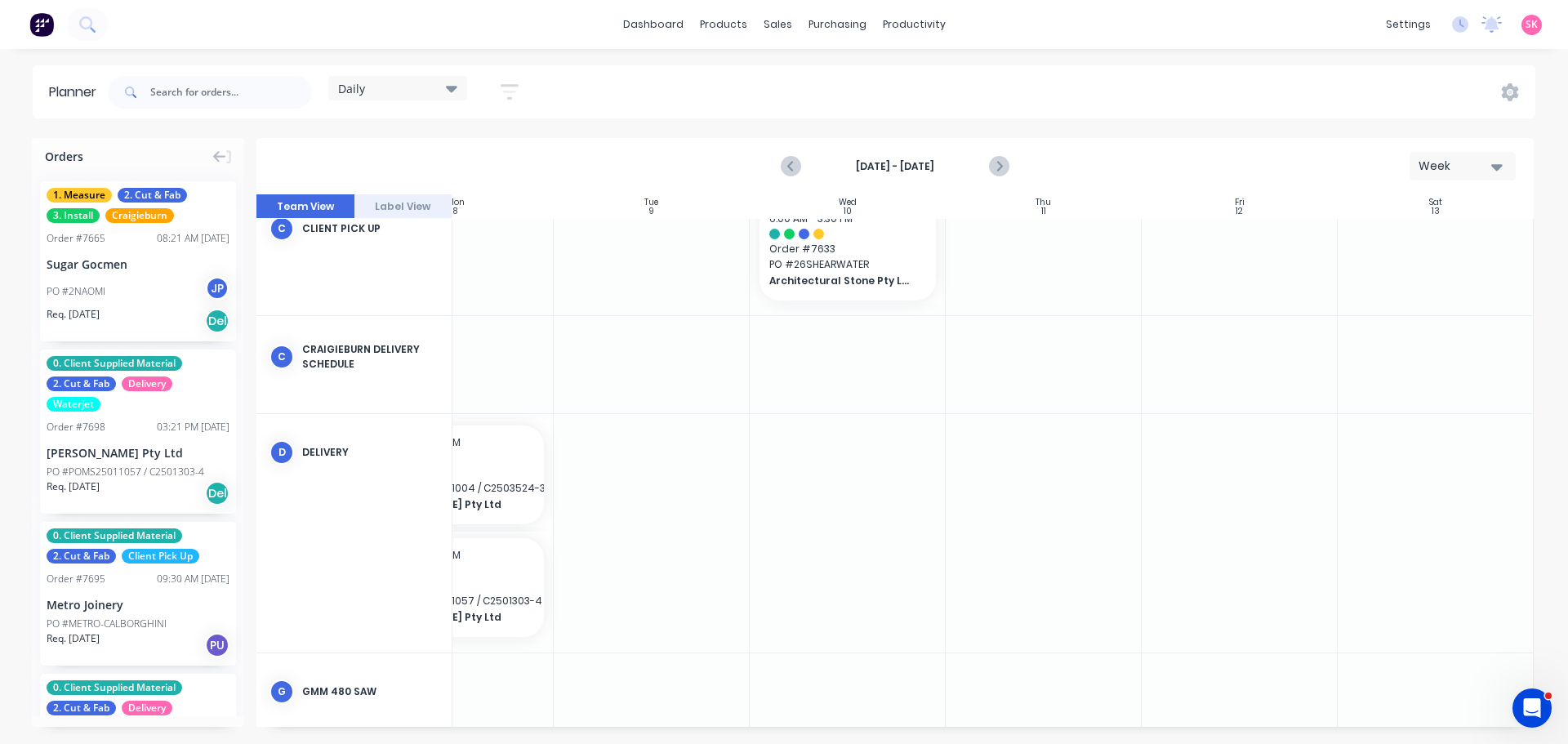
click at [518, 95] on icon "button" at bounding box center [509, 92] width 18 height 20
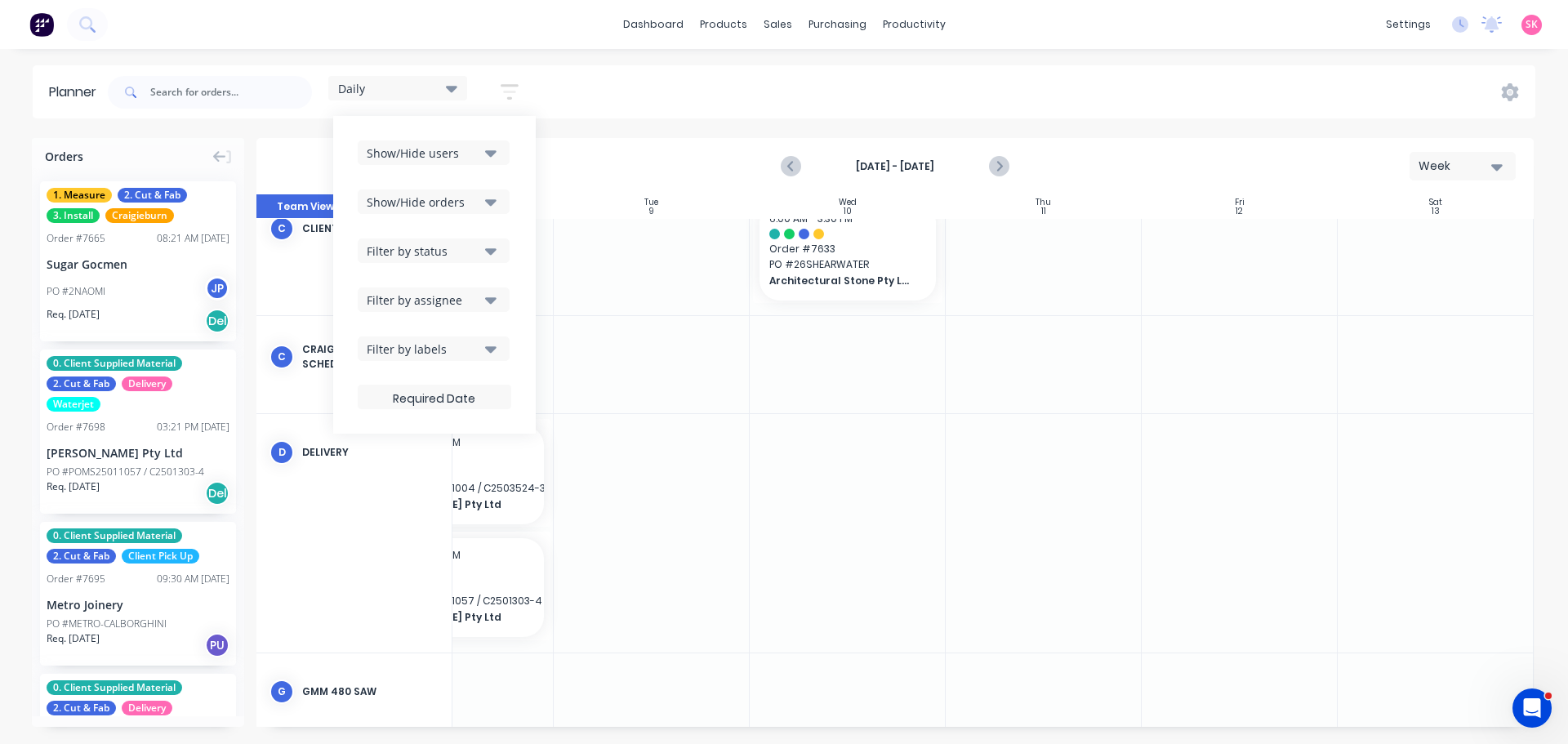
click at [483, 201] on button "Show/Hide orders" at bounding box center [434, 201] width 152 height 25
click at [496, 155] on icon "button" at bounding box center [490, 153] width 11 height 18
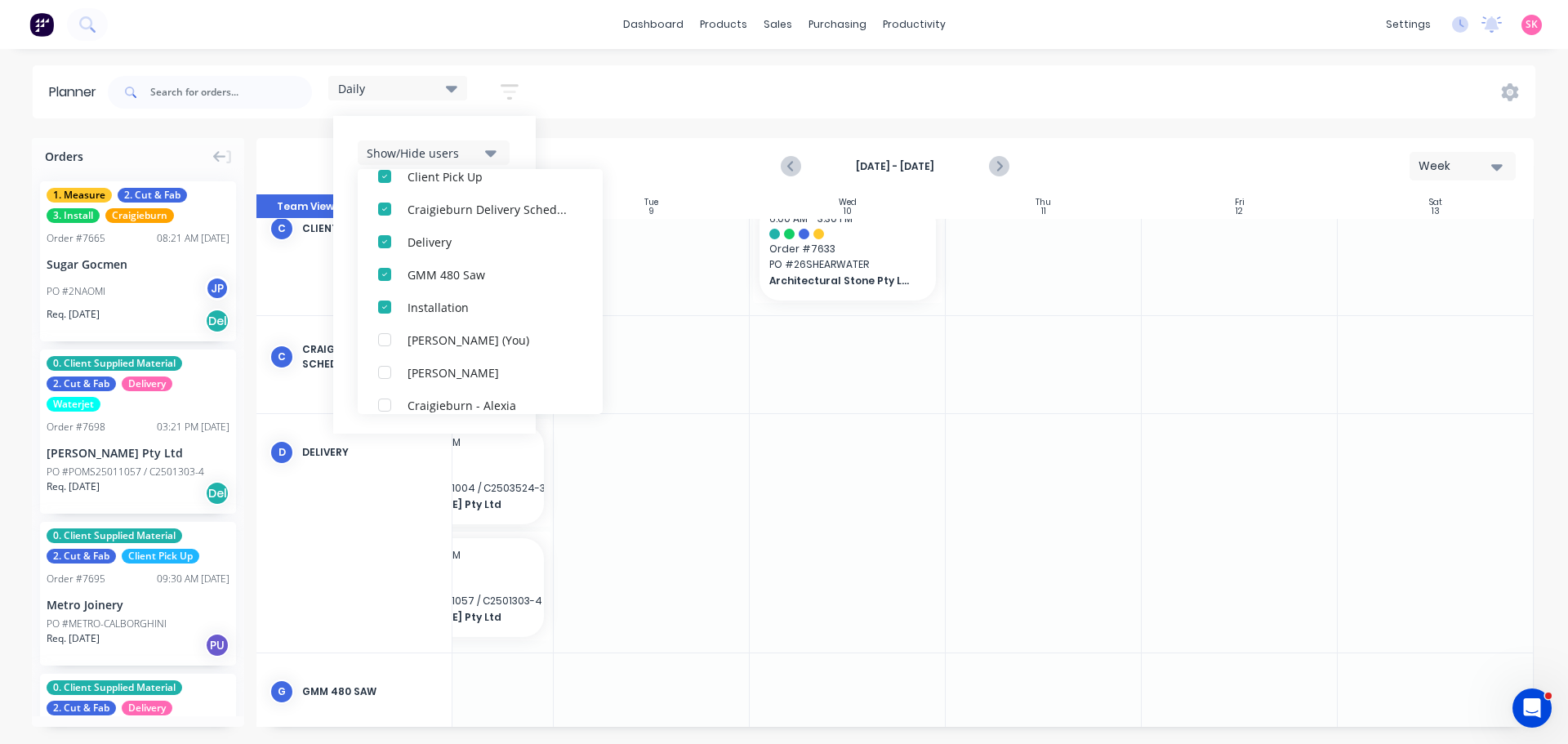
scroll to position [326, 0]
click at [483, 154] on button "Show/Hide users" at bounding box center [434, 153] width 152 height 25
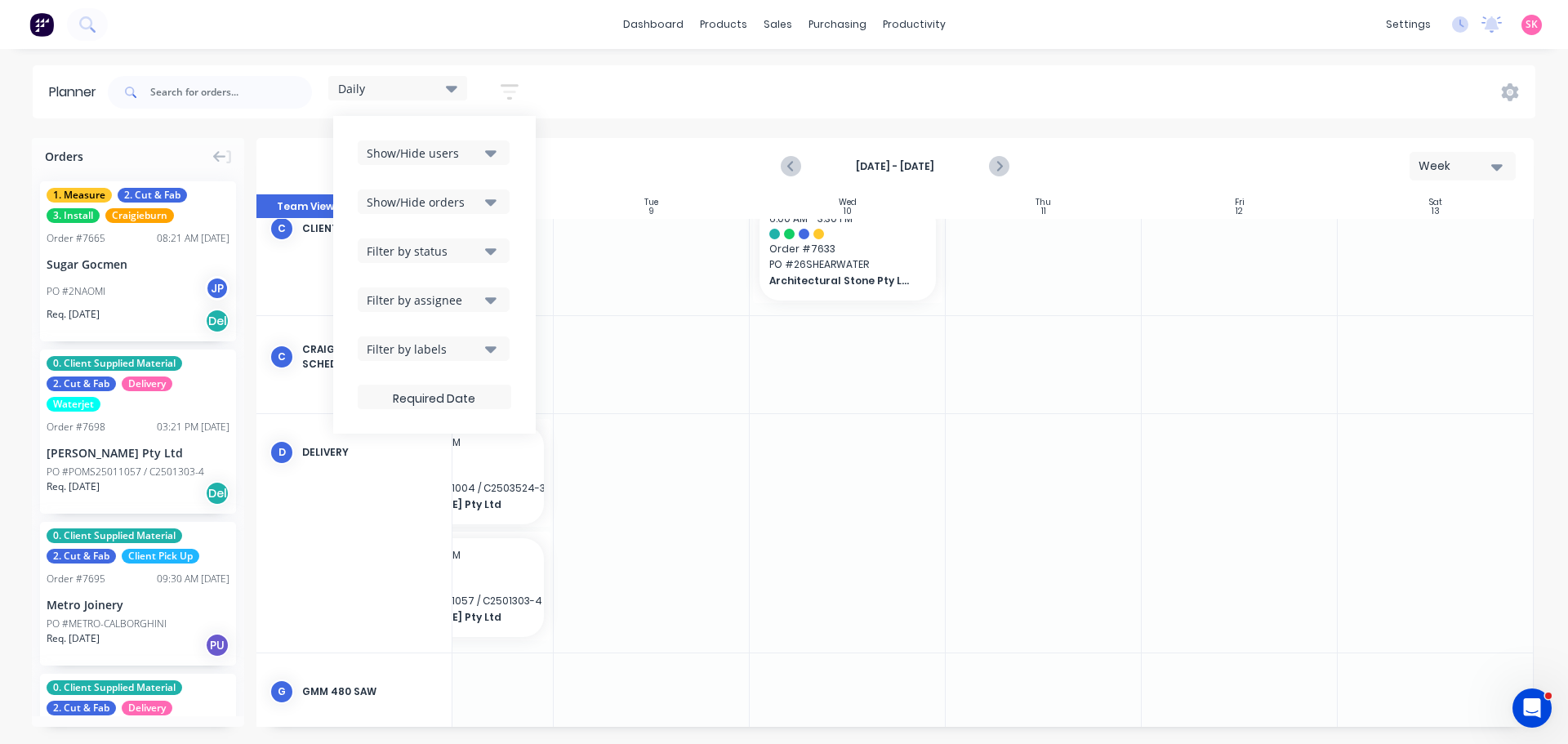
click at [468, 245] on div "Filter by status" at bounding box center [423, 251] width 113 height 17
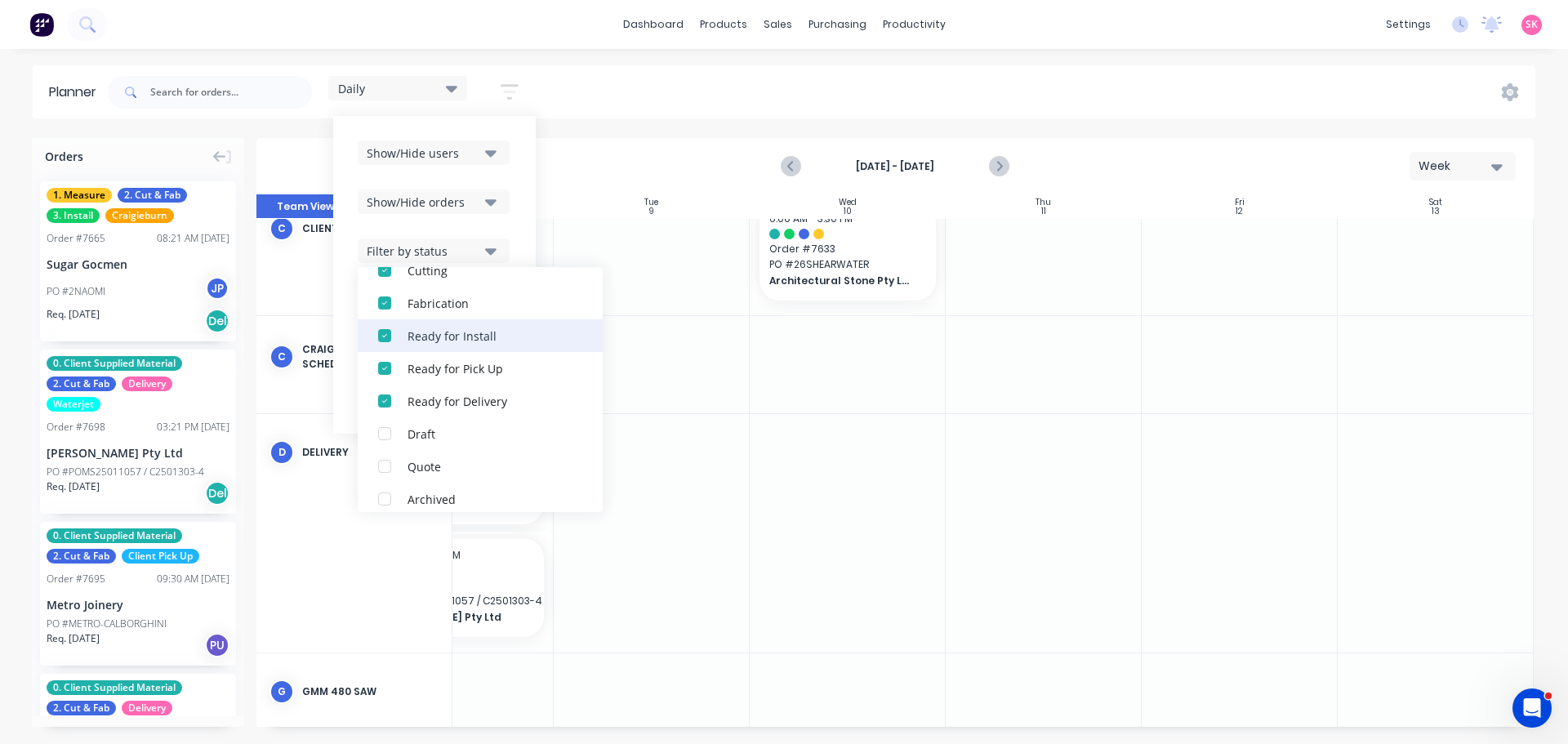
scroll to position [408, 0]
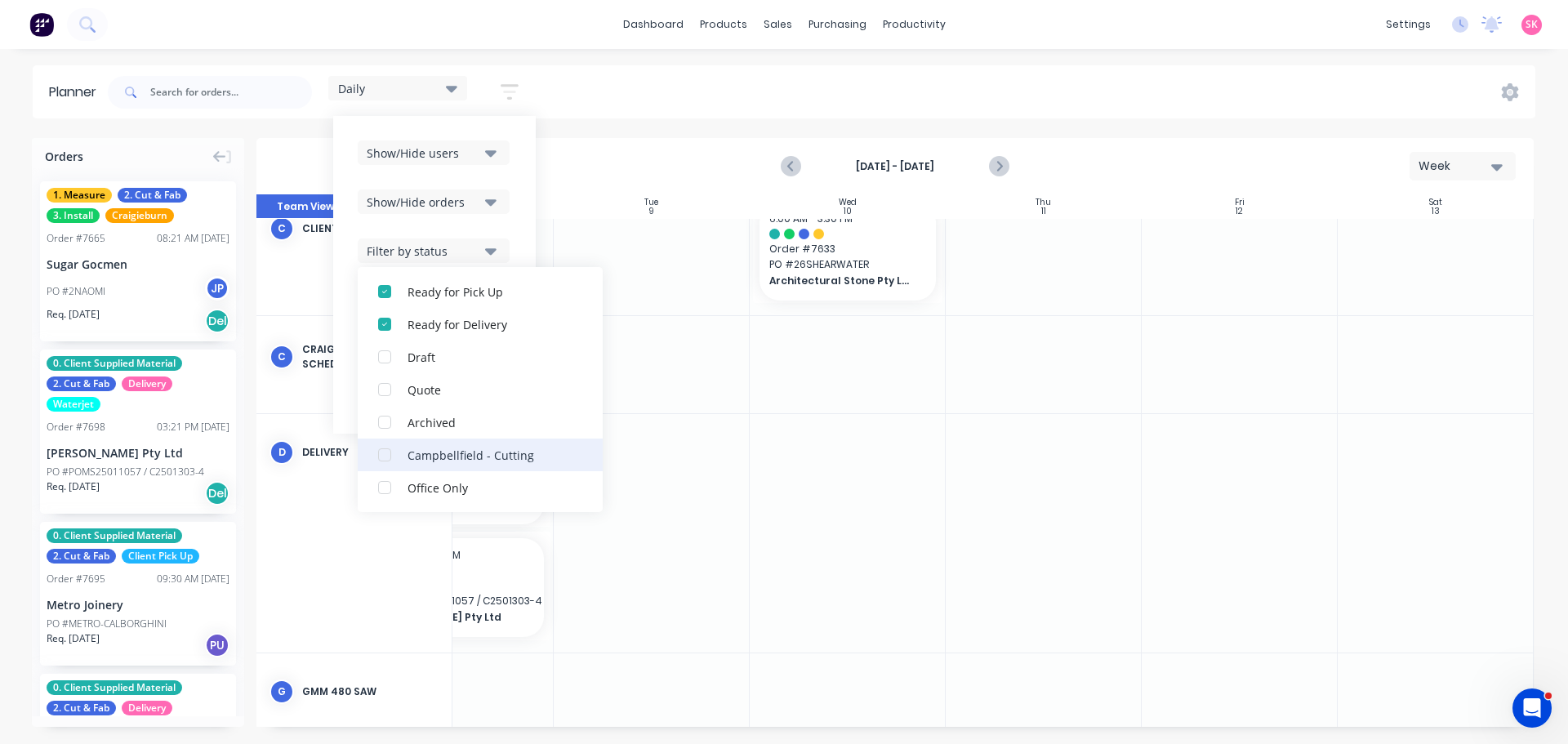
click at [391, 454] on div "button" at bounding box center [385, 454] width 32 height 32
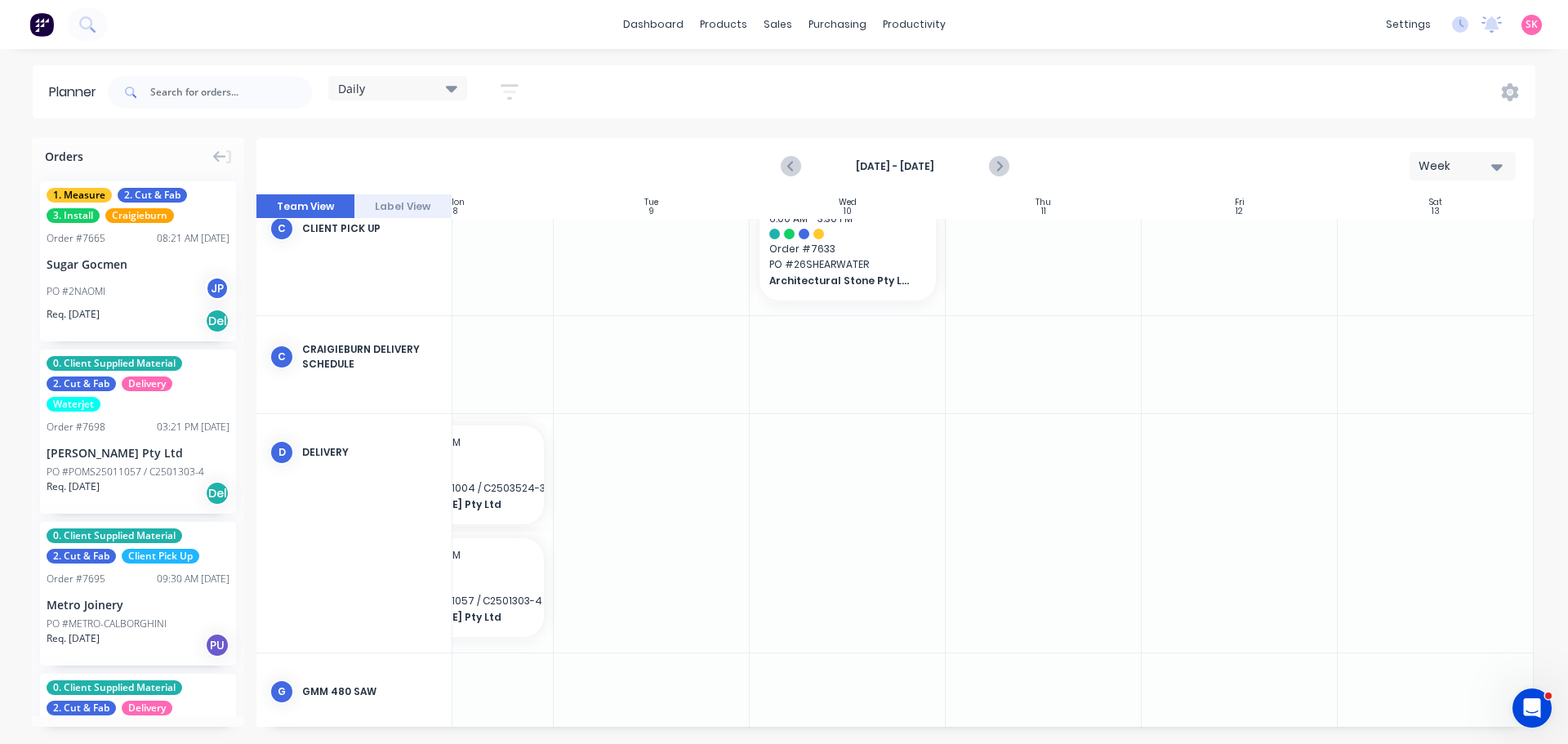
click at [429, 95] on div "Daily" at bounding box center [398, 88] width 119 height 14
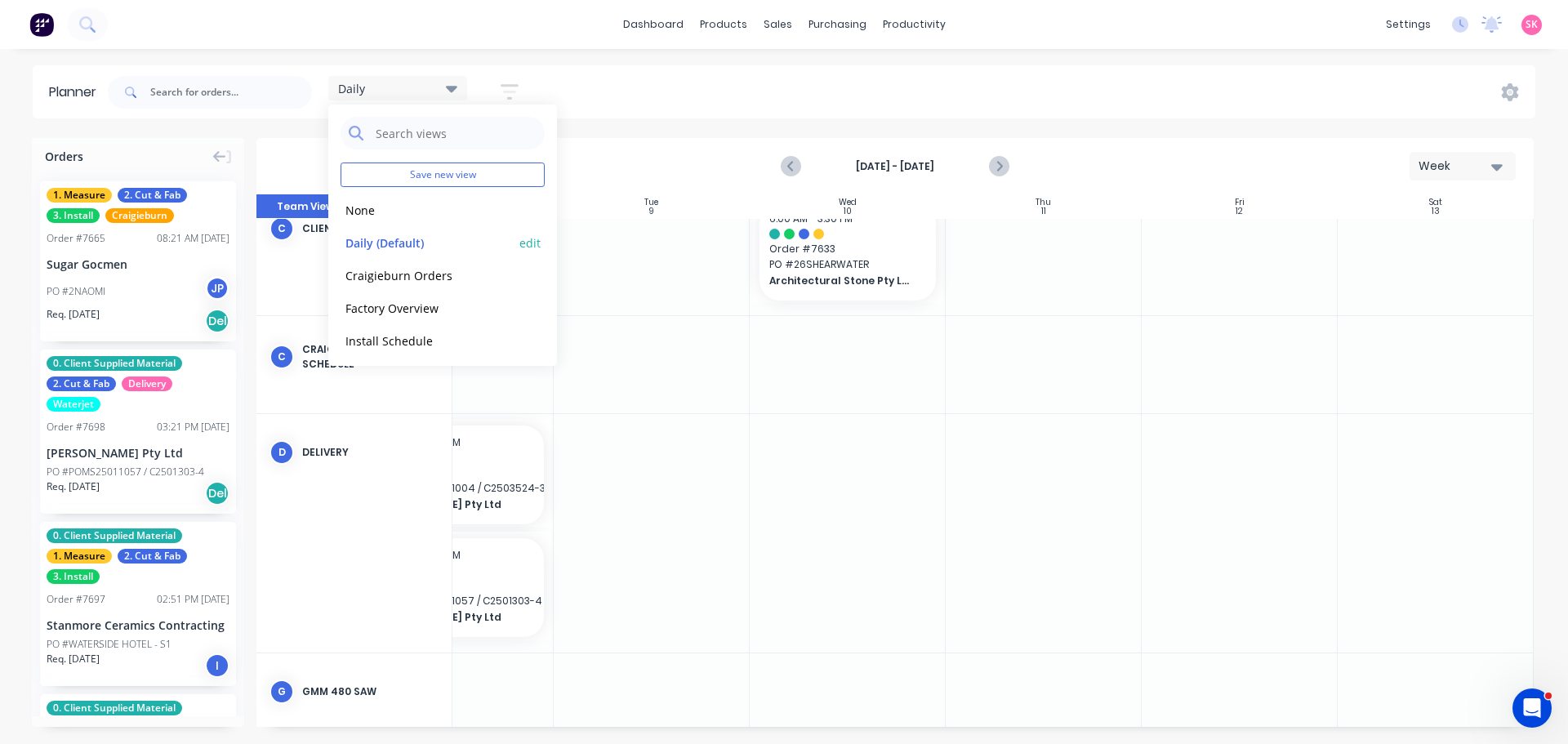
click at [519, 244] on button "edit" at bounding box center [529, 242] width 21 height 17
click at [622, 207] on button "Update" at bounding box center [630, 205] width 98 height 29
click at [634, 98] on div "Daily Save new view None edit Daily (Default) edit Craigieburn Orders edit Fact…" at bounding box center [820, 92] width 1431 height 49
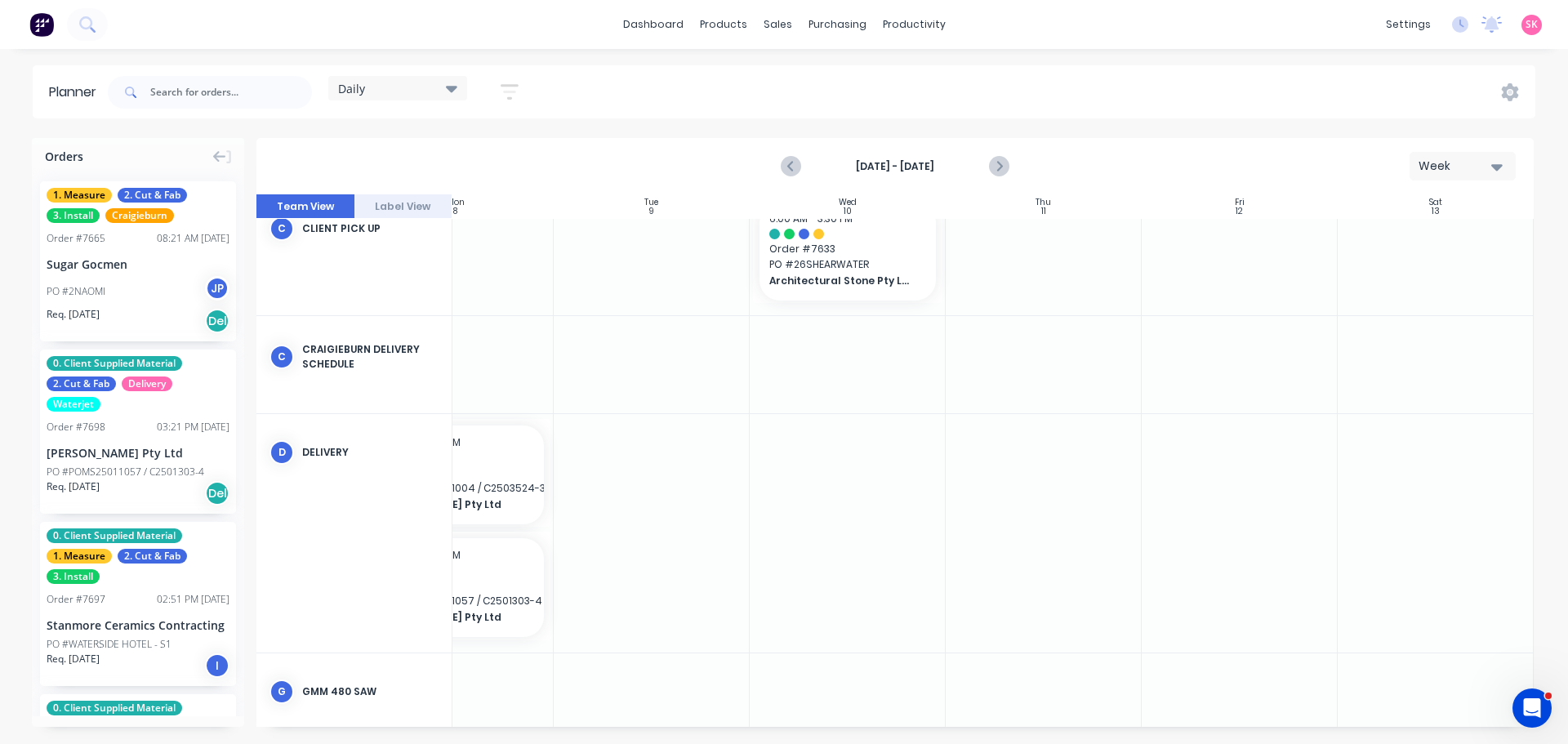
click at [189, 107] on div at bounding box center [210, 92] width 205 height 49
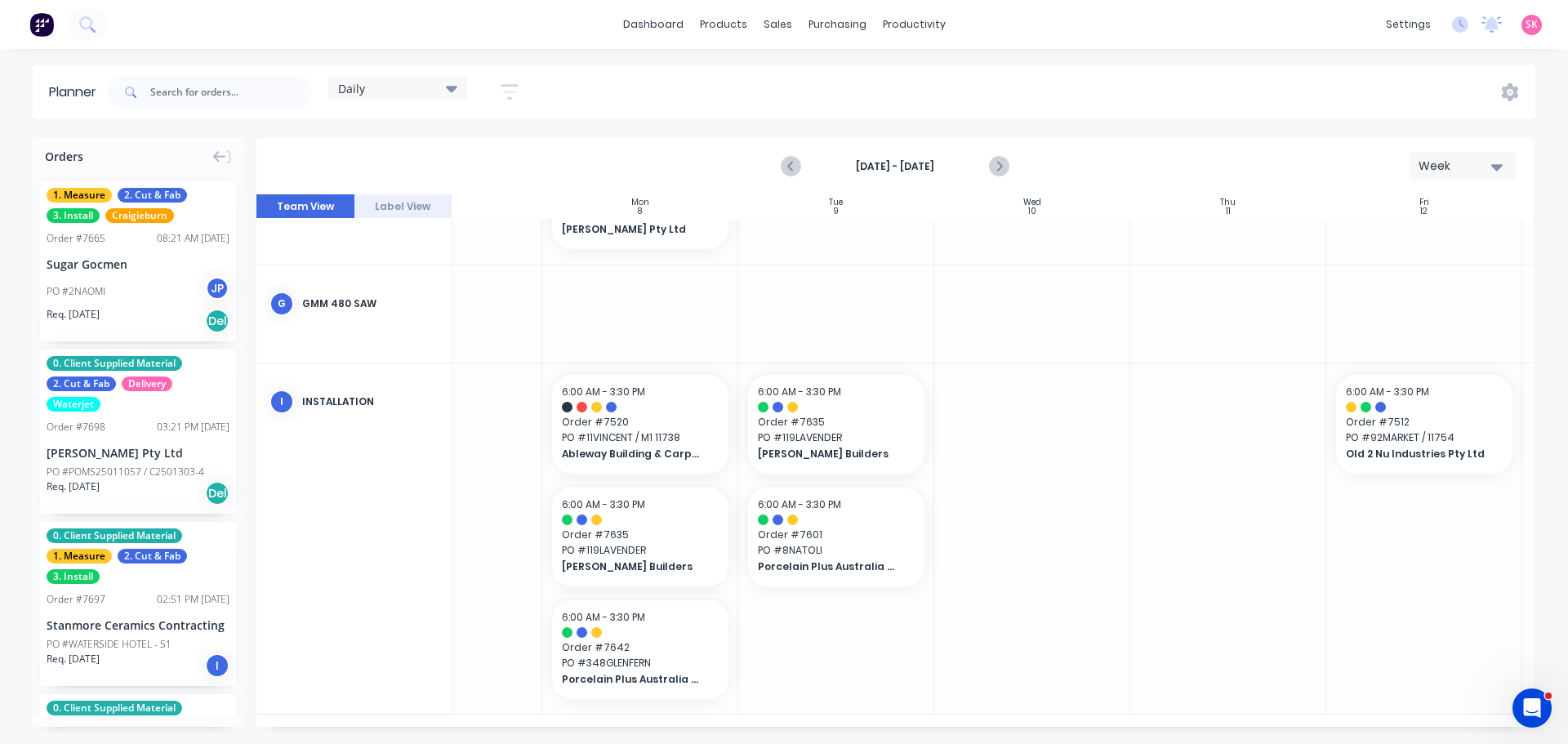
scroll to position [619, 0]
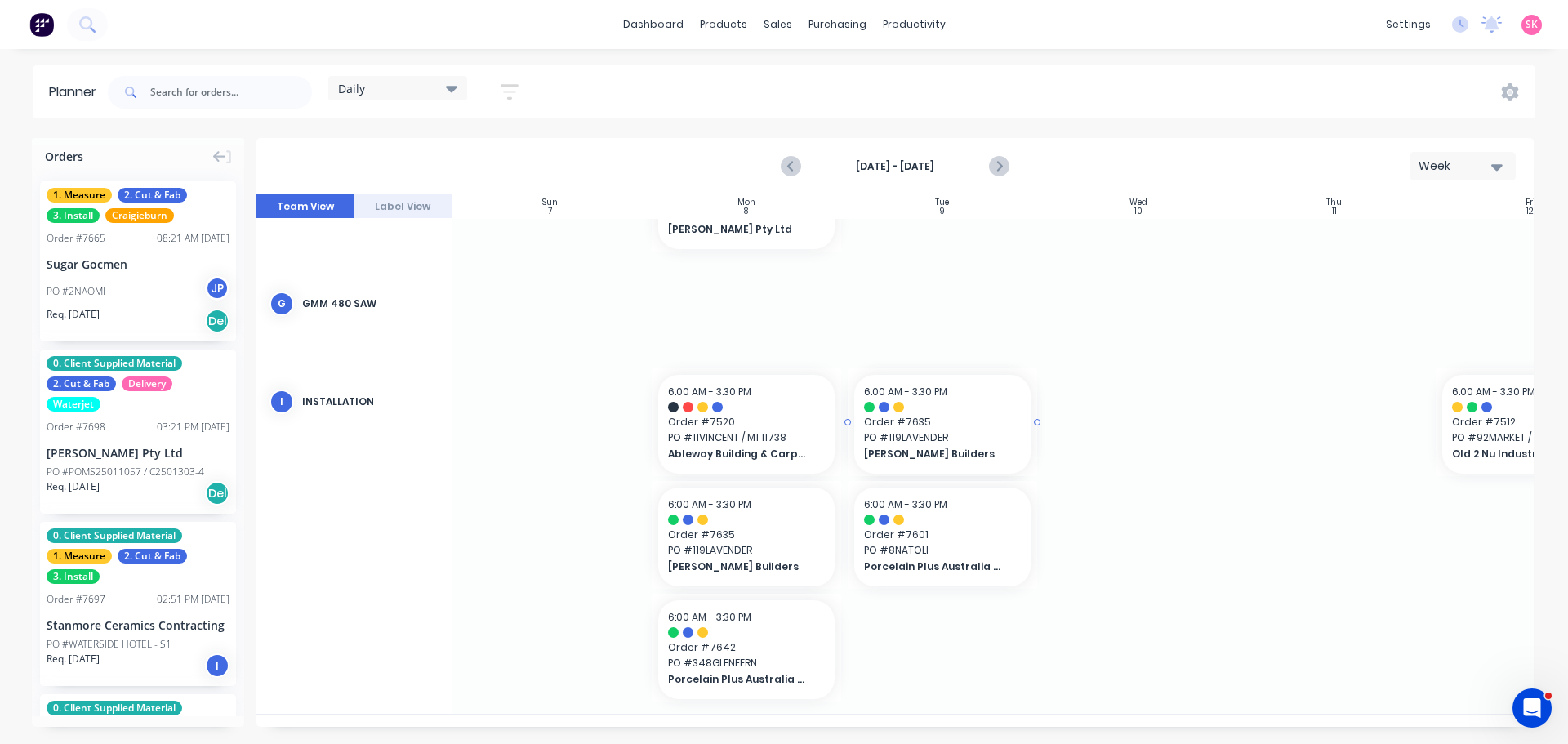
drag, startPoint x: 903, startPoint y: 435, endPoint x: 1112, endPoint y: 436, distance: 209.0
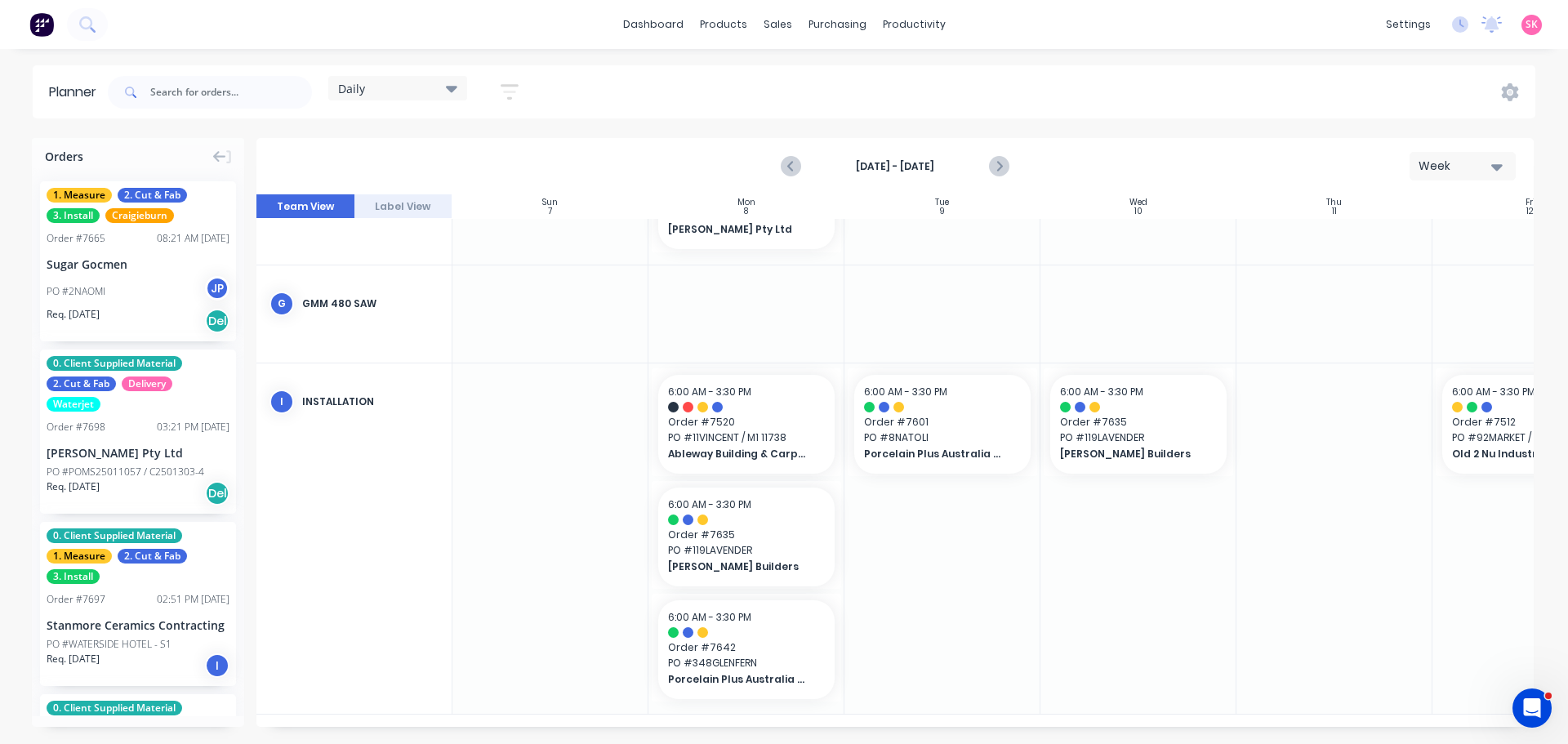
click at [638, 84] on div "Daily Save new view None edit Daily (Default) edit Craigieburn Orders edit Fact…" at bounding box center [820, 92] width 1431 height 49
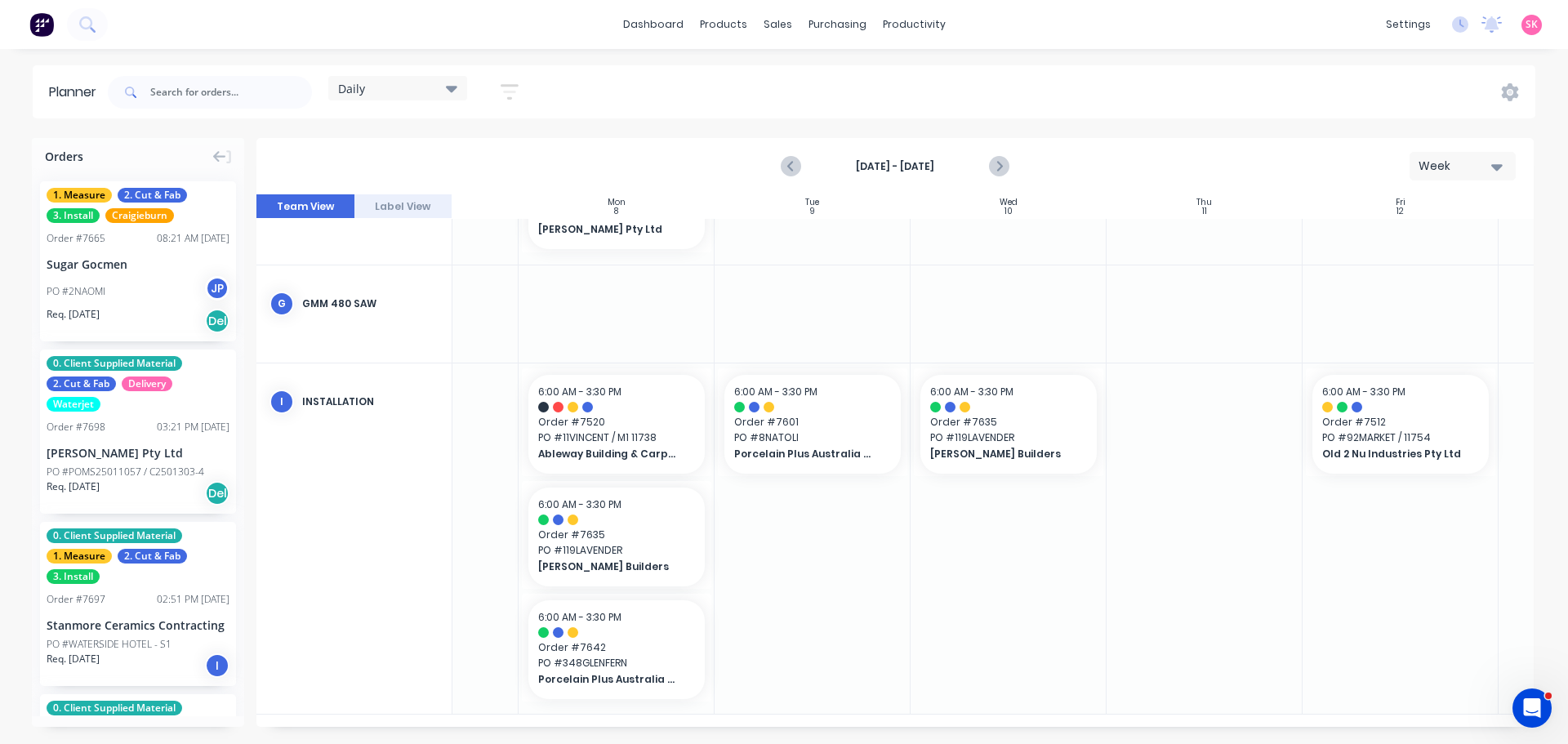
scroll to position [619, 298]
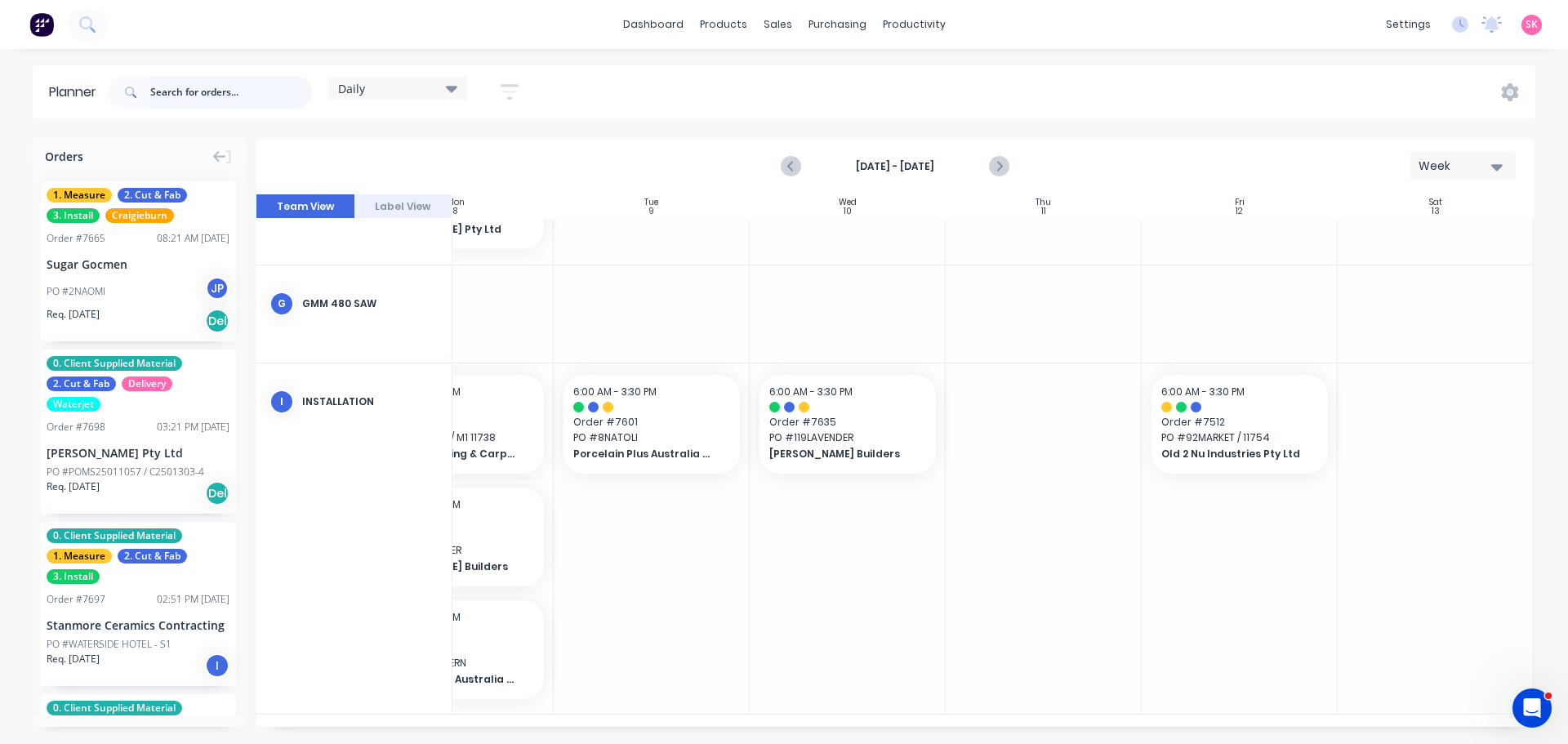
click at [186, 91] on input "text" at bounding box center [231, 92] width 162 height 32
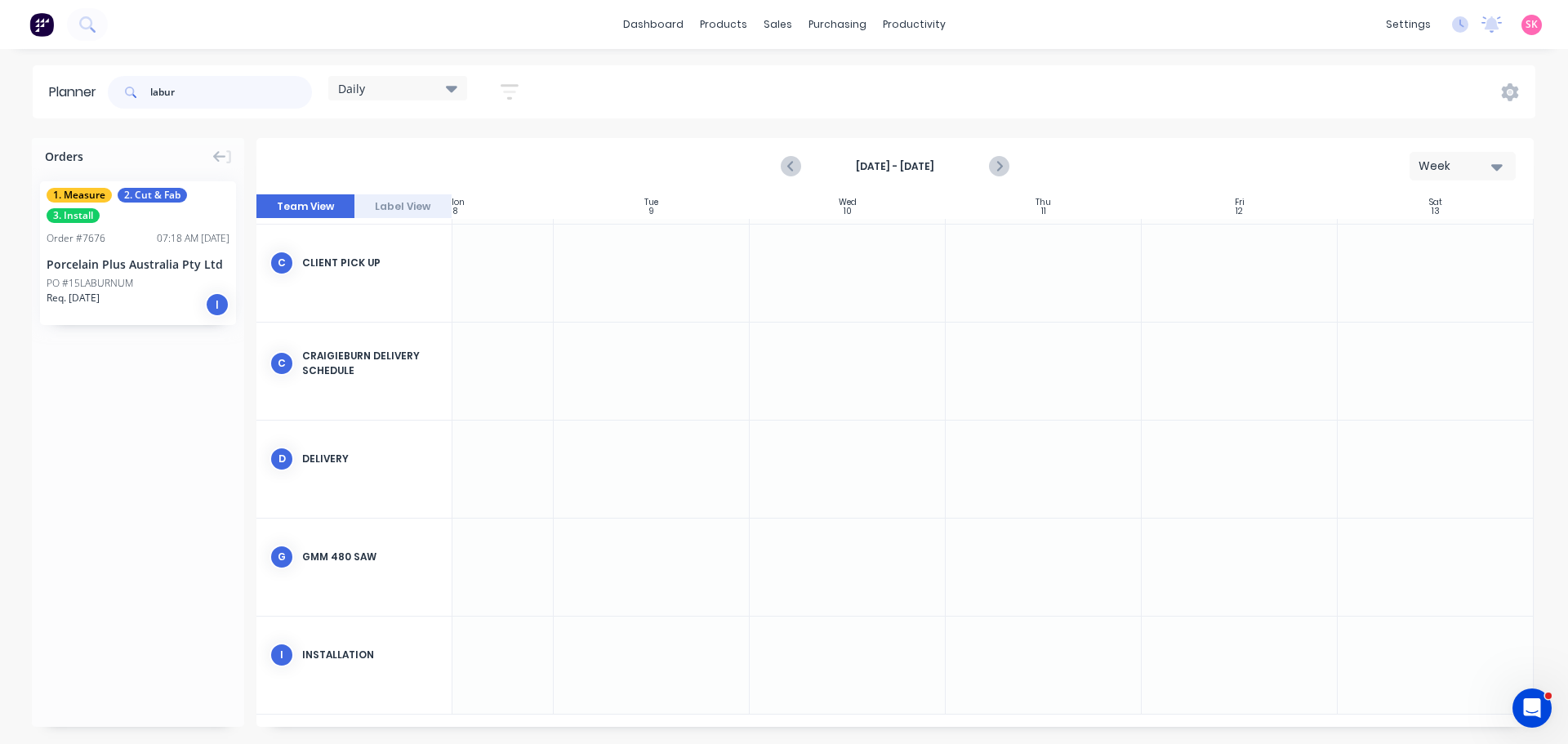
scroll to position [197, 298]
drag, startPoint x: 152, startPoint y: 252, endPoint x: 1079, endPoint y: 632, distance: 1001.9
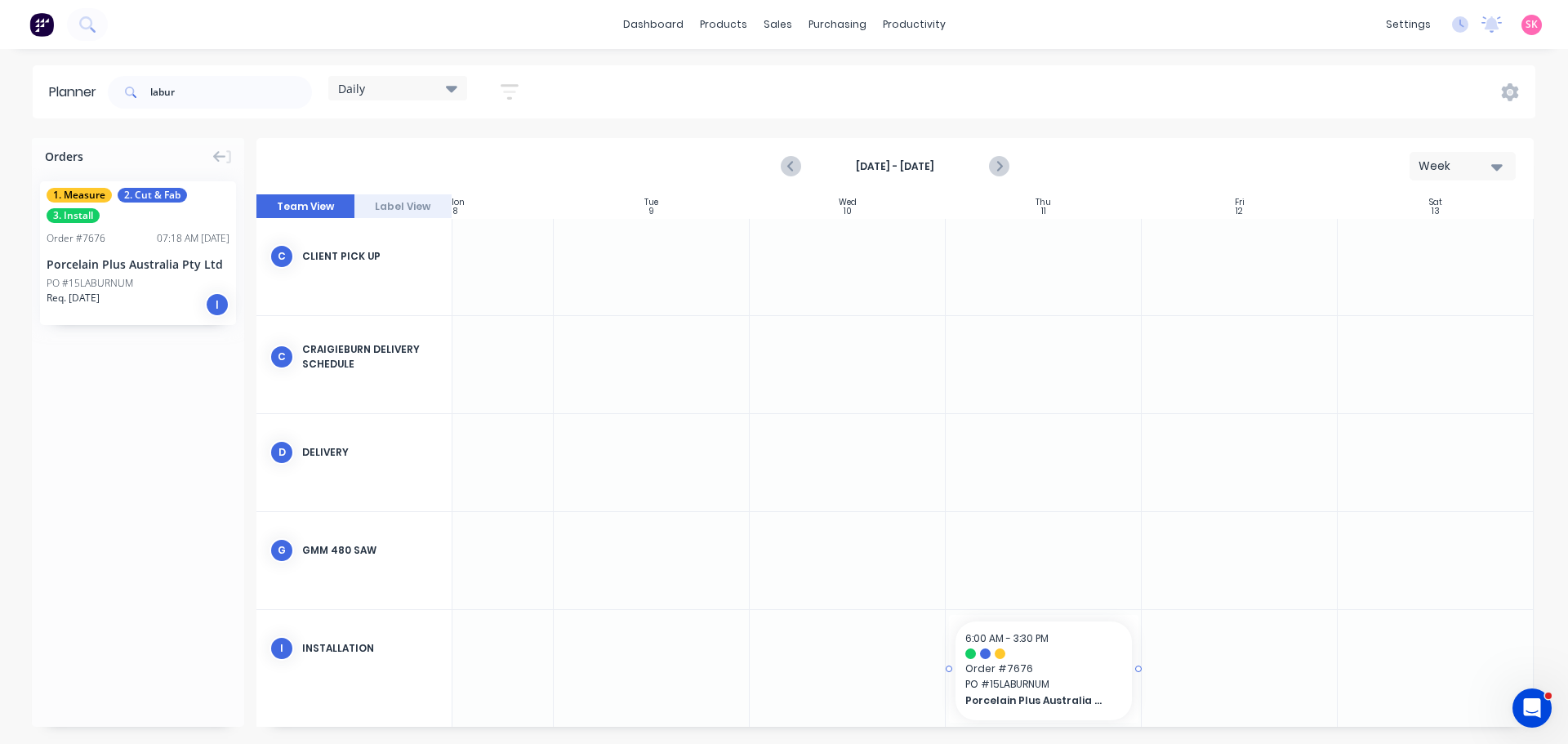
scroll to position [185, 298]
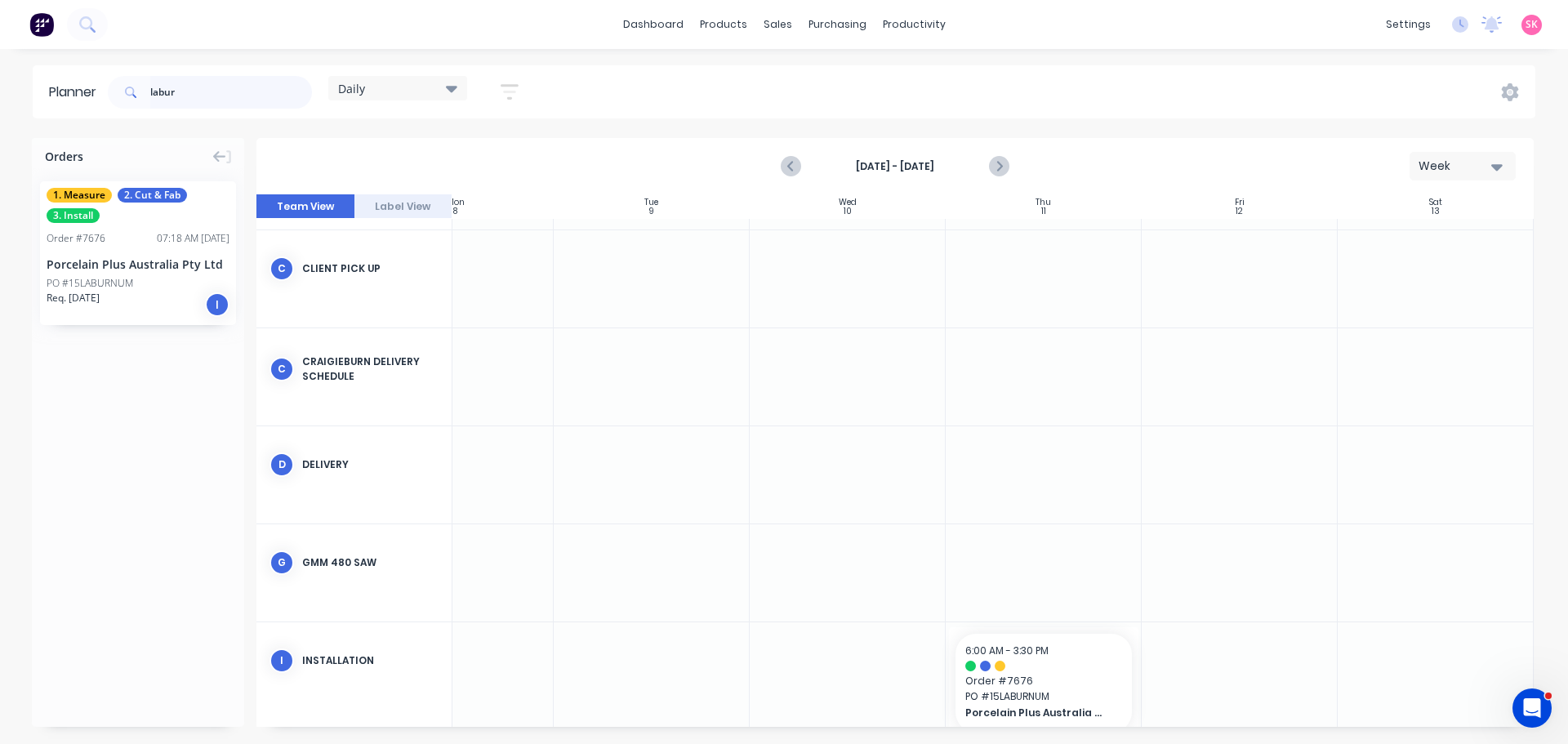
drag, startPoint x: 240, startPoint y: 96, endPoint x: 0, endPoint y: 108, distance: 240.3
click at [0, 107] on div "Planner labur Daily Save new view None edit Daily (Default) edit Craigieburn Or…" at bounding box center [784, 92] width 1568 height 53
type input "safety"
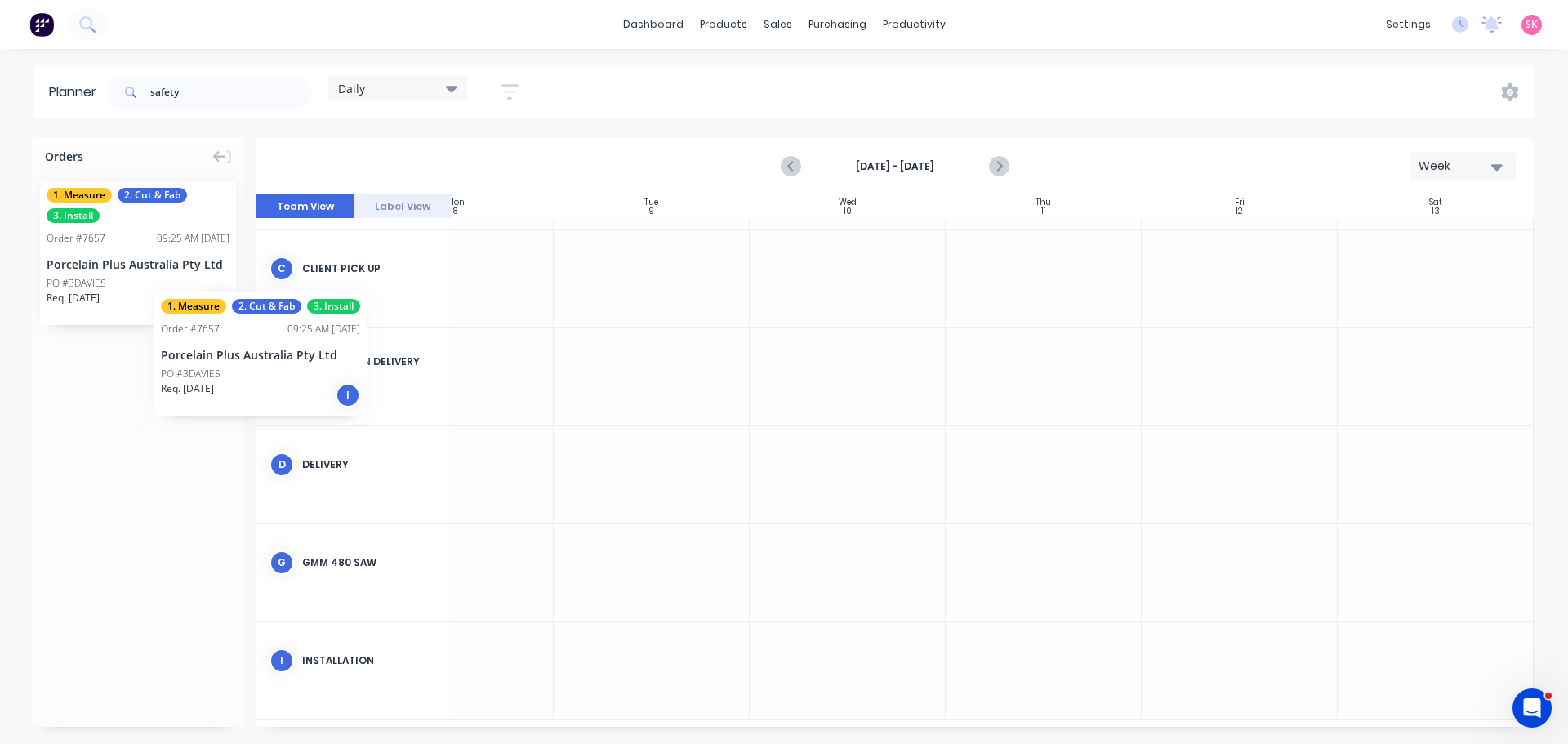
scroll to position [185, 293]
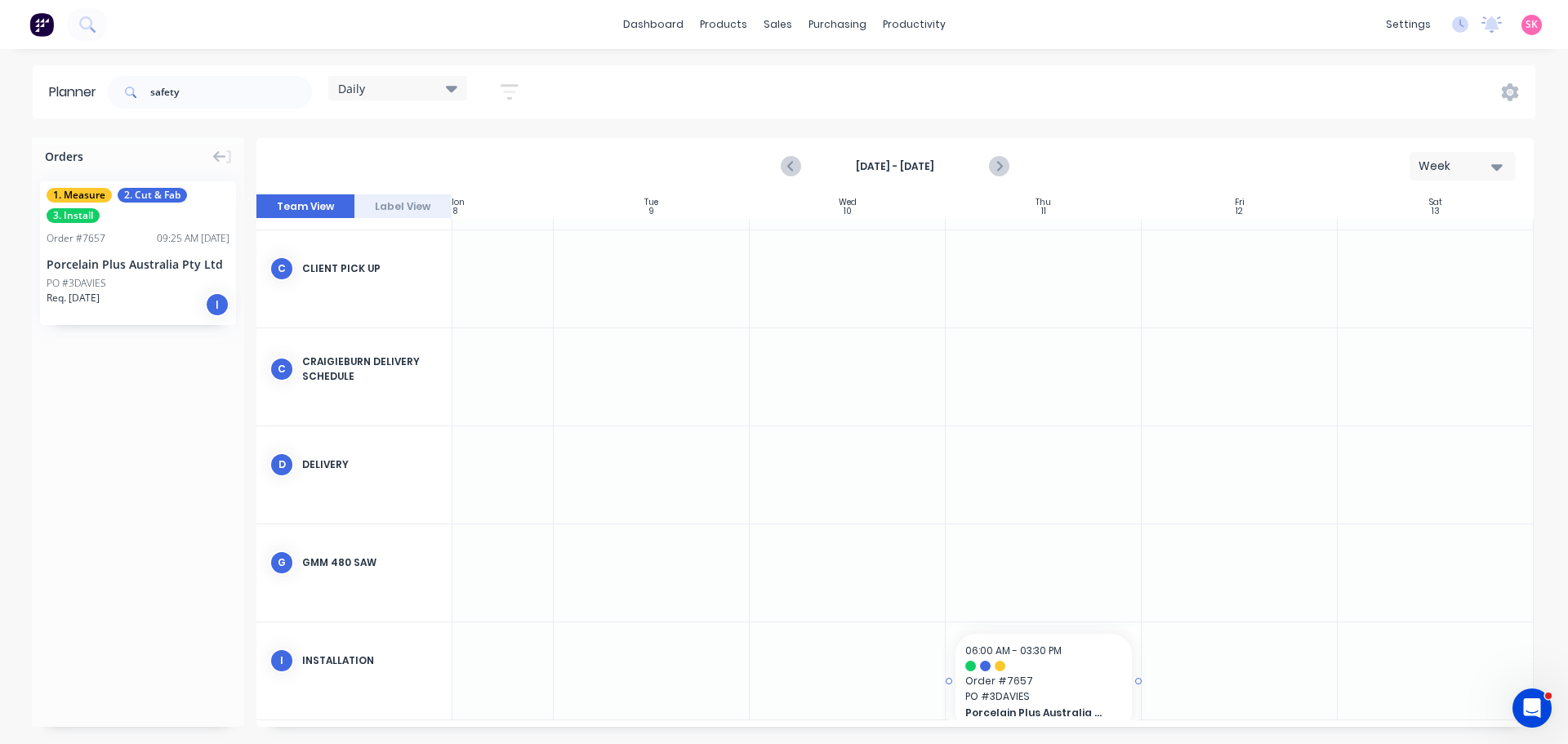
drag, startPoint x: 120, startPoint y: 266, endPoint x: 1061, endPoint y: 672, distance: 1024.8
click at [0, 147] on div "Planner safety Daily Save new view None edit Daily (Default) edit Craigieburn O…" at bounding box center [784, 404] width 1568 height 678
click at [731, 136] on div "Planner Daily Save new view None edit Daily (Default) edit Craigieburn Orders e…" at bounding box center [784, 404] width 1568 height 678
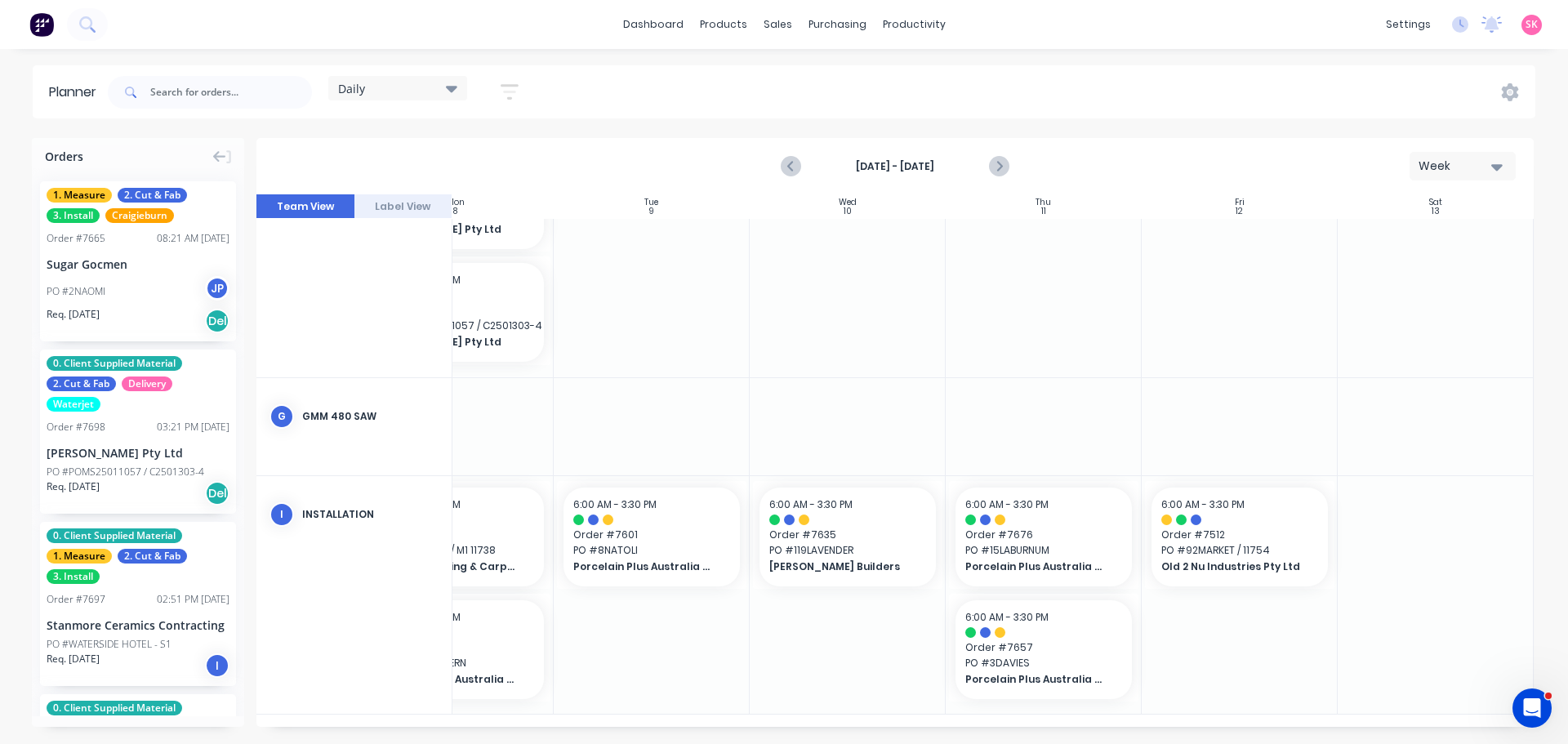
scroll to position [494, 293]
click at [997, 170] on icon "Next page" at bounding box center [998, 166] width 8 height 13
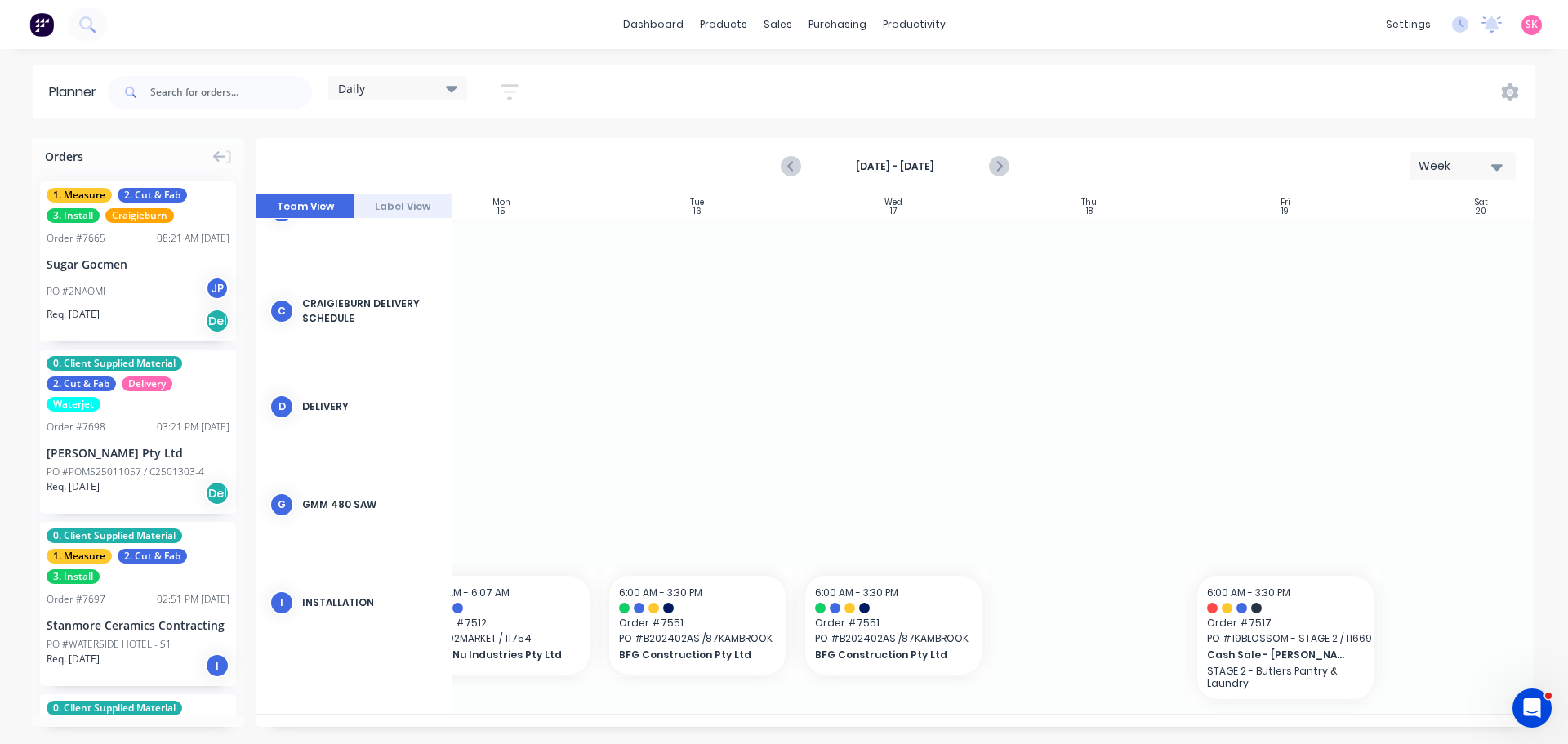
scroll to position [249, 244]
click at [994, 160] on icon "Next page" at bounding box center [998, 166] width 20 height 20
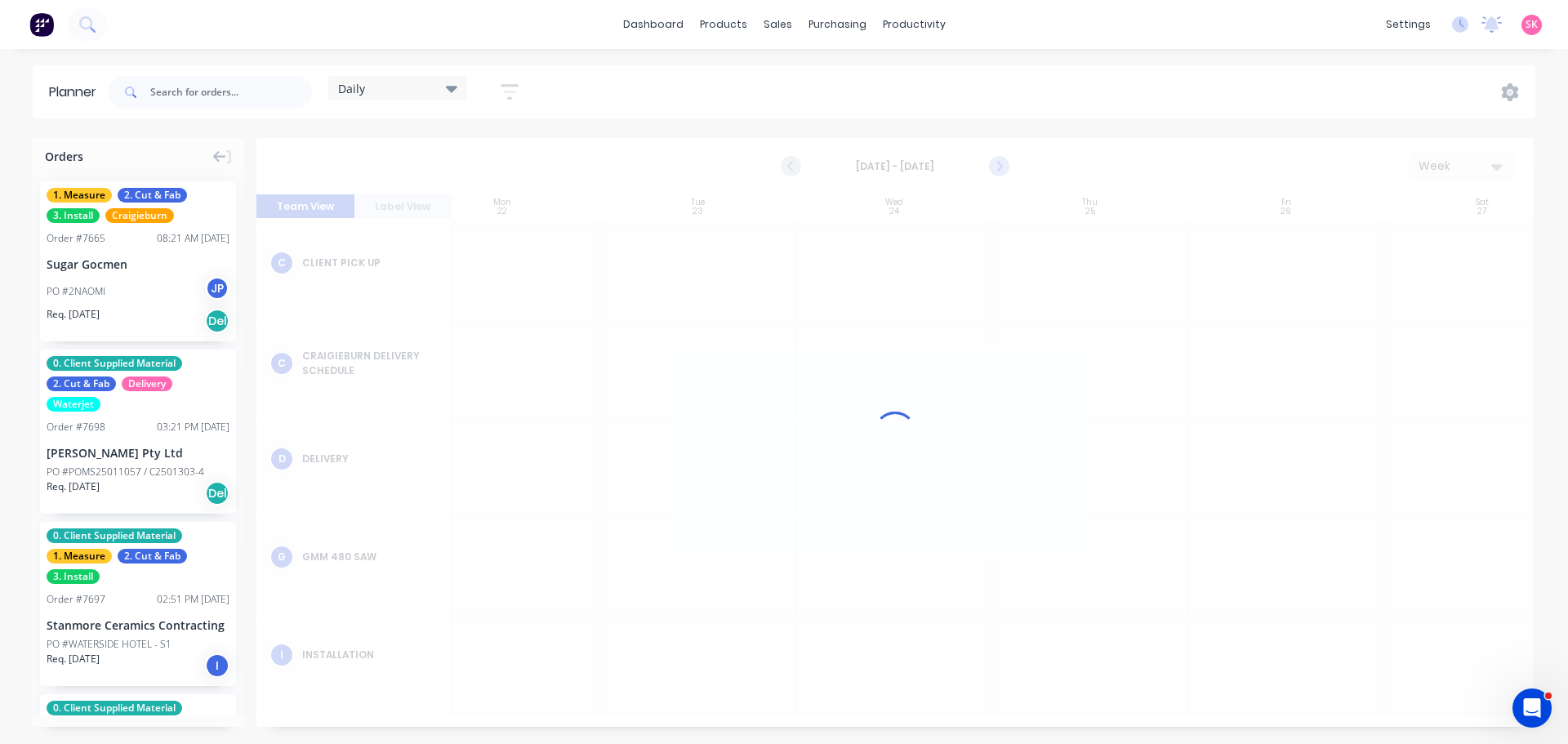
scroll to position [185, 244]
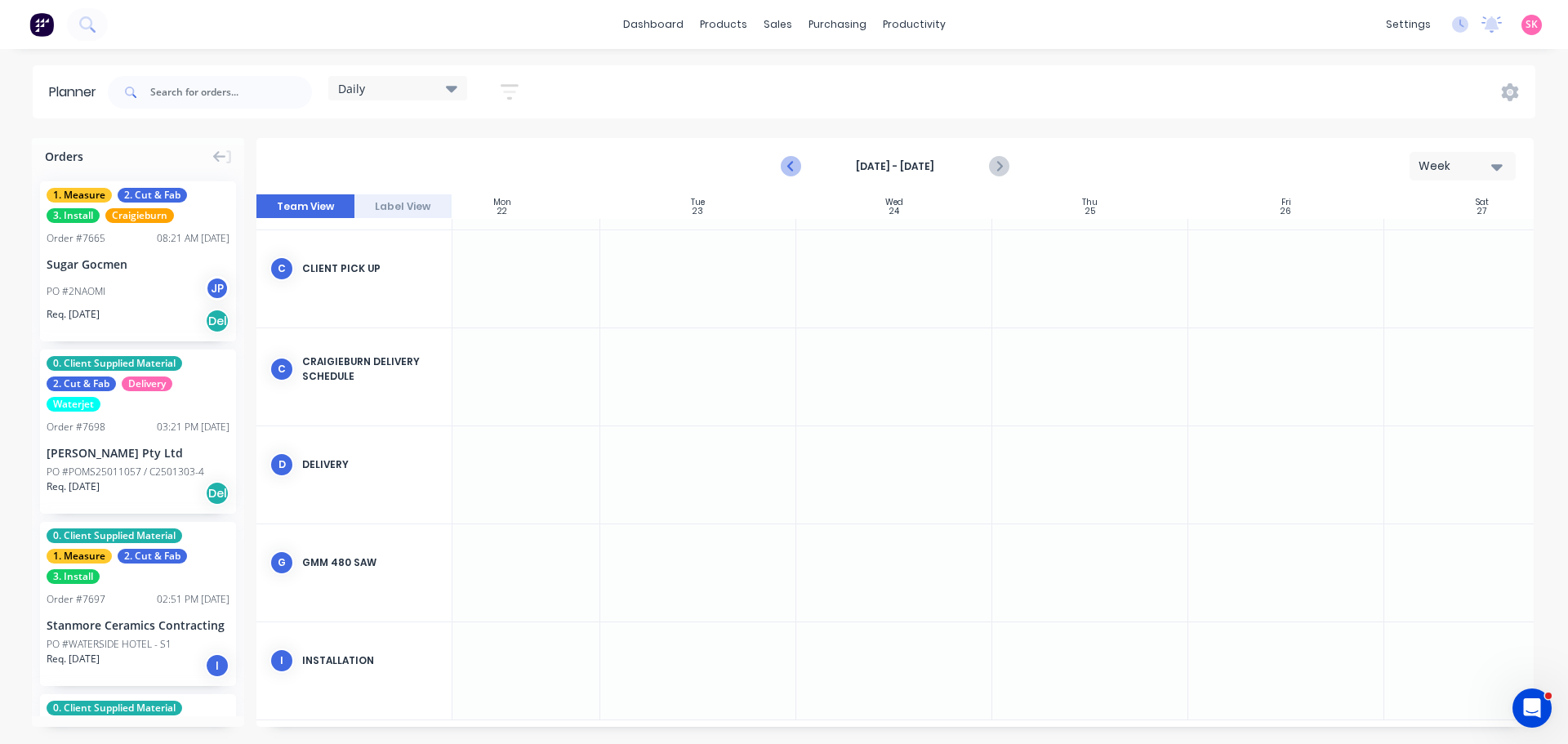
click at [784, 160] on icon "Previous page" at bounding box center [791, 166] width 20 height 20
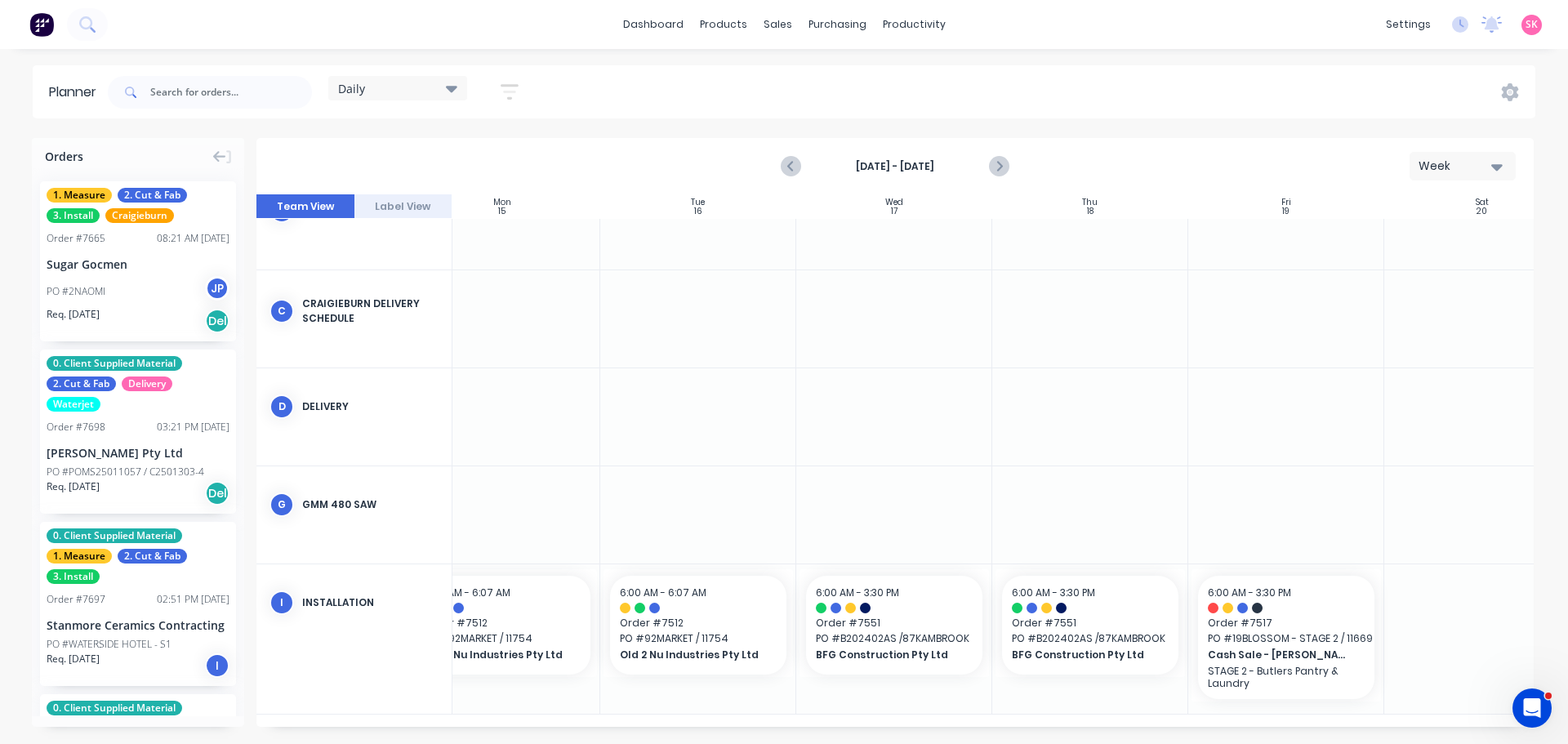
scroll to position [249, 37]
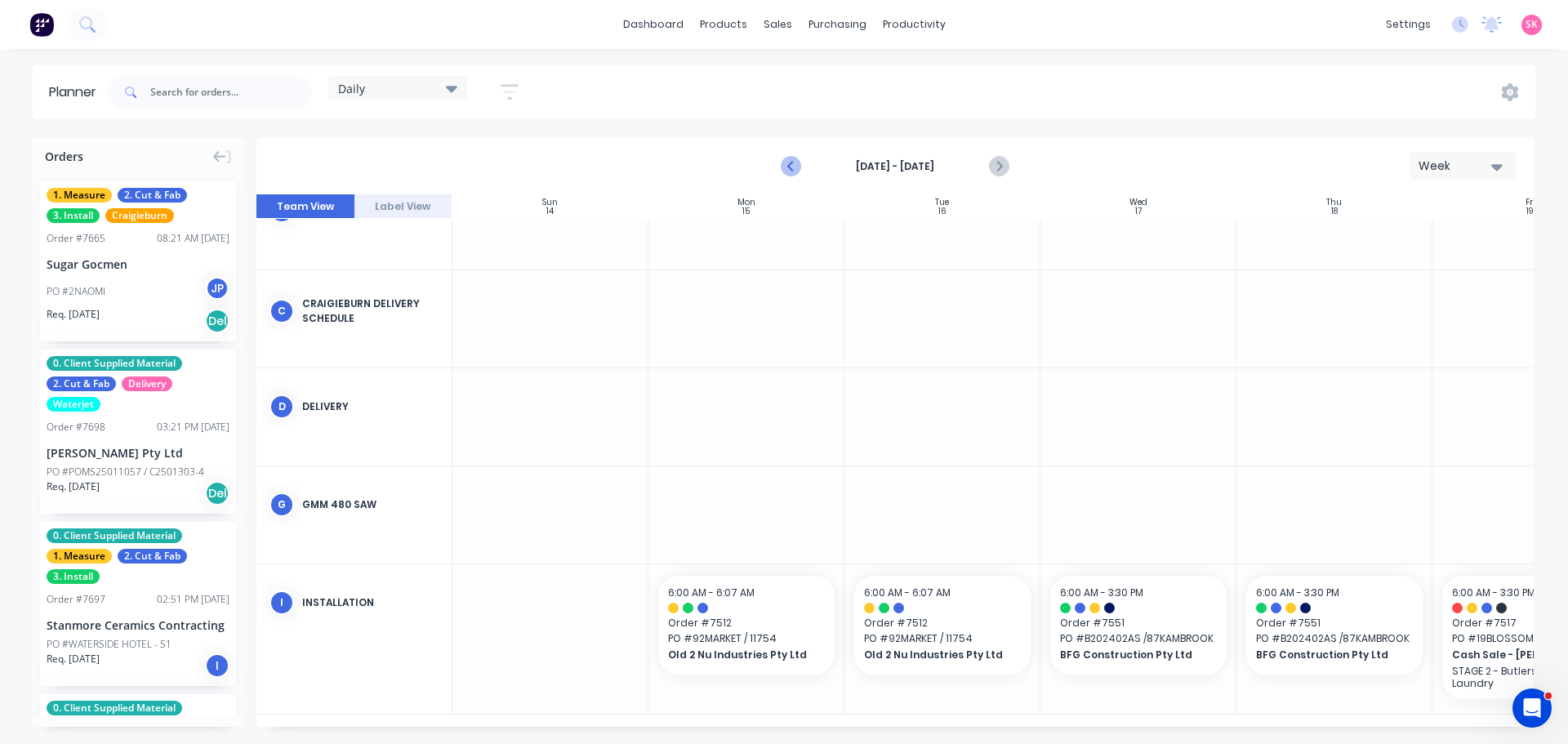
click at [793, 168] on icon "Previous page" at bounding box center [791, 166] width 20 height 20
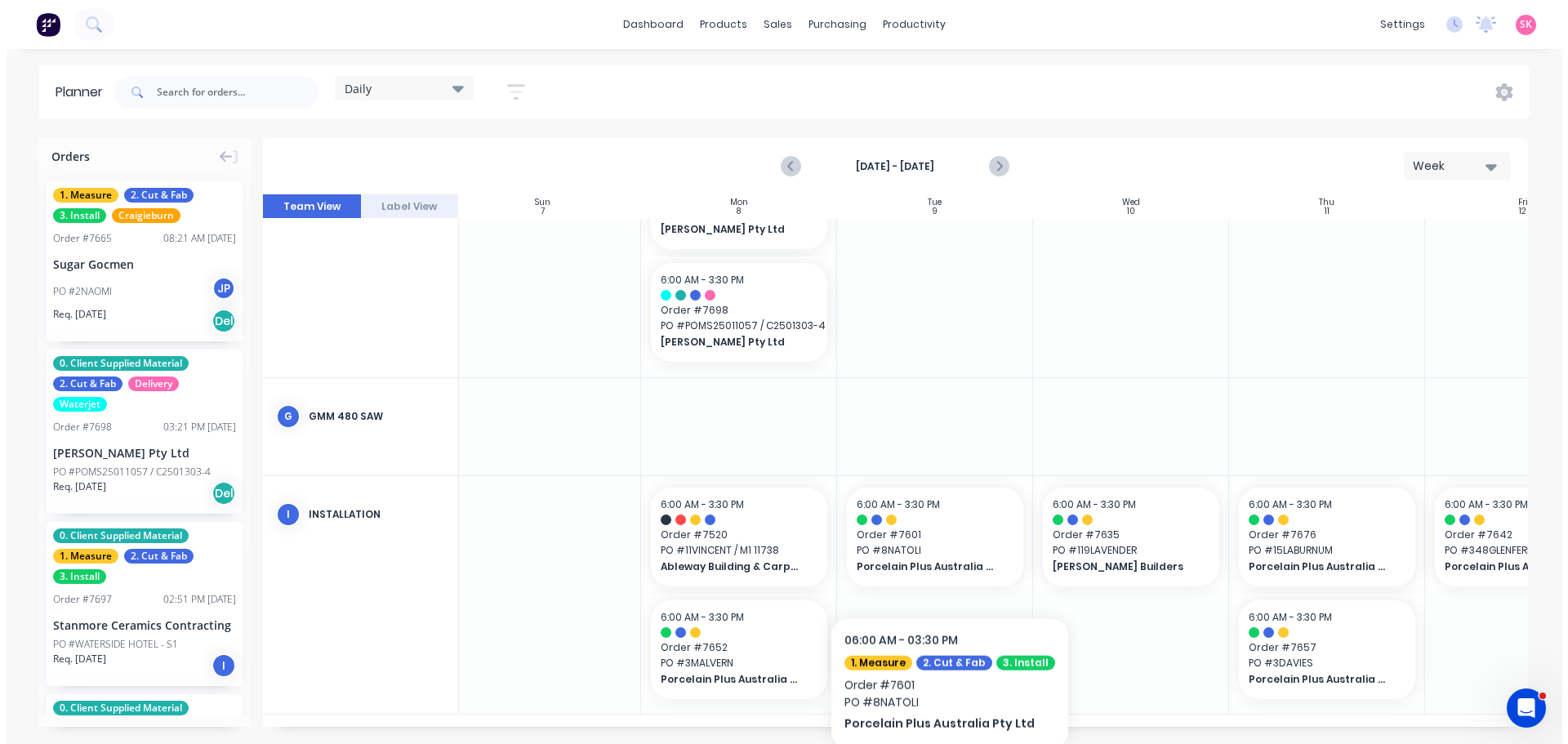
scroll to position [494, 14]
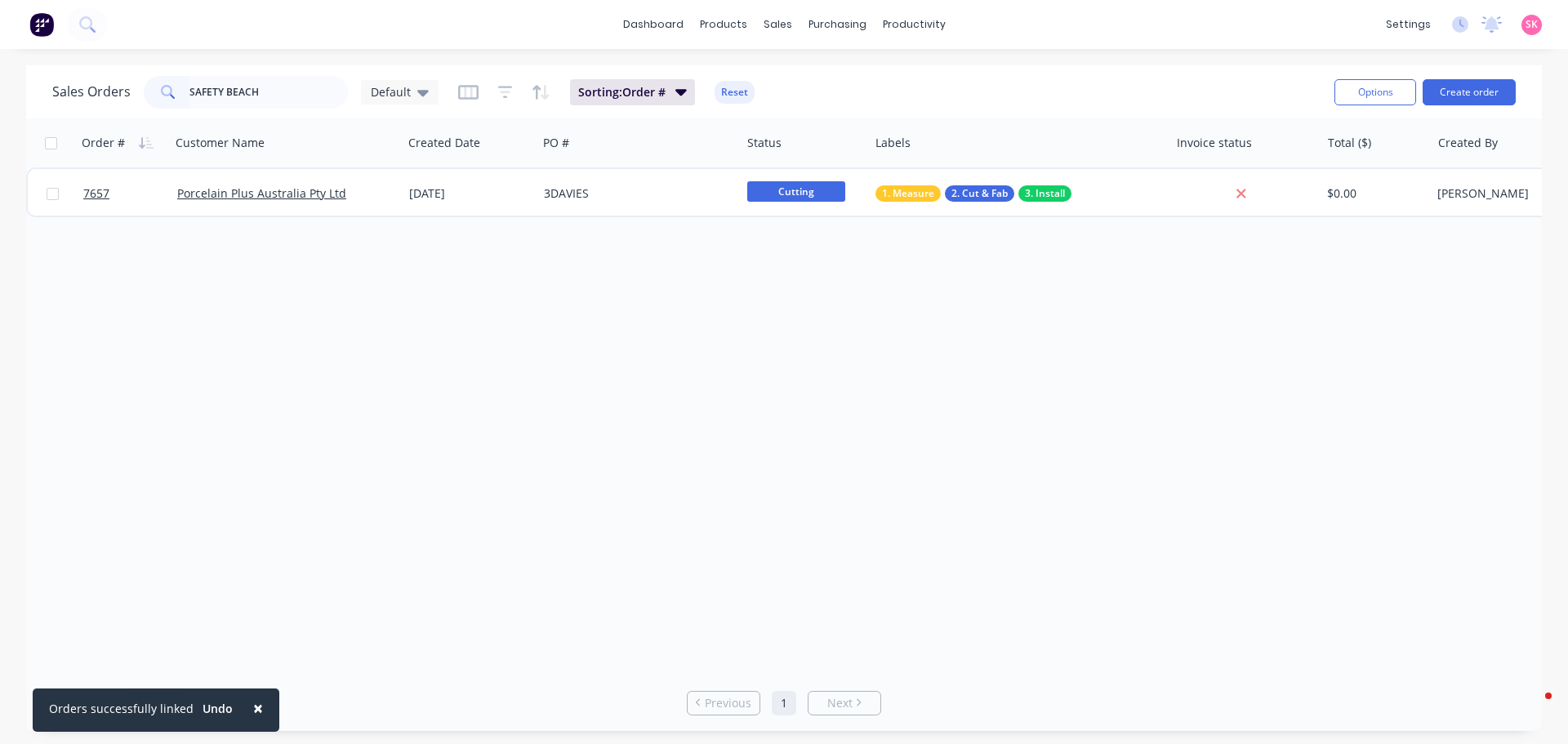
click at [20, 95] on div "Sales Orders SAFETY BEACH Default Sorting: Order # Reset Options Create order O…" at bounding box center [784, 398] width 1568 height 666
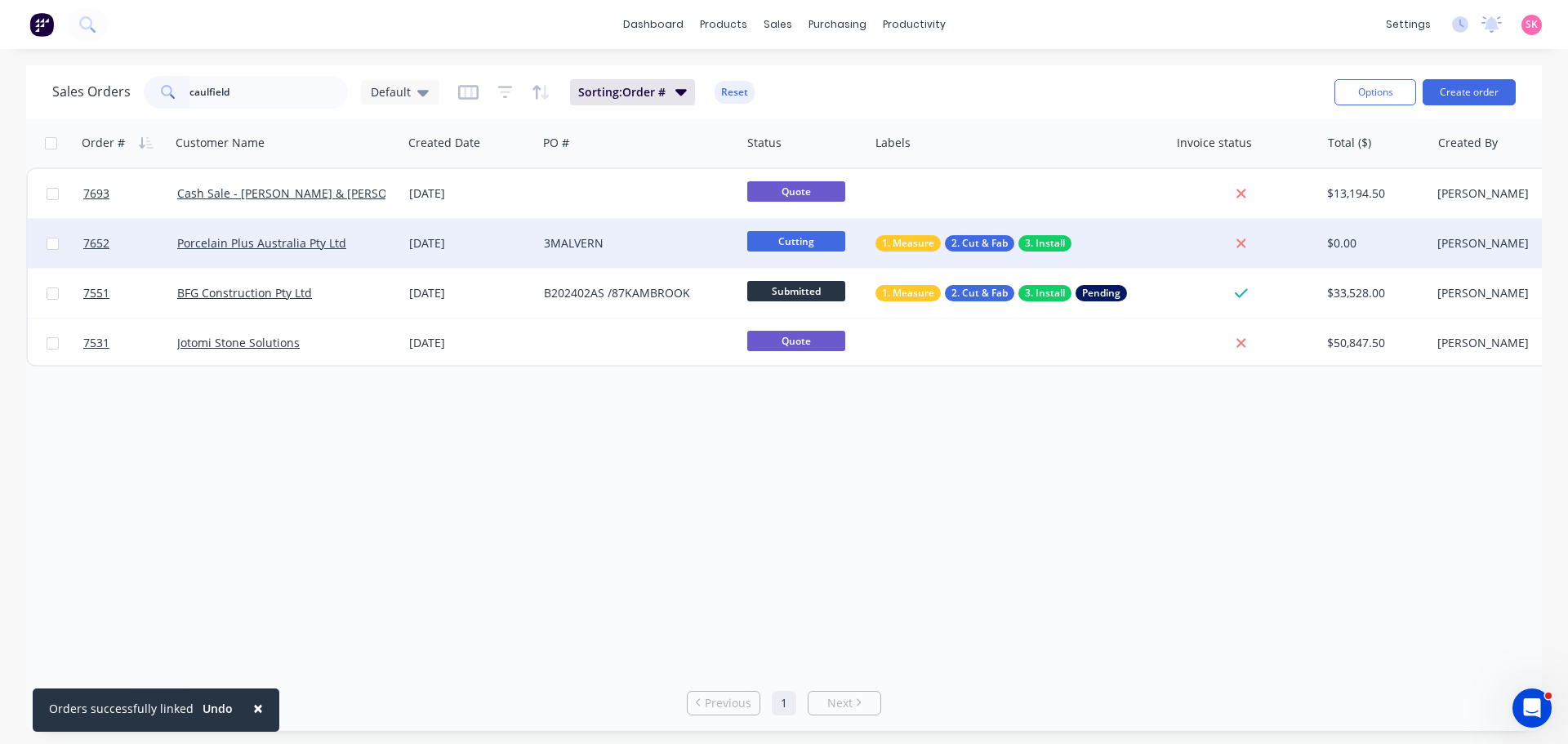
type input "caulfield"
click at [396, 248] on div "Porcelain Plus Australia Pty Ltd" at bounding box center [286, 243] width 219 height 16
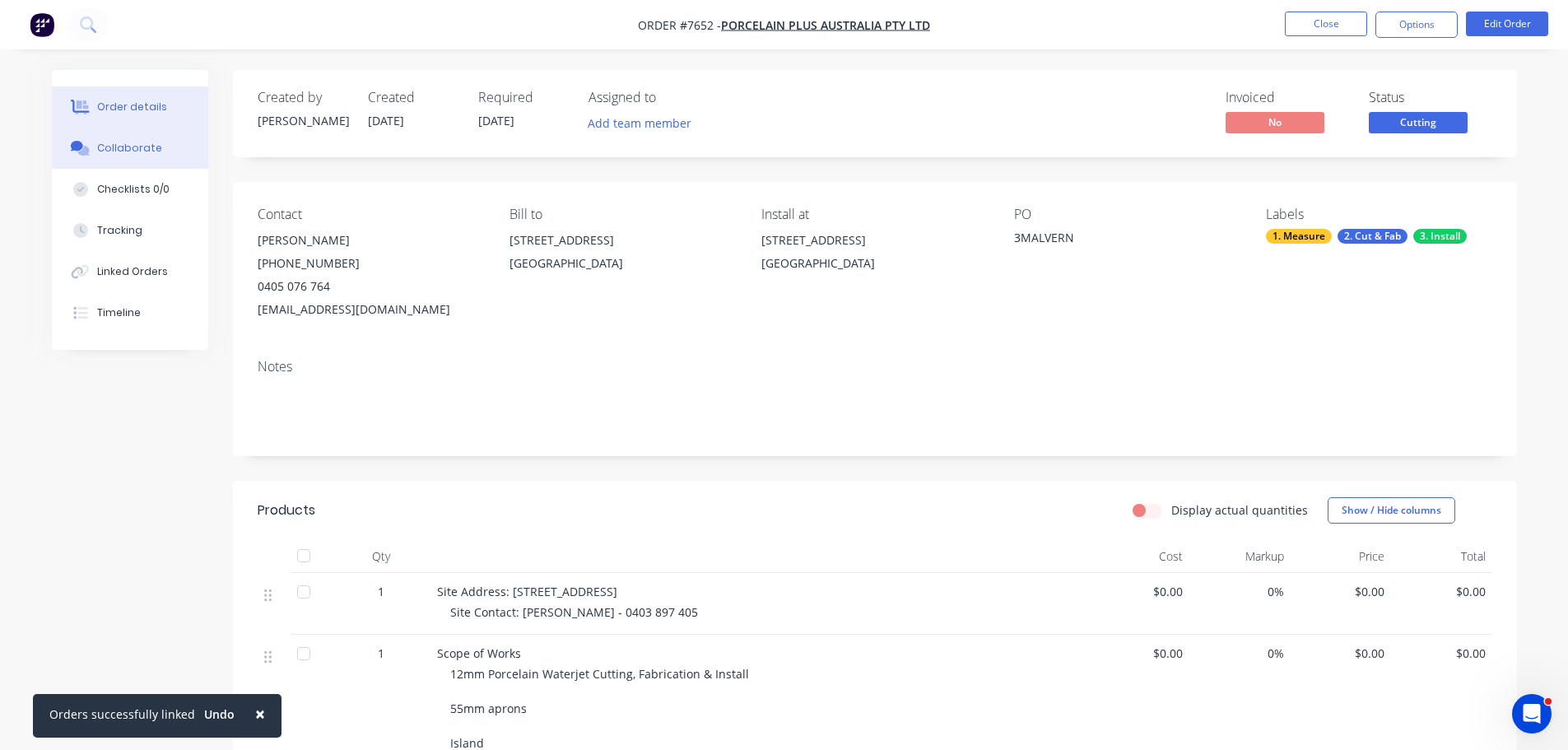
click at [174, 151] on button "Collaborate" at bounding box center [130, 148] width 156 height 41
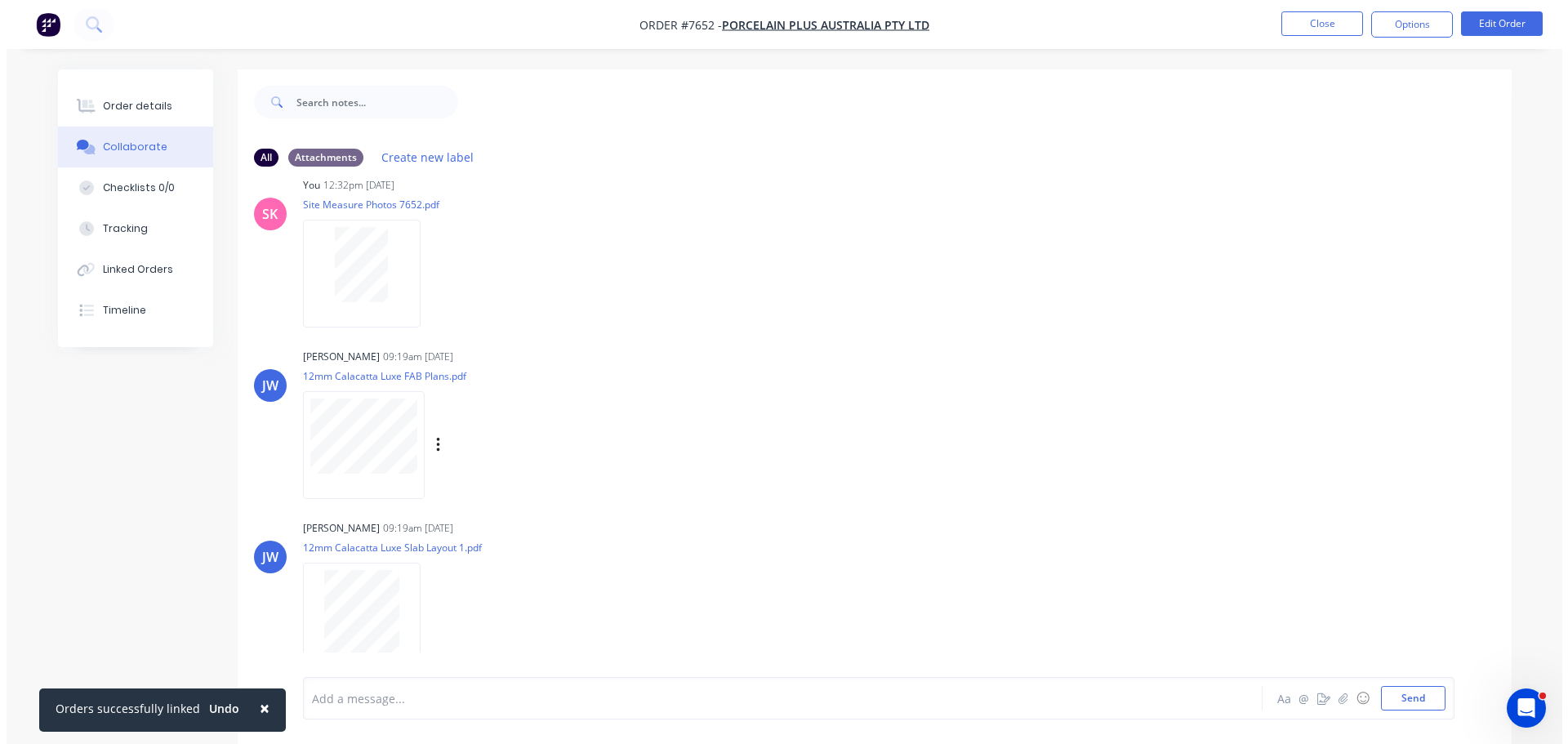
scroll to position [32, 0]
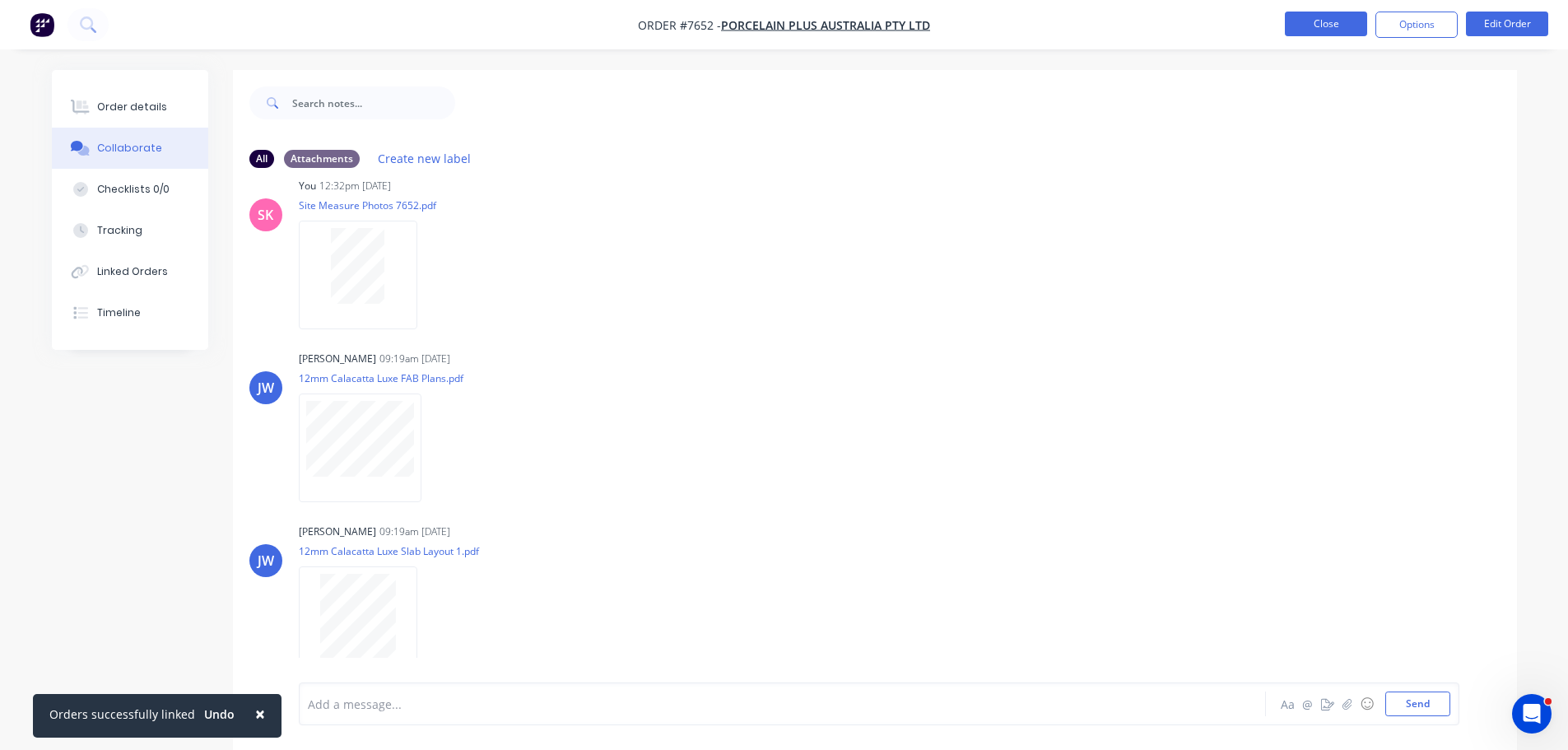
click at [1320, 25] on button "Close" at bounding box center [1326, 23] width 82 height 25
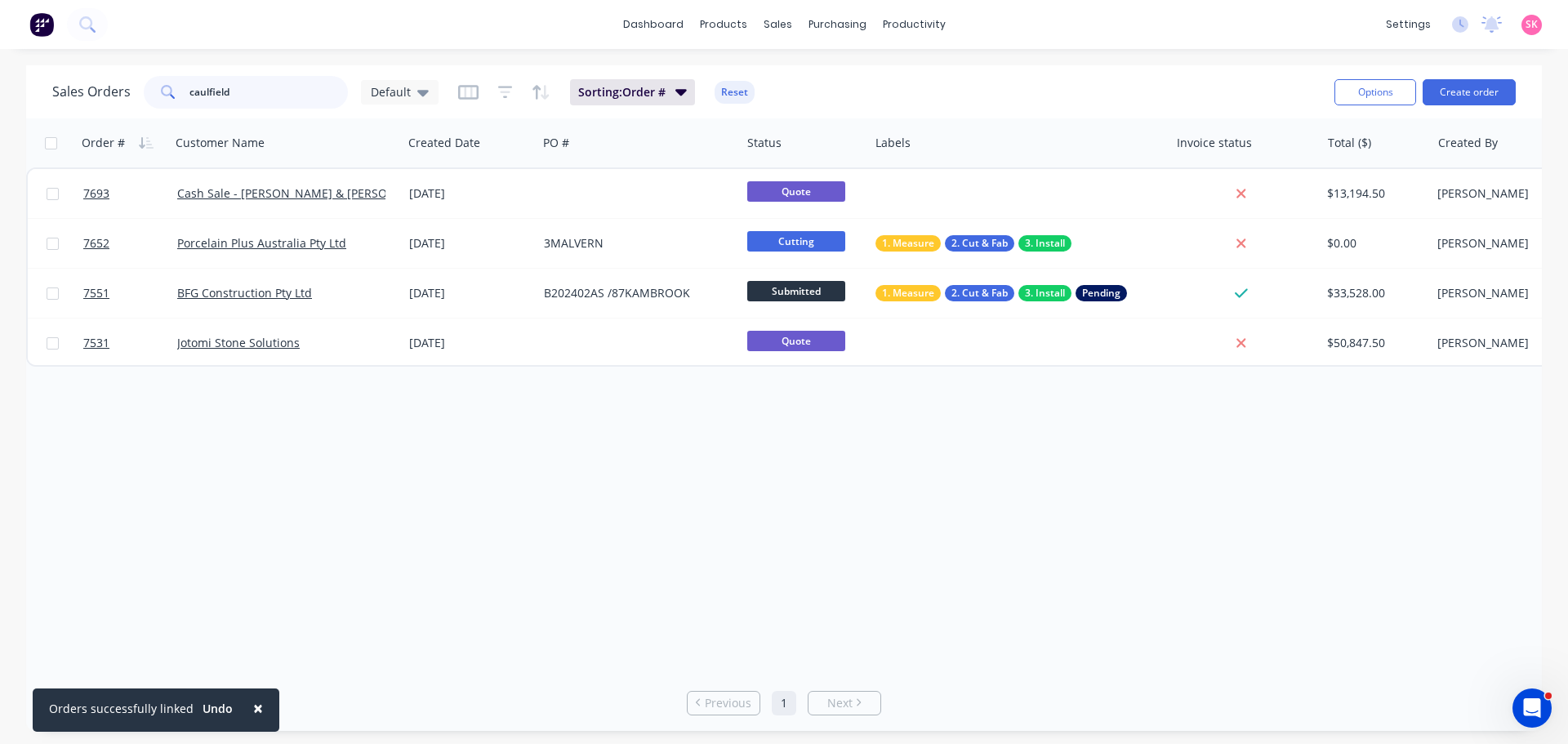
drag, startPoint x: 237, startPoint y: 90, endPoint x: 77, endPoint y: 101, distance: 160.4
click at [79, 101] on div "Sales Orders caulfield Default" at bounding box center [245, 92] width 386 height 32
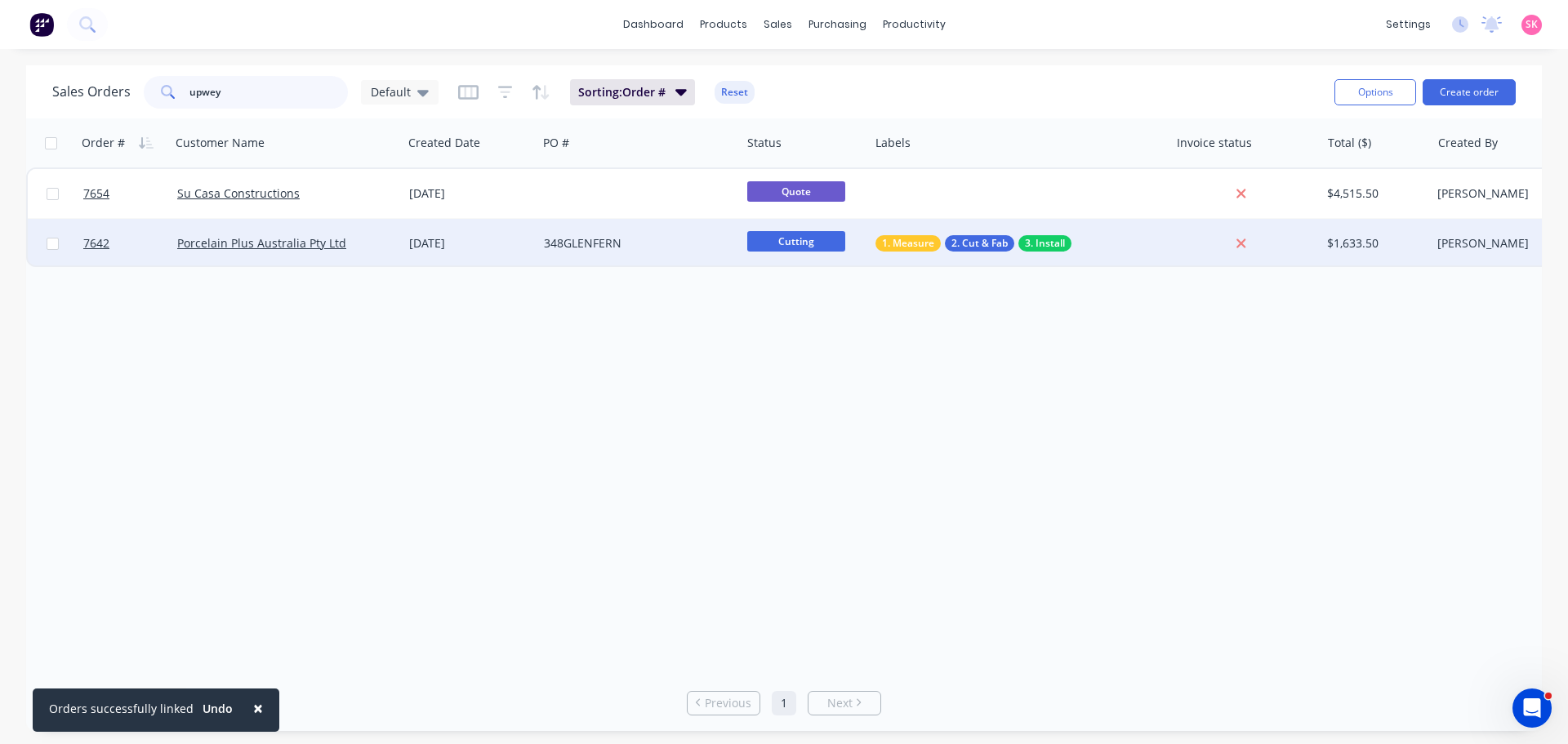
type input "upwey"
click at [399, 252] on div "Porcelain Plus Australia Pty Ltd" at bounding box center [286, 243] width 232 height 49
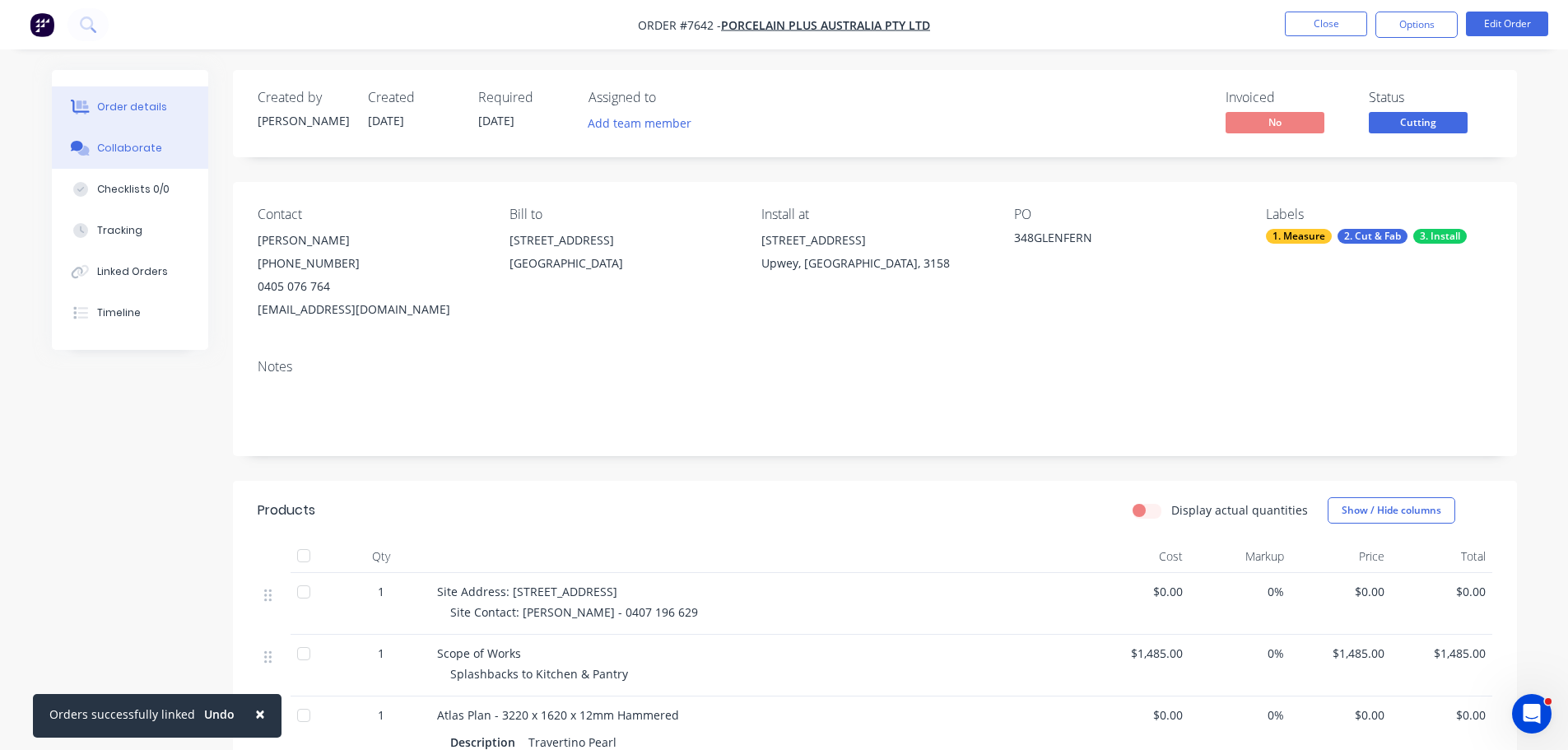
click at [162, 150] on button "Collaborate" at bounding box center [130, 148] width 156 height 41
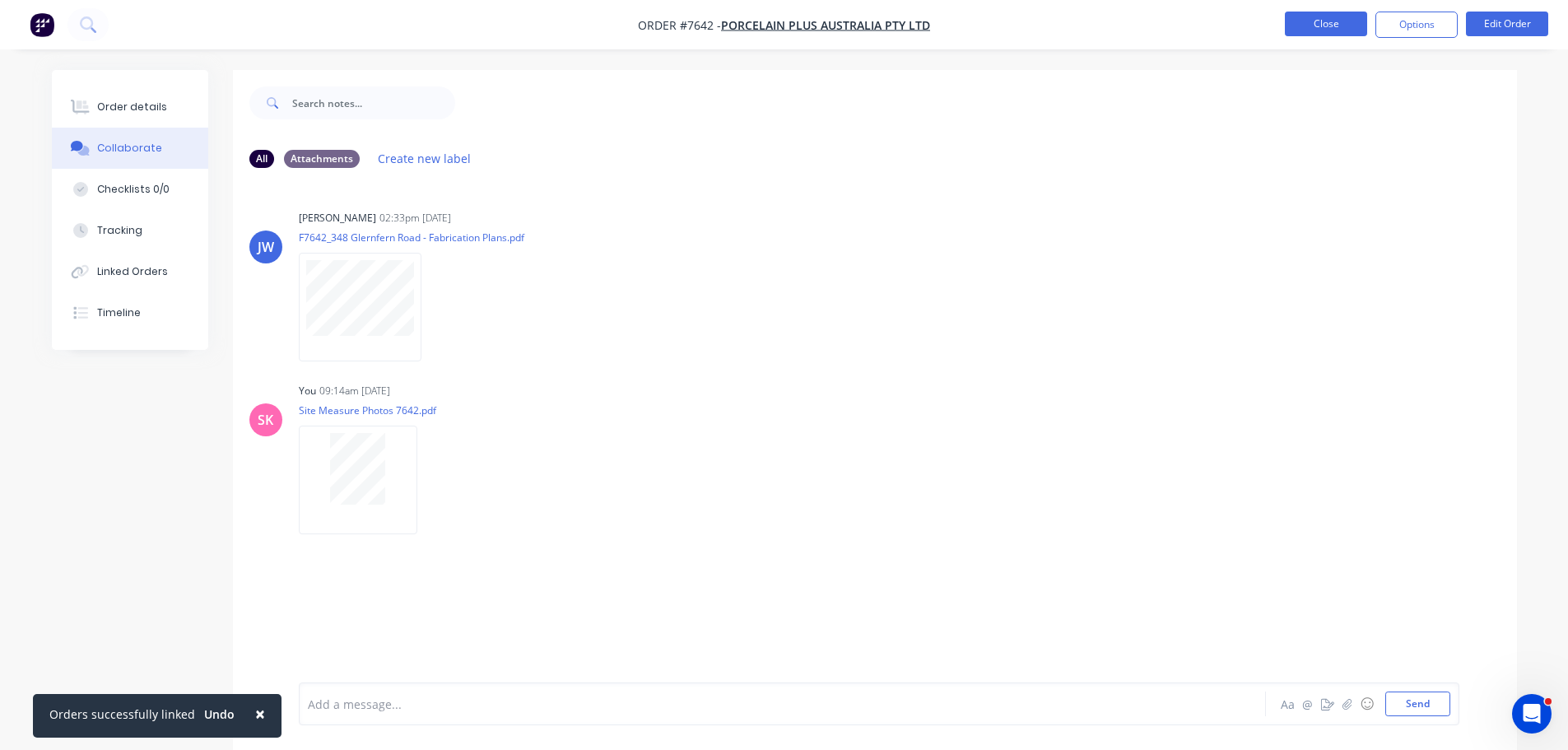
click at [1300, 21] on button "Close" at bounding box center [1326, 23] width 82 height 25
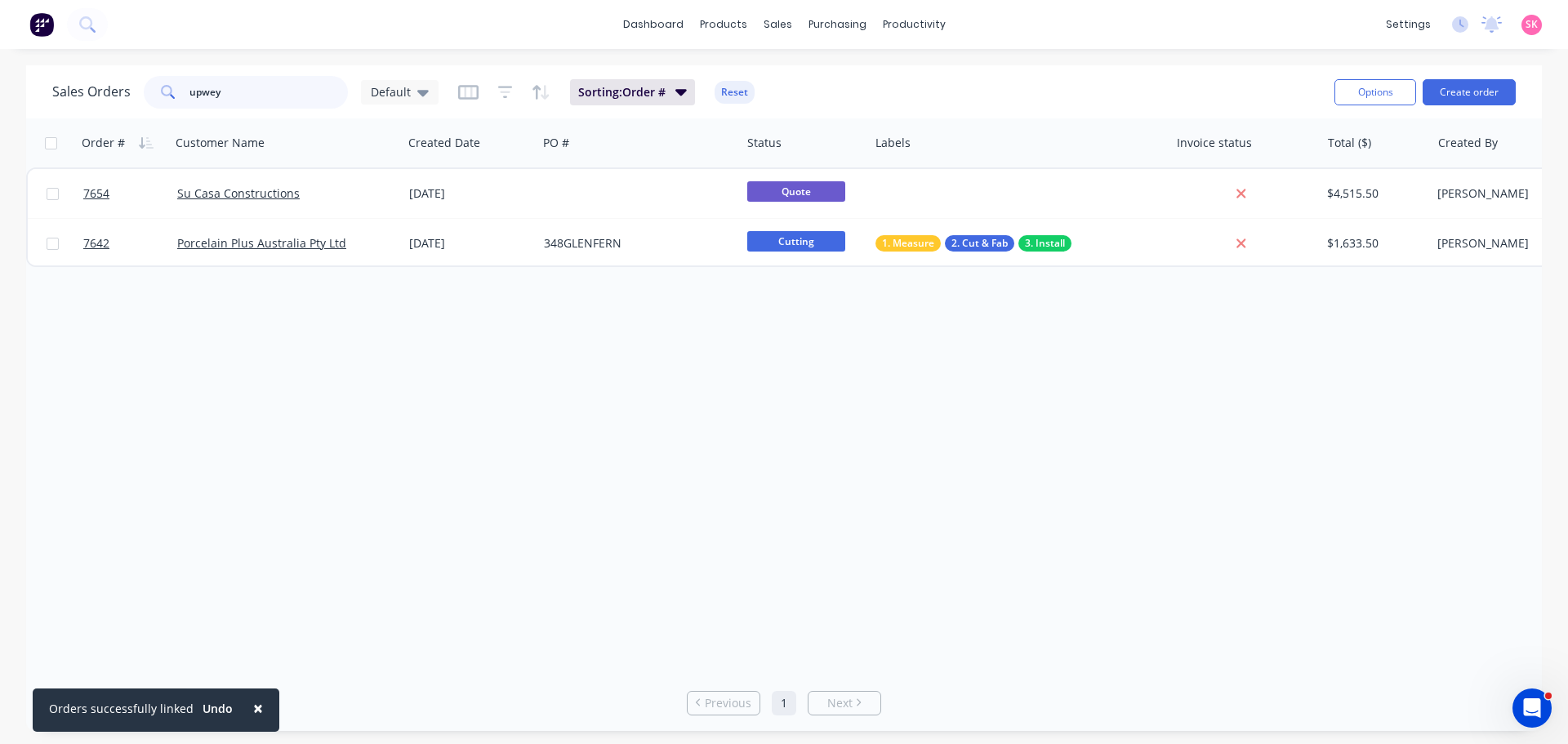
drag, startPoint x: 243, startPoint y: 106, endPoint x: 9, endPoint y: 90, distance: 234.5
click at [53, 93] on div "Sales Orders upwey Default" at bounding box center [245, 92] width 386 height 32
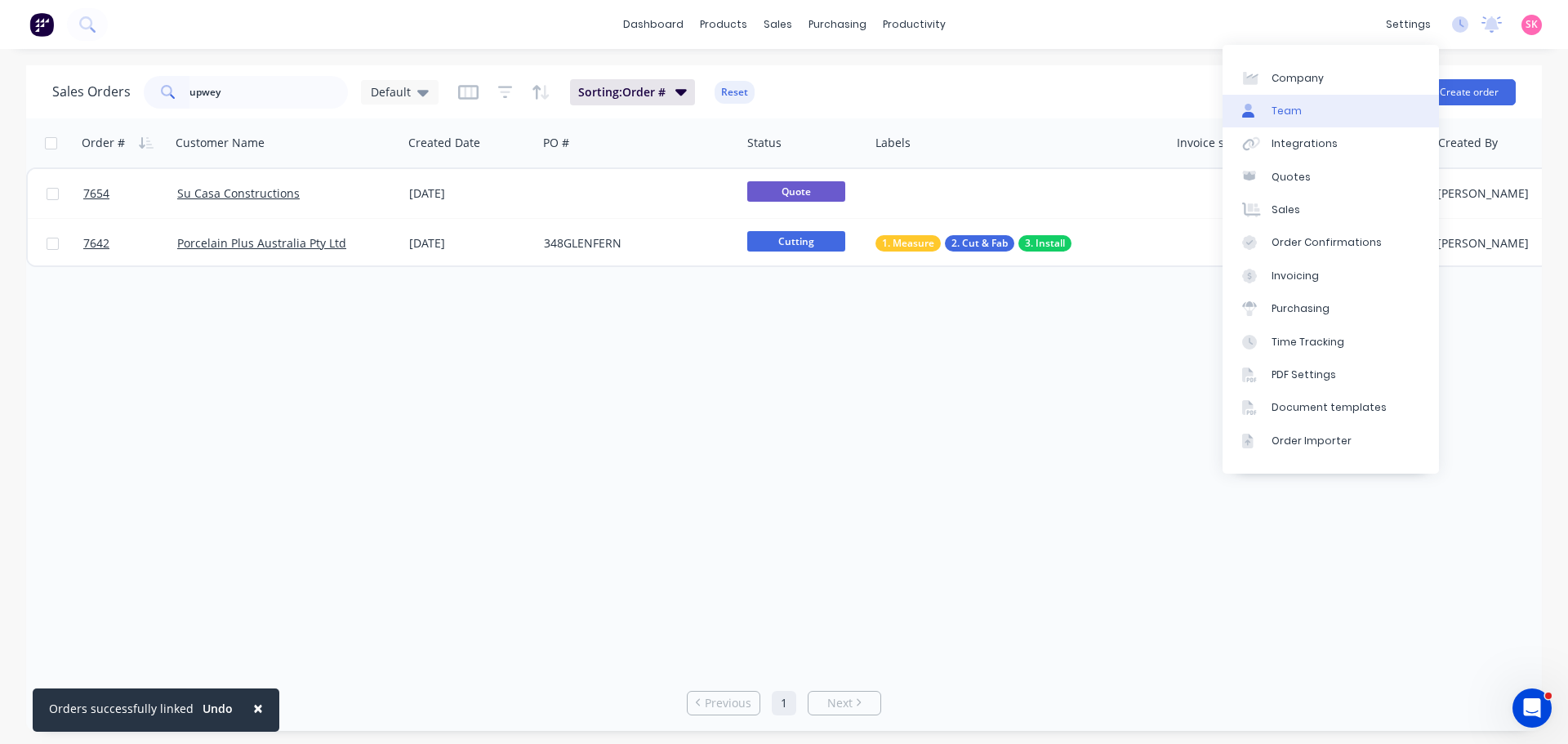
click at [1325, 116] on link "Team" at bounding box center [1331, 111] width 217 height 32
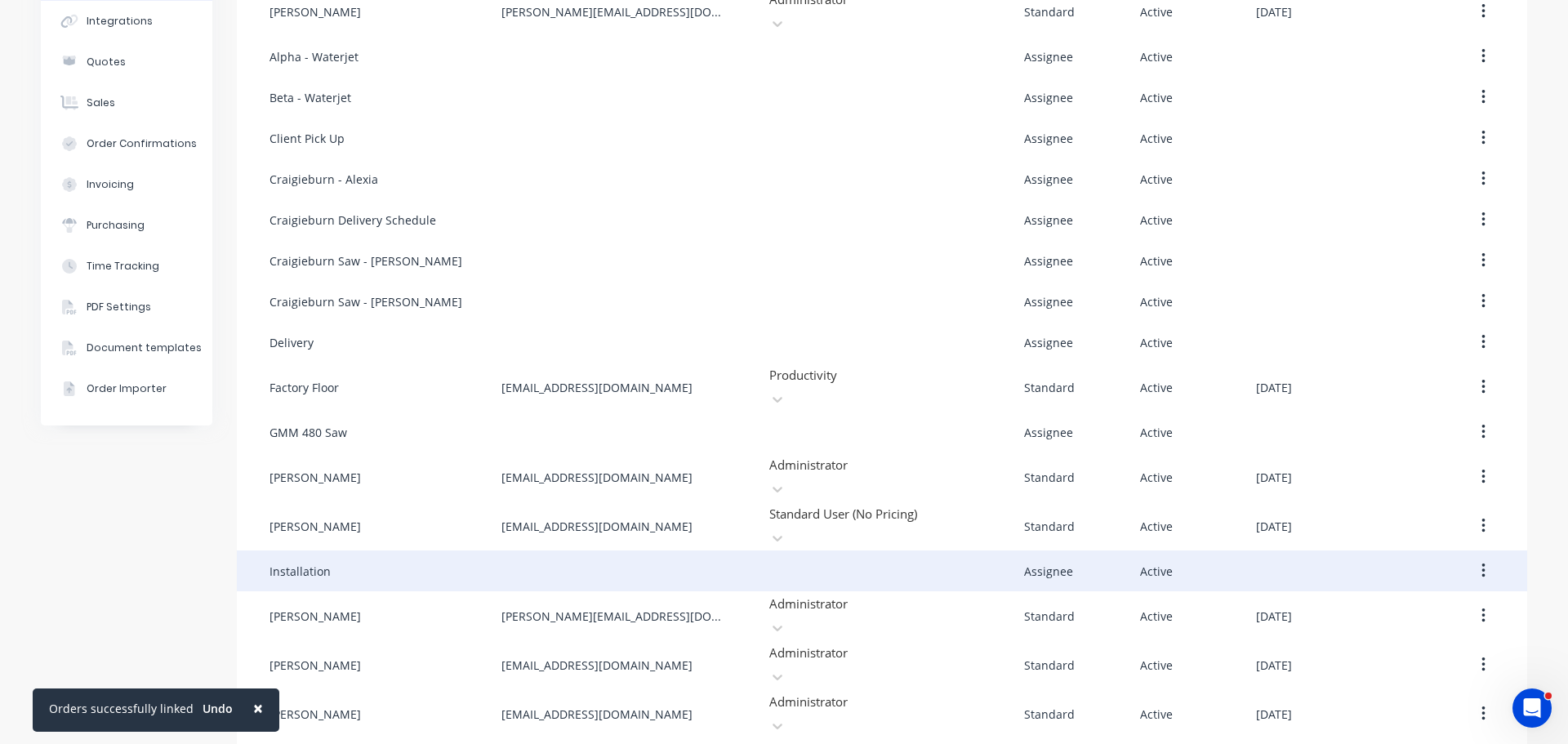
scroll to position [198, 0]
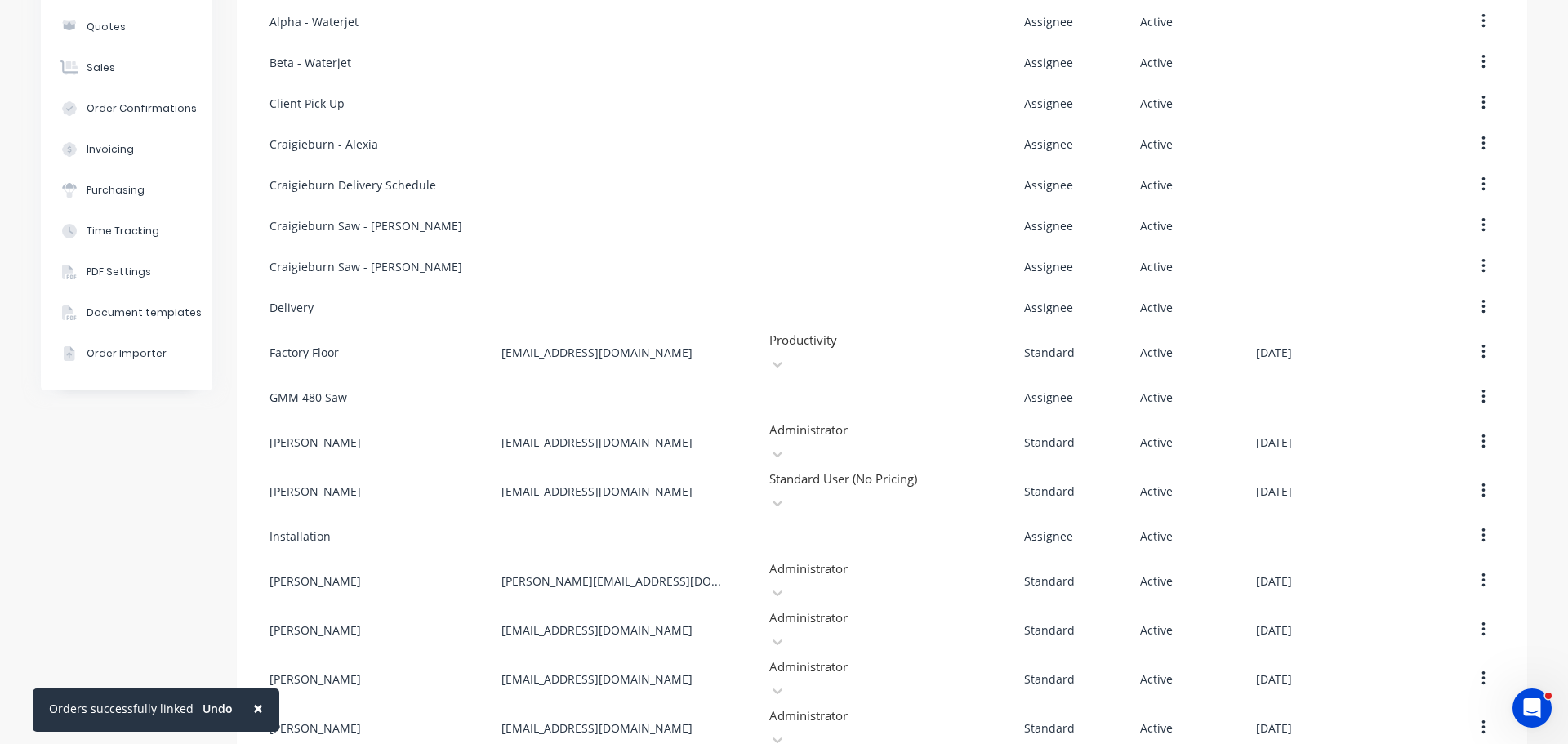
click at [243, 706] on button "×" at bounding box center [258, 708] width 43 height 39
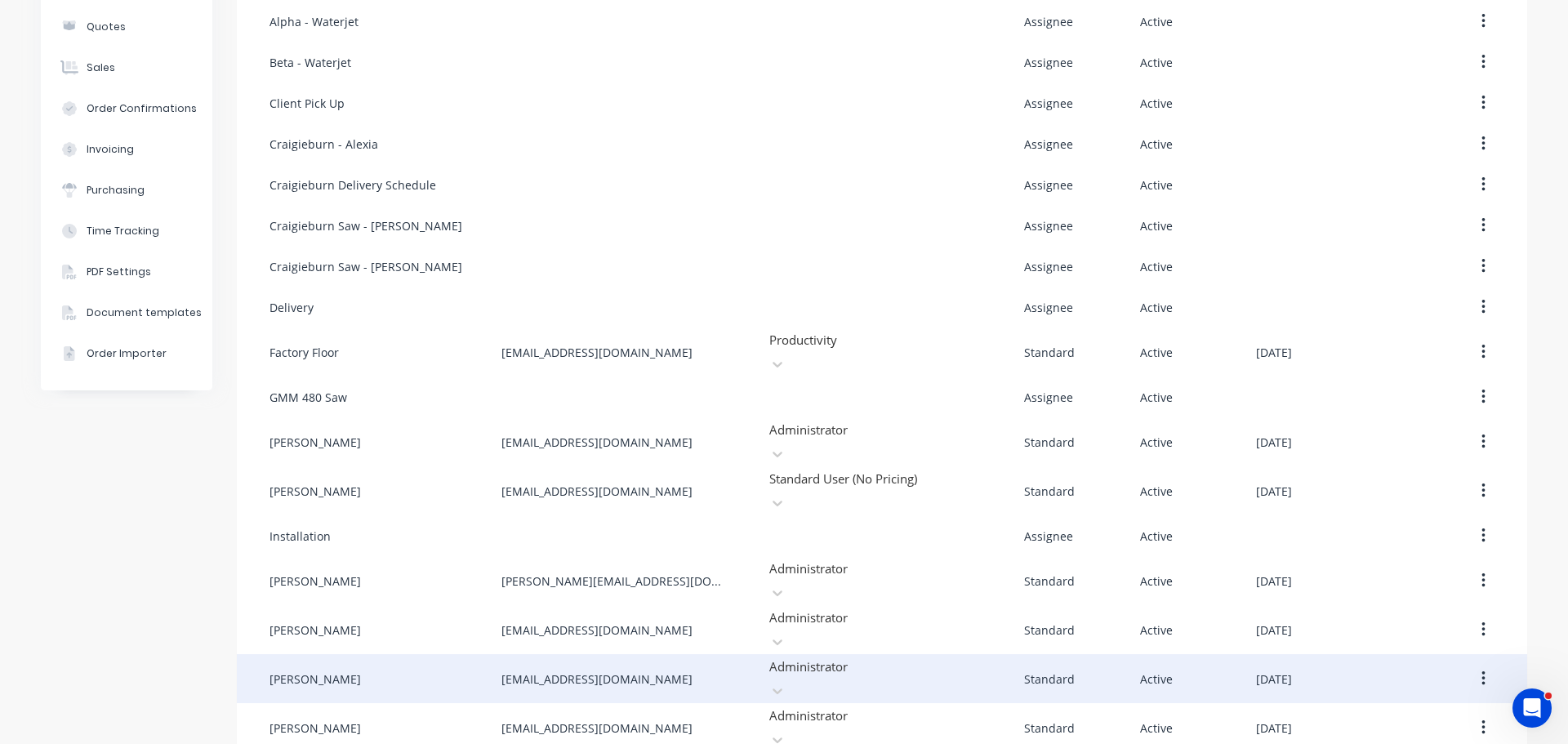
scroll to position [0, 0]
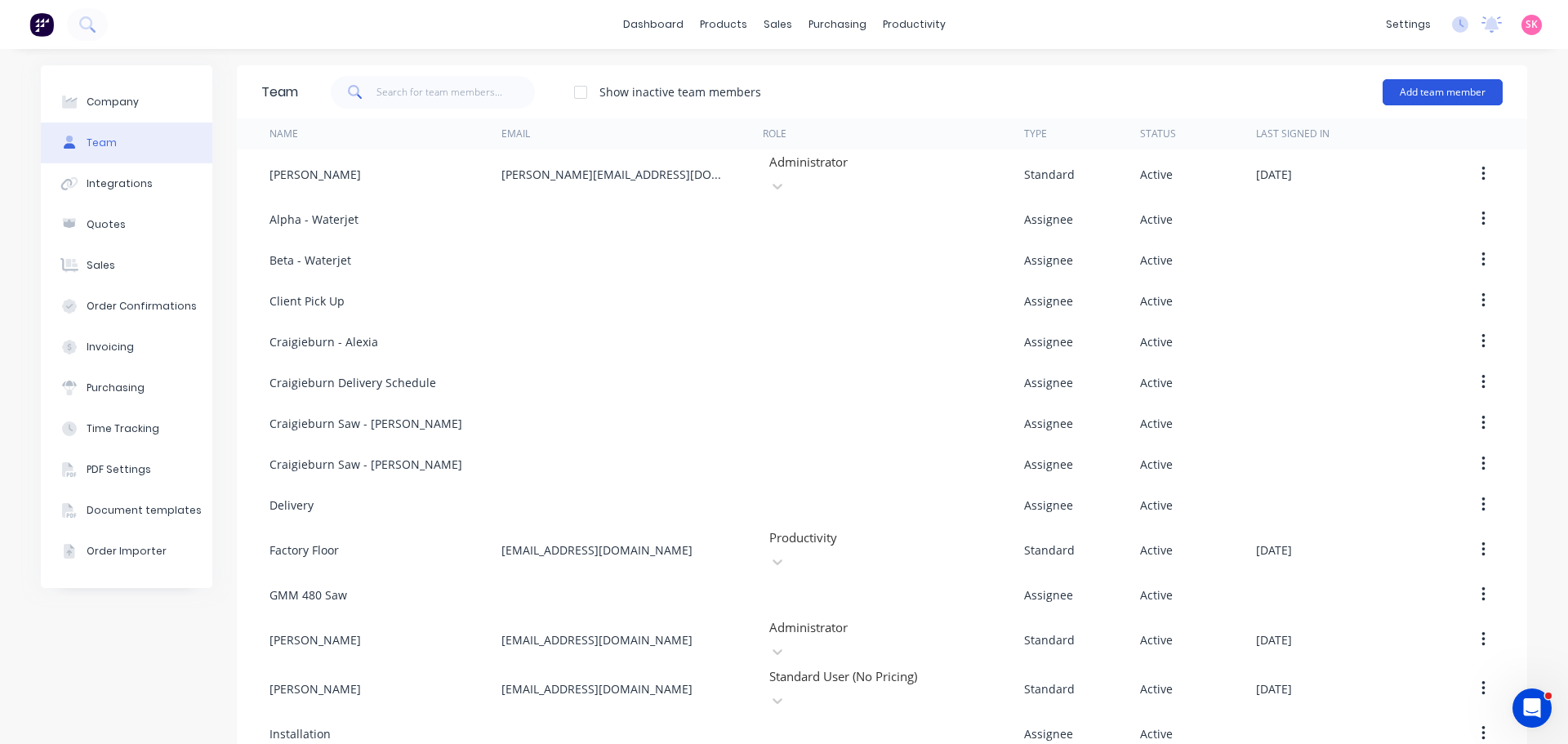
click at [1467, 85] on button "Add team member" at bounding box center [1443, 92] width 120 height 26
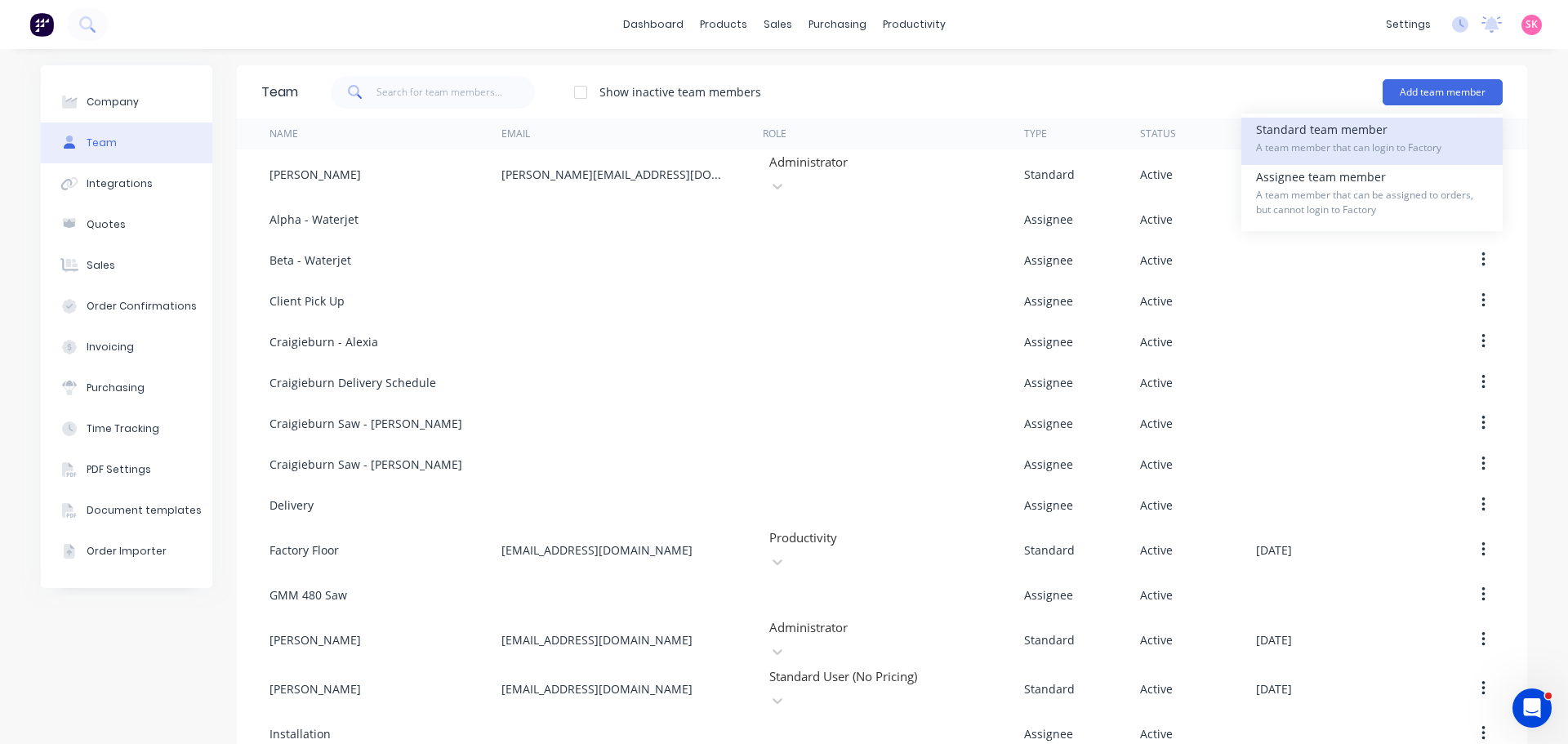
click at [1417, 136] on div "Standard team member A team member that can login to Factory" at bounding box center [1372, 141] width 232 height 48
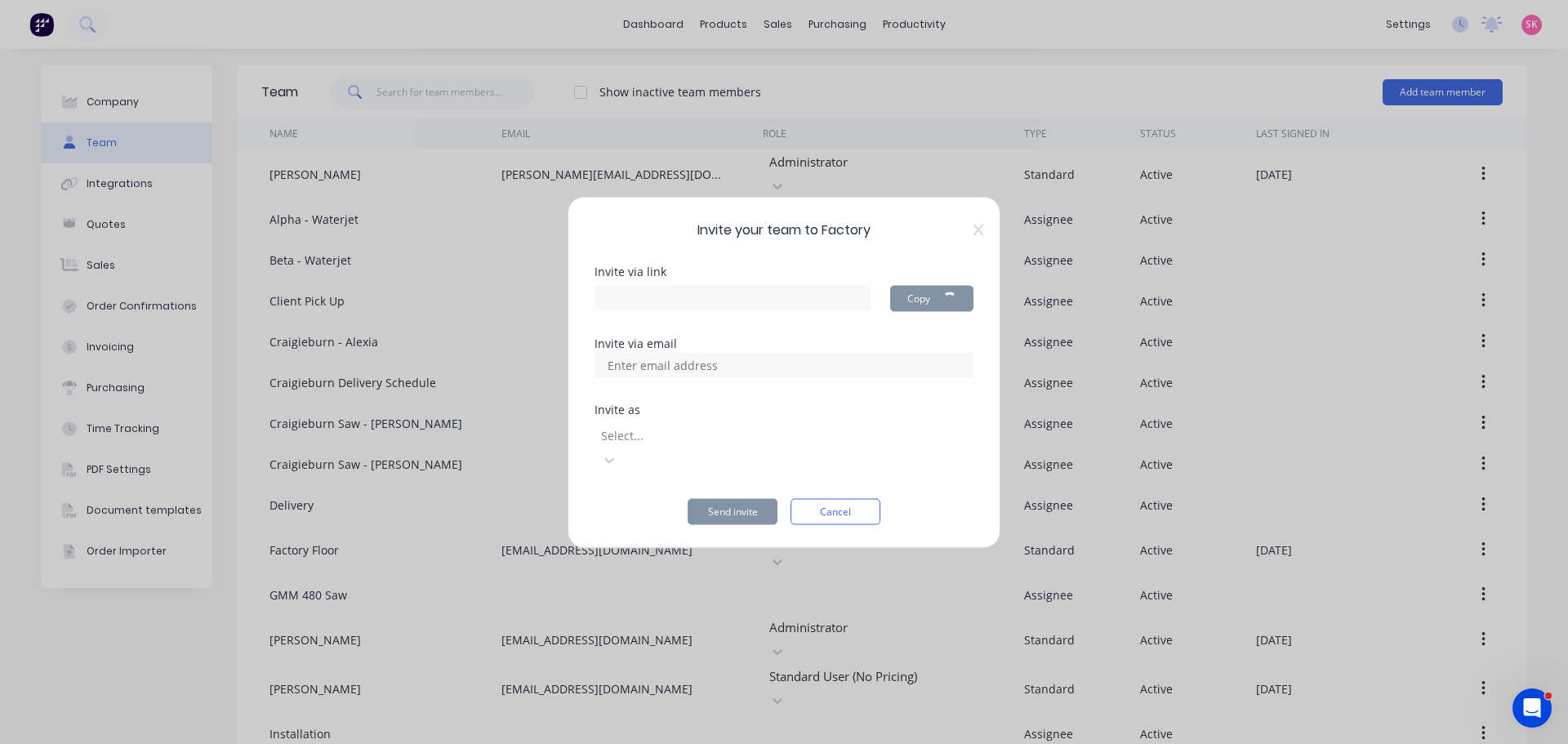
type input "[URL][DOMAIN_NAME]"
click at [852, 397] on div "Invite via link [URL][DOMAIN_NAME] Copy Invite via email Invite as Select... Se…" at bounding box center [784, 395] width 379 height 259
click at [847, 378] on div at bounding box center [784, 365] width 379 height 25
click at [846, 306] on input "[URL][DOMAIN_NAME]" at bounding box center [745, 297] width 302 height 25
click at [813, 367] on div at bounding box center [784, 365] width 379 height 25
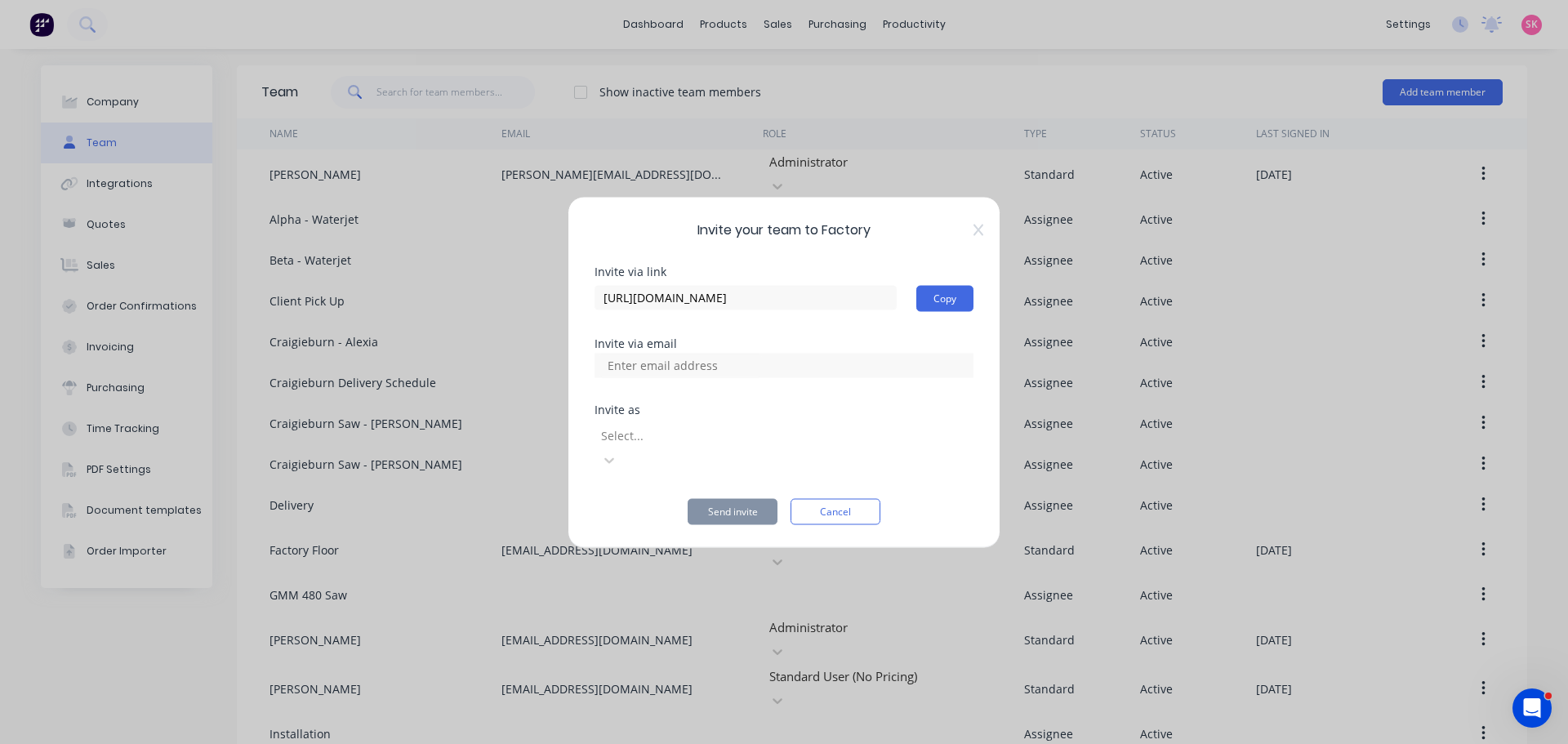
click at [797, 378] on div at bounding box center [784, 365] width 379 height 25
click at [693, 378] on input at bounding box center [680, 365] width 164 height 25
click at [680, 378] on input at bounding box center [680, 365] width 164 height 25
click at [982, 394] on div "Invite your team to Factory Invite via link [URL][DOMAIN_NAME] Copy Invite via …" at bounding box center [784, 372] width 433 height 352
click at [796, 446] on div at bounding box center [717, 435] width 235 height 20
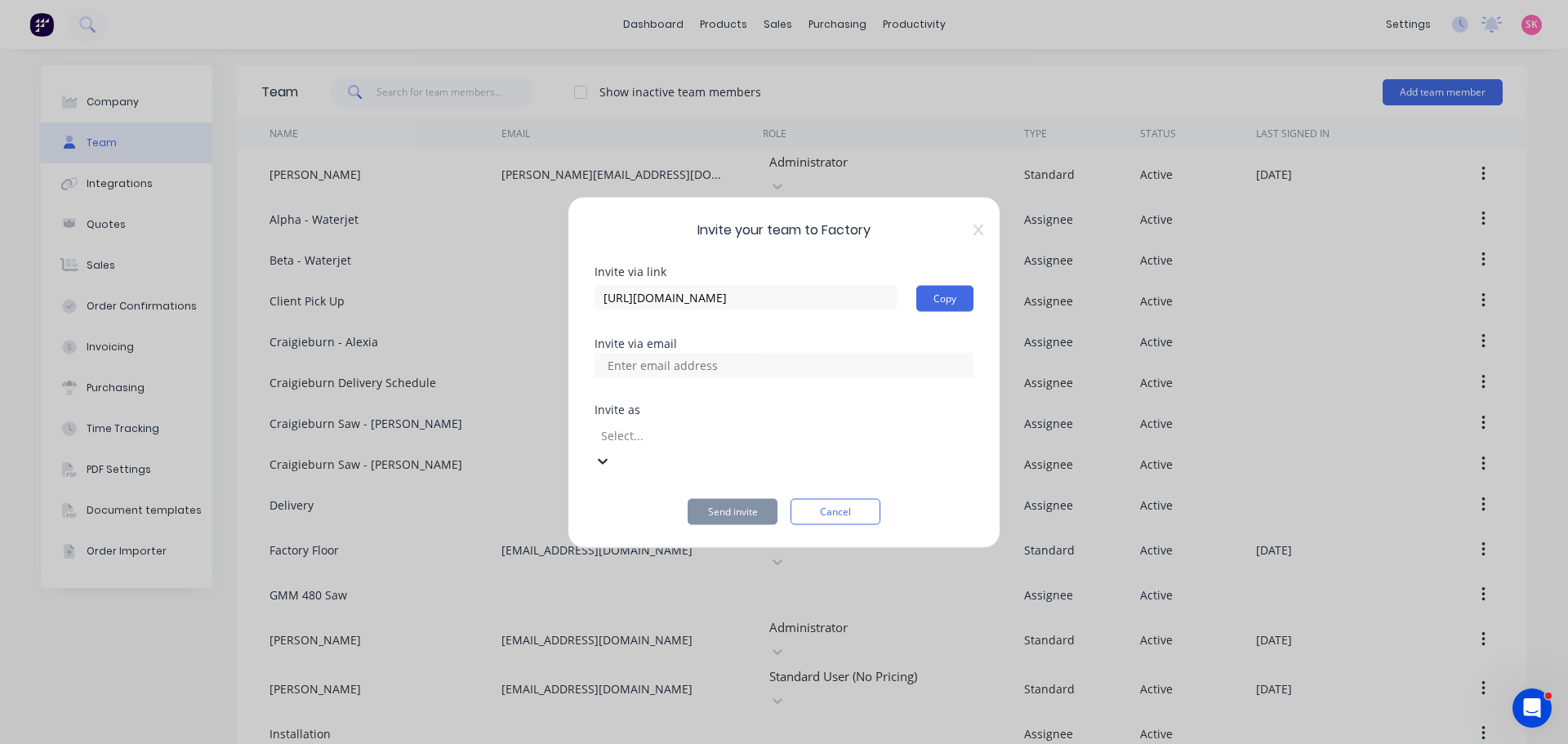
scroll to position [243, 0]
click at [726, 365] on input at bounding box center [680, 365] width 164 height 25
click at [724, 376] on input at bounding box center [680, 365] width 164 height 25
click at [676, 365] on div "Invite via link [URL][DOMAIN_NAME] Copy Invite via email Invite as Productivity…" at bounding box center [784, 395] width 379 height 259
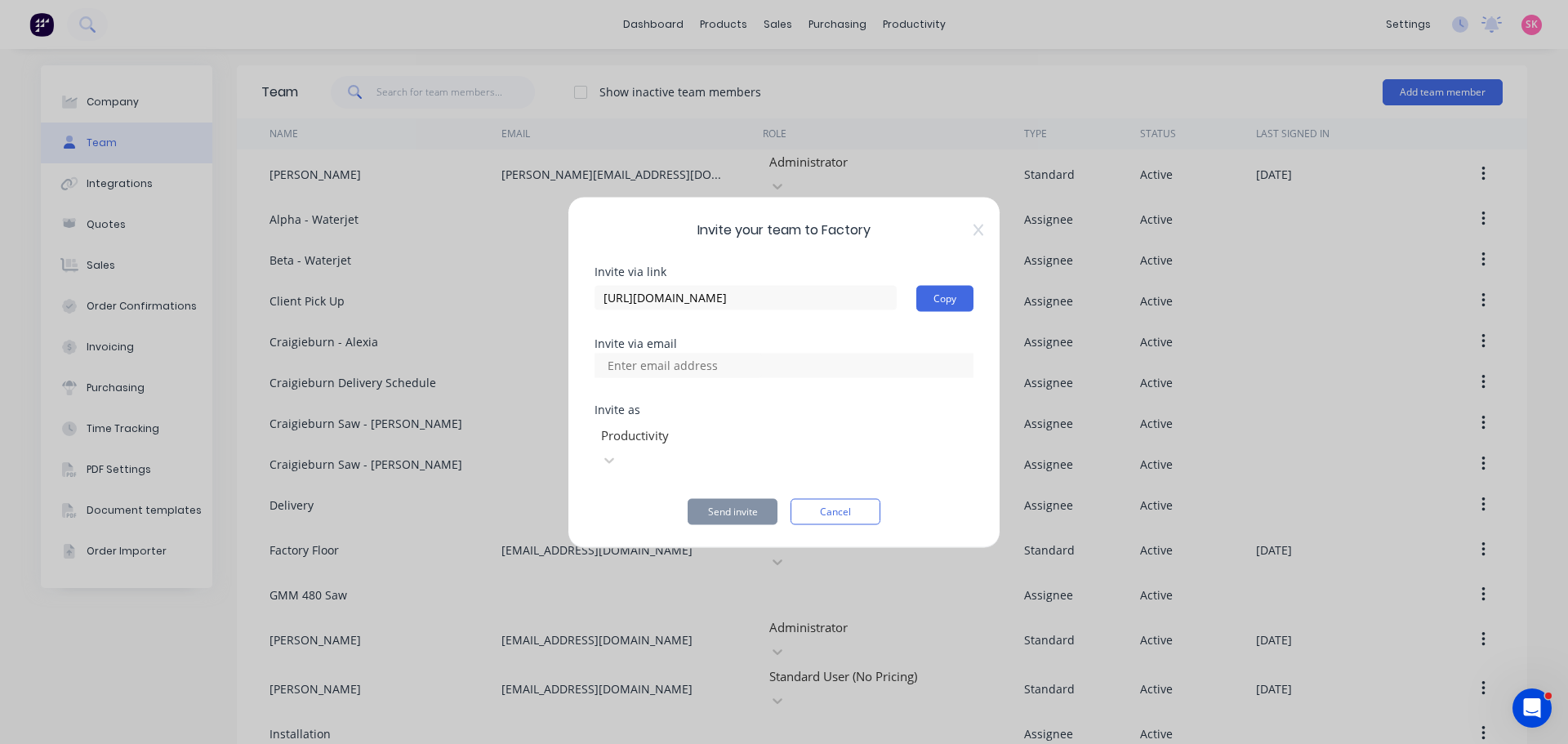
click at [681, 378] on input at bounding box center [680, 365] width 164 height 25
paste input "[EMAIL_ADDRESS][DOMAIN_NAME]"
type input "[EMAIL_ADDRESS][DOMAIN_NAME]"
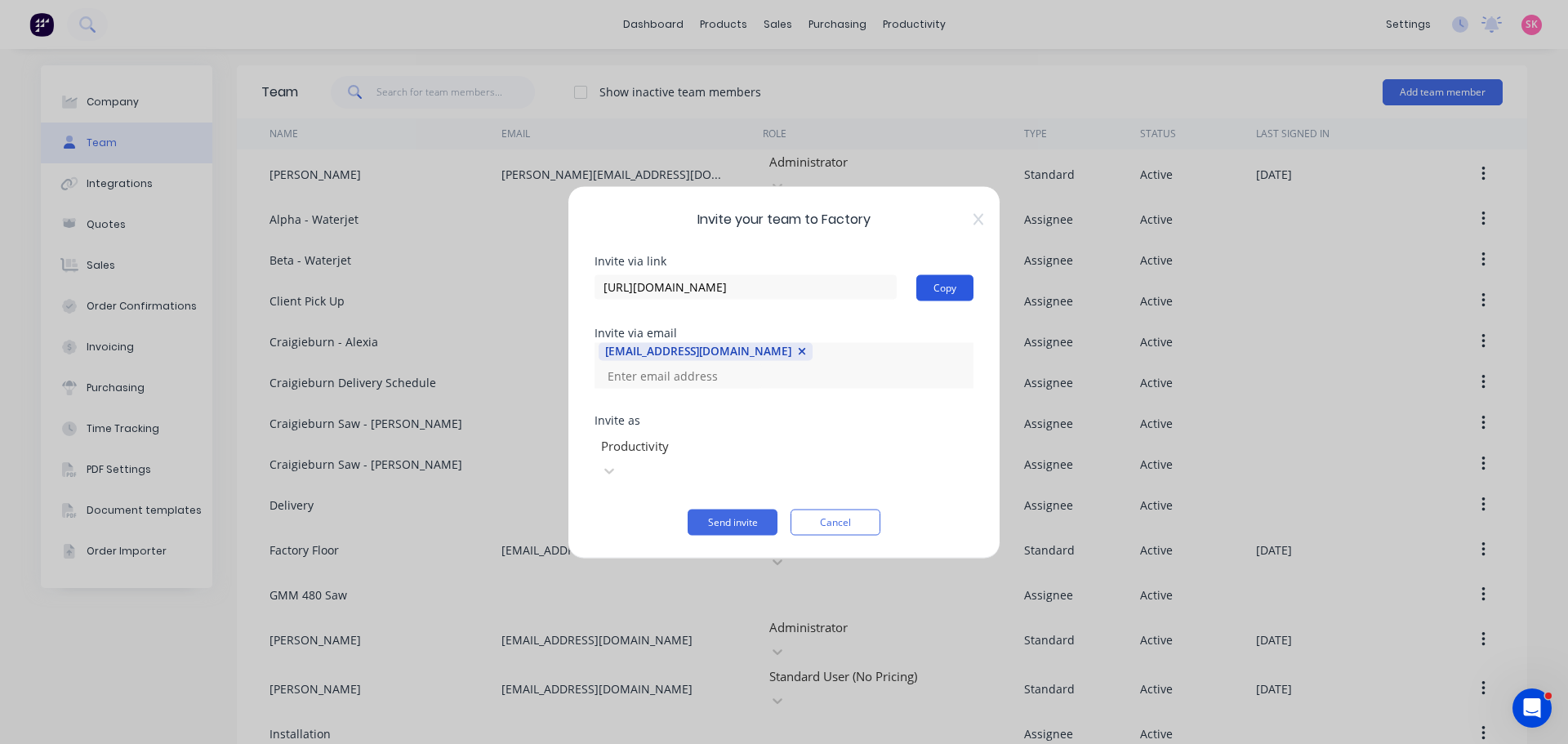
click at [938, 301] on button "Copy" at bounding box center [945, 287] width 57 height 26
click at [762, 380] on input at bounding box center [680, 375] width 164 height 25
click at [762, 372] on input at bounding box center [680, 375] width 164 height 25
paste input "[PERSON_NAME][EMAIL_ADDRESS][DOMAIN_NAME]"
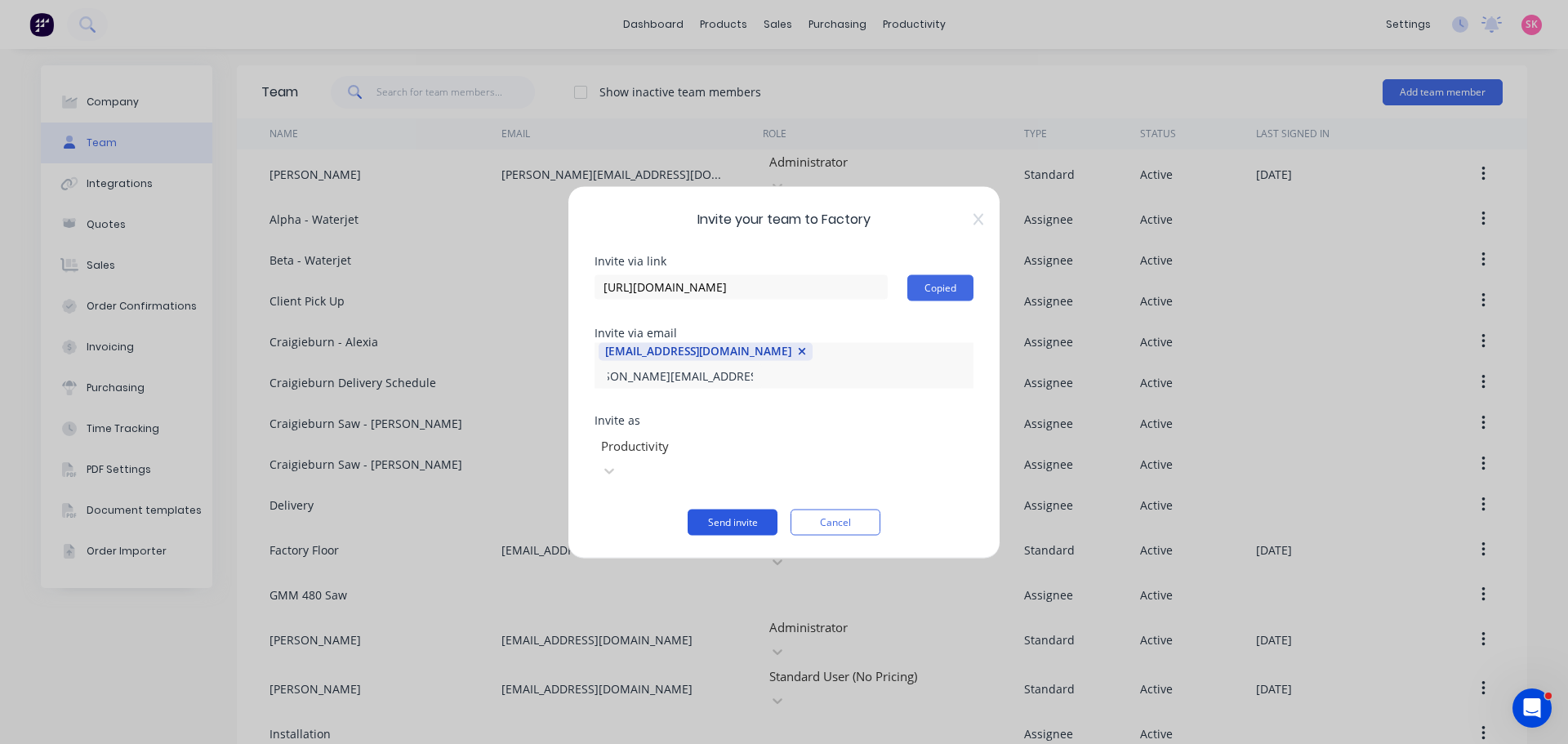
type input "[PERSON_NAME][EMAIL_ADDRESS][DOMAIN_NAME]"
click at [740, 509] on button "Send invite" at bounding box center [732, 522] width 90 height 26
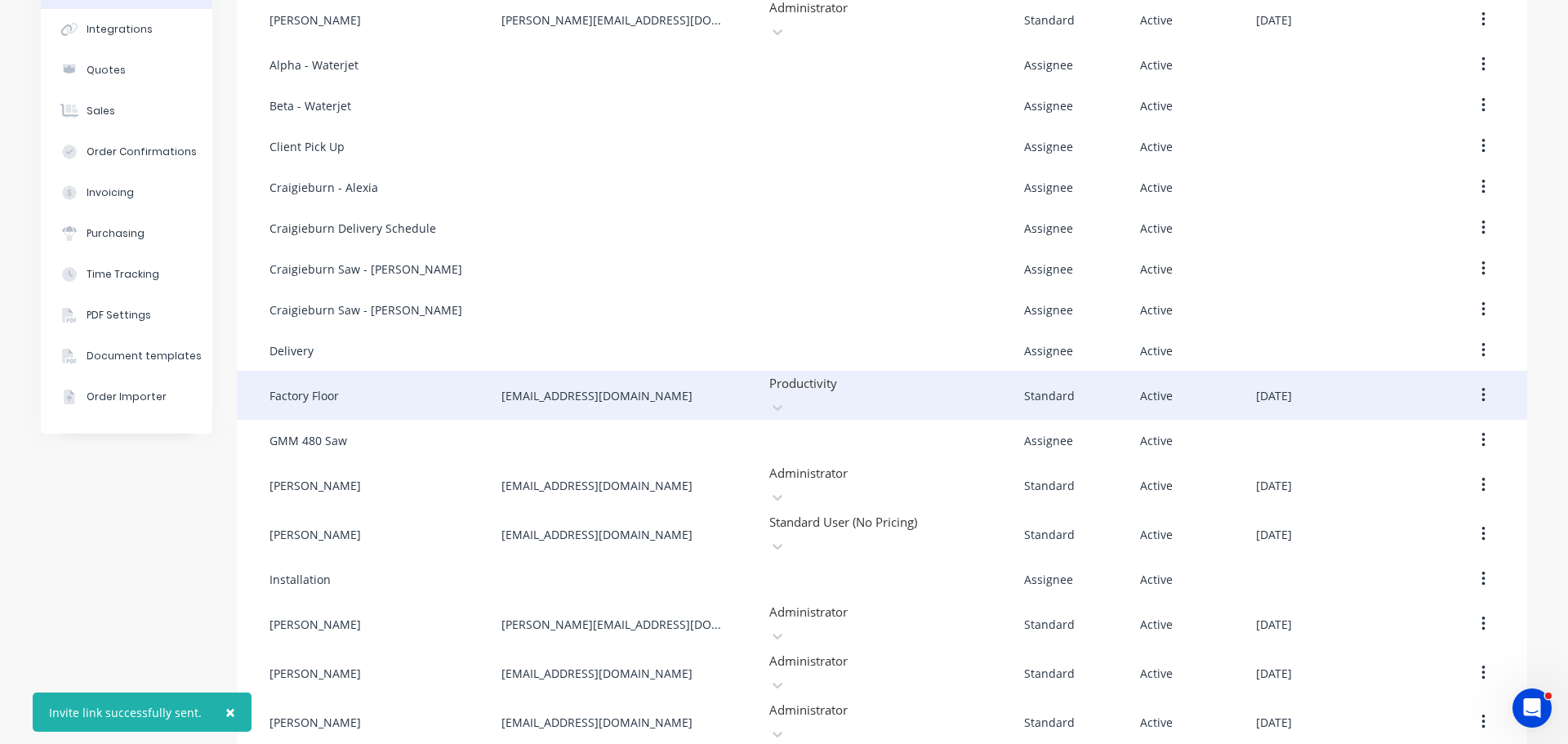
scroll to position [280, 0]
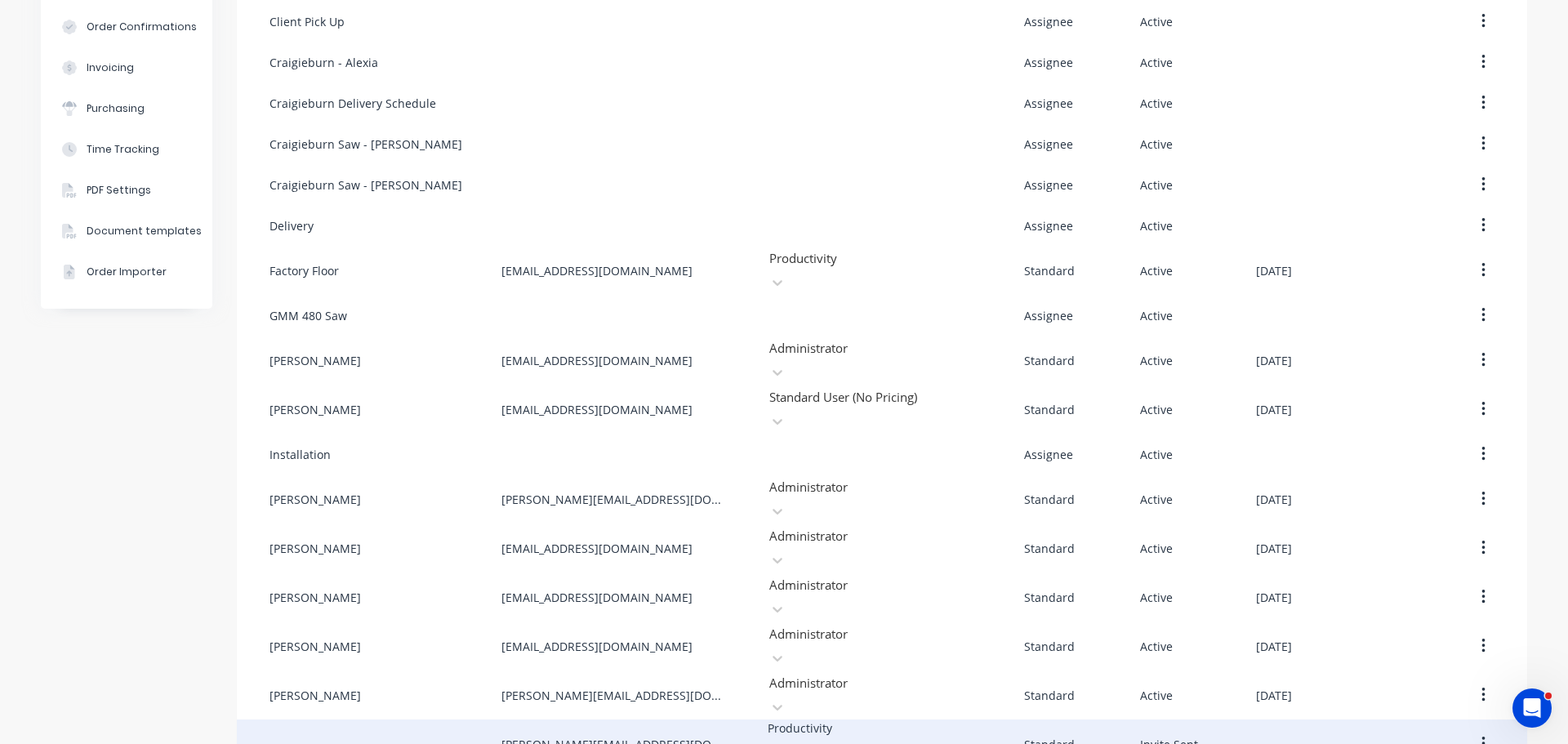
click at [1473, 730] on button "button" at bounding box center [1484, 744] width 38 height 29
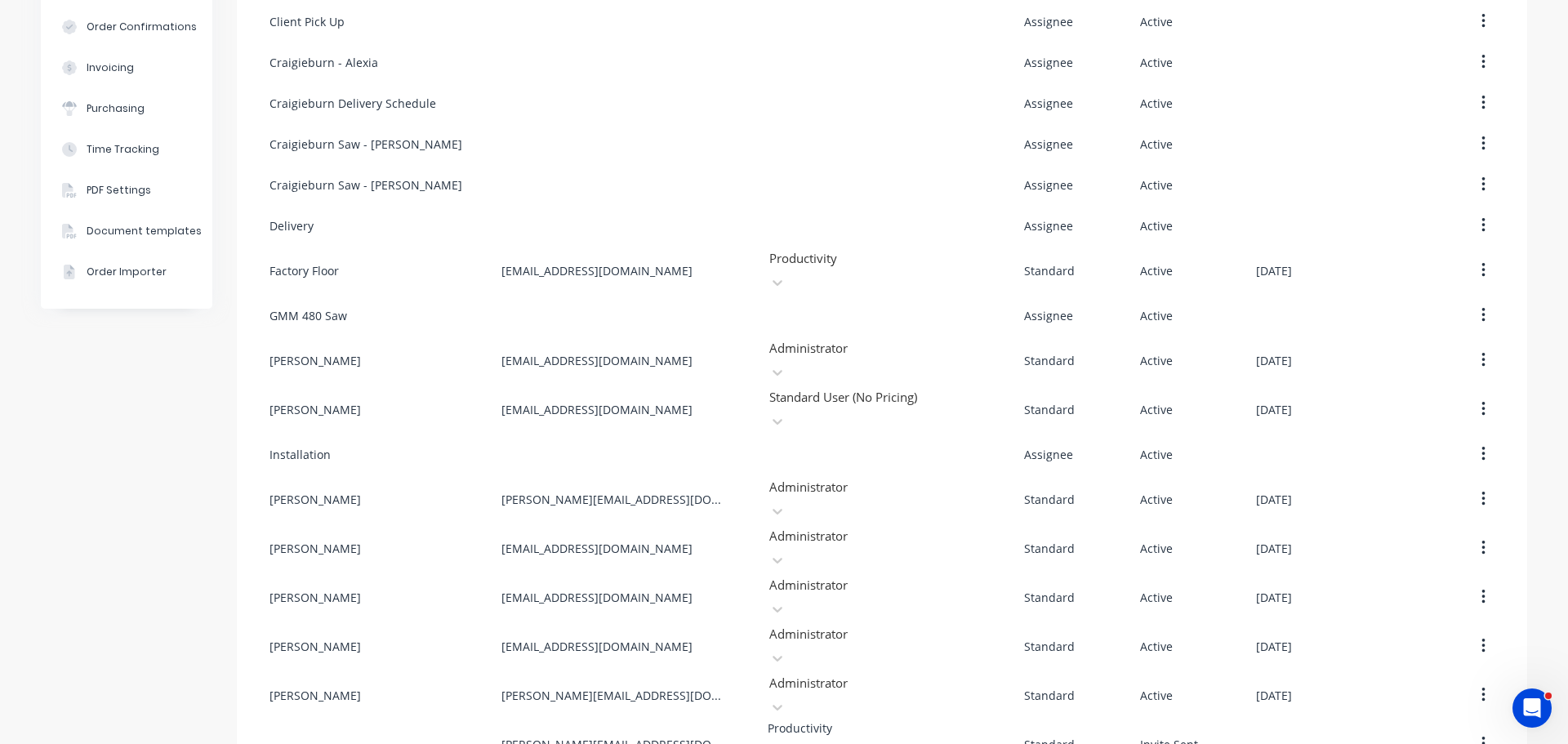
click at [1477, 710] on div "Team Show inactive team members Add team member Name Email Role Type Status Las…" at bounding box center [882, 302] width 1291 height 1031
click at [155, 476] on div "Company Team Integrations Quotes Sales Order Confirmations Invoicing Purchasing…" at bounding box center [126, 302] width 171 height 1031
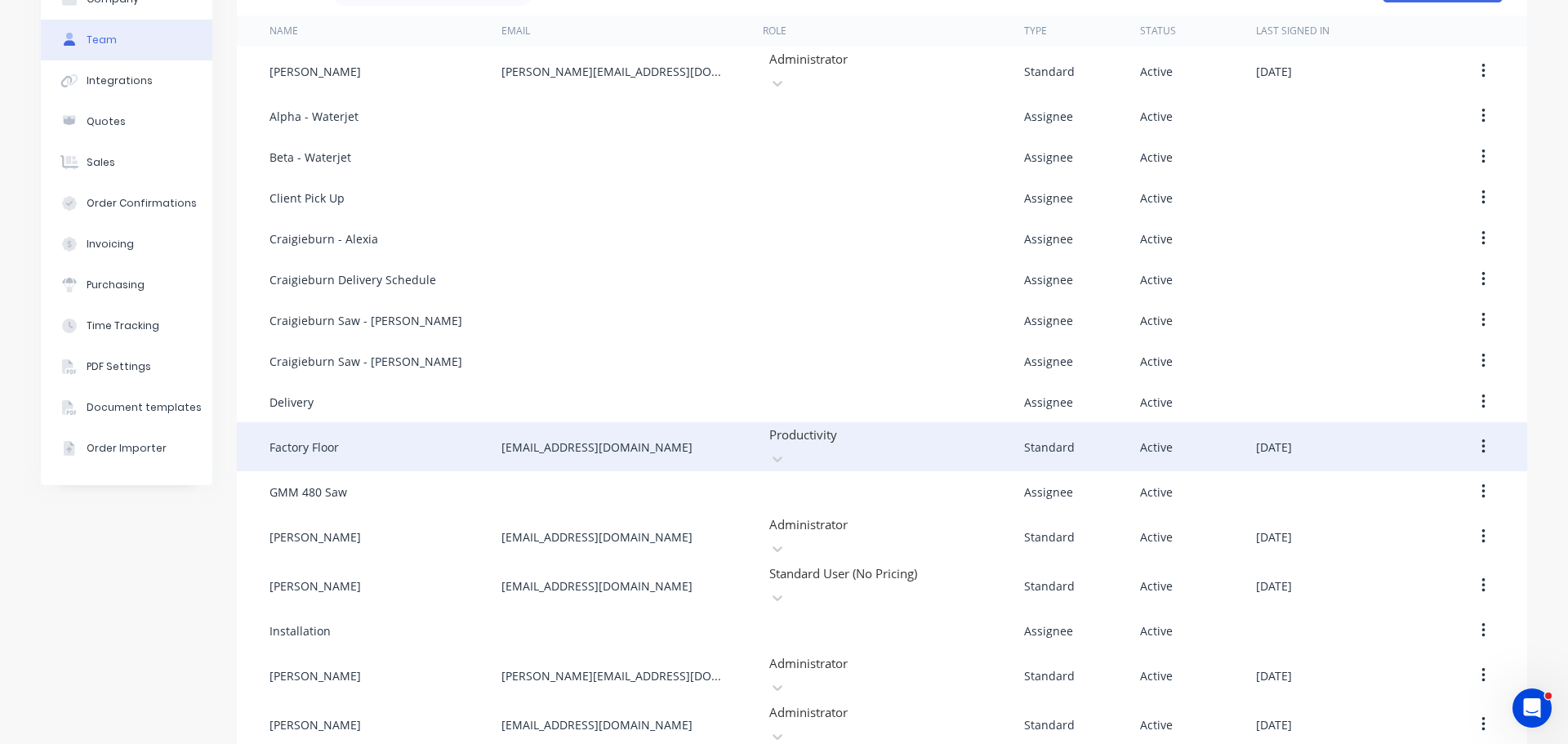
scroll to position [0, 0]
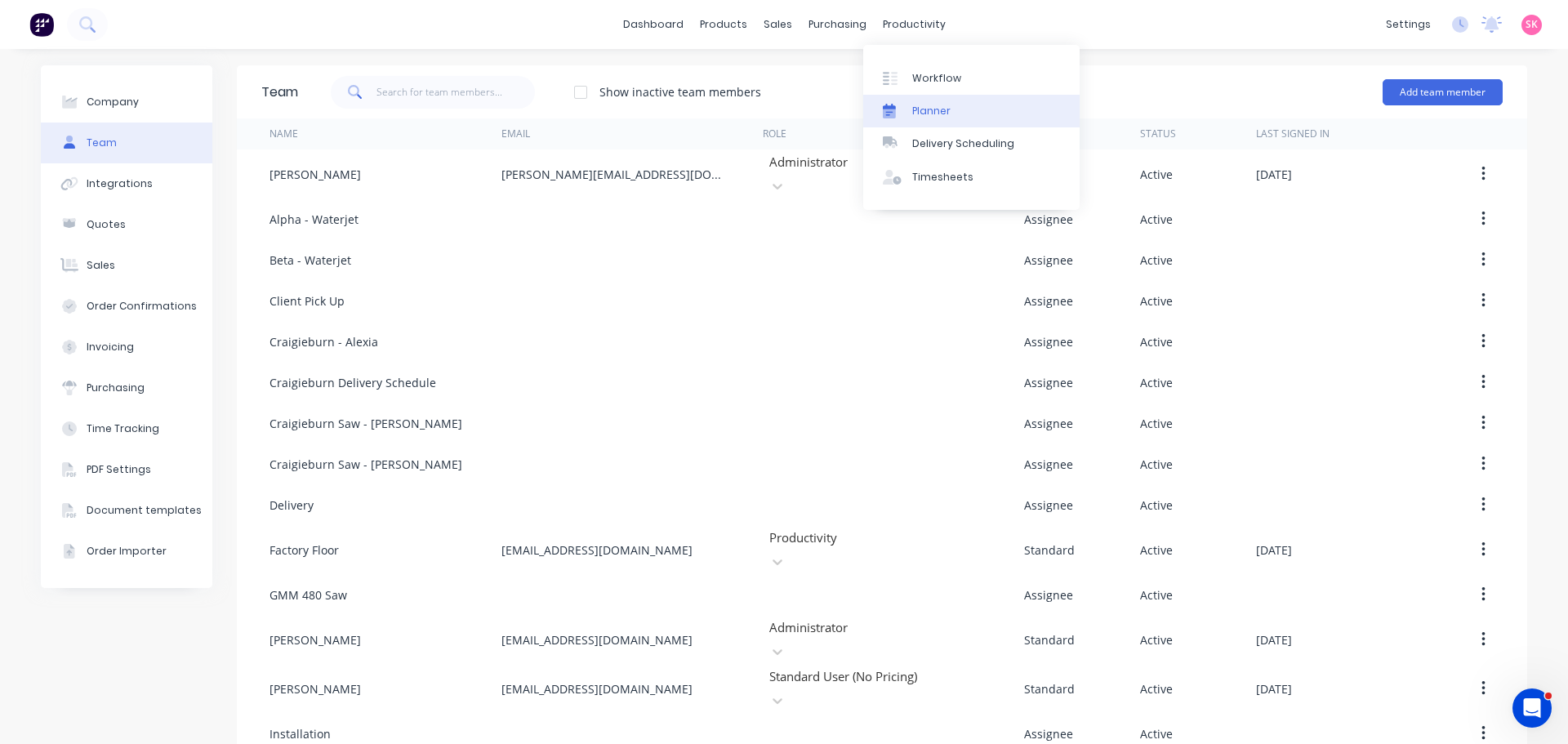
click at [939, 112] on div "Planner" at bounding box center [931, 111] width 38 height 14
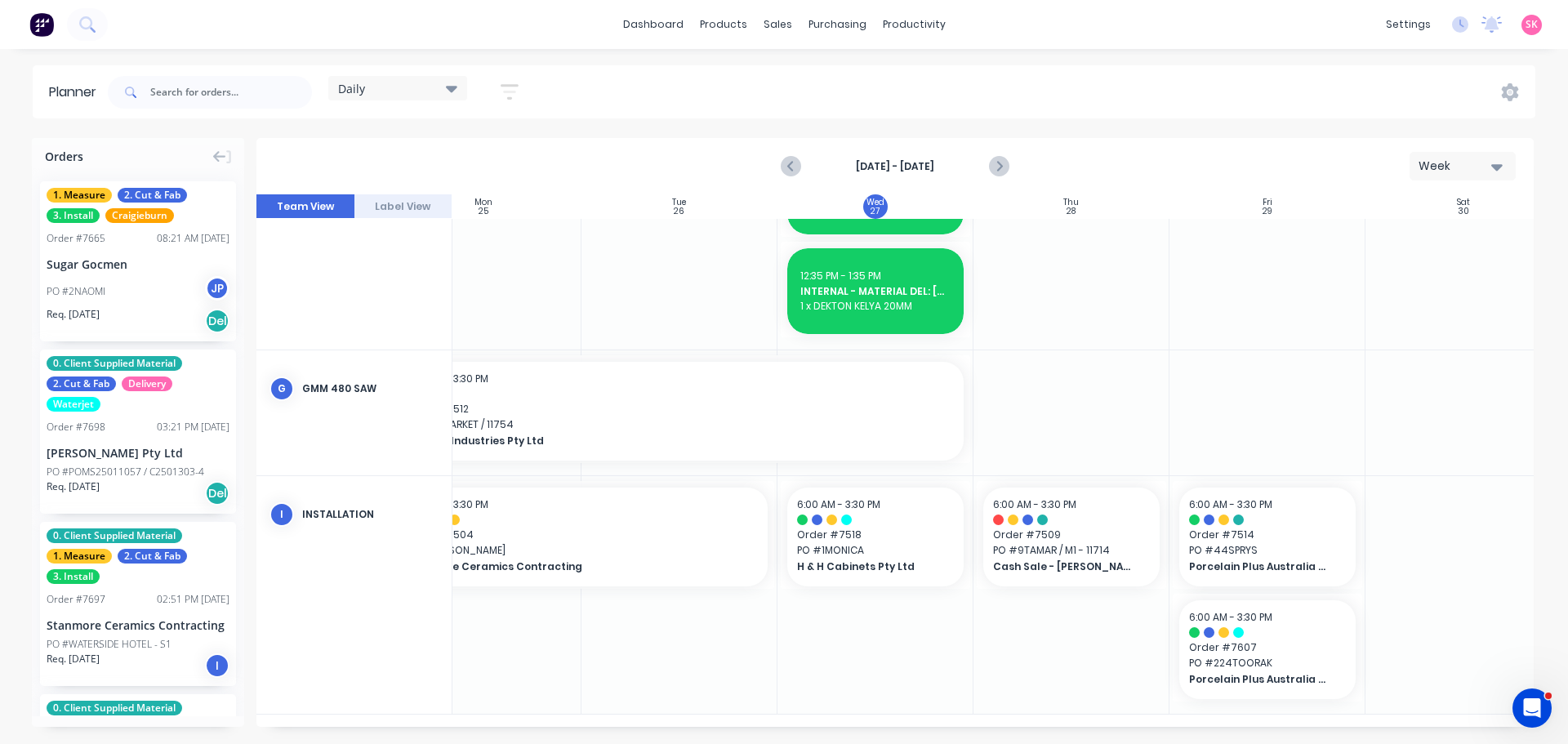
scroll to position [2045, 298]
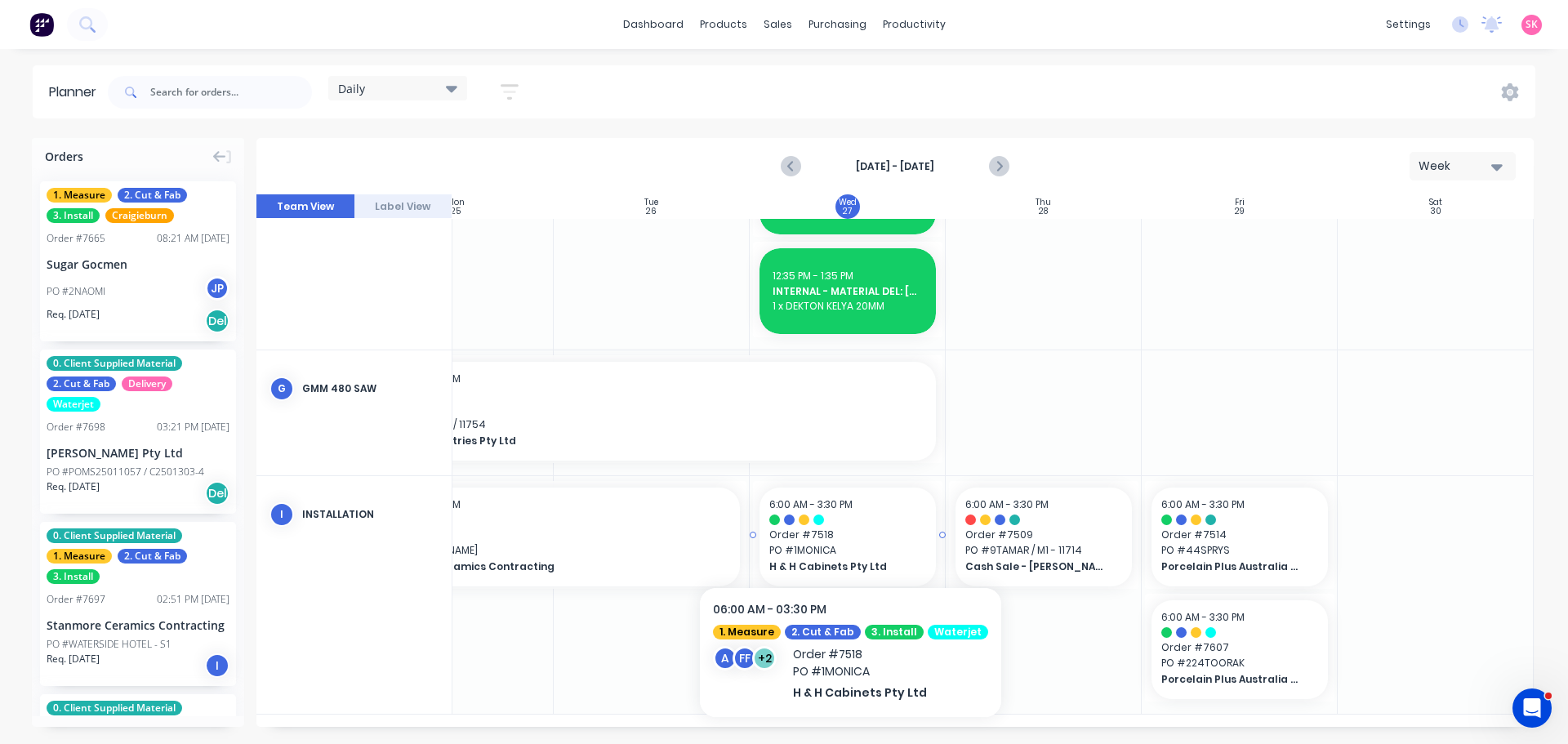
click at [769, 567] on span "H & H Cabinets Pty Ltd" at bounding box center [840, 566] width 142 height 14
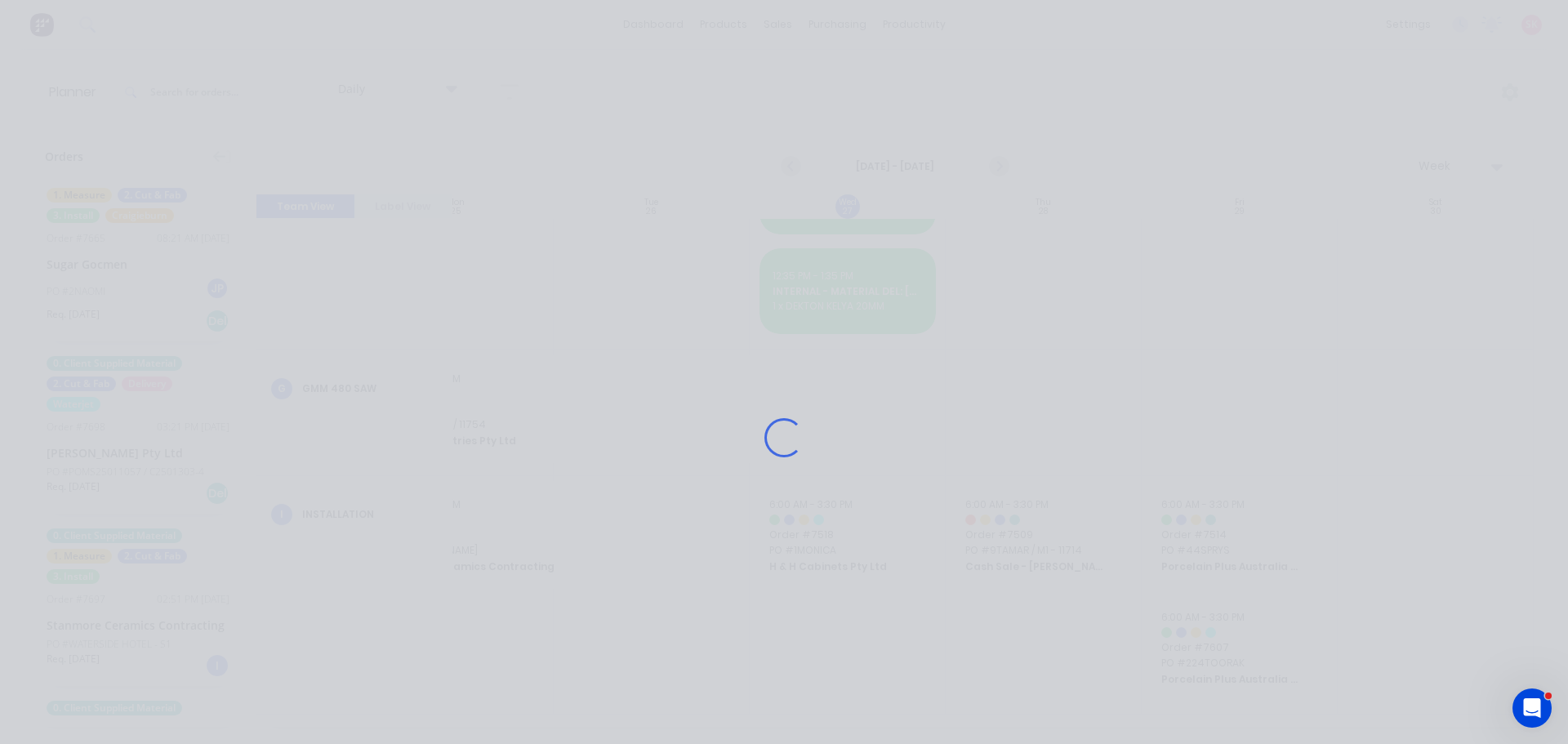
scroll to position [2033, 298]
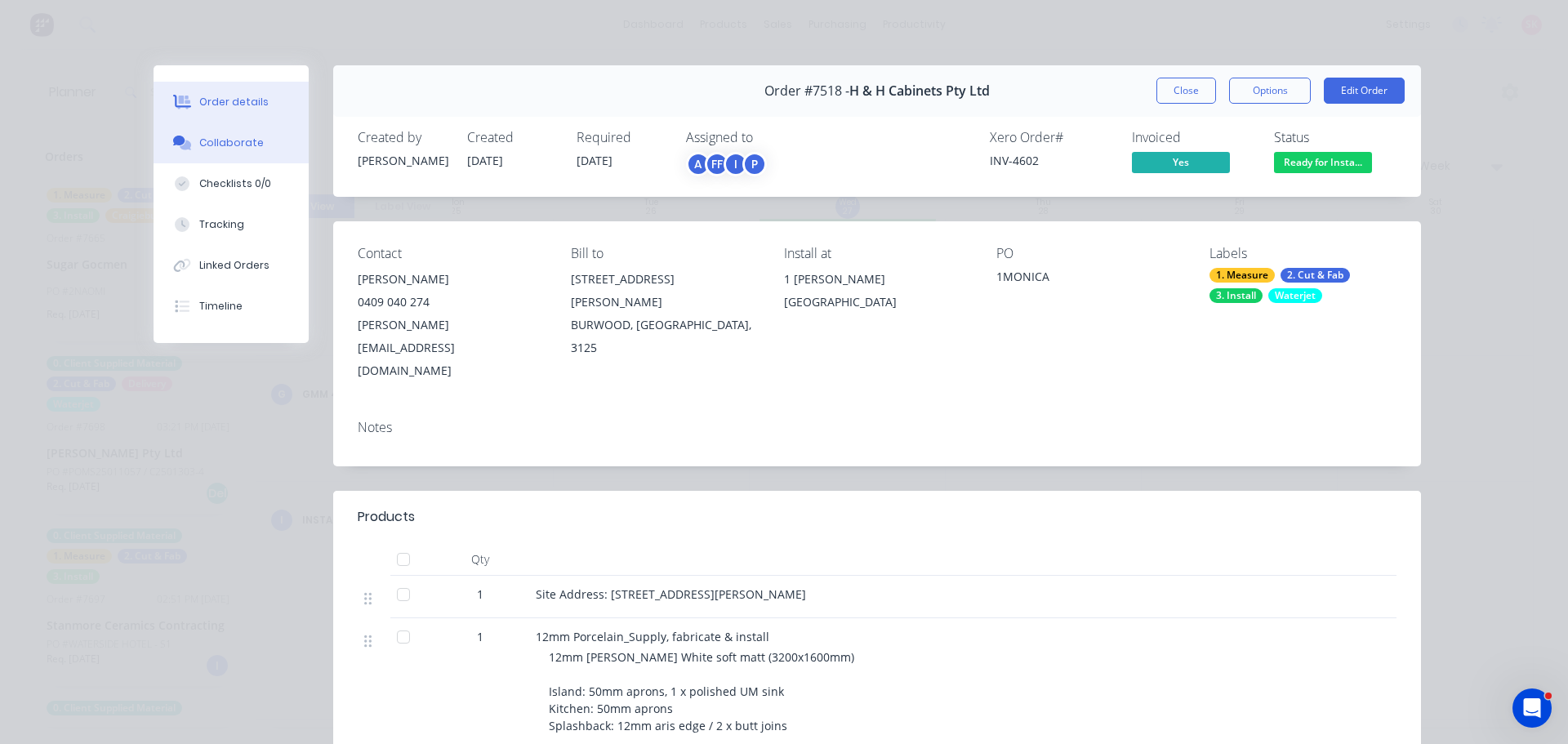
click at [261, 146] on button "Collaborate" at bounding box center [231, 143] width 155 height 41
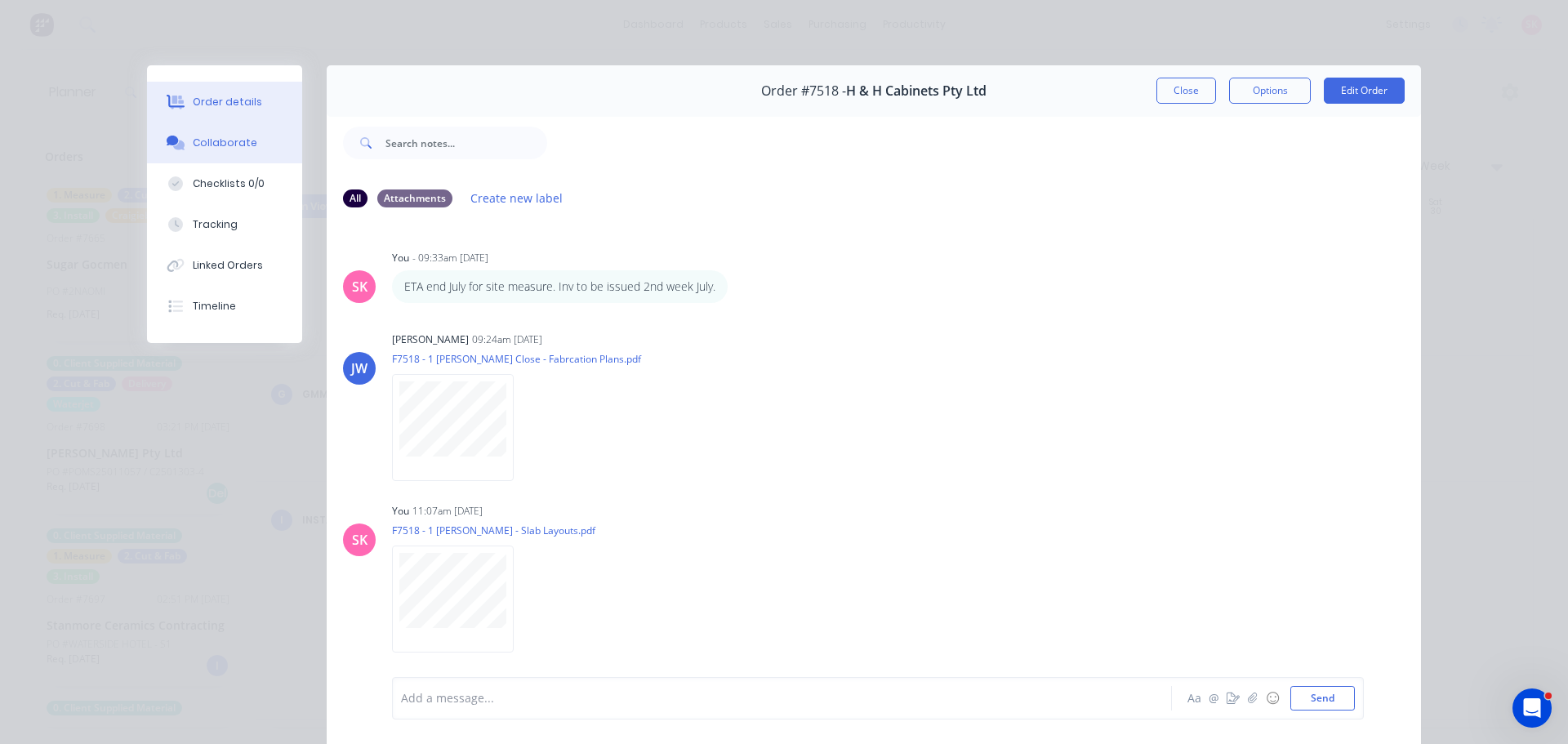
click at [232, 116] on button "Order details" at bounding box center [224, 102] width 155 height 41
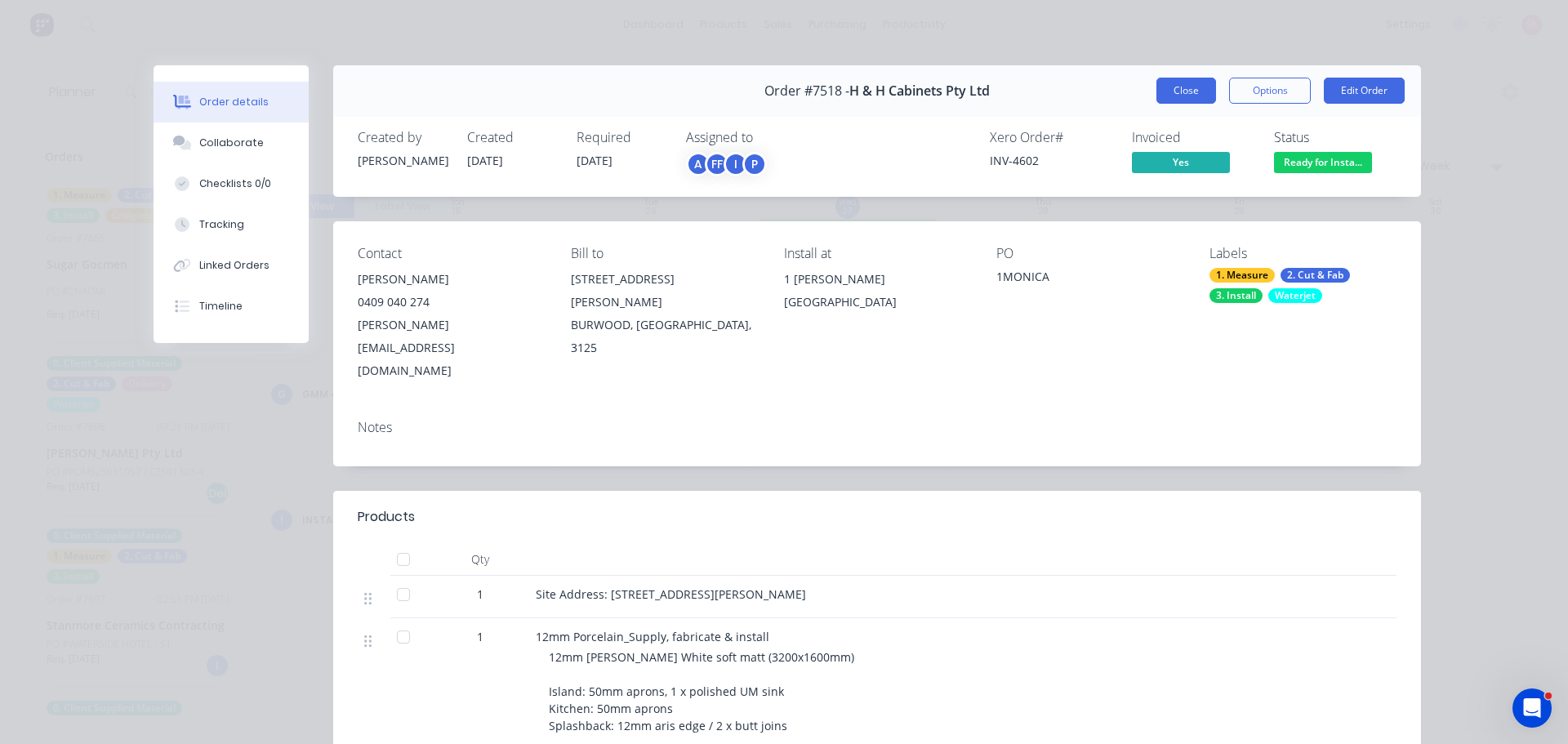
click at [1178, 85] on button "Close" at bounding box center [1187, 90] width 60 height 26
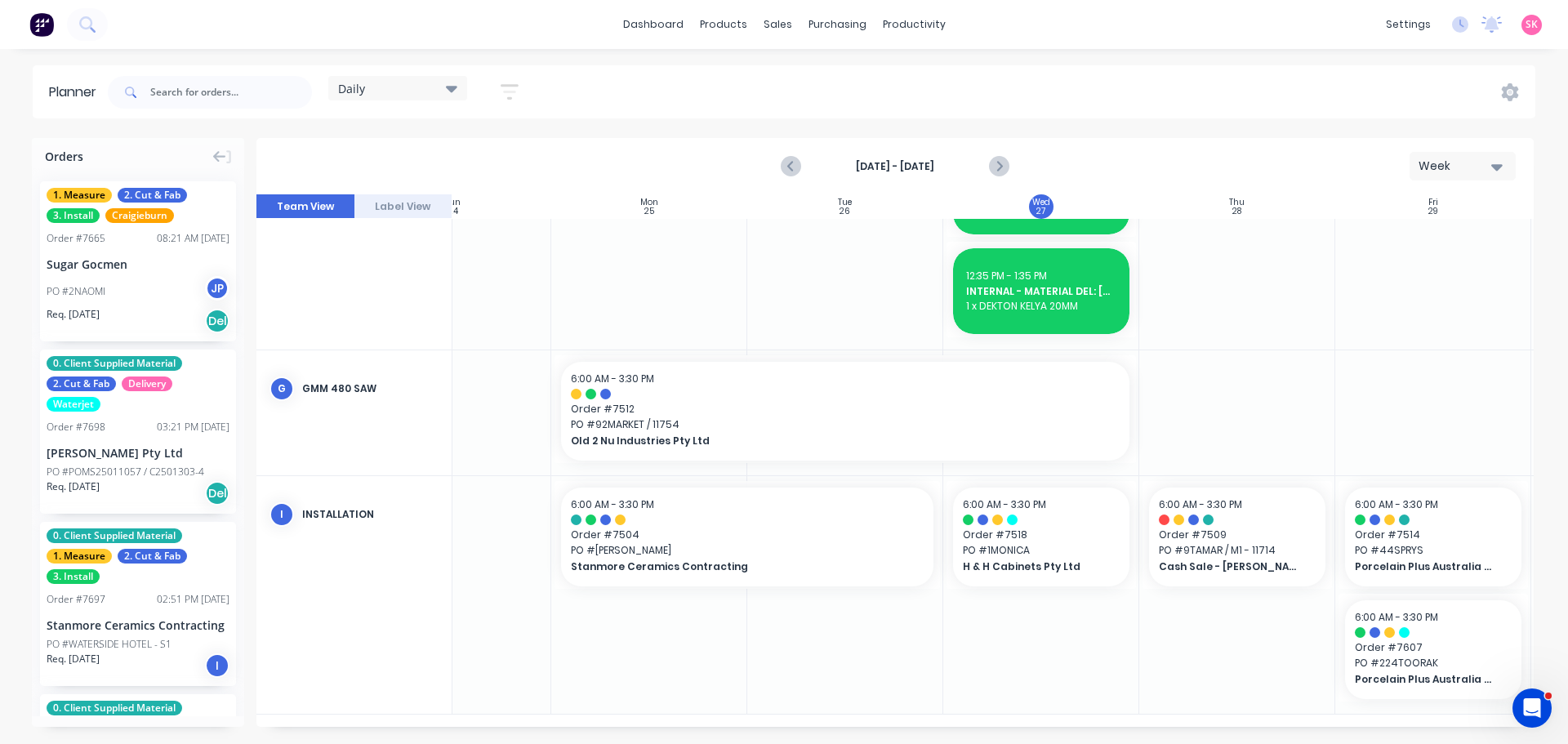
scroll to position [2045, 0]
